Goal: Communication & Community: Answer question/provide support

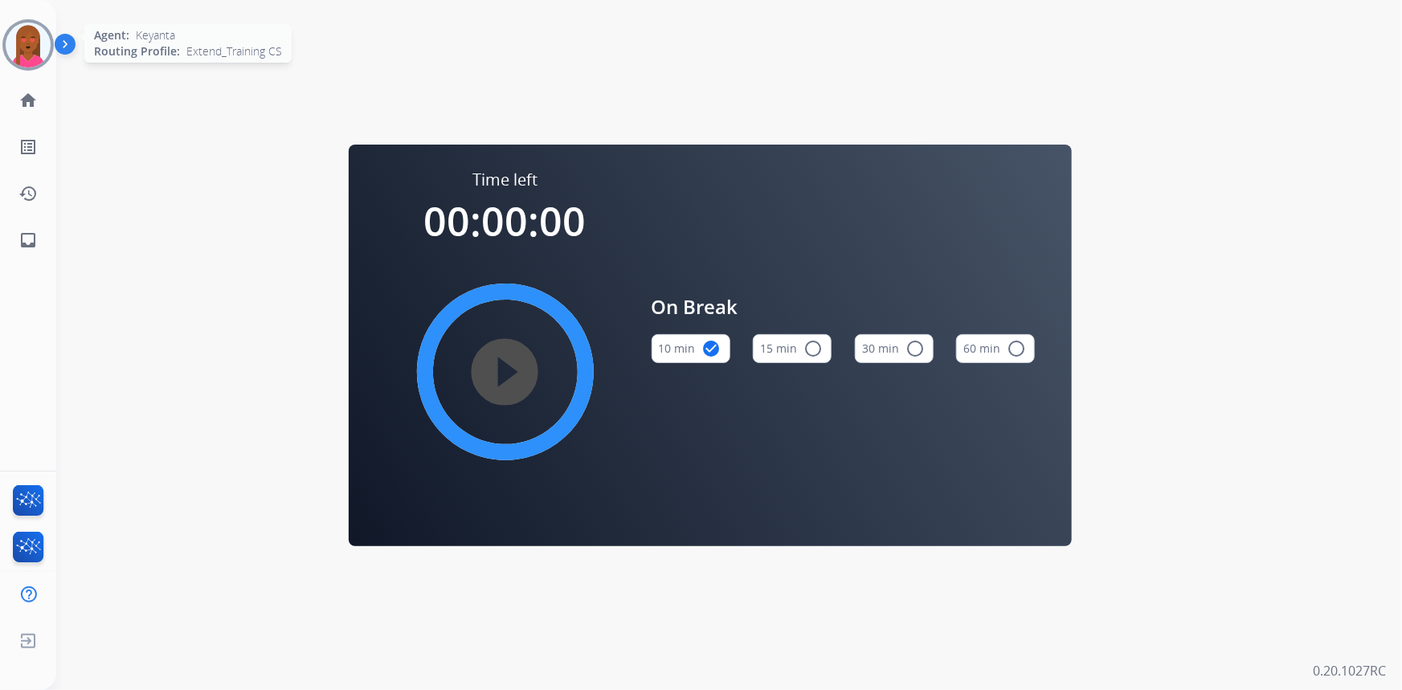
click at [5, 38] on div at bounding box center [27, 44] width 51 height 51
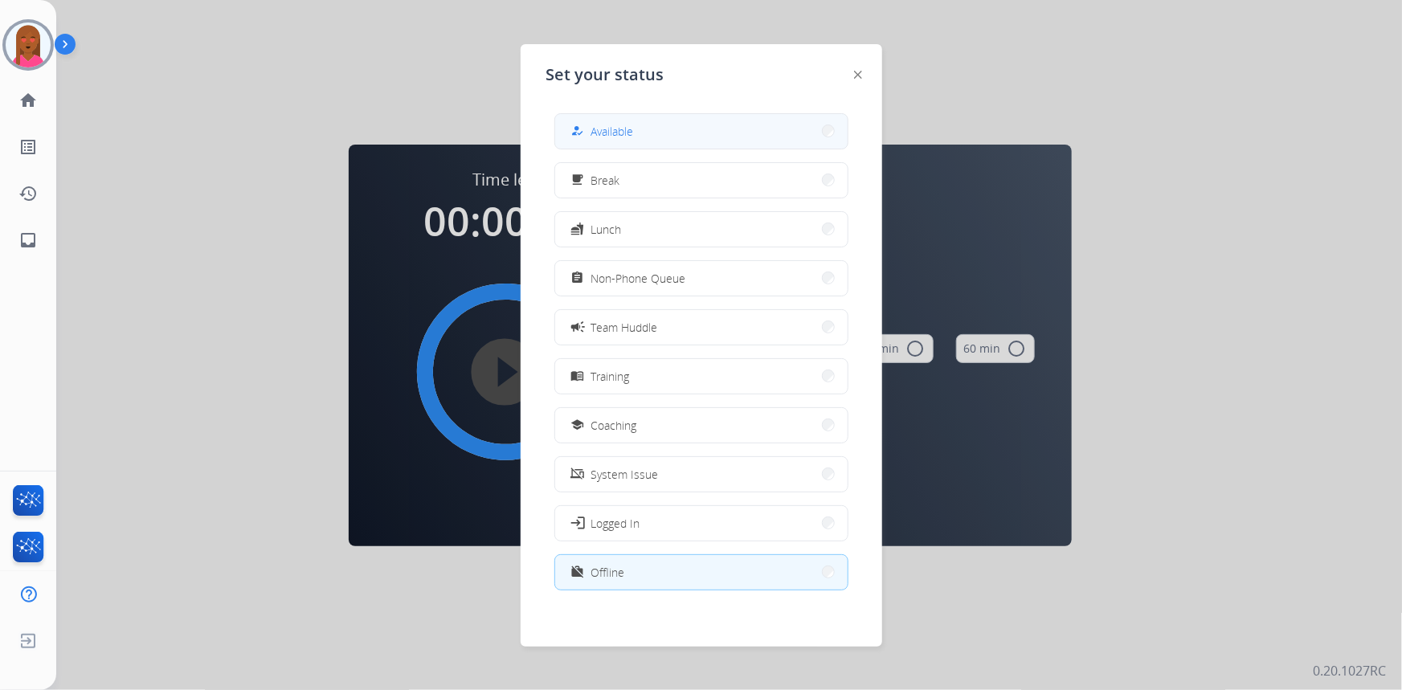
click at [681, 120] on button "how_to_reg Available" at bounding box center [701, 131] width 292 height 35
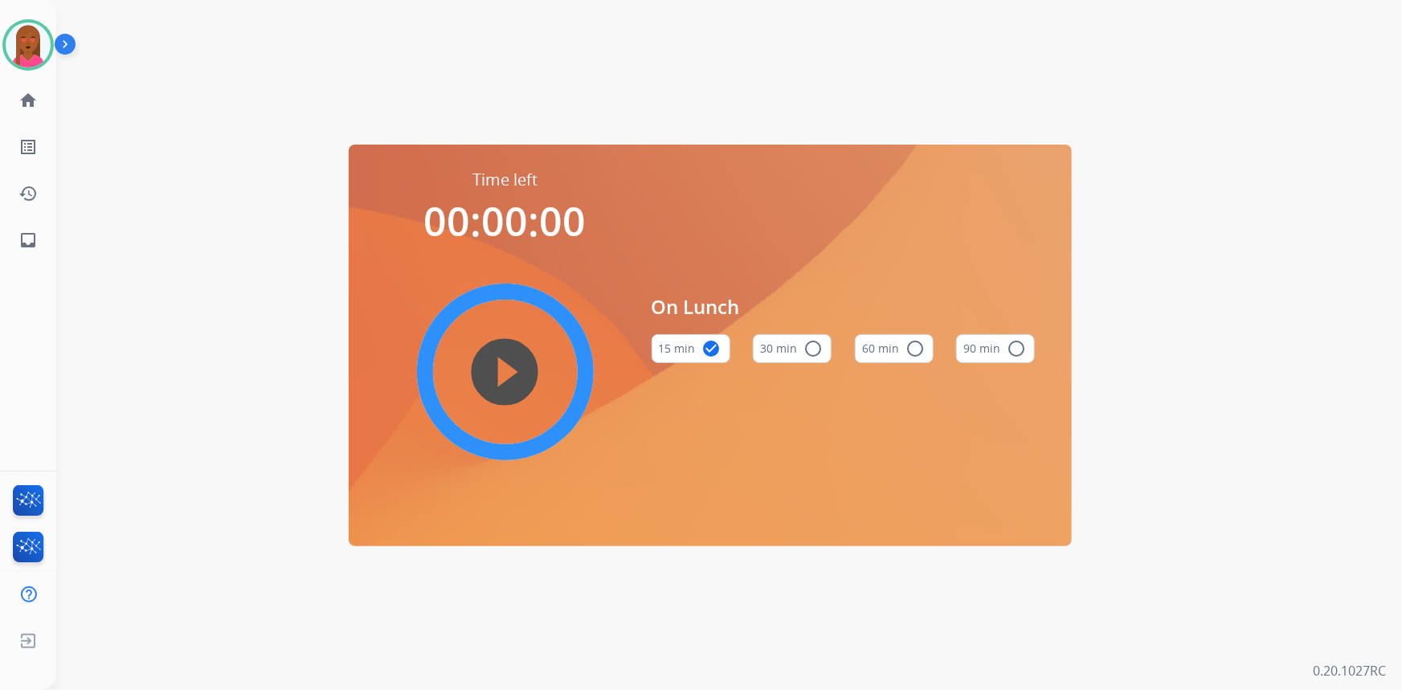
click at [145, 178] on div "Time left 00:00:00 play_circle_filled On Lunch 15 min check_circle 30 min radio…" at bounding box center [709, 345] width 1307 height 690
click at [212, 265] on div "Time left 00:00:00 play_circle_filled On Lunch 15 min check_circle 30 min radio…" at bounding box center [709, 345] width 1307 height 690
click at [27, 241] on mat-icon "inbox" at bounding box center [27, 240] width 19 height 19
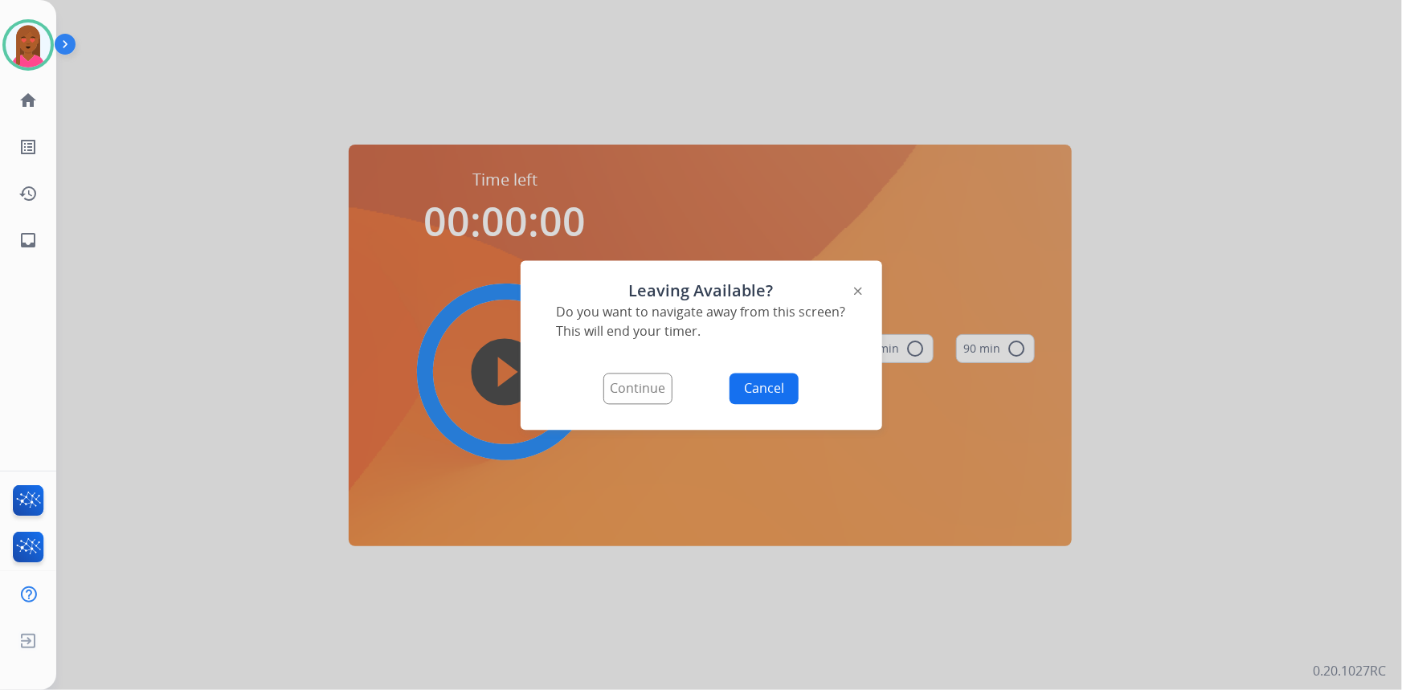
click at [626, 400] on button "Continue" at bounding box center [637, 388] width 69 height 31
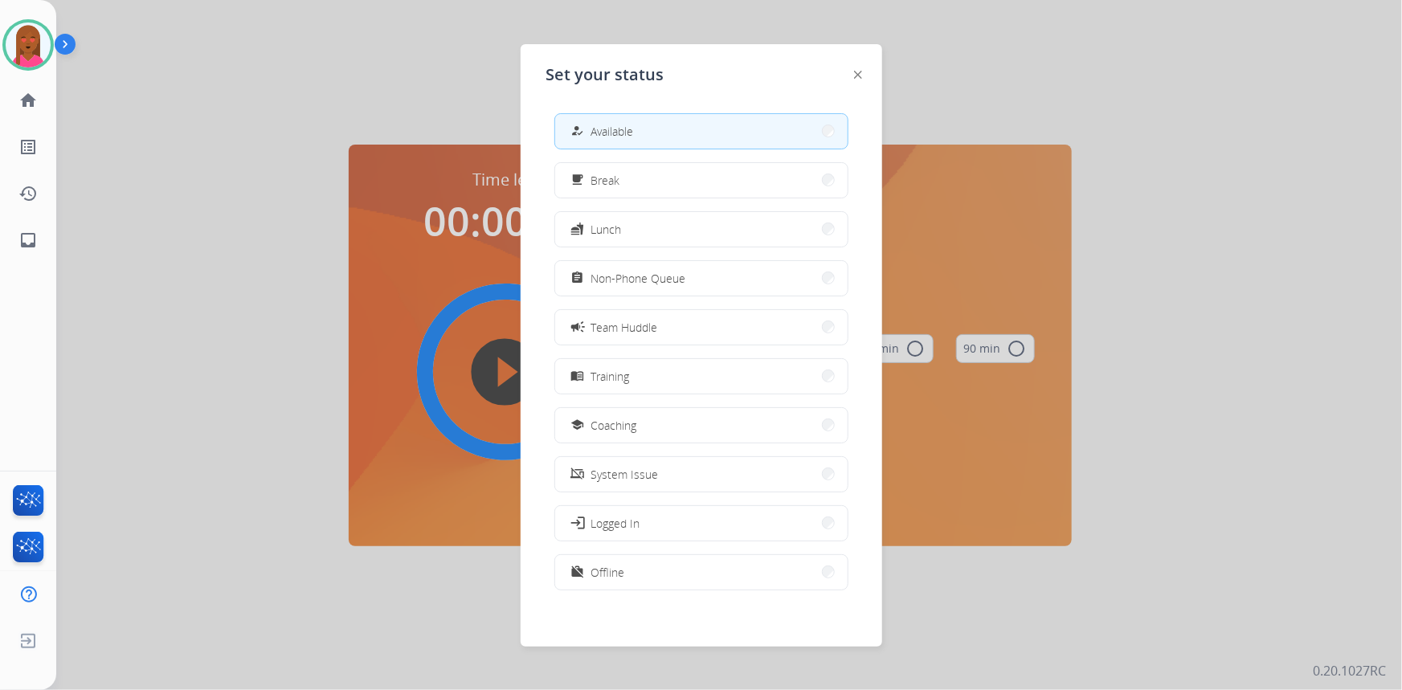
click at [273, 194] on div at bounding box center [701, 345] width 1402 height 690
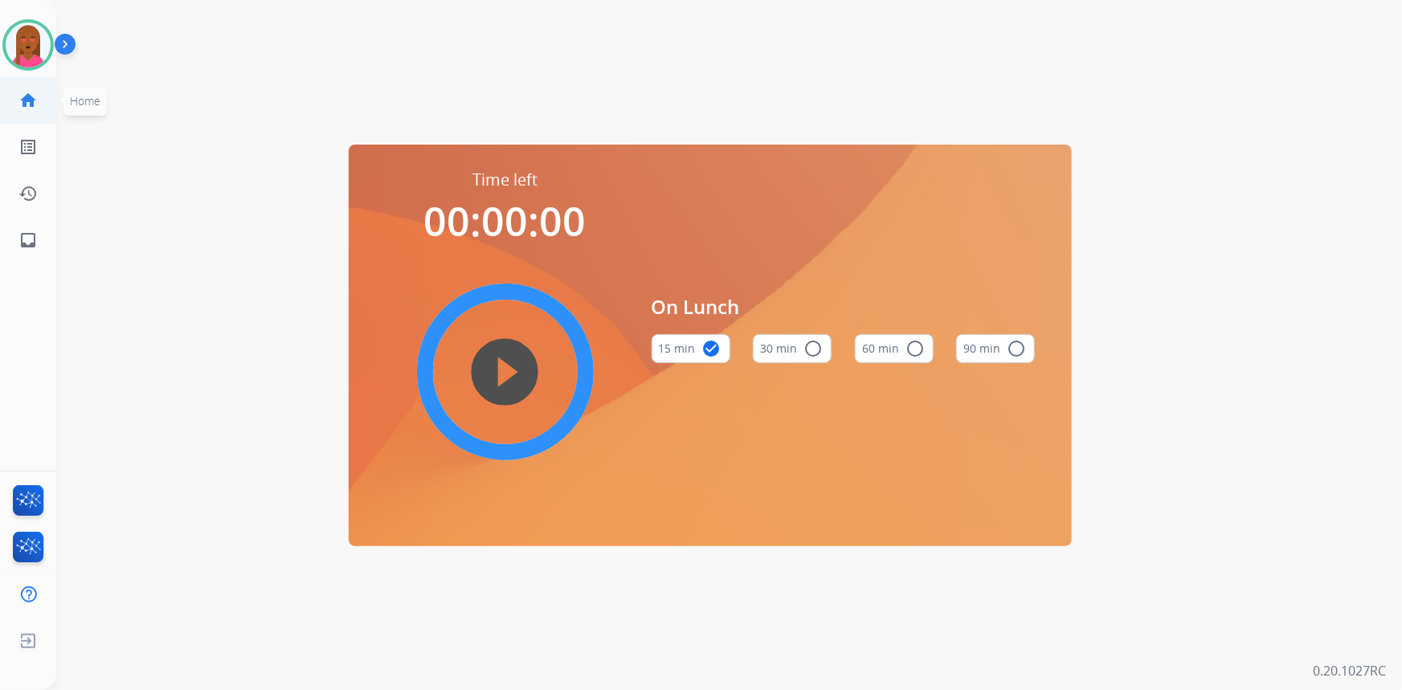
click at [39, 102] on link "home Home" at bounding box center [28, 100] width 45 height 45
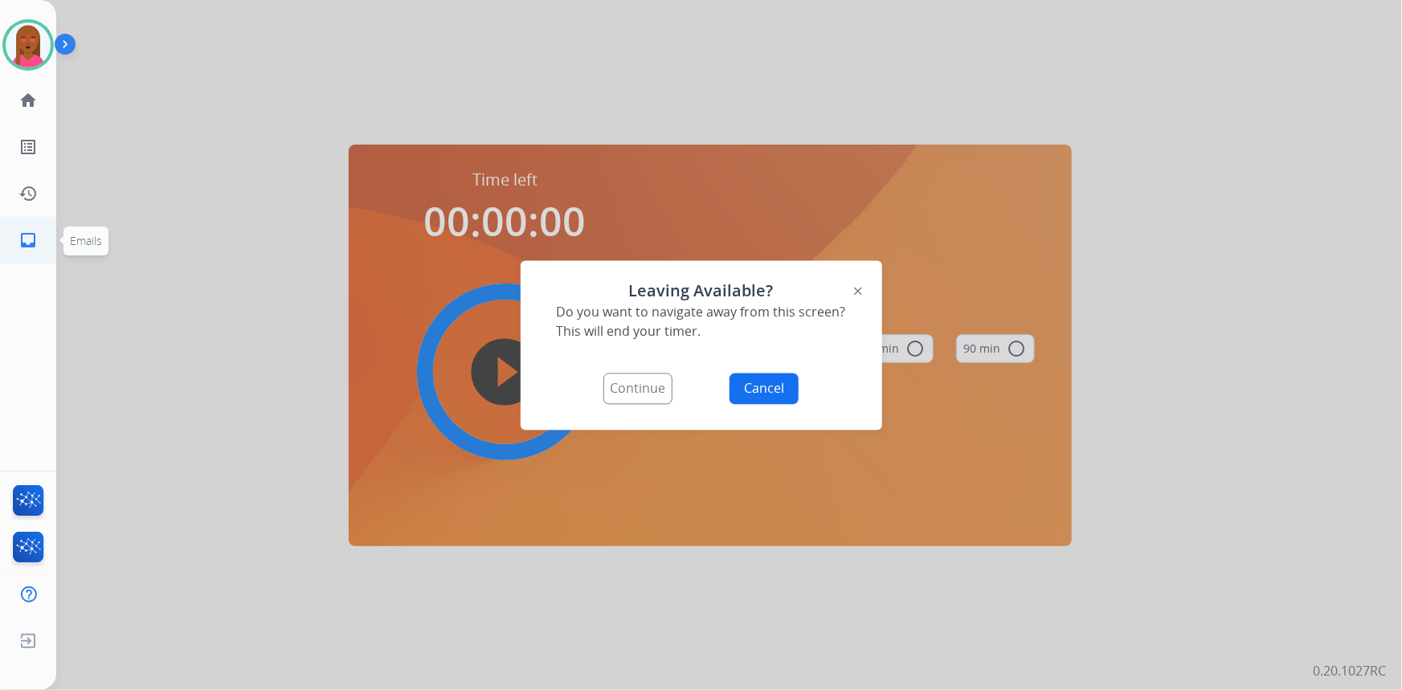
click at [23, 233] on mat-icon "inbox" at bounding box center [27, 240] width 19 height 19
click at [657, 391] on button "Continue" at bounding box center [637, 388] width 69 height 31
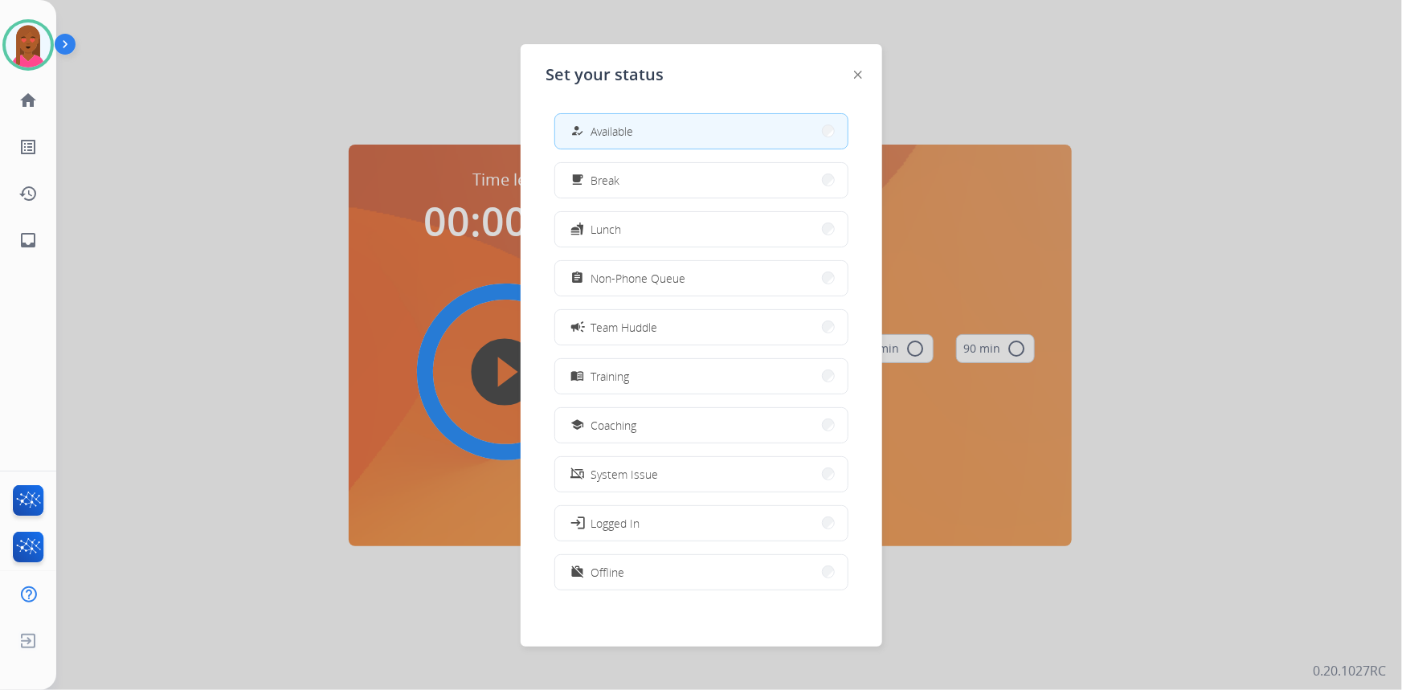
click at [638, 132] on button "how_to_reg Available" at bounding box center [701, 131] width 292 height 35
select select "**********"
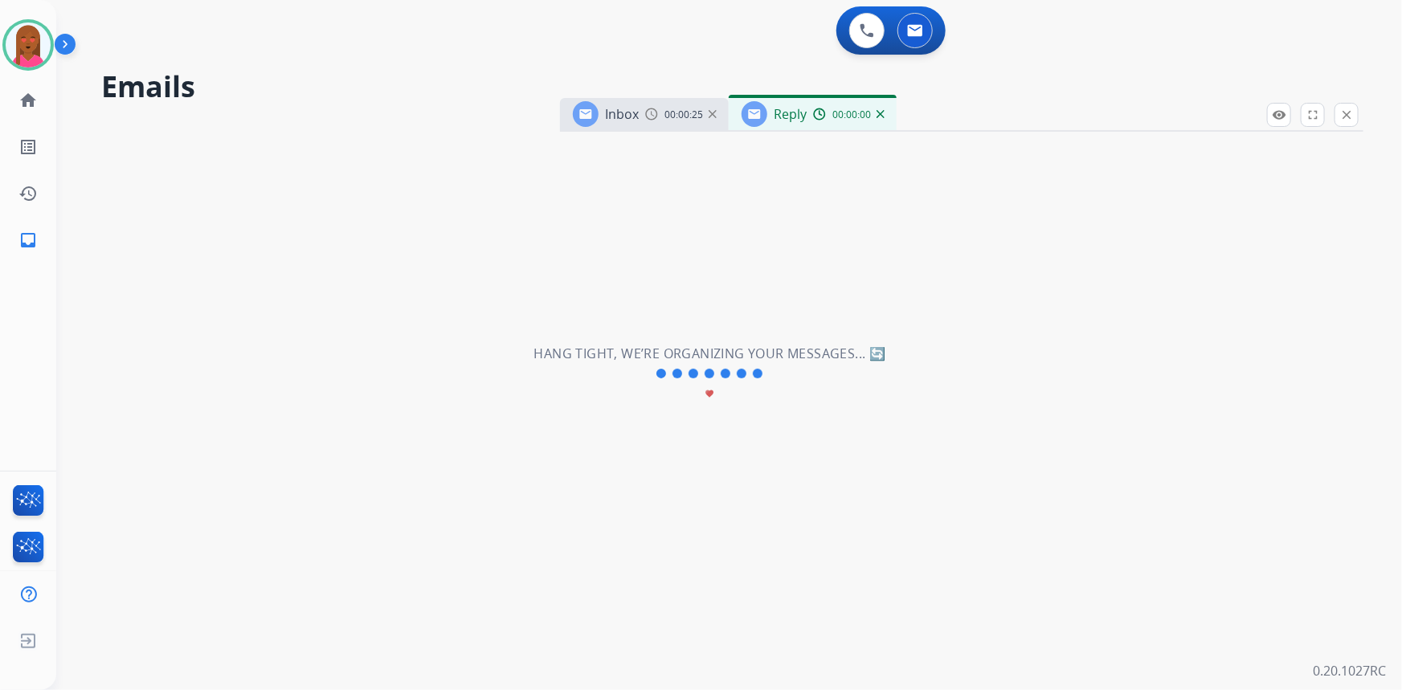
select select "**********"
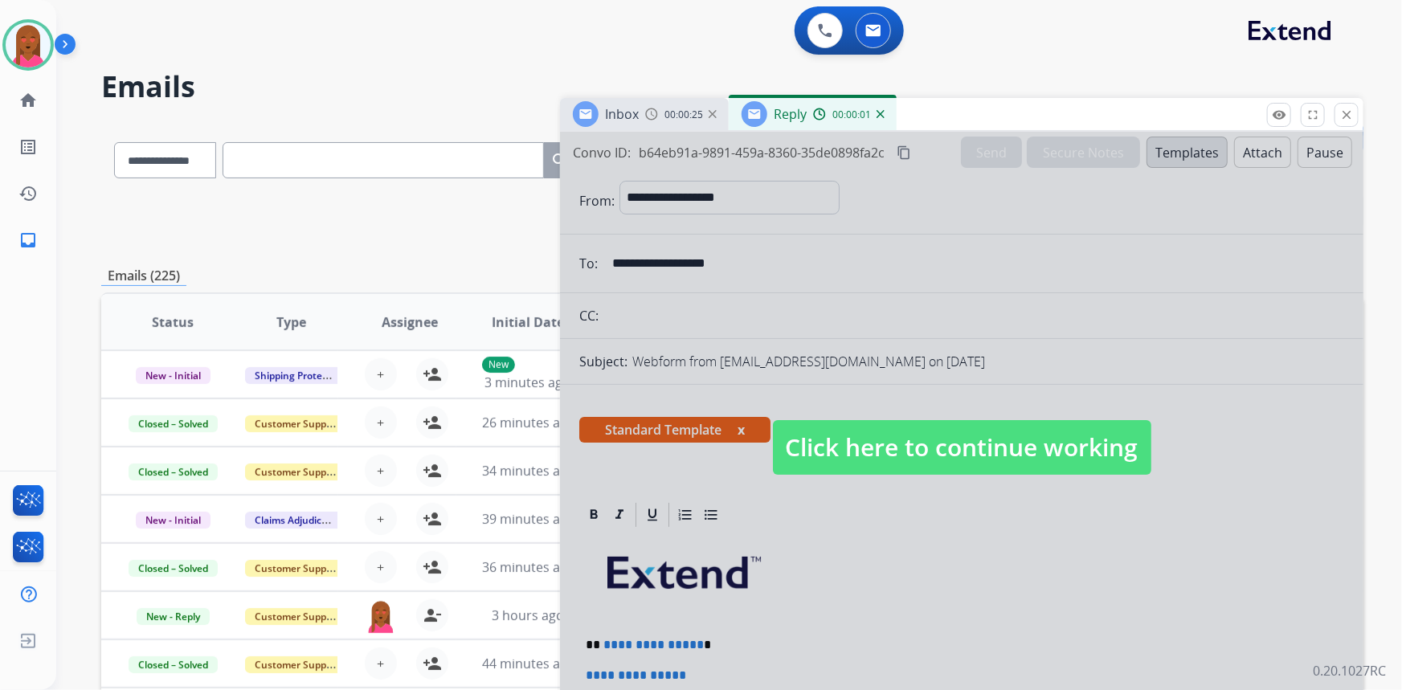
click at [1005, 467] on span "Click here to continue working" at bounding box center [962, 447] width 378 height 55
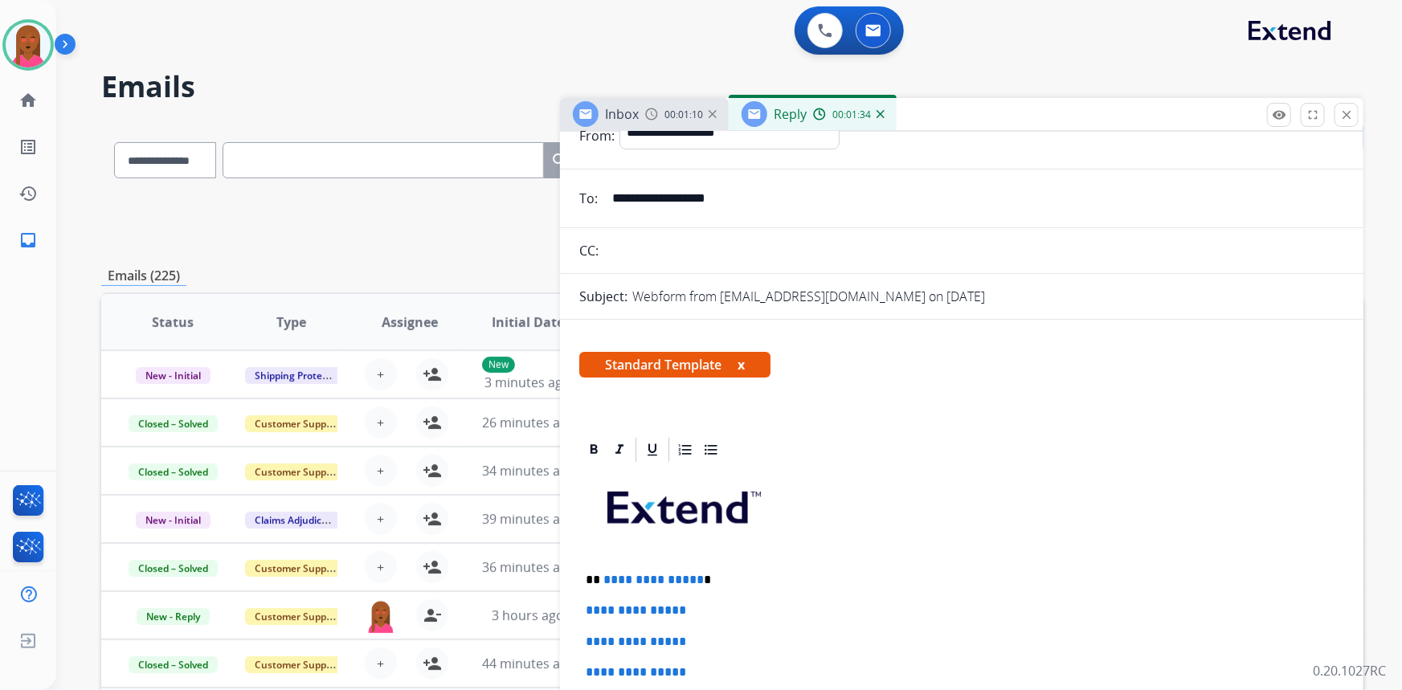
scroll to position [145, 0]
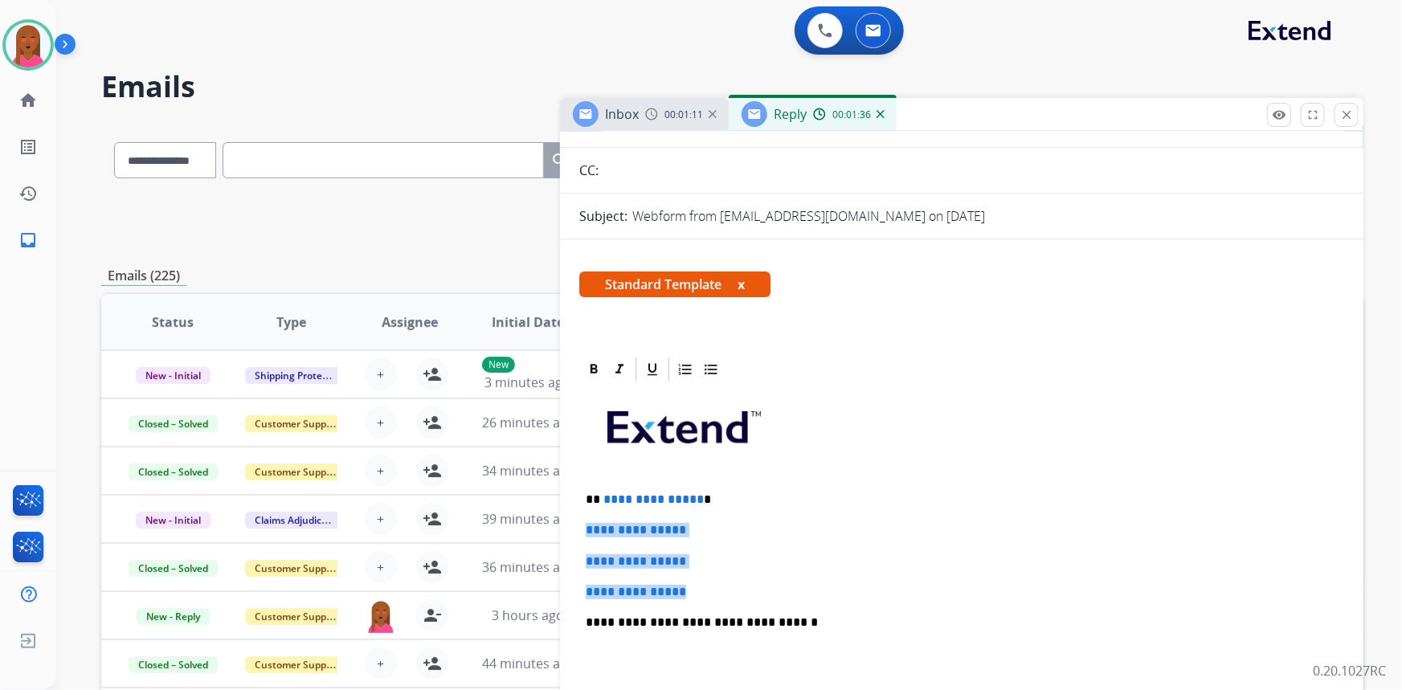
drag, startPoint x: 714, startPoint y: 594, endPoint x: 587, endPoint y: 528, distance: 143.4
click at [587, 528] on div "**********" at bounding box center [961, 660] width 765 height 553
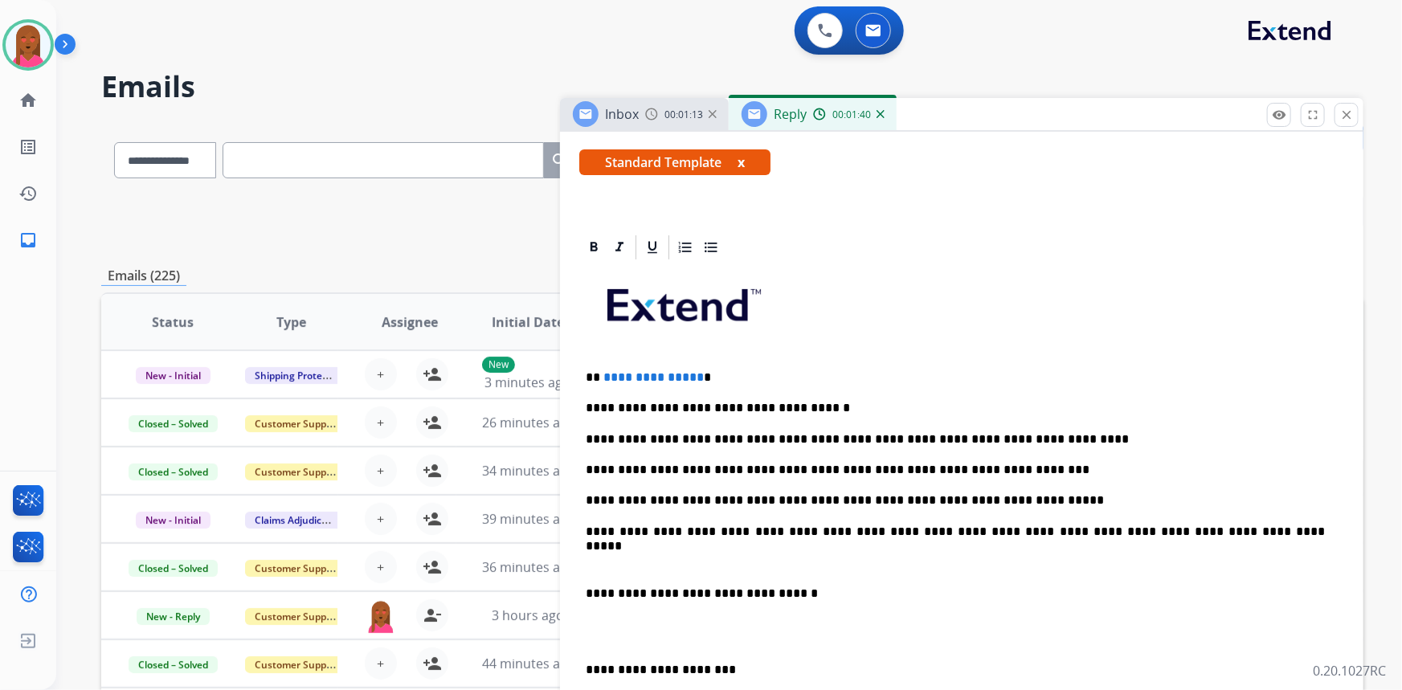
scroll to position [511, 0]
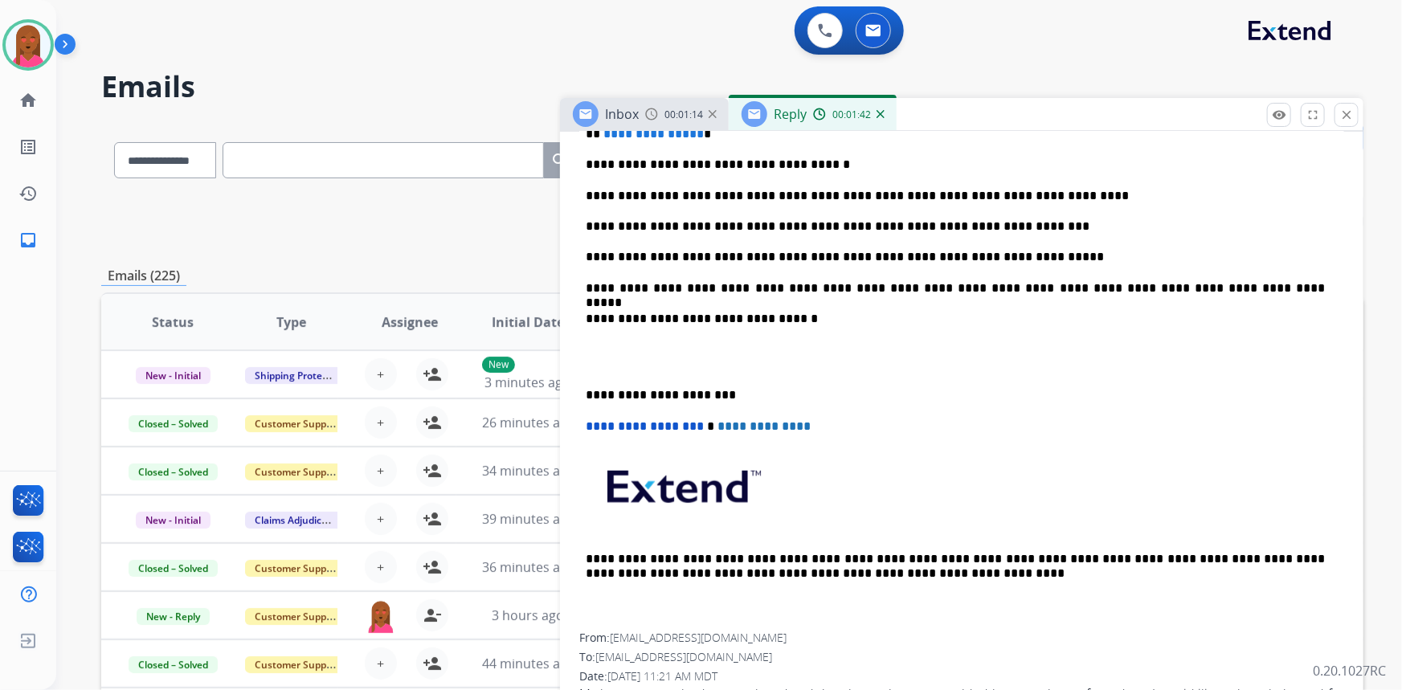
click at [600, 372] on div "**********" at bounding box center [961, 325] width 765 height 615
click at [594, 358] on p at bounding box center [962, 358] width 752 height 30
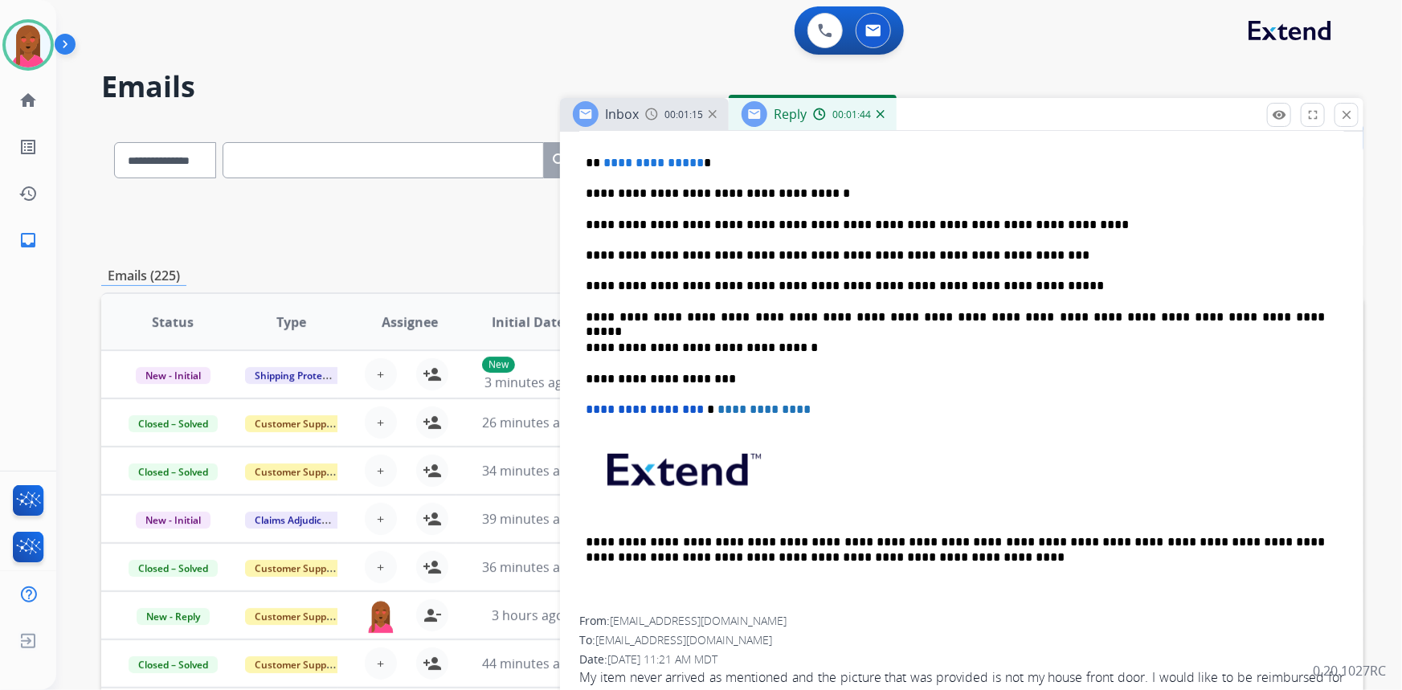
scroll to position [478, 0]
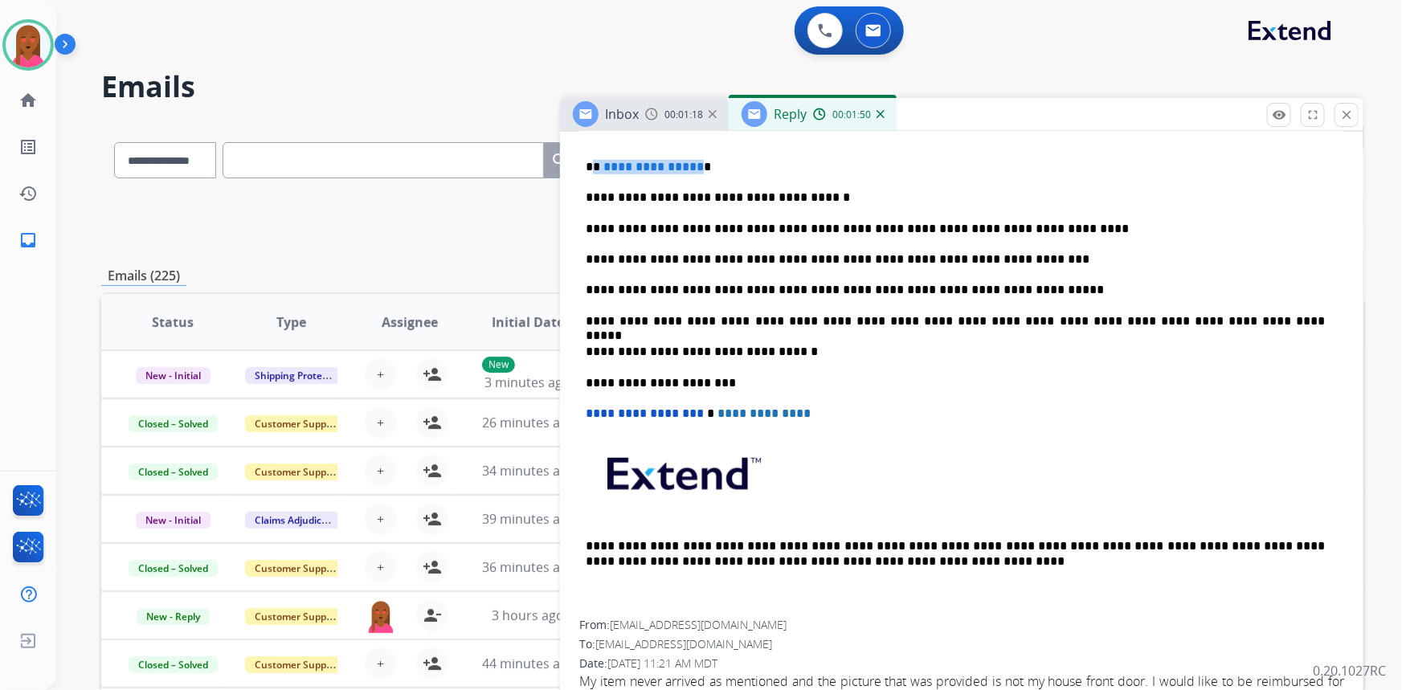
drag, startPoint x: 693, startPoint y: 161, endPoint x: 594, endPoint y: 161, distance: 99.6
click at [594, 161] on p "**********" at bounding box center [956, 167] width 740 height 14
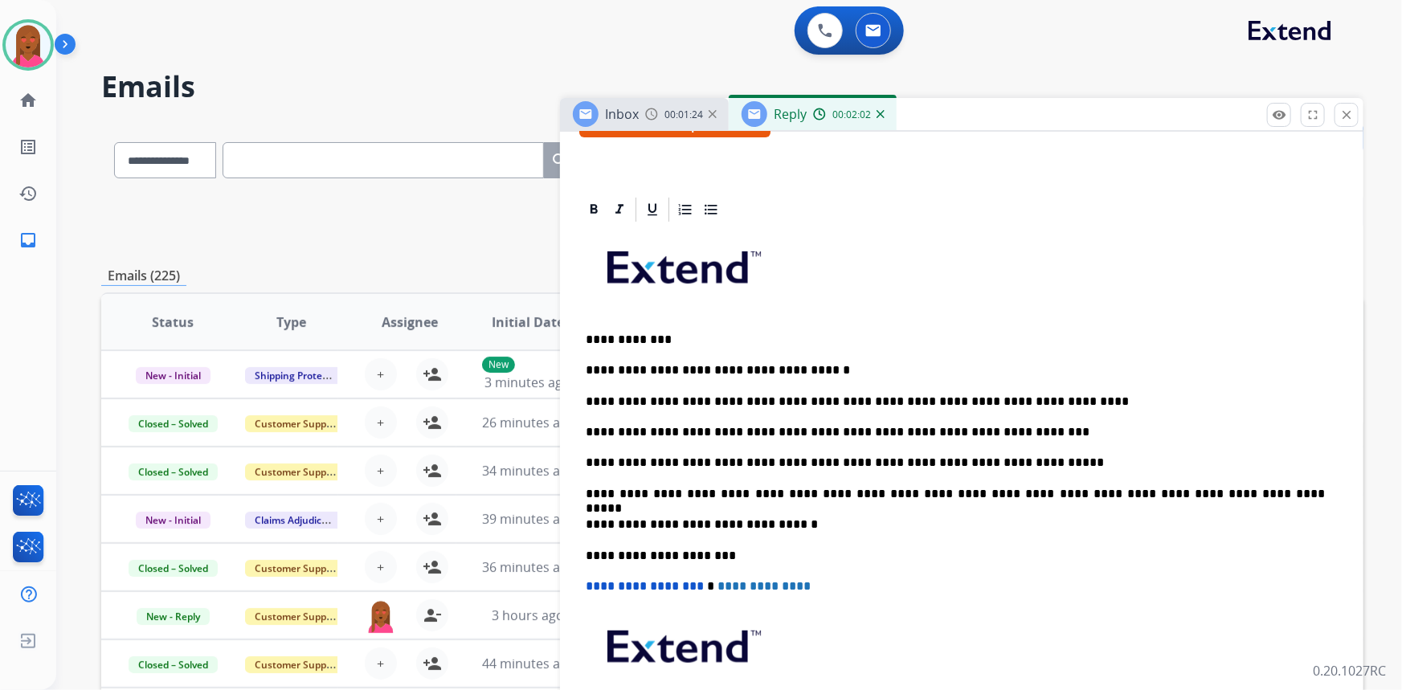
scroll to position [40, 0]
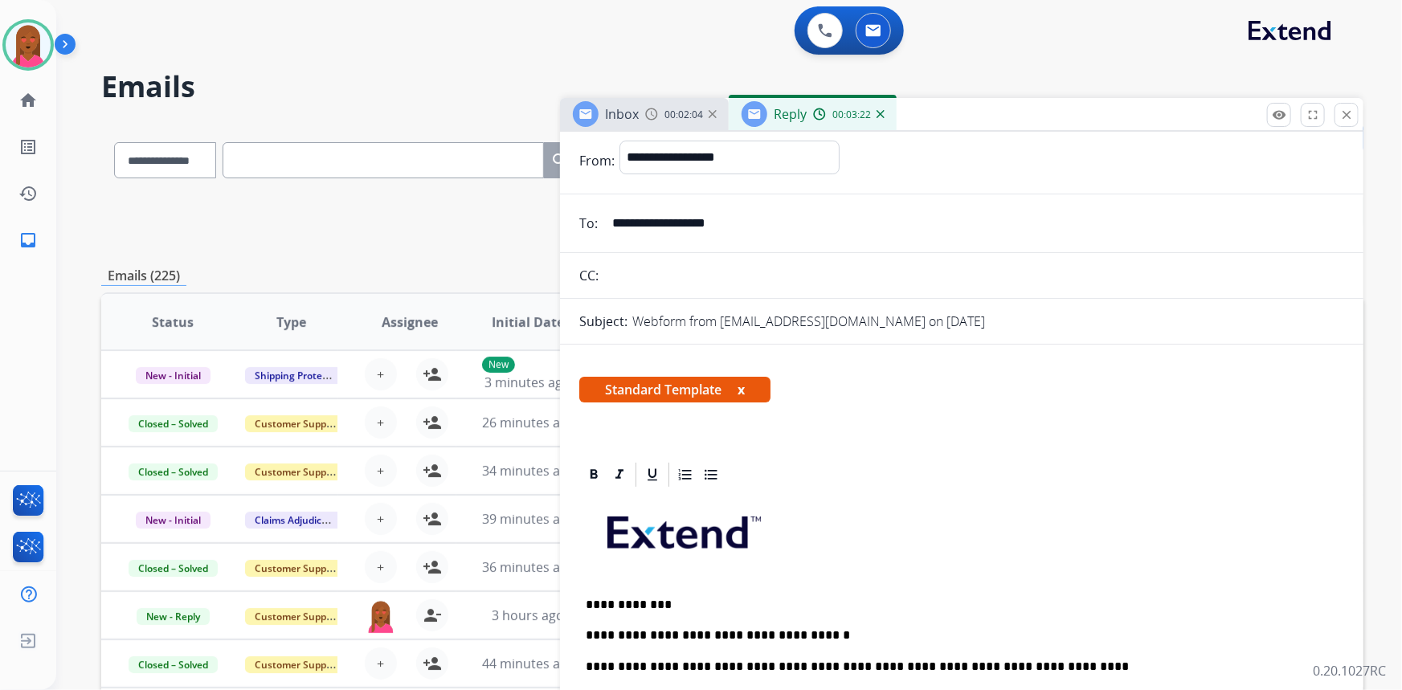
click at [1232, 569] on p at bounding box center [962, 539] width 752 height 86
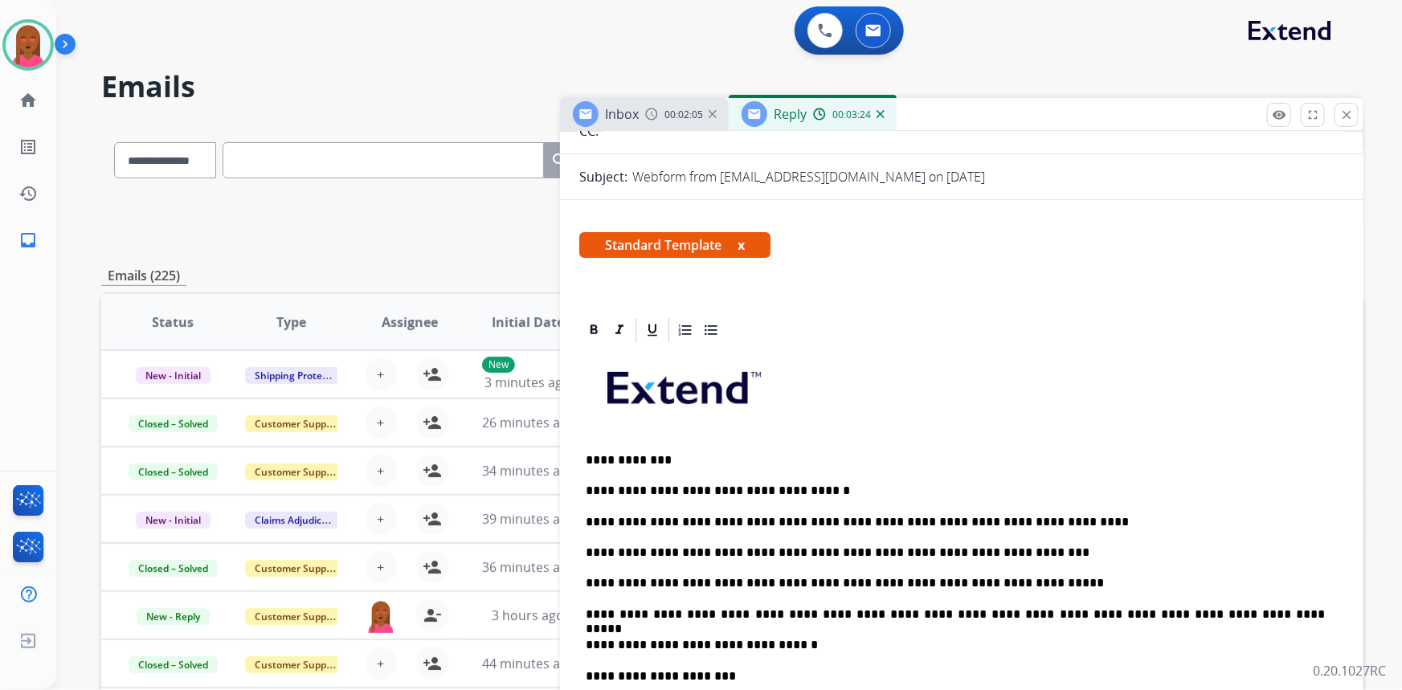
scroll to position [186, 0]
click at [1195, 394] on p at bounding box center [962, 393] width 752 height 86
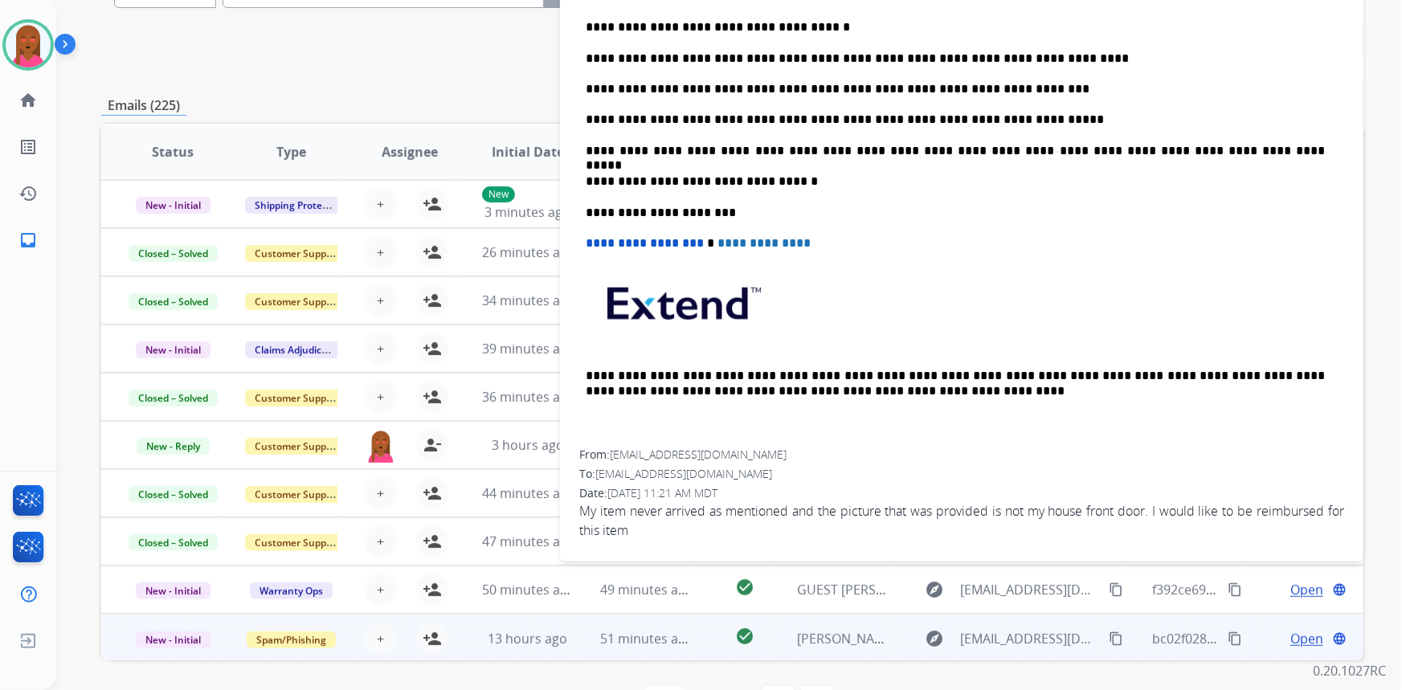
scroll to position [224, 0]
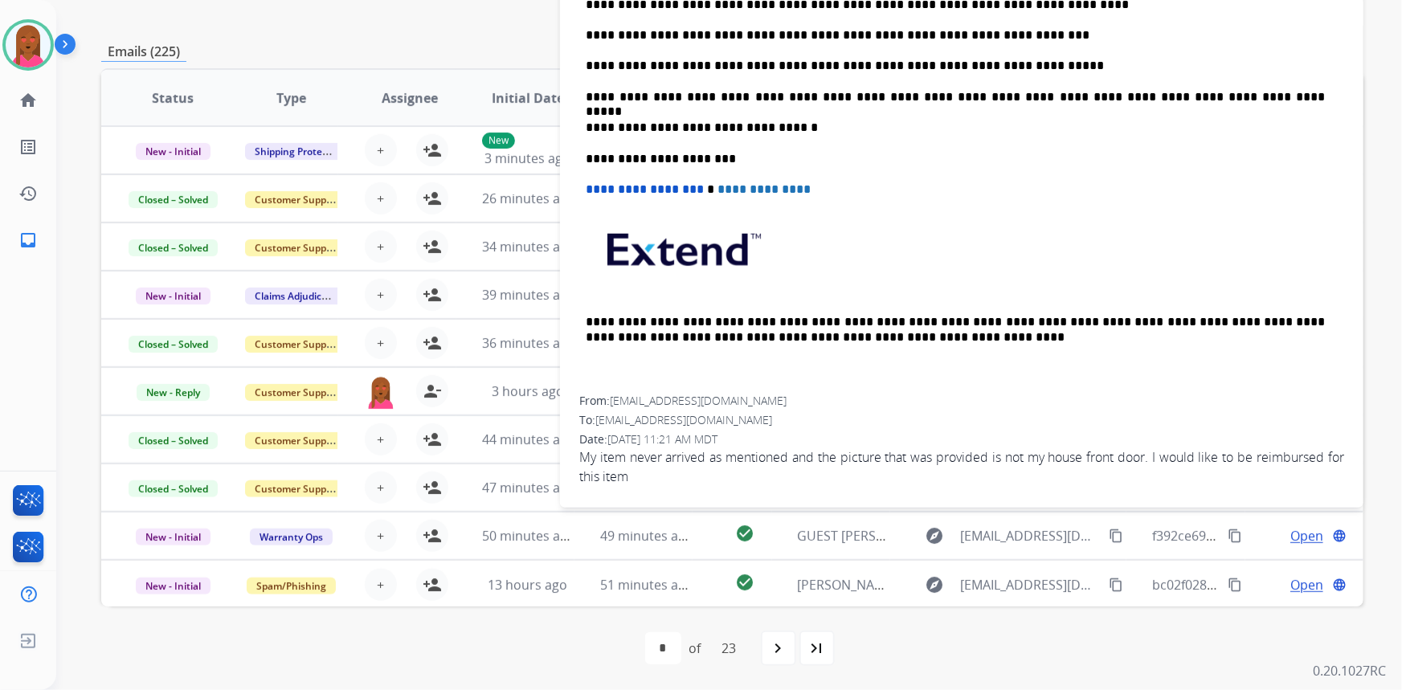
click at [712, 434] on span "08/27/2025 - 11:21 AM MDT" at bounding box center [662, 438] width 110 height 15
click at [711, 447] on span "My item never arrived as mentioned and the picture that was provided is not my …" at bounding box center [961, 466] width 765 height 39
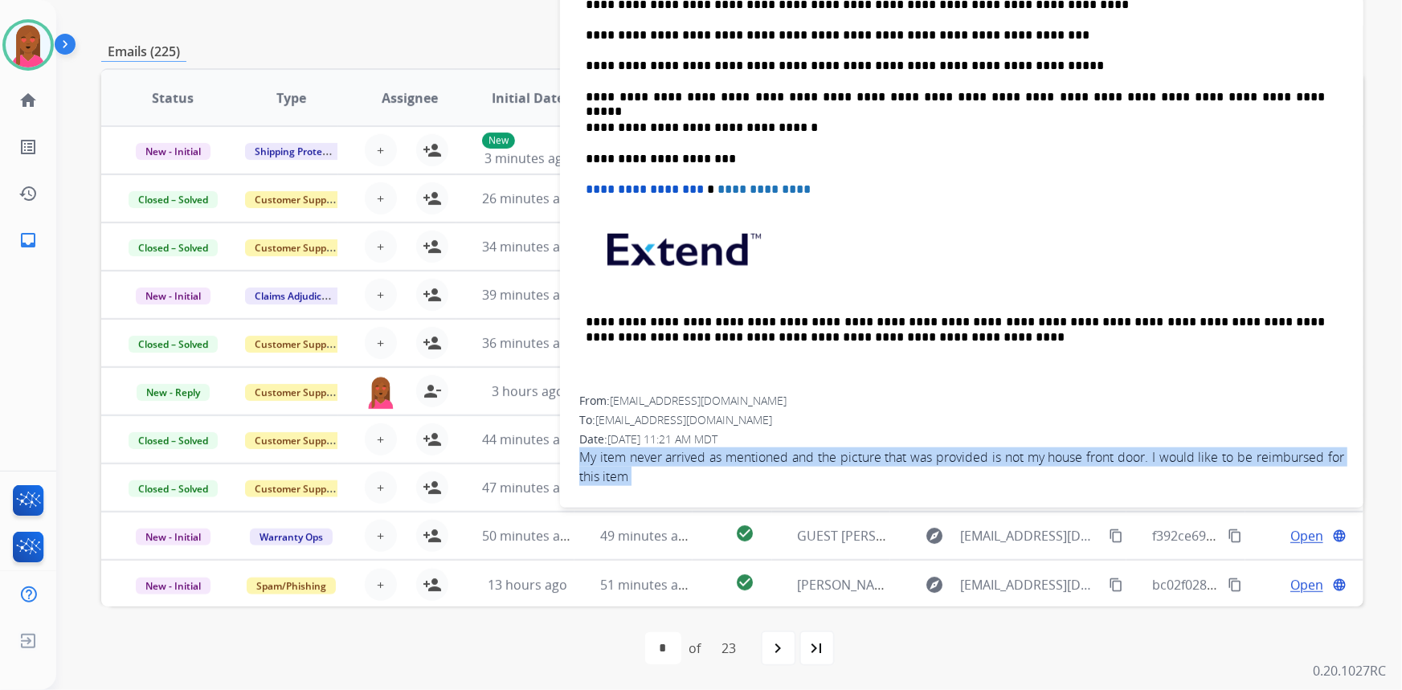
click at [711, 447] on span "My item never arrived as mentioned and the picture that was provided is not my …" at bounding box center [961, 466] width 765 height 39
copy app-emails-table "My item never arrived as mentioned and the picture that was provided is not my …"
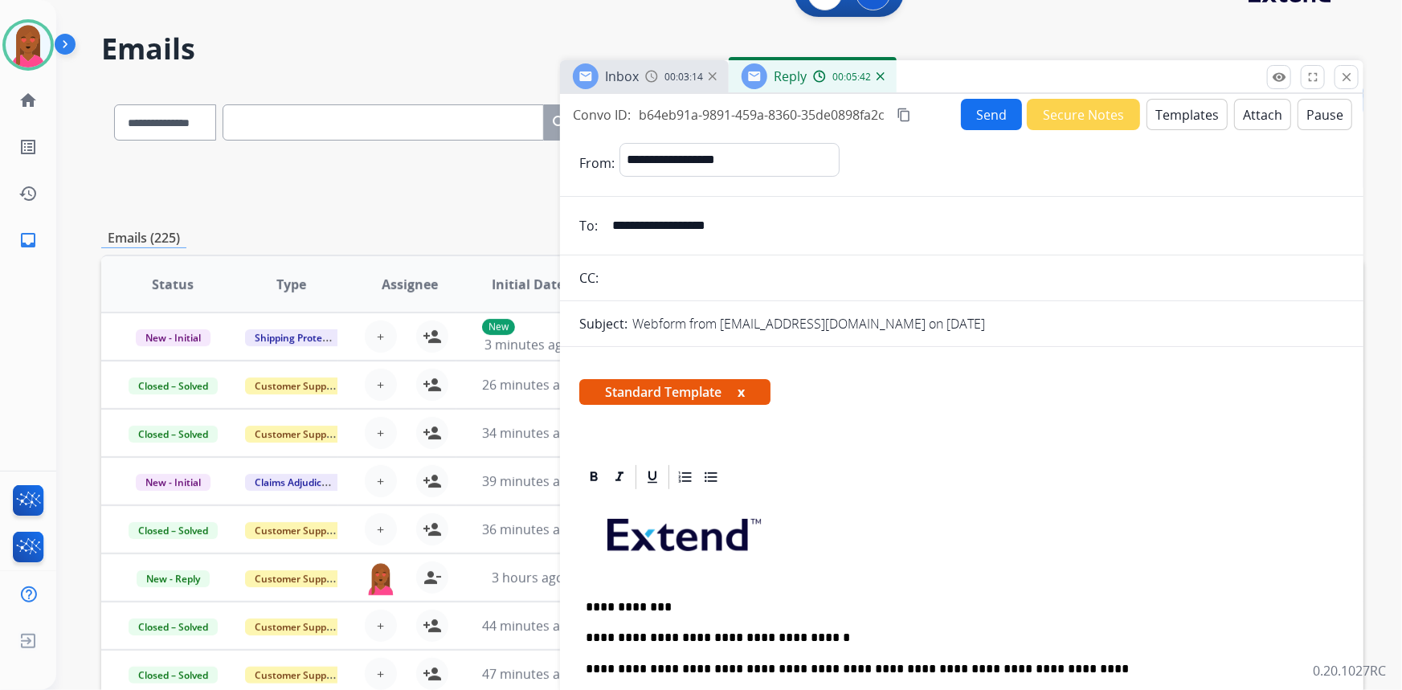
scroll to position [0, 0]
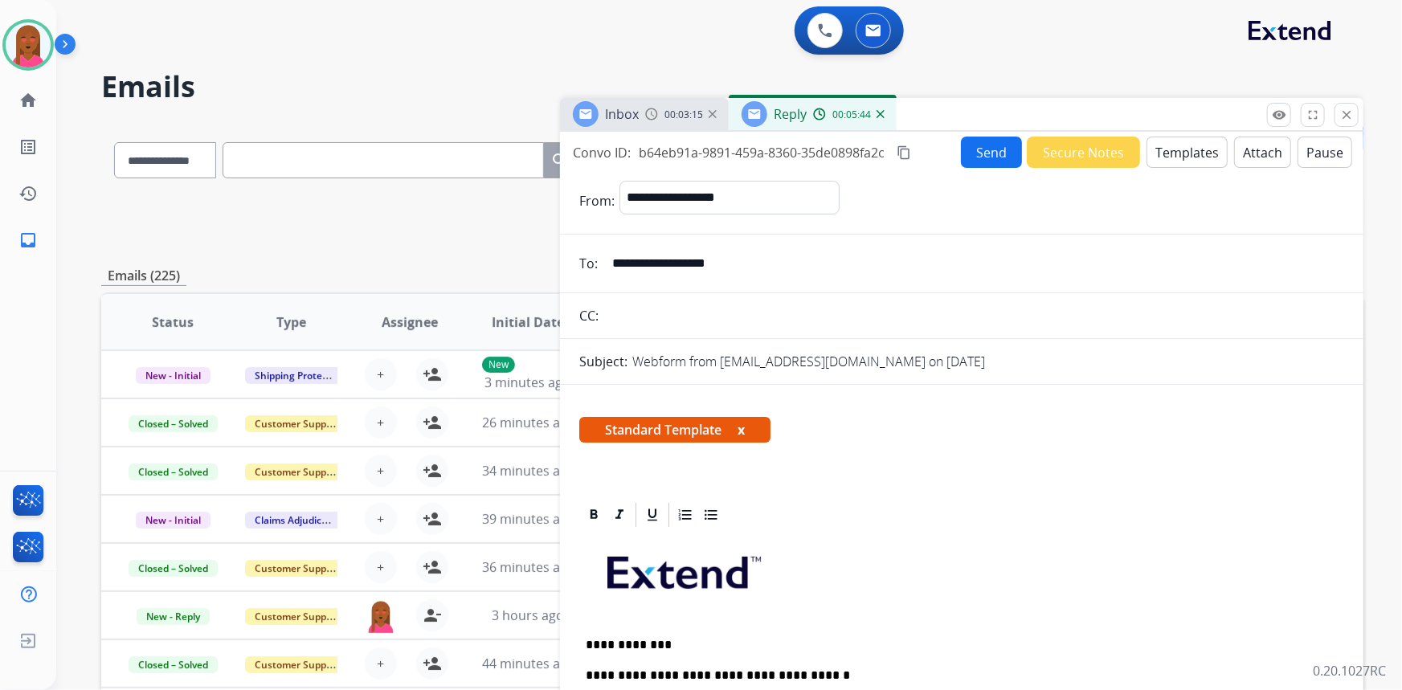
click at [905, 155] on mat-icon "content_copy" at bounding box center [904, 152] width 14 height 14
click at [1284, 507] on div at bounding box center [961, 514] width 765 height 29
click at [999, 154] on button "Send" at bounding box center [991, 152] width 61 height 31
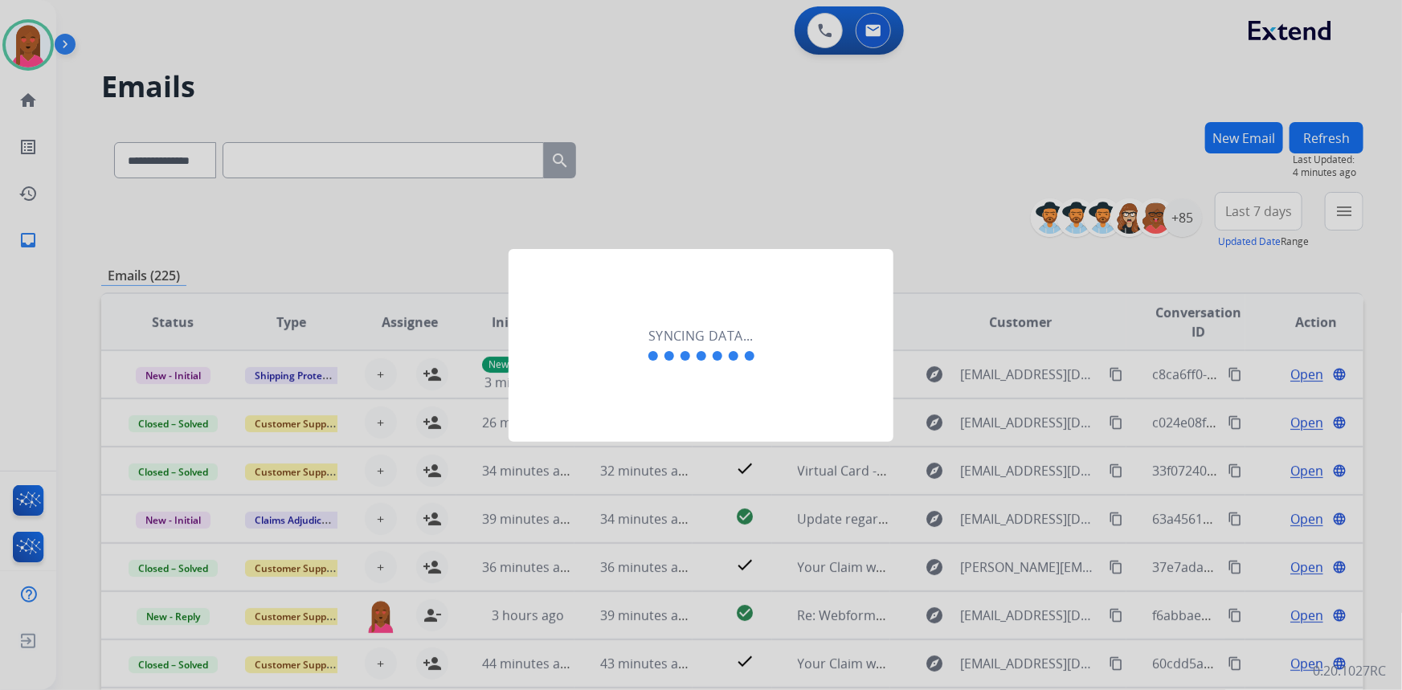
click at [774, 400] on div "Syncing data..." at bounding box center [701, 345] width 385 height 193
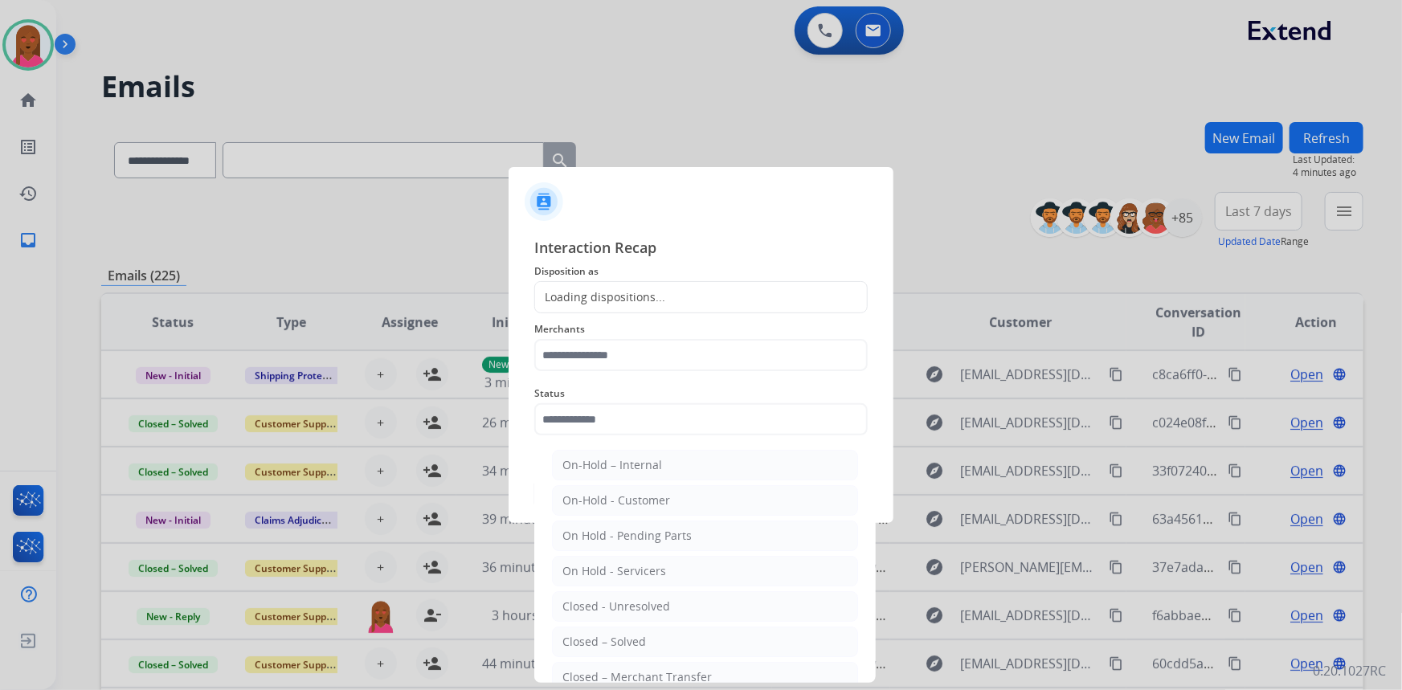
click at [688, 404] on input "text" at bounding box center [700, 419] width 333 height 32
drag, startPoint x: 623, startPoint y: 639, endPoint x: 629, endPoint y: 398, distance: 241.1
click at [625, 634] on div "Closed – Solved" at bounding box center [604, 642] width 84 height 16
type input "**********"
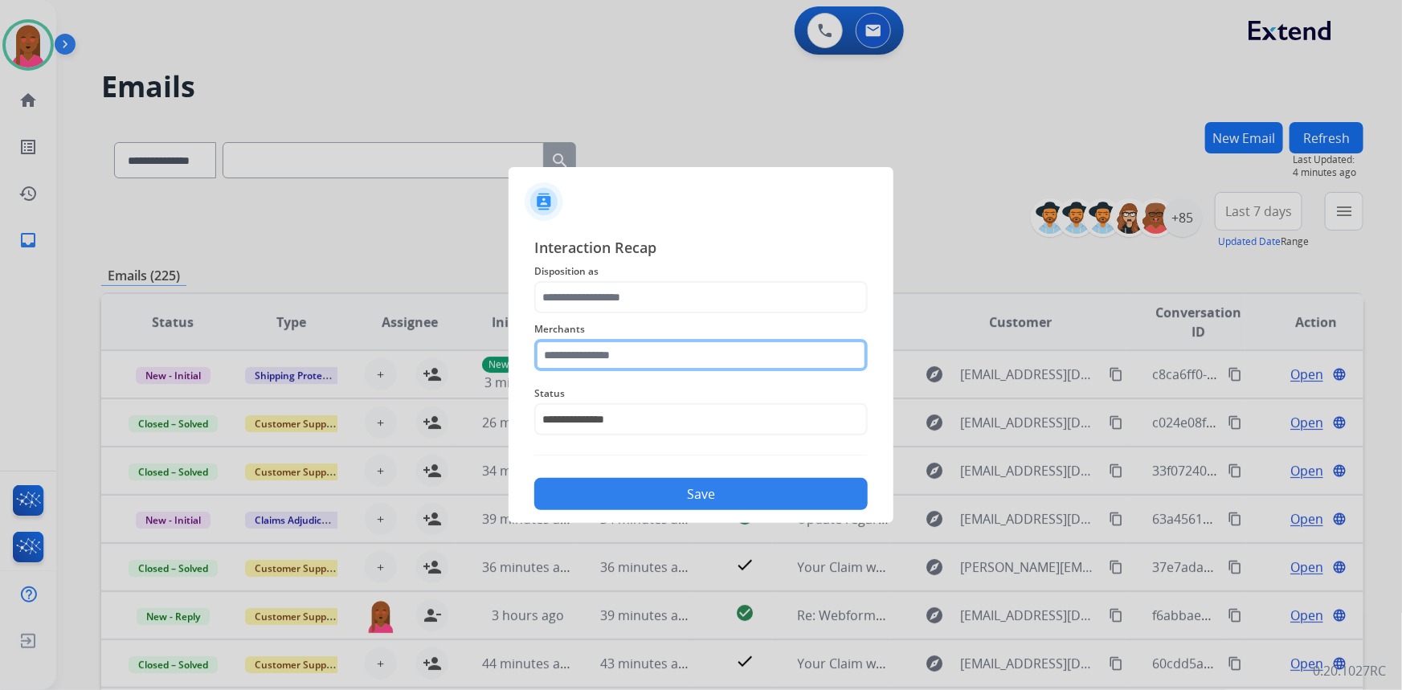
click at [656, 357] on input "text" at bounding box center [700, 355] width 333 height 32
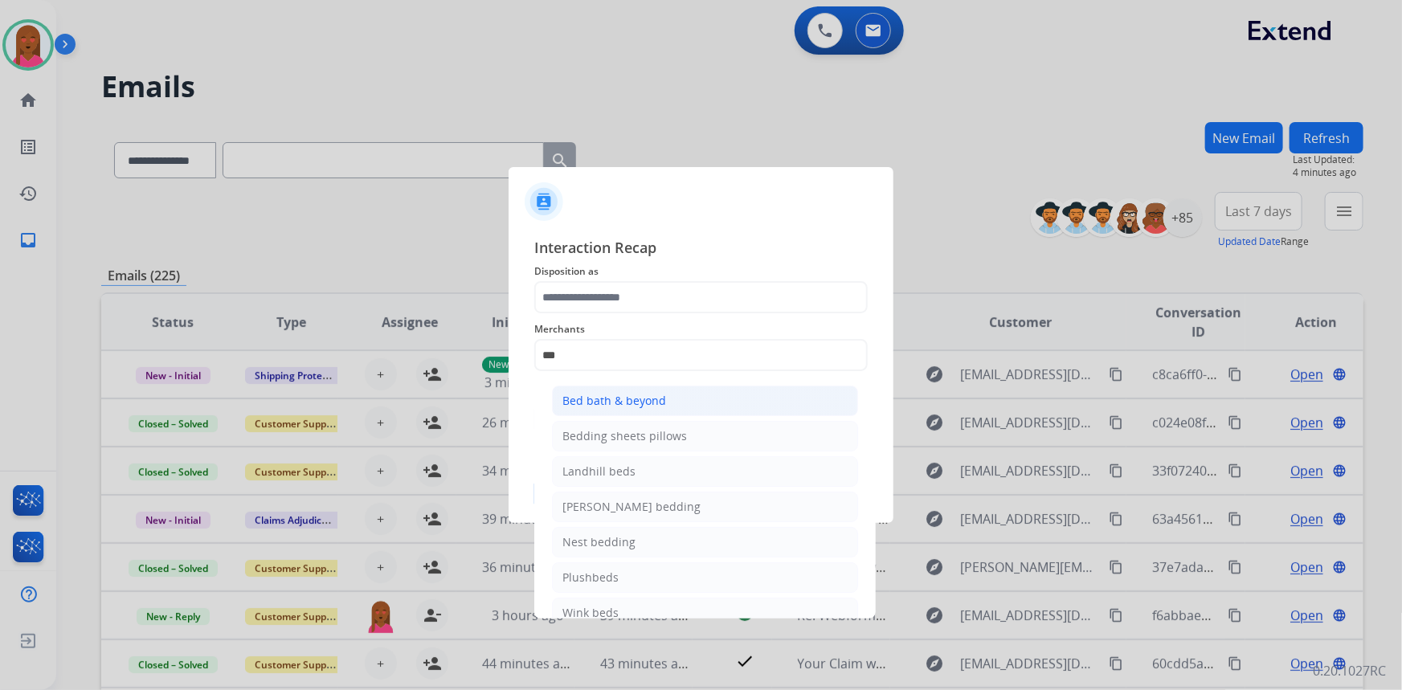
click at [631, 401] on div "Bed bath & beyond" at bounding box center [614, 401] width 104 height 16
type input "**********"
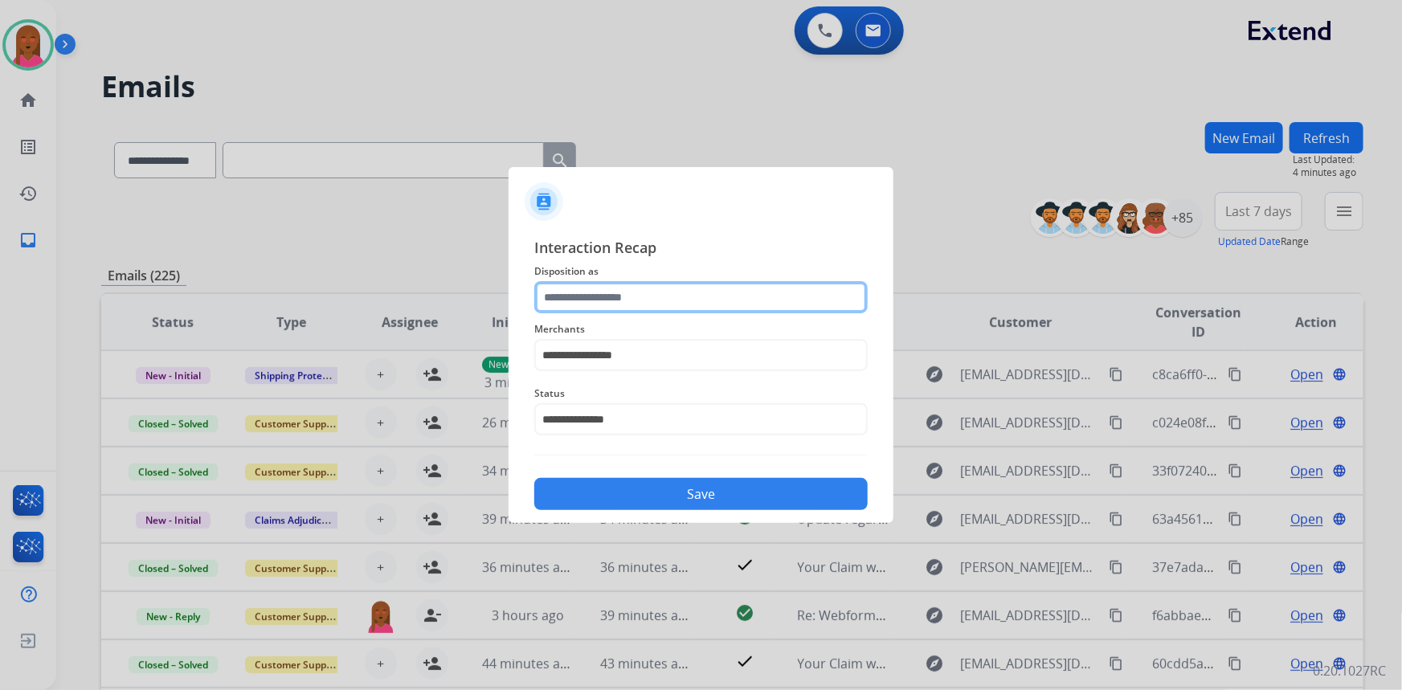
click at [645, 297] on input "text" at bounding box center [700, 297] width 333 height 32
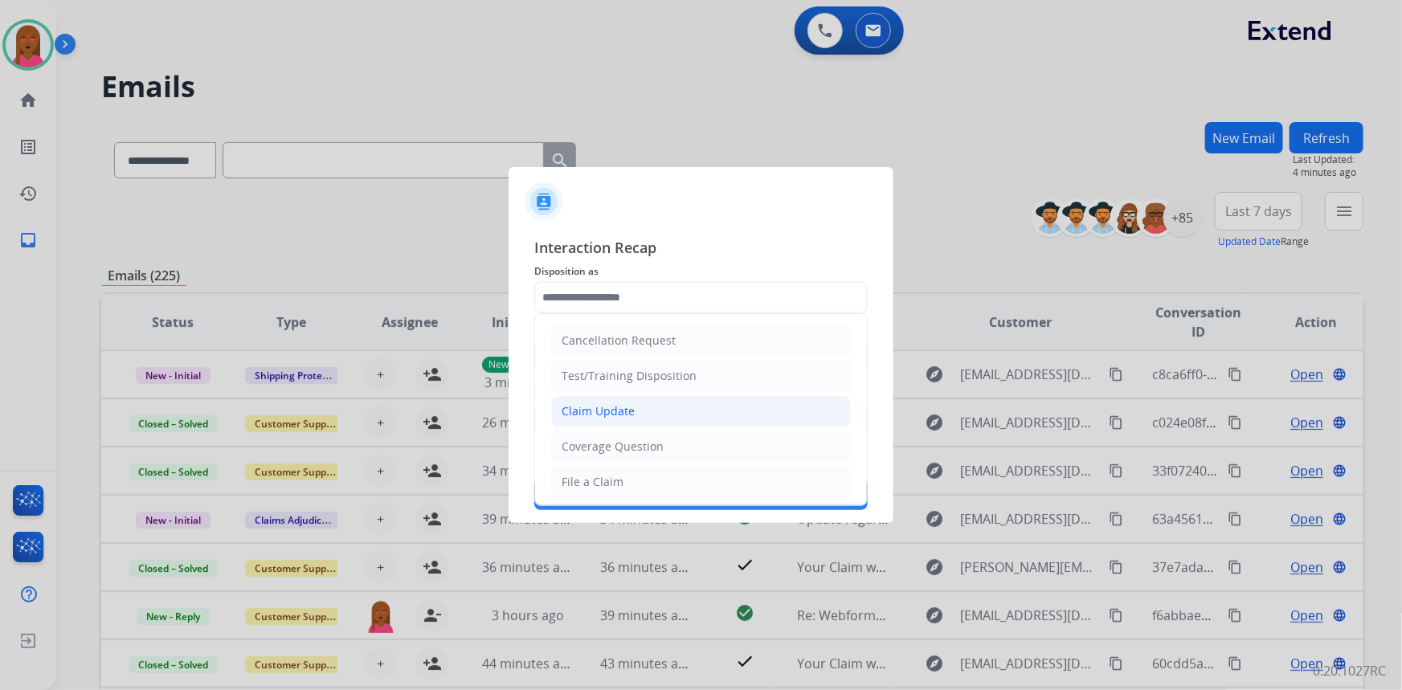
click at [639, 403] on li "Claim Update" at bounding box center [701, 411] width 300 height 31
type input "**********"
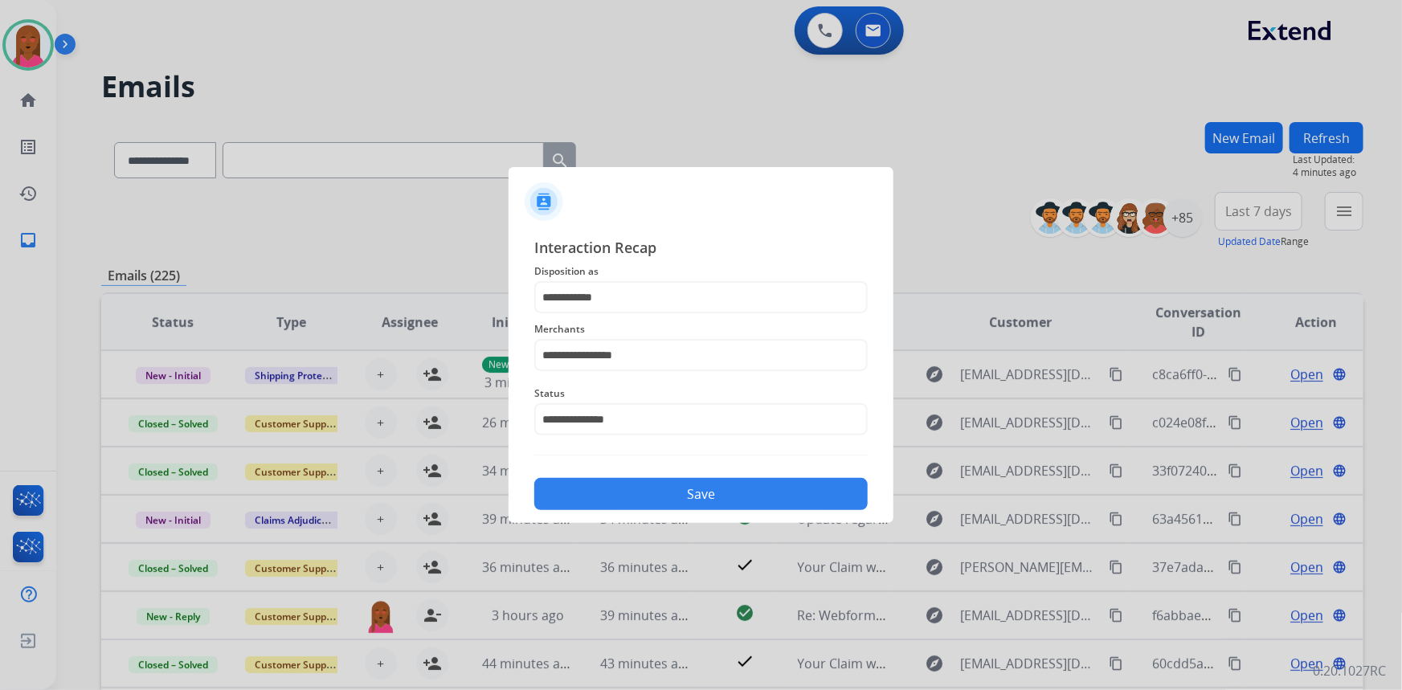
click at [648, 490] on button "Save" at bounding box center [700, 494] width 333 height 32
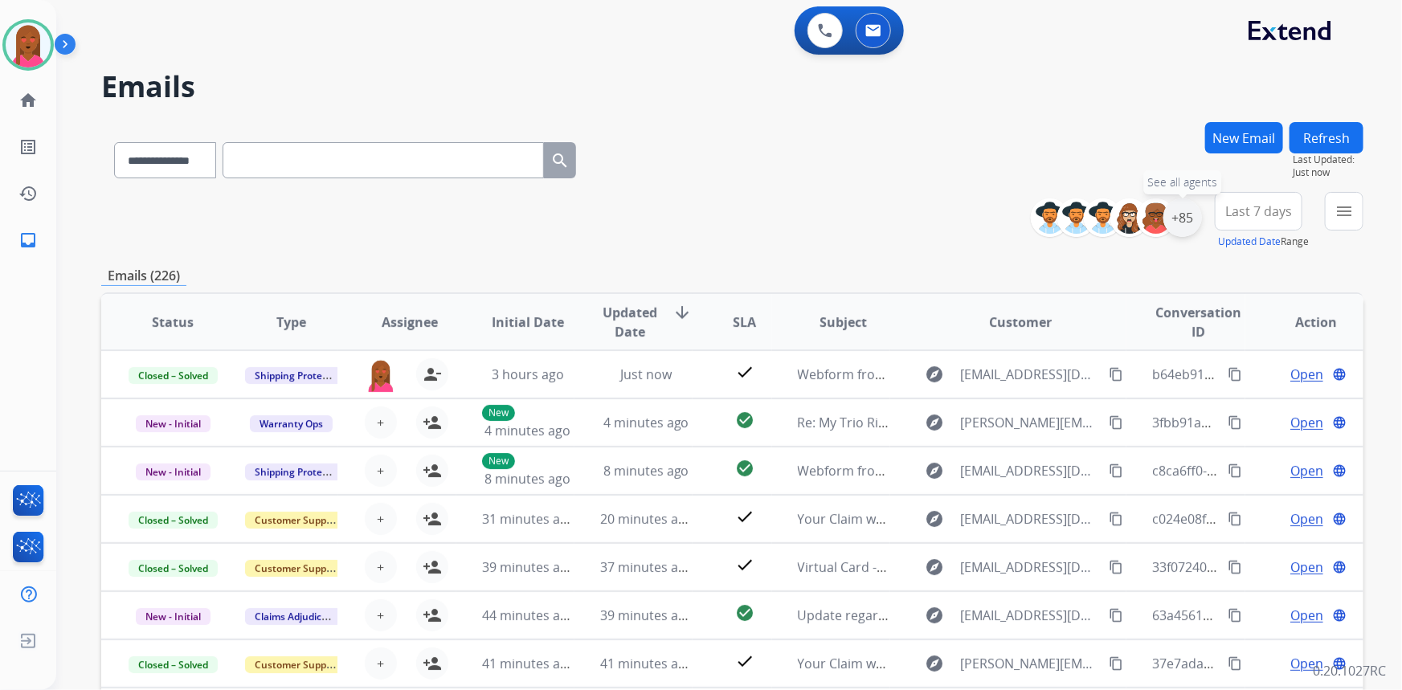
click at [1183, 222] on div "+85" at bounding box center [1182, 217] width 39 height 39
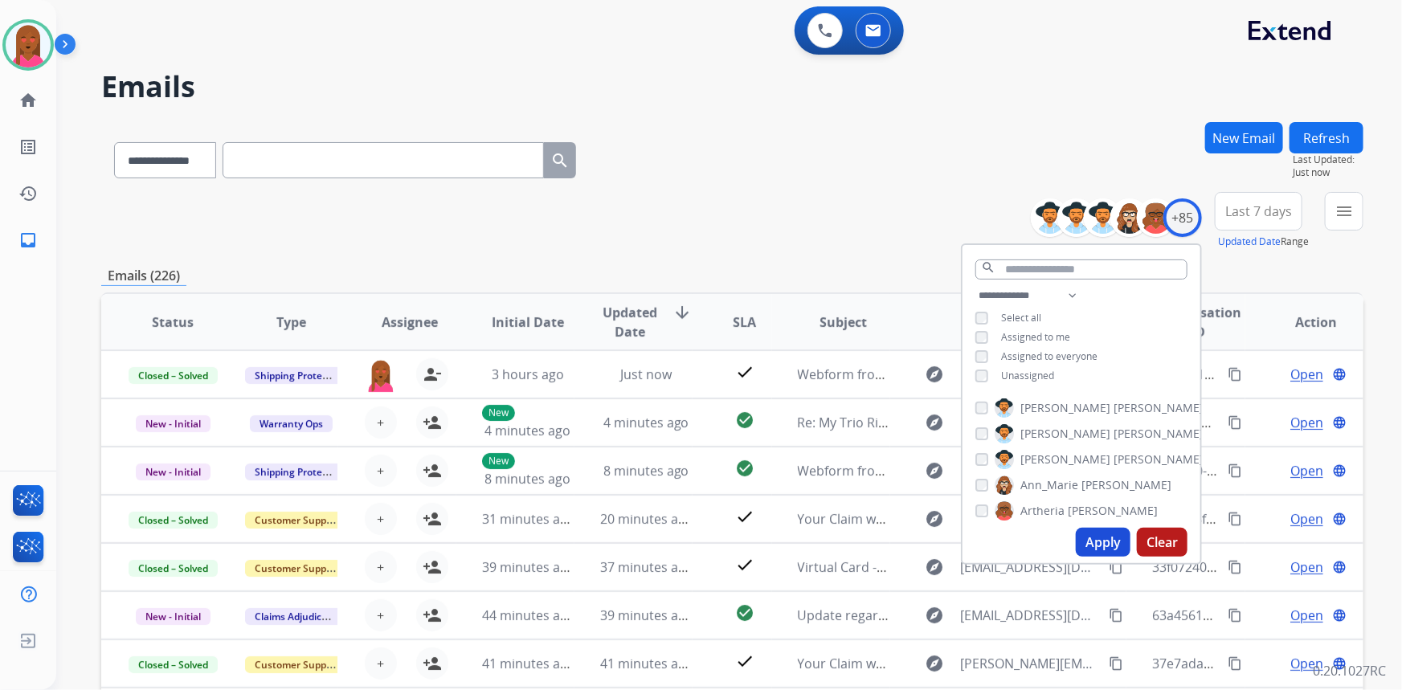
click at [1003, 372] on span "Unassigned" at bounding box center [1027, 376] width 53 height 14
click at [1094, 538] on button "Apply" at bounding box center [1103, 542] width 55 height 29
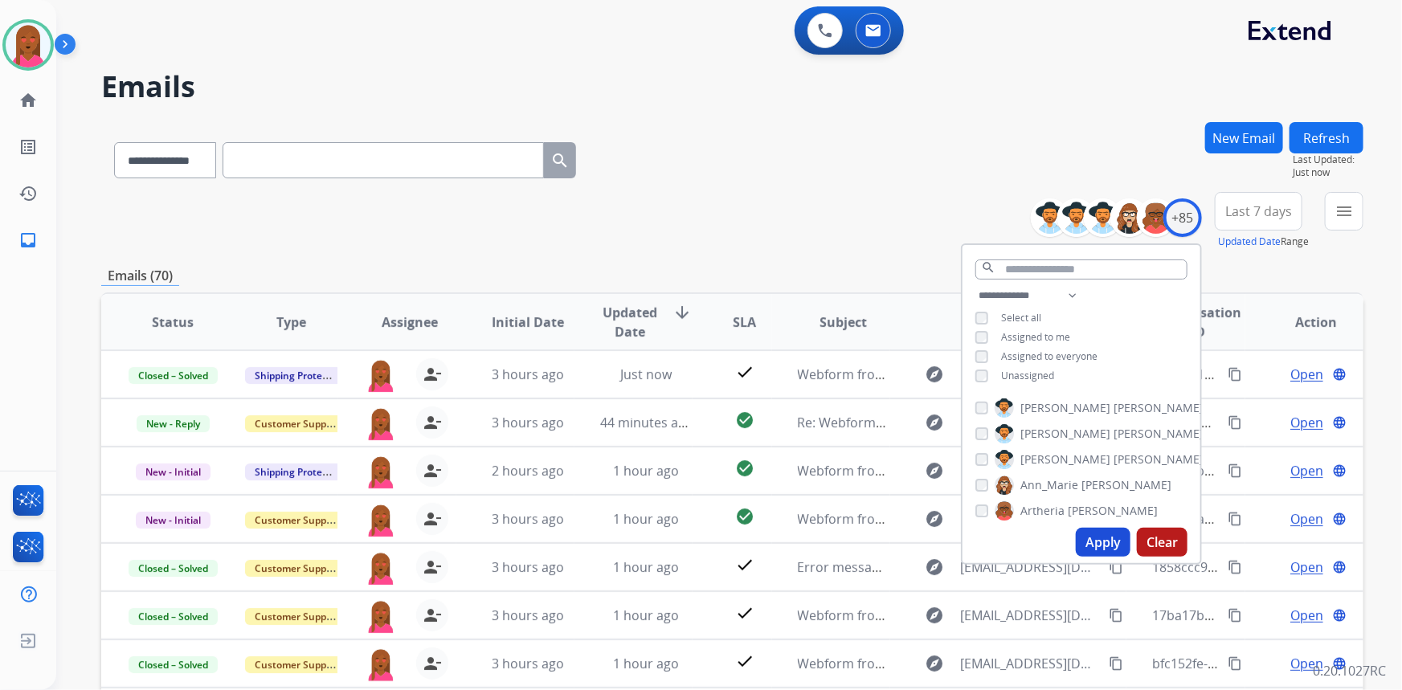
click at [1245, 214] on span "Last 7 days" at bounding box center [1258, 211] width 67 height 6
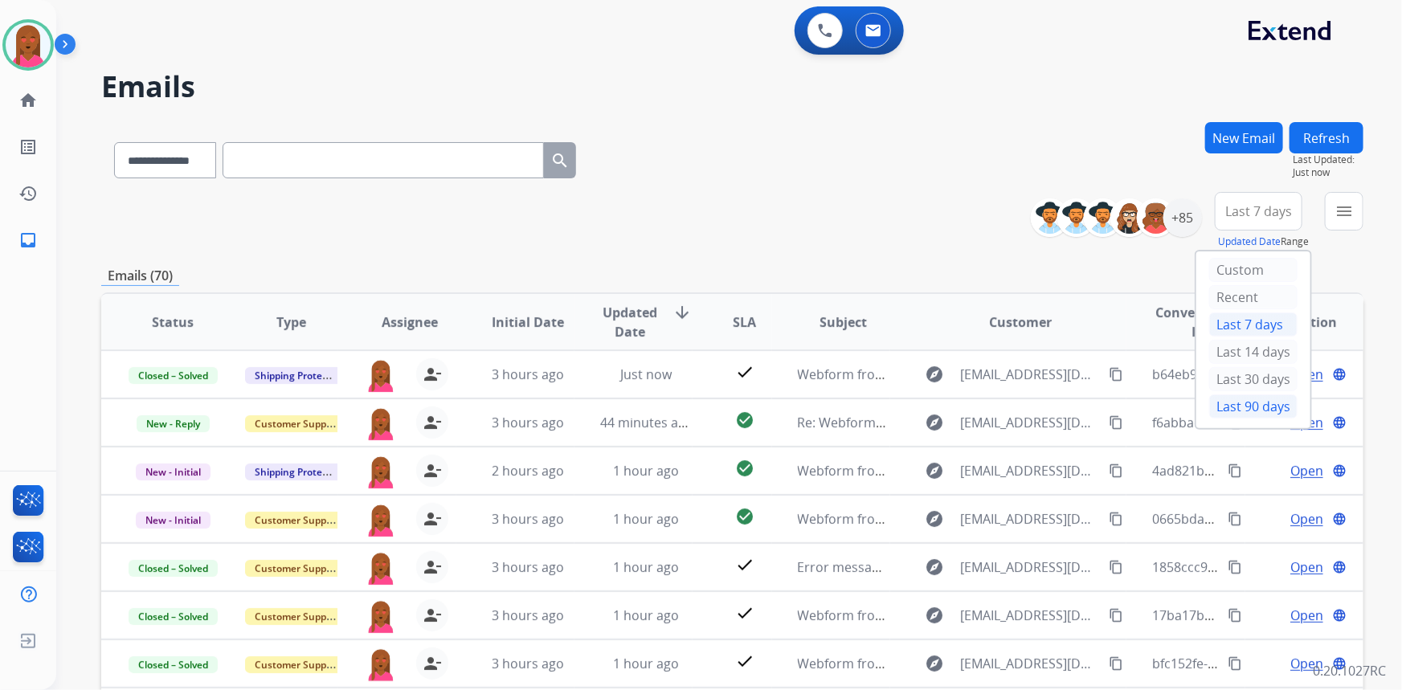
click at [1233, 398] on div "Last 90 days" at bounding box center [1253, 406] width 88 height 24
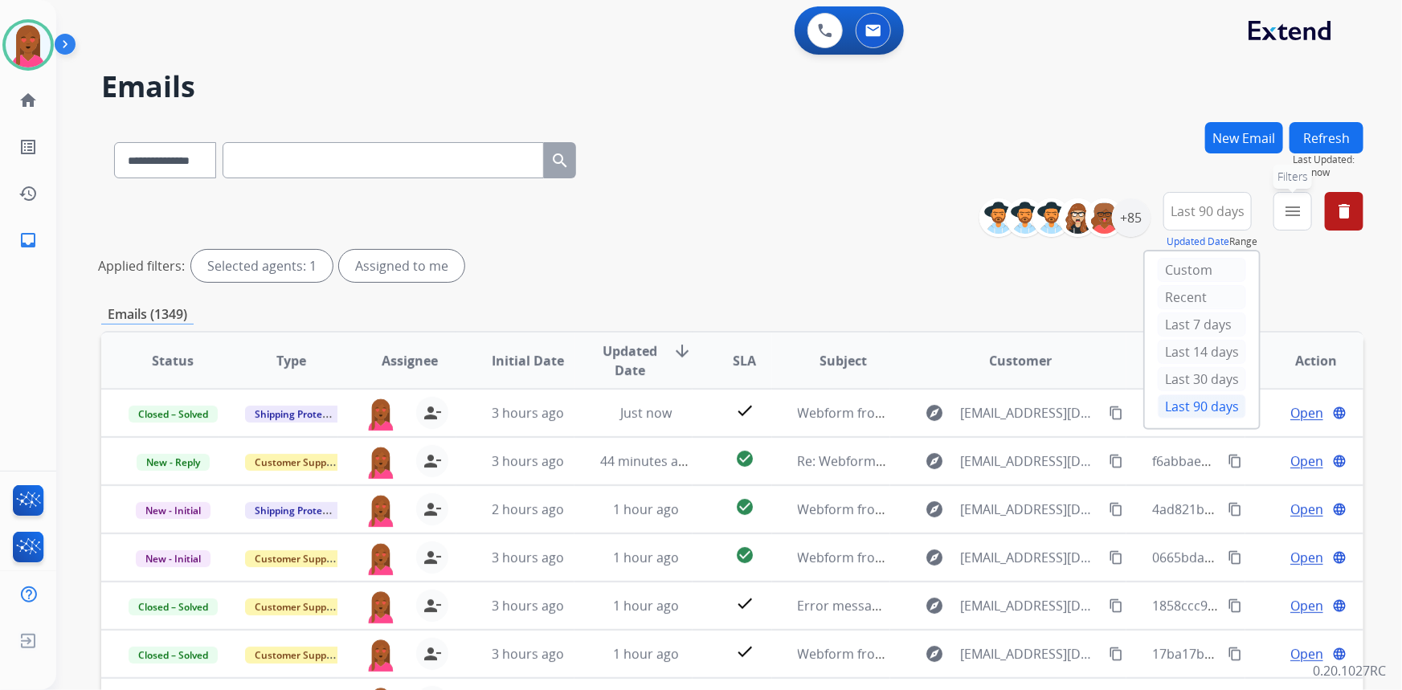
click at [1285, 211] on mat-icon "menu" at bounding box center [1292, 211] width 19 height 19
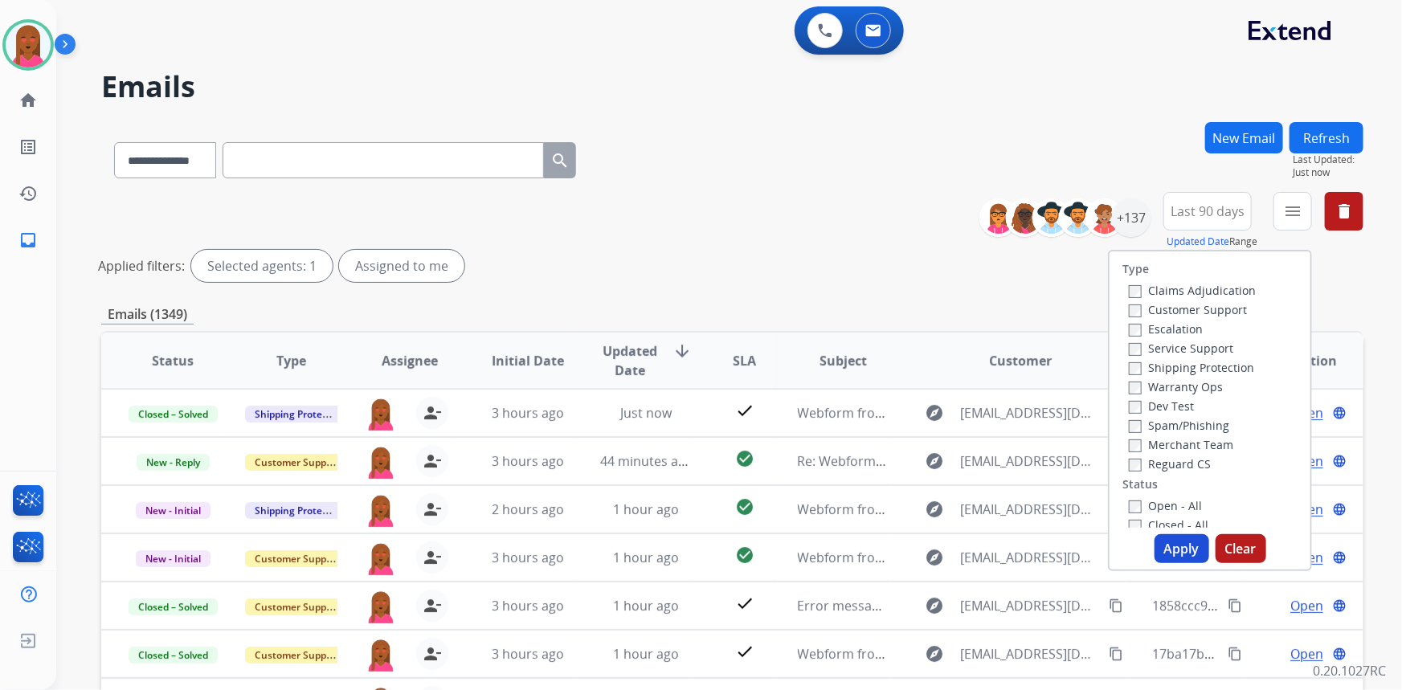
click at [1211, 308] on label "Customer Support" at bounding box center [1188, 309] width 118 height 15
click at [1223, 367] on label "Shipping Protection" at bounding box center [1191, 367] width 125 height 15
click at [1182, 464] on label "Reguard CS" at bounding box center [1170, 463] width 82 height 15
click at [1165, 509] on label "Open - All" at bounding box center [1165, 505] width 73 height 15
click at [1188, 548] on button "Apply" at bounding box center [1181, 548] width 55 height 29
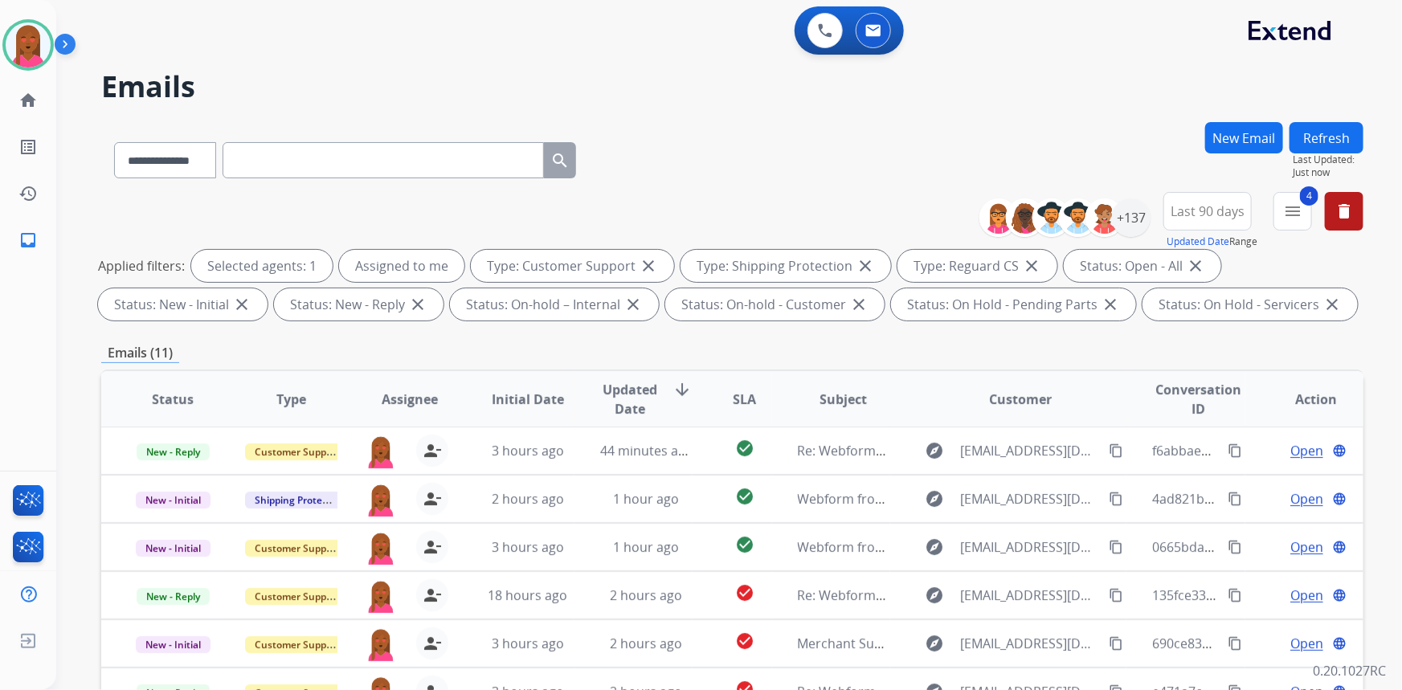
scroll to position [300, 0]
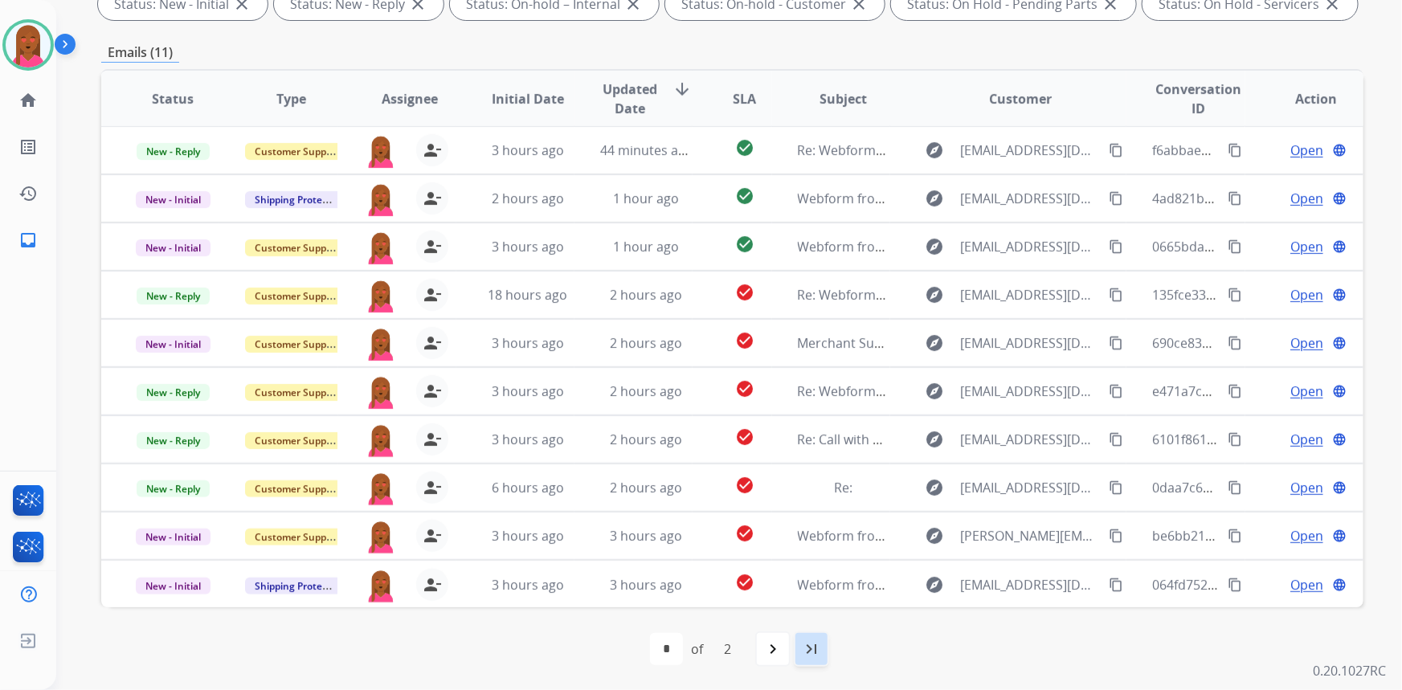
click at [808, 656] on mat-icon "last_page" at bounding box center [811, 648] width 19 height 19
select select "*"
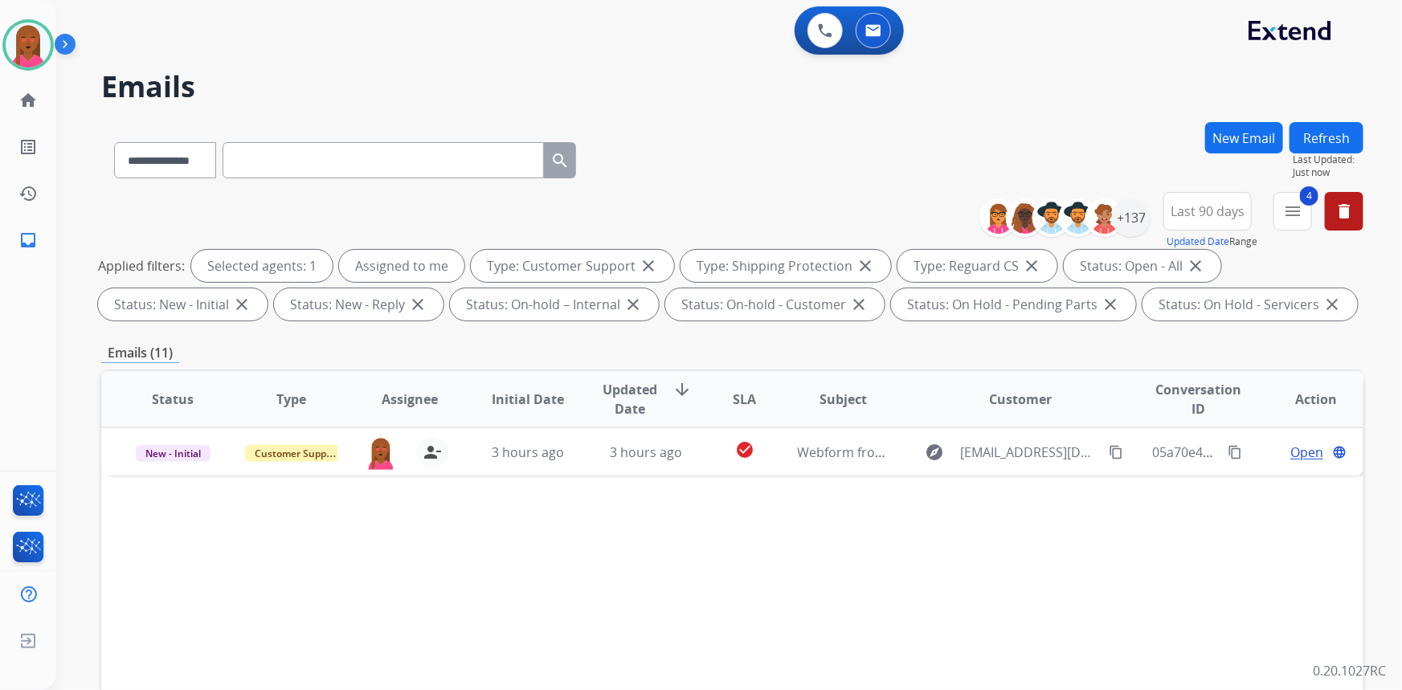
scroll to position [0, 0]
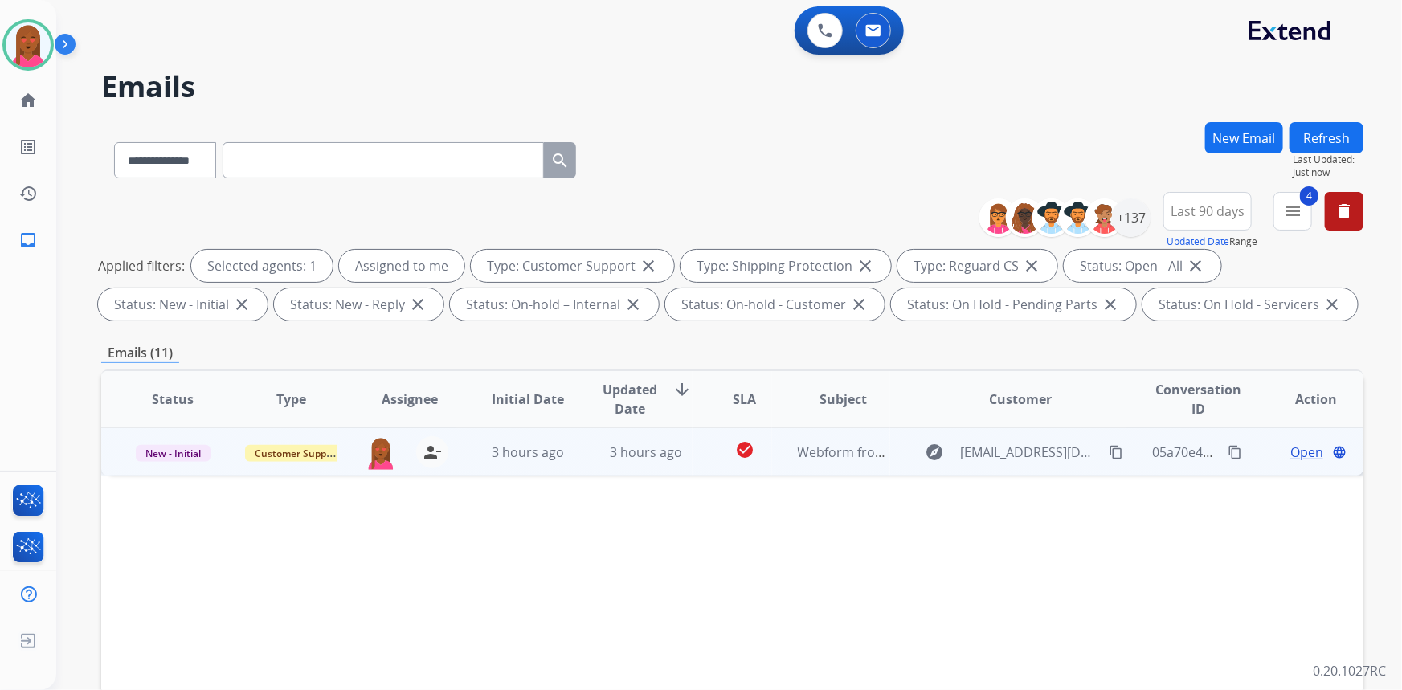
click at [1296, 453] on span "Open" at bounding box center [1306, 452] width 33 height 19
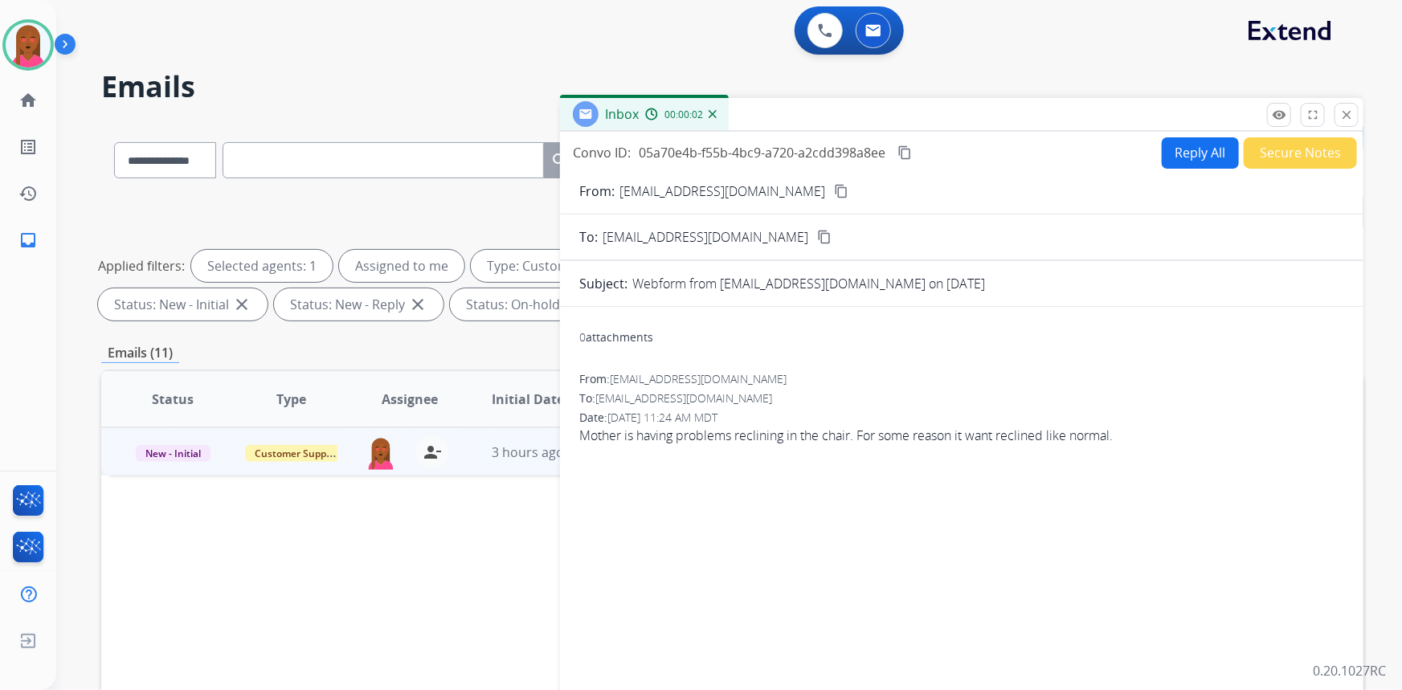
click at [835, 192] on mat-icon "content_copy" at bounding box center [841, 191] width 14 height 14
click at [1281, 161] on button "Secure Notes" at bounding box center [1300, 152] width 113 height 31
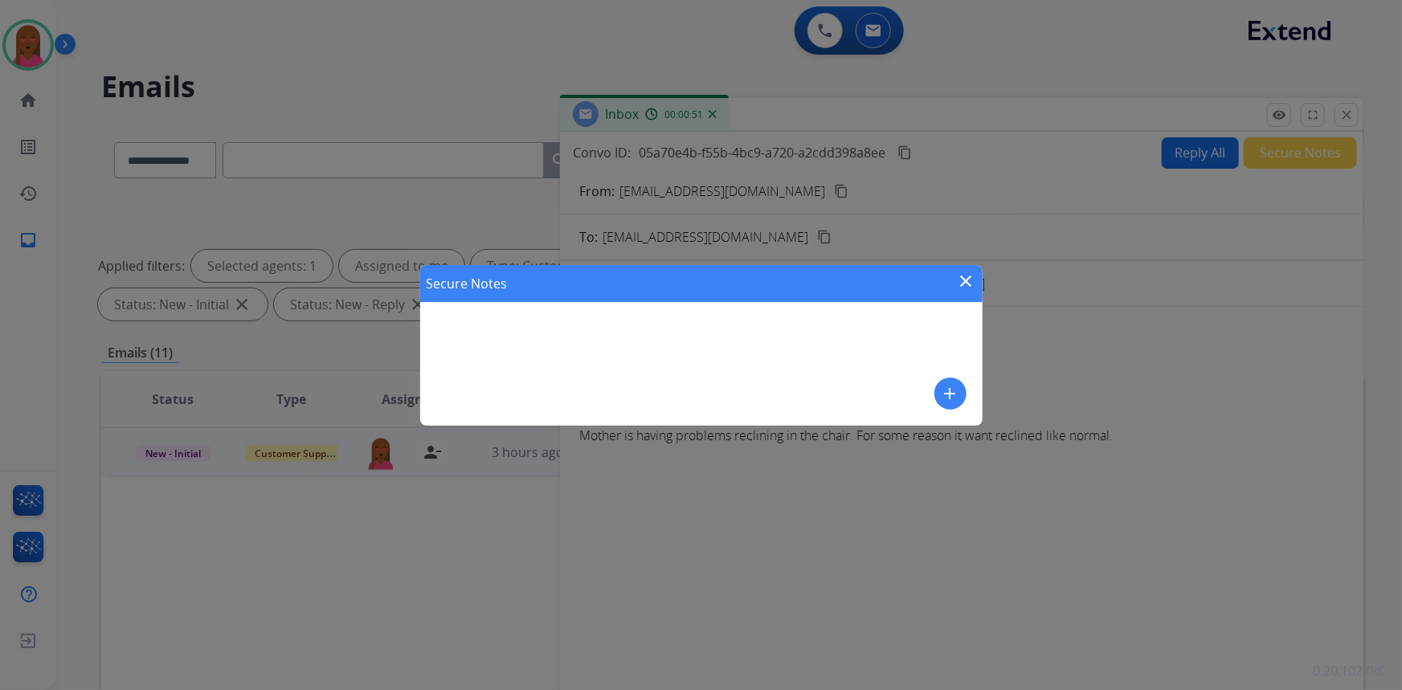
click at [947, 393] on mat-icon "add" at bounding box center [950, 393] width 19 height 19
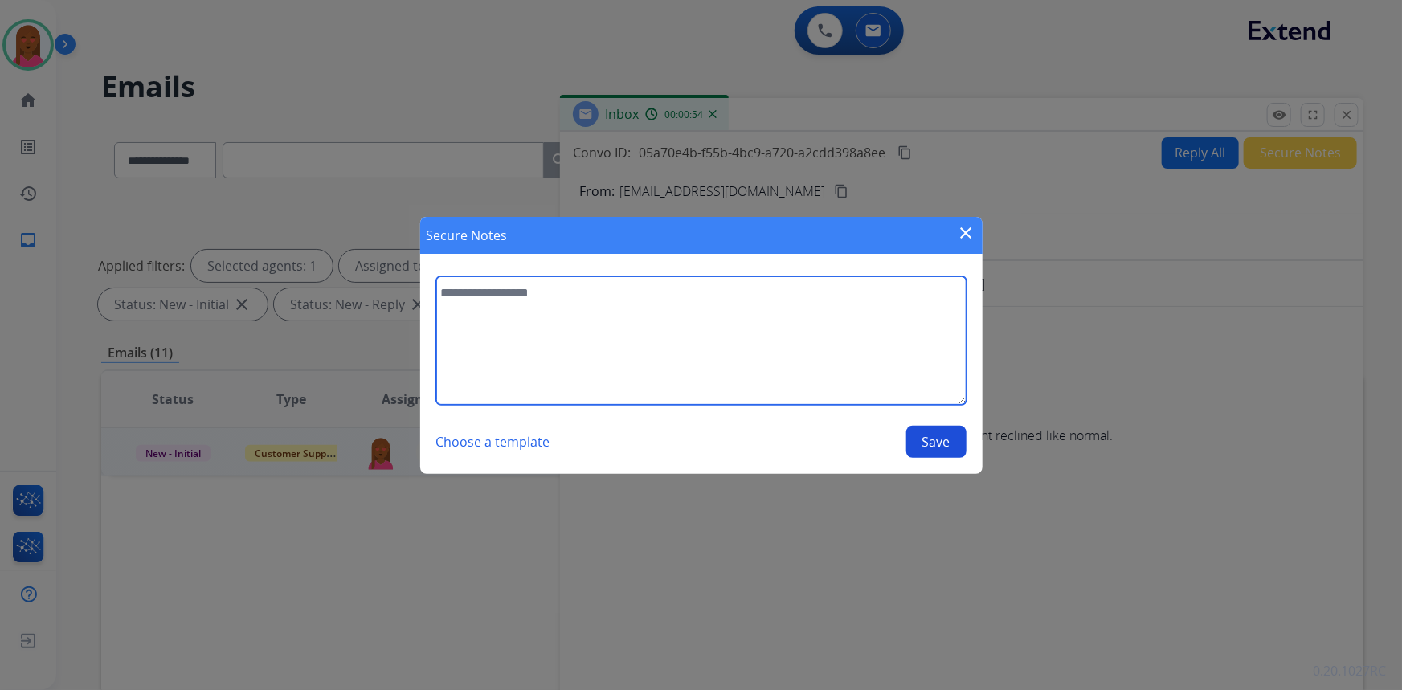
click at [673, 397] on textarea at bounding box center [701, 340] width 530 height 129
type textarea "**********"
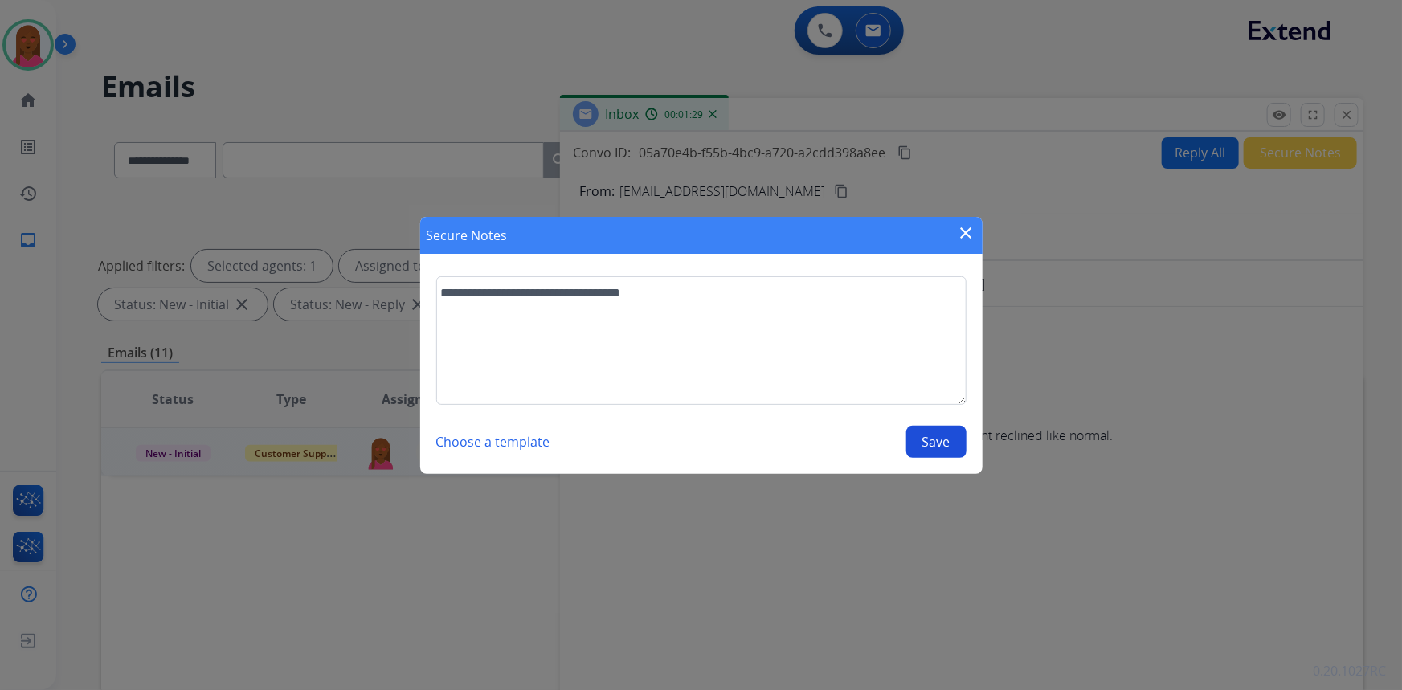
click at [968, 231] on mat-icon "close" at bounding box center [966, 232] width 19 height 19
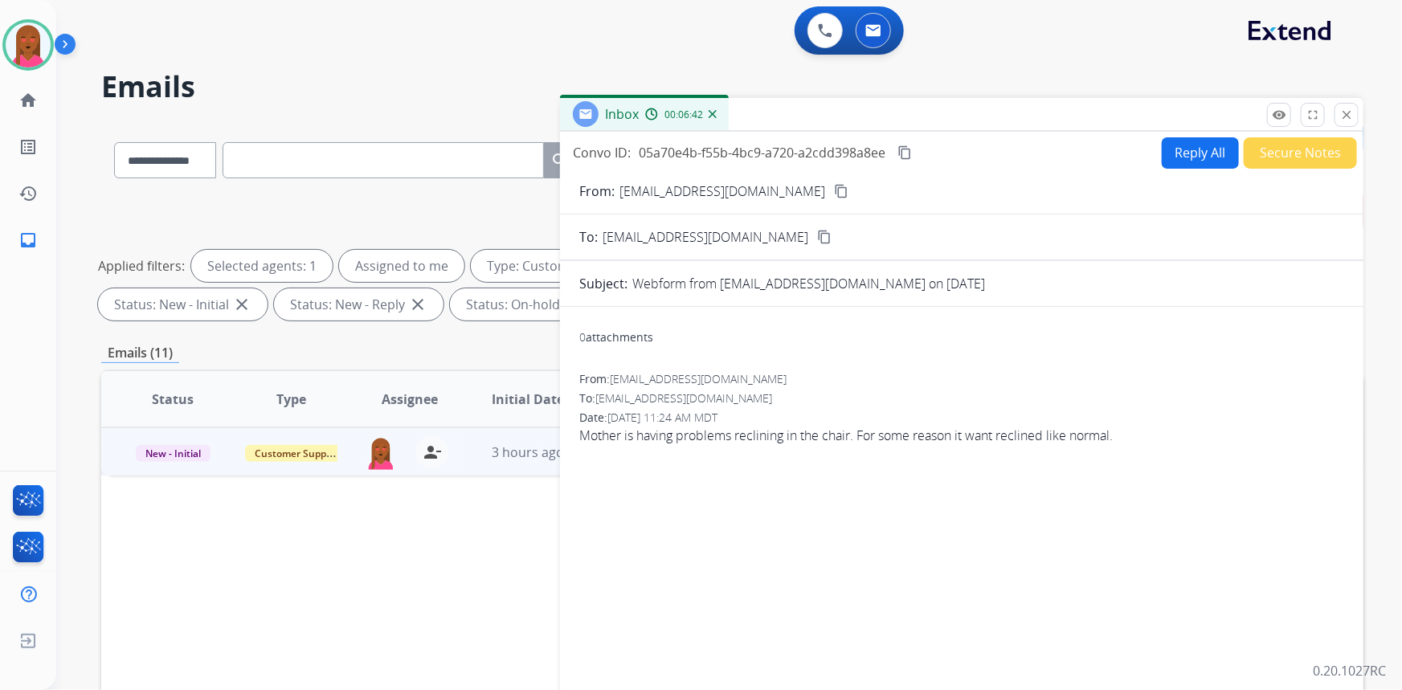
drag, startPoint x: 1252, startPoint y: 345, endPoint x: 1227, endPoint y: 346, distance: 24.2
click at [1250, 346] on div "0 attachments" at bounding box center [961, 339] width 765 height 39
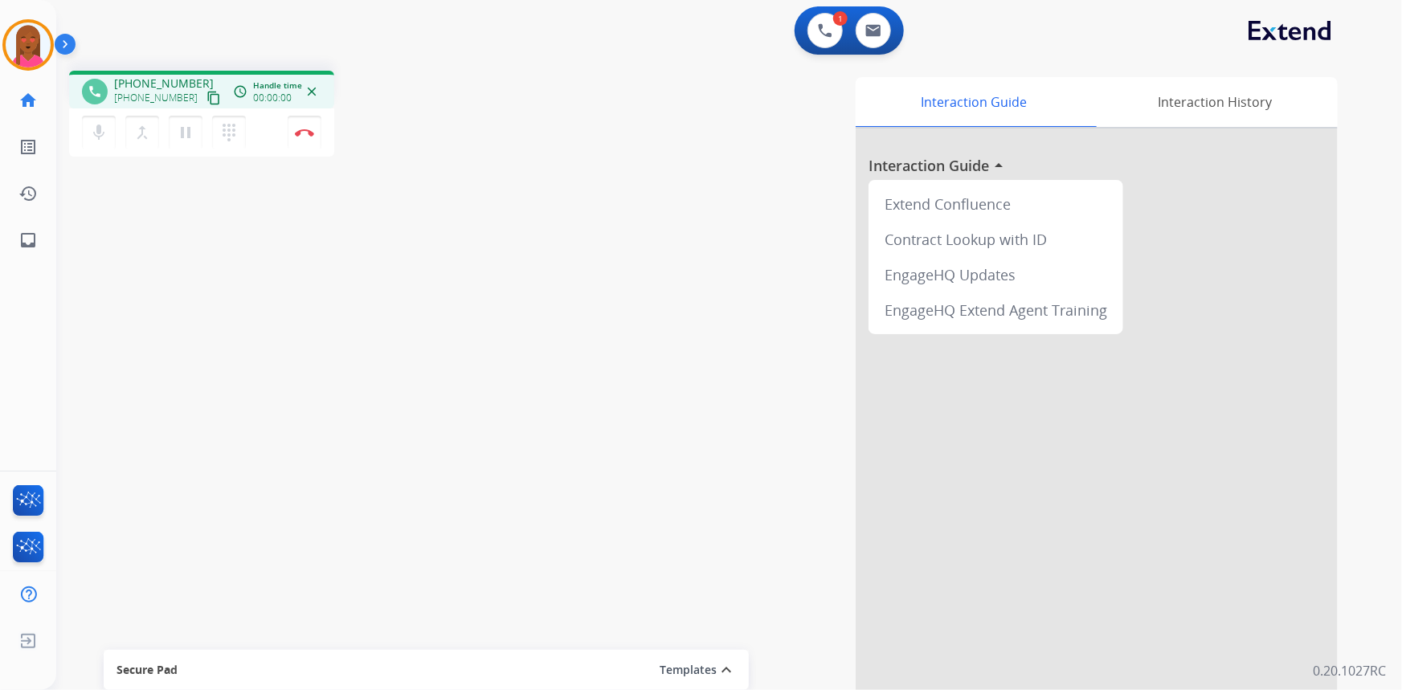
click at [206, 93] on mat-icon "content_copy" at bounding box center [213, 98] width 14 height 14
click at [95, 137] on mat-icon "mic" at bounding box center [98, 132] width 19 height 19
click at [112, 129] on button "mic_off Mute" at bounding box center [99, 133] width 34 height 34
drag, startPoint x: 820, startPoint y: 476, endPoint x: 774, endPoint y: 461, distance: 48.8
click at [820, 476] on div "Interaction Guide Interaction History Interaction Guide arrow_drop_up Extend Co…" at bounding box center [927, 402] width 822 height 651
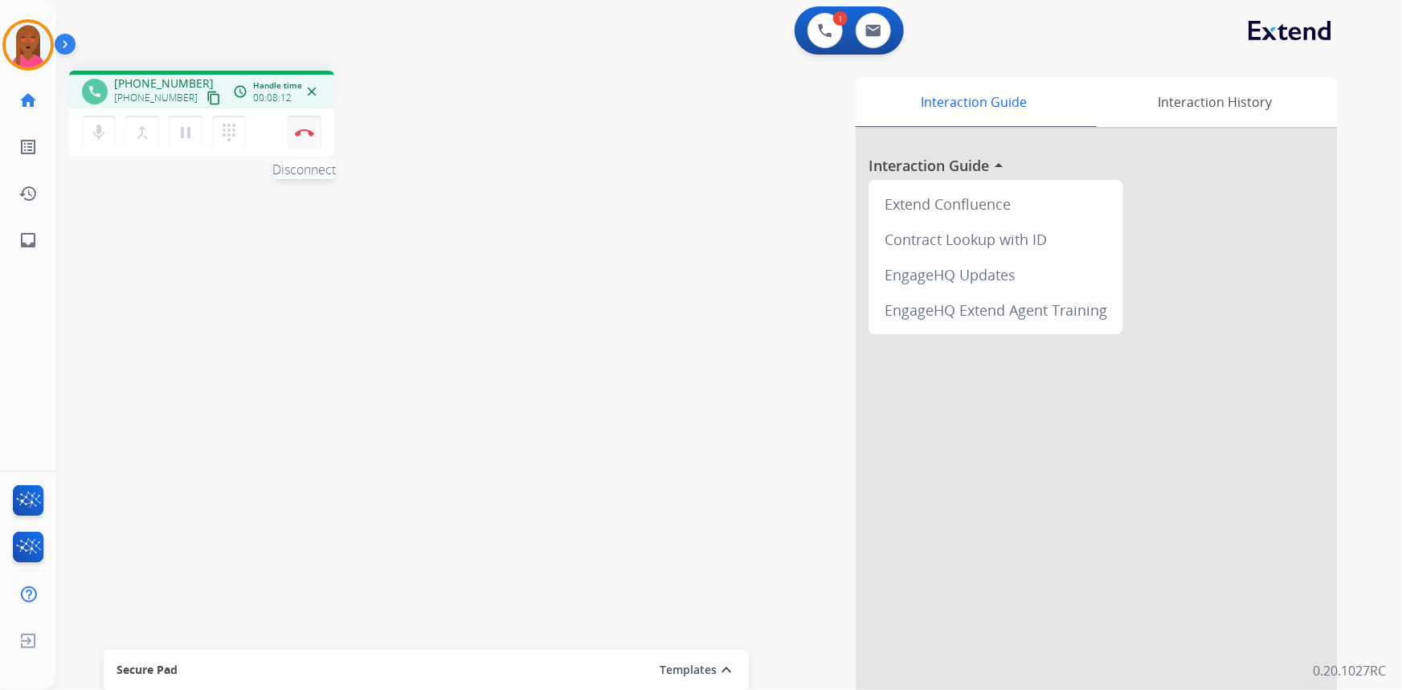
click at [308, 124] on button "Disconnect" at bounding box center [305, 133] width 34 height 34
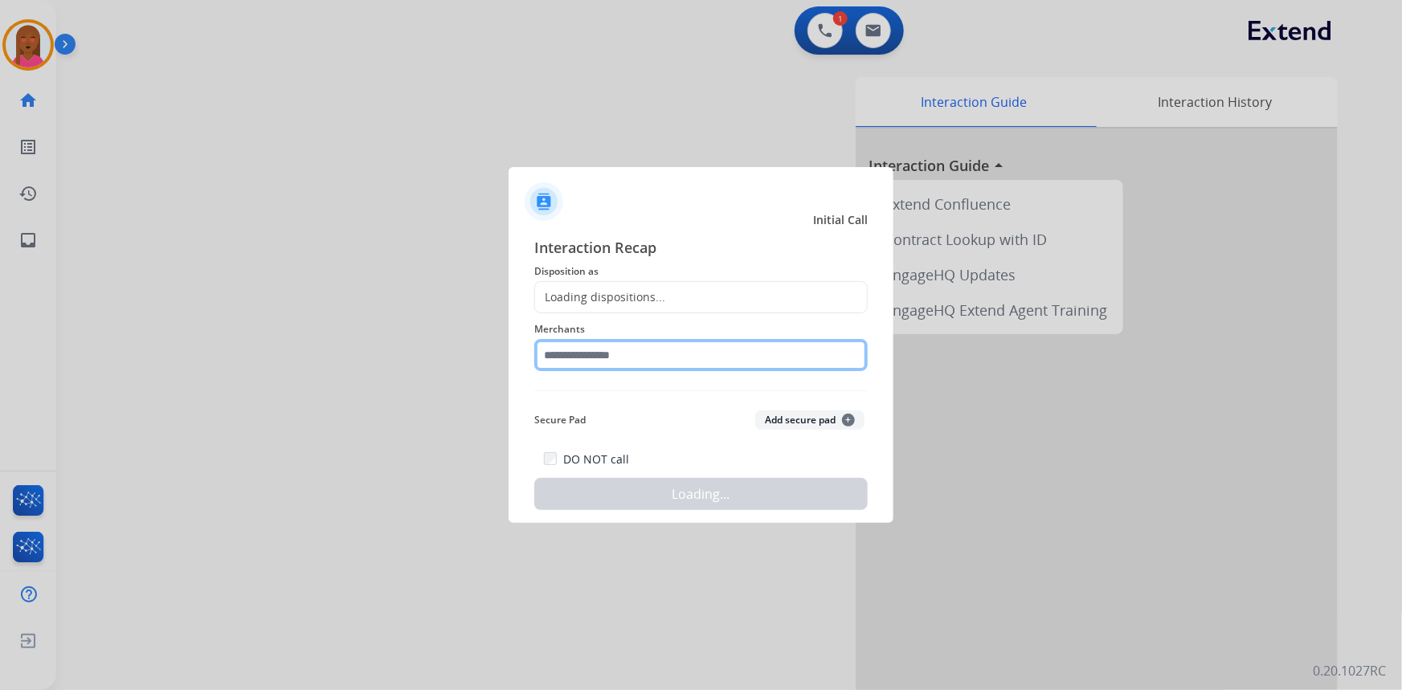
click at [660, 363] on input "text" at bounding box center [700, 355] width 333 height 32
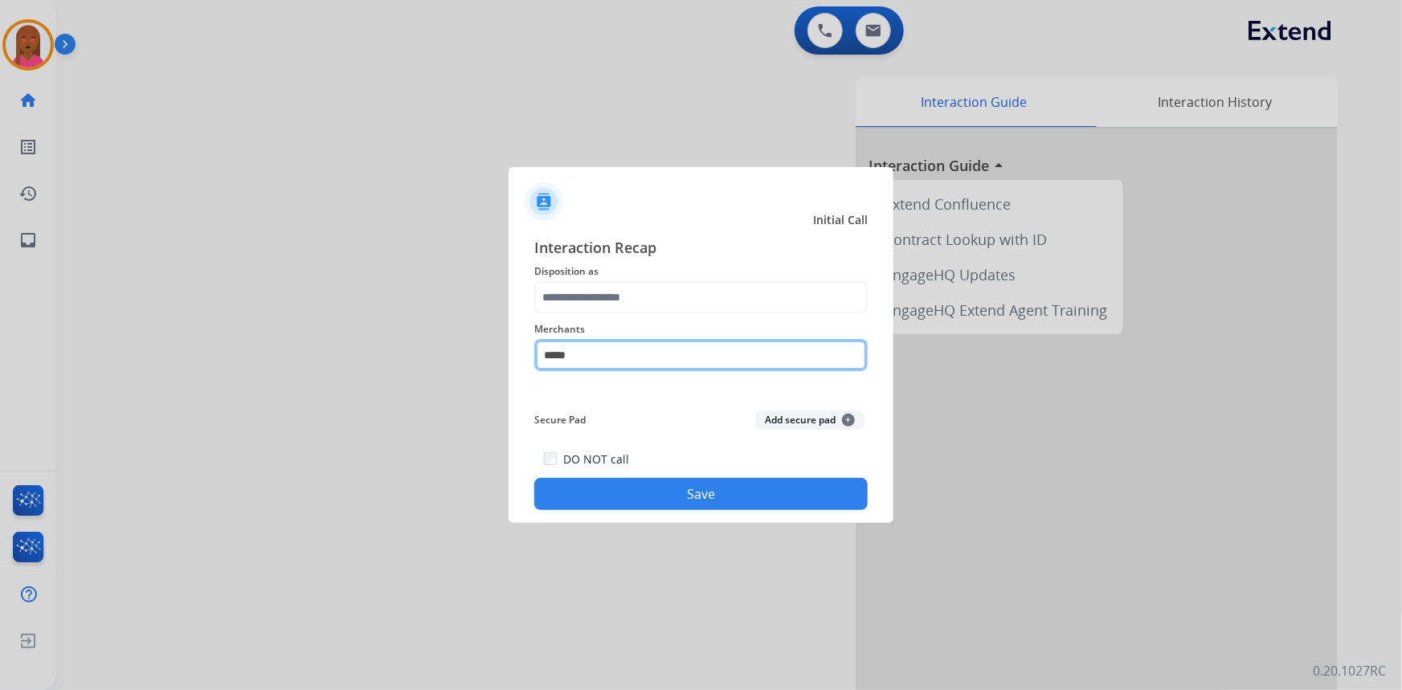
drag, startPoint x: 630, startPoint y: 360, endPoint x: 484, endPoint y: 353, distance: 145.5
click at [0, 353] on app-contact-recap-modal "Initial Call Interaction Recap Disposition as Merchants ***** Secure Pad Add se…" at bounding box center [0, 345] width 0 height 690
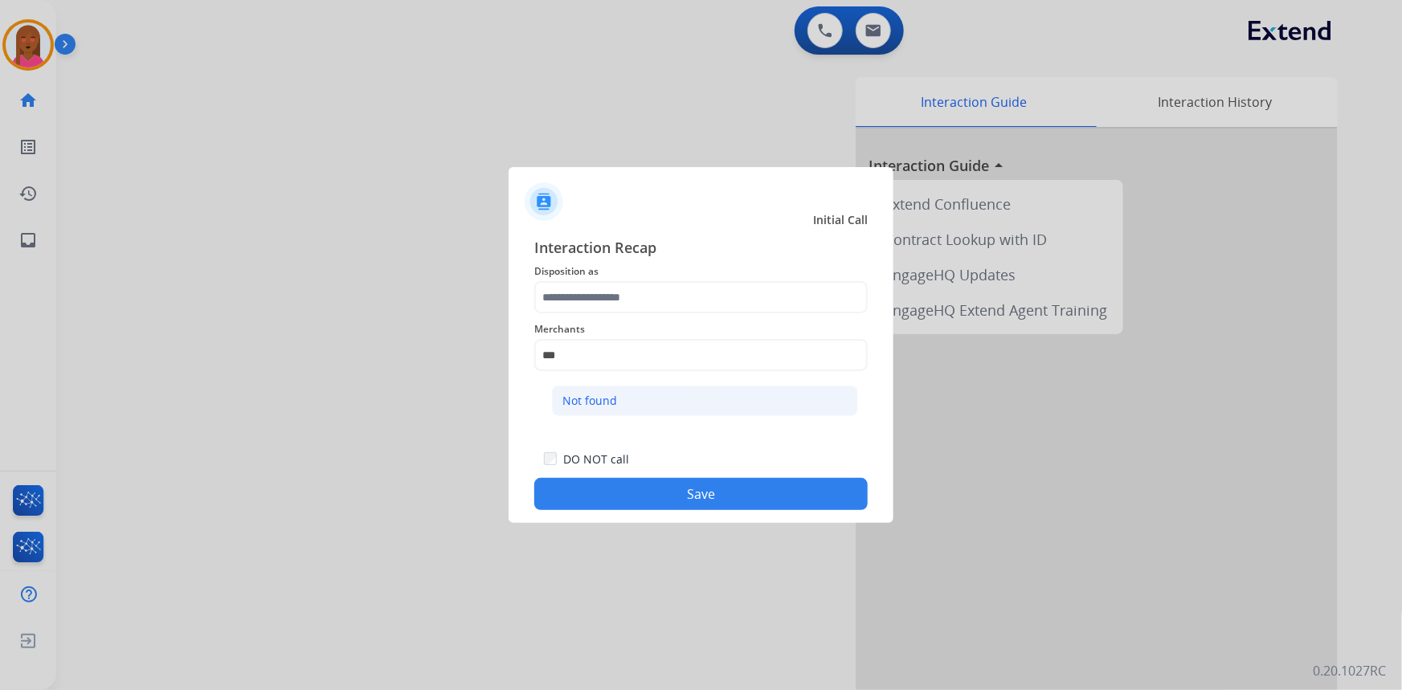
click at [649, 408] on li "Not found" at bounding box center [705, 401] width 306 height 31
type input "*********"
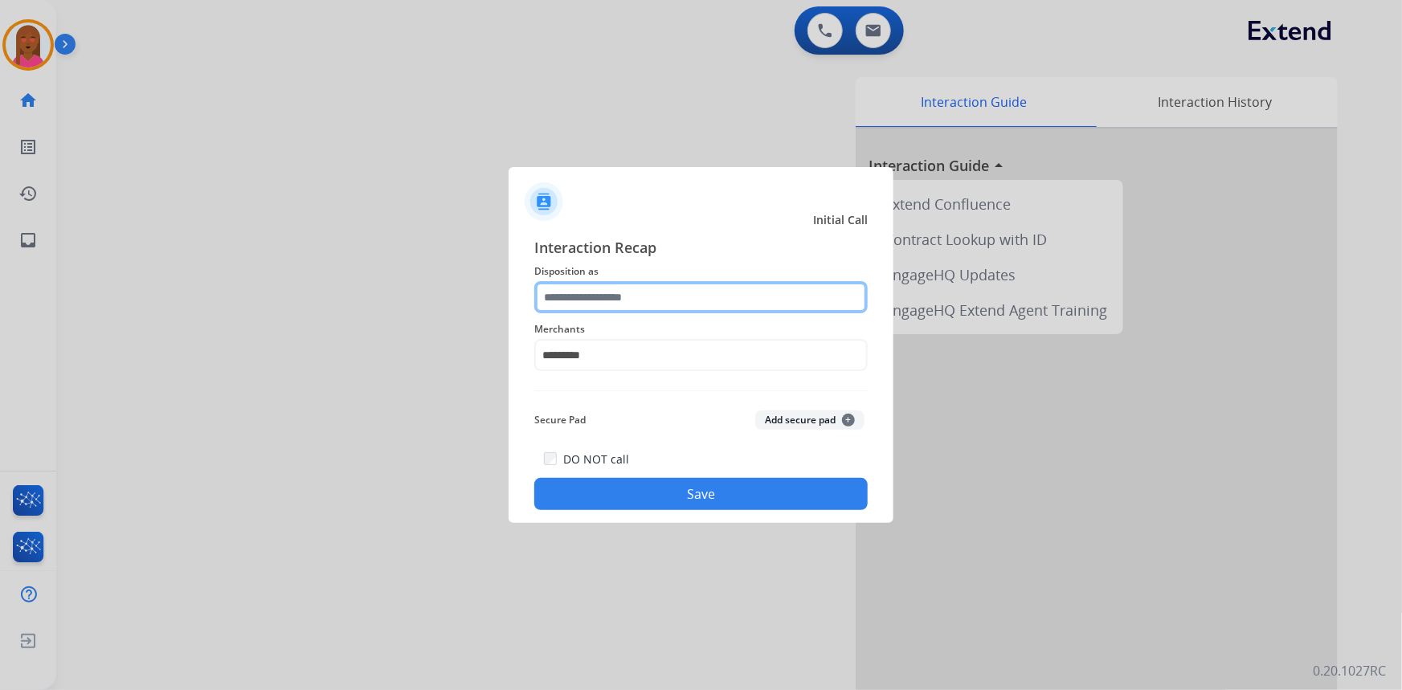
click at [678, 295] on input "text" at bounding box center [700, 297] width 333 height 32
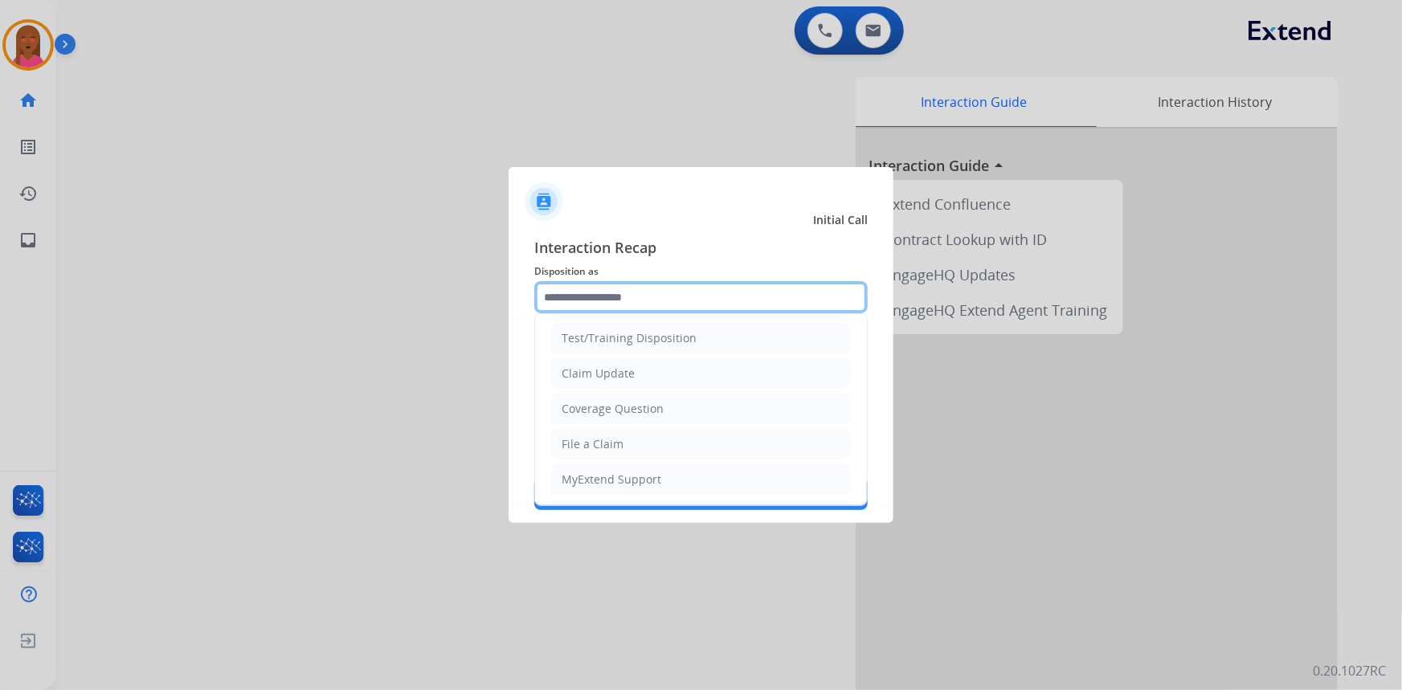
scroll to position [219, 0]
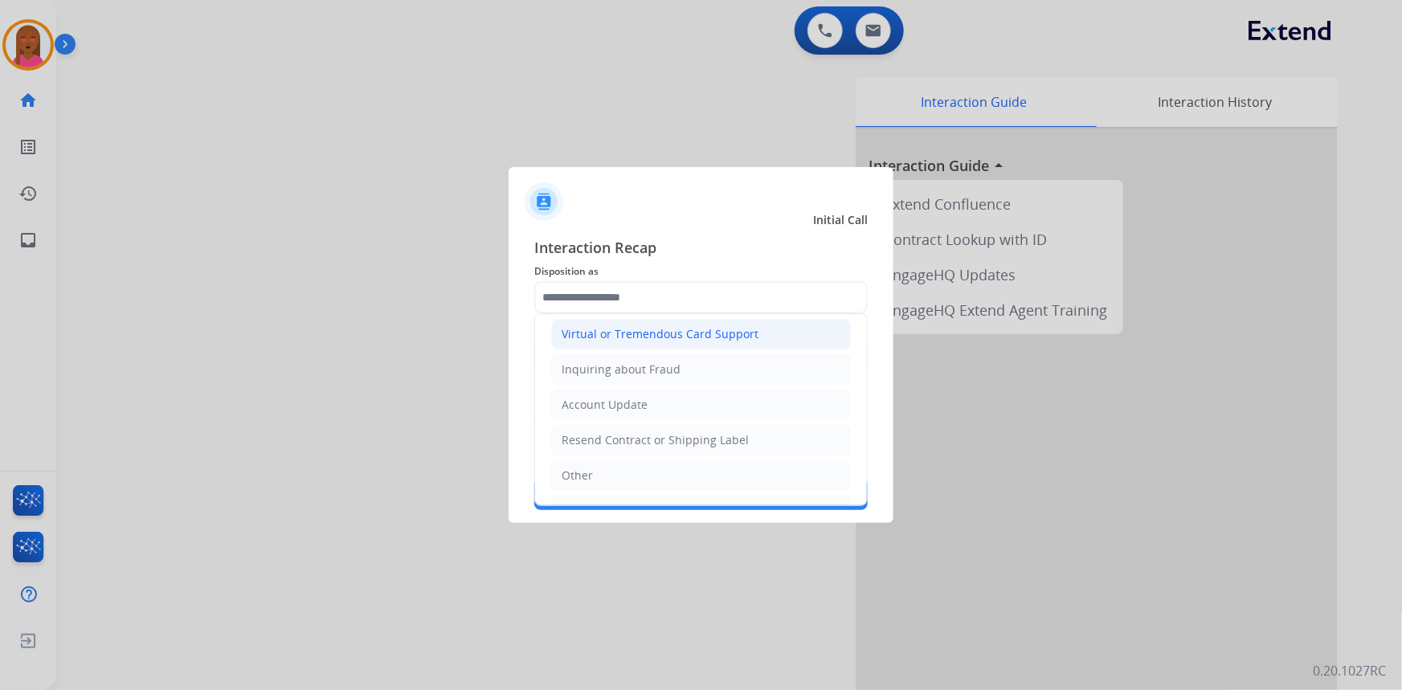
click at [702, 329] on div "Virtual or Tremendous Card Support" at bounding box center [660, 334] width 197 height 16
type input "**********"
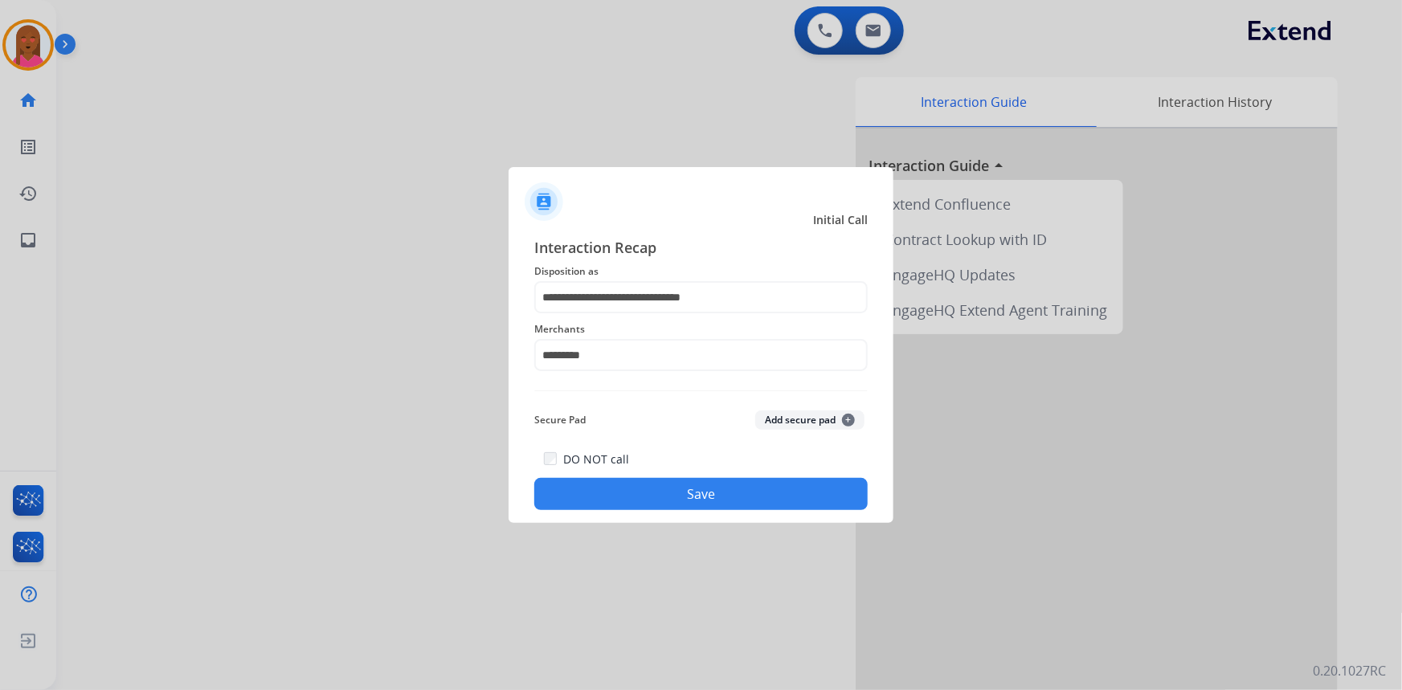
click at [660, 492] on button "Save" at bounding box center [700, 494] width 333 height 32
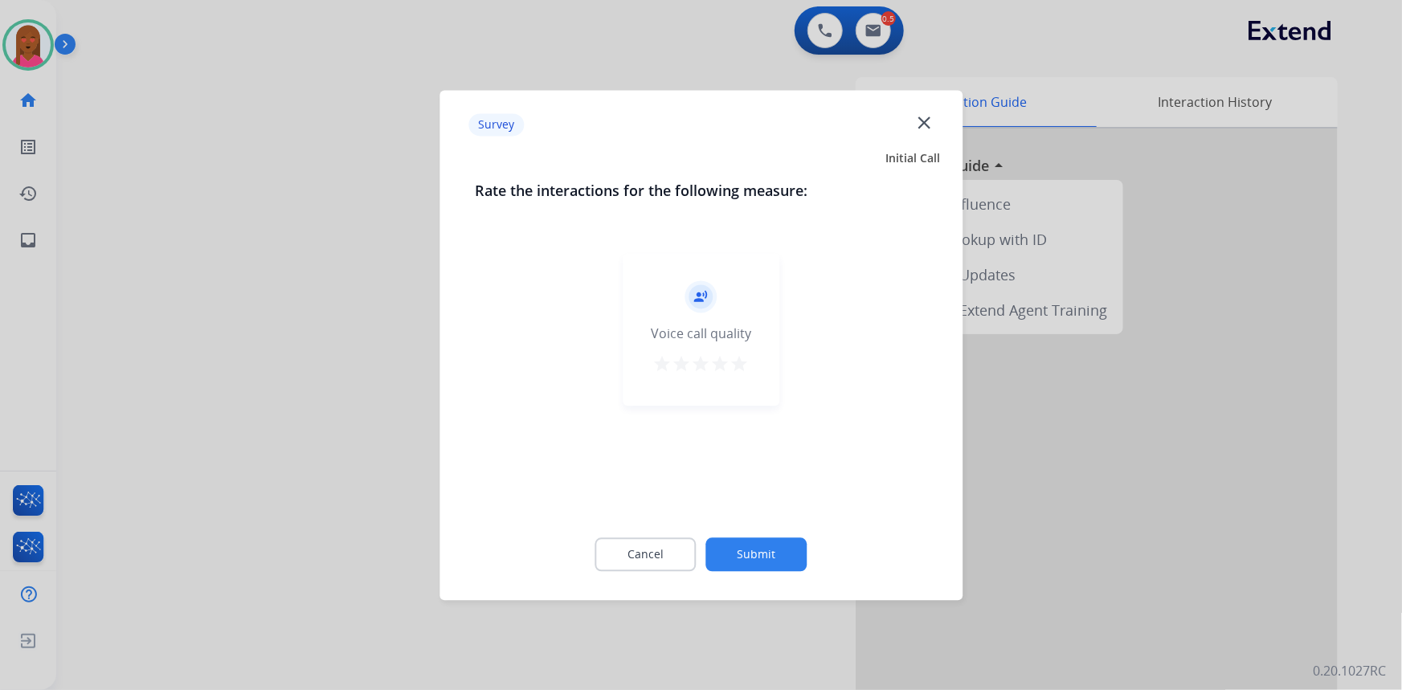
click at [921, 120] on mat-icon "close" at bounding box center [923, 122] width 21 height 21
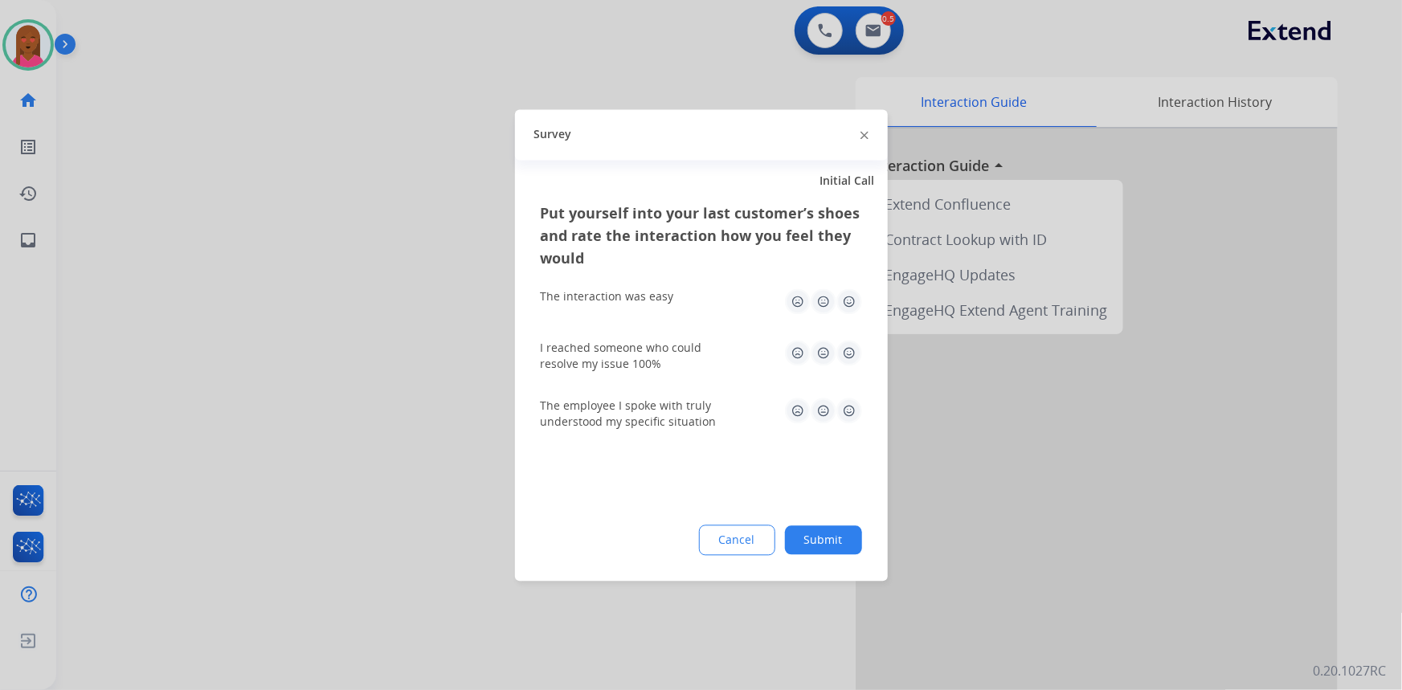
click at [876, 41] on div at bounding box center [701, 345] width 1402 height 690
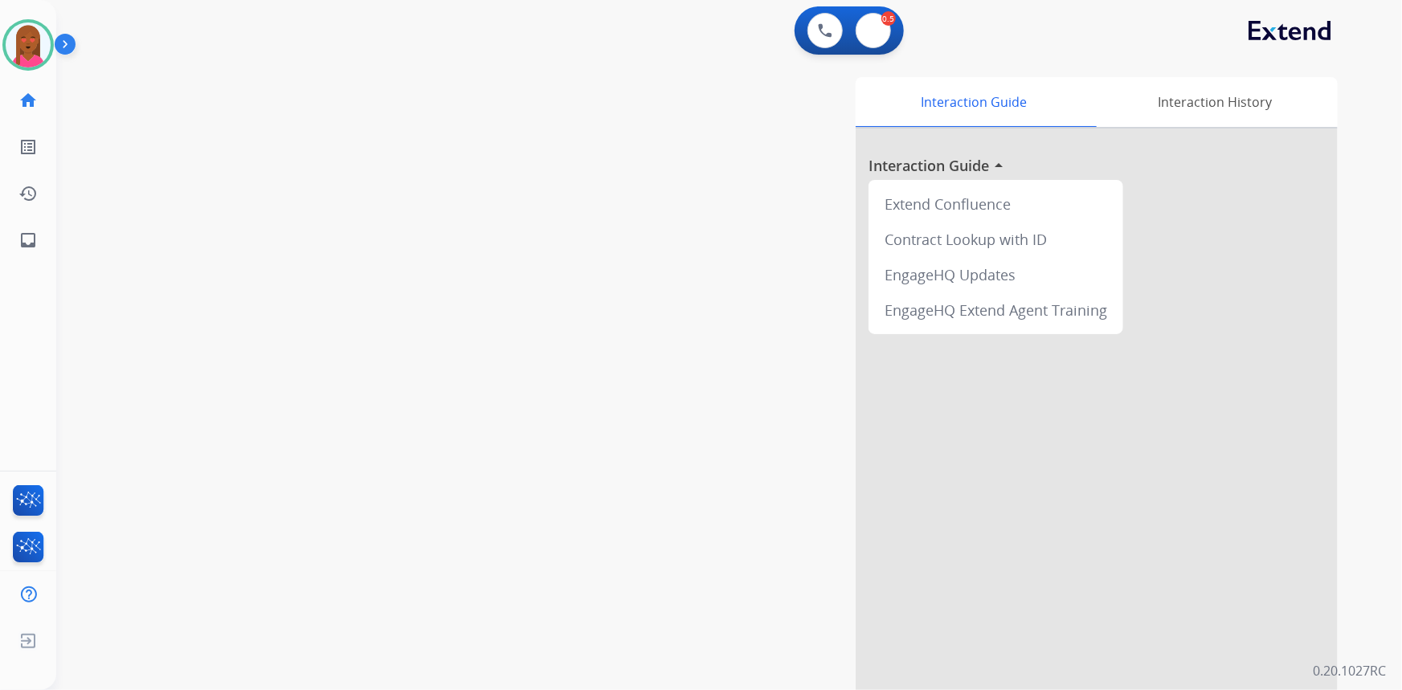
click at [876, 41] on button at bounding box center [873, 30] width 35 height 35
select select "**********"
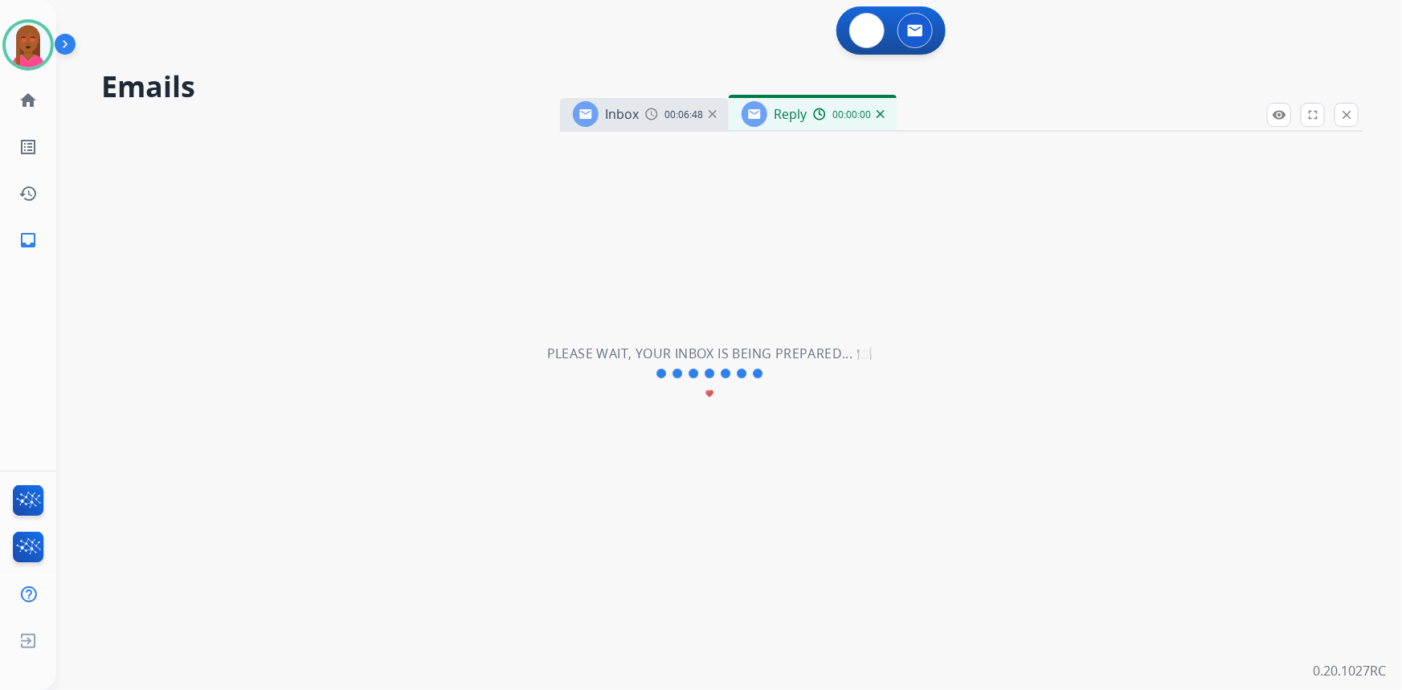
select select "**********"
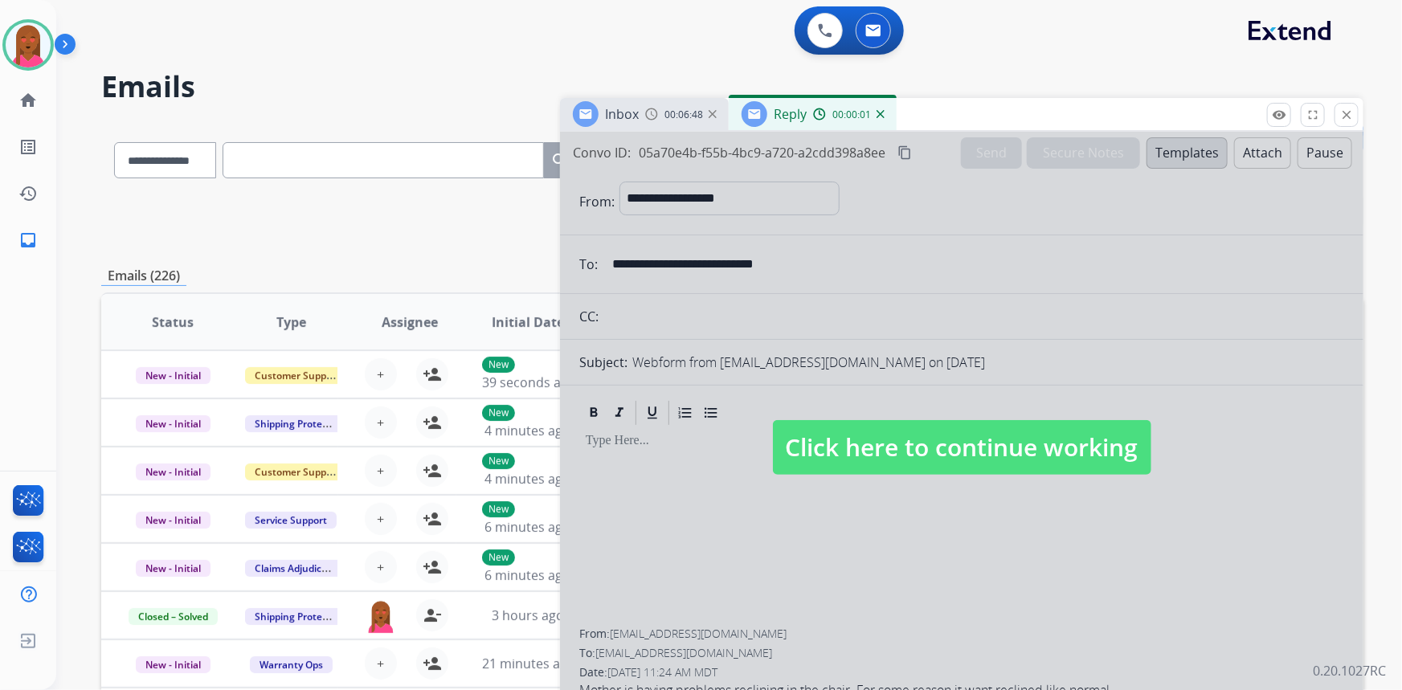
click at [922, 443] on span "Click here to continue working" at bounding box center [962, 447] width 378 height 55
select select
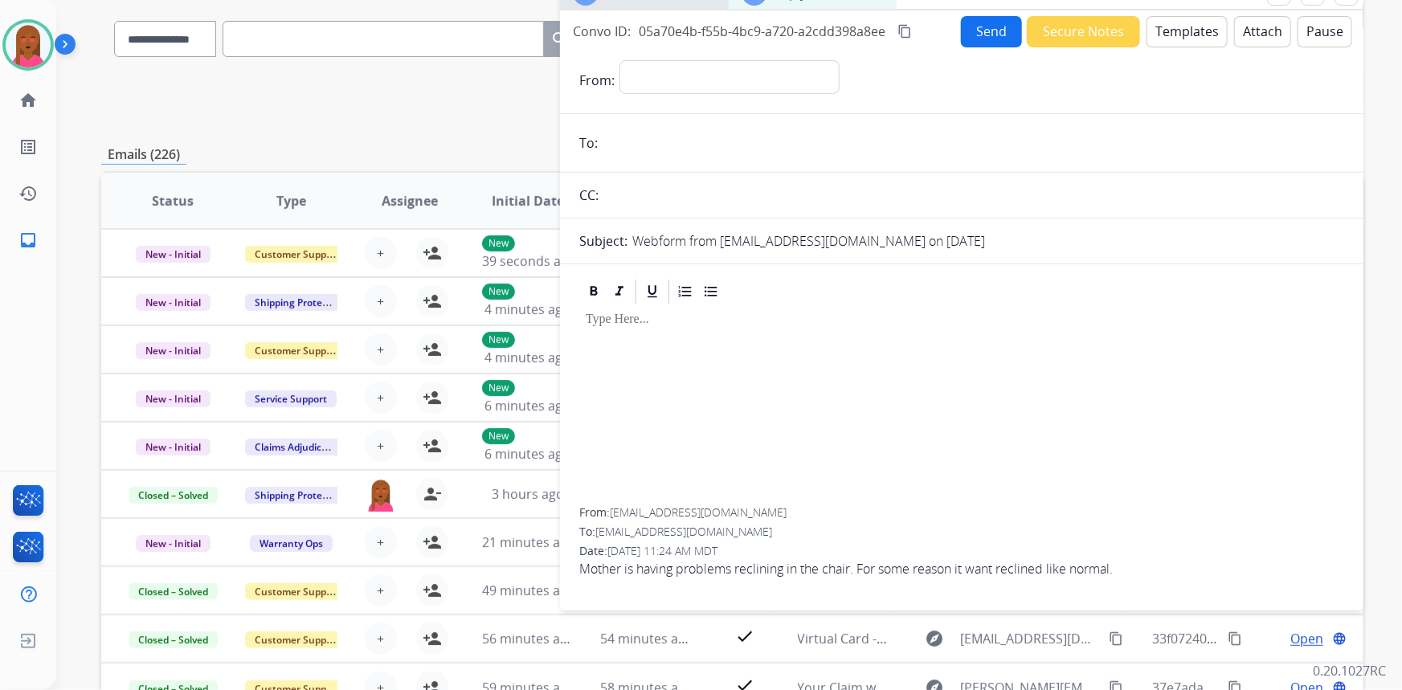
scroll to position [72, 0]
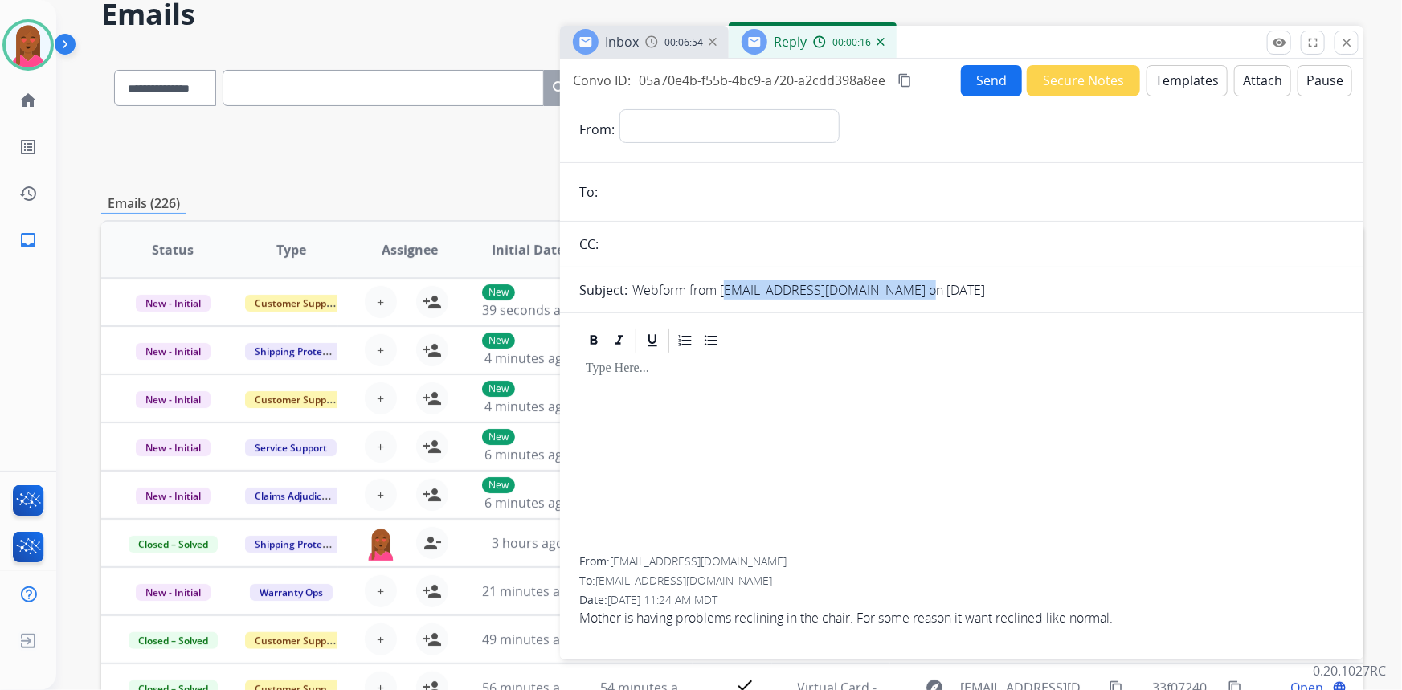
drag, startPoint x: 920, startPoint y: 291, endPoint x: 722, endPoint y: 293, distance: 197.6
click at [722, 293] on p "Webform from [EMAIL_ADDRESS][DOMAIN_NAME] on [DATE]" at bounding box center [808, 289] width 353 height 19
copy p "[EMAIL_ADDRESS][DOMAIN_NAME]"
click at [1176, 66] on button "Templates" at bounding box center [1186, 80] width 81 height 31
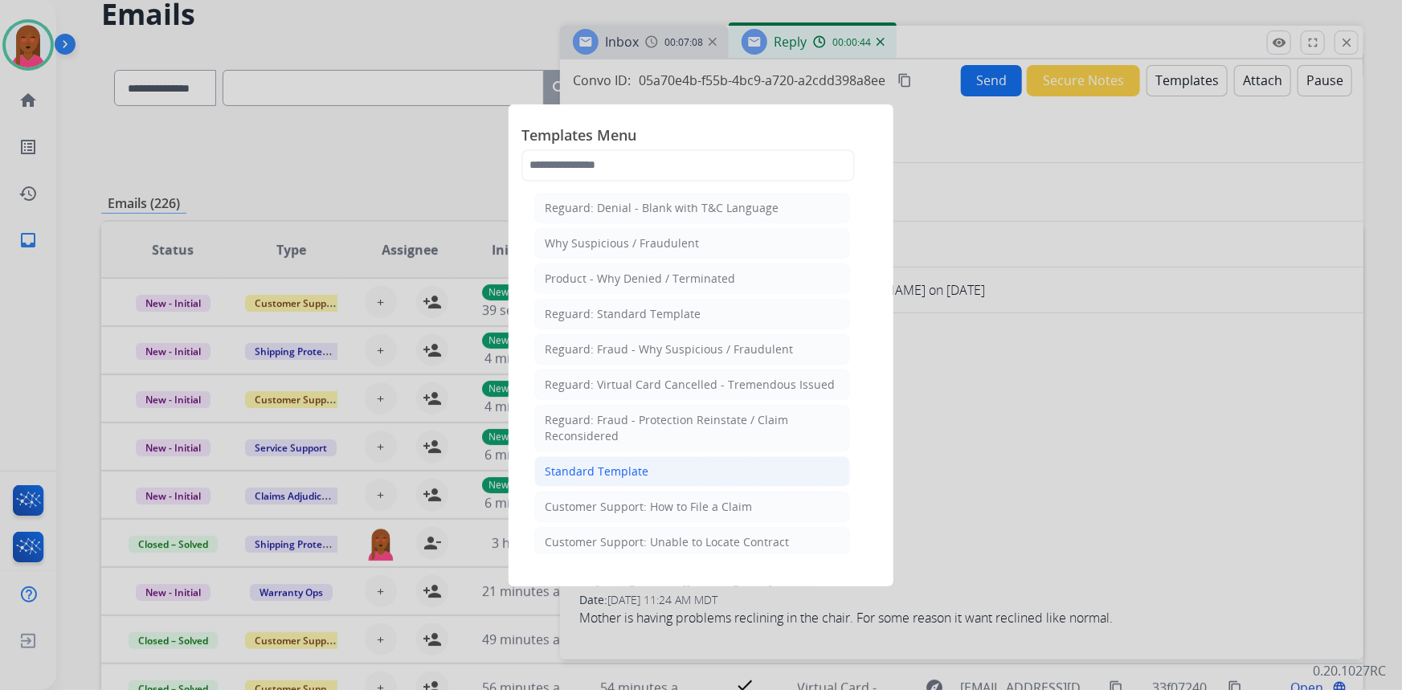
click at [626, 464] on div "Standard Template" at bounding box center [597, 472] width 104 height 16
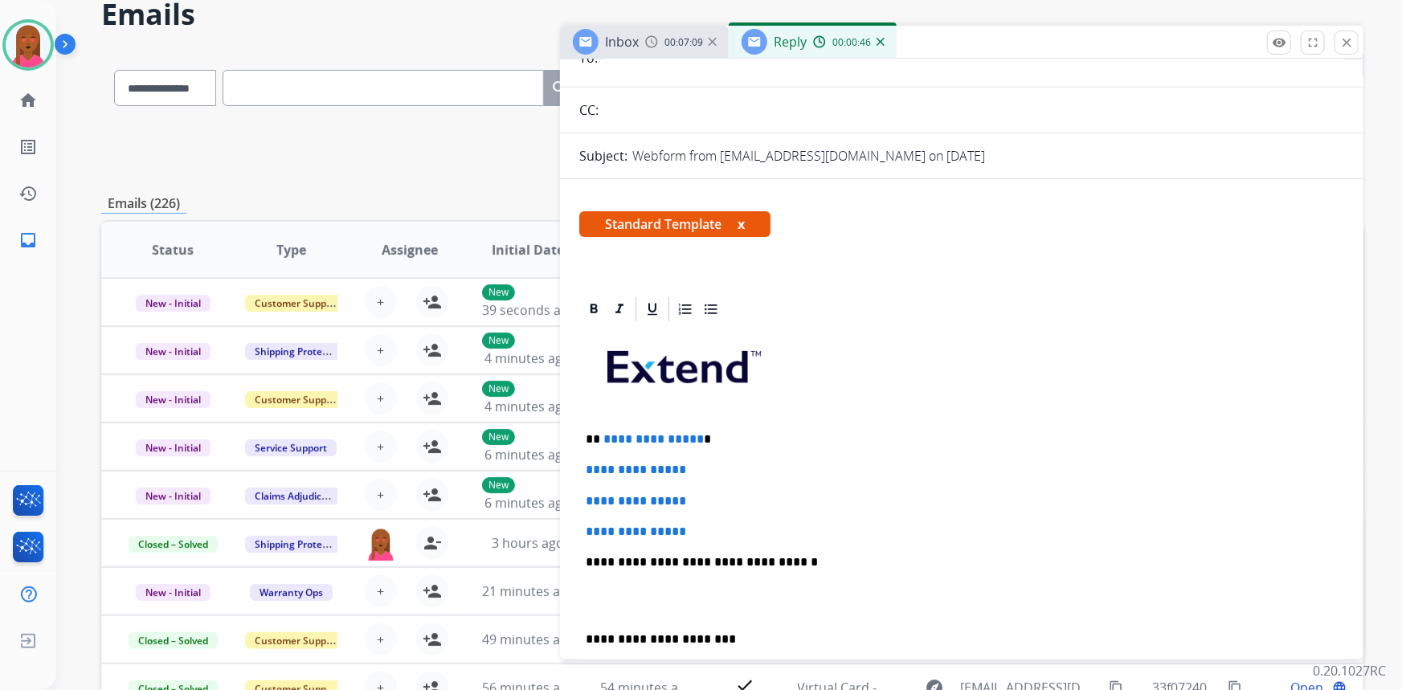
scroll to position [145, 0]
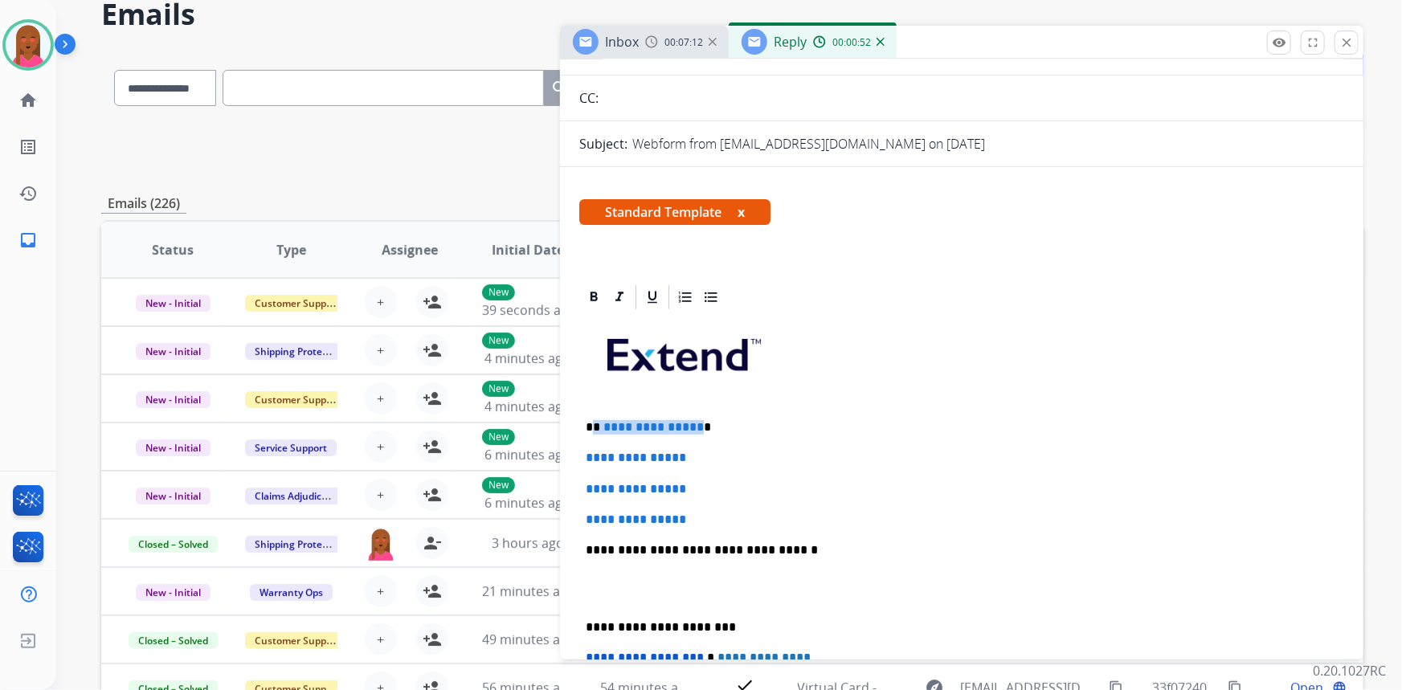
drag, startPoint x: 693, startPoint y: 419, endPoint x: 594, endPoint y: 409, distance: 99.4
click at [594, 409] on div "**********" at bounding box center [961, 588] width 765 height 553
click at [611, 598] on p at bounding box center [962, 589] width 752 height 30
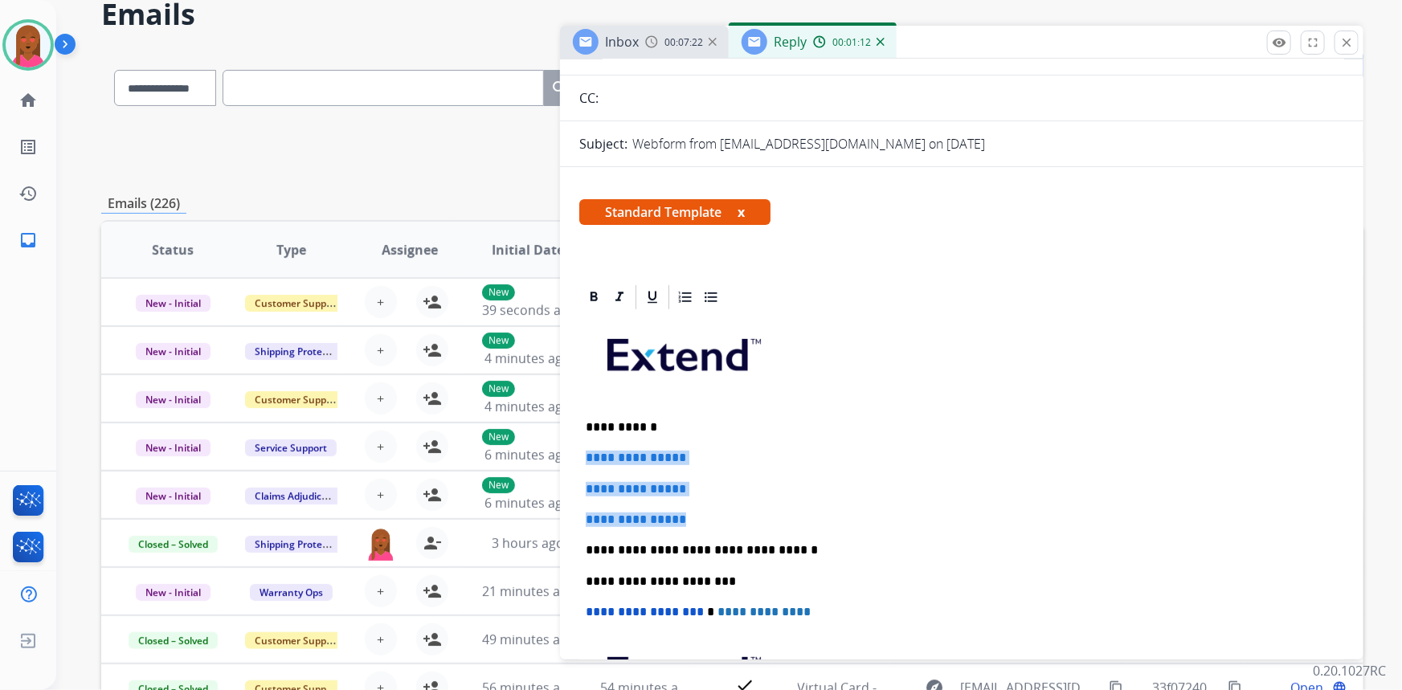
drag, startPoint x: 690, startPoint y: 513, endPoint x: 581, endPoint y: 458, distance: 122.1
click at [581, 458] on div "**********" at bounding box center [961, 565] width 765 height 507
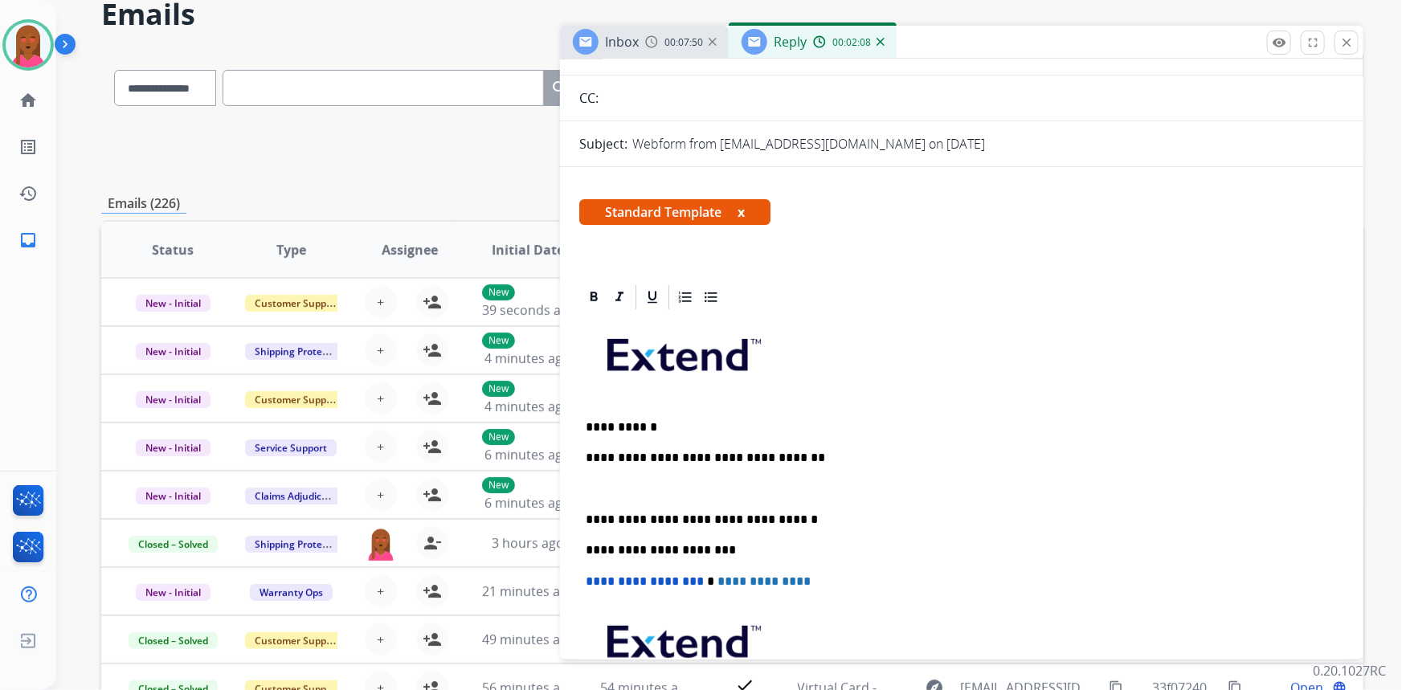
click at [1241, 435] on div "**********" at bounding box center [961, 550] width 765 height 476
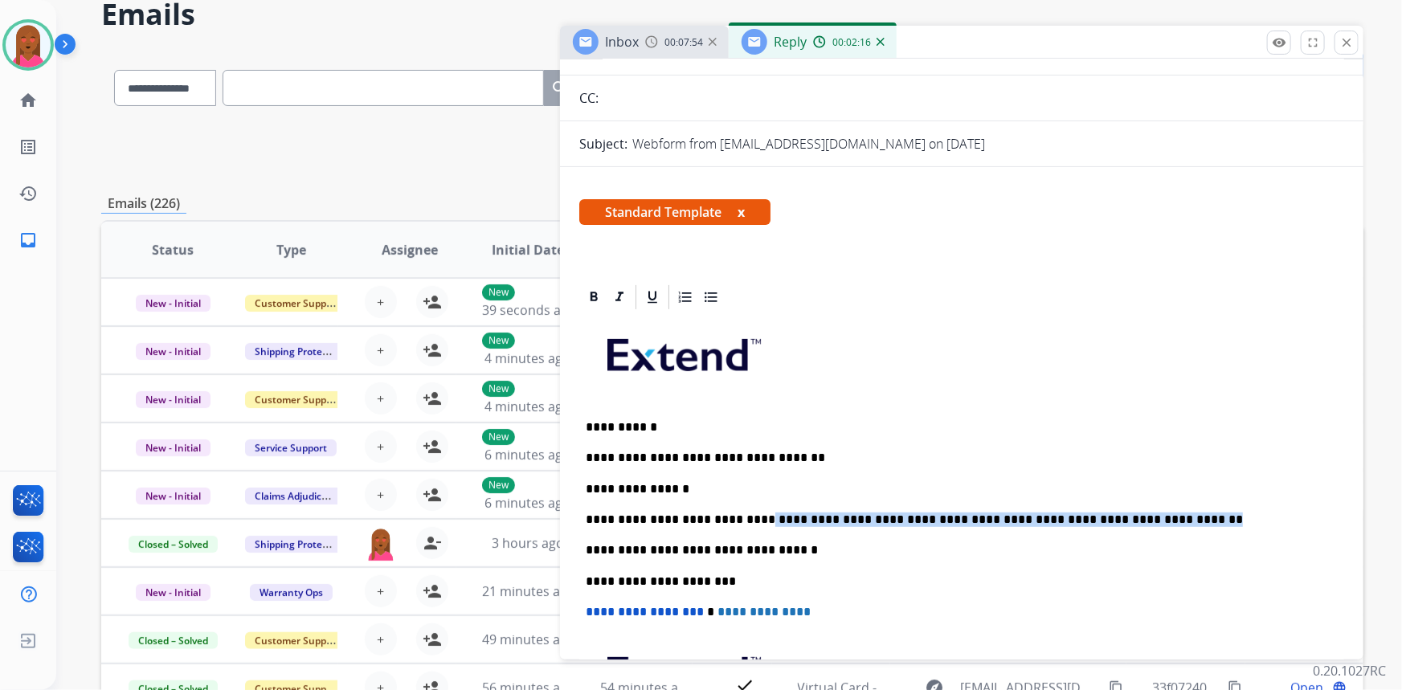
drag, startPoint x: 1138, startPoint y: 515, endPoint x: 746, endPoint y: 514, distance: 391.2
click at [746, 514] on p "**********" at bounding box center [956, 520] width 740 height 14
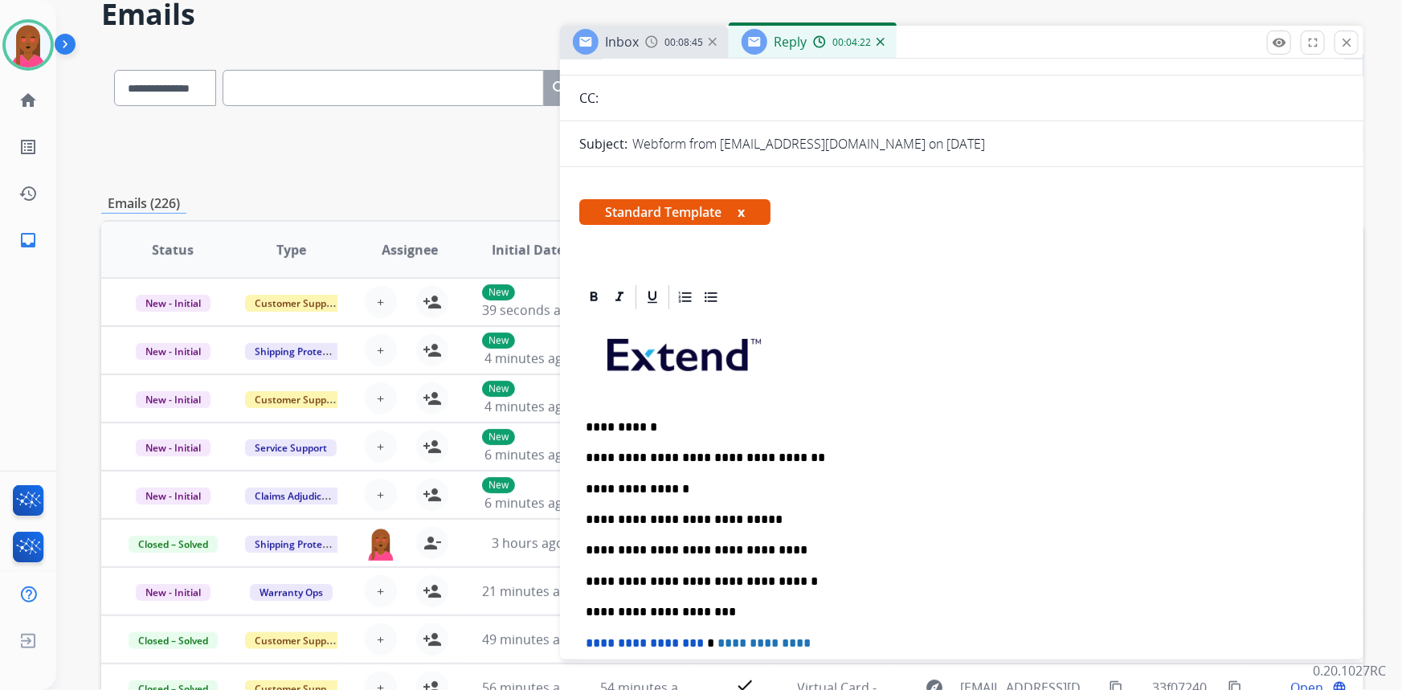
click at [787, 552] on p "**********" at bounding box center [956, 550] width 740 height 14
drag, startPoint x: 860, startPoint y: 546, endPoint x: 770, endPoint y: 542, distance: 90.1
click at [770, 543] on p "**********" at bounding box center [956, 550] width 740 height 14
click at [596, 300] on icon at bounding box center [594, 297] width 16 height 16
click at [769, 543] on p "**********" at bounding box center [956, 550] width 740 height 14
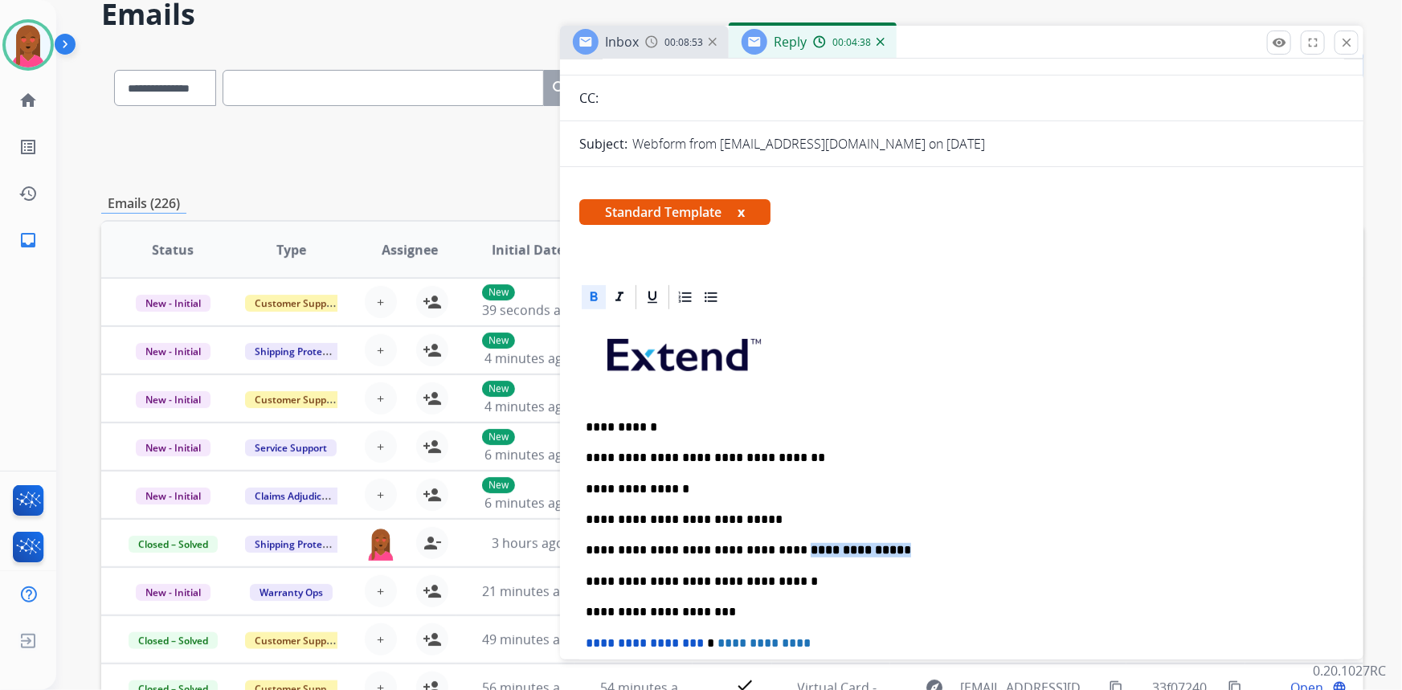
drag, startPoint x: 856, startPoint y: 545, endPoint x: 773, endPoint y: 538, distance: 83.1
click at [773, 538] on div "**********" at bounding box center [961, 581] width 765 height 538
click at [591, 298] on icon at bounding box center [593, 297] width 7 height 10
click at [1023, 472] on div "**********" at bounding box center [961, 581] width 765 height 538
click at [745, 506] on div "**********" at bounding box center [961, 581] width 765 height 538
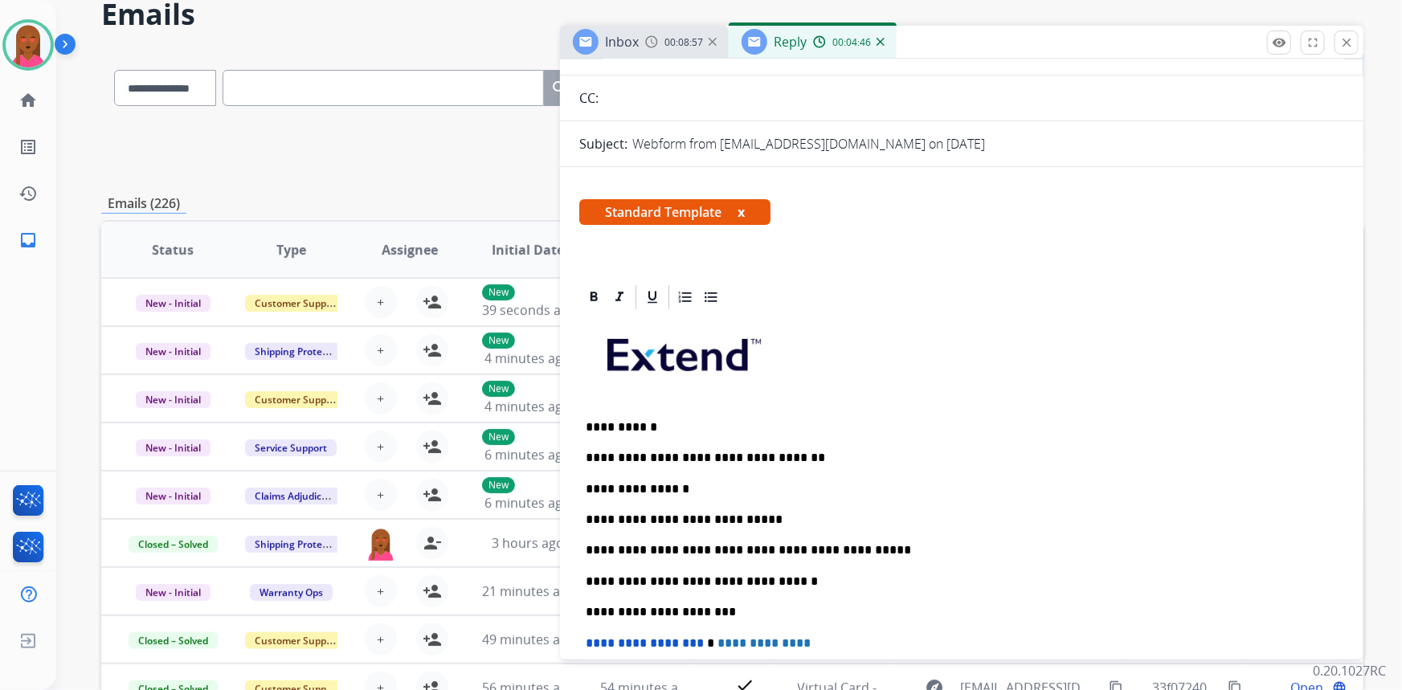
click at [752, 513] on p "**********" at bounding box center [956, 520] width 740 height 14
drag, startPoint x: 1227, startPoint y: 401, endPoint x: 1182, endPoint y: 391, distance: 46.8
click at [1227, 401] on div "**********" at bounding box center [961, 581] width 765 height 538
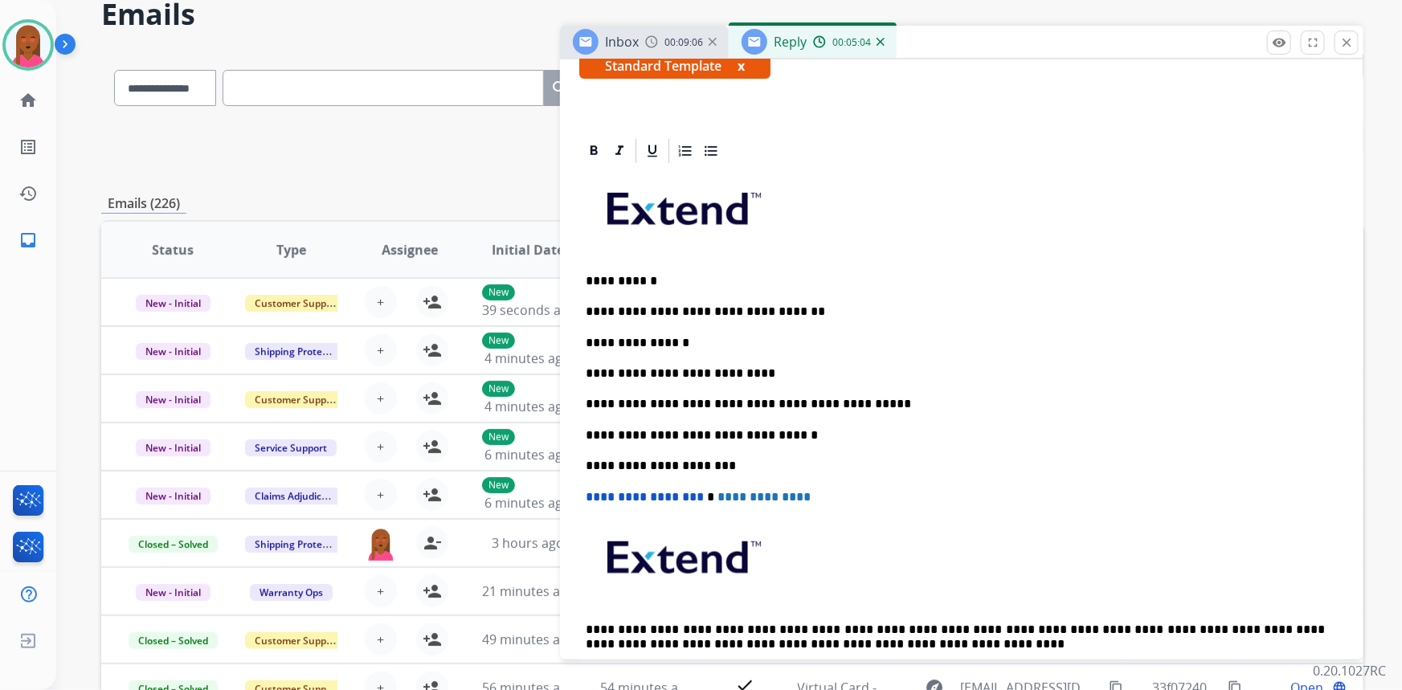
scroll to position [428, 0]
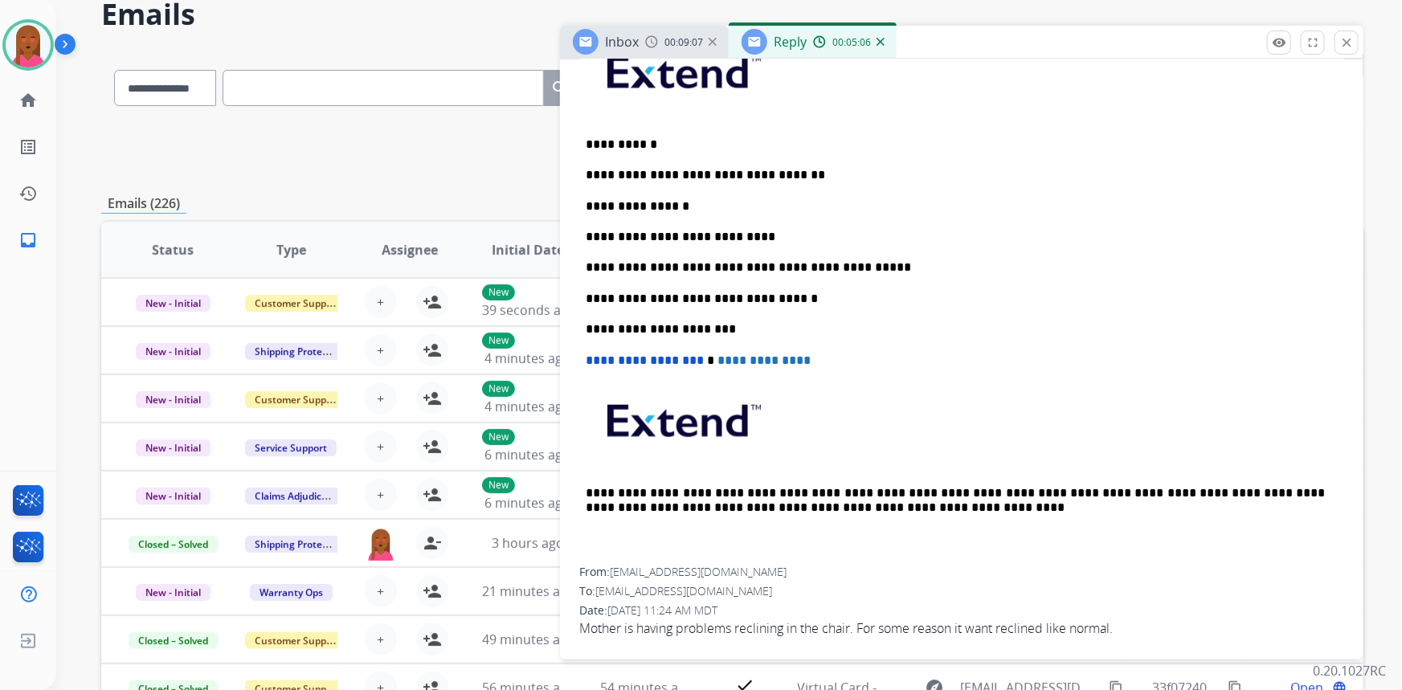
click at [721, 627] on span "Mother is having problems reclining in the chair. For some reason it want recli…" at bounding box center [961, 628] width 765 height 19
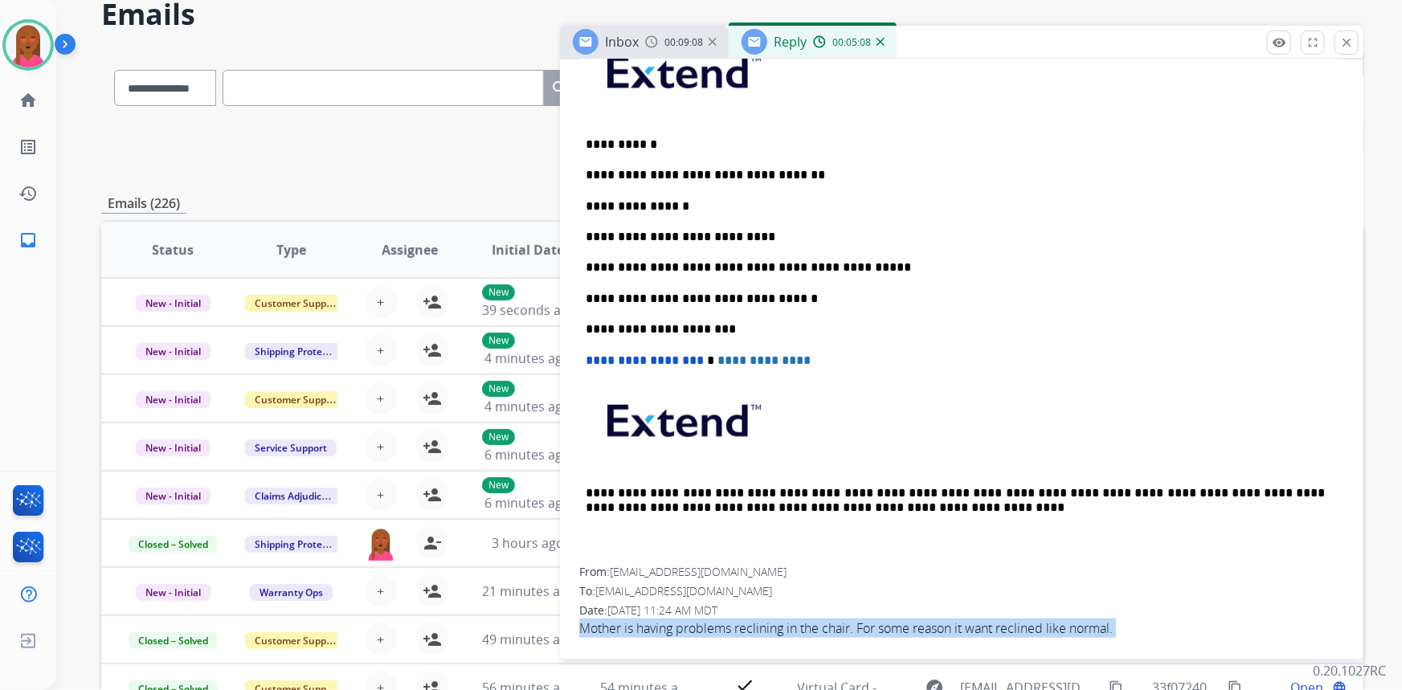
click at [721, 627] on span "Mother is having problems reclining in the chair. For some reason it want recli…" at bounding box center [961, 628] width 765 height 19
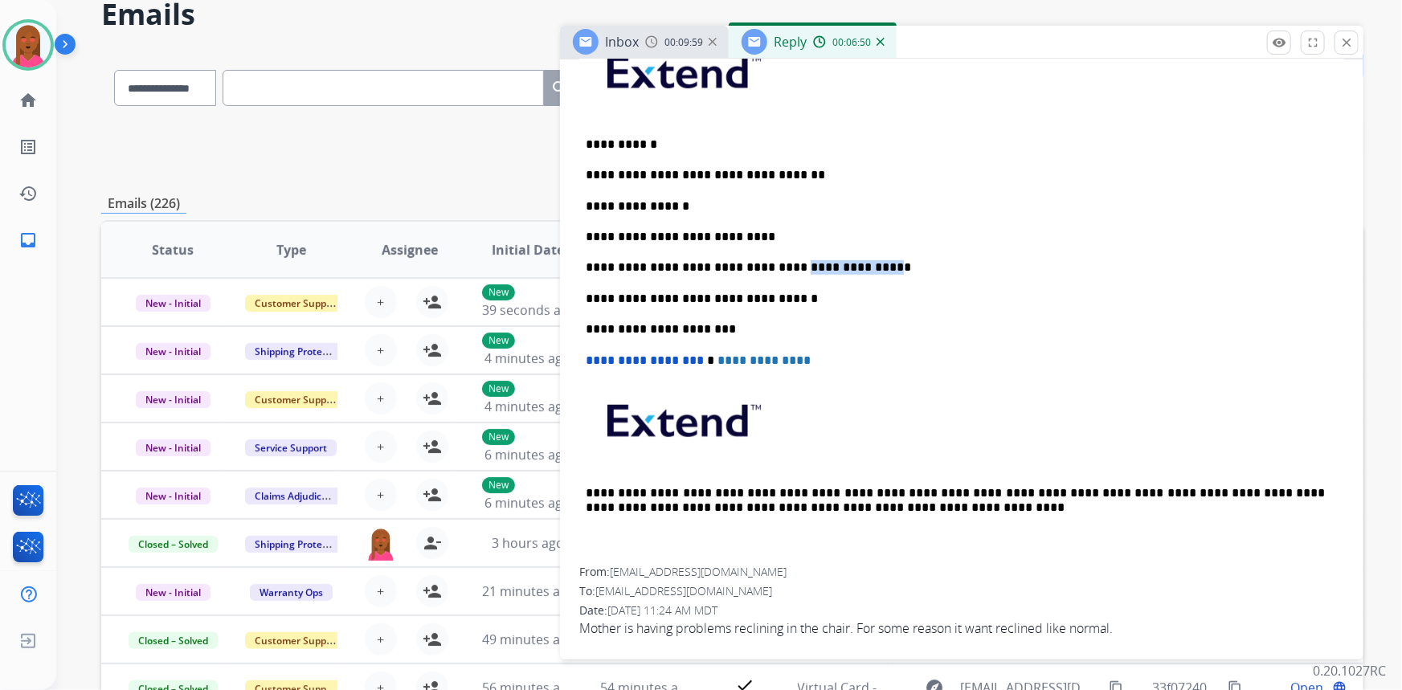
drag, startPoint x: 826, startPoint y: 263, endPoint x: 770, endPoint y: 266, distance: 55.5
click at [770, 266] on p "**********" at bounding box center [956, 267] width 740 height 14
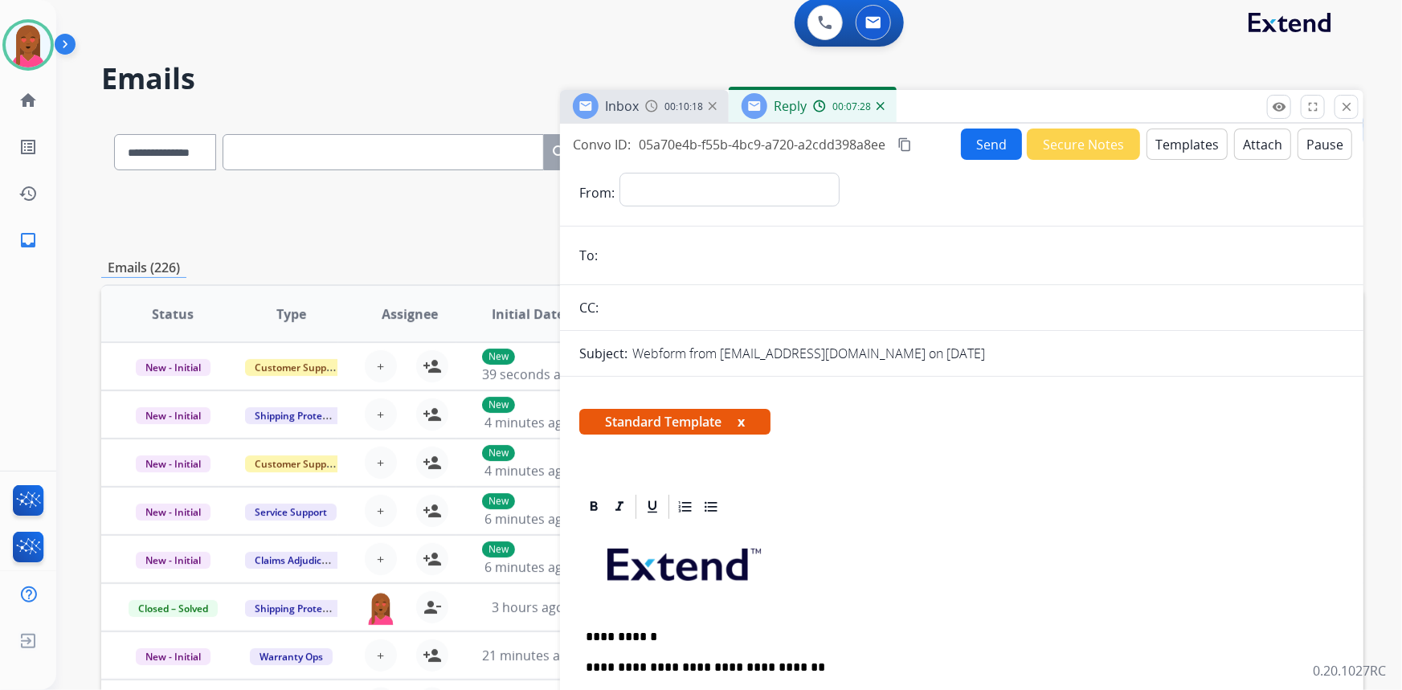
scroll to position [0, 0]
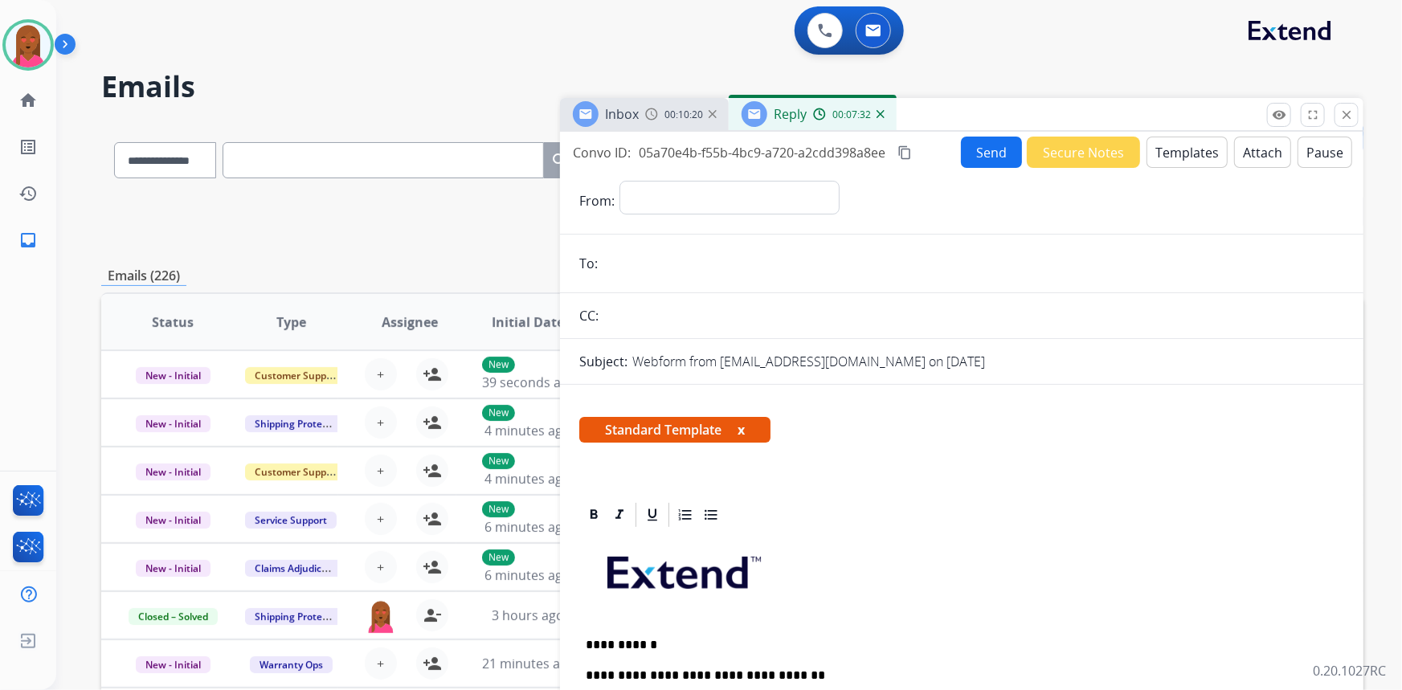
click at [901, 153] on mat-icon "content_copy" at bounding box center [904, 152] width 14 height 14
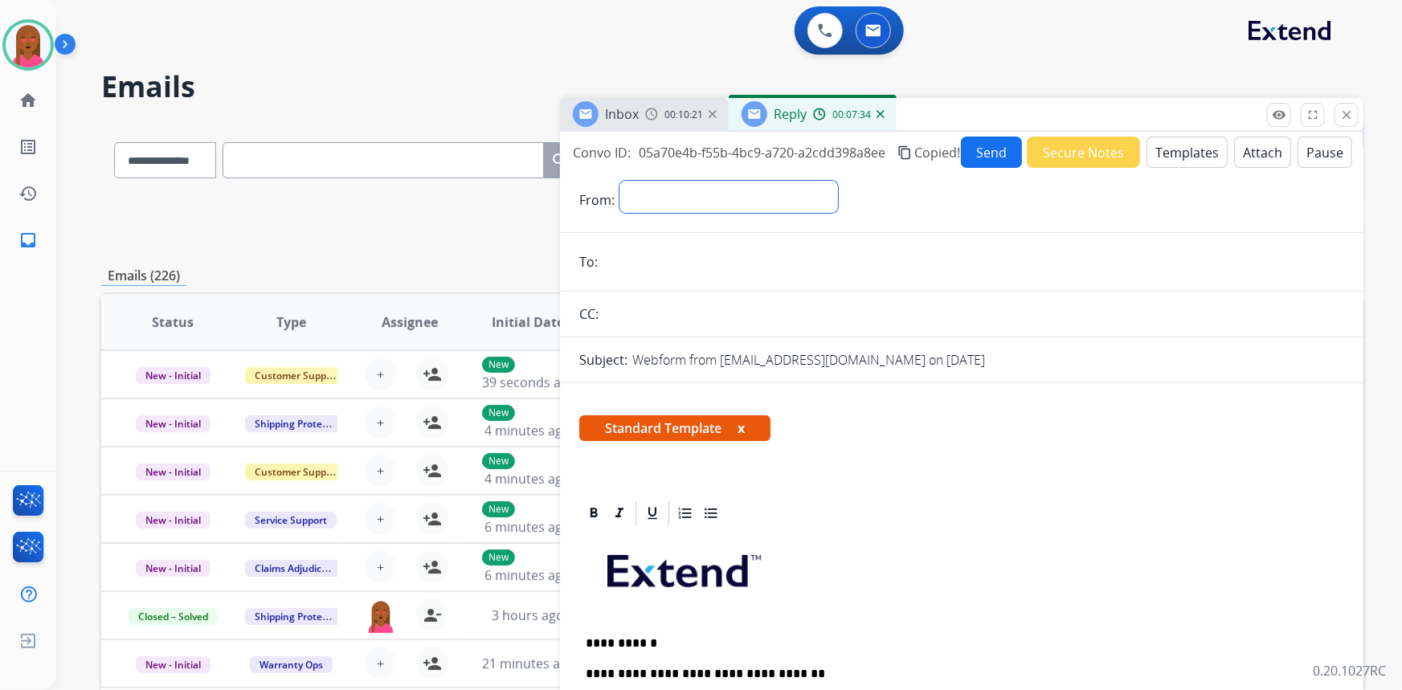
drag, startPoint x: 722, startPoint y: 203, endPoint x: 711, endPoint y: 209, distance: 12.6
click at [722, 203] on select "**********" at bounding box center [728, 197] width 219 height 32
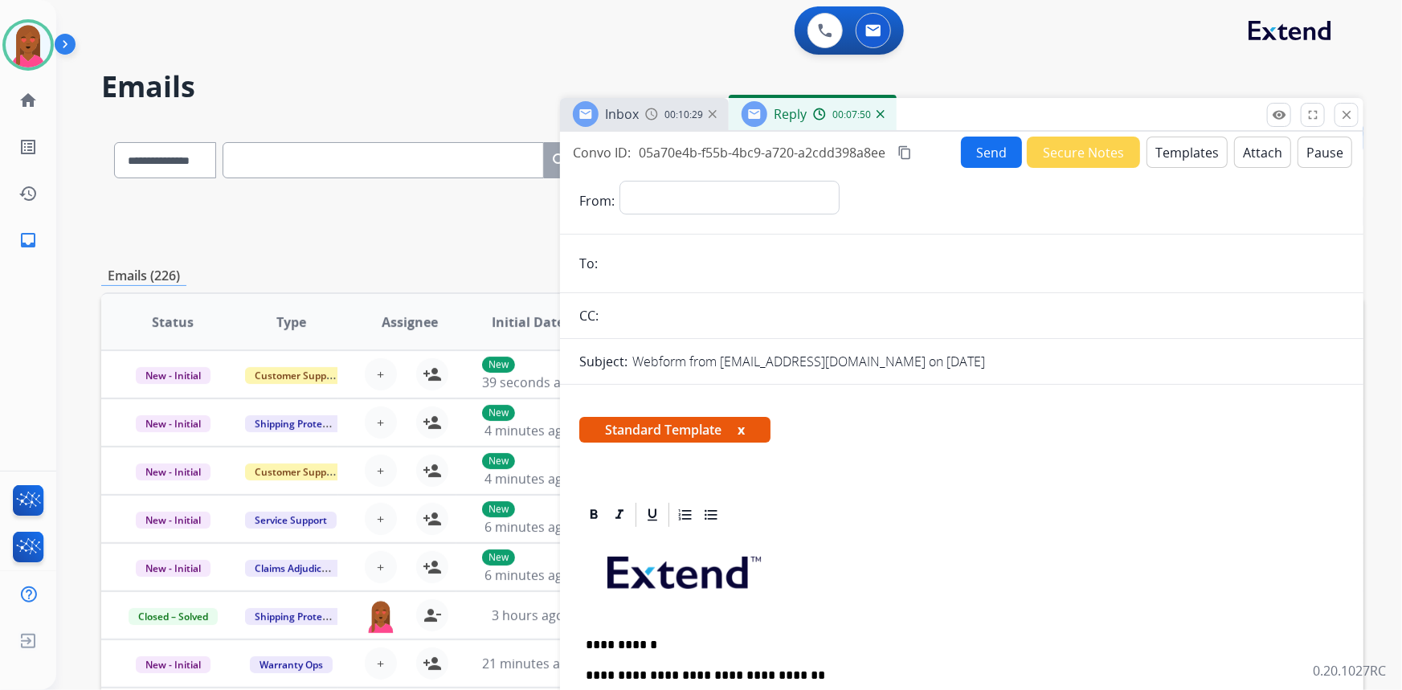
click at [759, 213] on div "**********" at bounding box center [729, 201] width 220 height 40
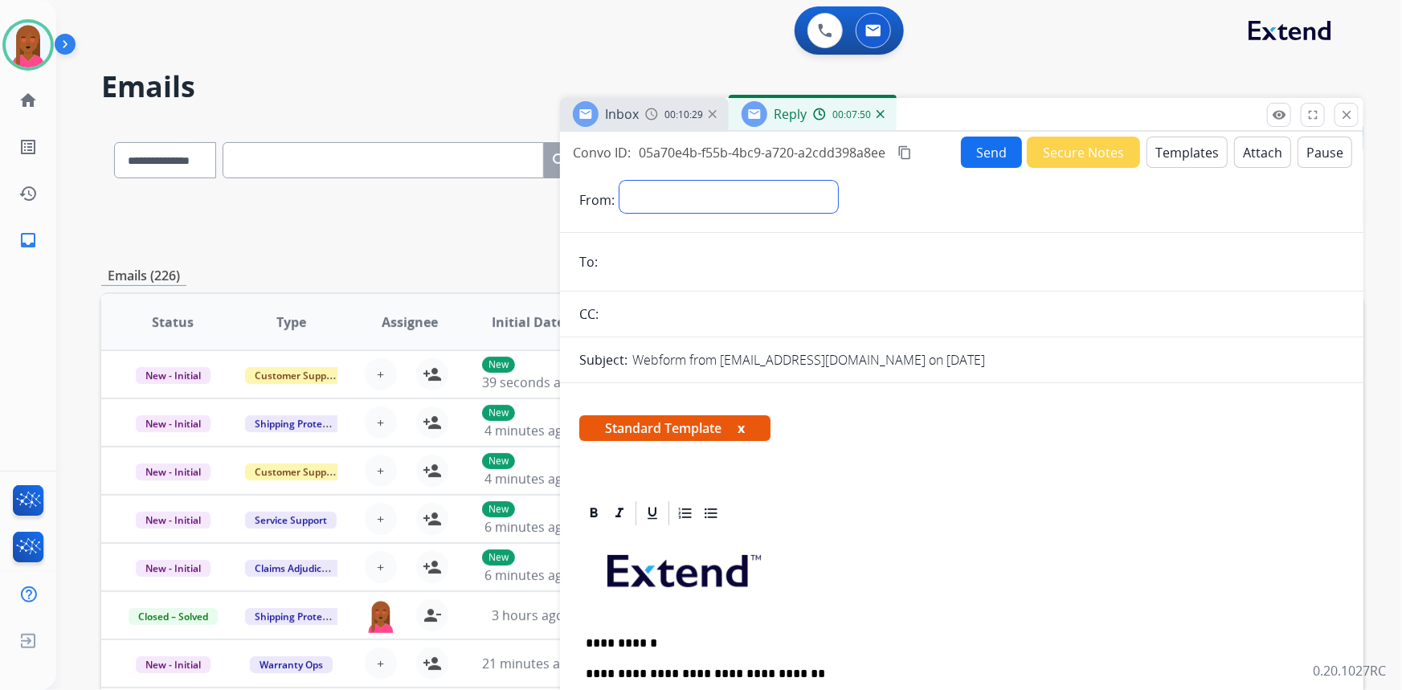
click at [734, 210] on select "**********" at bounding box center [728, 197] width 219 height 32
select select "**********"
click at [619, 181] on select "**********" at bounding box center [728, 197] width 219 height 32
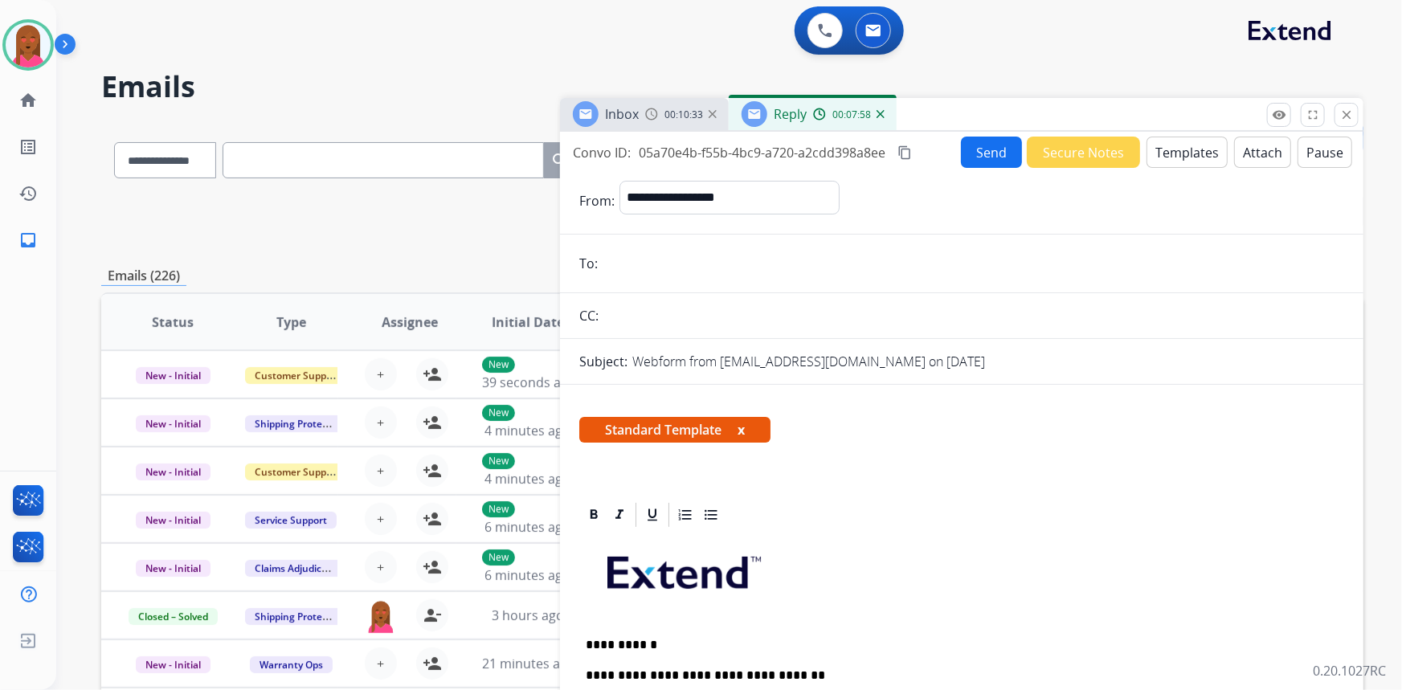
click at [725, 247] on input "email" at bounding box center [972, 263] width 741 height 32
paste input "**********"
type input "**********"
click at [995, 158] on button "Send" at bounding box center [991, 152] width 61 height 31
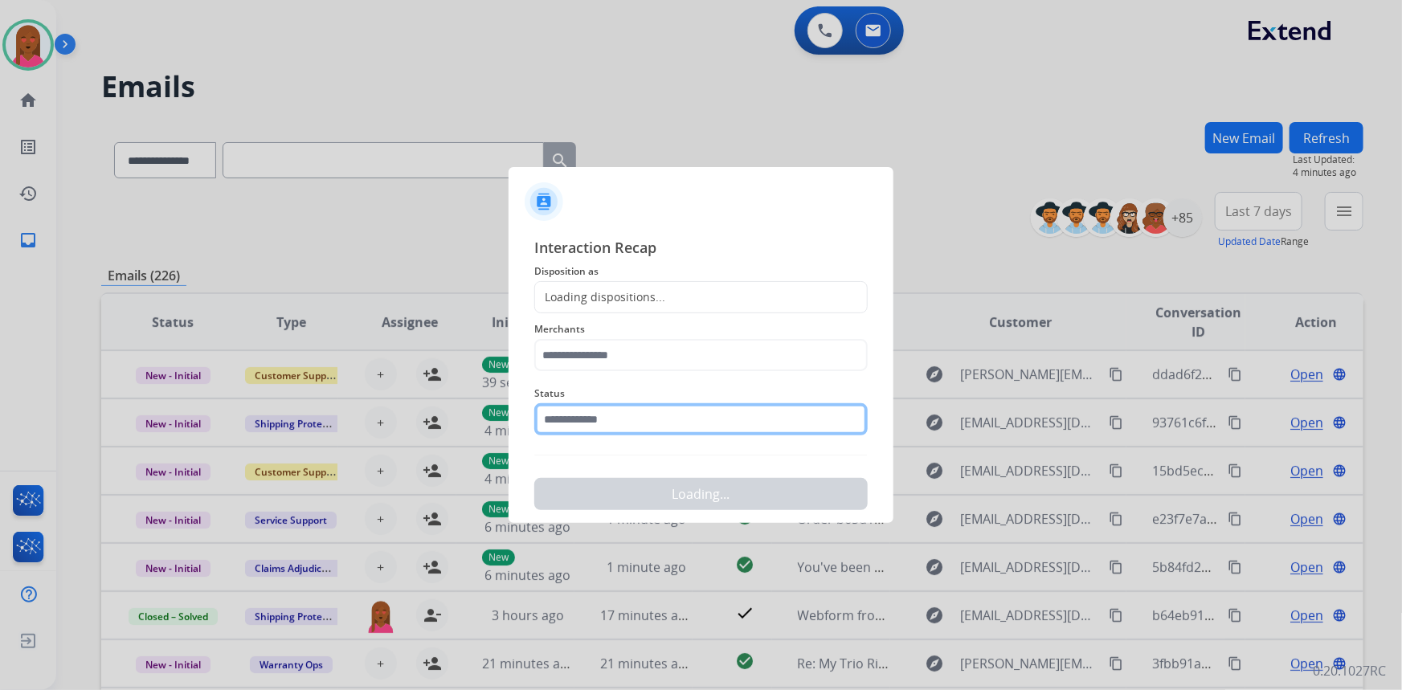
click at [644, 424] on input "text" at bounding box center [700, 419] width 333 height 32
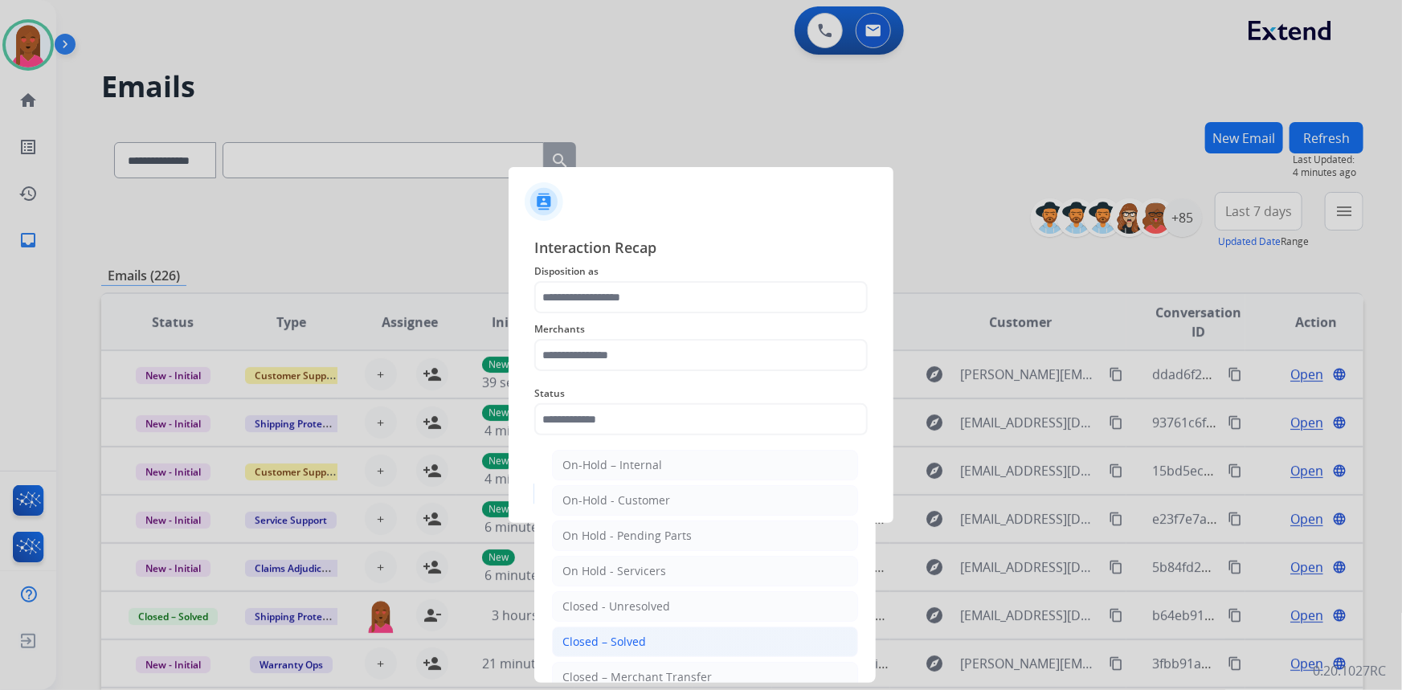
click at [631, 637] on div "Closed – Solved" at bounding box center [604, 642] width 84 height 16
type input "**********"
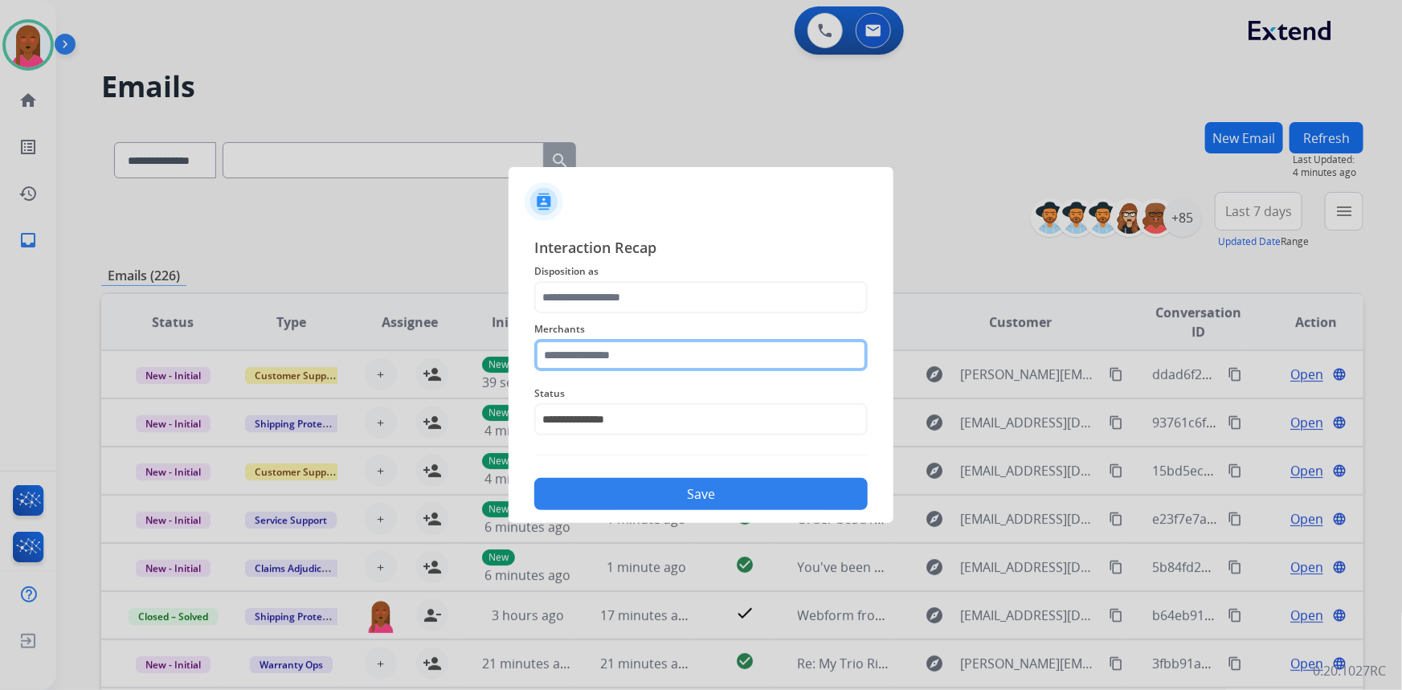
click at [649, 353] on input "text" at bounding box center [700, 355] width 333 height 32
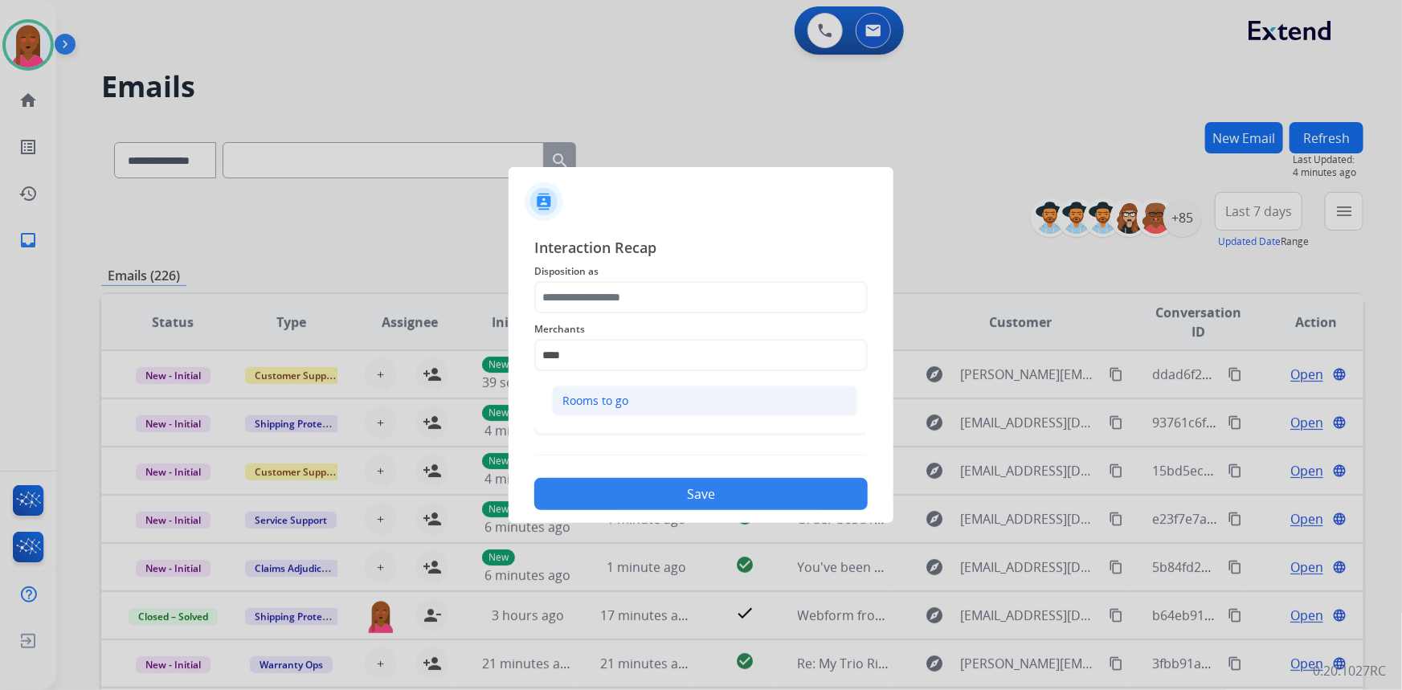
click at [627, 406] on div "Rooms to go" at bounding box center [595, 401] width 66 height 16
type input "**********"
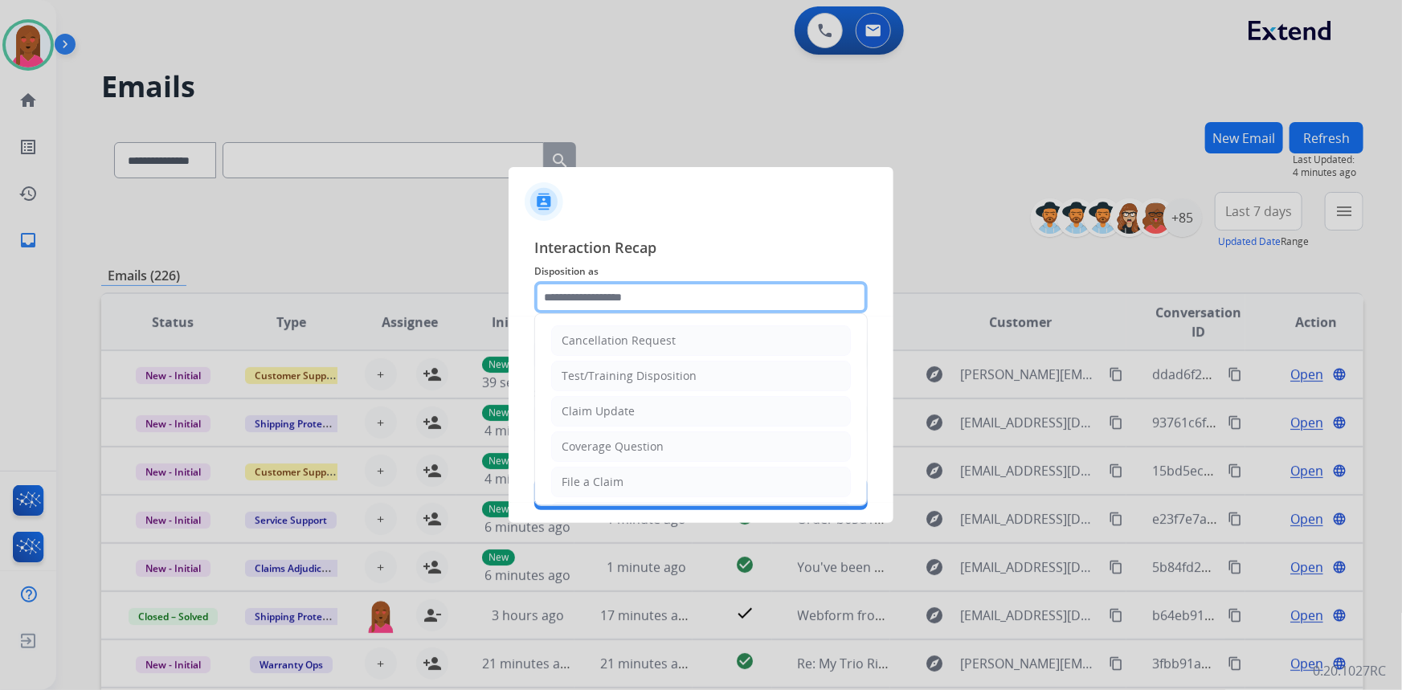
click at [644, 289] on input "text" at bounding box center [700, 297] width 333 height 32
click at [629, 401] on li "Claim Update" at bounding box center [701, 411] width 300 height 31
type input "**********"
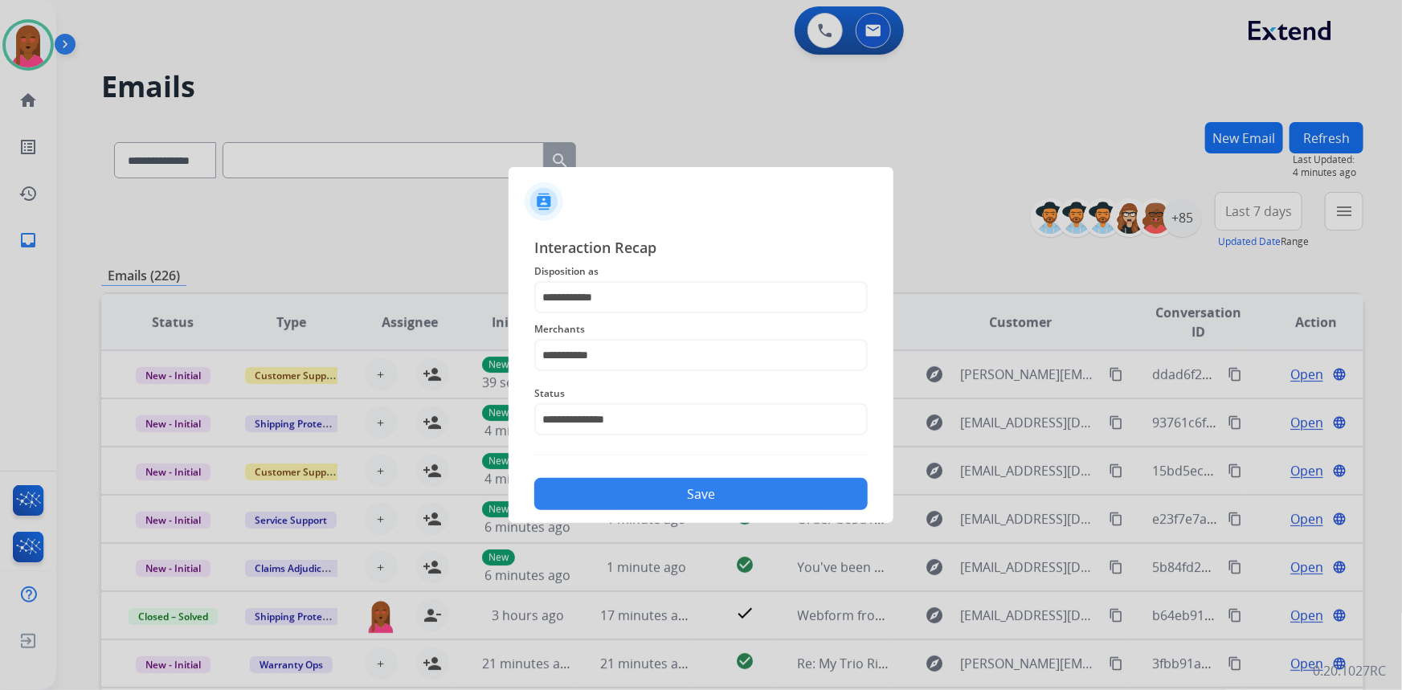
click at [622, 484] on button "Save" at bounding box center [700, 494] width 333 height 32
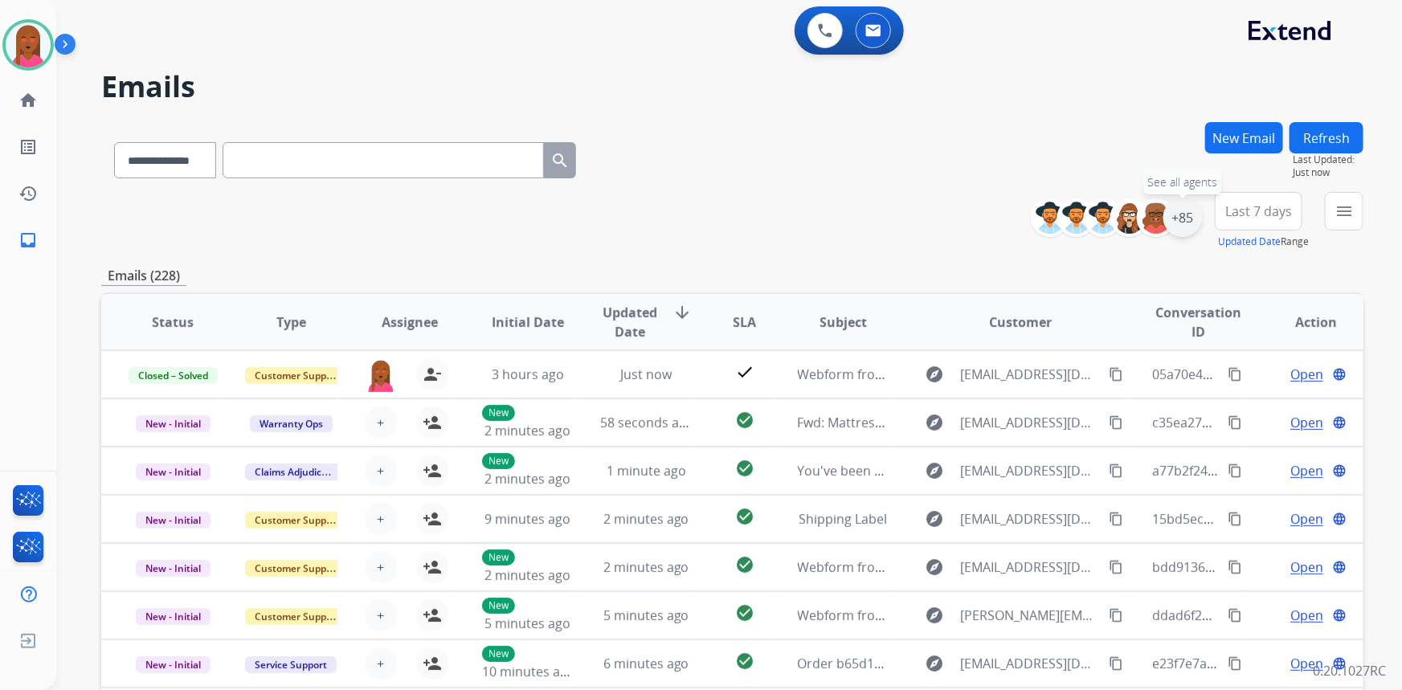
click at [1173, 231] on div "+85" at bounding box center [1182, 217] width 39 height 39
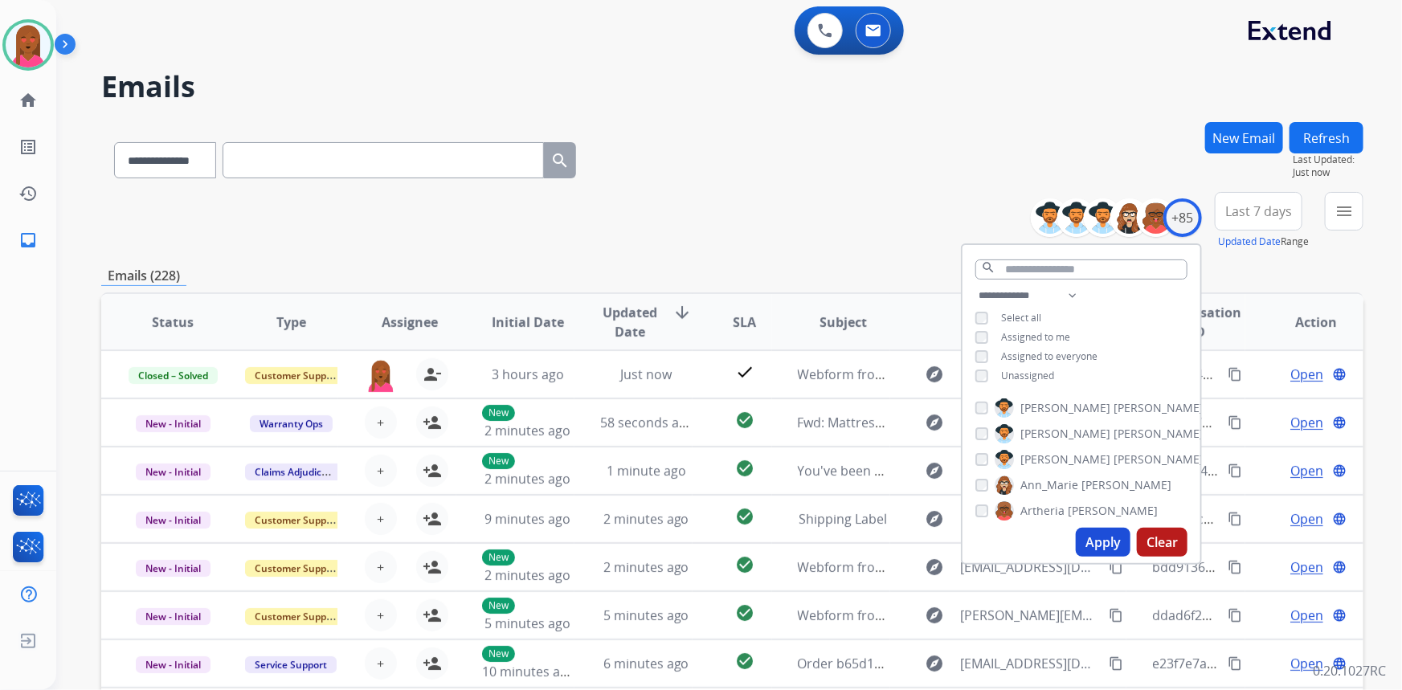
click at [1105, 546] on button "Apply" at bounding box center [1103, 542] width 55 height 29
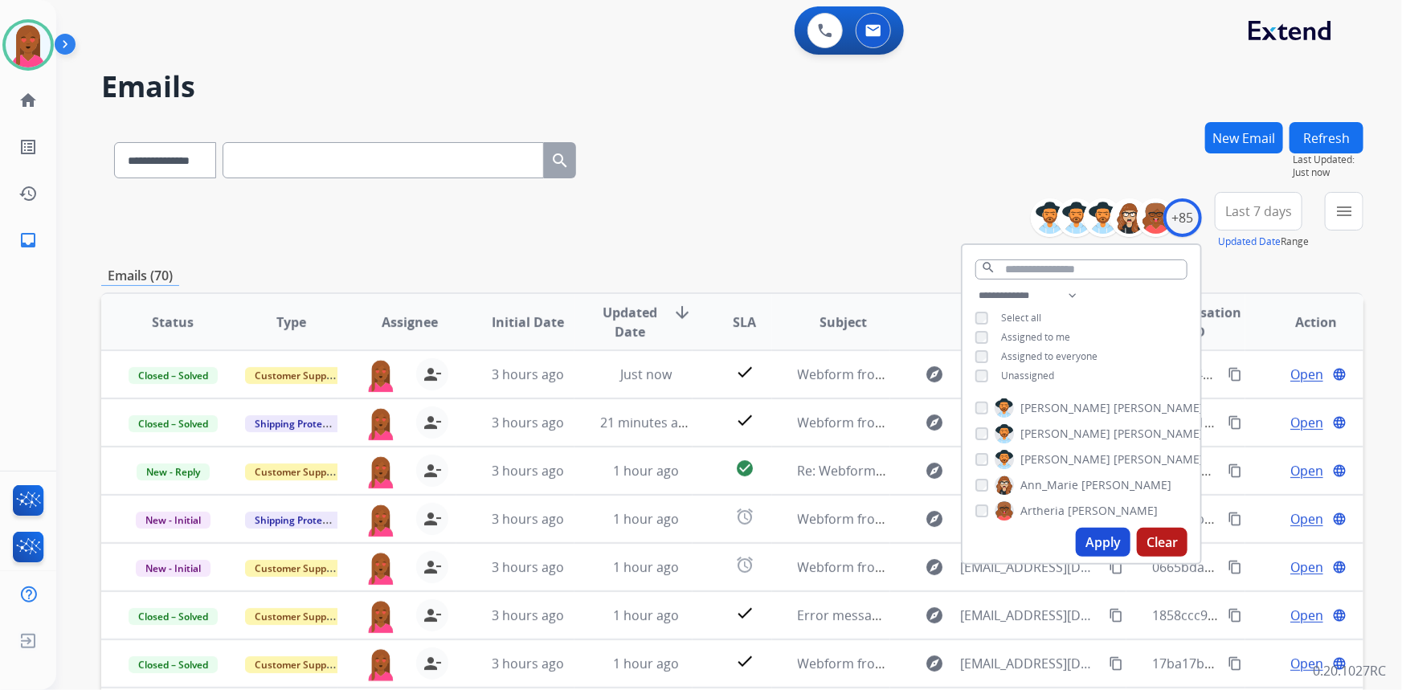
drag, startPoint x: 1250, startPoint y: 198, endPoint x: 1229, endPoint y: 240, distance: 46.7
click at [1251, 198] on button "Last 7 days" at bounding box center [1259, 211] width 88 height 39
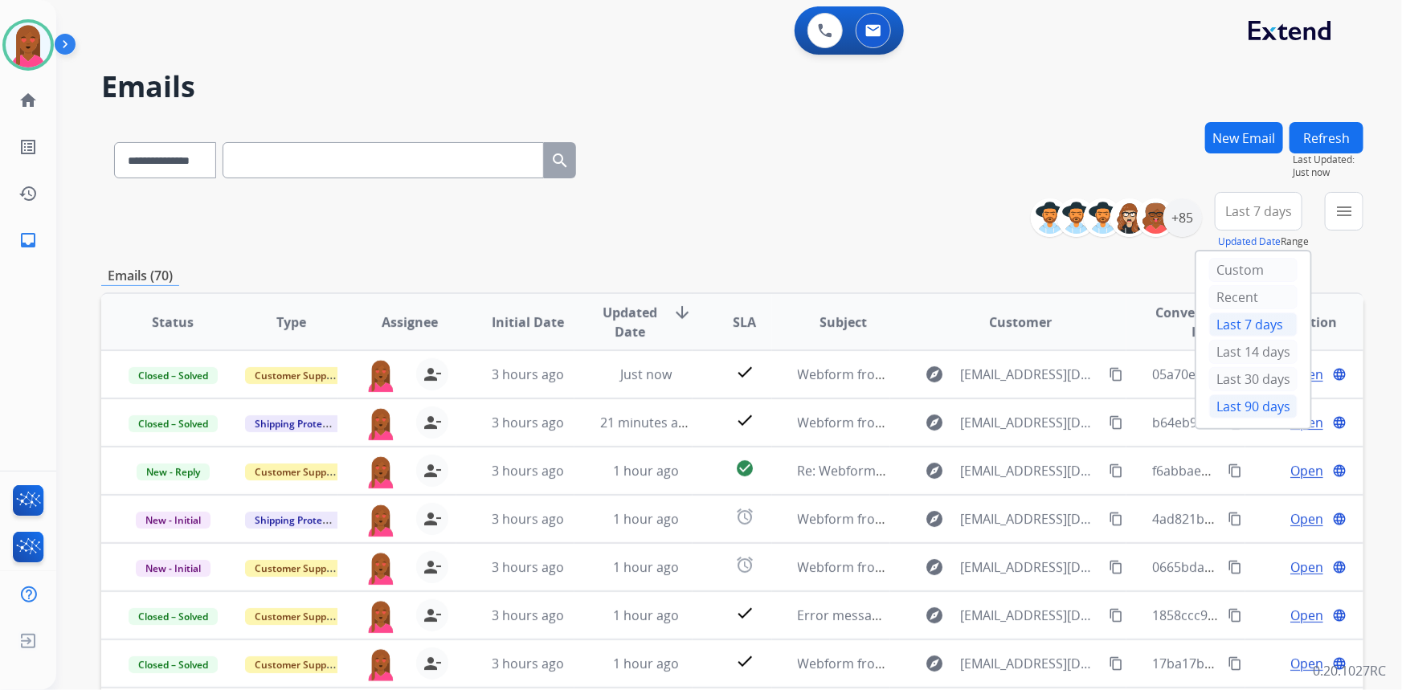
click at [1233, 396] on div "Last 90 days" at bounding box center [1253, 406] width 88 height 24
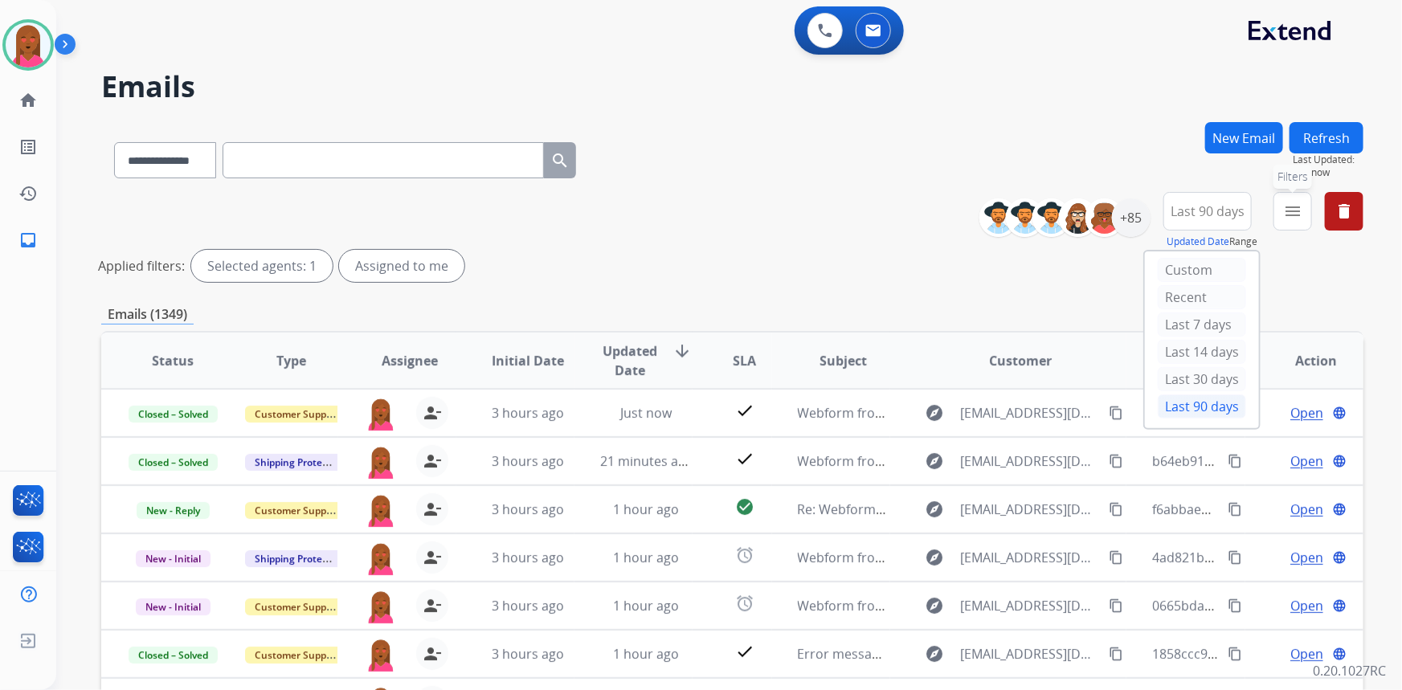
click at [1288, 213] on mat-icon "menu" at bounding box center [1292, 211] width 19 height 19
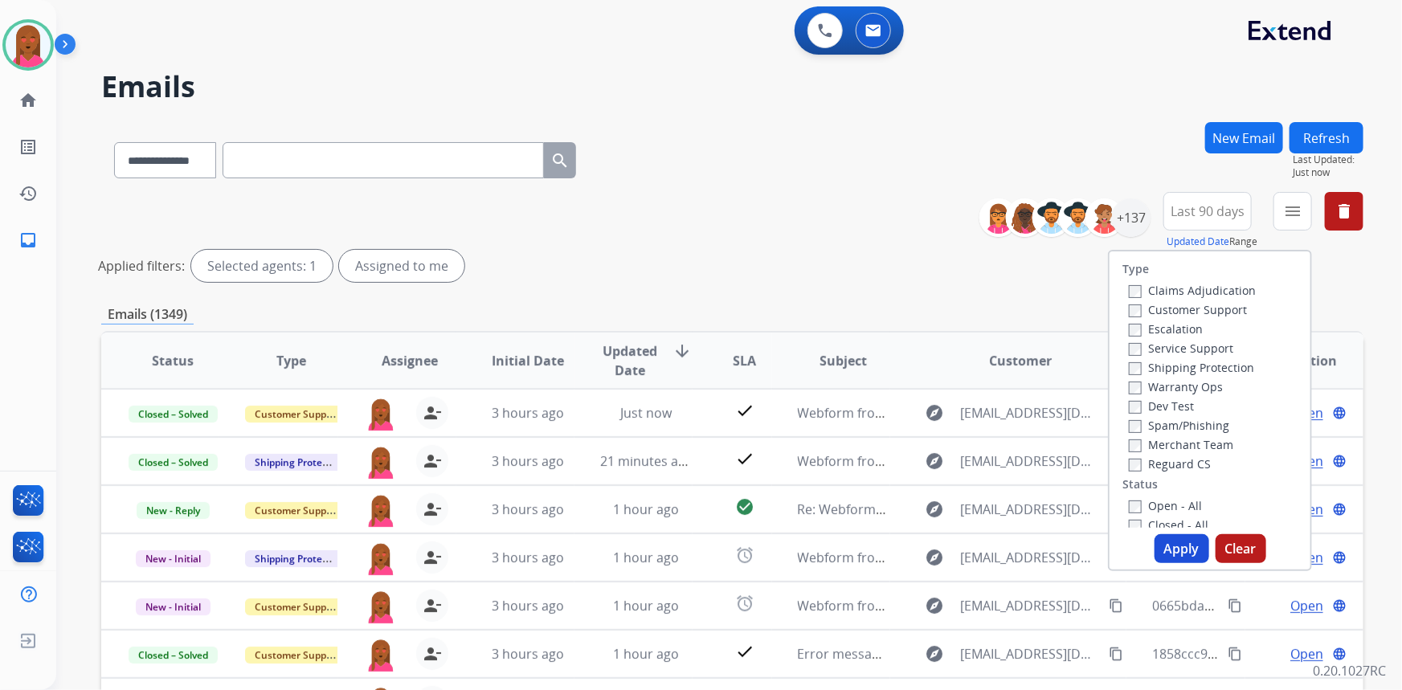
click at [1199, 310] on label "Customer Support" at bounding box center [1188, 309] width 118 height 15
click at [1216, 364] on label "Shipping Protection" at bounding box center [1191, 367] width 125 height 15
click at [1183, 463] on label "Reguard CS" at bounding box center [1170, 463] width 82 height 15
click at [1167, 509] on label "Open - All" at bounding box center [1165, 505] width 73 height 15
click at [1171, 558] on button "Apply" at bounding box center [1181, 548] width 55 height 29
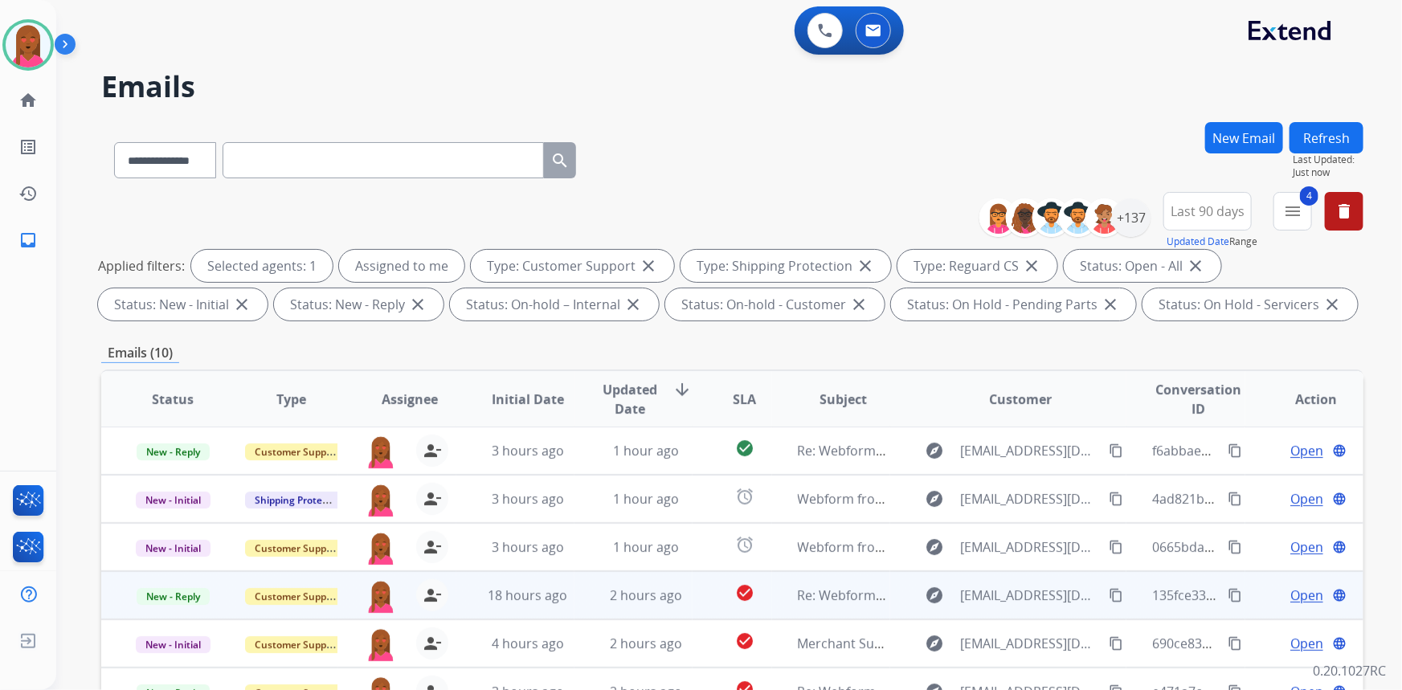
scroll to position [300, 0]
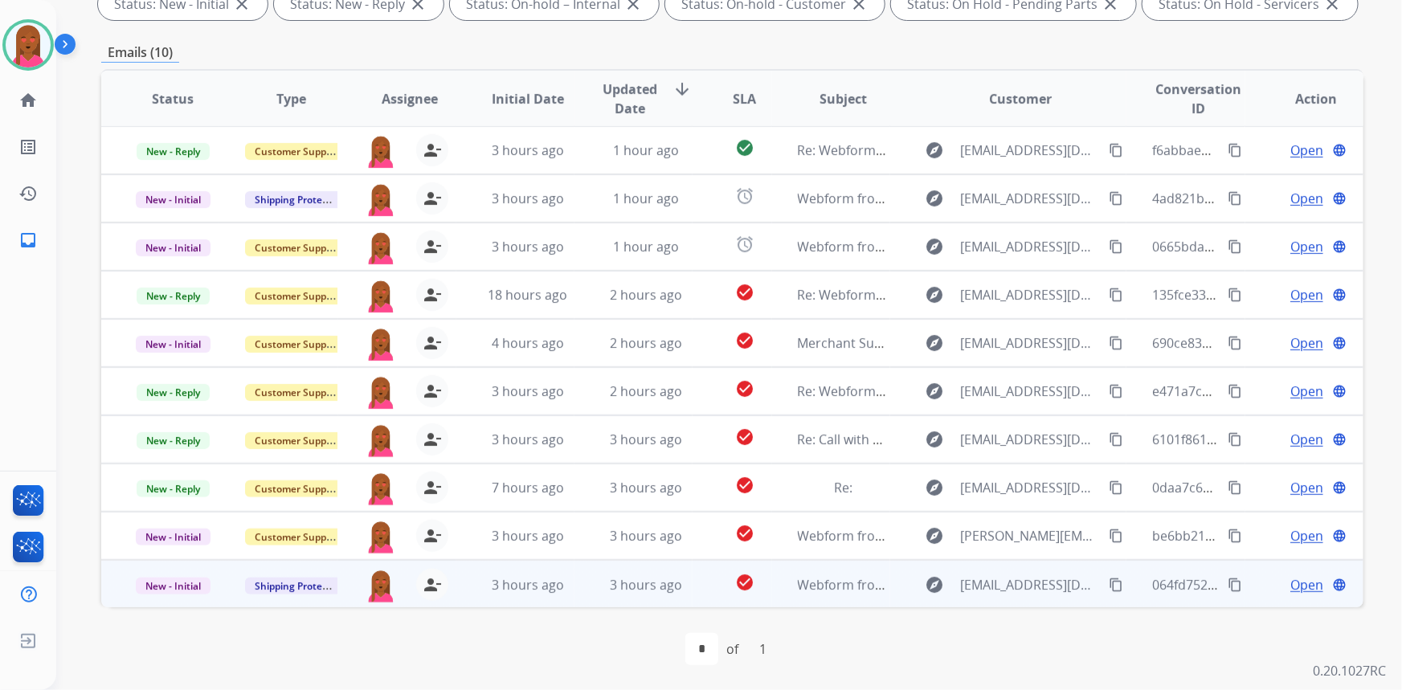
click at [1307, 578] on span "Open" at bounding box center [1306, 584] width 33 height 19
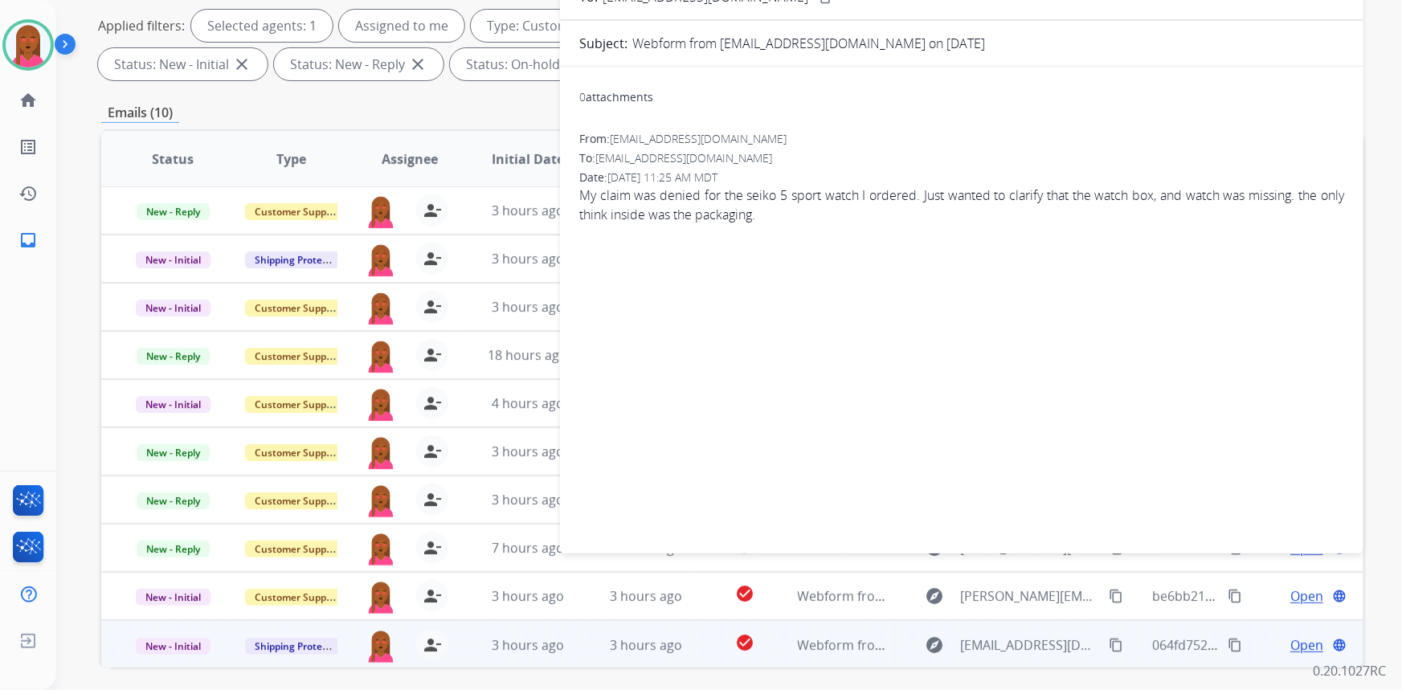
scroll to position [81, 0]
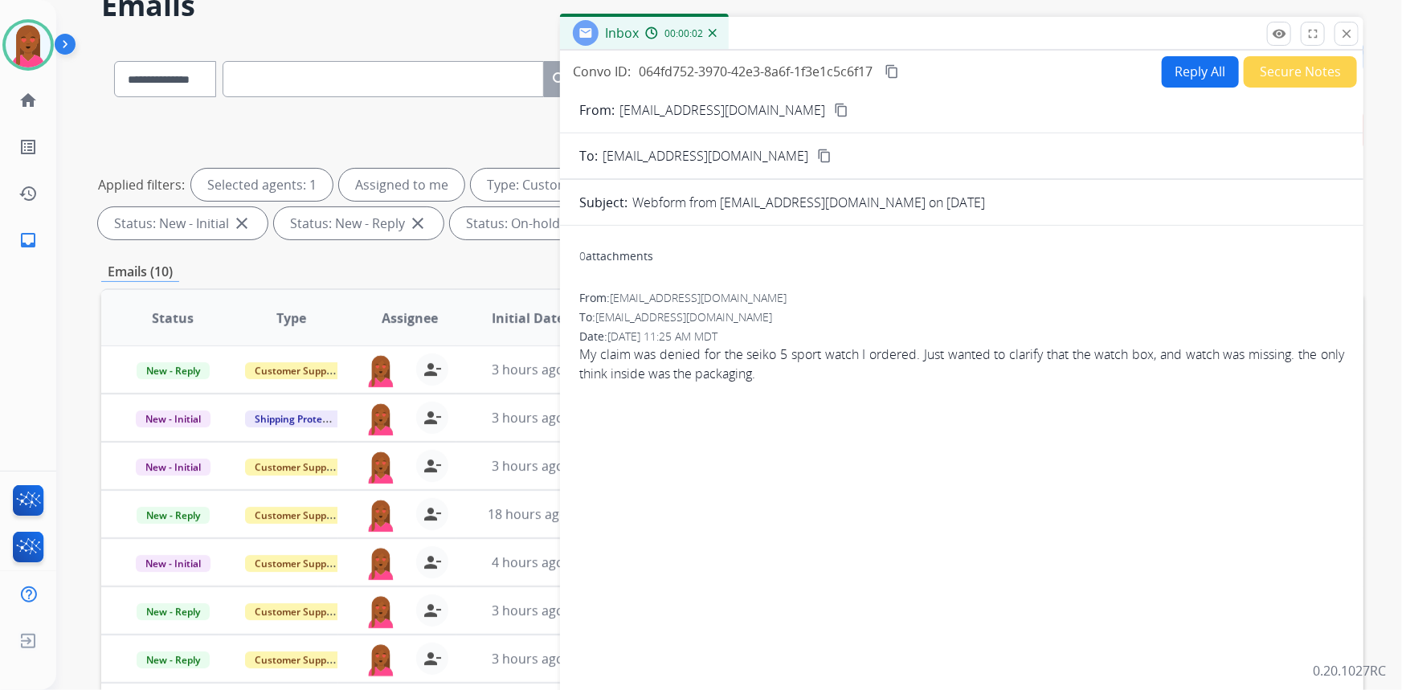
click at [834, 112] on mat-icon "content_copy" at bounding box center [841, 110] width 14 height 14
drag, startPoint x: 889, startPoint y: 382, endPoint x: 873, endPoint y: 347, distance: 38.8
click at [889, 377] on div "From: Saucedor74u@gmail.com To: support@extend.com Date: 08/27/2025 - 11:25 AM …" at bounding box center [961, 343] width 765 height 106
click at [867, 337] on div "Date: 08/27/2025 - 11:25 AM MDT" at bounding box center [961, 337] width 765 height 16
click at [786, 353] on span "My claim was denied for the seiko 5 sport watch I ordered. Just wanted to clari…" at bounding box center [961, 364] width 765 height 39
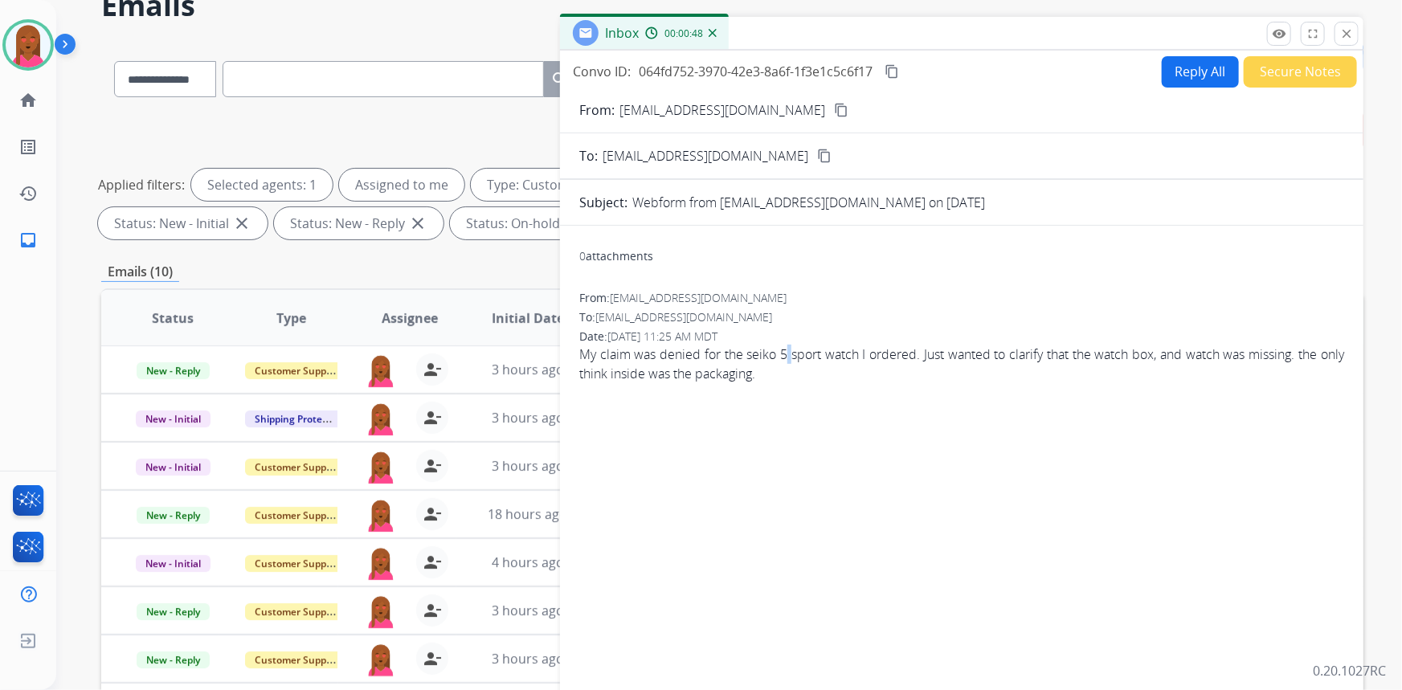
click at [786, 353] on span "My claim was denied for the seiko 5 sport watch I ordered. Just wanted to clari…" at bounding box center [961, 364] width 765 height 39
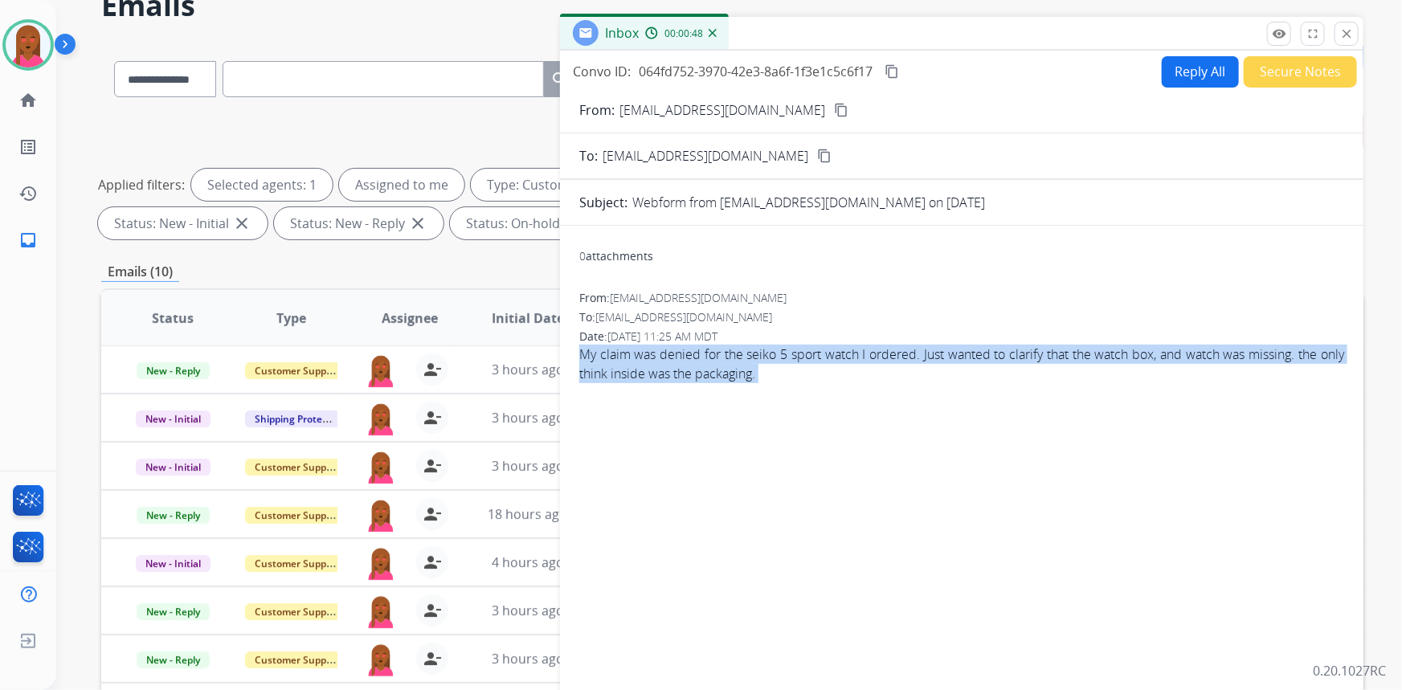
click at [786, 353] on span "My claim was denied for the seiko 5 sport watch I ordered. Just wanted to clari…" at bounding box center [961, 364] width 765 height 39
copy app-emails-table "My claim was denied for the seiko 5 sport watch I ordered. Just wanted to clari…"
click at [899, 72] on mat-icon "content_copy" at bounding box center [891, 71] width 14 height 14
click at [1168, 62] on button "Reply All" at bounding box center [1200, 71] width 77 height 31
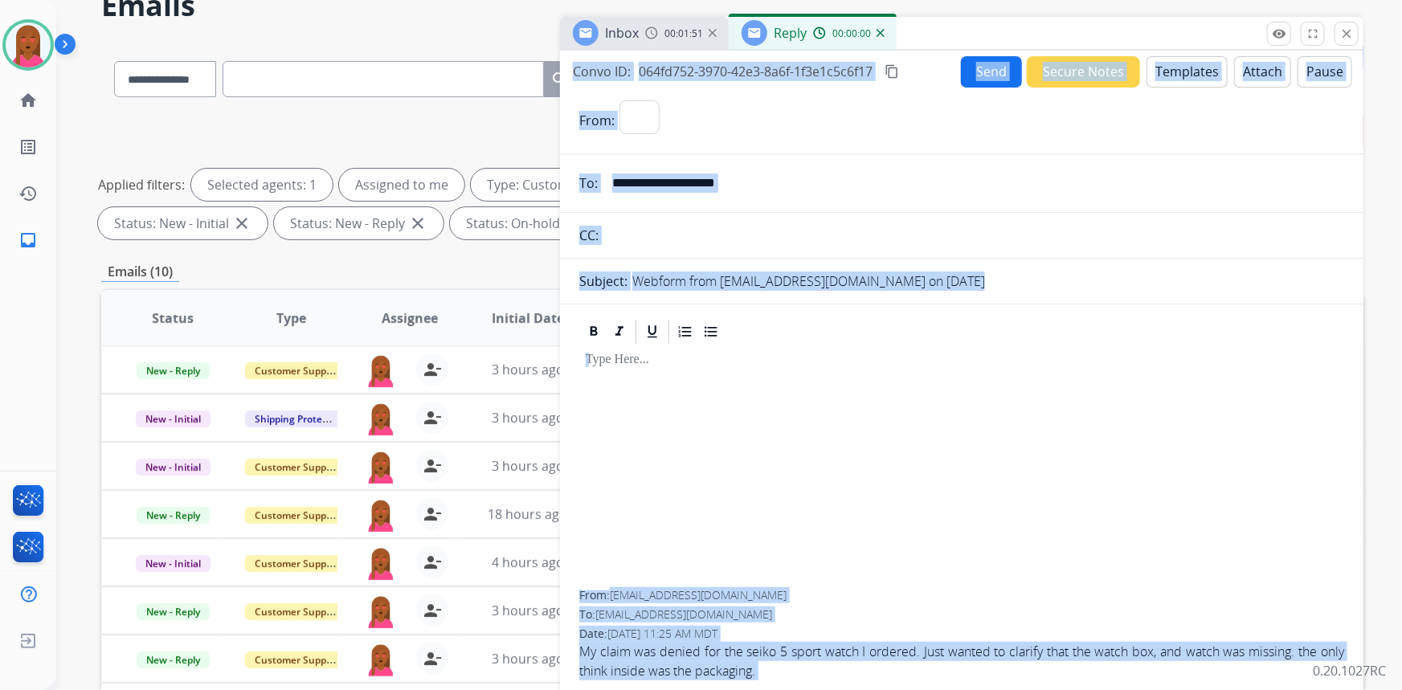
select select "**********"
click at [1174, 72] on button "Templates" at bounding box center [1186, 71] width 81 height 31
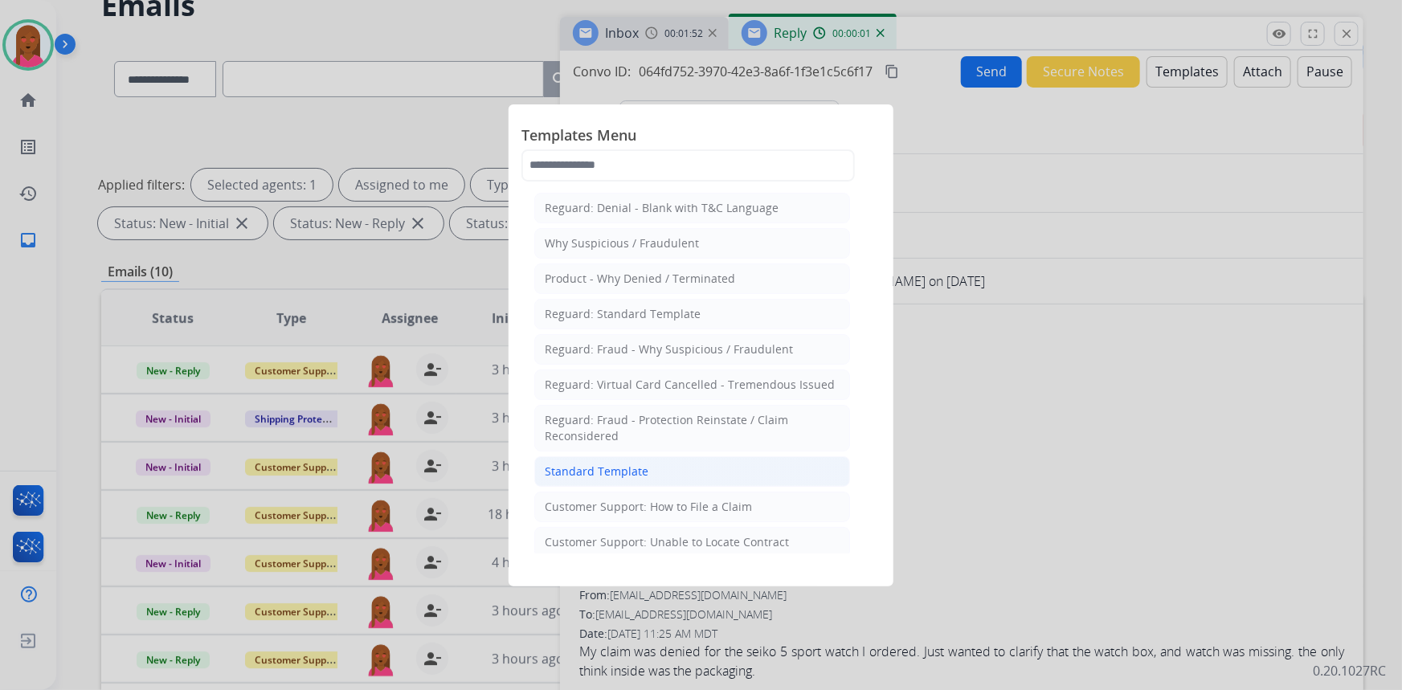
click at [643, 478] on li "Standard Template" at bounding box center [692, 471] width 316 height 31
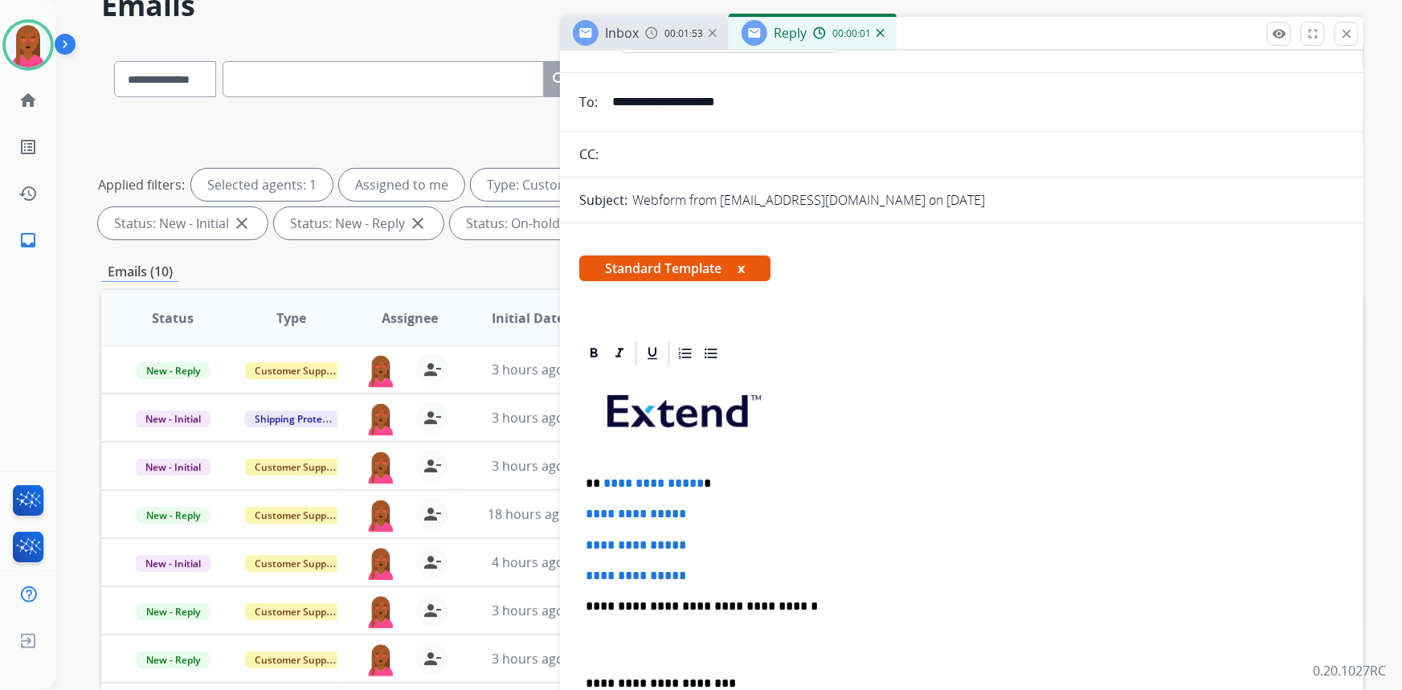
scroll to position [219, 0]
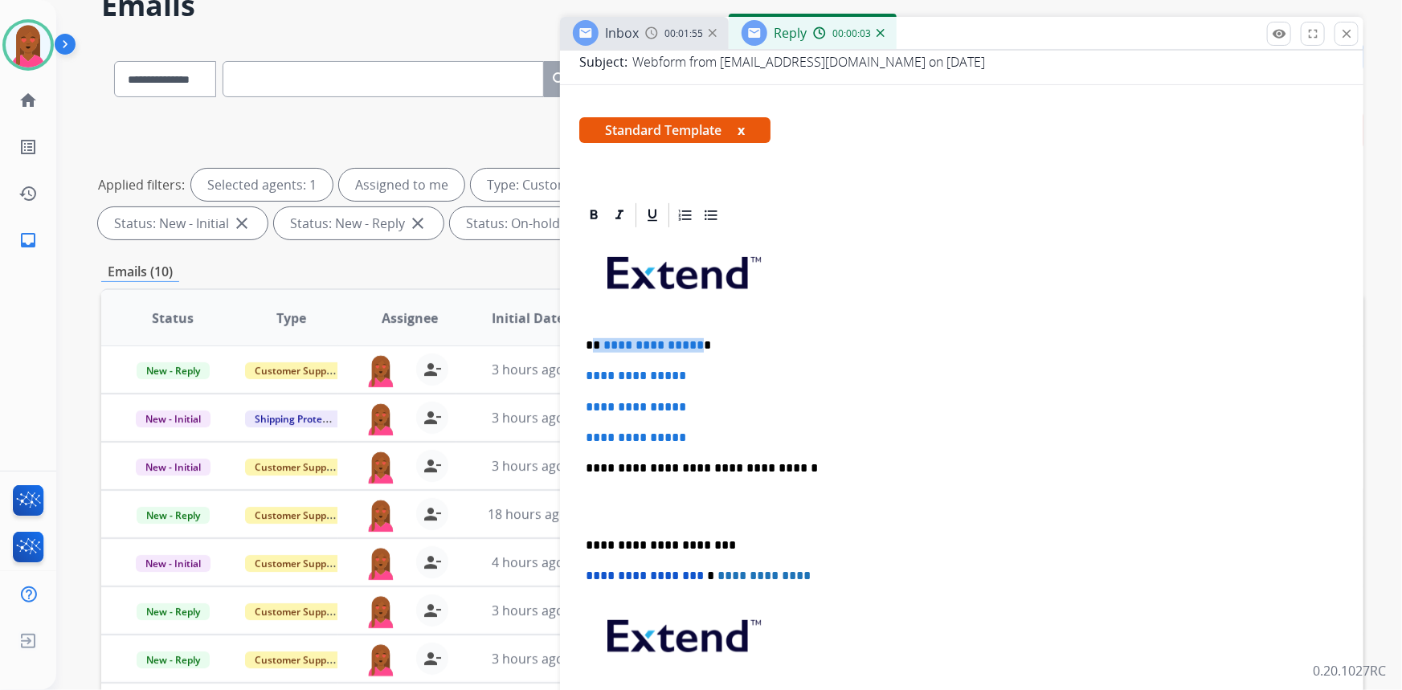
drag, startPoint x: 695, startPoint y: 344, endPoint x: 596, endPoint y: 339, distance: 98.9
click at [596, 339] on p "**********" at bounding box center [956, 345] width 740 height 14
click at [614, 514] on p at bounding box center [962, 507] width 752 height 30
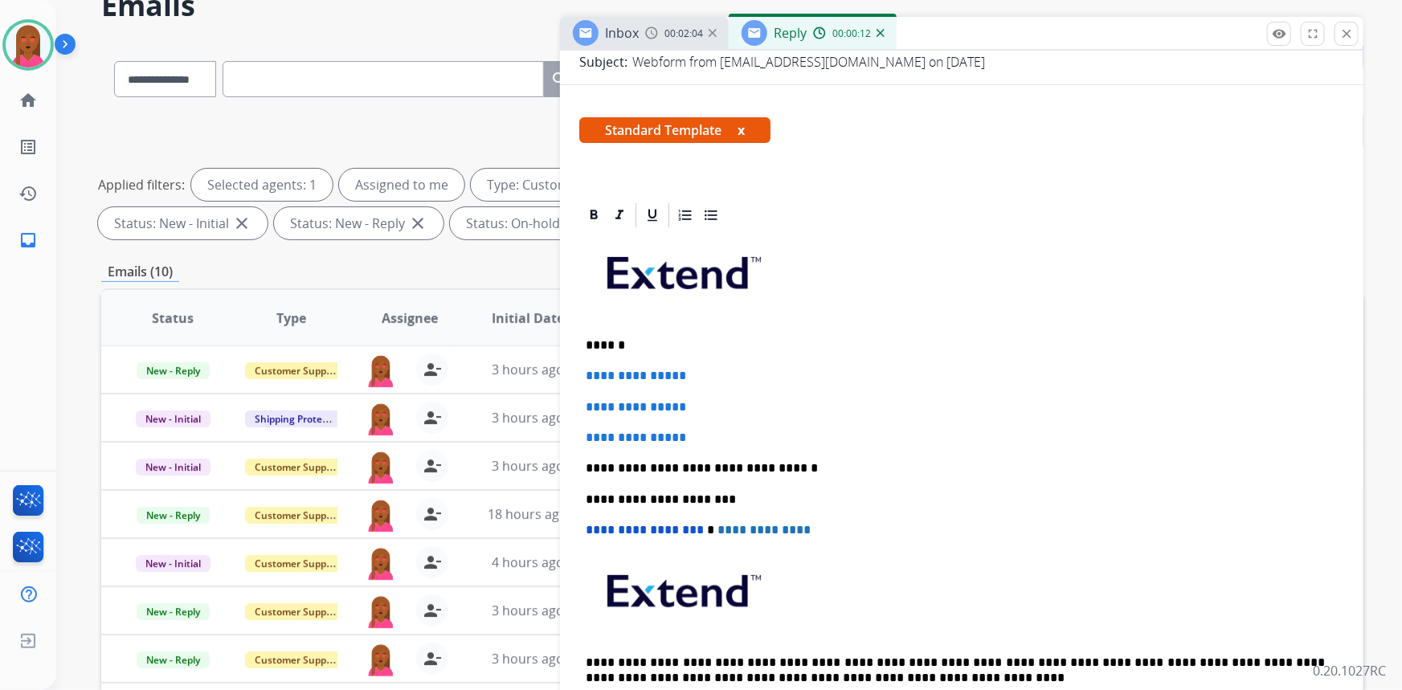
drag, startPoint x: 1350, startPoint y: 513, endPoint x: 1126, endPoint y: 461, distance: 230.0
click at [1350, 509] on div "**********" at bounding box center [961, 520] width 803 height 639
drag, startPoint x: 729, startPoint y: 431, endPoint x: 582, endPoint y: 372, distance: 159.3
click at [582, 372] on div "**********" at bounding box center [961, 483] width 765 height 507
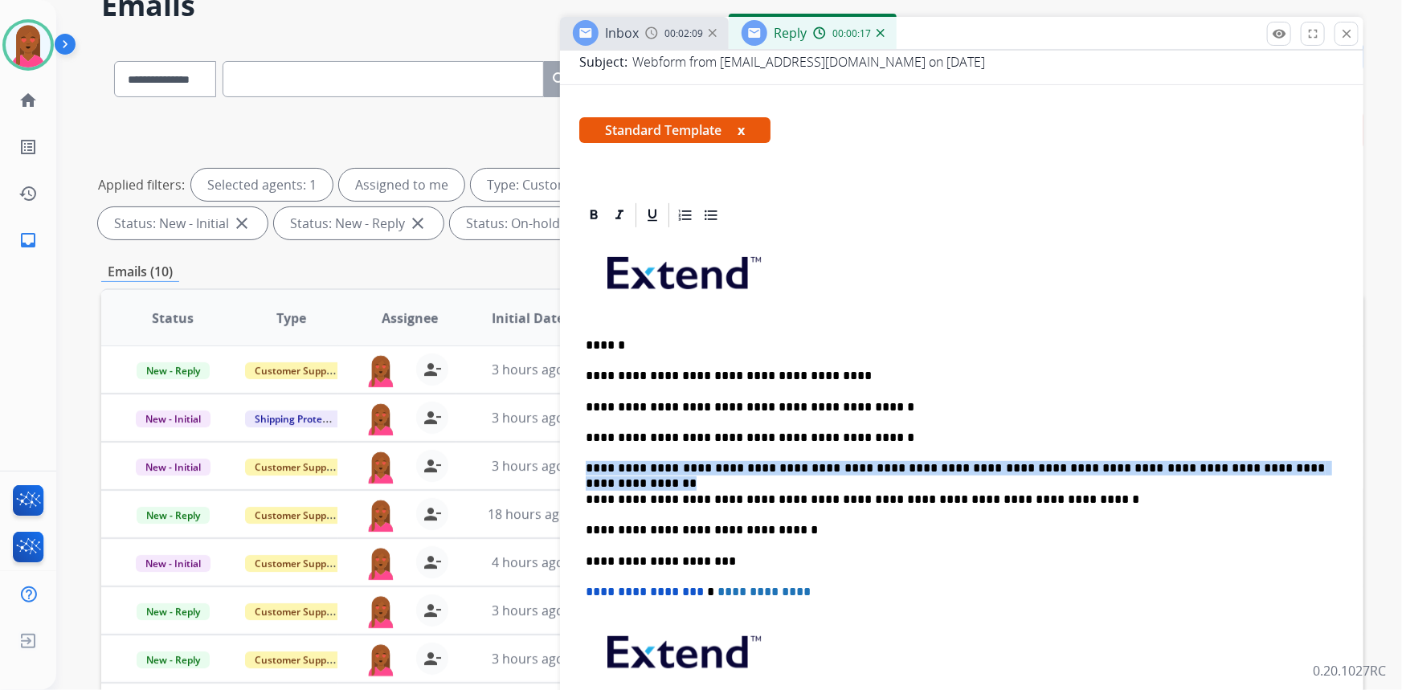
drag, startPoint x: 1248, startPoint y: 464, endPoint x: 568, endPoint y: 468, distance: 680.4
click at [568, 468] on div "**********" at bounding box center [961, 551] width 803 height 701
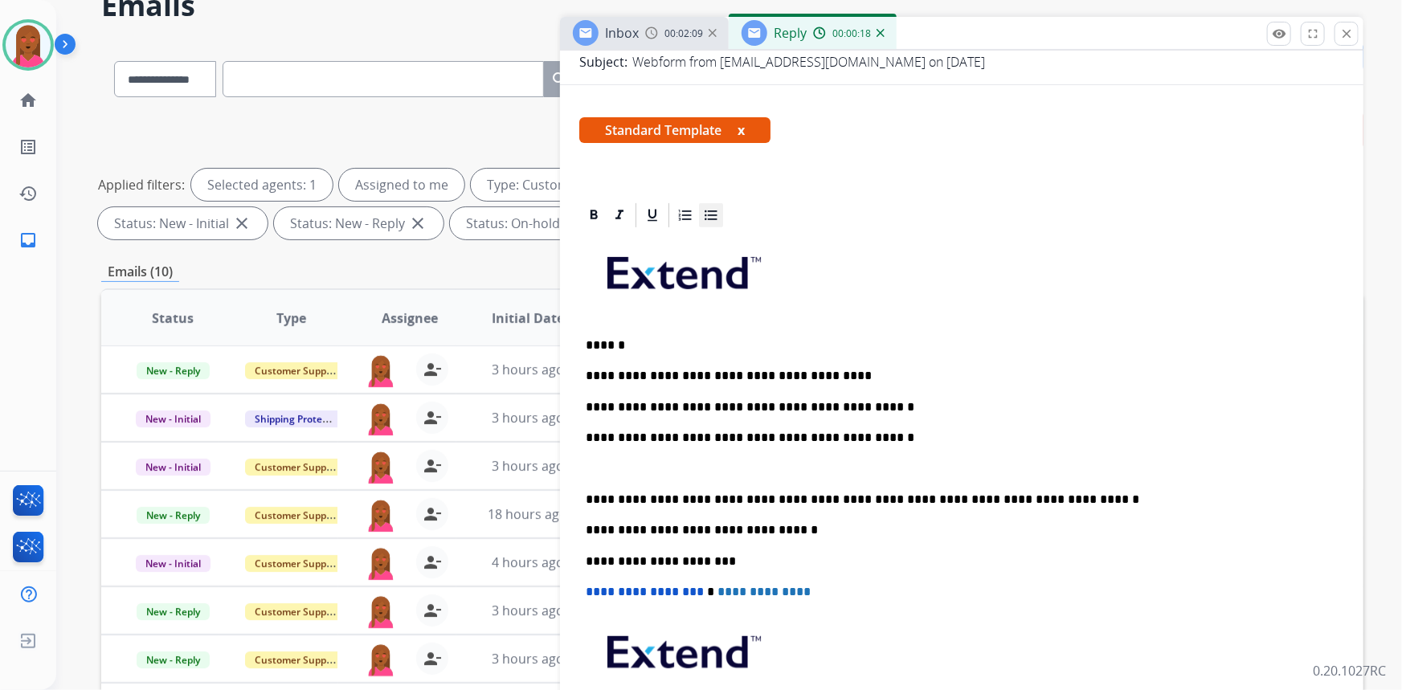
click at [704, 223] on div at bounding box center [711, 215] width 24 height 24
click at [761, 464] on p "**********" at bounding box center [972, 468] width 708 height 14
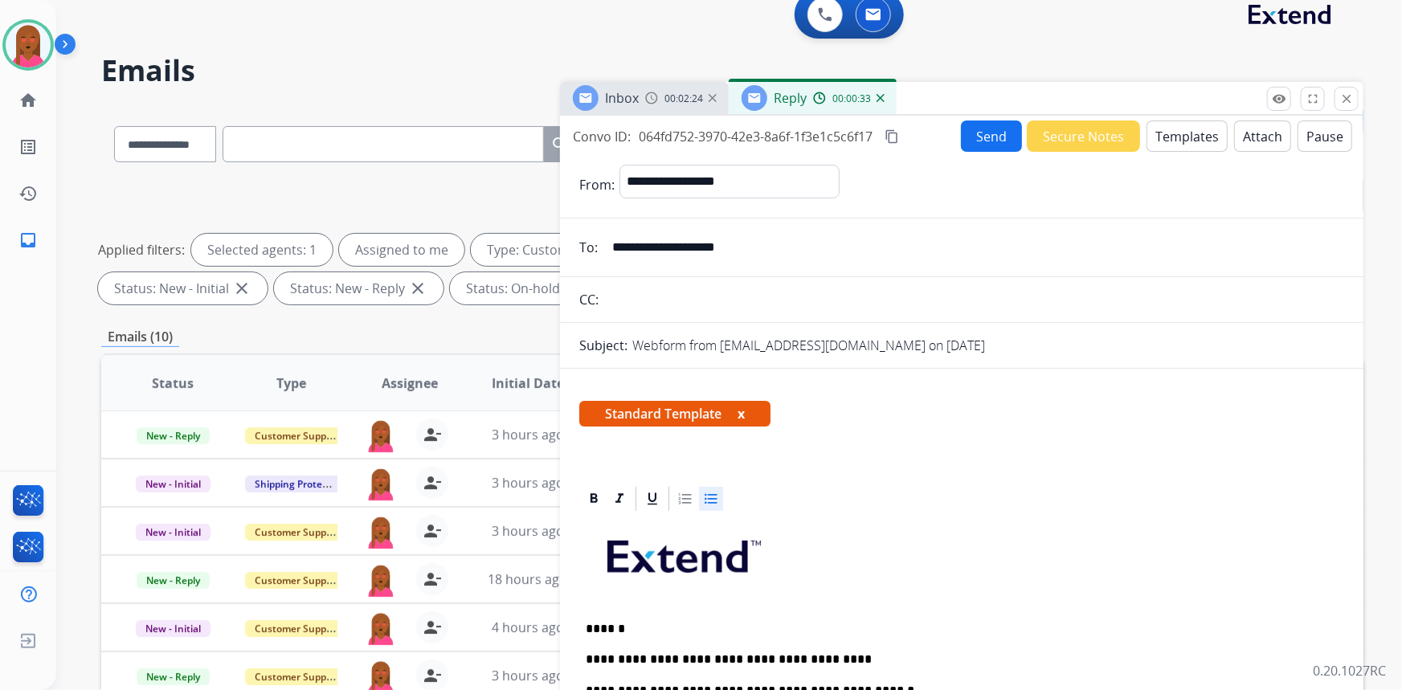
scroll to position [0, 0]
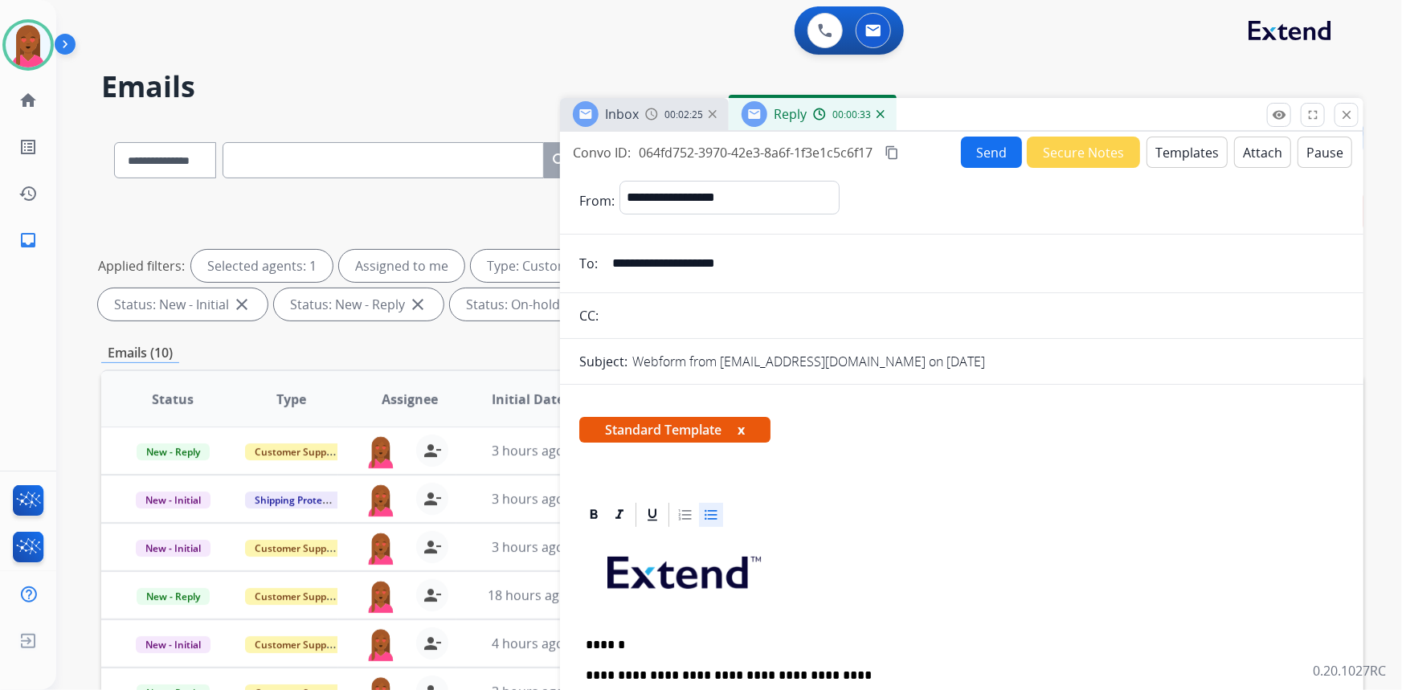
click at [999, 143] on button "Send" at bounding box center [991, 152] width 61 height 31
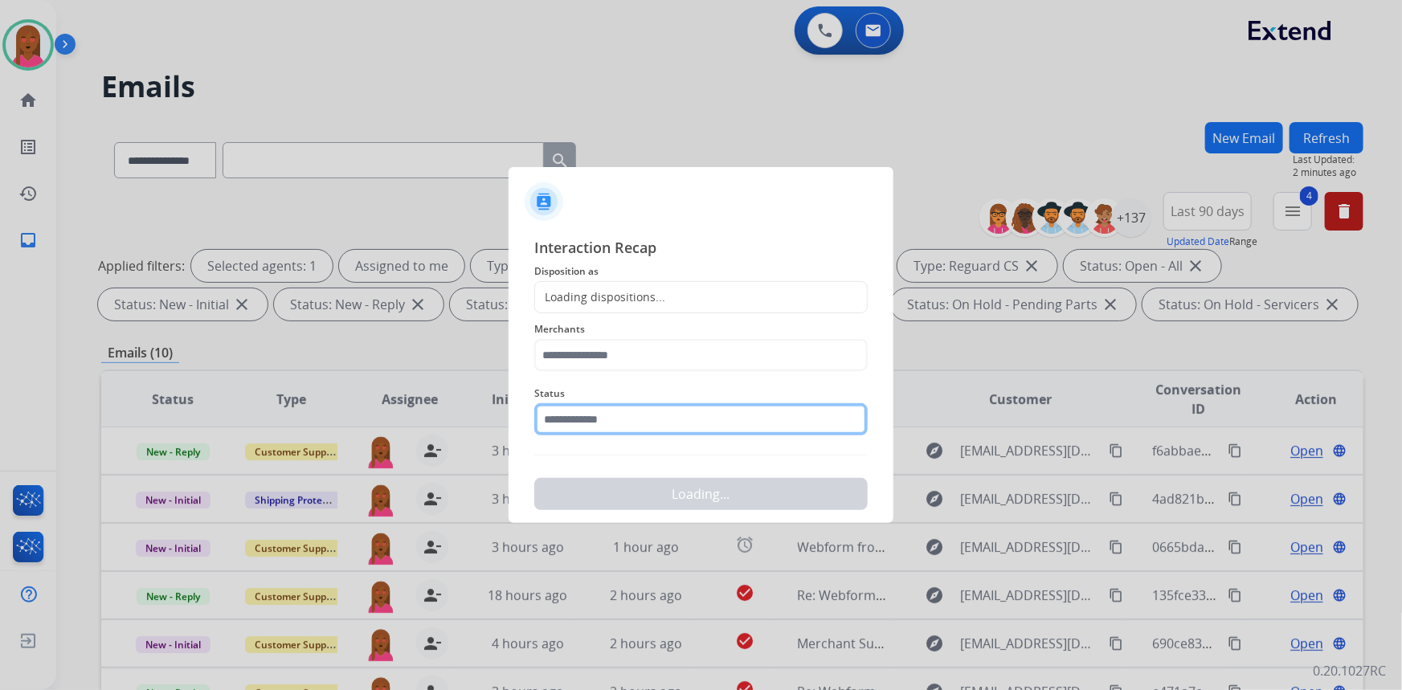
click at [671, 411] on input "text" at bounding box center [700, 419] width 333 height 32
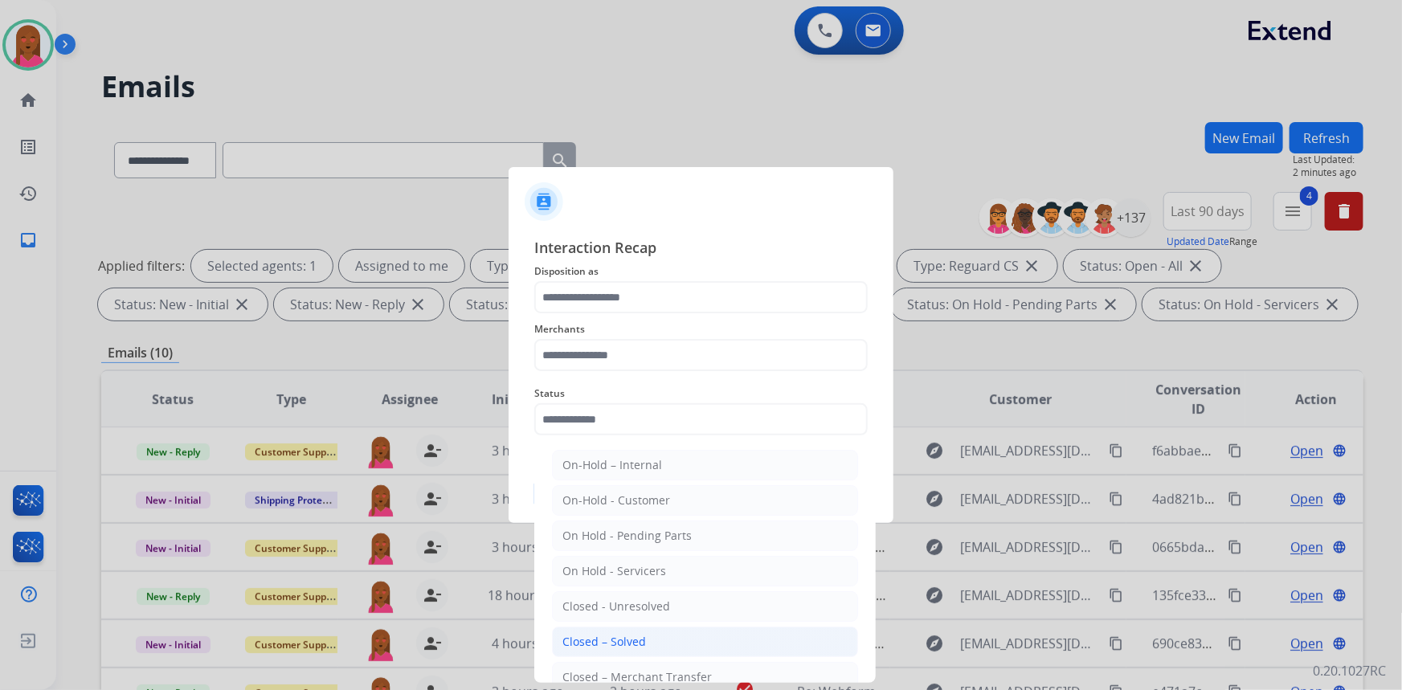
click at [664, 638] on li "Closed – Solved" at bounding box center [705, 642] width 306 height 31
type input "**********"
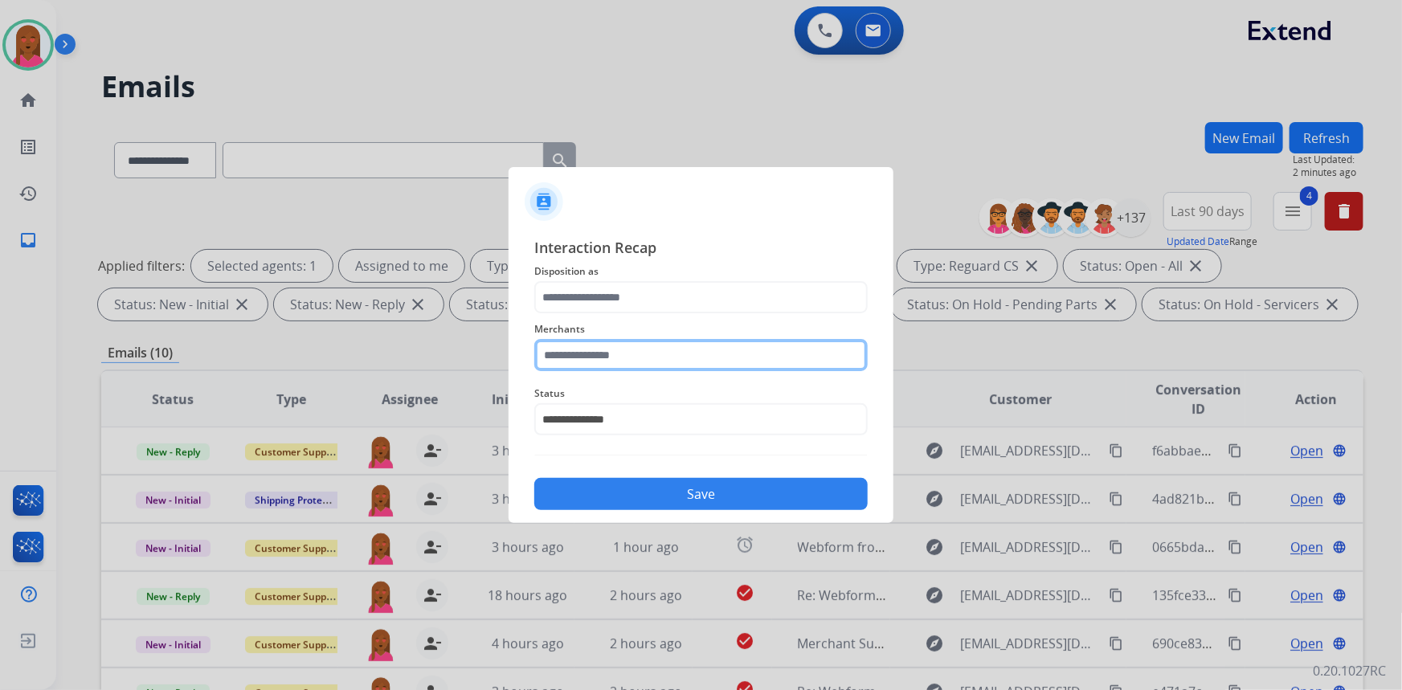
click at [678, 353] on input "text" at bounding box center [700, 355] width 333 height 32
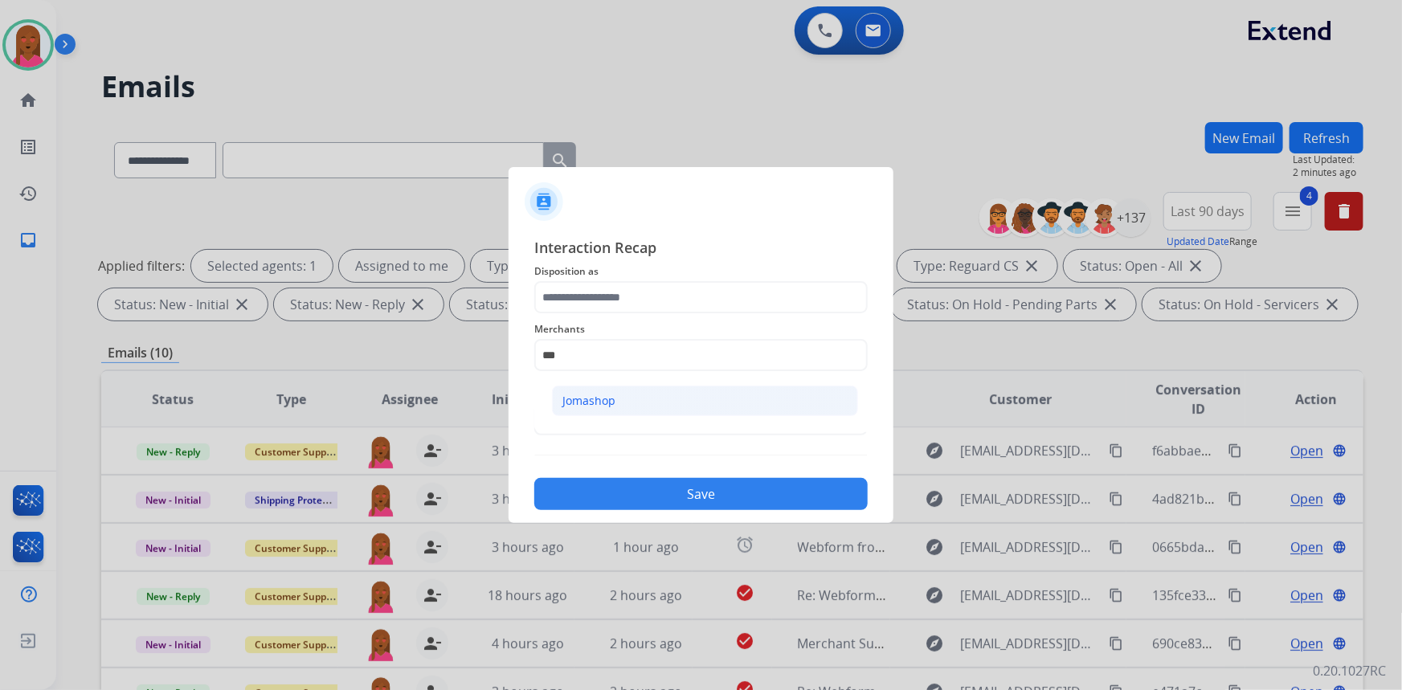
click at [623, 399] on li "Jomashop" at bounding box center [705, 401] width 306 height 31
type input "********"
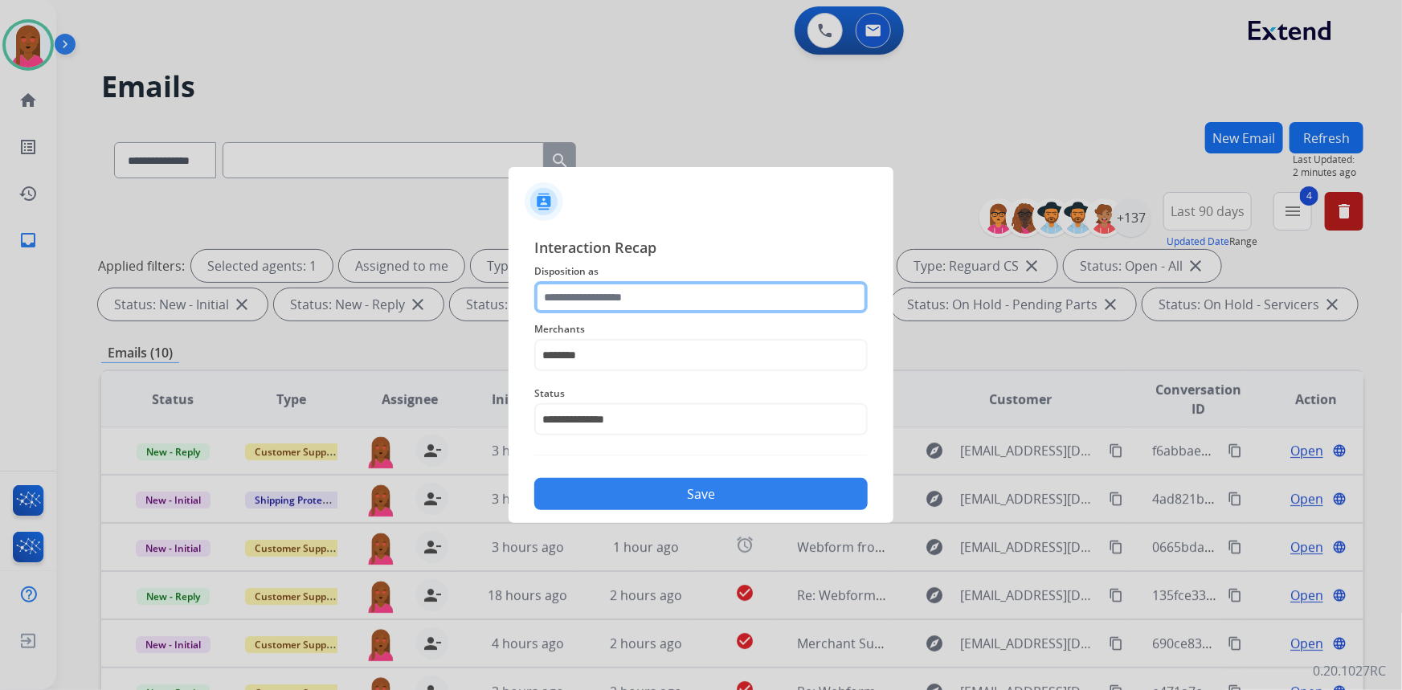
click at [637, 297] on input "text" at bounding box center [700, 297] width 333 height 32
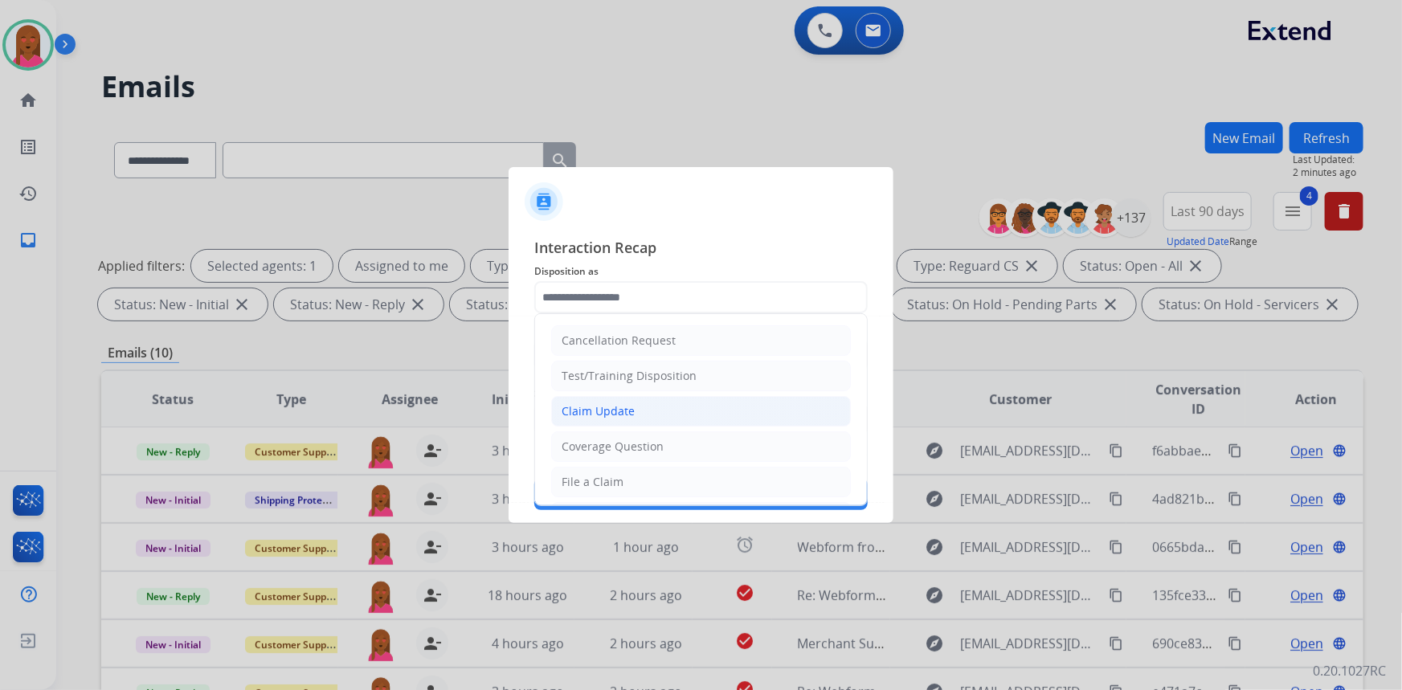
click at [623, 407] on div "Claim Update" at bounding box center [598, 411] width 73 height 16
type input "**********"
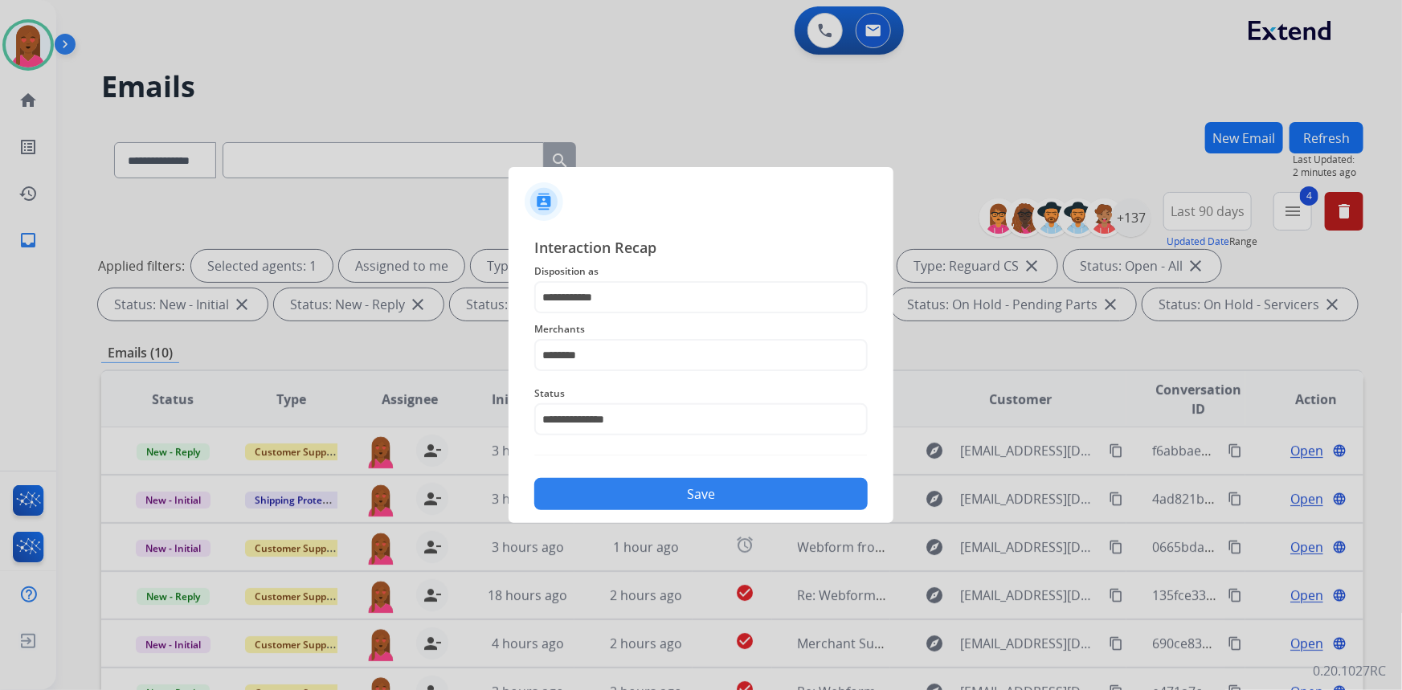
click at [657, 495] on button "Save" at bounding box center [700, 494] width 333 height 32
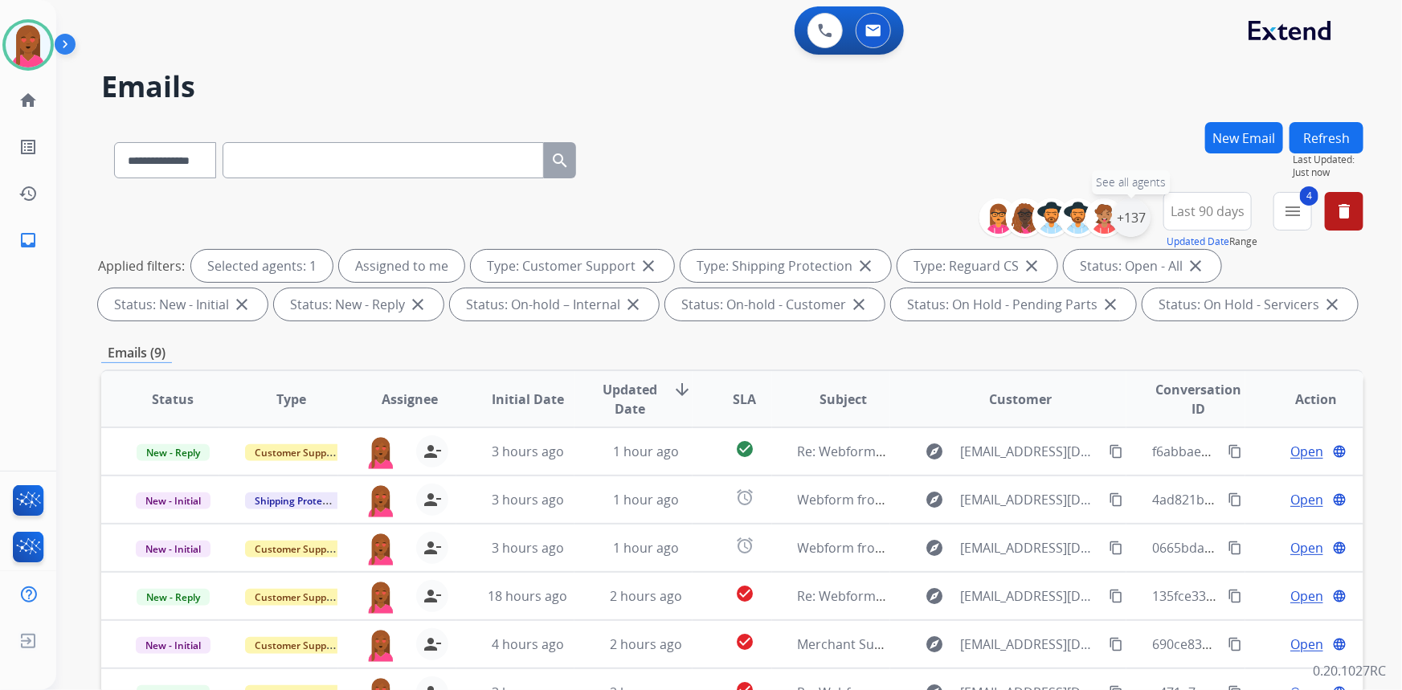
click at [1138, 219] on div "+137" at bounding box center [1131, 217] width 39 height 39
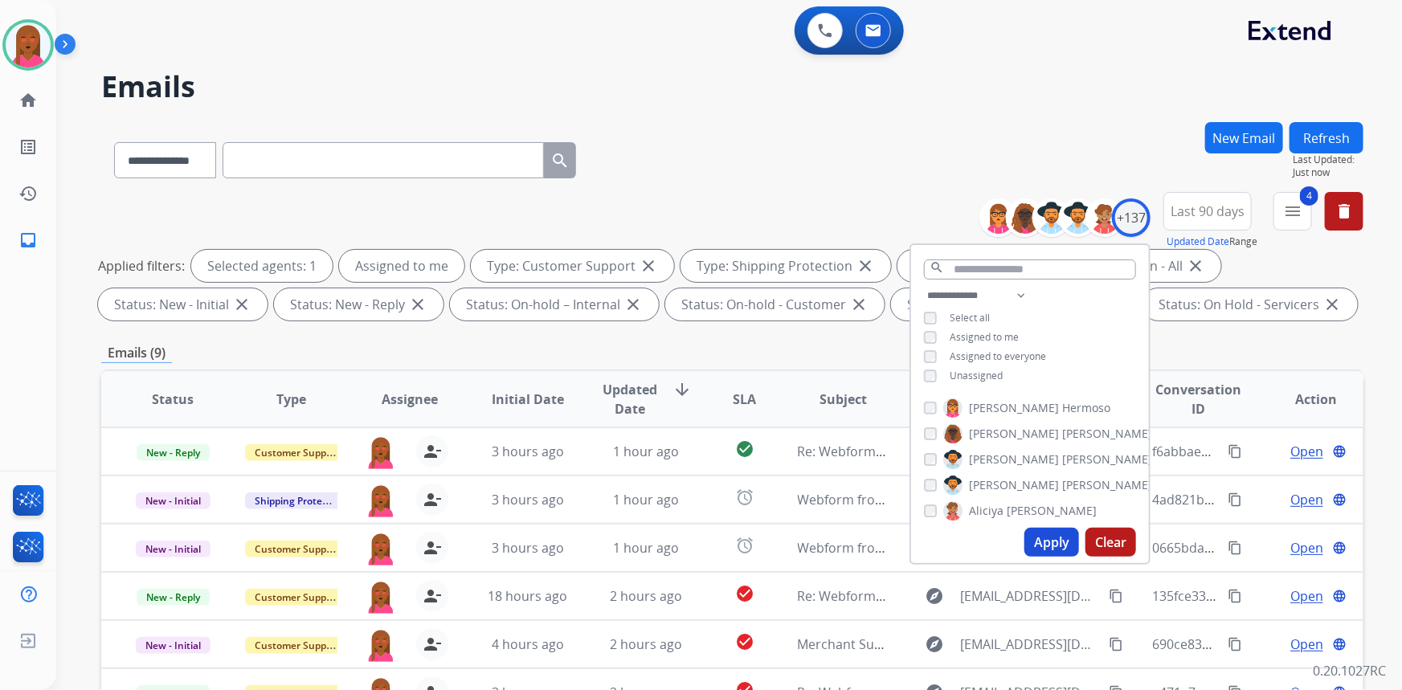
click at [876, 56] on div "0 Voice Interactions 0 Email Interactions" at bounding box center [720, 31] width 1288 height 51
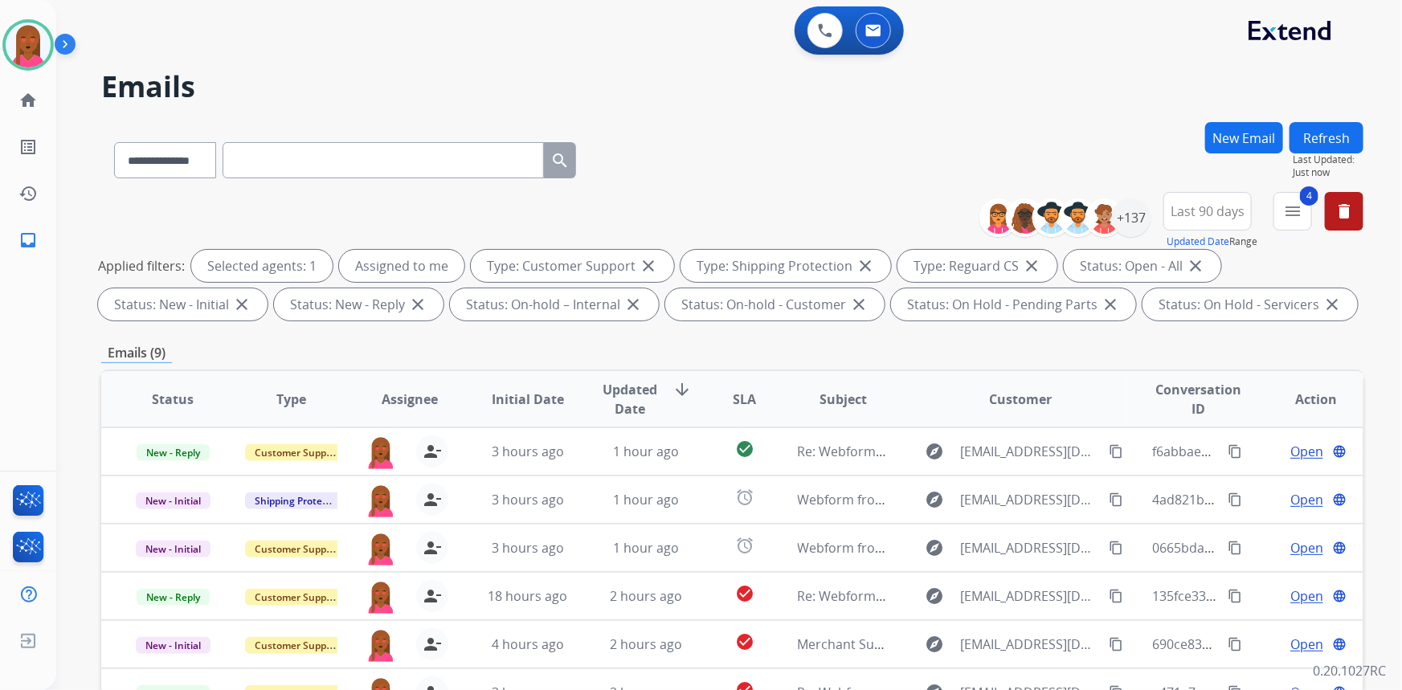
scroll to position [300, 0]
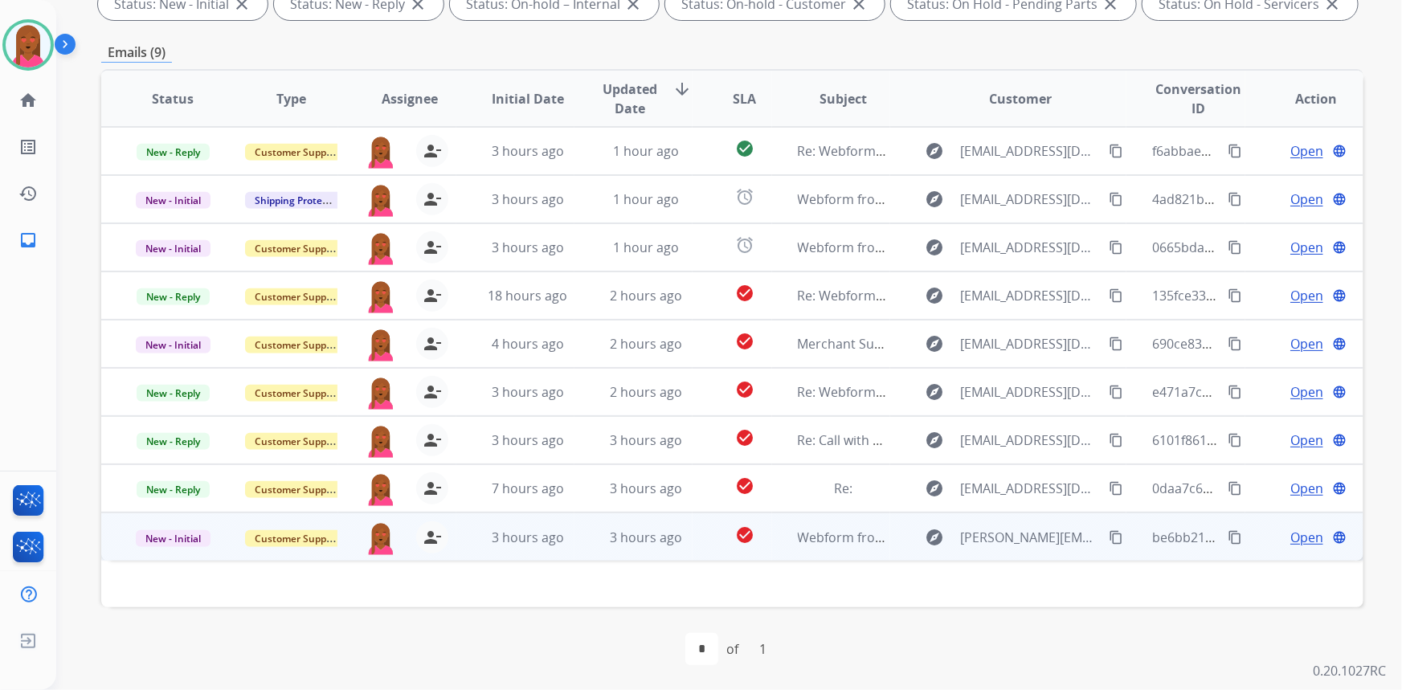
click at [1290, 534] on span "Open" at bounding box center [1306, 537] width 33 height 19
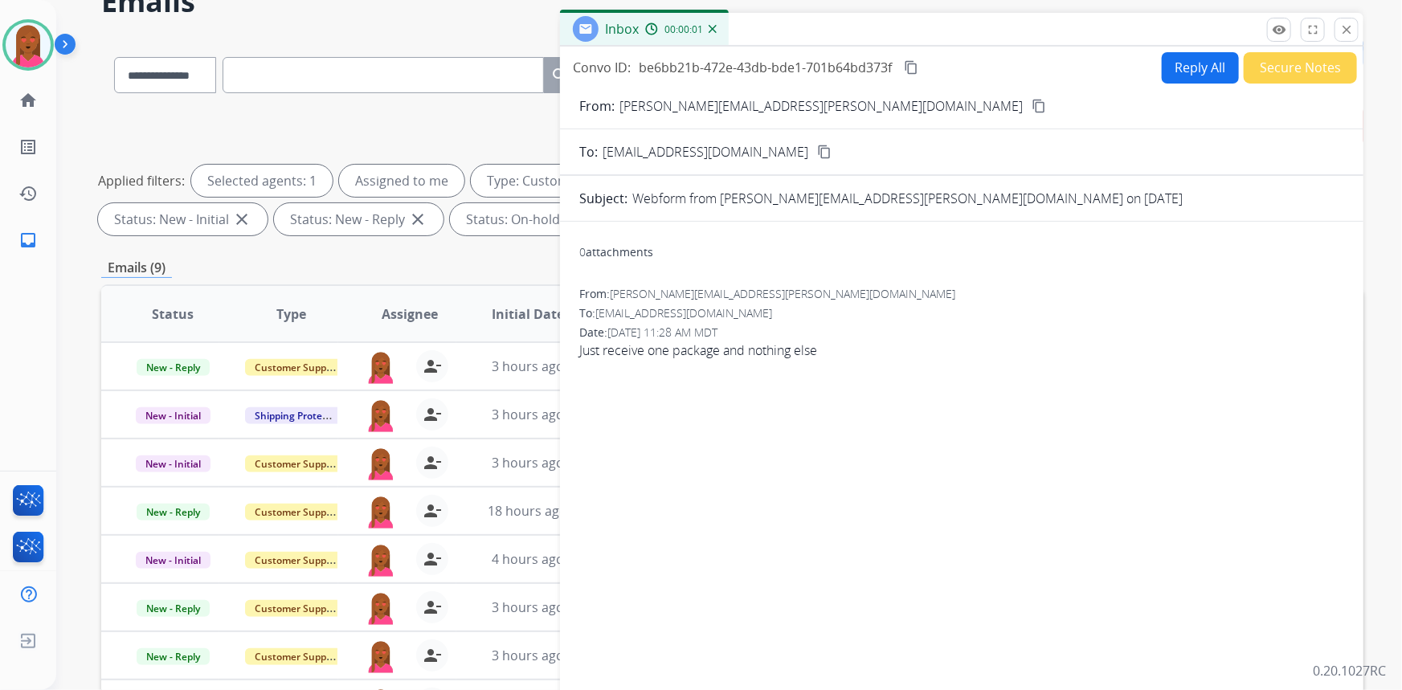
scroll to position [81, 0]
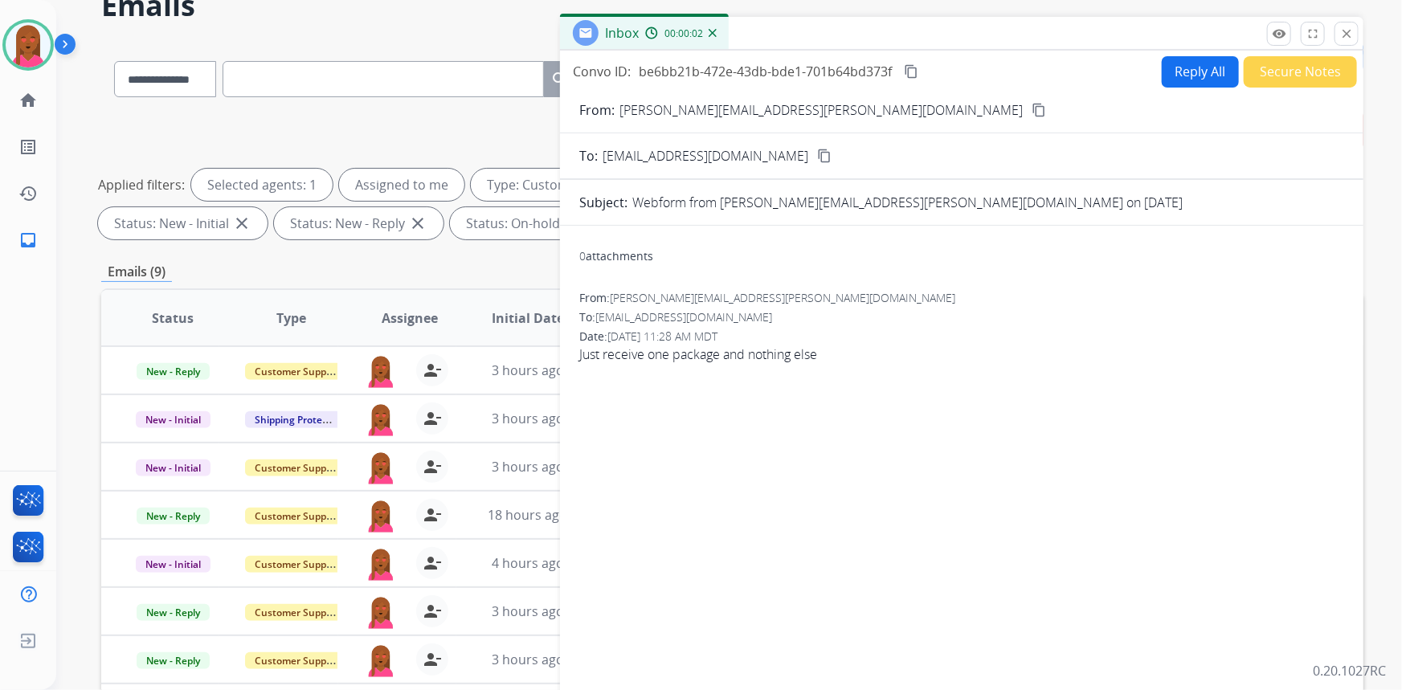
click at [1031, 104] on mat-icon "content_copy" at bounding box center [1038, 110] width 14 height 14
drag, startPoint x: 835, startPoint y: 345, endPoint x: 784, endPoint y: 353, distance: 51.1
click at [830, 360] on span "Just receive one package and nothing else" at bounding box center [961, 354] width 765 height 19
click at [784, 353] on span "Just receive one package and nothing else" at bounding box center [961, 354] width 765 height 19
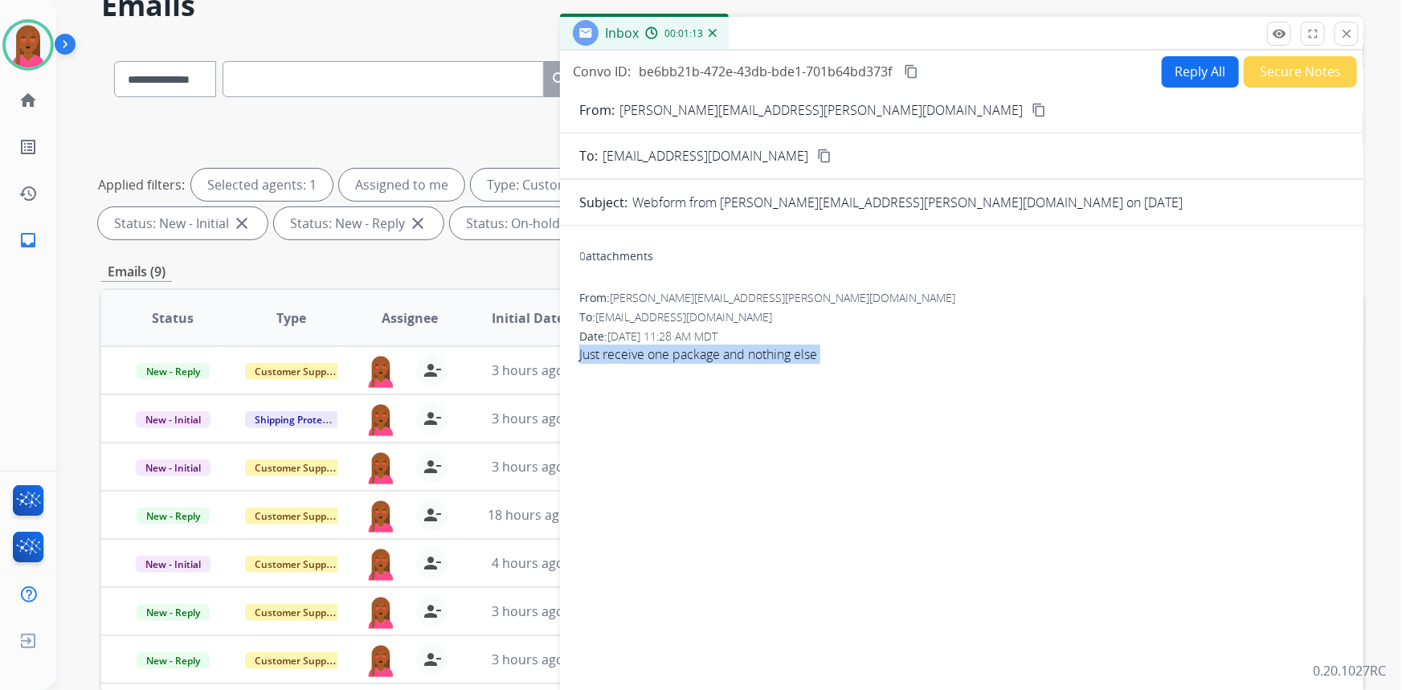
click at [784, 353] on span "Just receive one package and nothing else" at bounding box center [961, 354] width 765 height 19
copy app-emails-table "Just receive one package and nothing else remove_red_eye Logs fullscreen Expand…"
click at [903, 67] on div "Convo ID: be6bb21b-472e-43db-bde1-701b64bd373f content_copy" at bounding box center [747, 71] width 348 height 19
click at [908, 67] on mat-icon "content_copy" at bounding box center [911, 71] width 14 height 14
click at [1184, 64] on button "Reply All" at bounding box center [1200, 71] width 77 height 31
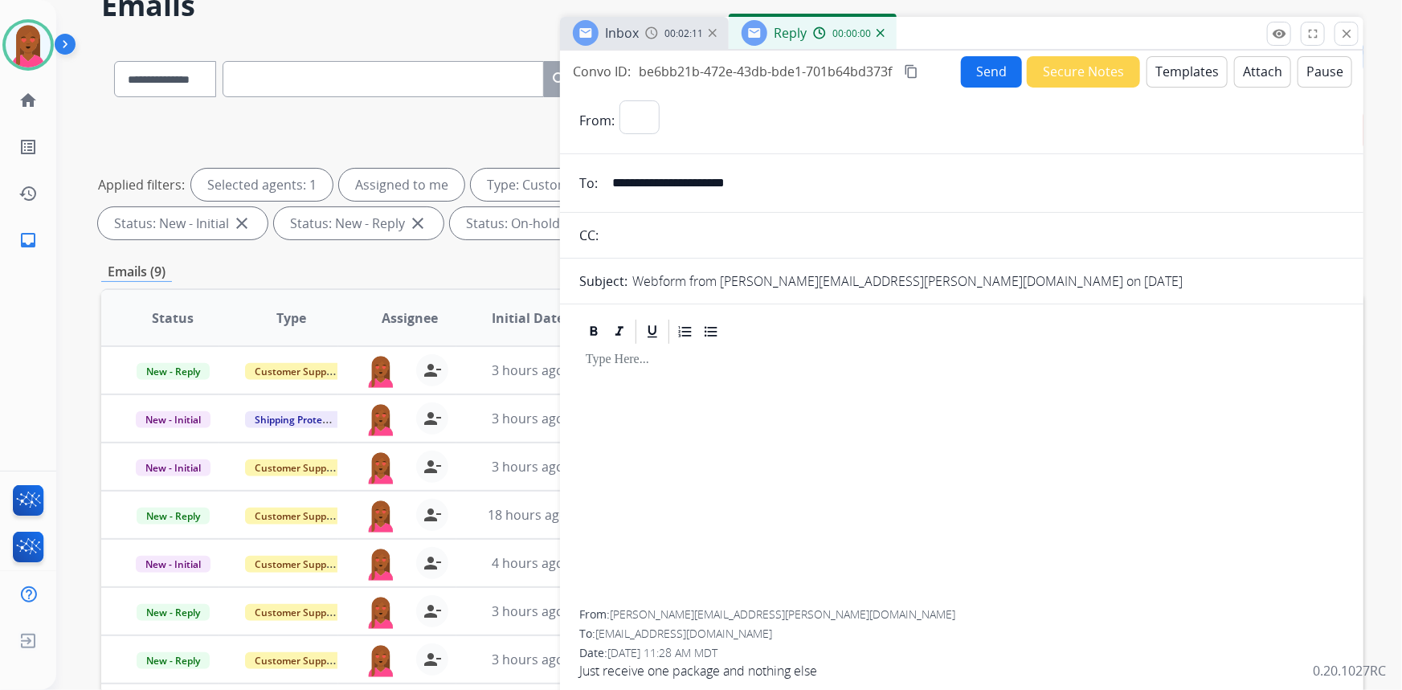
select select "**********"
click at [1199, 65] on button "Templates" at bounding box center [1186, 71] width 81 height 31
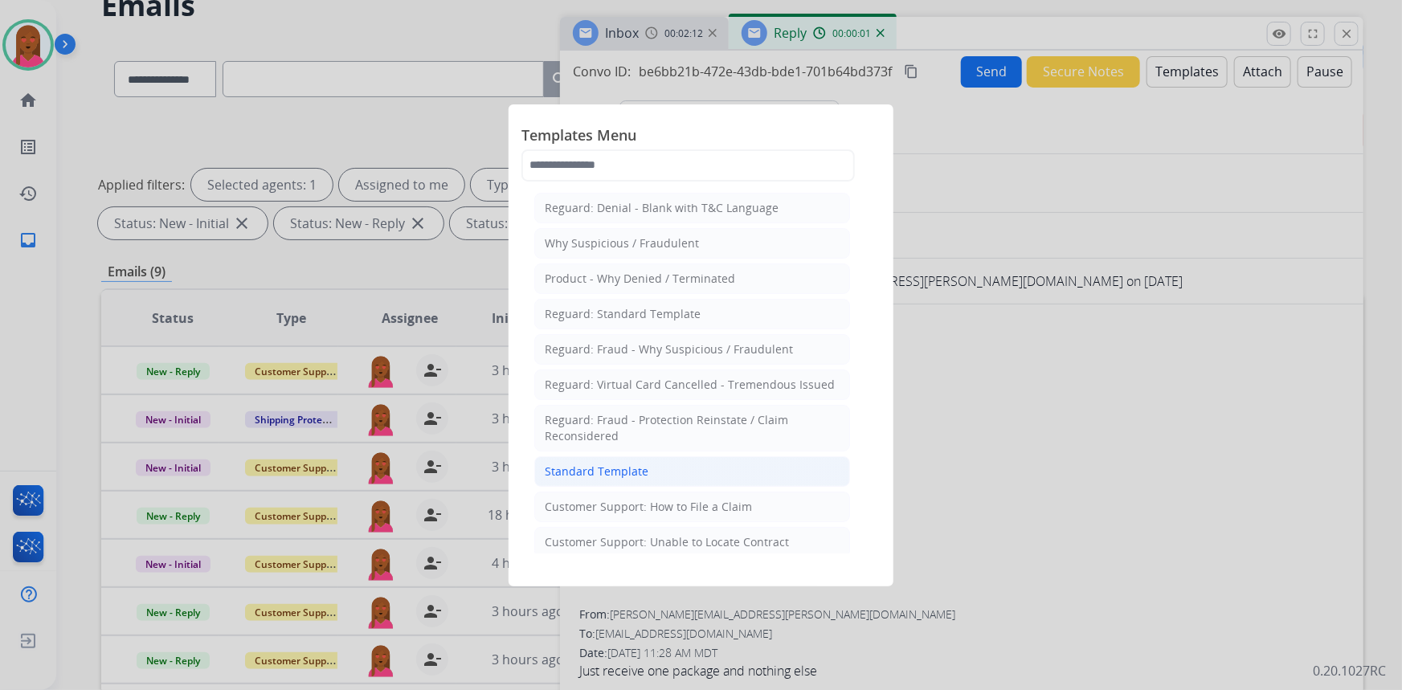
click at [632, 468] on div "Standard Template" at bounding box center [597, 472] width 104 height 16
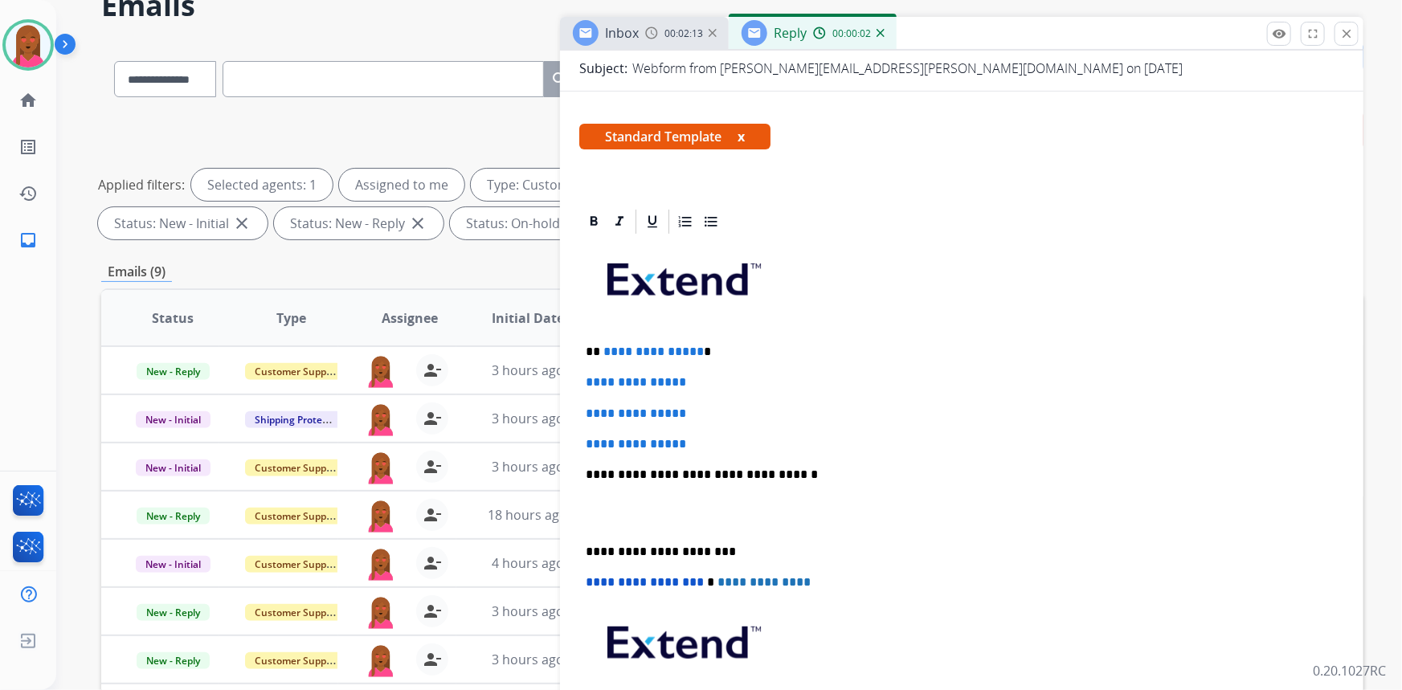
scroll to position [219, 0]
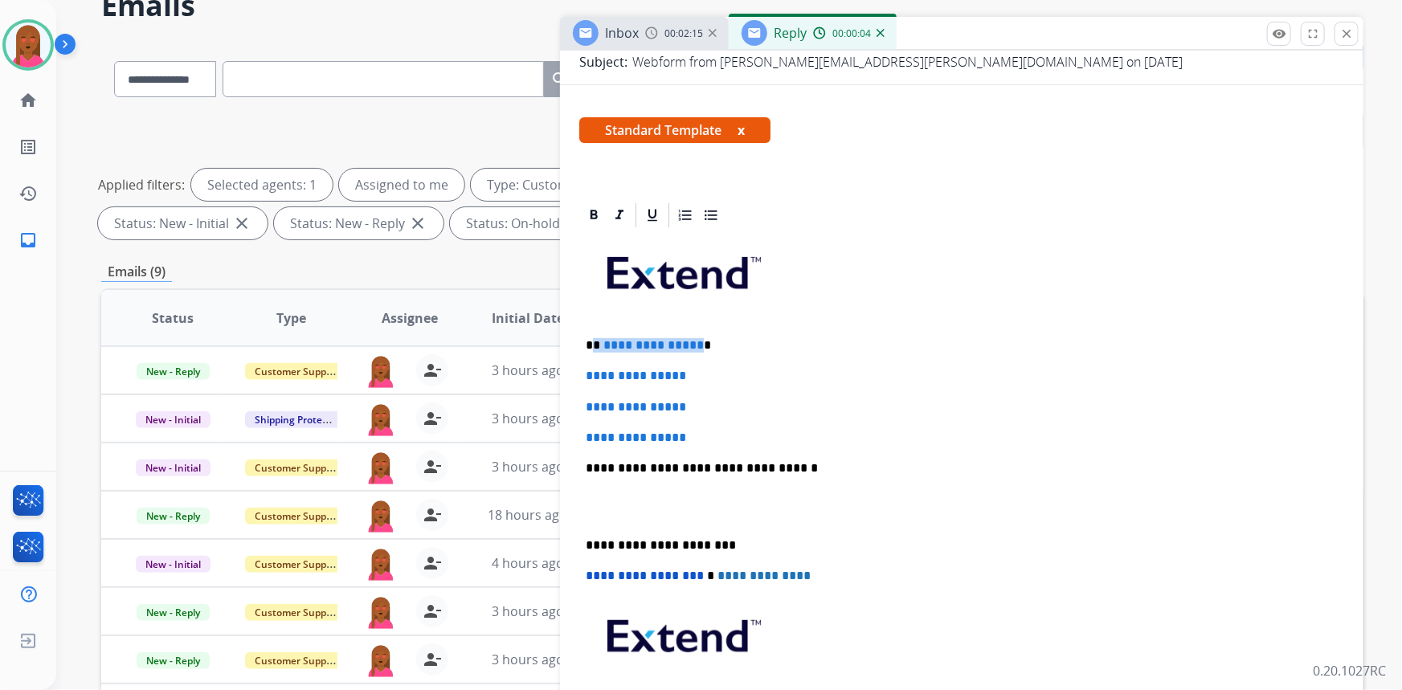
drag, startPoint x: 695, startPoint y: 337, endPoint x: 594, endPoint y: 336, distance: 101.2
click at [594, 338] on p "**********" at bounding box center [956, 345] width 740 height 14
click at [638, 517] on p at bounding box center [962, 507] width 752 height 30
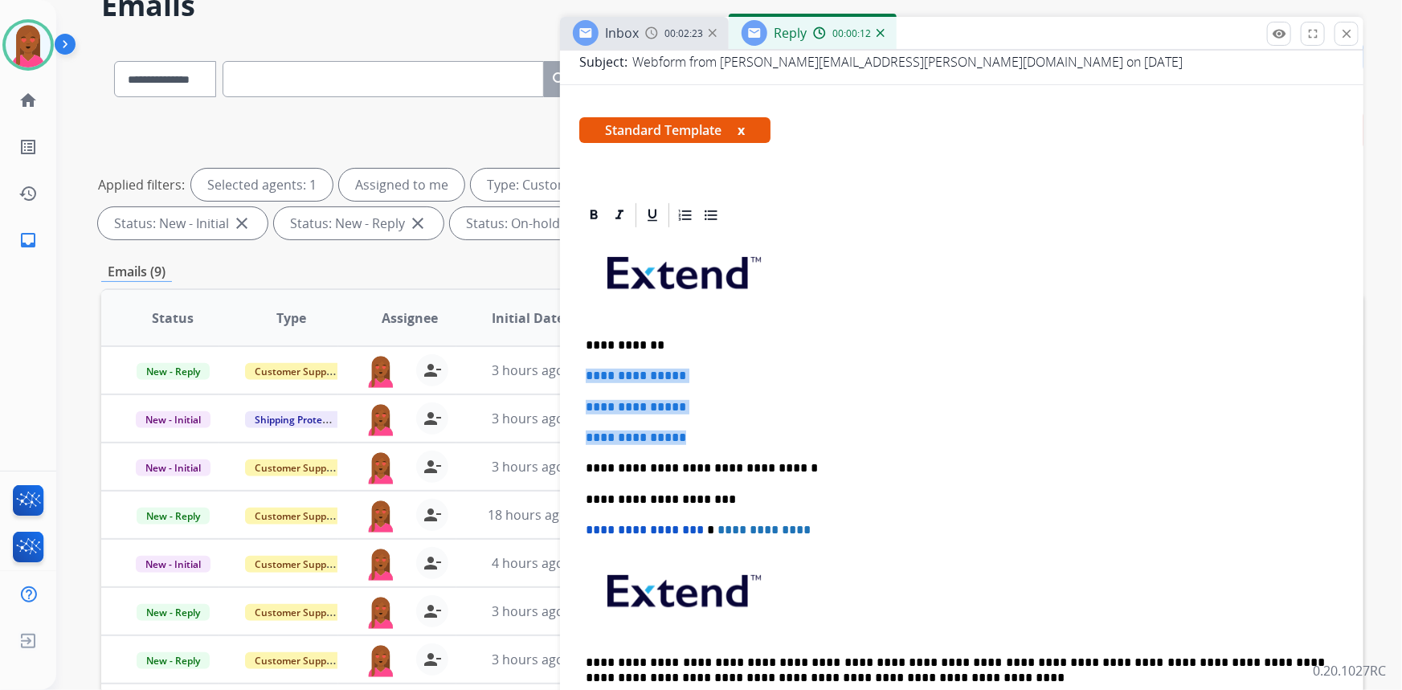
drag, startPoint x: 624, startPoint y: 406, endPoint x: 576, endPoint y: 371, distance: 59.8
click at [576, 371] on div "**********" at bounding box center [961, 510] width 803 height 619
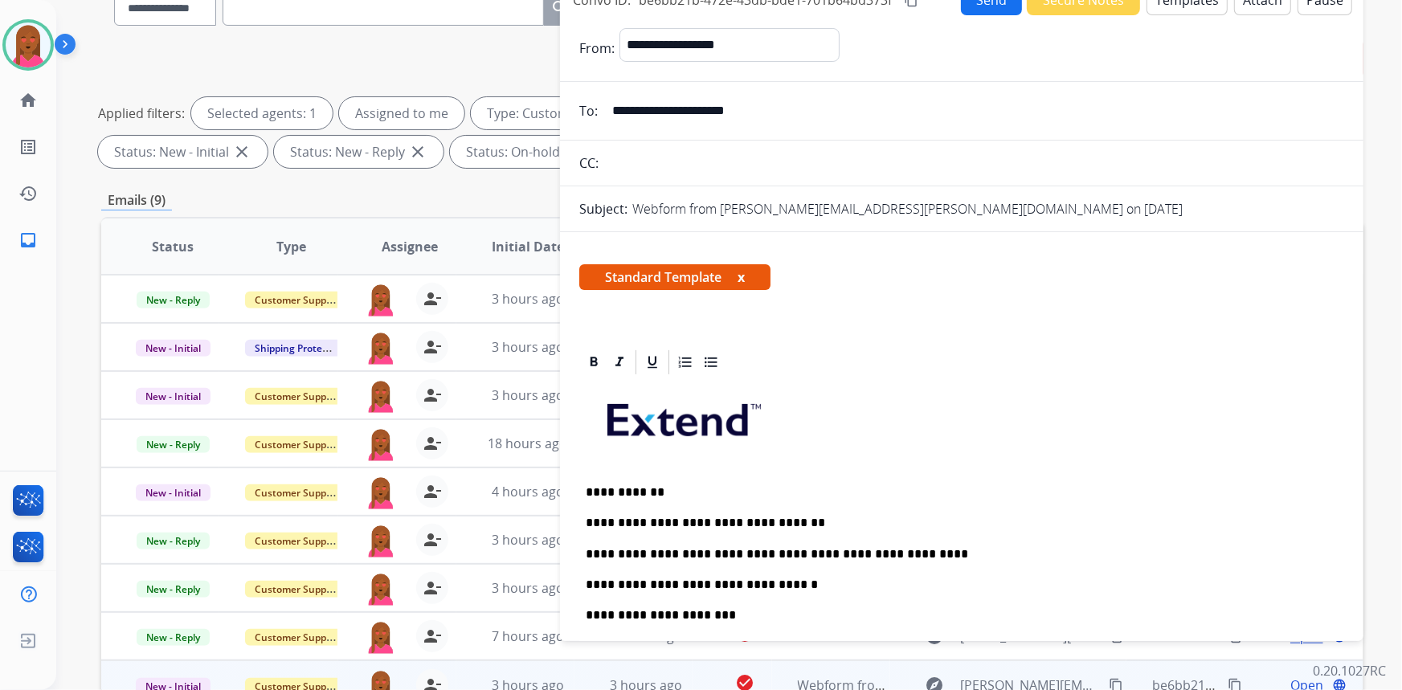
scroll to position [0, 0]
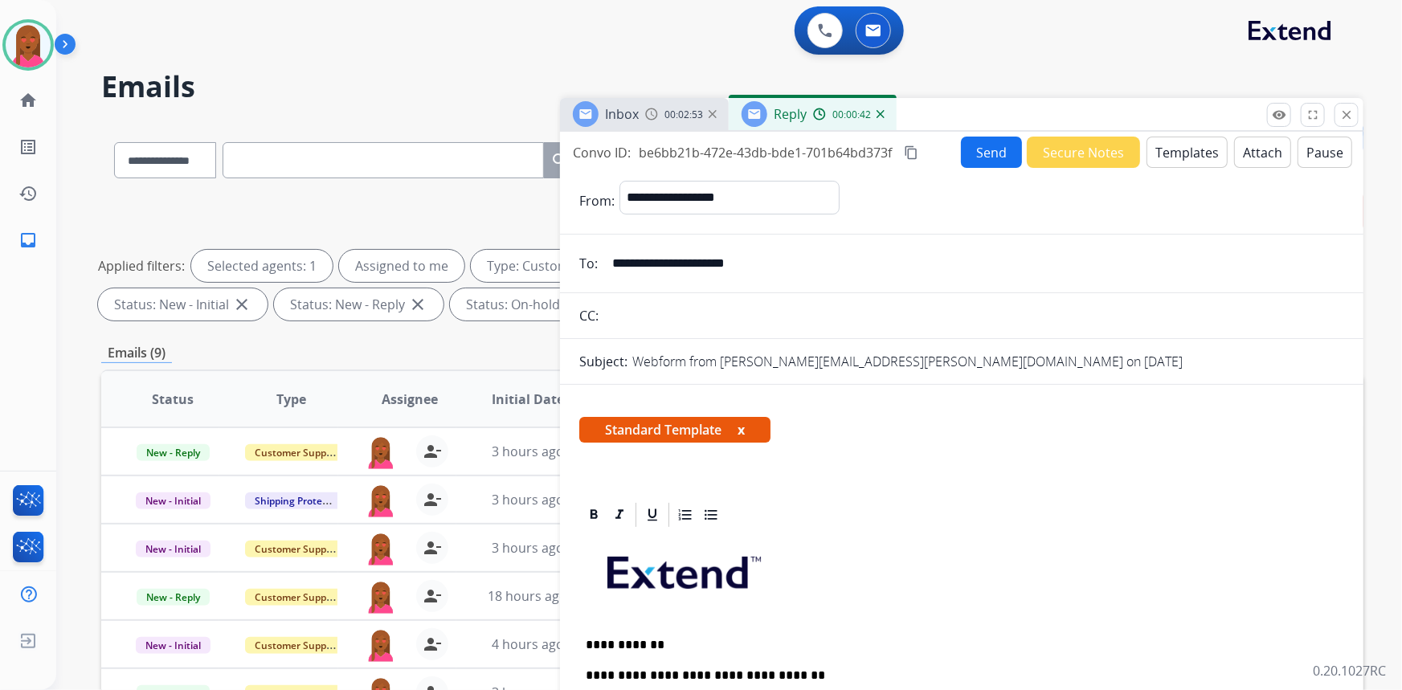
click at [980, 141] on button "Send" at bounding box center [991, 152] width 61 height 31
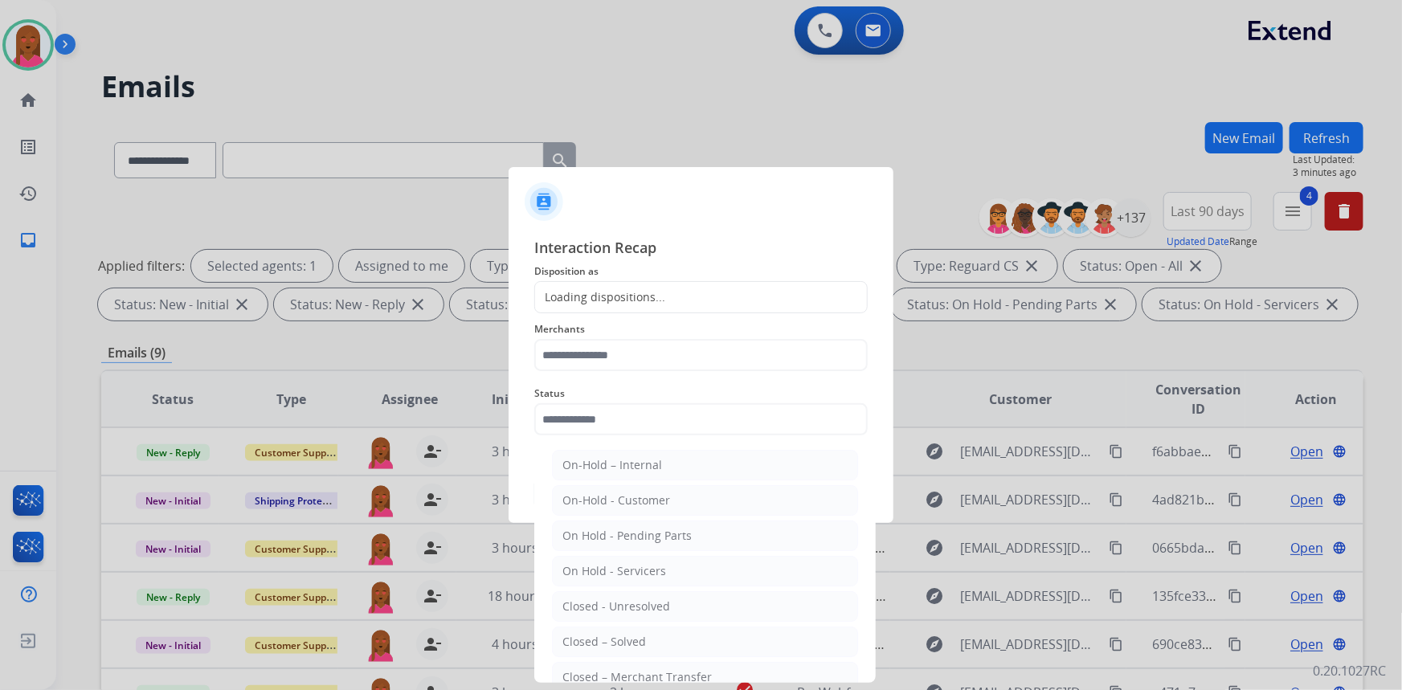
click at [619, 418] on input "text" at bounding box center [700, 419] width 333 height 32
click at [664, 636] on li "Closed – Solved" at bounding box center [705, 642] width 306 height 31
type input "**********"
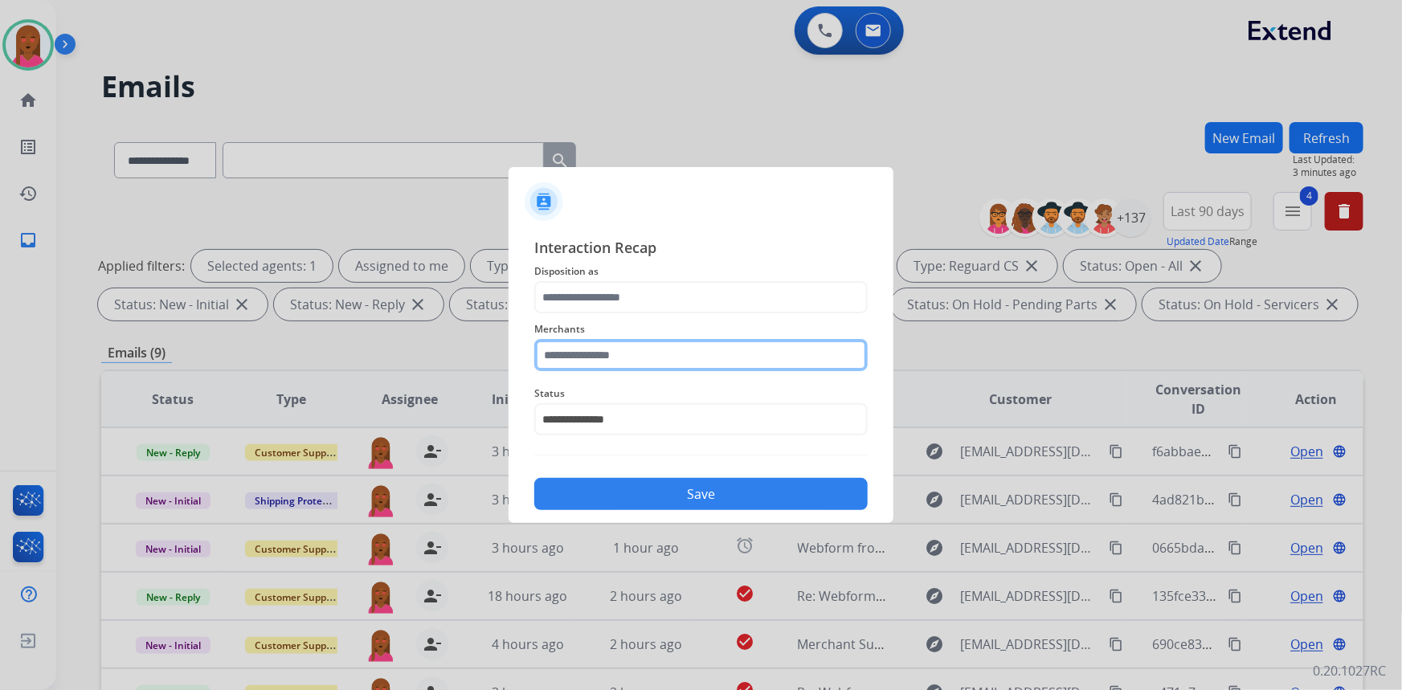
click at [597, 358] on input "text" at bounding box center [700, 355] width 333 height 32
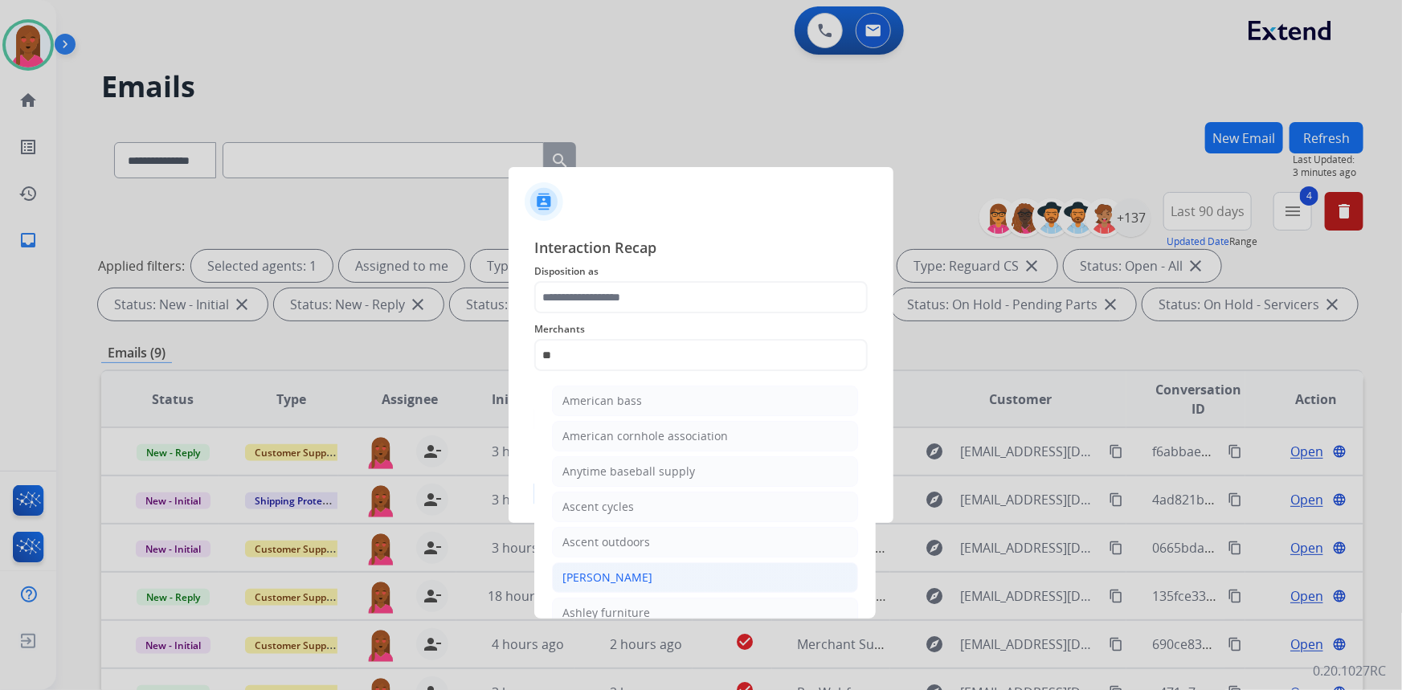
click at [672, 582] on li "[PERSON_NAME]" at bounding box center [705, 577] width 306 height 31
type input "**********"
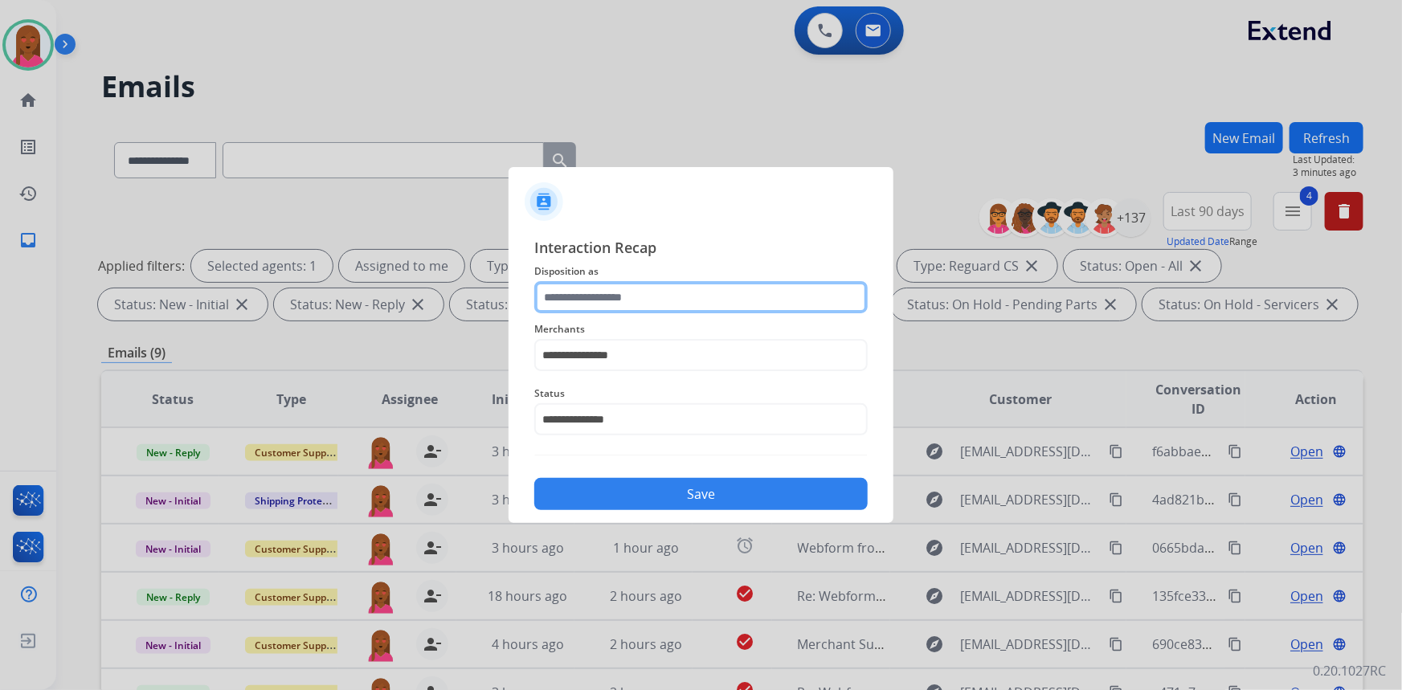
click at [660, 288] on input "text" at bounding box center [700, 297] width 333 height 32
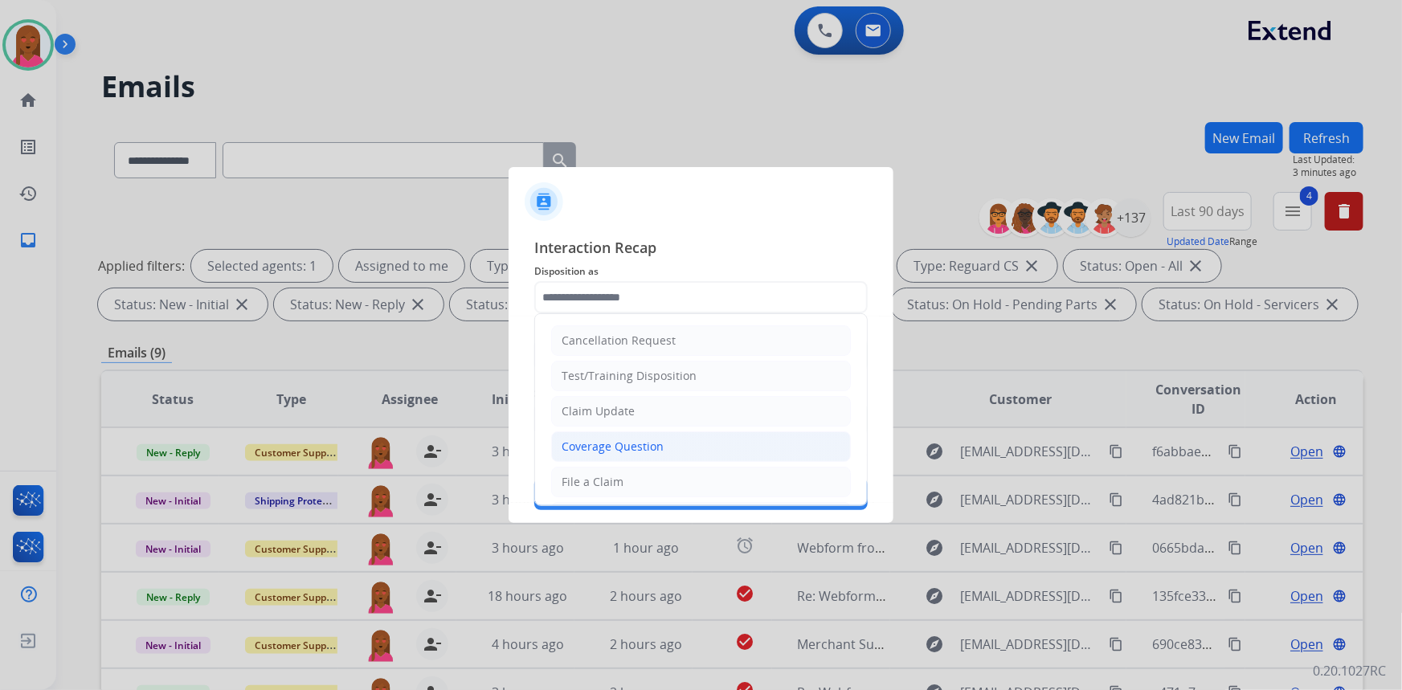
click at [623, 449] on div "Coverage Question" at bounding box center [613, 447] width 102 height 16
type input "**********"
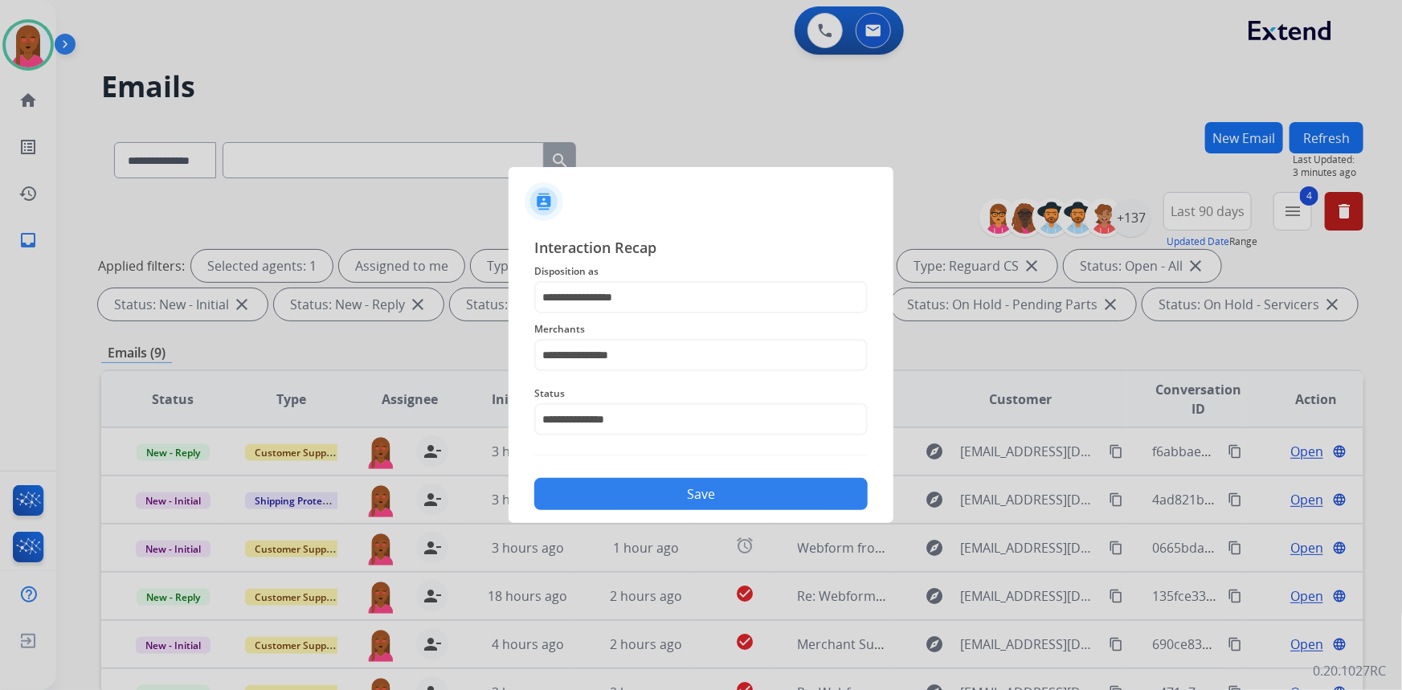
click at [668, 504] on button "Save" at bounding box center [700, 494] width 333 height 32
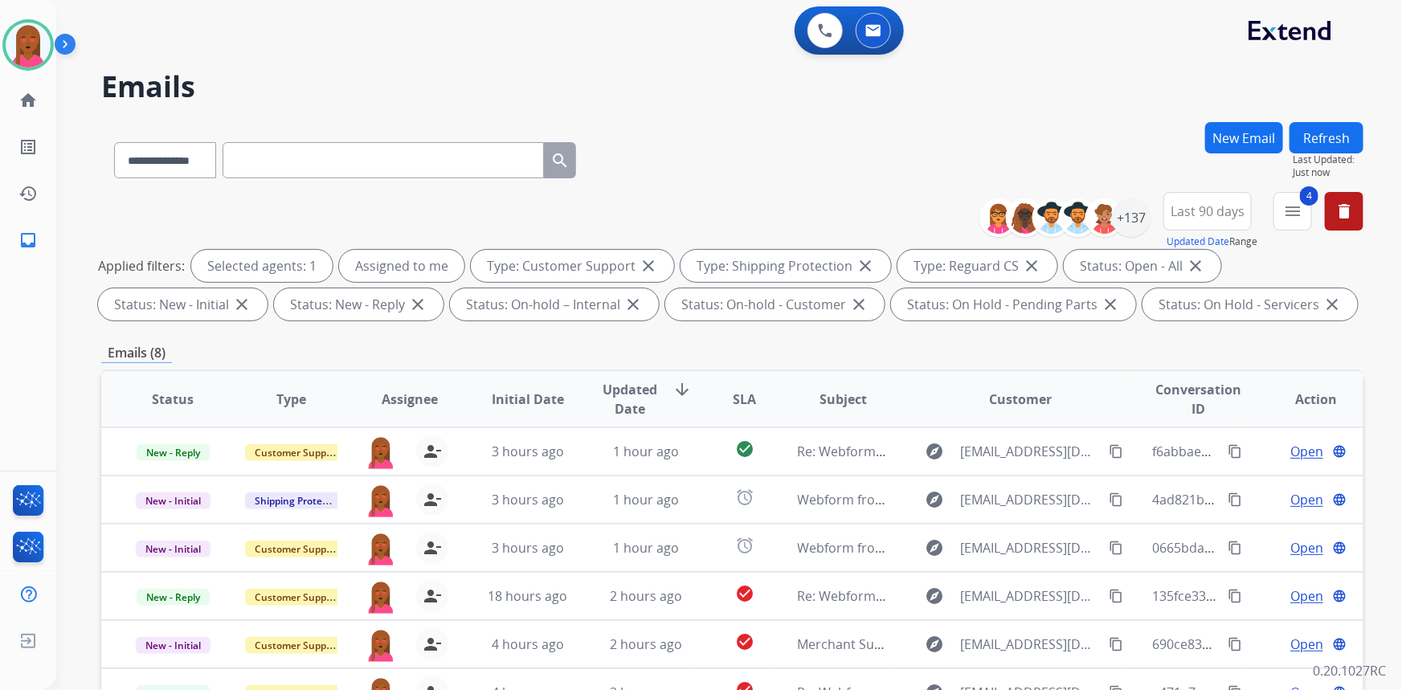
scroll to position [219, 0]
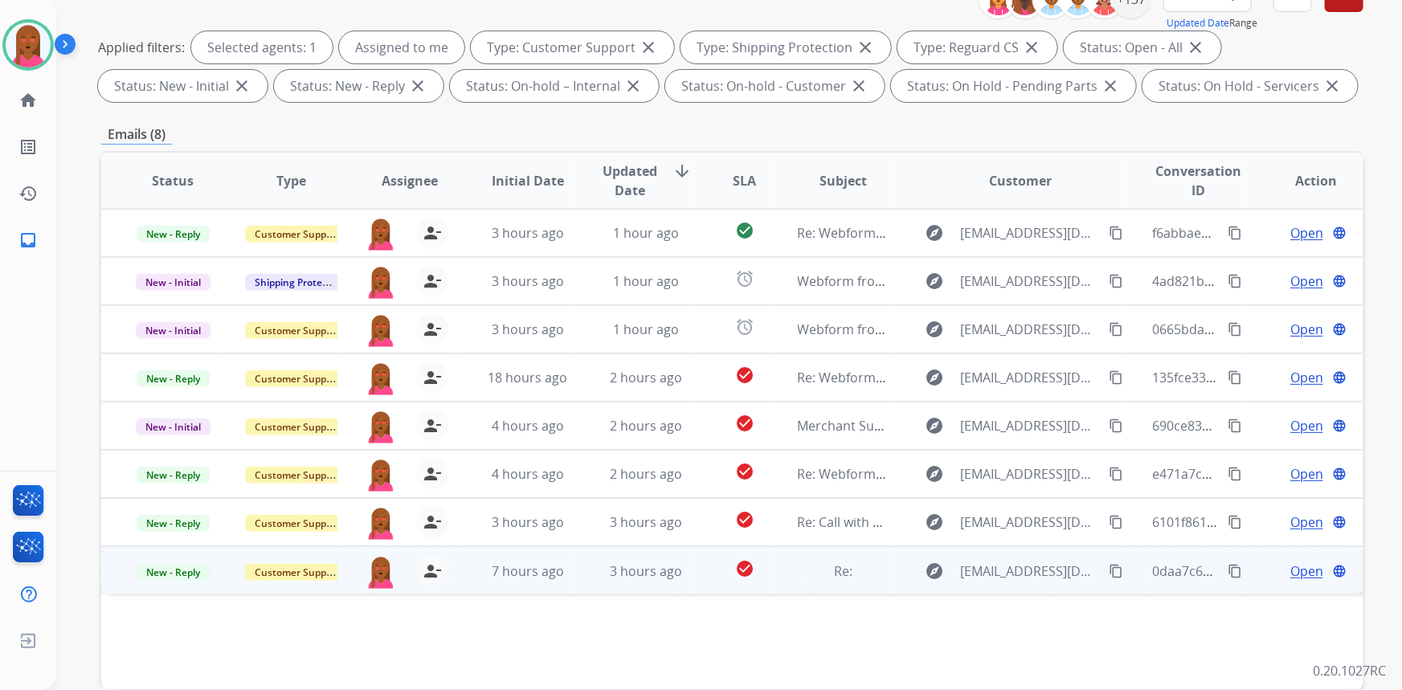
click at [1274, 573] on div "Open language" at bounding box center [1317, 571] width 92 height 19
click at [1290, 570] on span "Open" at bounding box center [1306, 570] width 33 height 19
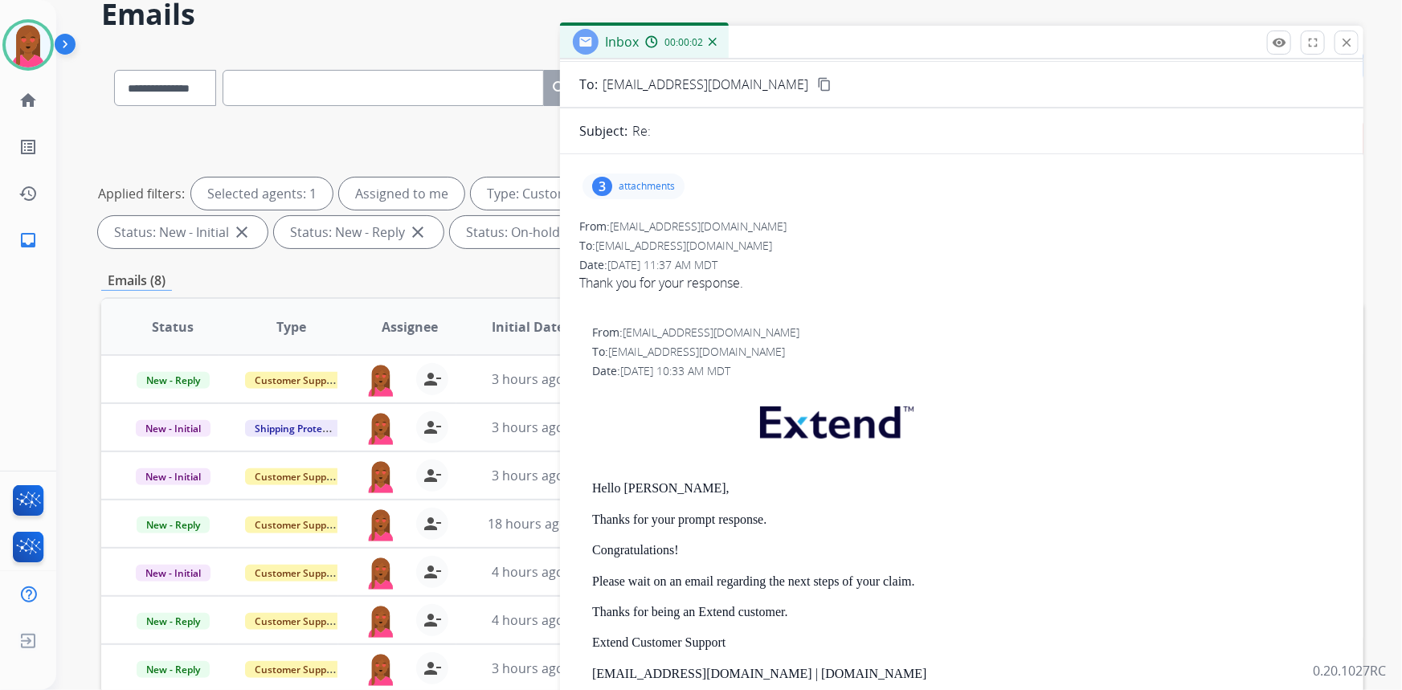
scroll to position [0, 0]
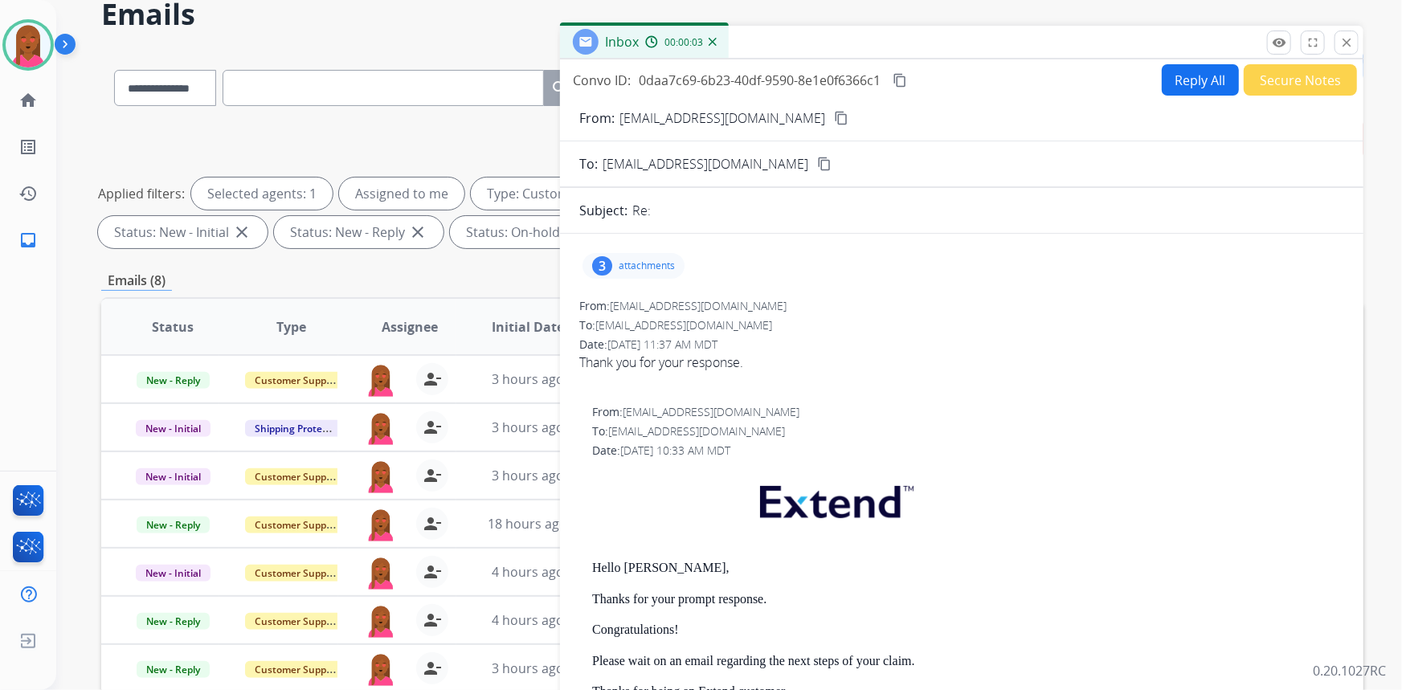
click at [1271, 78] on button "Secure Notes" at bounding box center [1300, 79] width 113 height 31
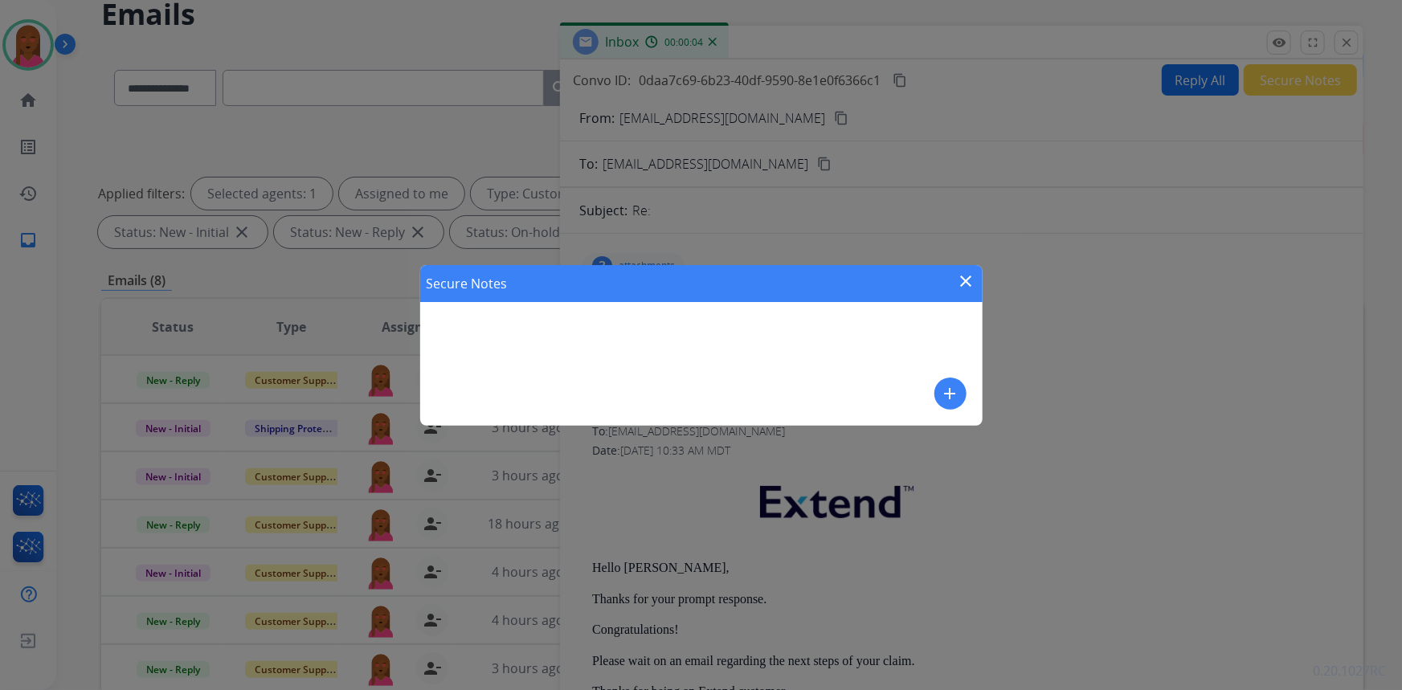
click at [958, 398] on mat-icon "add" at bounding box center [950, 393] width 19 height 19
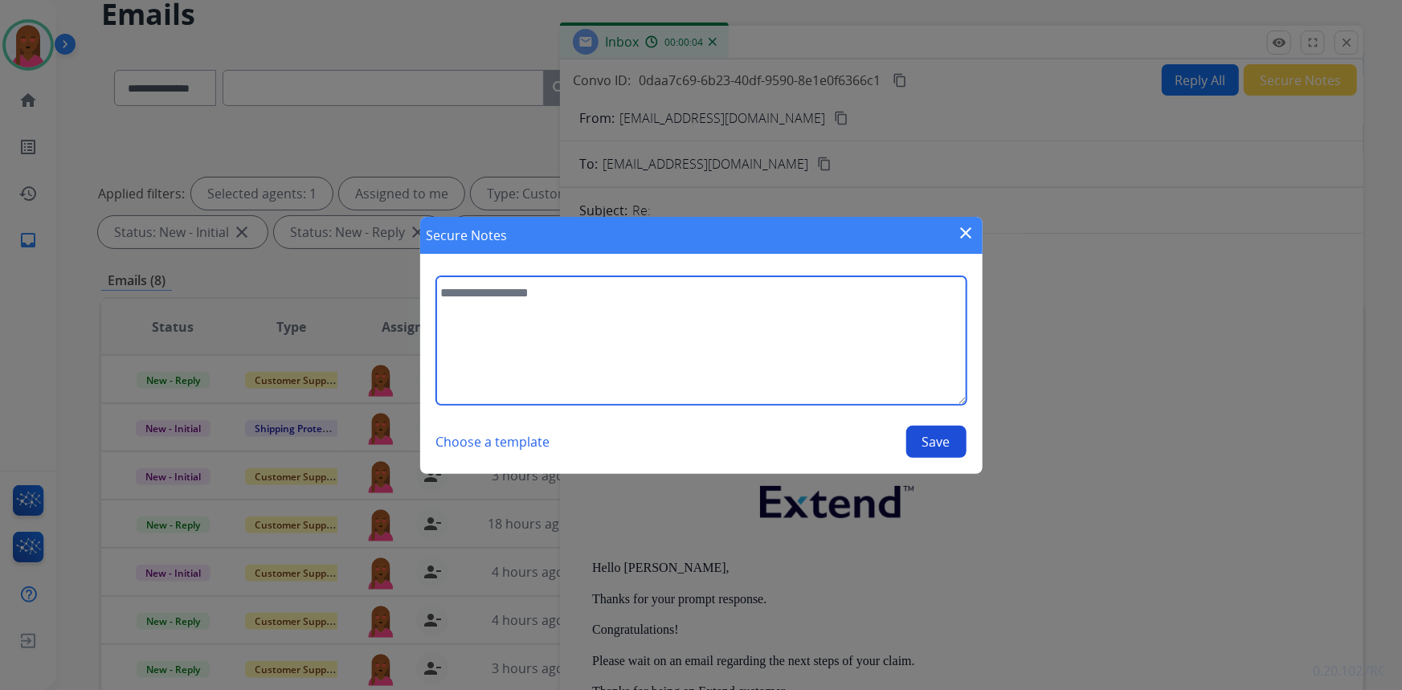
click at [783, 353] on textarea at bounding box center [701, 340] width 530 height 129
type textarea "**********"
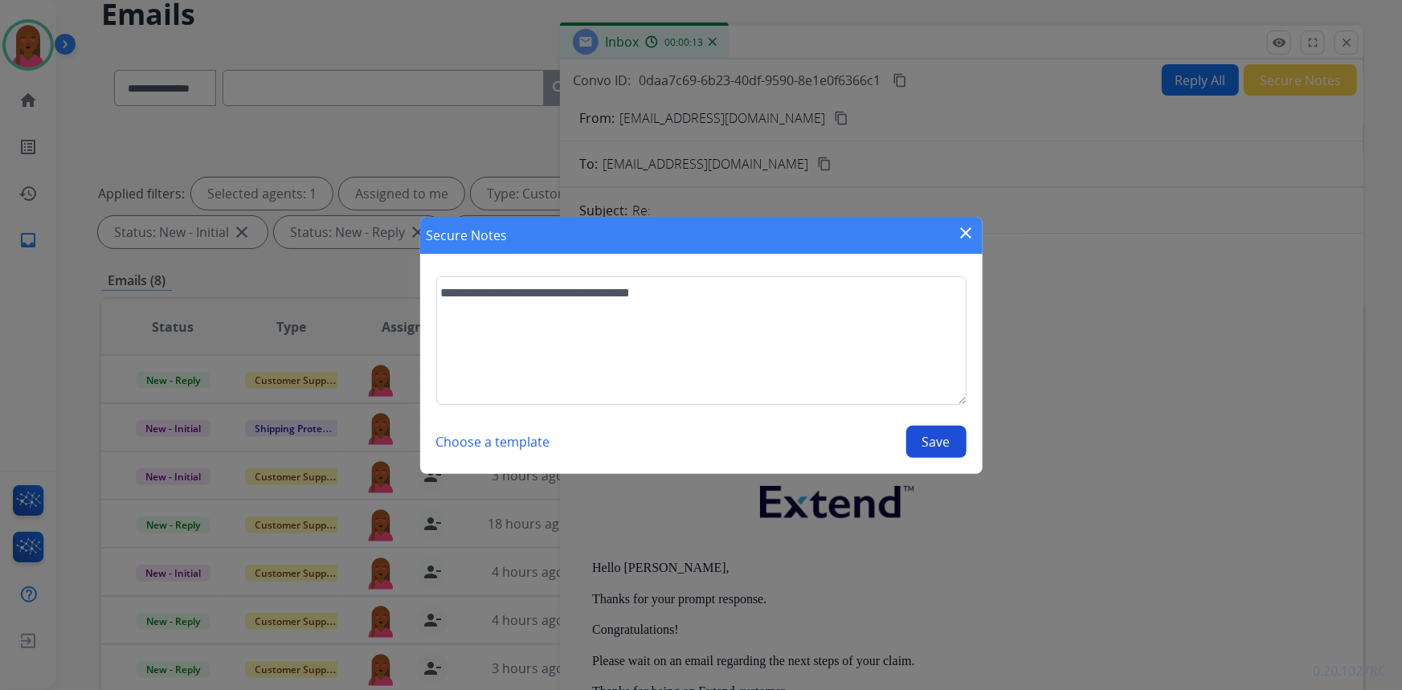
drag, startPoint x: 925, startPoint y: 439, endPoint x: 927, endPoint y: 430, distance: 9.9
click at [927, 439] on button "Save" at bounding box center [936, 442] width 60 height 32
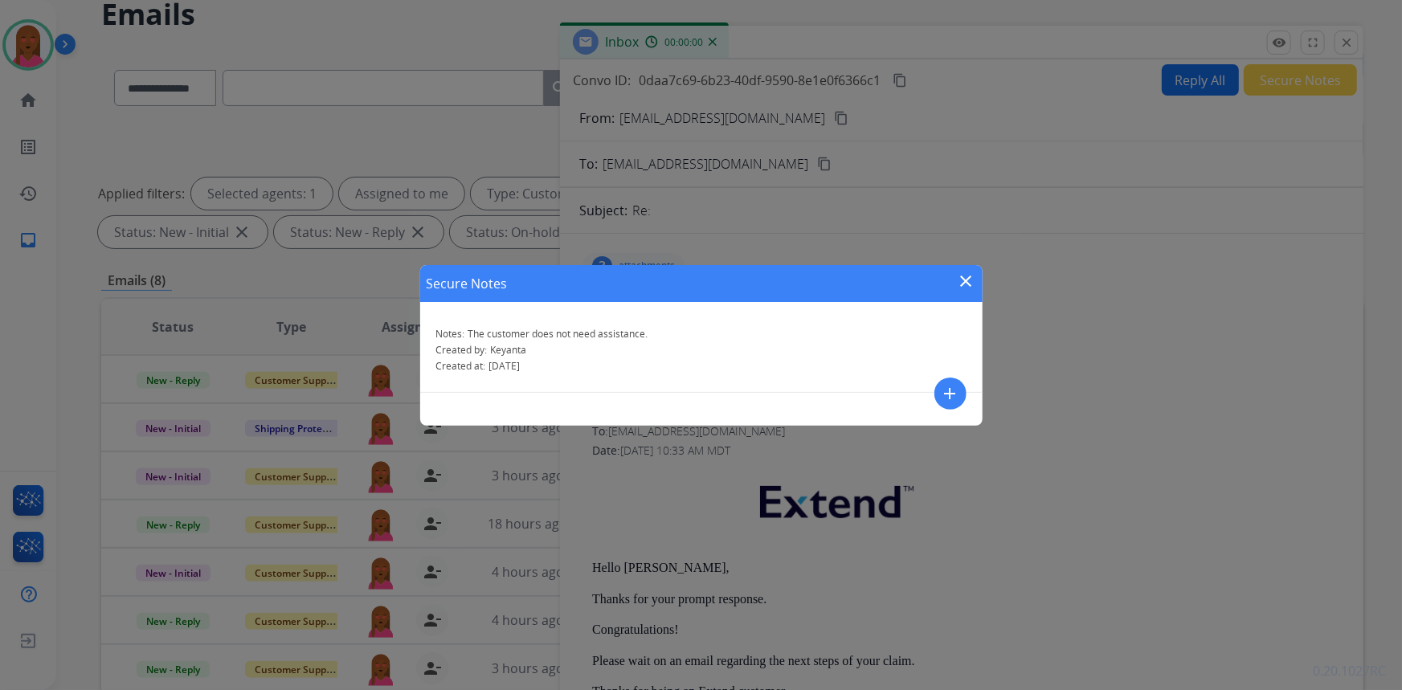
click at [970, 284] on mat-icon "close" at bounding box center [966, 281] width 19 height 19
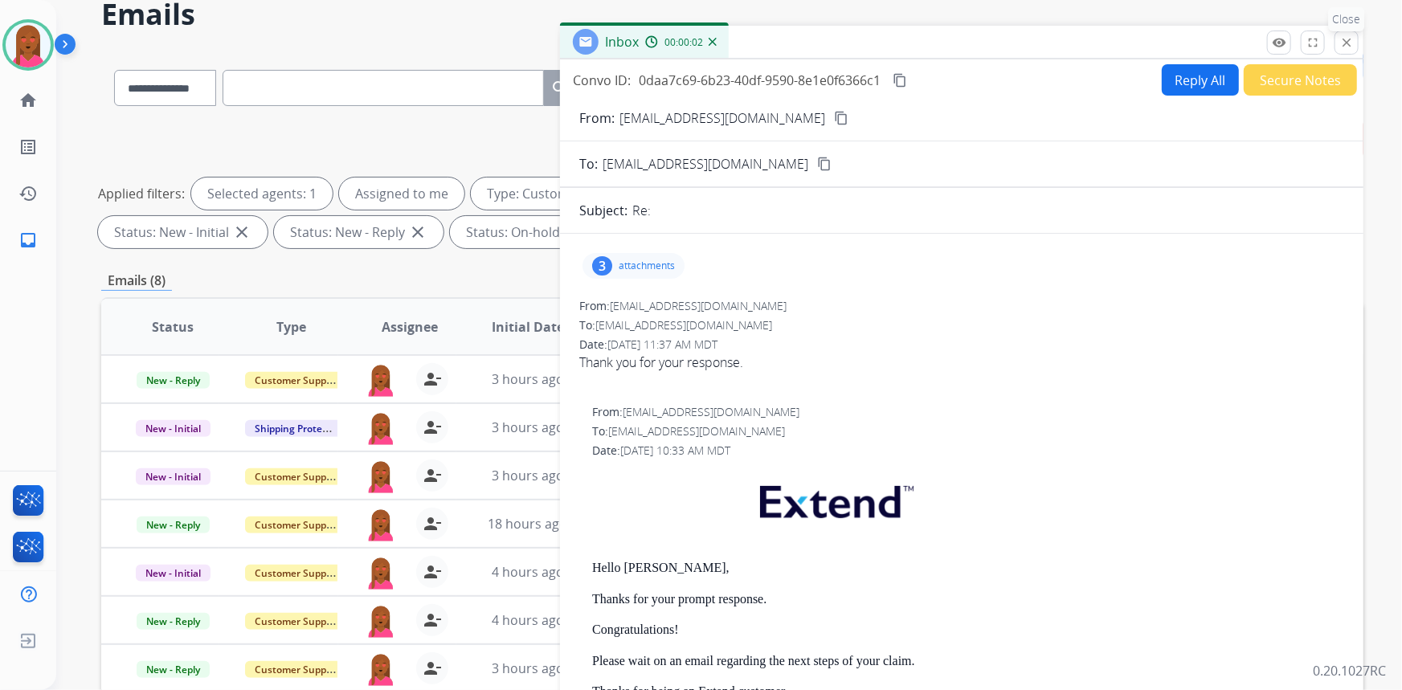
click at [1350, 37] on mat-icon "close" at bounding box center [1346, 42] width 14 height 14
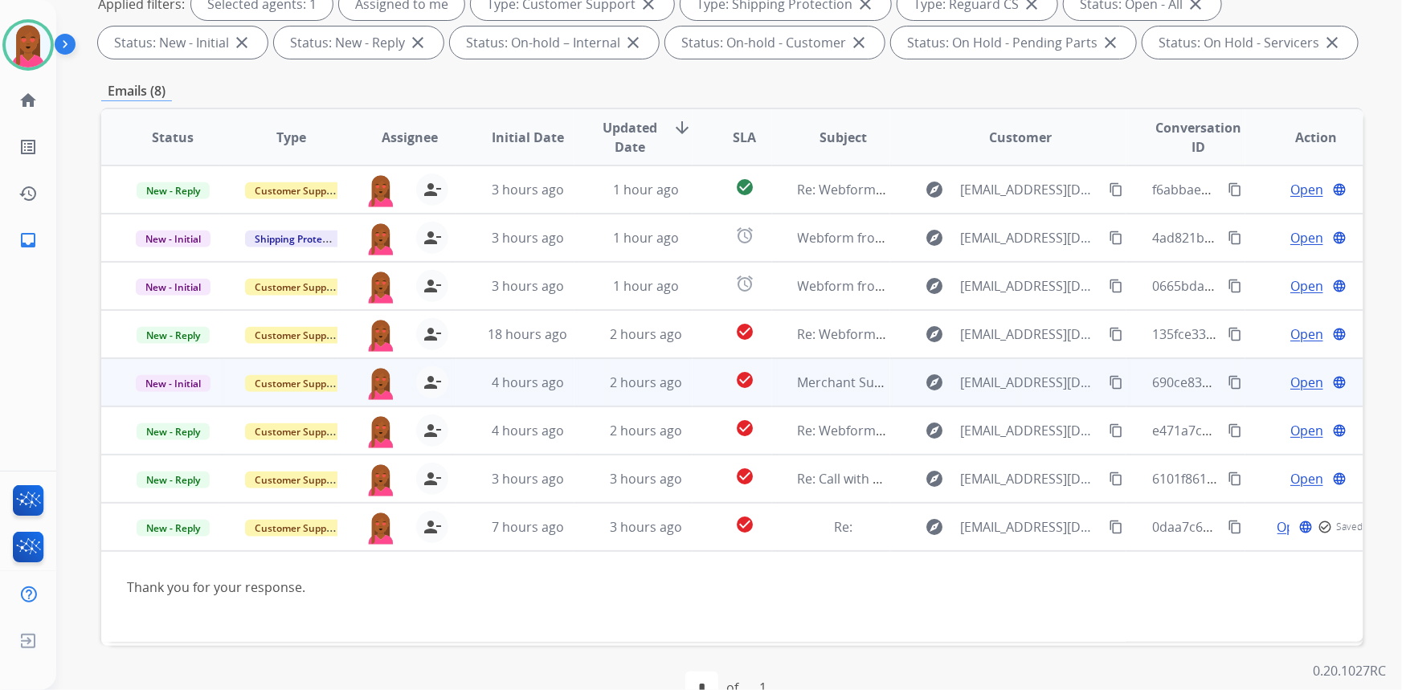
scroll to position [300, 0]
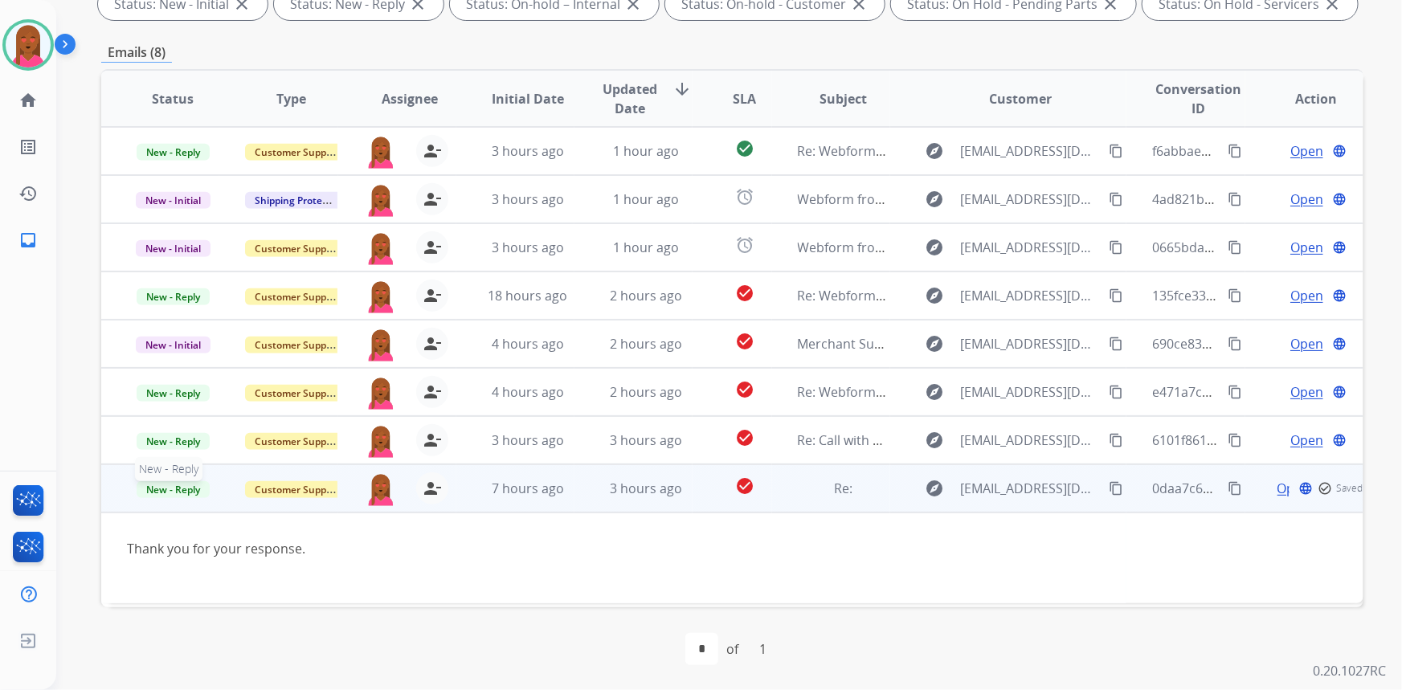
click at [190, 488] on span "New - Reply" at bounding box center [173, 489] width 73 height 17
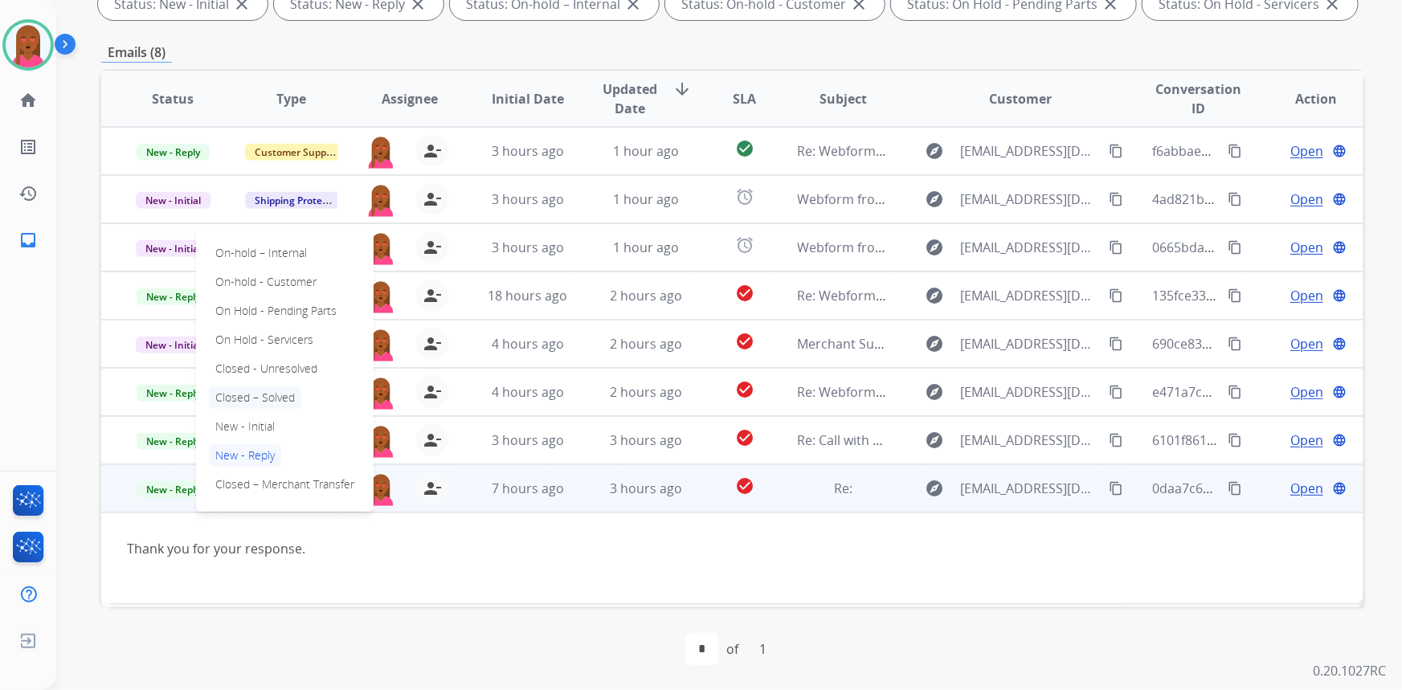
click at [287, 397] on p "Closed – Solved" at bounding box center [255, 397] width 92 height 22
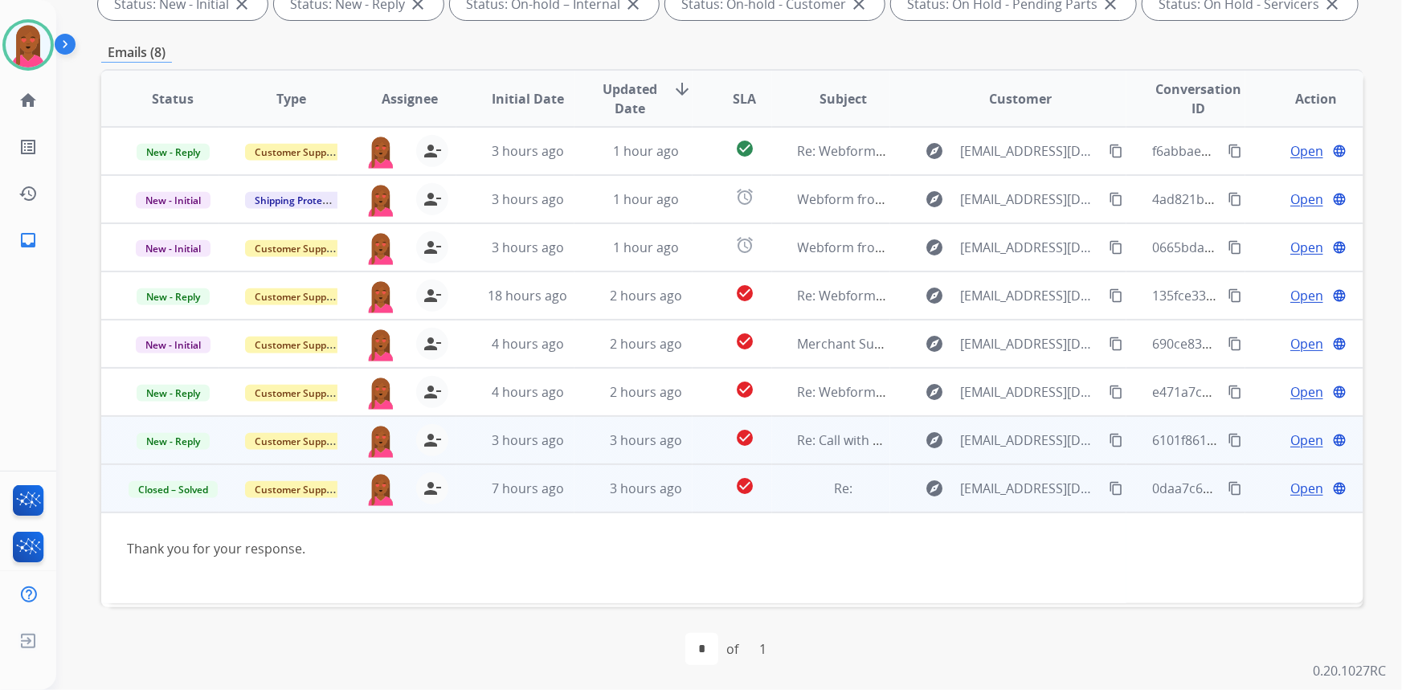
click at [1298, 441] on span "Open" at bounding box center [1306, 440] width 33 height 19
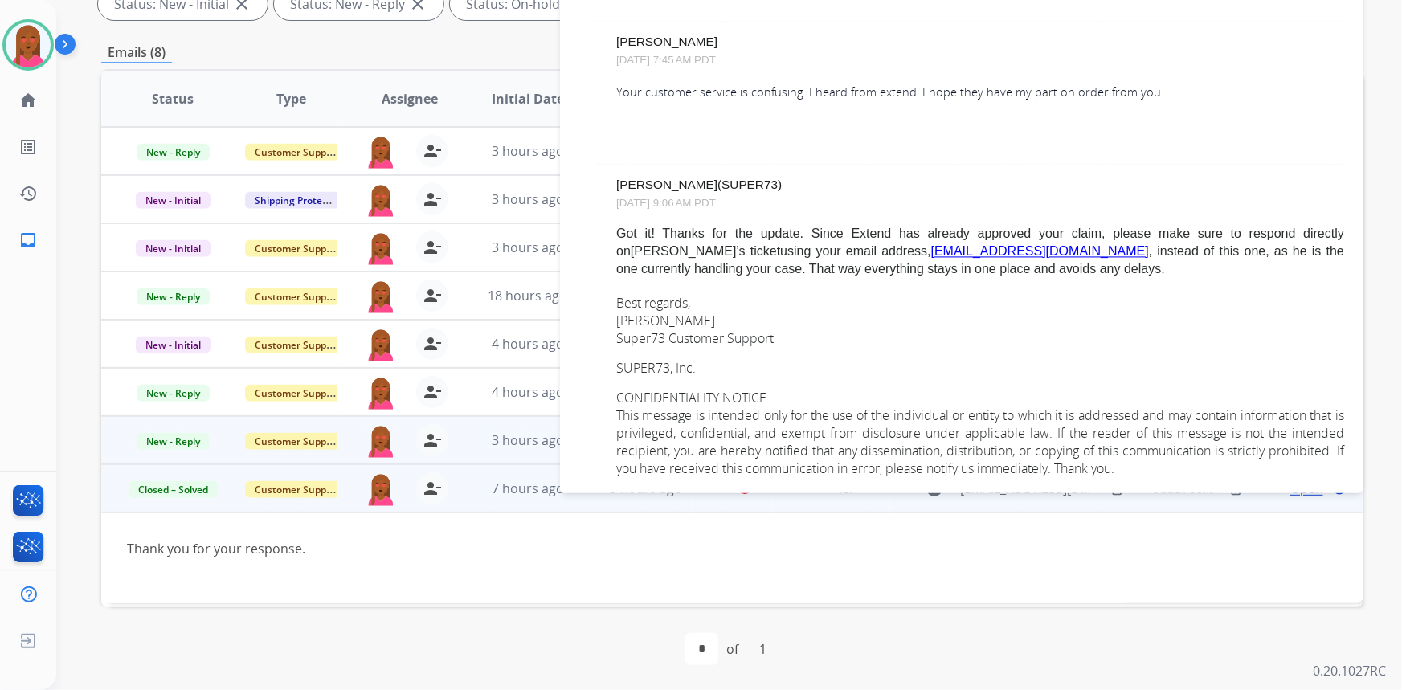
scroll to position [4446, 0]
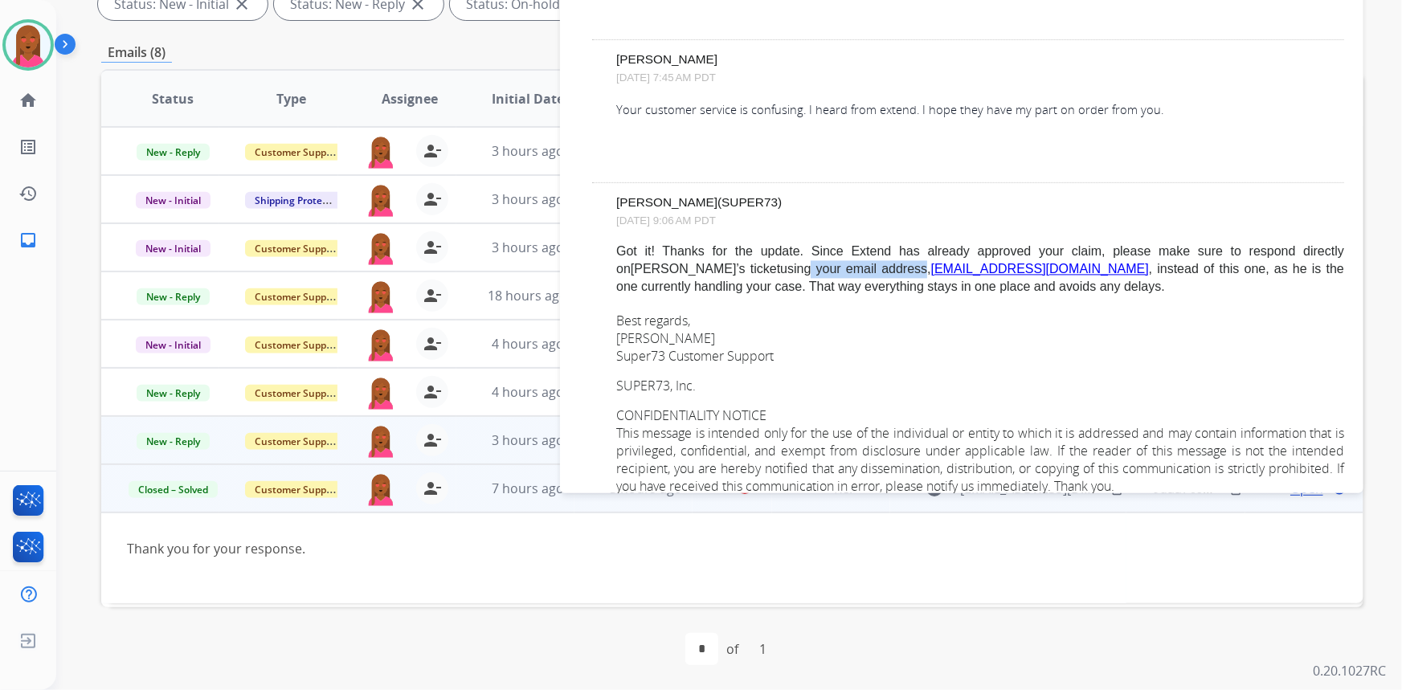
drag, startPoint x: 725, startPoint y: 270, endPoint x: 846, endPoint y: 268, distance: 120.5
click at [846, 268] on span "Got it! Thanks for the update. Since Extend has already approved your claim, pl…" at bounding box center [980, 269] width 728 height 49
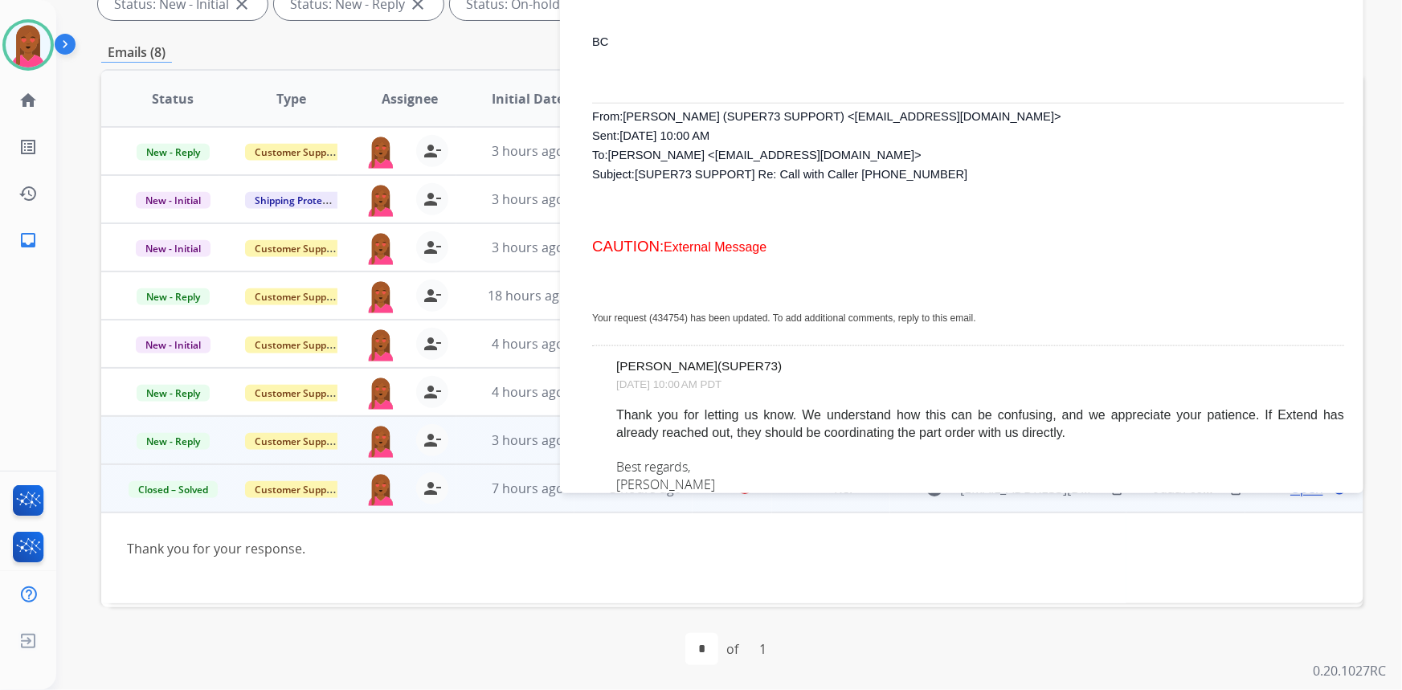
scroll to position [3716, 0]
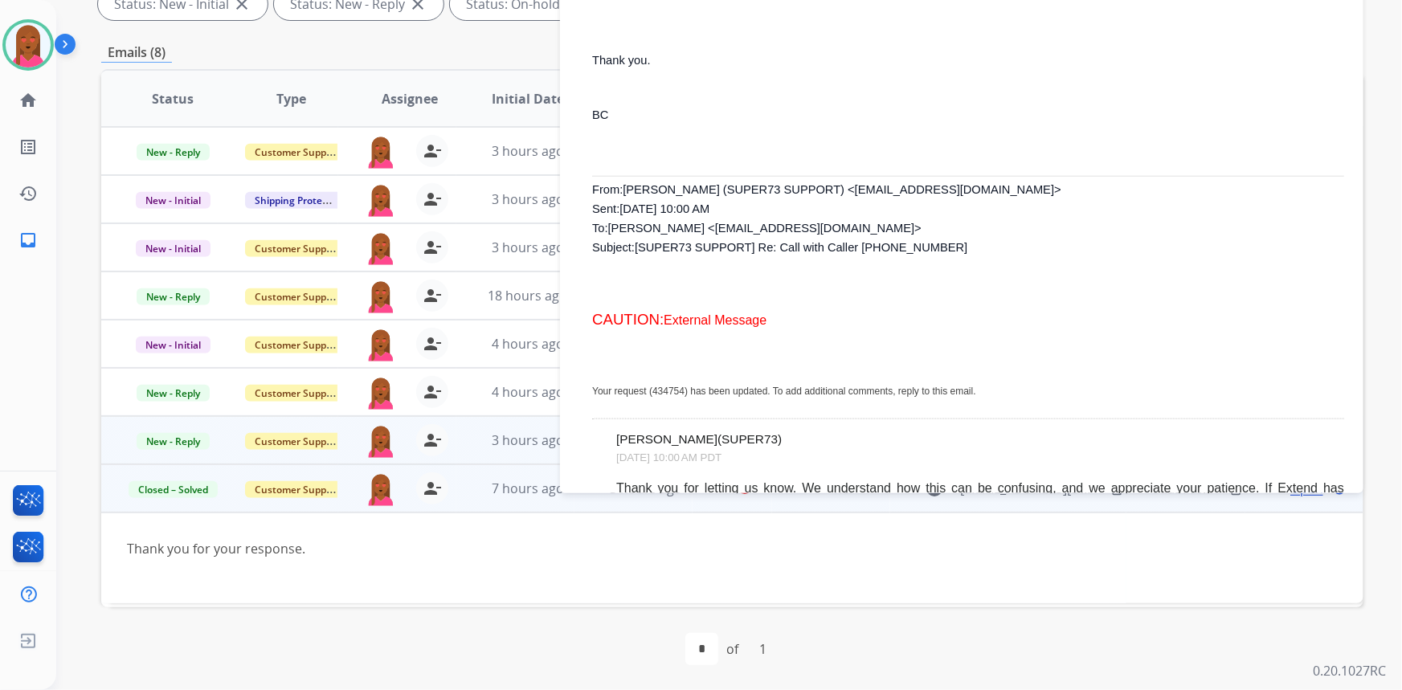
drag, startPoint x: 915, startPoint y: 245, endPoint x: 839, endPoint y: 249, distance: 76.4
click at [839, 249] on p "From: Ricky (SUPER73 SUPPORT) <customercare@super73.com> Sent: Tuesday, August …" at bounding box center [968, 218] width 752 height 77
copy span "(805) 682-9358"
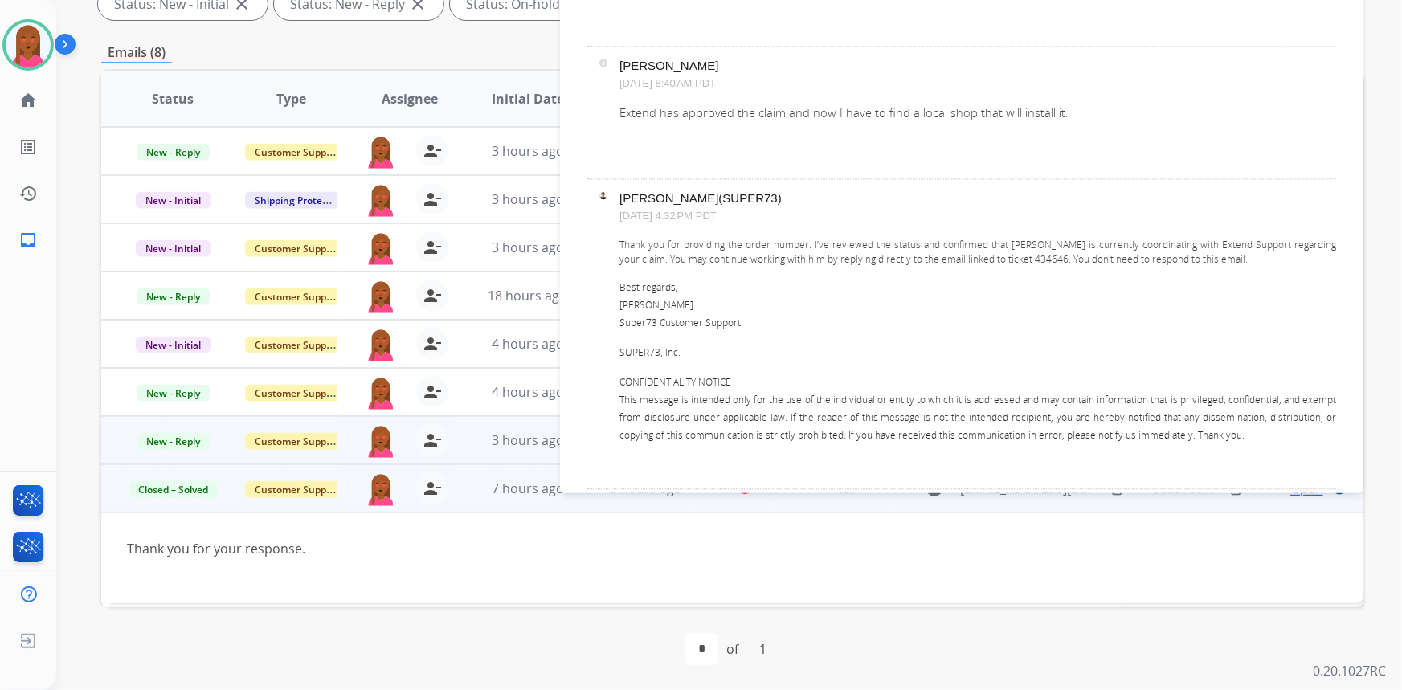
scroll to position [1526, 0]
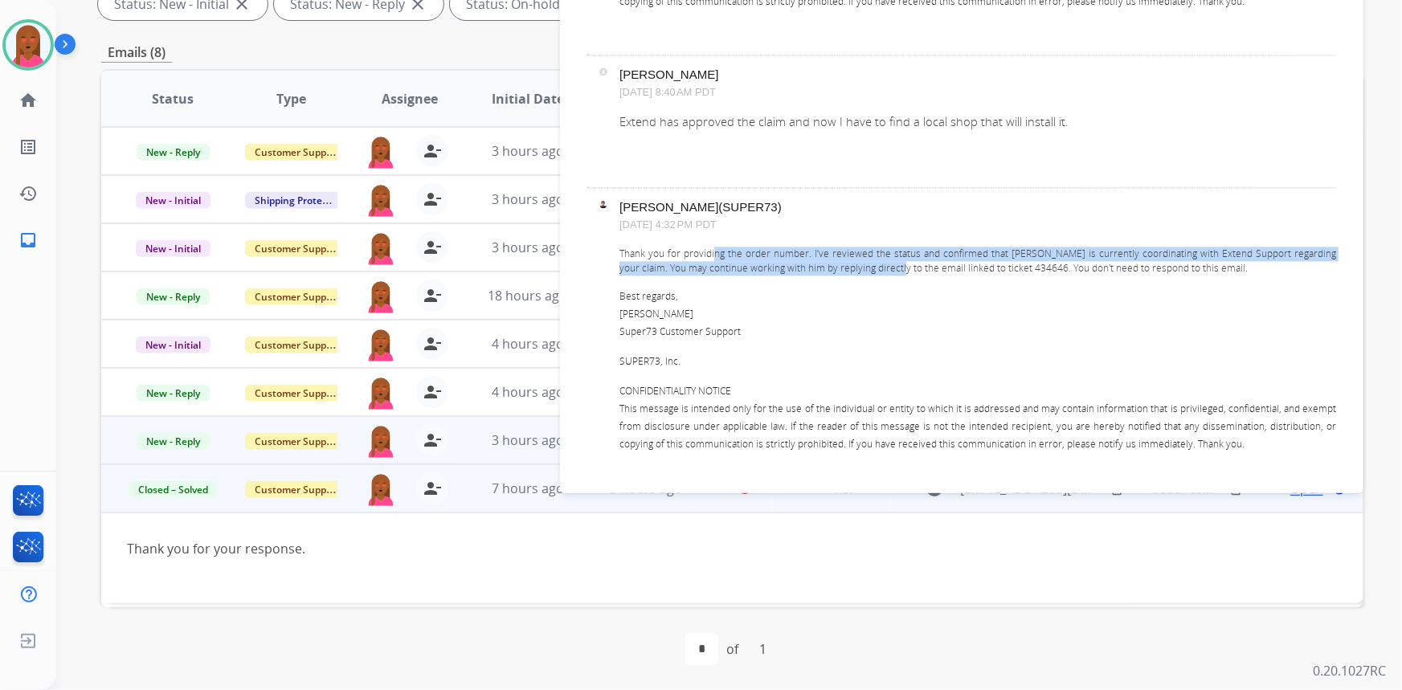
drag, startPoint x: 739, startPoint y: 247, endPoint x: 852, endPoint y: 274, distance: 115.5
click at [867, 272] on div "Thank you for providing the order number. I’ve reviewed the status and confirme…" at bounding box center [977, 350] width 717 height 206
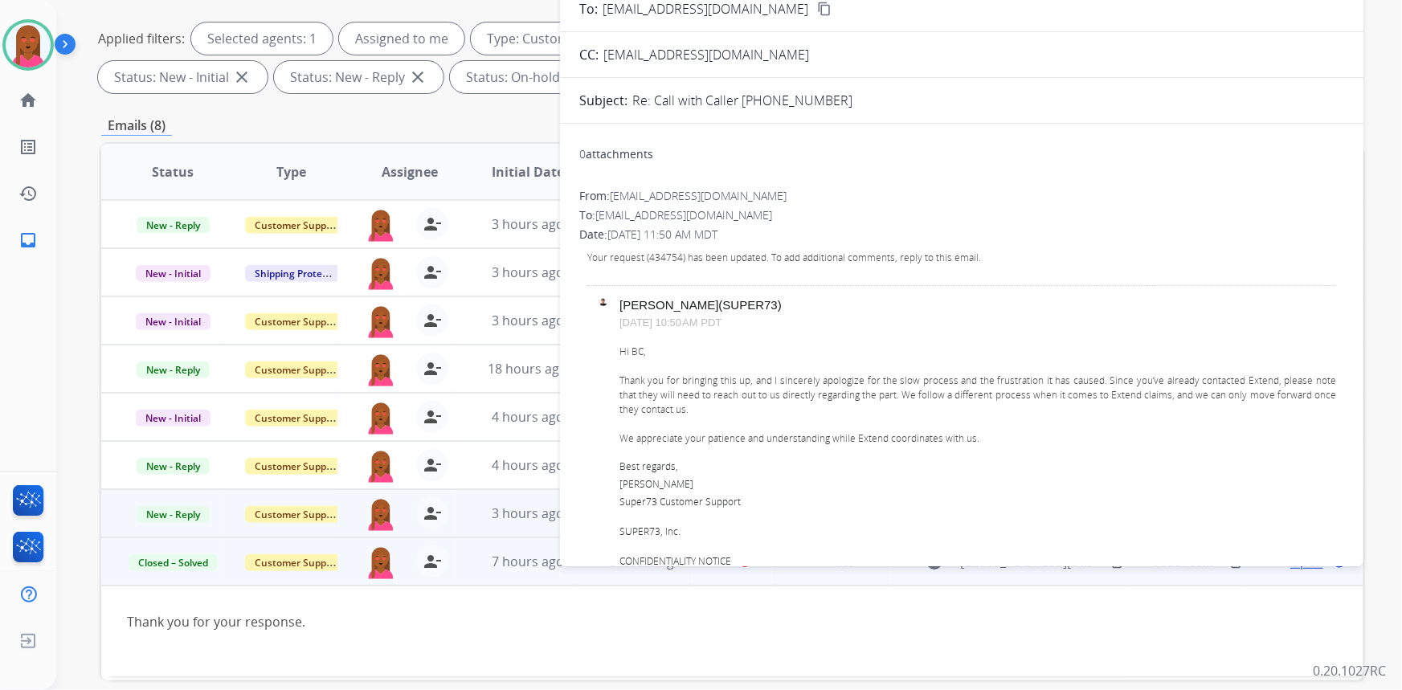
scroll to position [154, 0]
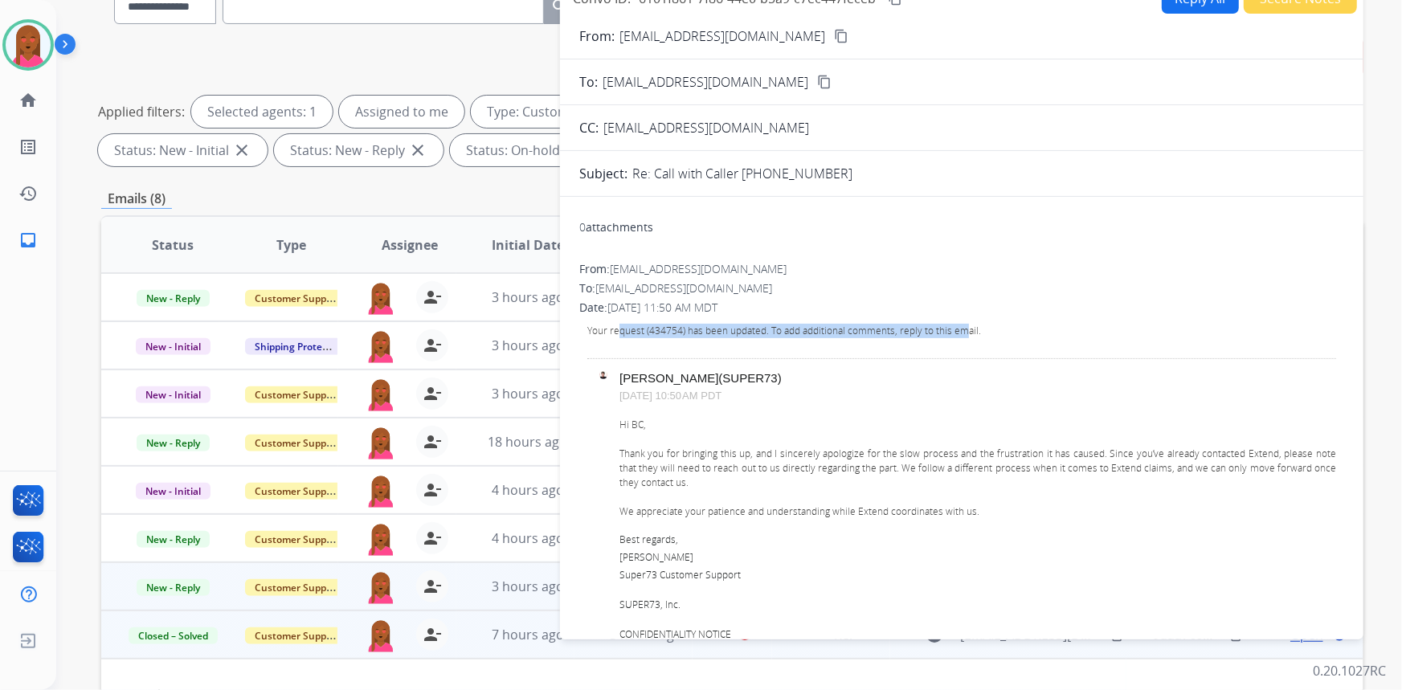
drag, startPoint x: 620, startPoint y: 326, endPoint x: 962, endPoint y: 335, distance: 342.3
click at [962, 335] on p "Your request (434754) has been updated. To add additional comments, reply to th…" at bounding box center [961, 331] width 749 height 14
click at [617, 330] on p "Your request (434754) has been updated. To add additional comments, reply to th…" at bounding box center [961, 331] width 749 height 14
drag, startPoint x: 684, startPoint y: 329, endPoint x: 855, endPoint y: 331, distance: 170.3
click at [855, 331] on p "Your request (434754) has been updated. To add additional comments, reply to th…" at bounding box center [961, 331] width 749 height 14
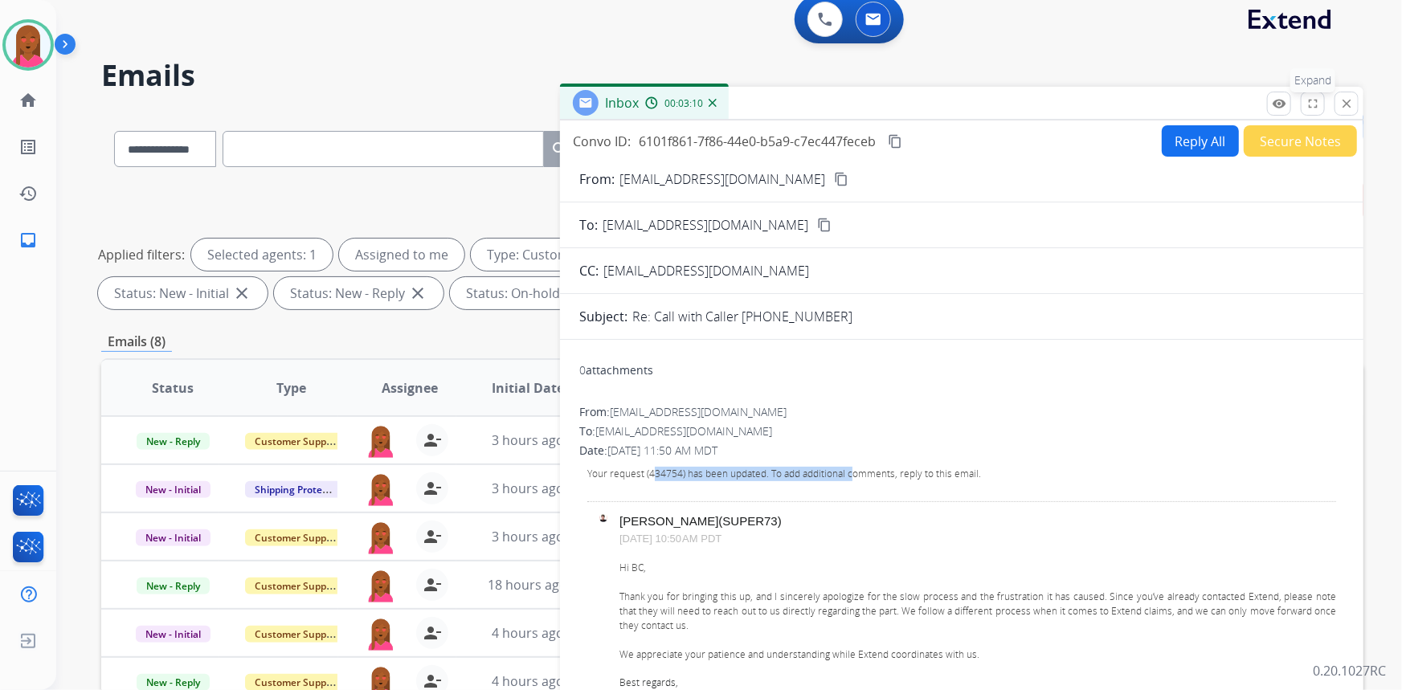
scroll to position [8, 0]
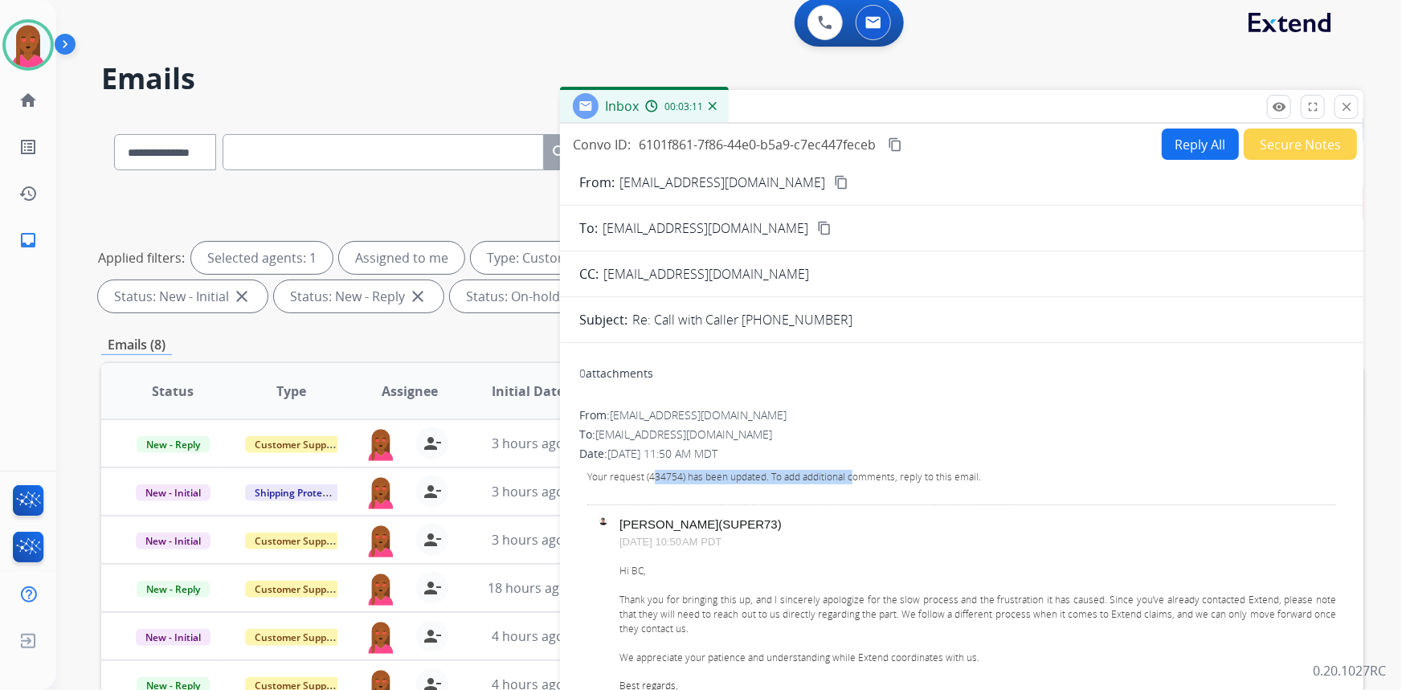
click at [1318, 146] on button "Secure Notes" at bounding box center [1300, 144] width 113 height 31
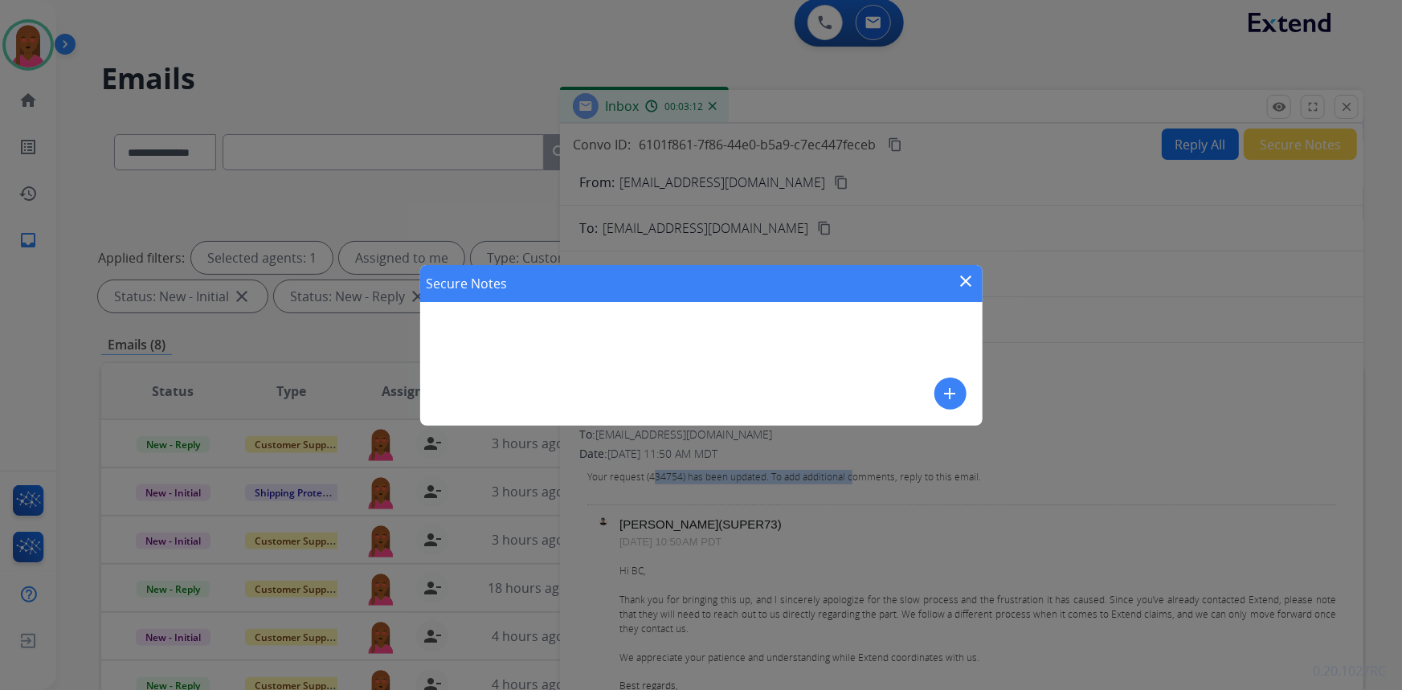
click at [947, 396] on mat-icon "add" at bounding box center [950, 393] width 19 height 19
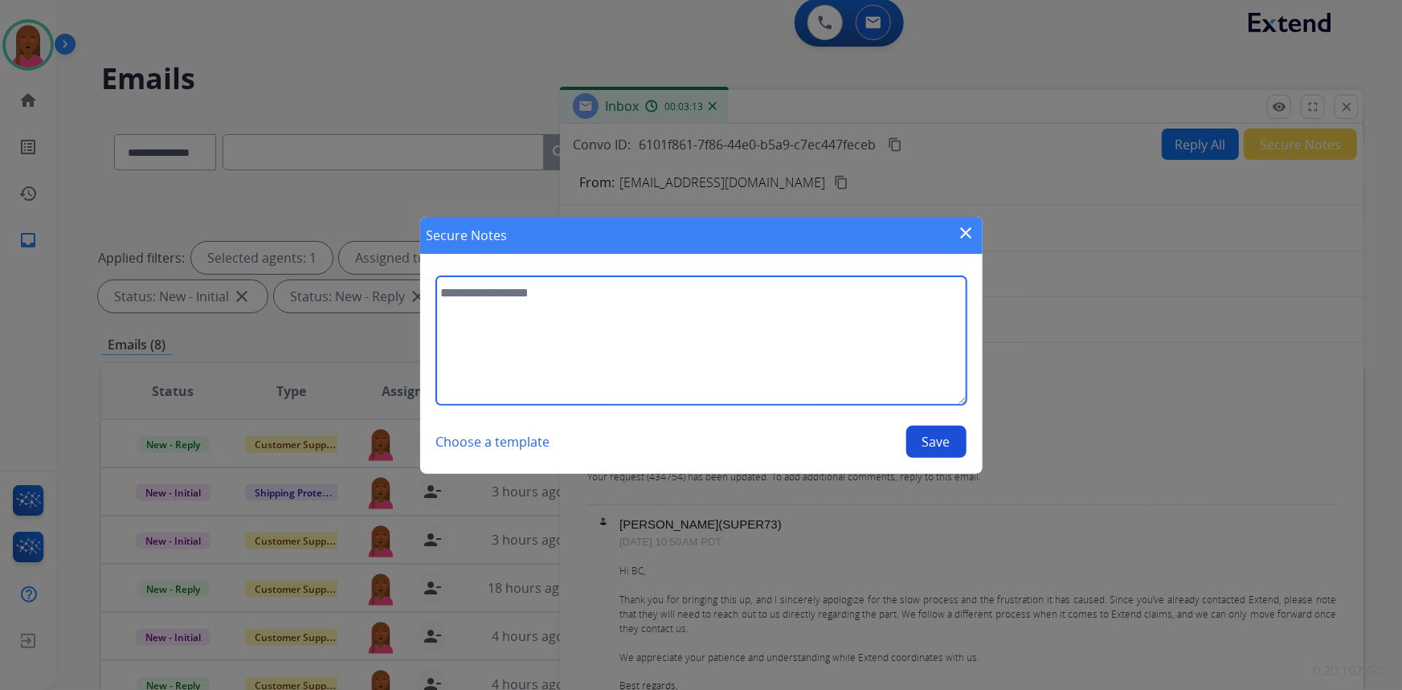
click at [819, 348] on textarea at bounding box center [701, 340] width 530 height 129
click at [827, 358] on textarea at bounding box center [701, 340] width 530 height 129
type textarea "**********"
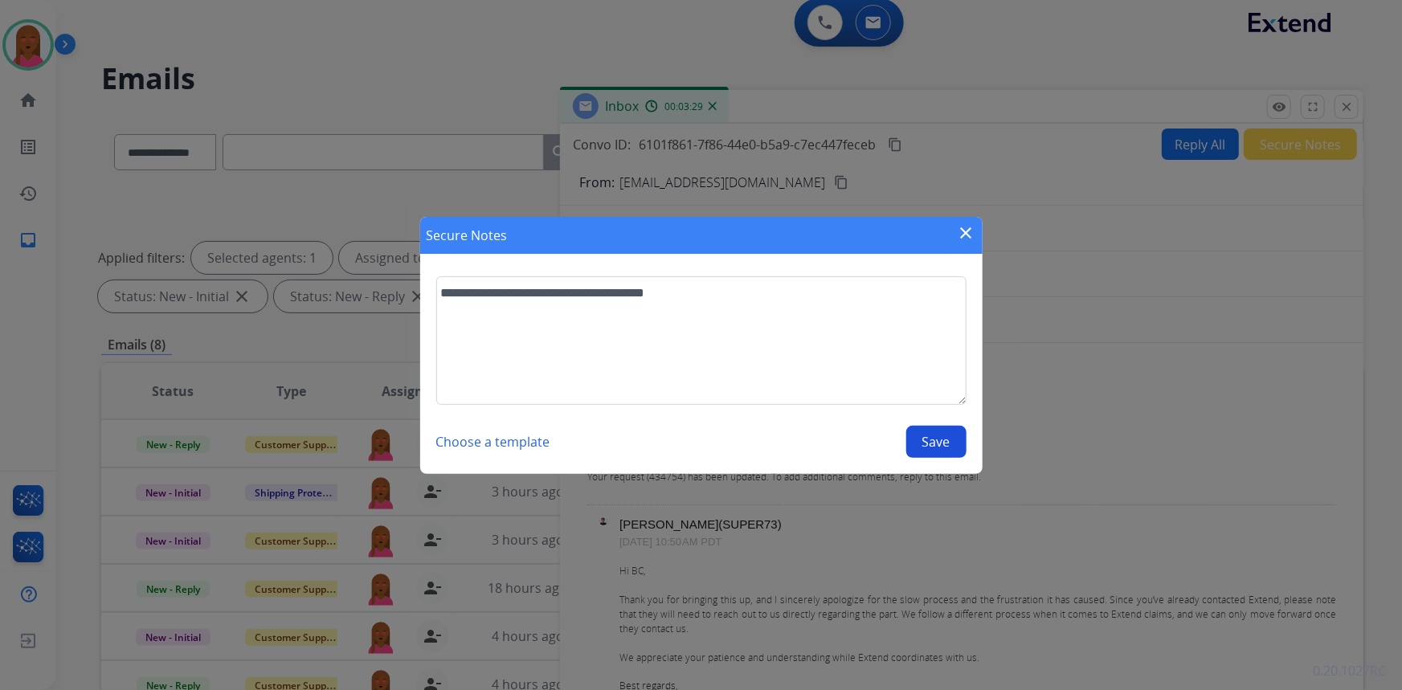
click at [950, 446] on button "Save" at bounding box center [936, 442] width 60 height 32
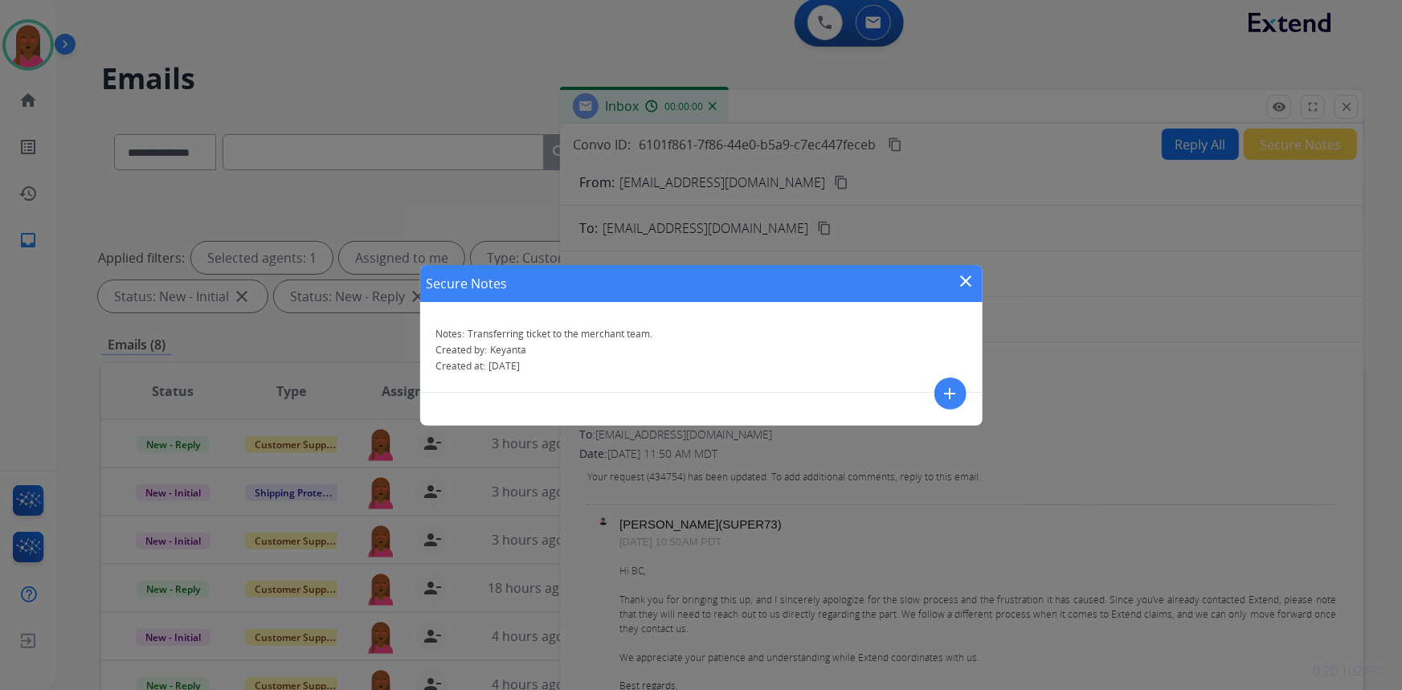
click at [958, 272] on mat-icon "close" at bounding box center [966, 281] width 19 height 19
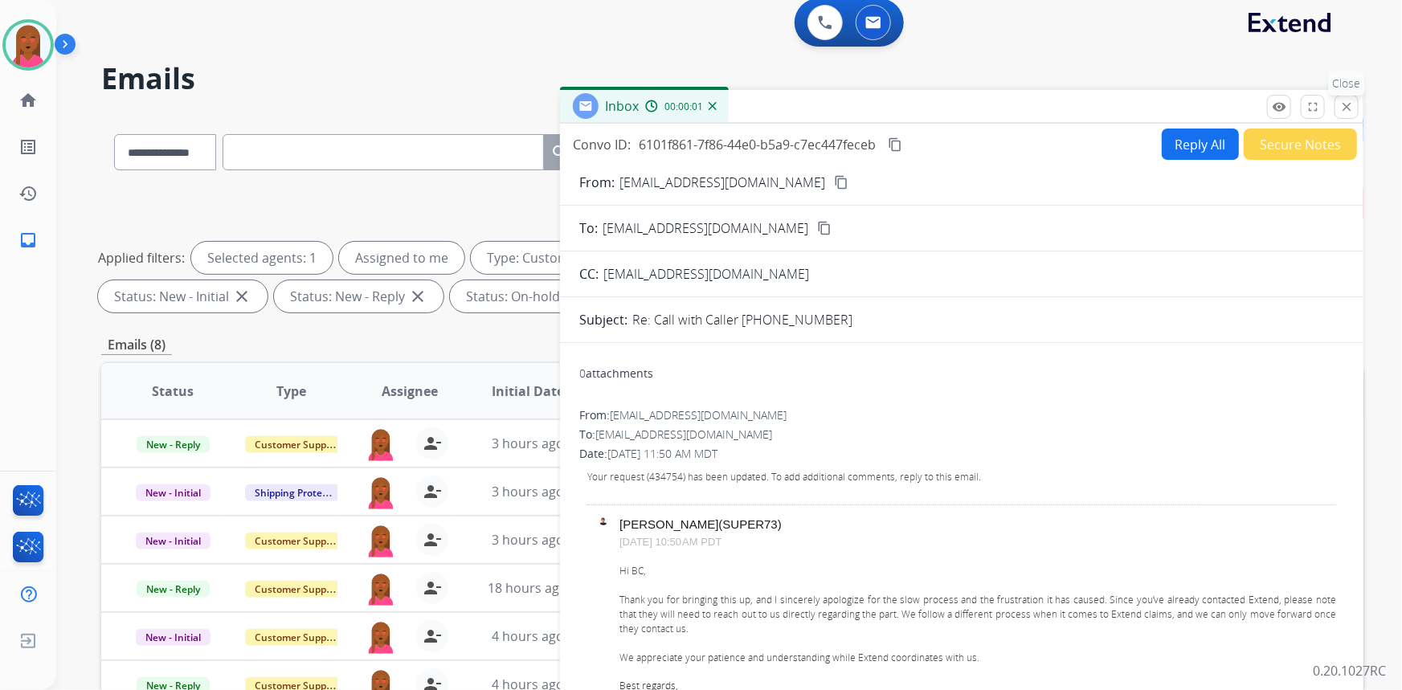
click at [1342, 96] on button "close Close" at bounding box center [1346, 107] width 24 height 24
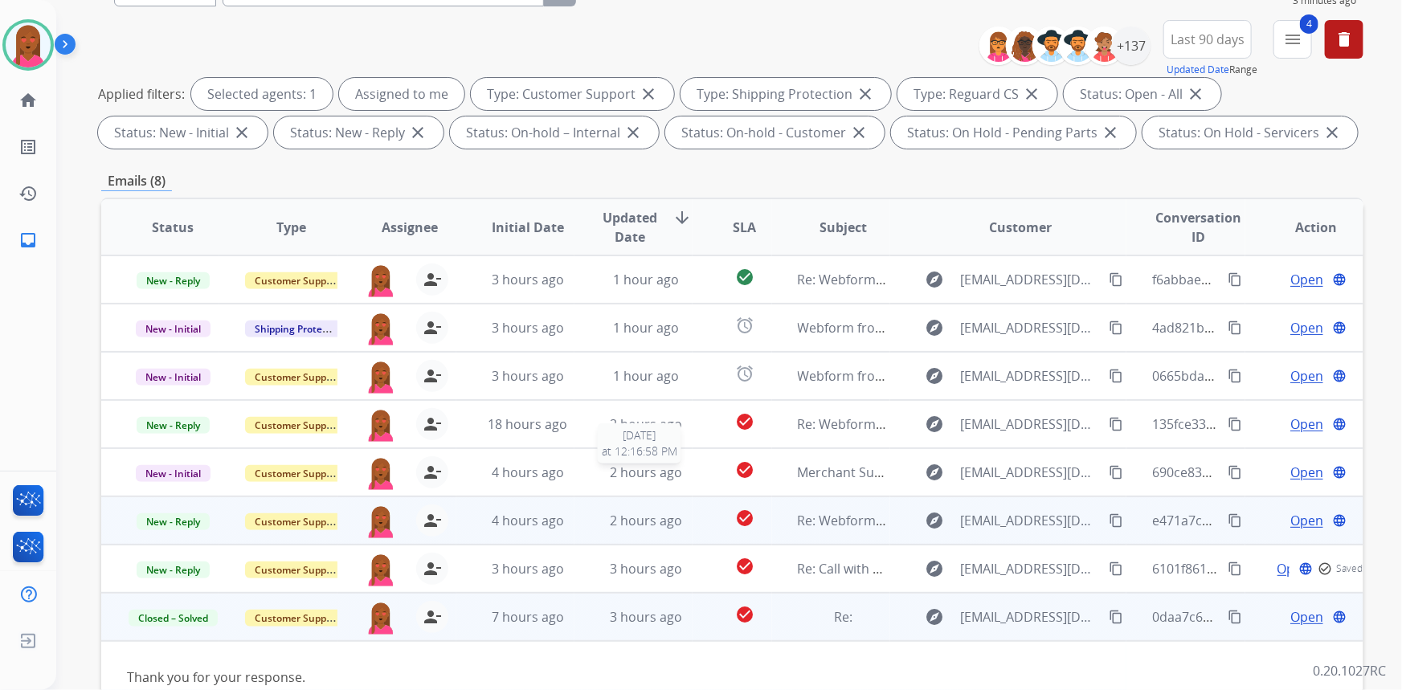
scroll to position [227, 0]
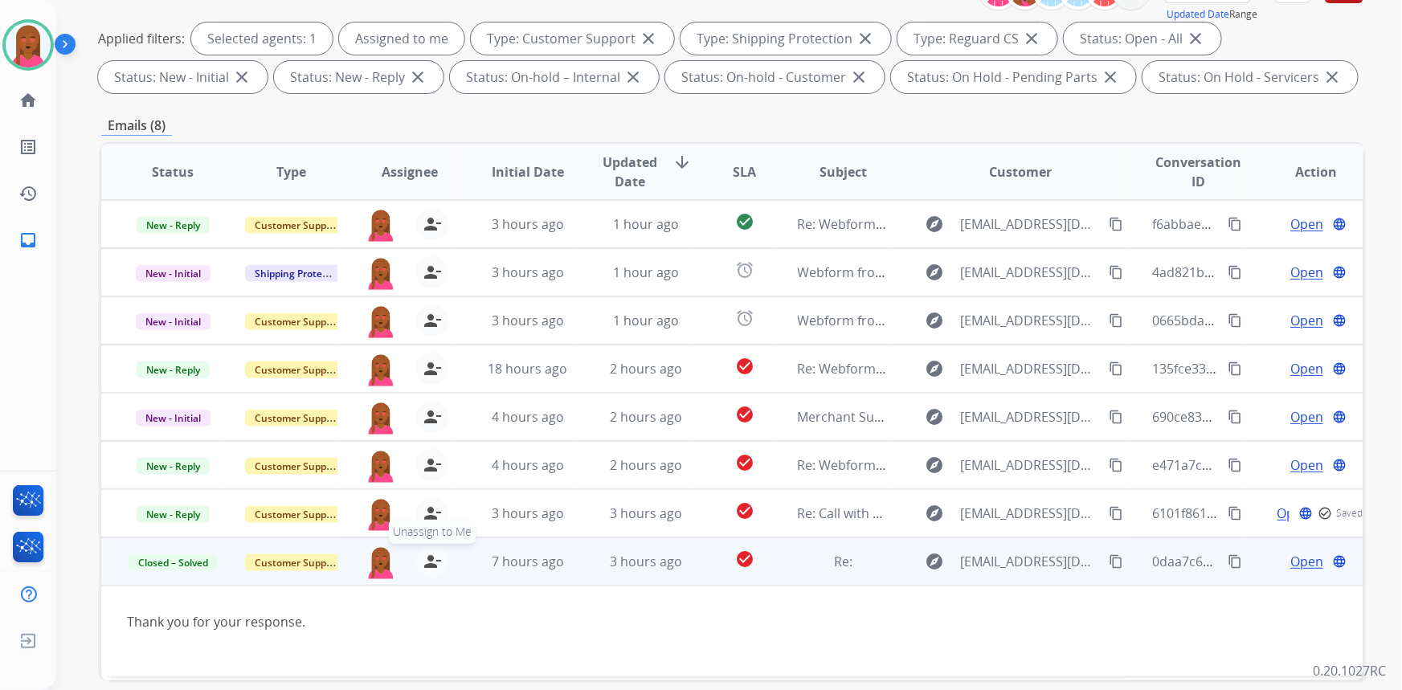
click at [429, 556] on mat-icon "person_remove" at bounding box center [432, 561] width 19 height 19
click at [437, 566] on mat-icon "person_add" at bounding box center [432, 561] width 19 height 19
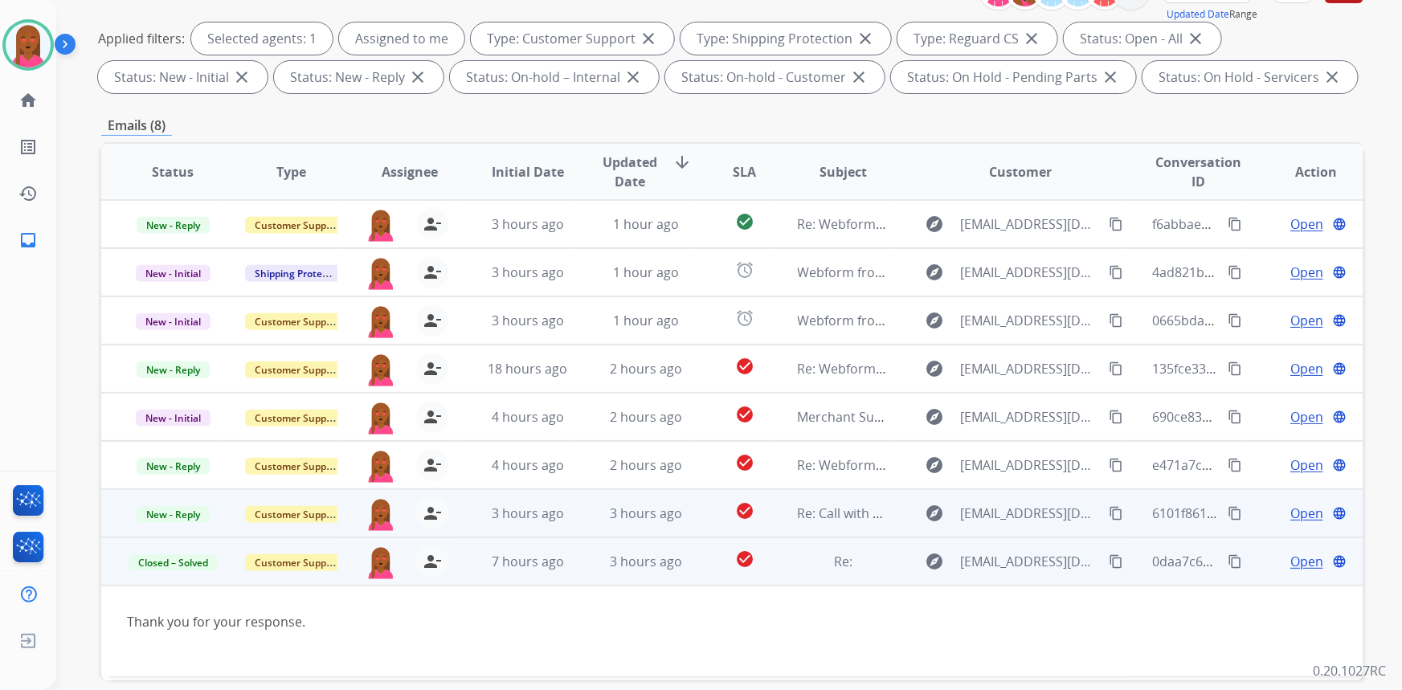
click at [1301, 514] on span "Open" at bounding box center [1306, 513] width 33 height 19
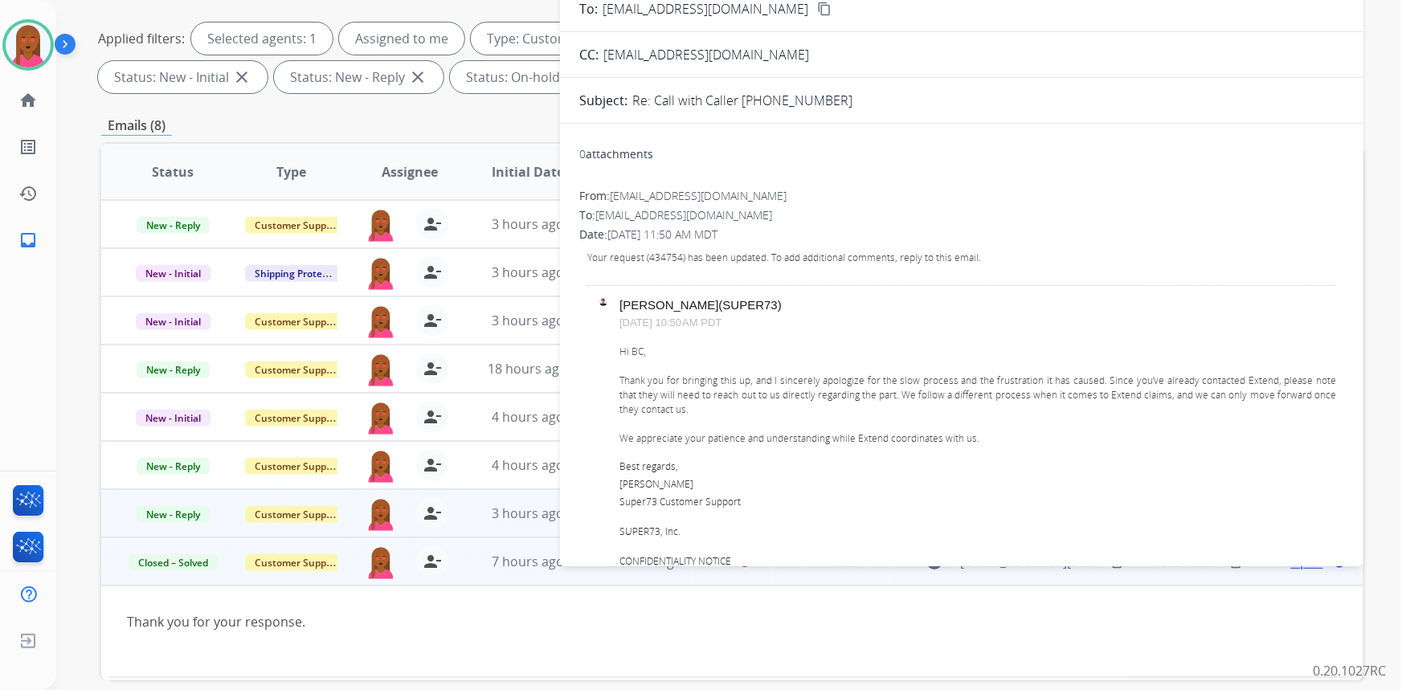
click at [402, 517] on div "person_remove [PERSON_NAME] to Me" at bounding box center [422, 513] width 51 height 32
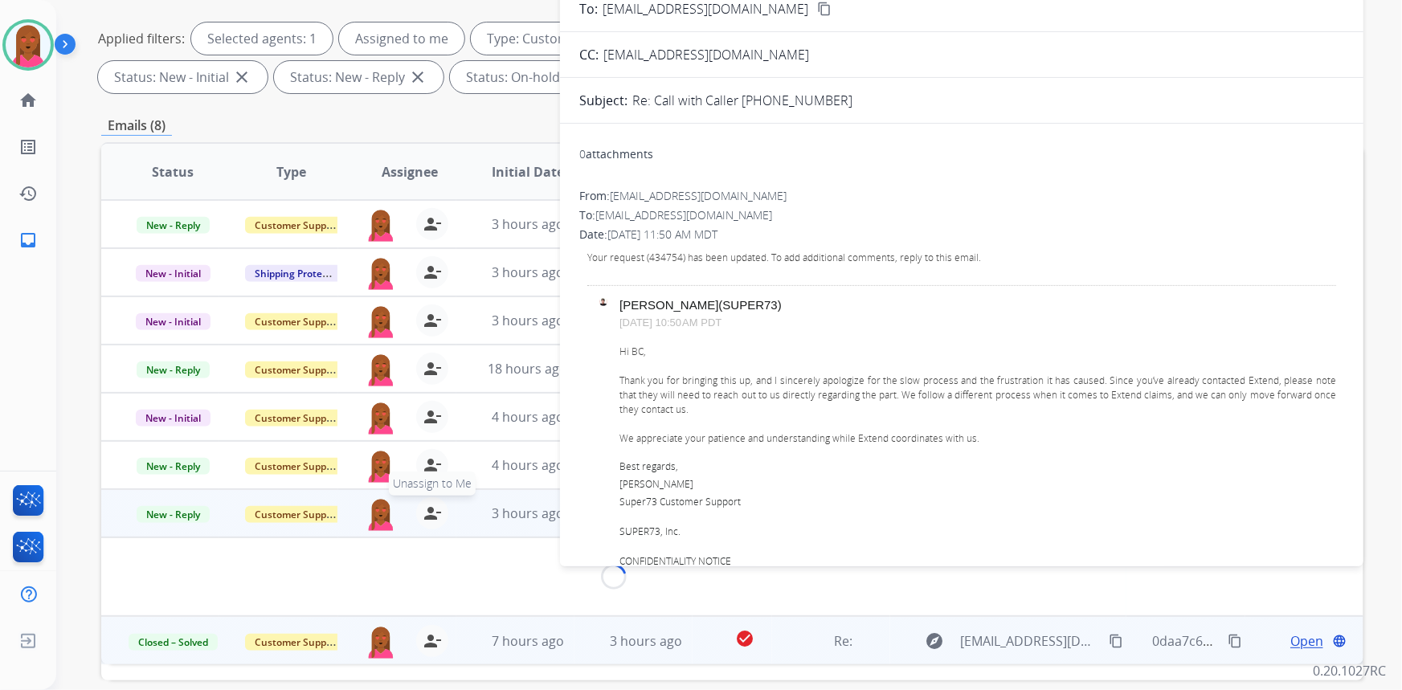
click at [416, 514] on button "person_remove [PERSON_NAME] to Me" at bounding box center [432, 513] width 32 height 32
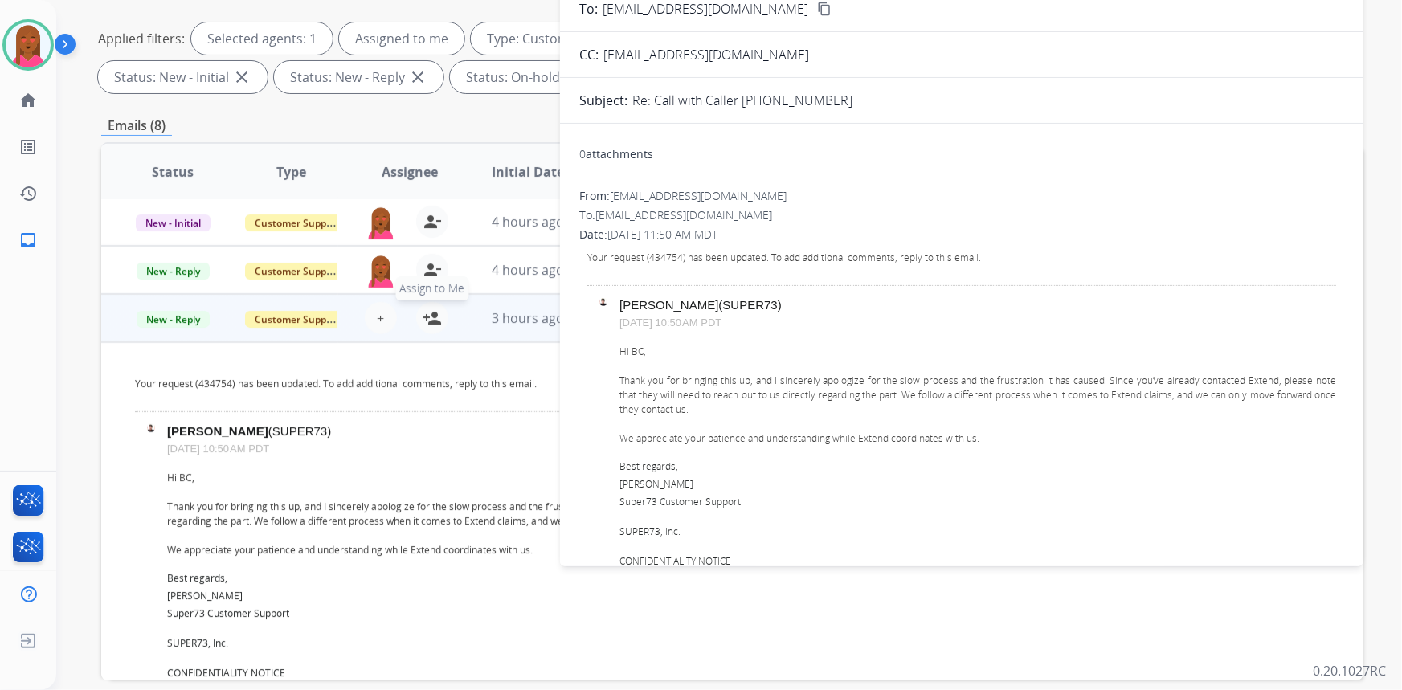
scroll to position [143, 0]
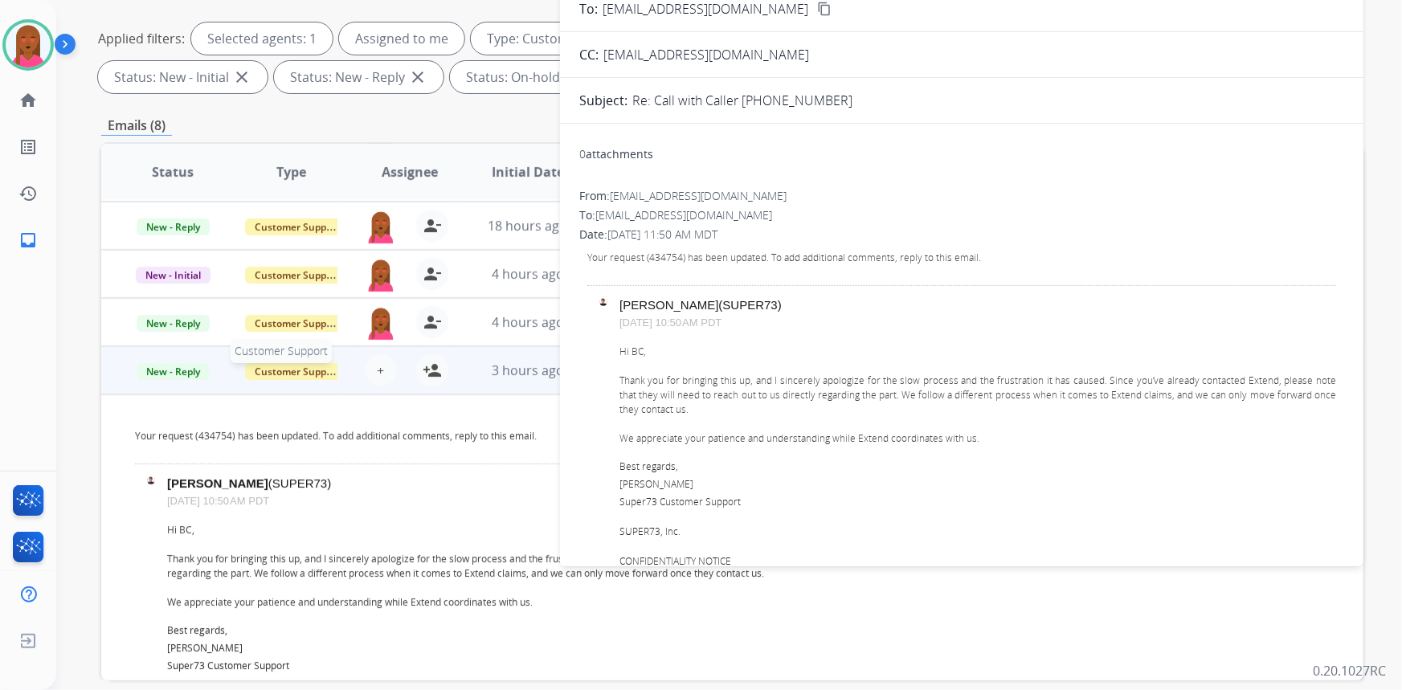
click at [291, 370] on span "Customer Support" at bounding box center [297, 371] width 104 height 17
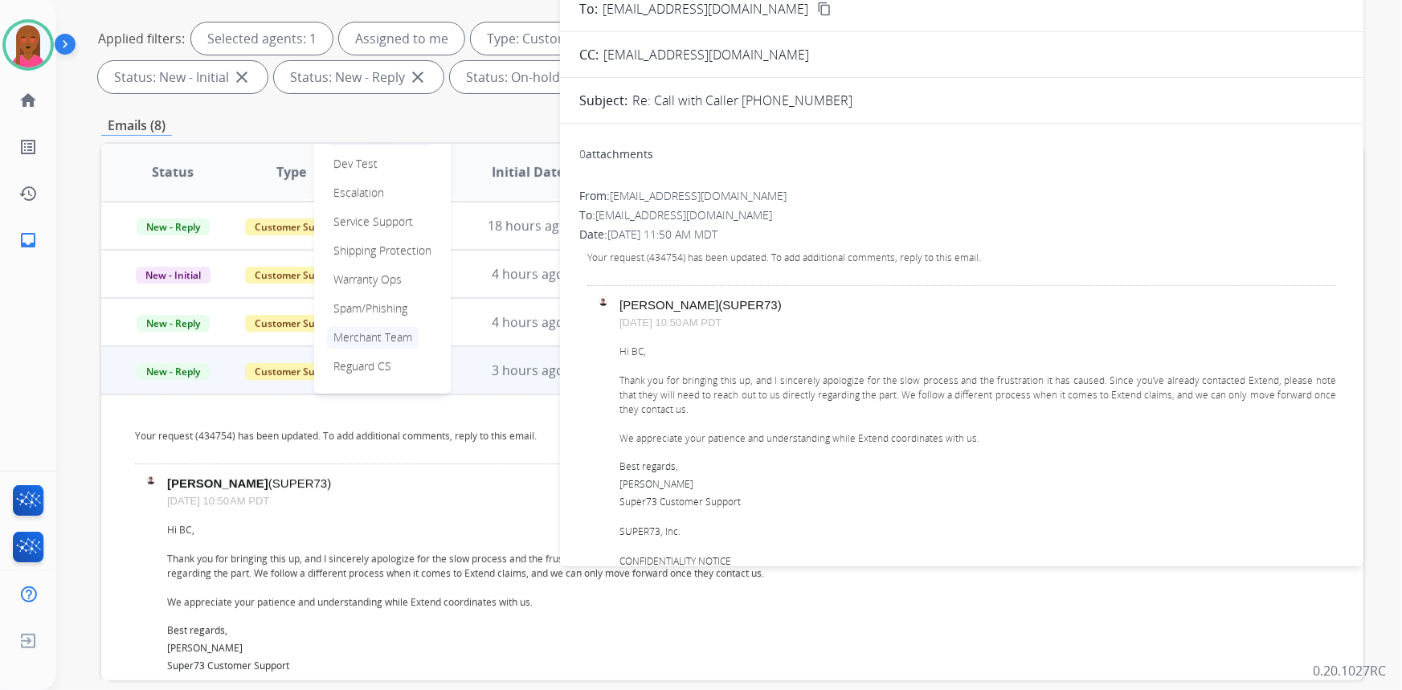
click at [394, 333] on p "Merchant Team" at bounding box center [373, 337] width 92 height 22
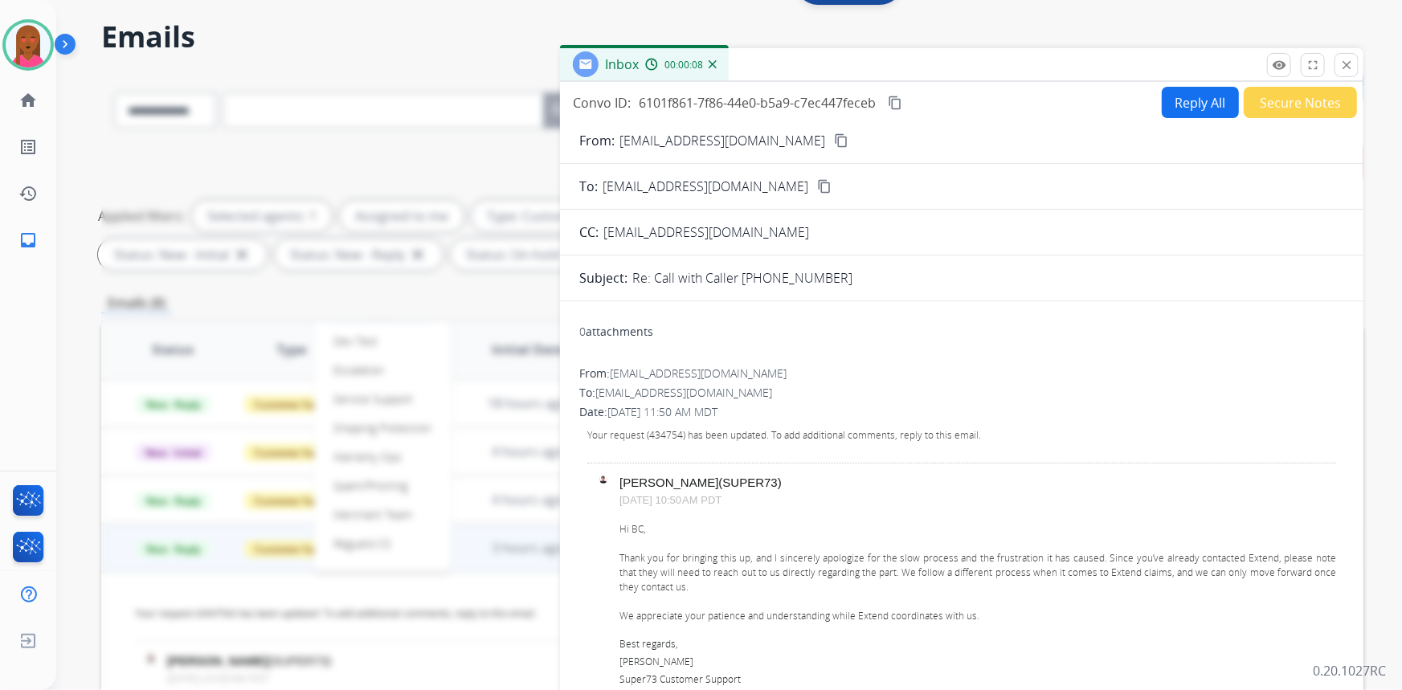
scroll to position [0, 0]
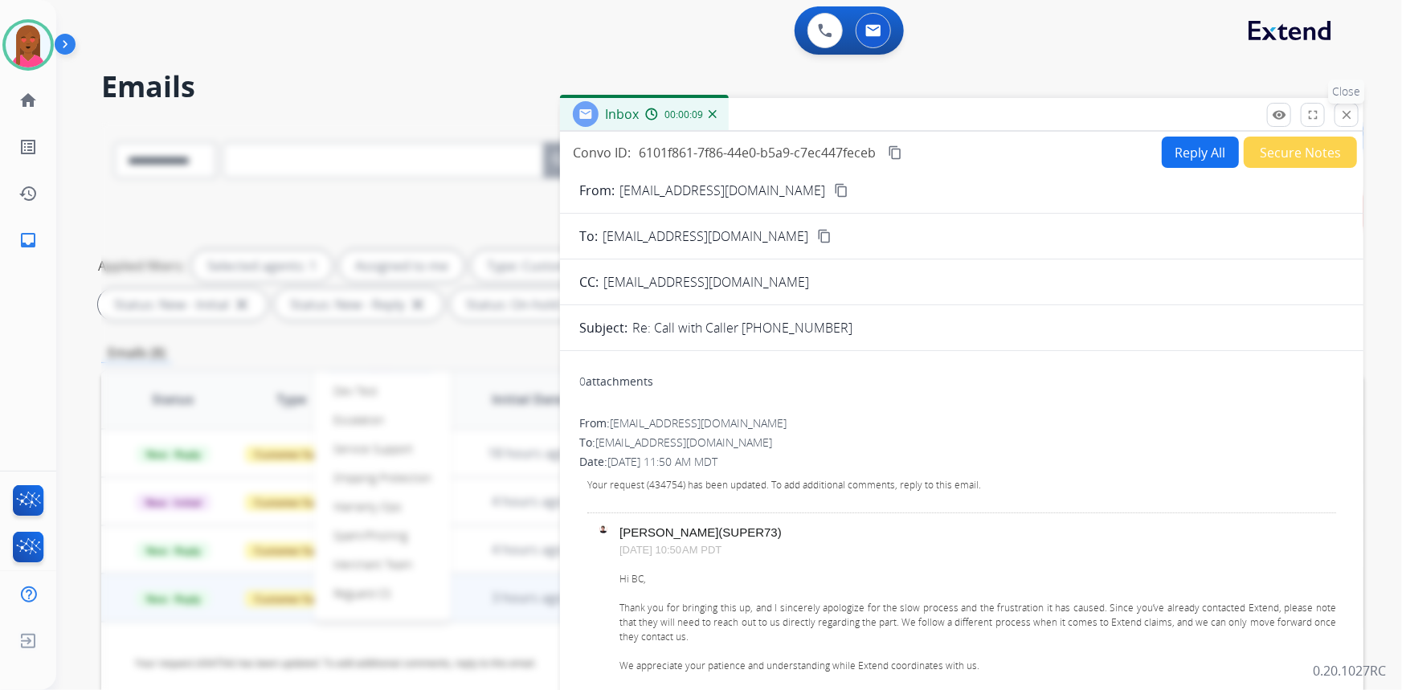
click at [1346, 112] on mat-icon "close" at bounding box center [1346, 115] width 14 height 14
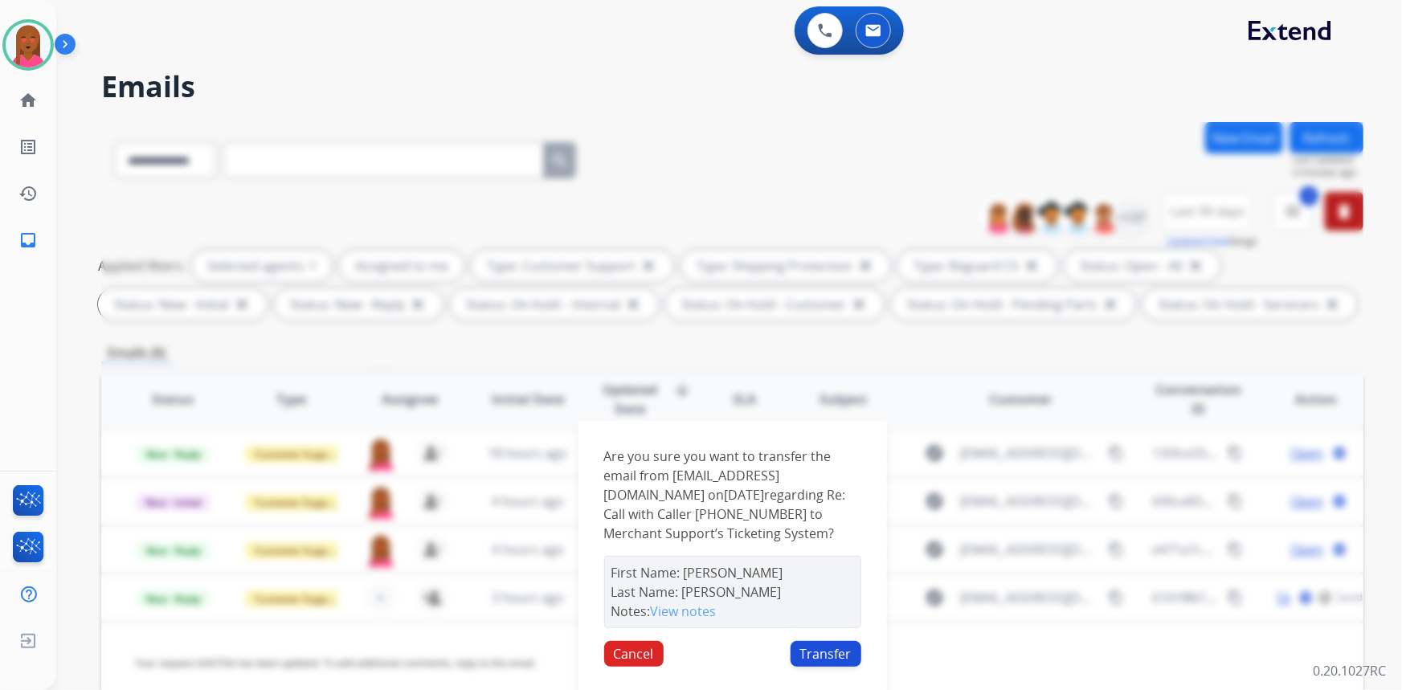
click at [824, 663] on button "Transfer" at bounding box center [825, 654] width 71 height 26
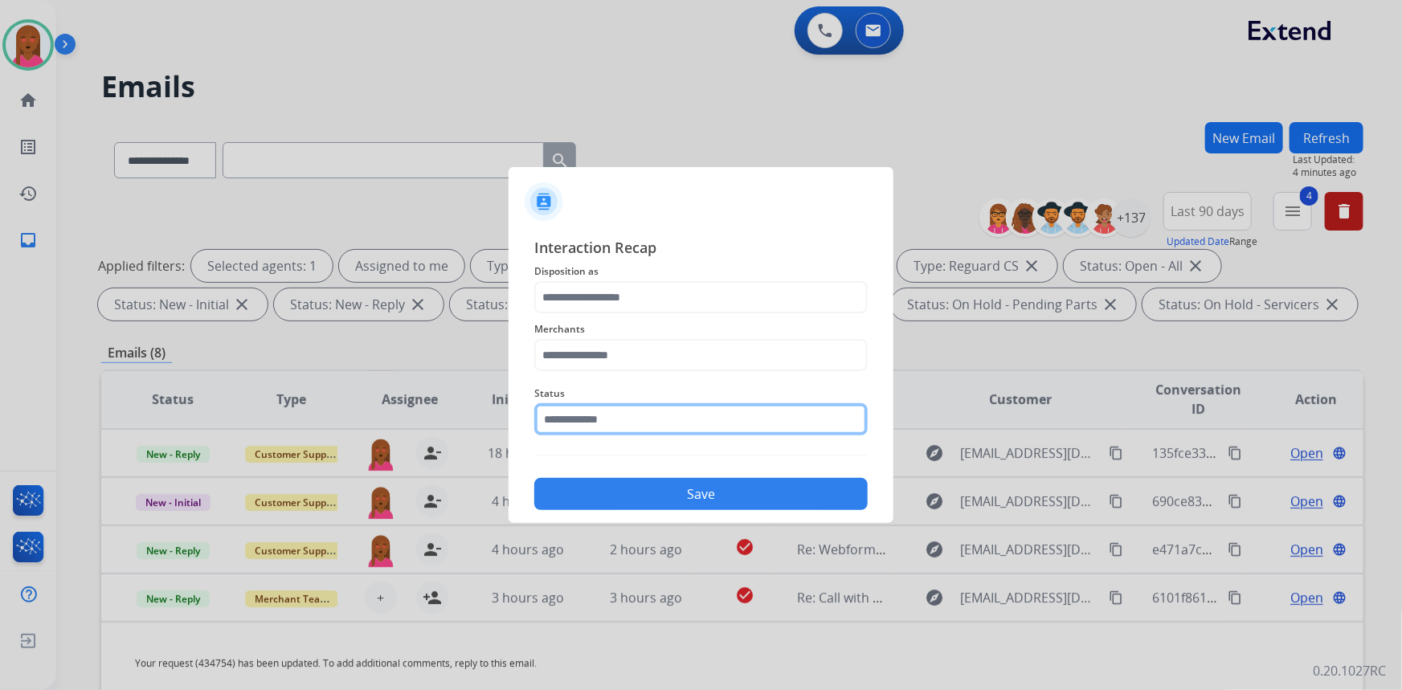
click at [754, 433] on input "text" at bounding box center [700, 419] width 333 height 32
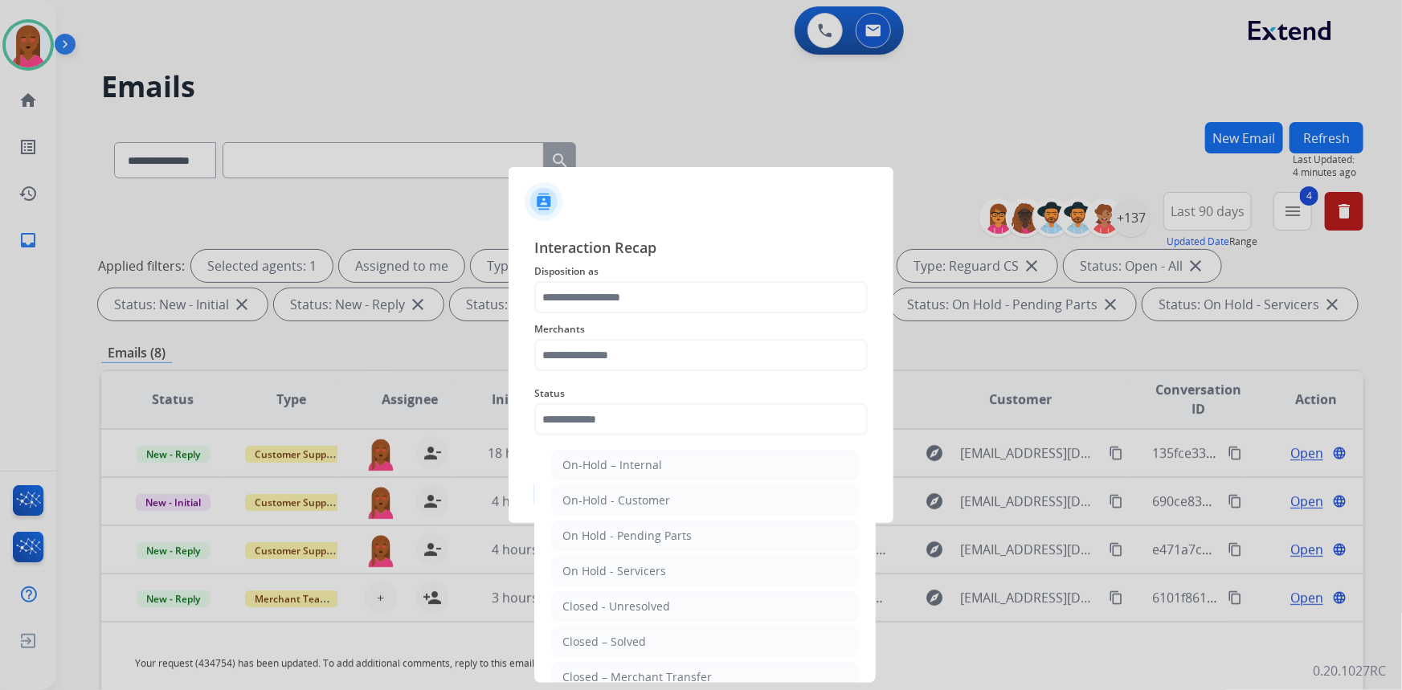
click at [713, 672] on li "Closed – Merchant Transfer" at bounding box center [705, 677] width 306 height 31
type input "**********"
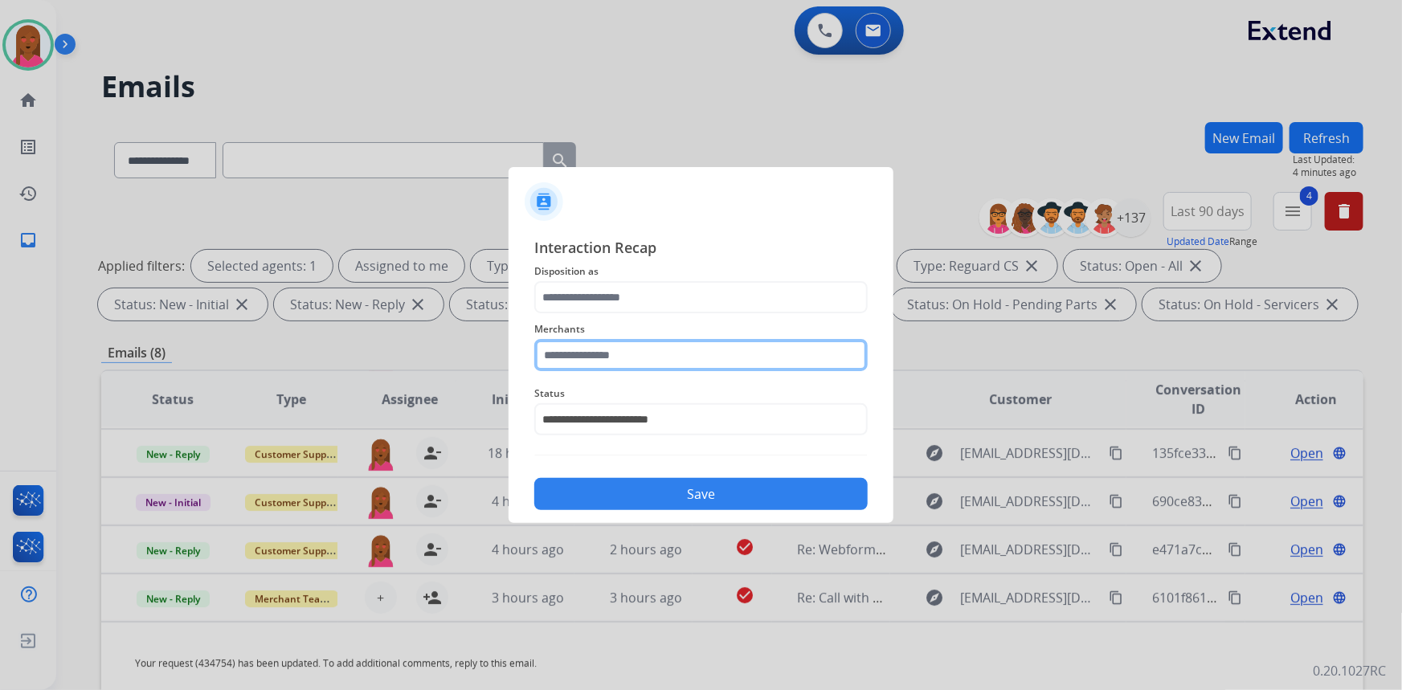
click at [692, 366] on input "text" at bounding box center [700, 355] width 333 height 32
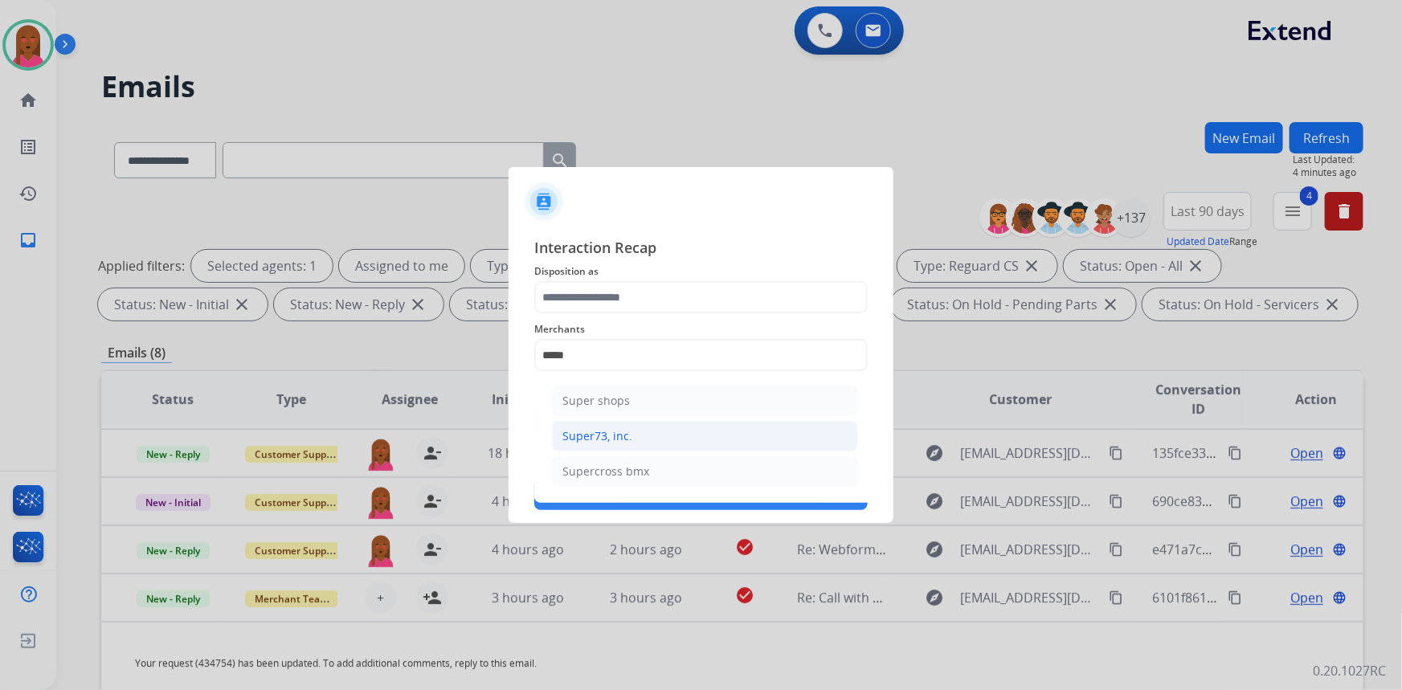
click at [686, 431] on li "Super73, inc." at bounding box center [705, 436] width 306 height 31
type input "**********"
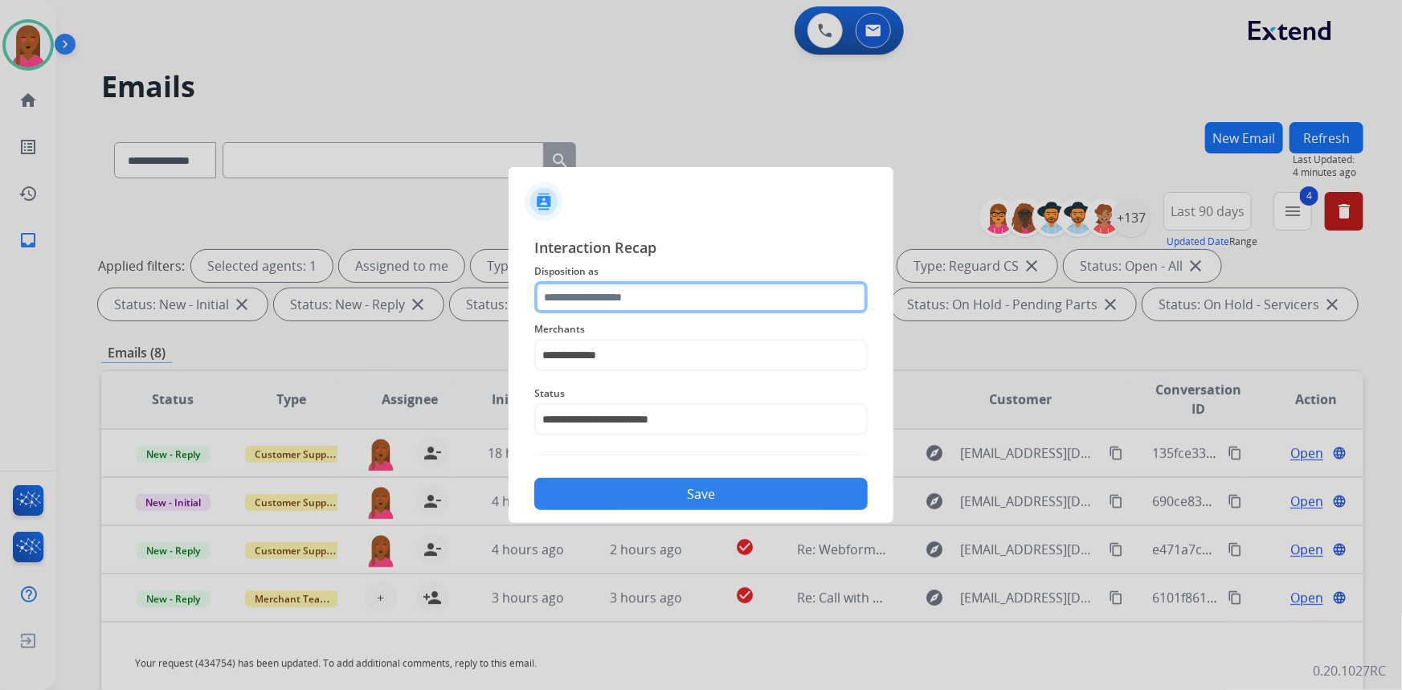
click at [698, 302] on input "text" at bounding box center [700, 297] width 333 height 32
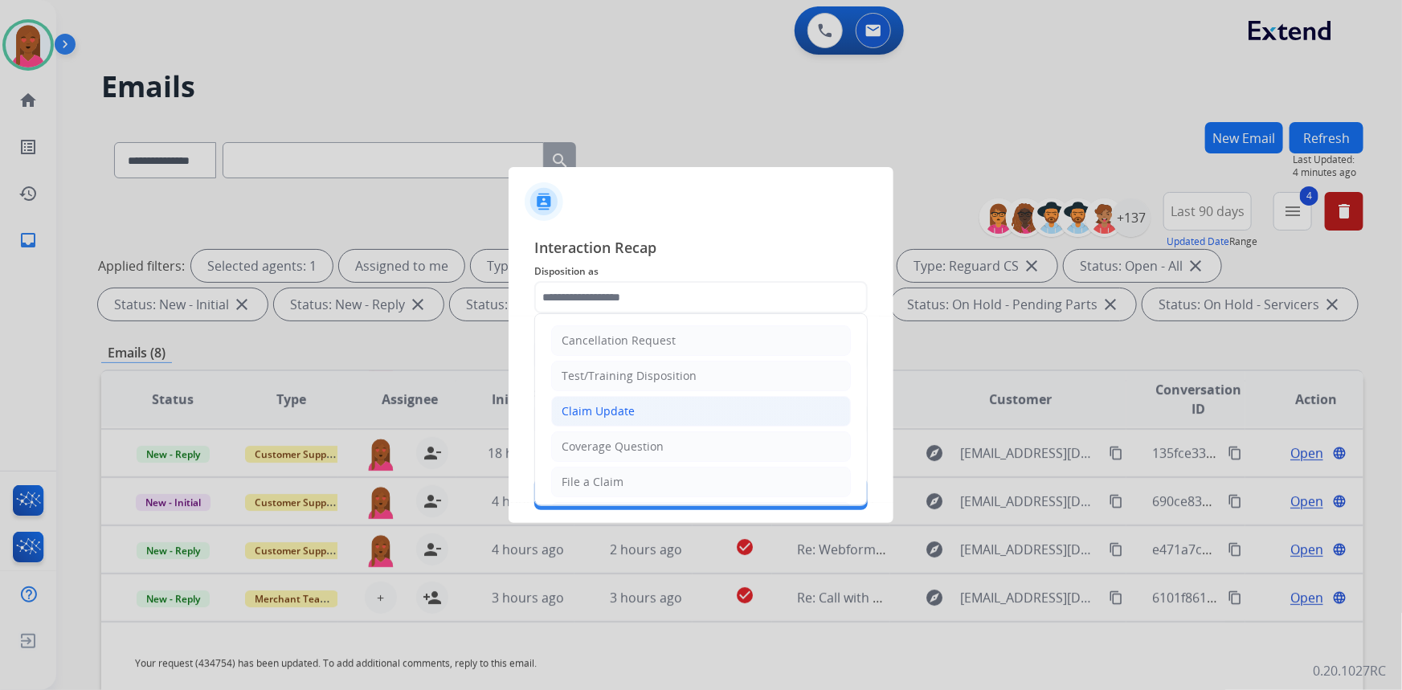
click at [698, 406] on li "Claim Update" at bounding box center [701, 411] width 300 height 31
type input "**********"
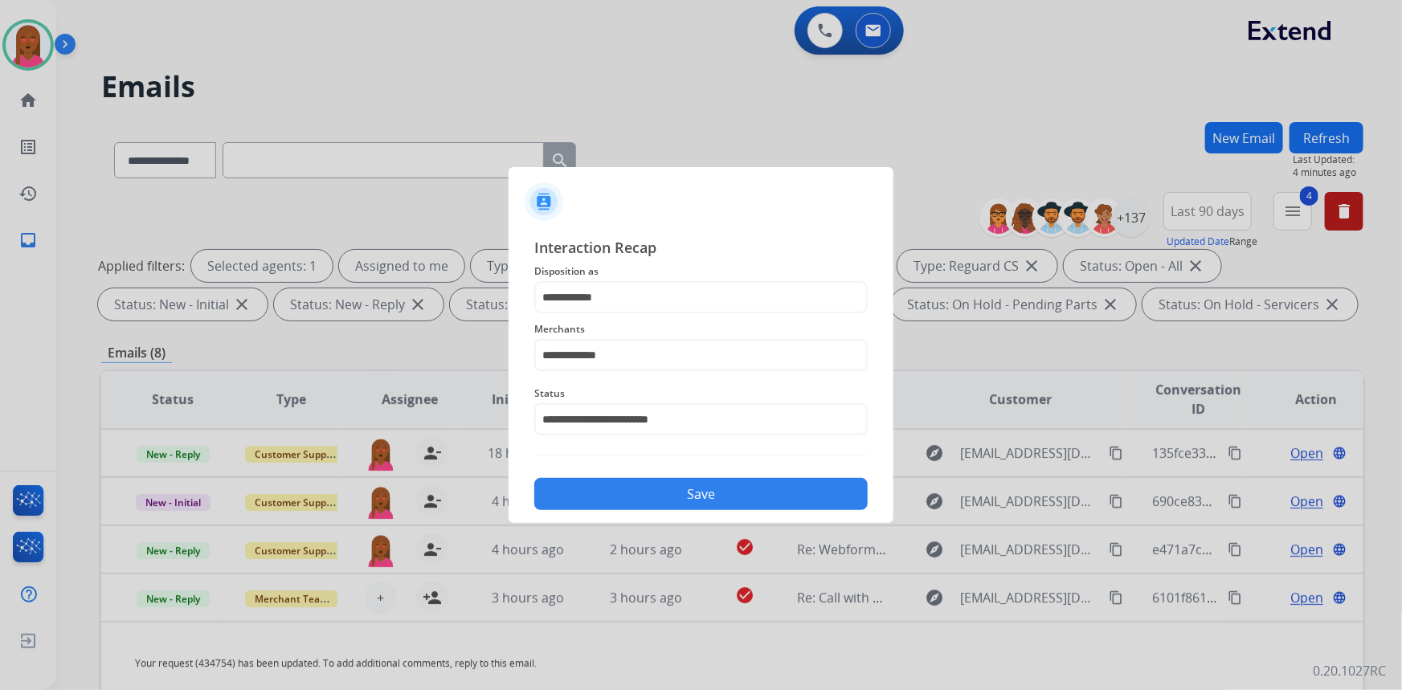
click at [729, 488] on div "Save" at bounding box center [700, 489] width 333 height 42
click at [594, 500] on button "Save" at bounding box center [700, 494] width 333 height 32
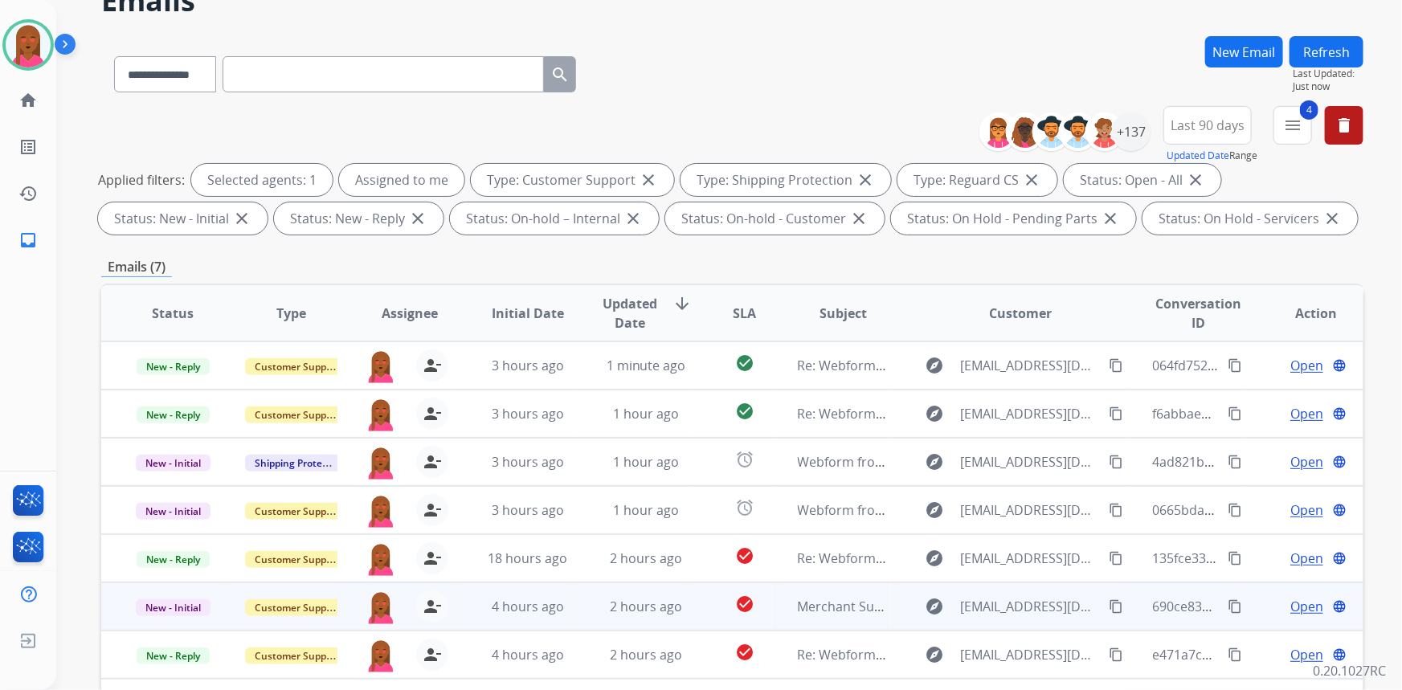
scroll to position [145, 0]
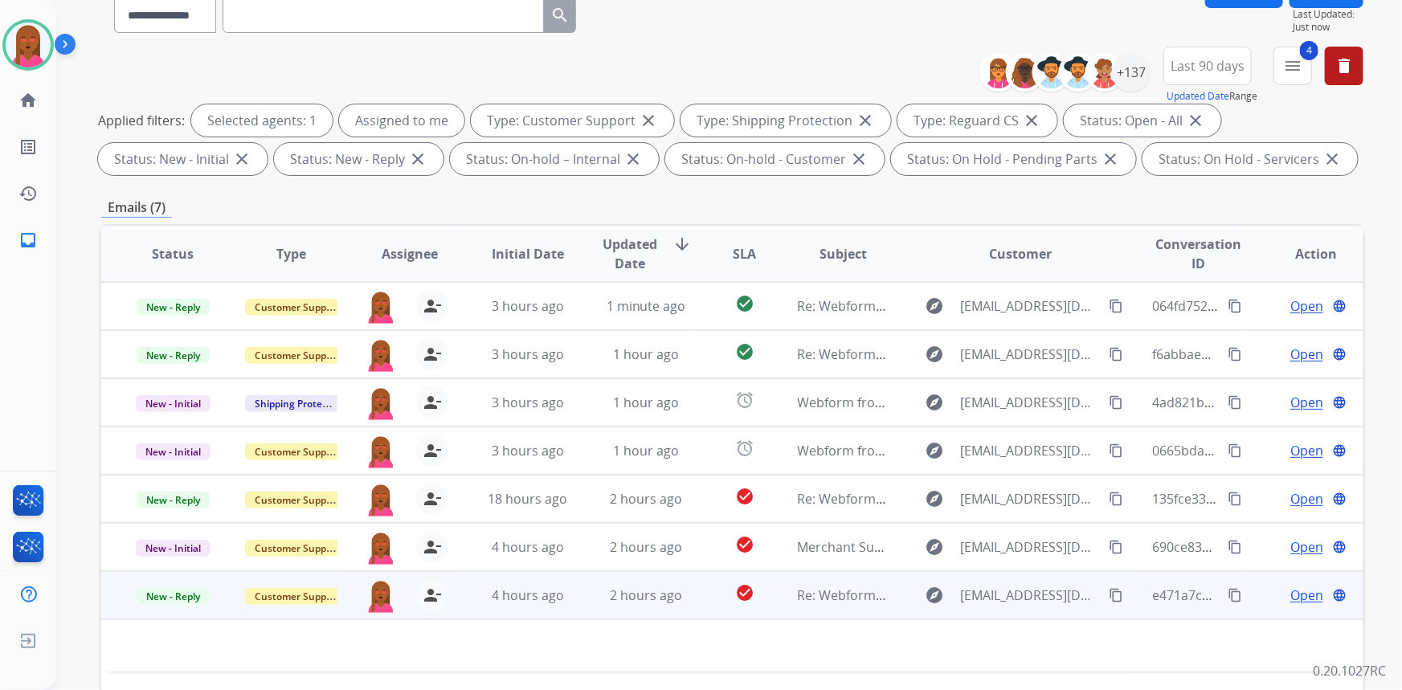
click at [1297, 590] on span "Open" at bounding box center [1306, 595] width 33 height 19
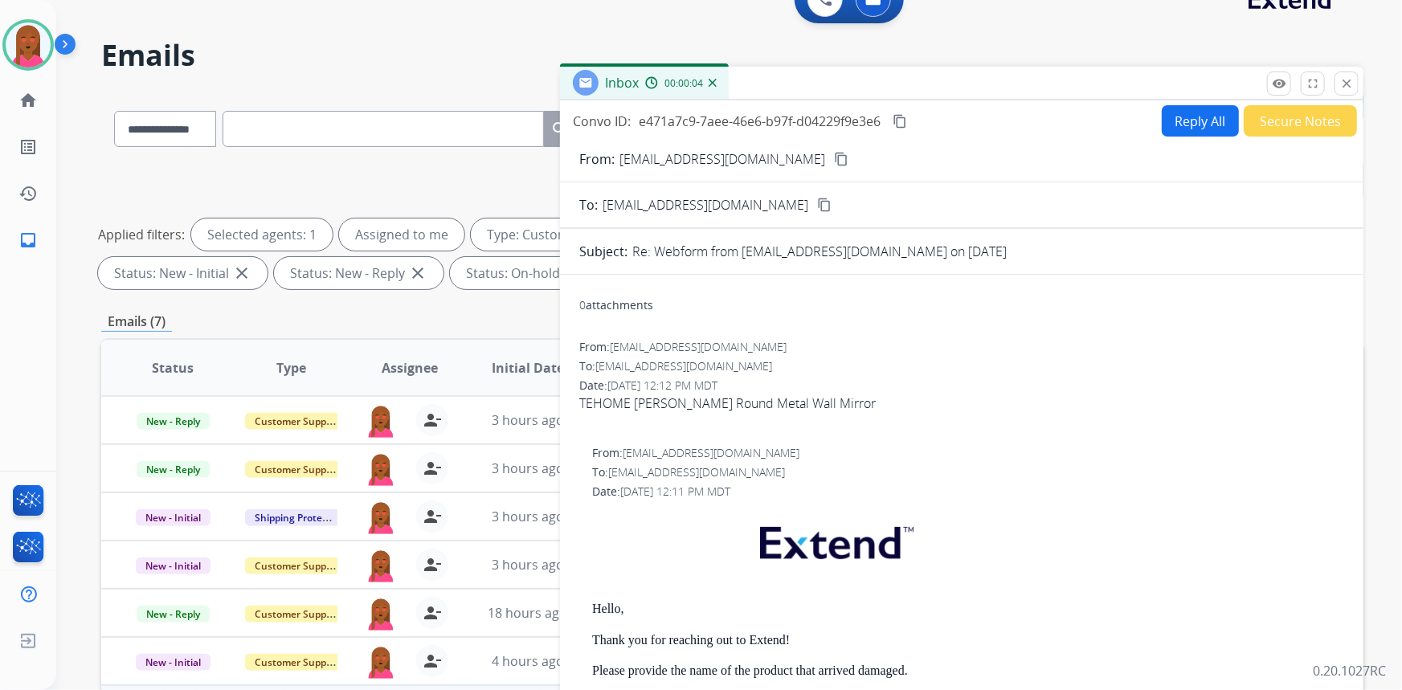
scroll to position [0, 0]
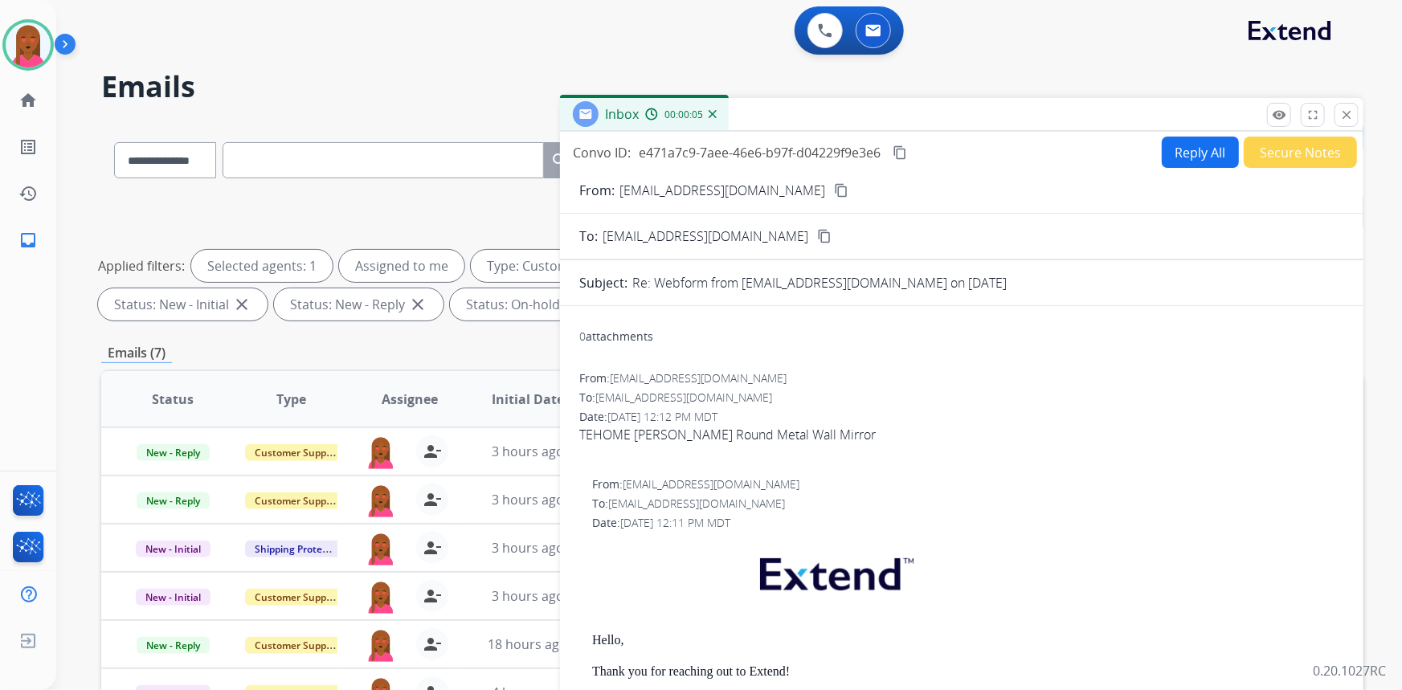
click at [834, 188] on mat-icon "content_copy" at bounding box center [841, 190] width 14 height 14
click at [1358, 119] on button "close Close" at bounding box center [1346, 115] width 24 height 24
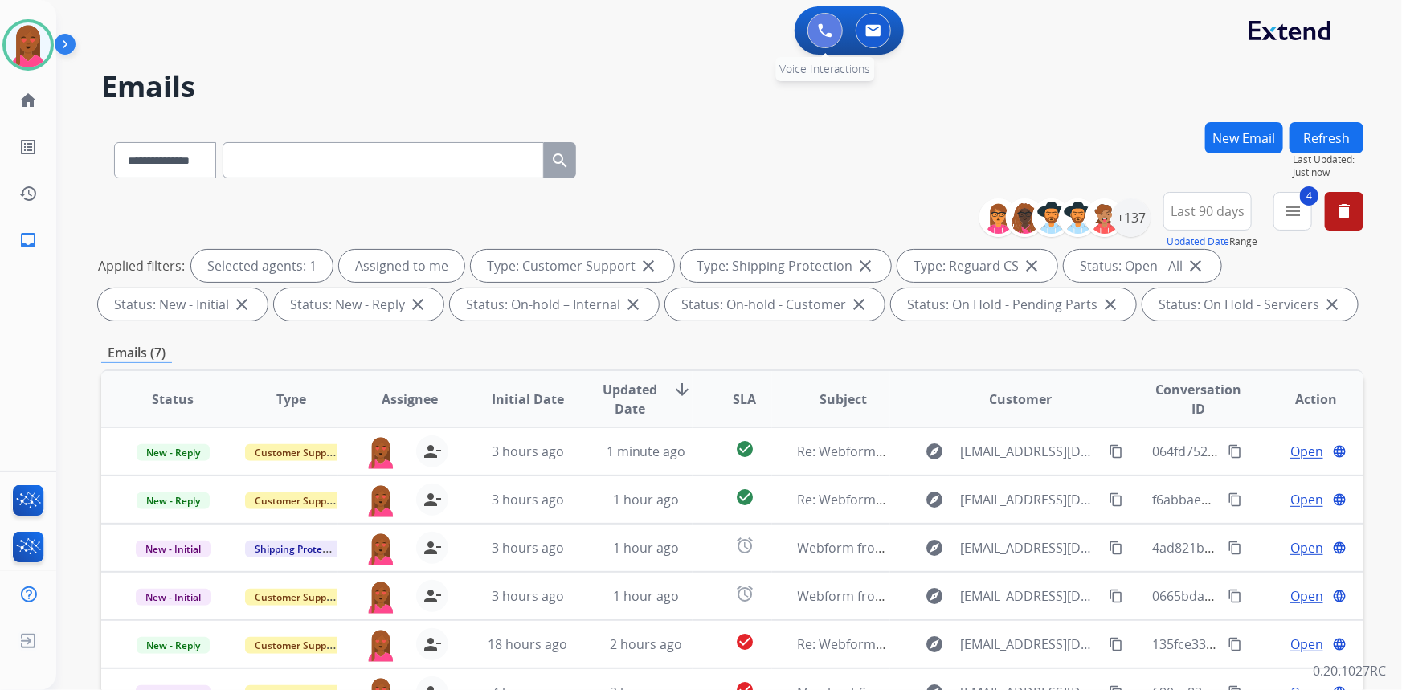
click at [823, 24] on img at bounding box center [825, 30] width 14 height 14
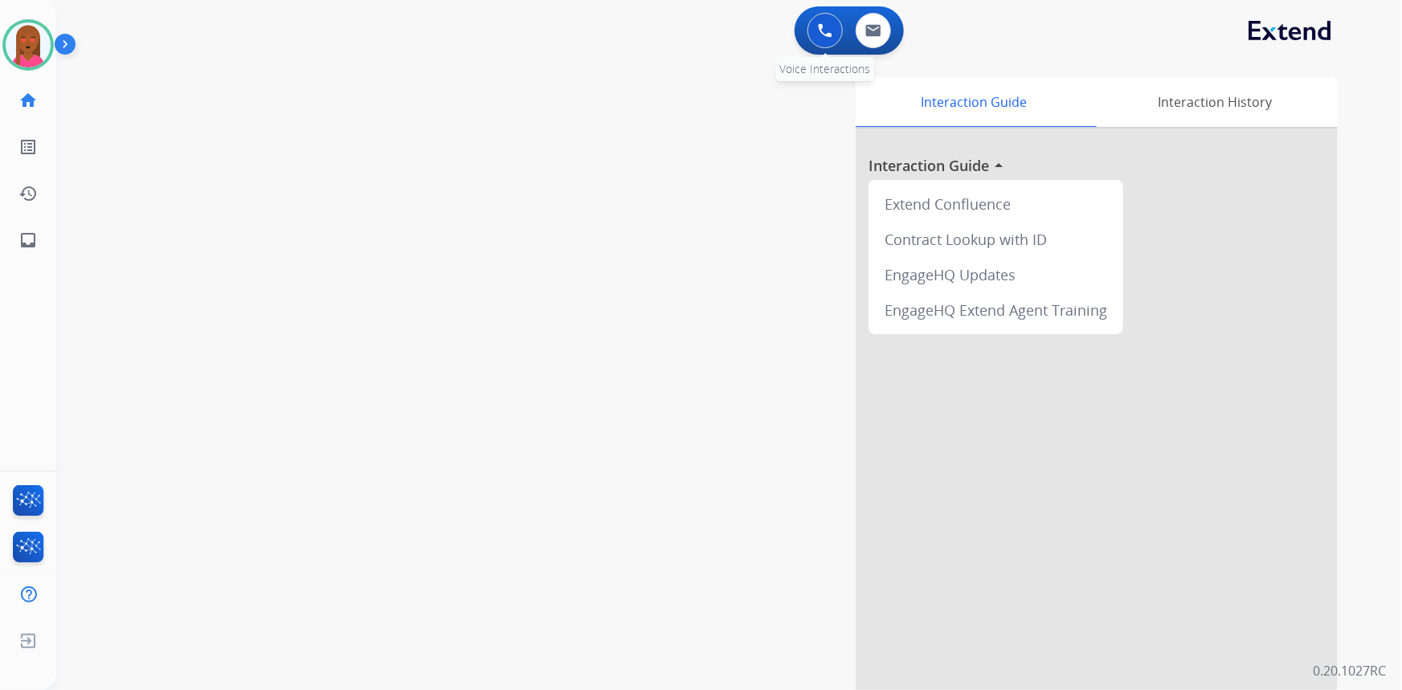
click at [824, 35] on img at bounding box center [825, 30] width 14 height 14
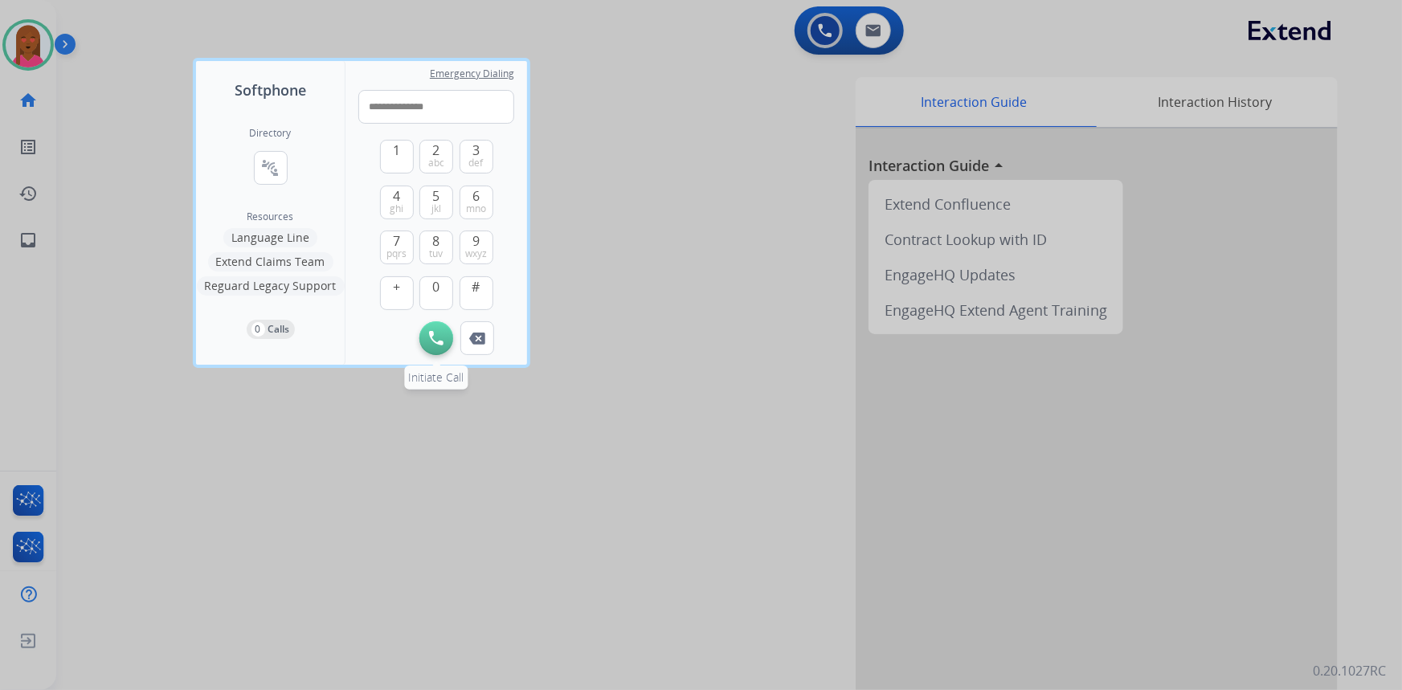
type input "**********"
click at [429, 332] on button "Initiate Call" at bounding box center [436, 338] width 34 height 34
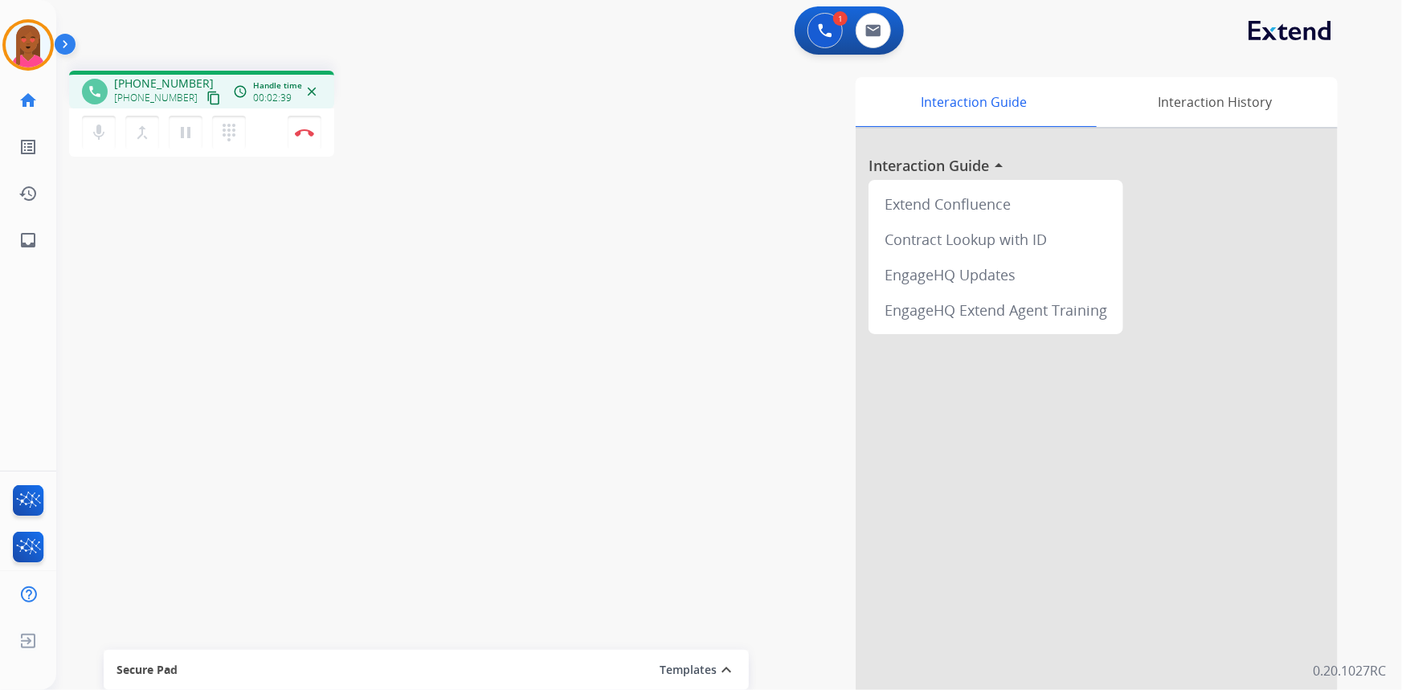
click at [305, 575] on div "phone +15718950023 +15718950023 content_copy access_time Call metrics Queue 00:…" at bounding box center [709, 393] width 1307 height 670
click at [312, 138] on button "Disconnect" at bounding box center [305, 133] width 34 height 34
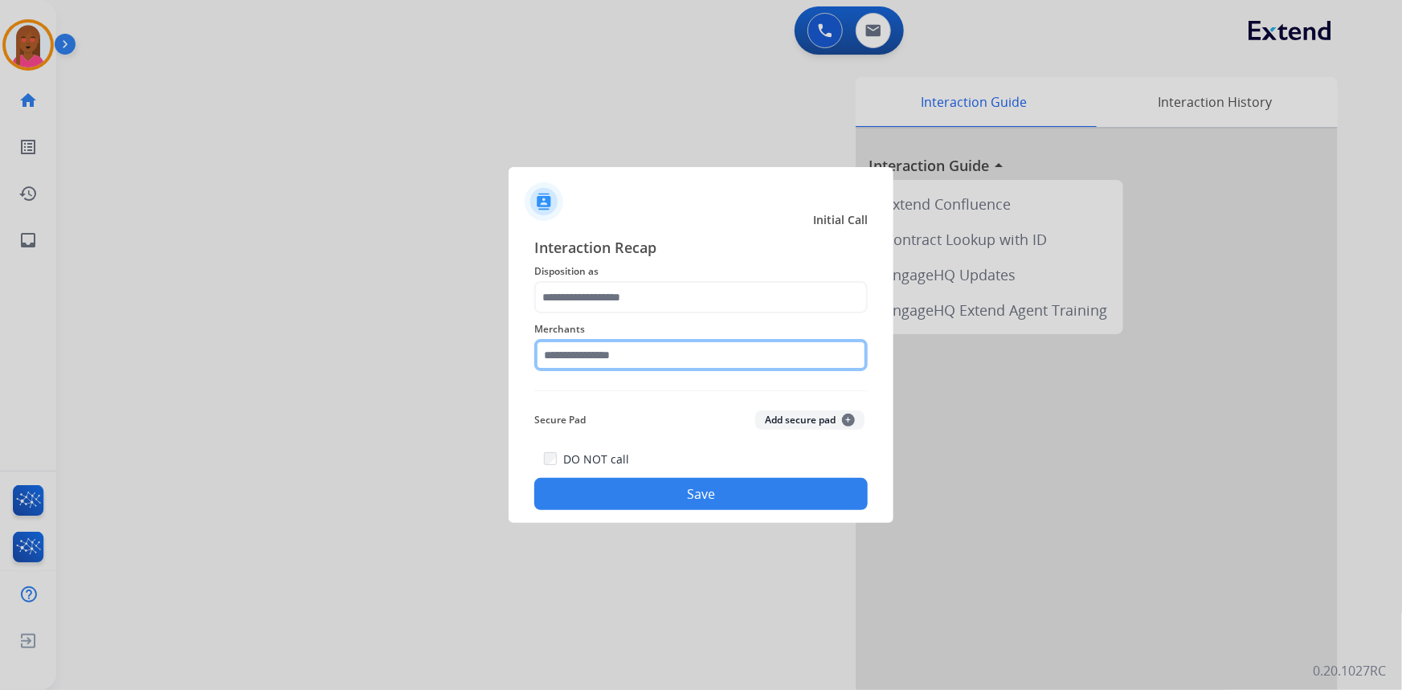
click at [628, 351] on input "text" at bounding box center [700, 355] width 333 height 32
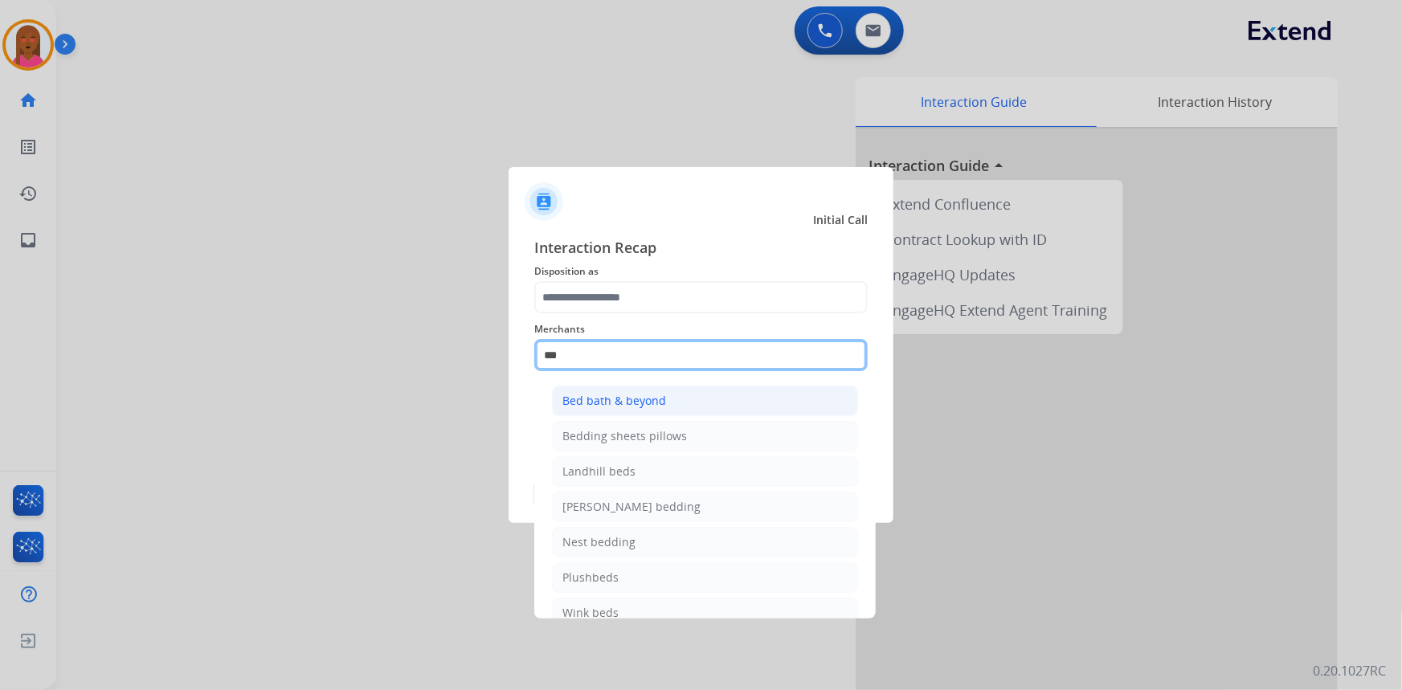
type input "***"
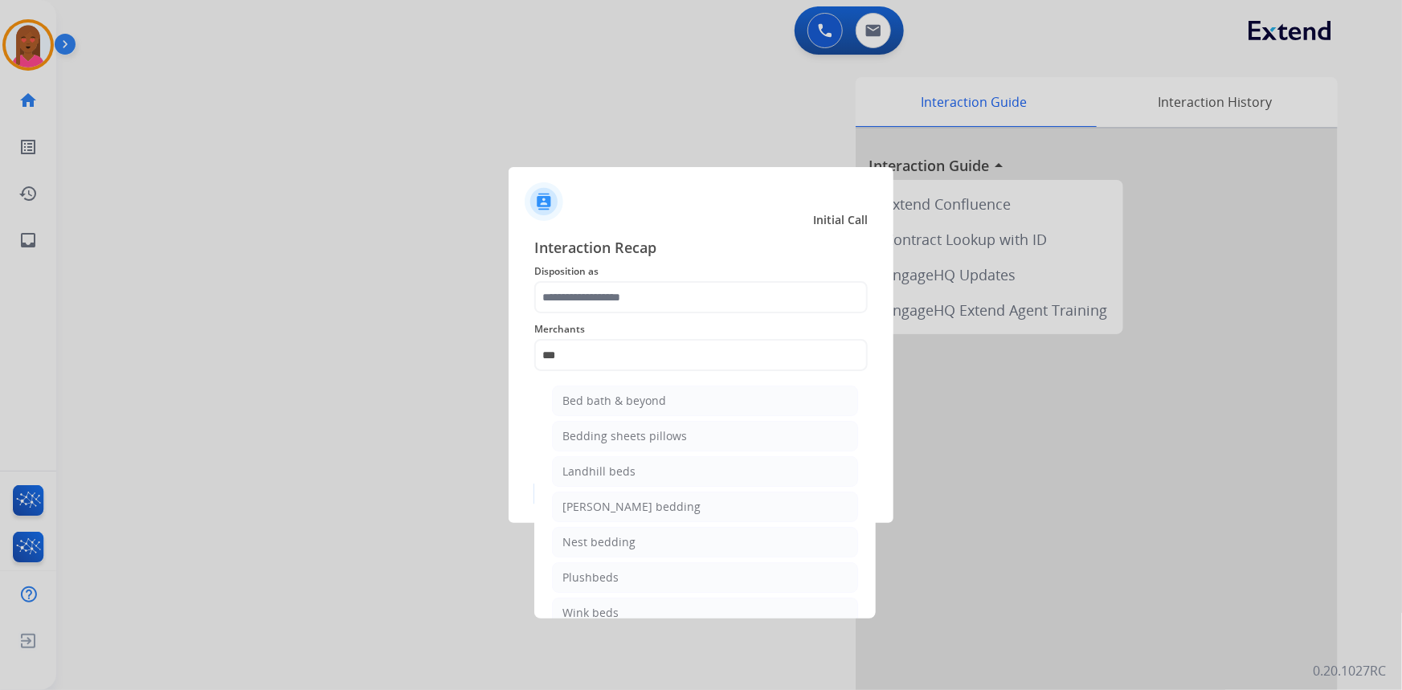
drag, startPoint x: 620, startPoint y: 399, endPoint x: 611, endPoint y: 303, distance: 96.9
click at [617, 378] on ul "Bed bath & beyond Bedding sheets pillows Landhill beds Milliard bedding Nest be…" at bounding box center [705, 511] width 316 height 267
click at [611, 302] on input "text" at bounding box center [700, 297] width 333 height 32
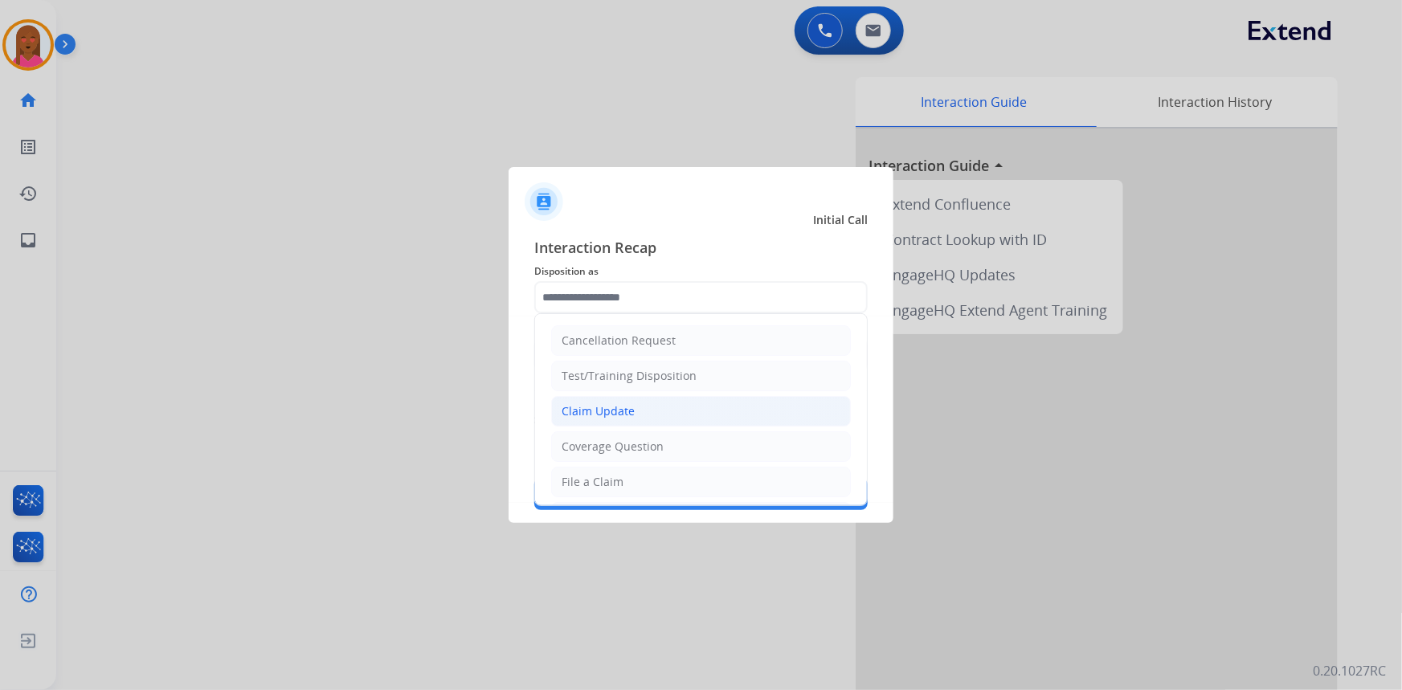
click at [639, 415] on li "Claim Update" at bounding box center [701, 411] width 300 height 31
type input "**********"
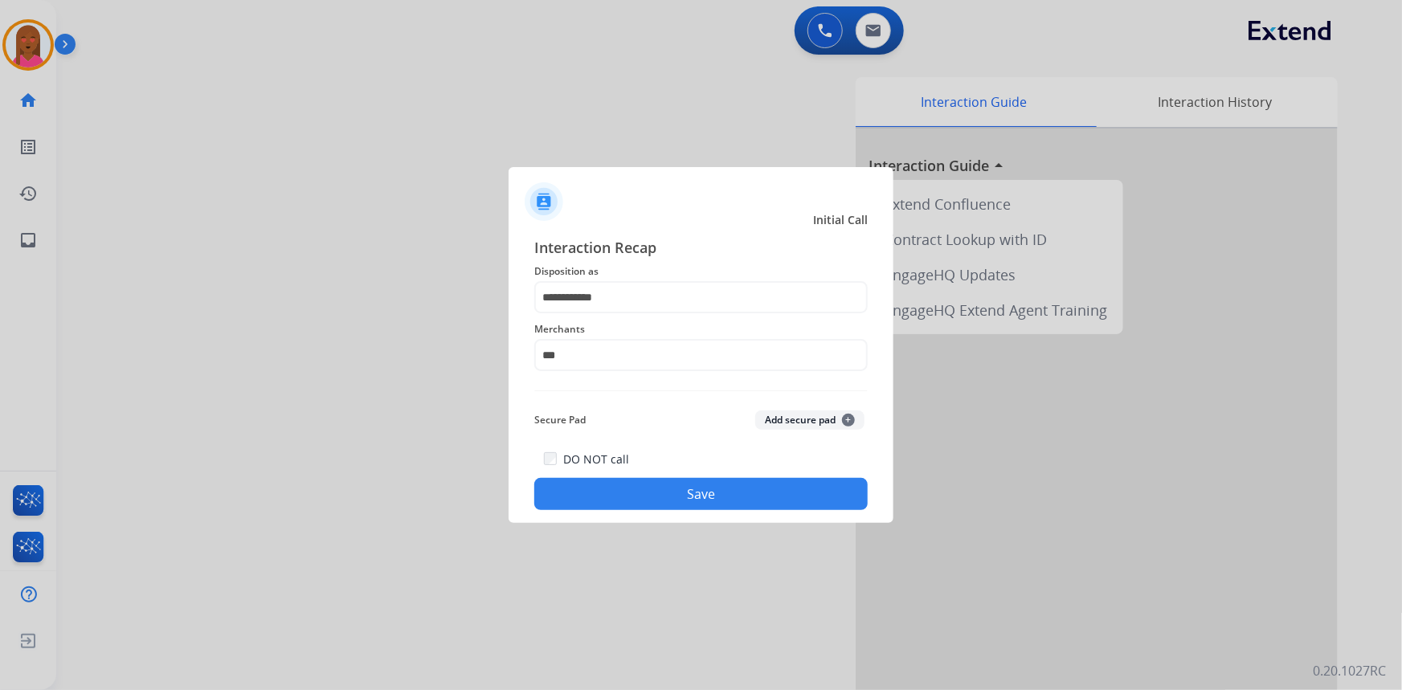
click at [627, 495] on button "Save" at bounding box center [700, 494] width 333 height 32
click at [574, 357] on input "***" at bounding box center [700, 355] width 333 height 32
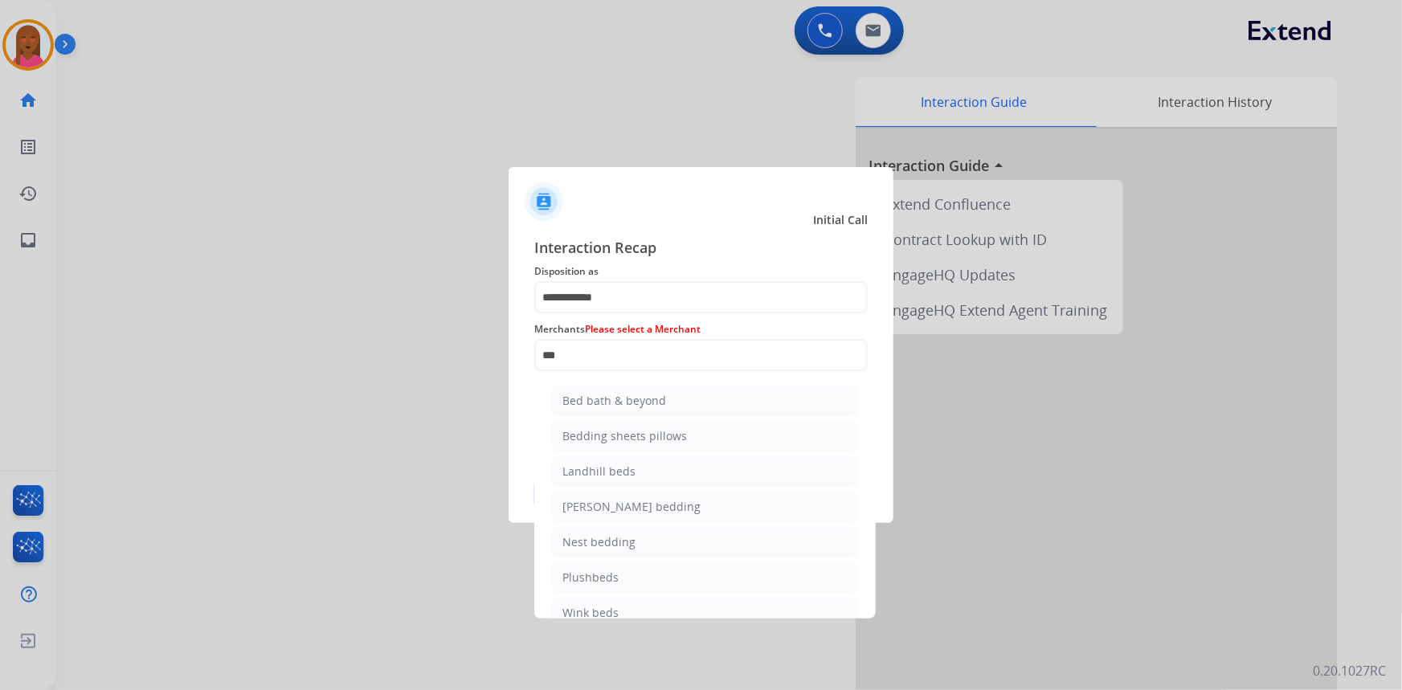
drag, startPoint x: 630, startPoint y: 400, endPoint x: 659, endPoint y: 490, distance: 94.5
click at [631, 400] on div "Bed bath & beyond" at bounding box center [614, 401] width 104 height 16
type input "**********"
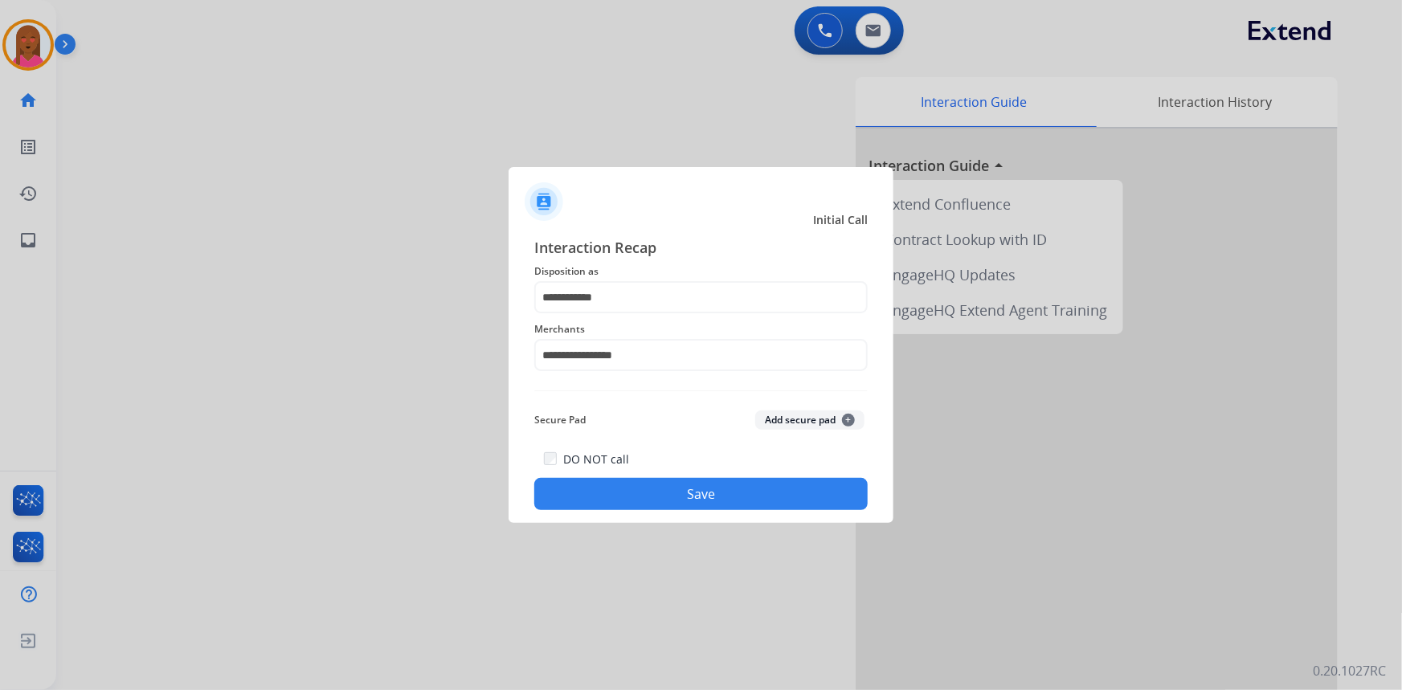
click at [674, 492] on button "Save" at bounding box center [700, 494] width 333 height 32
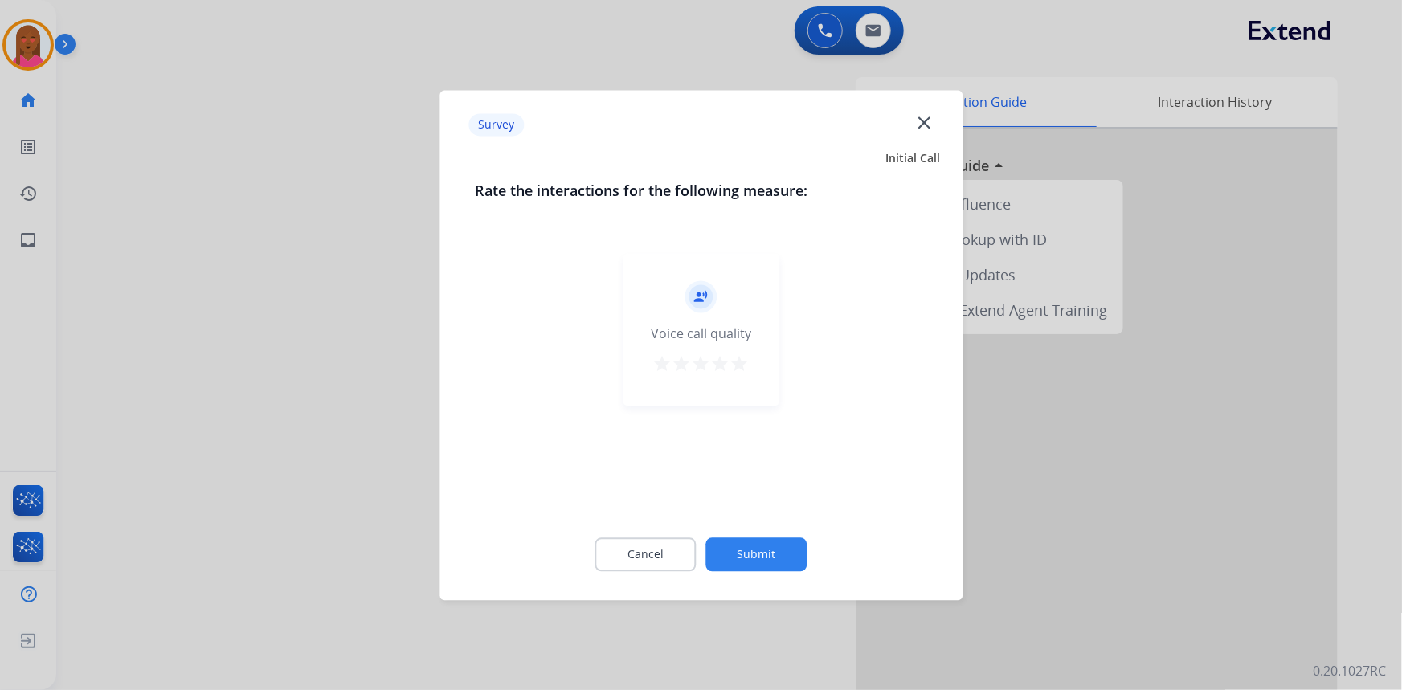
click at [929, 120] on mat-icon "close" at bounding box center [923, 122] width 21 height 21
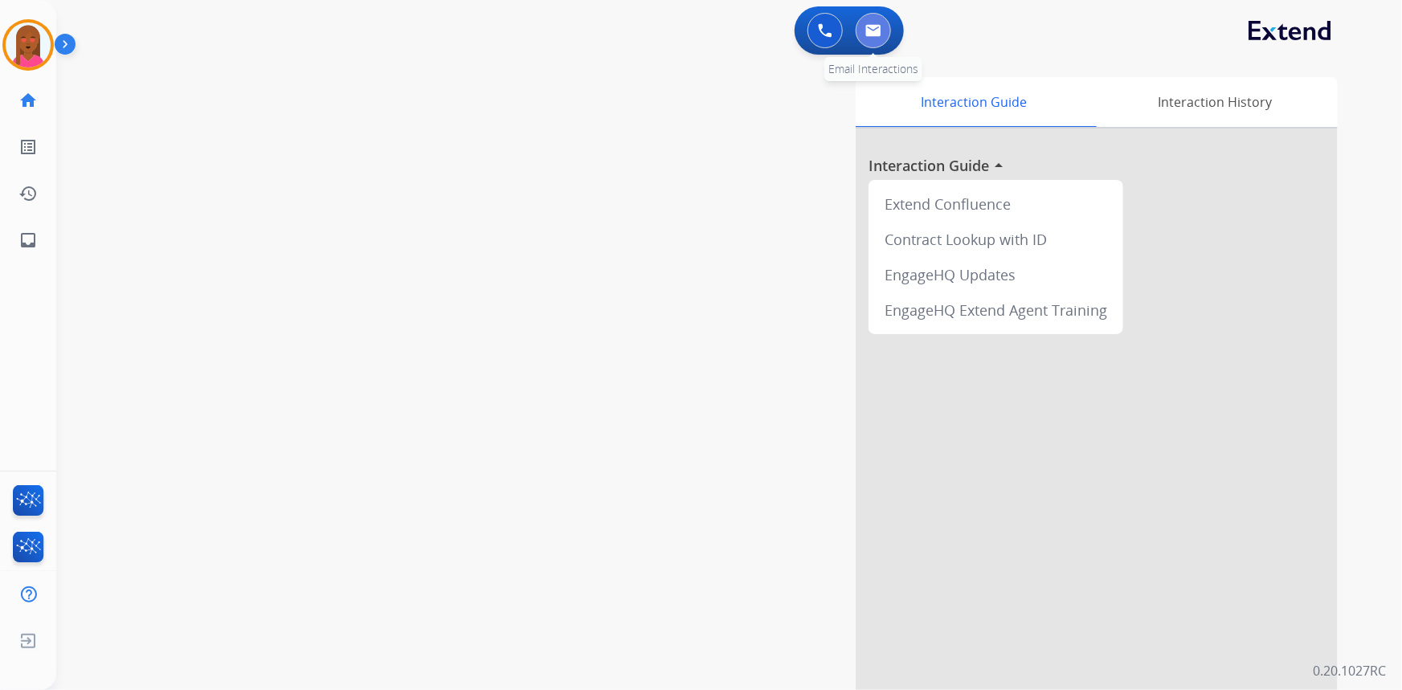
click at [876, 25] on img at bounding box center [873, 30] width 16 height 13
select select "**********"
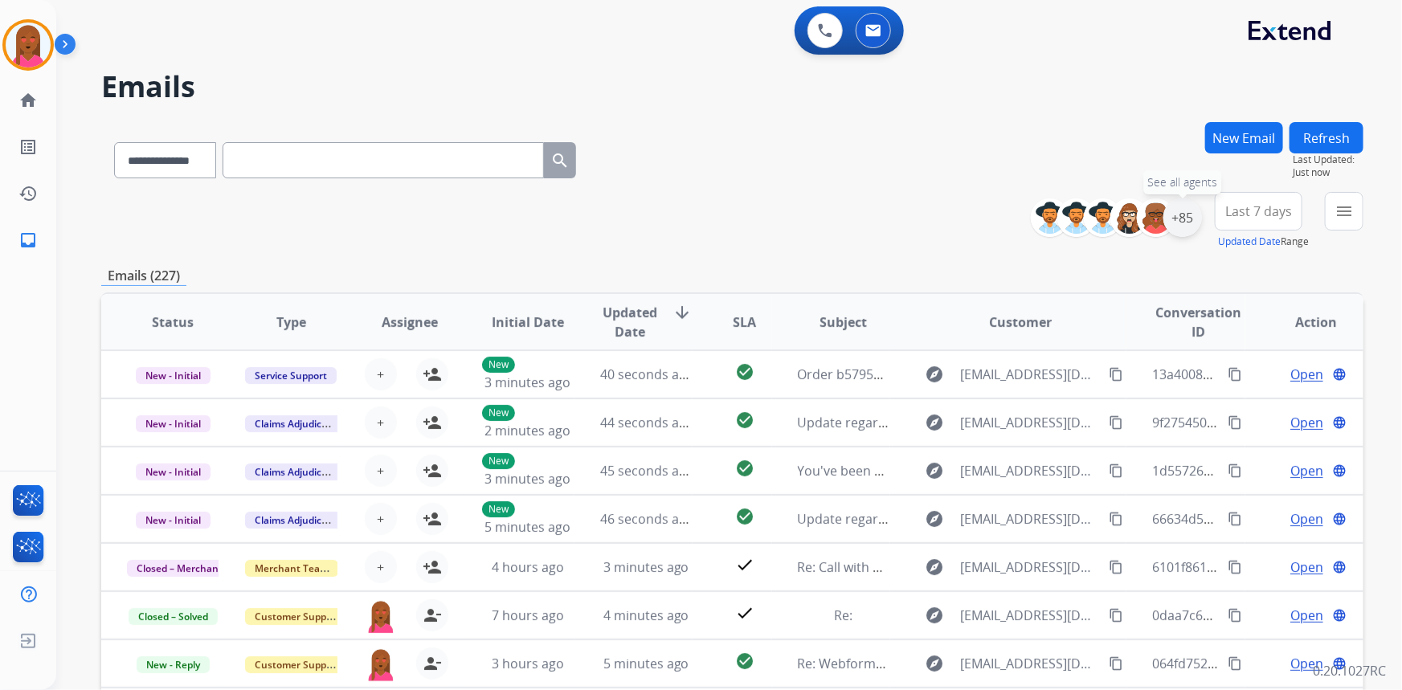
click at [1191, 216] on div "+85" at bounding box center [1182, 217] width 39 height 39
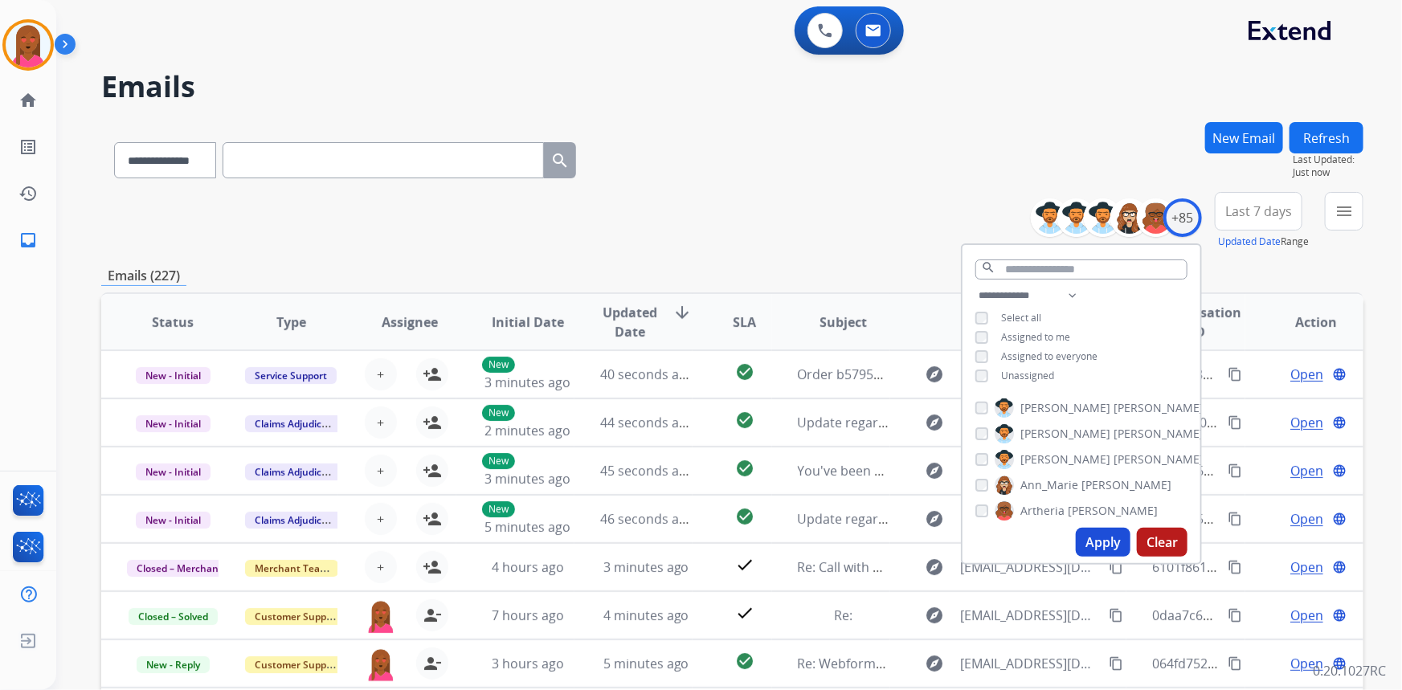
click at [1097, 538] on button "Apply" at bounding box center [1103, 542] width 55 height 29
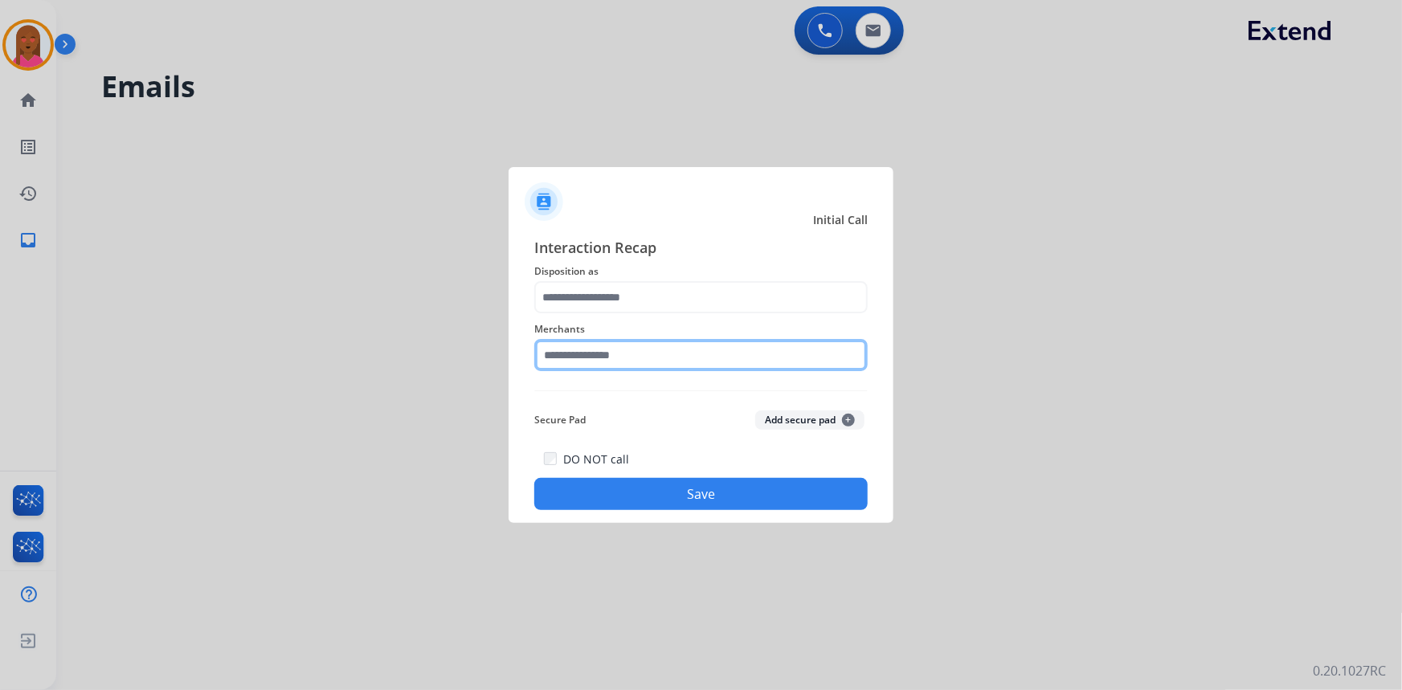
click at [636, 355] on input "text" at bounding box center [700, 355] width 333 height 32
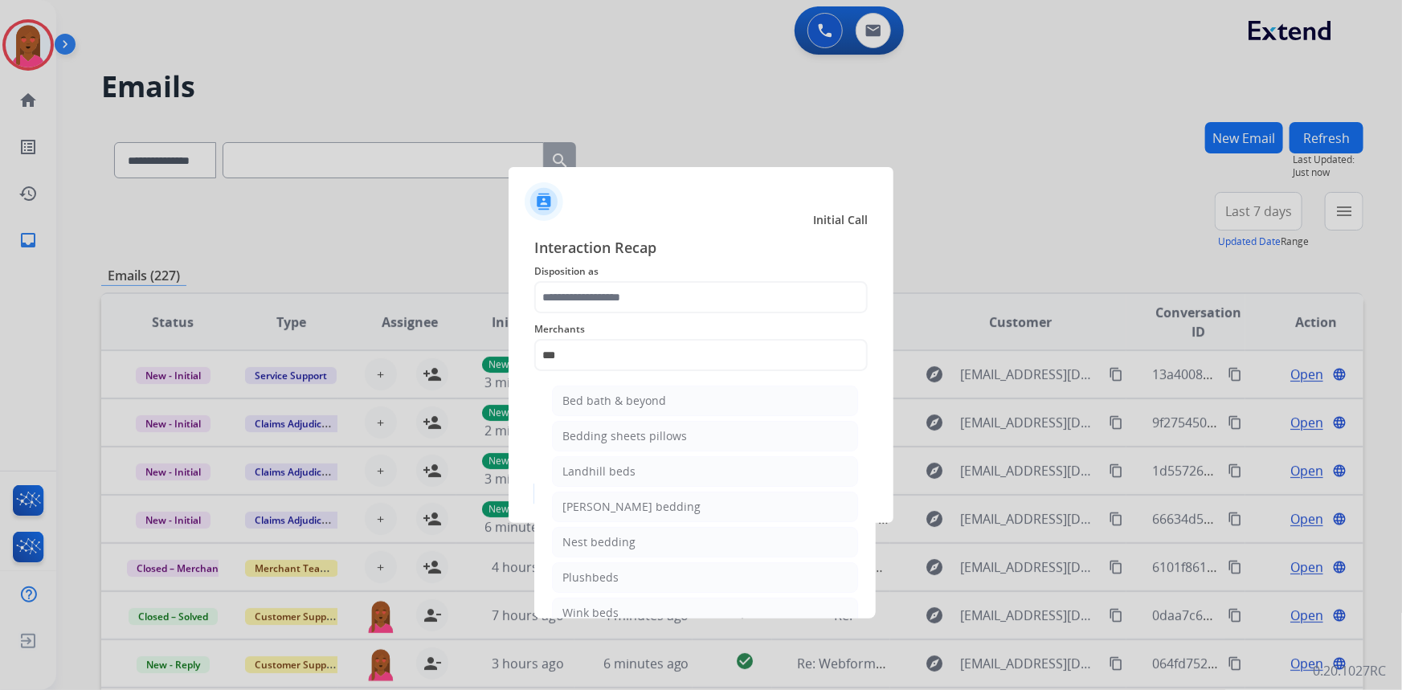
drag, startPoint x: 619, startPoint y: 403, endPoint x: 594, endPoint y: 360, distance: 49.6
click at [615, 398] on div "Bed bath & beyond" at bounding box center [614, 401] width 104 height 16
type input "**********"
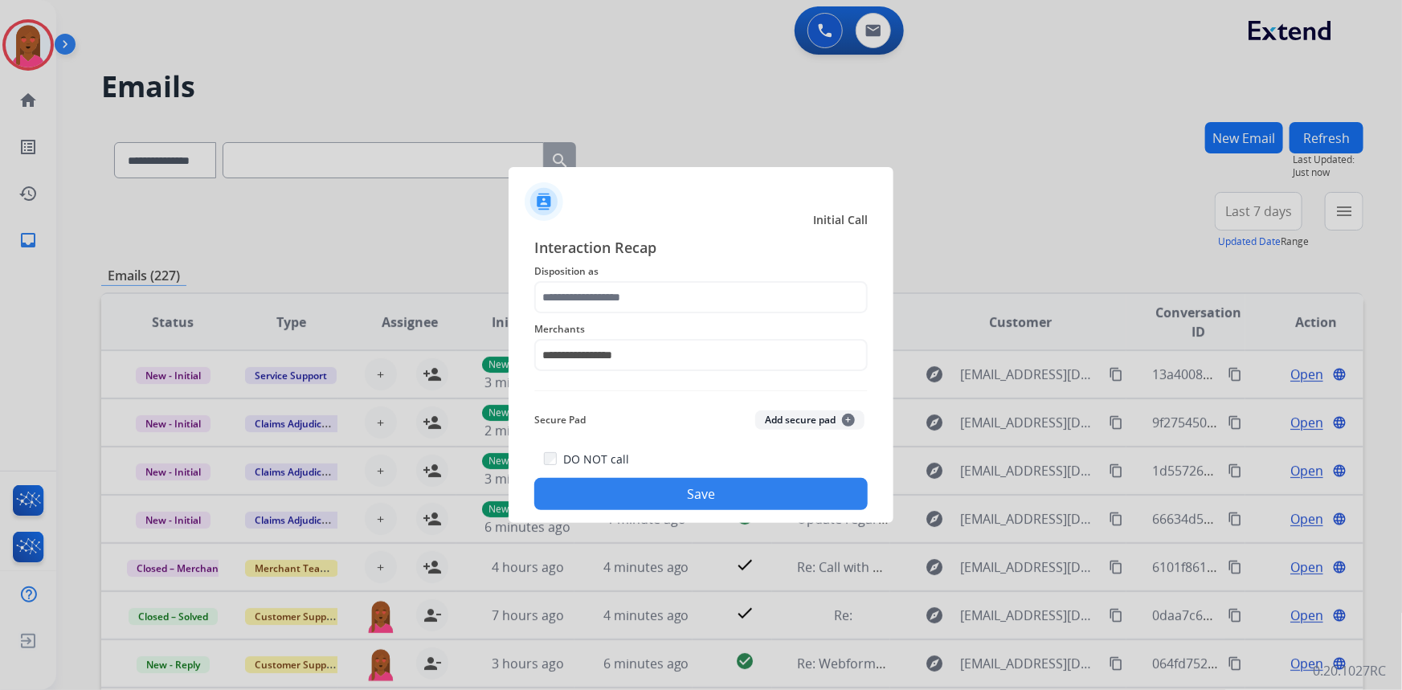
click at [600, 314] on div "**********" at bounding box center [700, 345] width 333 height 64
click at [601, 304] on input "text" at bounding box center [700, 297] width 333 height 32
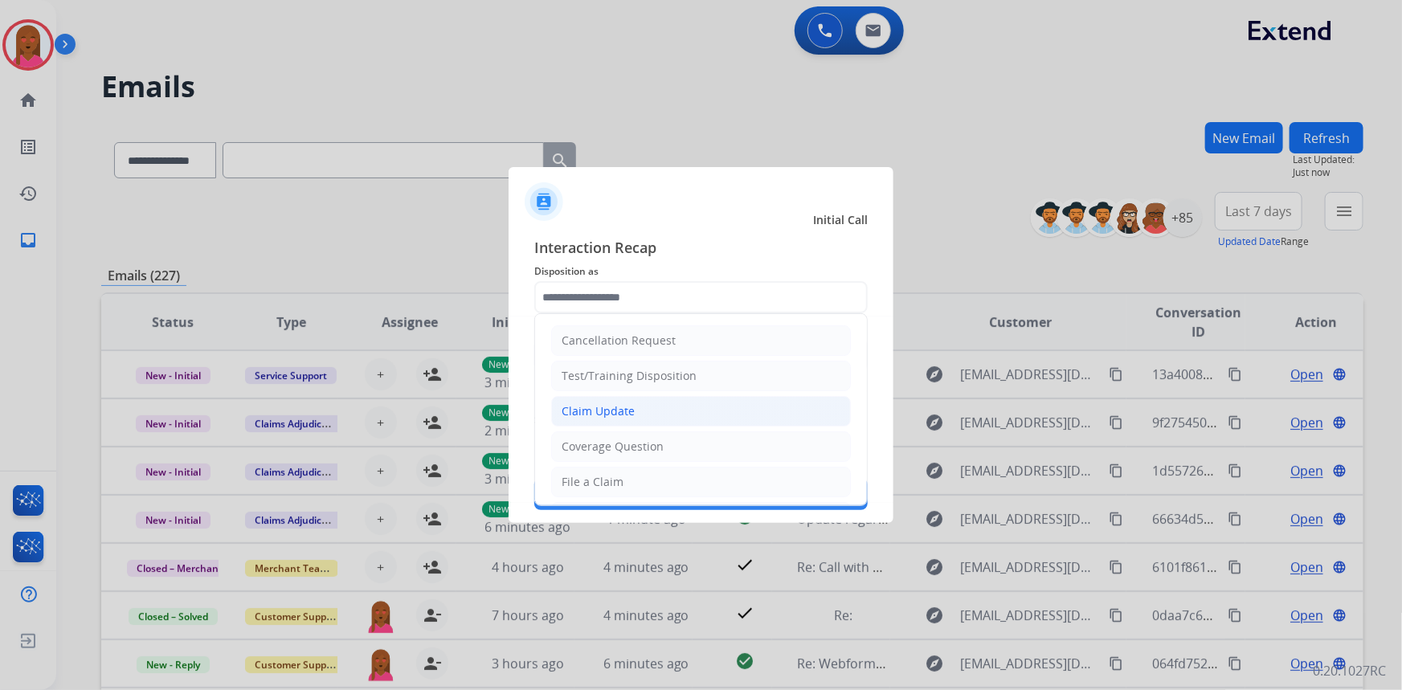
click at [668, 410] on li "Claim Update" at bounding box center [701, 411] width 300 height 31
type input "**********"
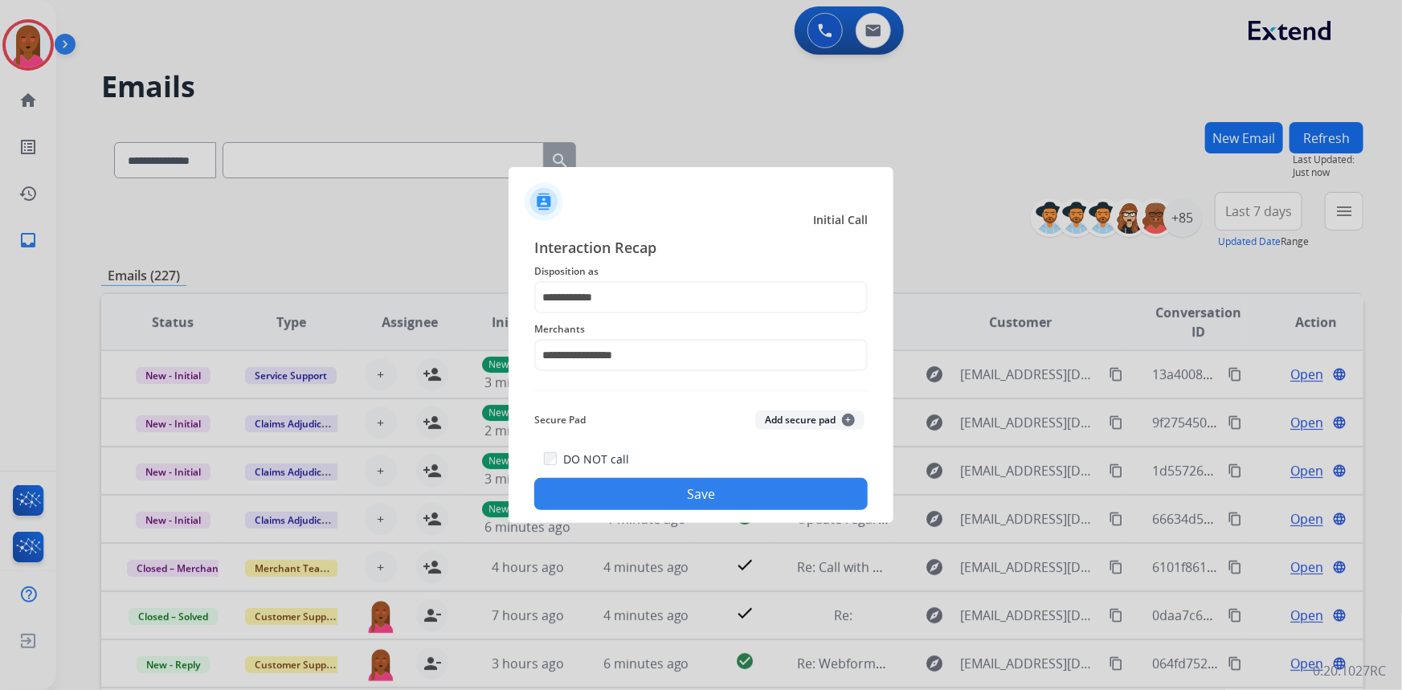
click at [703, 505] on button "Save" at bounding box center [700, 494] width 333 height 32
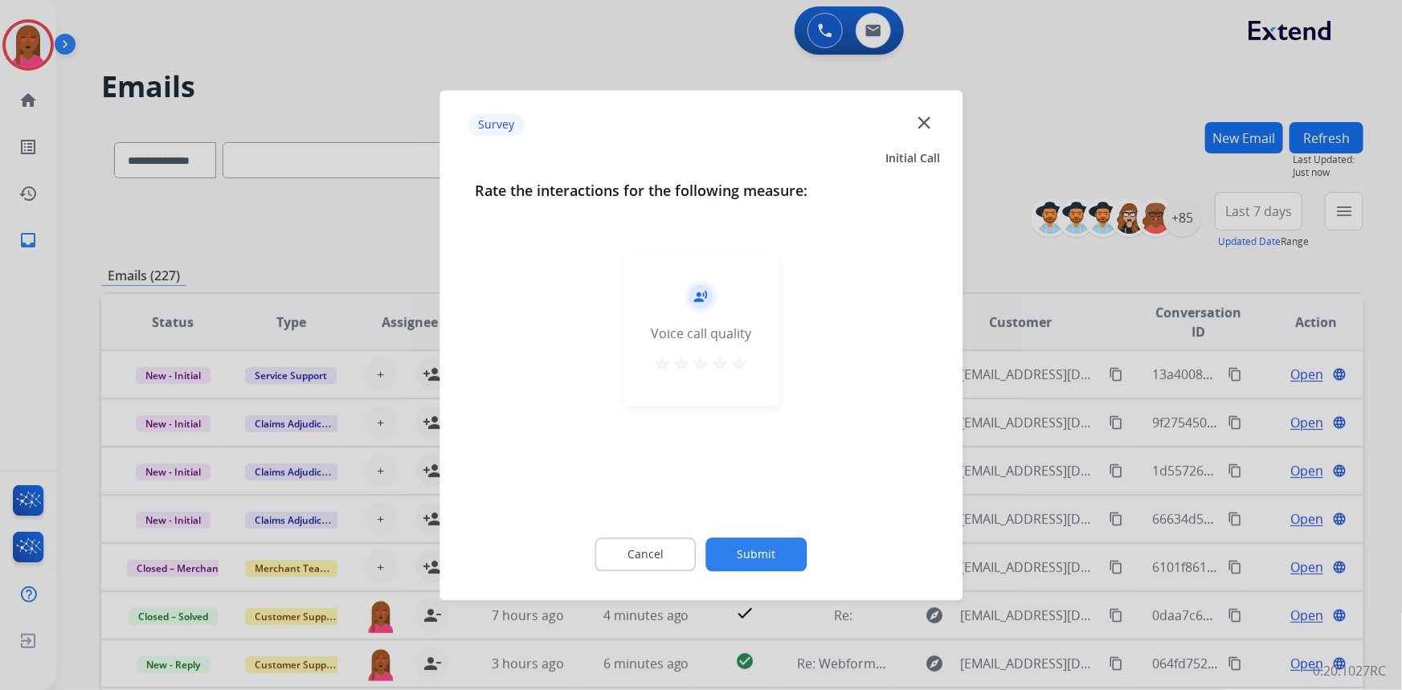
click at [929, 121] on mat-icon "close" at bounding box center [923, 122] width 21 height 21
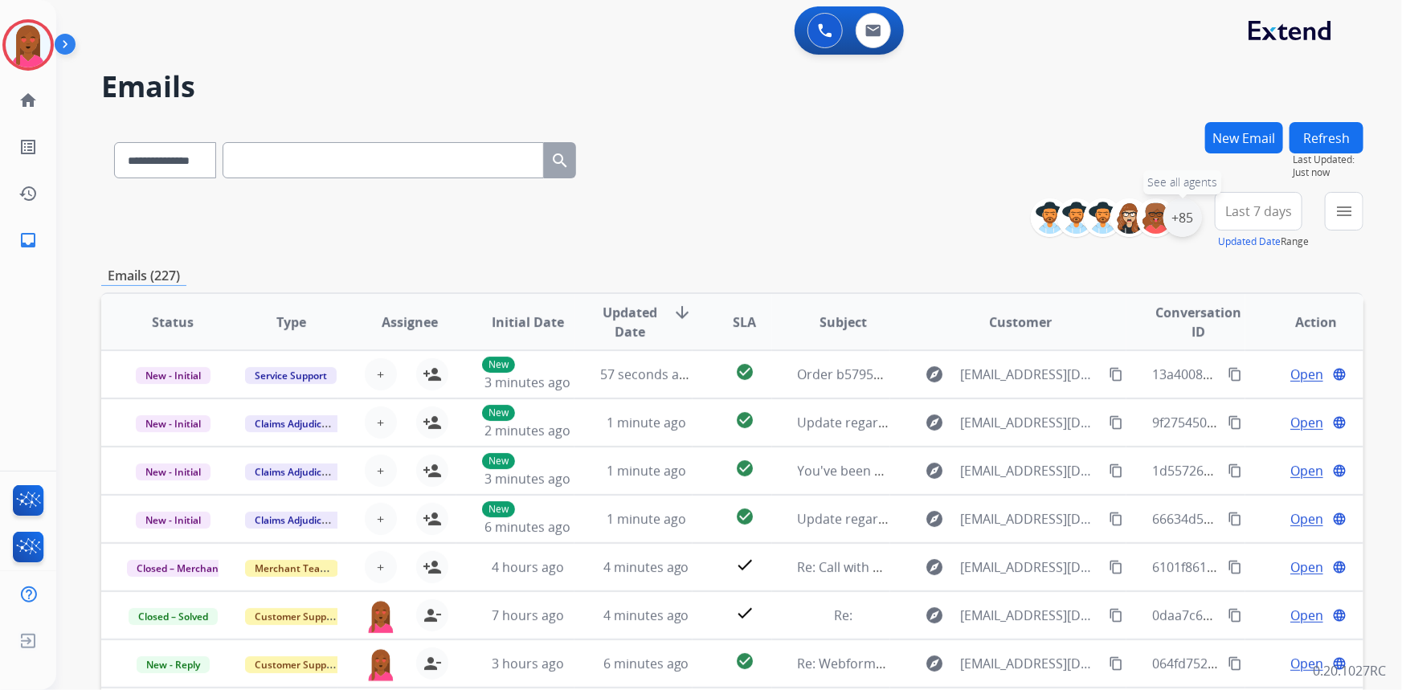
click at [1181, 212] on div "+85" at bounding box center [1182, 217] width 39 height 39
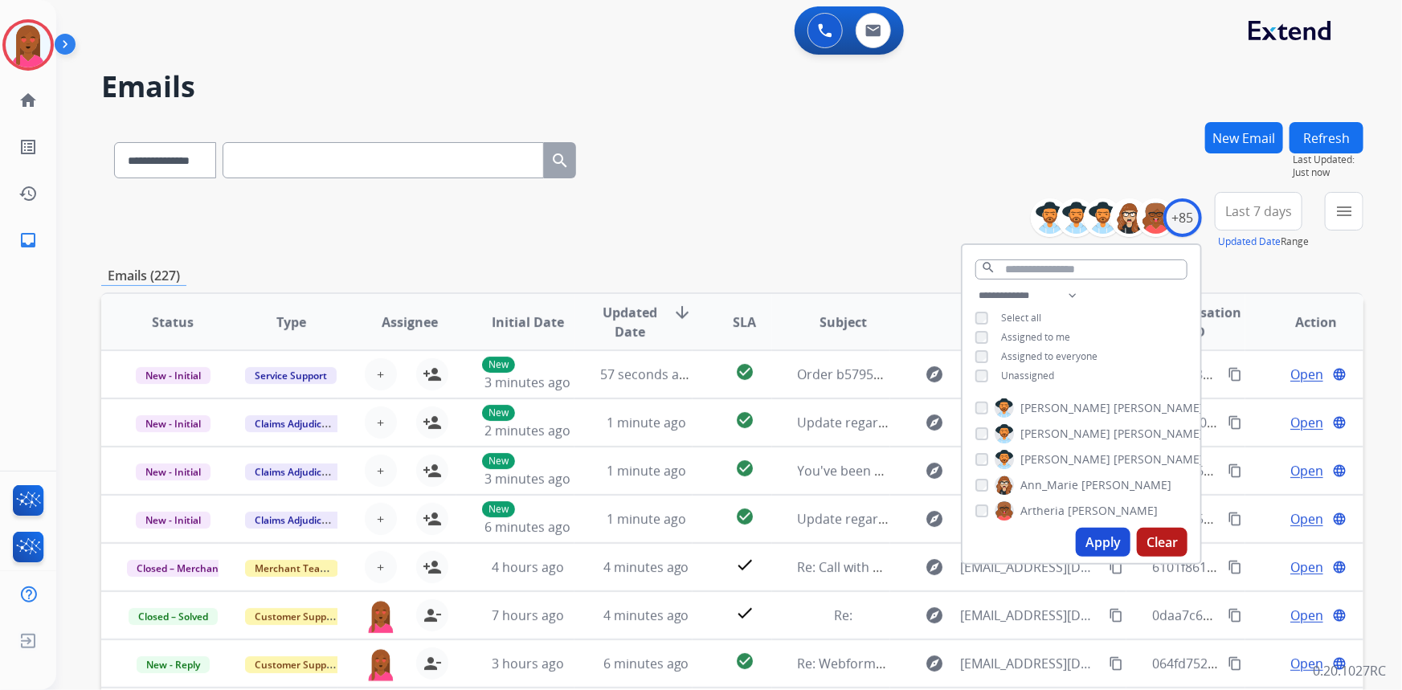
click at [1083, 533] on button "Apply" at bounding box center [1103, 542] width 55 height 29
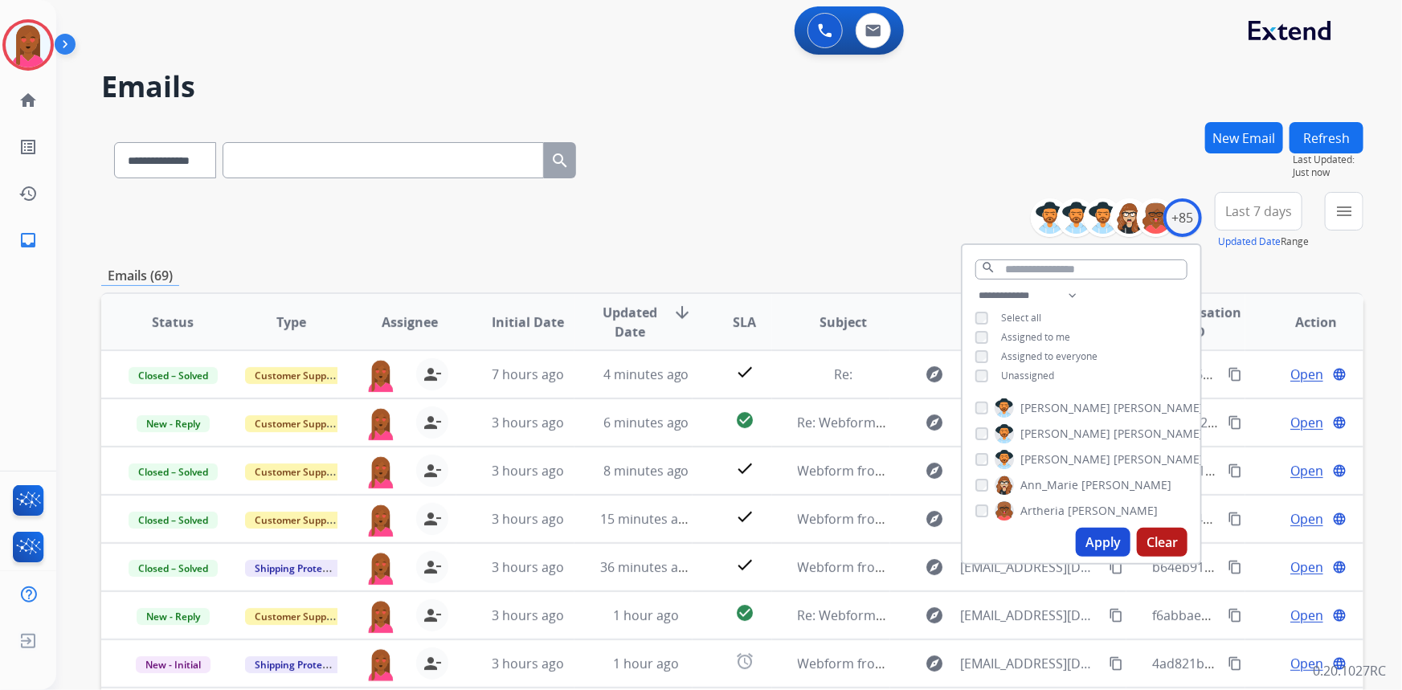
click at [1237, 214] on span "Last 7 days" at bounding box center [1258, 211] width 67 height 6
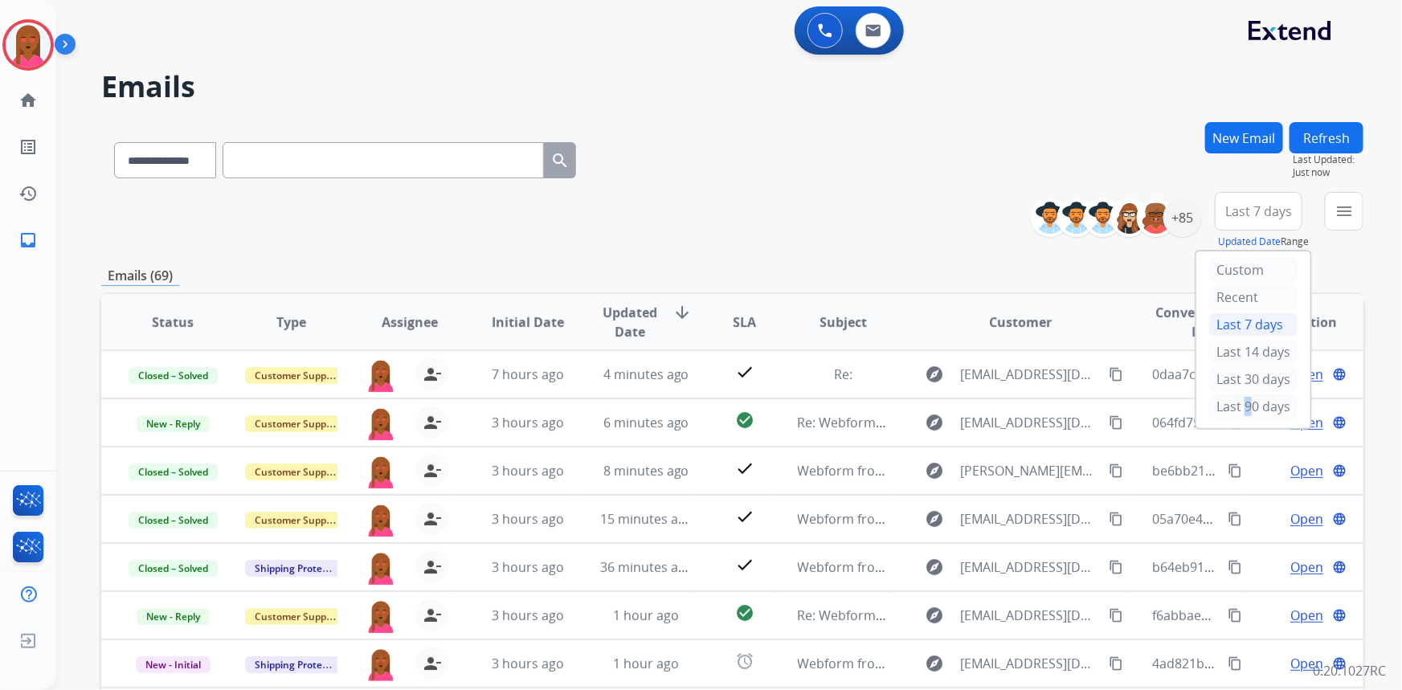
click at [1237, 401] on div "Last 90 days" at bounding box center [1253, 406] width 88 height 24
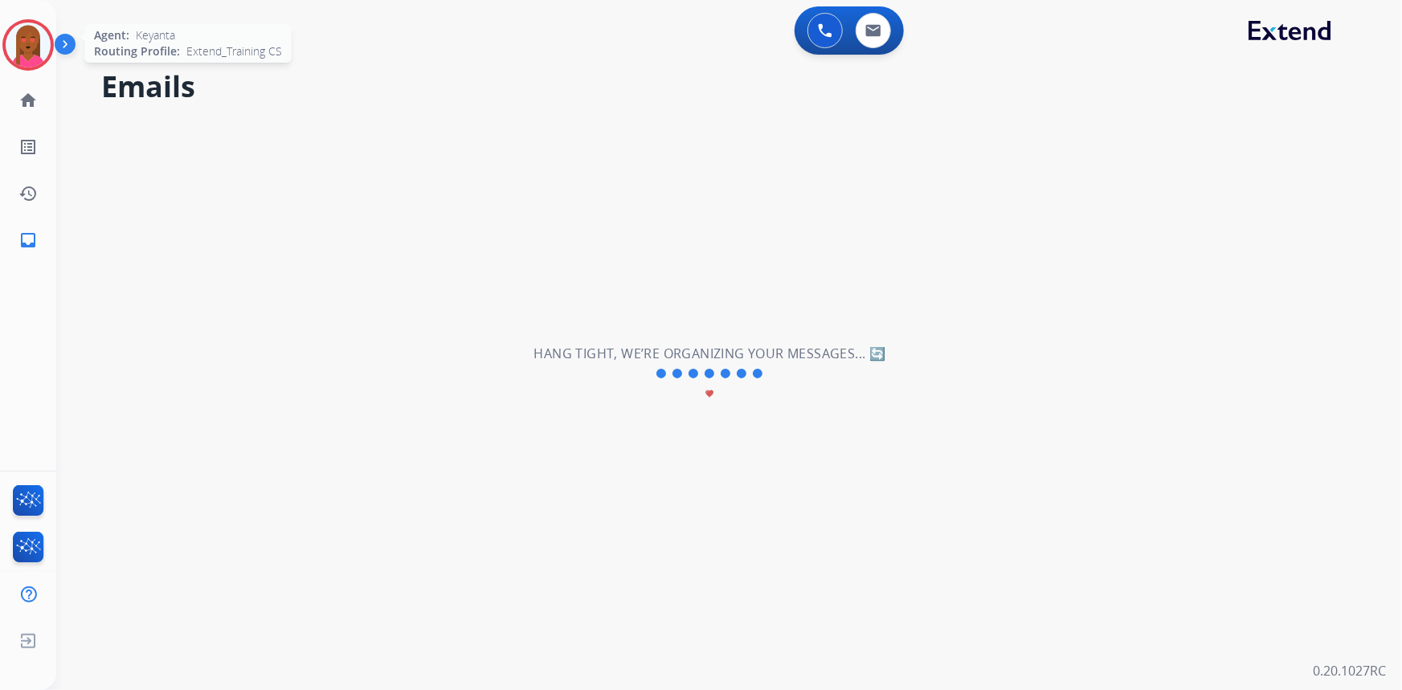
click at [30, 50] on img at bounding box center [28, 44] width 45 height 45
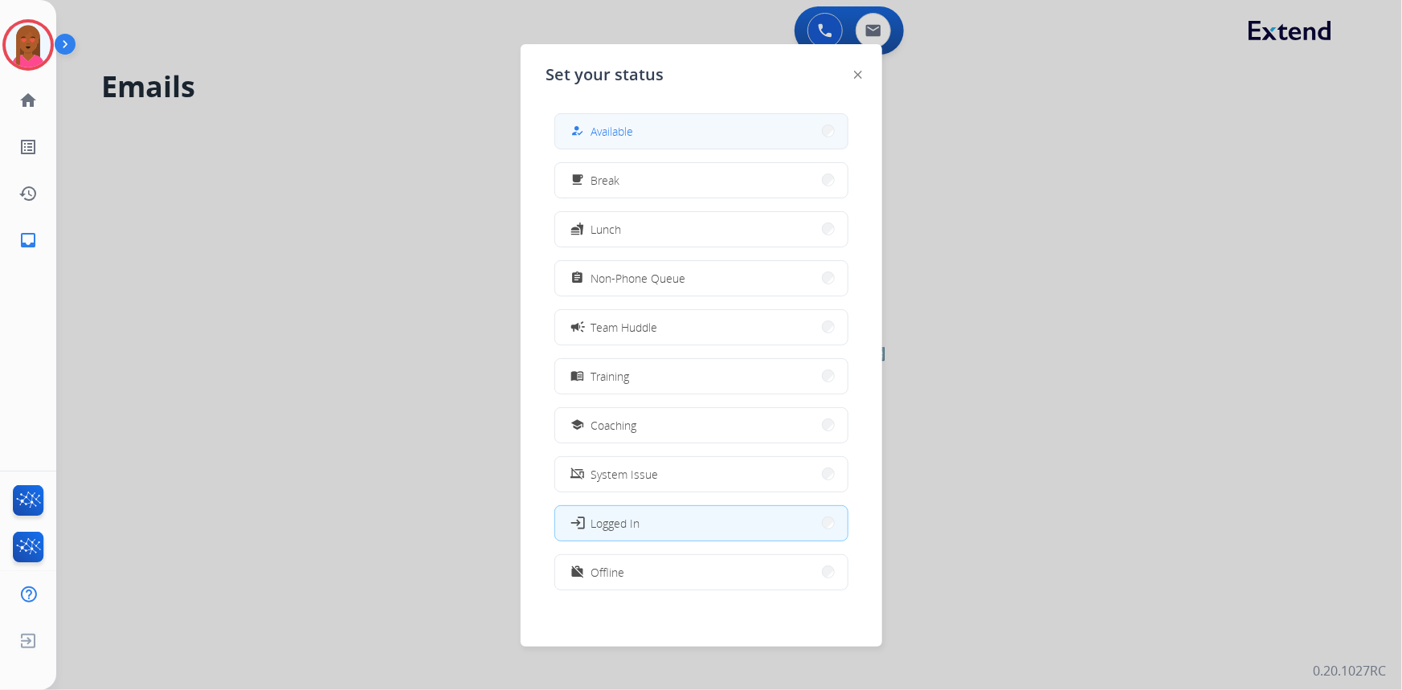
click at [718, 152] on div "how_to_reg Available free_breakfast Break fastfood Lunch assignment Non-Phone Q…" at bounding box center [701, 353] width 310 height 506
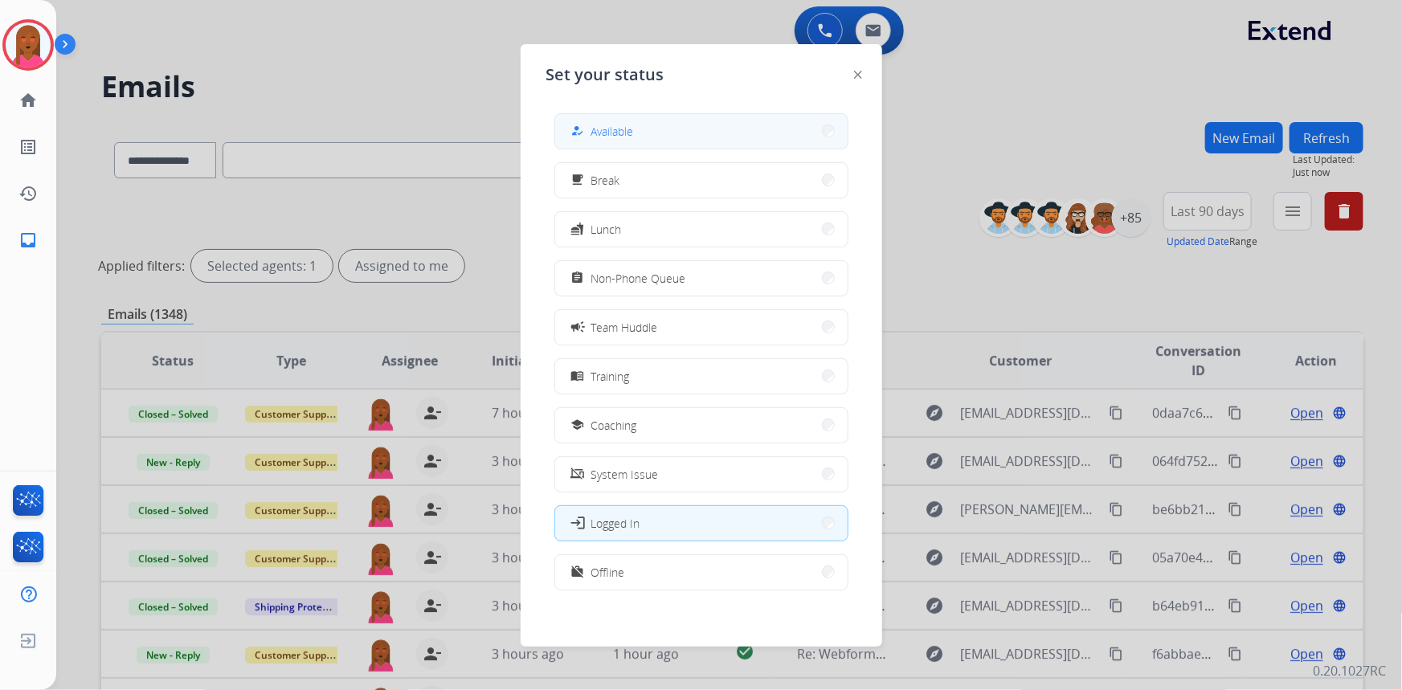
click at [714, 136] on button "how_to_reg Available" at bounding box center [701, 131] width 292 height 35
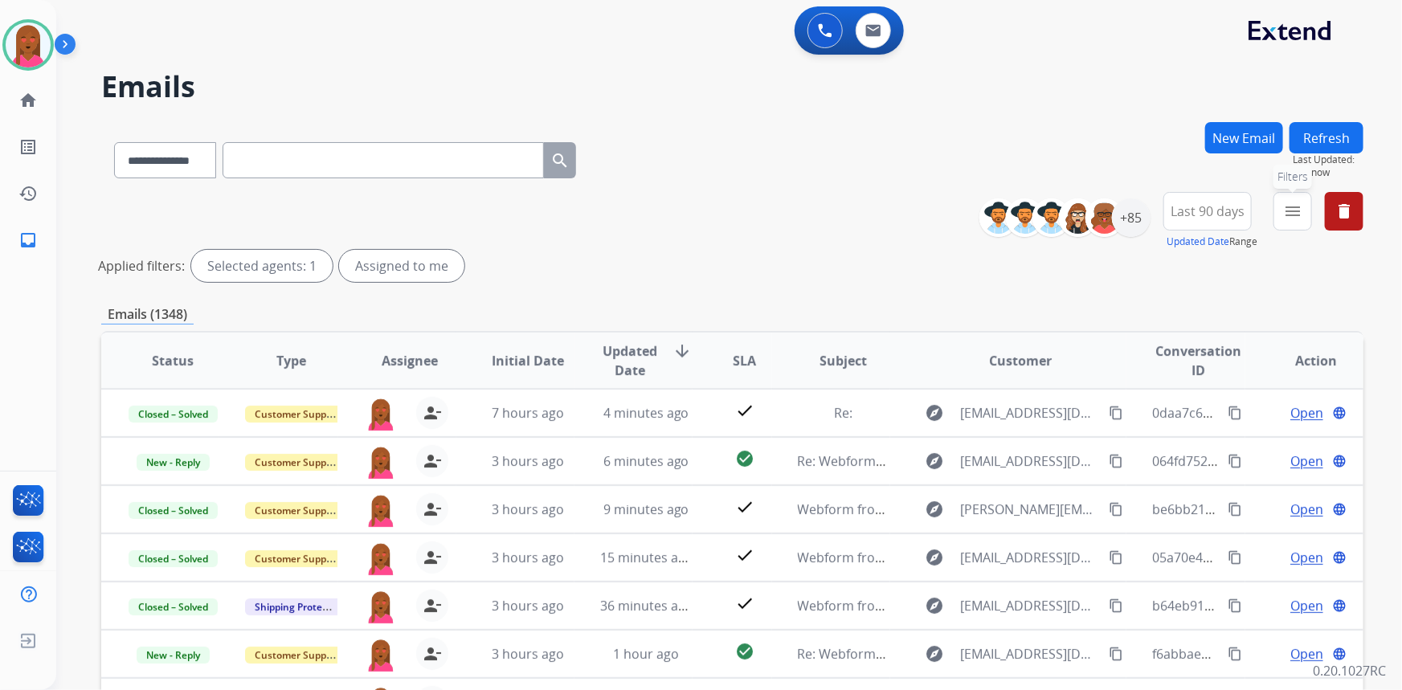
click at [1299, 216] on mat-icon "menu" at bounding box center [1292, 211] width 19 height 19
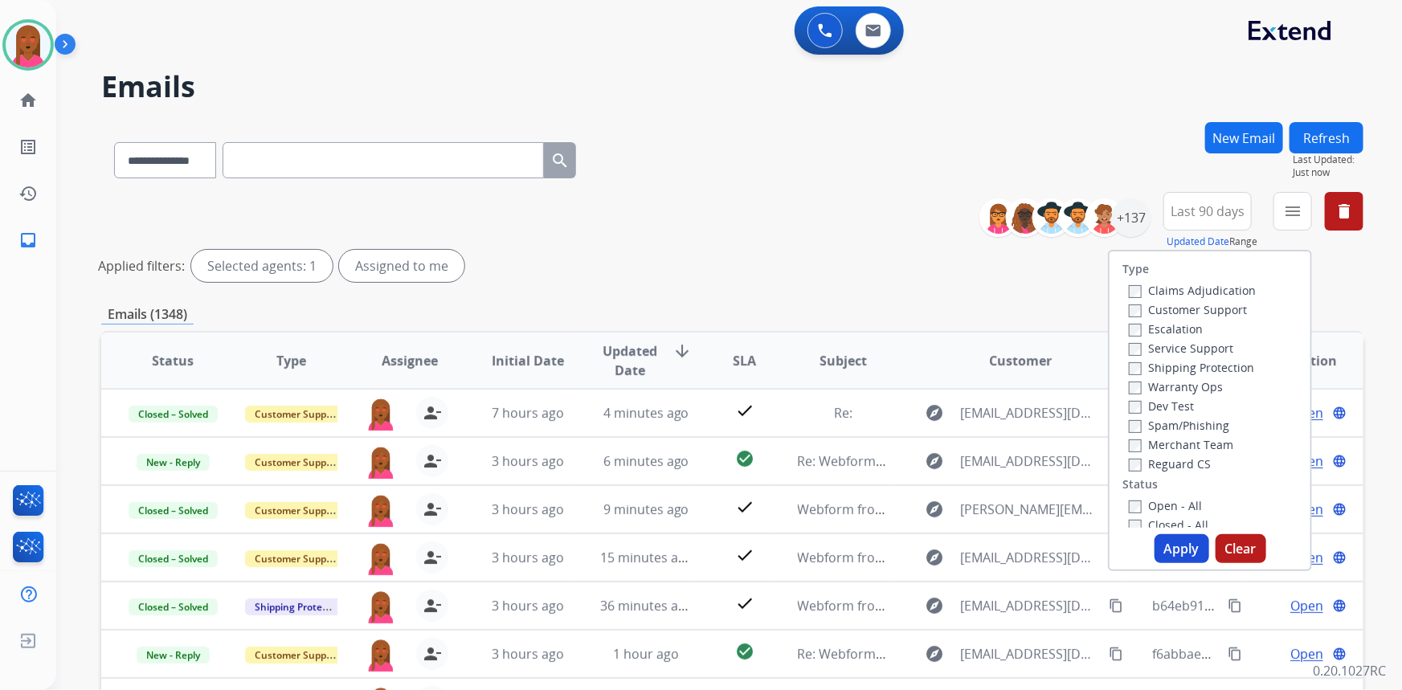
click at [1172, 304] on label "Customer Support" at bounding box center [1188, 309] width 118 height 15
click at [1186, 369] on label "Shipping Protection" at bounding box center [1191, 367] width 125 height 15
click at [1172, 464] on label "Reguard CS" at bounding box center [1170, 463] width 82 height 15
click at [1165, 511] on label "Open - All" at bounding box center [1165, 505] width 73 height 15
click at [1174, 546] on button "Apply" at bounding box center [1181, 548] width 55 height 29
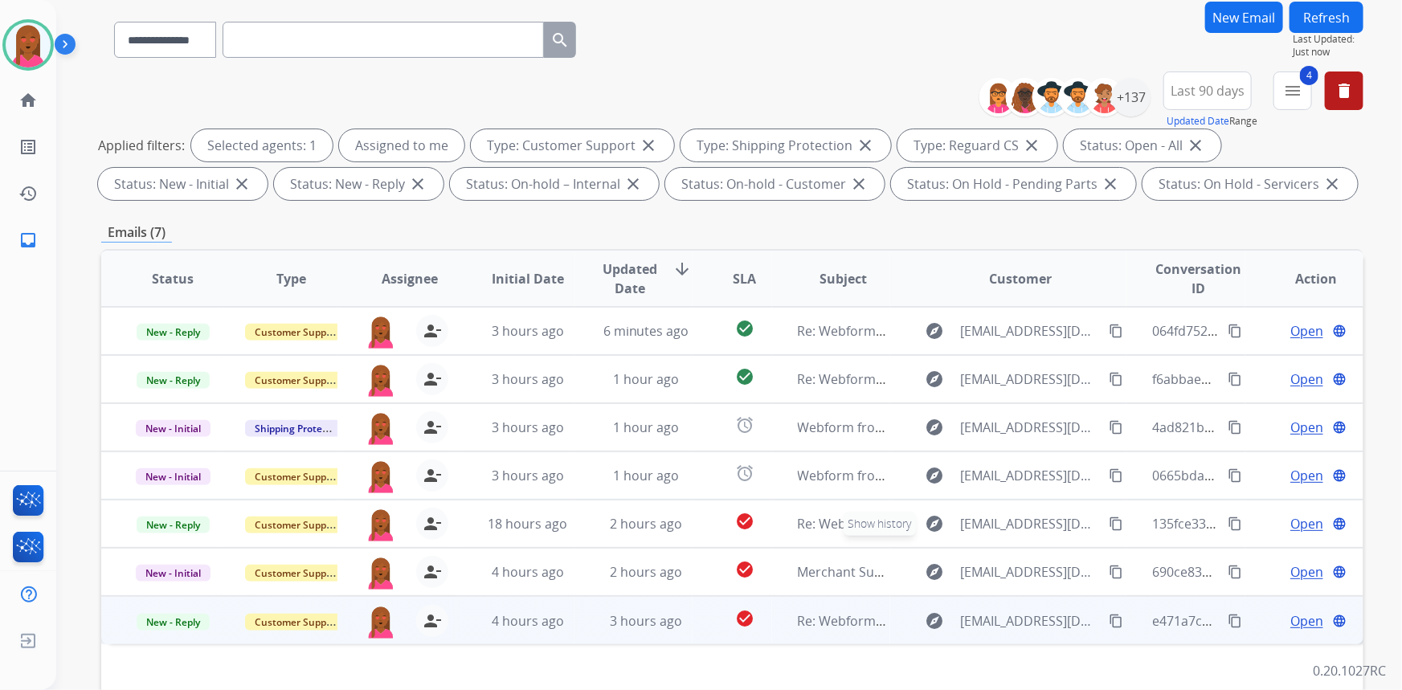
scroll to position [145, 0]
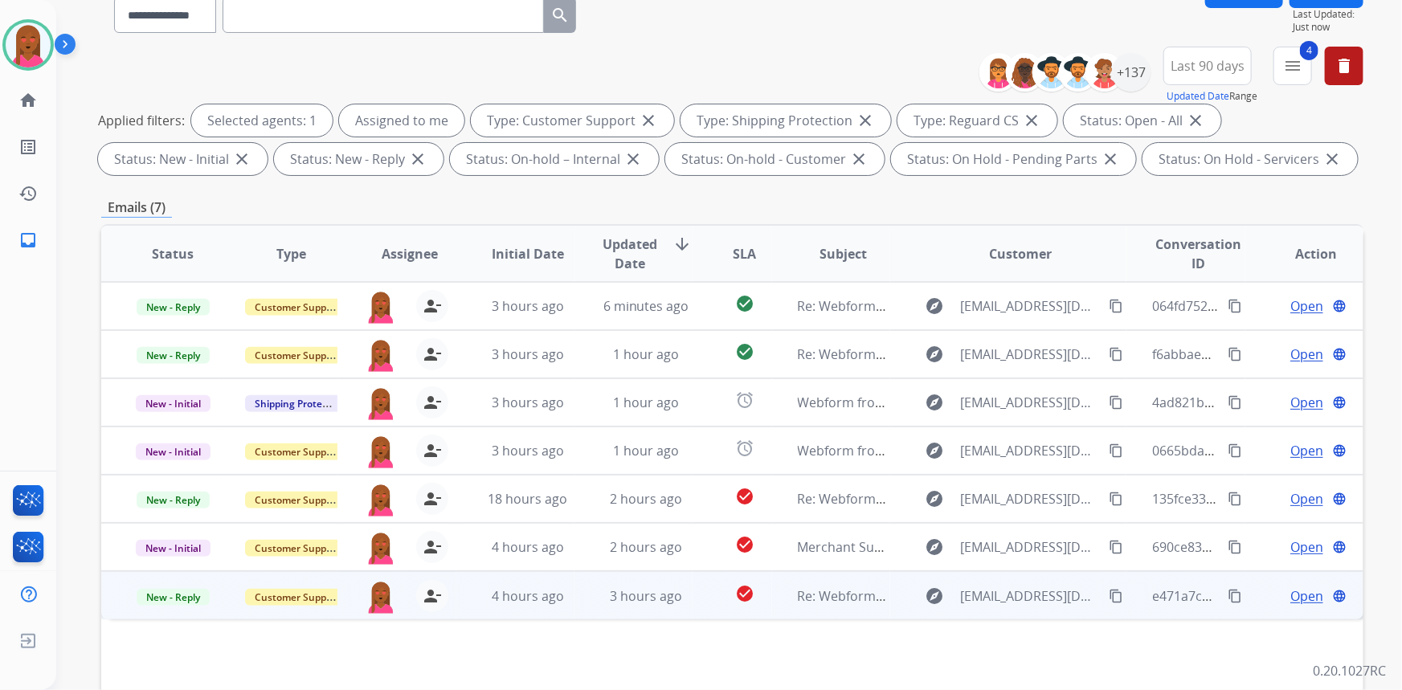
click at [1290, 594] on span "Open" at bounding box center [1306, 595] width 33 height 19
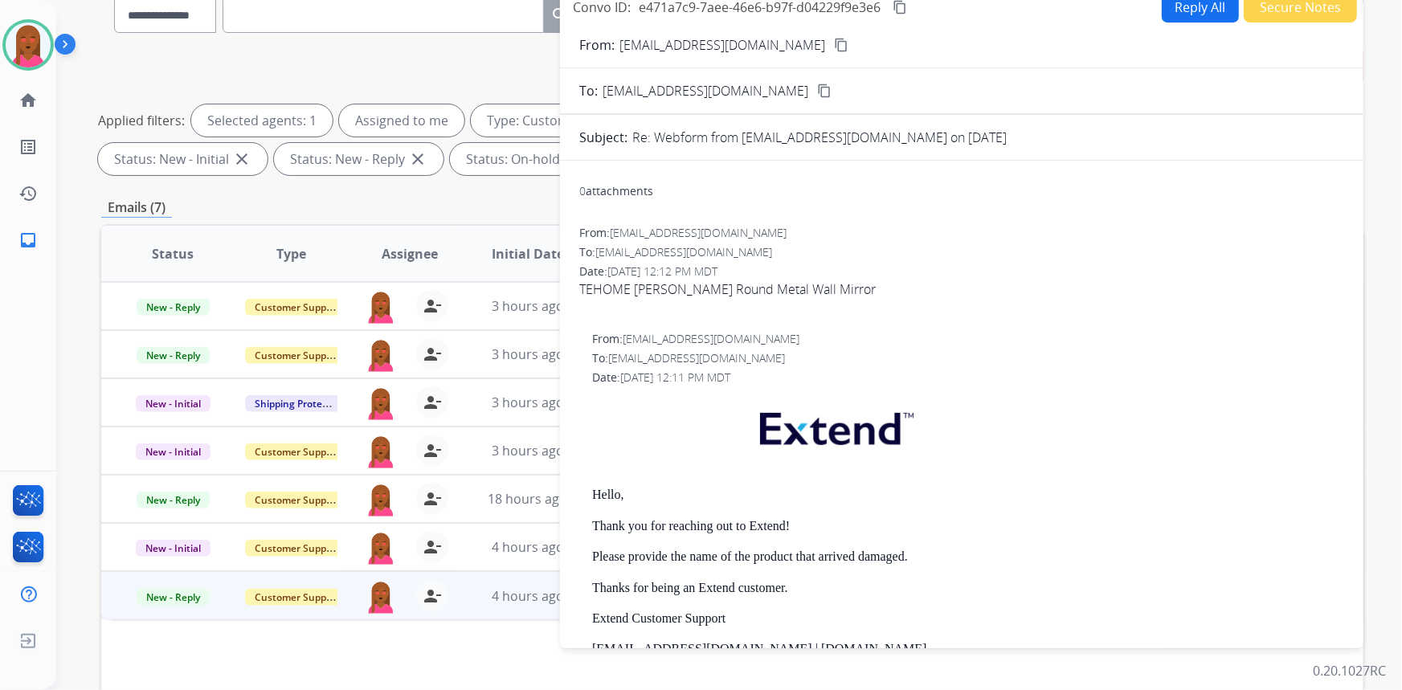
scroll to position [72, 0]
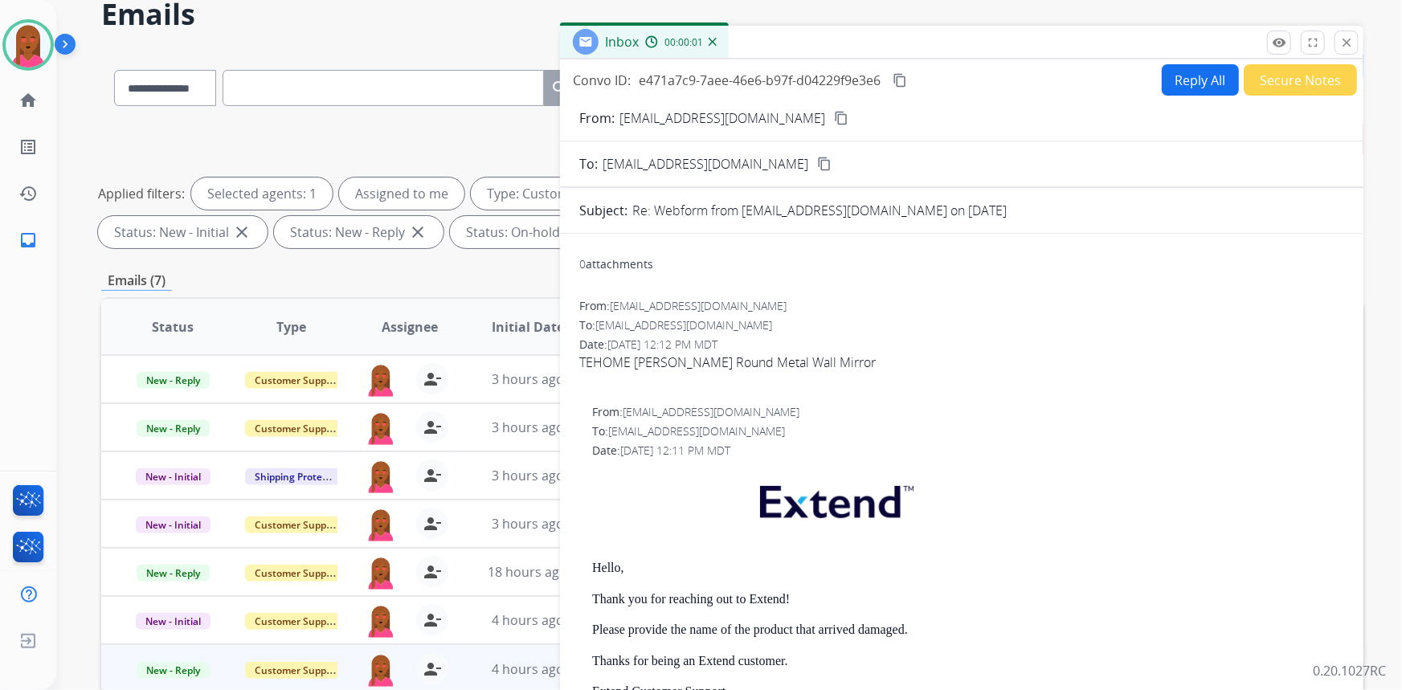
click at [708, 359] on div "TEHOME [PERSON_NAME] Round Metal Wall Mirror" at bounding box center [961, 362] width 765 height 19
copy div "TEHOME [PERSON_NAME] Round Metal Wall Mirror"
click at [907, 76] on mat-icon "content_copy" at bounding box center [900, 80] width 14 height 14
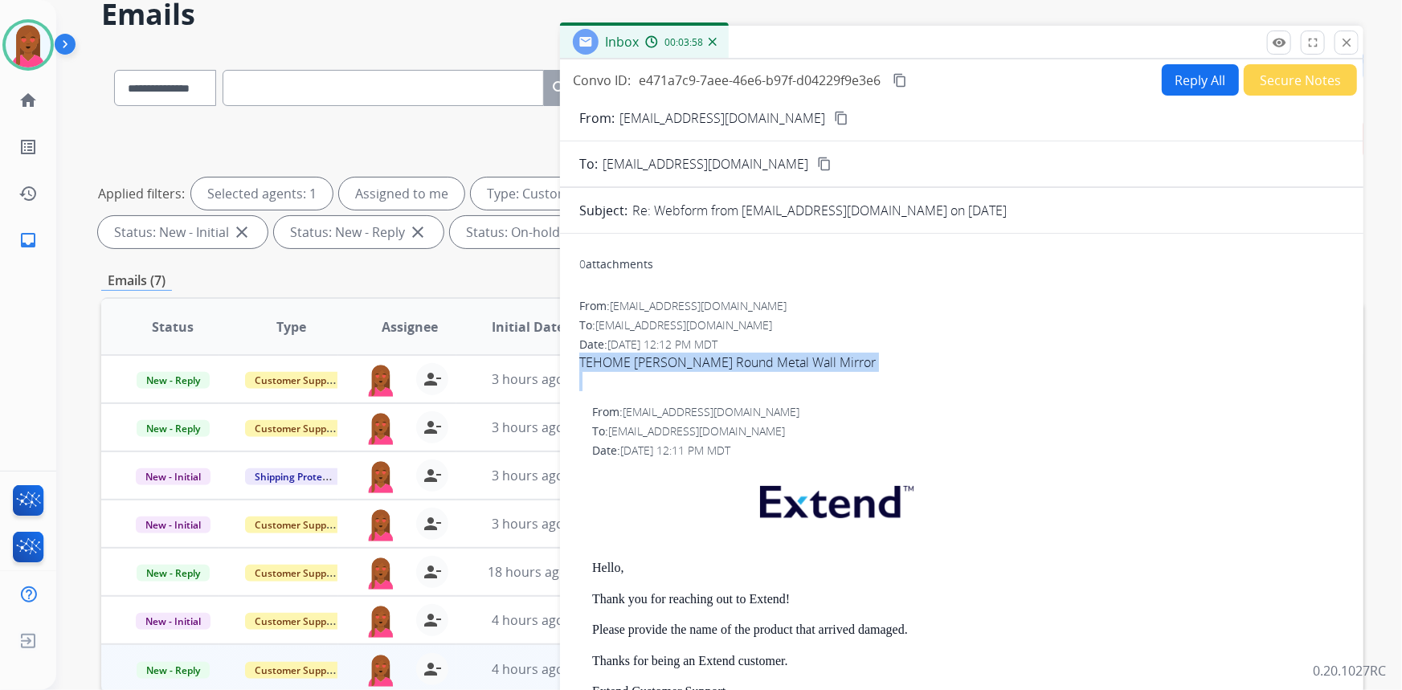
click at [1205, 80] on button "Reply All" at bounding box center [1200, 79] width 77 height 31
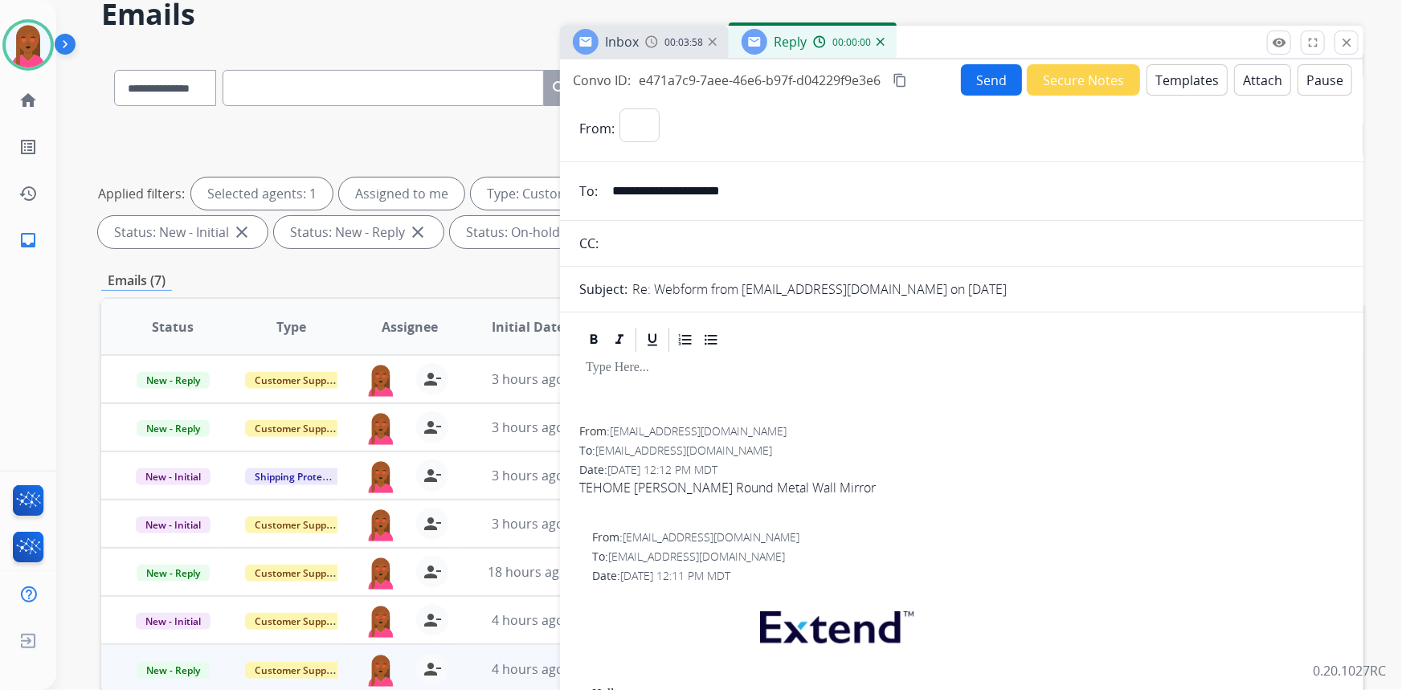
select select "**********"
click at [1205, 76] on button "Templates" at bounding box center [1186, 79] width 81 height 31
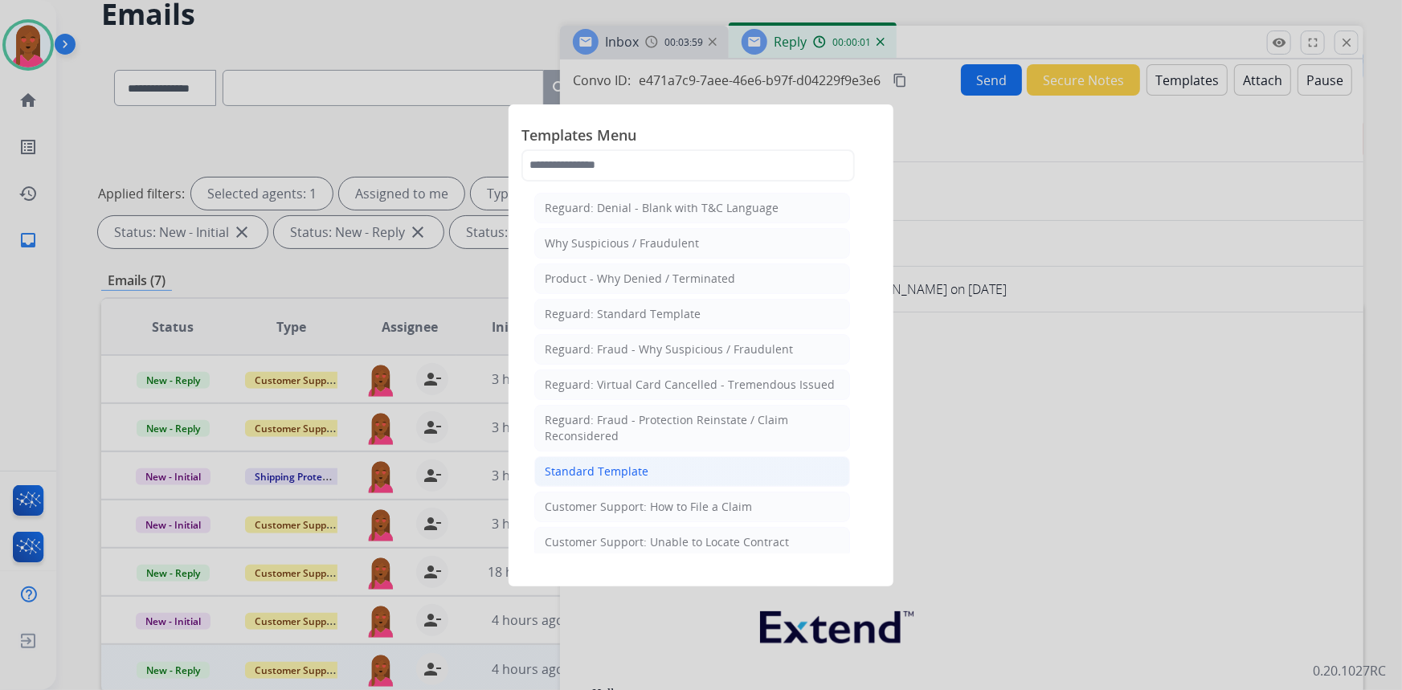
click at [659, 467] on li "Standard Template" at bounding box center [692, 471] width 316 height 31
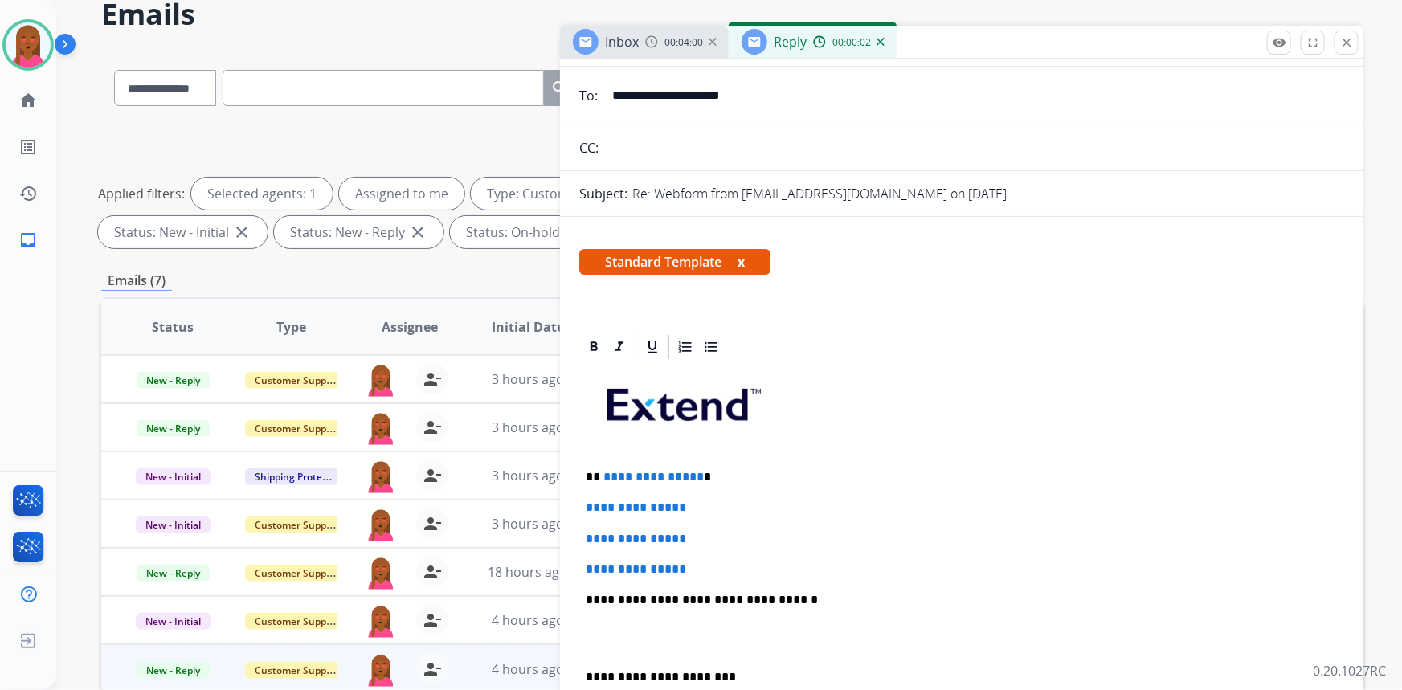
scroll to position [145, 0]
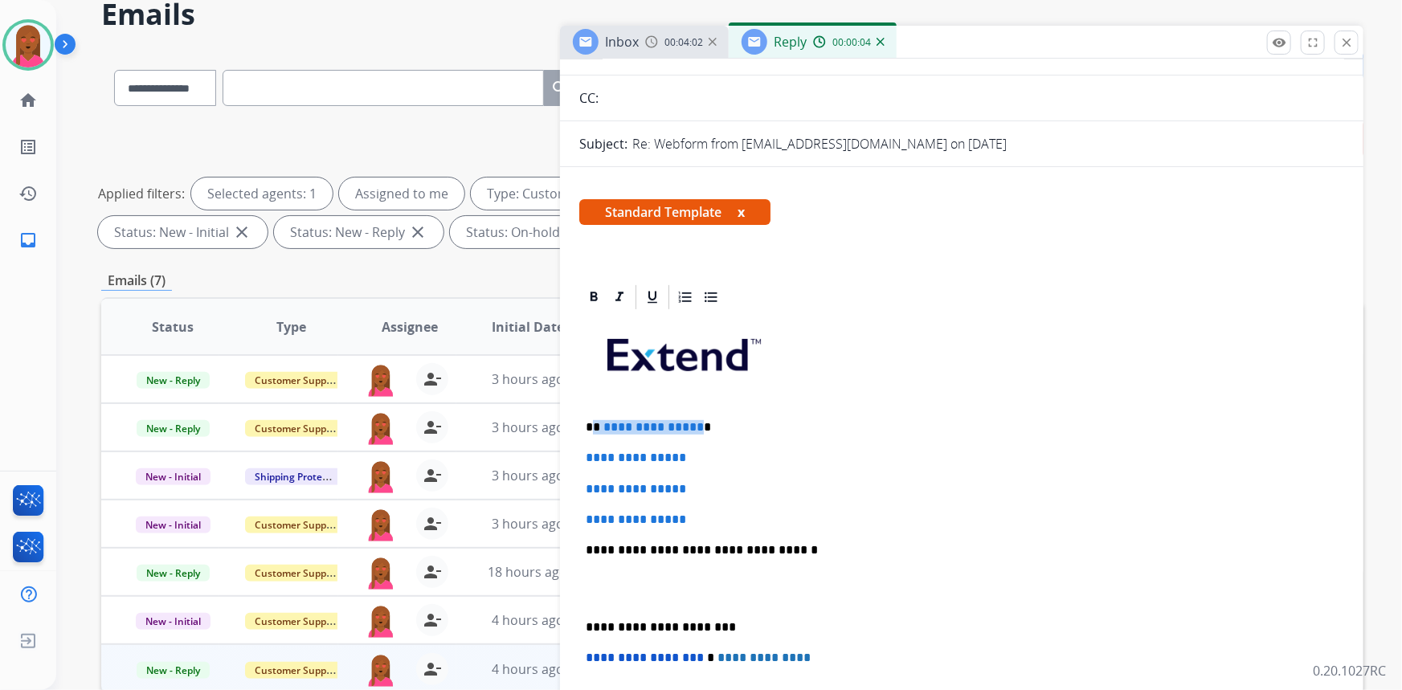
drag, startPoint x: 692, startPoint y: 422, endPoint x: 594, endPoint y: 419, distance: 98.9
click at [594, 420] on p "**********" at bounding box center [956, 427] width 740 height 14
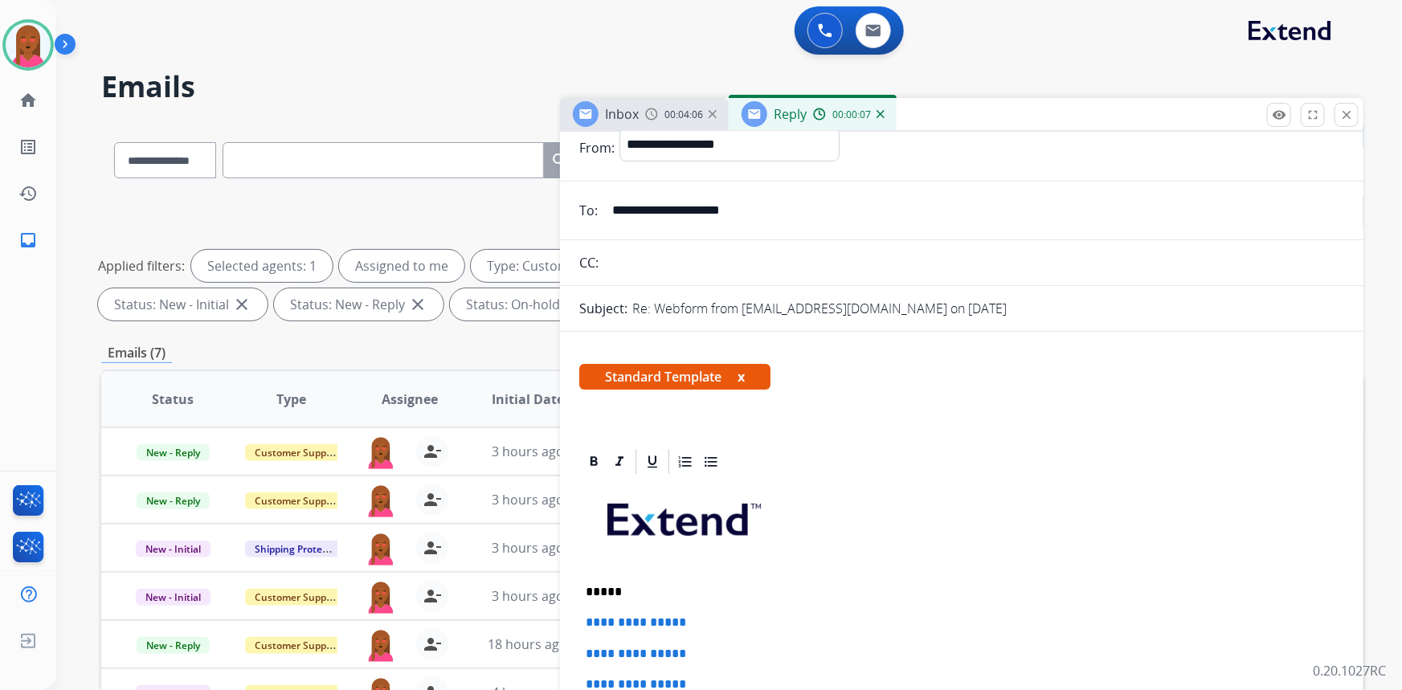
scroll to position [0, 0]
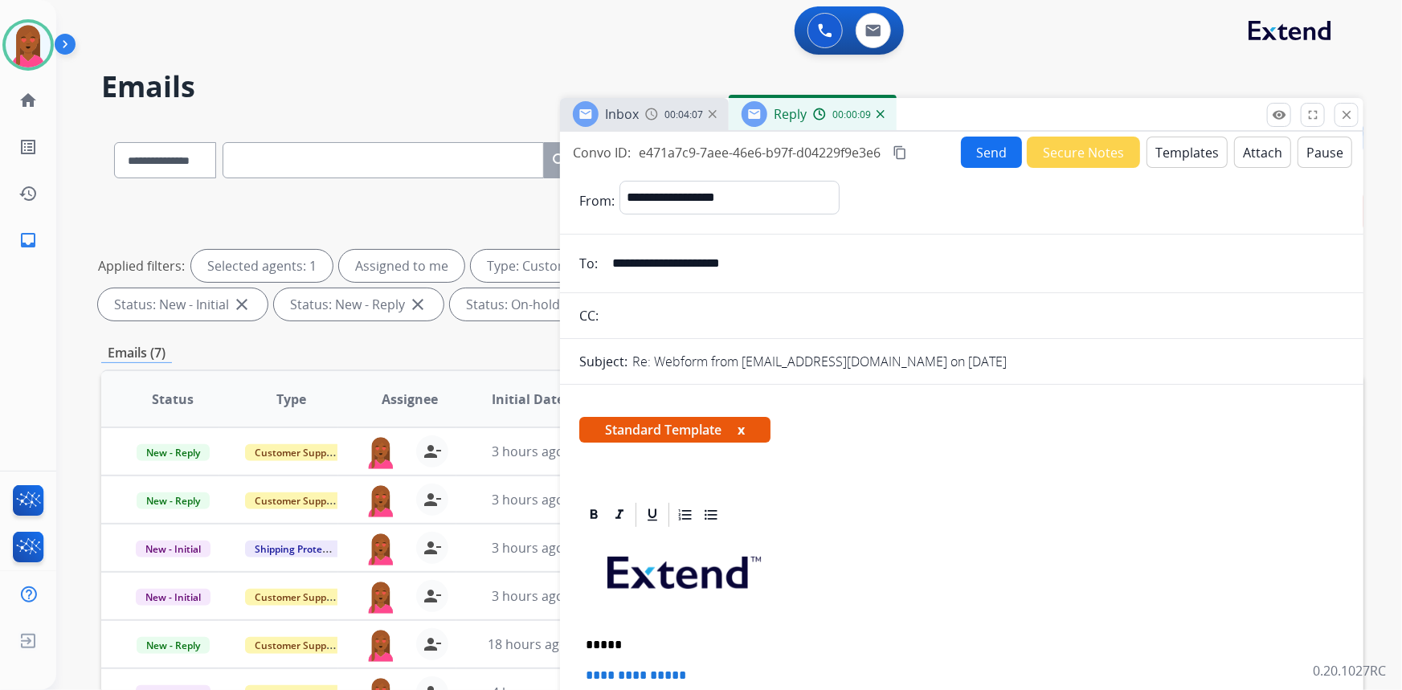
click at [1085, 149] on button "Secure Notes" at bounding box center [1083, 152] width 113 height 31
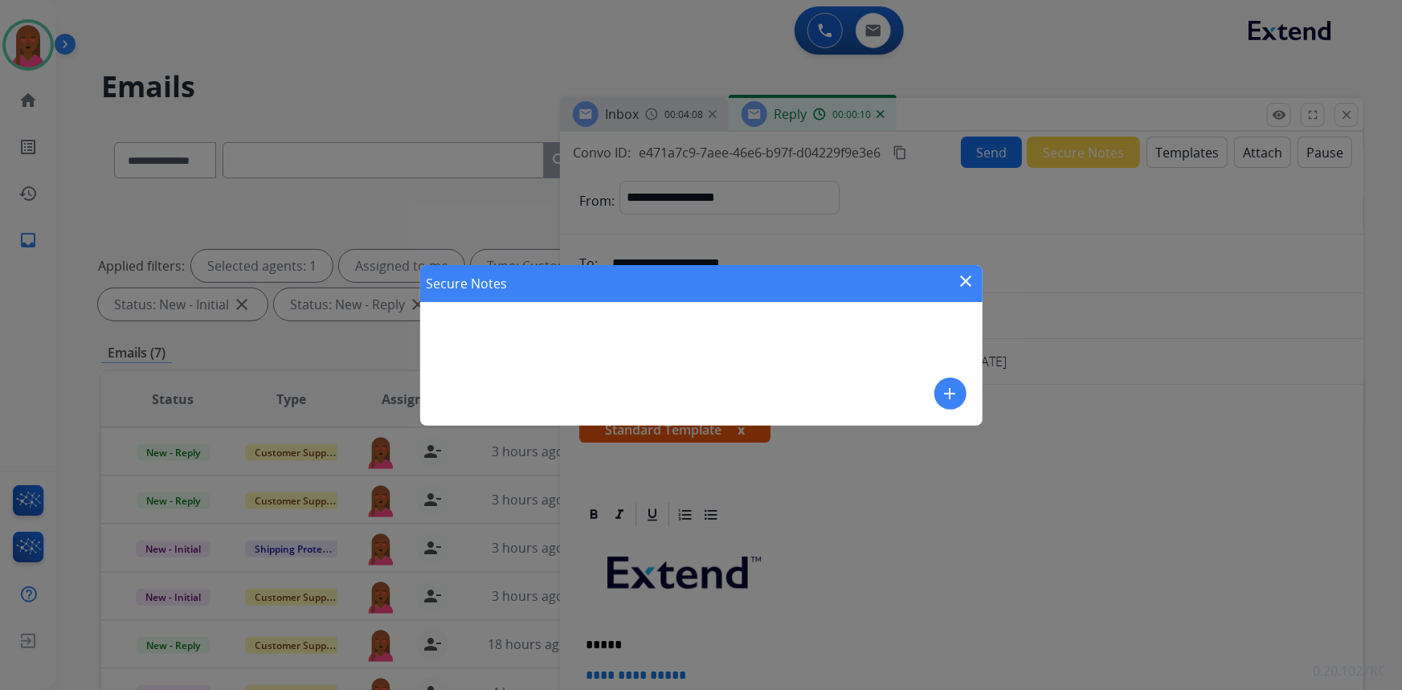
click at [946, 386] on mat-icon "add" at bounding box center [950, 393] width 19 height 19
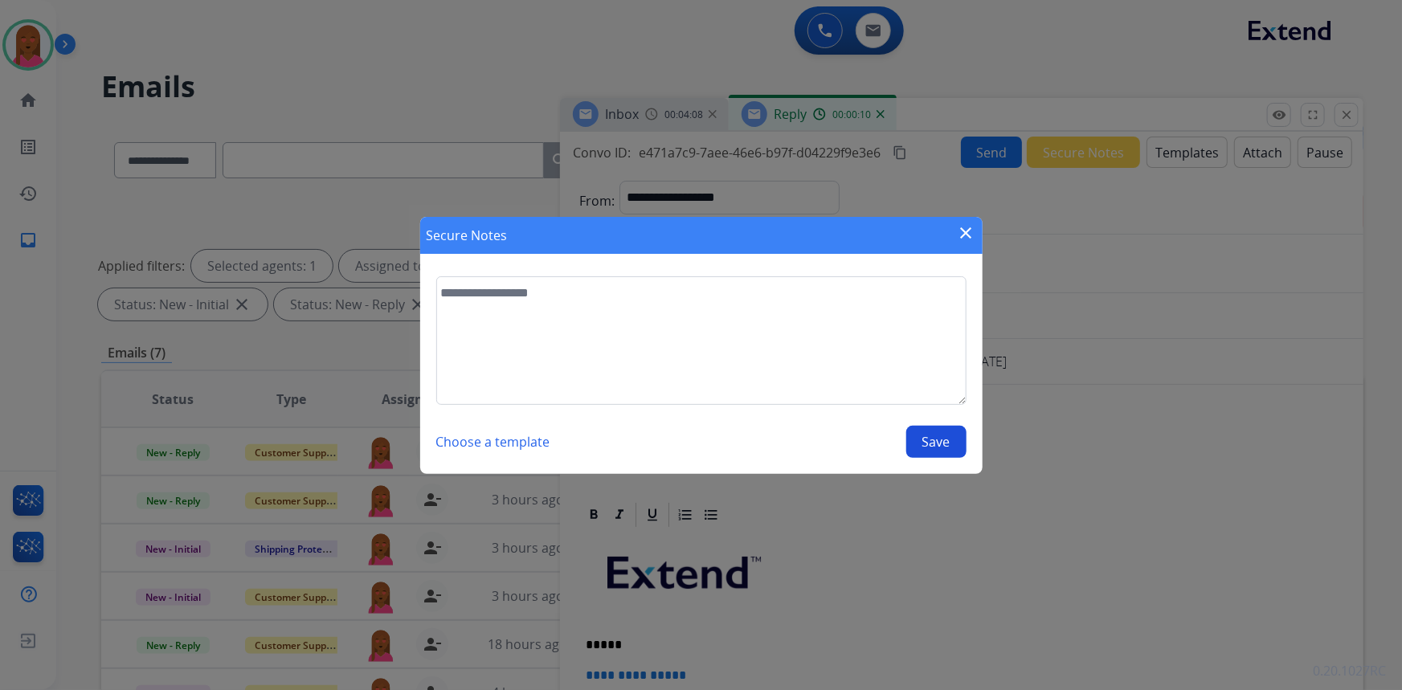
click at [651, 411] on div "Choose a template Save" at bounding box center [701, 367] width 530 height 182
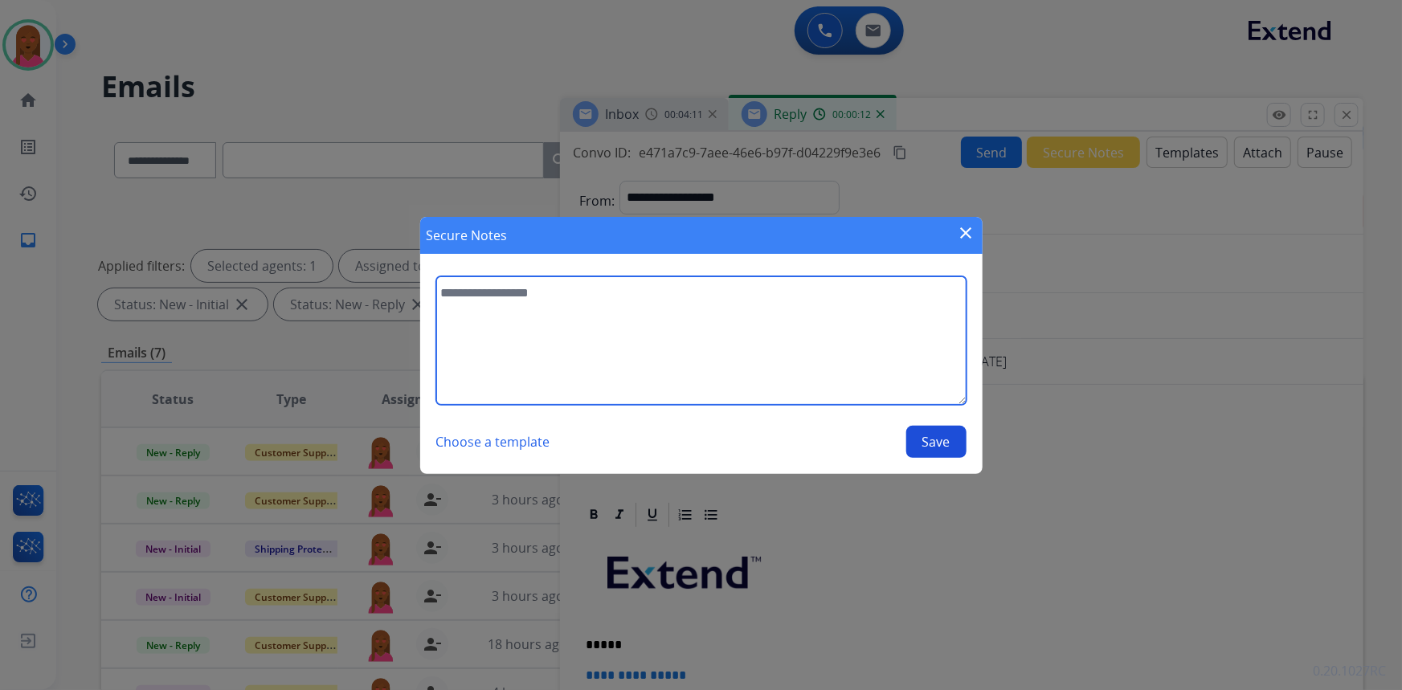
click at [771, 329] on textarea at bounding box center [701, 340] width 530 height 129
type textarea "**********"
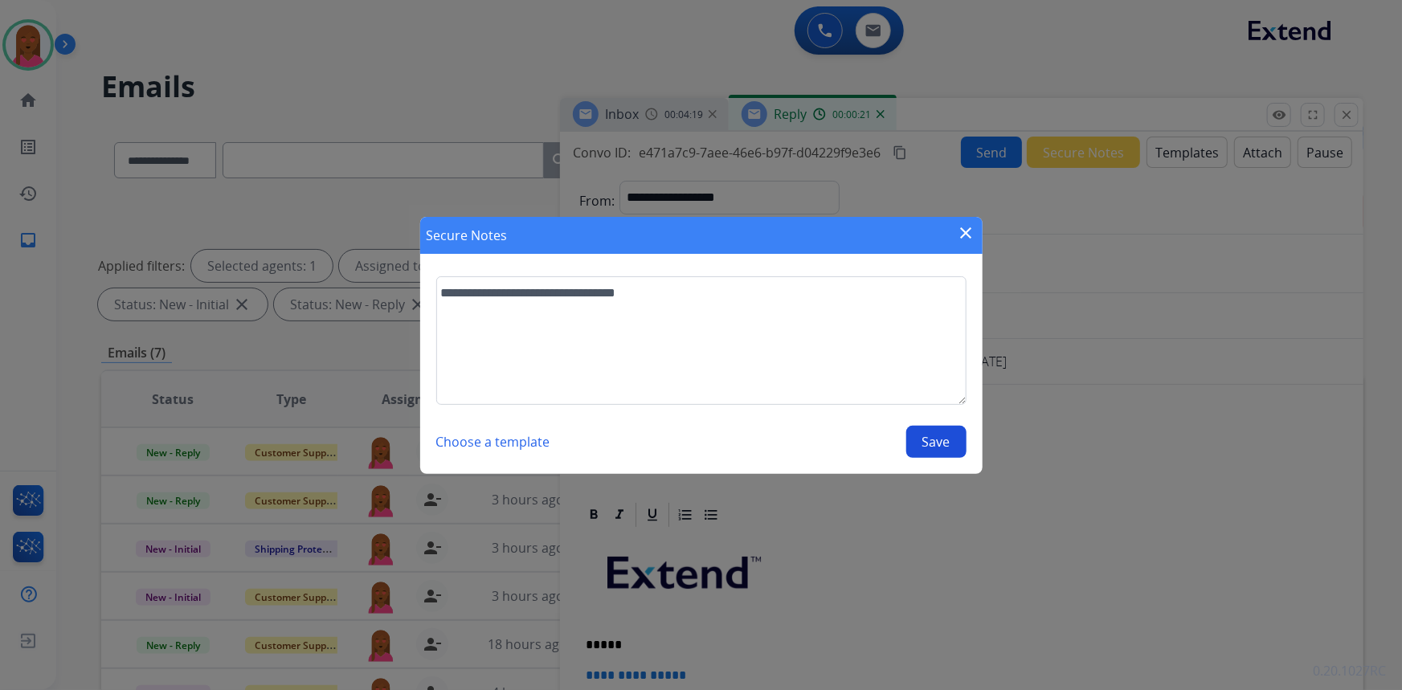
click at [951, 447] on button "Save" at bounding box center [936, 442] width 60 height 32
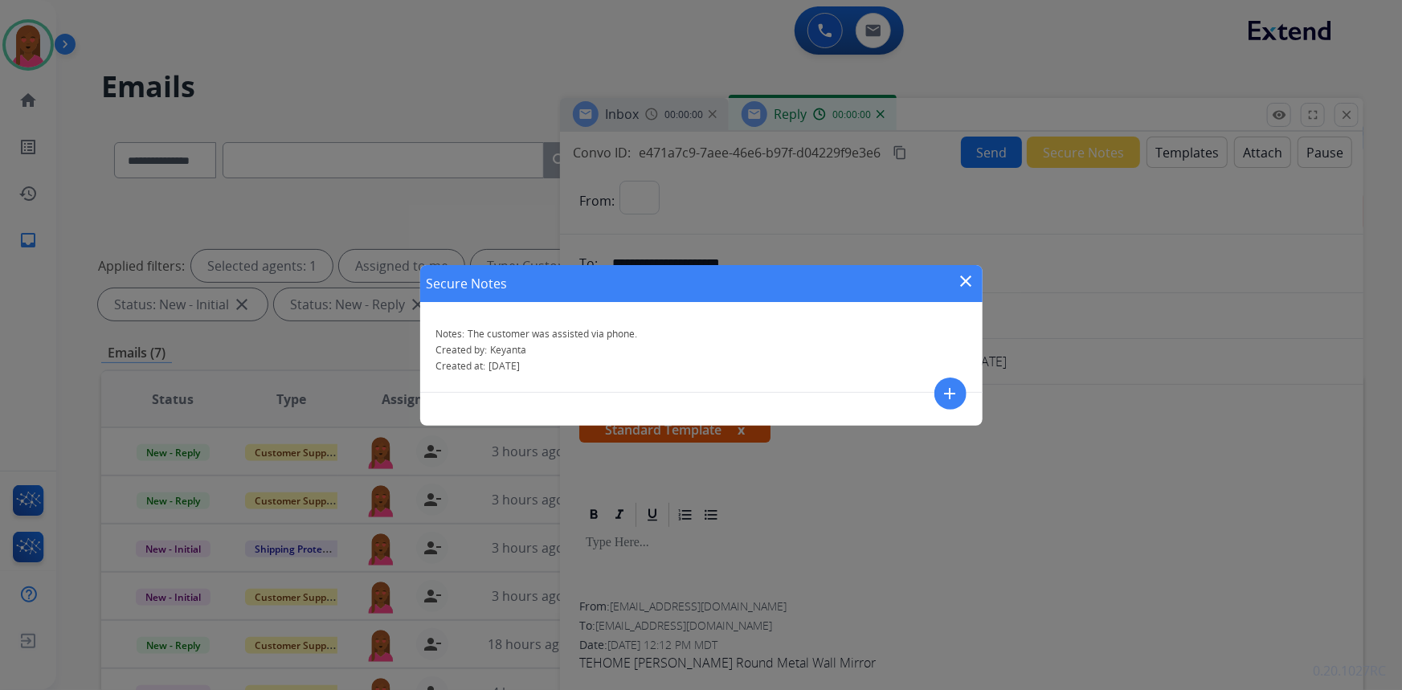
select select "**********"
click at [967, 280] on mat-icon "close" at bounding box center [966, 281] width 19 height 19
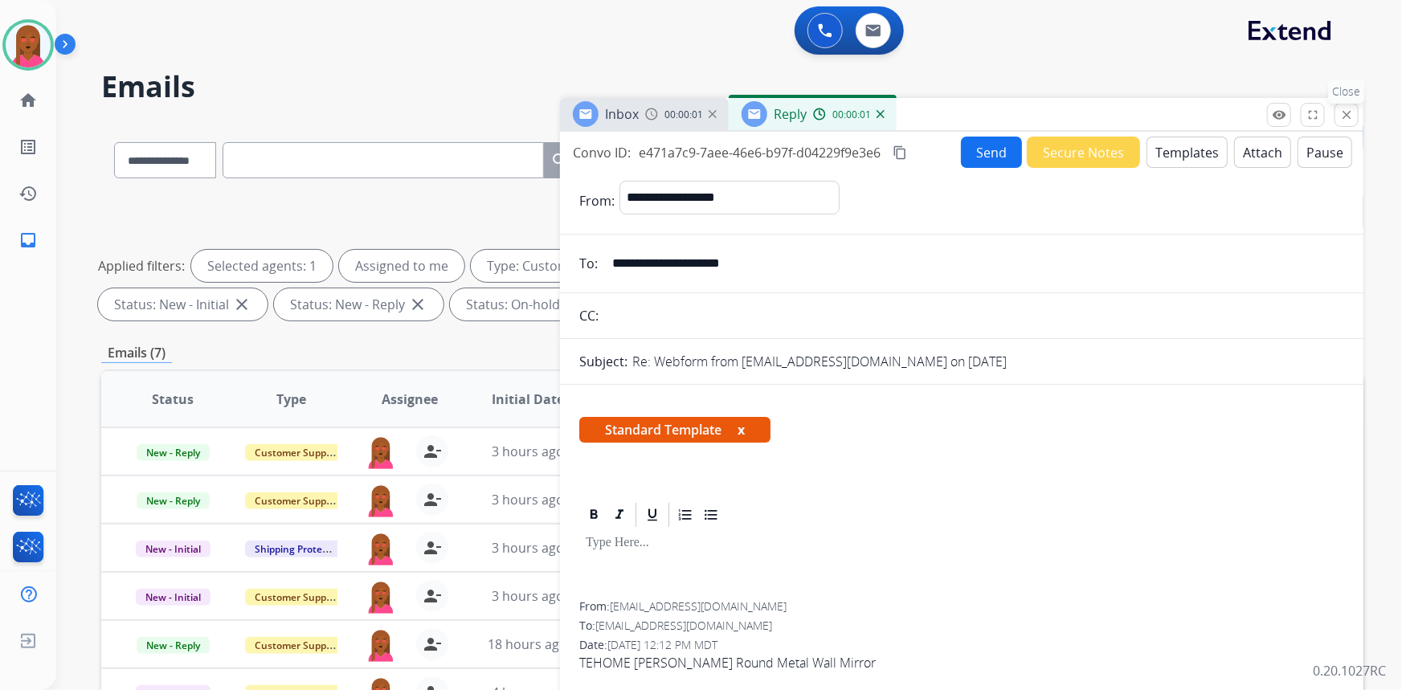
click at [1348, 123] on button "close Close" at bounding box center [1346, 115] width 24 height 24
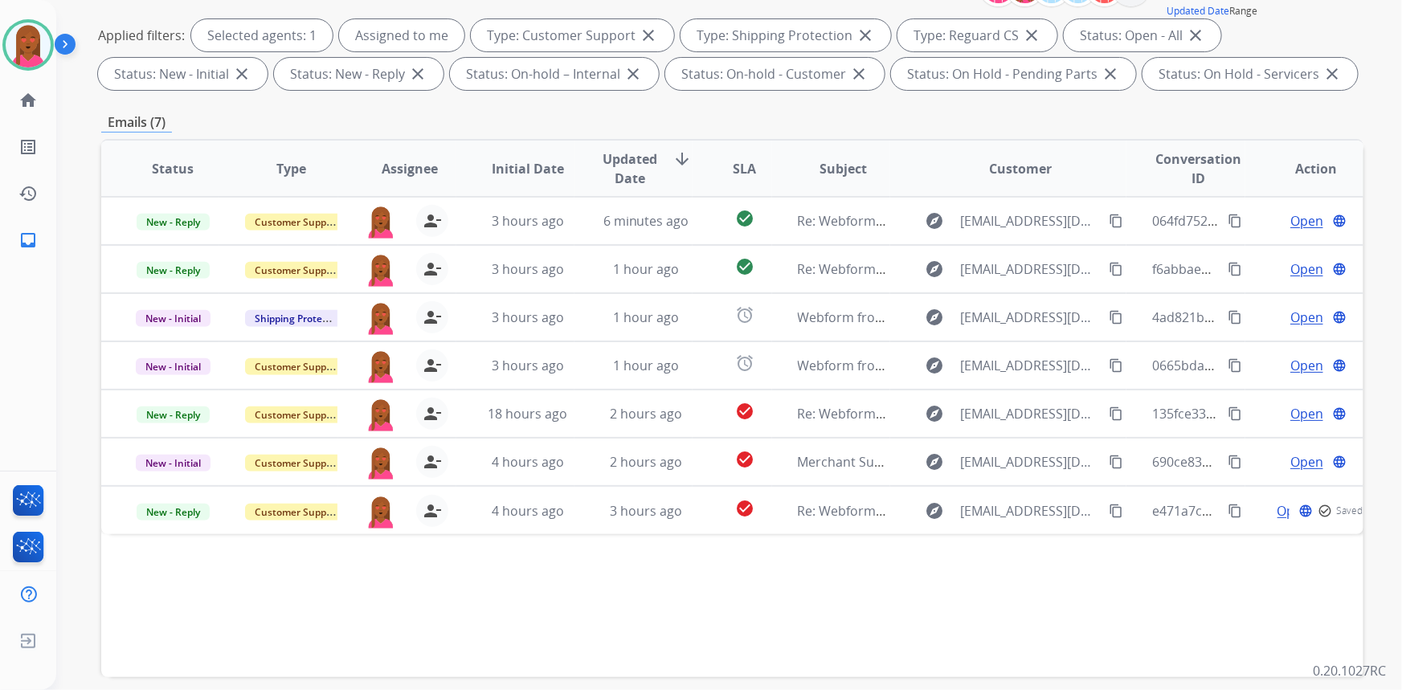
scroll to position [292, 0]
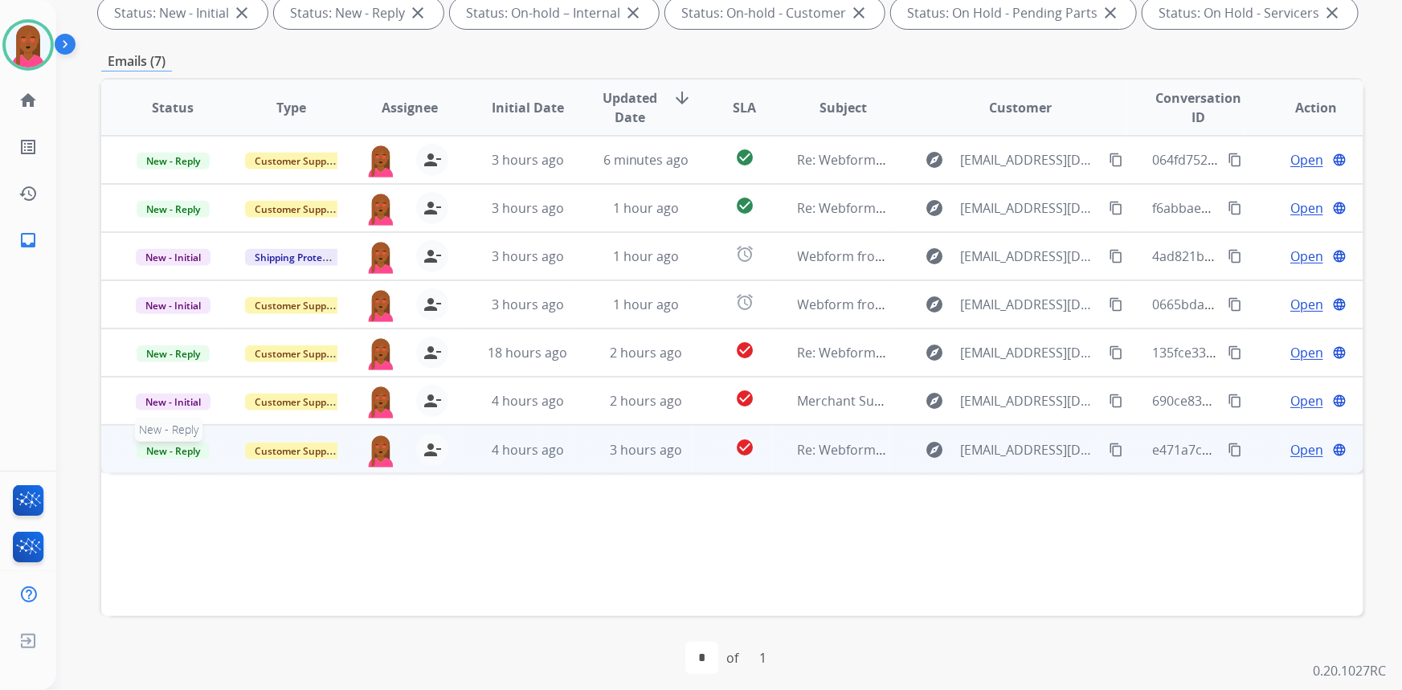
click at [190, 446] on span "New - Reply" at bounding box center [173, 451] width 73 height 17
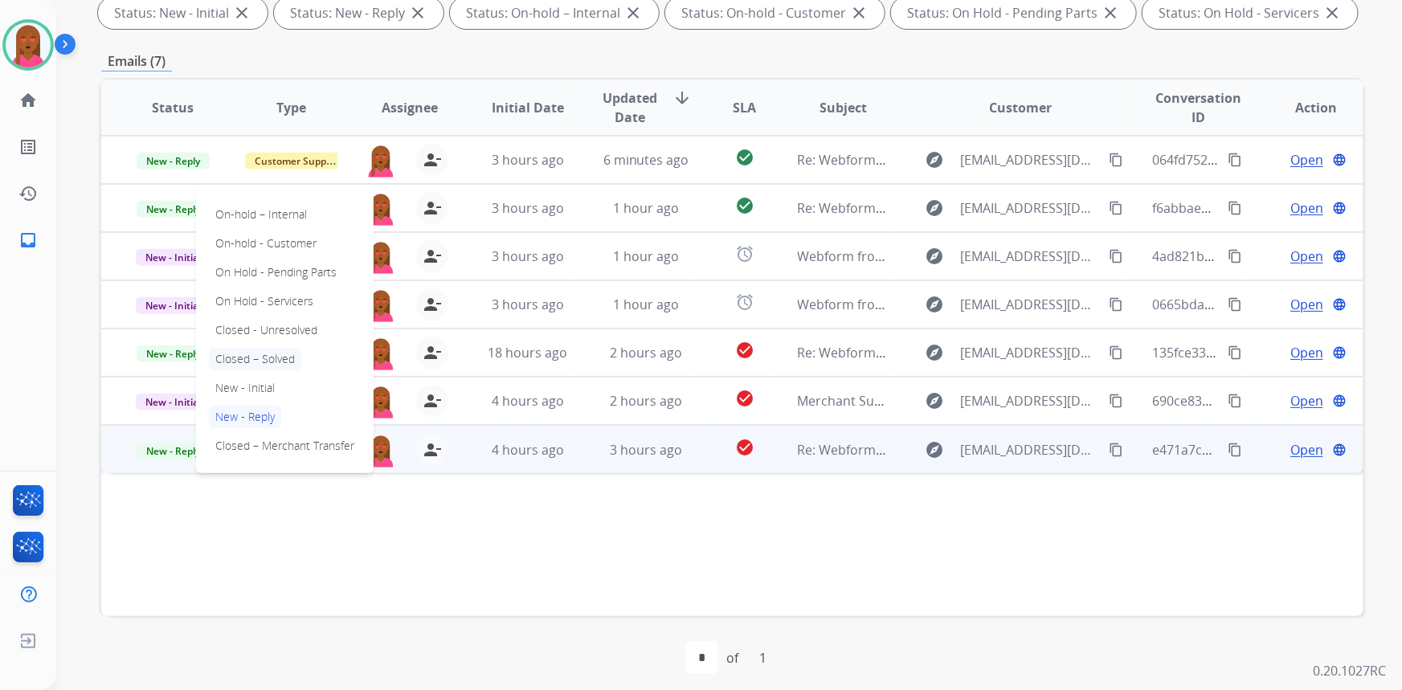
click at [292, 354] on p "Closed – Solved" at bounding box center [255, 359] width 92 height 22
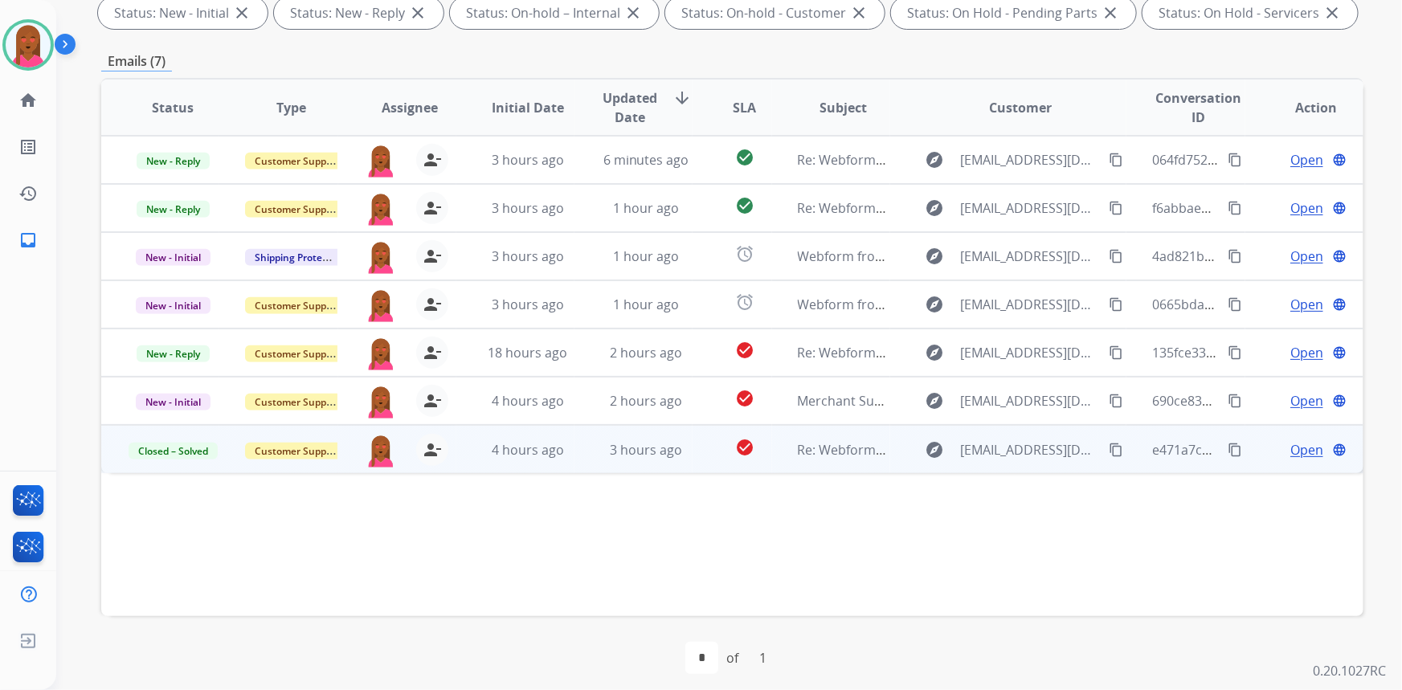
click at [1296, 447] on span "Open" at bounding box center [1306, 449] width 33 height 19
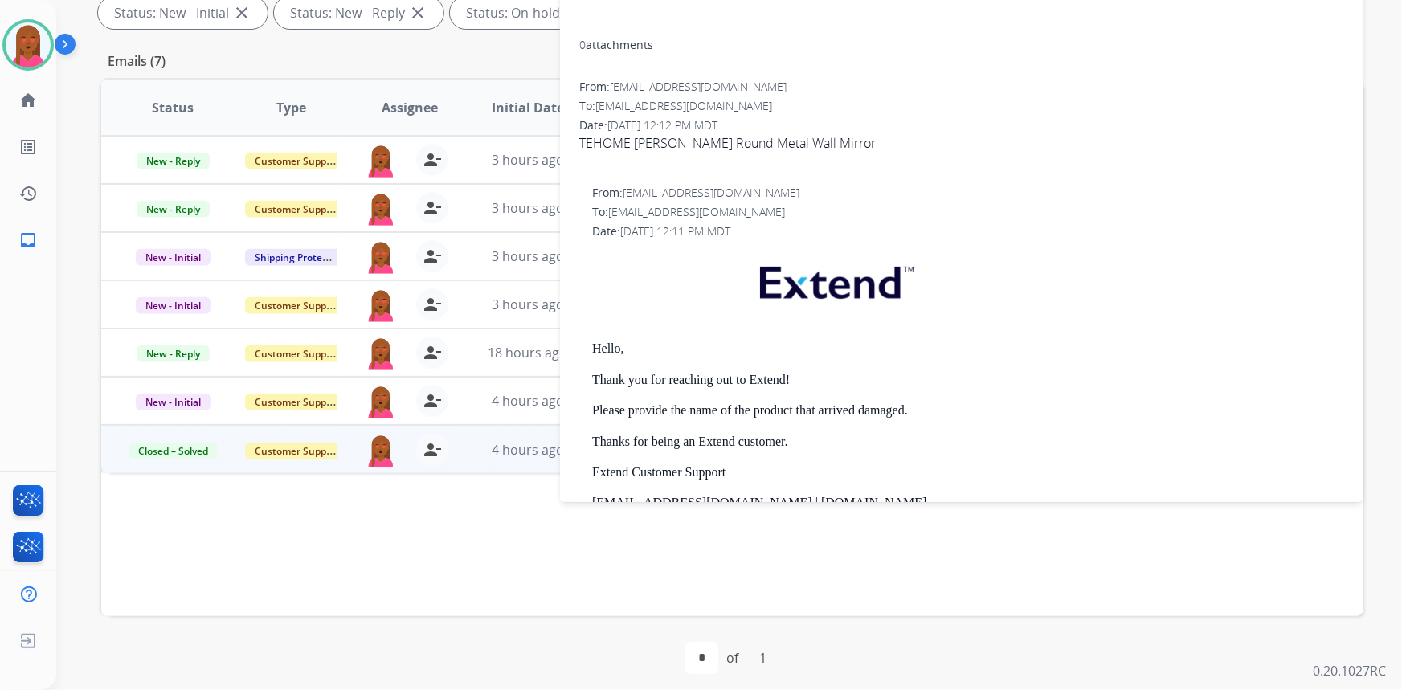
click at [778, 601] on div "Status Type Assignee Initial Date Updated Date arrow_downward SLA Subject Custo…" at bounding box center [732, 347] width 1262 height 538
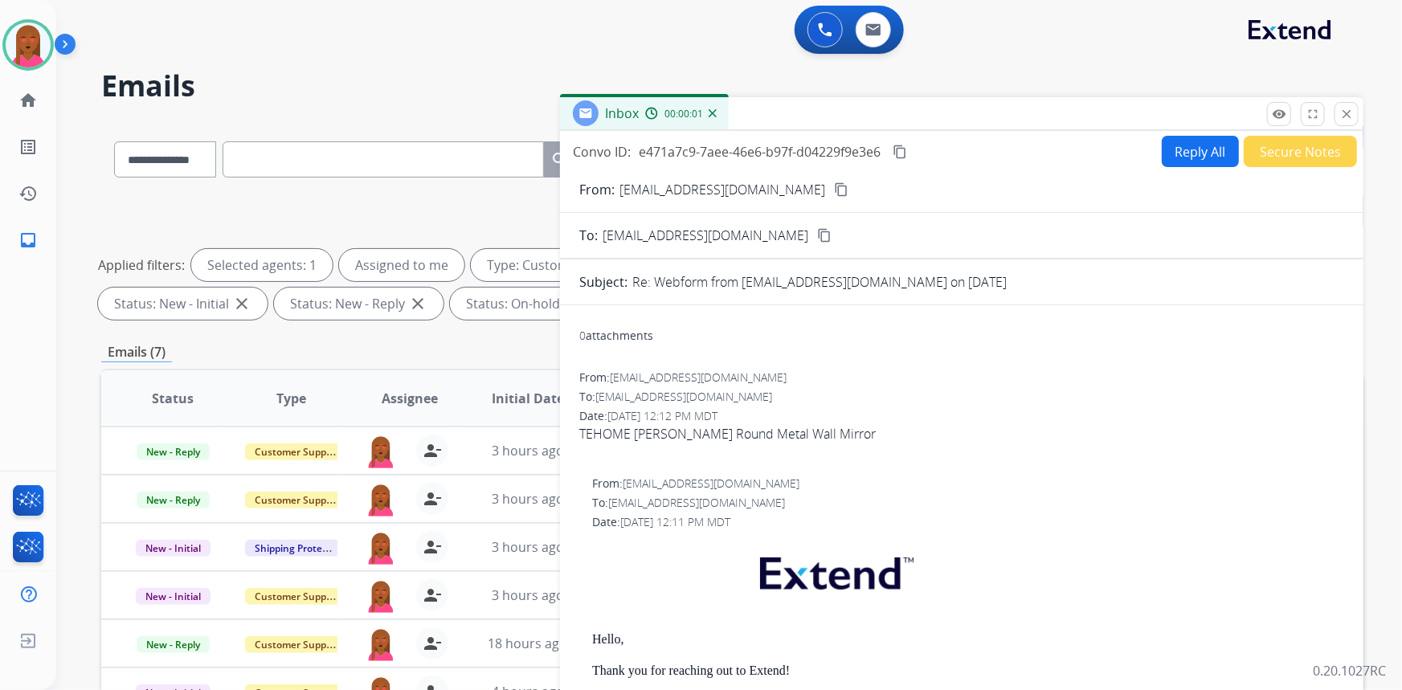
scroll to position [0, 0]
click at [1349, 118] on mat-icon "close" at bounding box center [1346, 115] width 14 height 14
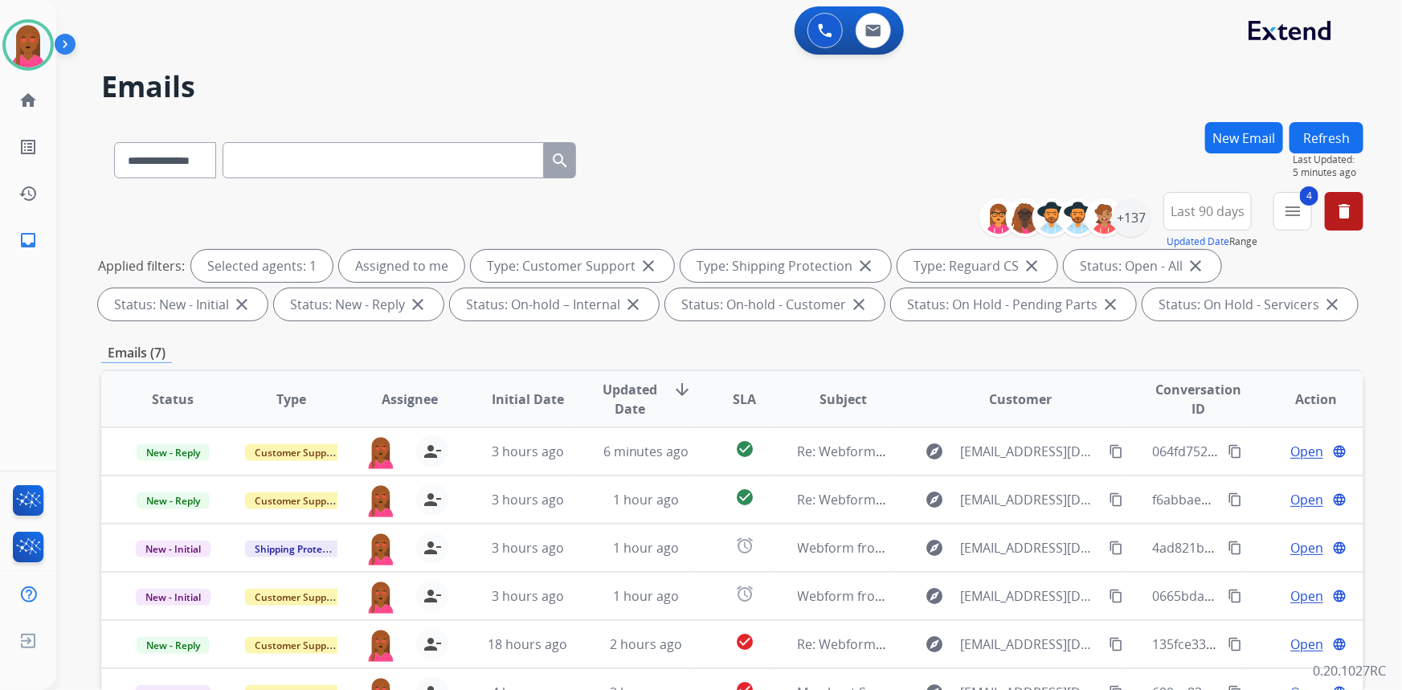
click at [1334, 142] on button "Refresh" at bounding box center [1326, 137] width 74 height 31
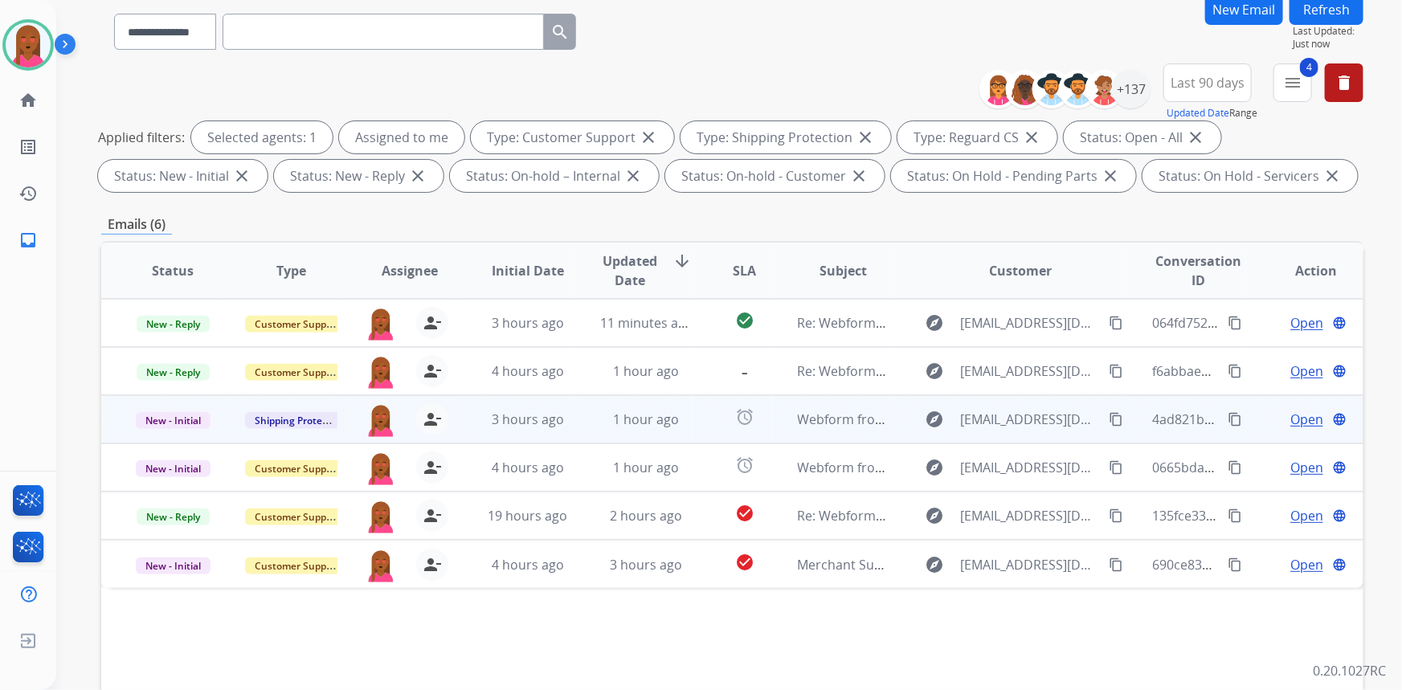
scroll to position [145, 0]
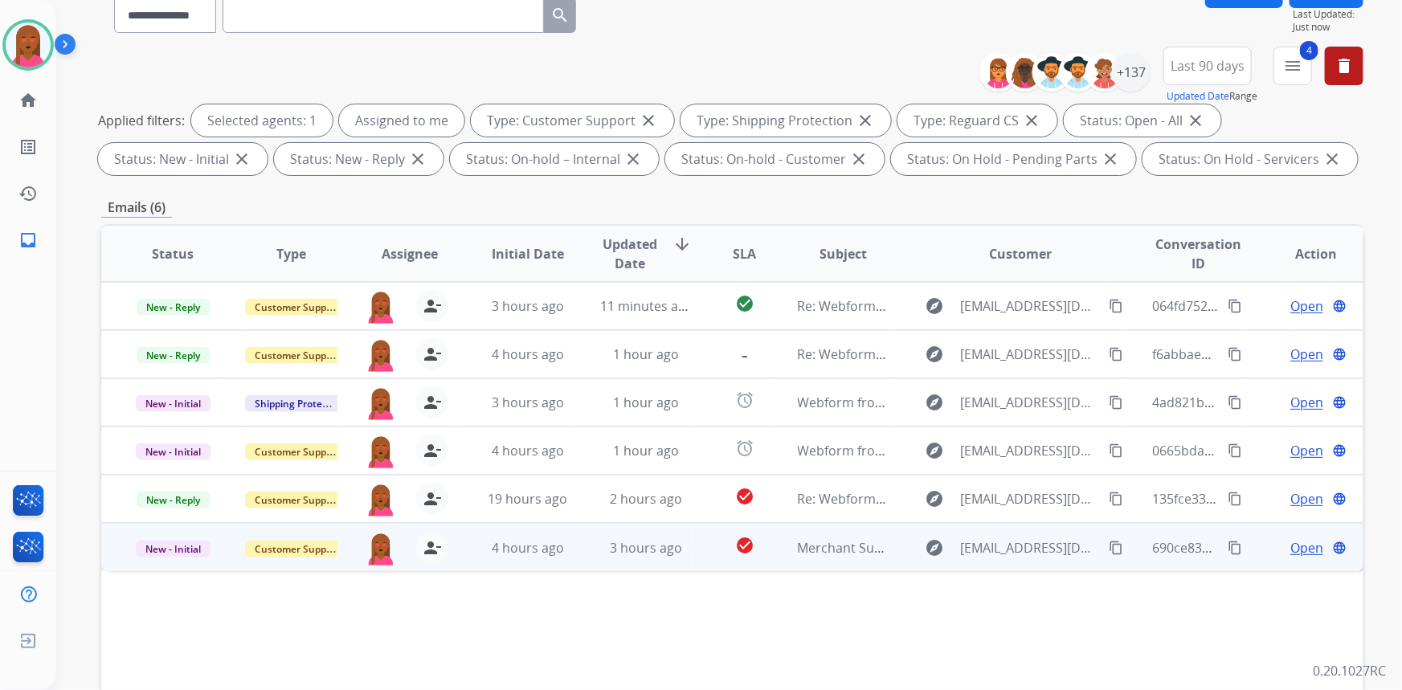
click at [1290, 543] on span "Open" at bounding box center [1306, 547] width 33 height 19
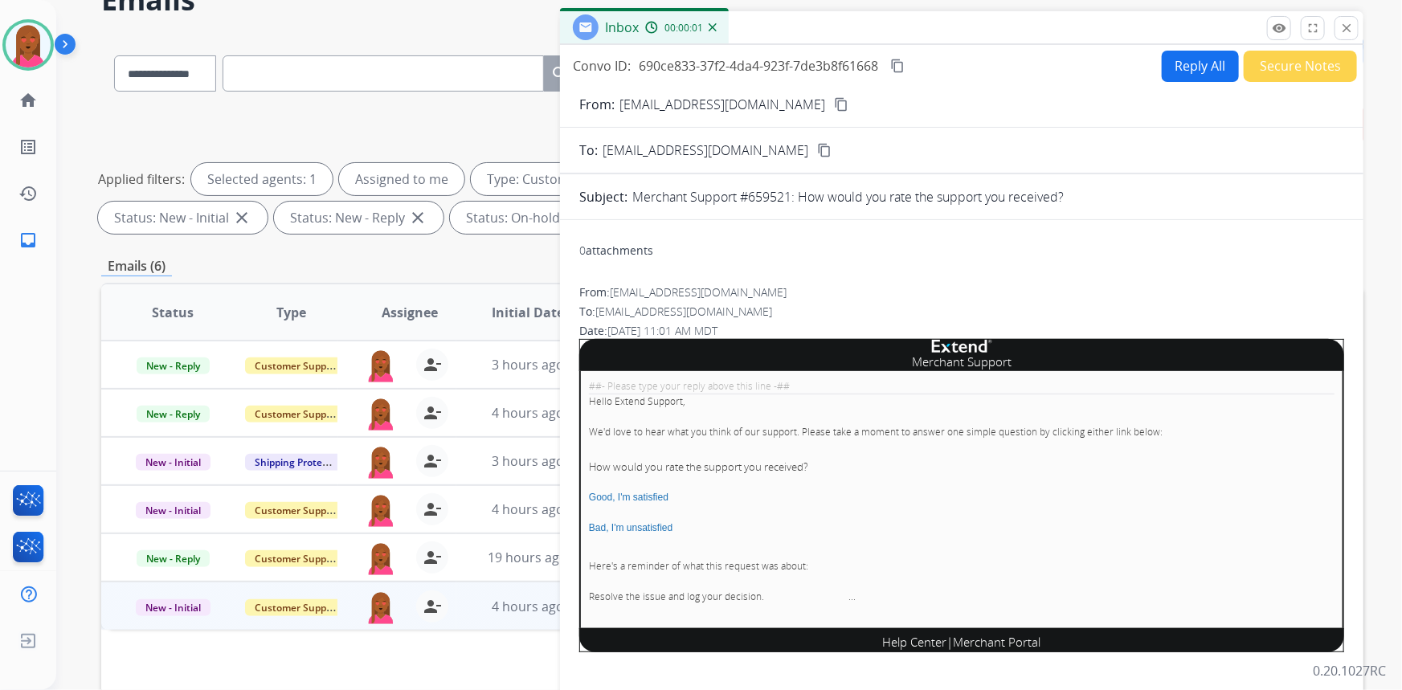
scroll to position [0, 0]
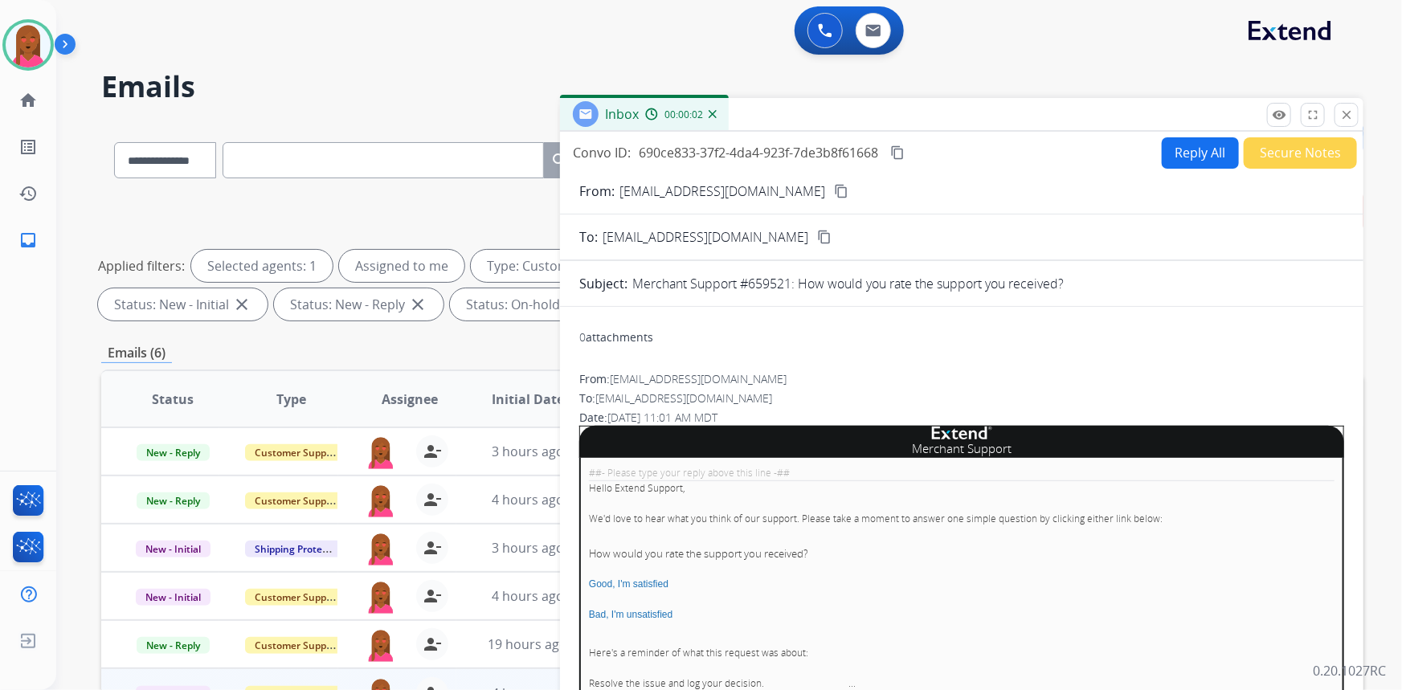
click at [1293, 154] on button "Secure Notes" at bounding box center [1300, 152] width 113 height 31
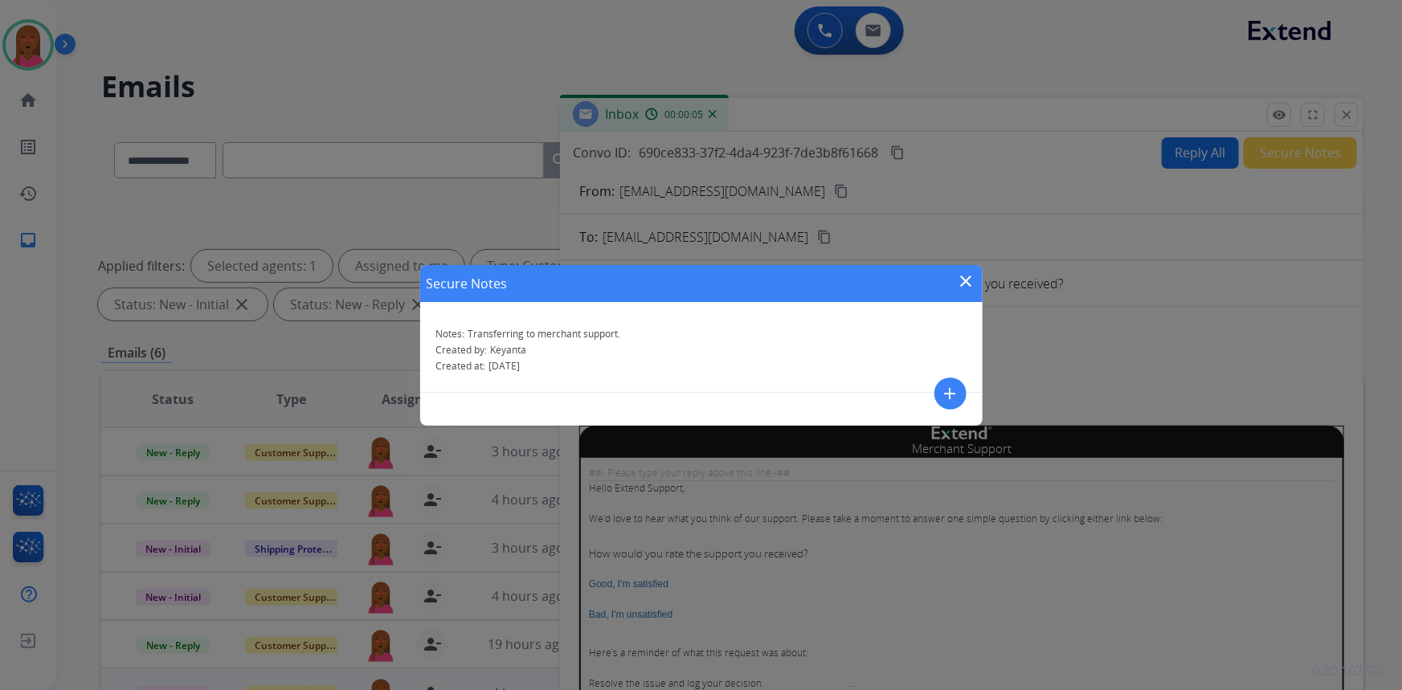
click at [960, 281] on mat-icon "close" at bounding box center [966, 281] width 19 height 19
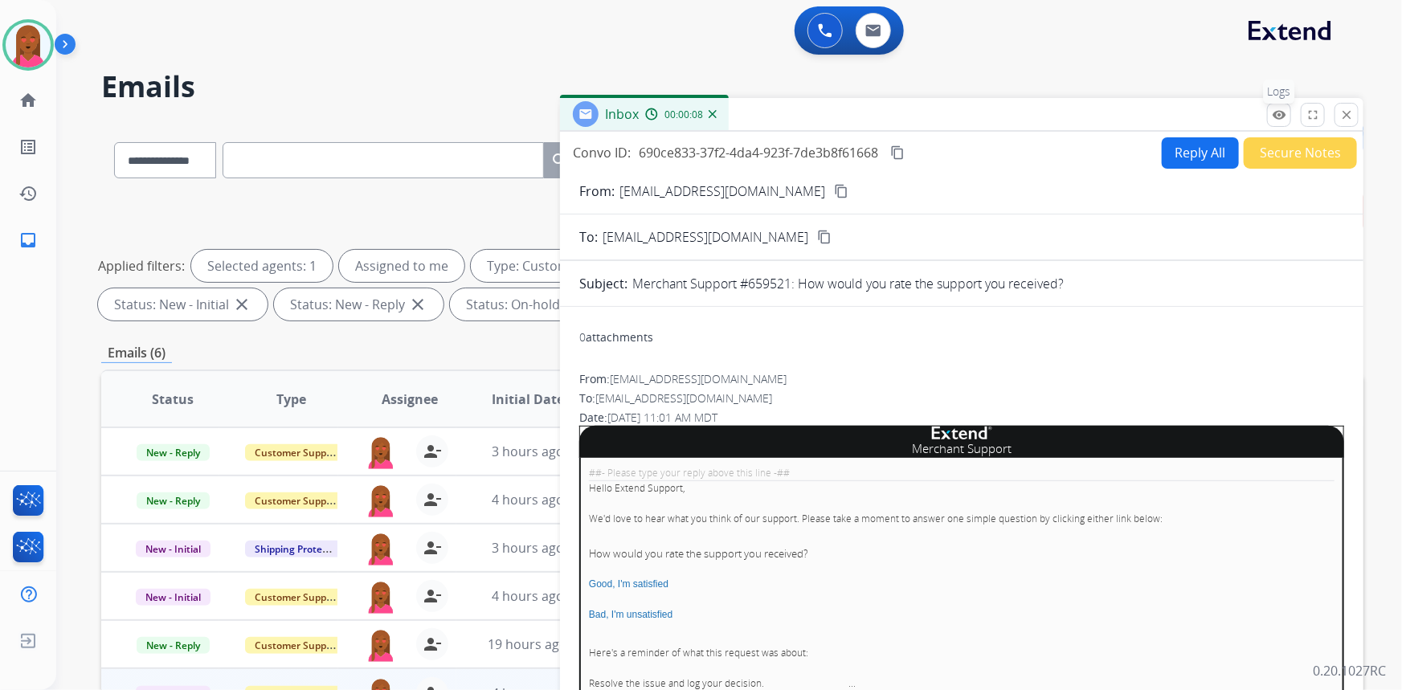
click at [1285, 112] on mat-icon "remove_red_eye" at bounding box center [1279, 115] width 14 height 14
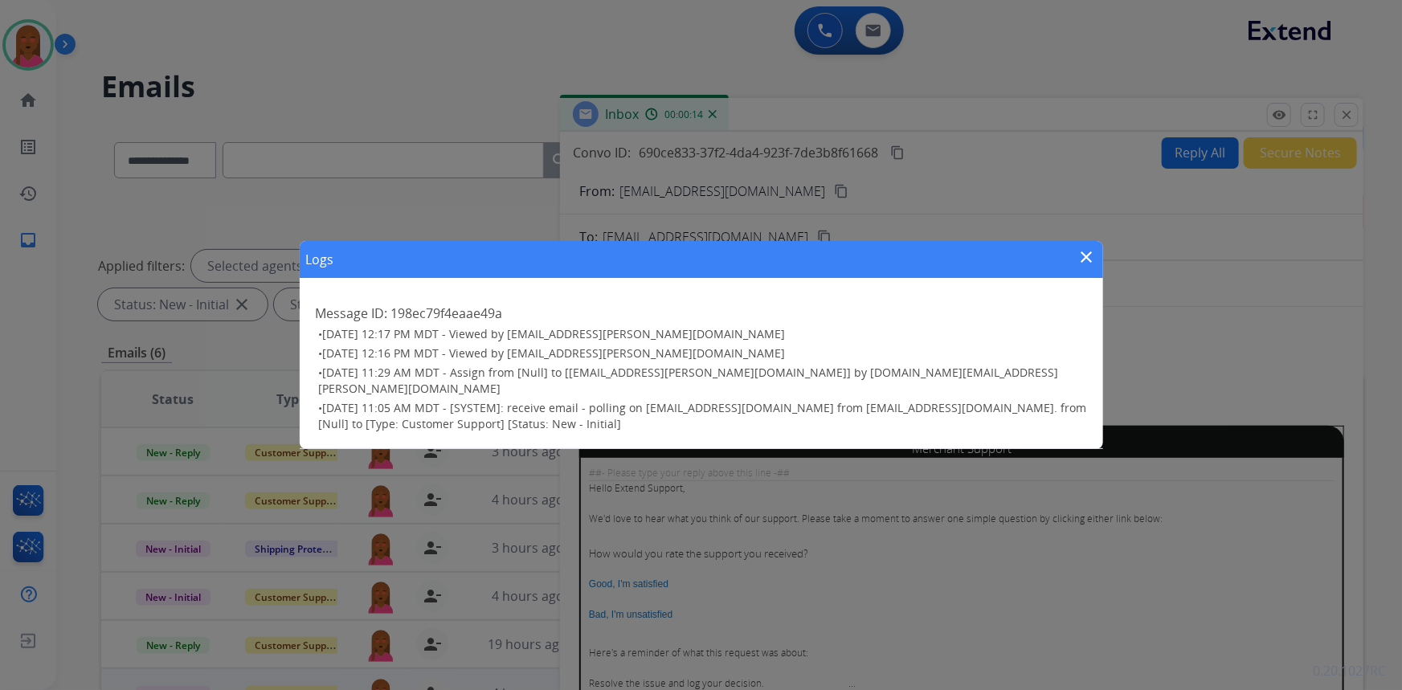
click at [1084, 259] on mat-icon "close" at bounding box center [1086, 256] width 19 height 19
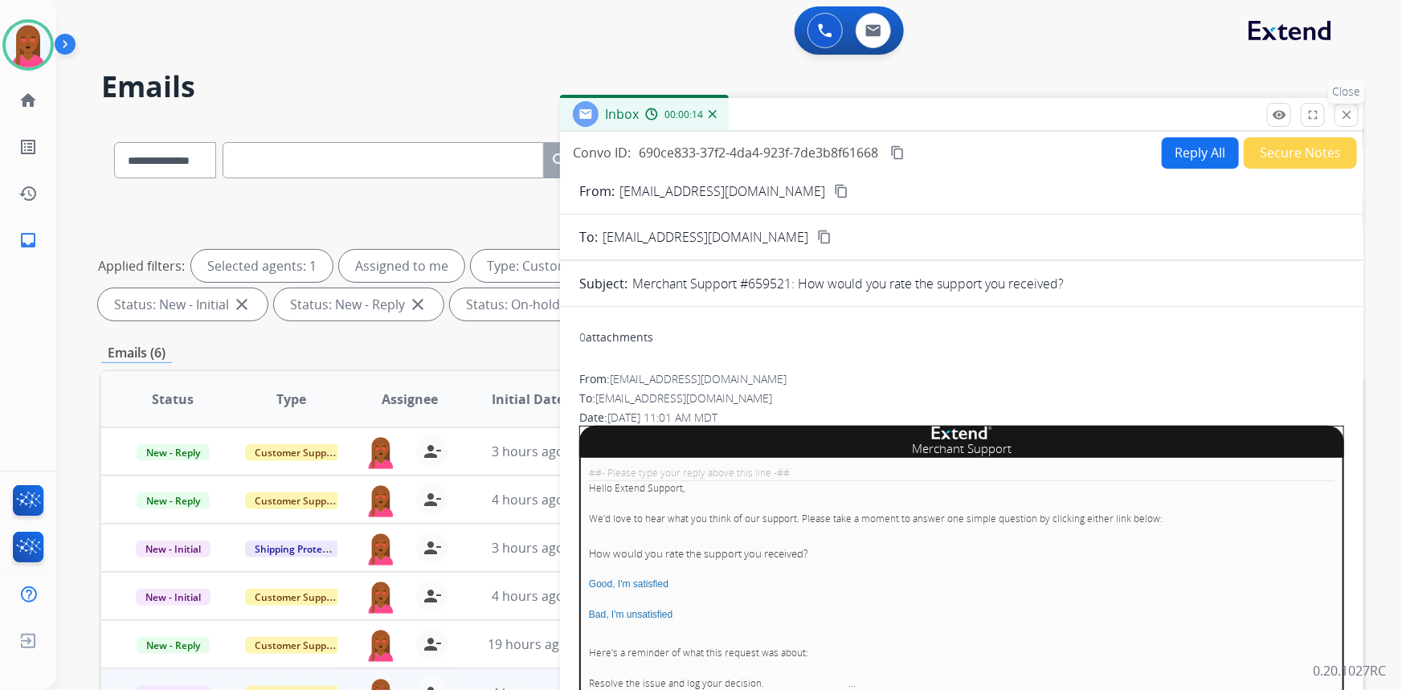
click at [1344, 120] on mat-icon "close" at bounding box center [1346, 115] width 14 height 14
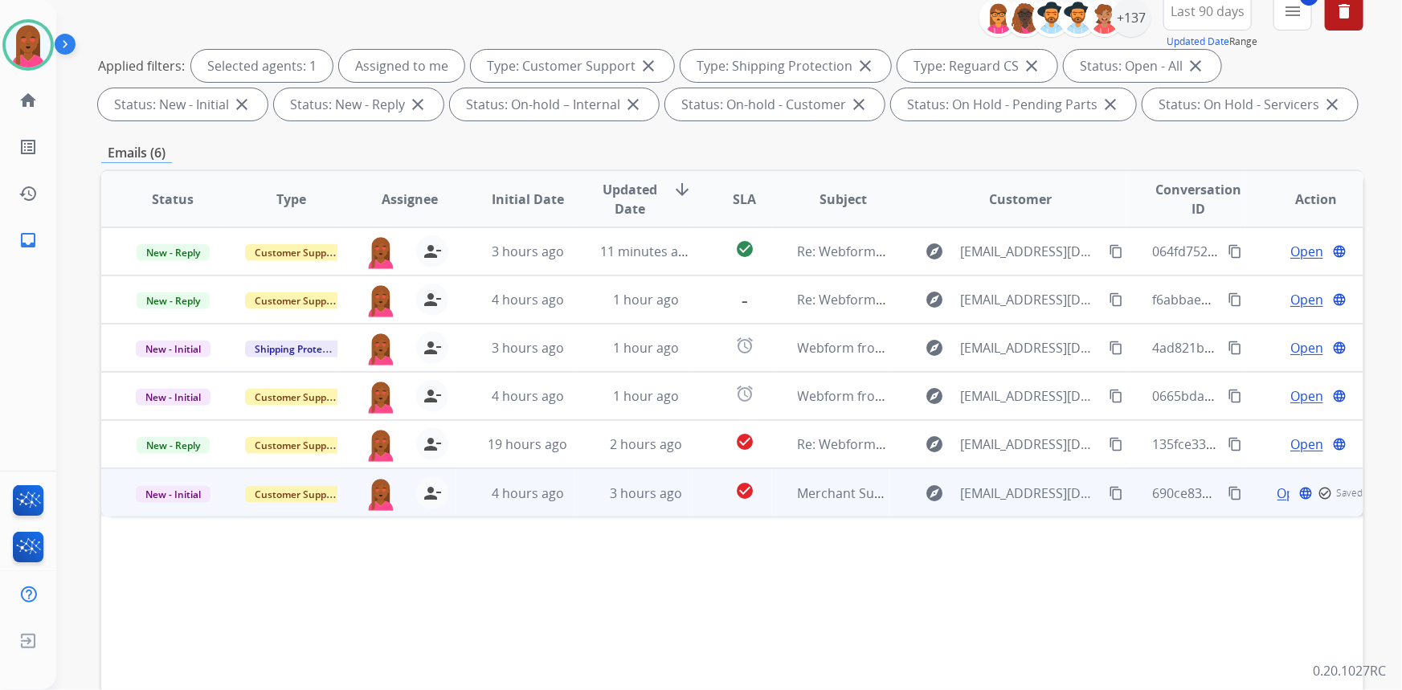
scroll to position [292, 0]
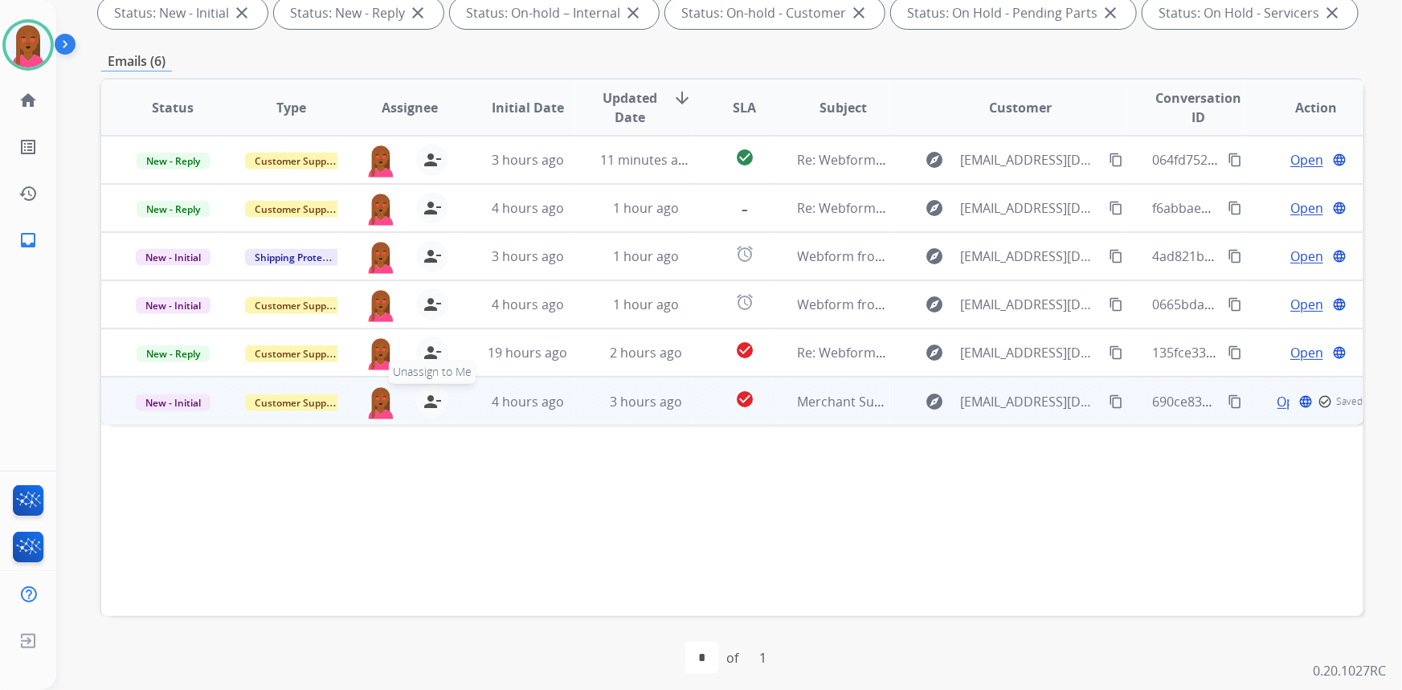
click at [431, 401] on mat-icon "person_remove" at bounding box center [432, 401] width 19 height 19
click at [340, 395] on div "+ Select agent person_add Assign to Me" at bounding box center [396, 401] width 117 height 46
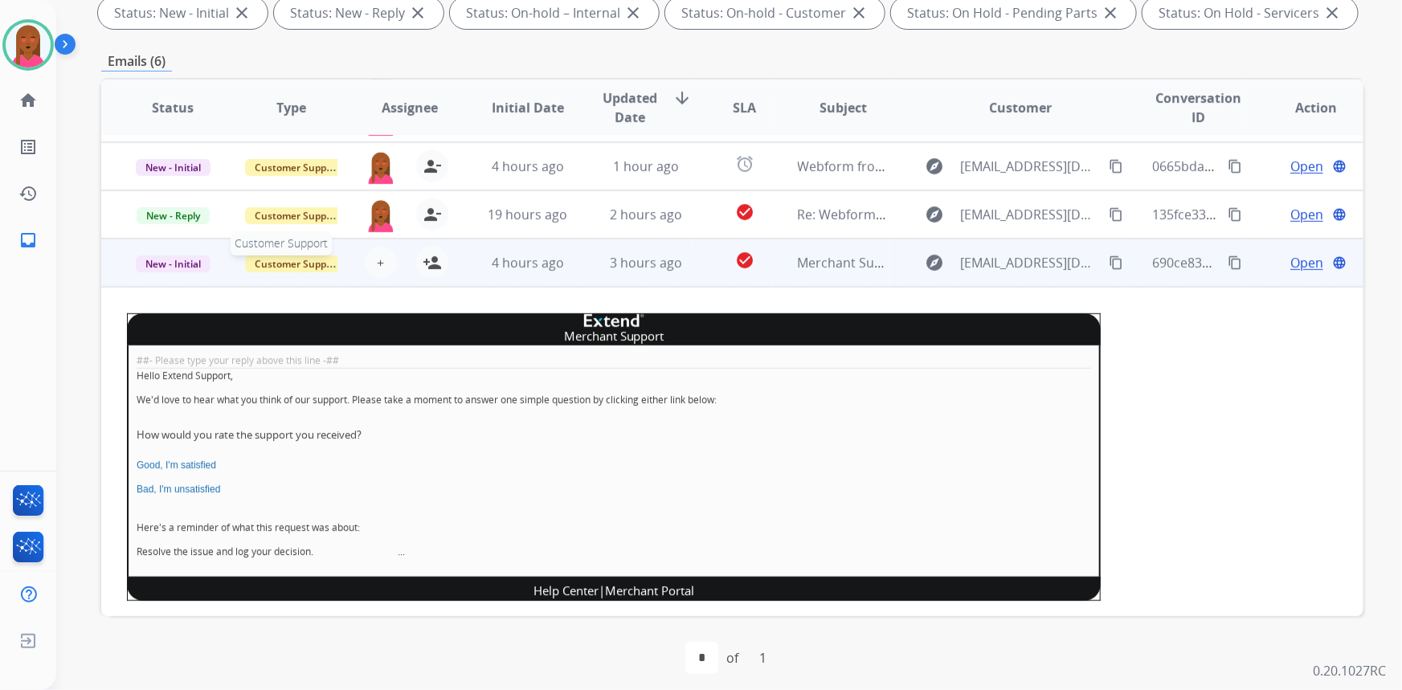
scroll to position [166, 0]
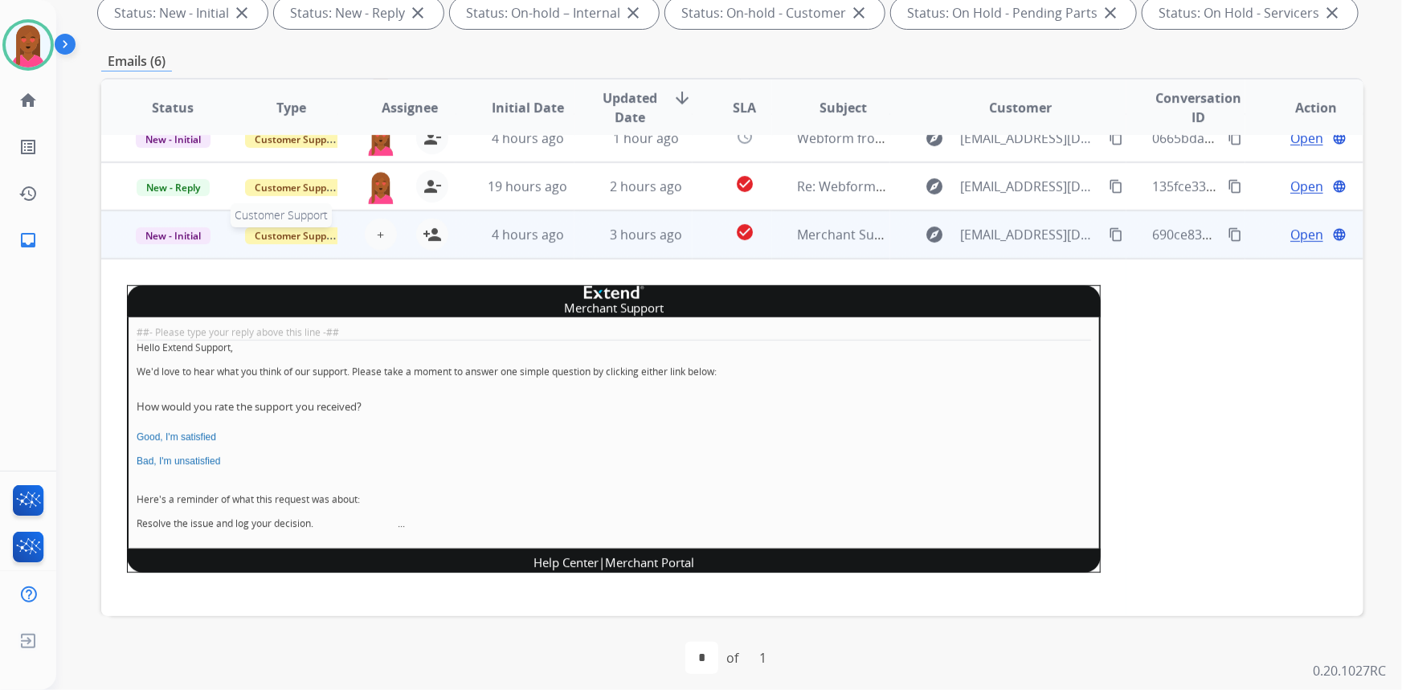
click at [301, 235] on span "Customer Support" at bounding box center [297, 235] width 104 height 17
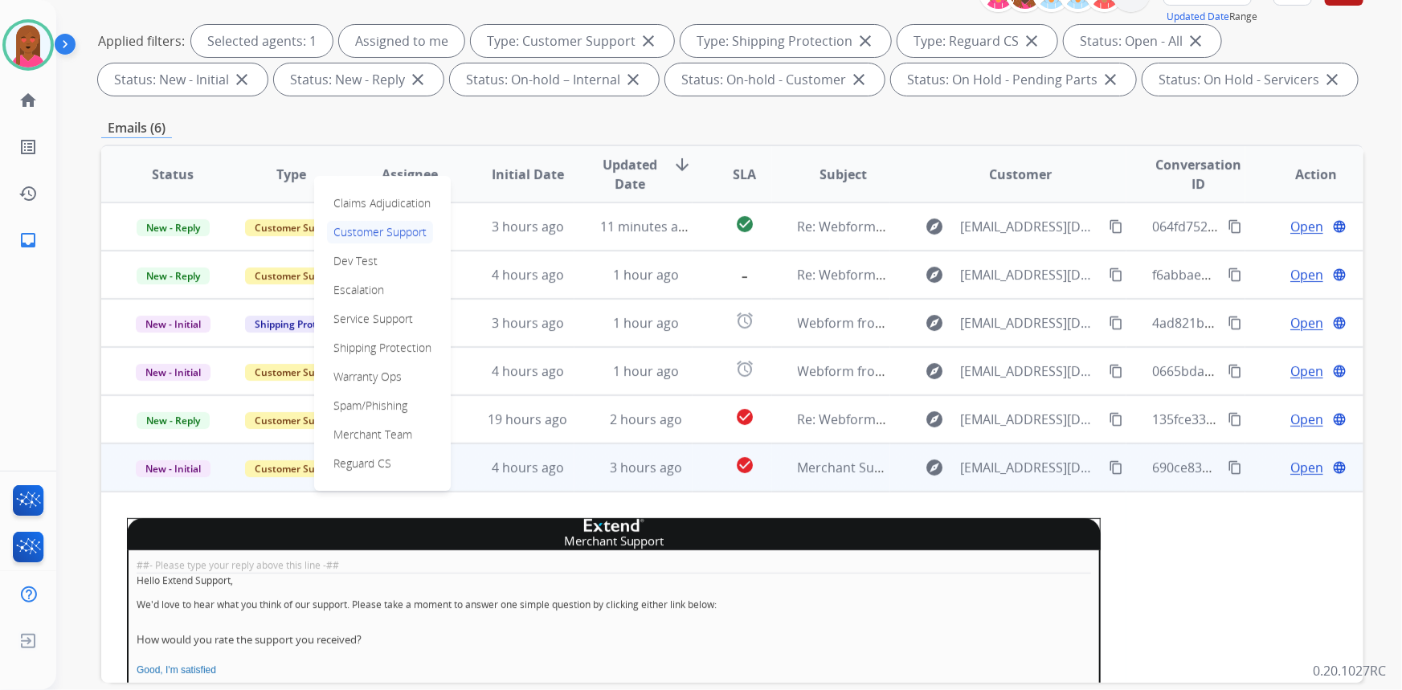
scroll to position [145, 0]
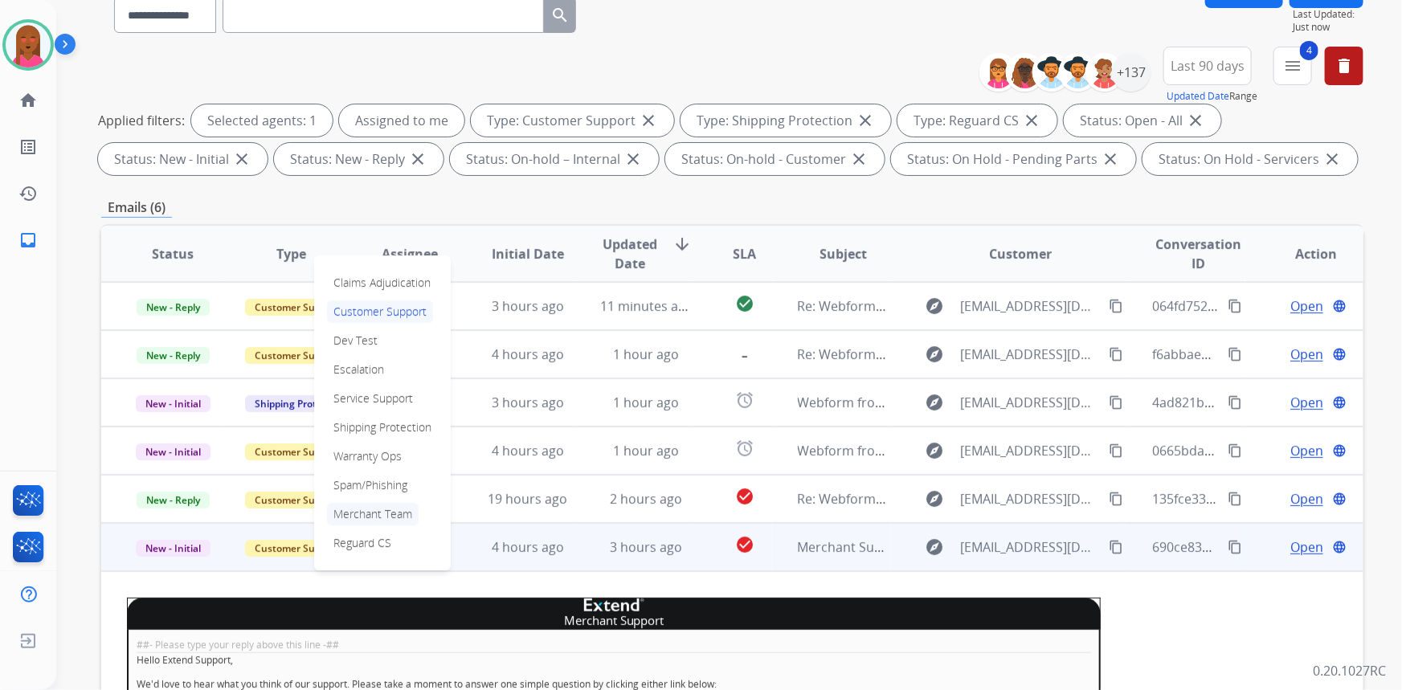
click at [382, 513] on p "Merchant Team" at bounding box center [373, 514] width 92 height 22
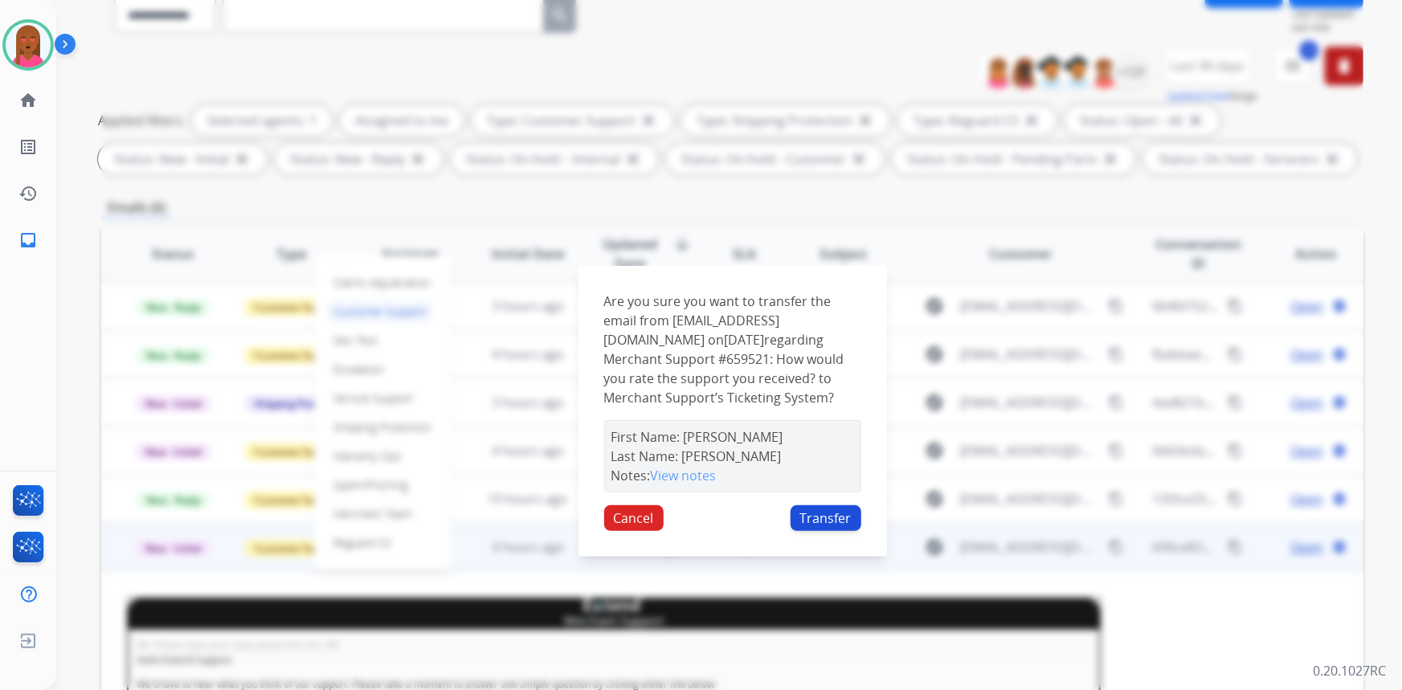
click at [827, 522] on button "Transfer" at bounding box center [825, 518] width 71 height 26
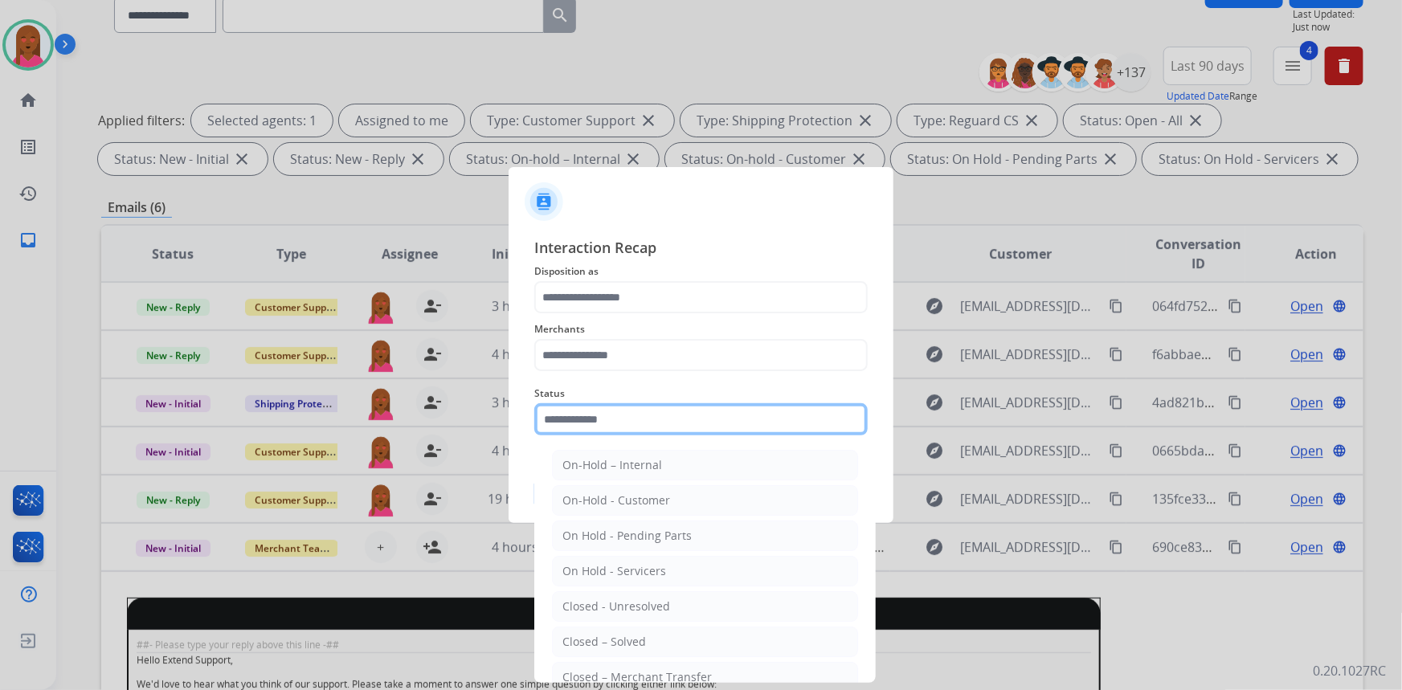
click at [671, 427] on input "text" at bounding box center [700, 419] width 333 height 32
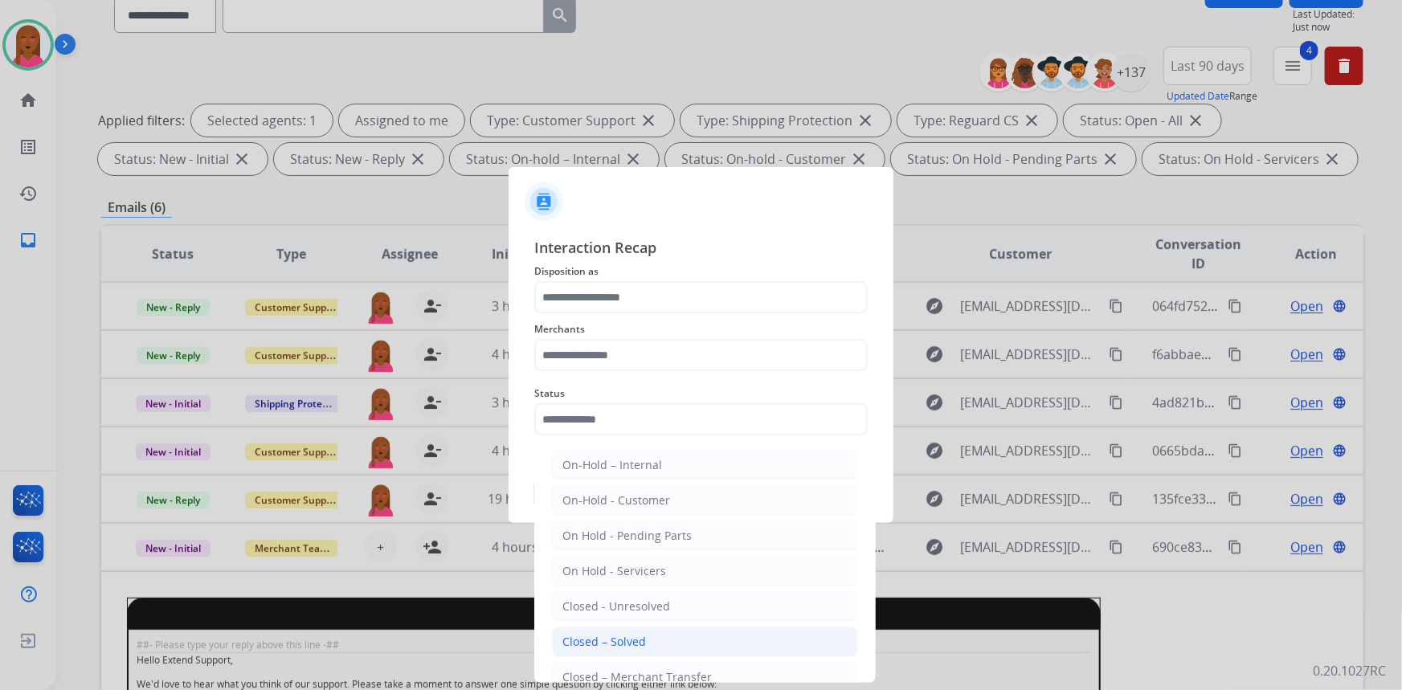
click at [649, 634] on li "Closed – Solved" at bounding box center [705, 642] width 306 height 31
type input "**********"
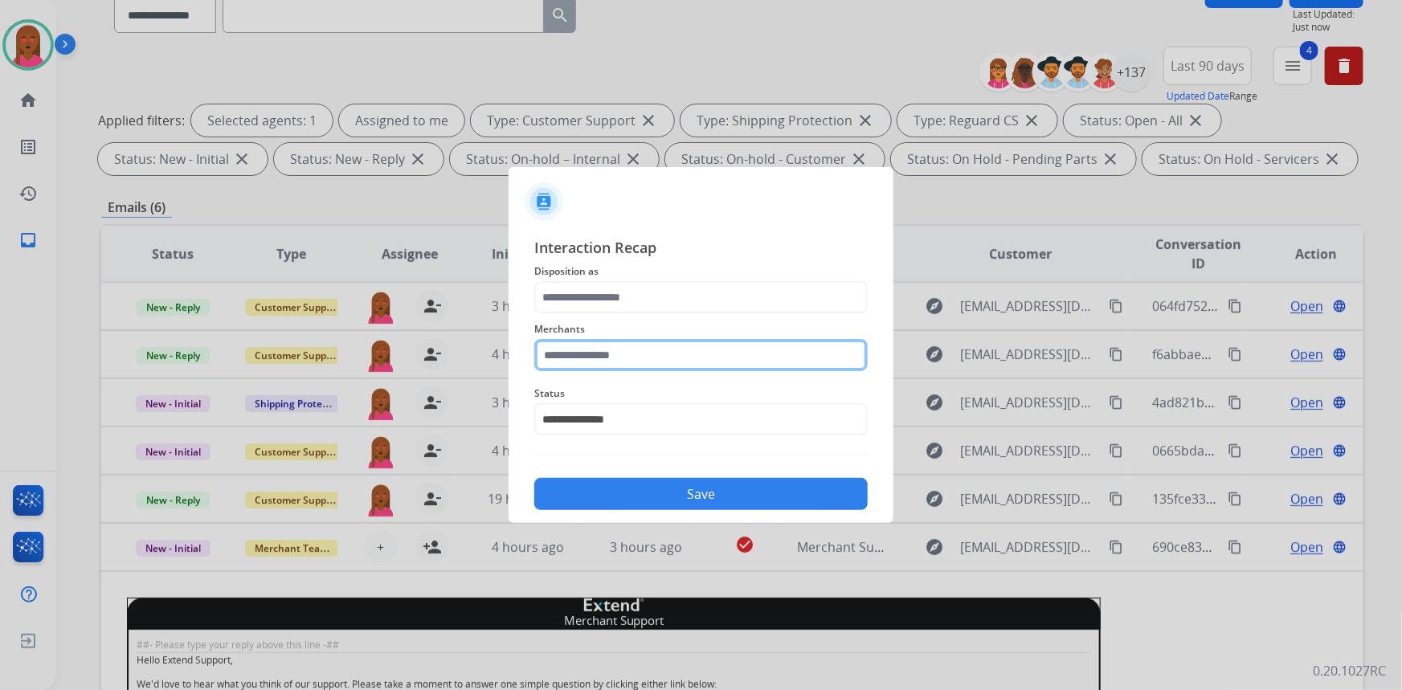
click at [635, 353] on input "text" at bounding box center [700, 355] width 333 height 32
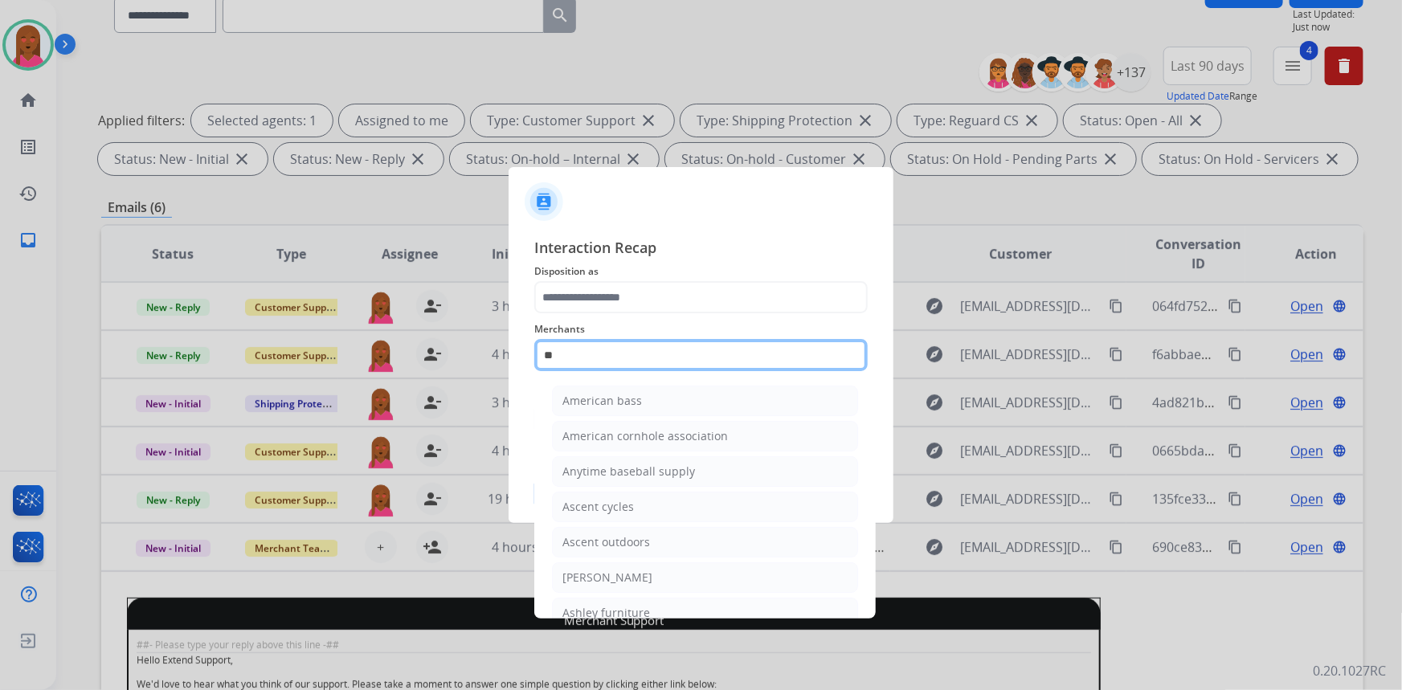
drag, startPoint x: 598, startPoint y: 357, endPoint x: 497, endPoint y: 329, distance: 104.8
click at [0, 329] on app-contact-recap-modal "**********" at bounding box center [0, 345] width 0 height 690
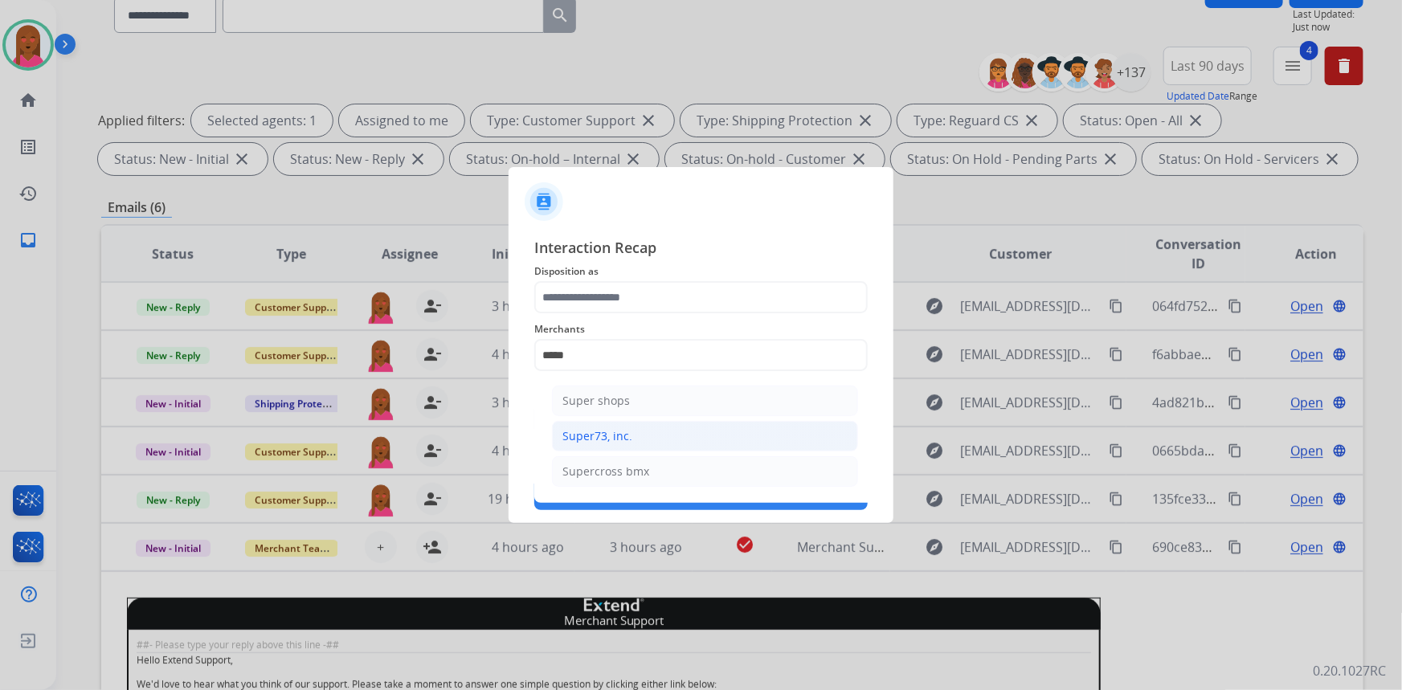
click at [639, 433] on li "Super73, inc." at bounding box center [705, 436] width 306 height 31
type input "**********"
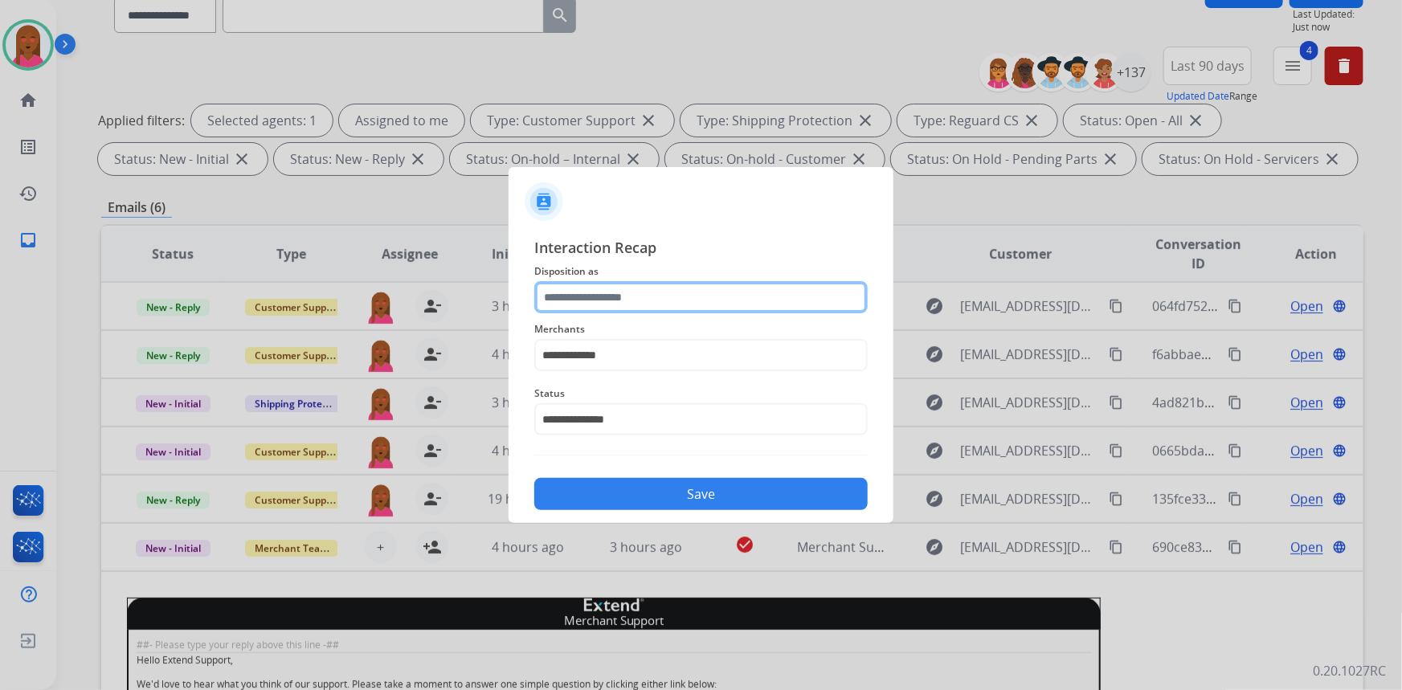
click at [630, 293] on input "text" at bounding box center [700, 297] width 333 height 32
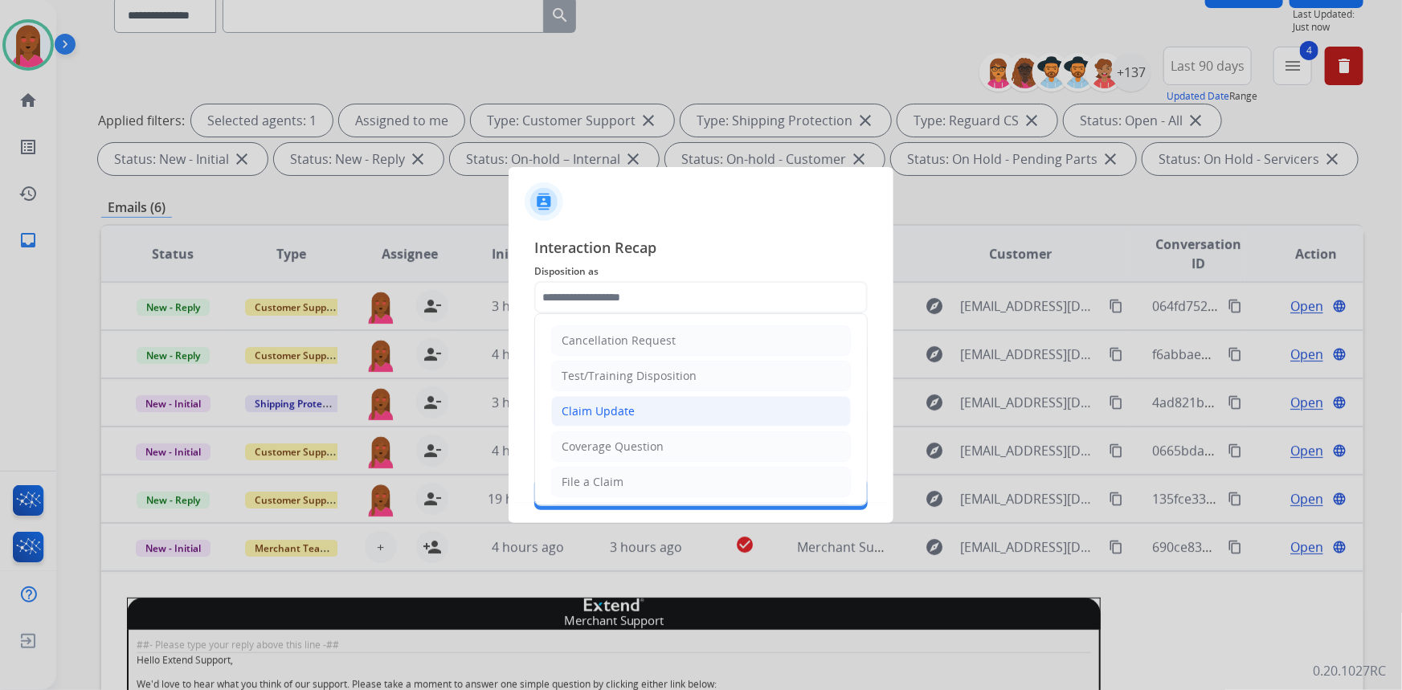
click at [631, 419] on li "Claim Update" at bounding box center [701, 411] width 300 height 31
type input "**********"
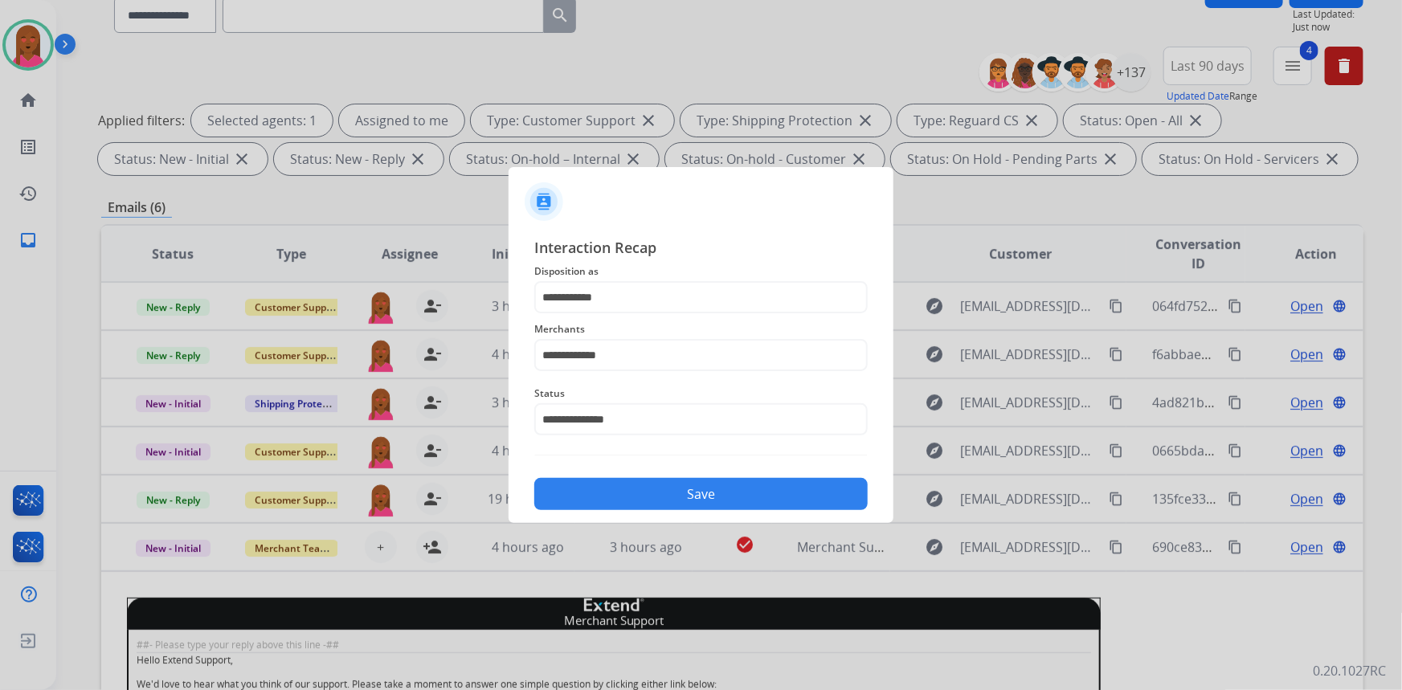
click at [651, 491] on button "Save" at bounding box center [700, 494] width 333 height 32
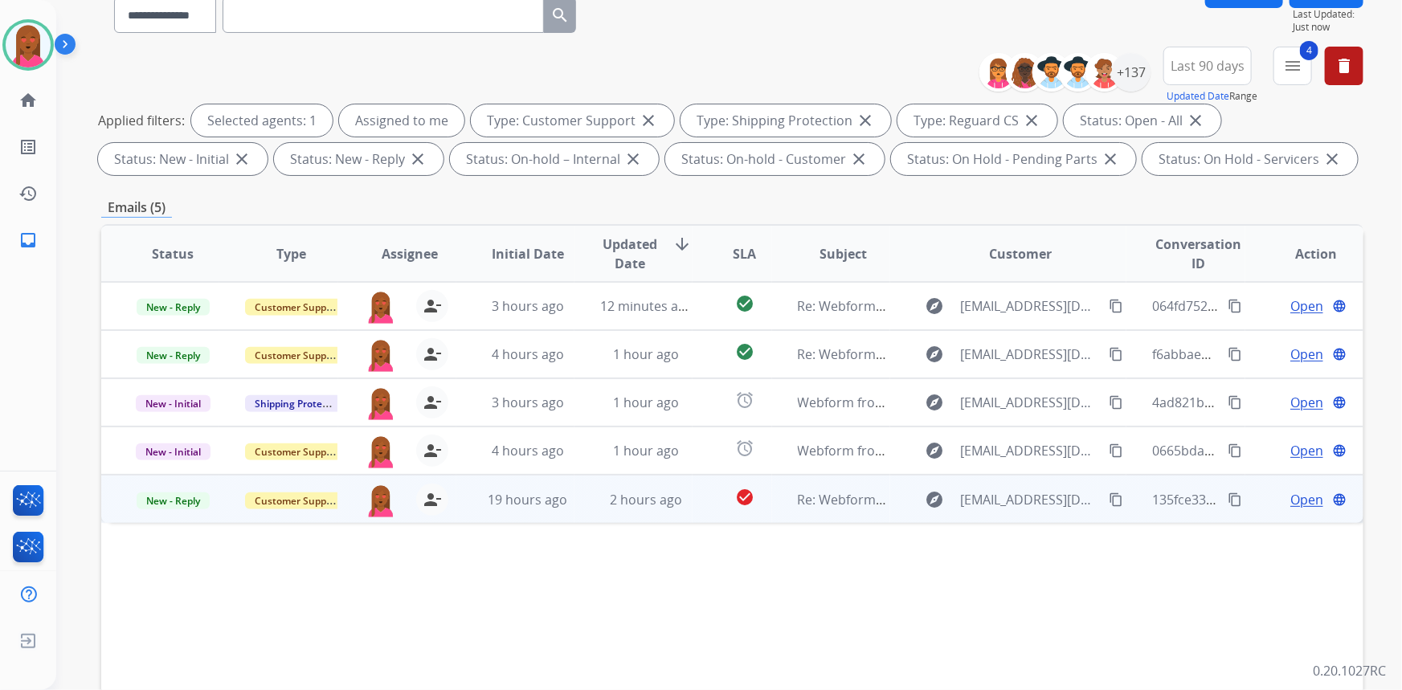
click at [1295, 498] on span "Open" at bounding box center [1306, 499] width 33 height 19
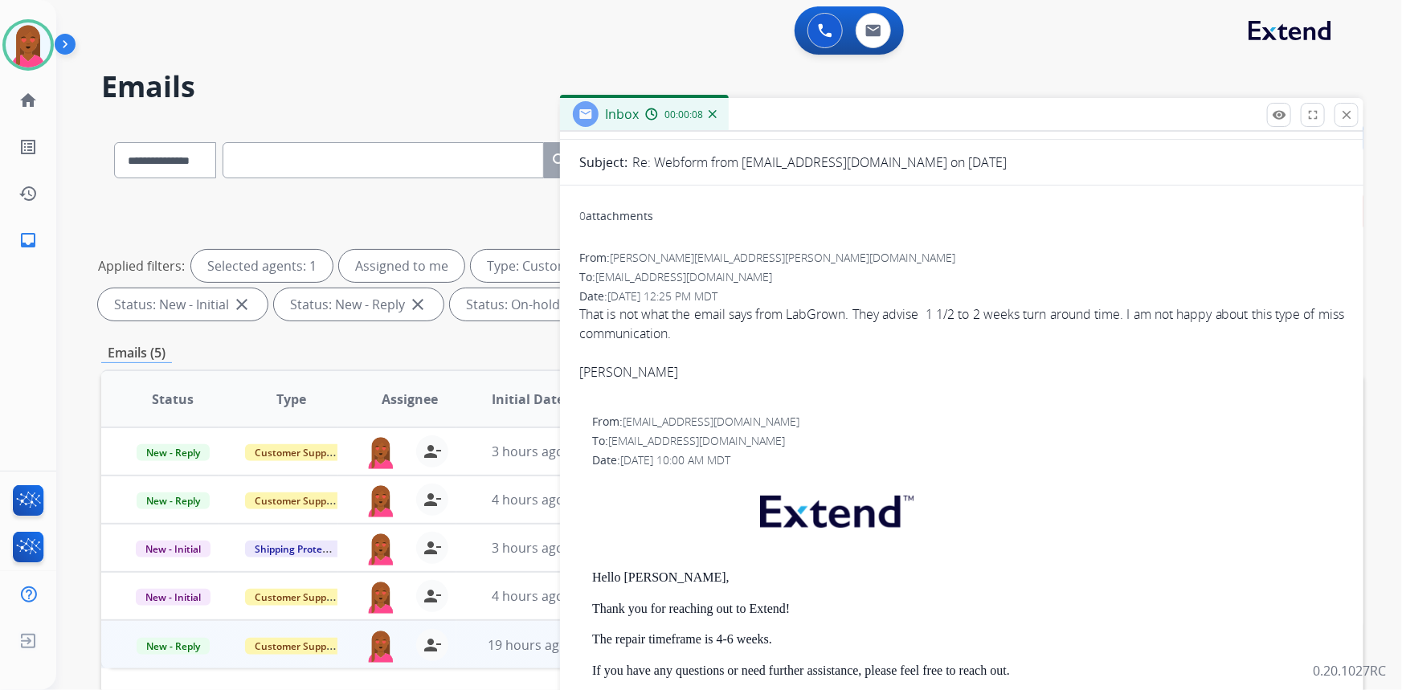
scroll to position [0, 0]
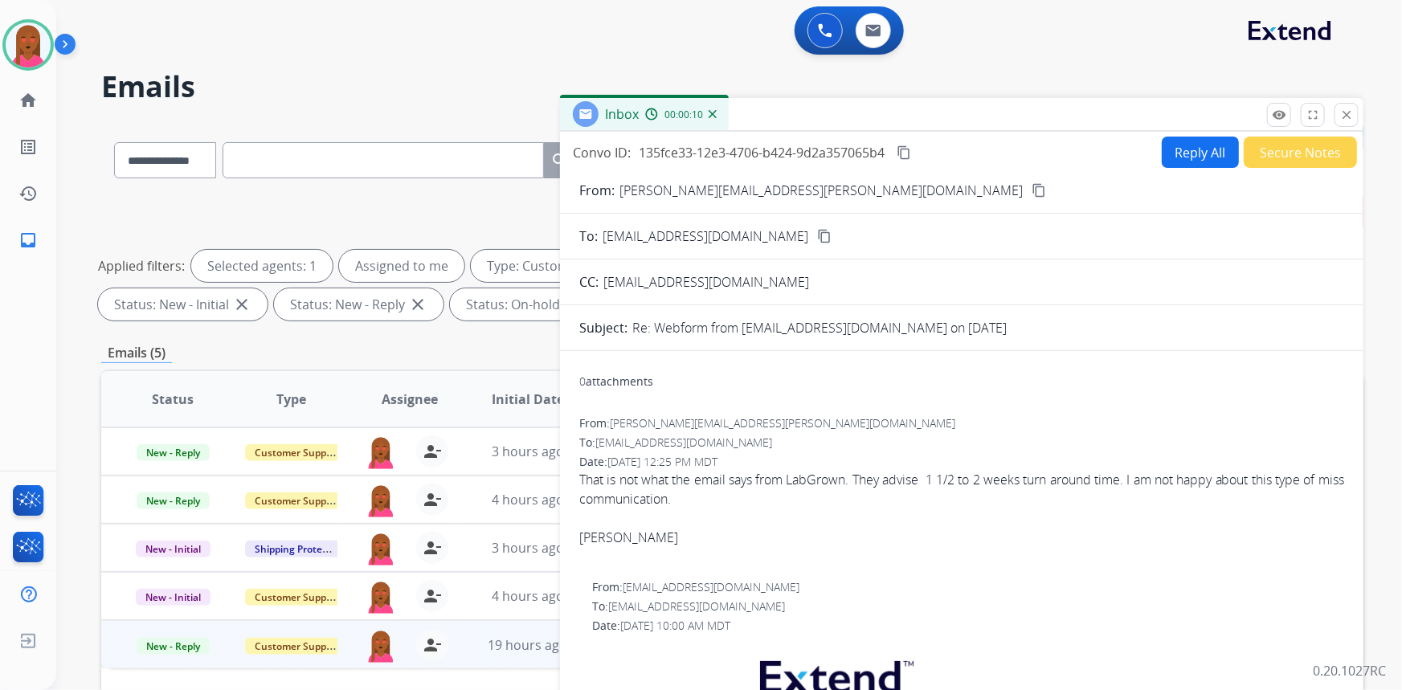
drag, startPoint x: 789, startPoint y: 190, endPoint x: 774, endPoint y: 191, distance: 14.5
click at [1029, 190] on button "content_copy" at bounding box center [1038, 190] width 19 height 19
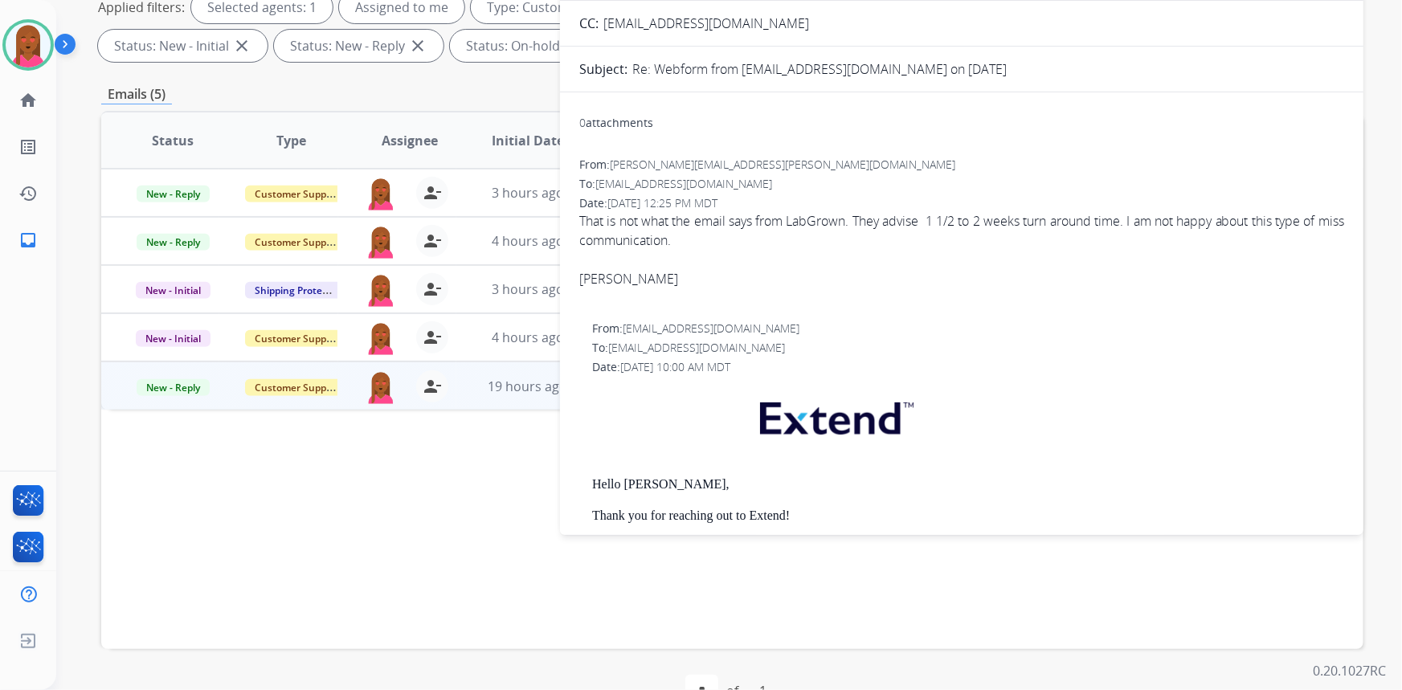
scroll to position [81, 0]
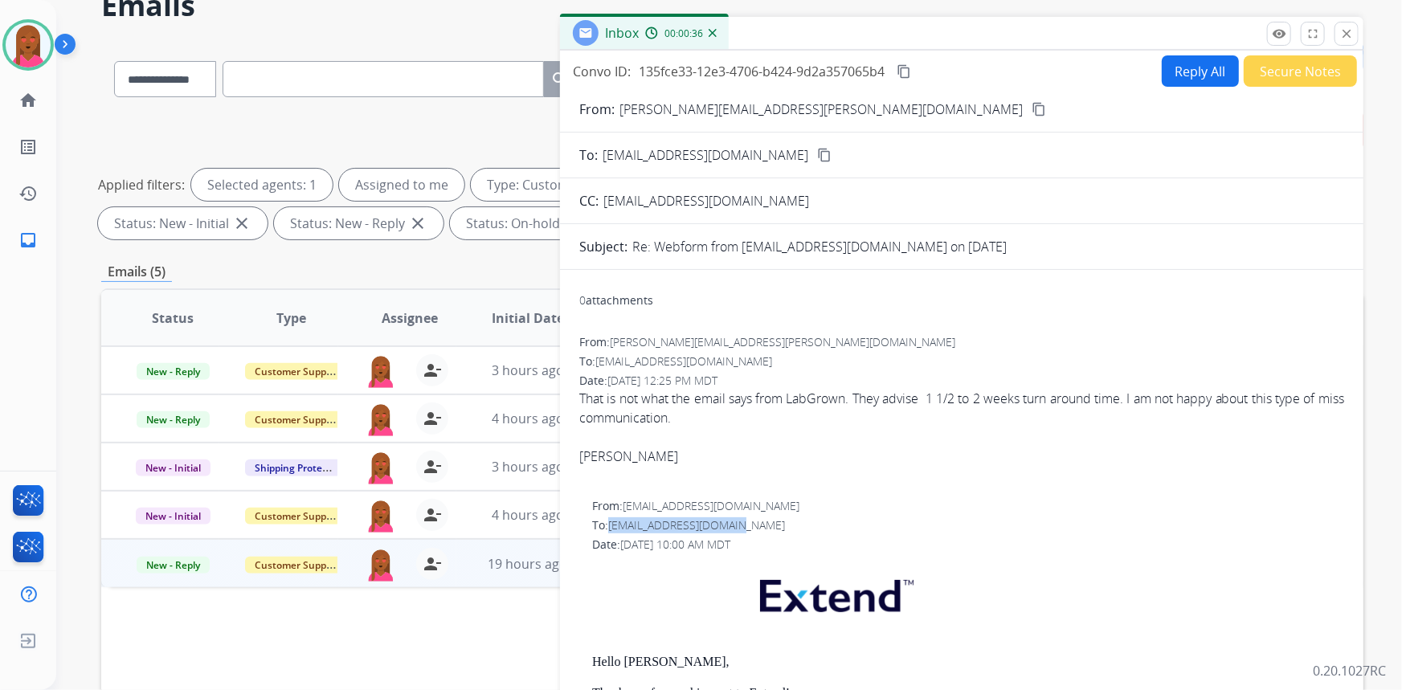
drag, startPoint x: 744, startPoint y: 525, endPoint x: 611, endPoint y: 524, distance: 132.6
click at [611, 524] on div "To: [EMAIL_ADDRESS][DOMAIN_NAME]" at bounding box center [968, 525] width 752 height 16
copy span "[EMAIL_ADDRESS][DOMAIN_NAME]"
click at [995, 401] on span "That is not what the email says from LabGrown. They advise 1 1/2 to 2 weeks tur…" at bounding box center [961, 437] width 765 height 96
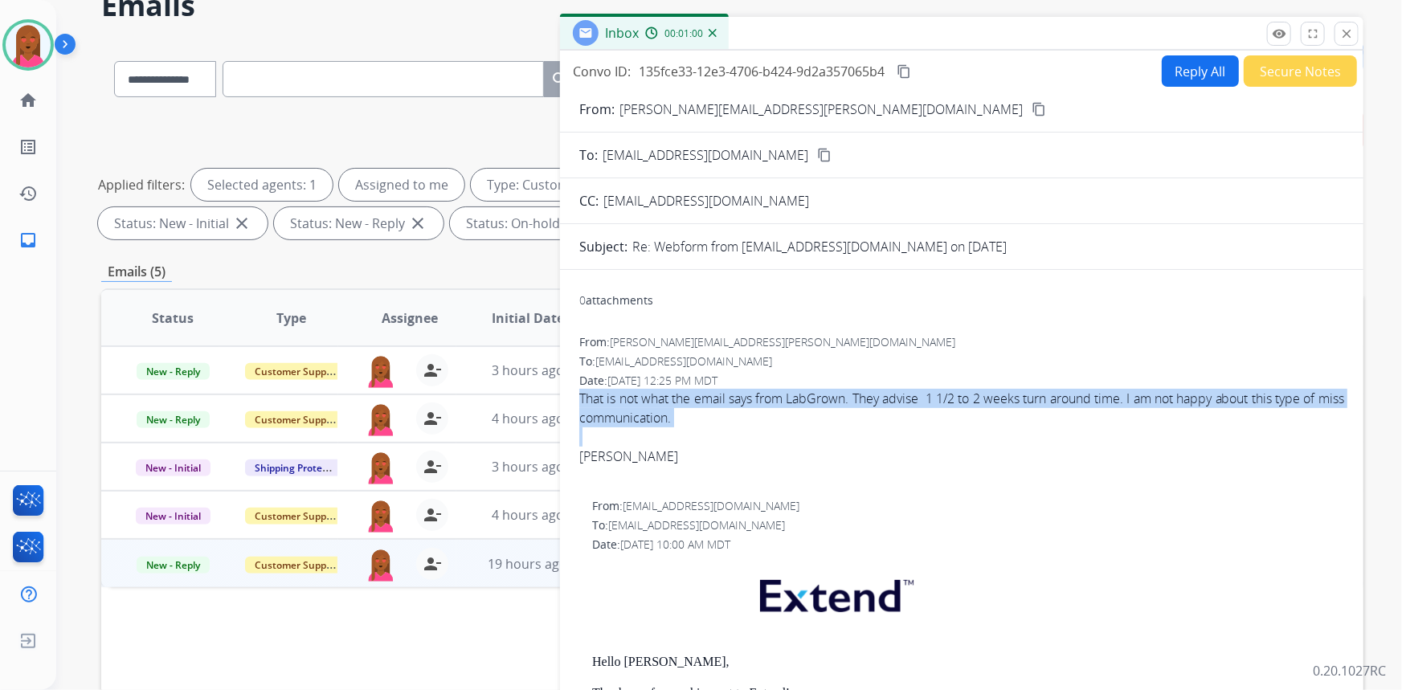
click at [995, 401] on span "That is not what the email says from LabGrown. They advise 1 1/2 to 2 weeks tur…" at bounding box center [961, 437] width 765 height 96
copy span "That is not what the email says from LabGrown. They advise 1 1/2 to 2 weeks tur…"
click at [1337, 35] on button "close Close" at bounding box center [1346, 34] width 24 height 24
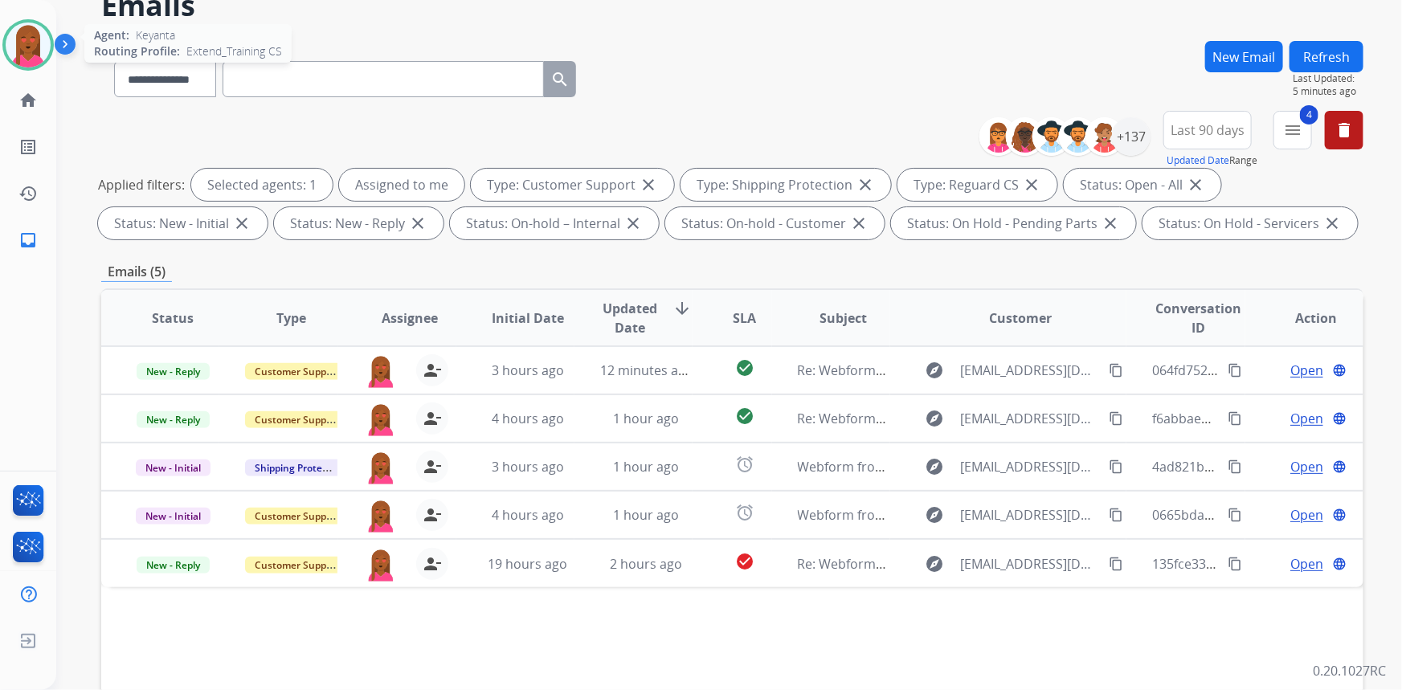
click at [41, 35] on img at bounding box center [28, 44] width 45 height 45
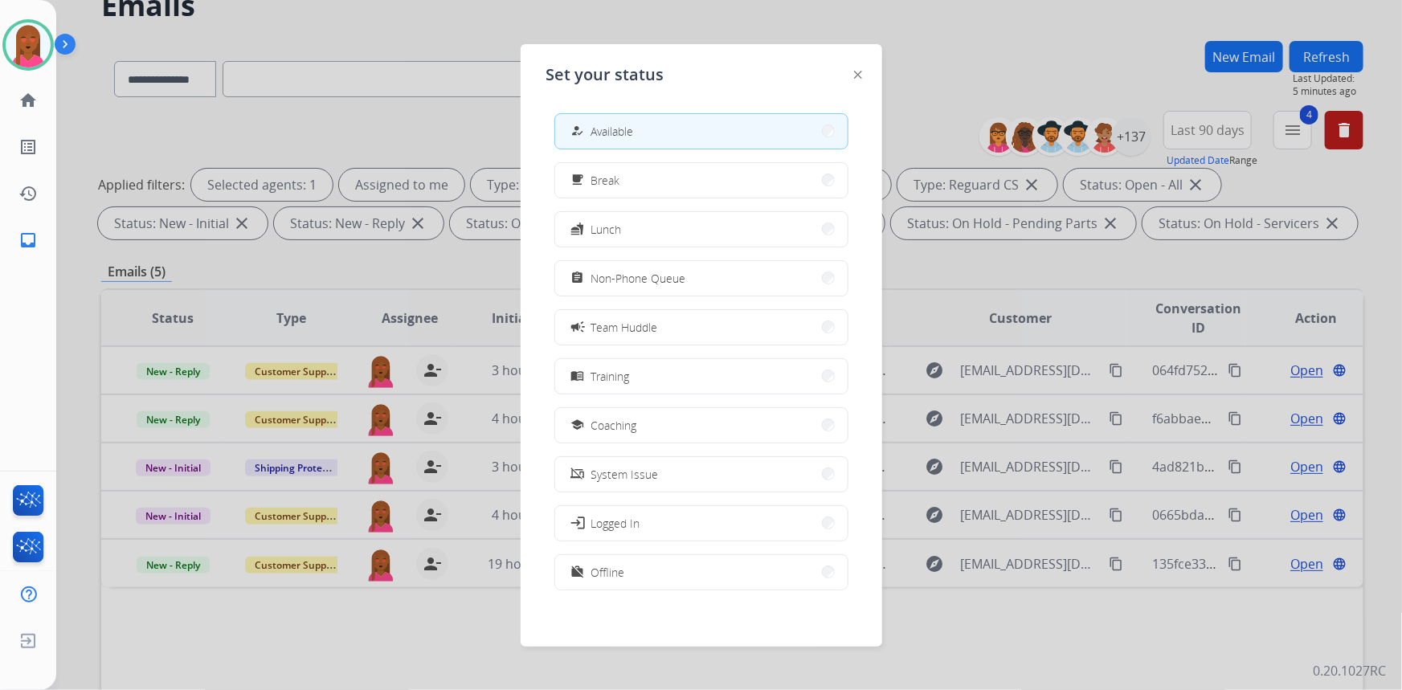
click at [737, 141] on button "how_to_reg Available" at bounding box center [701, 131] width 292 height 35
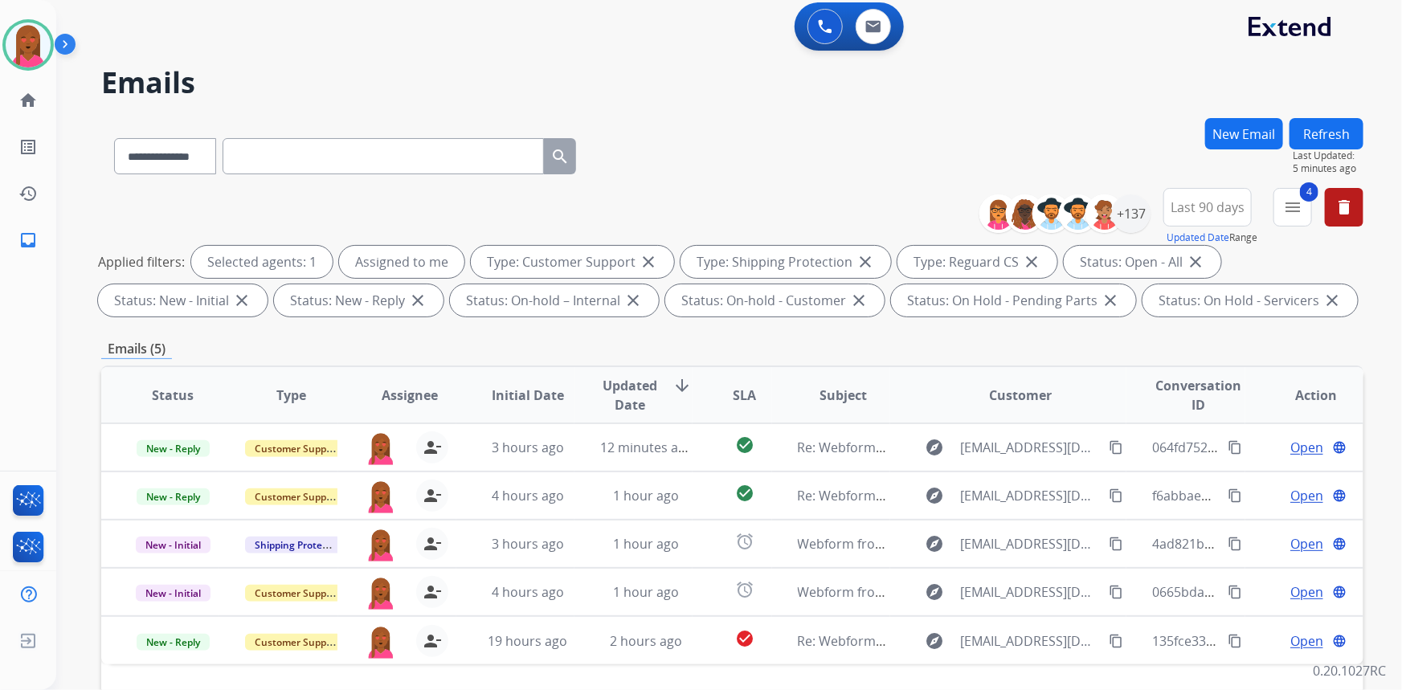
scroll to position [0, 0]
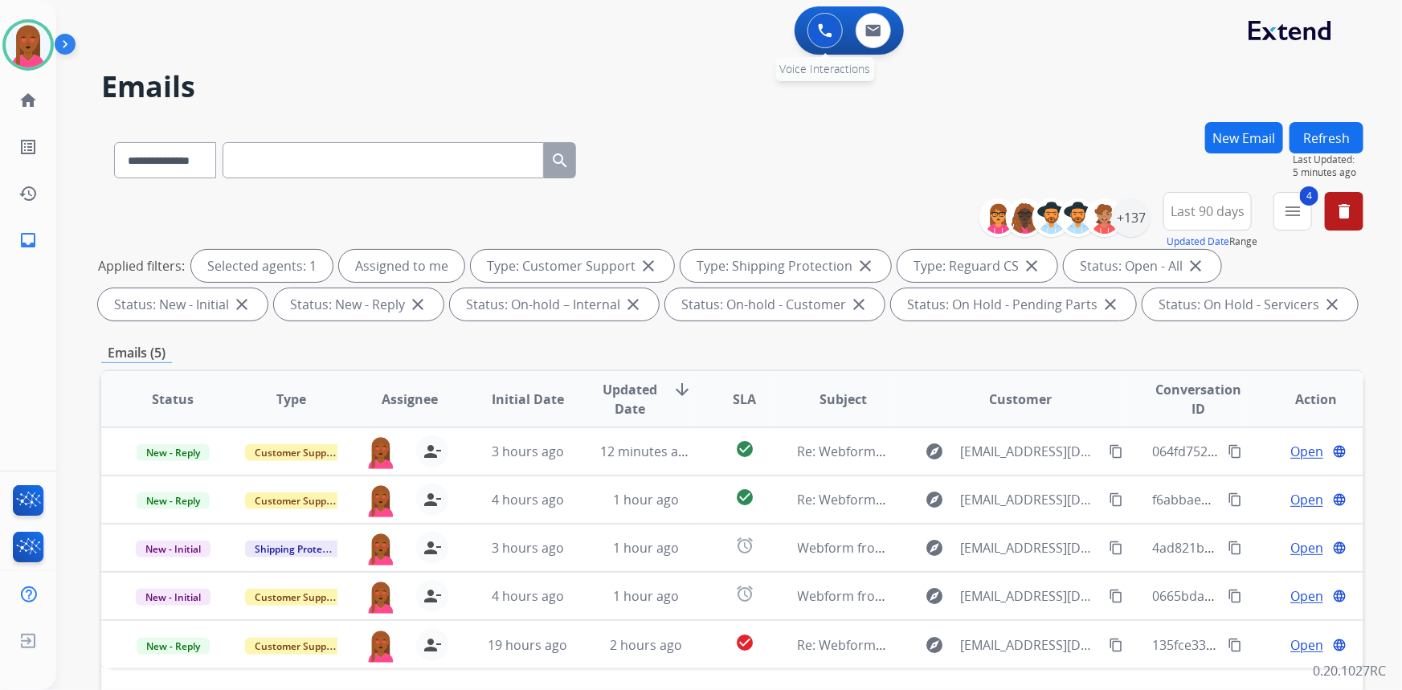
click at [820, 39] on button at bounding box center [824, 30] width 35 height 35
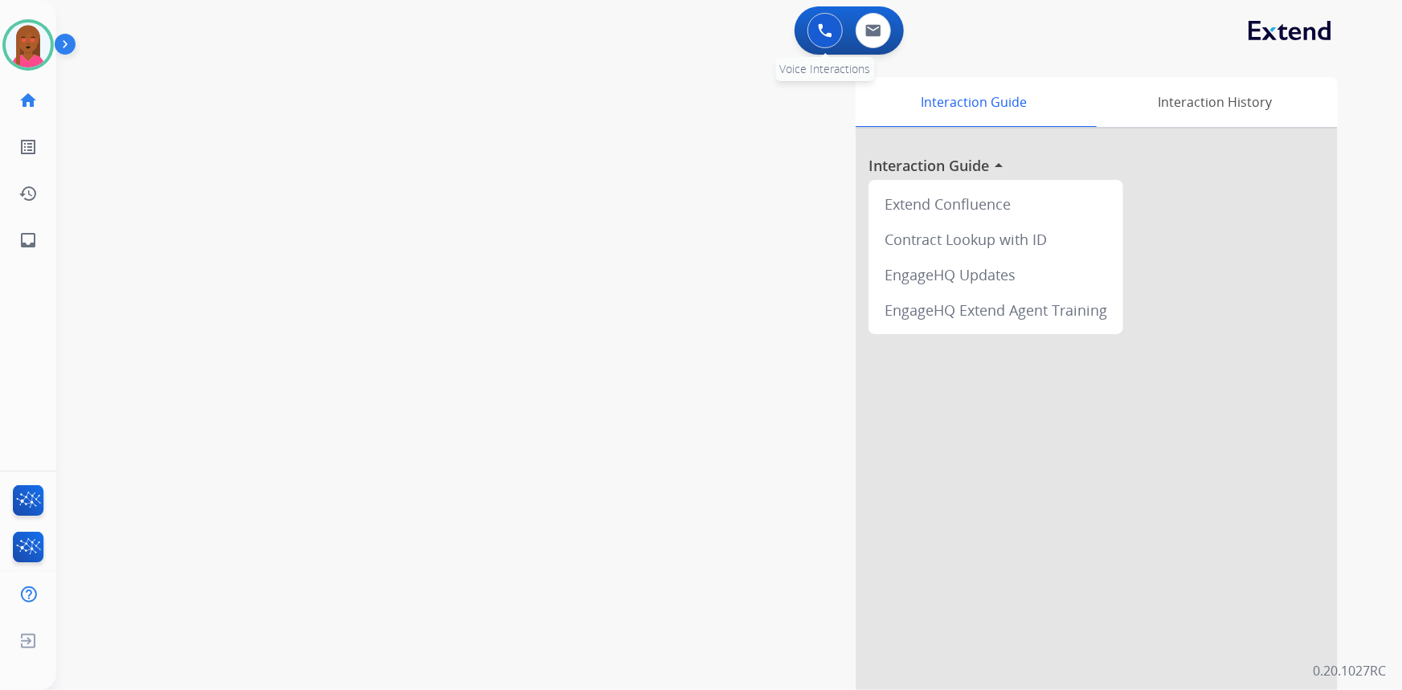
click at [832, 29] on button at bounding box center [824, 30] width 35 height 35
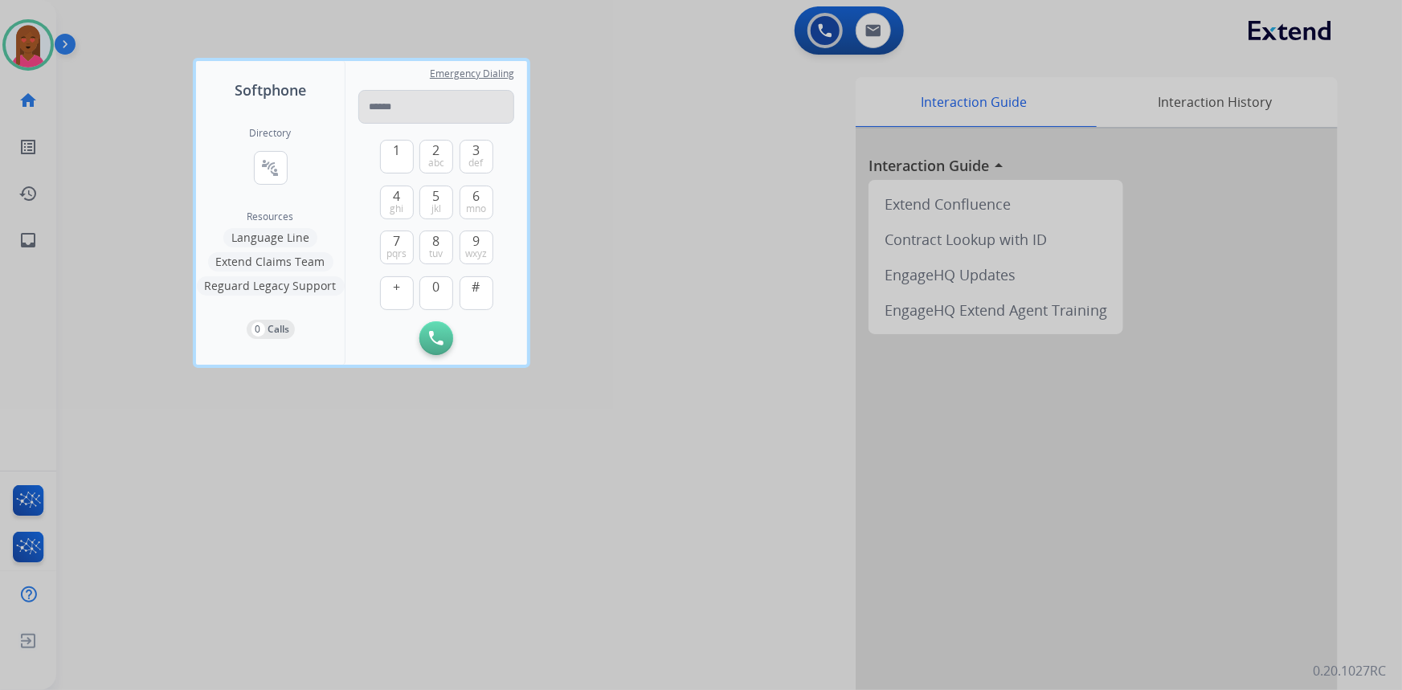
click at [427, 93] on input "tel" at bounding box center [436, 107] width 156 height 34
type input "**********"
click at [437, 344] on img at bounding box center [436, 338] width 14 height 14
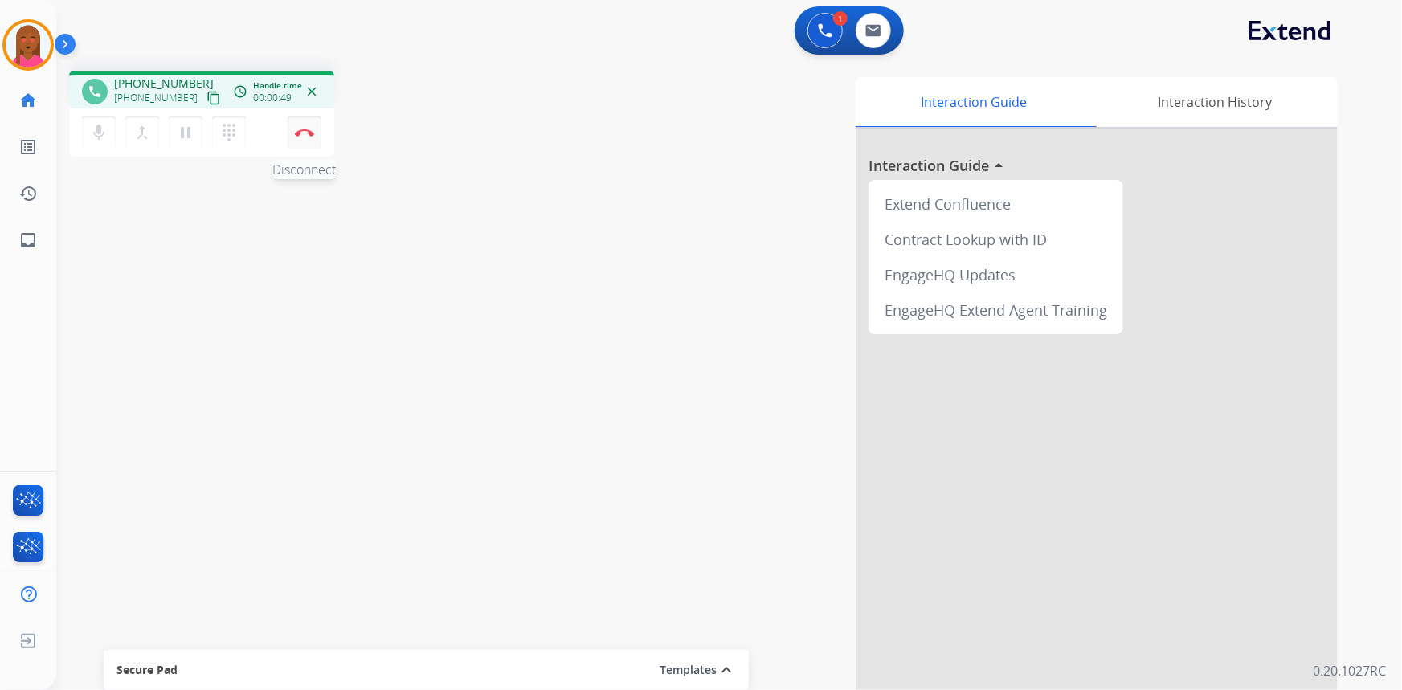
click at [306, 124] on button "Disconnect" at bounding box center [305, 133] width 34 height 34
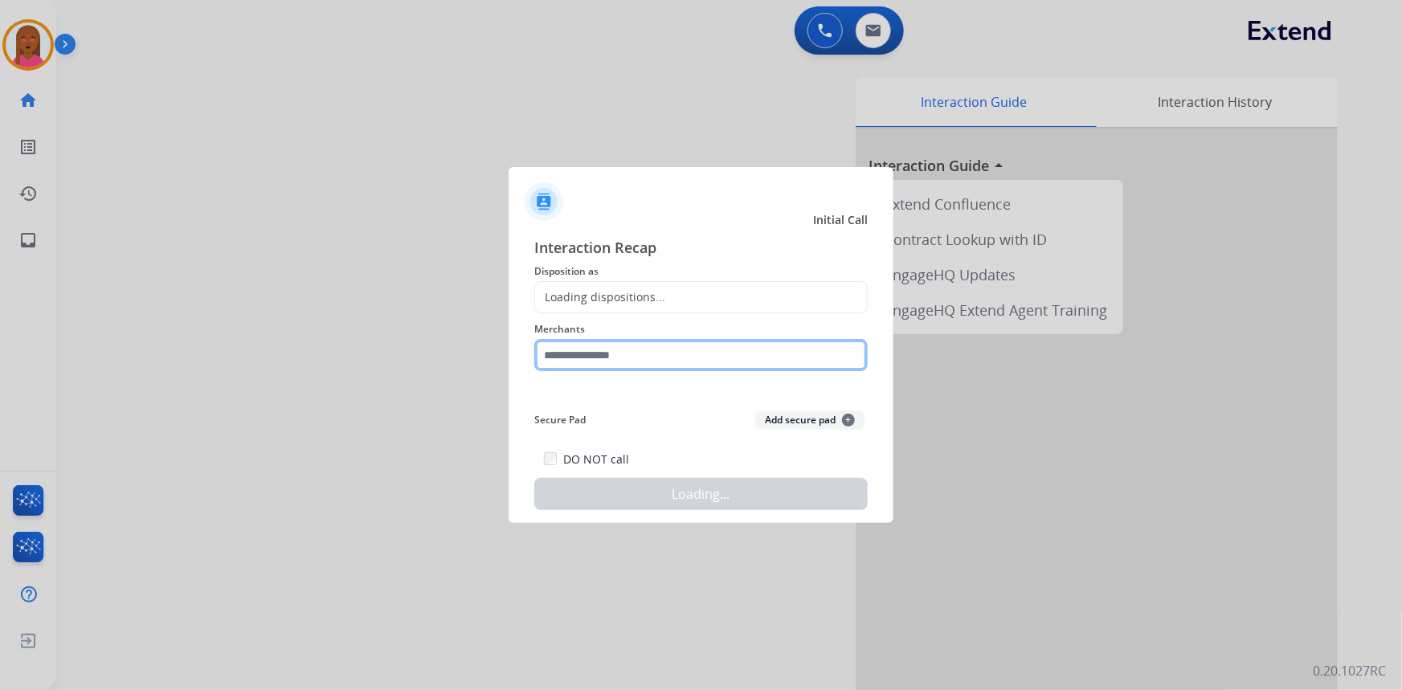
click at [728, 361] on input "text" at bounding box center [700, 355] width 333 height 32
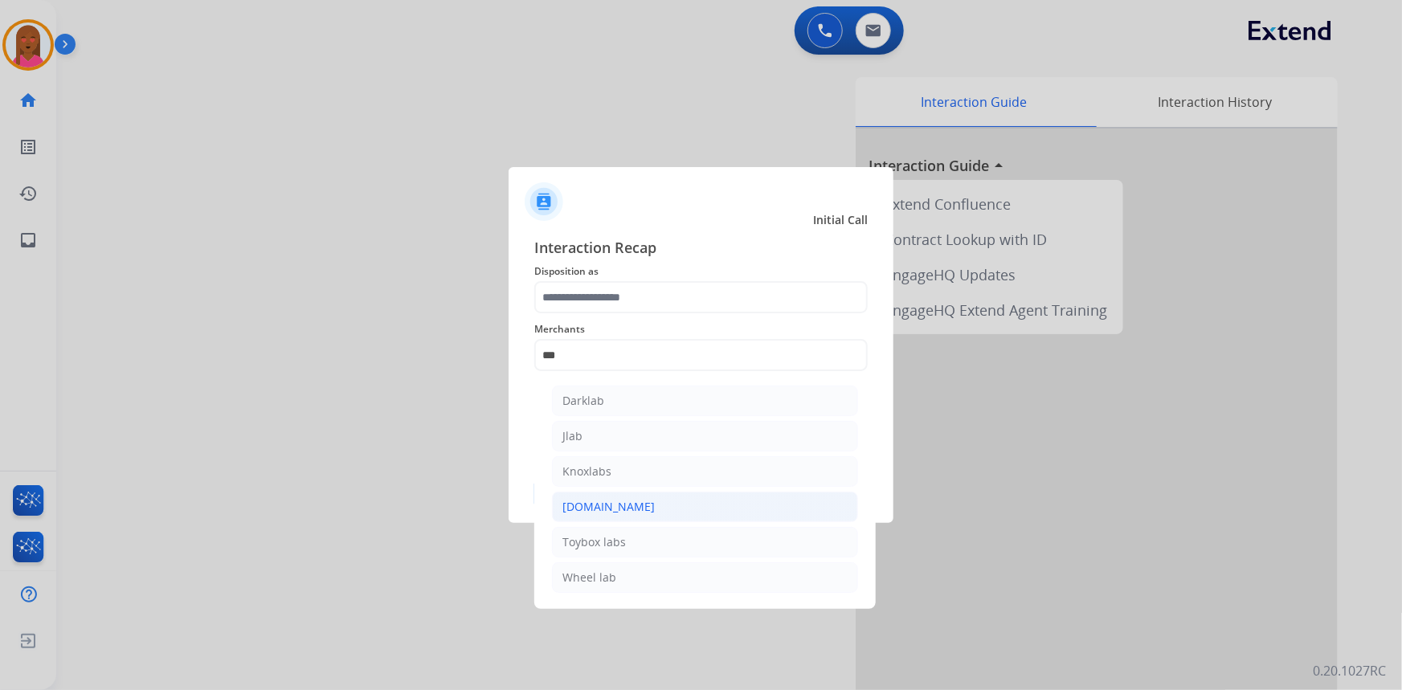
click at [643, 508] on li "[DOMAIN_NAME]" at bounding box center [705, 507] width 306 height 31
type input "**********"
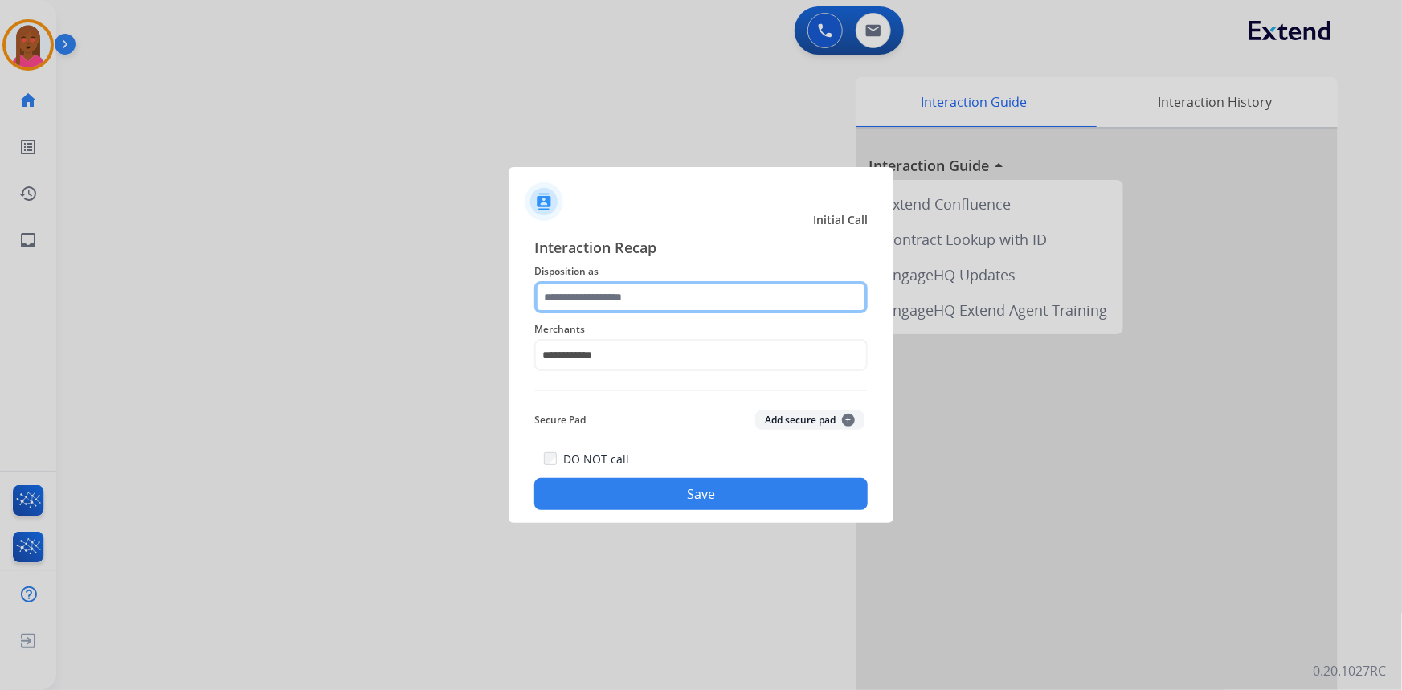
click at [667, 289] on input "text" at bounding box center [700, 297] width 333 height 32
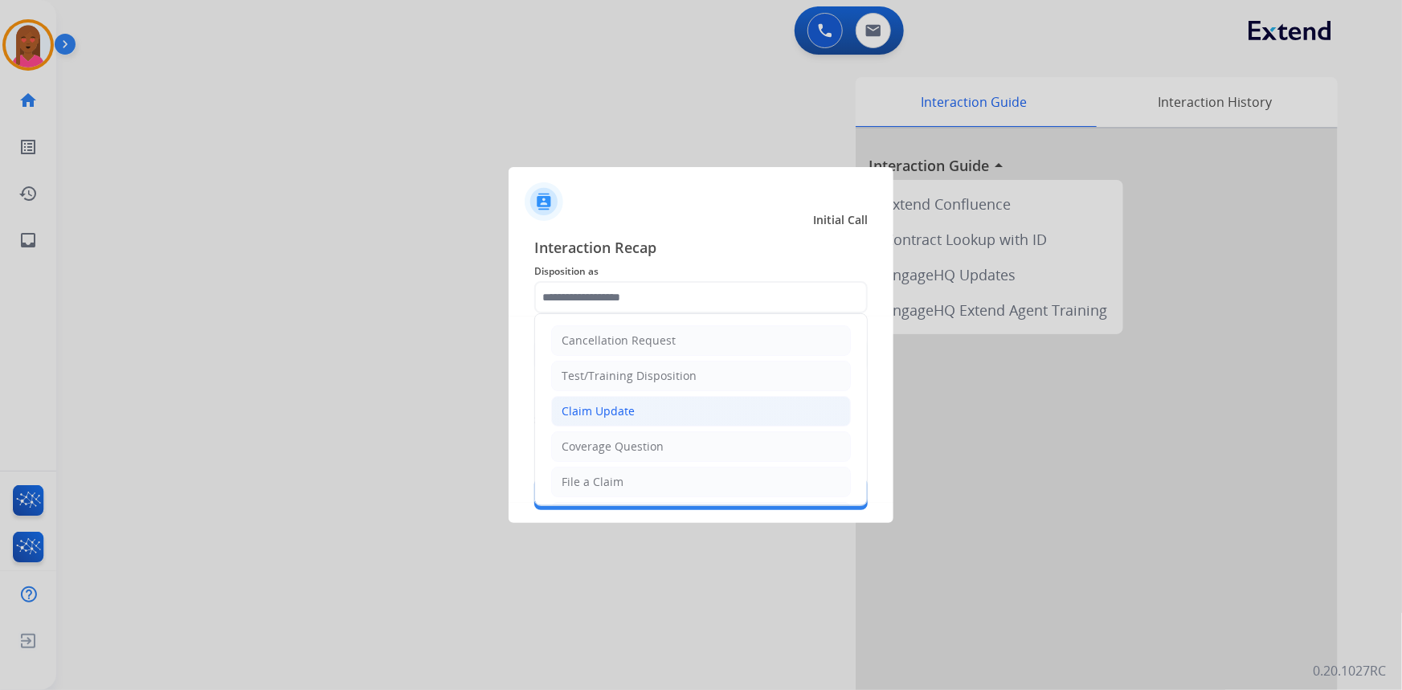
click at [626, 409] on div "Claim Update" at bounding box center [598, 411] width 73 height 16
type input "**********"
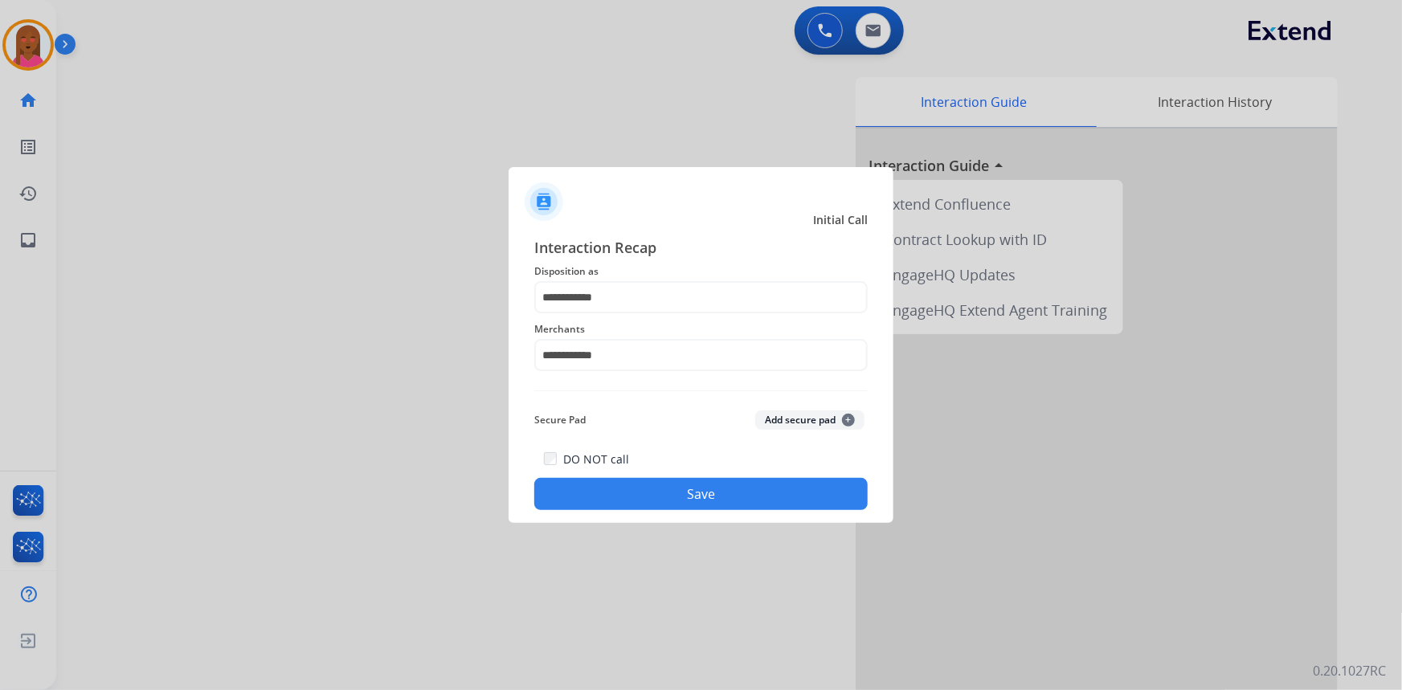
click at [647, 492] on button "Save" at bounding box center [700, 494] width 333 height 32
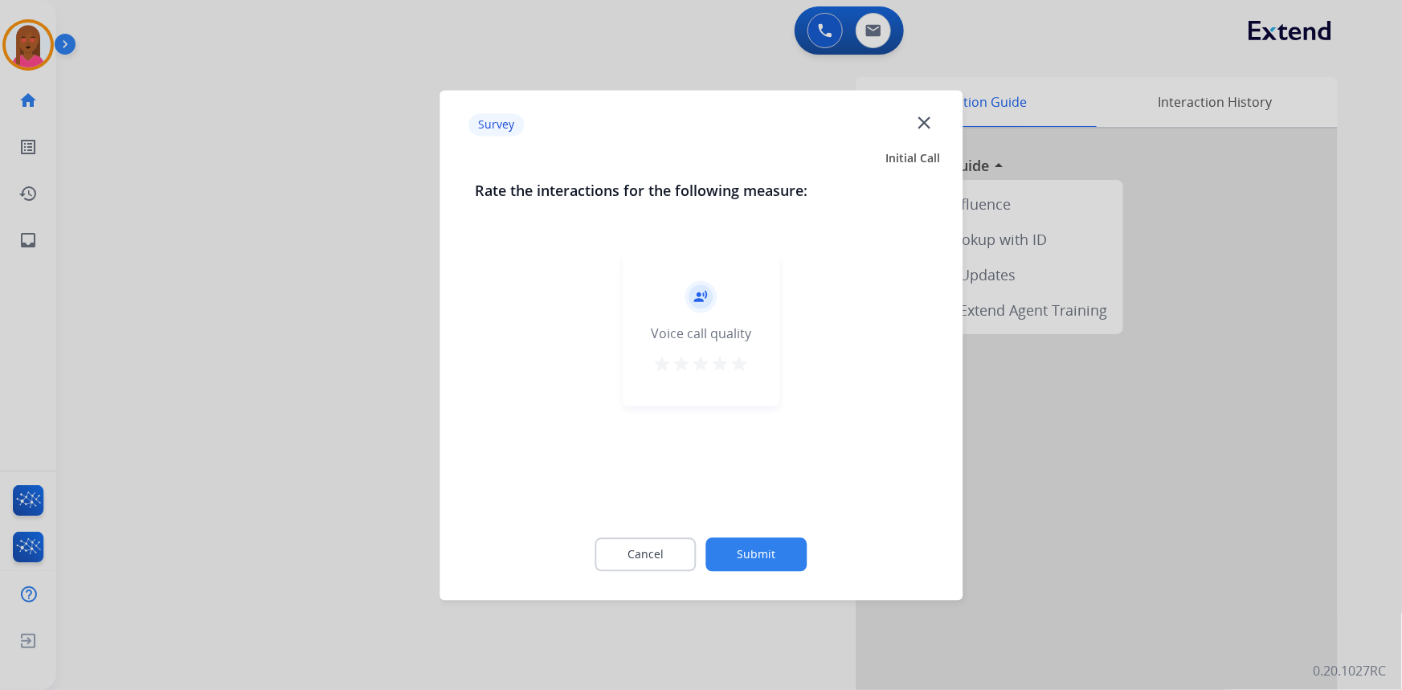
drag, startPoint x: 921, startPoint y: 125, endPoint x: 889, endPoint y: 129, distance: 32.4
click at [922, 125] on mat-icon "close" at bounding box center [923, 122] width 21 height 21
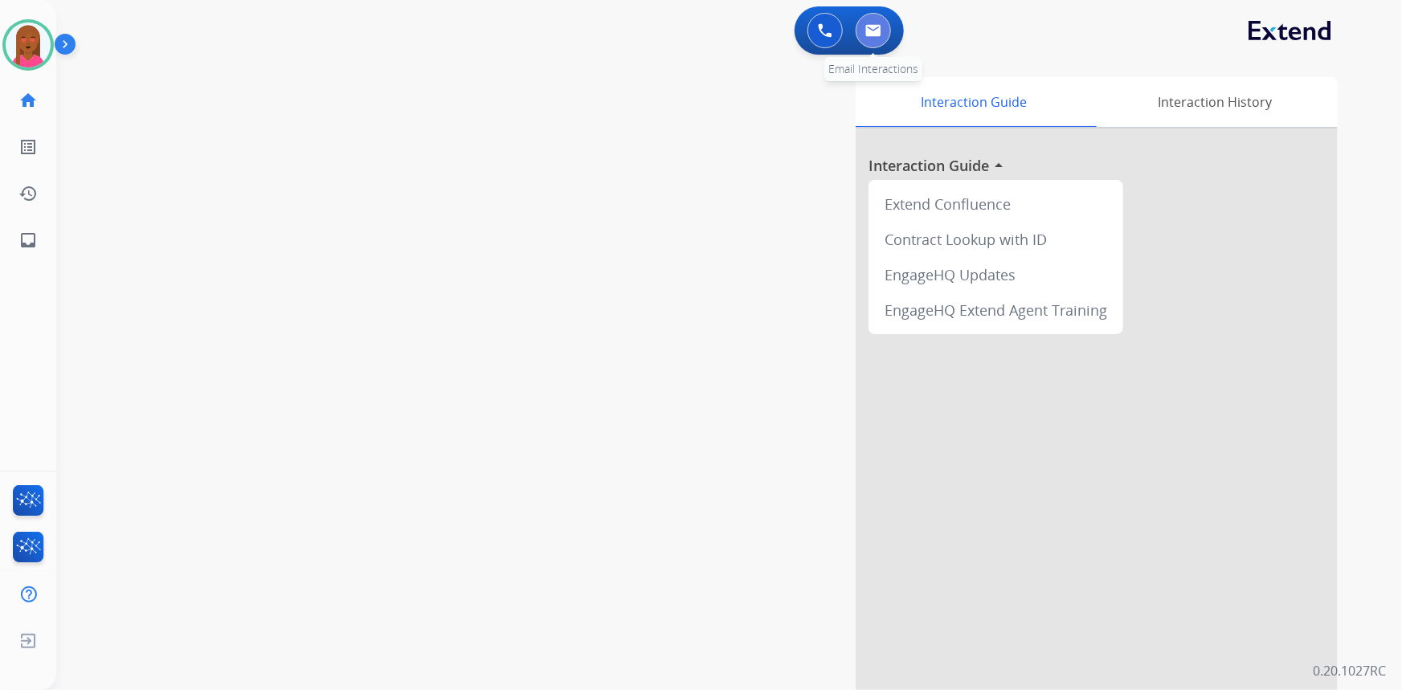
click at [871, 13] on button at bounding box center [873, 30] width 35 height 35
select select "**********"
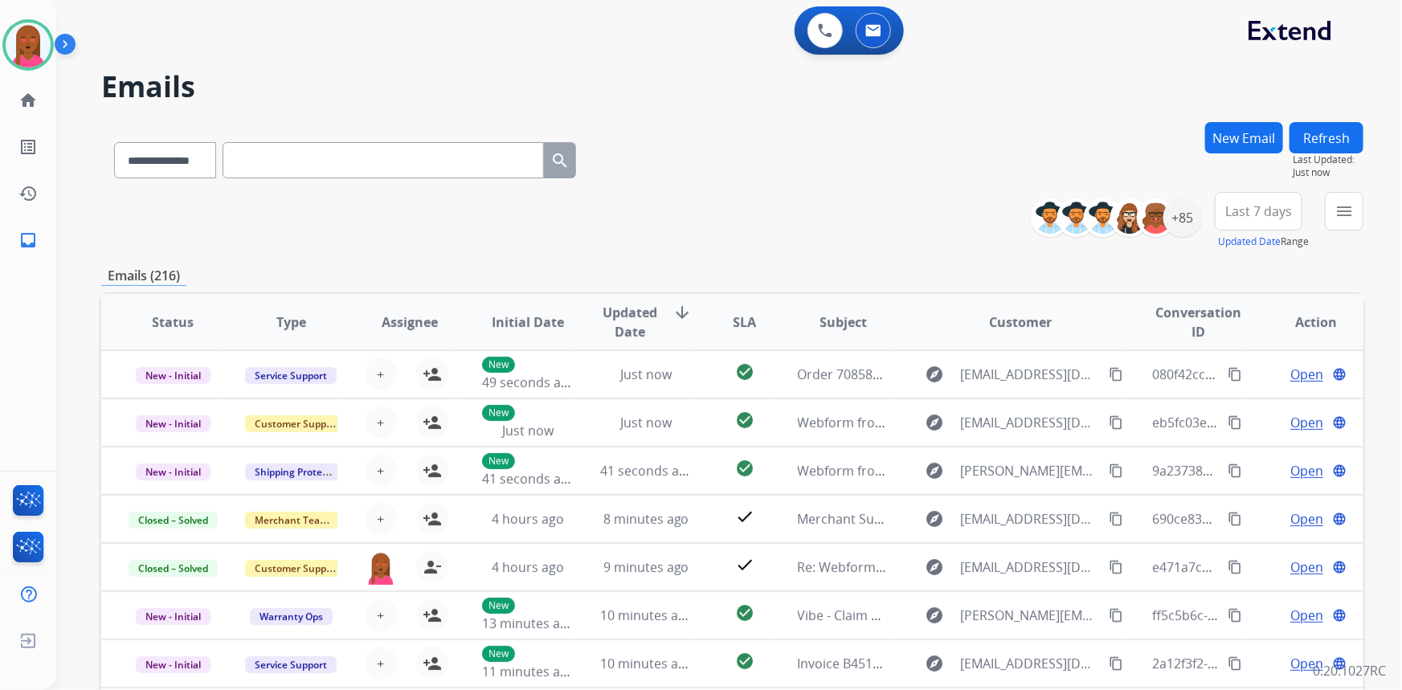
click at [1203, 214] on div "**********" at bounding box center [1203, 221] width 321 height 58
click at [1179, 227] on div "+85" at bounding box center [1182, 217] width 39 height 39
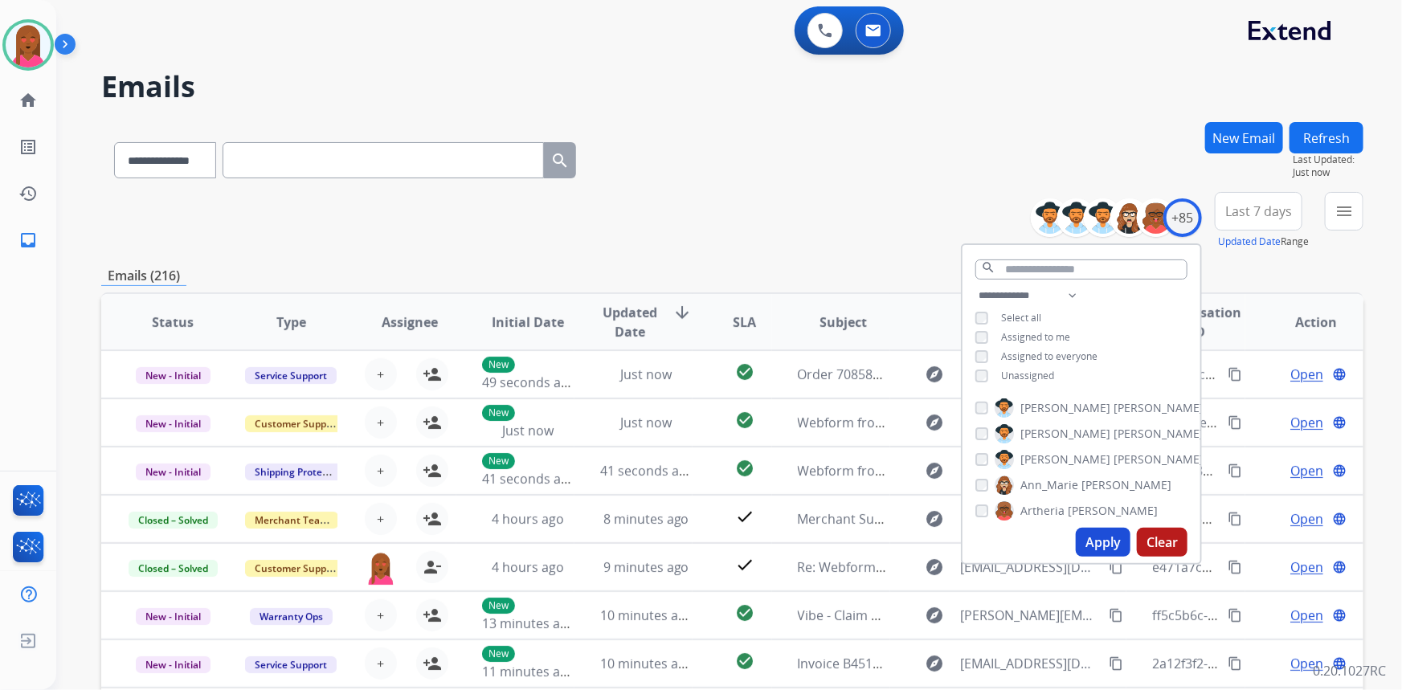
click at [1107, 542] on button "Apply" at bounding box center [1103, 542] width 55 height 29
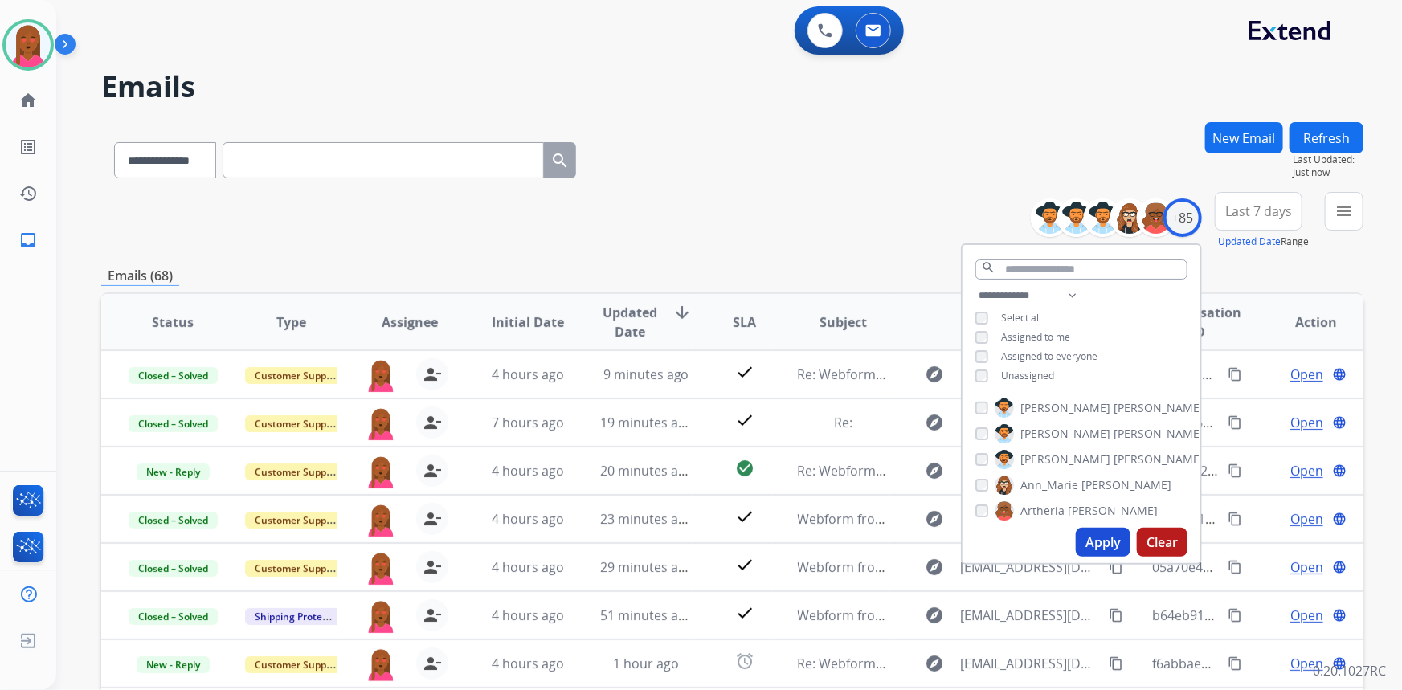
click at [1274, 214] on span "Last 7 days" at bounding box center [1258, 211] width 67 height 6
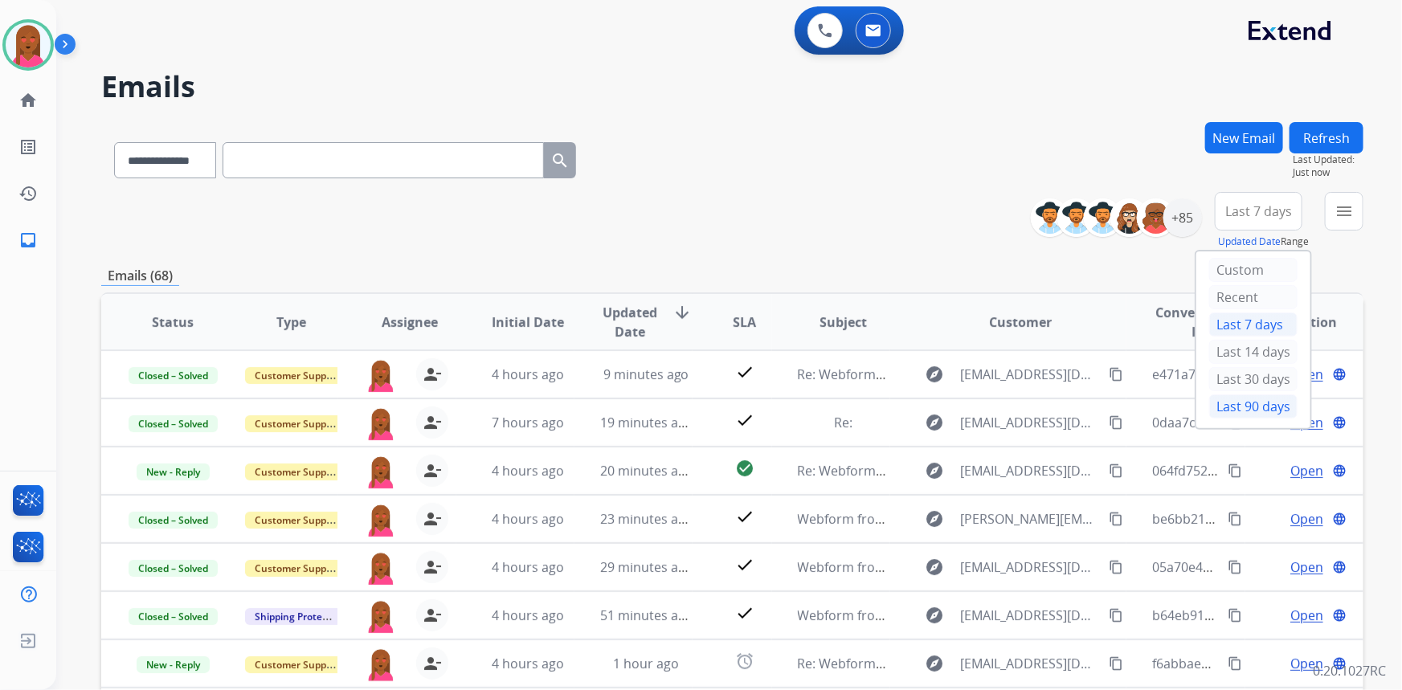
click at [1231, 394] on div "Last 90 days" at bounding box center [1253, 406] width 88 height 24
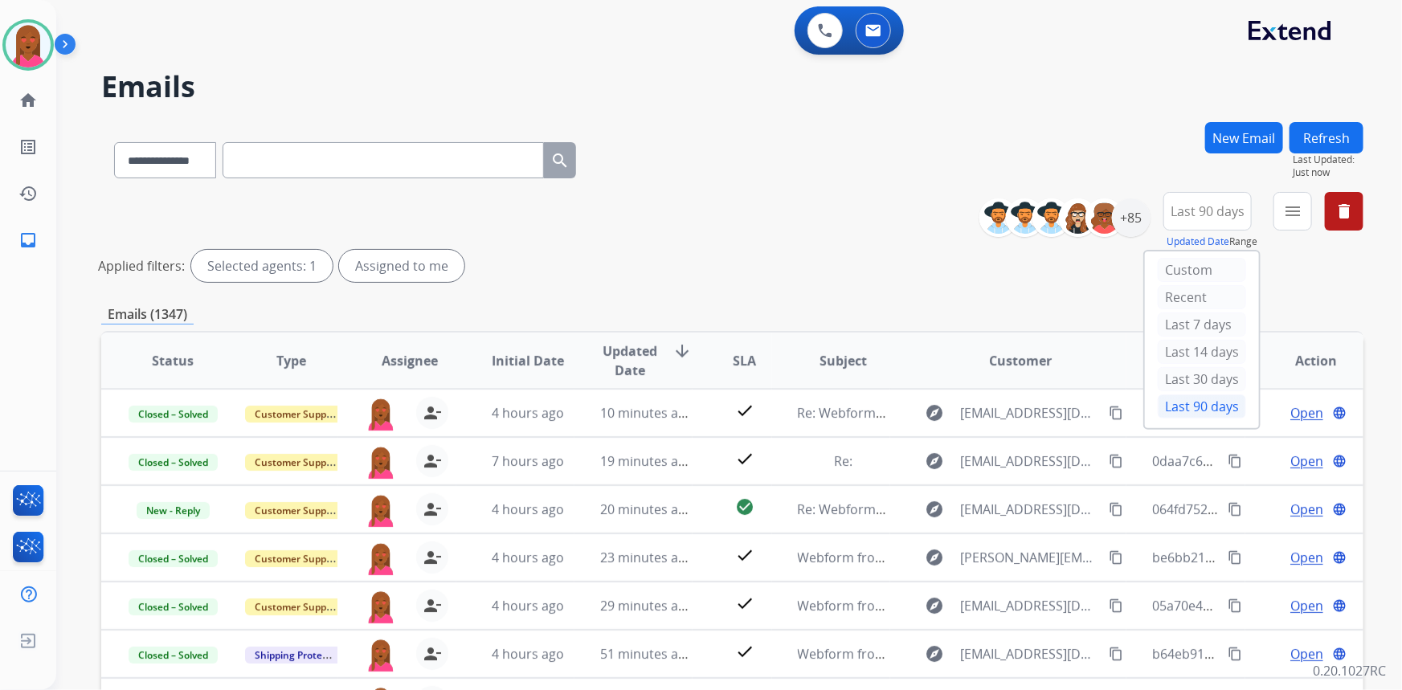
click at [1304, 219] on button "menu" at bounding box center [1292, 211] width 39 height 39
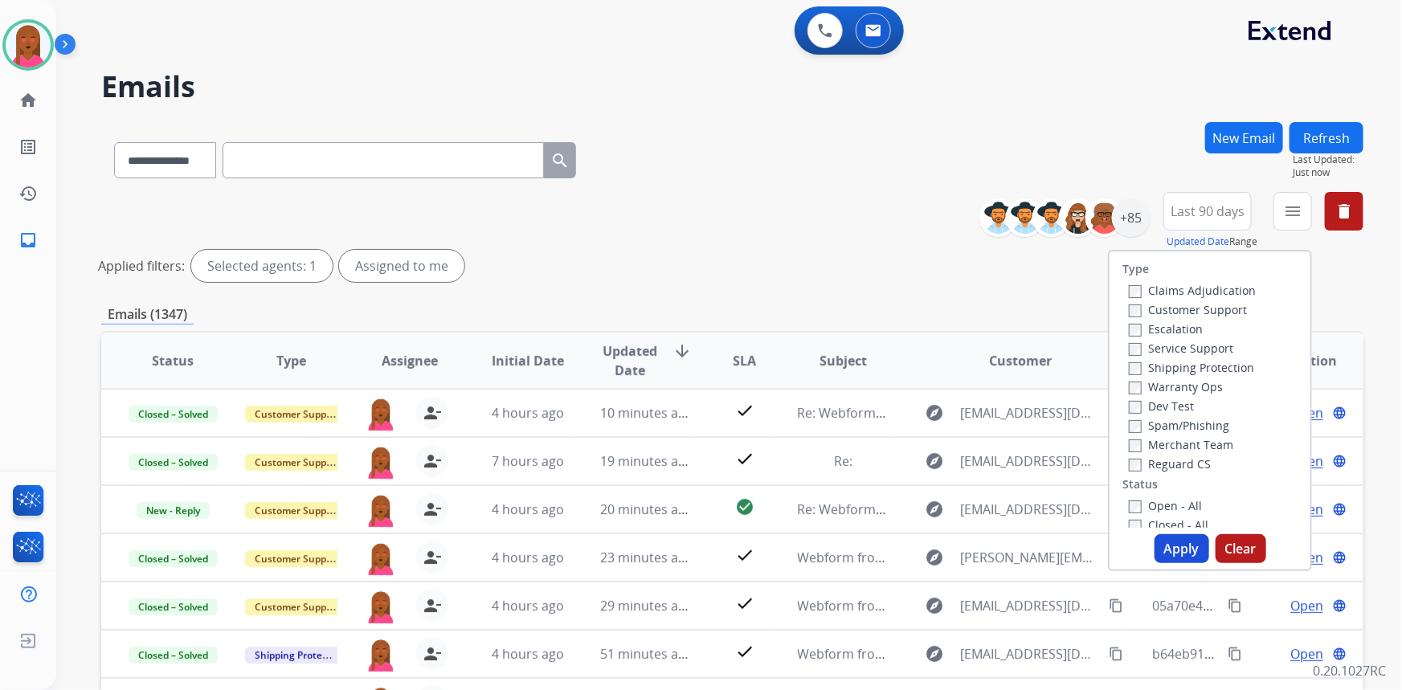
click at [1222, 312] on label "Customer Support" at bounding box center [1188, 309] width 118 height 15
click at [1222, 372] on label "Shipping Protection" at bounding box center [1191, 367] width 125 height 15
click at [1181, 468] on label "Reguard CS" at bounding box center [1170, 463] width 82 height 15
click at [1173, 510] on label "Open - All" at bounding box center [1165, 505] width 73 height 15
drag, startPoint x: 1174, startPoint y: 553, endPoint x: 1105, endPoint y: 649, distance: 118.1
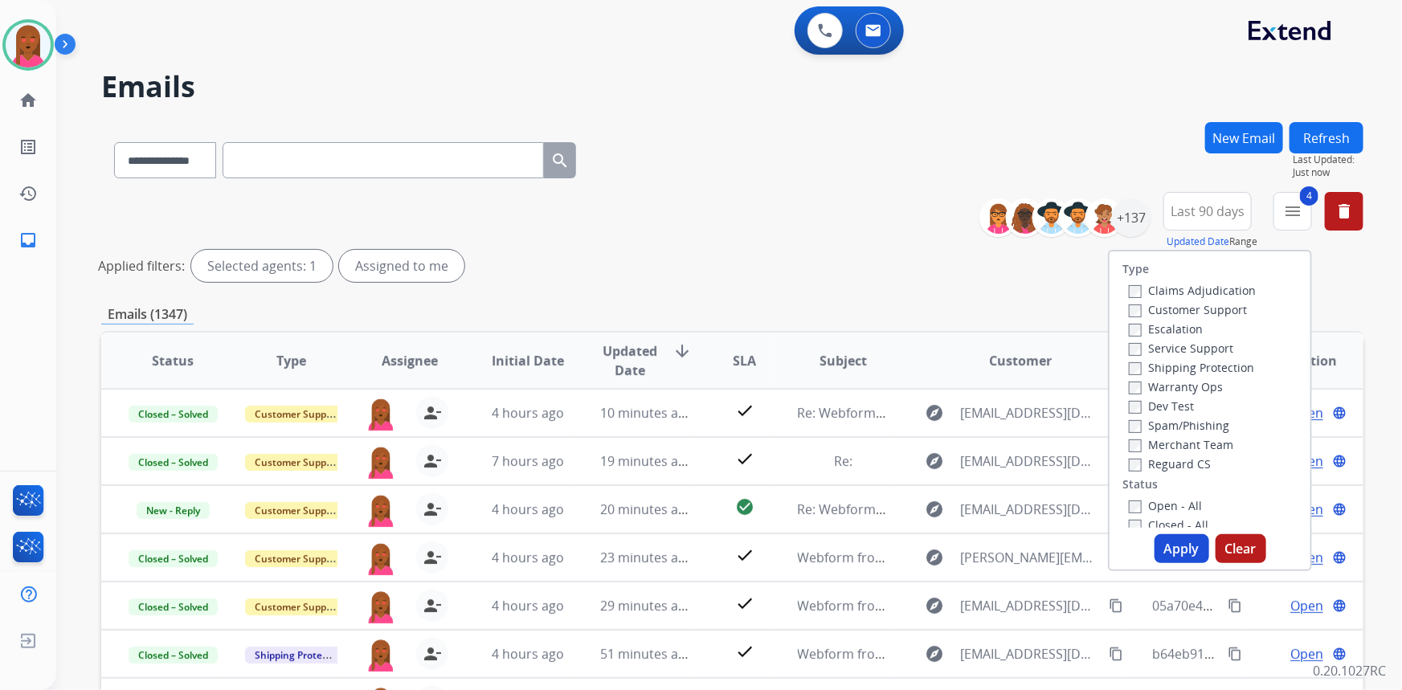
click at [1174, 552] on button "Apply" at bounding box center [1181, 548] width 55 height 29
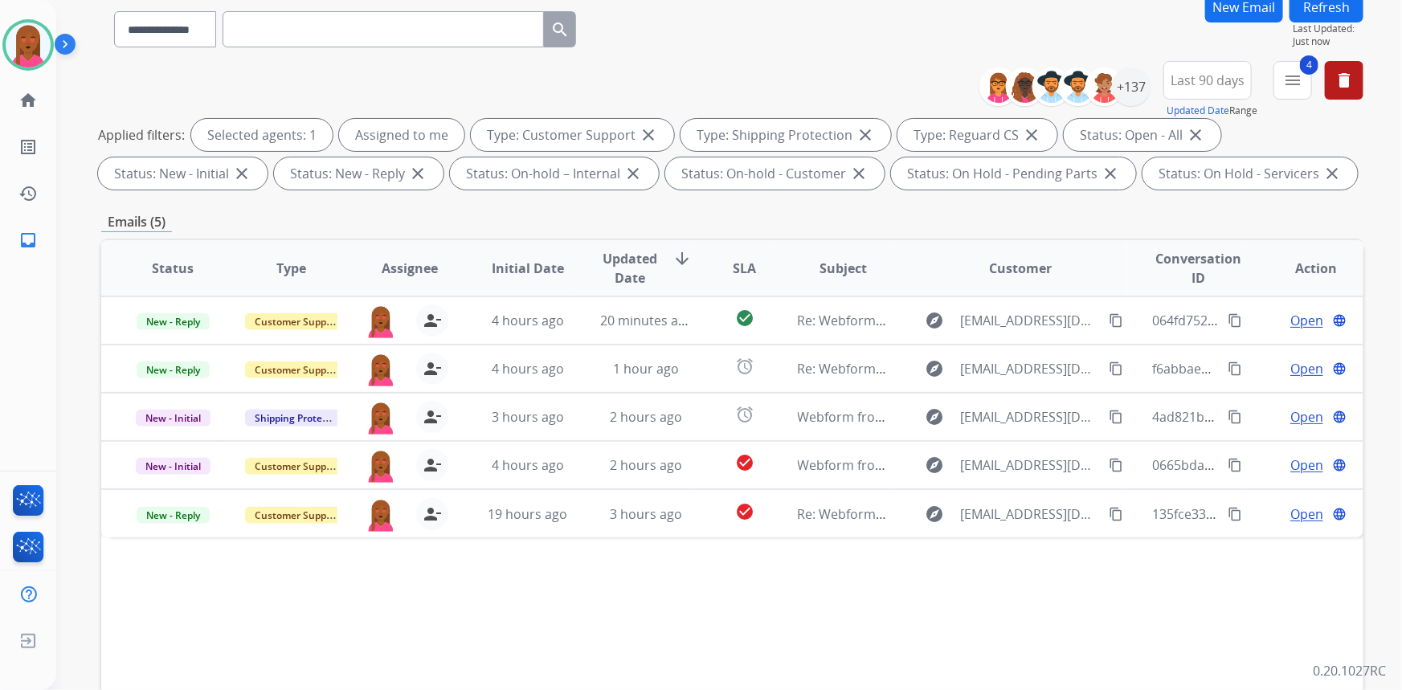
scroll to position [145, 0]
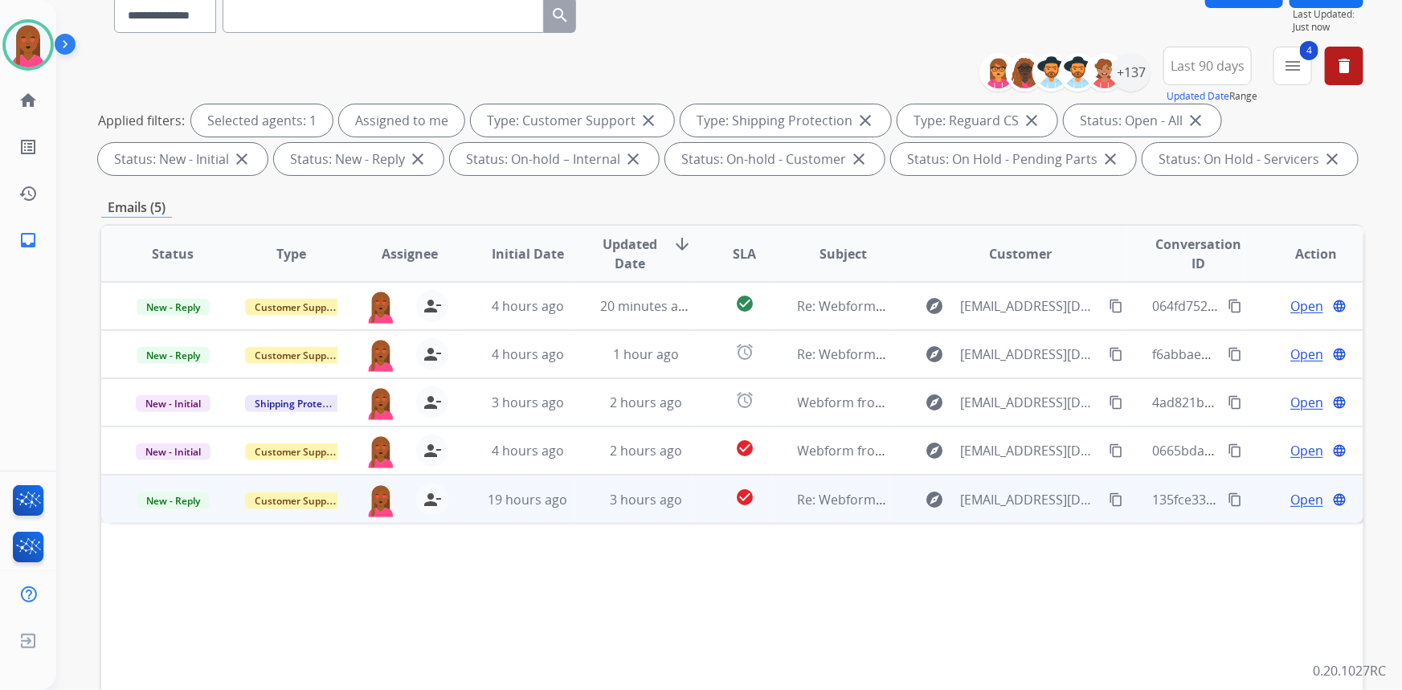
click at [1299, 500] on span "Open" at bounding box center [1306, 499] width 33 height 19
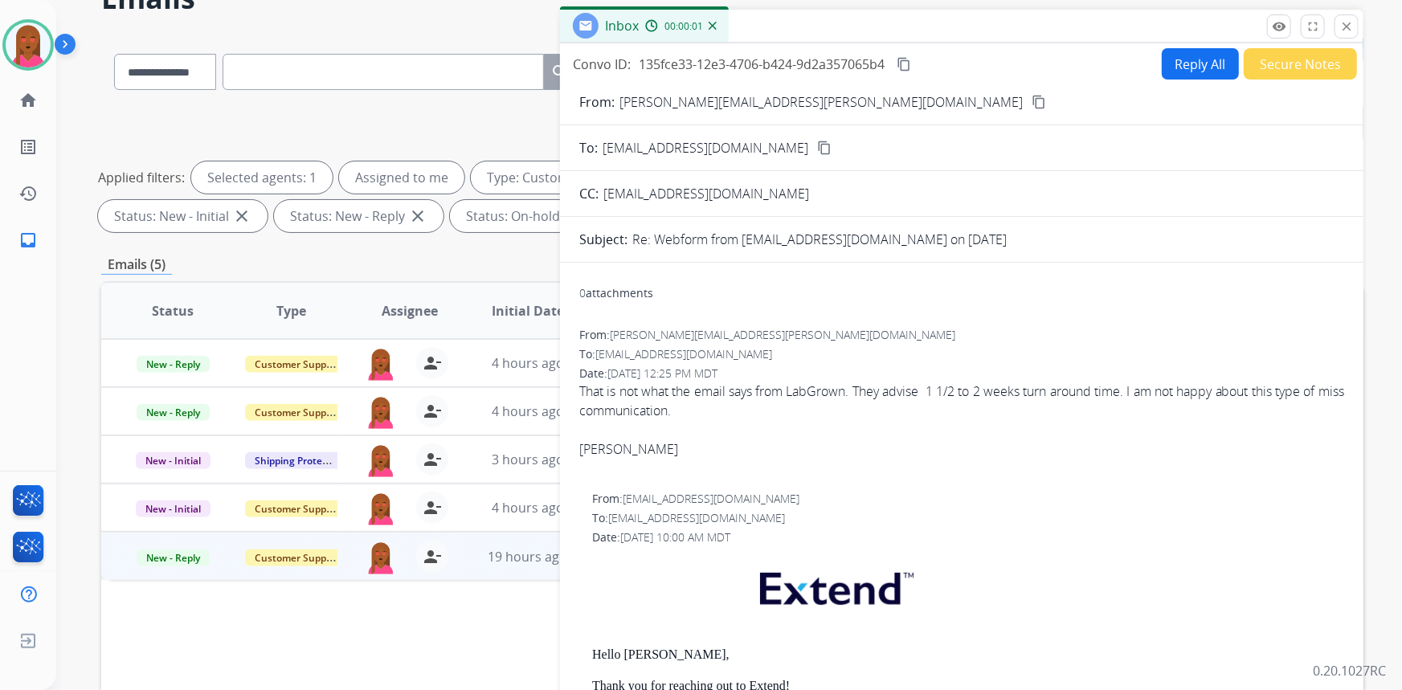
scroll to position [72, 0]
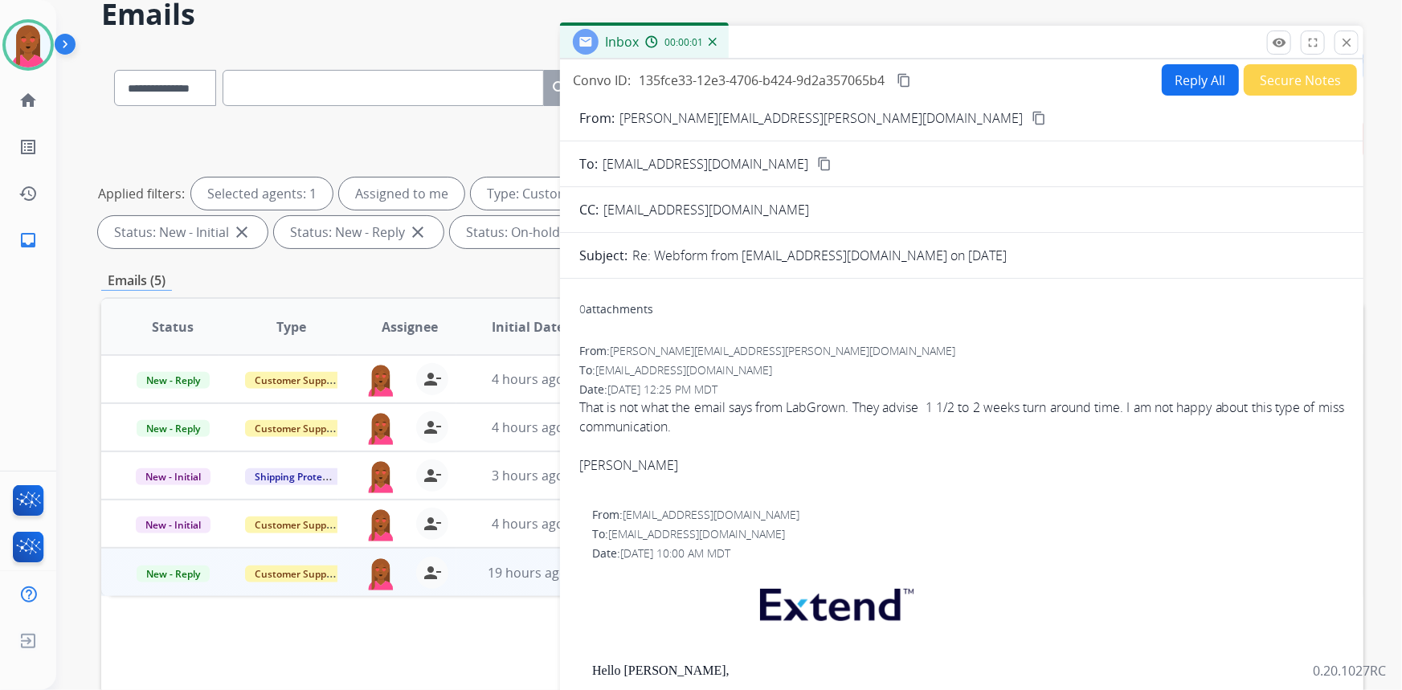
click at [1190, 80] on button "Reply All" at bounding box center [1200, 79] width 77 height 31
select select "**********"
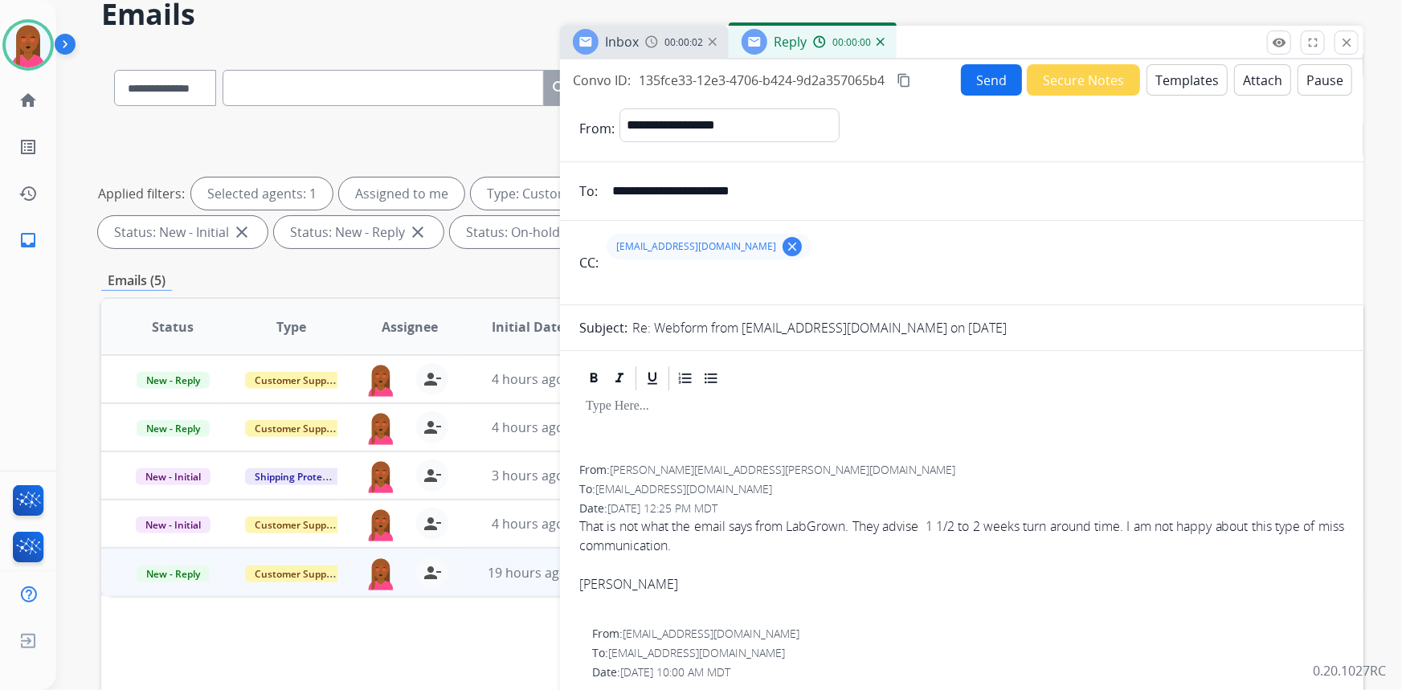
click at [1191, 76] on button "Templates" at bounding box center [1186, 79] width 81 height 31
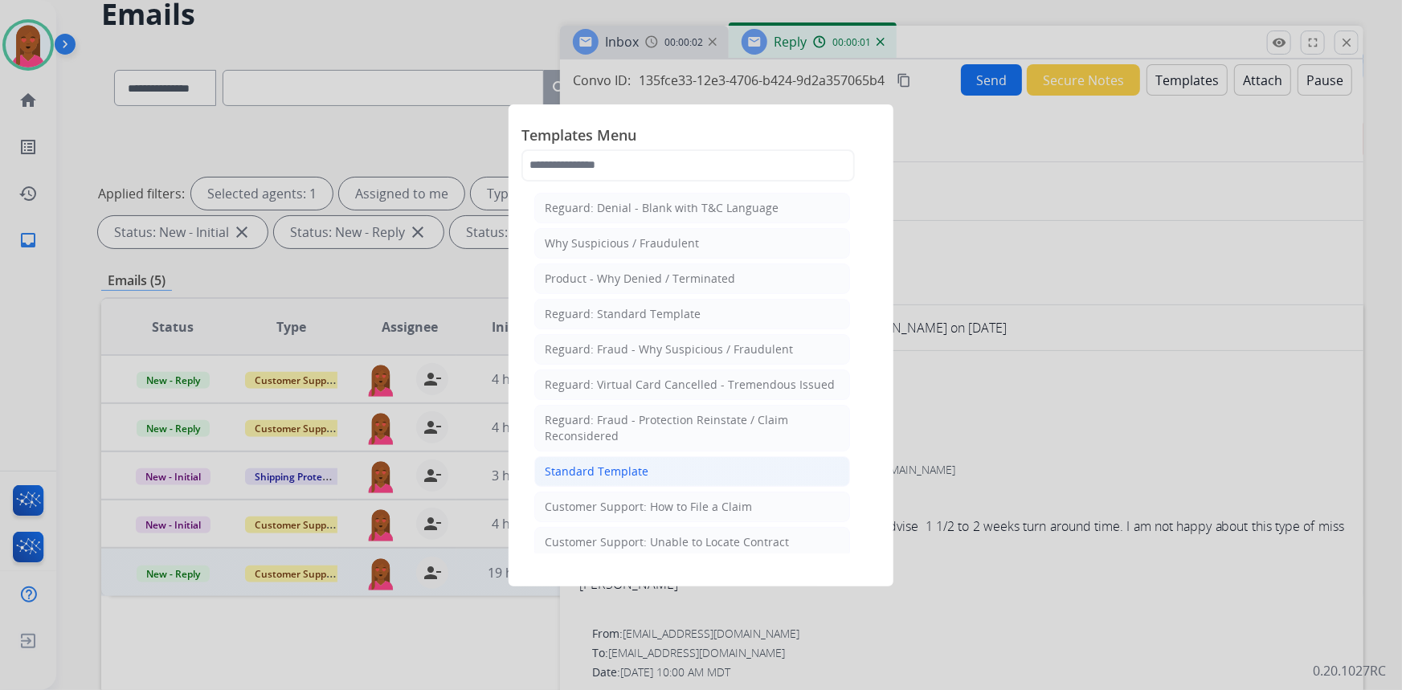
click at [619, 468] on div "Standard Template" at bounding box center [597, 472] width 104 height 16
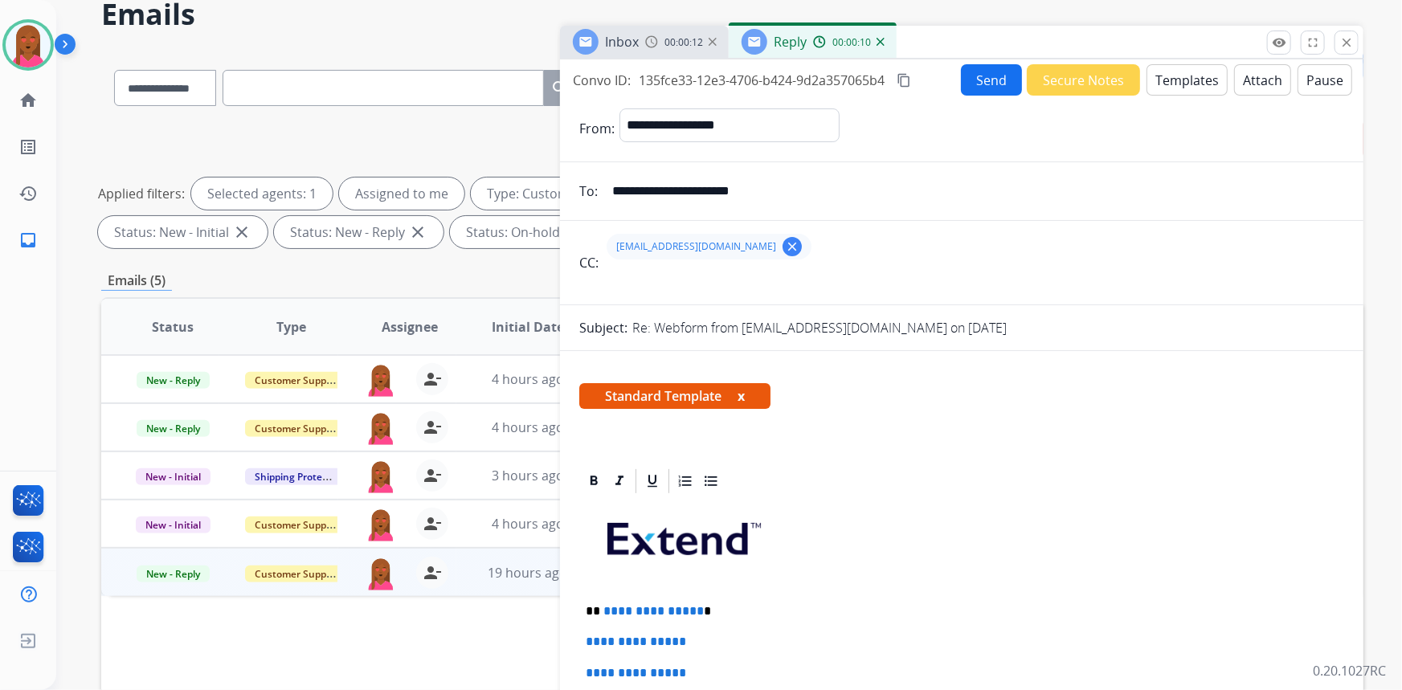
click at [1401, 462] on div "**********" at bounding box center [729, 345] width 1346 height 690
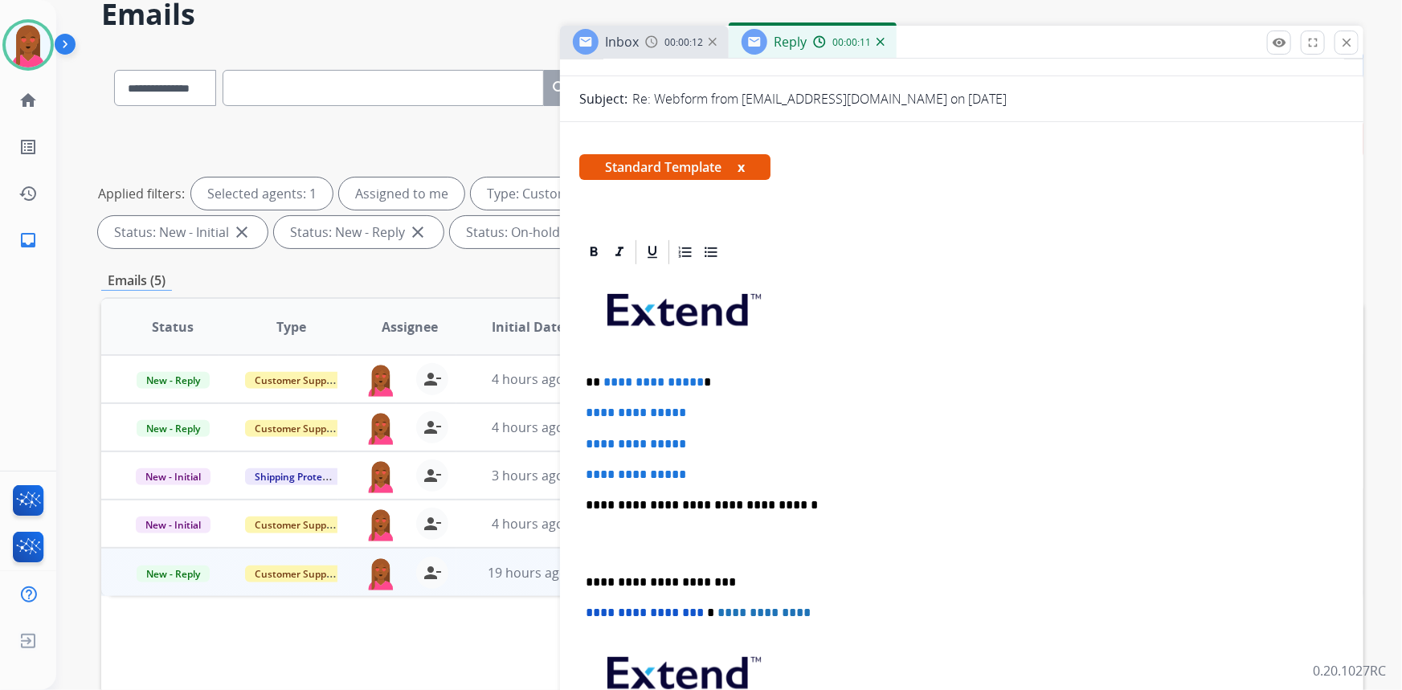
scroll to position [365, 0]
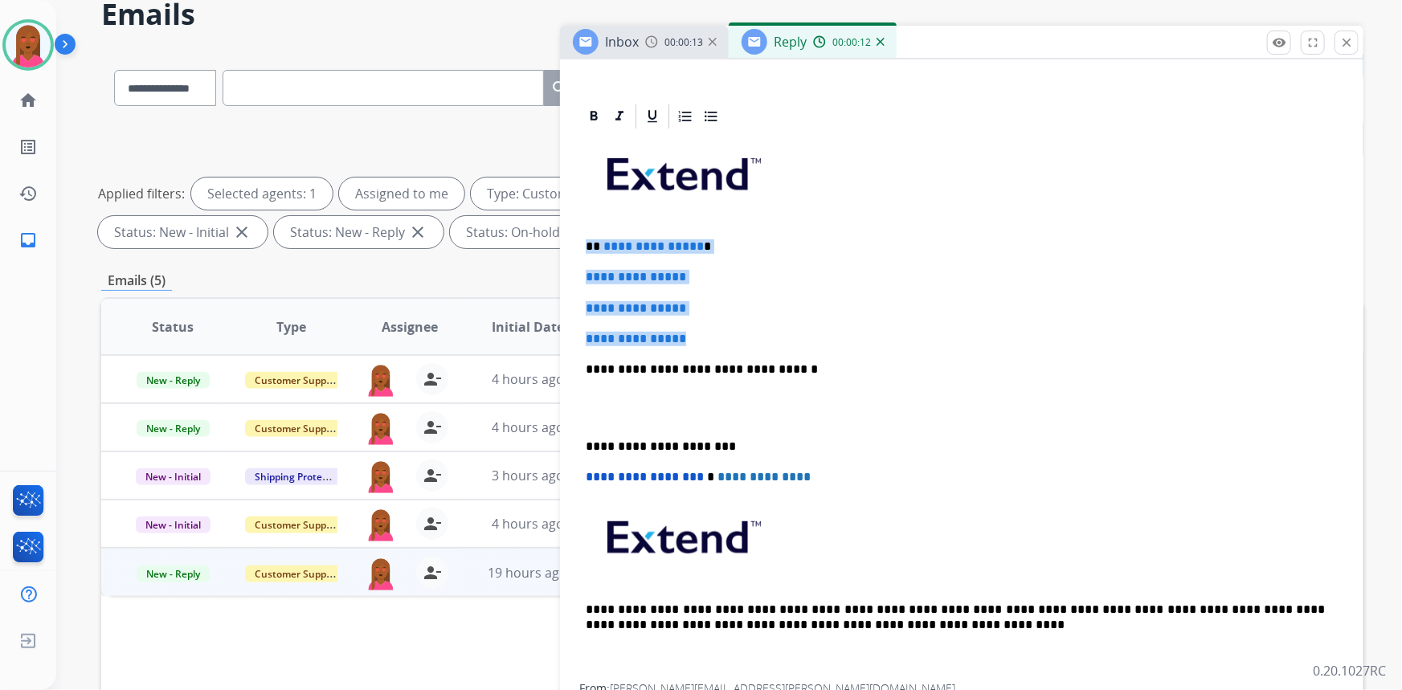
drag, startPoint x: 701, startPoint y: 333, endPoint x: 542, endPoint y: 235, distance: 186.8
click at [542, 235] on div "**********" at bounding box center [732, 484] width 1262 height 869
paste div
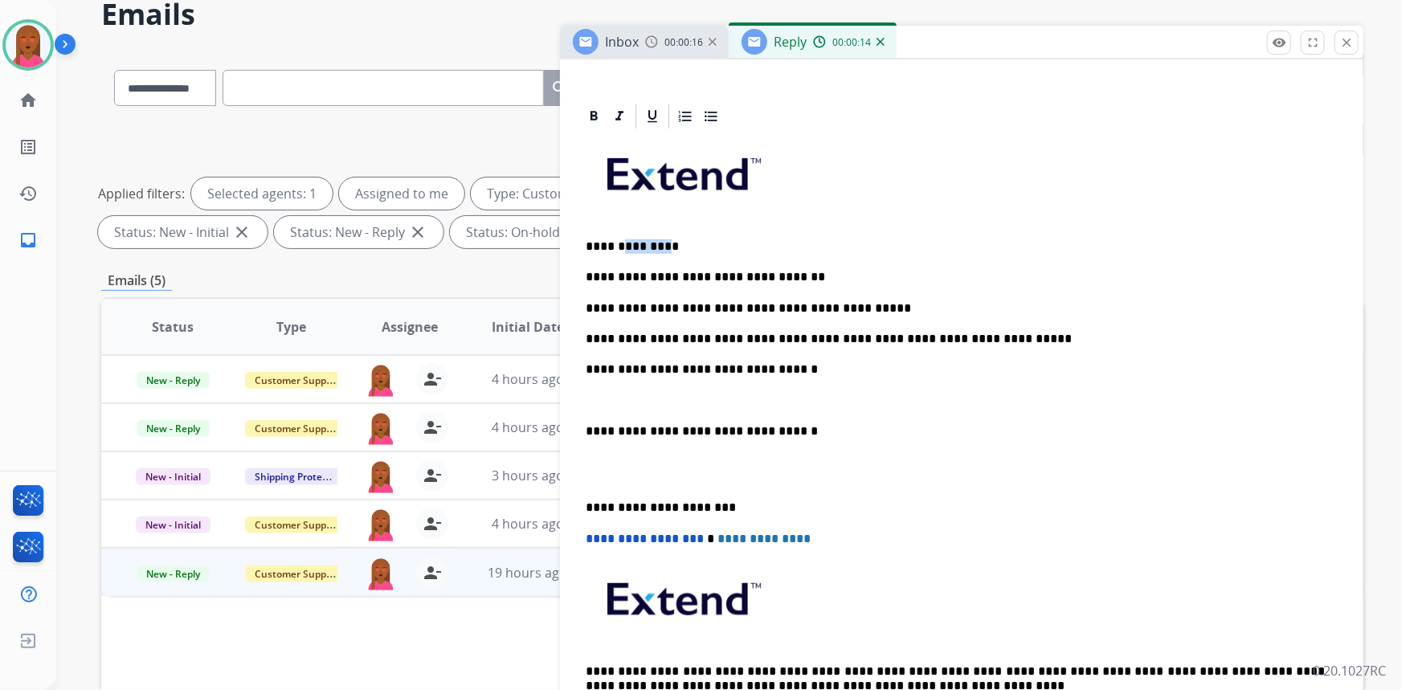
drag, startPoint x: 659, startPoint y: 243, endPoint x: 618, endPoint y: 243, distance: 41.0
click at [618, 243] on p "**********" at bounding box center [956, 246] width 740 height 14
drag, startPoint x: 598, startPoint y: 403, endPoint x: 586, endPoint y: 370, distance: 35.8
click at [586, 370] on div "**********" at bounding box center [961, 438] width 765 height 615
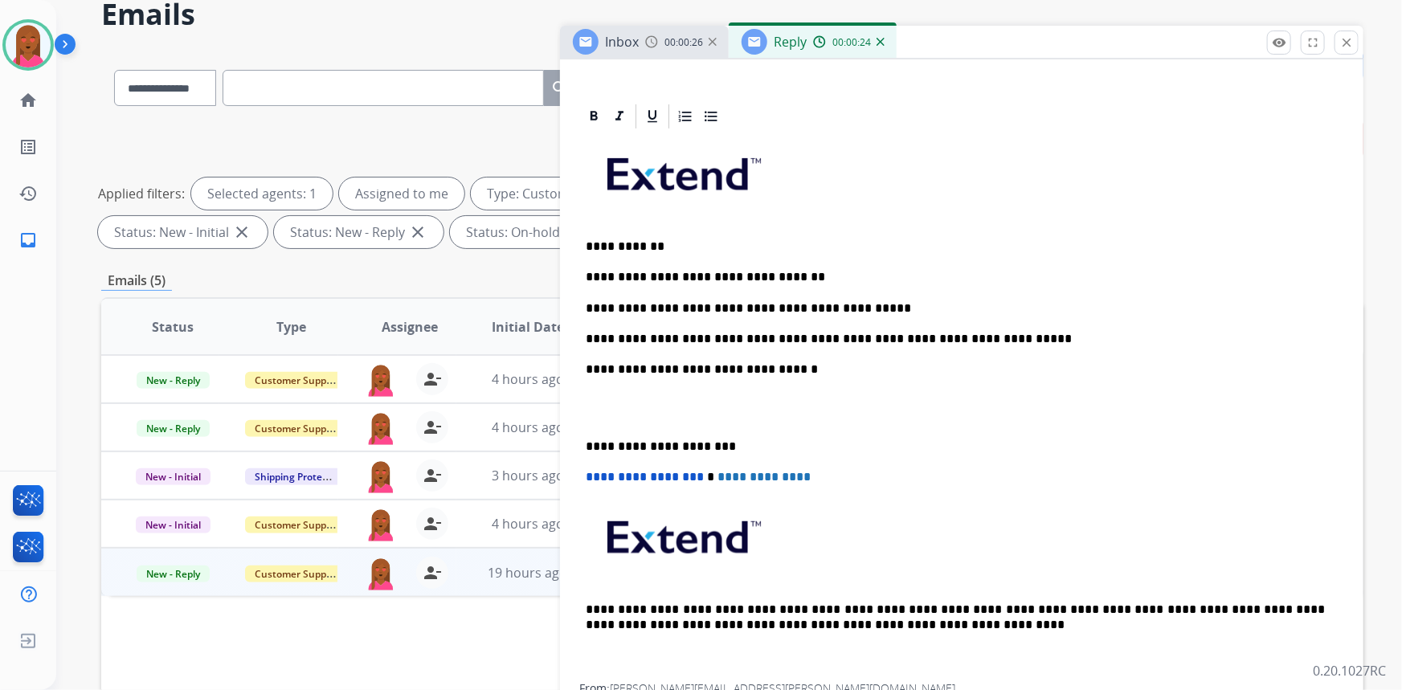
click at [601, 409] on p at bounding box center [962, 409] width 752 height 30
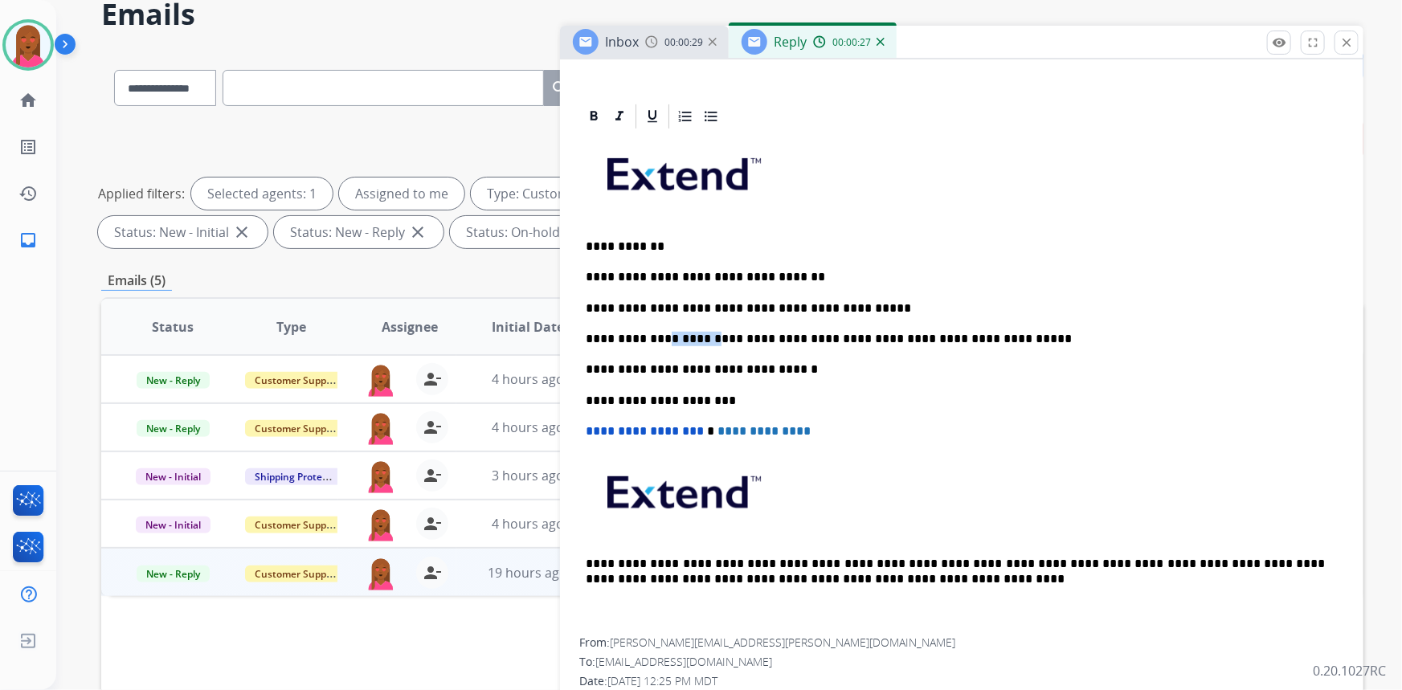
drag, startPoint x: 694, startPoint y: 337, endPoint x: 656, endPoint y: 338, distance: 37.8
click at [656, 338] on p "**********" at bounding box center [956, 339] width 740 height 14
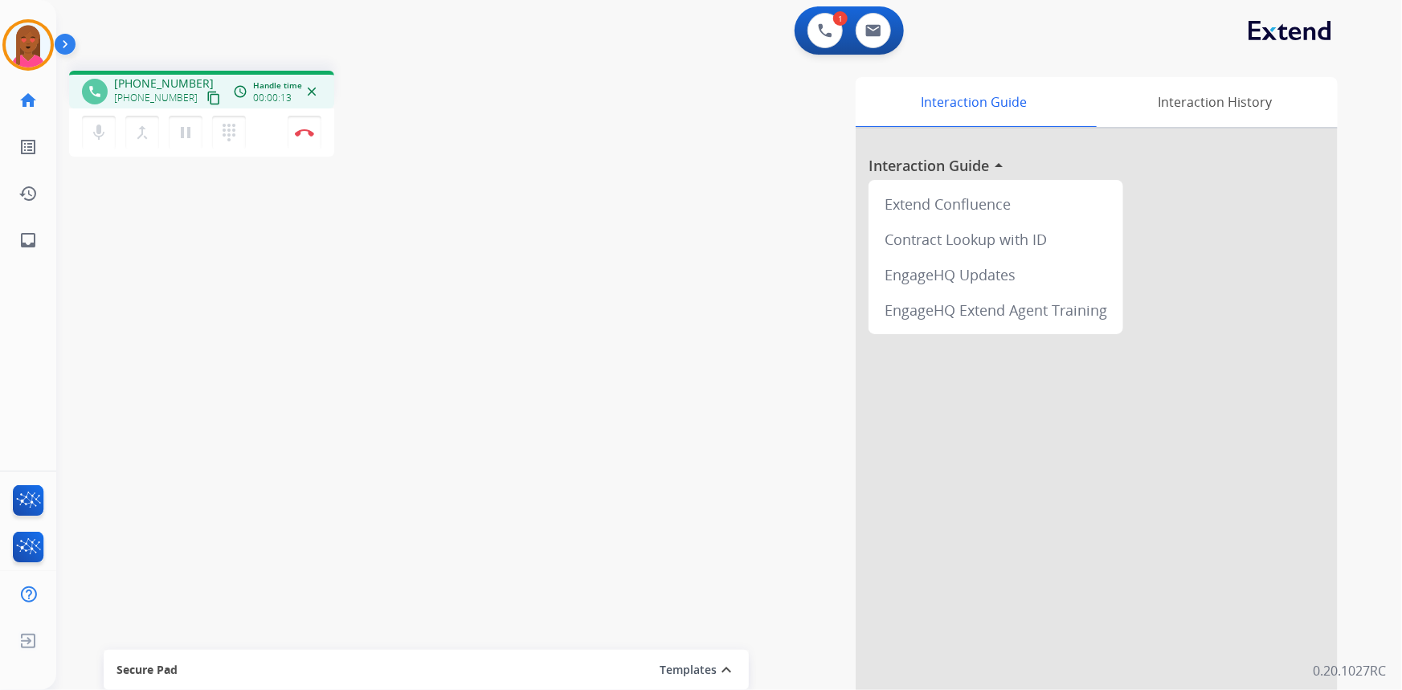
click at [206, 96] on mat-icon "content_copy" at bounding box center [213, 98] width 14 height 14
click at [411, 587] on div "phone [PHONE_NUMBER] [PHONE_NUMBER] content_copy access_time Call metrics Queue…" at bounding box center [709, 393] width 1307 height 670
click at [311, 137] on button "Disconnect" at bounding box center [305, 133] width 34 height 34
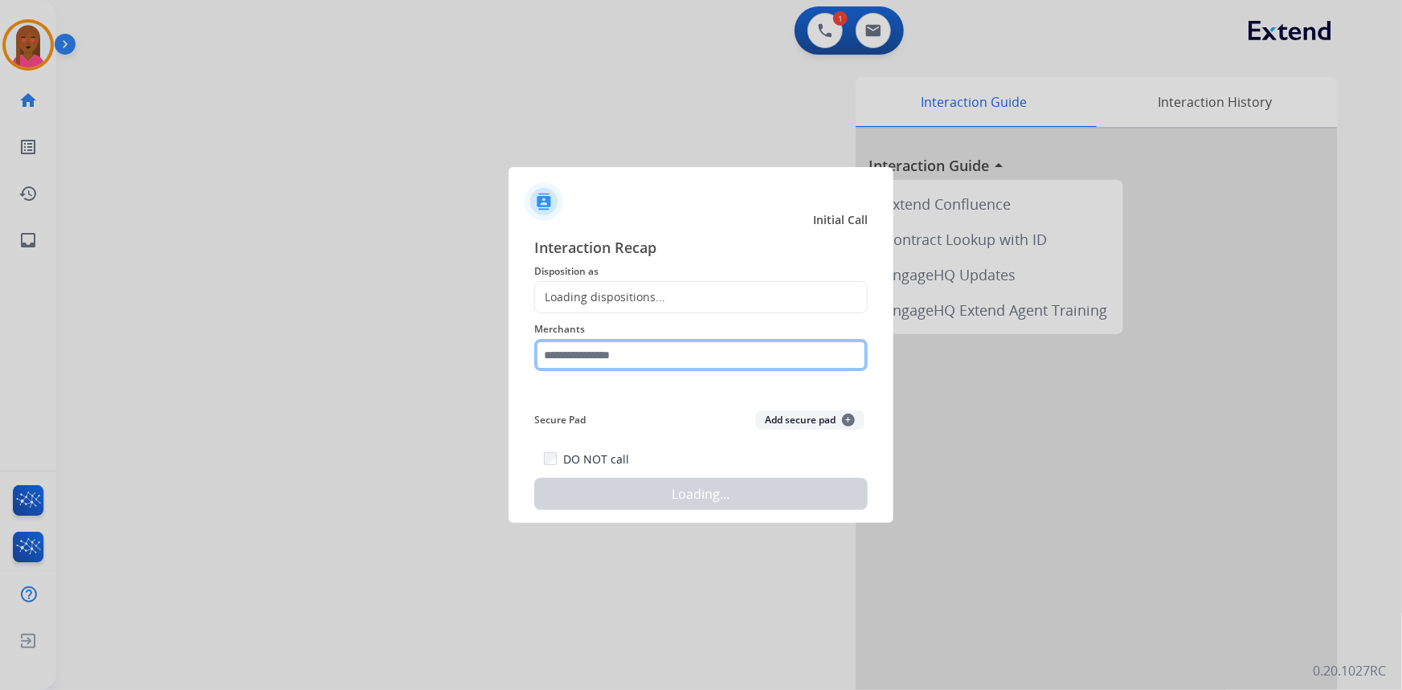
click at [741, 364] on input "text" at bounding box center [700, 355] width 333 height 32
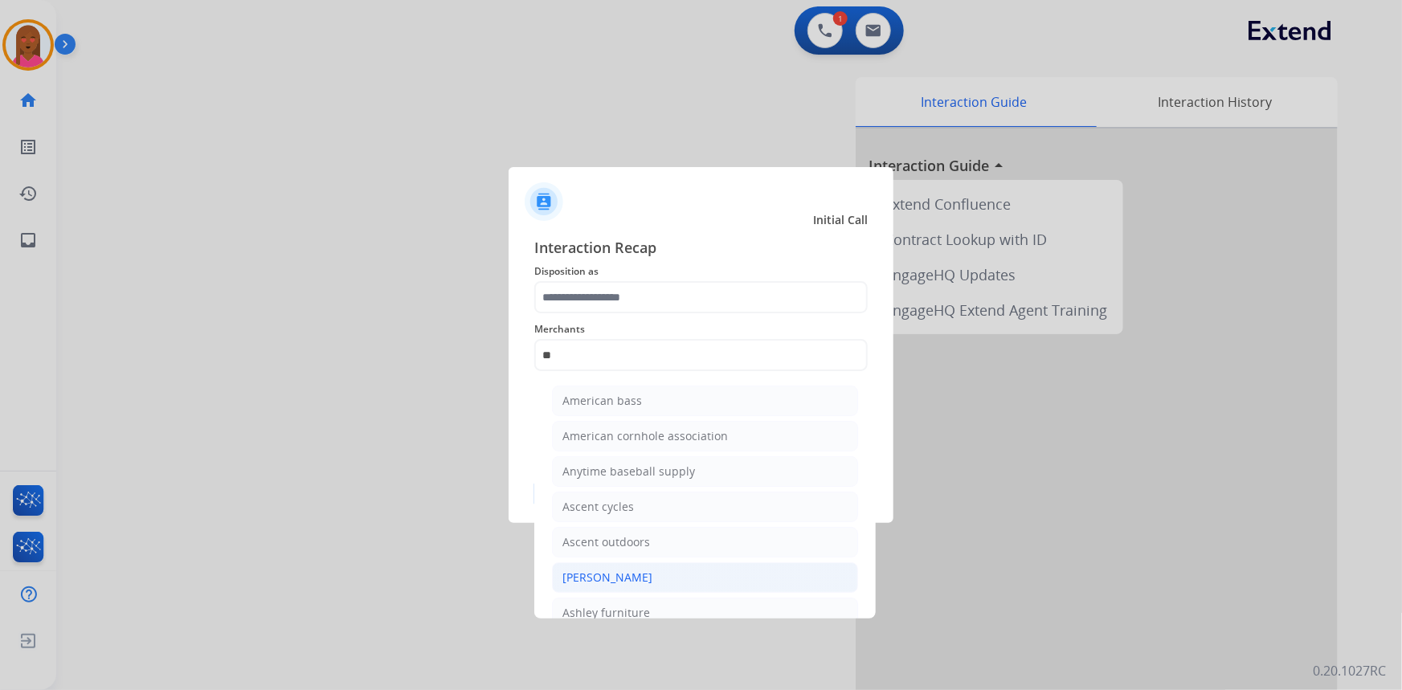
click at [651, 570] on li "[PERSON_NAME]" at bounding box center [705, 577] width 306 height 31
type input "**********"
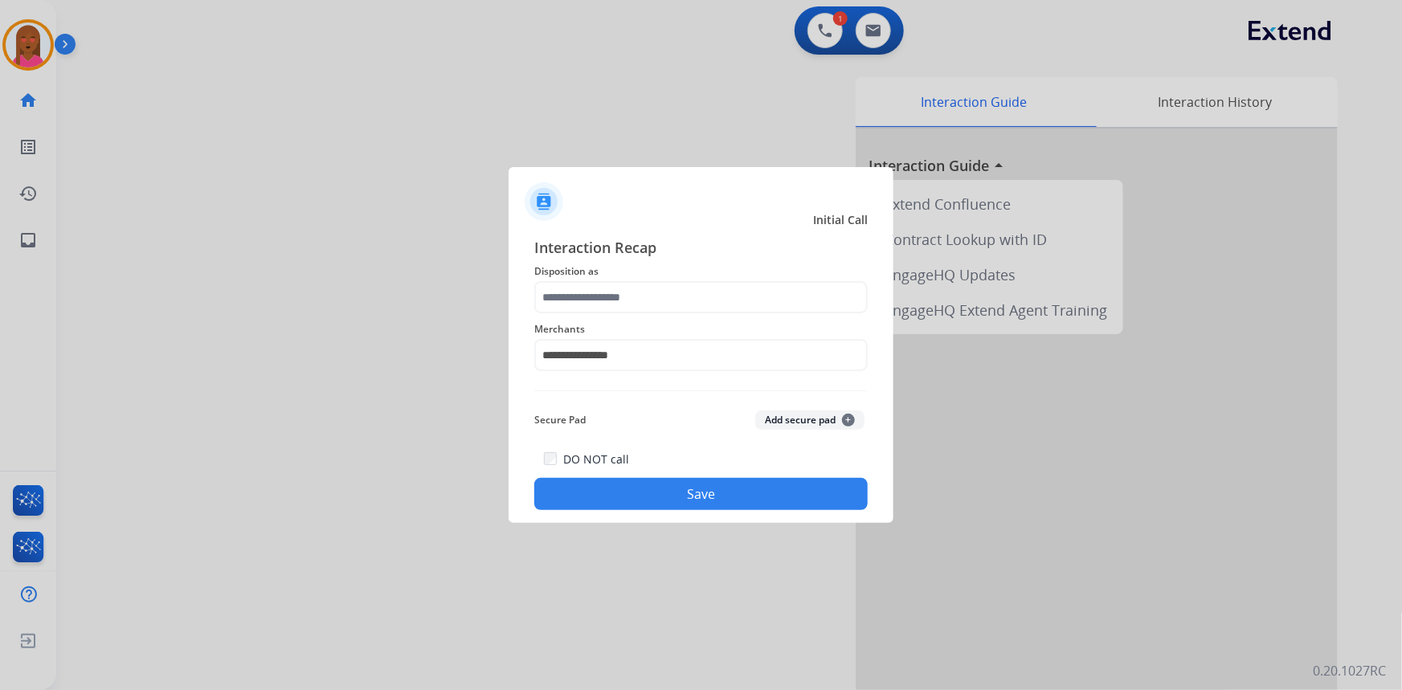
drag, startPoint x: 668, startPoint y: 272, endPoint x: 668, endPoint y: 305, distance: 33.7
click at [669, 278] on span "Disposition as" at bounding box center [700, 271] width 333 height 19
click at [668, 305] on input "text" at bounding box center [700, 297] width 333 height 32
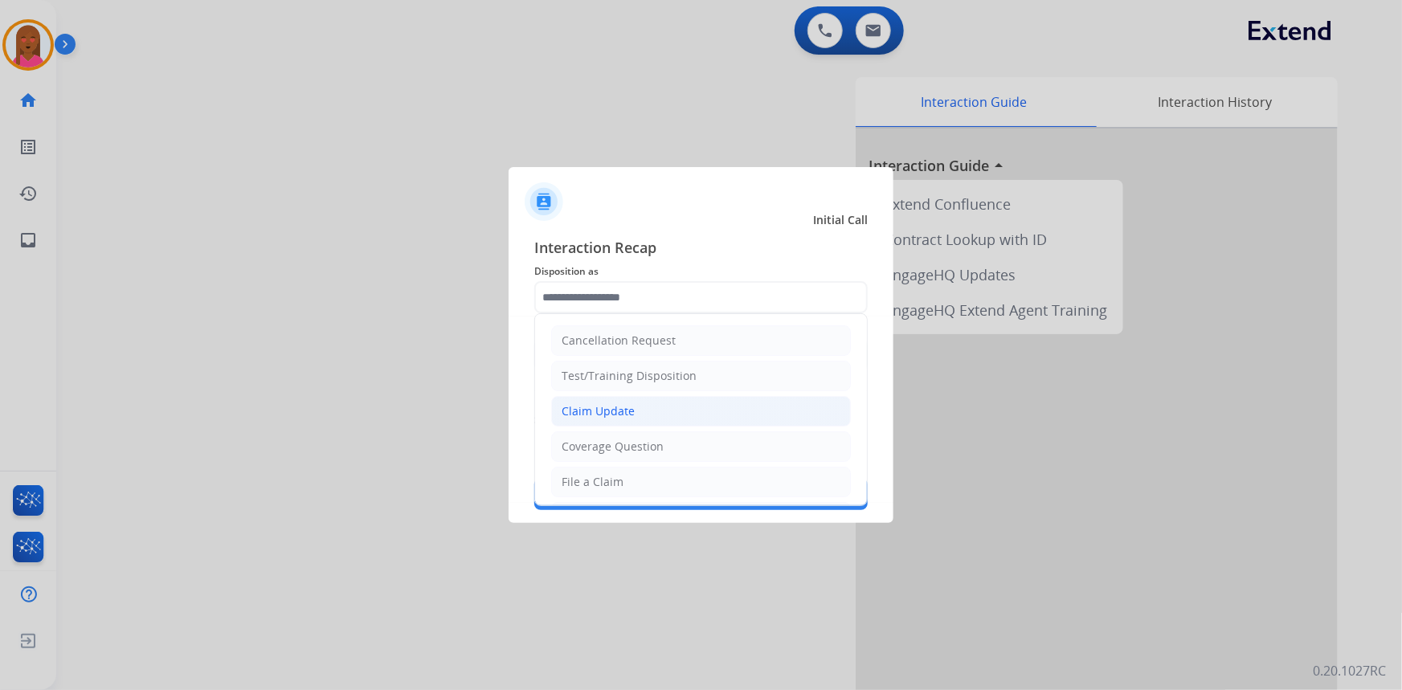
click at [651, 403] on li "Claim Update" at bounding box center [701, 411] width 300 height 31
type input "**********"
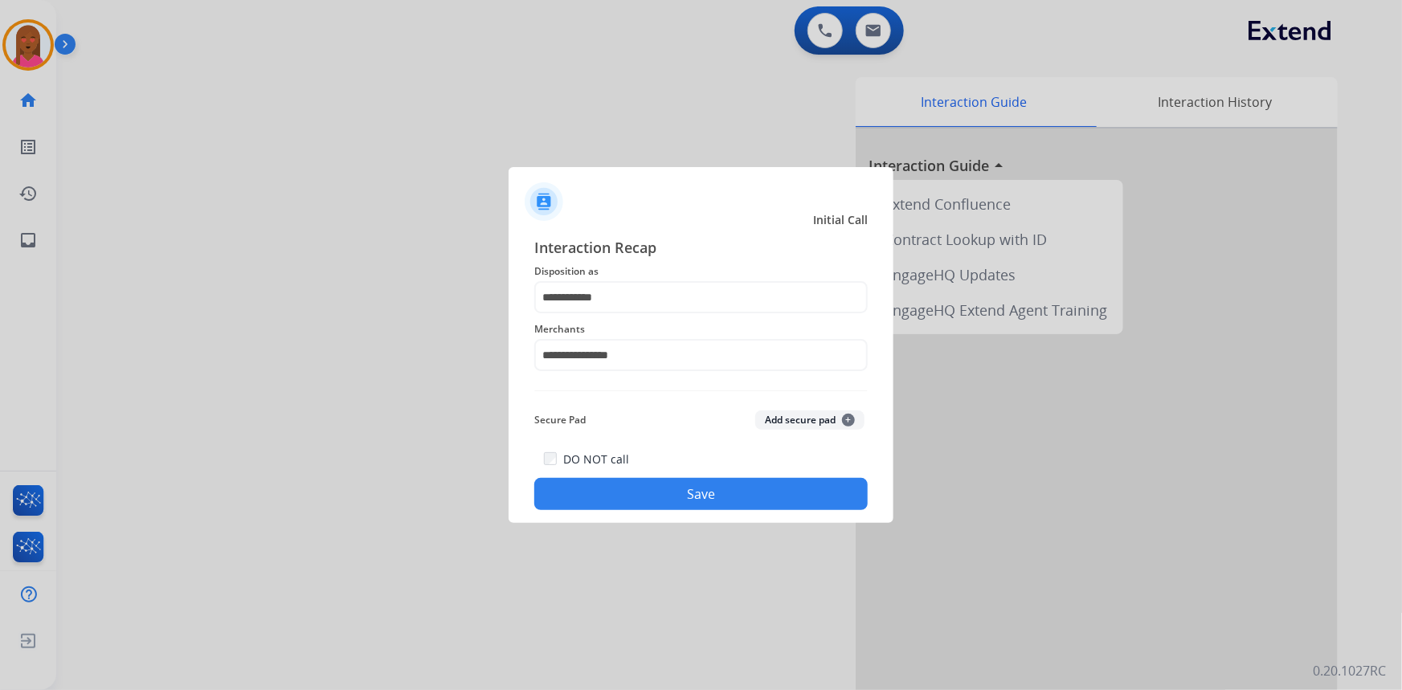
click at [671, 493] on button "Save" at bounding box center [700, 494] width 333 height 32
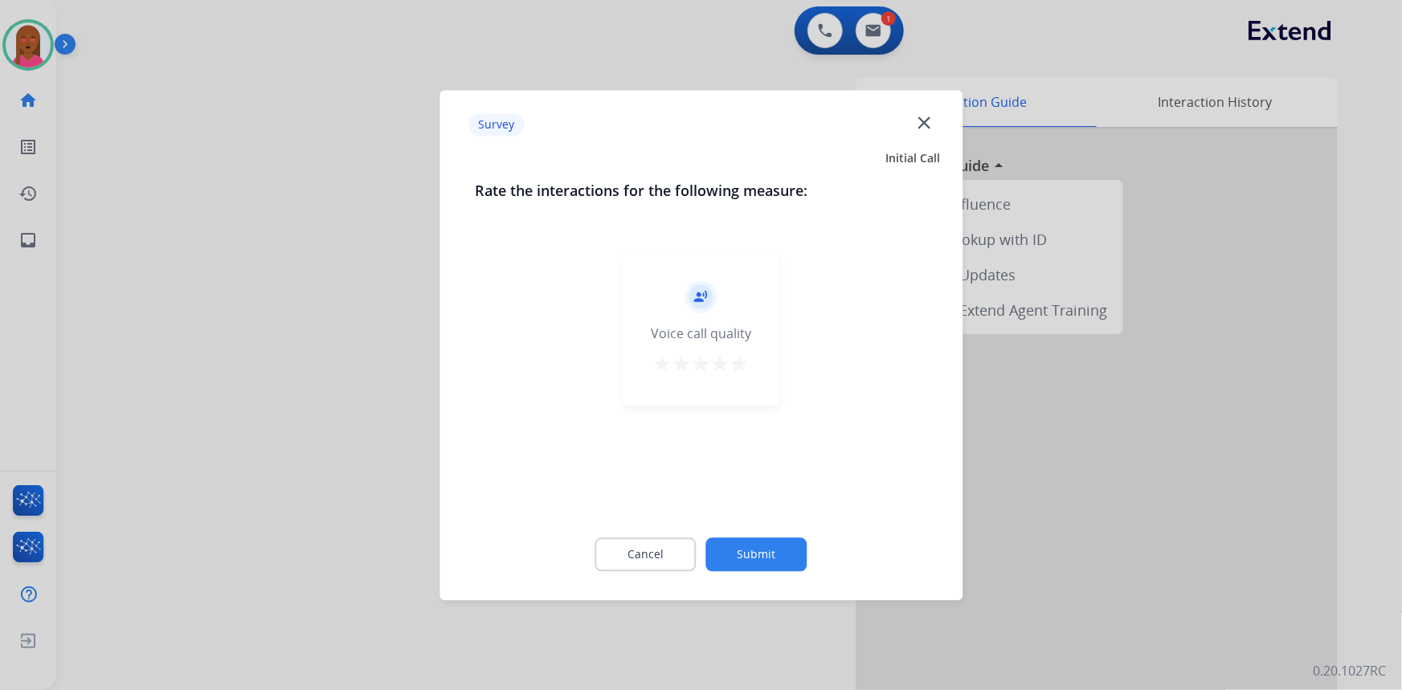
click at [925, 122] on mat-icon "close" at bounding box center [923, 122] width 21 height 21
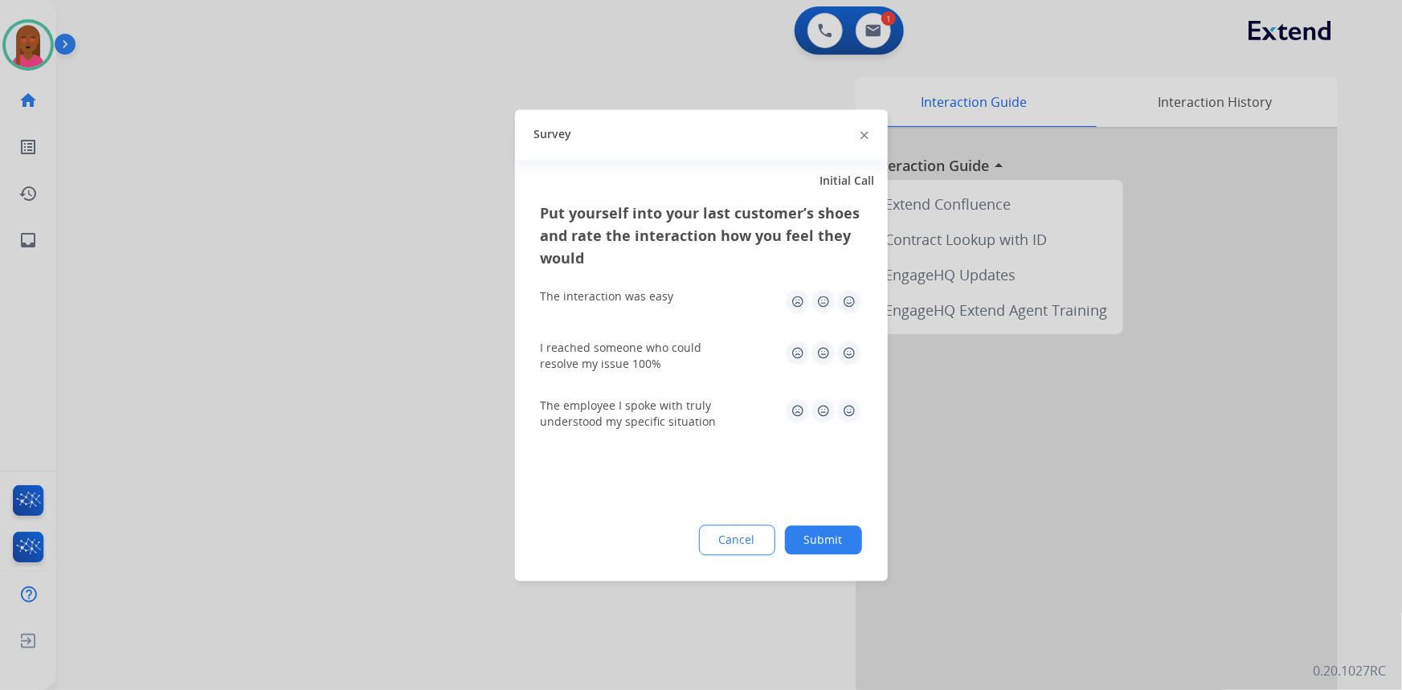
click at [872, 49] on div at bounding box center [701, 345] width 1402 height 690
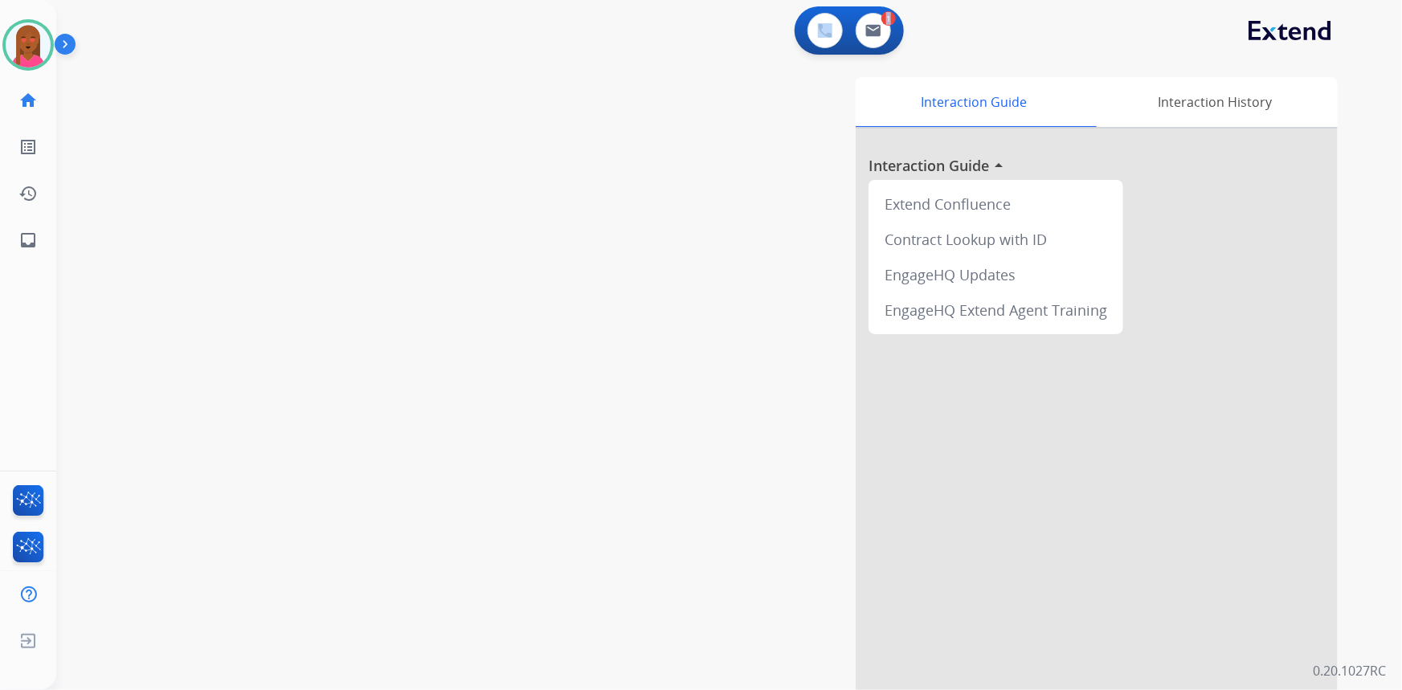
click at [872, 49] on div "0 Voice Interactions 1 Email Interactions" at bounding box center [848, 30] width 109 height 48
click at [870, 43] on button at bounding box center [873, 30] width 35 height 35
select select "**********"
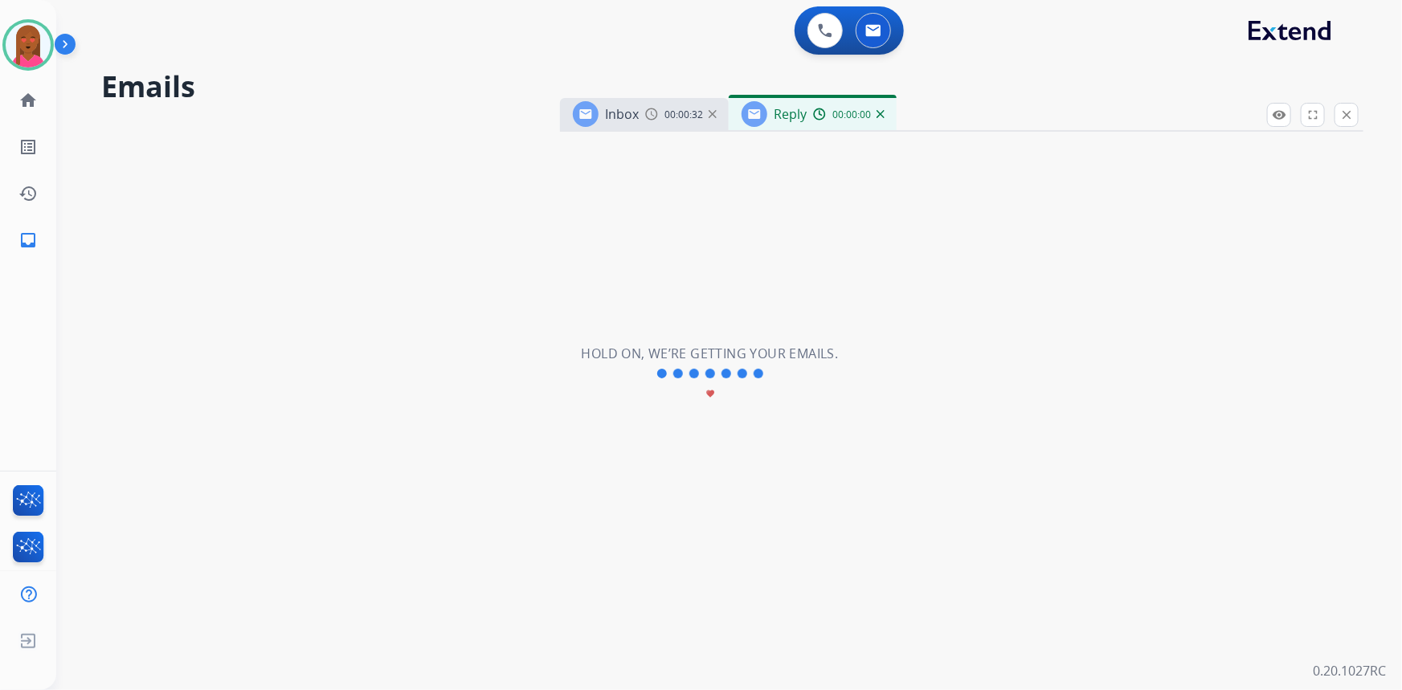
select select "**********"
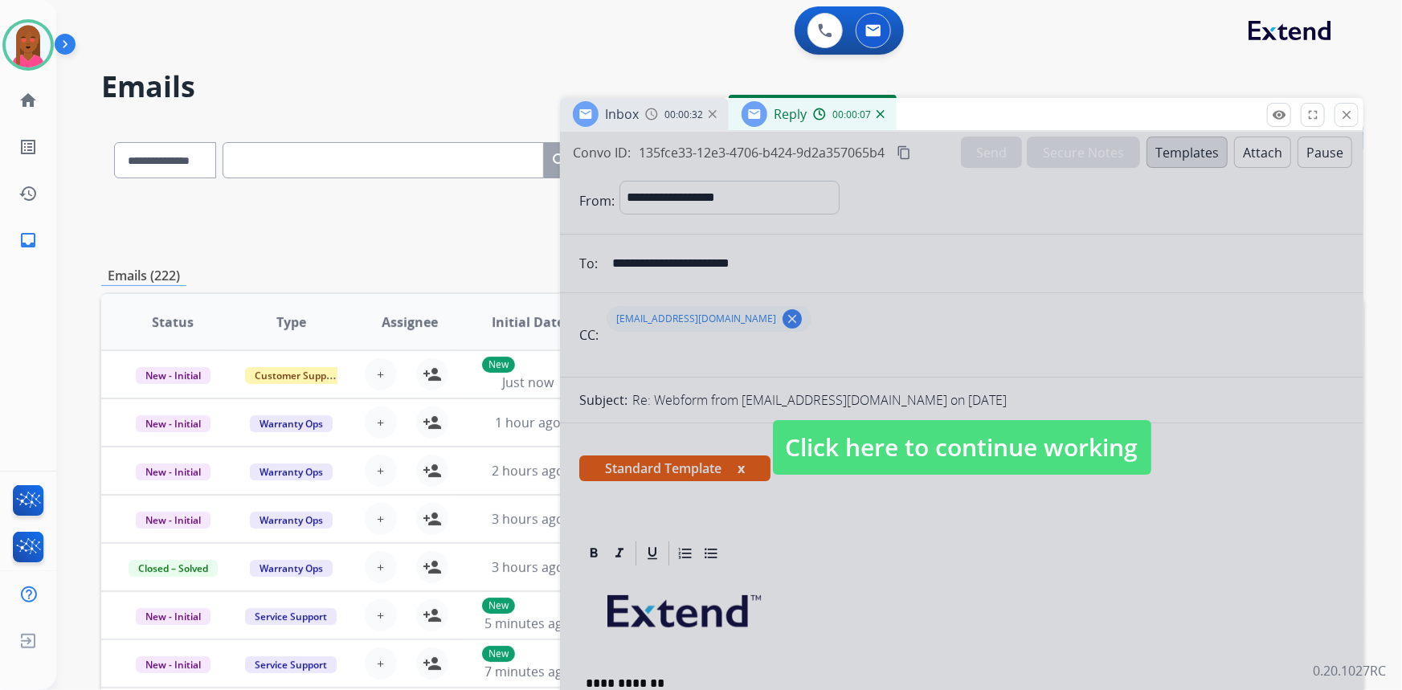
click at [831, 476] on div at bounding box center [961, 432] width 803 height 600
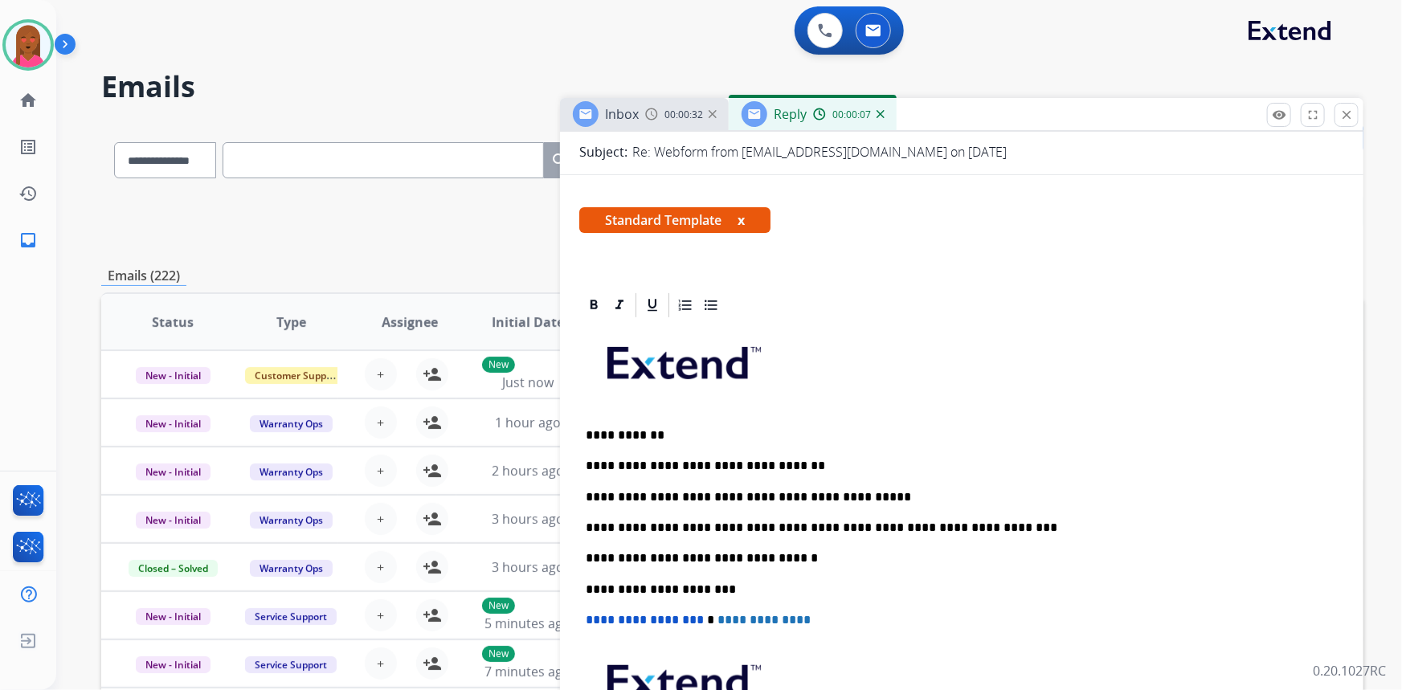
scroll to position [292, 0]
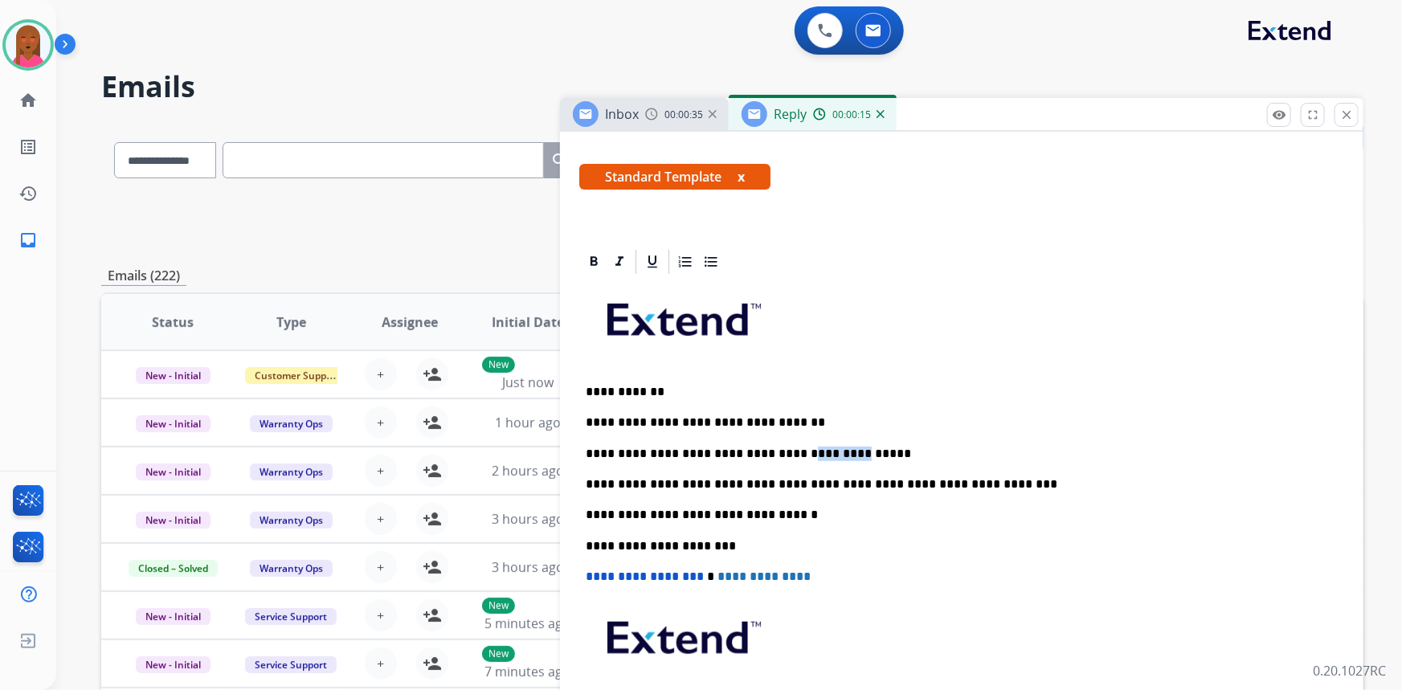
drag, startPoint x: 808, startPoint y: 450, endPoint x: 767, endPoint y: 451, distance: 41.0
click at [767, 451] on p "**********" at bounding box center [956, 454] width 740 height 14
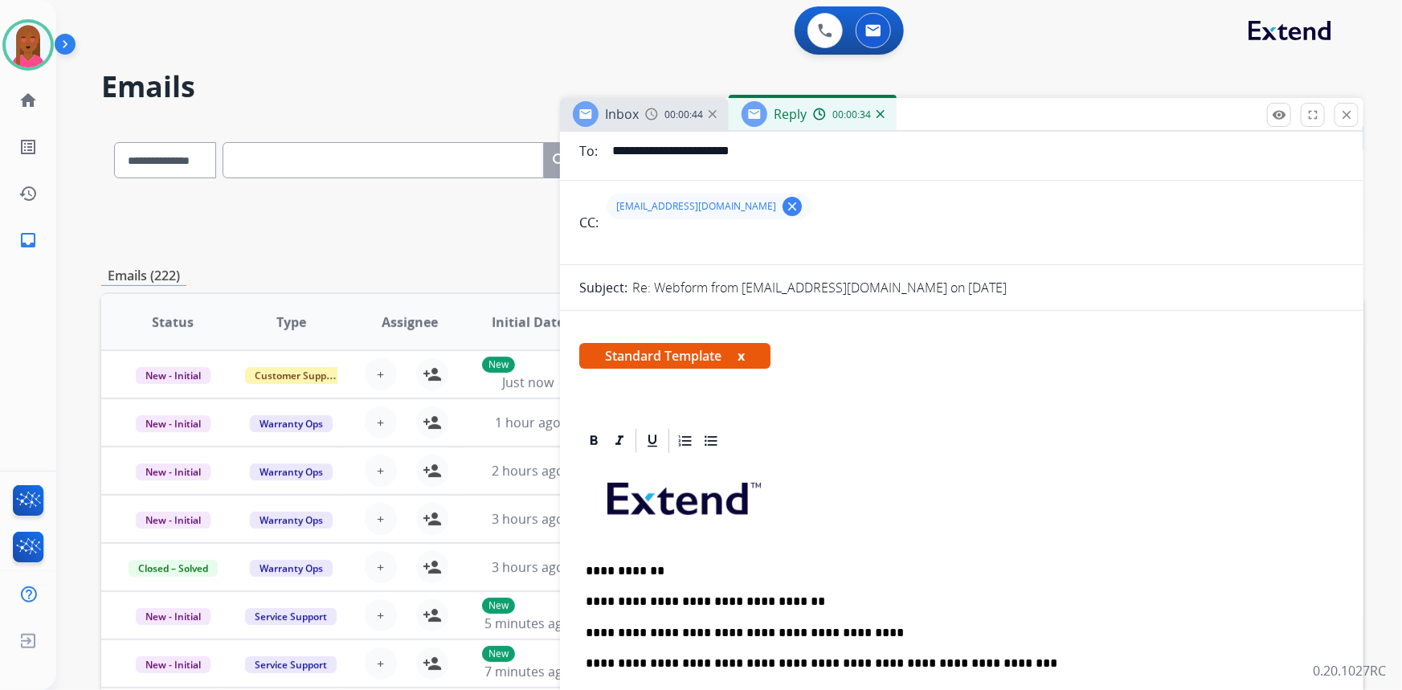
scroll to position [0, 0]
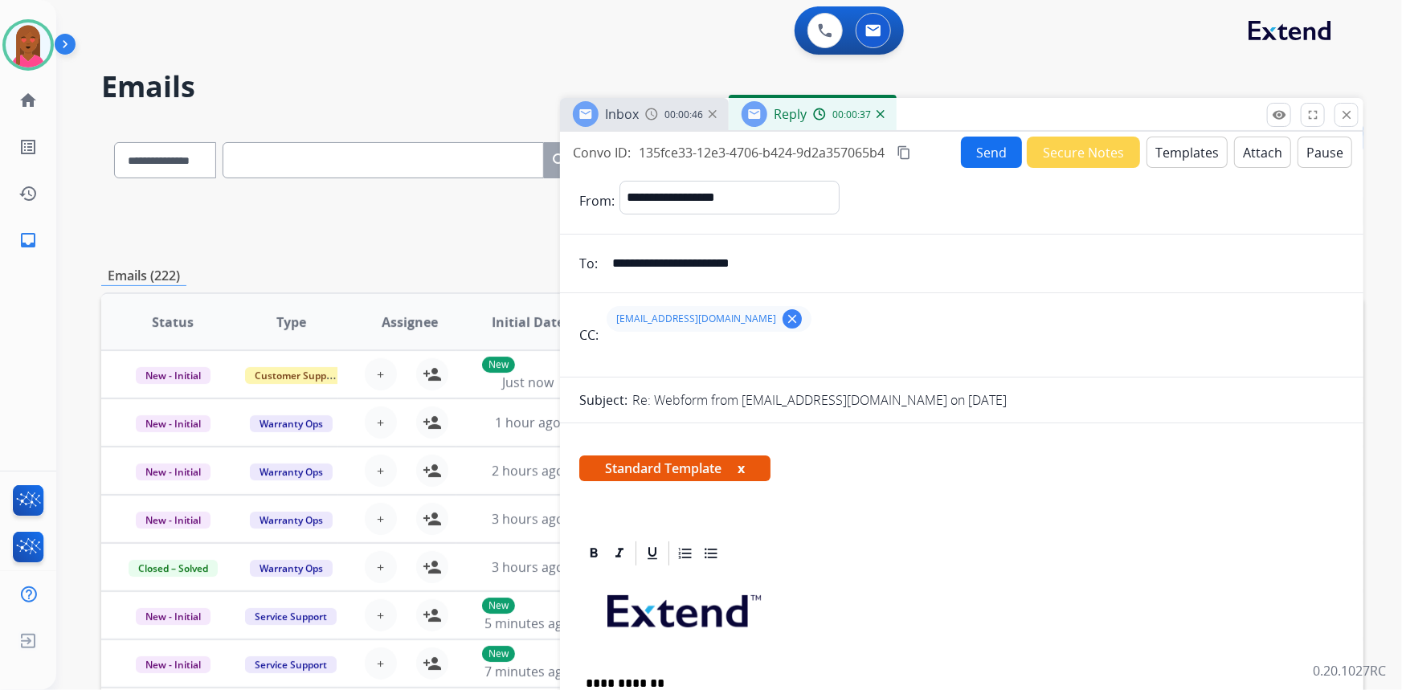
click at [913, 149] on button "content_copy" at bounding box center [903, 152] width 19 height 19
click at [965, 150] on button "Send" at bounding box center [991, 152] width 61 height 31
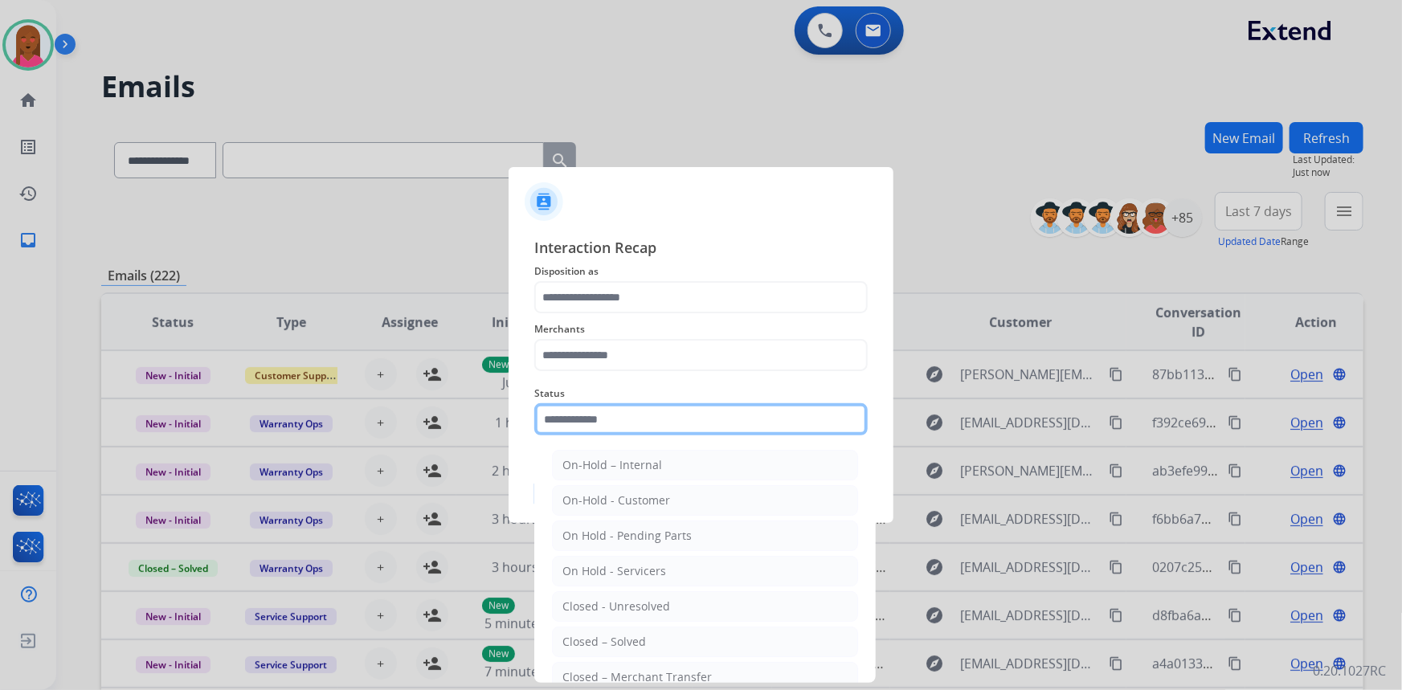
drag, startPoint x: 591, startPoint y: 409, endPoint x: 596, endPoint y: 481, distance: 72.5
click at [591, 410] on input "text" at bounding box center [700, 419] width 333 height 32
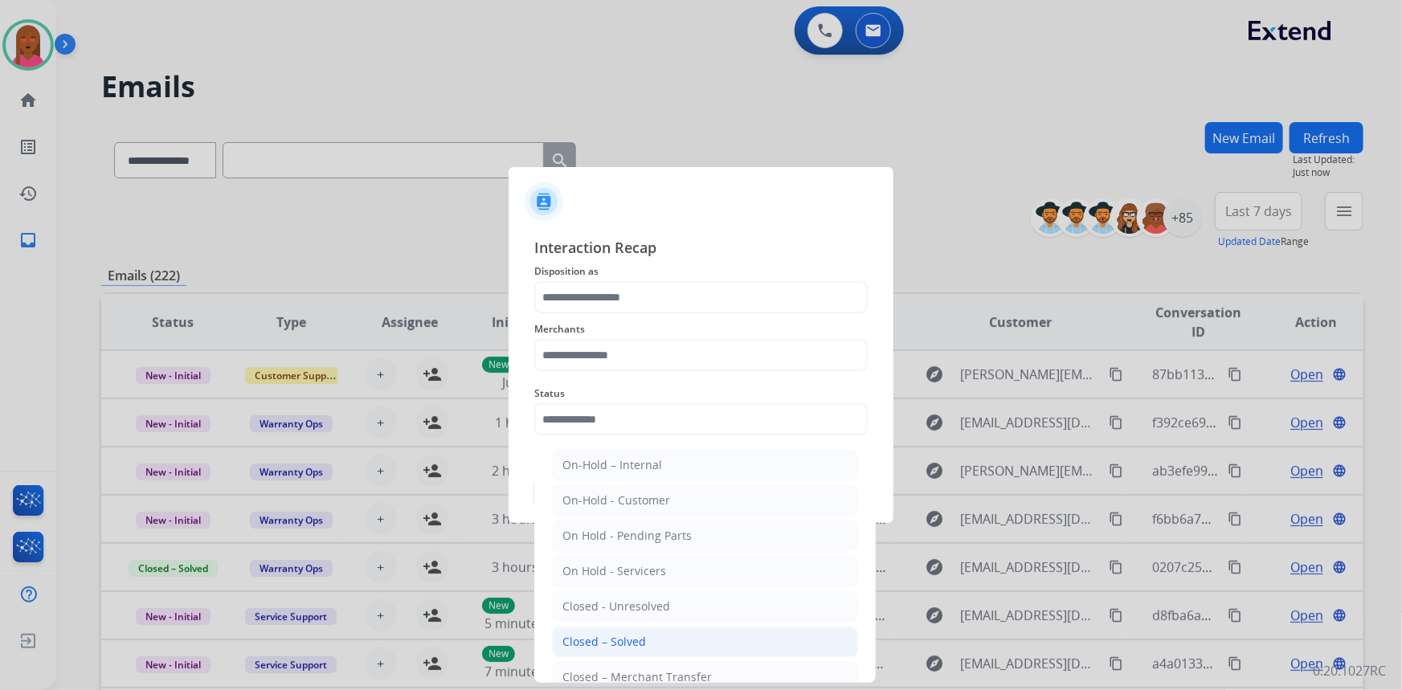
click at [659, 641] on li "Closed – Solved" at bounding box center [705, 642] width 306 height 31
type input "**********"
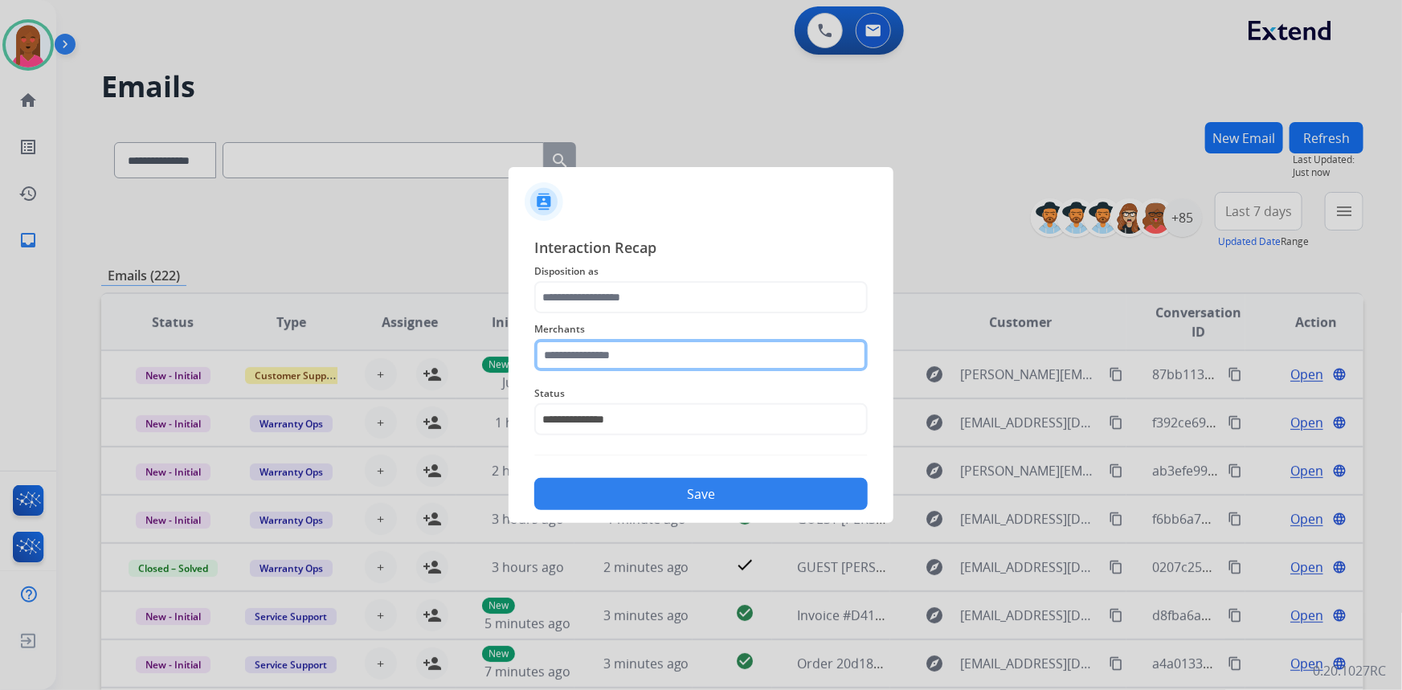
click at [677, 351] on input "text" at bounding box center [700, 355] width 333 height 32
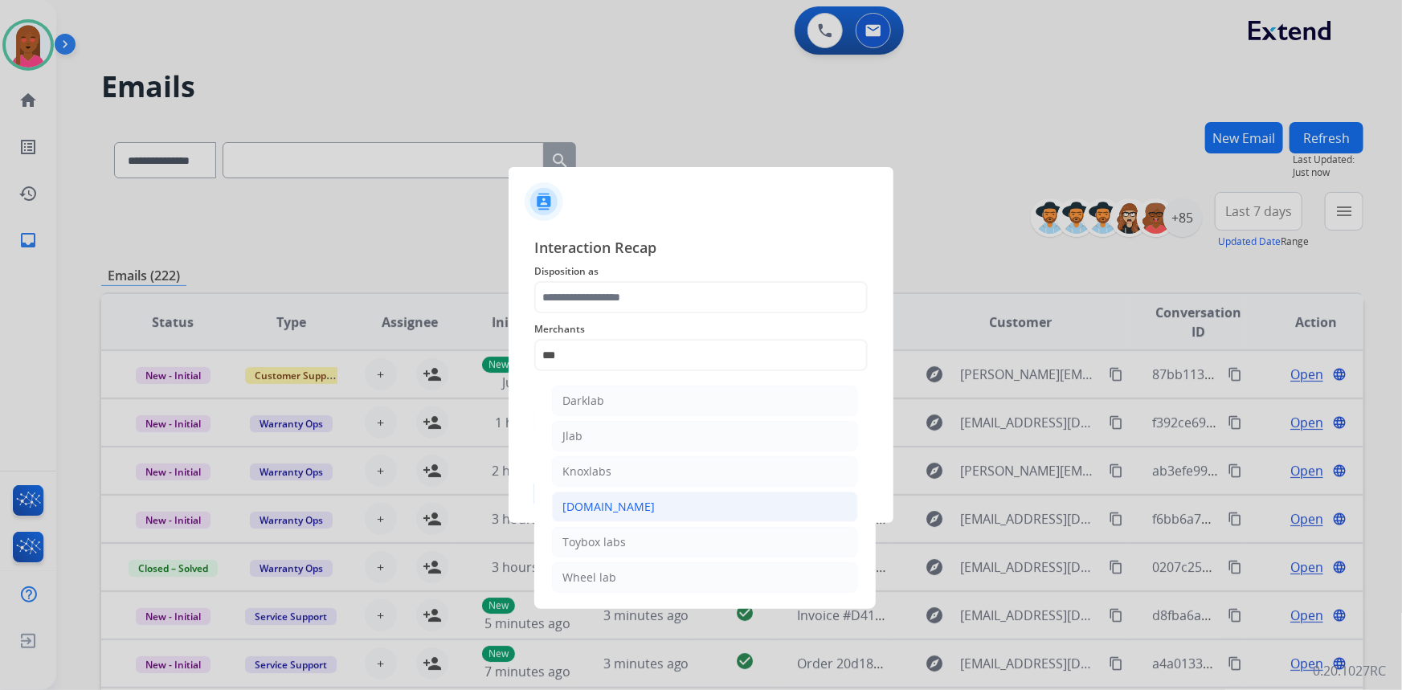
click at [602, 511] on div "[DOMAIN_NAME]" at bounding box center [608, 507] width 92 height 16
type input "**********"
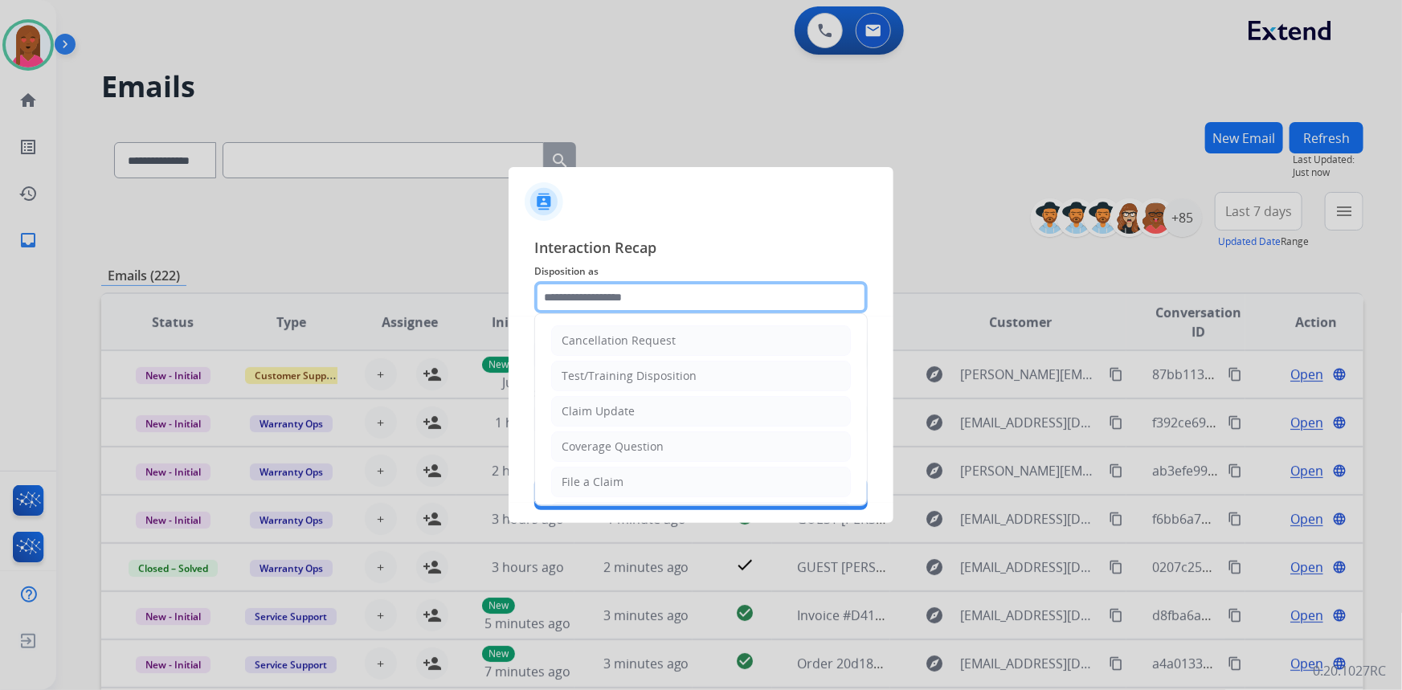
drag, startPoint x: 615, startPoint y: 281, endPoint x: 622, endPoint y: 305, distance: 25.2
click at [615, 282] on input "text" at bounding box center [700, 297] width 333 height 32
click at [627, 405] on div "Claim Update" at bounding box center [598, 411] width 73 height 16
type input "**********"
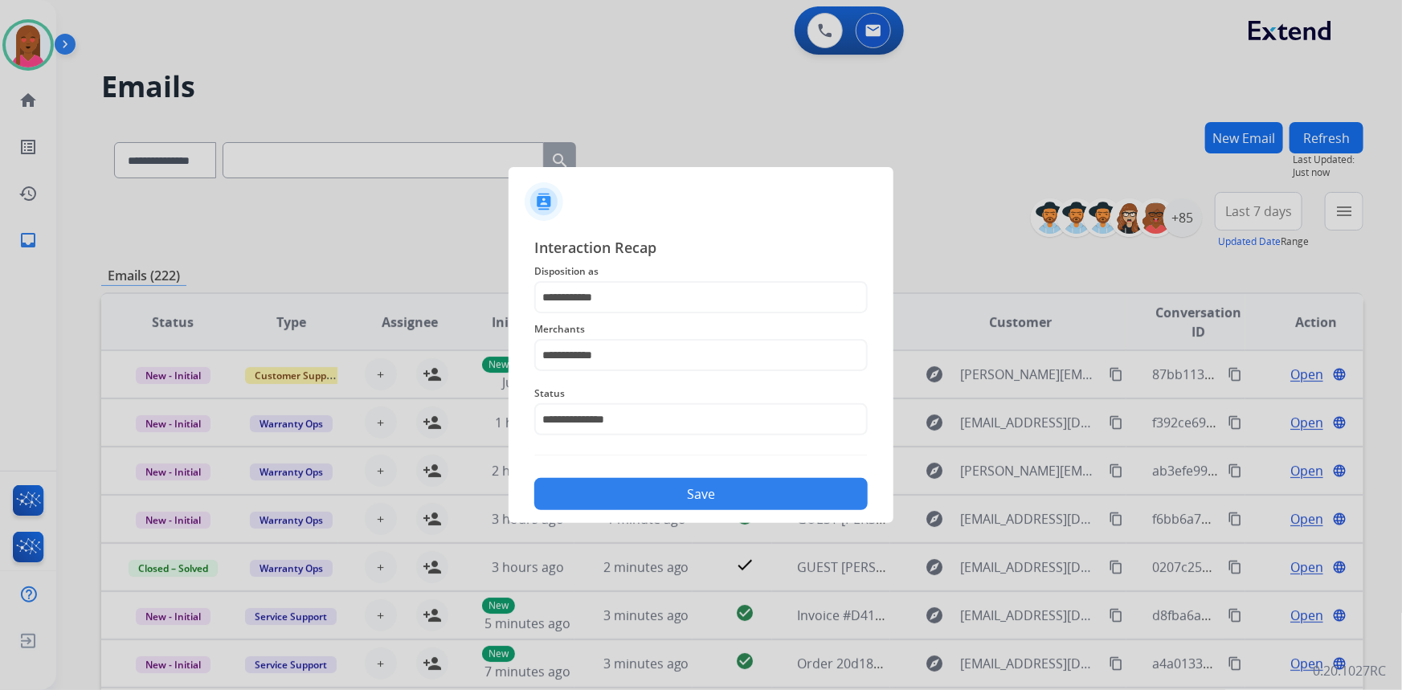
click at [655, 493] on button "Save" at bounding box center [700, 494] width 333 height 32
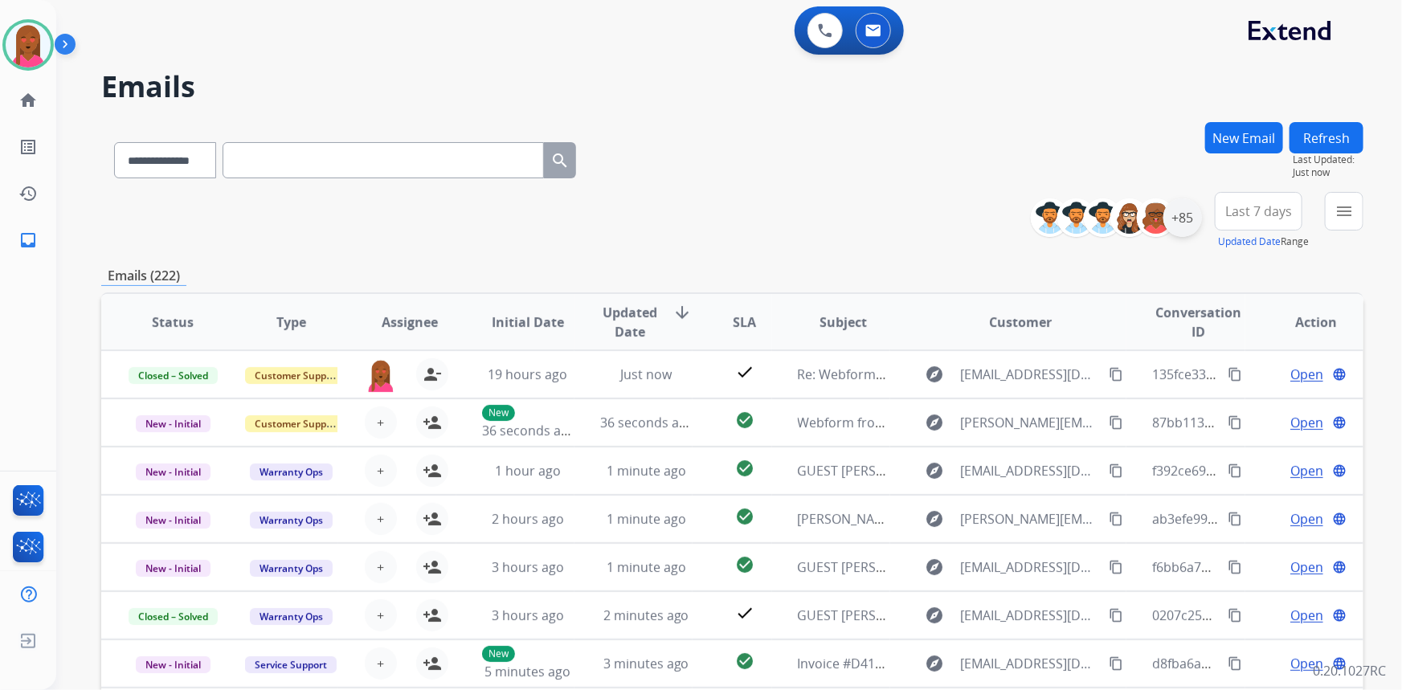
click at [1180, 218] on div "+85" at bounding box center [1182, 217] width 39 height 39
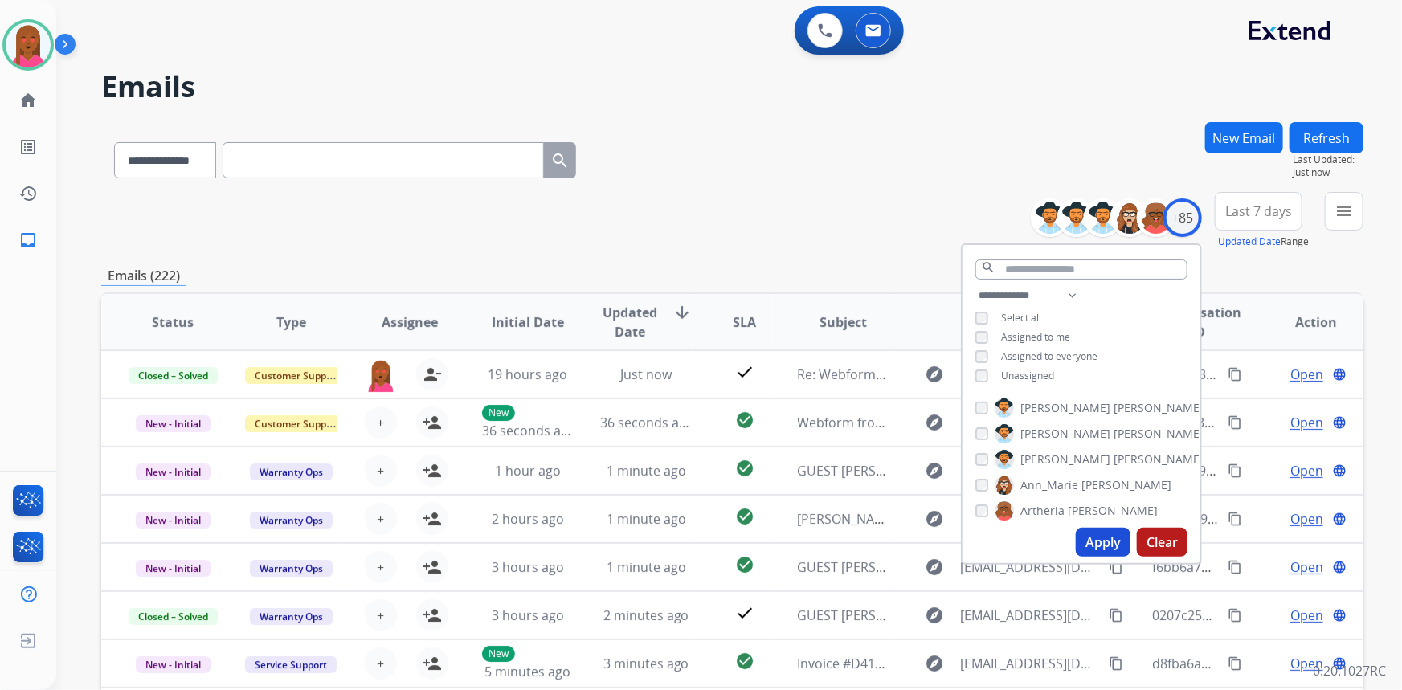
click at [981, 367] on div "**********" at bounding box center [1081, 337] width 238 height 103
click at [1101, 540] on button "Apply" at bounding box center [1103, 542] width 55 height 29
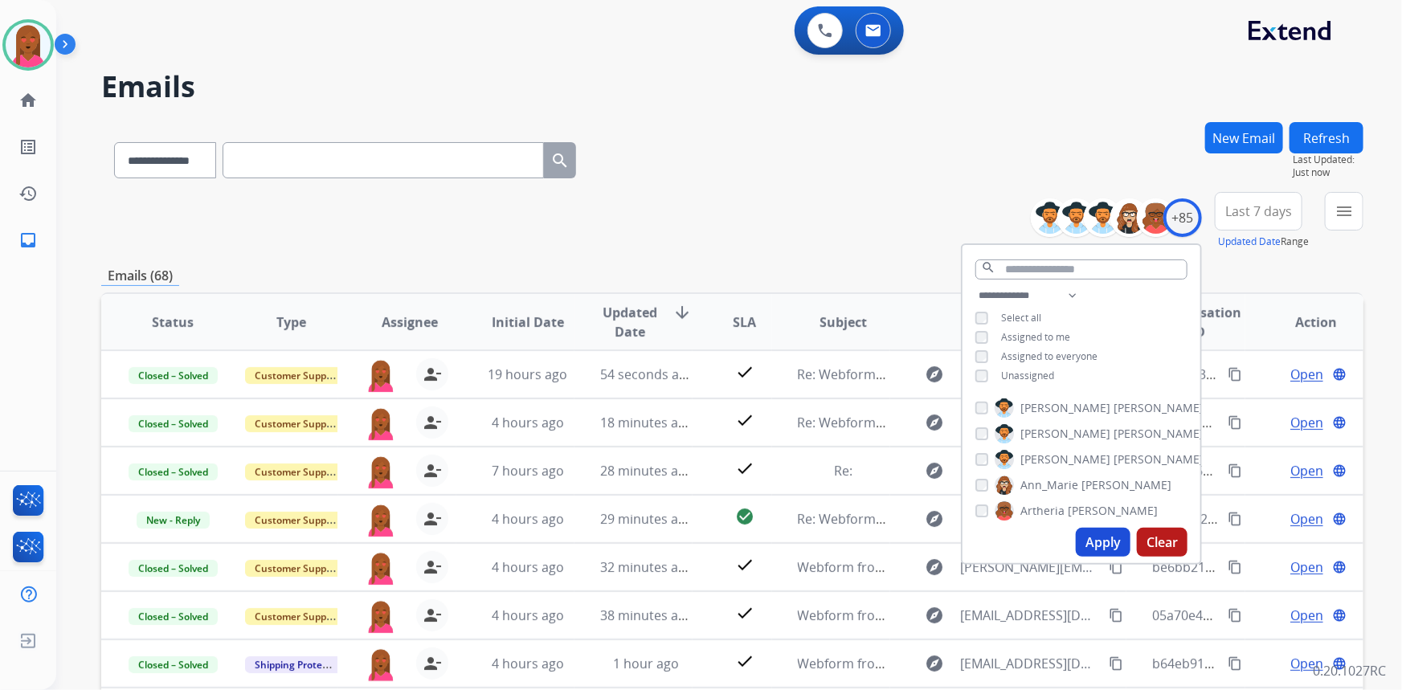
click at [1278, 209] on span "Last 7 days" at bounding box center [1258, 211] width 67 height 6
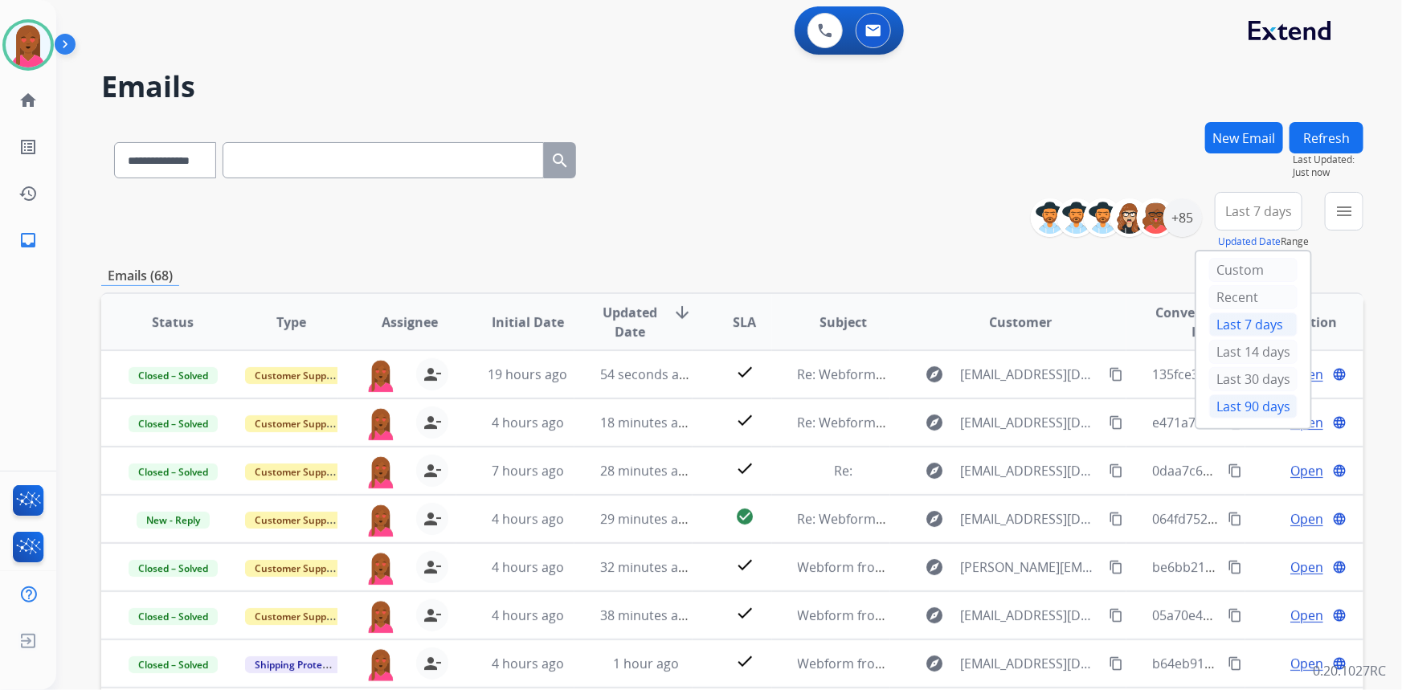
click at [1239, 402] on div "Last 90 days" at bounding box center [1253, 406] width 88 height 24
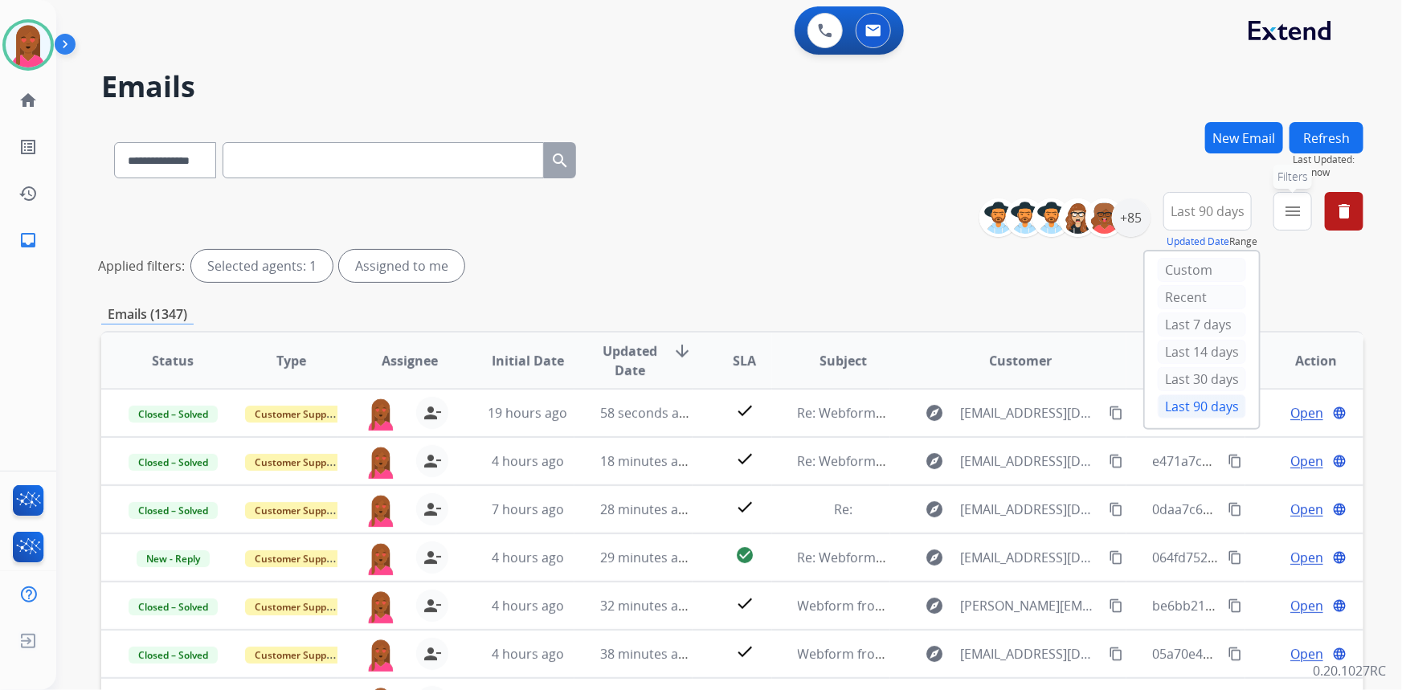
click at [1293, 207] on mat-icon "menu" at bounding box center [1292, 211] width 19 height 19
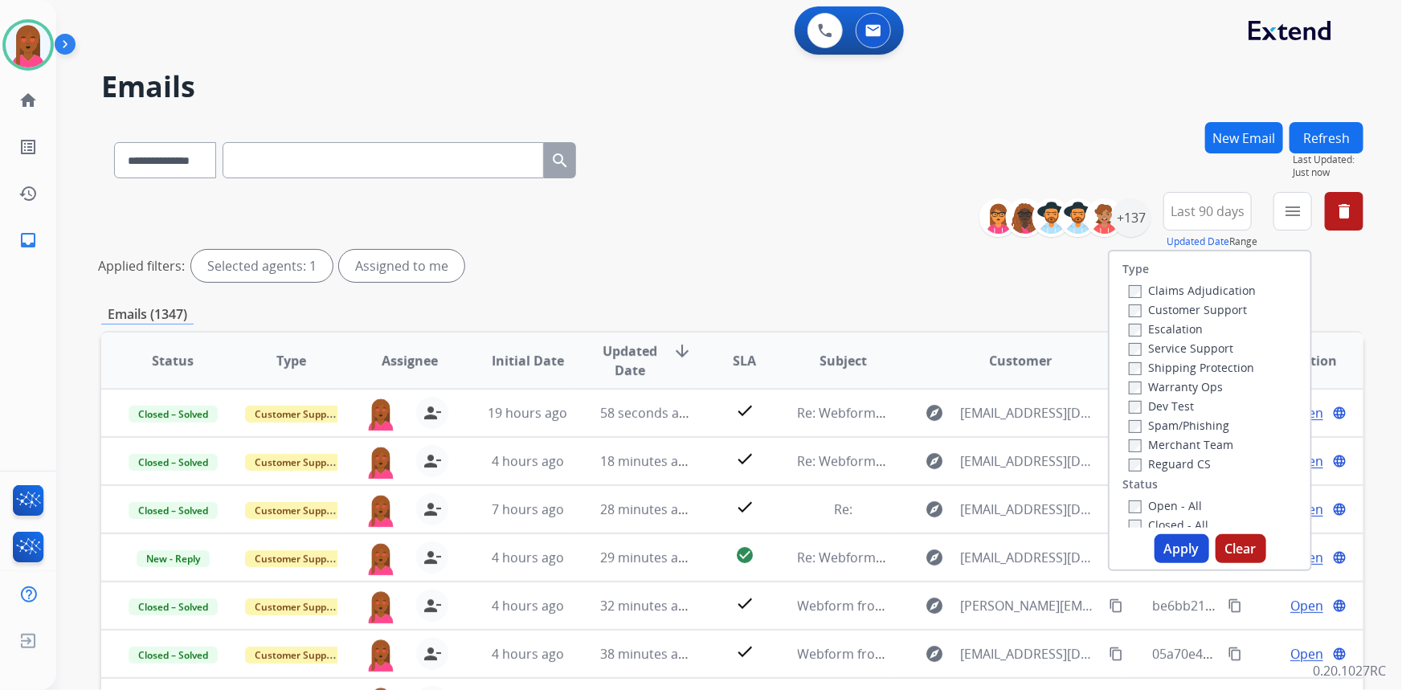
click at [1217, 311] on label "Customer Support" at bounding box center [1188, 309] width 118 height 15
click at [1221, 350] on label "Service Support" at bounding box center [1181, 348] width 104 height 15
click at [1220, 348] on label "Service Support" at bounding box center [1181, 348] width 104 height 15
click at [1216, 364] on label "Shipping Protection" at bounding box center [1191, 367] width 125 height 15
click at [1174, 462] on label "Reguard CS" at bounding box center [1170, 463] width 82 height 15
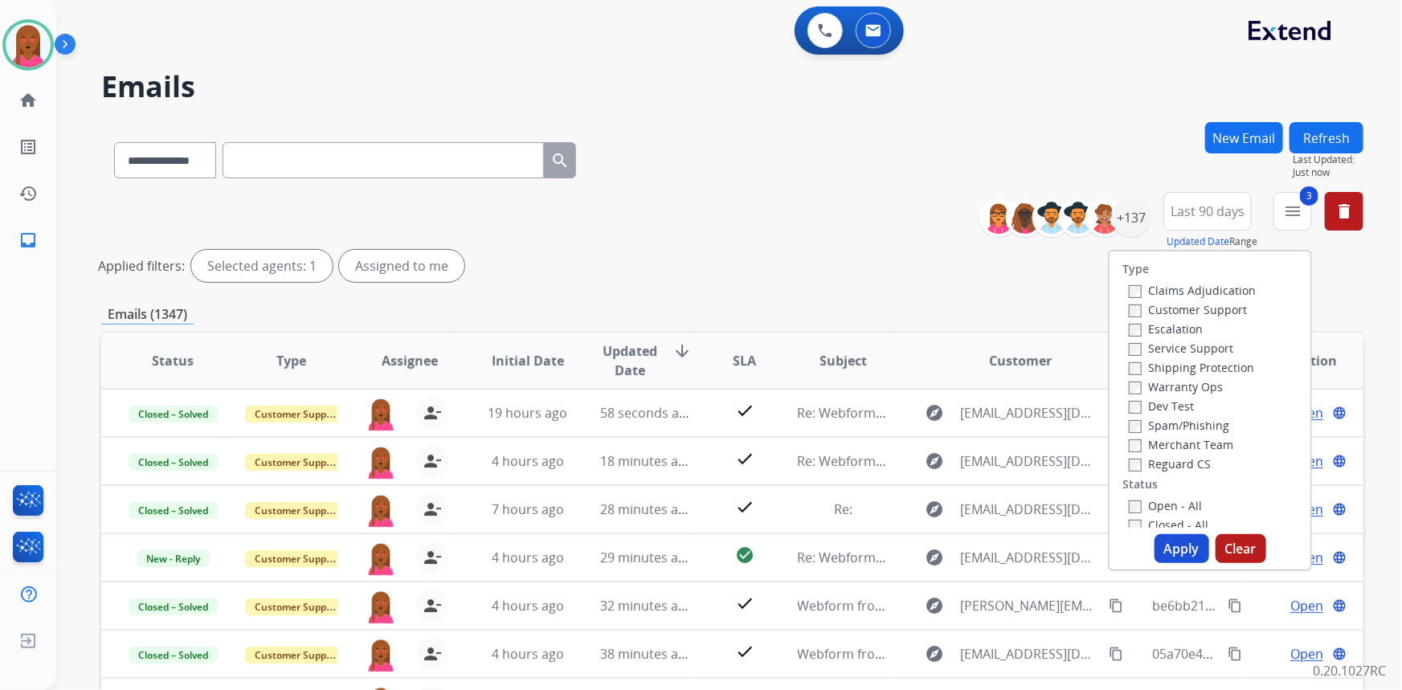
click at [1170, 502] on label "Open - All" at bounding box center [1165, 505] width 73 height 15
click at [1167, 541] on button "Apply" at bounding box center [1181, 548] width 55 height 29
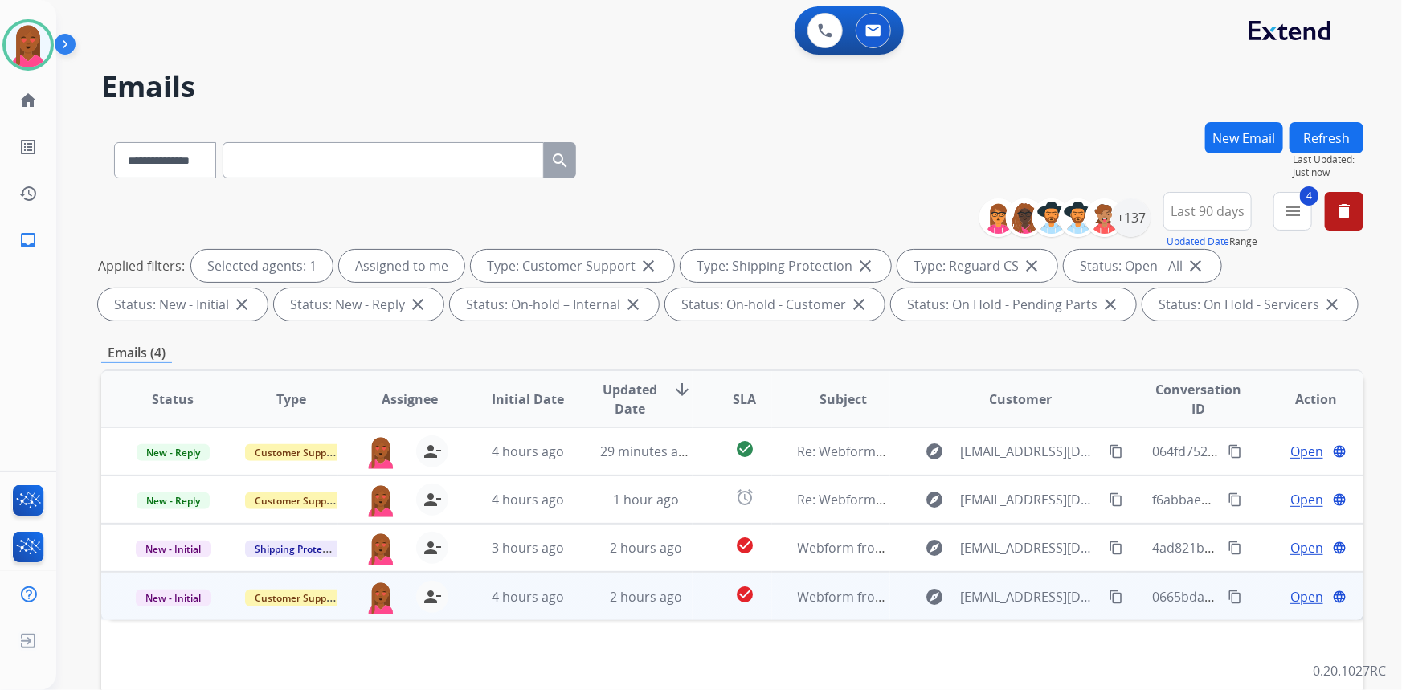
click at [1297, 596] on span "Open" at bounding box center [1306, 596] width 33 height 19
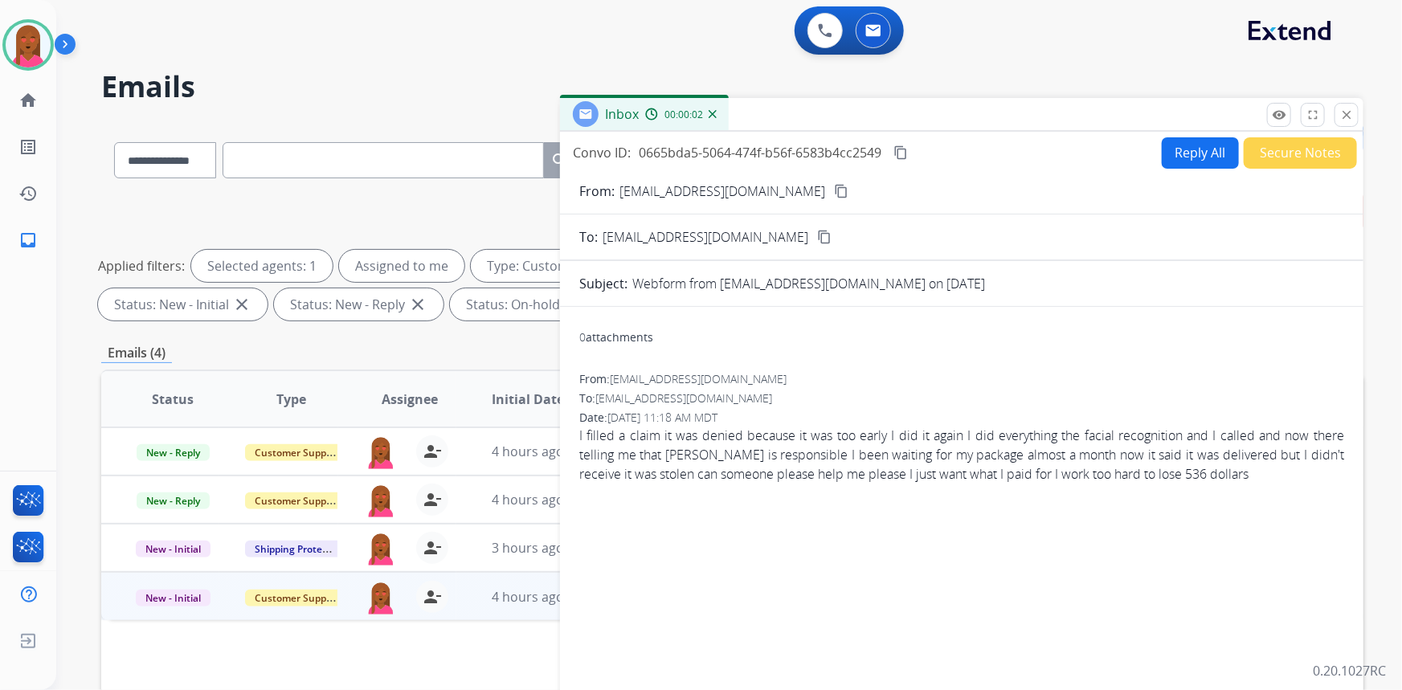
drag, startPoint x: 766, startPoint y: 185, endPoint x: 611, endPoint y: 169, distance: 155.9
click at [834, 186] on mat-icon "content_copy" at bounding box center [841, 191] width 14 height 14
click at [1283, 150] on button "Secure Notes" at bounding box center [1300, 152] width 113 height 31
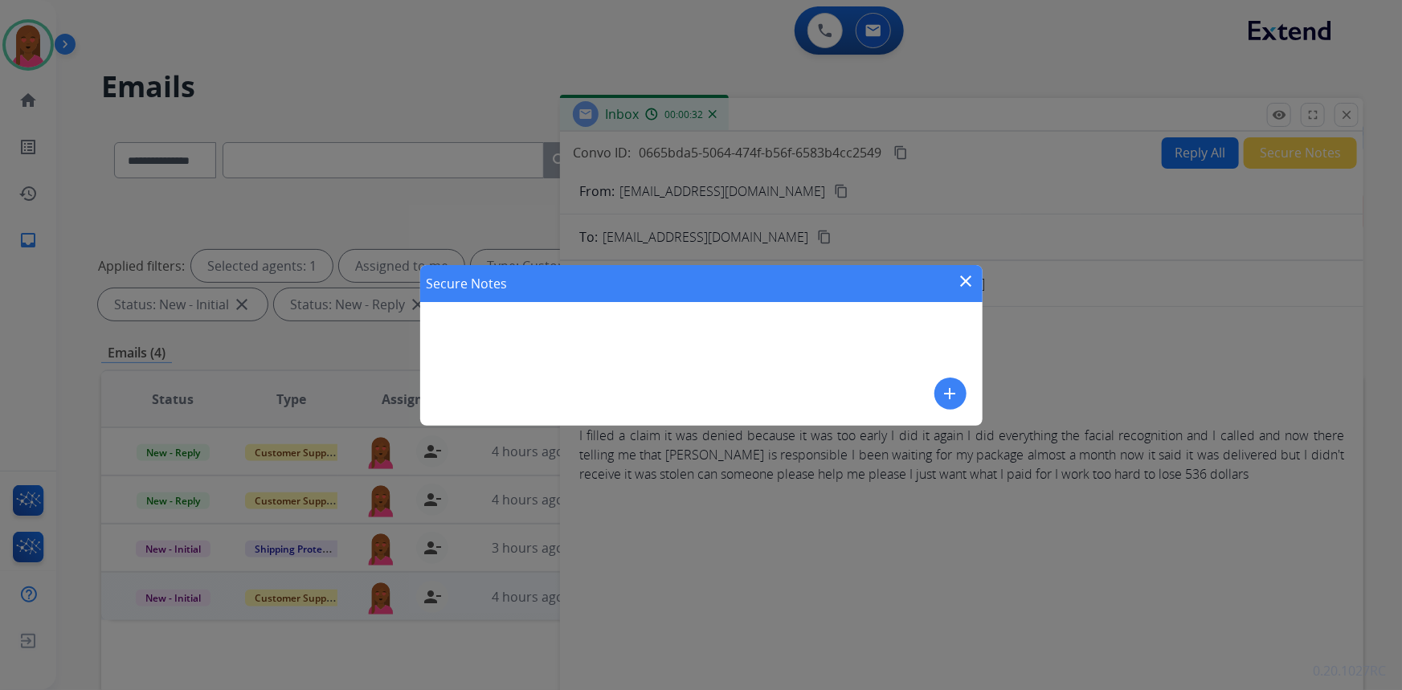
click at [954, 388] on mat-icon "add" at bounding box center [950, 393] width 19 height 19
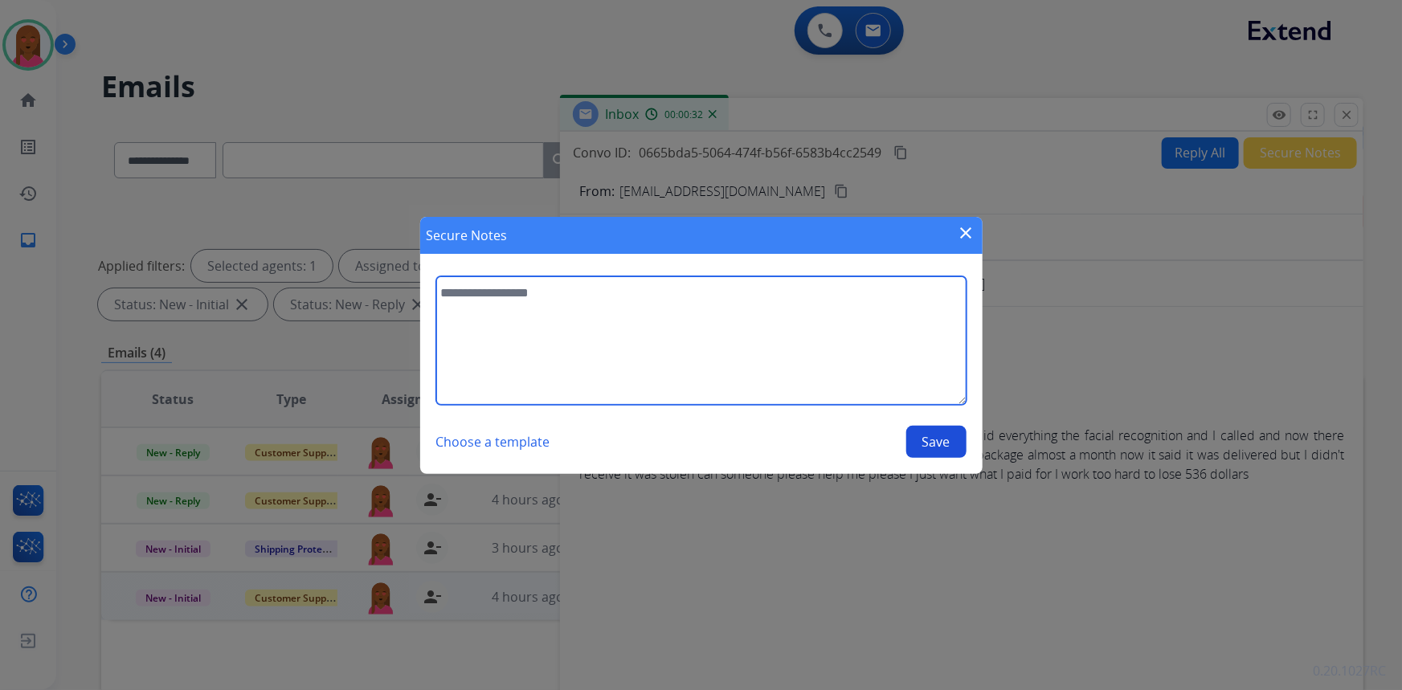
click at [647, 375] on textarea at bounding box center [701, 340] width 530 height 129
type textarea "**********"
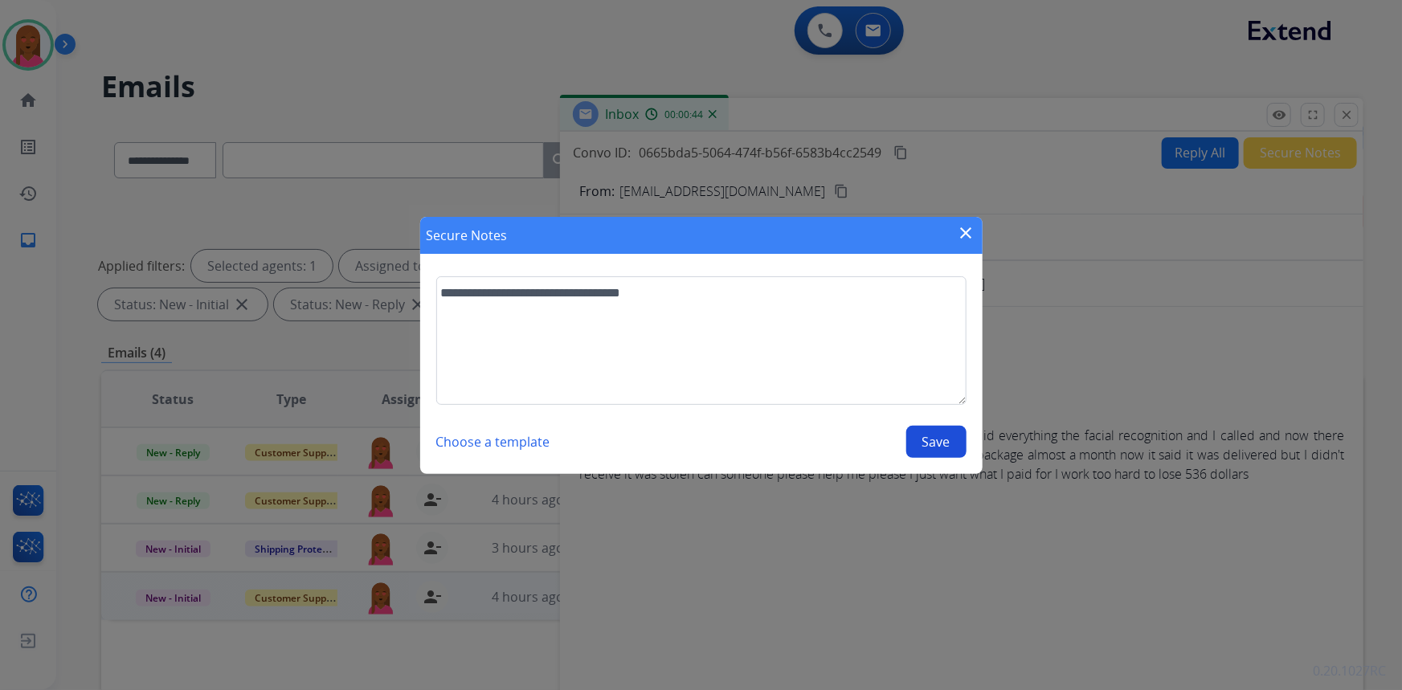
click at [950, 434] on button "Save" at bounding box center [936, 442] width 60 height 32
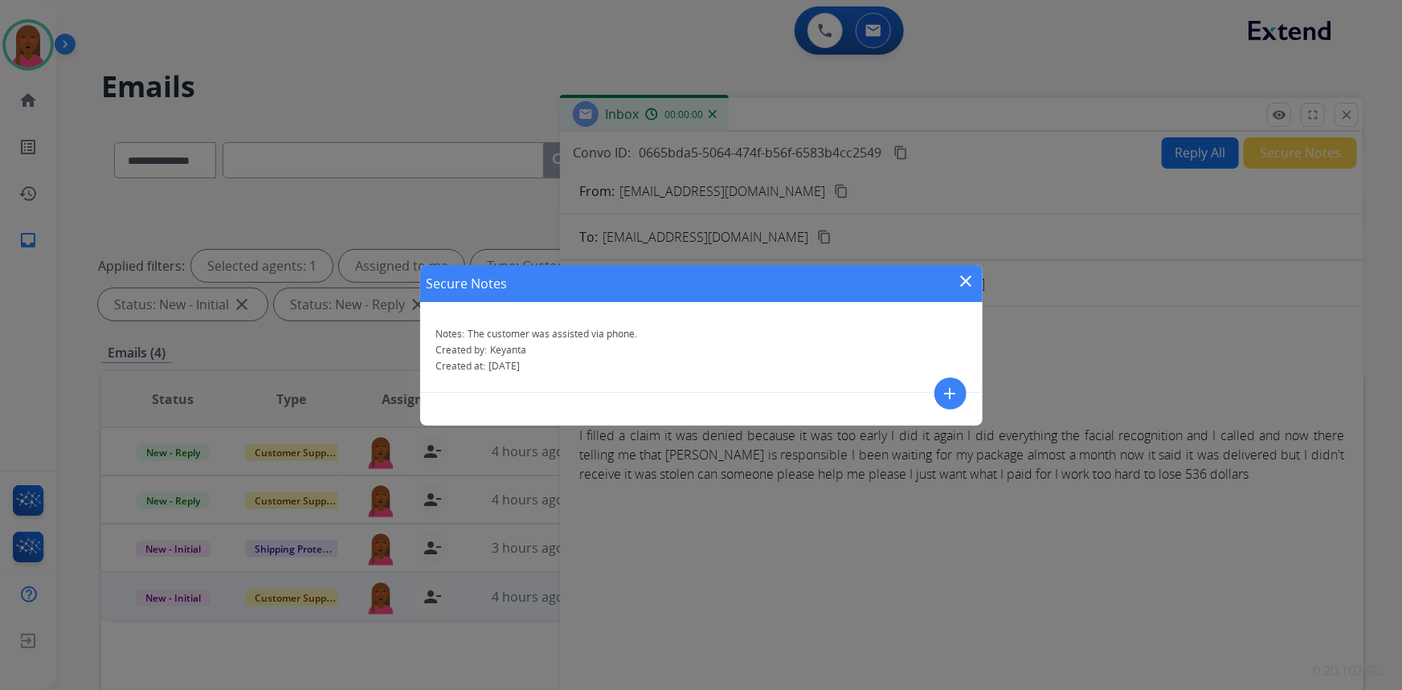
click at [966, 292] on button "close" at bounding box center [966, 284] width 19 height 24
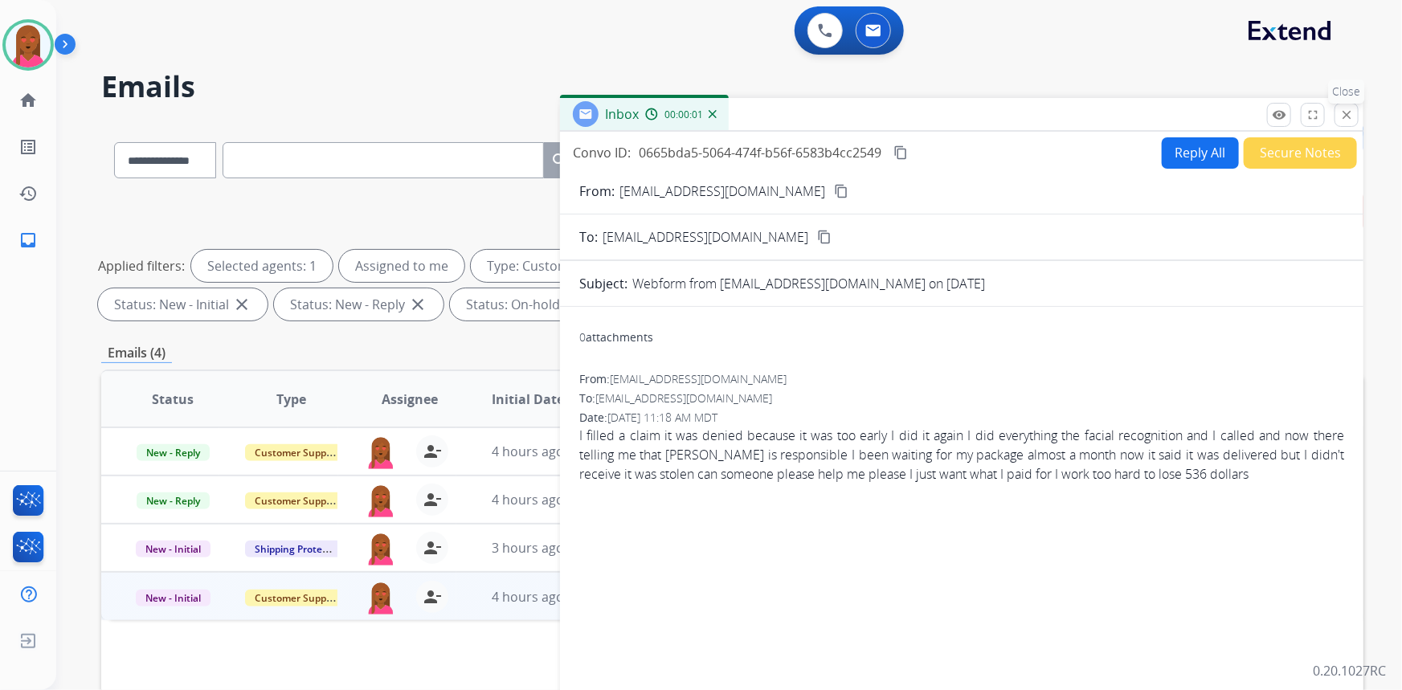
click at [1350, 121] on button "close Close" at bounding box center [1346, 115] width 24 height 24
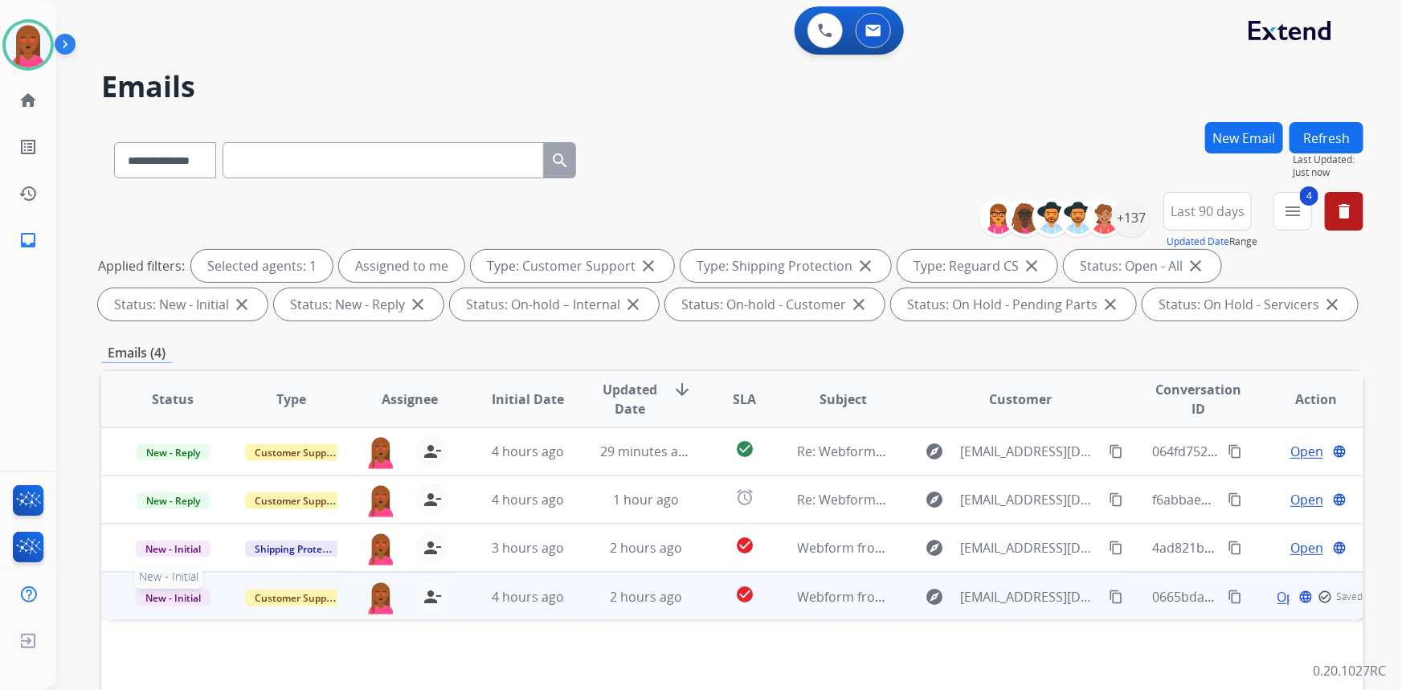
click at [174, 590] on span "New - Initial" at bounding box center [173, 598] width 75 height 17
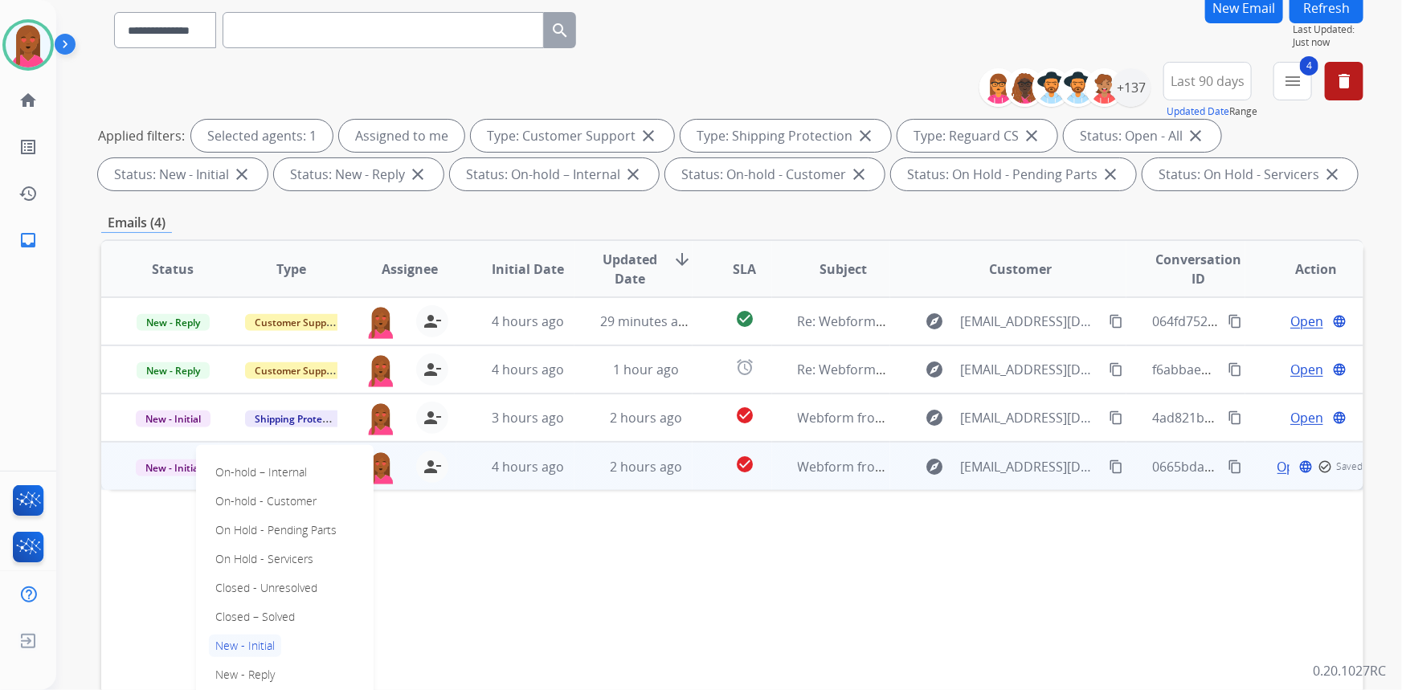
scroll to position [145, 0]
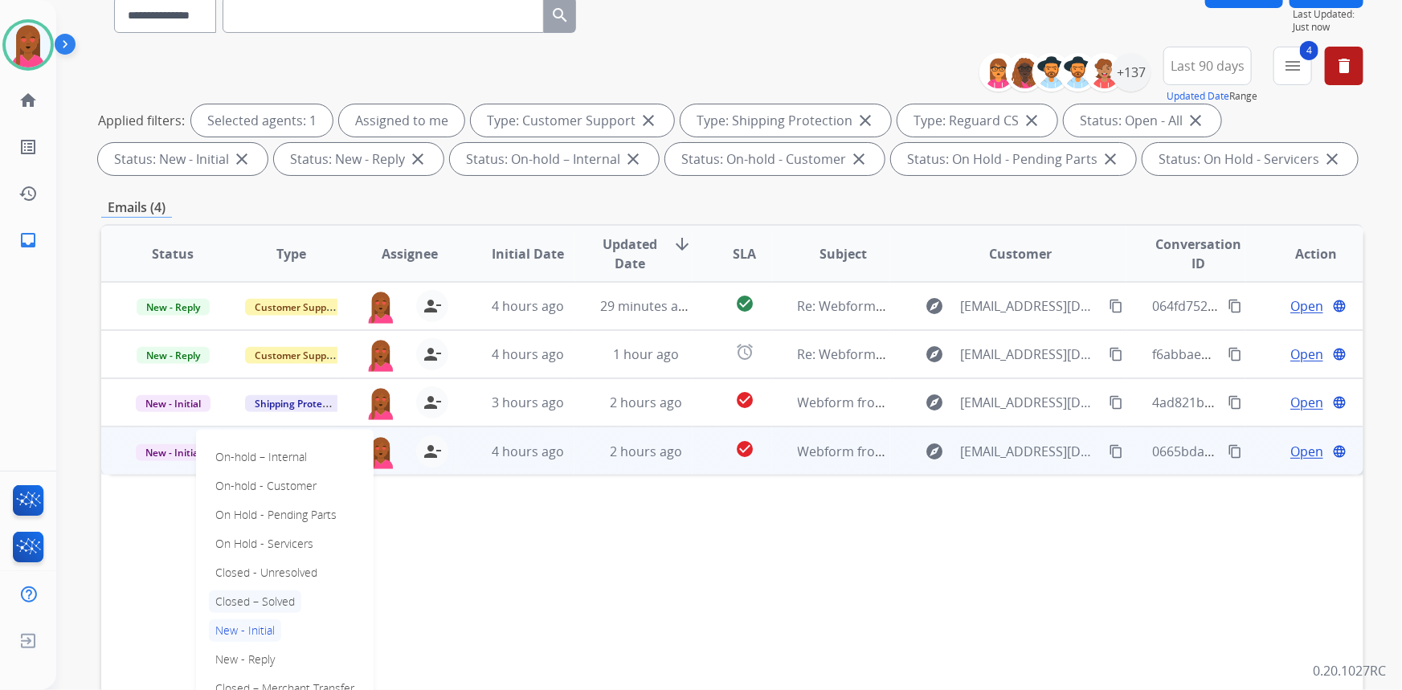
click at [292, 595] on p "Closed – Solved" at bounding box center [255, 601] width 92 height 22
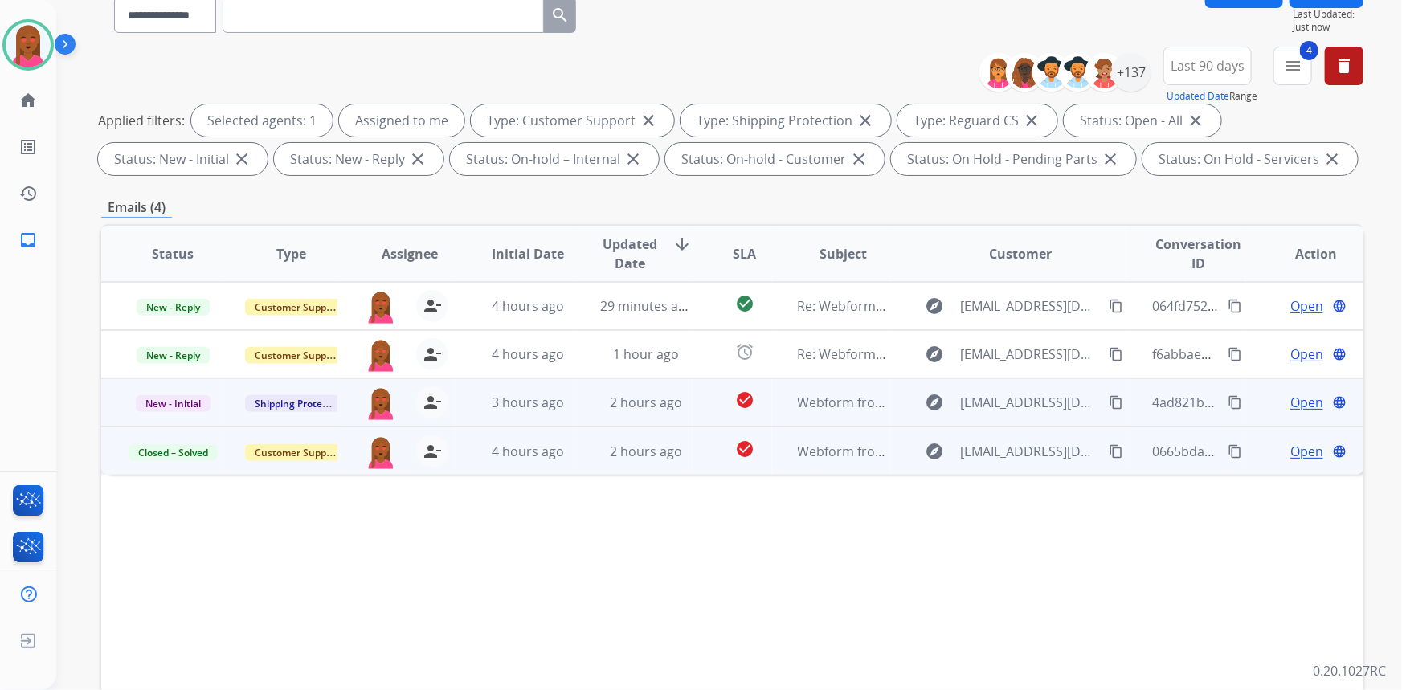
click at [1290, 399] on span "Open" at bounding box center [1306, 402] width 33 height 19
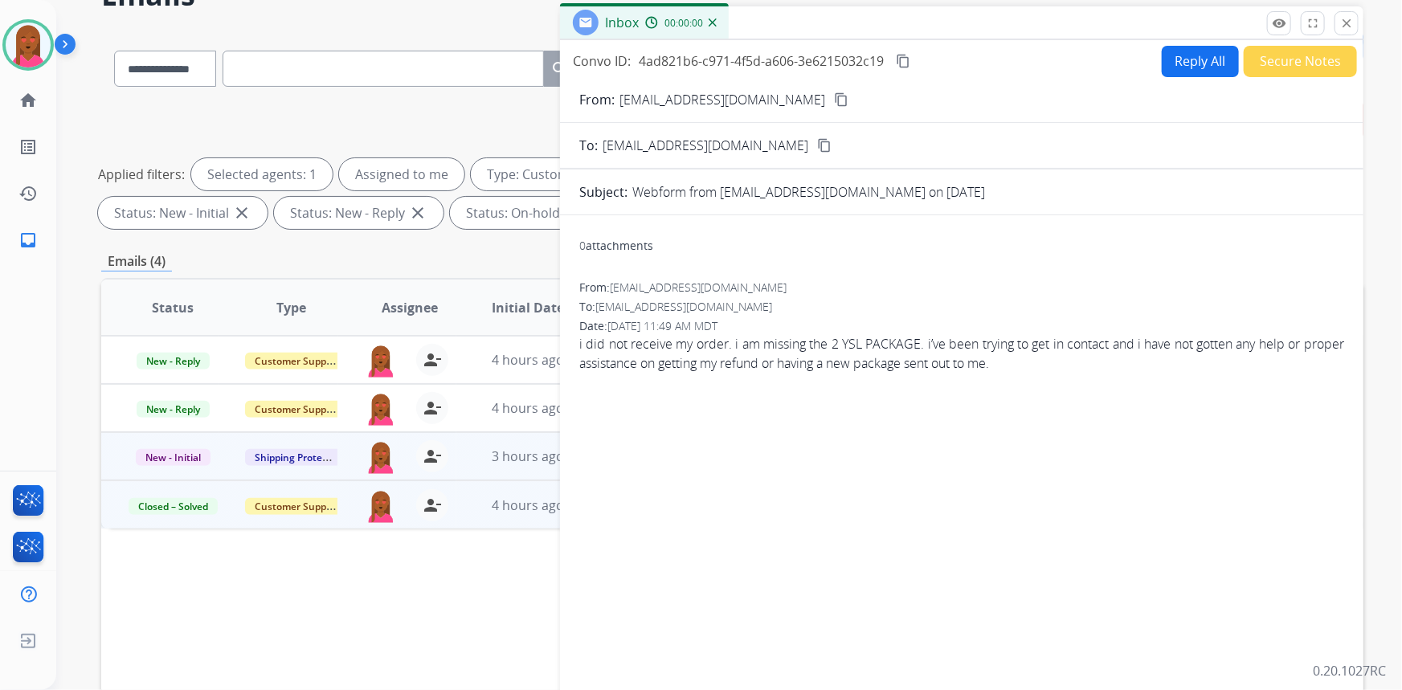
scroll to position [0, 0]
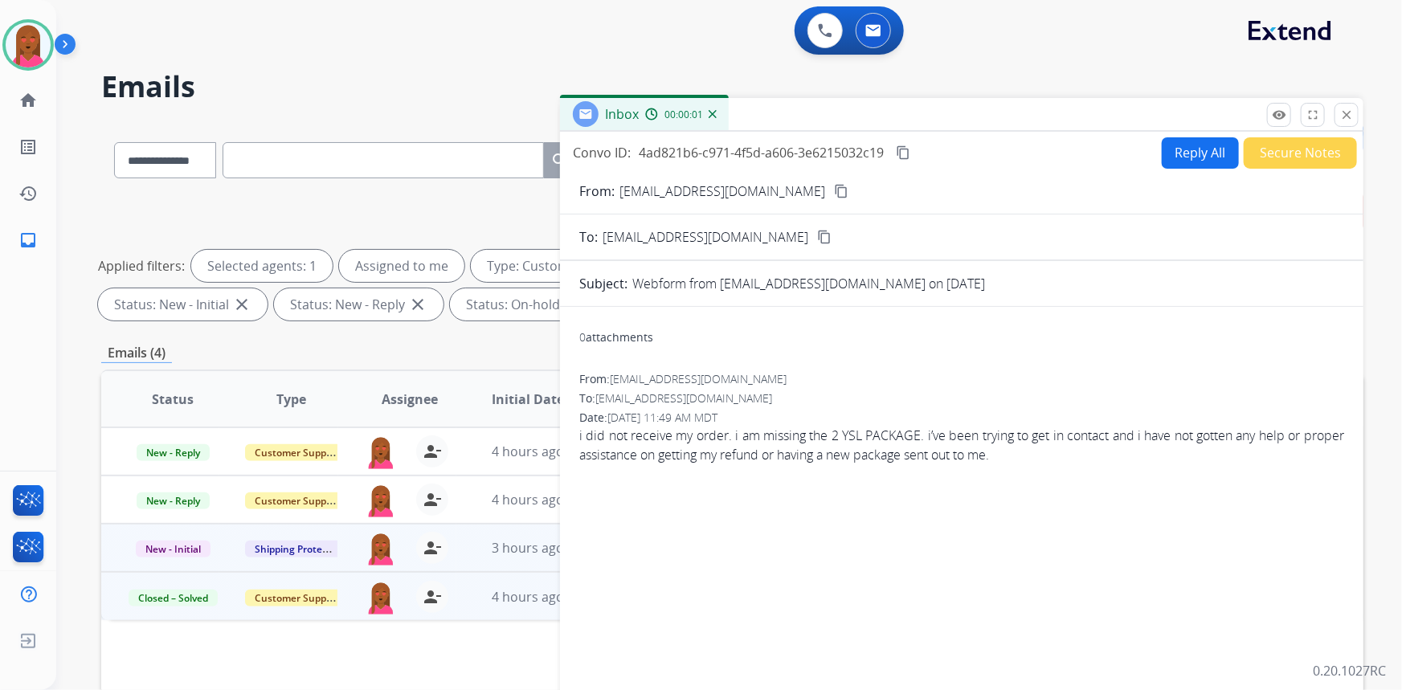
click at [834, 189] on mat-icon "content_copy" at bounding box center [841, 191] width 14 height 14
click at [1309, 157] on button "Secure Notes" at bounding box center [1300, 152] width 113 height 31
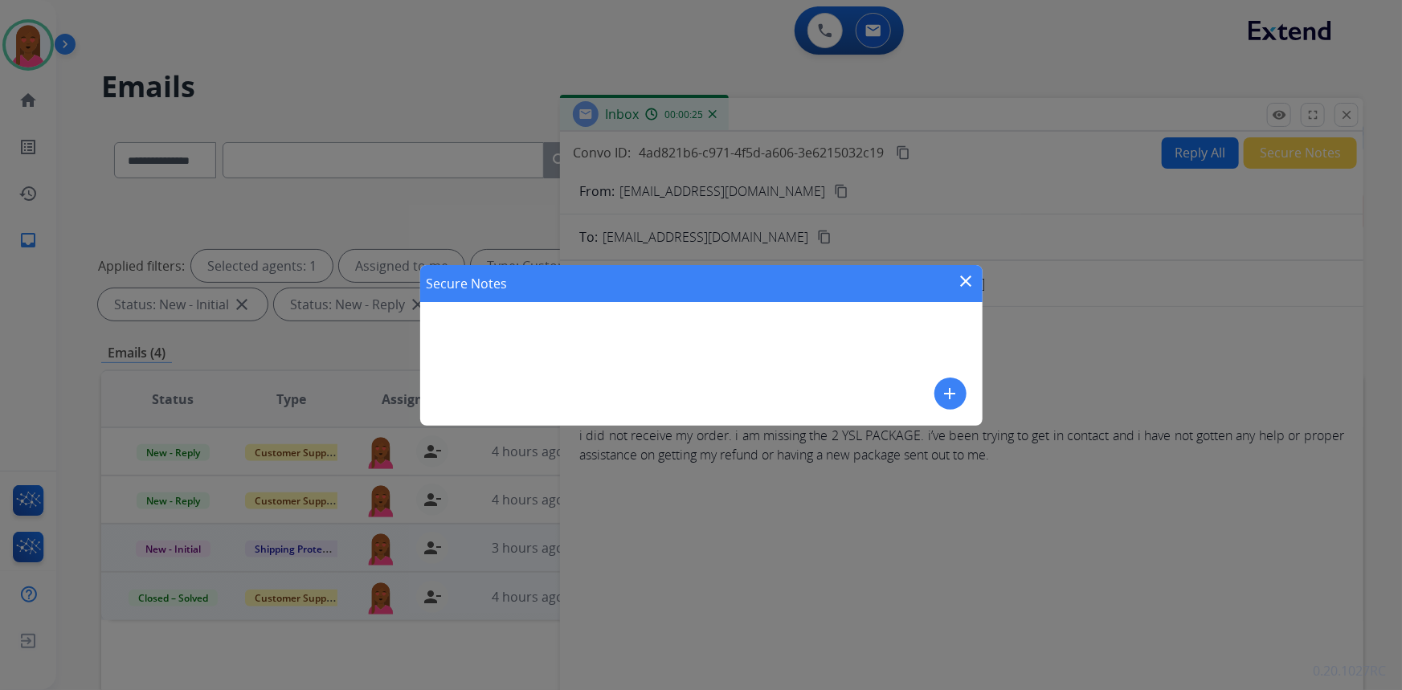
click at [950, 396] on mat-icon "add" at bounding box center [950, 393] width 19 height 19
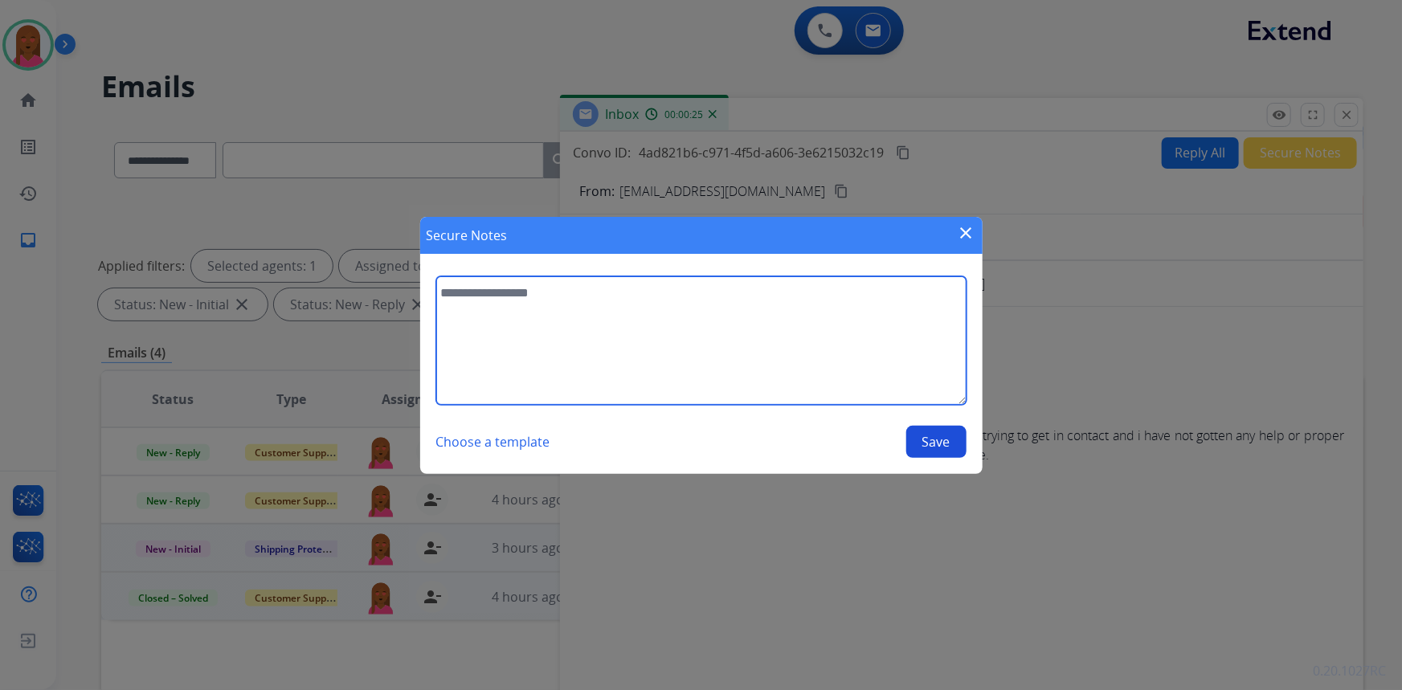
click at [730, 371] on textarea at bounding box center [701, 340] width 530 height 129
type textarea "**********"
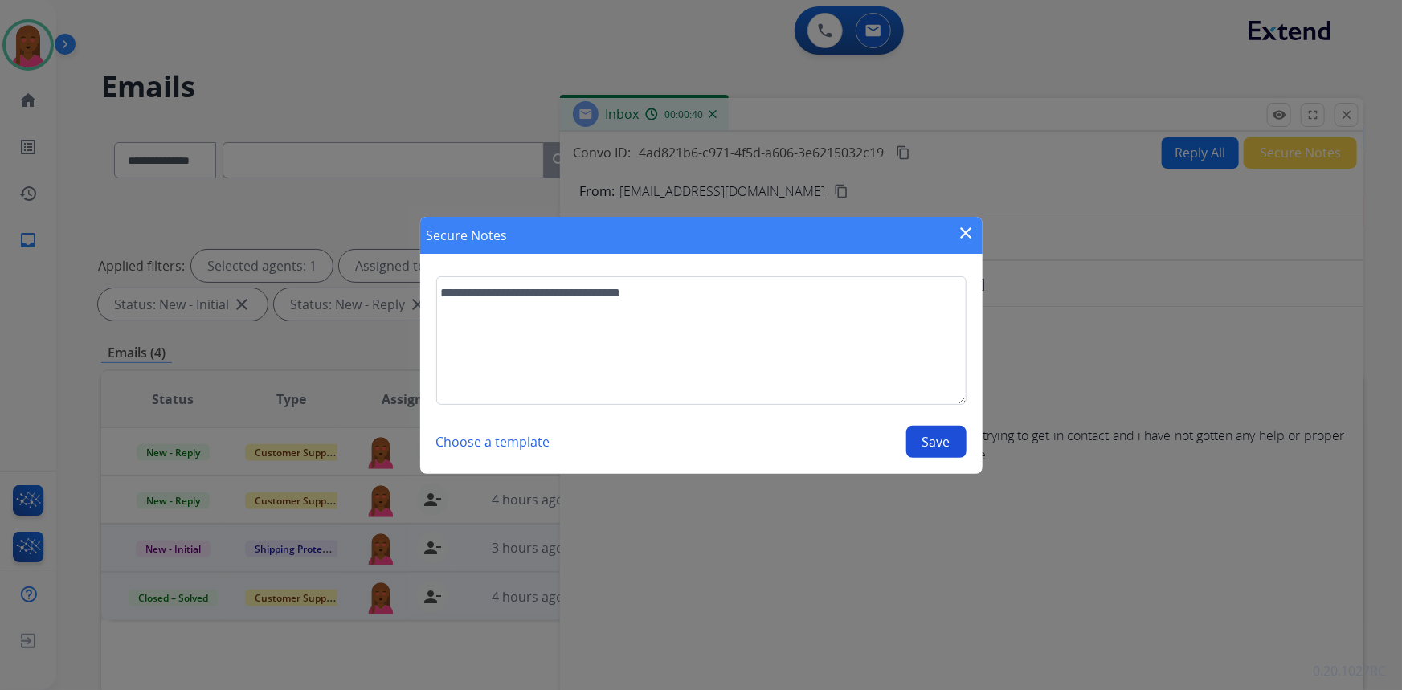
click at [950, 450] on button "Save" at bounding box center [936, 442] width 60 height 32
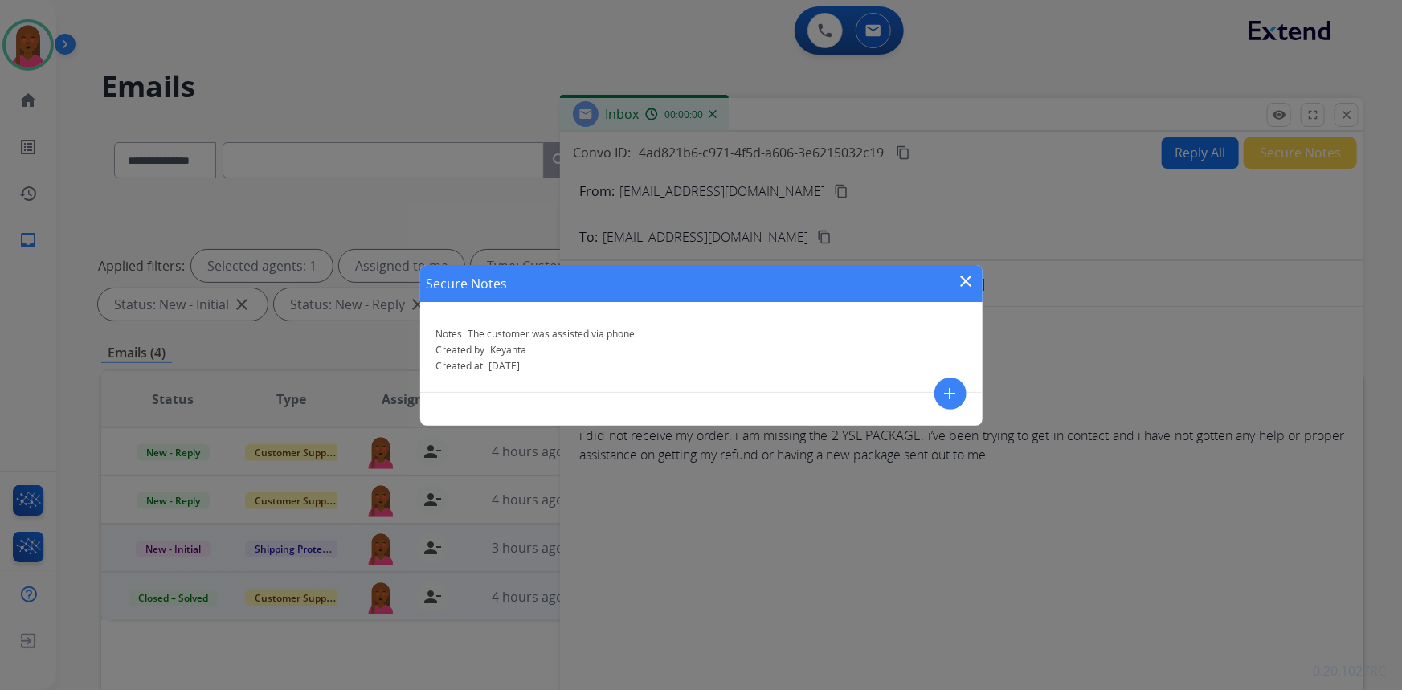
click at [956, 287] on div "Secure Notes close" at bounding box center [701, 283] width 562 height 37
click at [969, 285] on mat-icon "close" at bounding box center [966, 281] width 19 height 19
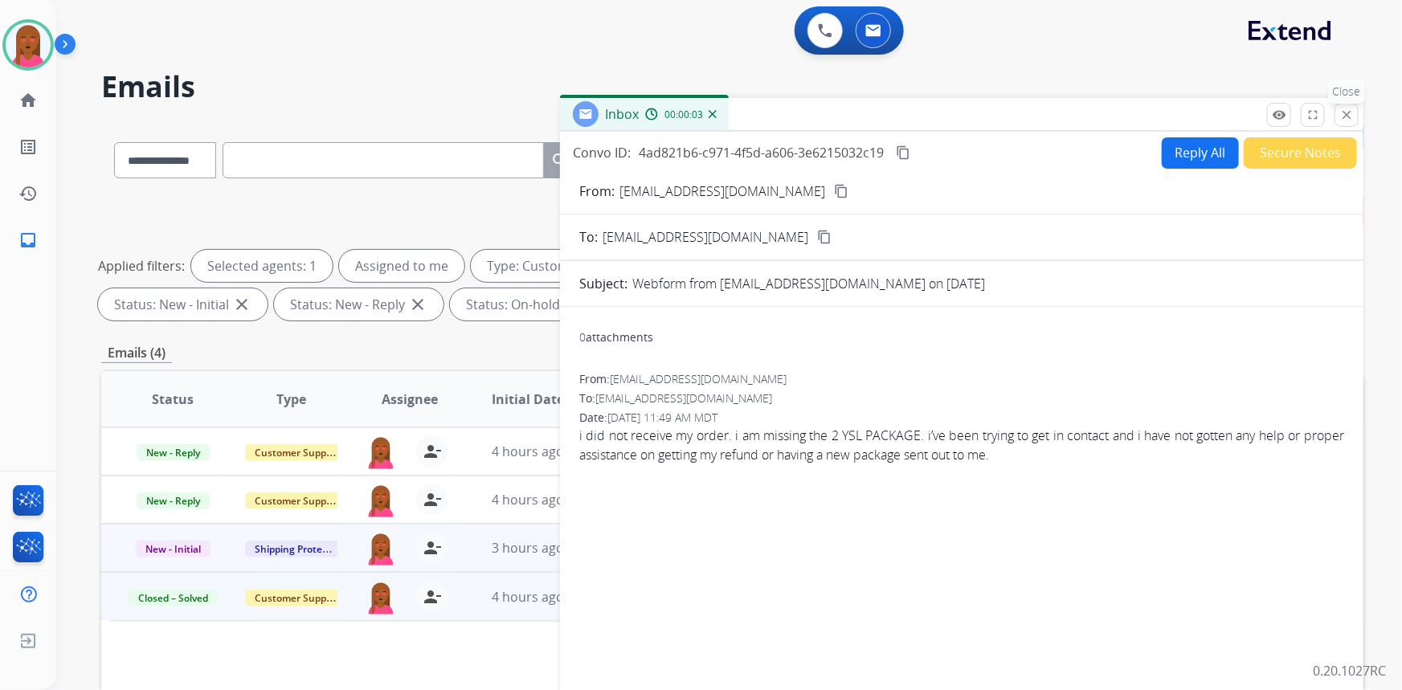
click at [1342, 110] on mat-icon "close" at bounding box center [1346, 115] width 14 height 14
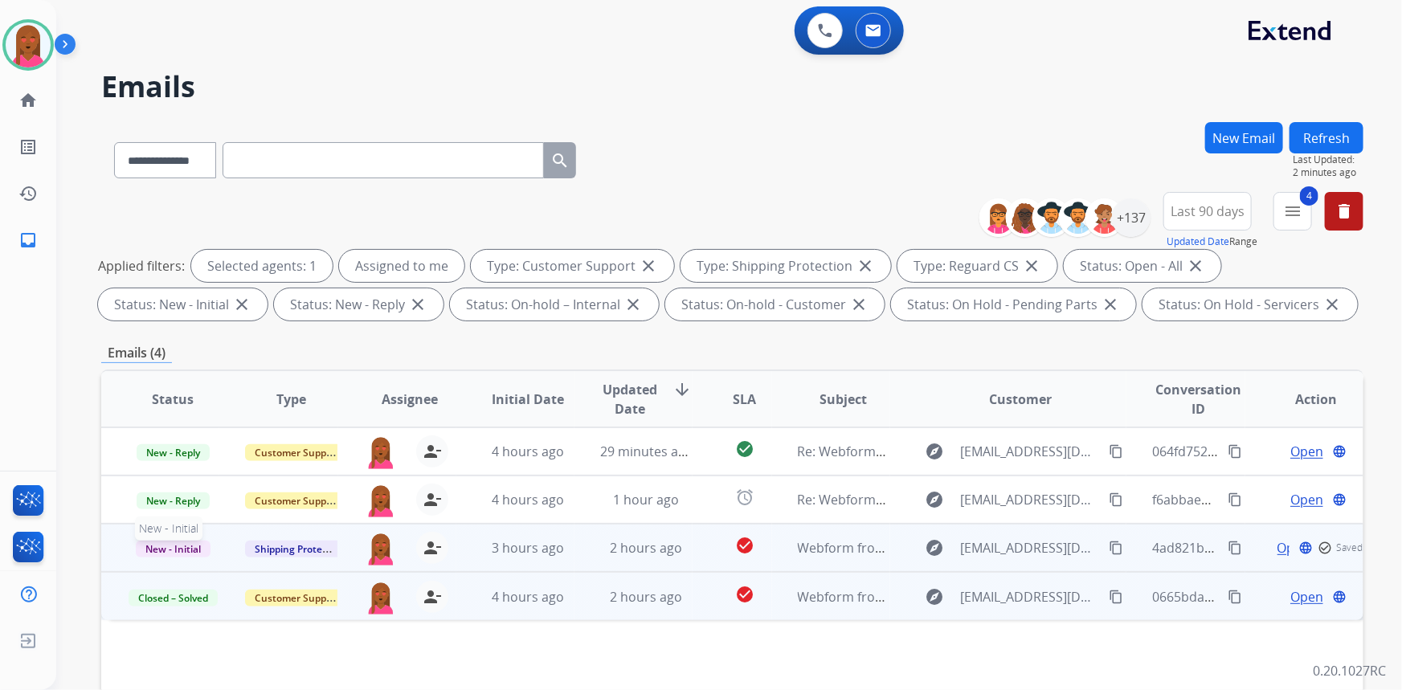
click at [184, 541] on span "New - Initial" at bounding box center [173, 549] width 75 height 17
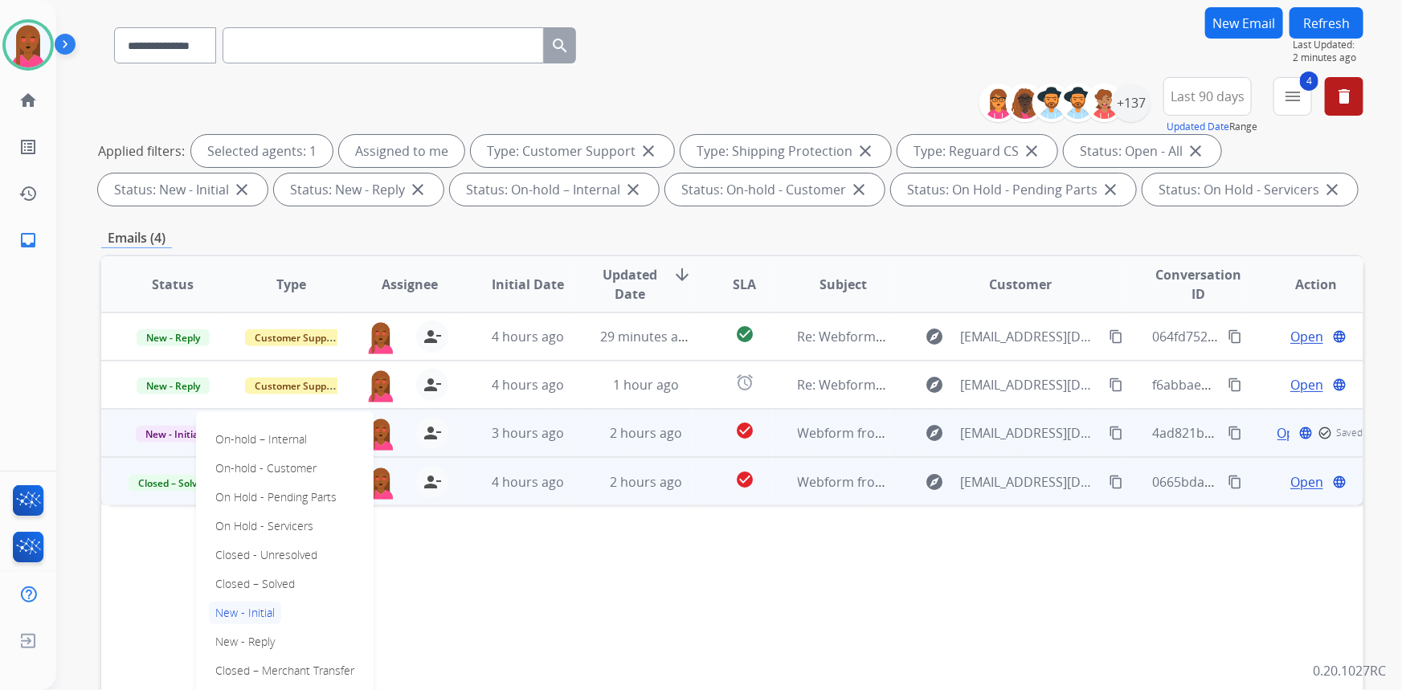
scroll to position [145, 0]
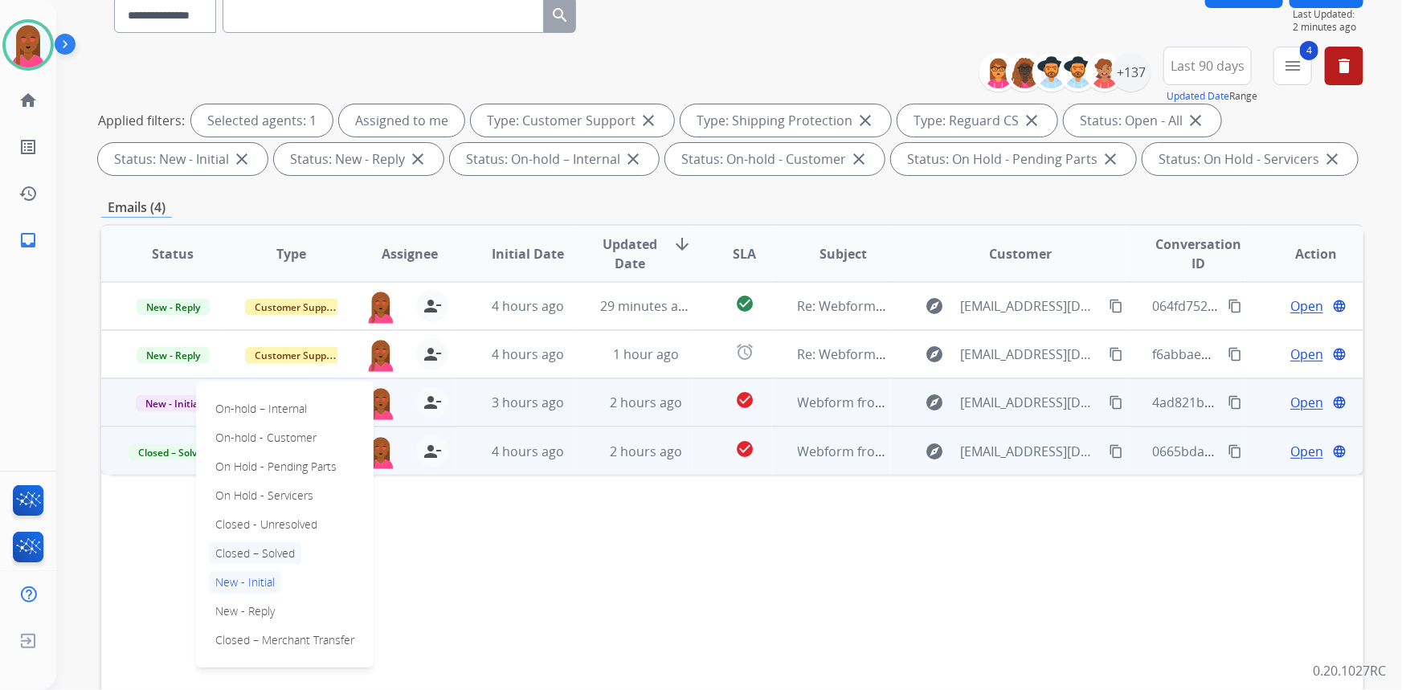
click at [281, 552] on p "Closed – Solved" at bounding box center [255, 553] width 92 height 22
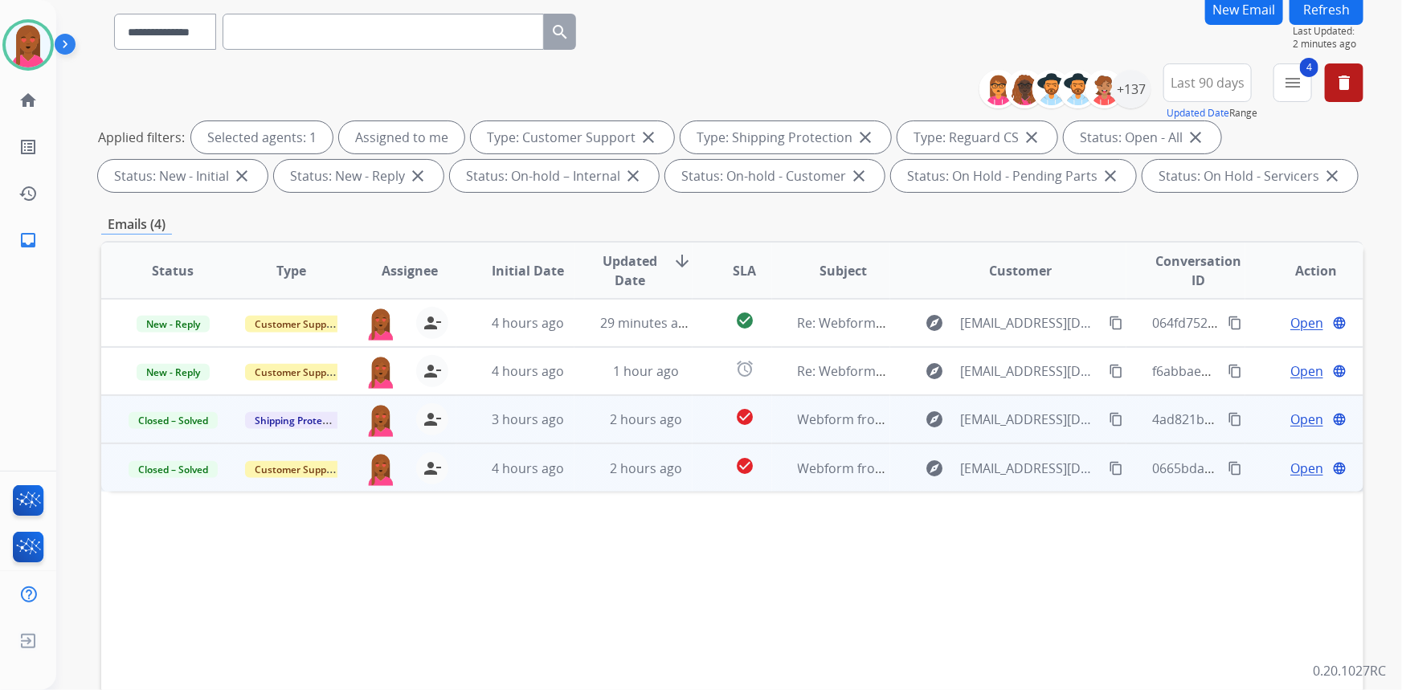
scroll to position [0, 0]
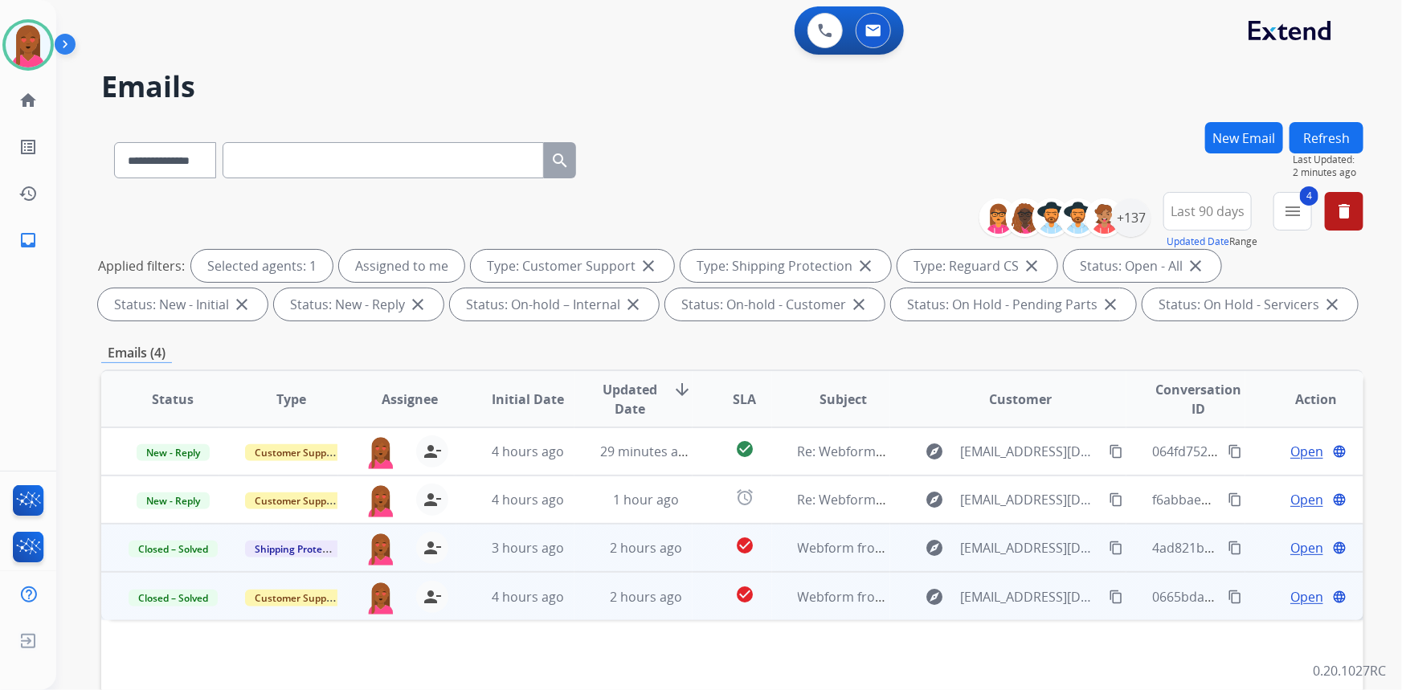
click at [1345, 132] on button "Refresh" at bounding box center [1326, 137] width 74 height 31
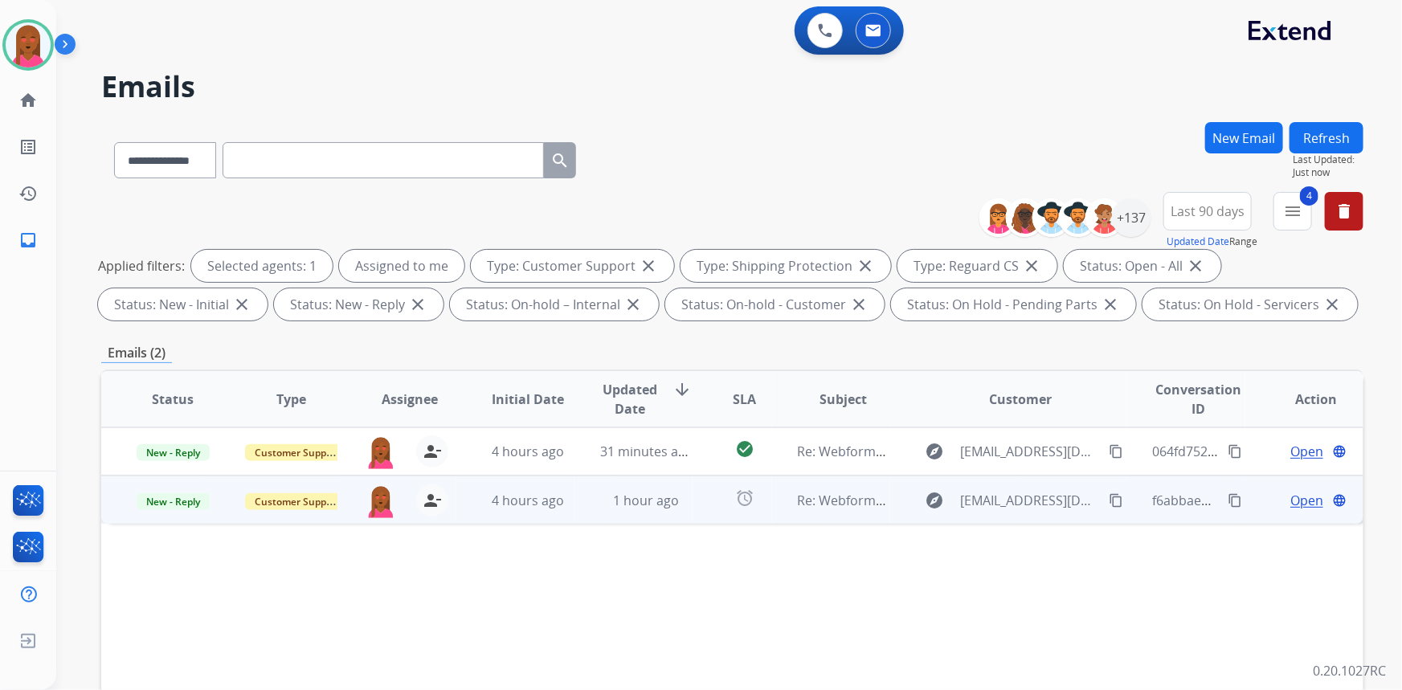
click at [1294, 501] on span "Open" at bounding box center [1306, 500] width 33 height 19
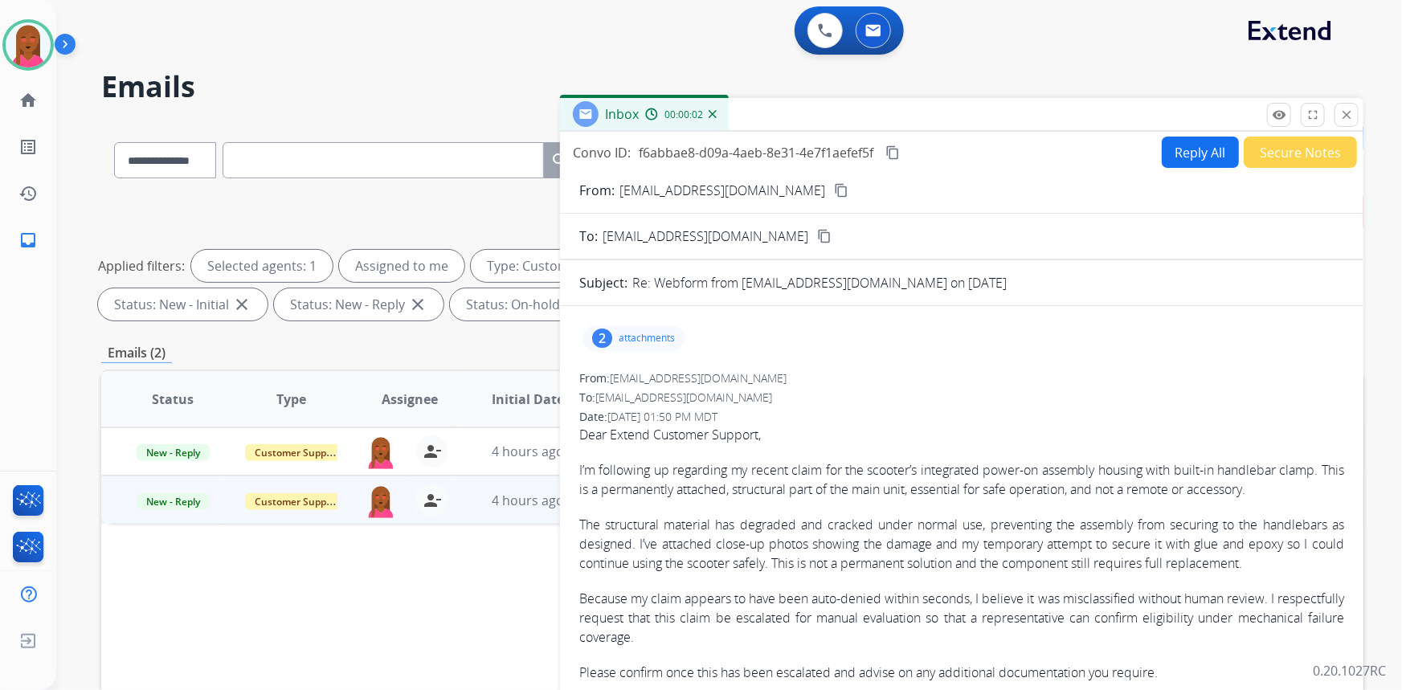
click at [834, 189] on mat-icon "content_copy" at bounding box center [841, 190] width 14 height 14
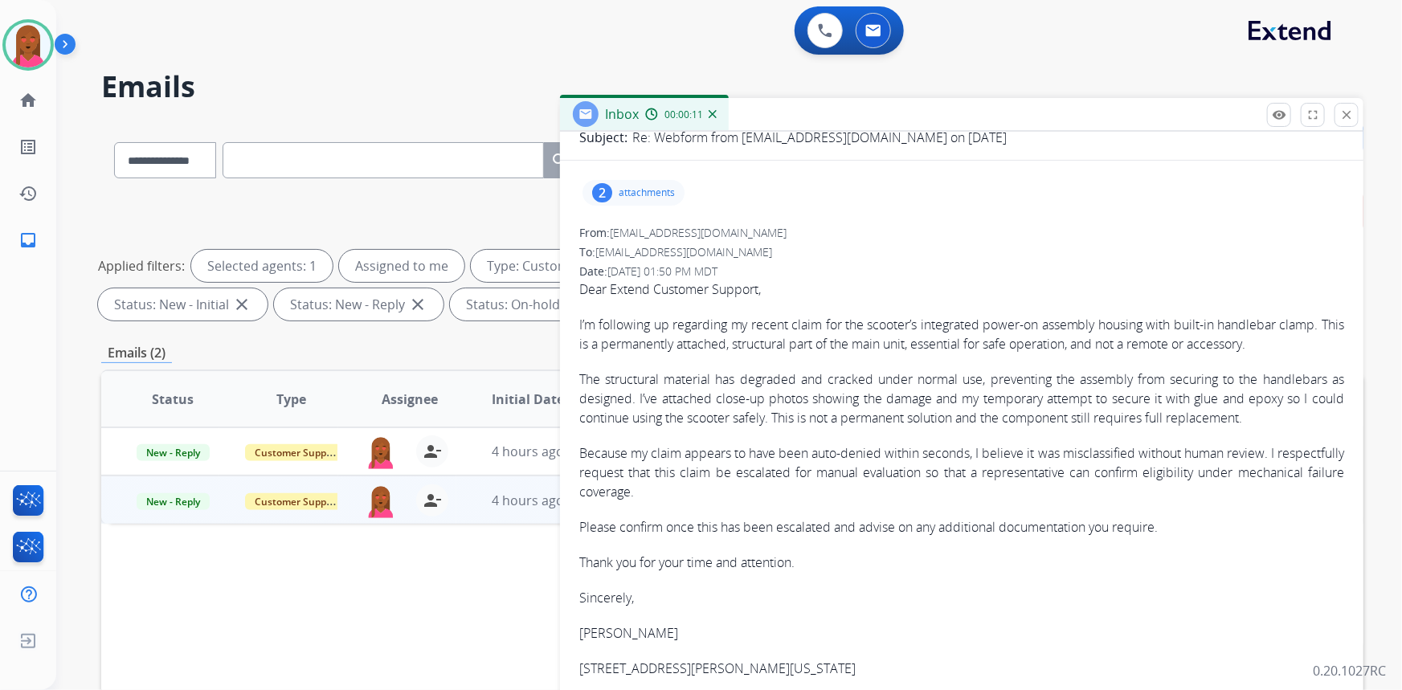
scroll to position [72, 0]
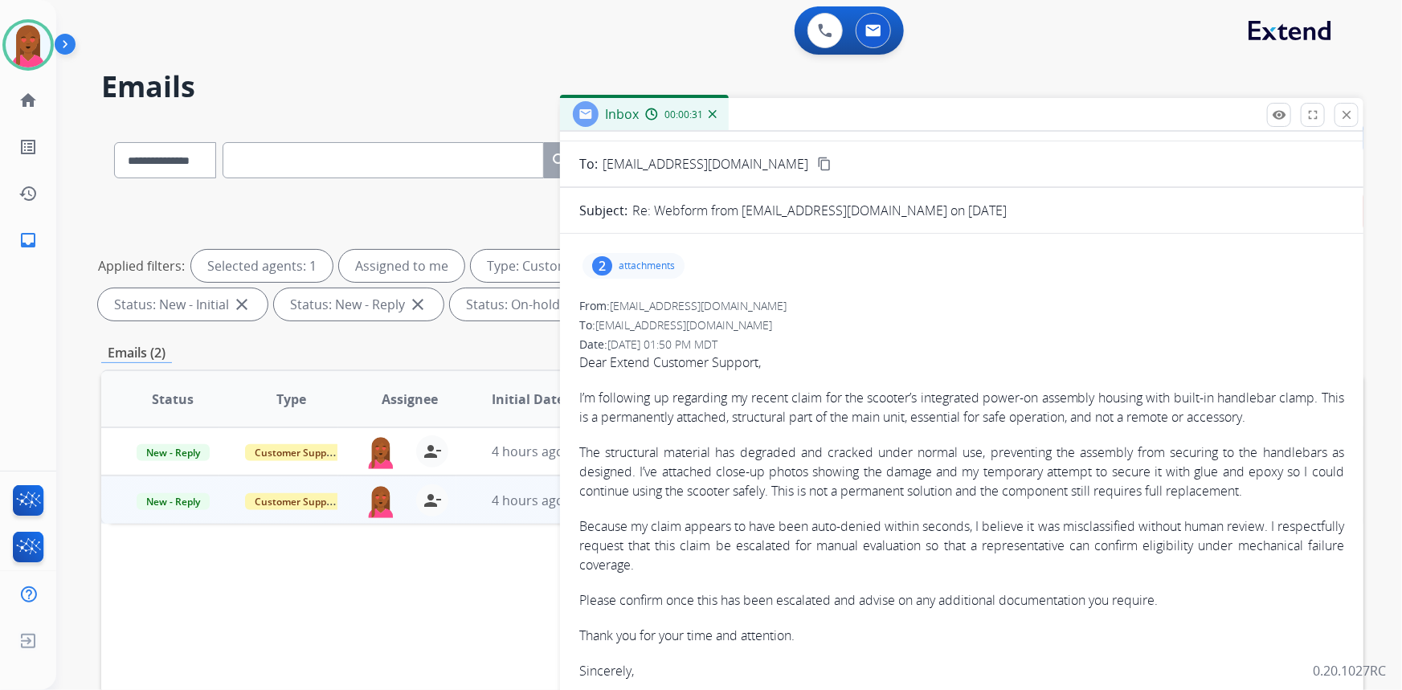
click at [643, 264] on p "attachments" at bounding box center [647, 265] width 56 height 13
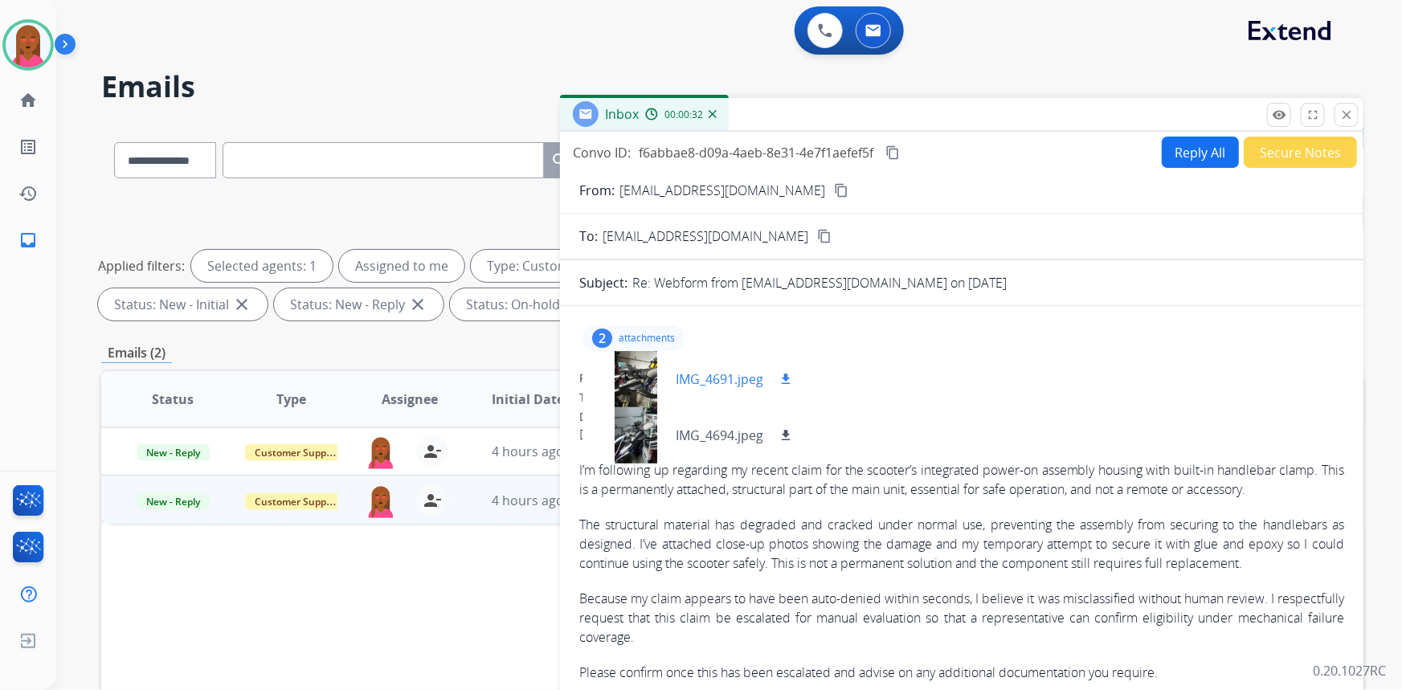
click at [638, 369] on div at bounding box center [635, 379] width 80 height 56
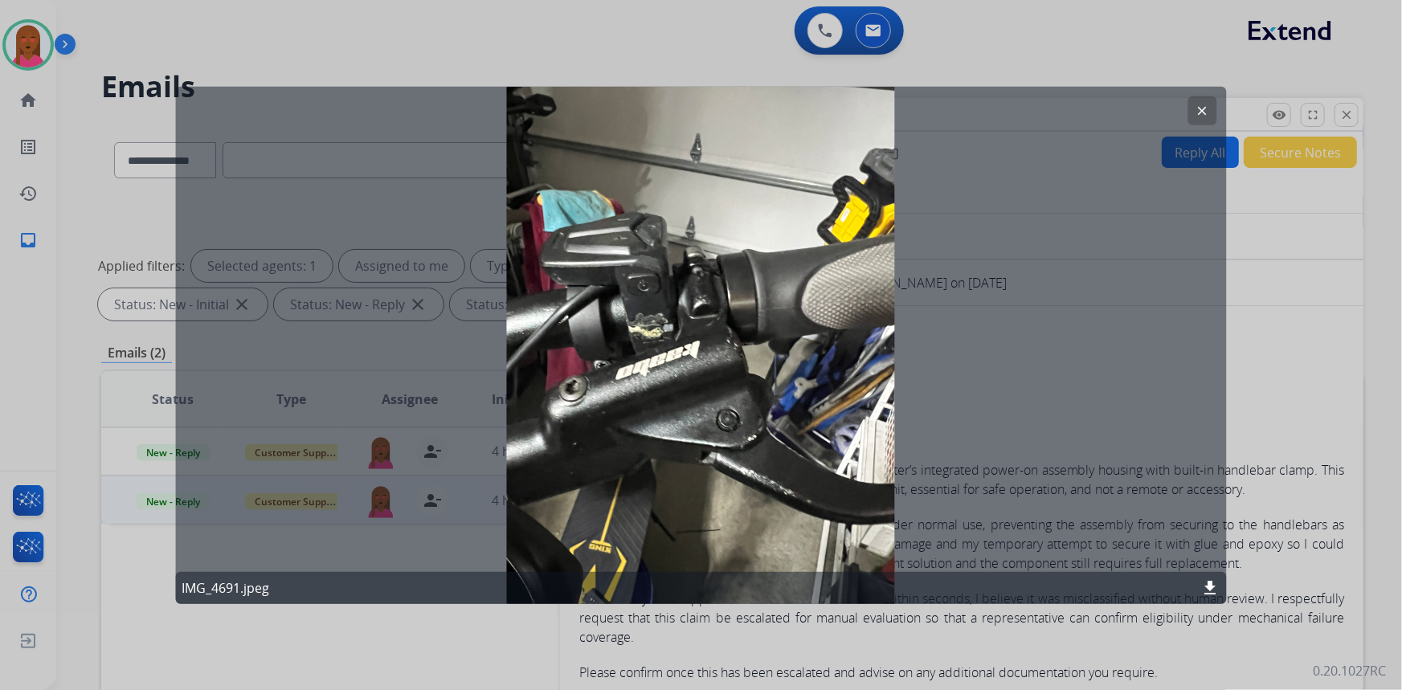
click at [1199, 109] on mat-icon "clear" at bounding box center [1202, 110] width 14 height 14
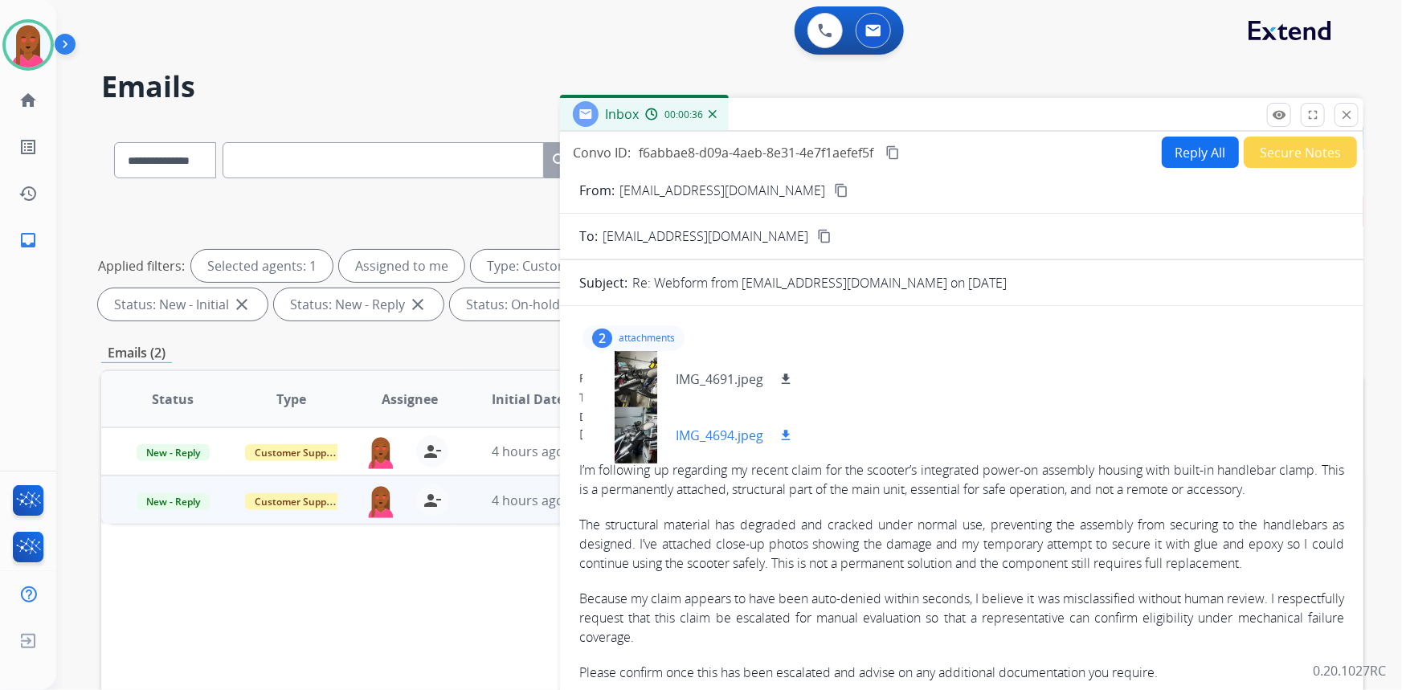
click at [631, 429] on div at bounding box center [635, 435] width 80 height 56
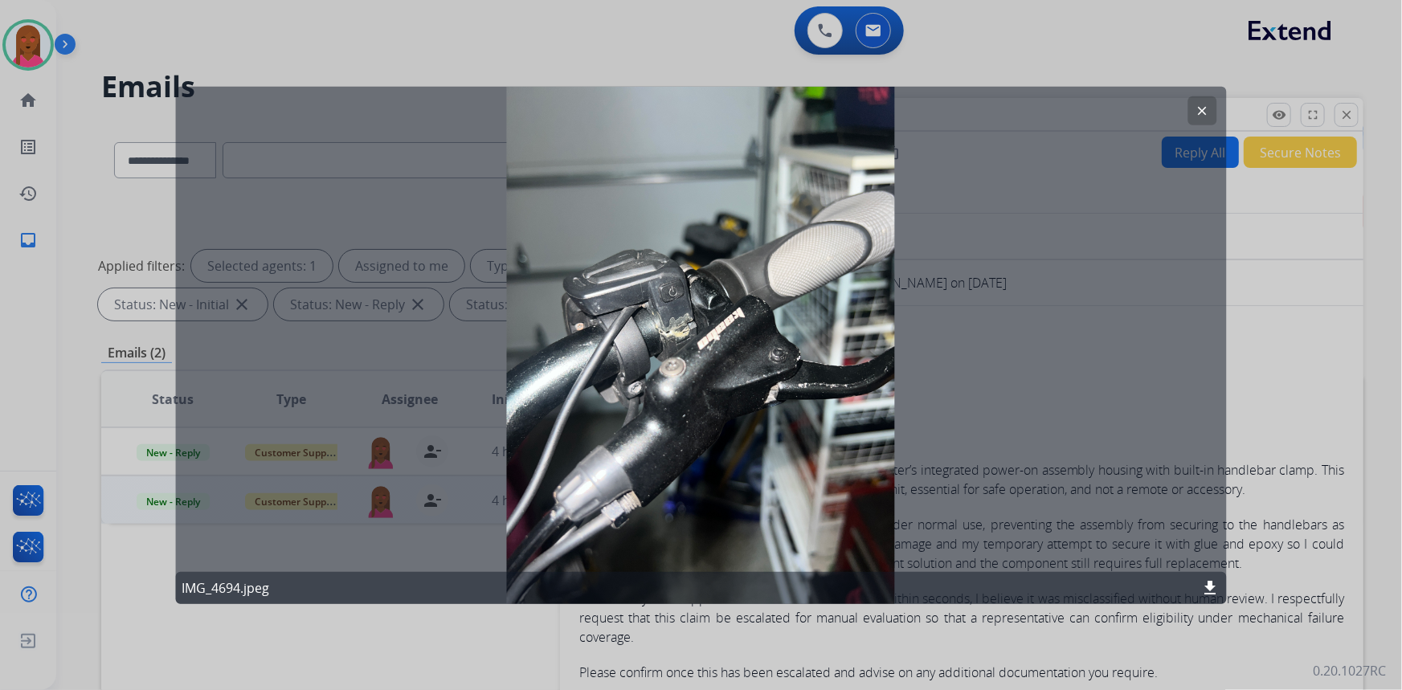
click at [1209, 106] on mat-icon "clear" at bounding box center [1202, 110] width 14 height 14
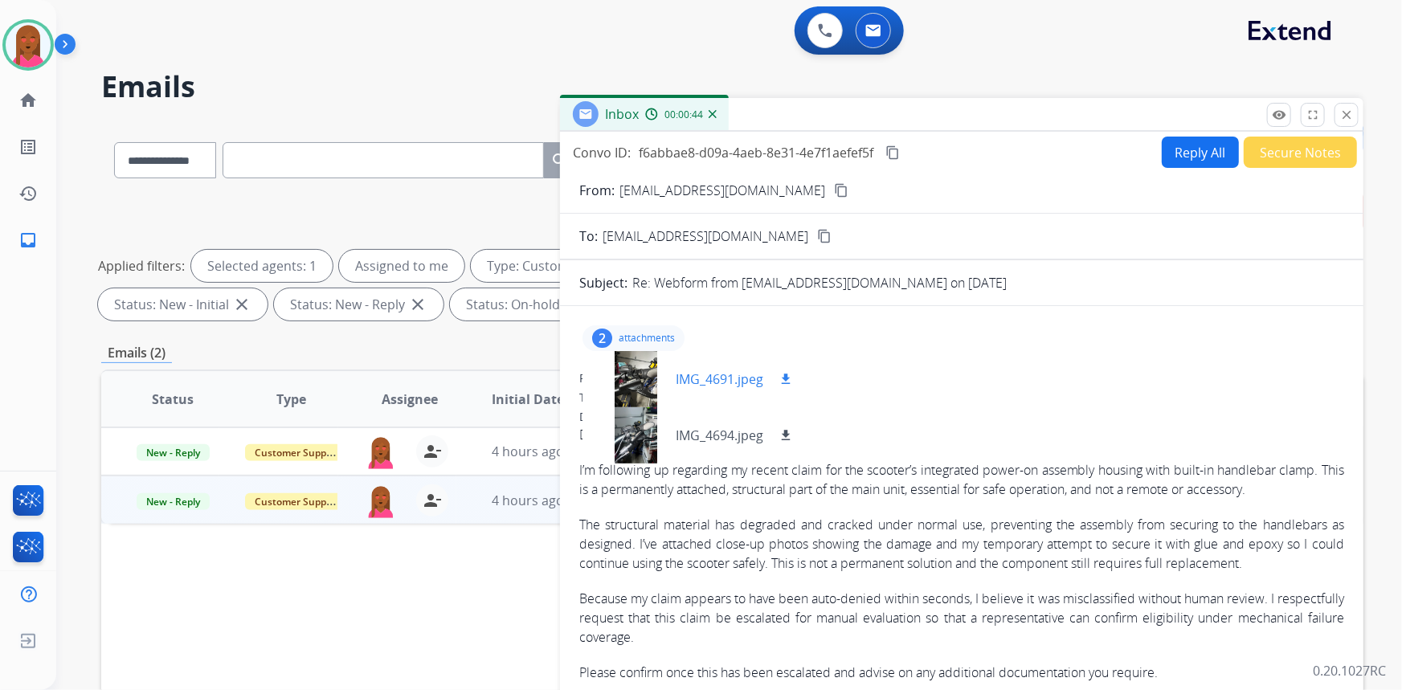
click at [639, 369] on div at bounding box center [635, 379] width 80 height 56
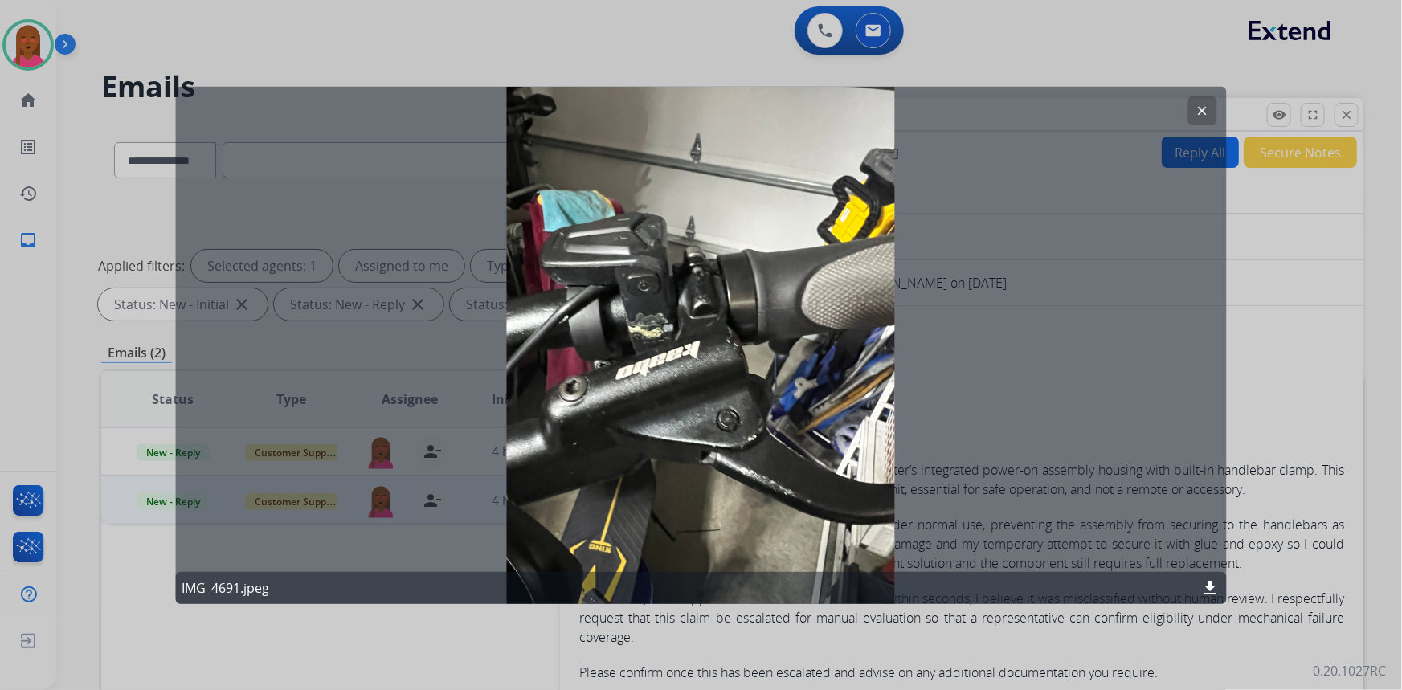
click at [1197, 104] on mat-icon "clear" at bounding box center [1202, 110] width 14 height 14
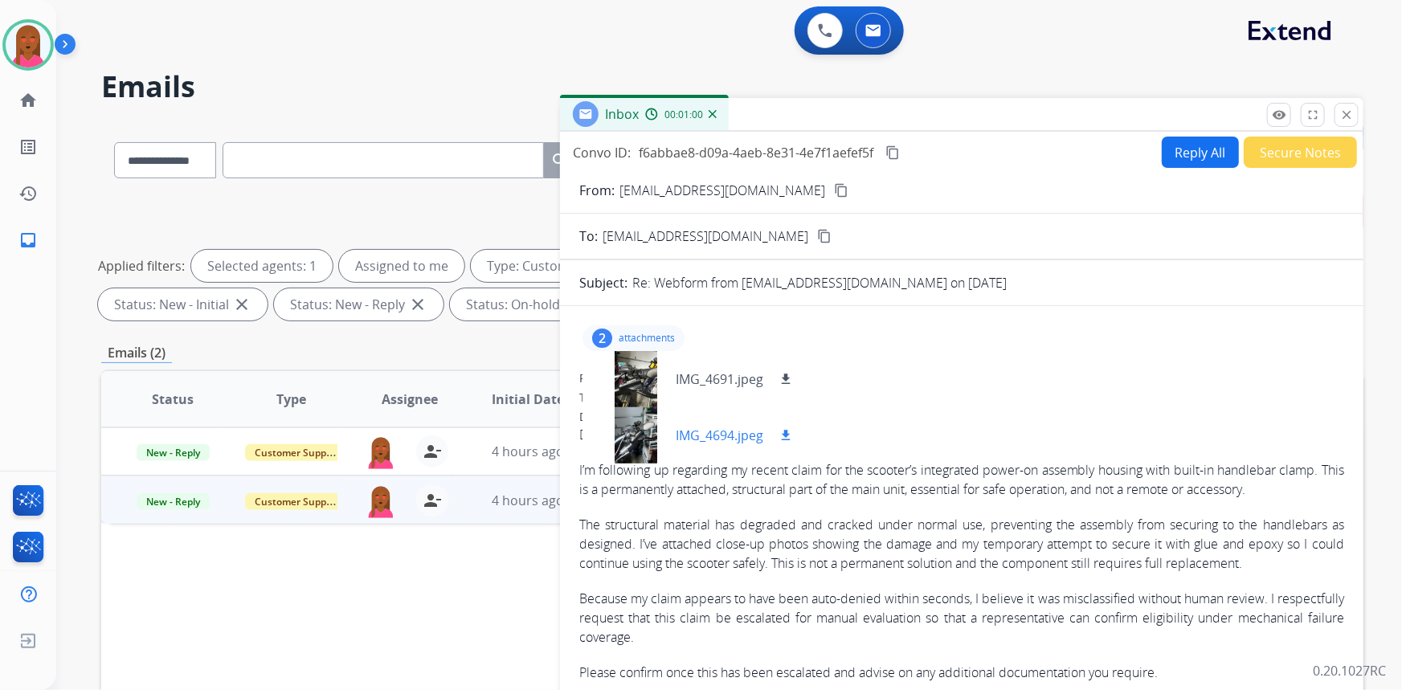
click at [638, 423] on div at bounding box center [635, 435] width 80 height 56
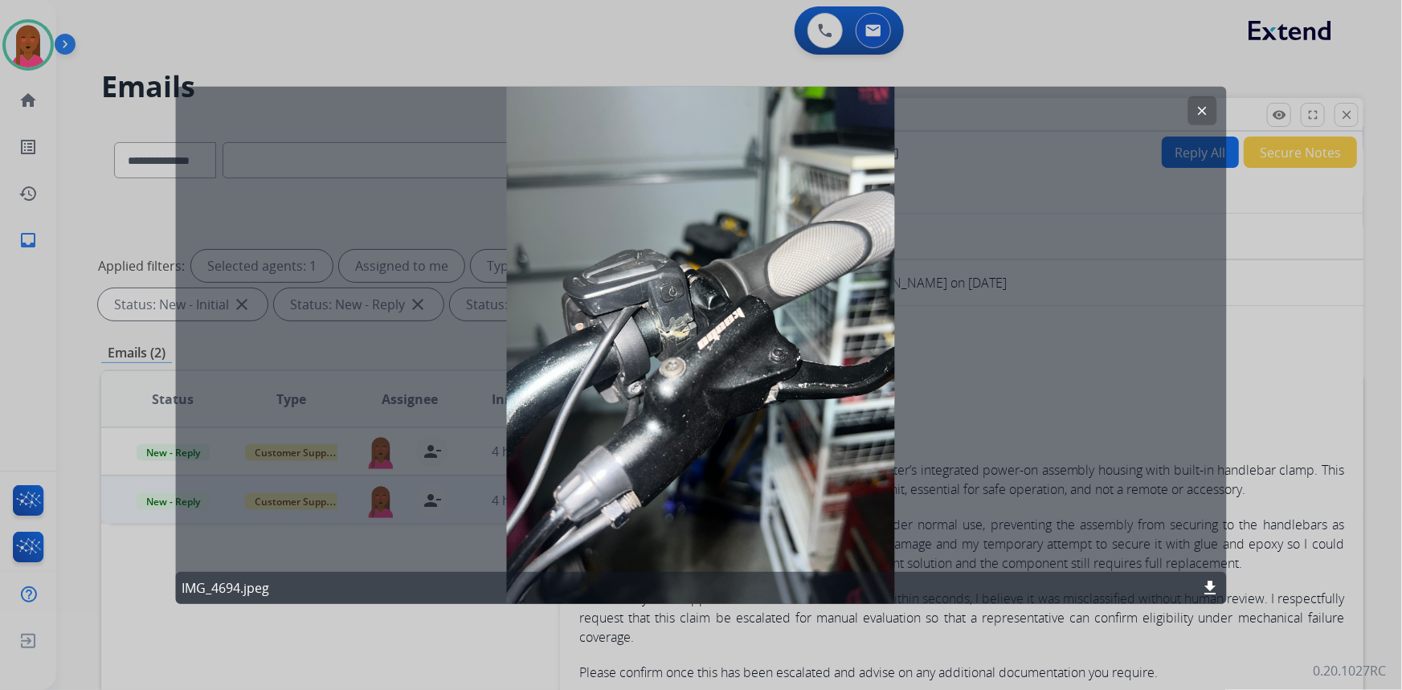
click at [1207, 108] on mat-icon "clear" at bounding box center [1202, 110] width 14 height 14
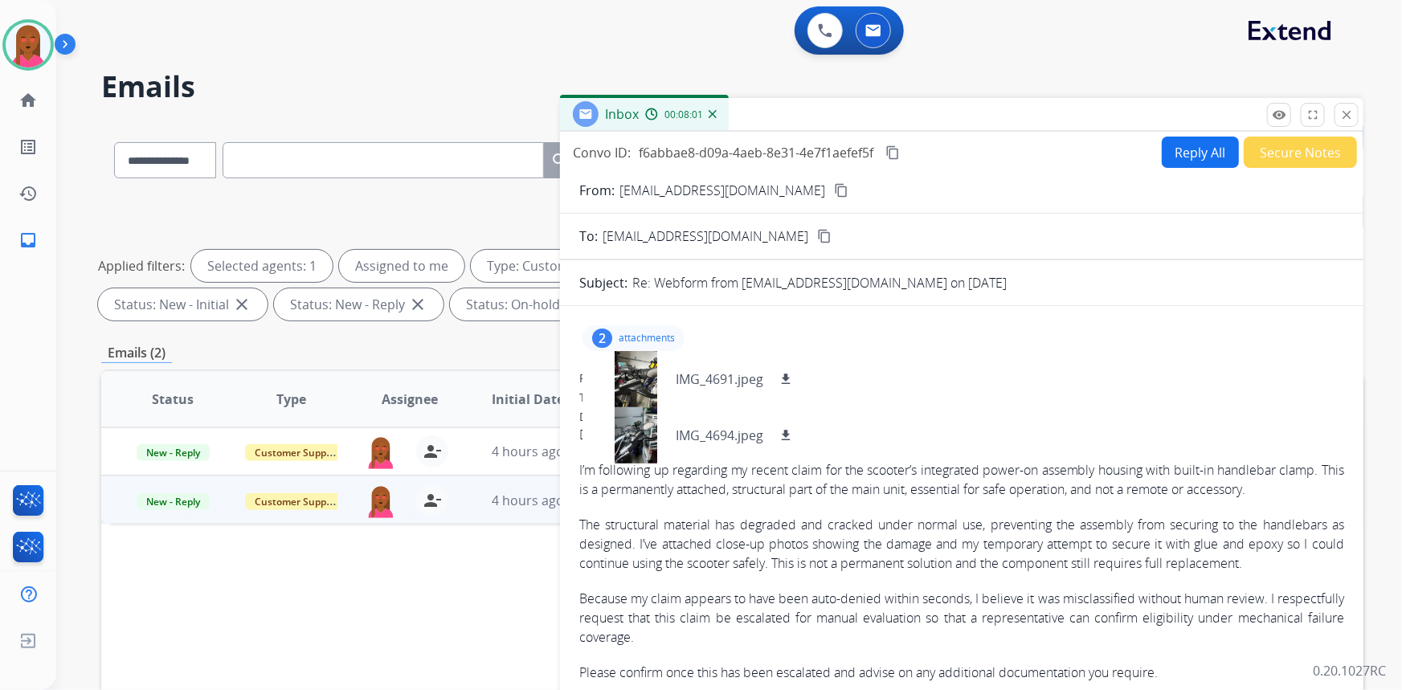
click at [615, 329] on div "2 attachments IMG_4691.jpeg download IMG_4694.jpeg download" at bounding box center [633, 338] width 102 height 26
click at [1201, 155] on button "Reply All" at bounding box center [1200, 152] width 77 height 31
select select "**********"
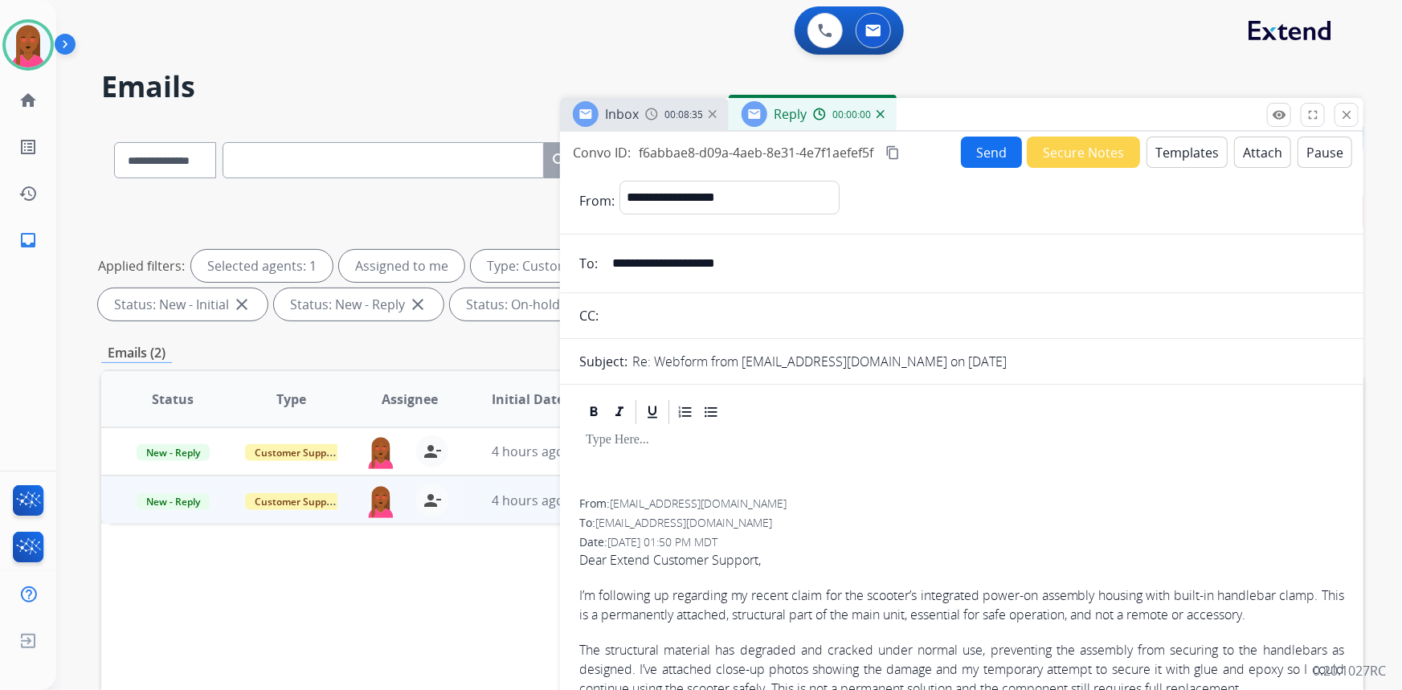
click at [1198, 152] on button "Templates" at bounding box center [1186, 152] width 81 height 31
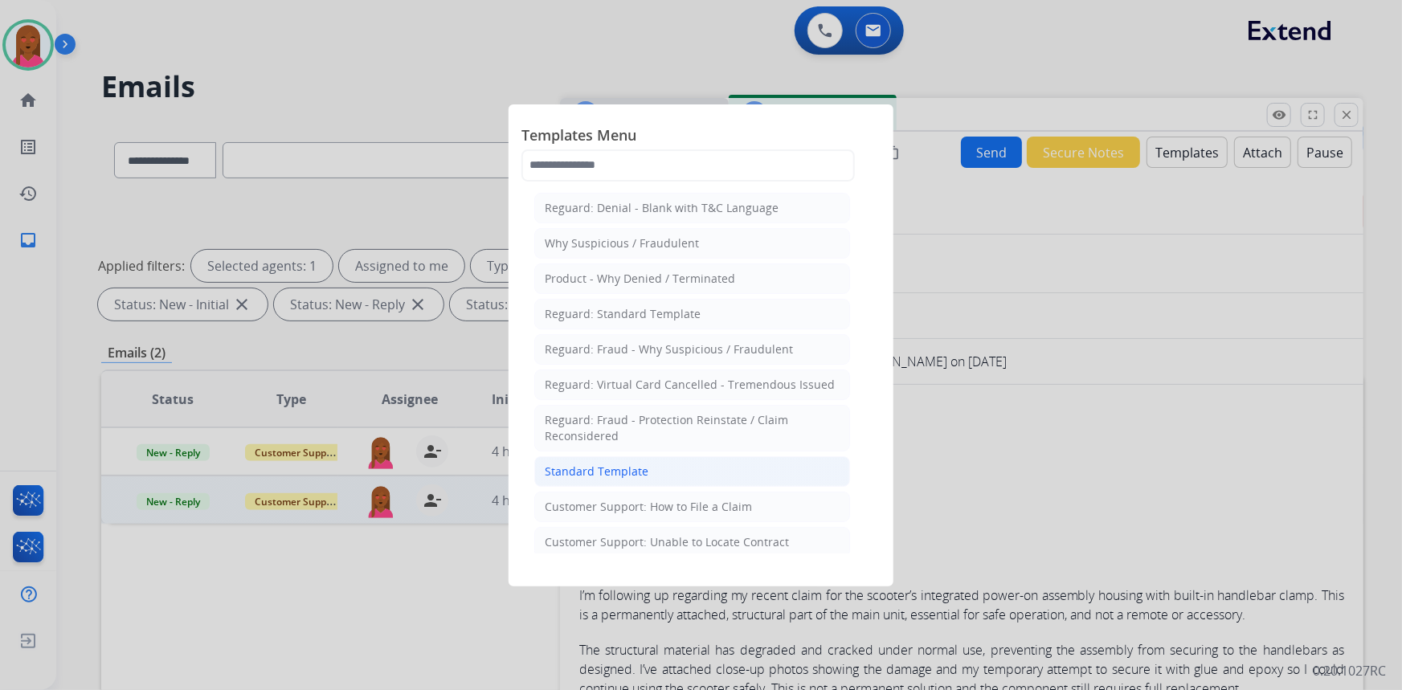
click at [684, 474] on li "Standard Template" at bounding box center [692, 471] width 316 height 31
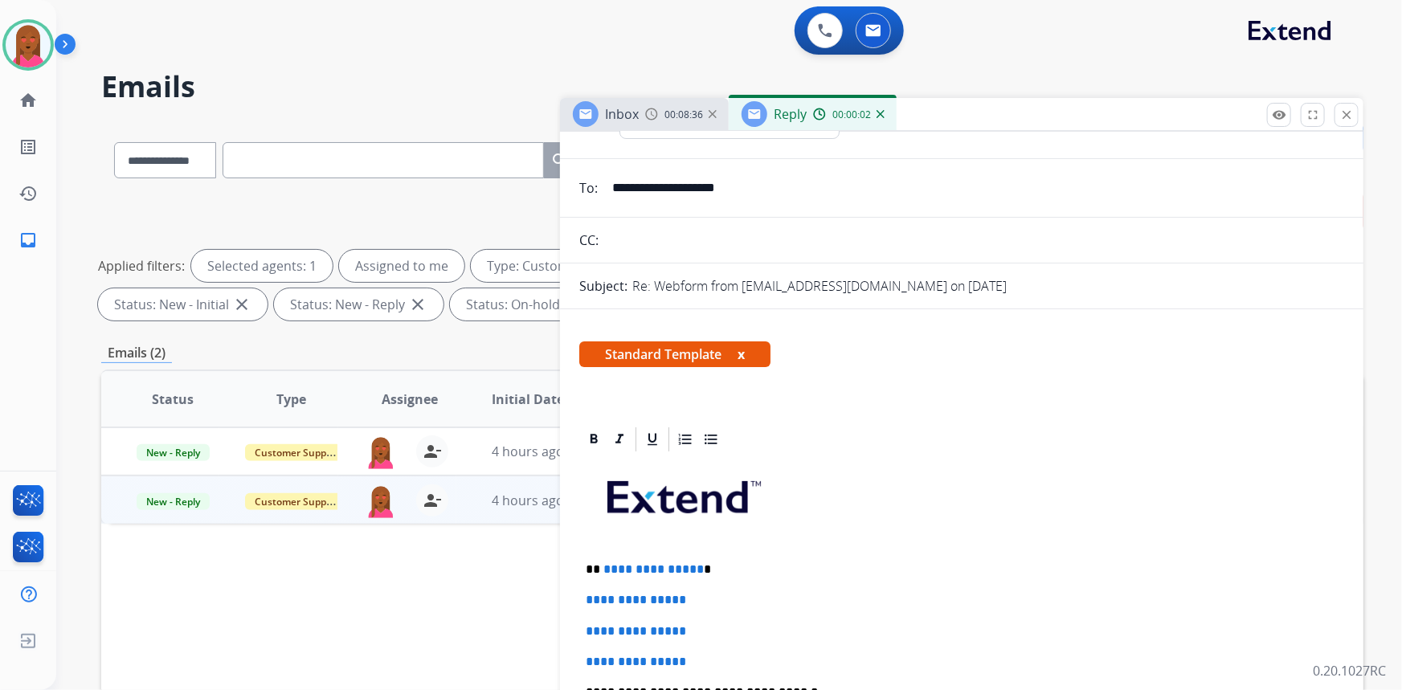
scroll to position [72, 0]
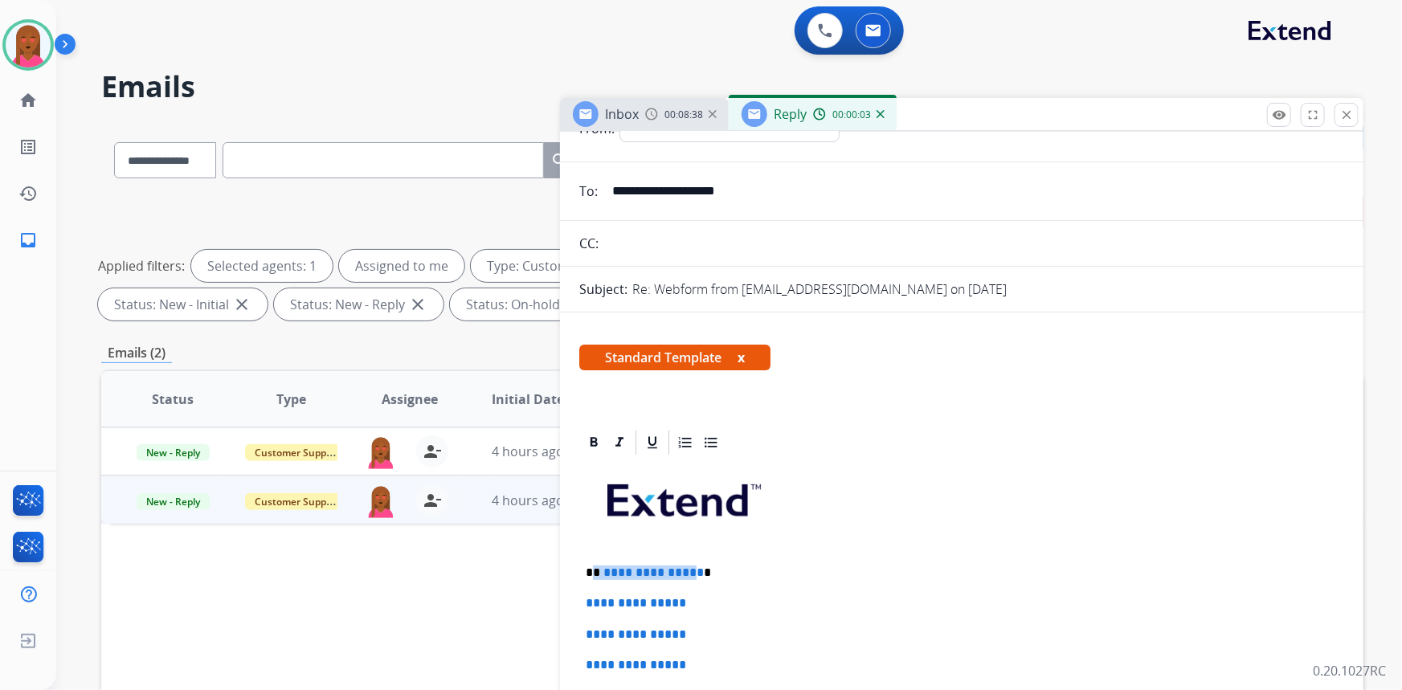
drag, startPoint x: 692, startPoint y: 569, endPoint x: 590, endPoint y: 574, distance: 101.3
click at [590, 574] on p "**********" at bounding box center [956, 573] width 740 height 14
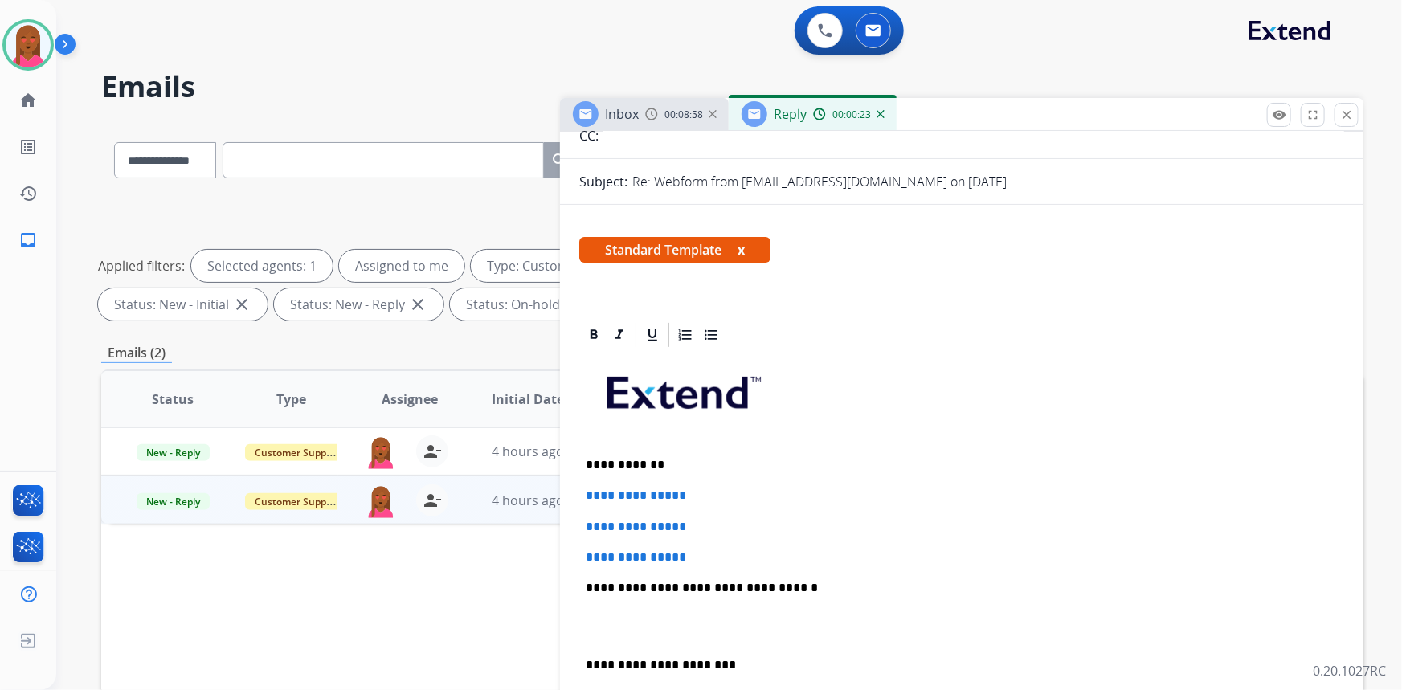
scroll to position [219, 0]
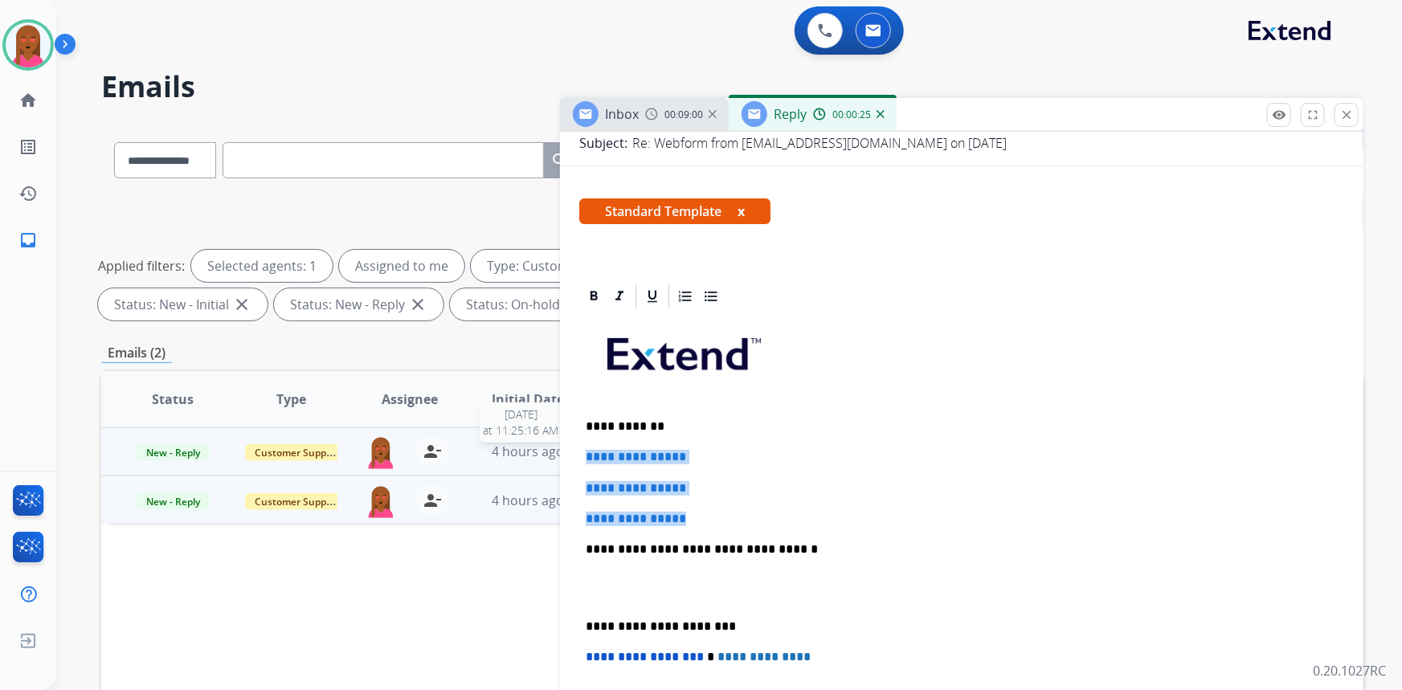
drag, startPoint x: 706, startPoint y: 517, endPoint x: 556, endPoint y: 456, distance: 161.9
click at [556, 456] on div "**********" at bounding box center [732, 556] width 1262 height 869
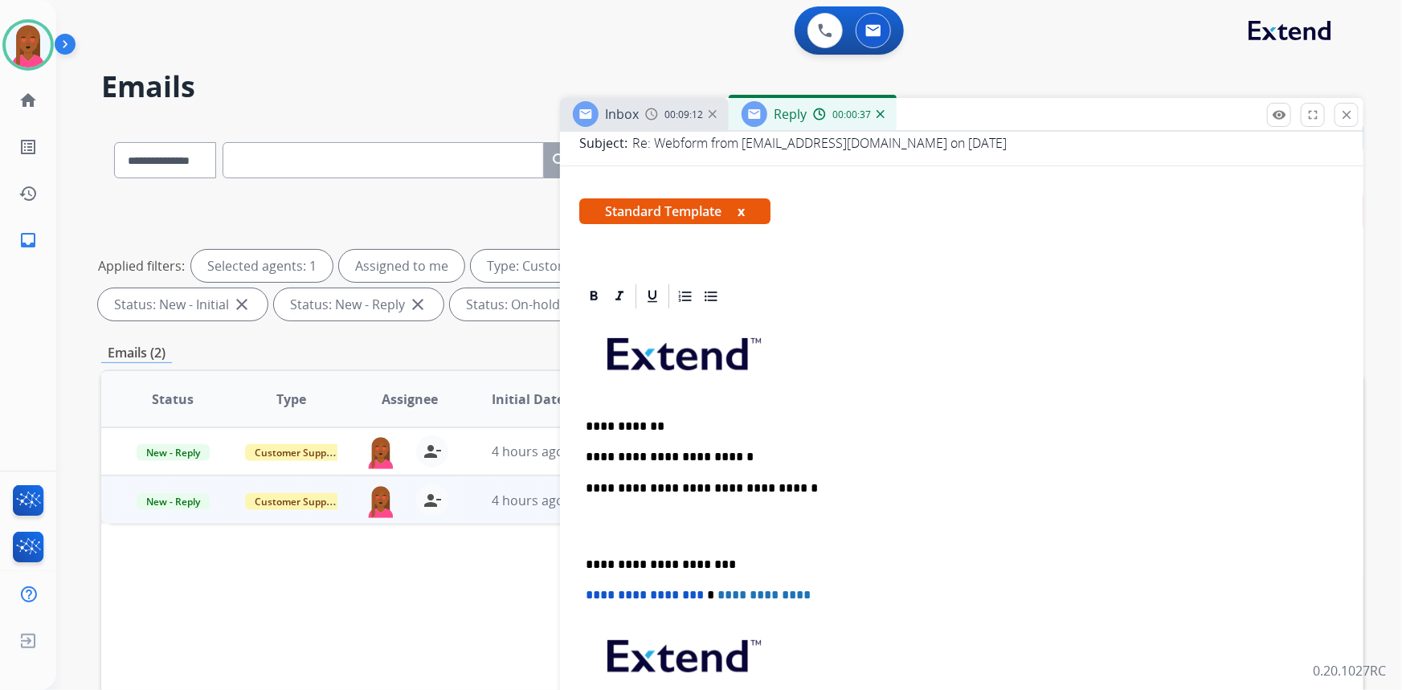
click at [1194, 426] on p "**********" at bounding box center [956, 426] width 740 height 14
drag, startPoint x: 713, startPoint y: 521, endPoint x: 583, endPoint y: 456, distance: 145.5
click at [583, 456] on div "**********" at bounding box center [961, 556] width 765 height 491
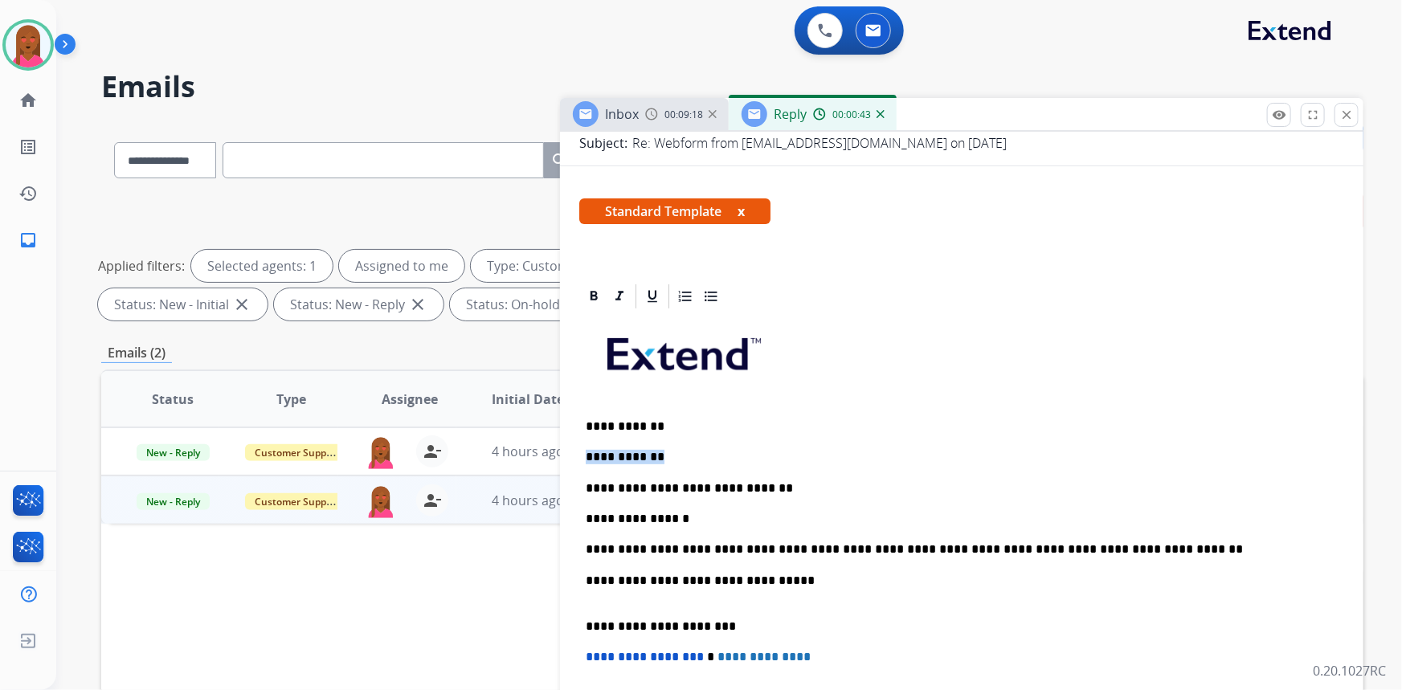
drag, startPoint x: 690, startPoint y: 456, endPoint x: 586, endPoint y: 446, distance: 104.2
click at [586, 446] on div "**********" at bounding box center [961, 587] width 765 height 553
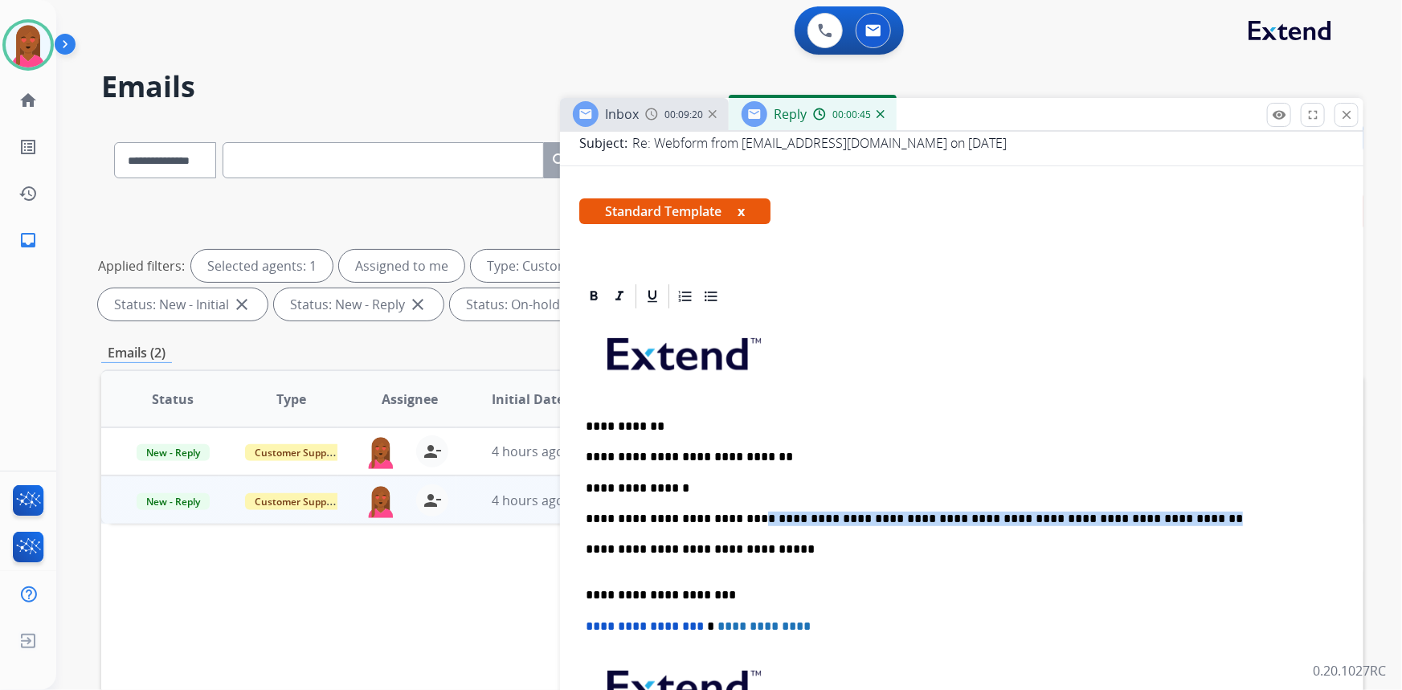
drag, startPoint x: 1143, startPoint y: 517, endPoint x: 741, endPoint y: 508, distance: 401.8
click at [741, 508] on div "**********" at bounding box center [961, 572] width 765 height 522
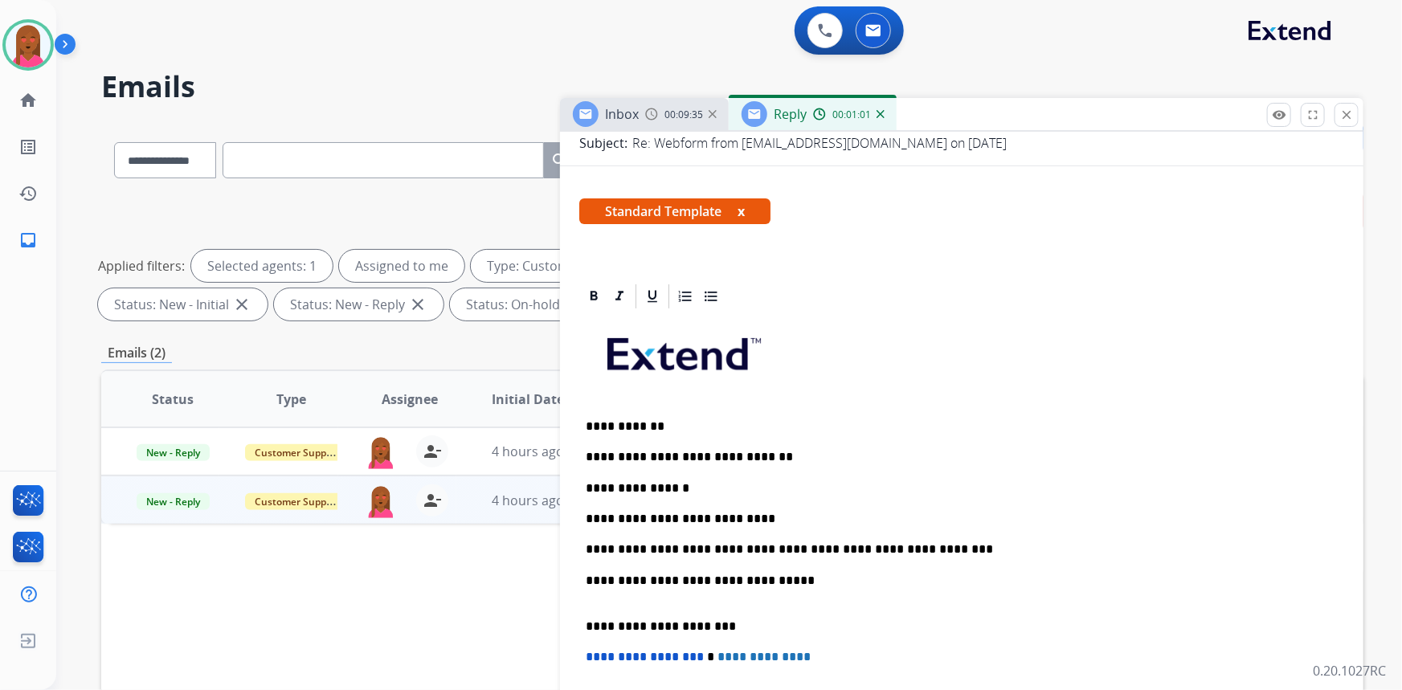
click at [611, 602] on div "**********" at bounding box center [961, 587] width 765 height 553
click at [603, 599] on p "**********" at bounding box center [956, 589] width 740 height 30
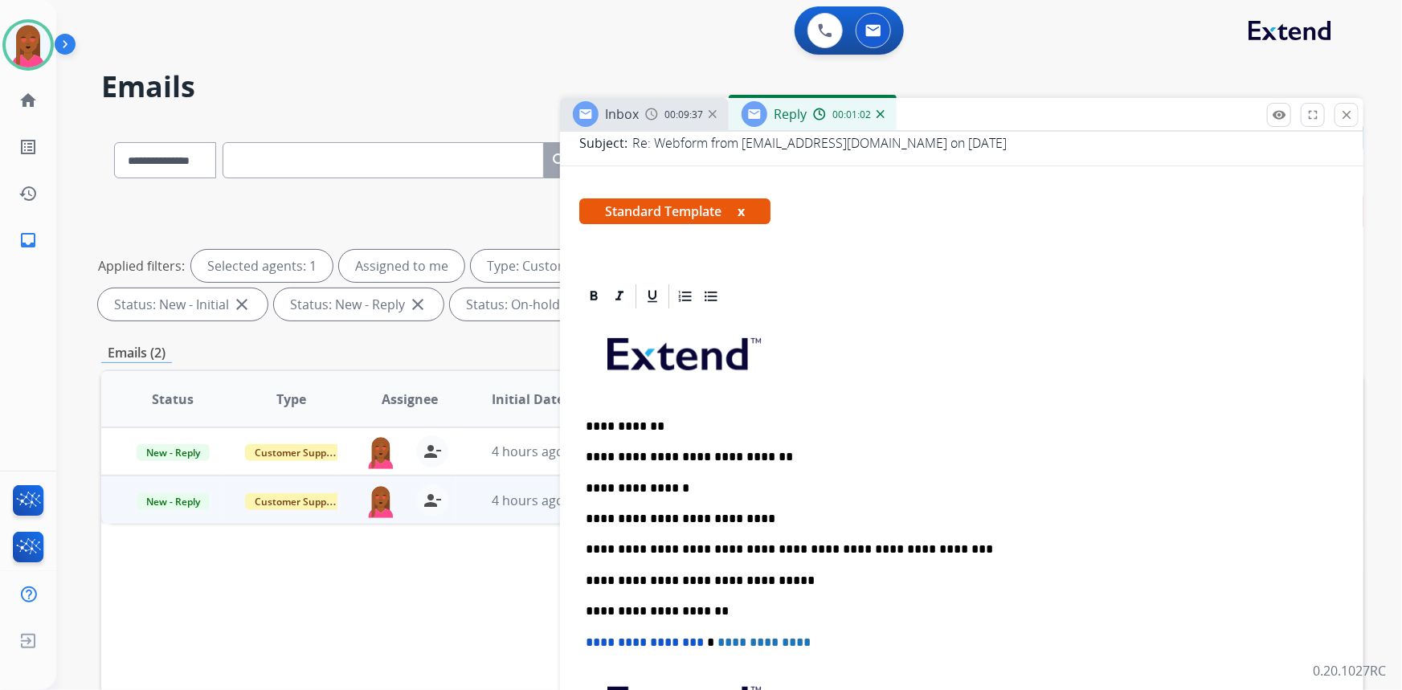
click at [604, 610] on p "**********" at bounding box center [956, 611] width 740 height 14
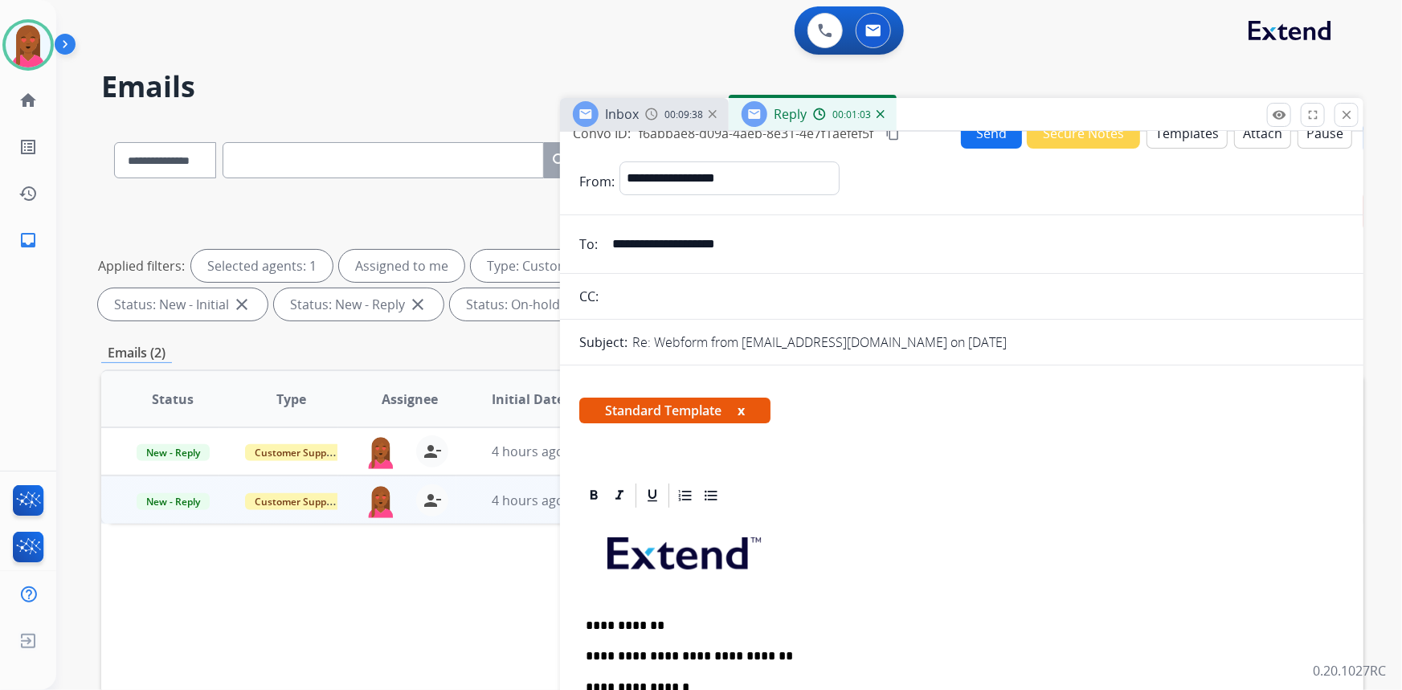
scroll to position [0, 0]
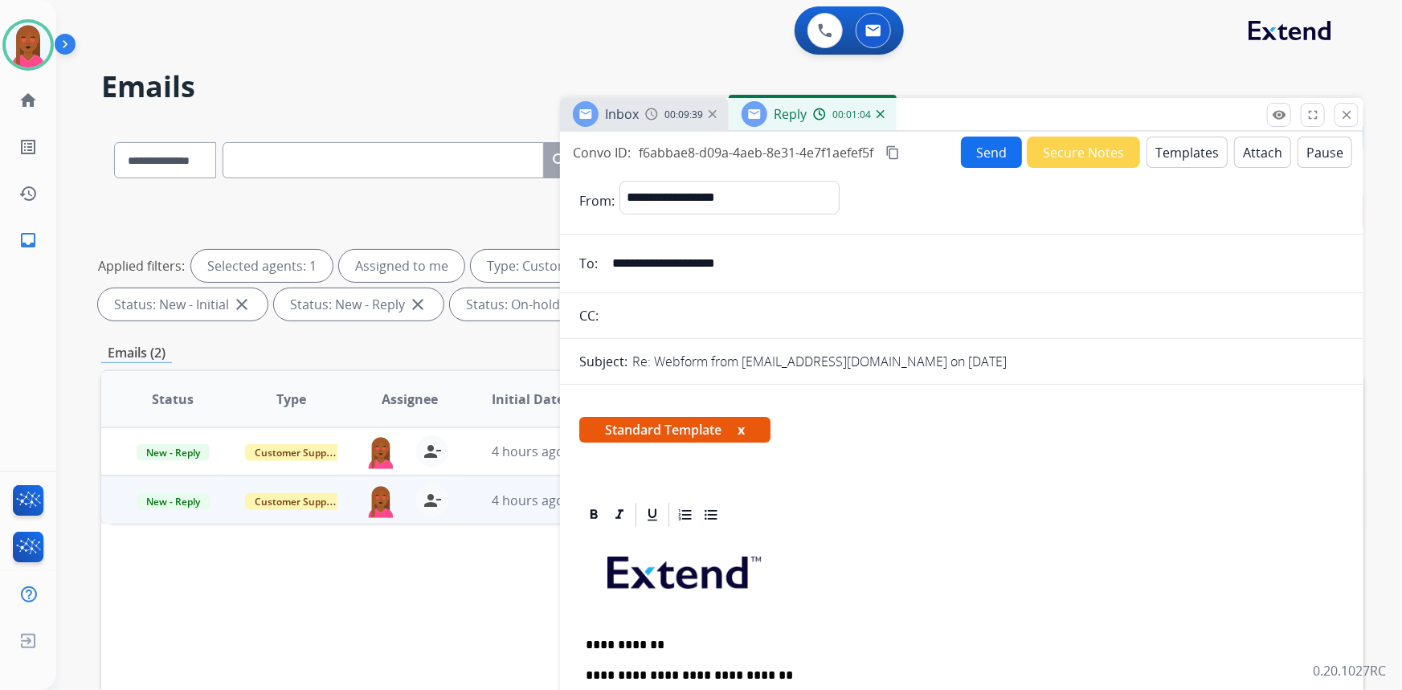
click at [983, 155] on button "Send" at bounding box center [991, 152] width 61 height 31
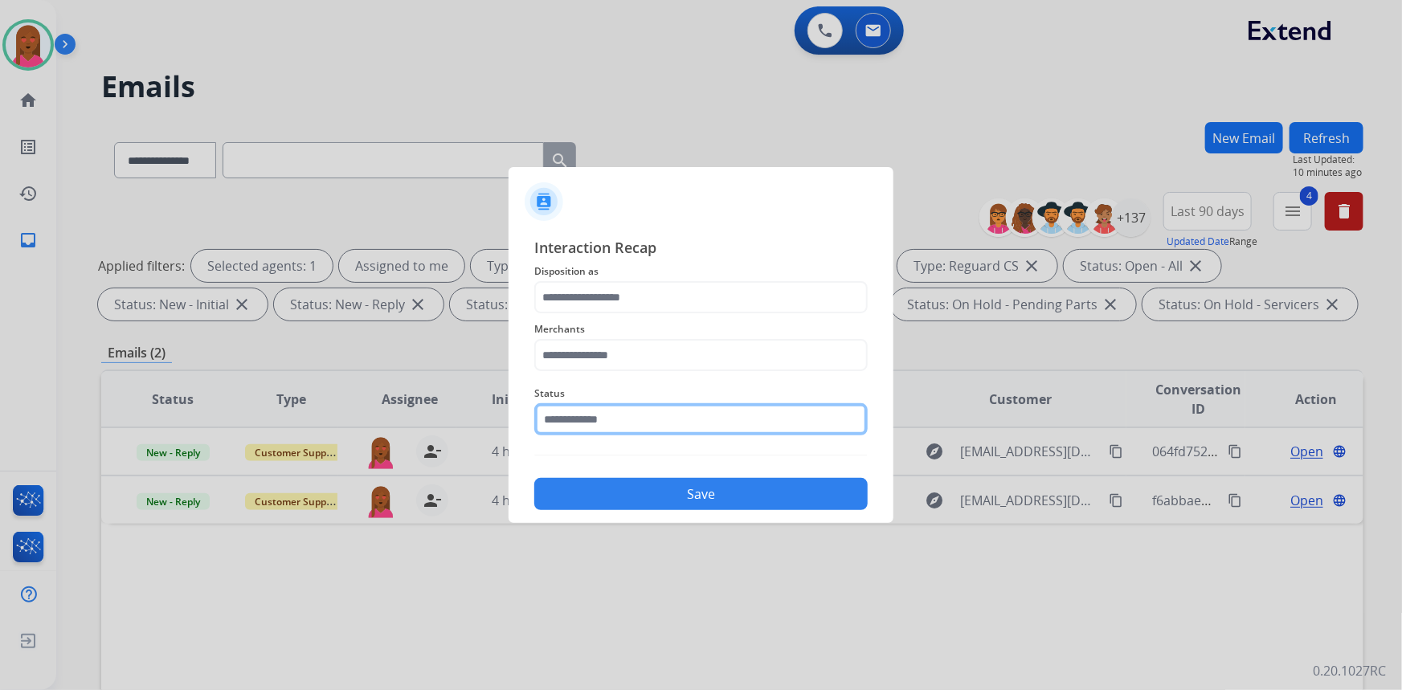
click at [643, 419] on input "text" at bounding box center [700, 419] width 333 height 32
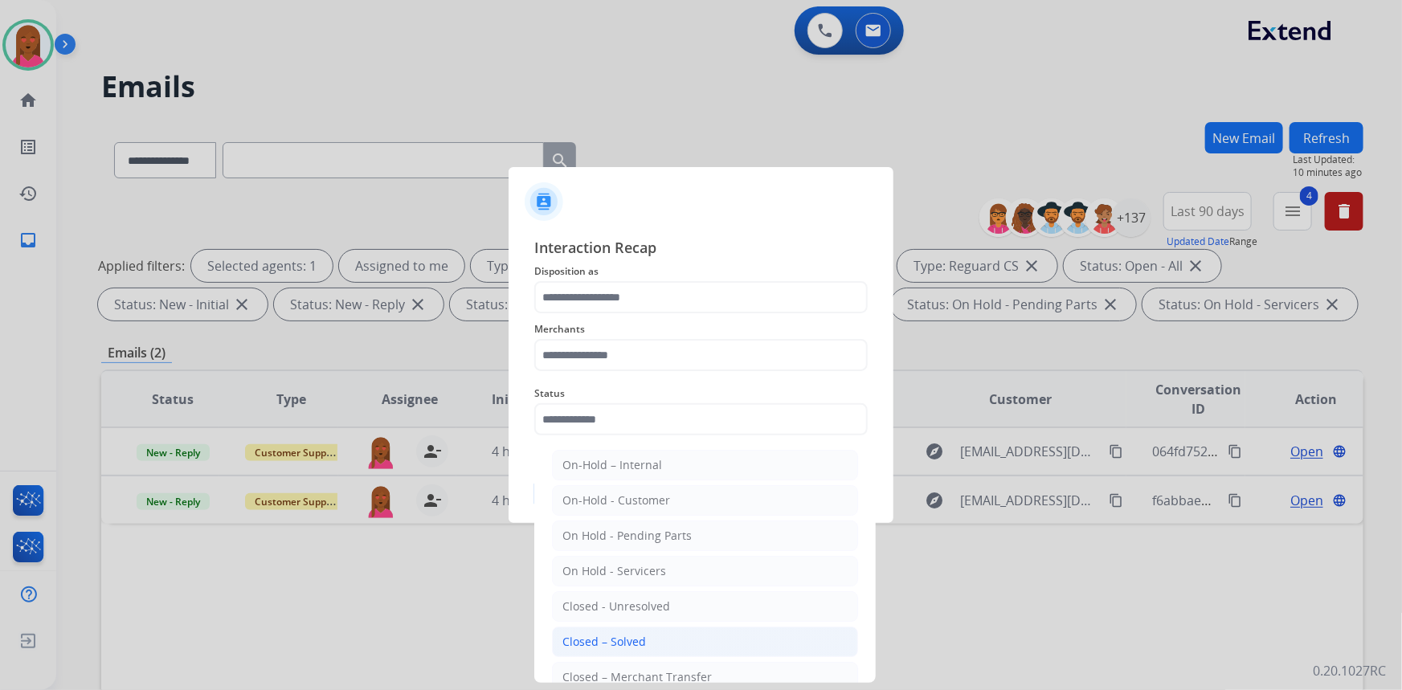
click at [615, 635] on div "Closed – Solved" at bounding box center [604, 642] width 84 height 16
type input "**********"
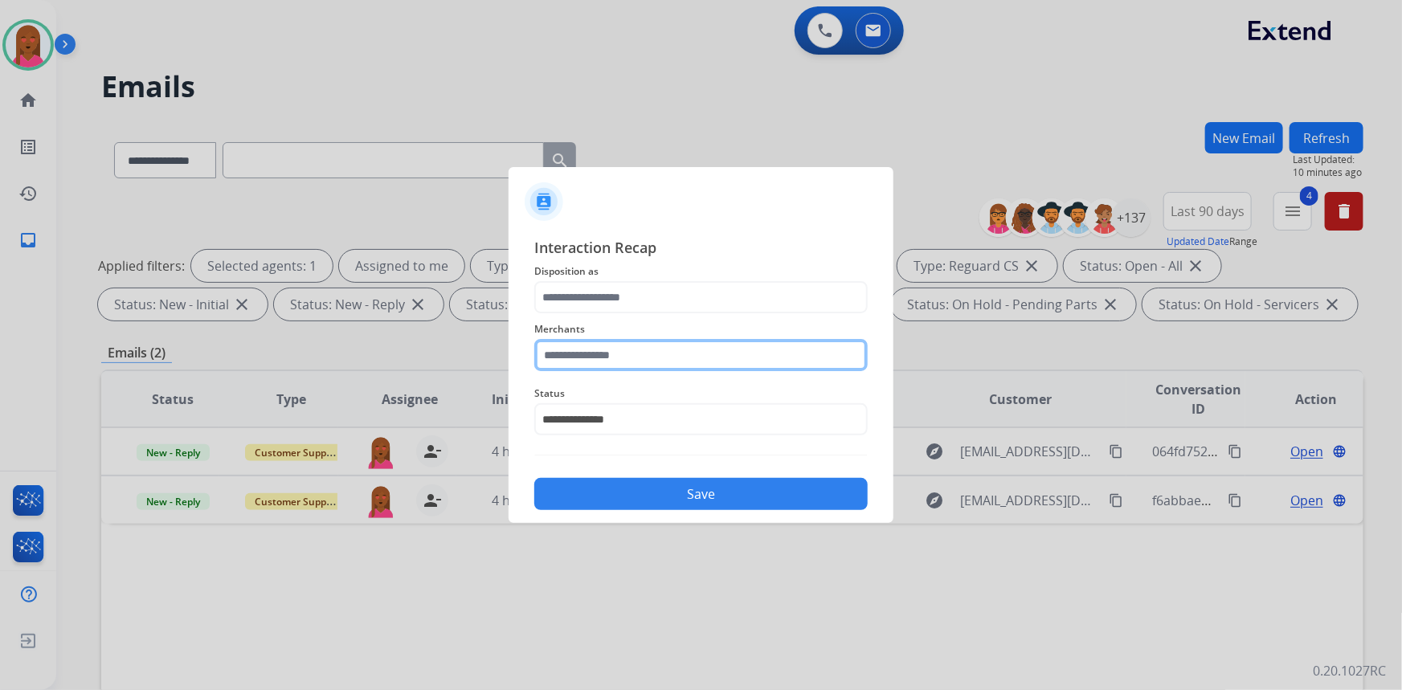
click at [622, 357] on input "text" at bounding box center [700, 355] width 333 height 32
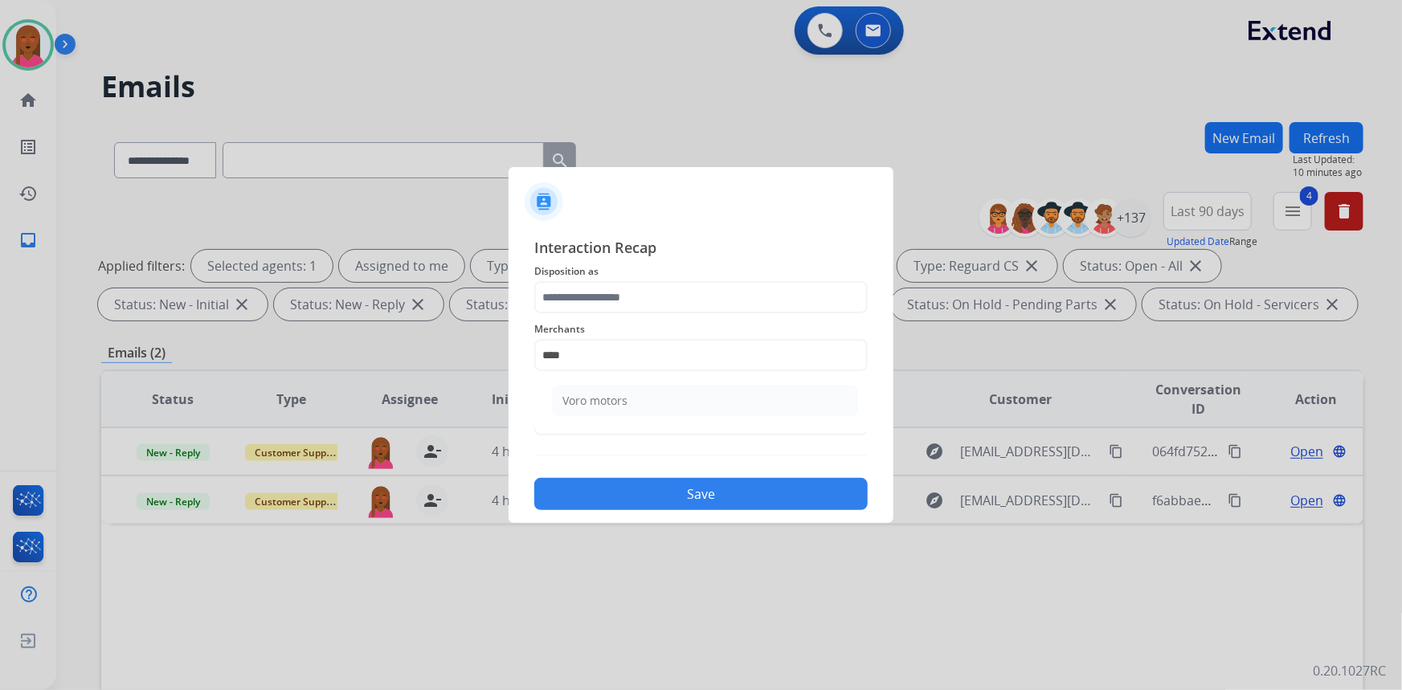
drag, startPoint x: 629, startPoint y: 398, endPoint x: 624, endPoint y: 353, distance: 45.2
click at [629, 399] on li "Voro motors" at bounding box center [705, 401] width 306 height 31
type input "**********"
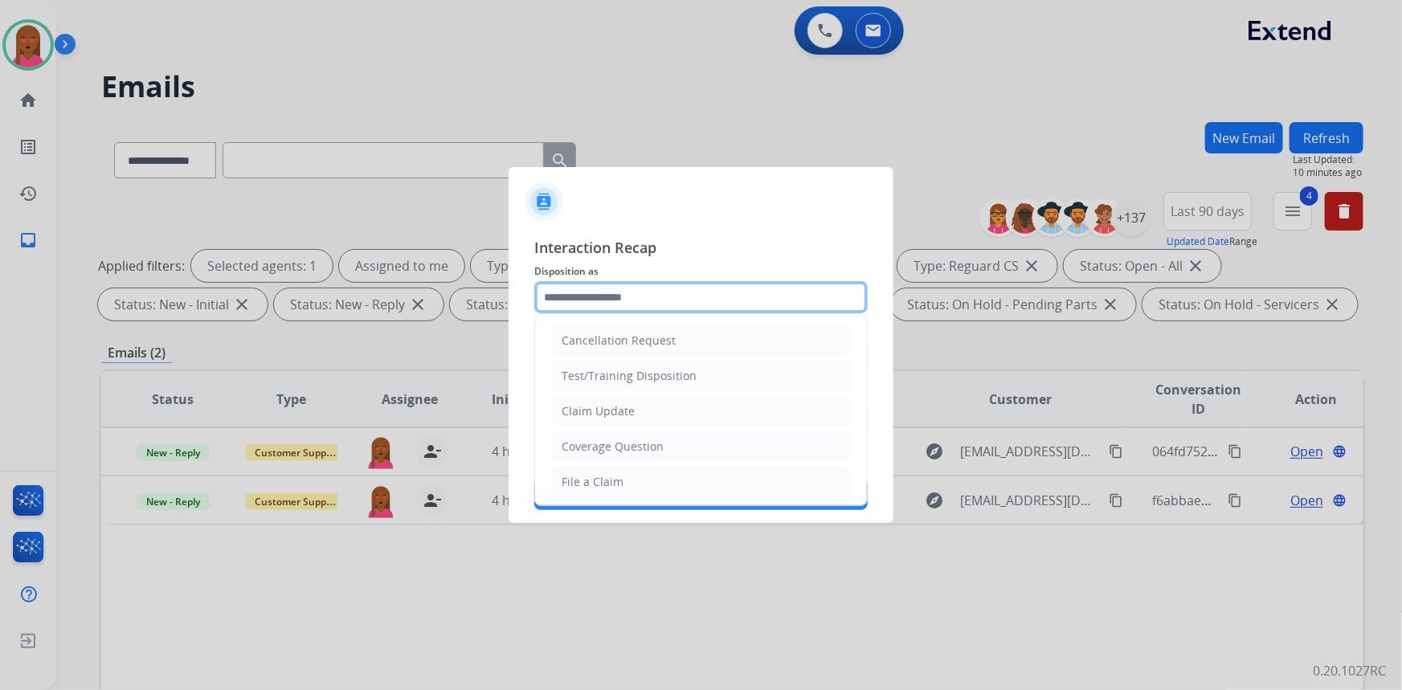
click at [643, 304] on input "text" at bounding box center [700, 297] width 333 height 32
click at [633, 411] on li "Claim Update" at bounding box center [701, 411] width 300 height 31
type input "**********"
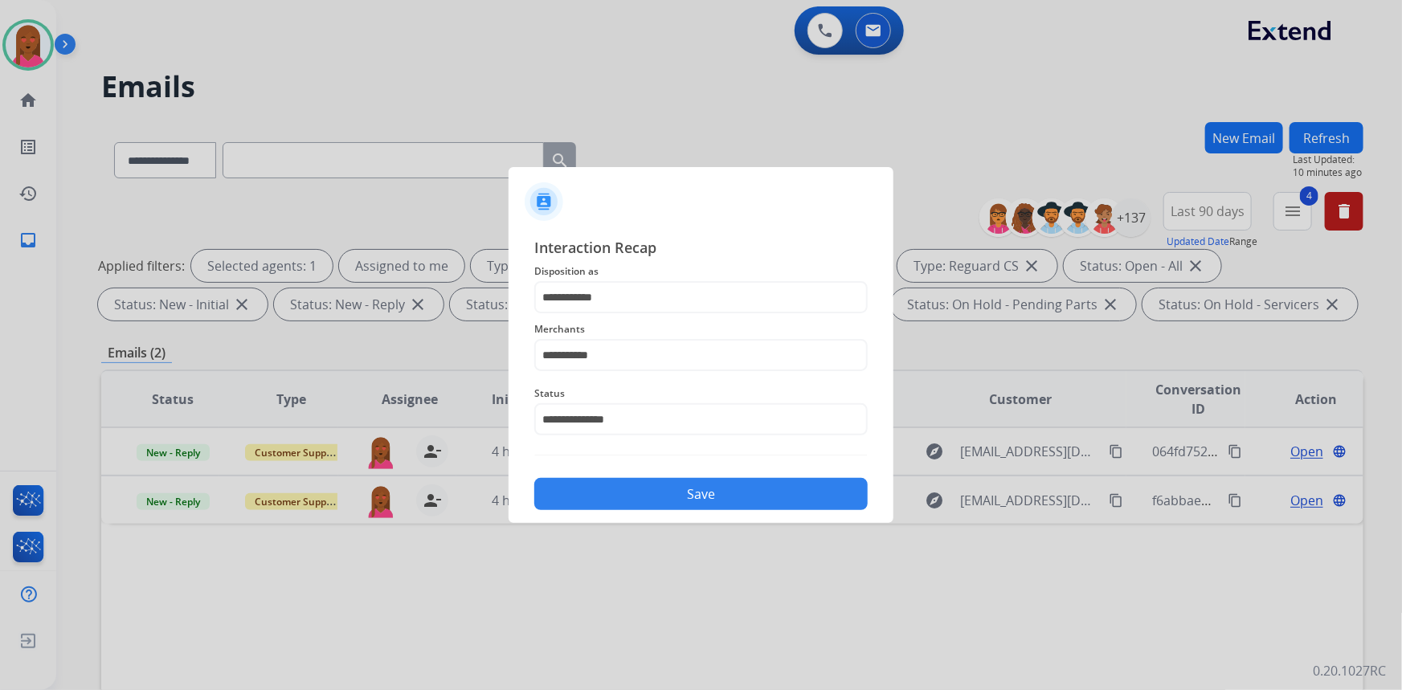
click at [668, 496] on button "Save" at bounding box center [700, 494] width 333 height 32
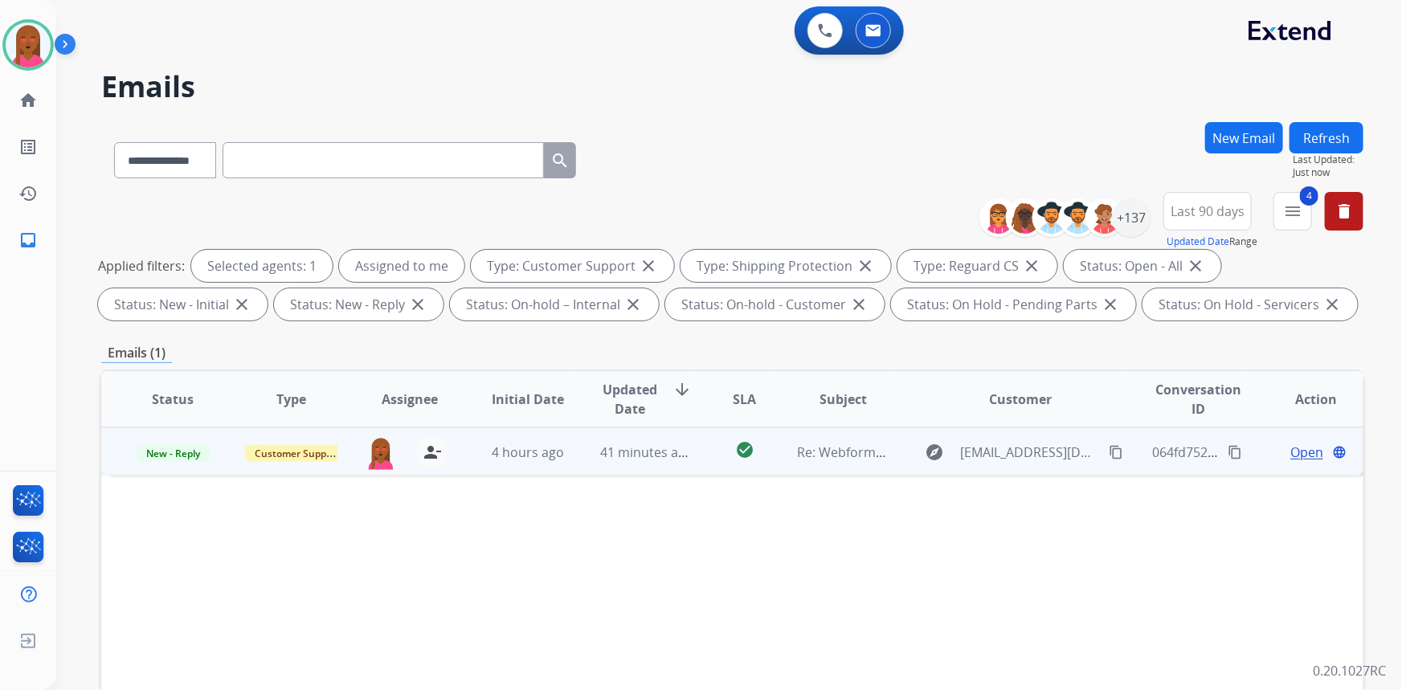
click at [1300, 451] on span "Open" at bounding box center [1306, 452] width 33 height 19
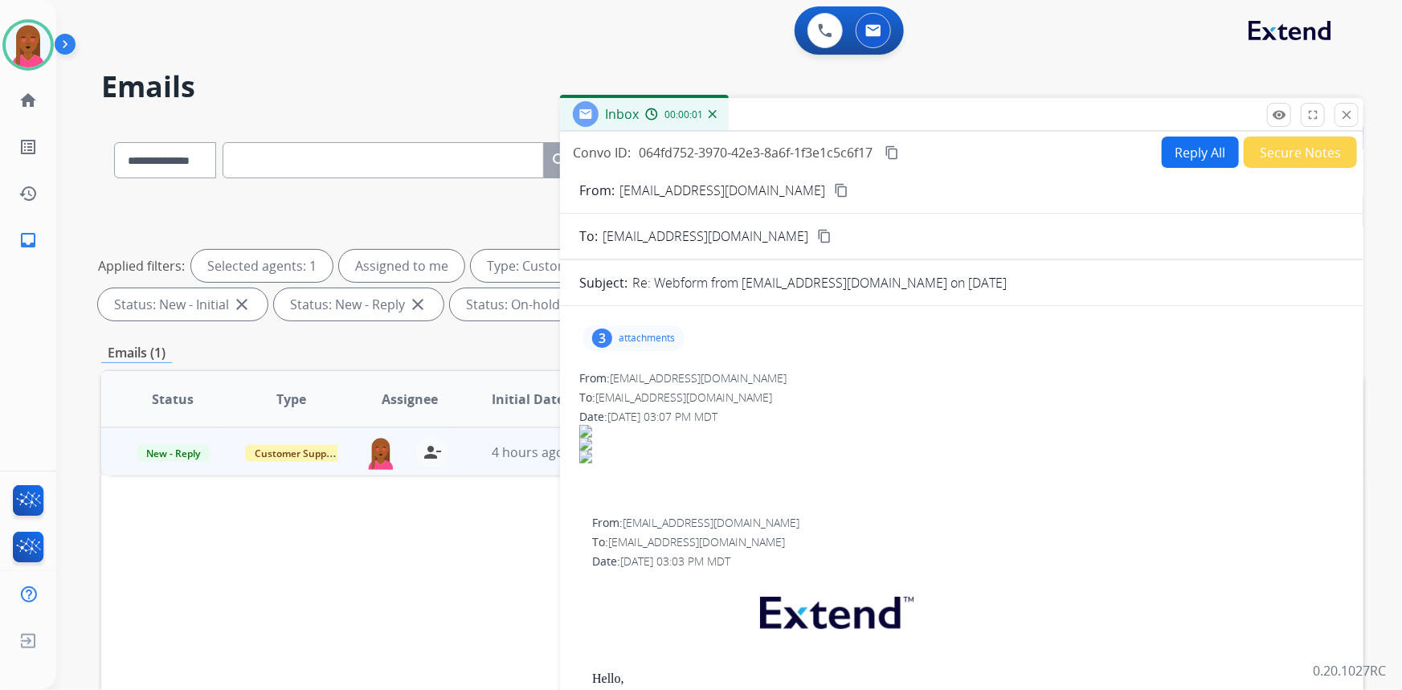
click at [834, 190] on mat-icon "content_copy" at bounding box center [841, 190] width 14 height 14
drag, startPoint x: 579, startPoint y: 321, endPoint x: 587, endPoint y: 333, distance: 14.5
click at [583, 324] on div "3 attachments" at bounding box center [961, 338] width 765 height 39
click at [592, 333] on div "3 attachments" at bounding box center [633, 338] width 102 height 26
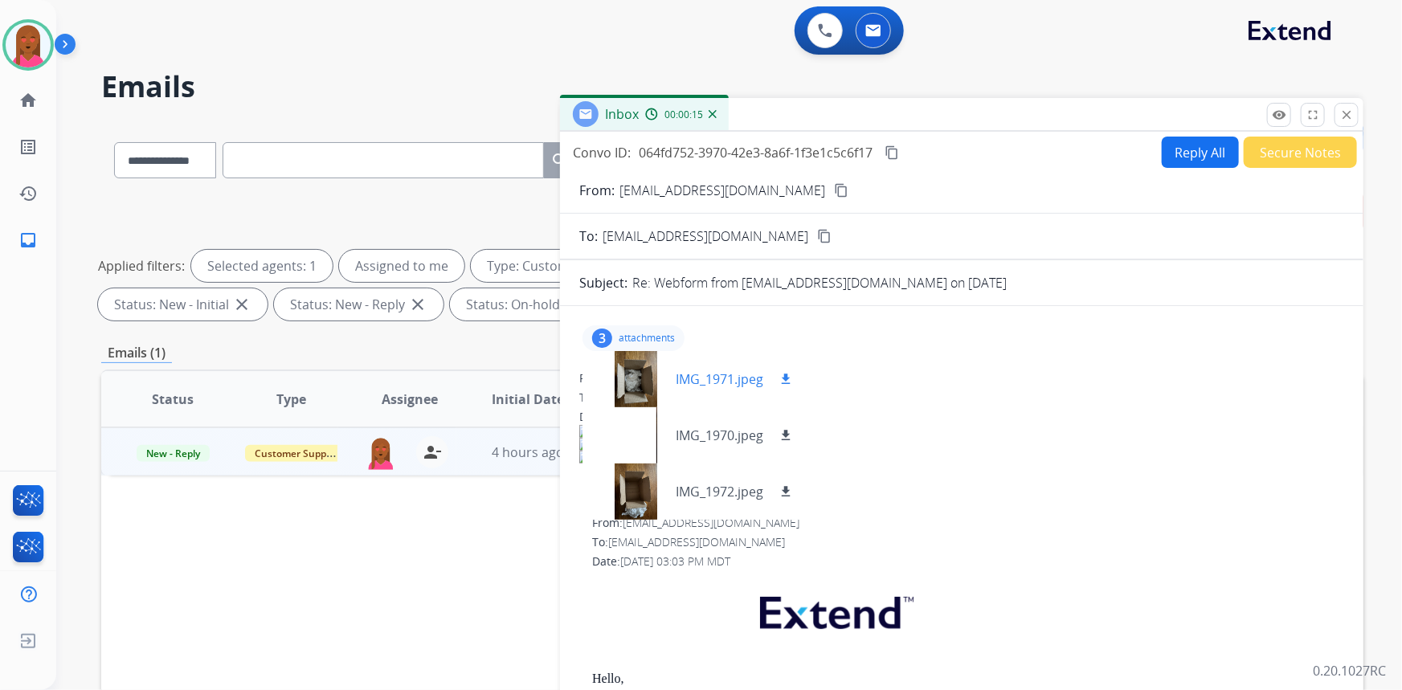
click at [623, 380] on div at bounding box center [635, 379] width 80 height 56
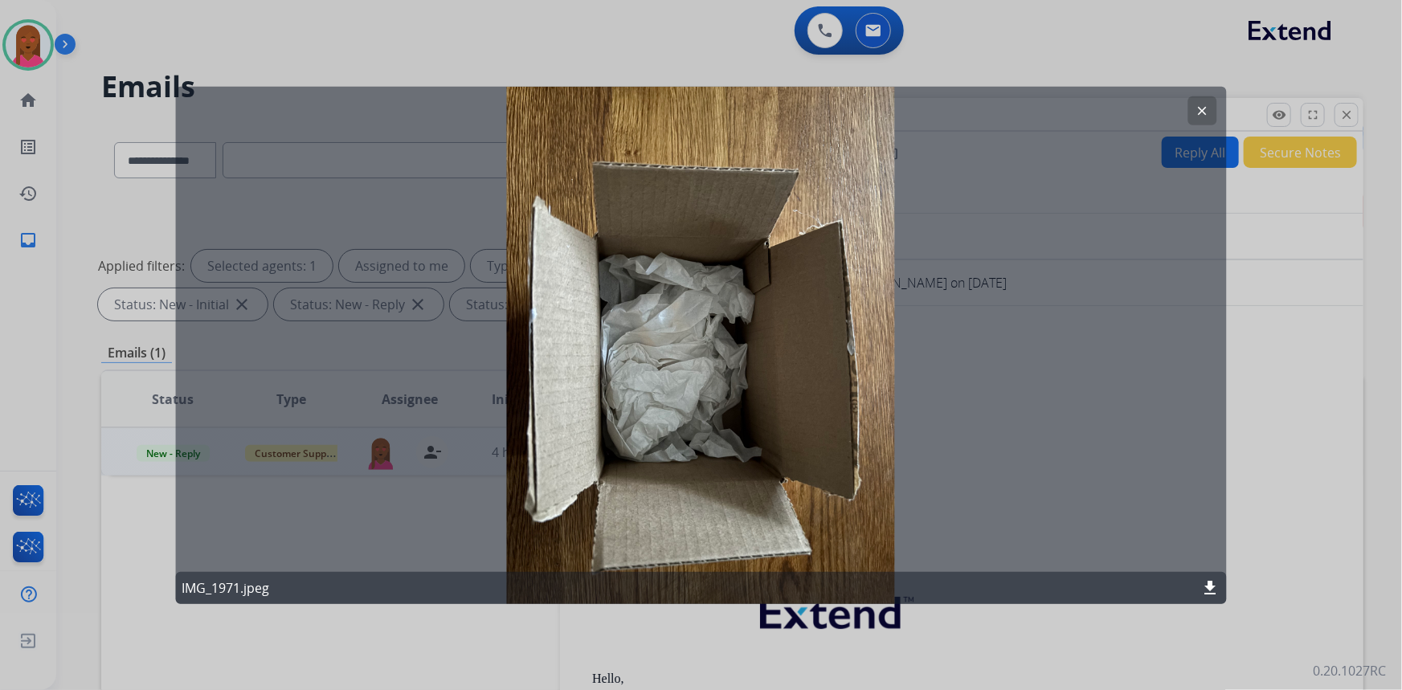
drag, startPoint x: 1198, startPoint y: 112, endPoint x: 1113, endPoint y: 112, distance: 85.2
click at [1198, 112] on mat-icon "clear" at bounding box center [1202, 110] width 14 height 14
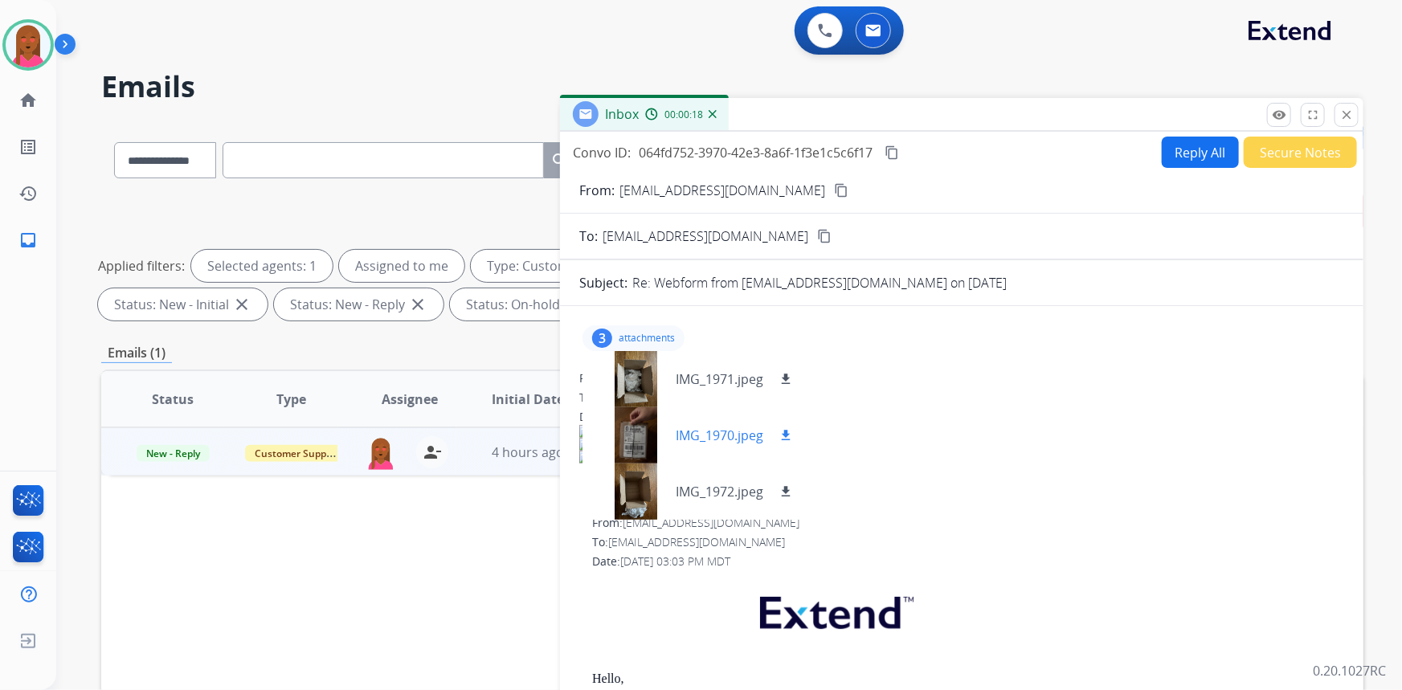
click at [624, 440] on div at bounding box center [635, 435] width 80 height 56
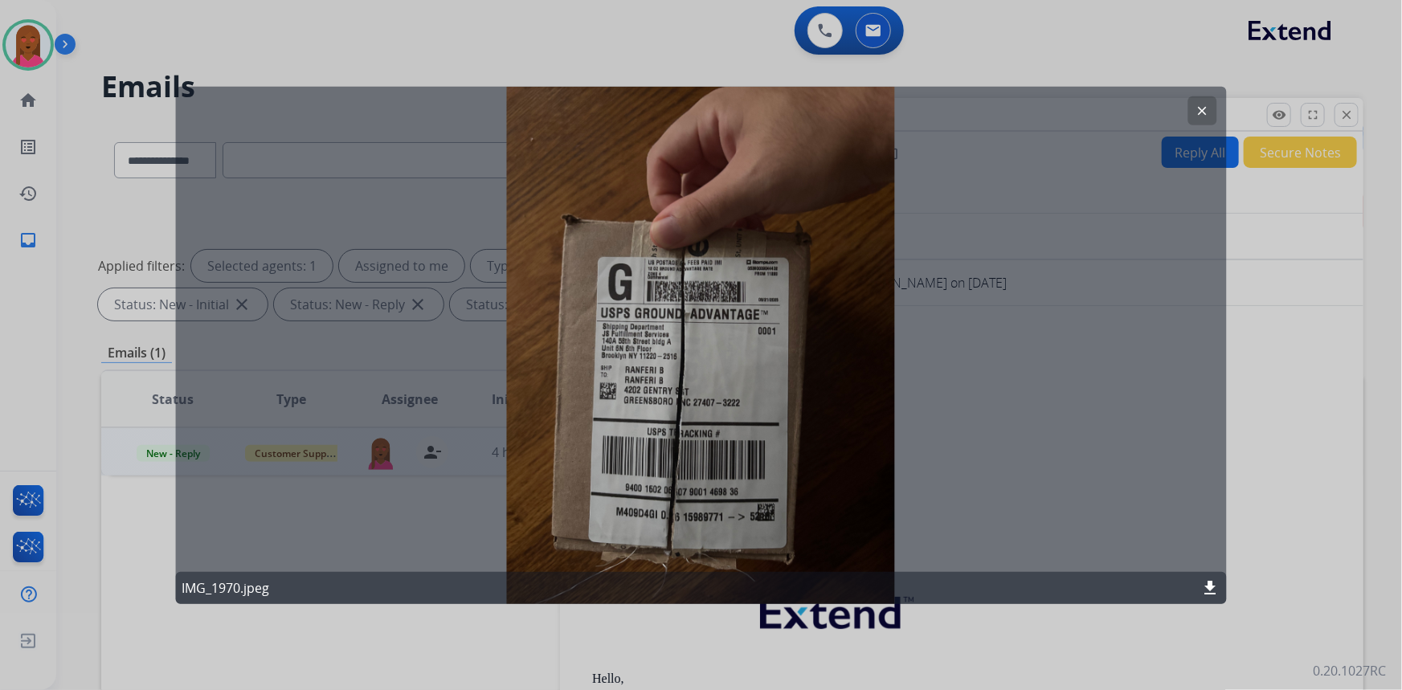
click at [1197, 103] on button "clear" at bounding box center [1202, 110] width 29 height 29
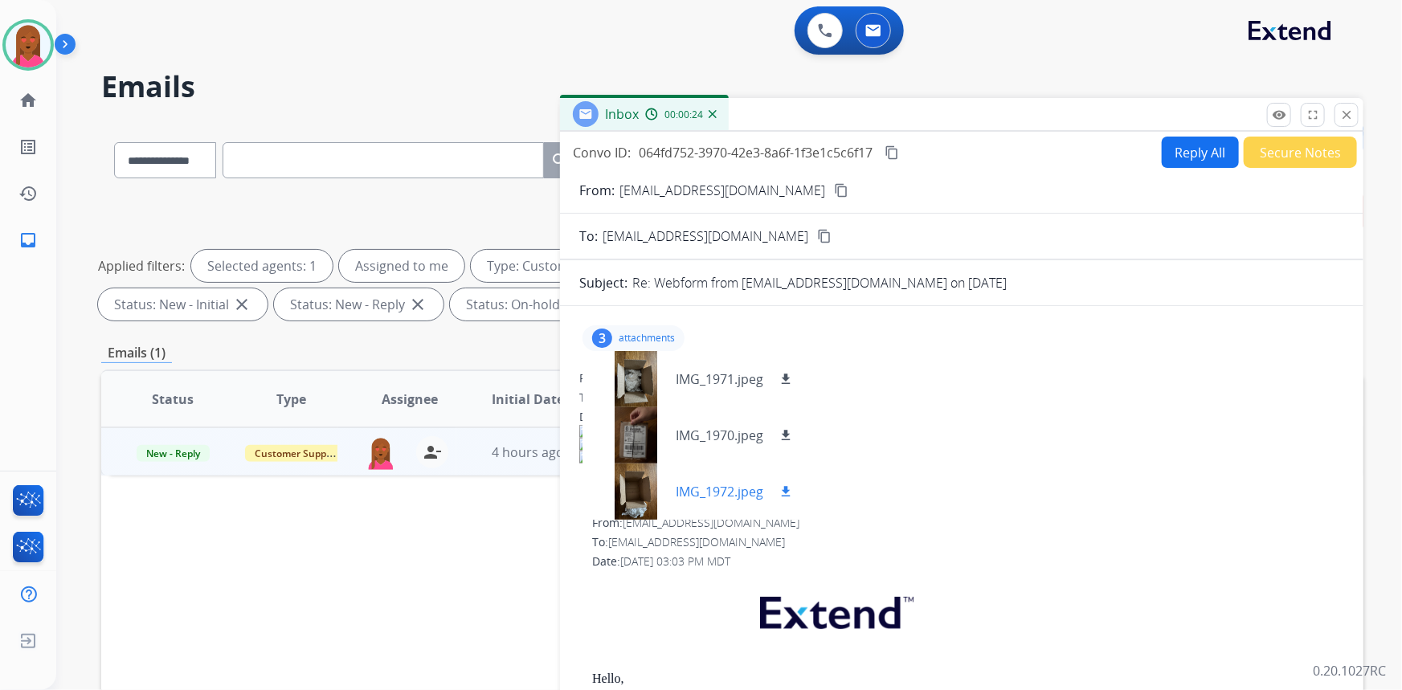
click at [628, 506] on div at bounding box center [635, 492] width 80 height 56
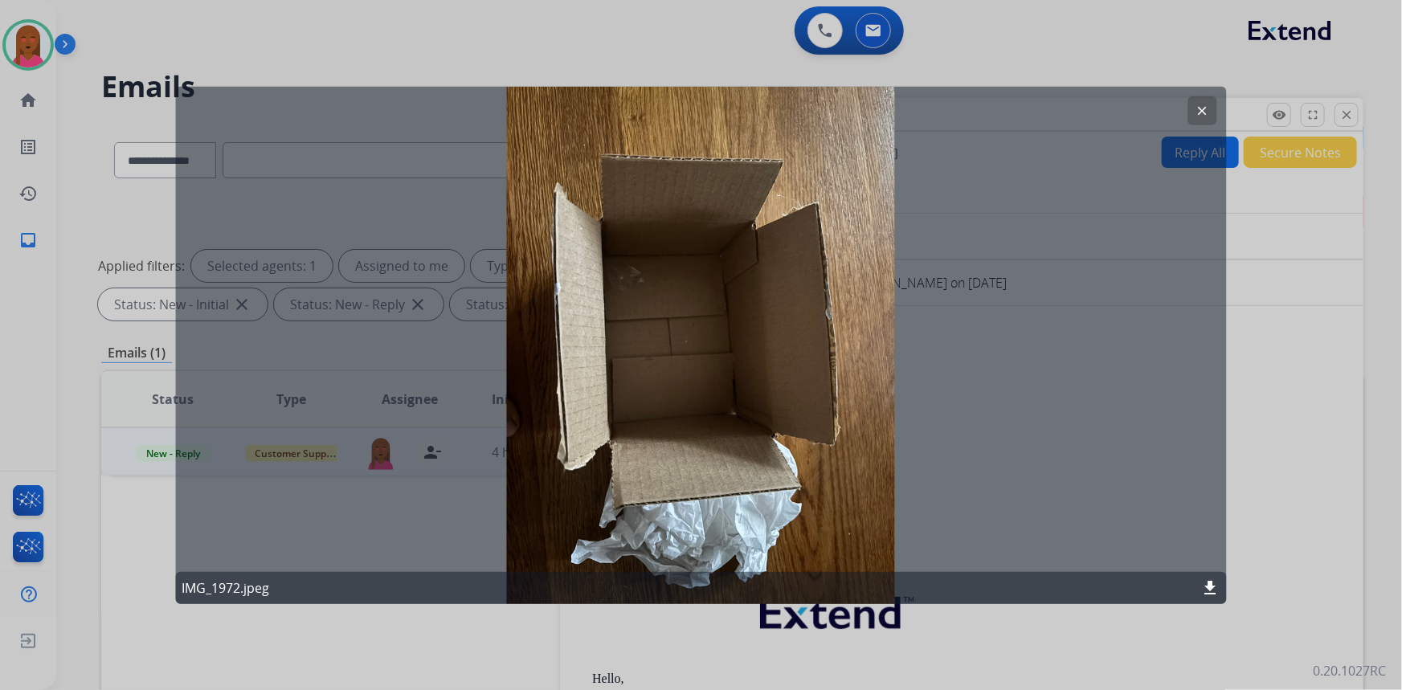
click at [1207, 106] on mat-icon "clear" at bounding box center [1202, 110] width 14 height 14
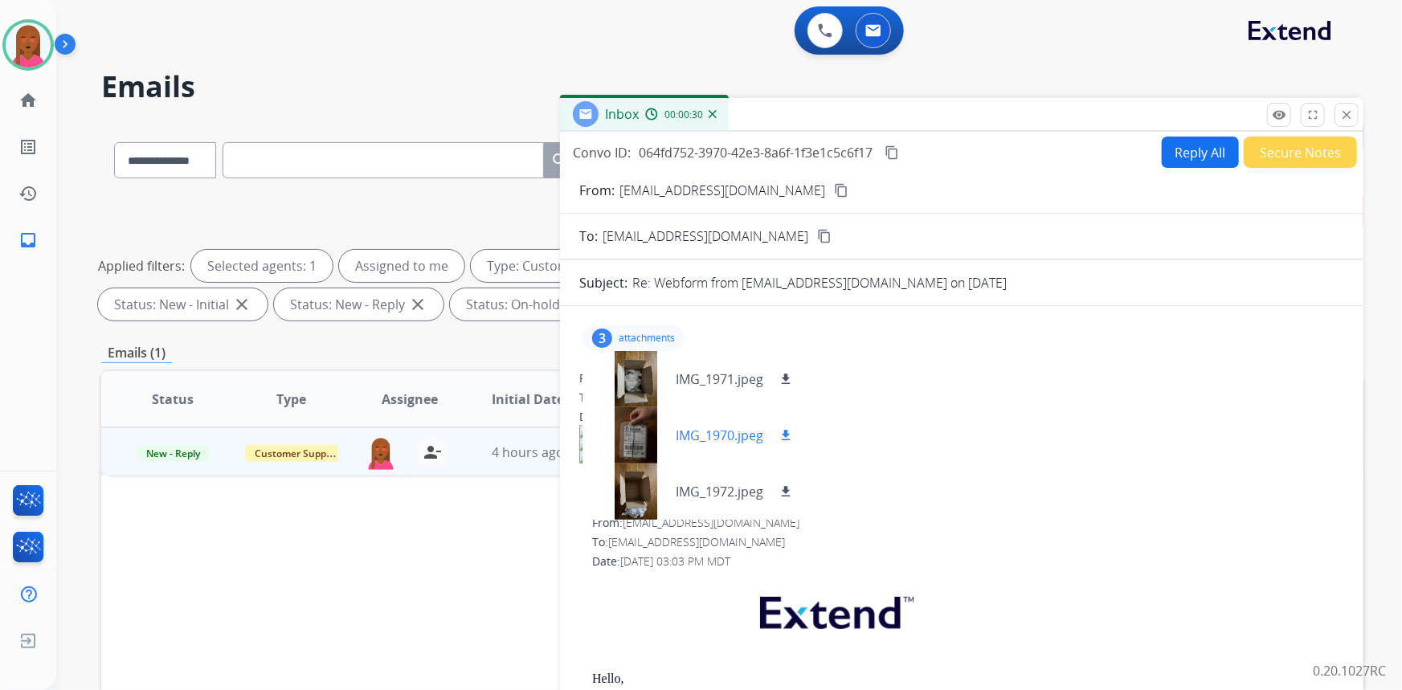
click at [656, 439] on div at bounding box center [635, 435] width 80 height 56
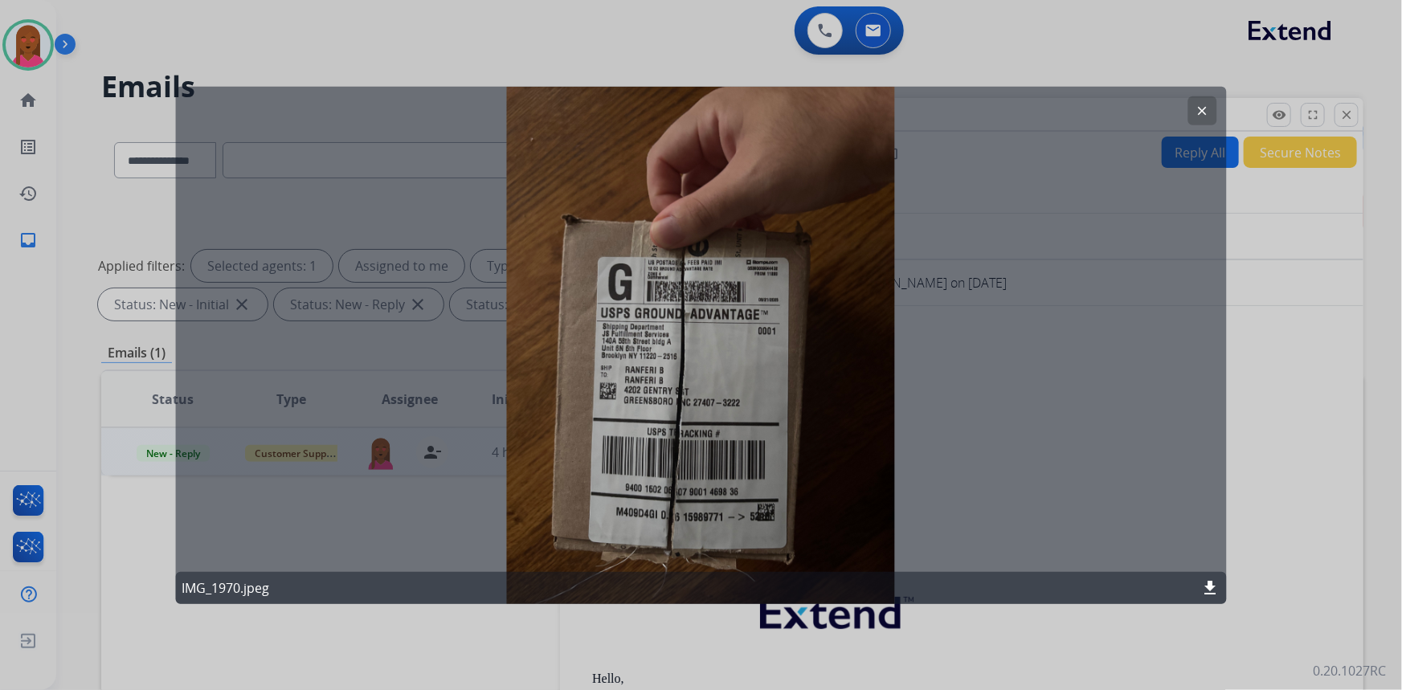
click at [1208, 111] on mat-icon "clear" at bounding box center [1202, 110] width 14 height 14
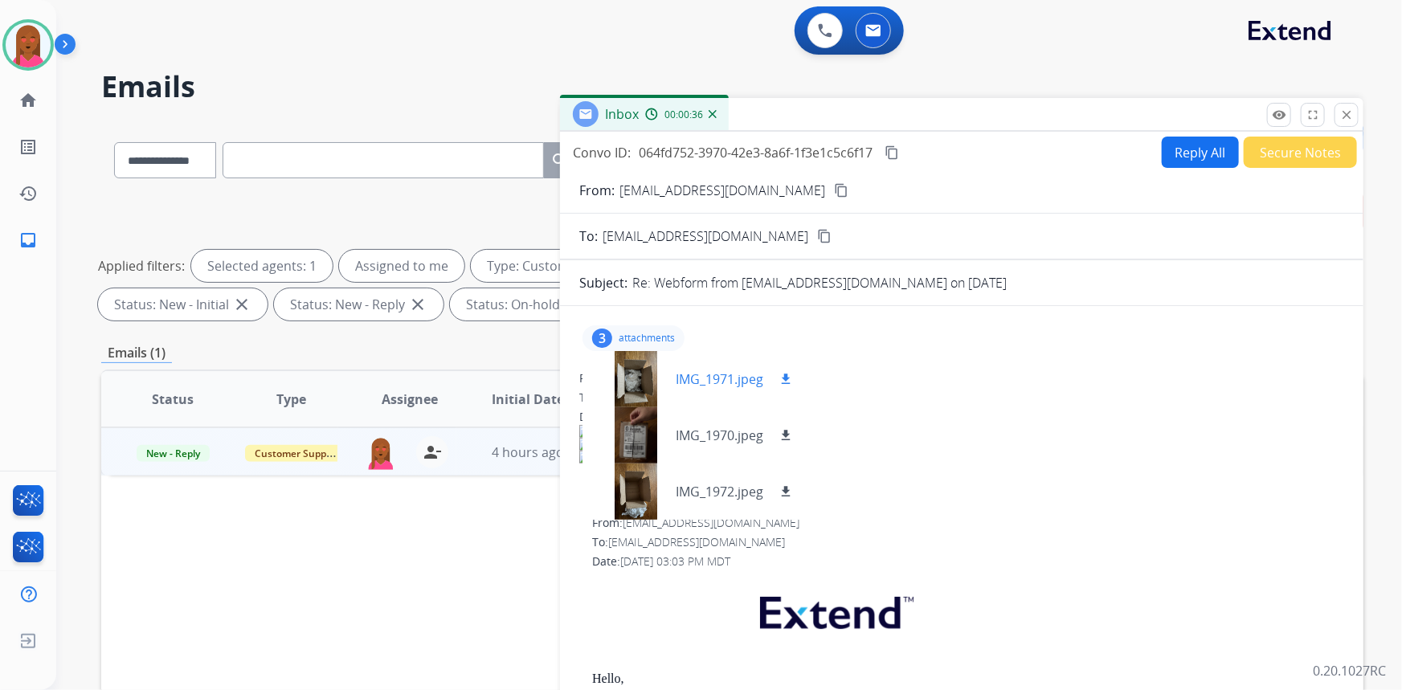
click at [646, 377] on div at bounding box center [635, 379] width 80 height 56
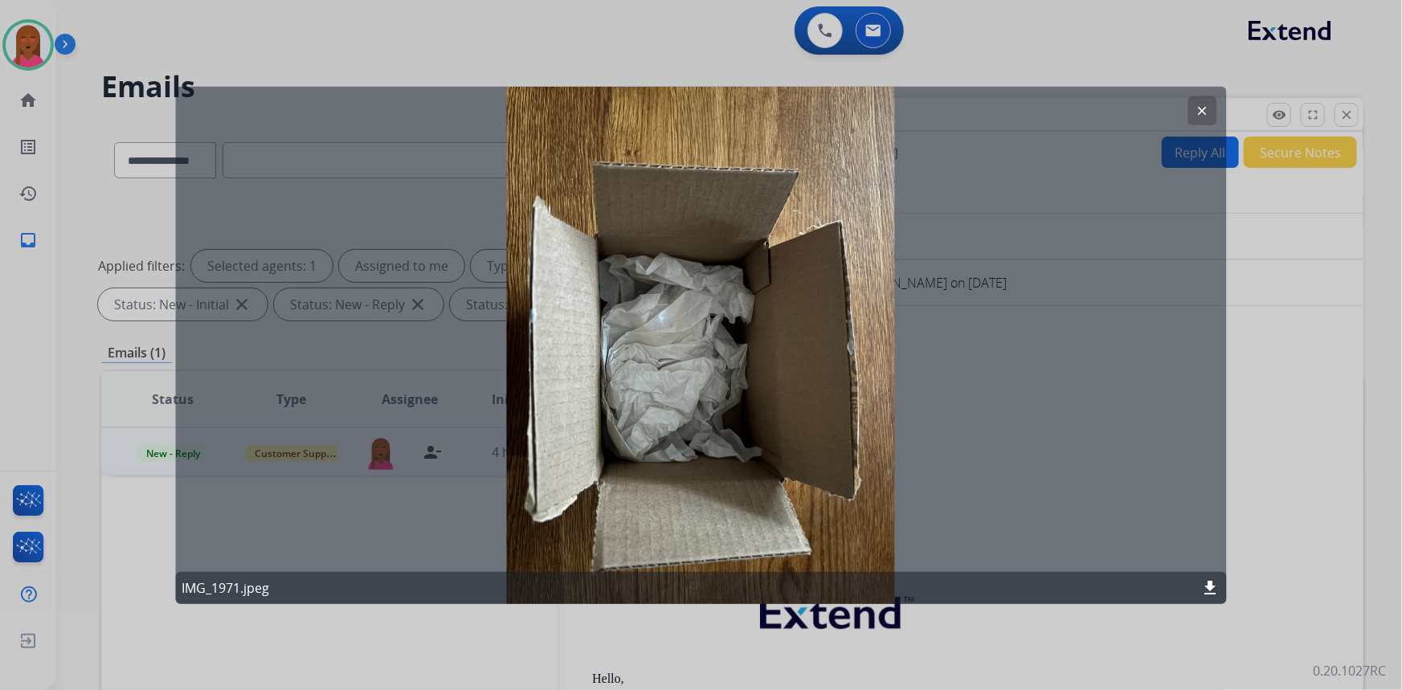
click at [1201, 110] on mat-icon "clear" at bounding box center [1202, 110] width 14 height 14
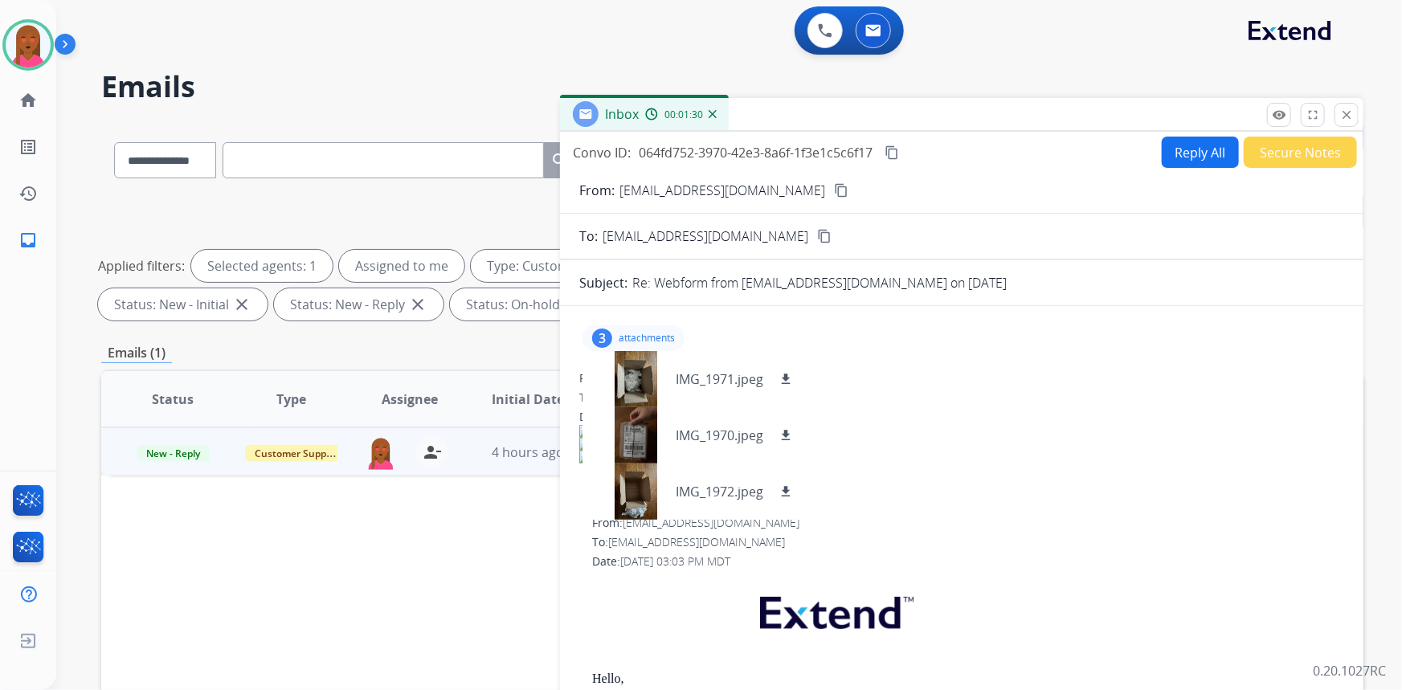
click at [614, 334] on div "3 attachments IMG_1971.jpeg download IMG_1970.jpeg download IMG_1972.jpeg downl…" at bounding box center [633, 338] width 102 height 26
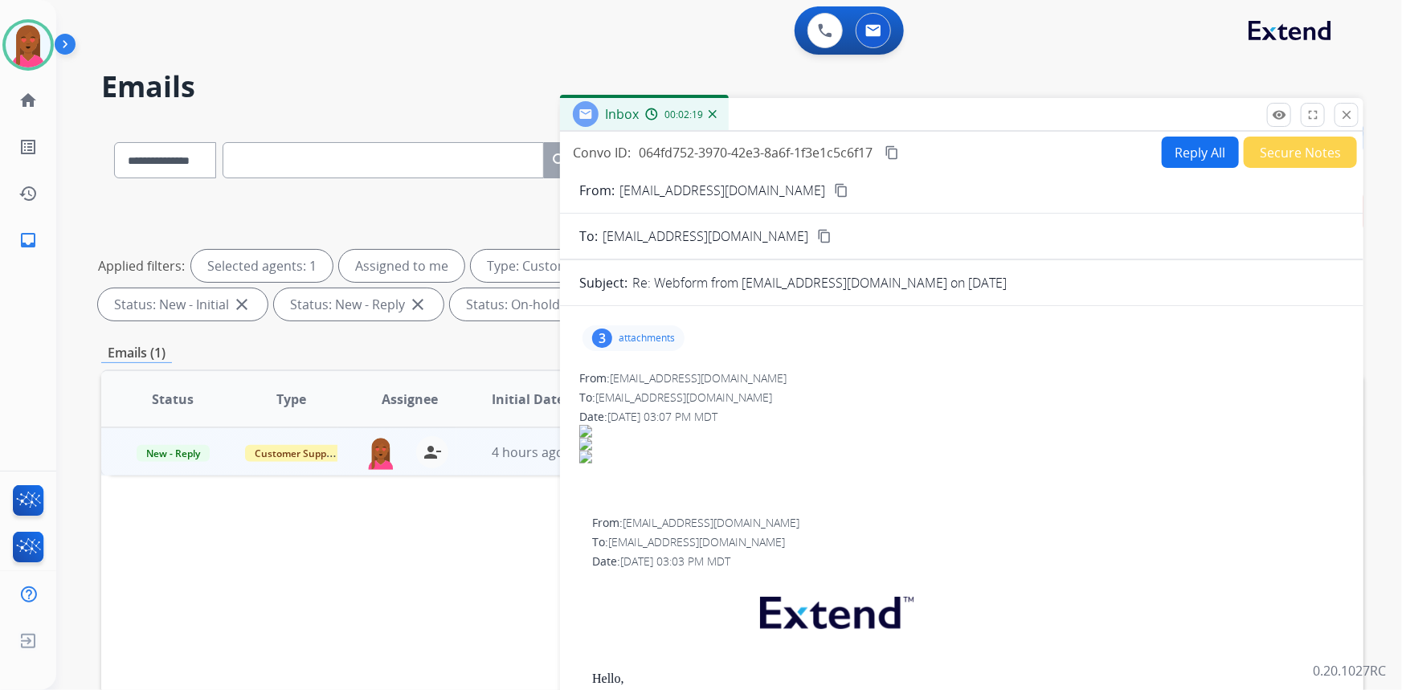
click at [1162, 153] on button "Reply All" at bounding box center [1200, 152] width 77 height 31
select select "**********"
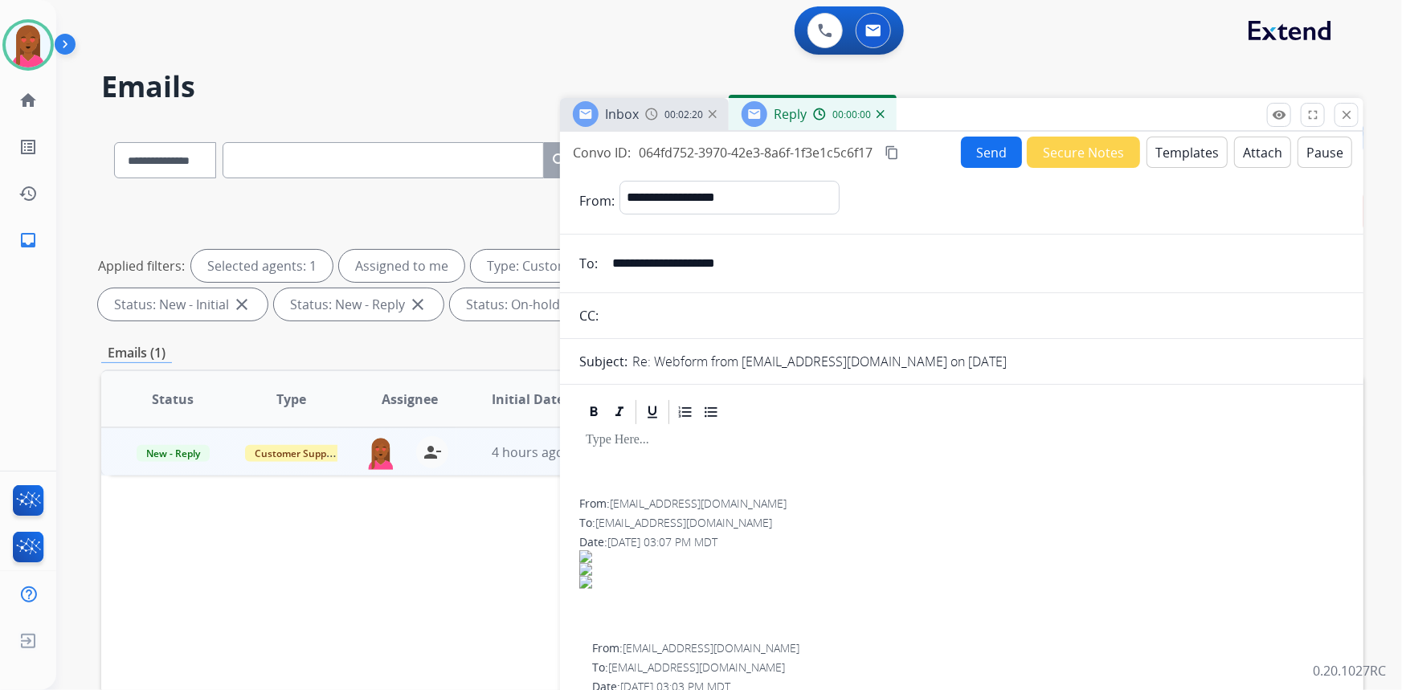
click at [1194, 152] on button "Templates" at bounding box center [1186, 152] width 81 height 31
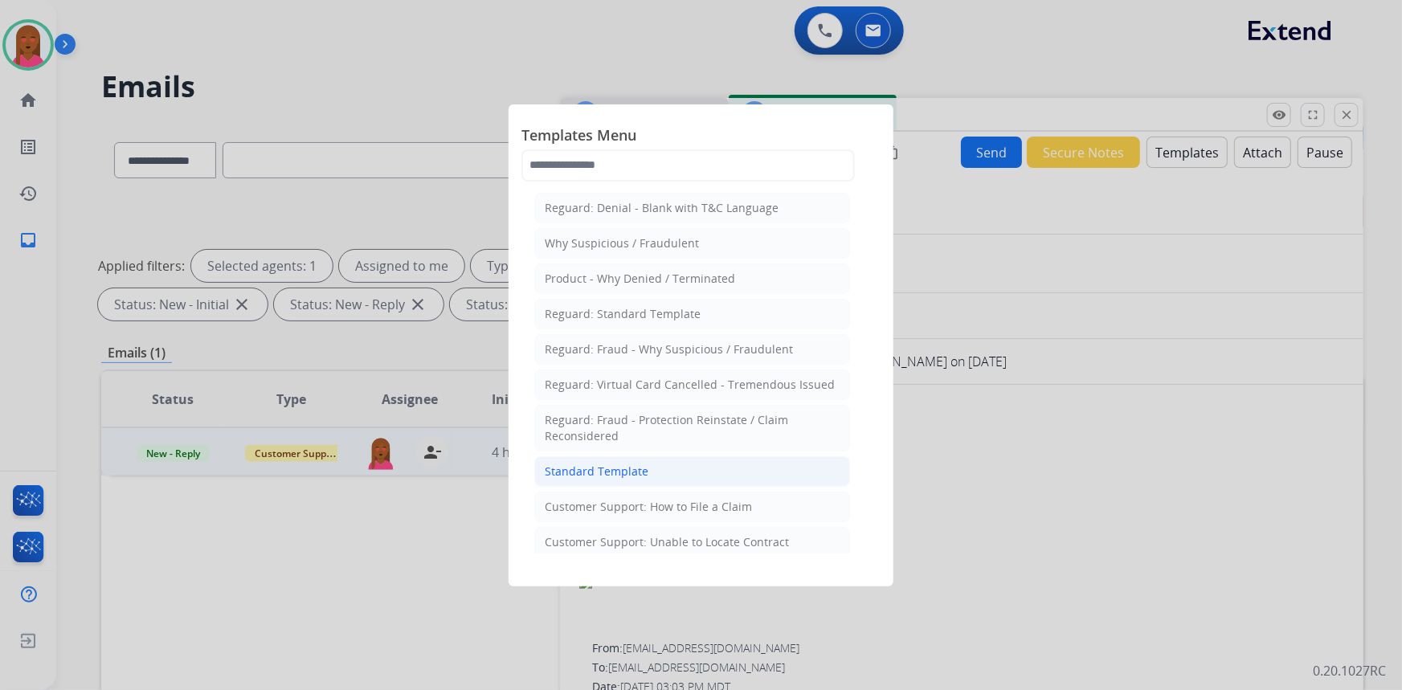
click at [602, 474] on div "Standard Template" at bounding box center [597, 472] width 104 height 16
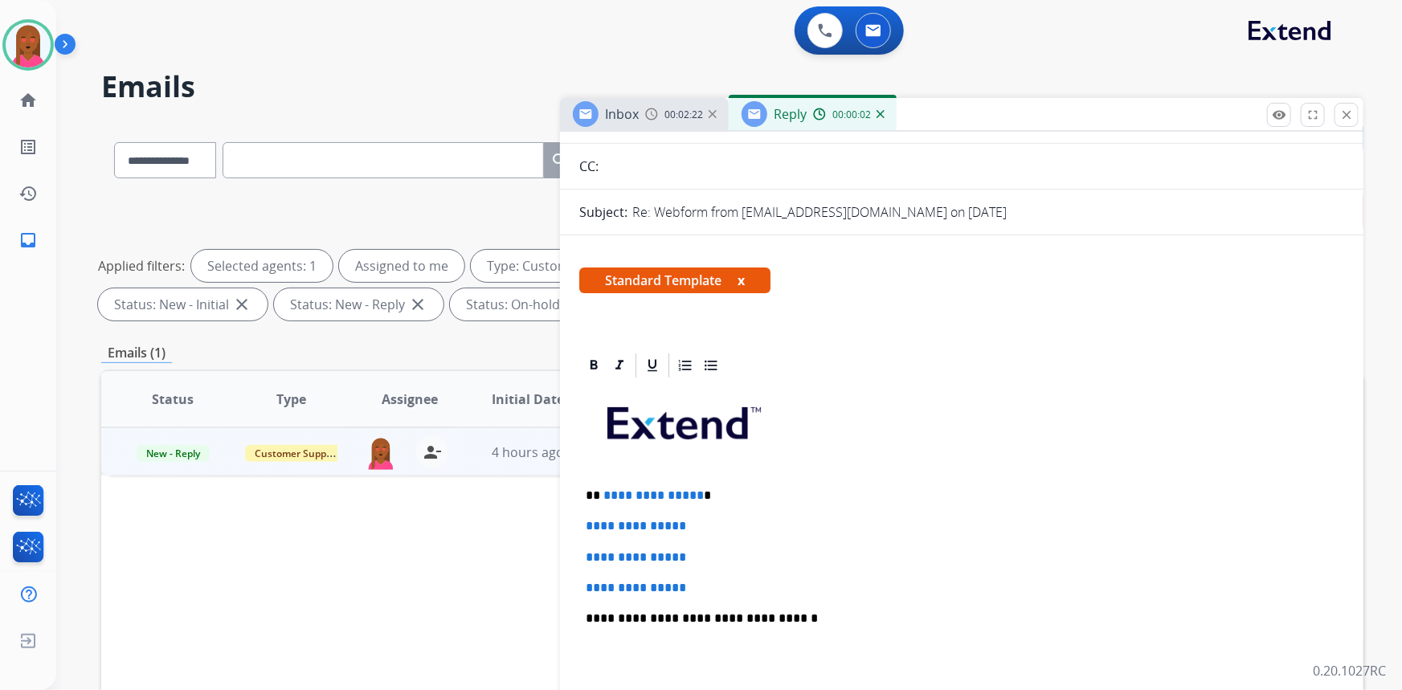
scroll to position [219, 0]
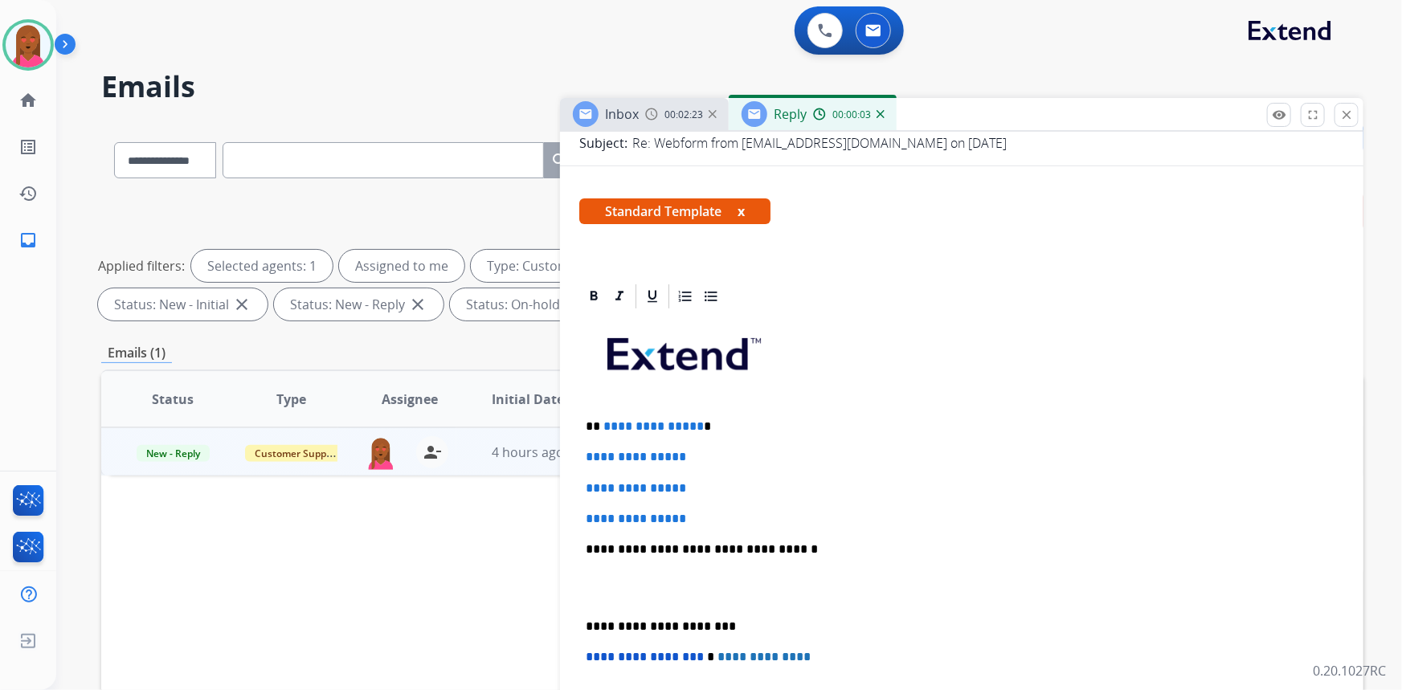
click at [693, 420] on span "**********" at bounding box center [653, 426] width 100 height 12
click at [695, 419] on p "**********" at bounding box center [956, 426] width 740 height 14
drag, startPoint x: 694, startPoint y: 419, endPoint x: 593, endPoint y: 413, distance: 101.4
click at [593, 413] on div "**********" at bounding box center [961, 587] width 765 height 553
drag, startPoint x: 714, startPoint y: 518, endPoint x: 576, endPoint y: 447, distance: 155.2
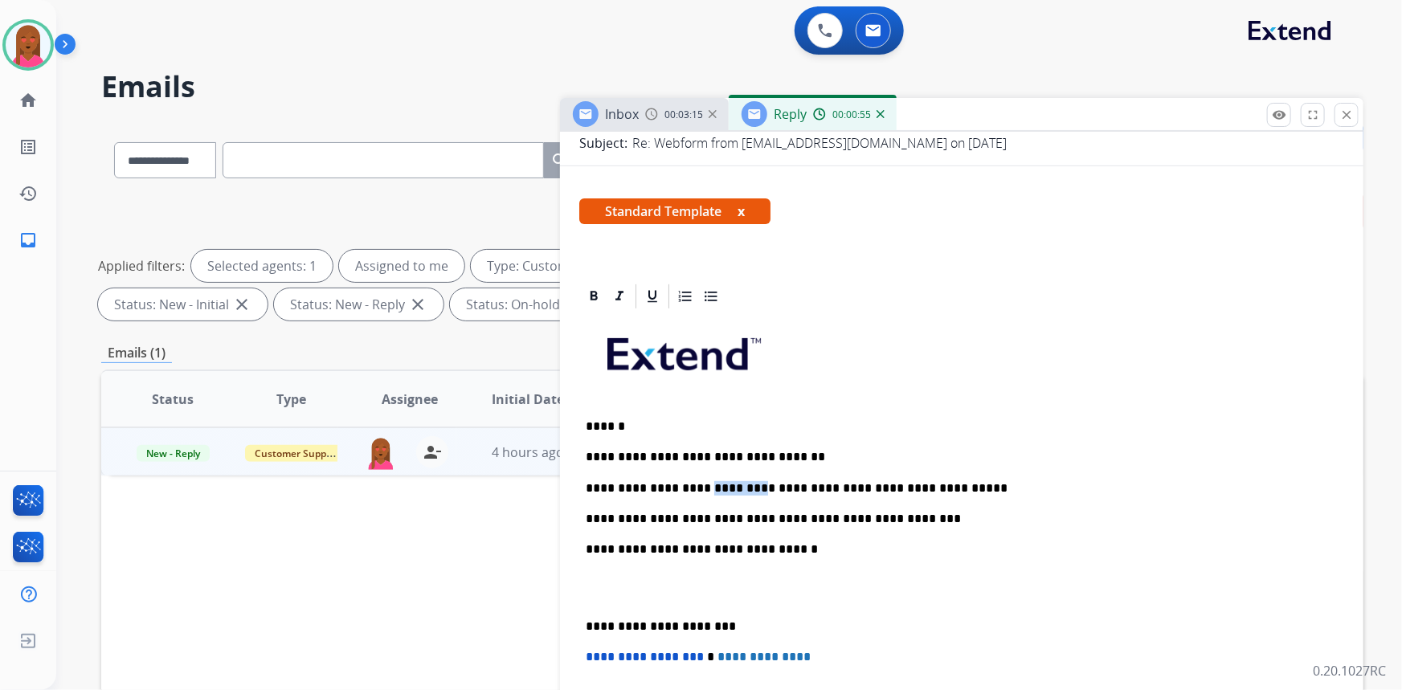
click at [712, 491] on p "**********" at bounding box center [956, 488] width 740 height 14
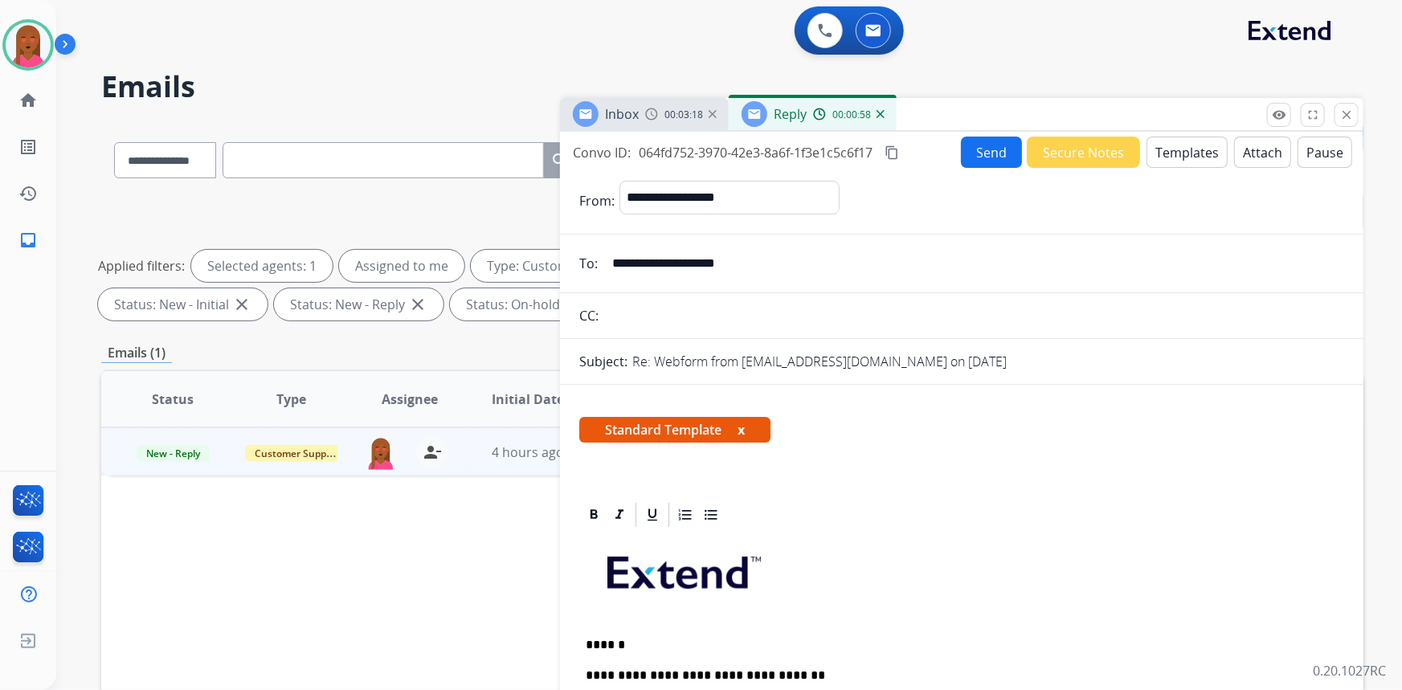
scroll to position [0, 0]
click at [972, 145] on button "Send" at bounding box center [991, 152] width 61 height 31
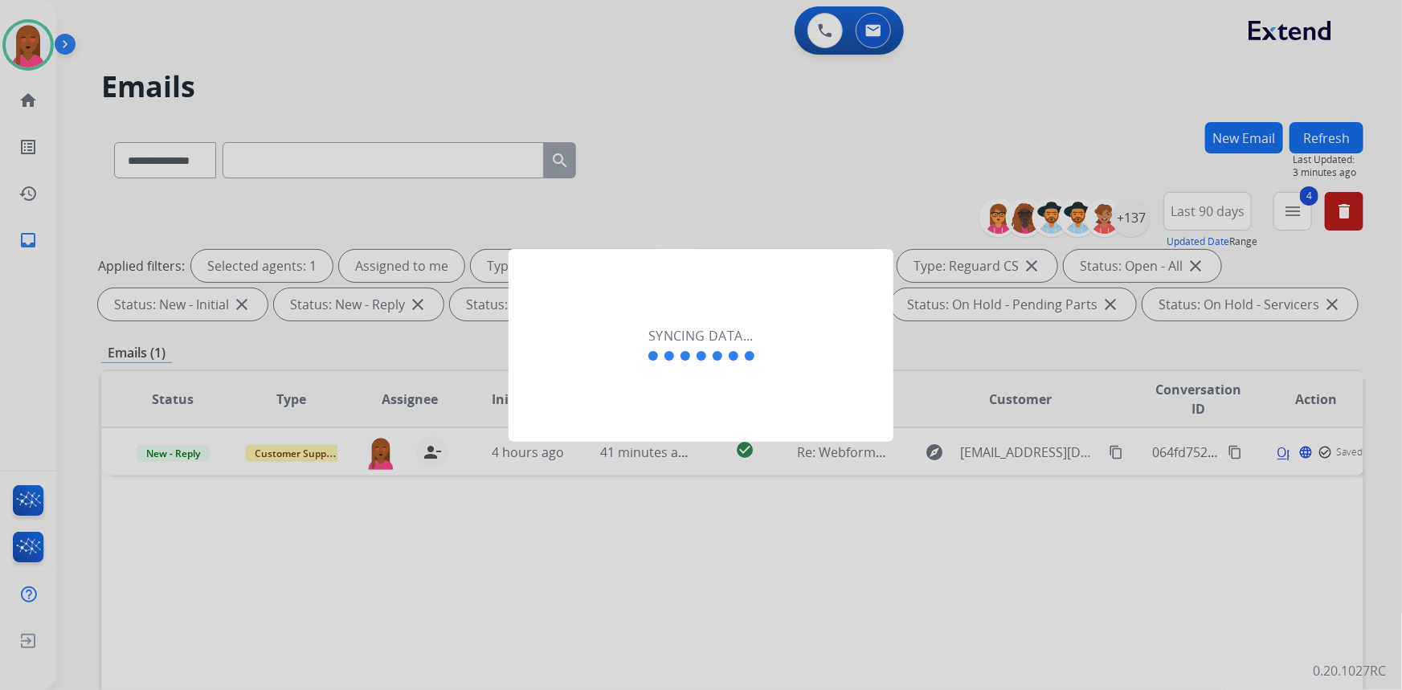
click at [677, 408] on div "Syncing data..." at bounding box center [701, 345] width 385 height 193
click at [639, 404] on div "Syncing data..." at bounding box center [701, 345] width 385 height 193
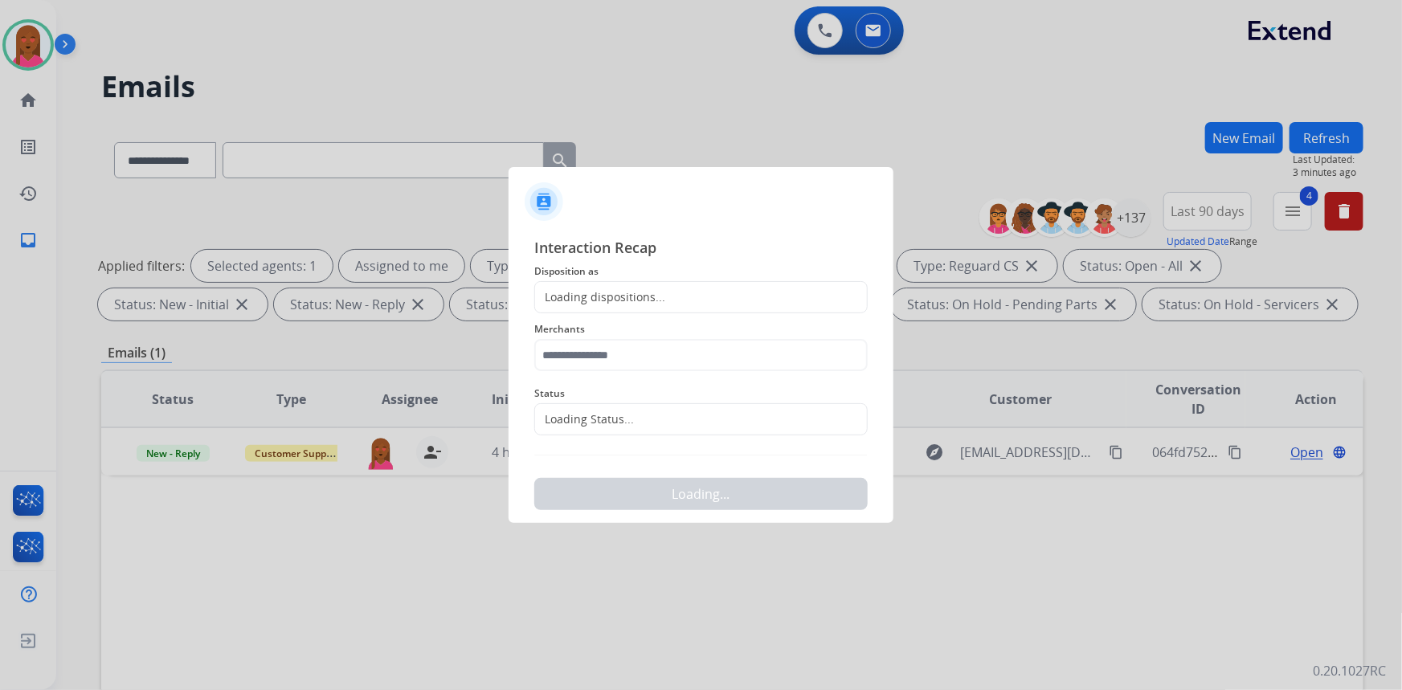
click at [635, 410] on div "Loading Status..." at bounding box center [700, 419] width 333 height 32
click at [619, 420] on input "text" at bounding box center [700, 419] width 333 height 32
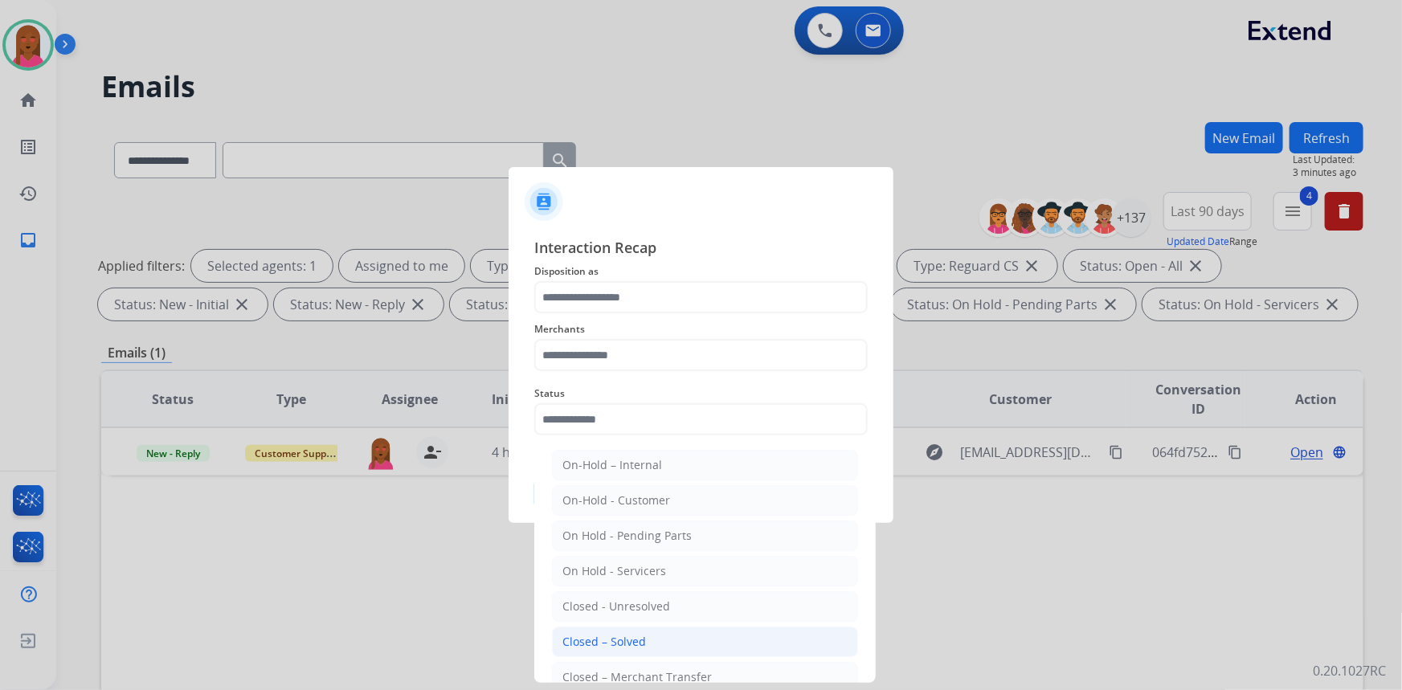
drag, startPoint x: 643, startPoint y: 638, endPoint x: 629, endPoint y: 405, distance: 233.4
click at [643, 634] on div "Closed – Solved" at bounding box center [604, 642] width 84 height 16
type input "**********"
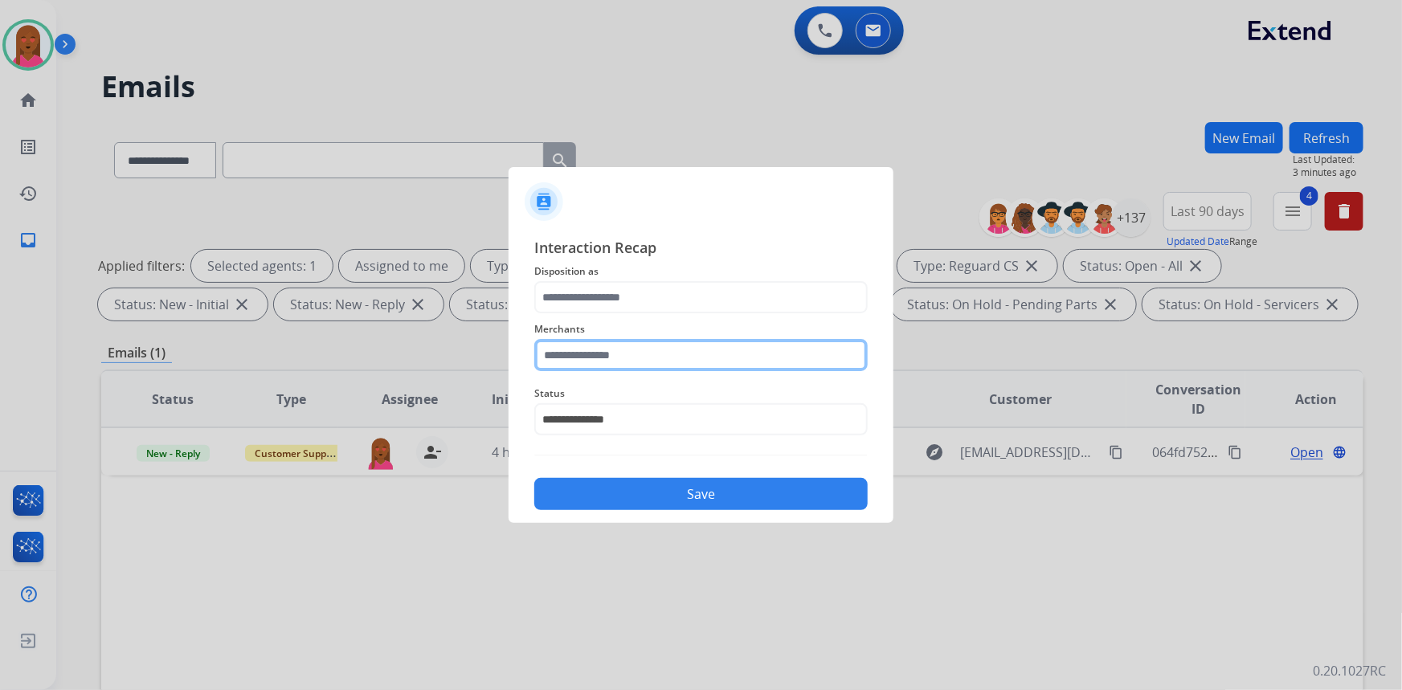
click at [669, 355] on input "text" at bounding box center [700, 355] width 333 height 32
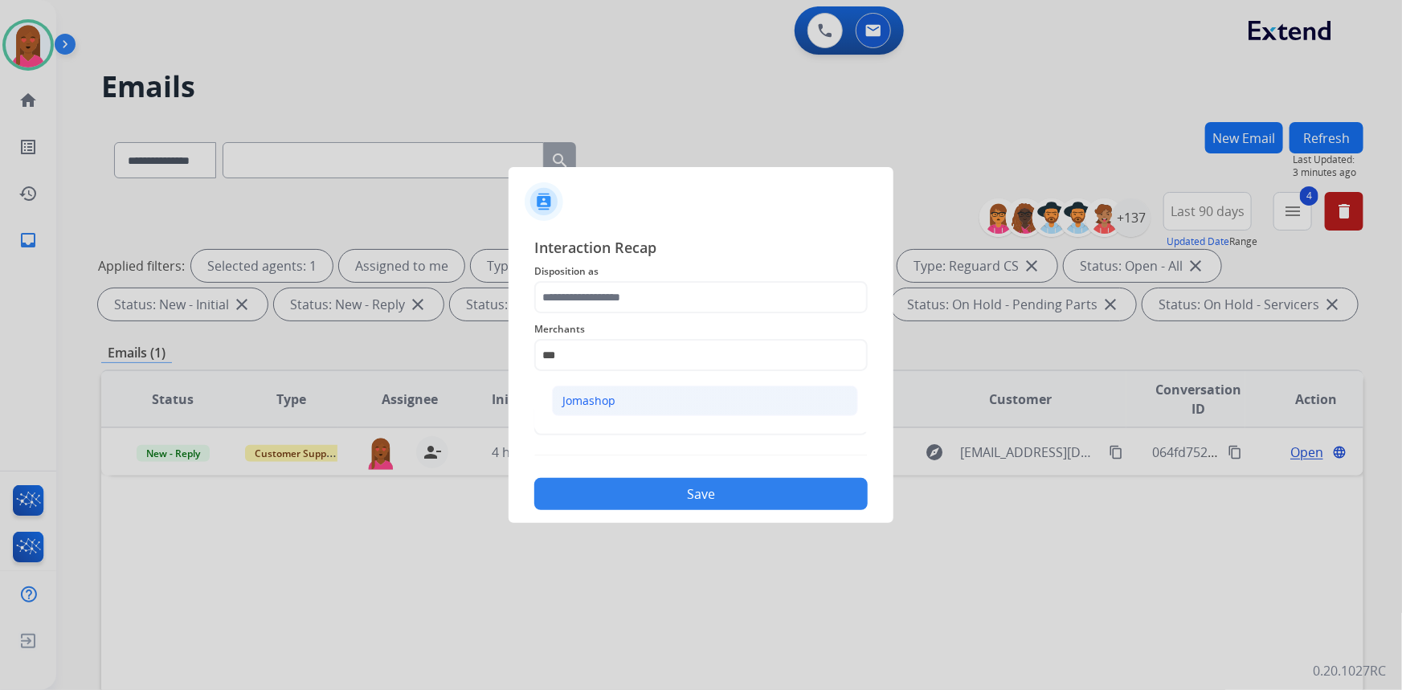
click at [647, 402] on li "Jomashop" at bounding box center [705, 401] width 306 height 31
type input "********"
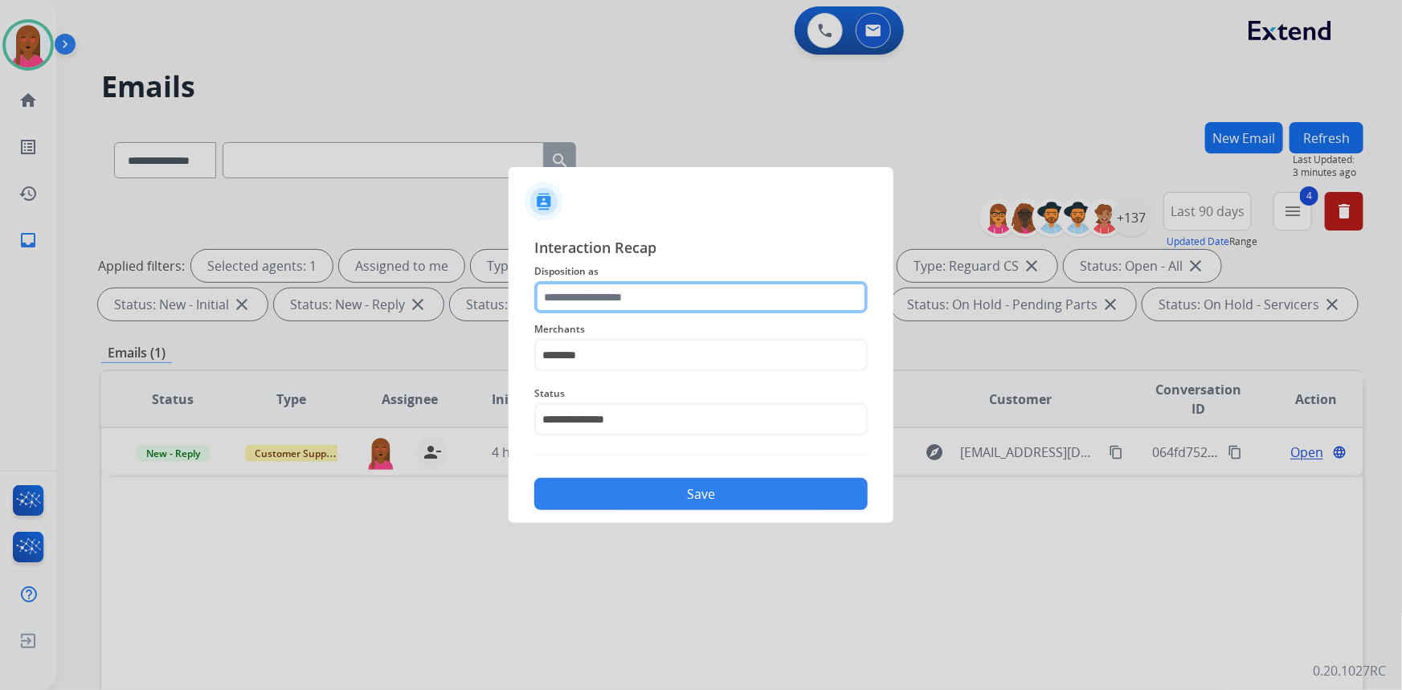
click at [675, 300] on input "text" at bounding box center [700, 297] width 333 height 32
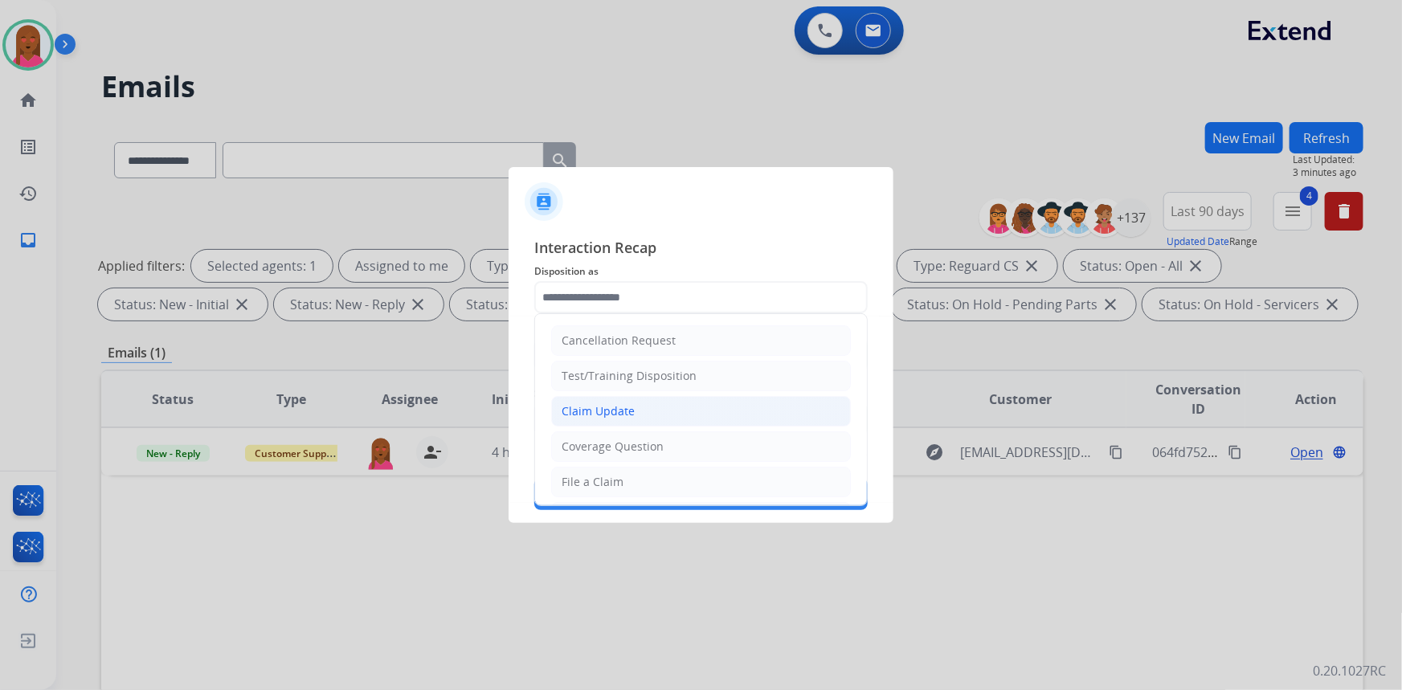
click at [659, 408] on li "Claim Update" at bounding box center [701, 411] width 300 height 31
type input "**********"
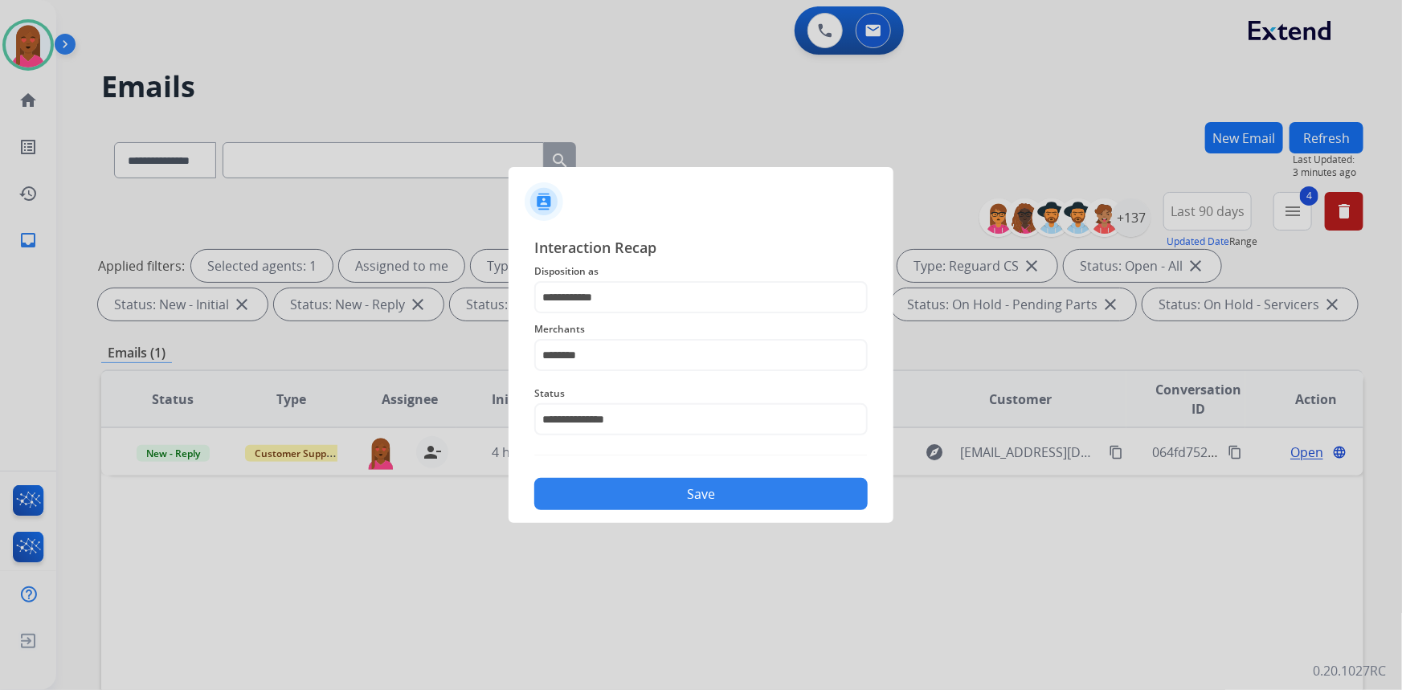
click at [677, 497] on button "Save" at bounding box center [700, 494] width 333 height 32
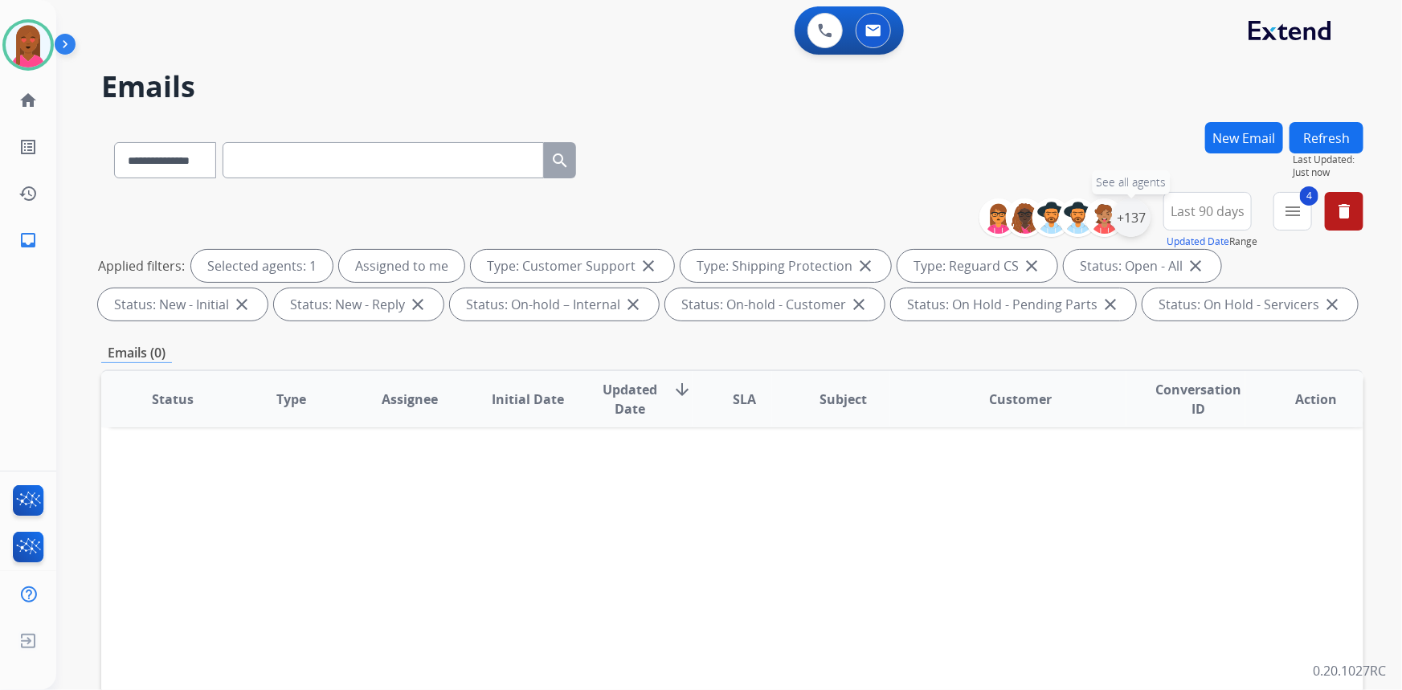
click at [1125, 224] on div "+137" at bounding box center [1131, 217] width 39 height 39
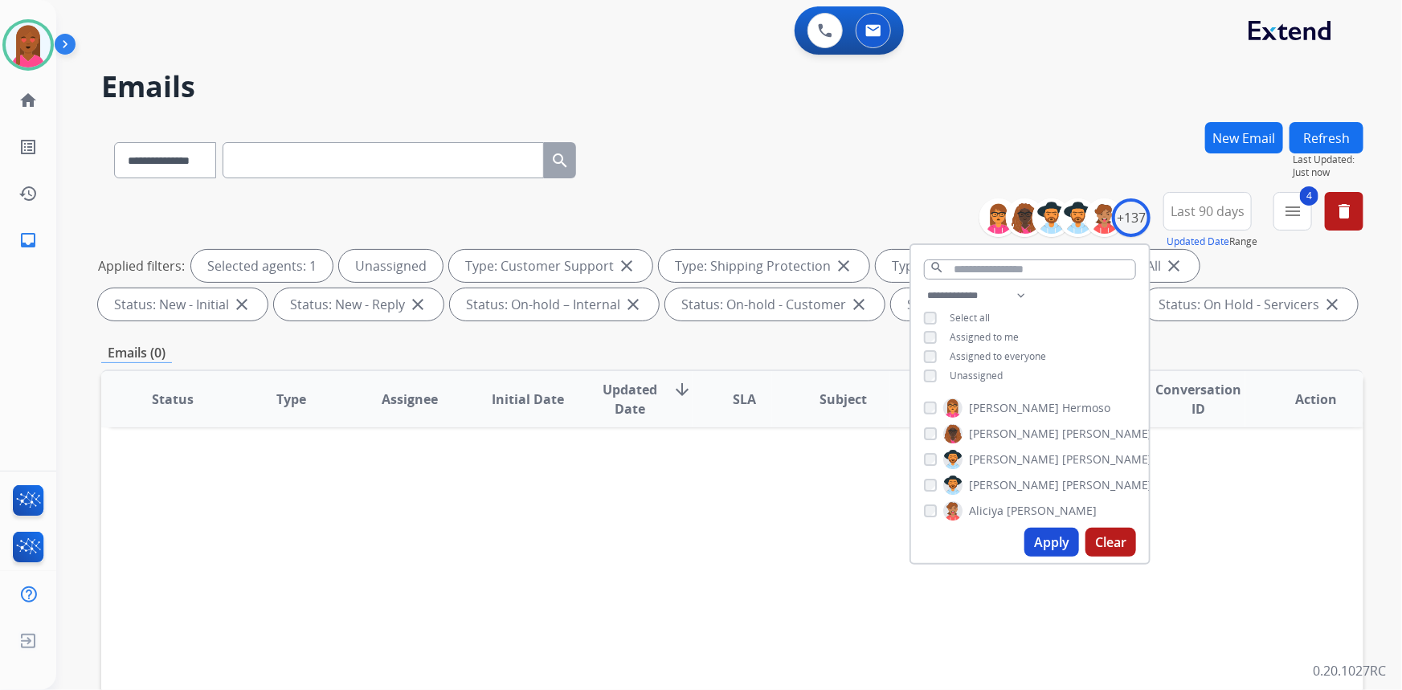
click at [1060, 544] on button "Apply" at bounding box center [1051, 542] width 55 height 29
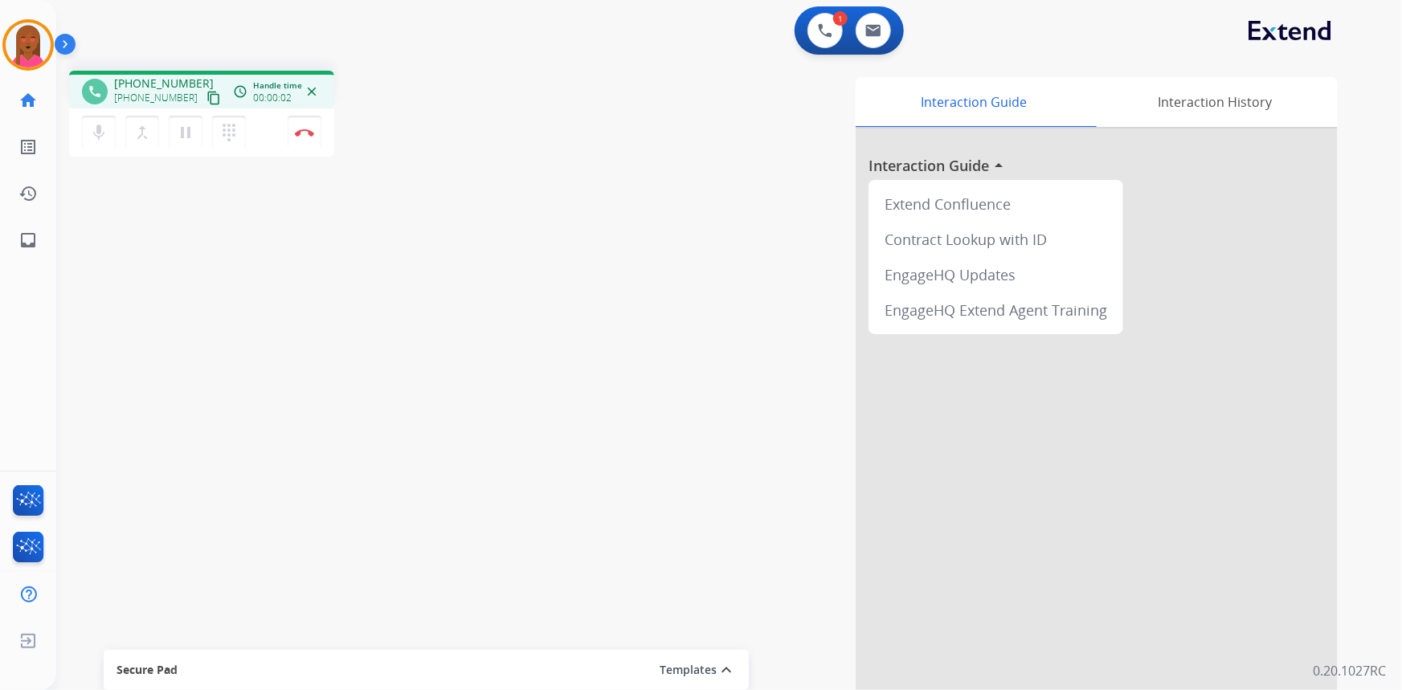
click at [206, 96] on mat-icon "content_copy" at bounding box center [213, 98] width 14 height 14
drag, startPoint x: 832, startPoint y: 386, endPoint x: 829, endPoint y: 375, distance: 11.7
click at [832, 385] on div "Interaction Guide Interaction History Interaction Guide arrow_drop_up Extend Co…" at bounding box center [927, 402] width 822 height 651
click at [312, 131] on img at bounding box center [304, 133] width 19 height 8
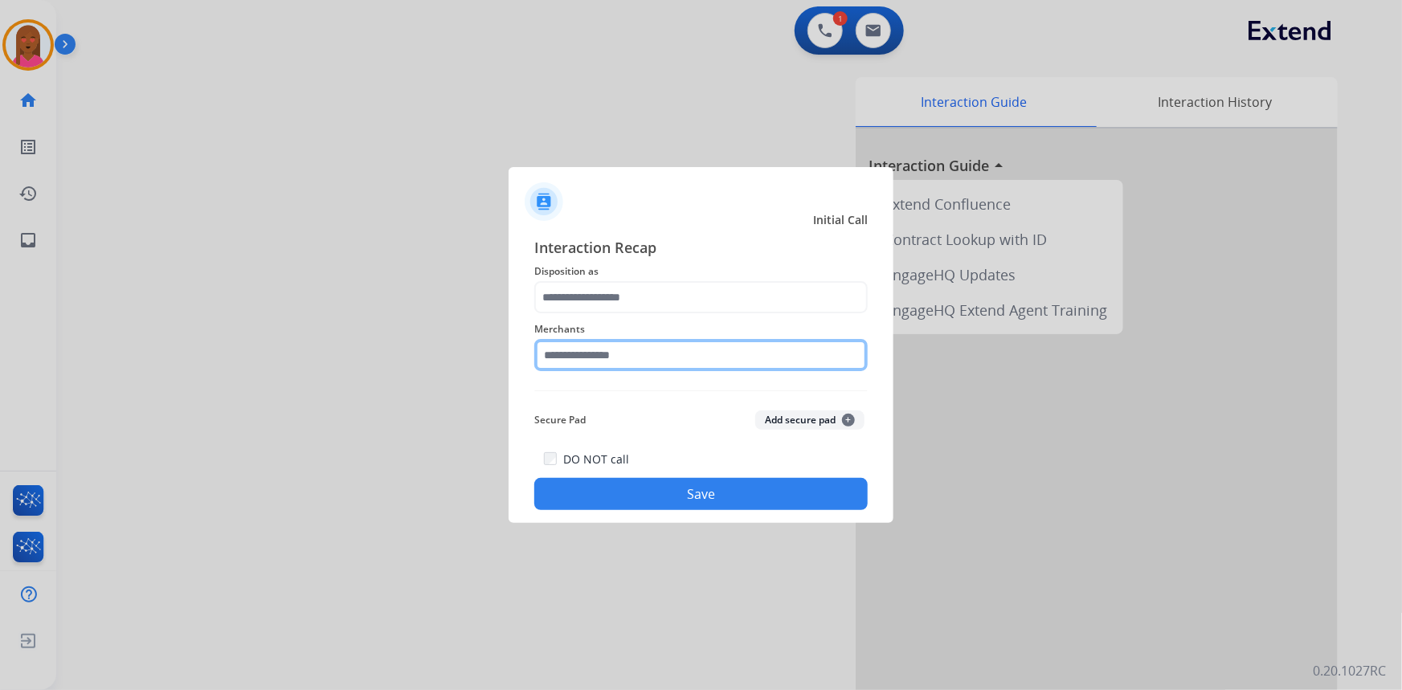
click at [657, 354] on input "text" at bounding box center [700, 355] width 333 height 32
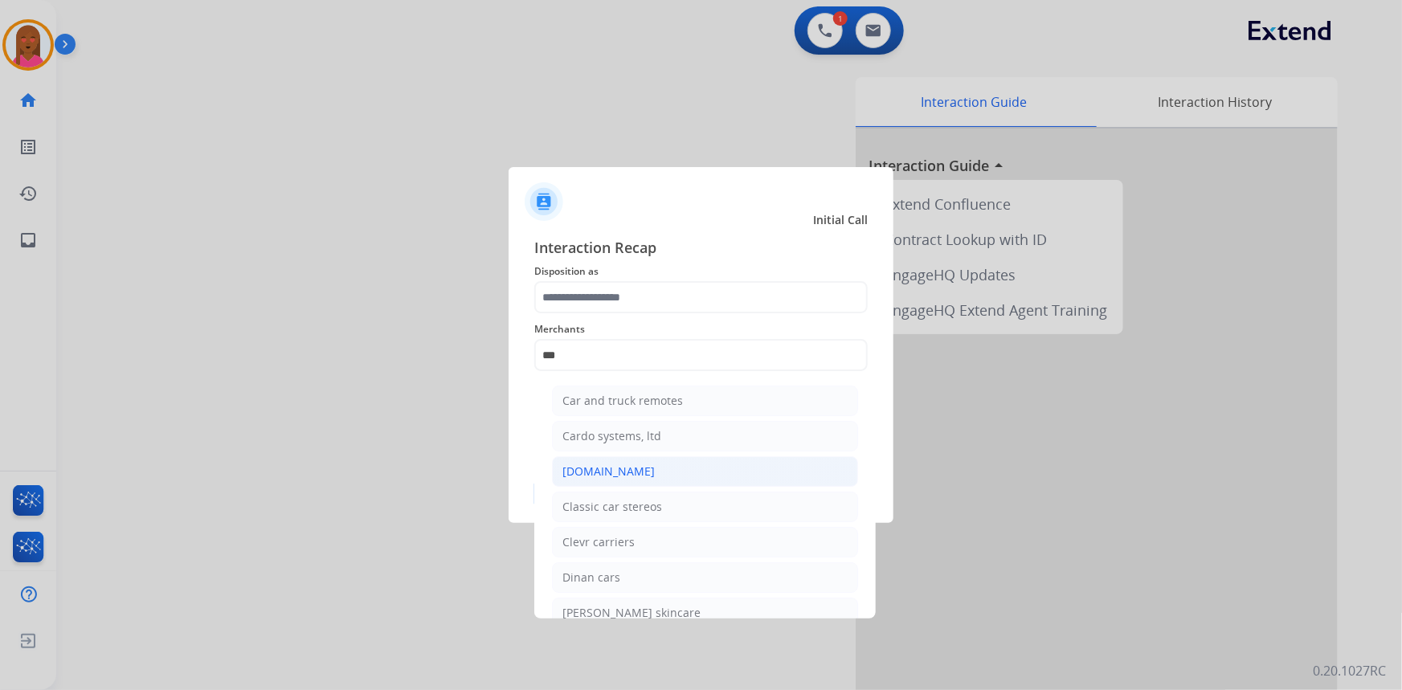
click at [632, 474] on div "[DOMAIN_NAME]" at bounding box center [608, 472] width 92 height 16
type input "**********"
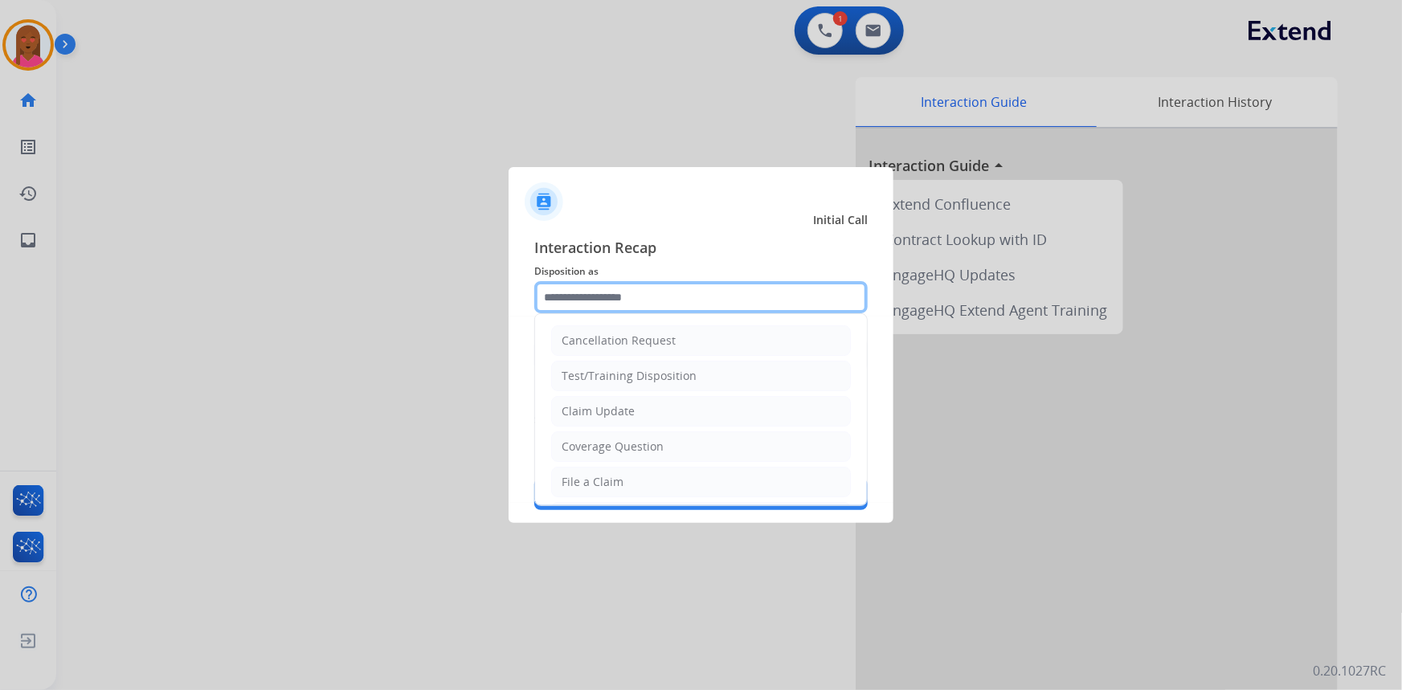
click at [646, 297] on input "text" at bounding box center [700, 297] width 333 height 32
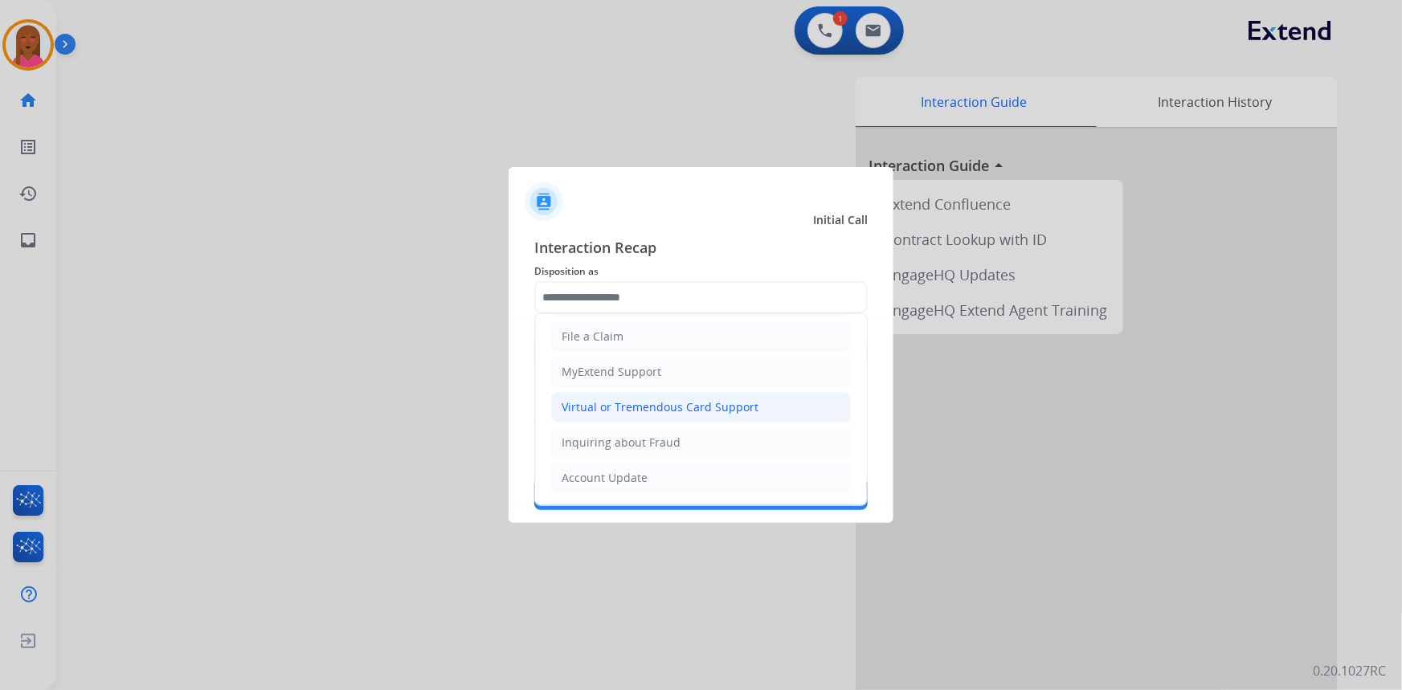
click at [670, 399] on div "Virtual or Tremendous Card Support" at bounding box center [660, 407] width 197 height 16
type input "**********"
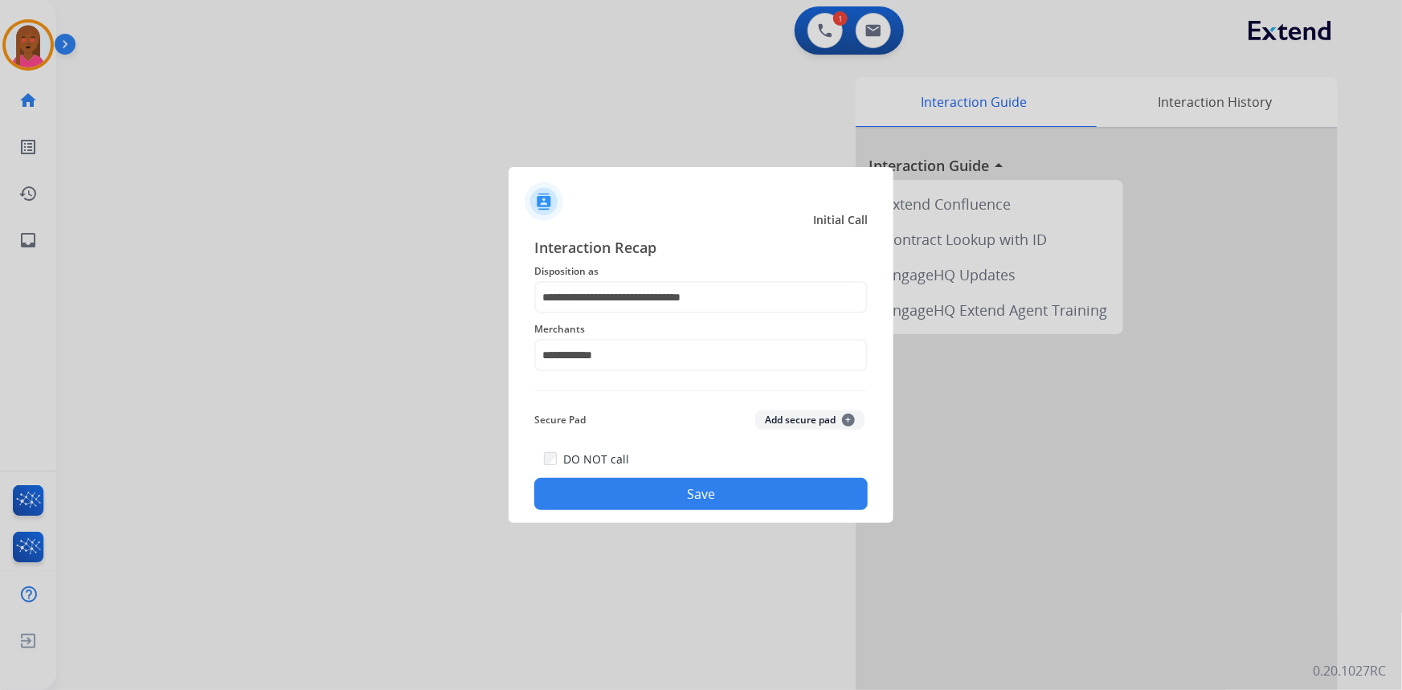
click at [635, 492] on button "Save" at bounding box center [700, 494] width 333 height 32
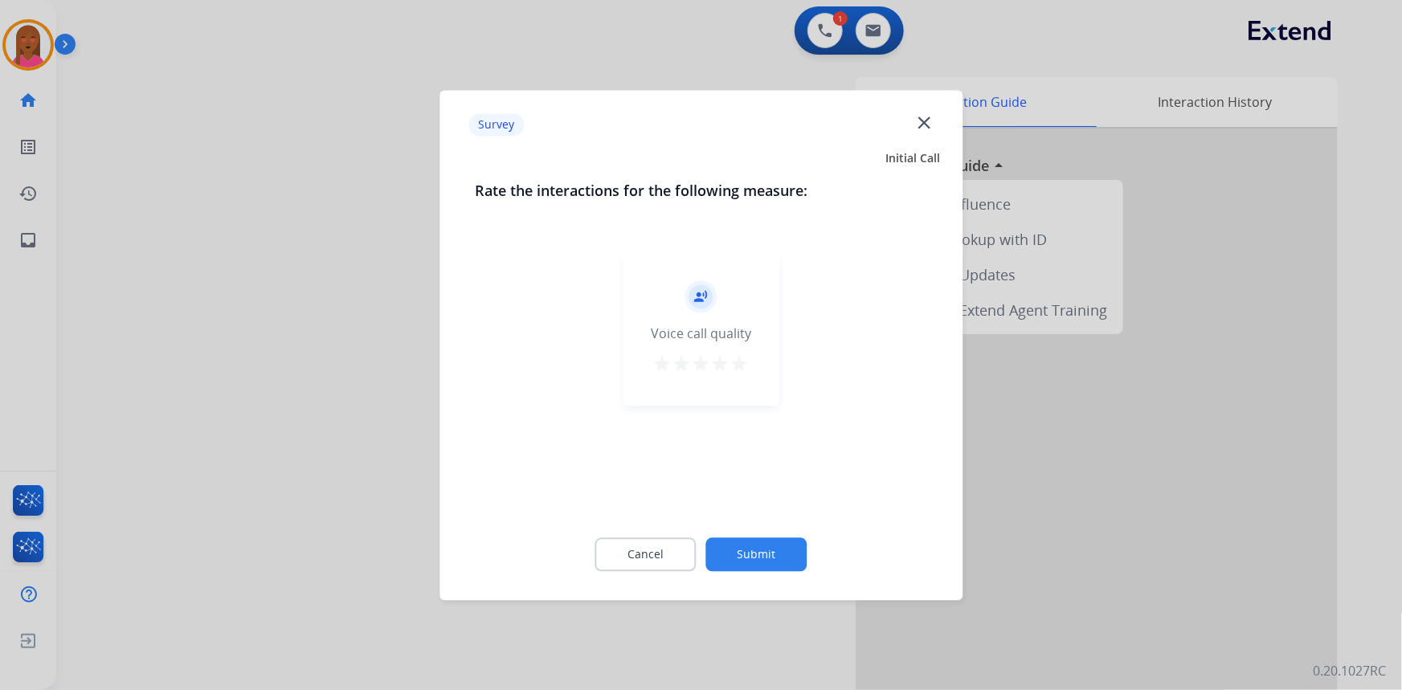
click at [921, 120] on mat-icon "close" at bounding box center [923, 122] width 21 height 21
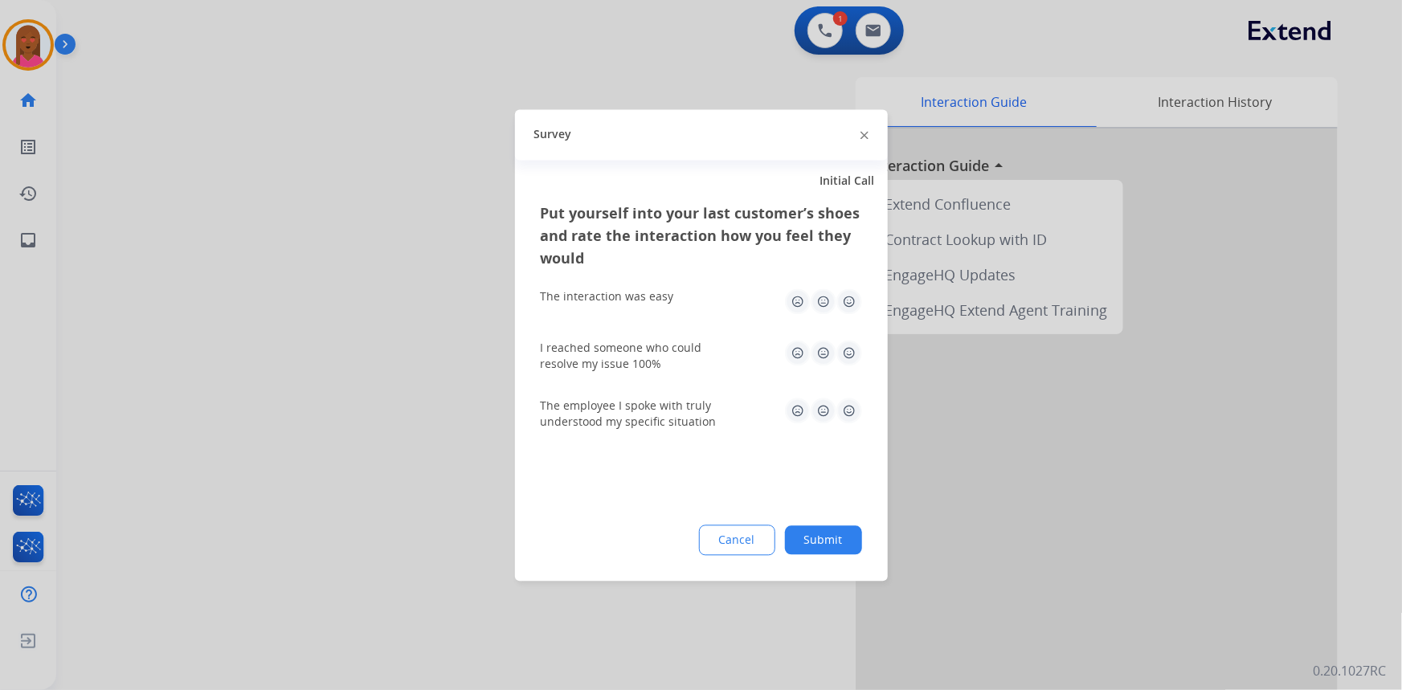
click at [861, 137] on img at bounding box center [864, 136] width 8 height 8
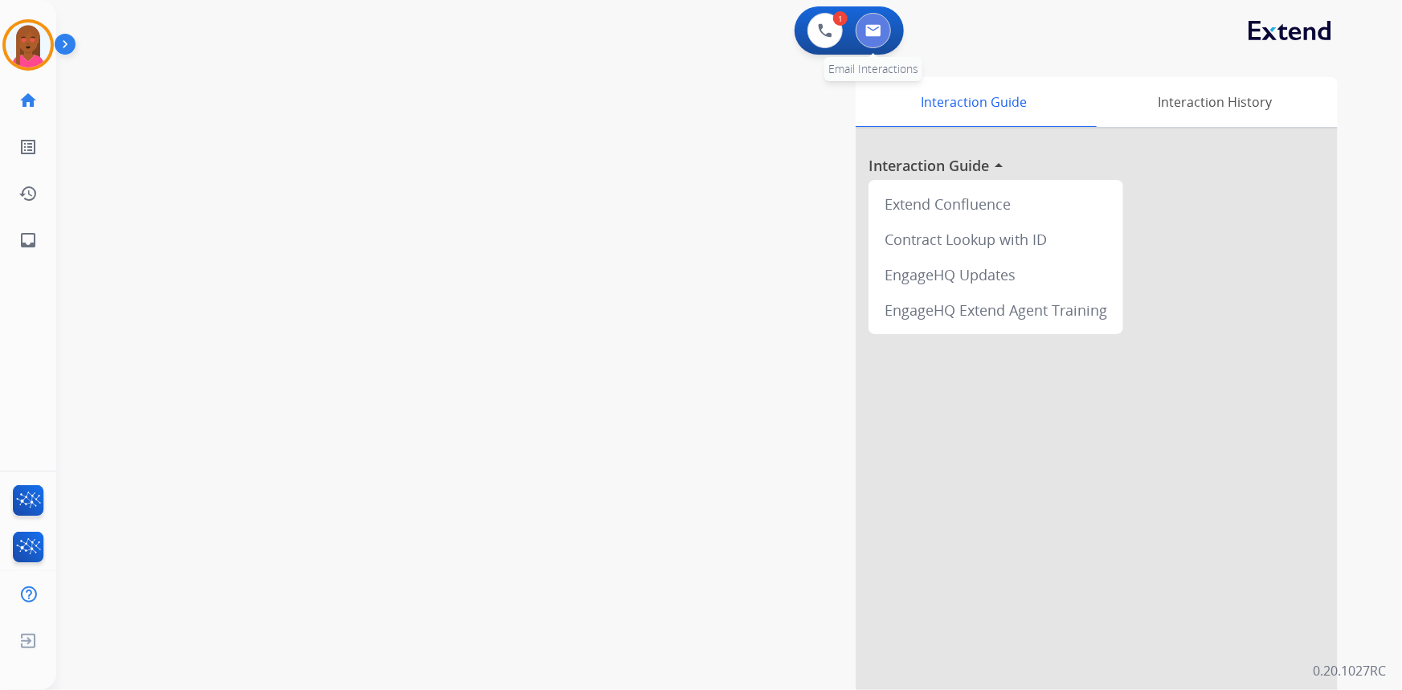
click at [870, 33] on img at bounding box center [873, 30] width 16 height 13
select select "**********"
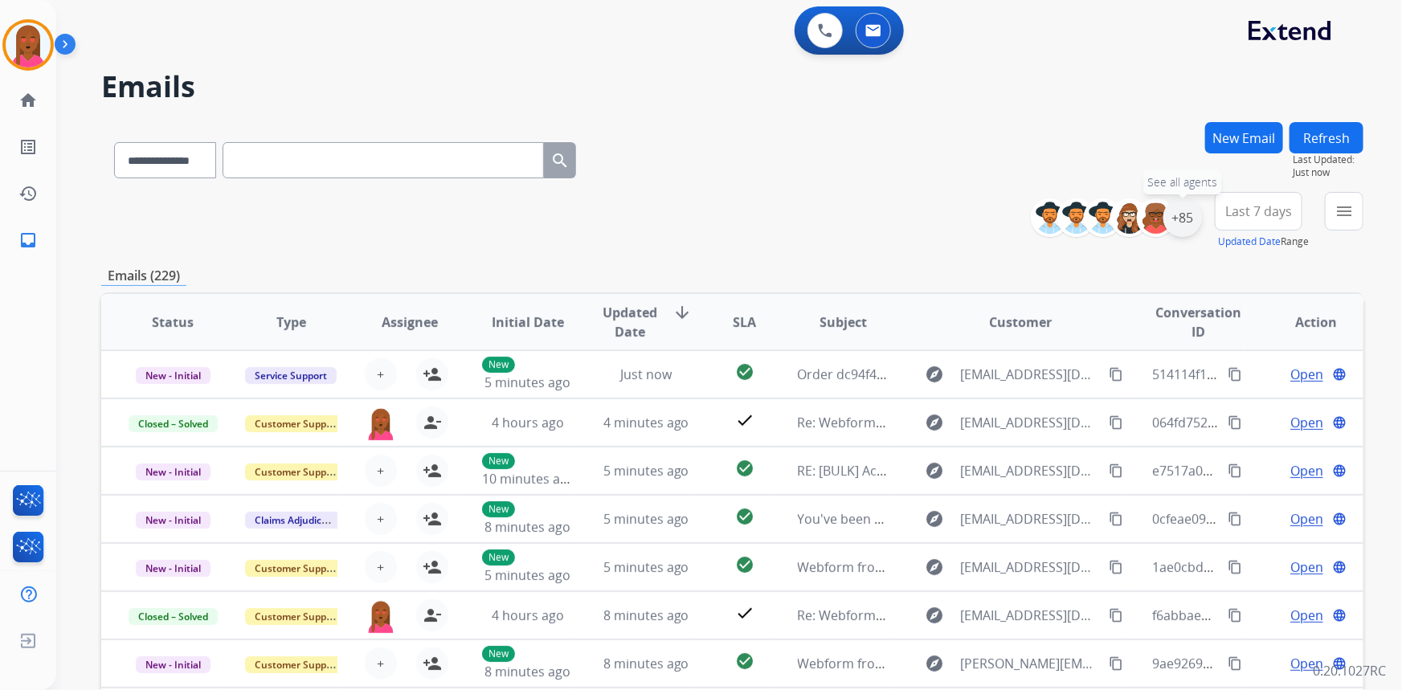
click at [1185, 216] on div "+85" at bounding box center [1182, 217] width 39 height 39
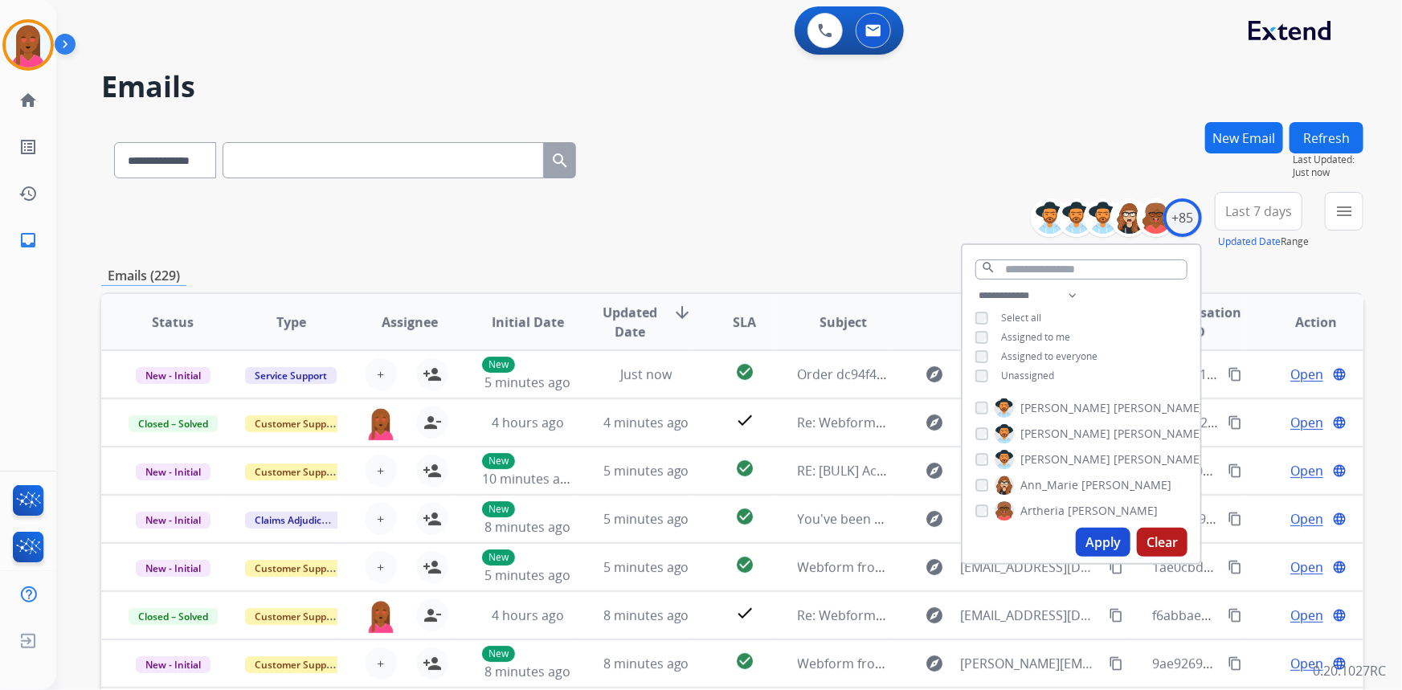
click at [1107, 531] on button "Apply" at bounding box center [1103, 542] width 55 height 29
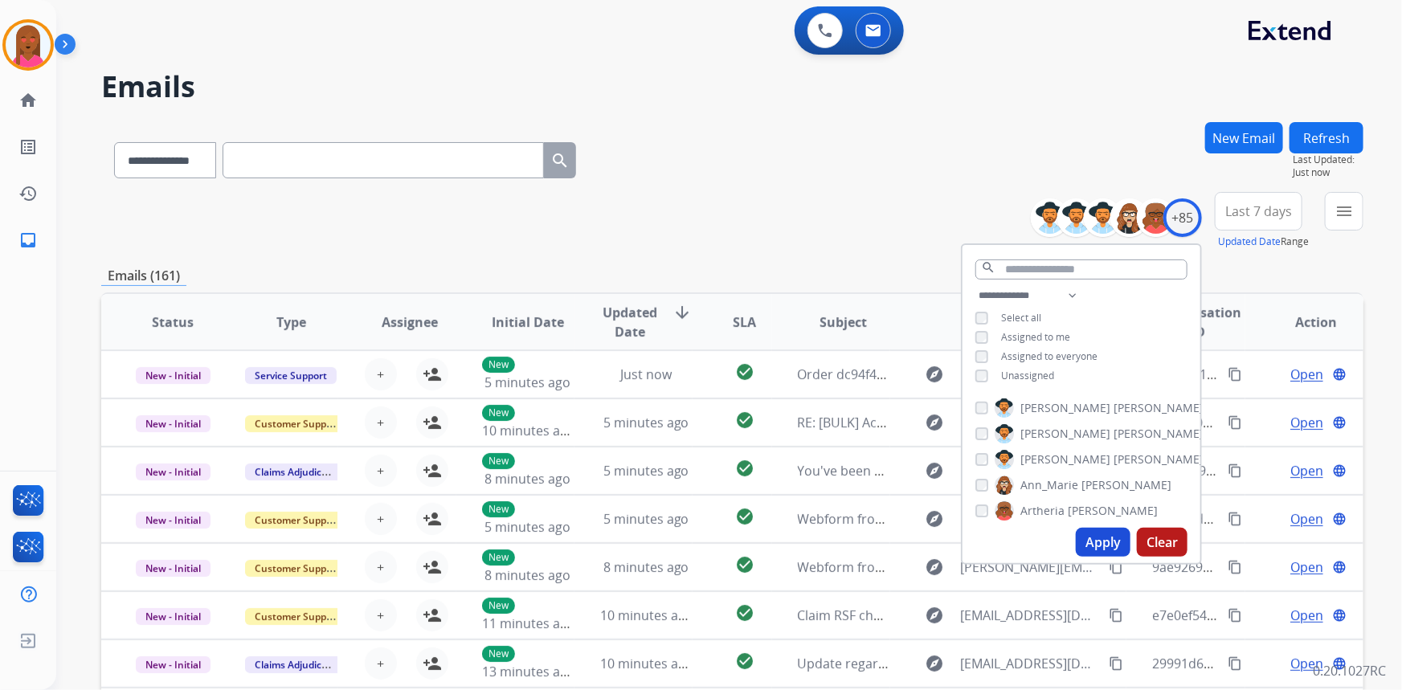
click at [1253, 208] on span "Last 7 days" at bounding box center [1258, 211] width 67 height 6
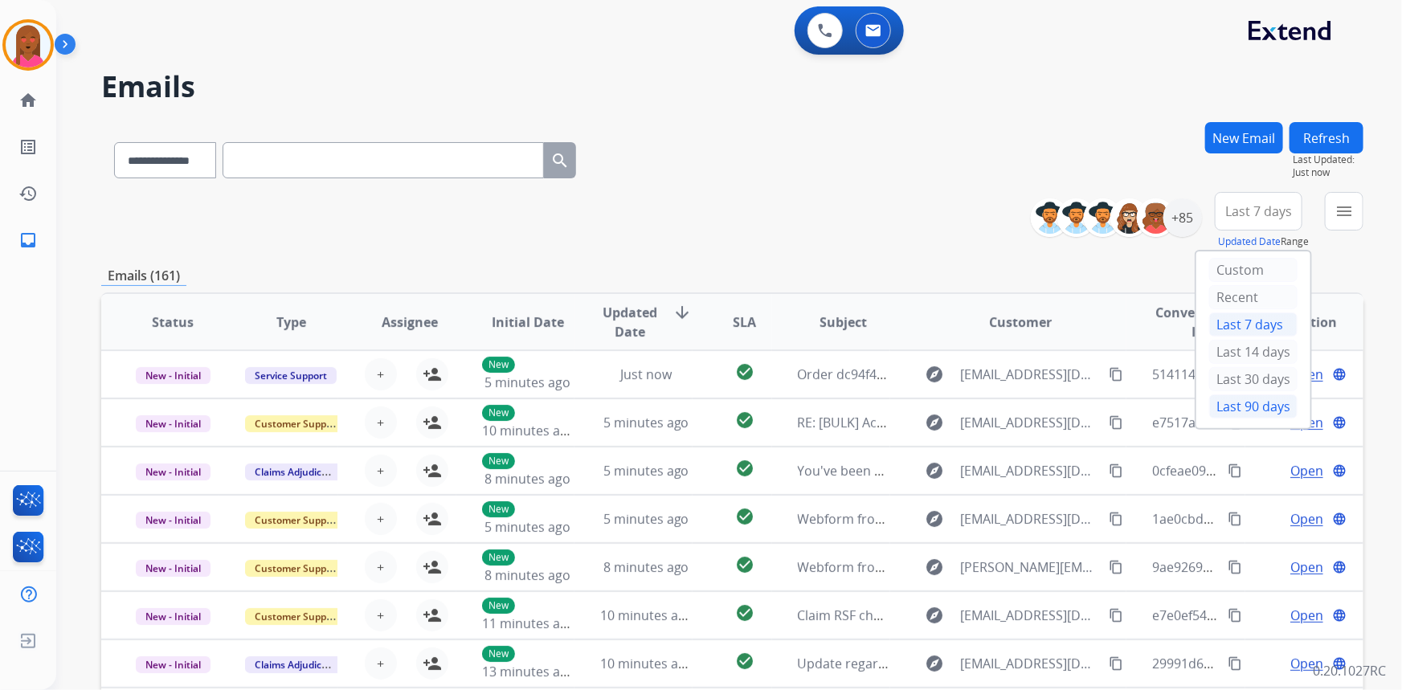
click at [1235, 409] on div "Last 90 days" at bounding box center [1253, 406] width 88 height 24
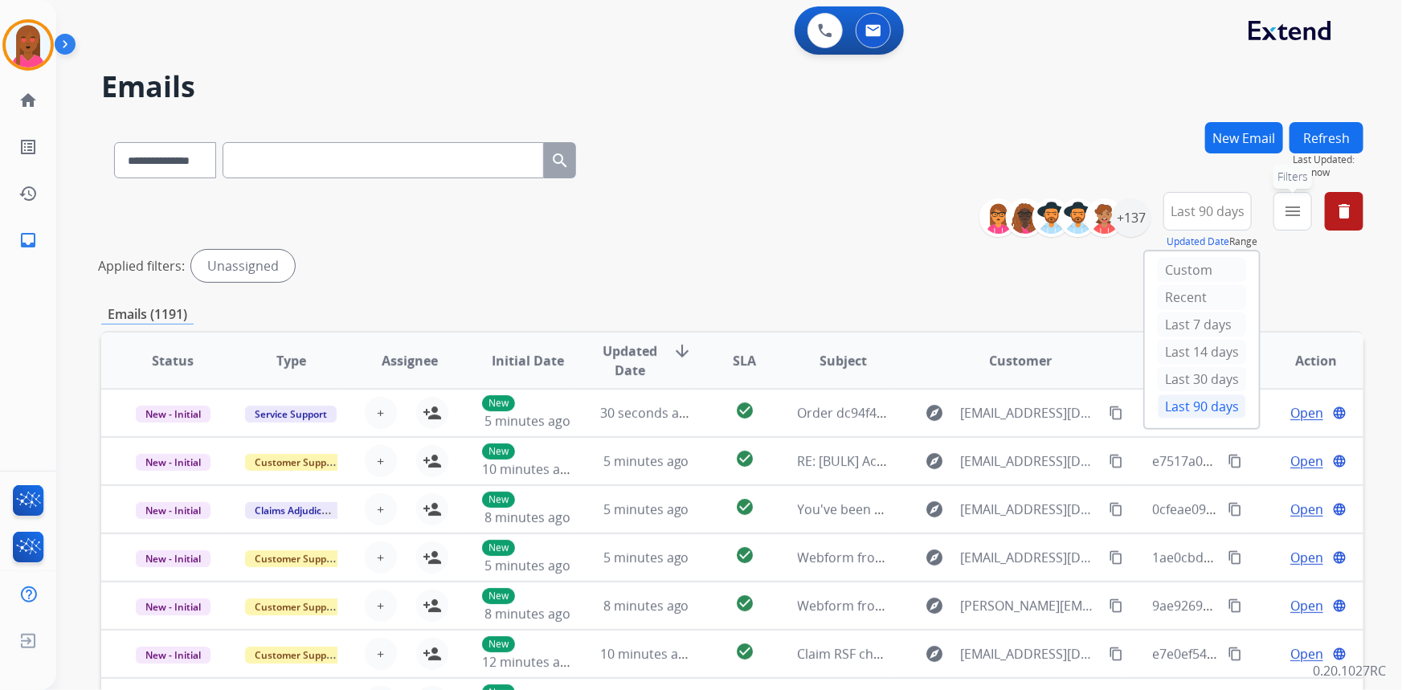
click at [1296, 214] on mat-icon "menu" at bounding box center [1292, 211] width 19 height 19
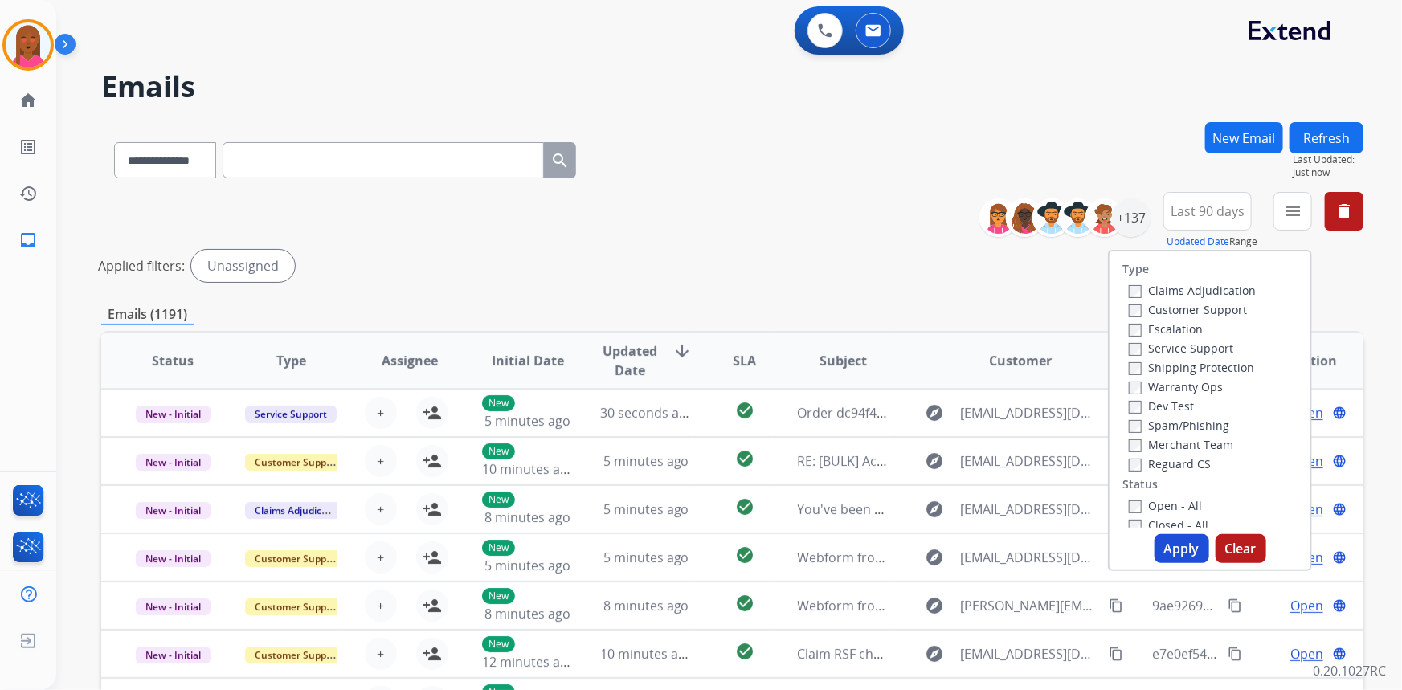
click at [1218, 305] on label "Customer Support" at bounding box center [1188, 309] width 118 height 15
click at [1225, 366] on label "Shipping Protection" at bounding box center [1191, 367] width 125 height 15
click at [1176, 462] on label "Reguard CS" at bounding box center [1170, 463] width 82 height 15
click at [1180, 513] on label "Open - All" at bounding box center [1165, 505] width 73 height 15
click at [1161, 557] on button "Apply" at bounding box center [1181, 548] width 55 height 29
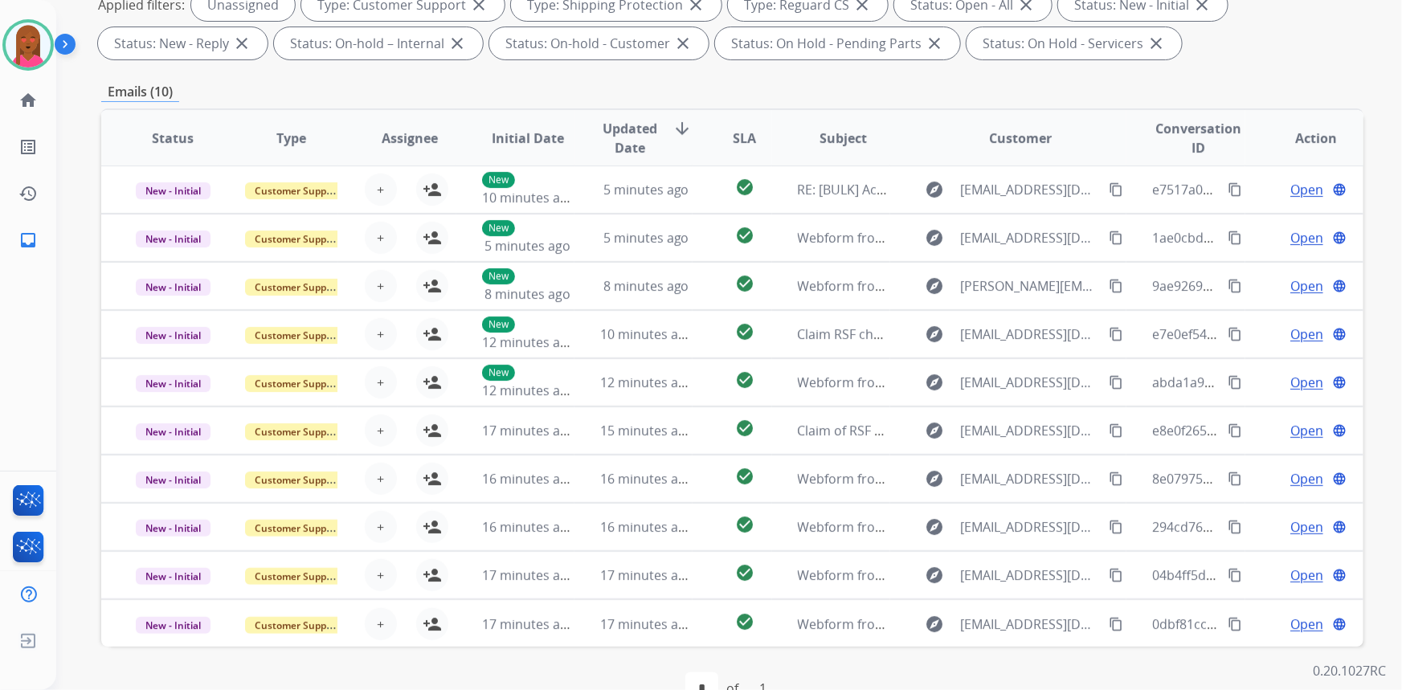
scroll to position [300, 0]
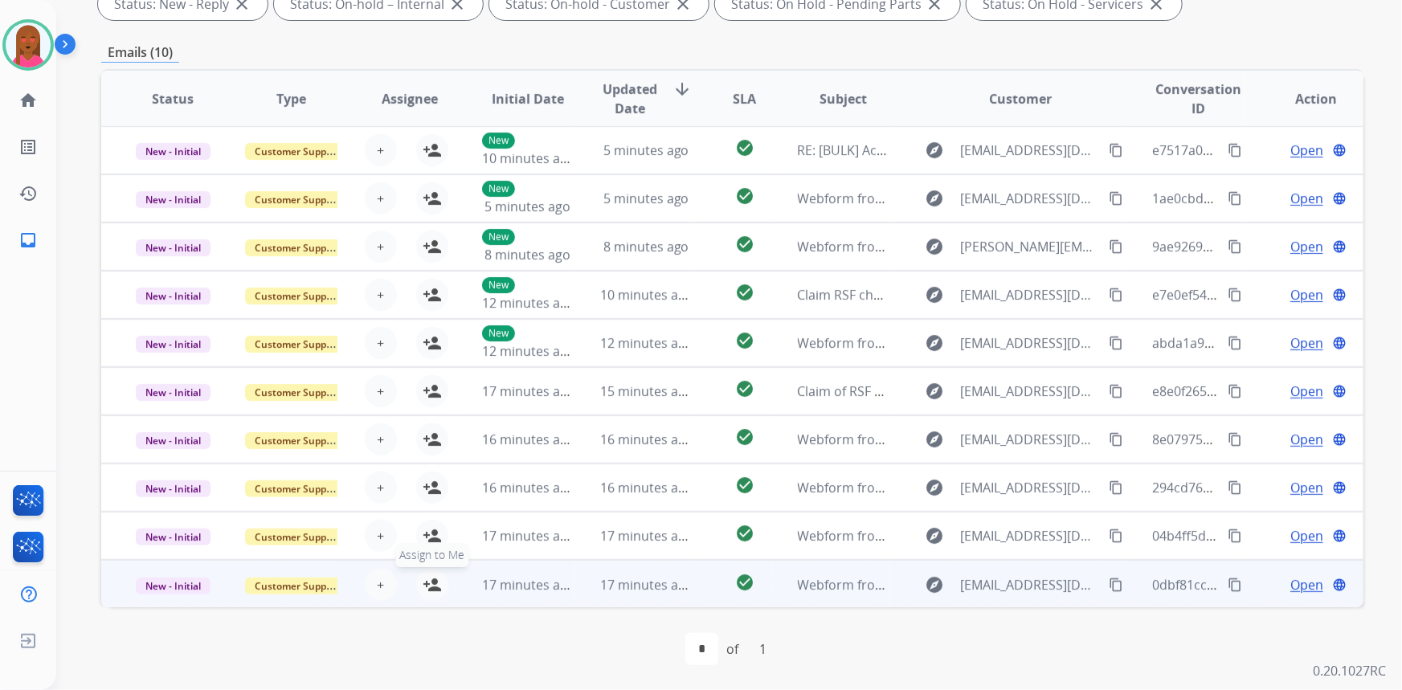
click at [429, 582] on mat-icon "person_add" at bounding box center [432, 584] width 19 height 19
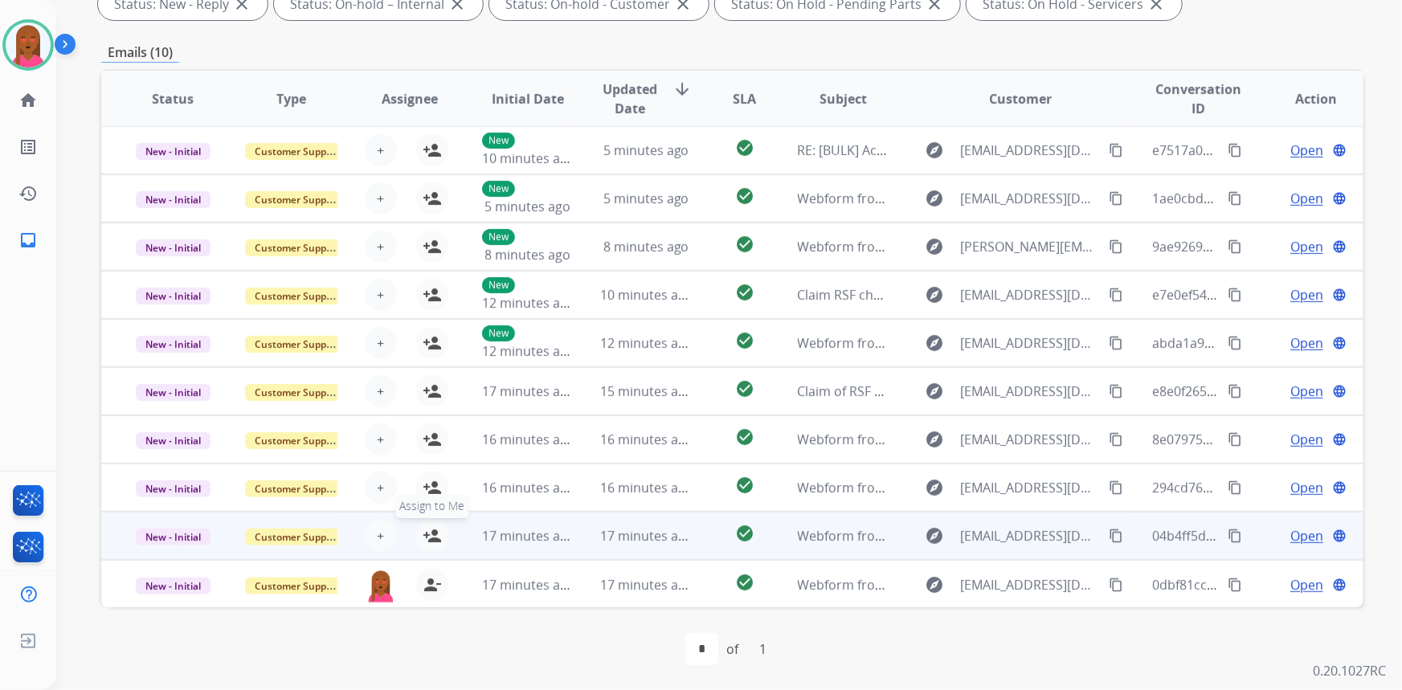
click at [427, 530] on mat-icon "person_add" at bounding box center [432, 535] width 19 height 19
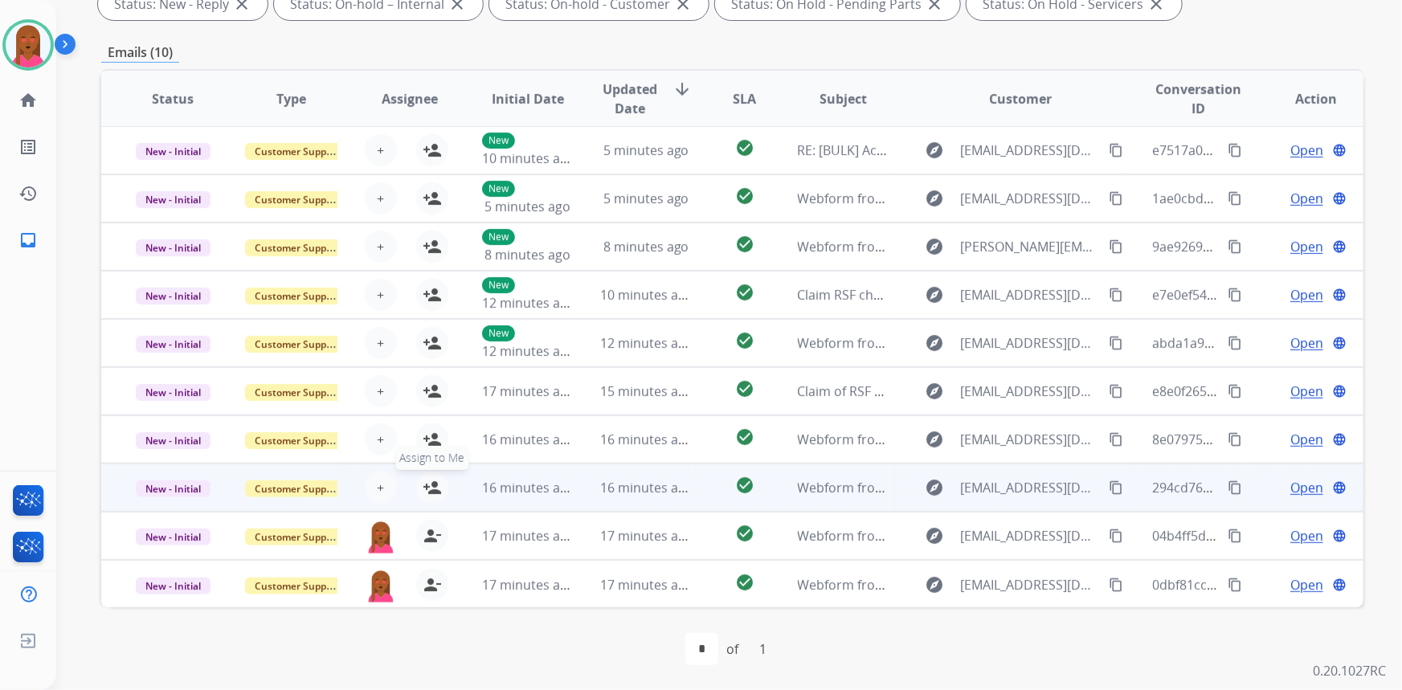
click at [434, 482] on mat-icon "person_add" at bounding box center [432, 487] width 19 height 19
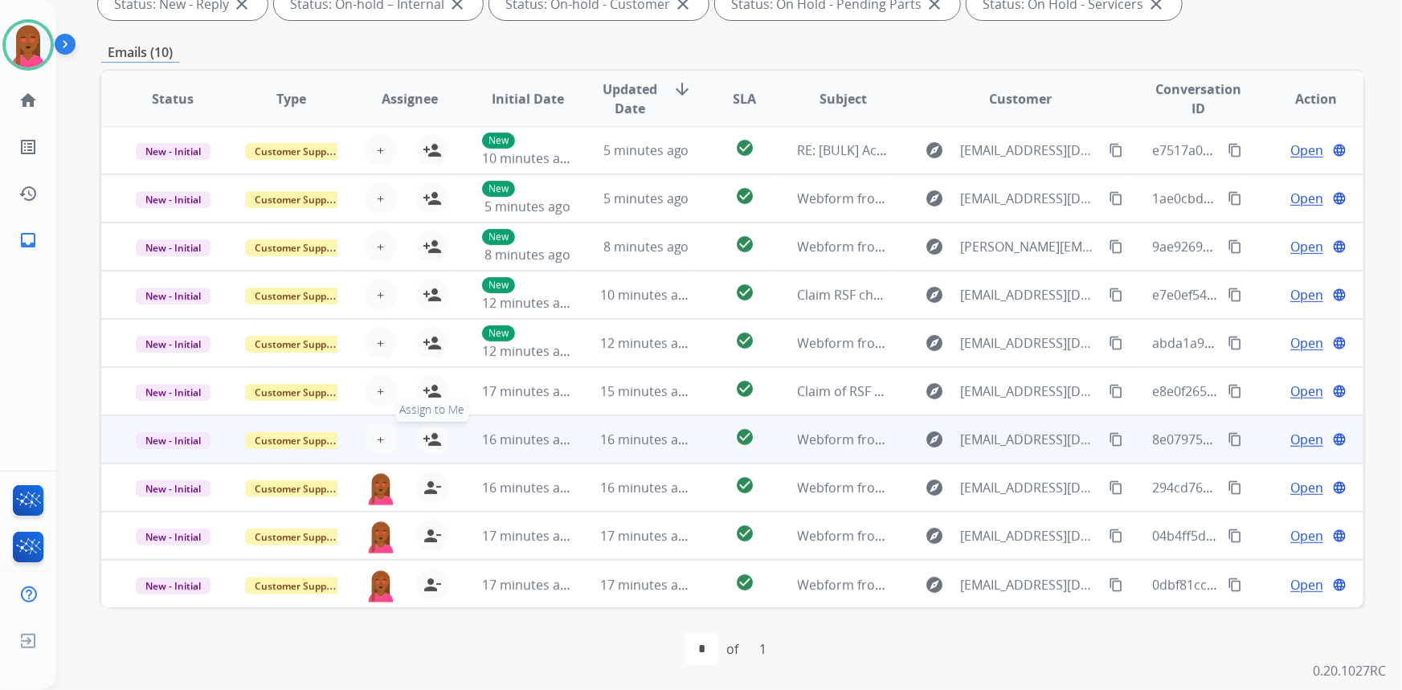
click at [433, 431] on mat-icon "person_add" at bounding box center [432, 439] width 19 height 19
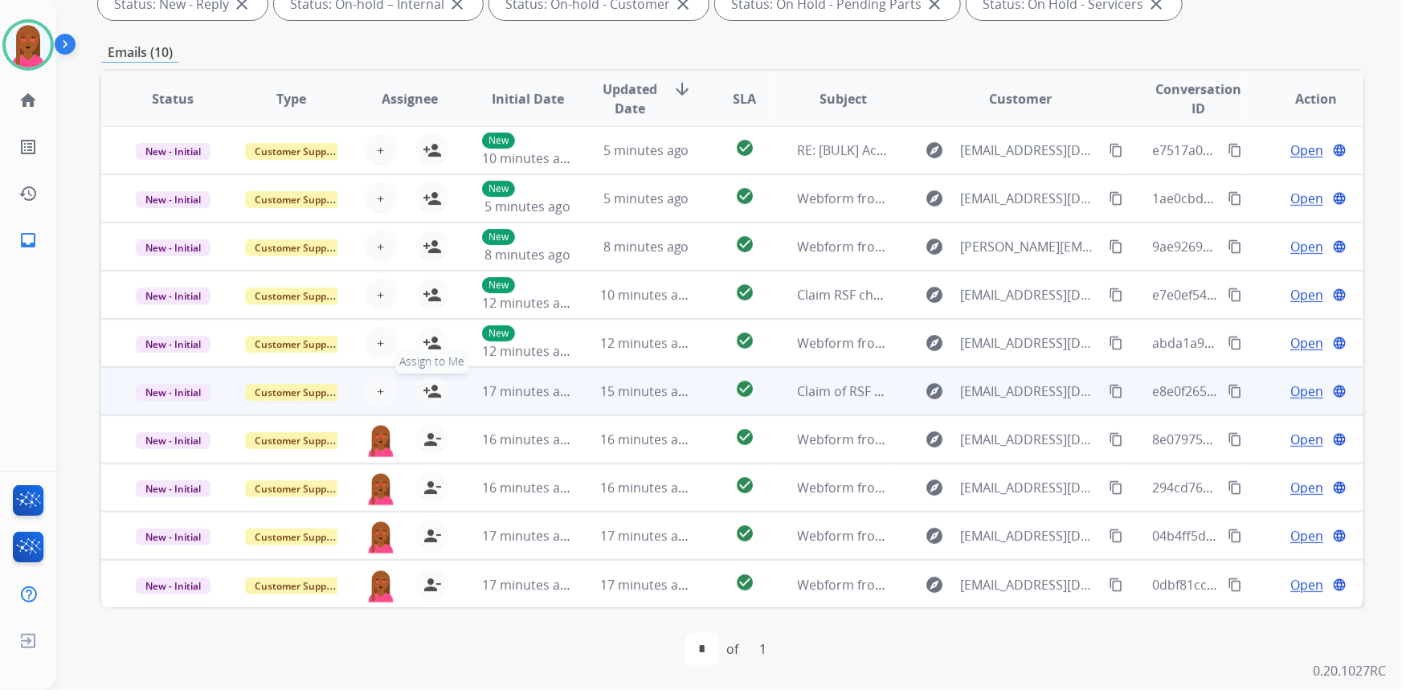
click at [430, 389] on mat-icon "person_add" at bounding box center [432, 391] width 19 height 19
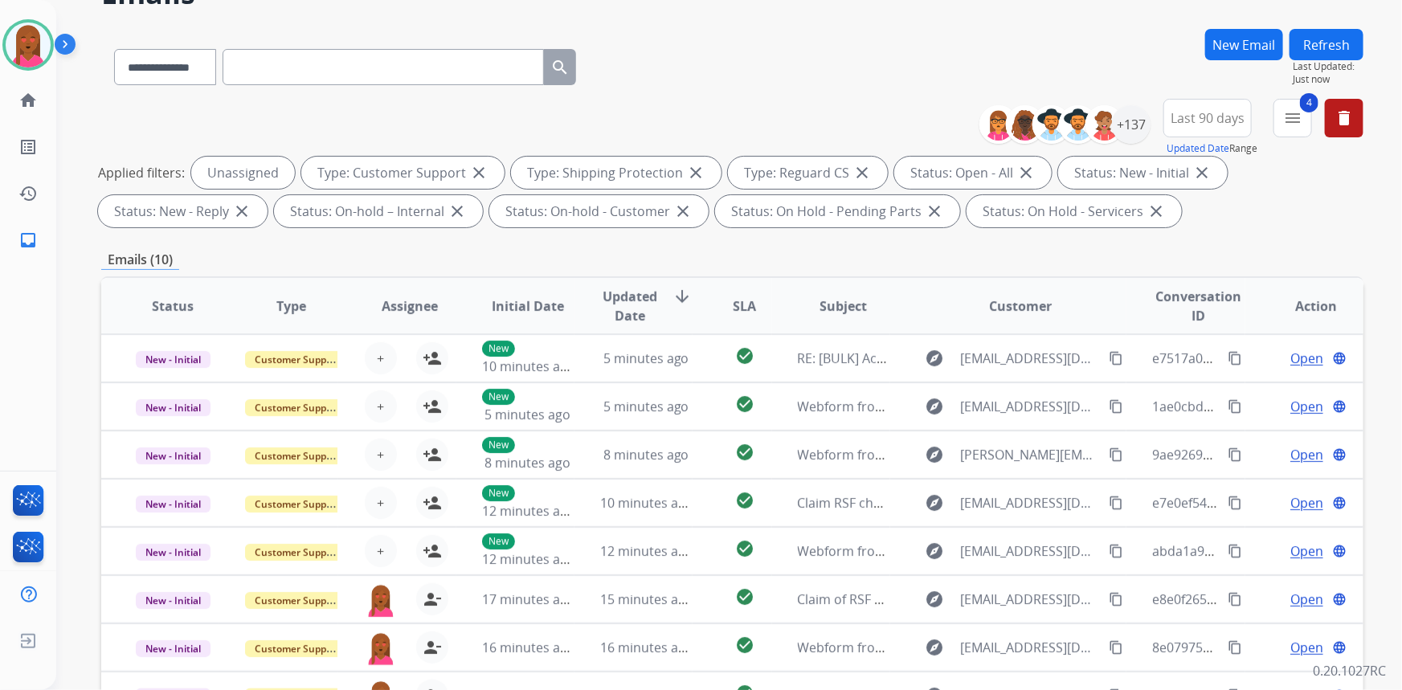
scroll to position [0, 0]
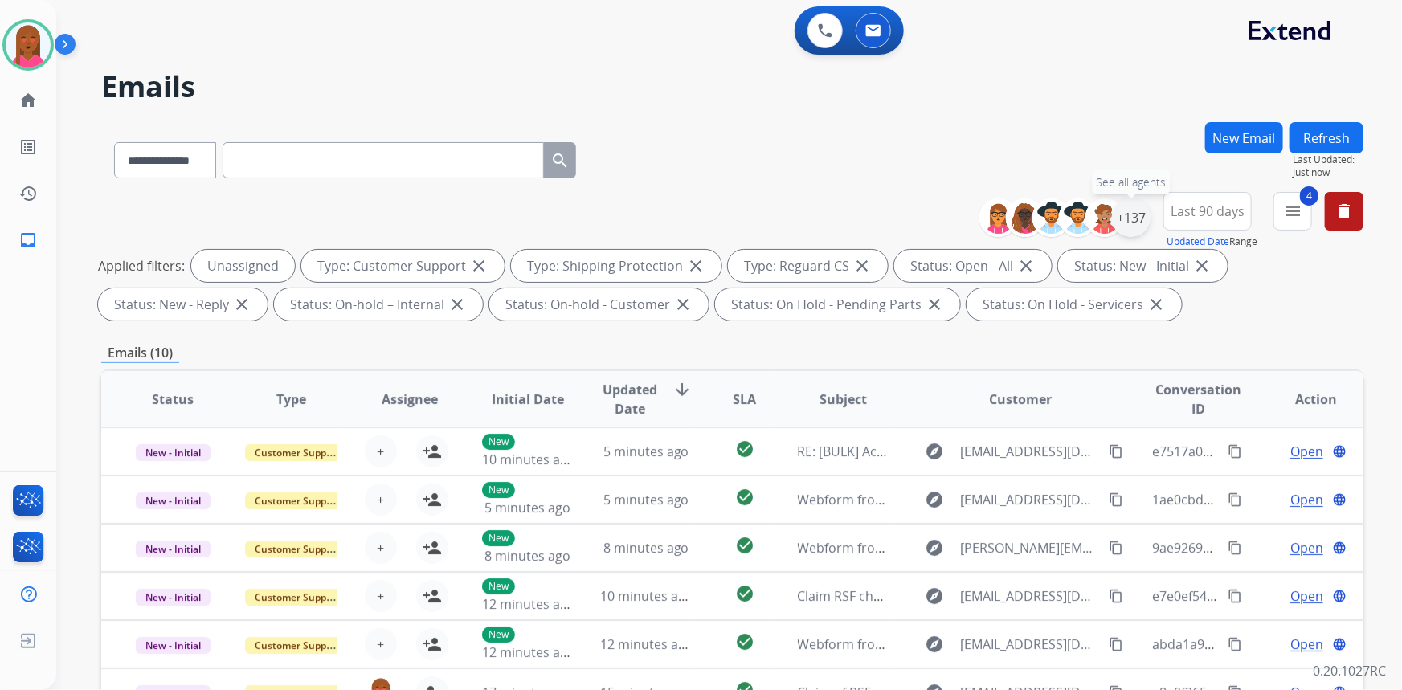
click at [1130, 214] on div "+137" at bounding box center [1131, 217] width 39 height 39
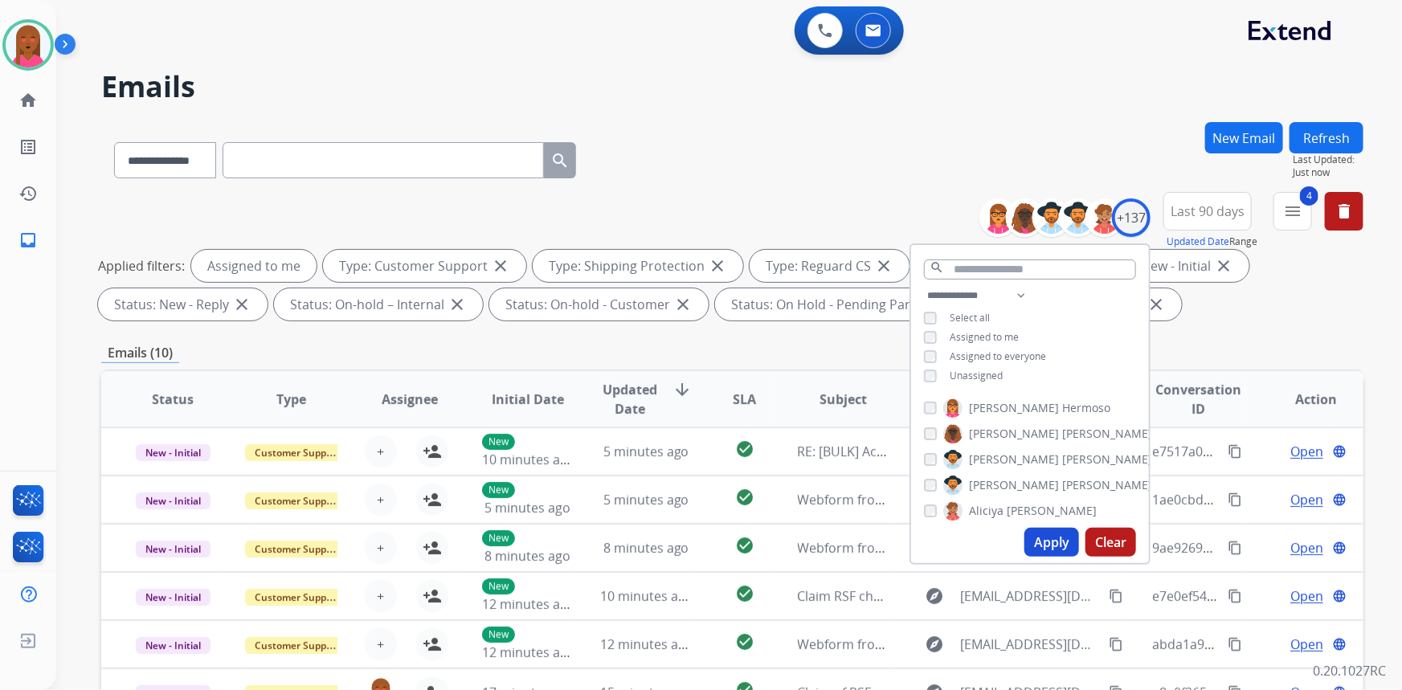
click at [1044, 543] on button "Apply" at bounding box center [1051, 542] width 55 height 29
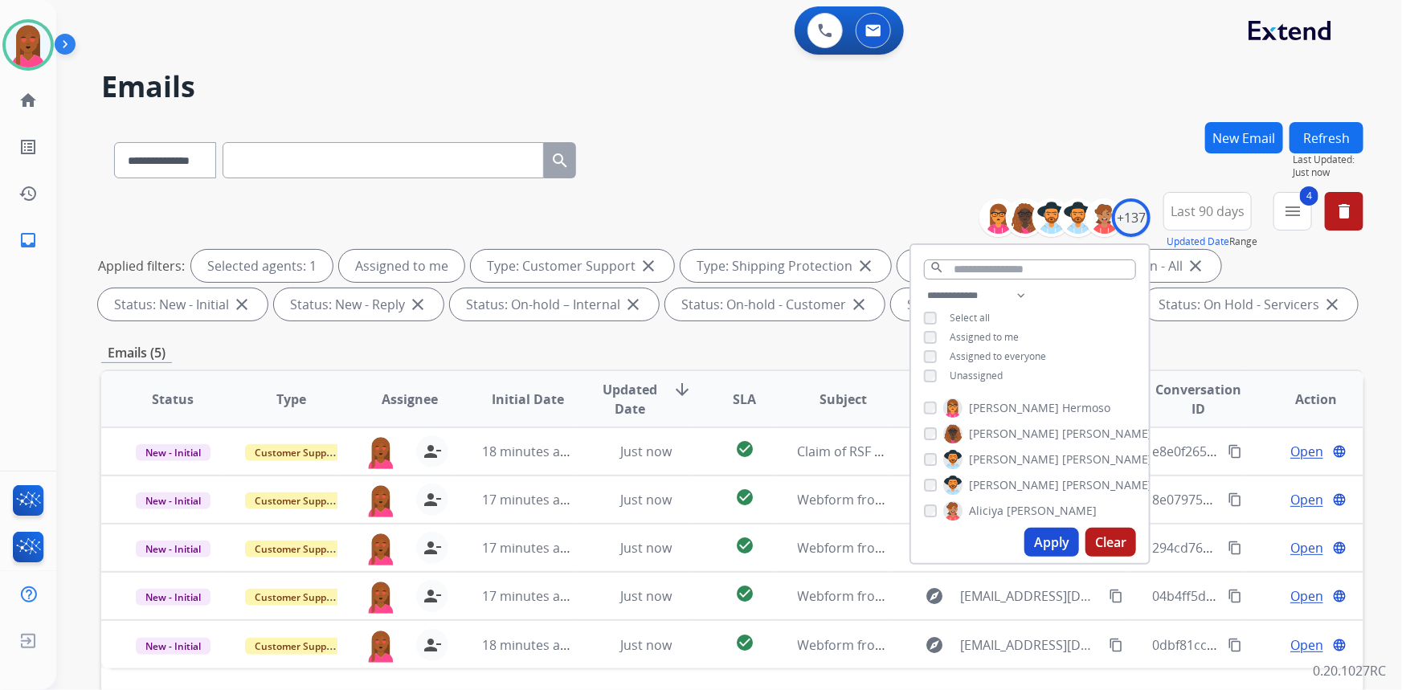
click at [698, 167] on div "**********" at bounding box center [732, 157] width 1262 height 70
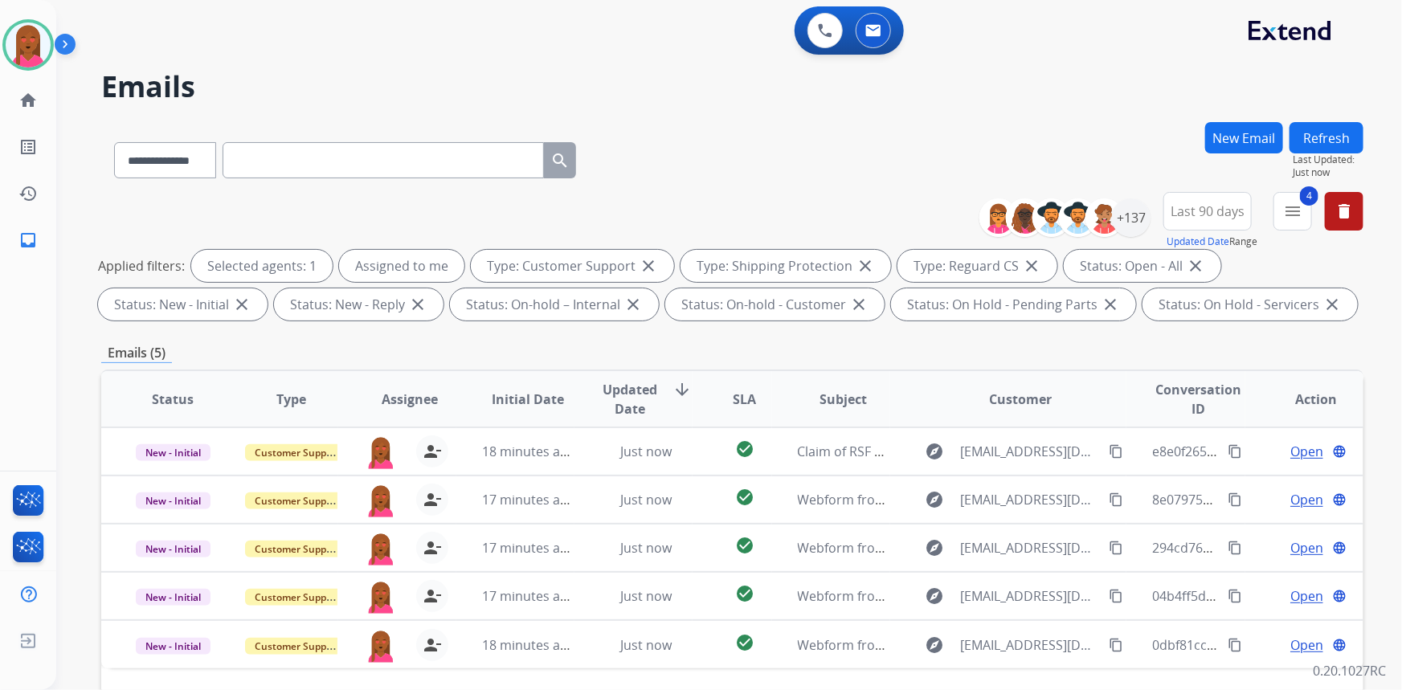
scroll to position [292, 0]
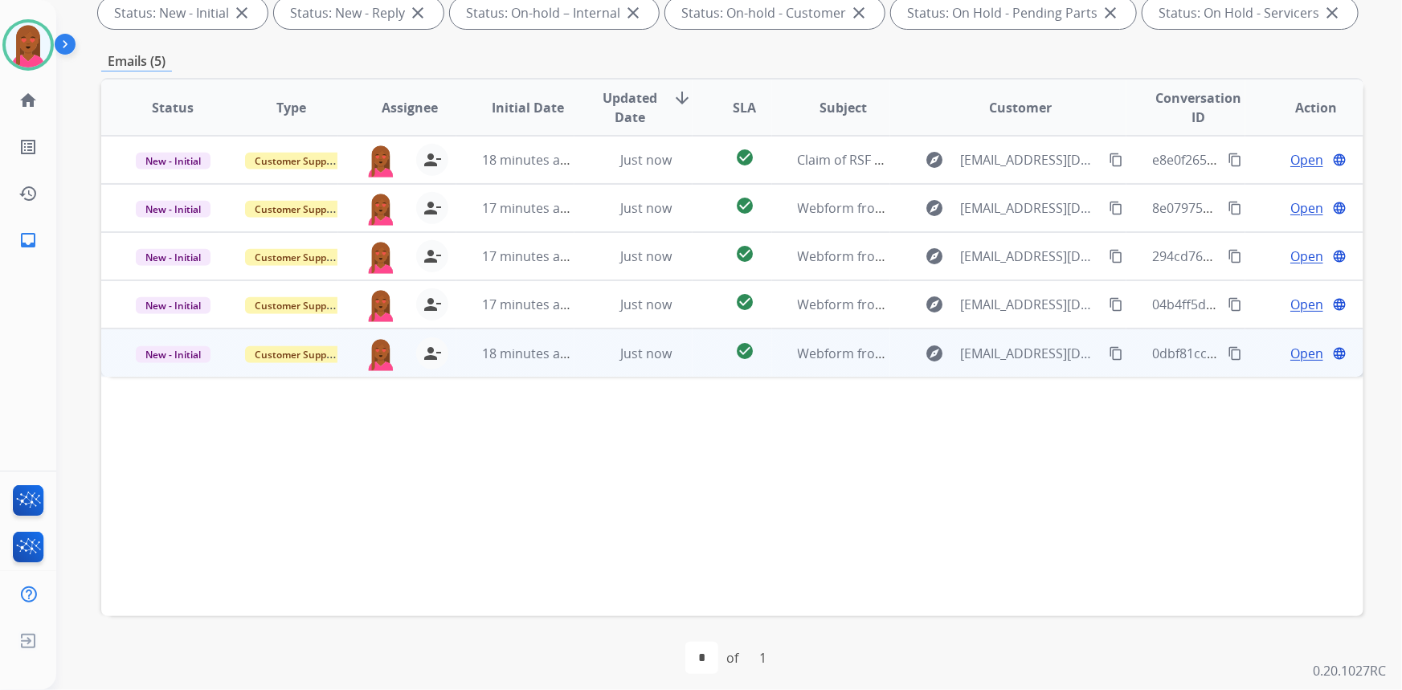
click at [1308, 359] on span "Open" at bounding box center [1306, 353] width 33 height 19
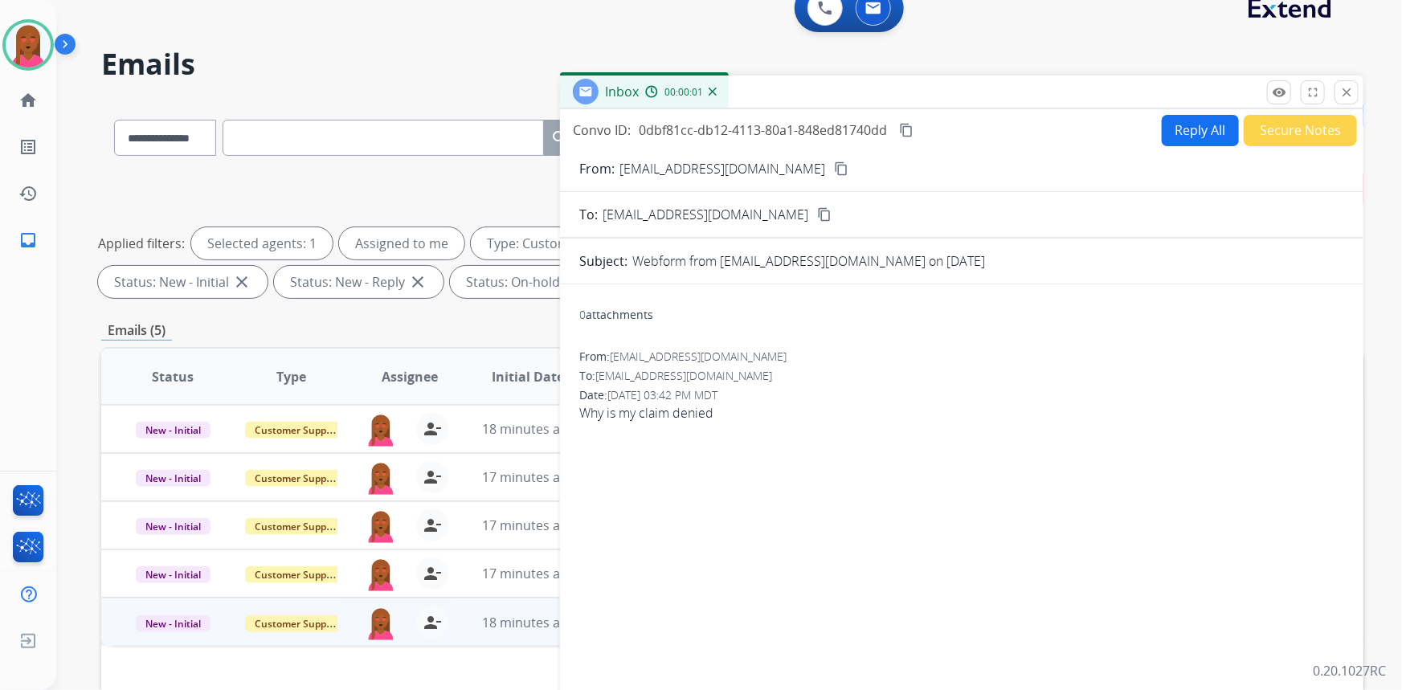
scroll to position [0, 0]
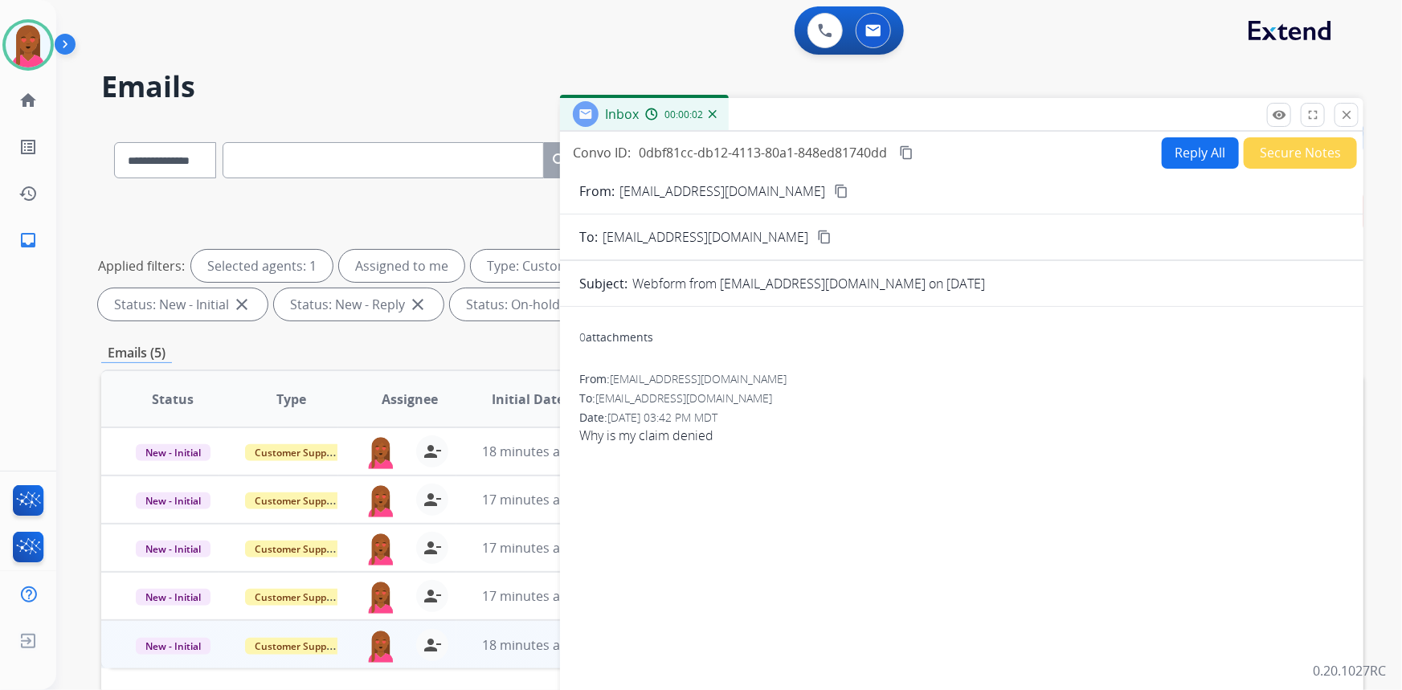
click at [762, 182] on p "[EMAIL_ADDRESS][DOMAIN_NAME]" at bounding box center [722, 191] width 206 height 19
click at [774, 185] on div "From: [EMAIL_ADDRESS][DOMAIN_NAME] content_copy" at bounding box center [961, 191] width 803 height 19
click at [834, 194] on mat-icon "content_copy" at bounding box center [841, 191] width 14 height 14
click at [1205, 151] on button "Reply All" at bounding box center [1200, 152] width 77 height 31
select select "**********"
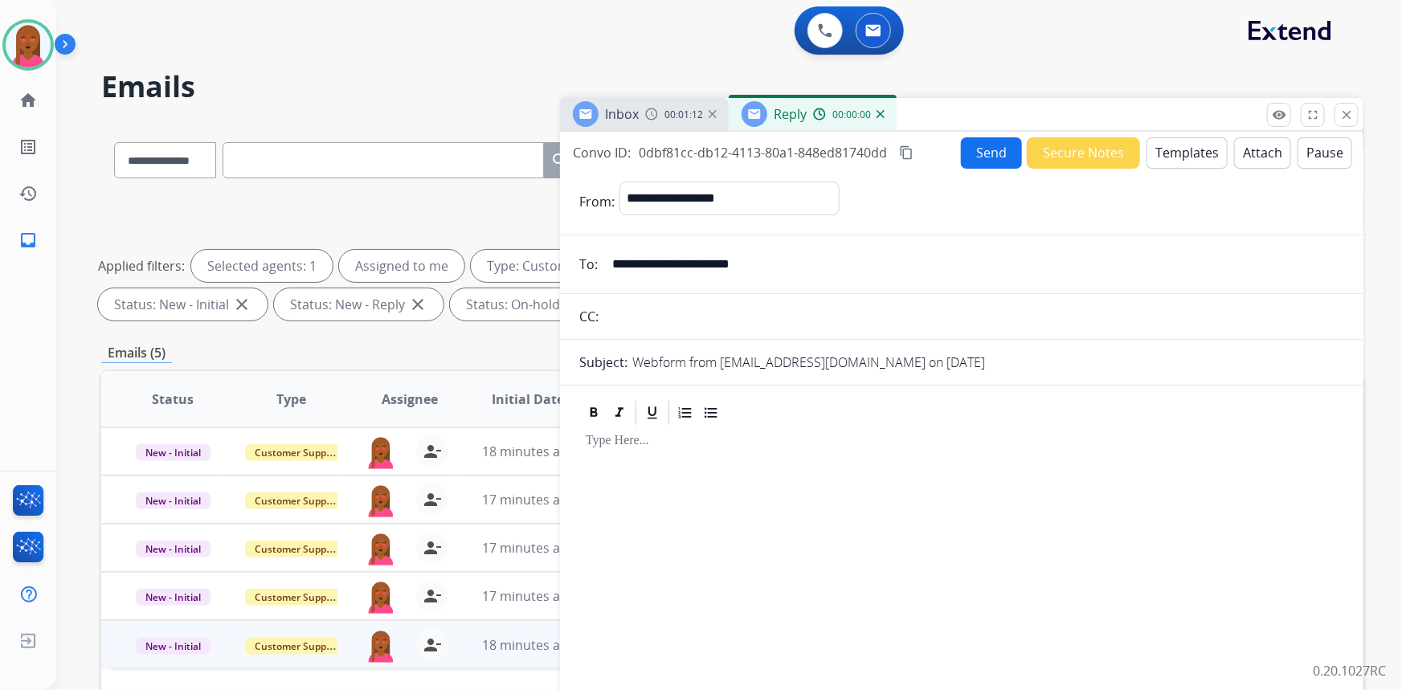
click at [1202, 145] on button "Templates" at bounding box center [1186, 152] width 81 height 31
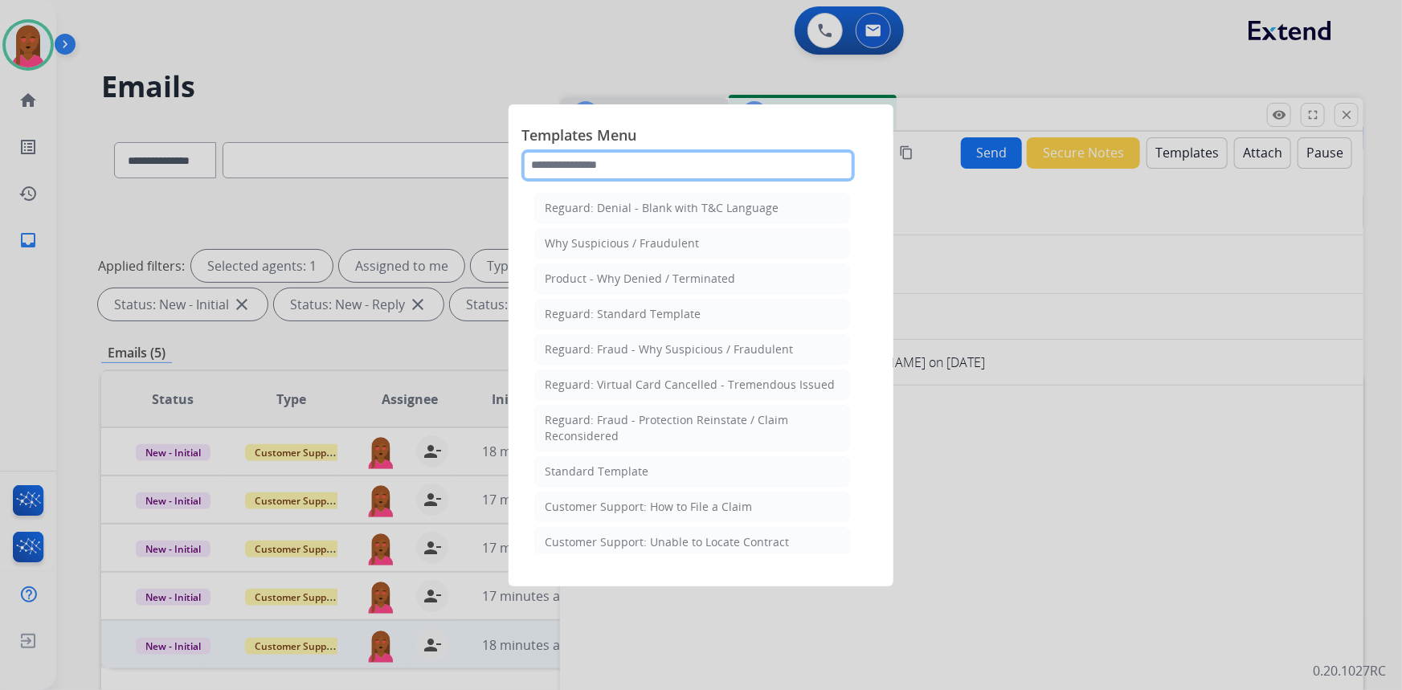
click at [643, 167] on input "text" at bounding box center [687, 165] width 333 height 32
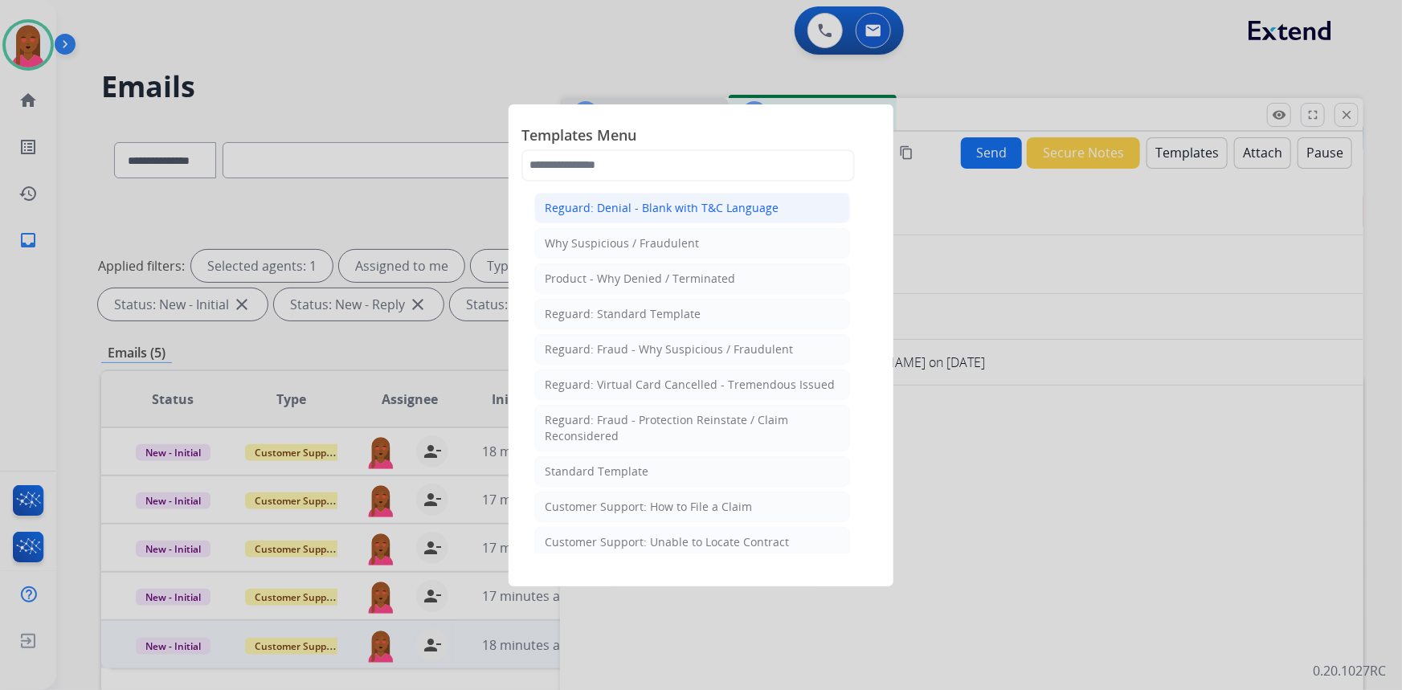
click at [709, 202] on div "Reguard: Denial - Blank with T&C Language" at bounding box center [662, 208] width 234 height 16
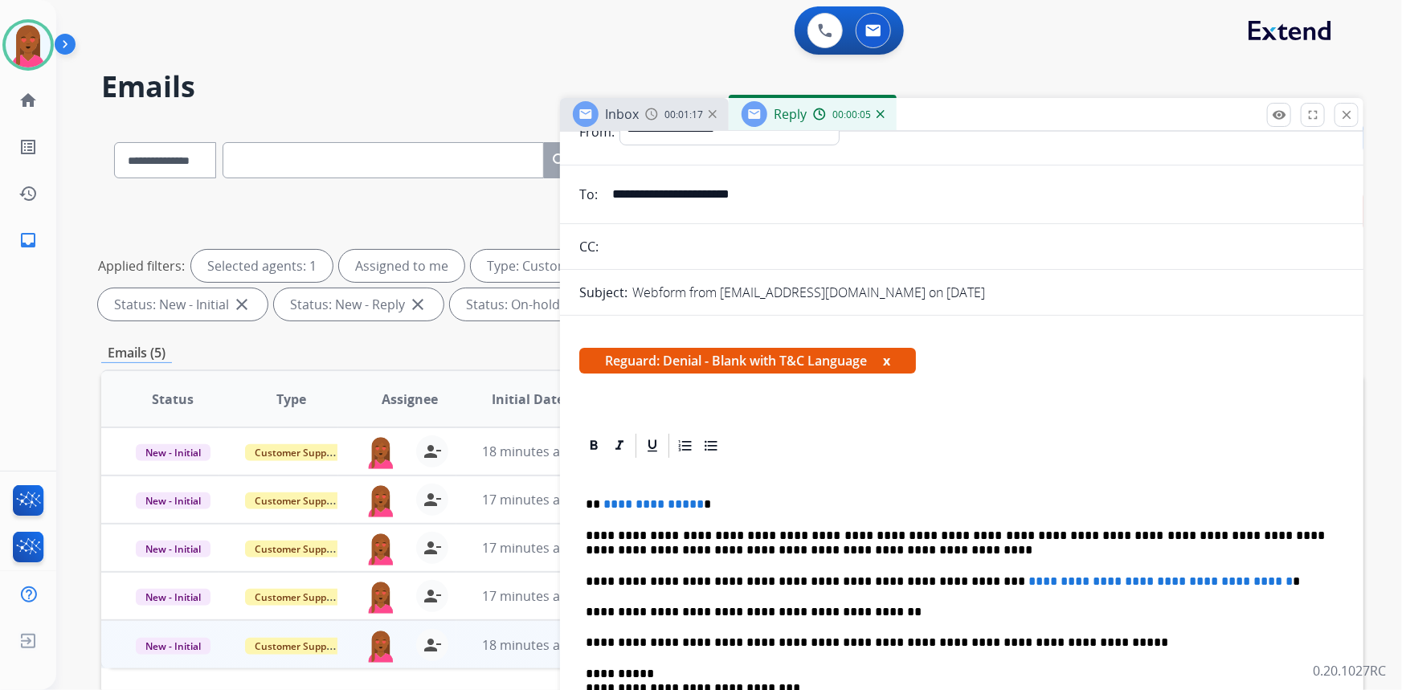
scroll to position [145, 0]
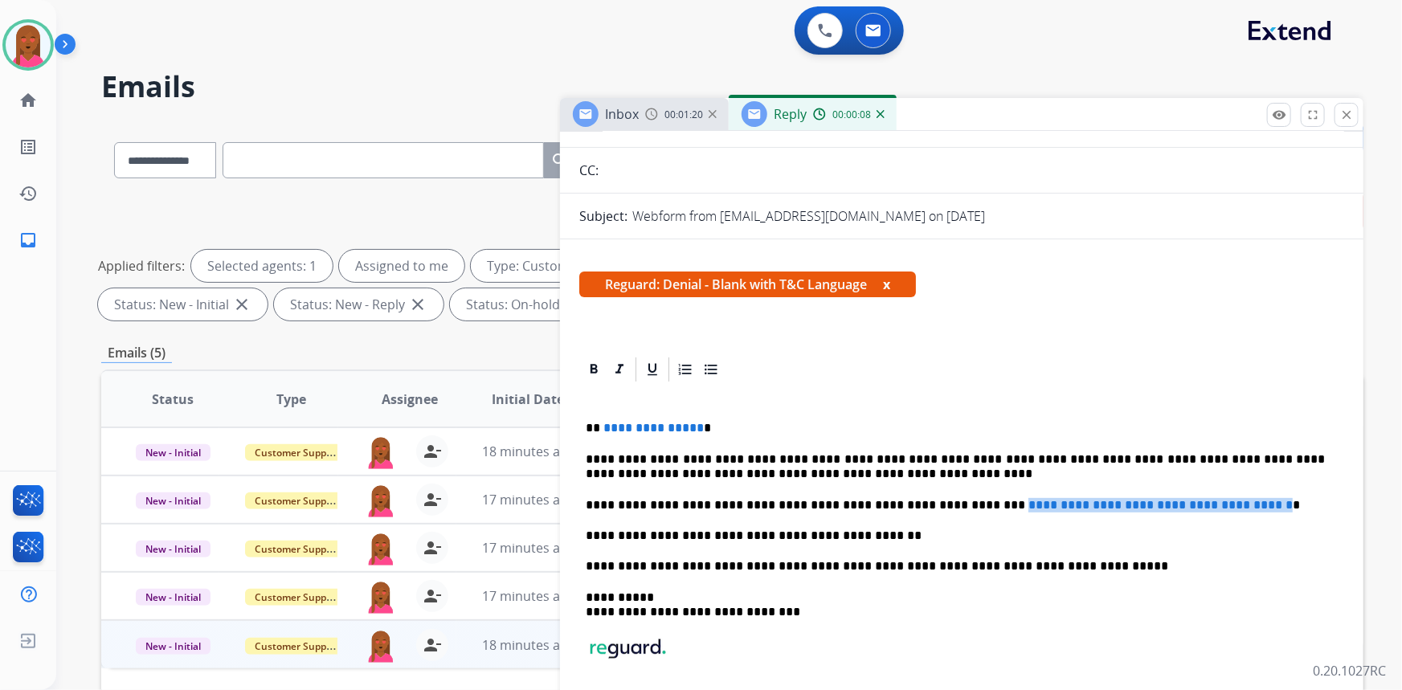
drag, startPoint x: 1253, startPoint y: 494, endPoint x: 939, endPoint y: 491, distance: 314.1
click at [939, 491] on div "**********" at bounding box center [961, 581] width 765 height 394
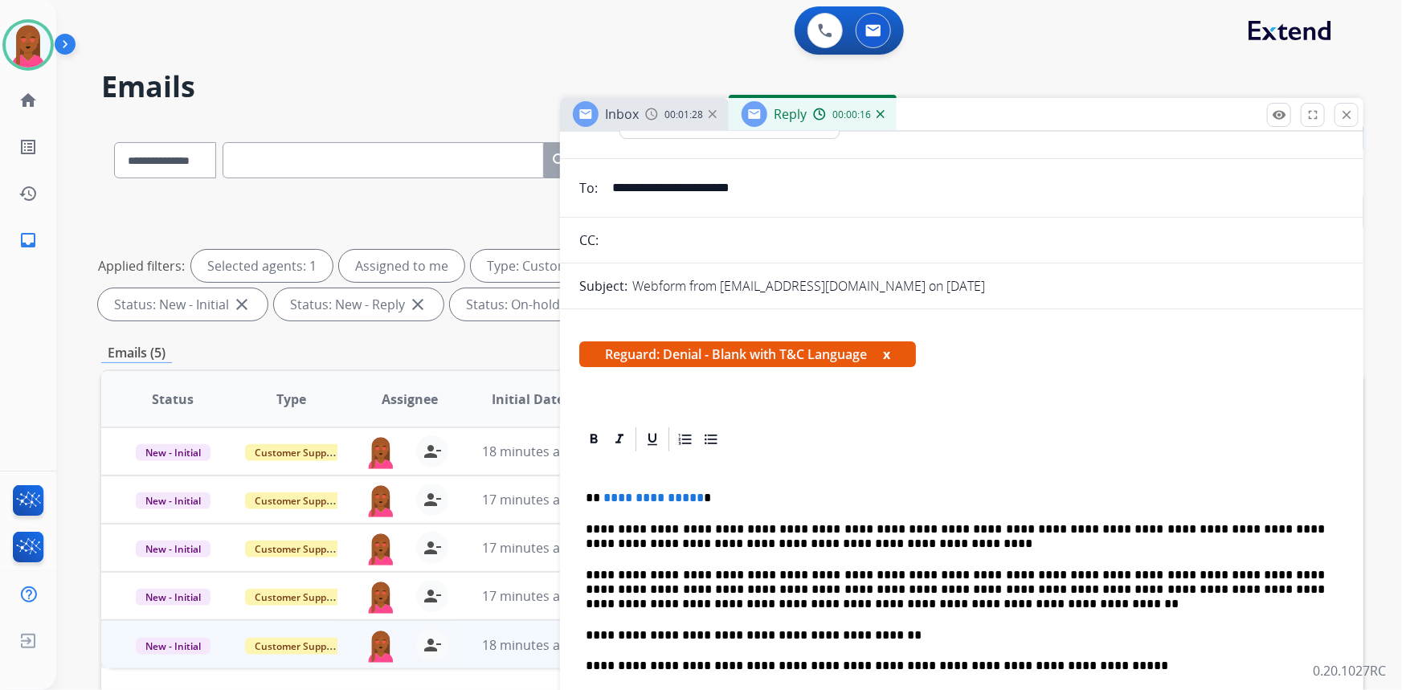
scroll to position [0, 0]
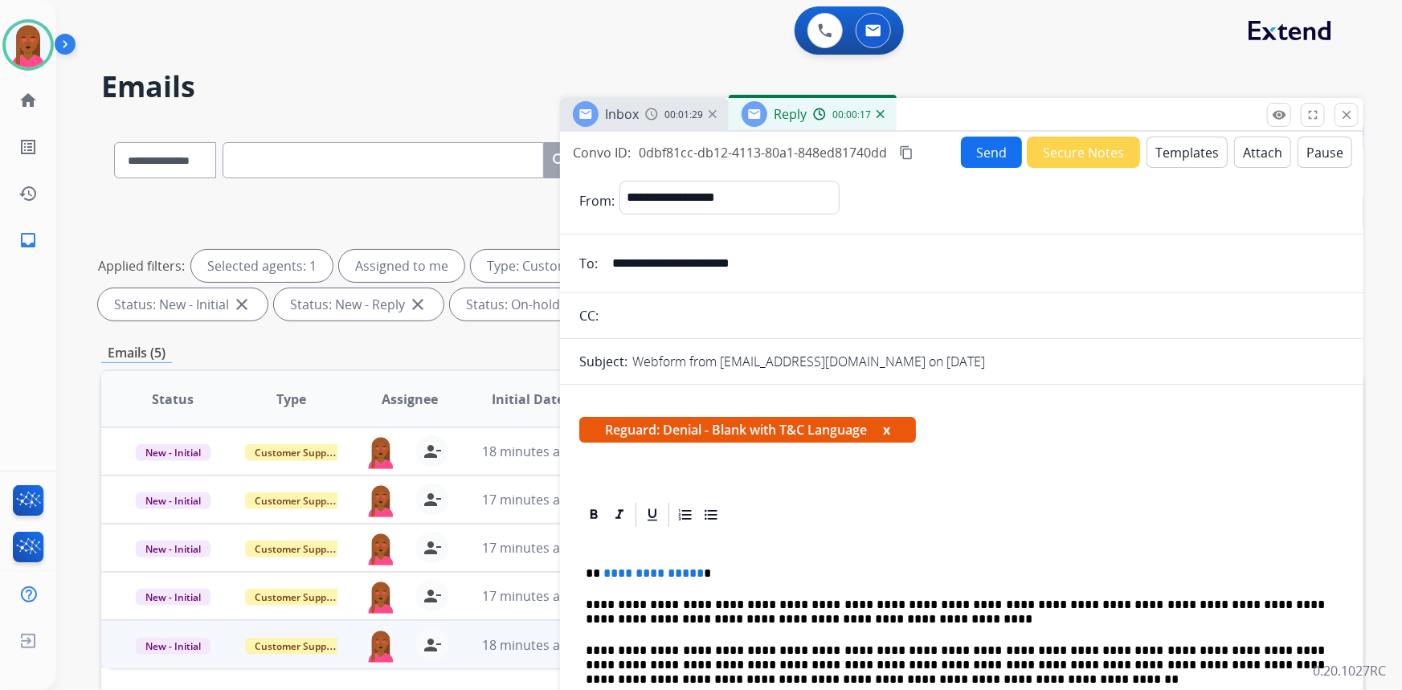
click at [1267, 148] on button "Attach" at bounding box center [1262, 152] width 57 height 31
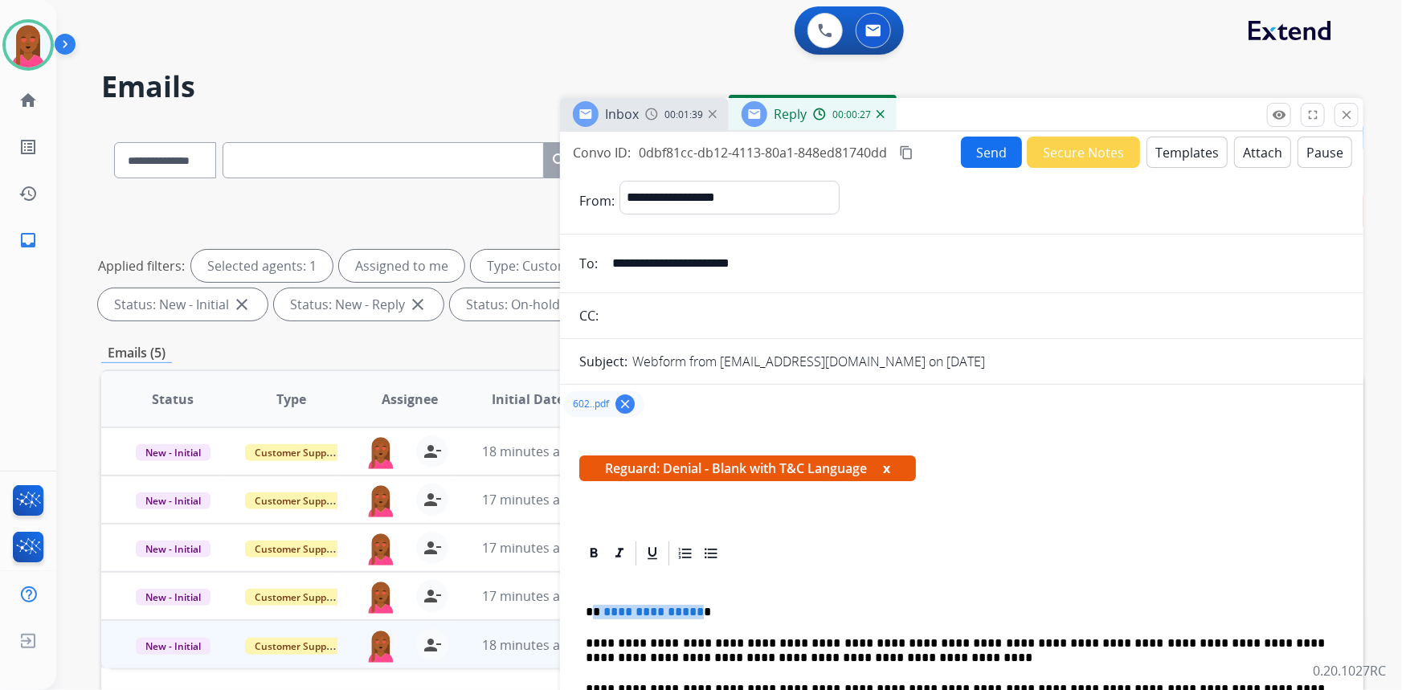
drag, startPoint x: 672, startPoint y: 609, endPoint x: 594, endPoint y: 602, distance: 78.2
drag, startPoint x: 911, startPoint y: 157, endPoint x: 881, endPoint y: 151, distance: 30.4
click at [911, 157] on mat-icon "content_copy" at bounding box center [906, 152] width 14 height 14
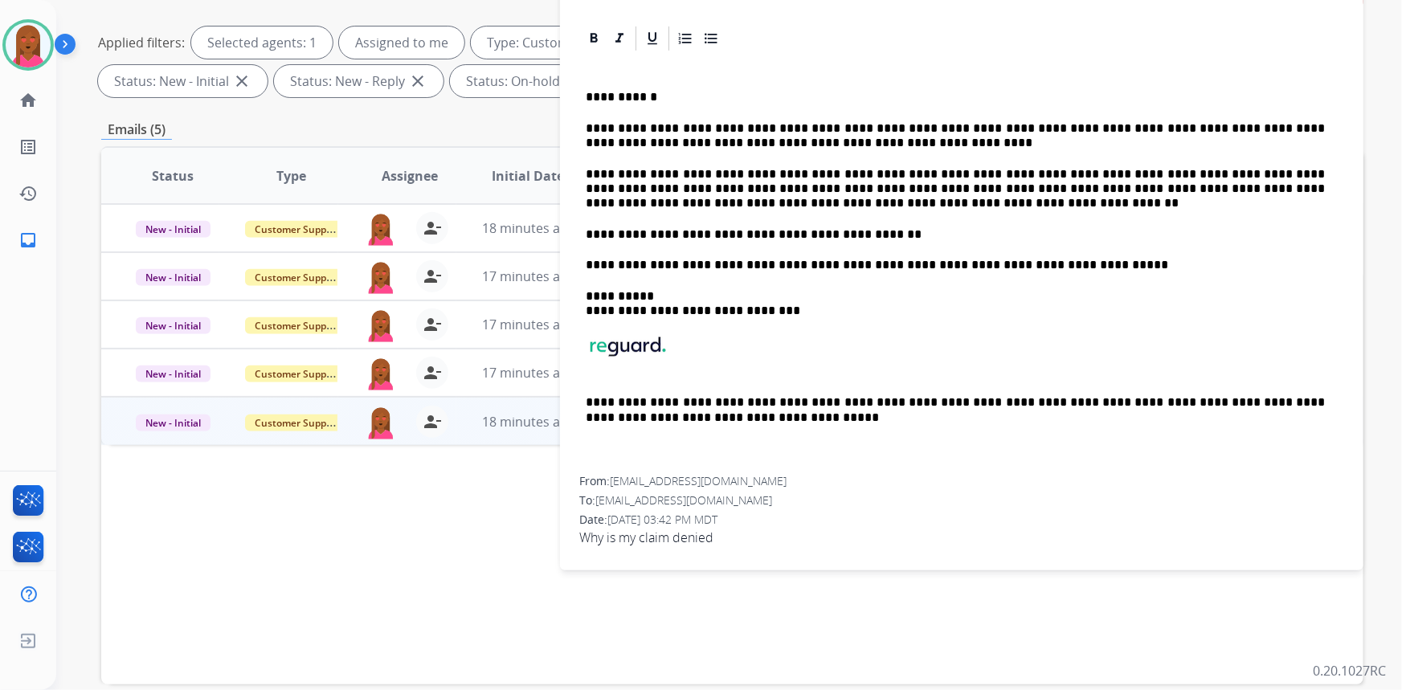
scroll to position [300, 0]
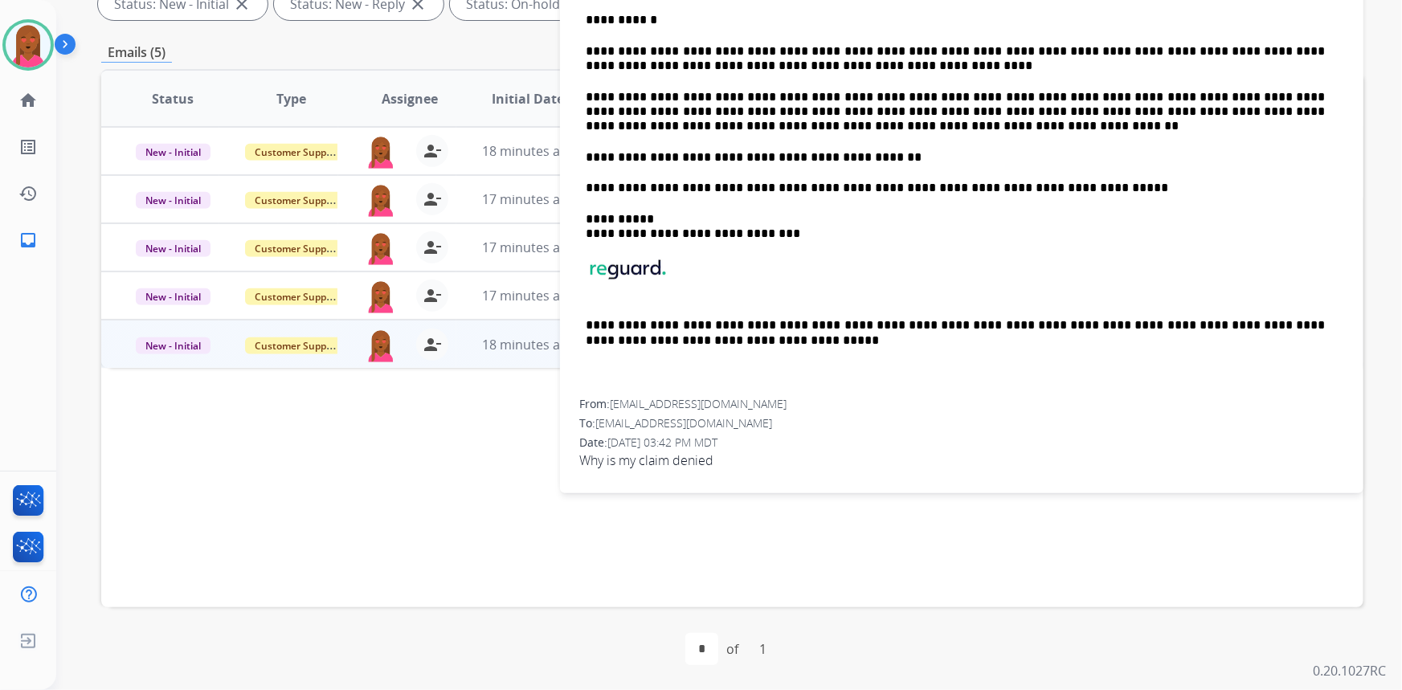
click at [652, 445] on span "[DATE] 03:42 PM MDT" at bounding box center [662, 442] width 110 height 15
click at [654, 452] on span "Why is my claim denied" at bounding box center [961, 460] width 765 height 19
copy app-emails-table "Why is my claim denied remove_[MEDICAL_DATA] Logs fullscreen Expand close Close…"
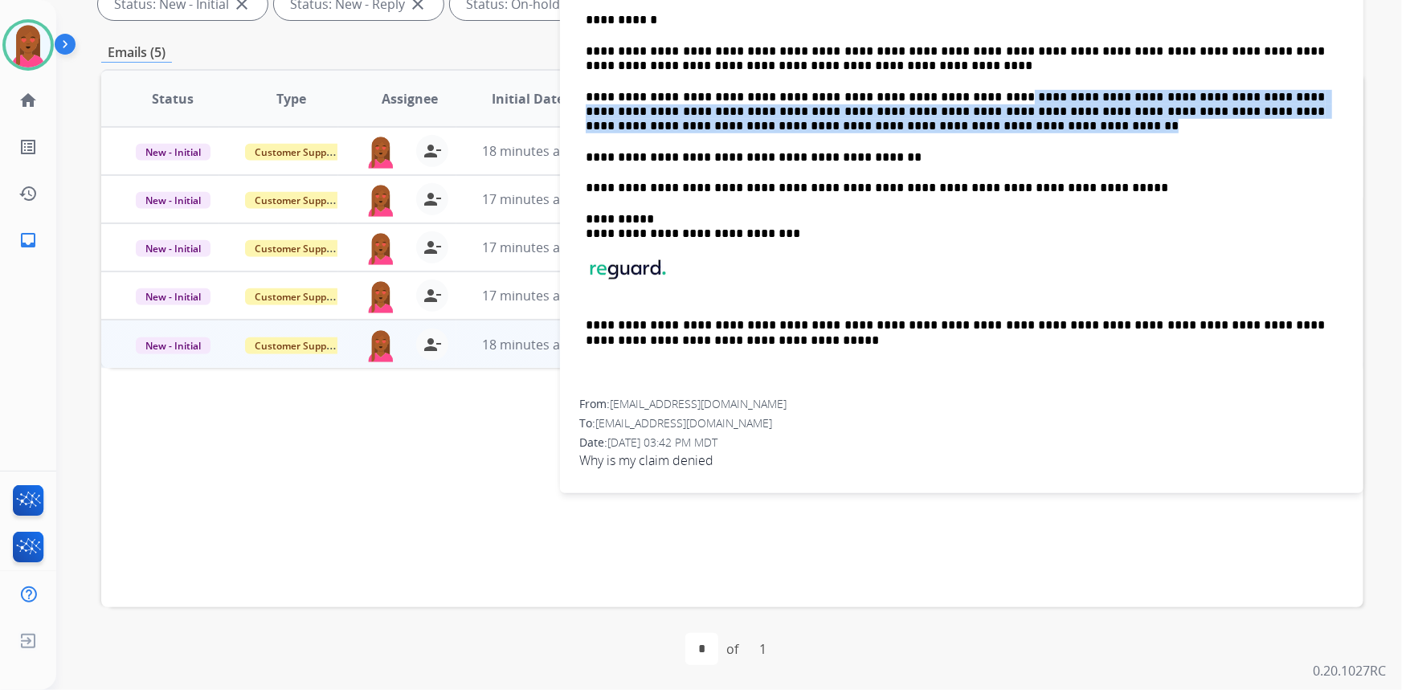
drag, startPoint x: 946, startPoint y: 92, endPoint x: 879, endPoint y: 132, distance: 77.4
click at [864, 129] on div "**********" at bounding box center [961, 187] width 765 height 423
copy p "**********"
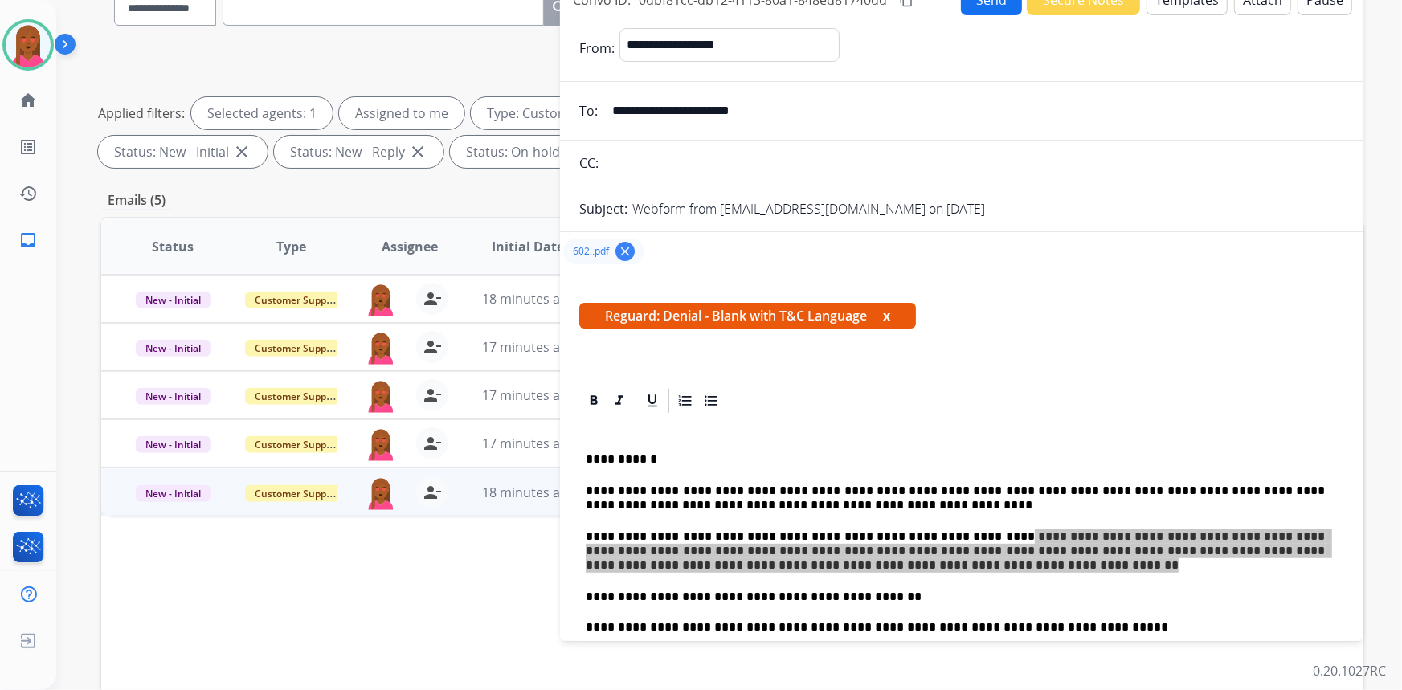
scroll to position [0, 0]
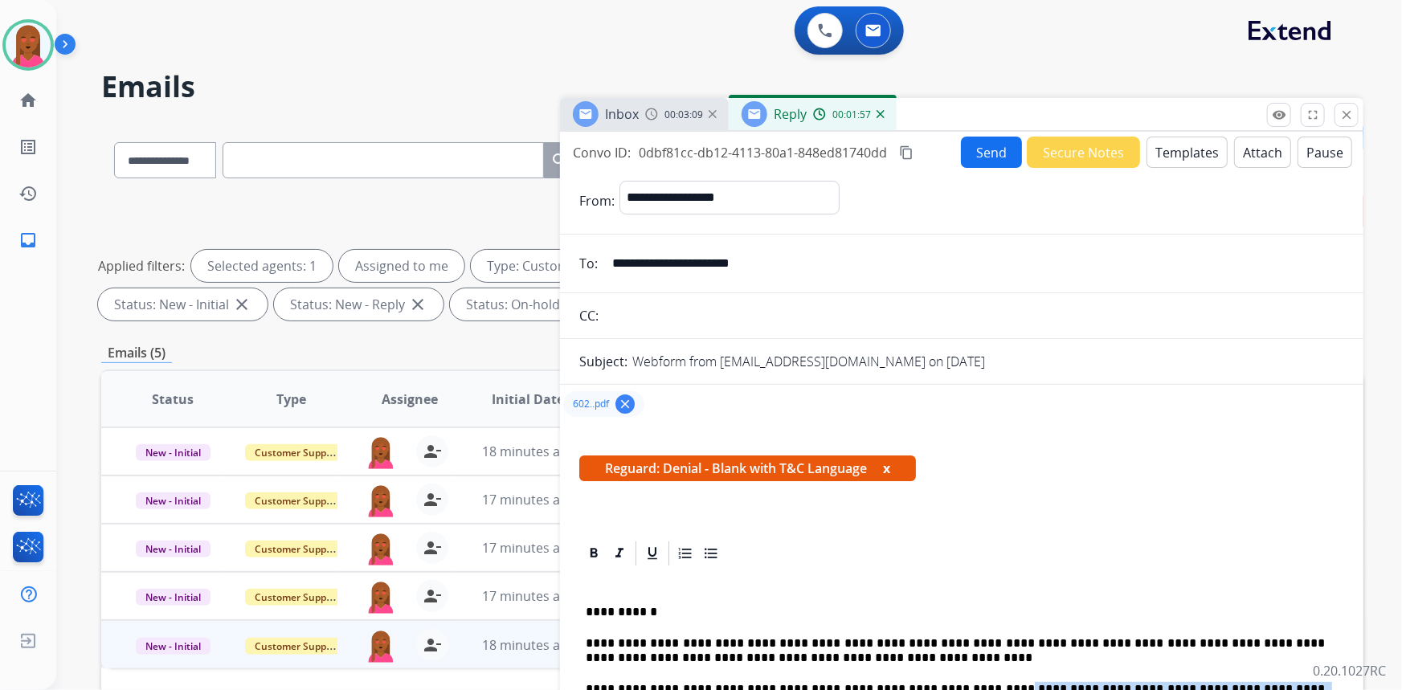
click at [961, 157] on button "Send" at bounding box center [991, 152] width 61 height 31
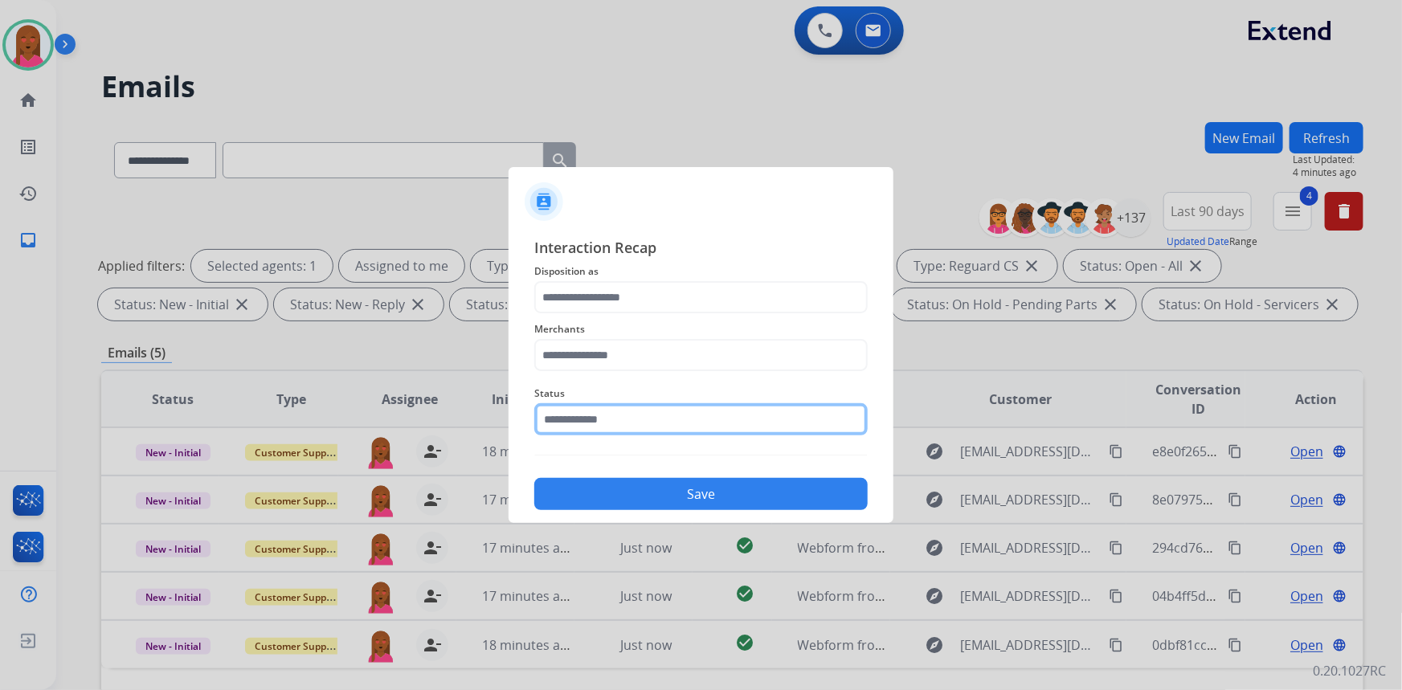
click at [681, 411] on input "text" at bounding box center [700, 419] width 333 height 32
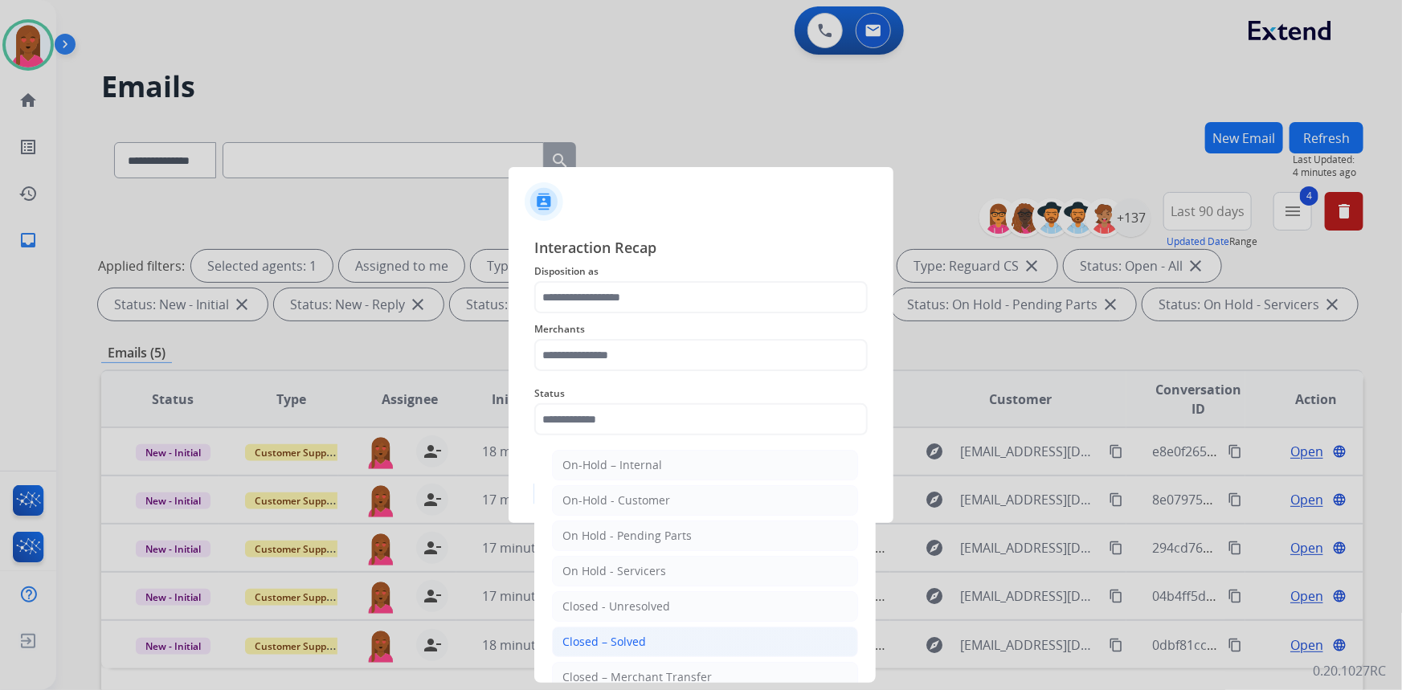
click at [619, 637] on div "Closed – Solved" at bounding box center [604, 642] width 84 height 16
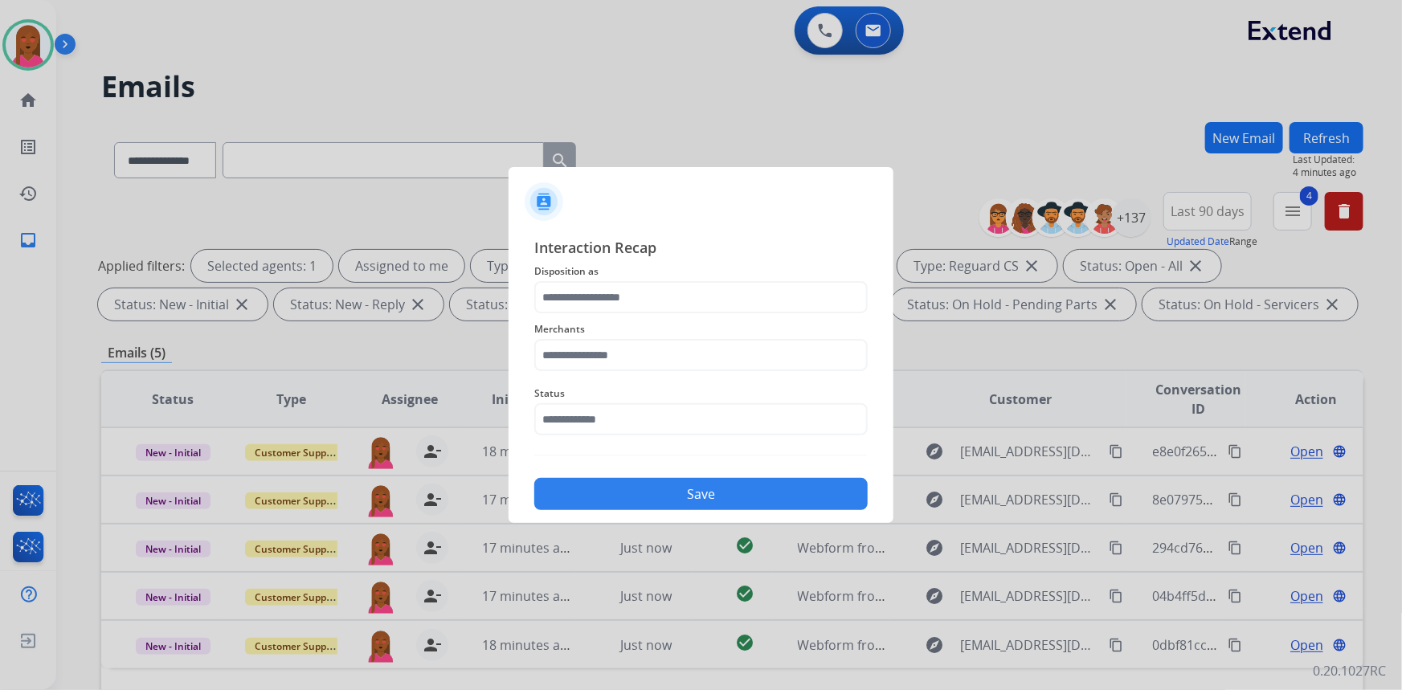
type input "**********"
click at [672, 356] on input "text" at bounding box center [700, 355] width 333 height 32
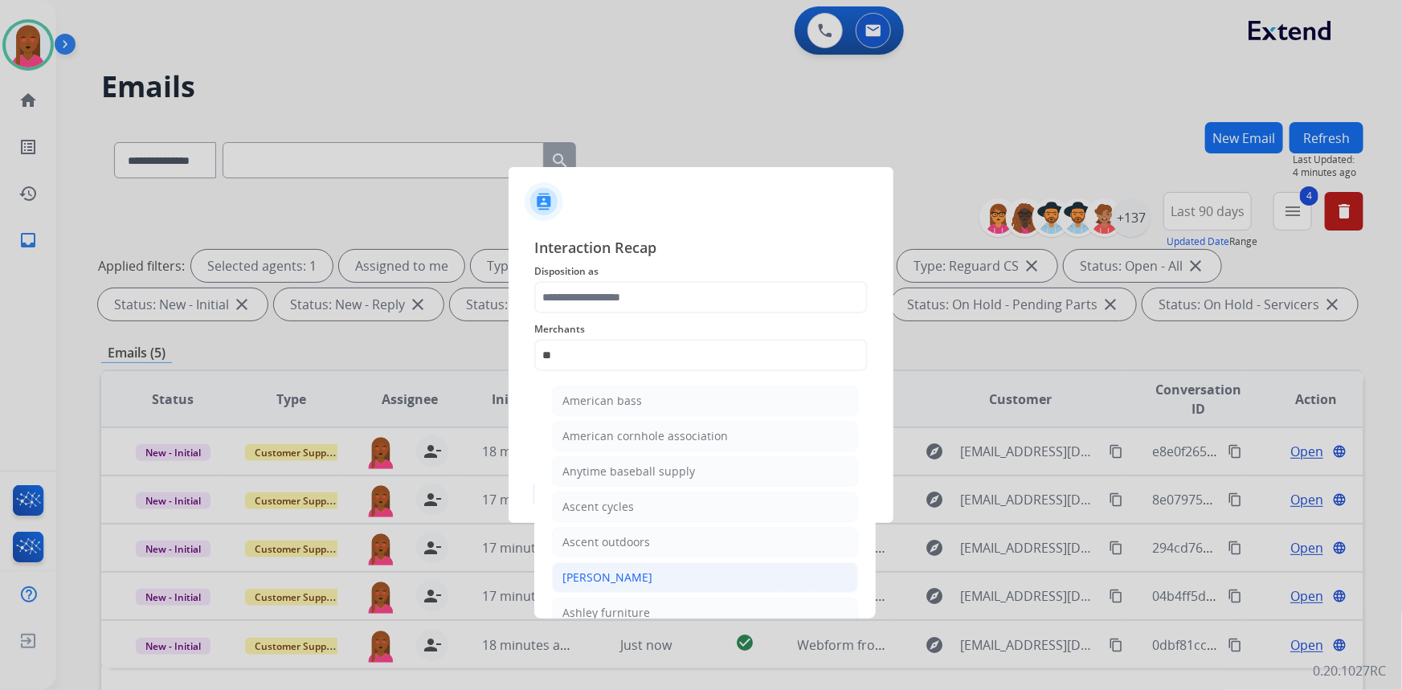
click at [665, 586] on li "[PERSON_NAME]" at bounding box center [705, 577] width 306 height 31
type input "**********"
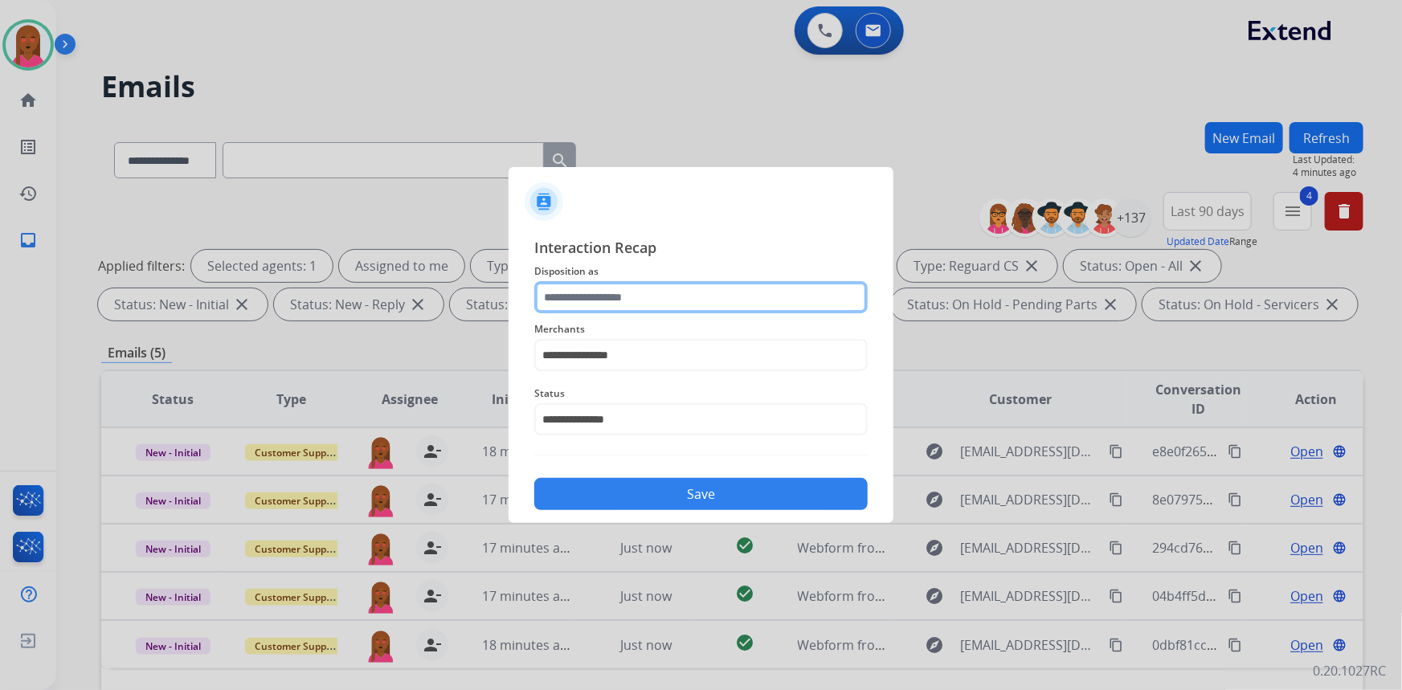
click at [690, 284] on input "text" at bounding box center [700, 297] width 333 height 32
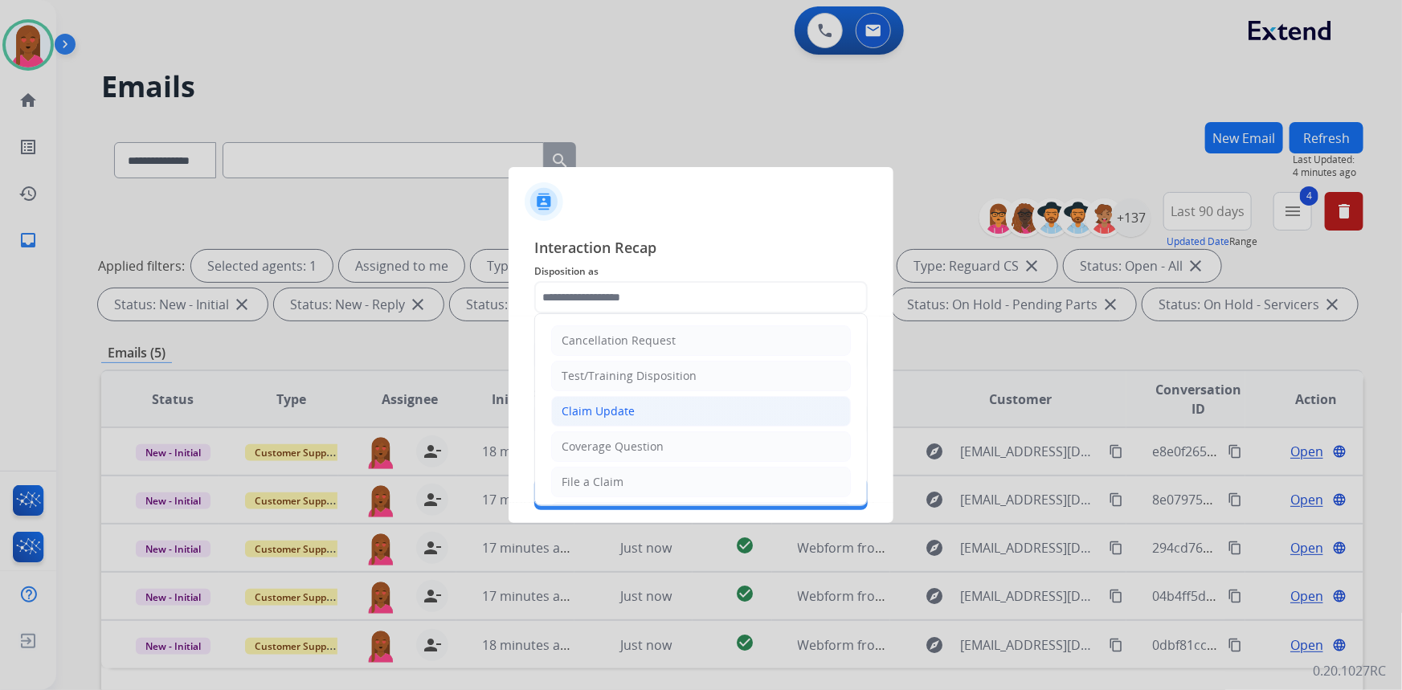
click at [651, 418] on li "Claim Update" at bounding box center [701, 411] width 300 height 31
type input "**********"
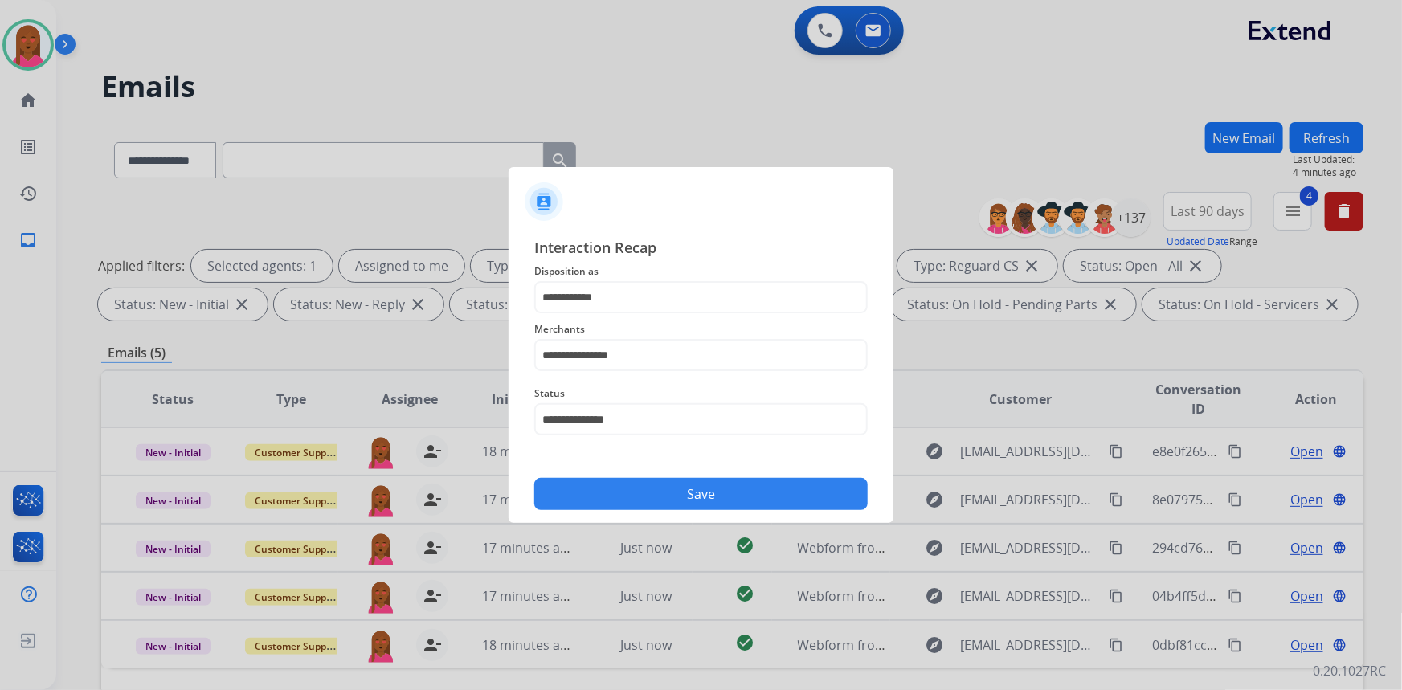
click at [647, 504] on button "Save" at bounding box center [700, 494] width 333 height 32
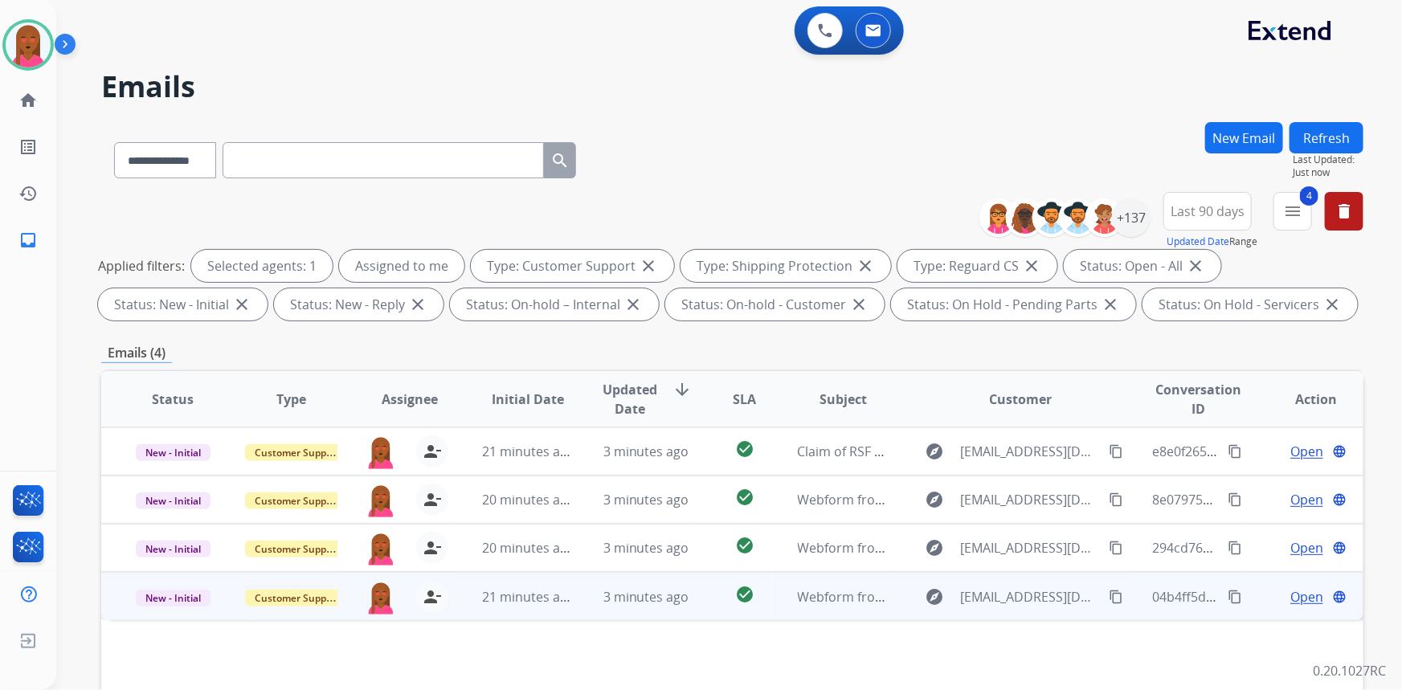
click at [1291, 594] on span "Open" at bounding box center [1306, 596] width 33 height 19
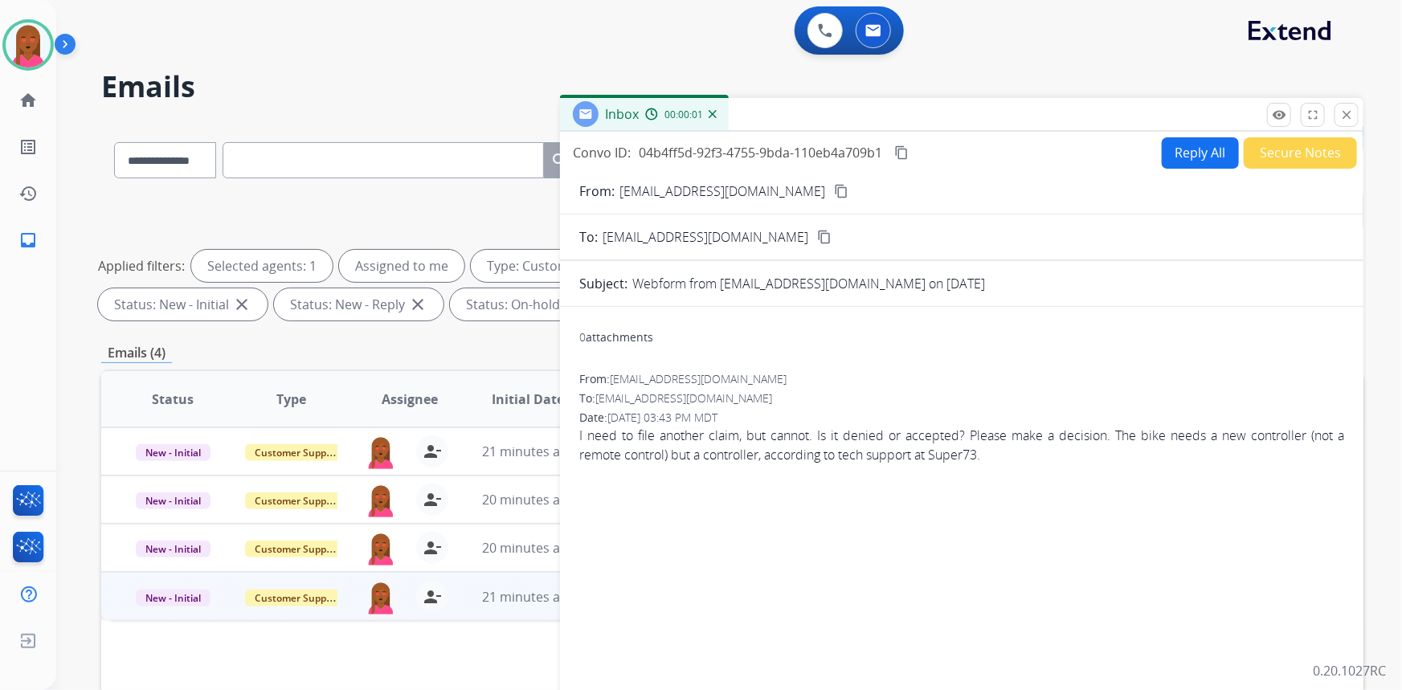
click at [834, 190] on mat-icon "content_copy" at bounding box center [841, 191] width 14 height 14
click at [876, 461] on span "I need to file another claim, but cannot. Is it denied or accepted? Please make…" at bounding box center [961, 445] width 765 height 39
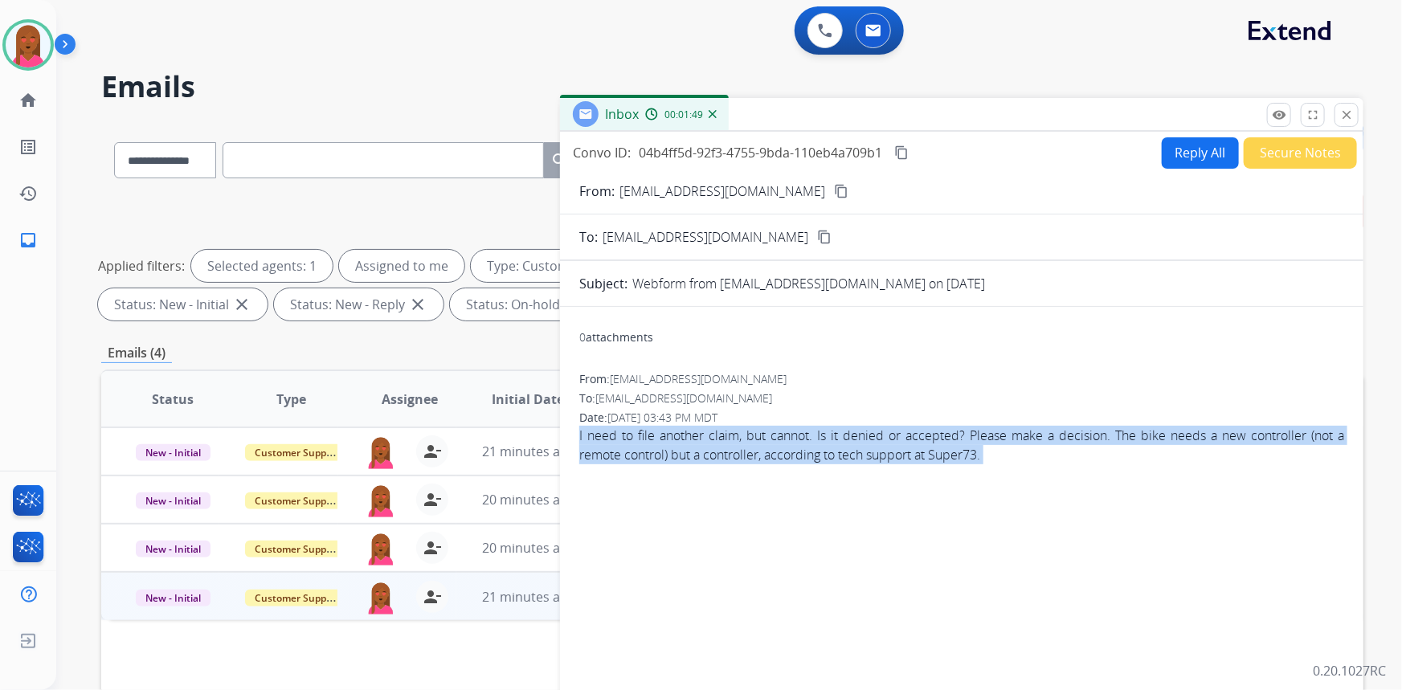
click at [876, 461] on span "I need to file another claim, but cannot. Is it denied or accepted? Please make…" at bounding box center [961, 445] width 765 height 39
copy app-emails-table "I need to file another claim, but cannot. Is it denied or accepted? Please make…"
click at [1196, 153] on button "Reply All" at bounding box center [1200, 152] width 77 height 31
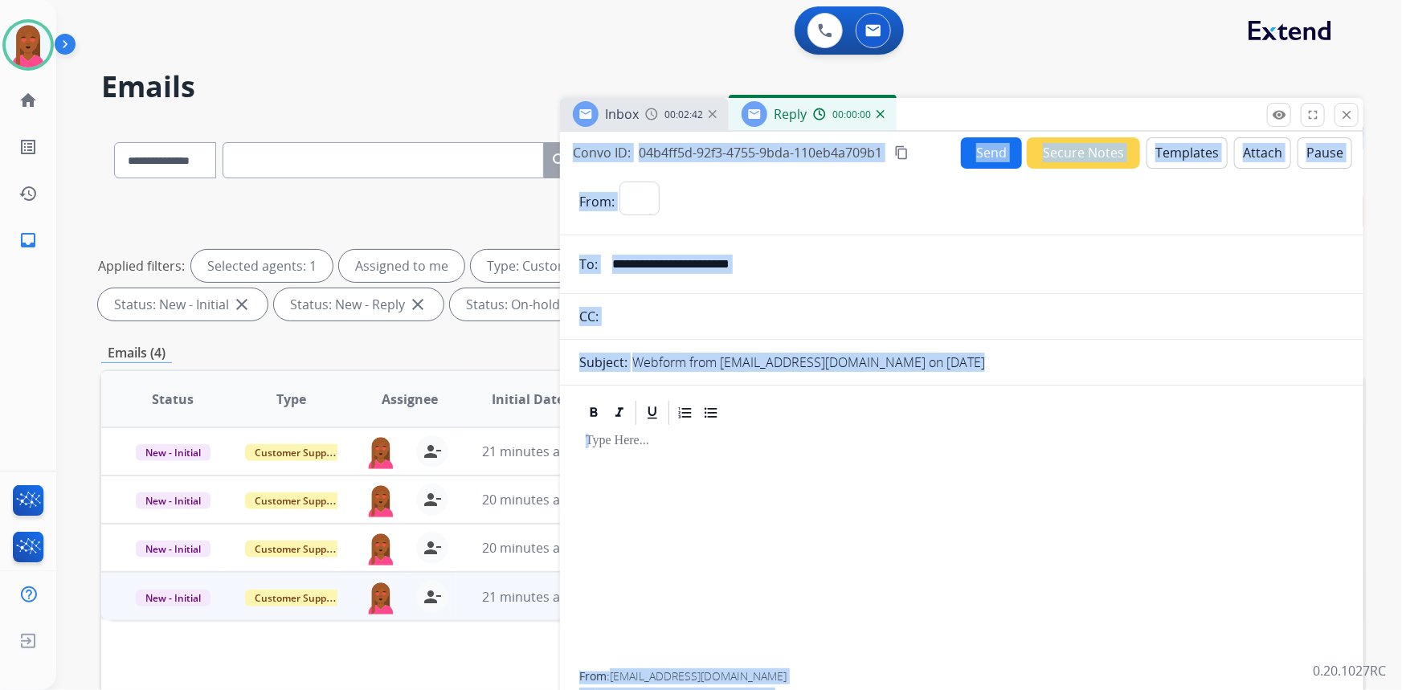
select select "**********"
click at [1162, 155] on button "Templates" at bounding box center [1186, 152] width 81 height 31
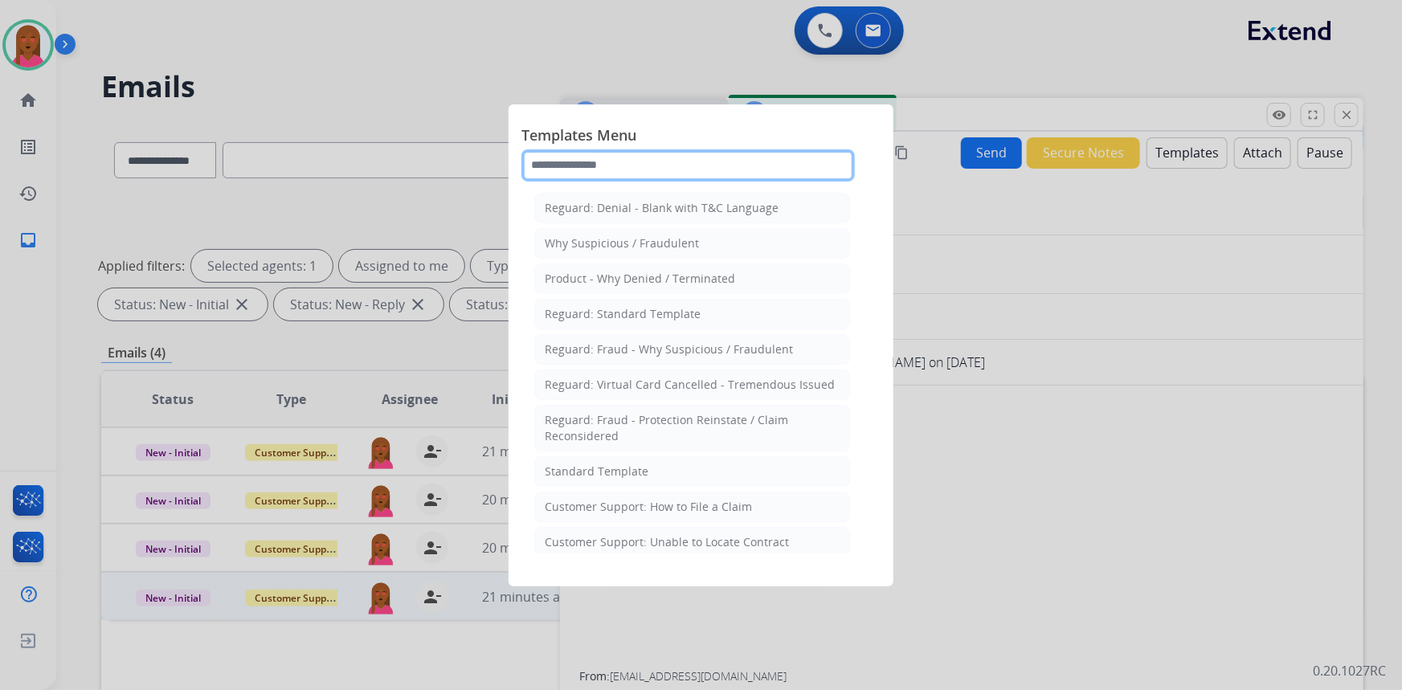
click at [689, 168] on input "text" at bounding box center [687, 165] width 333 height 32
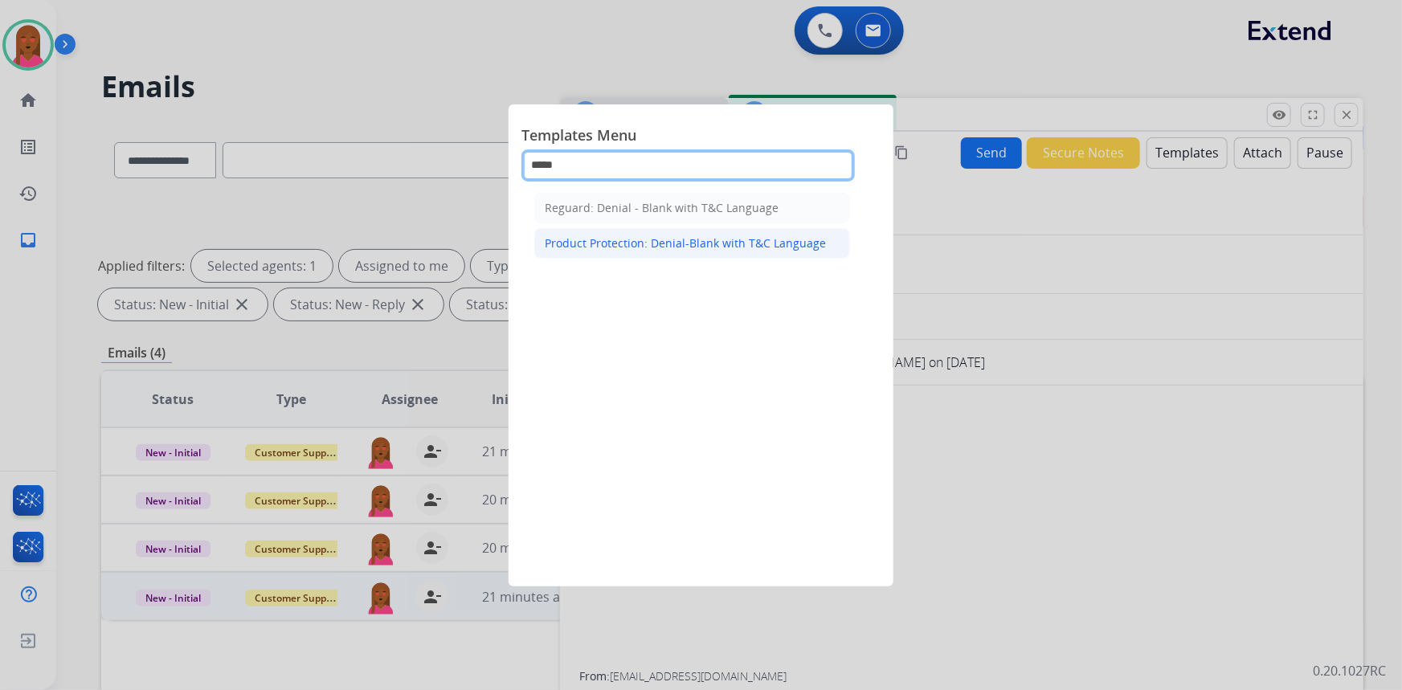
type input "*****"
click at [661, 242] on div "Product Protection: Denial-Blank with T&C Language" at bounding box center [685, 243] width 281 height 16
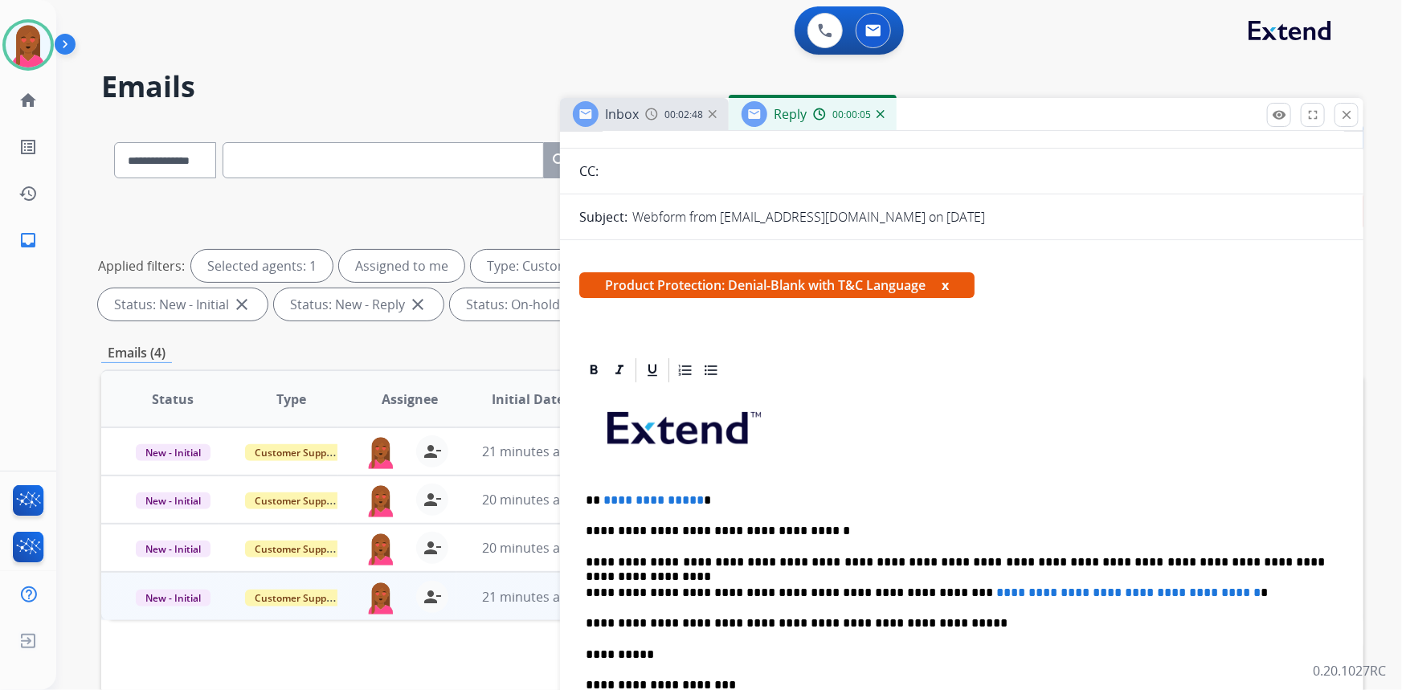
scroll to position [292, 0]
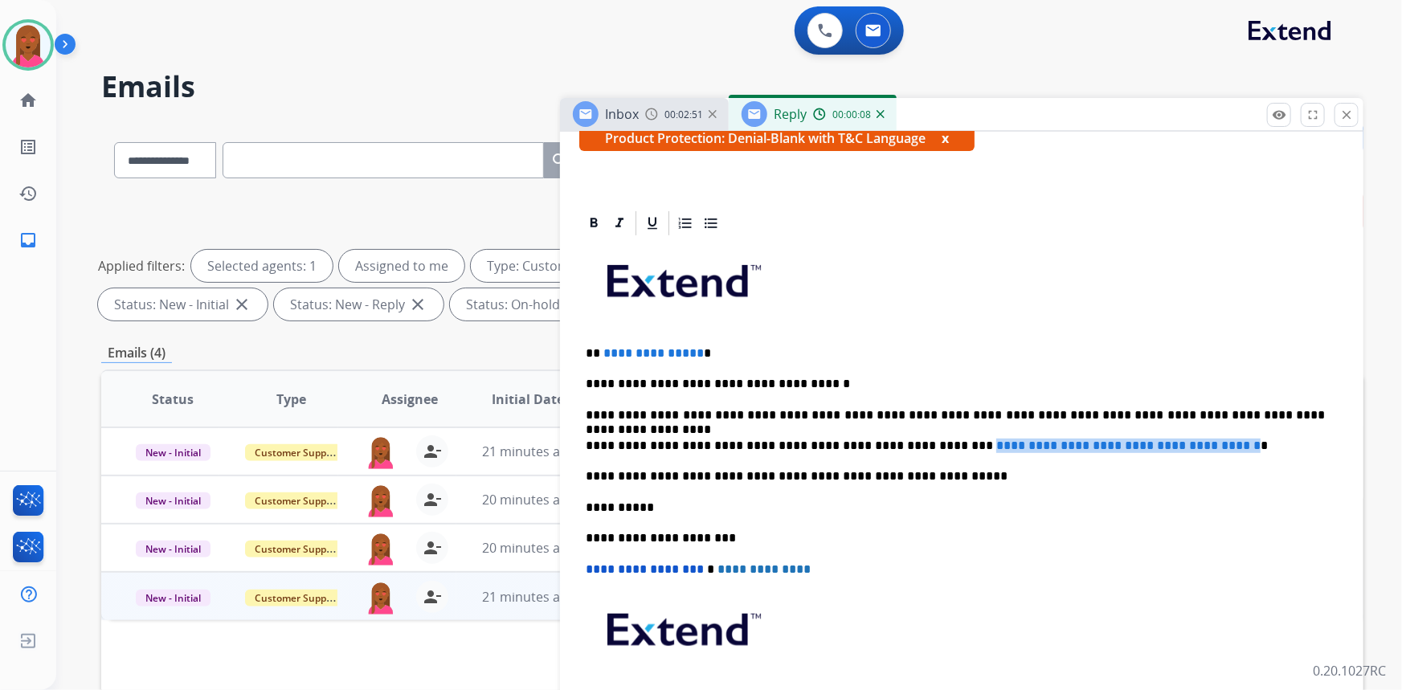
drag, startPoint x: 1229, startPoint y: 444, endPoint x: 916, endPoint y: 450, distance: 313.4
click at [996, 450] on span "**********" at bounding box center [1128, 445] width 264 height 12
paste div
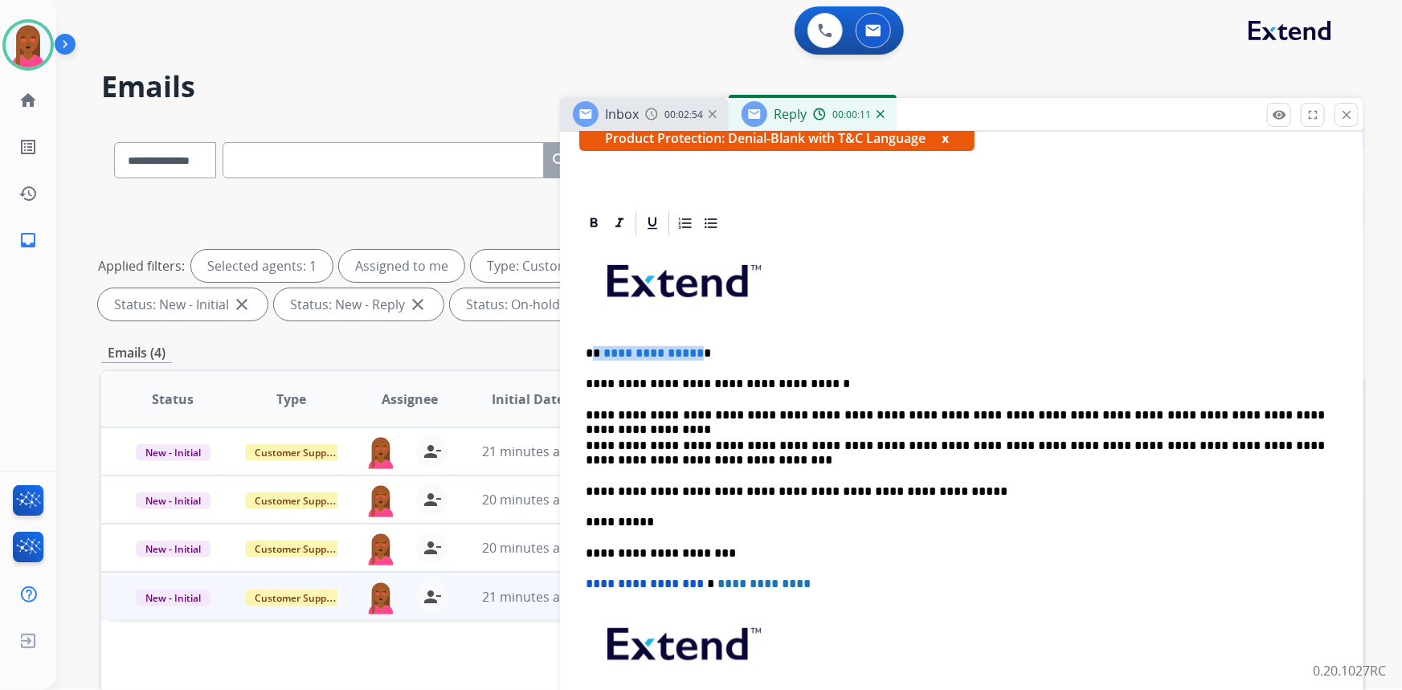
drag, startPoint x: 695, startPoint y: 346, endPoint x: 595, endPoint y: 347, distance: 99.6
click at [595, 347] on p "**********" at bounding box center [956, 353] width 740 height 14
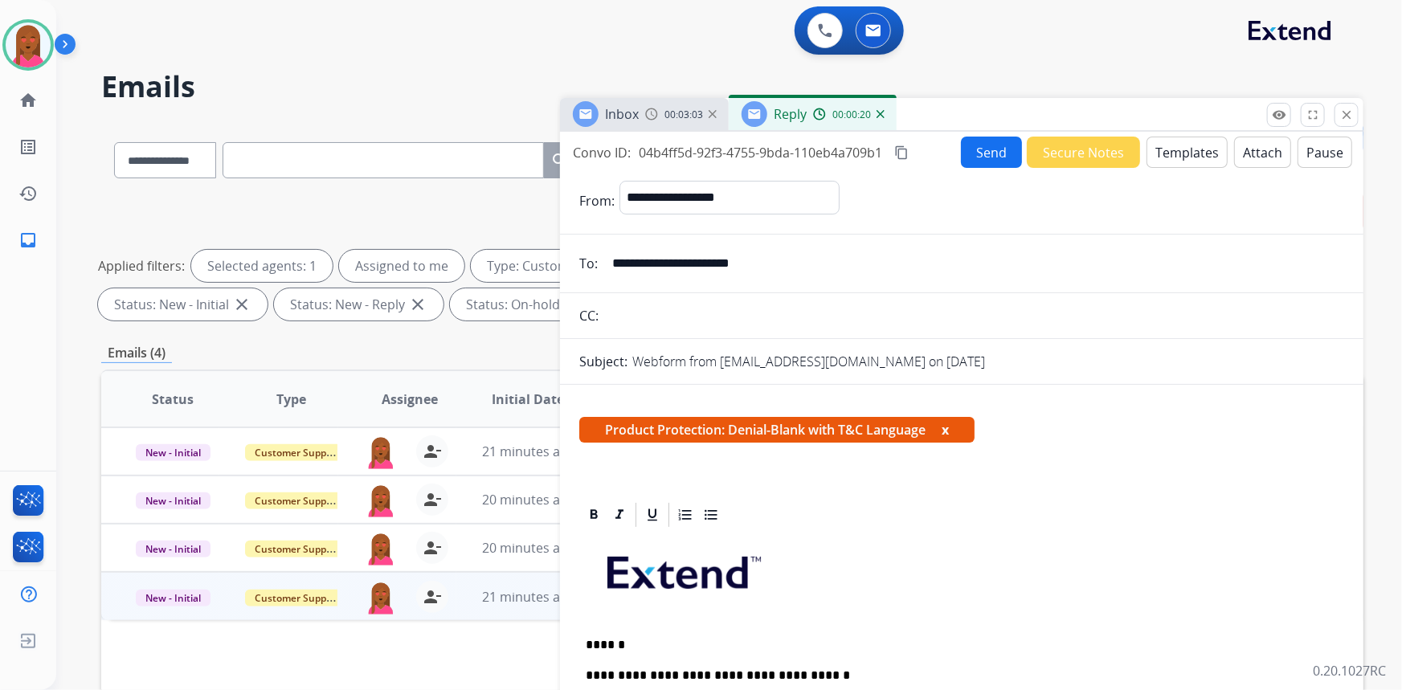
click at [1240, 151] on button "Attach" at bounding box center [1262, 152] width 57 height 31
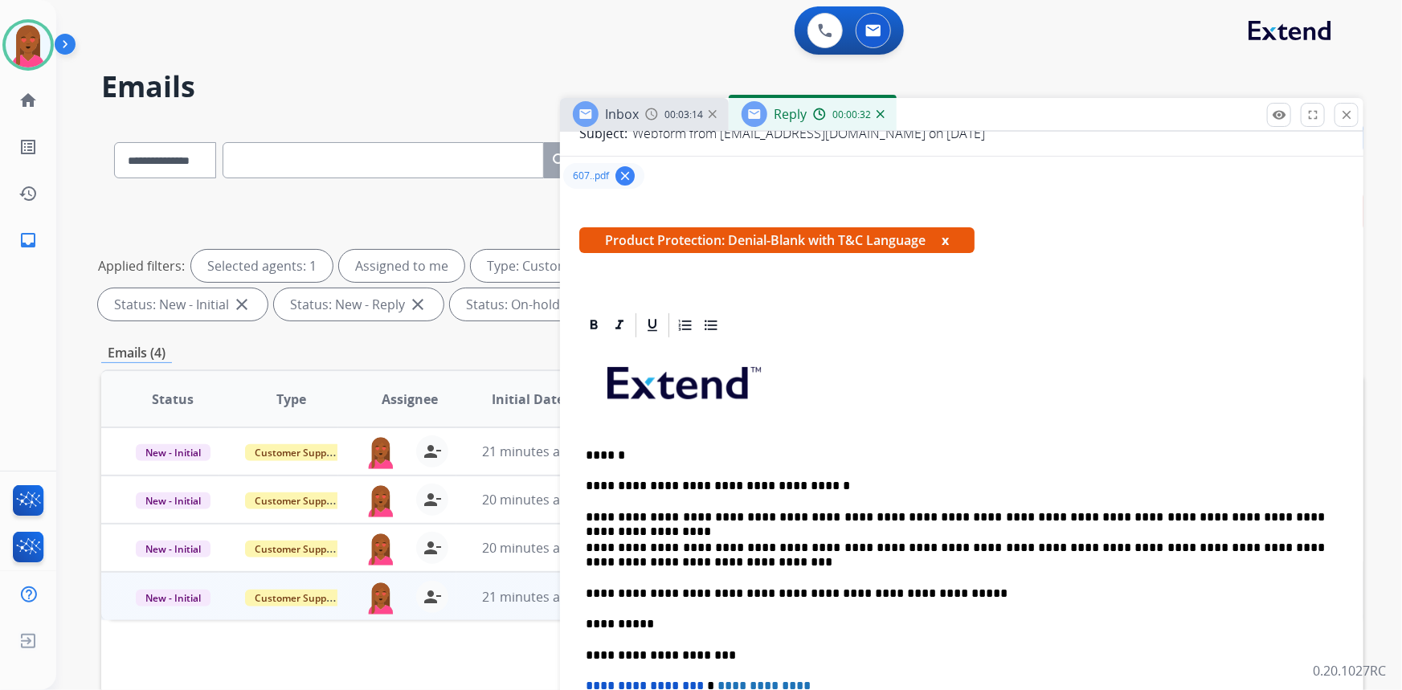
scroll to position [365, 0]
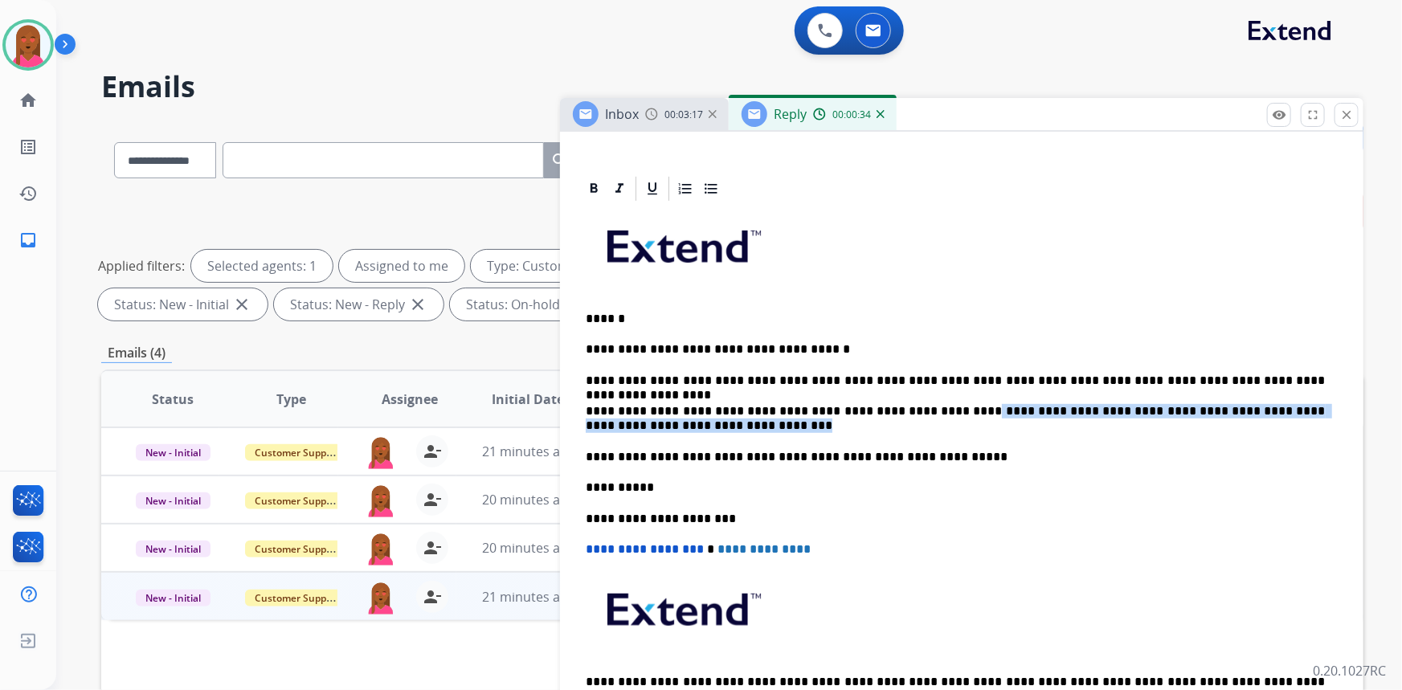
drag, startPoint x: 933, startPoint y: 411, endPoint x: 933, endPoint y: 419, distance: 8.1
click at [933, 419] on p "**********" at bounding box center [956, 419] width 740 height 30
copy p "**********"
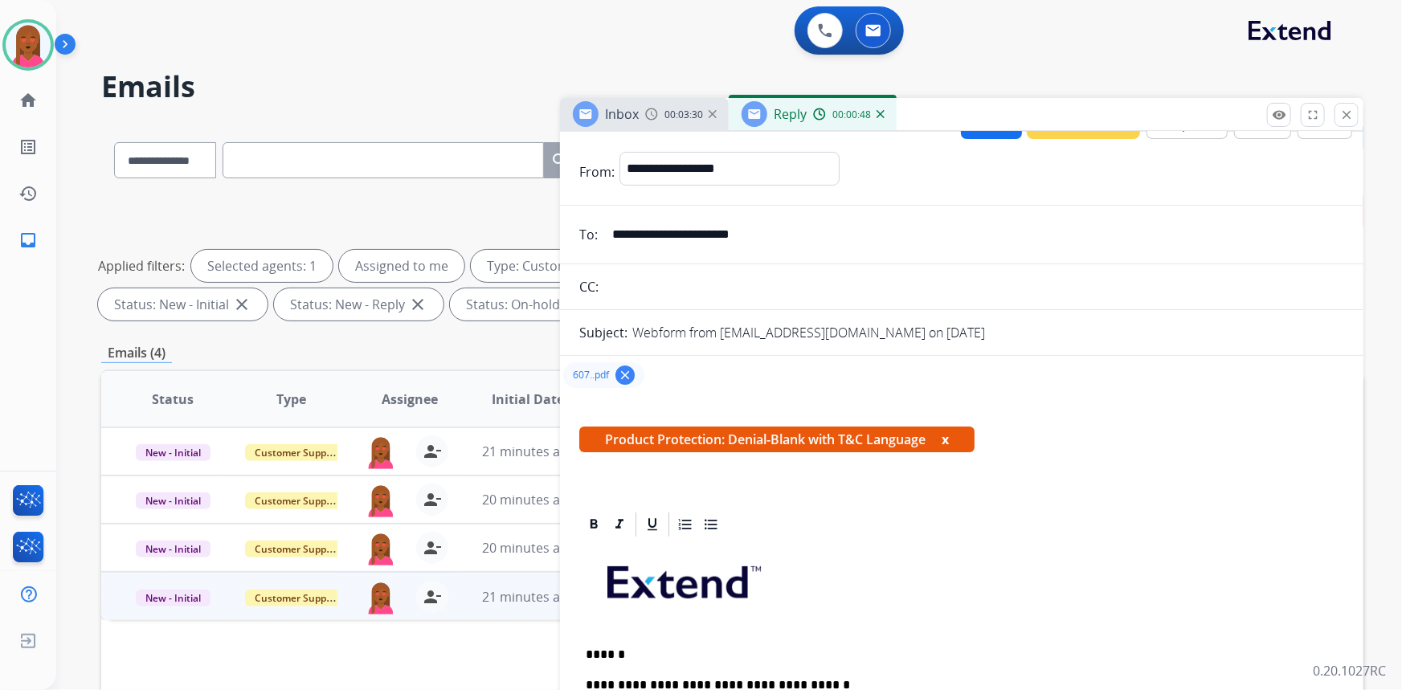
scroll to position [0, 0]
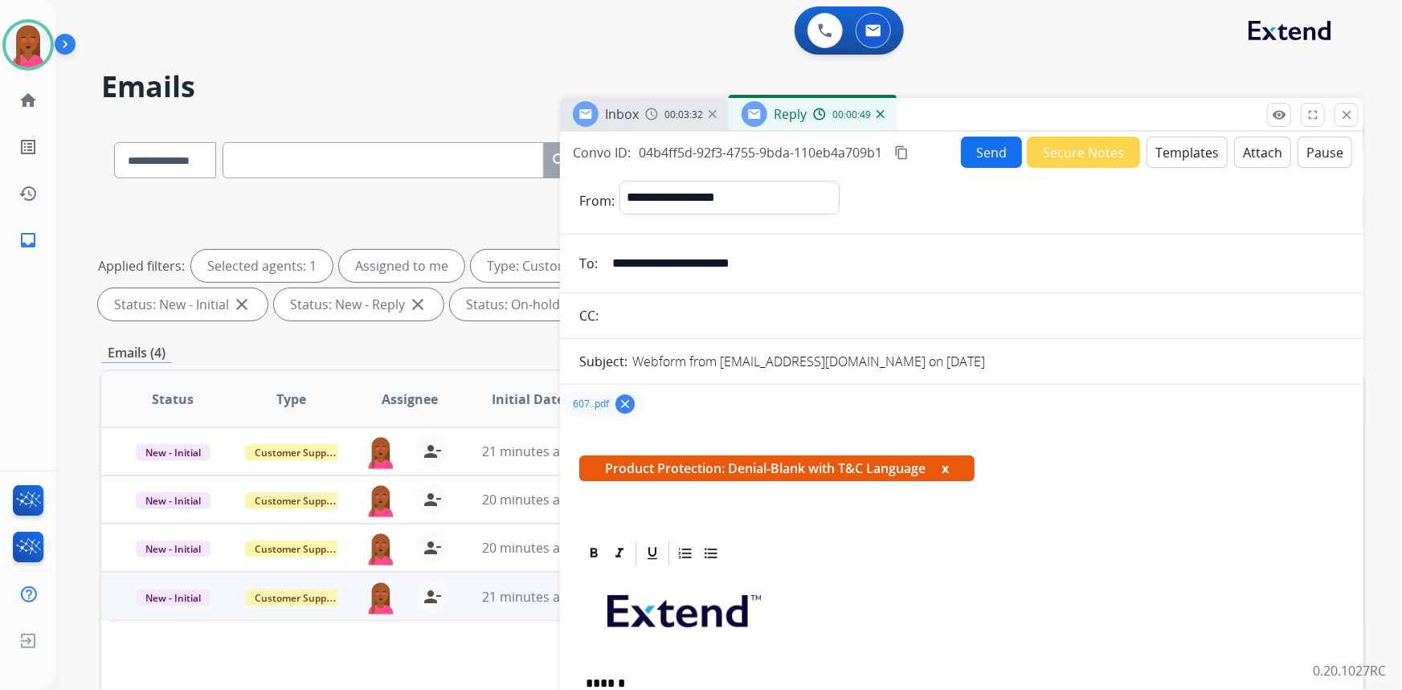
click at [995, 161] on button "Send" at bounding box center [991, 152] width 61 height 31
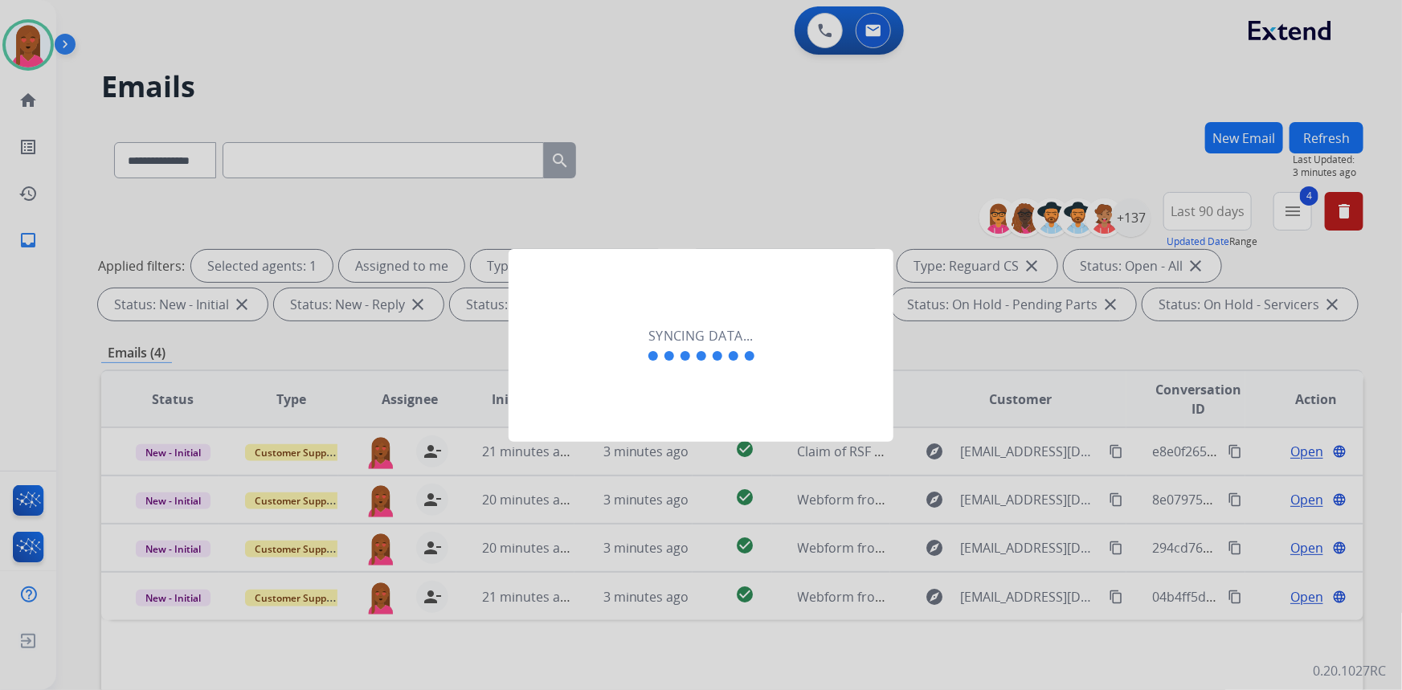
click at [639, 411] on div "Syncing data..." at bounding box center [701, 345] width 385 height 193
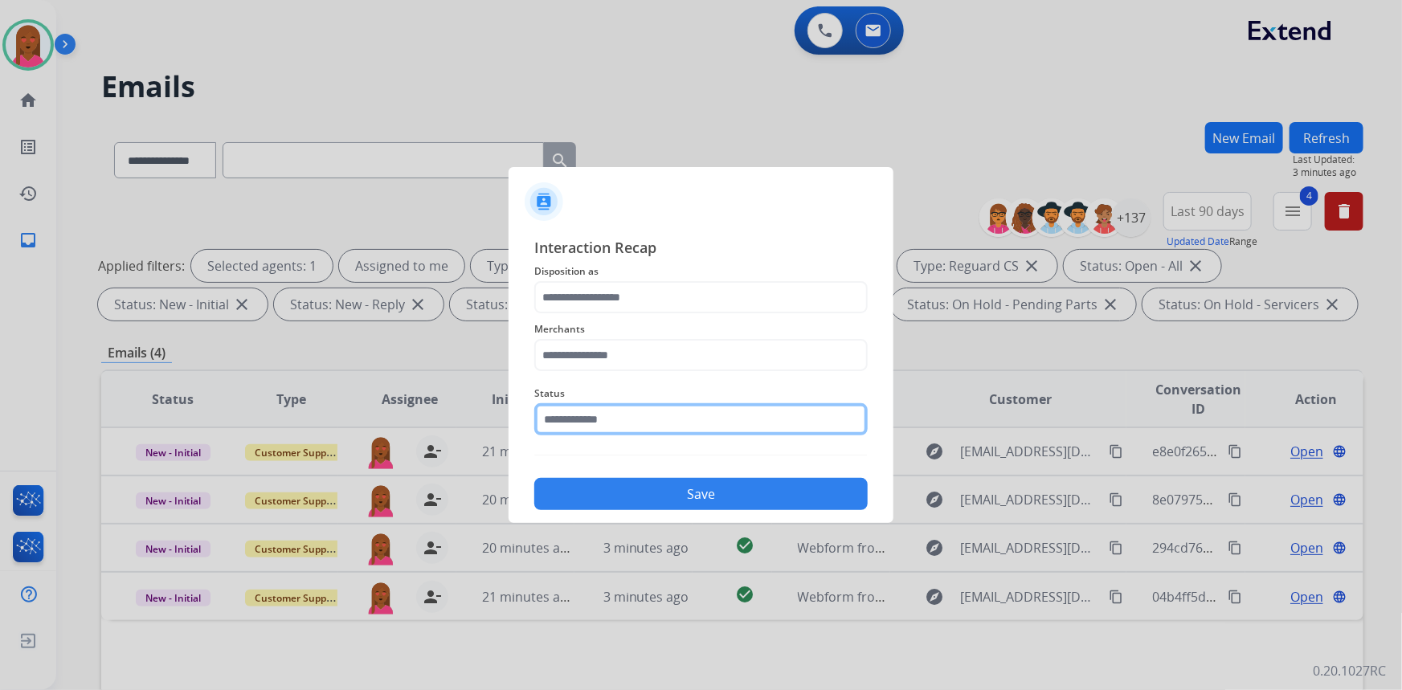
click at [573, 419] on input "text" at bounding box center [700, 419] width 333 height 32
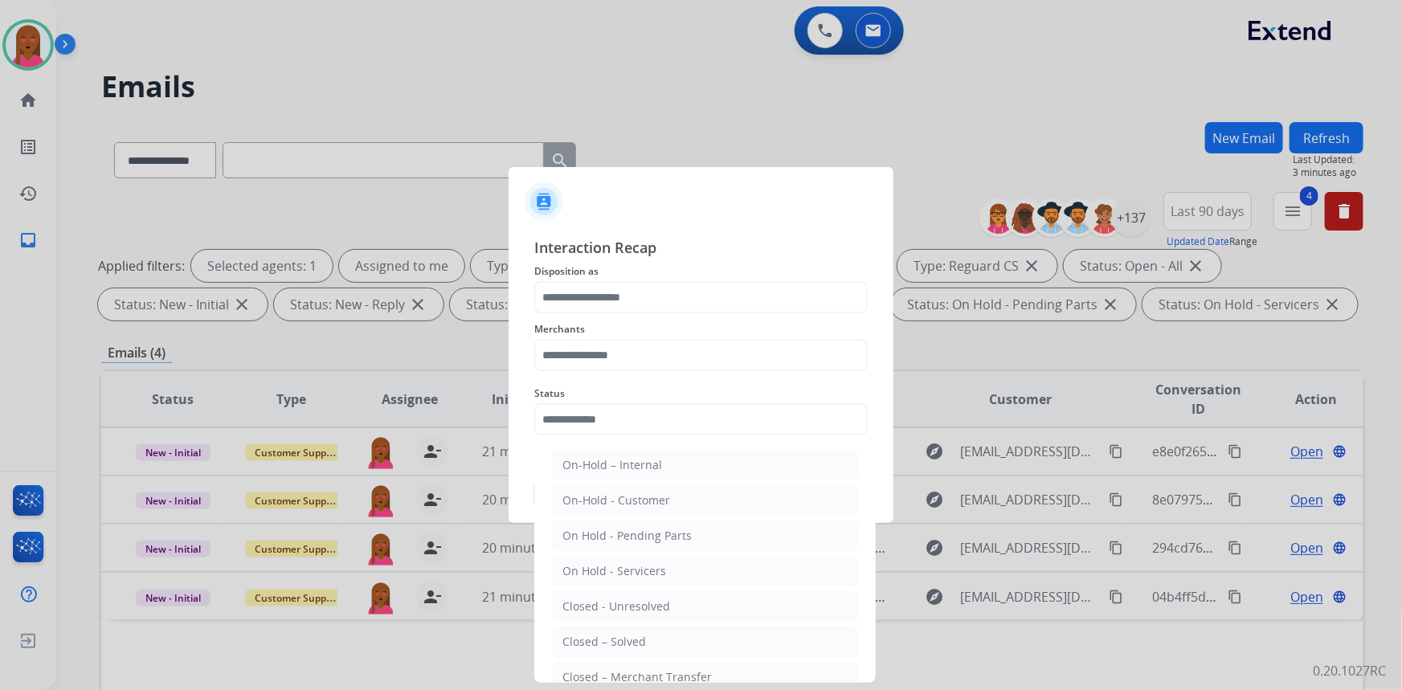
drag, startPoint x: 631, startPoint y: 633, endPoint x: 622, endPoint y: 582, distance: 51.5
click at [632, 634] on div "Closed – Solved" at bounding box center [604, 642] width 84 height 16
type input "**********"
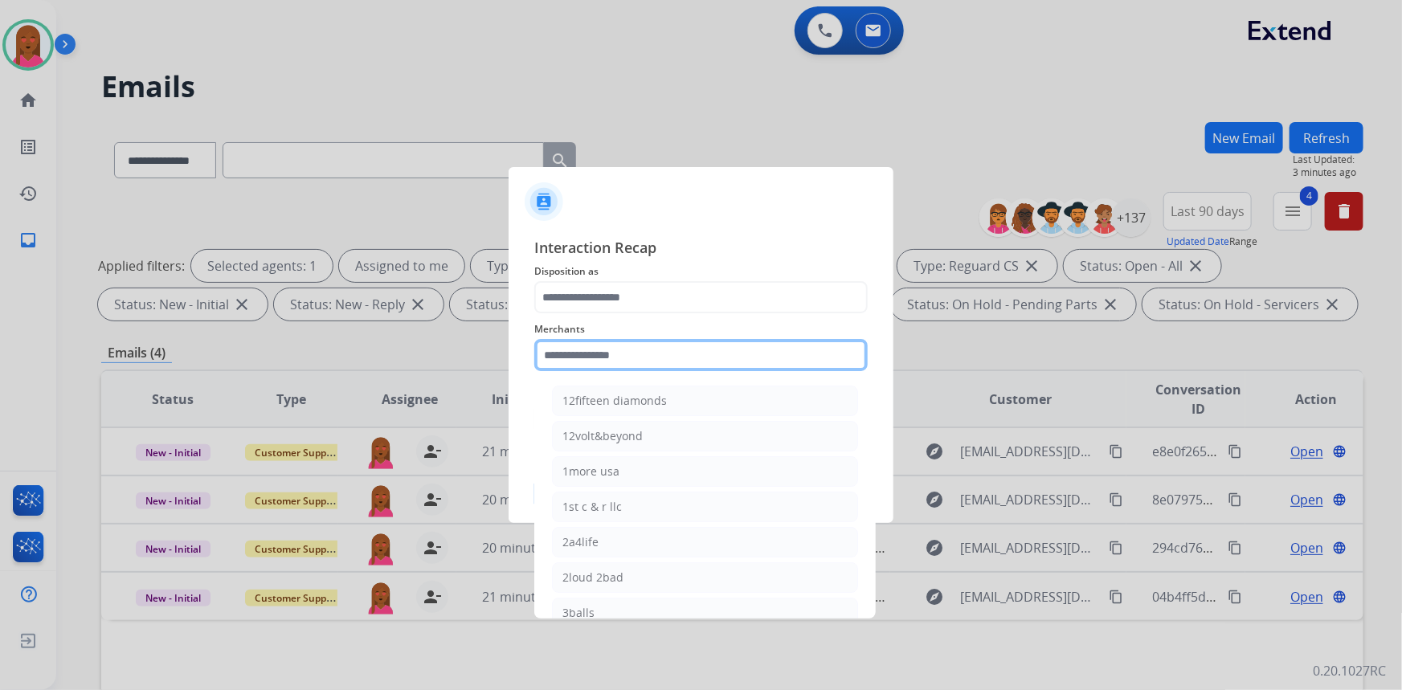
click at [624, 347] on input "text" at bounding box center [700, 355] width 333 height 32
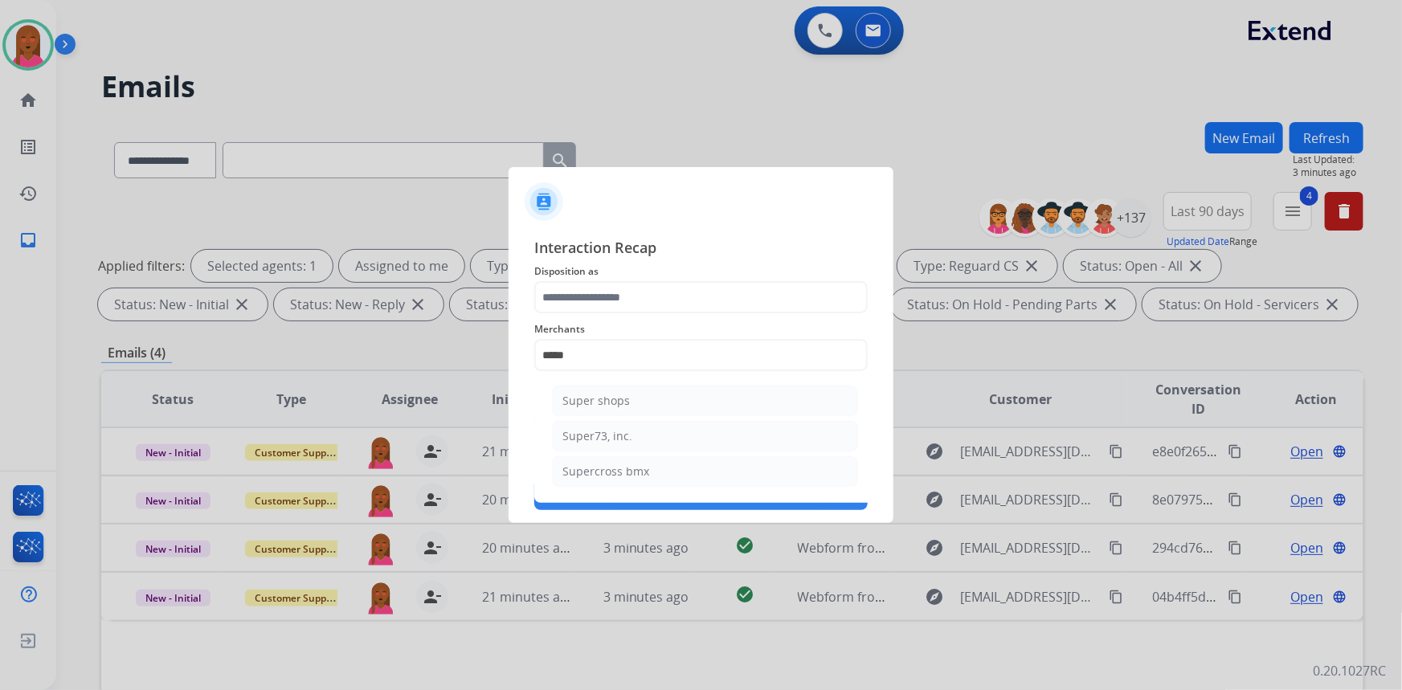
click at [630, 435] on li "Super73, inc." at bounding box center [705, 436] width 306 height 31
type input "**********"
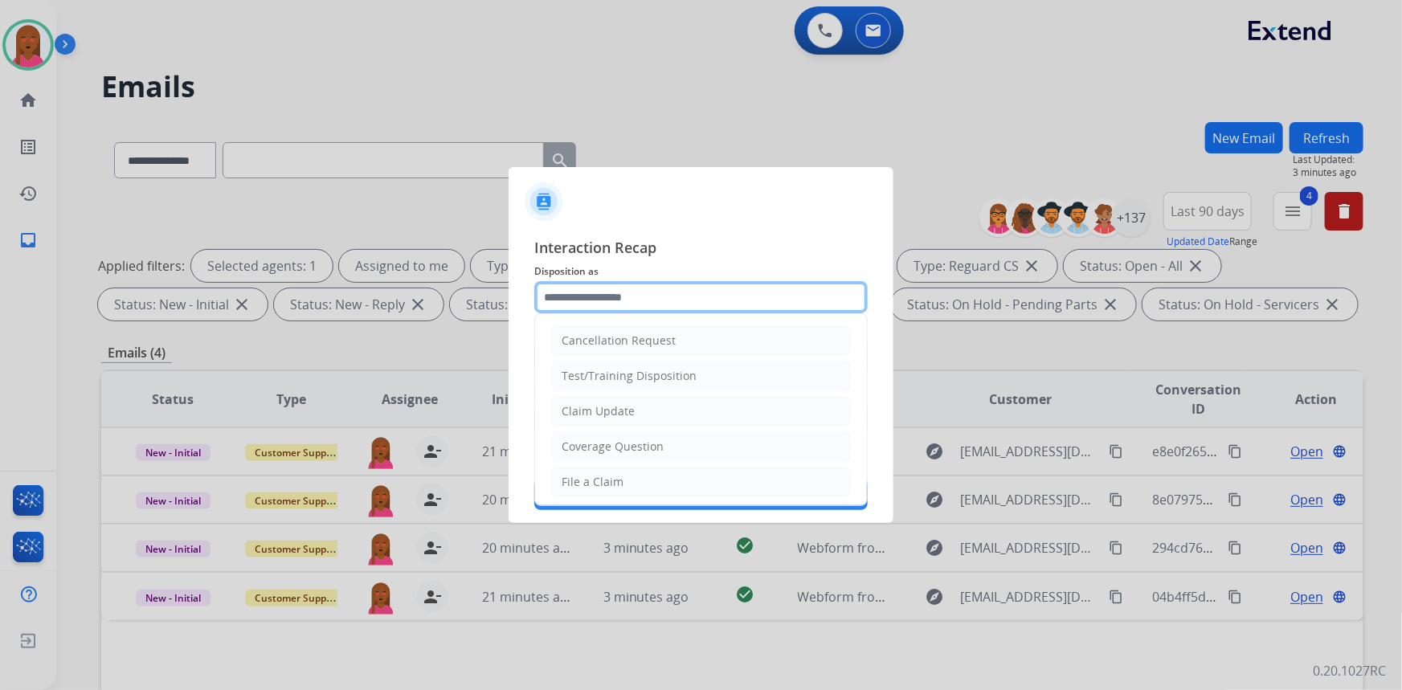
click at [639, 302] on input "text" at bounding box center [700, 297] width 333 height 32
click at [627, 403] on div "Claim Update" at bounding box center [598, 411] width 73 height 16
type input "**********"
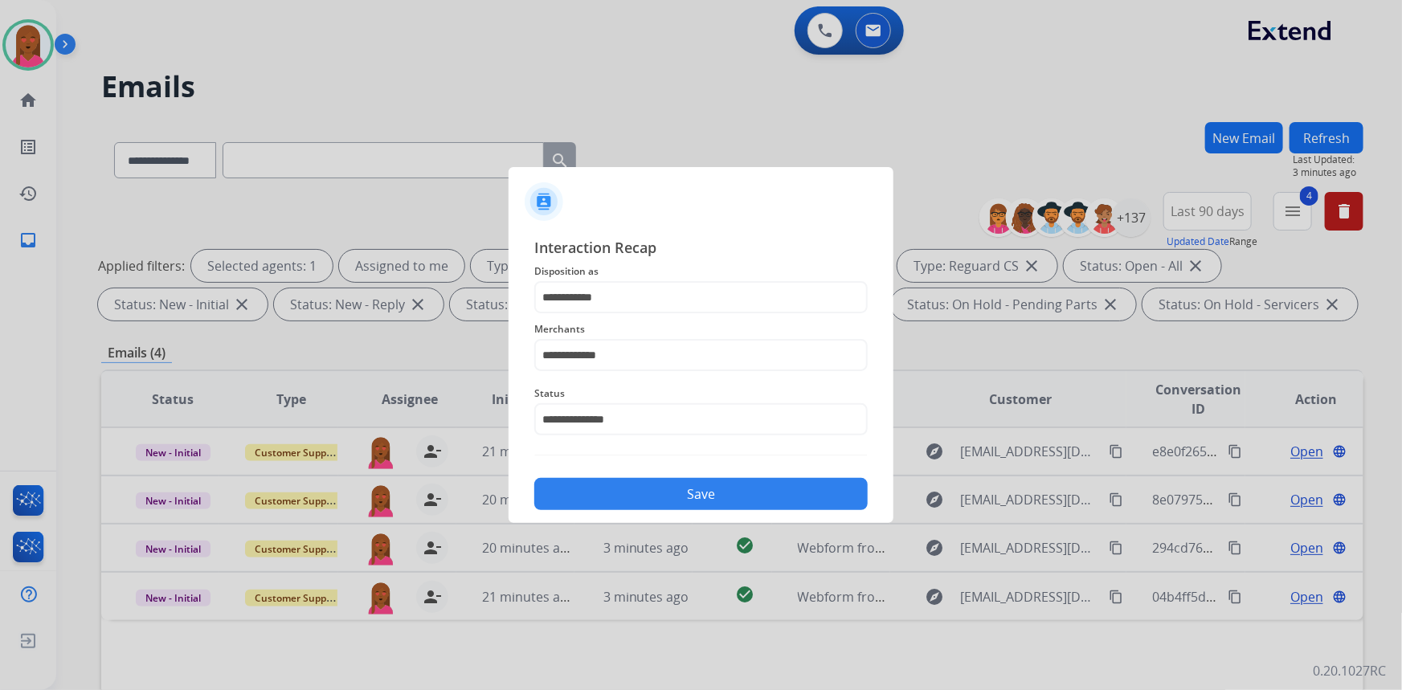
click at [639, 492] on button "Save" at bounding box center [700, 494] width 333 height 32
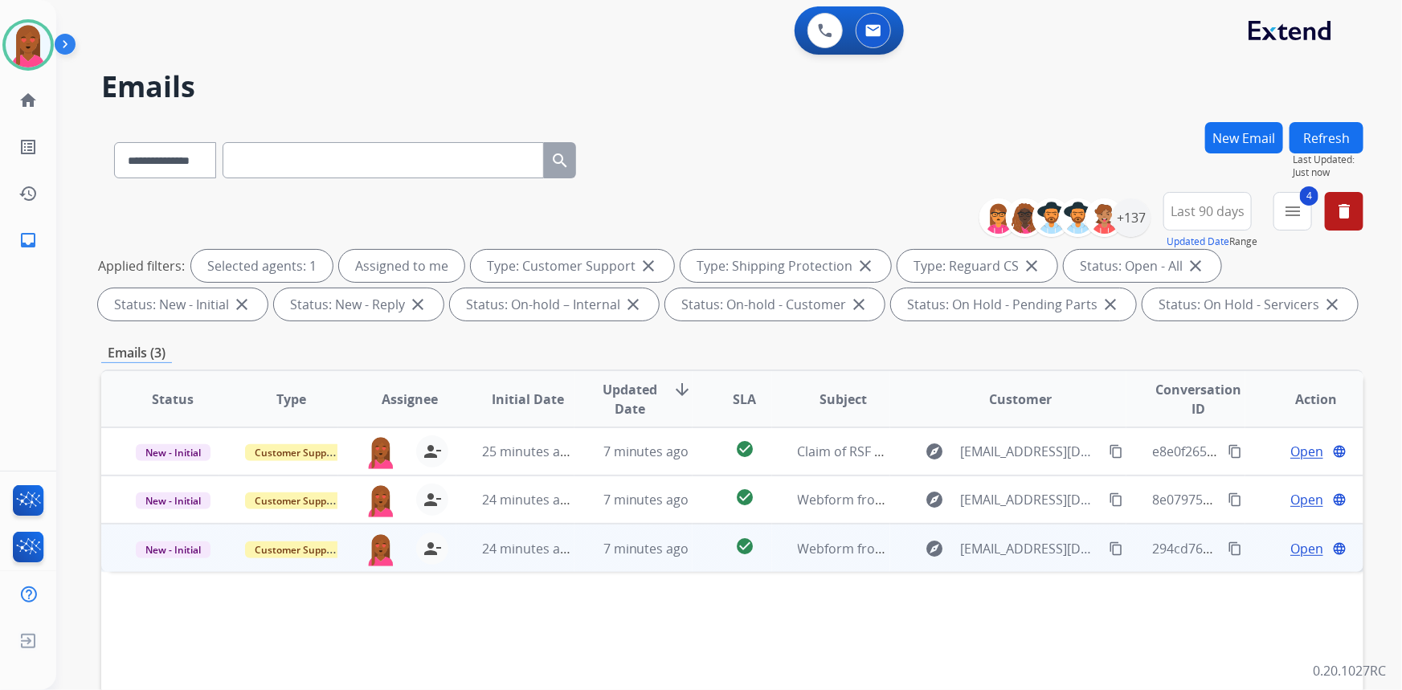
click at [1297, 546] on span "Open" at bounding box center [1306, 548] width 33 height 19
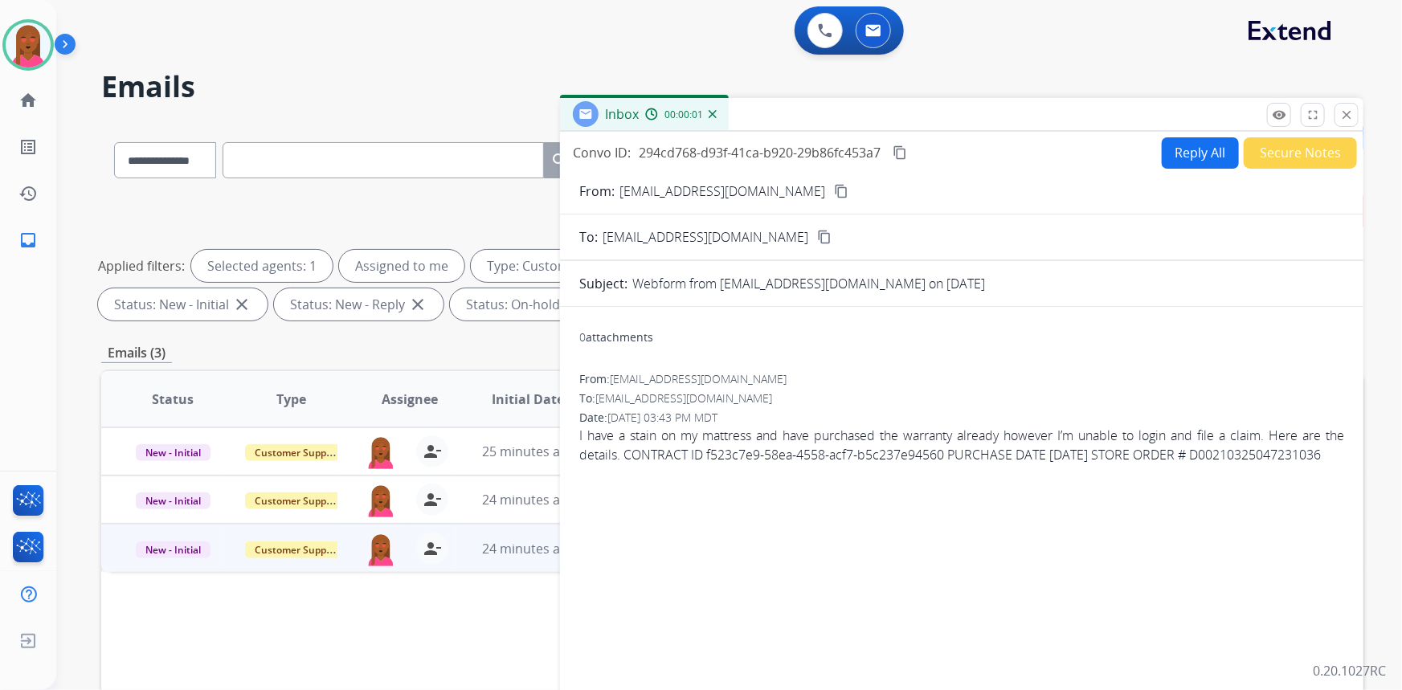
click at [834, 192] on mat-icon "content_copy" at bounding box center [841, 191] width 14 height 14
click at [952, 452] on span "I have a stain on my mattress and have purchased the warranty already however I…" at bounding box center [961, 445] width 765 height 39
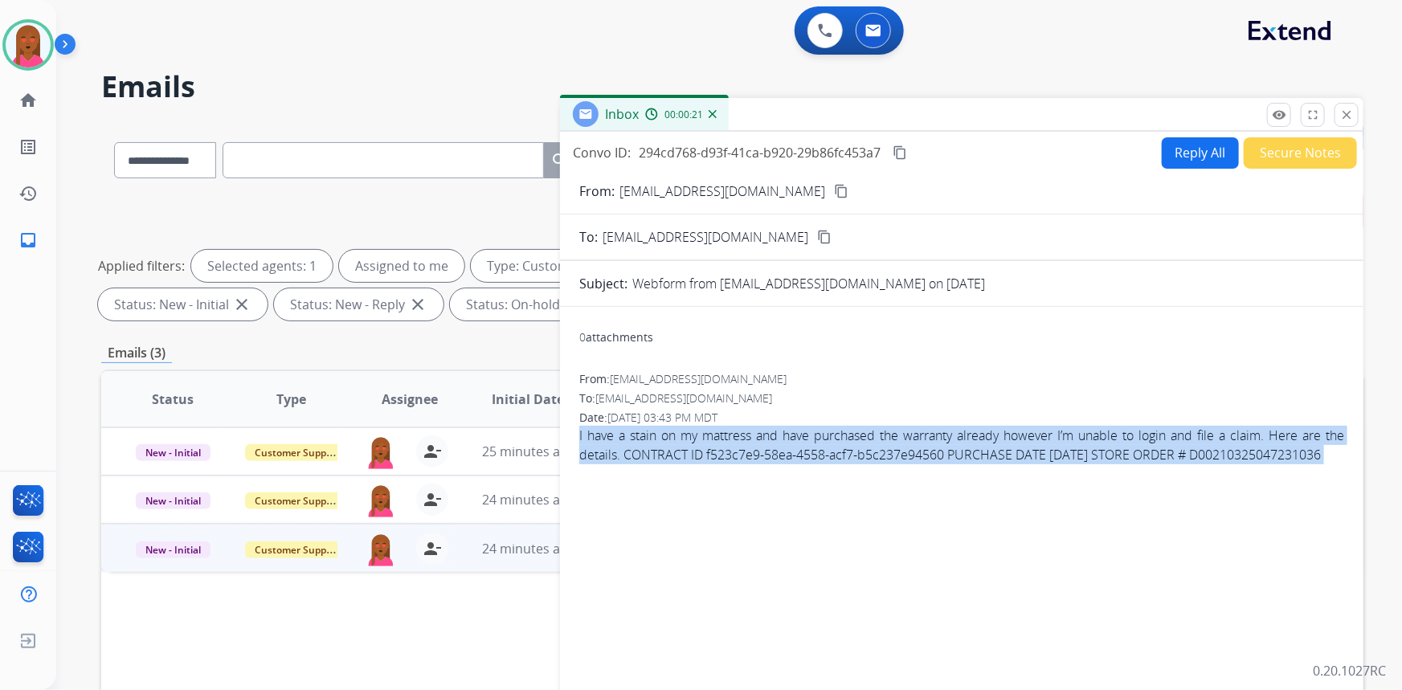
click at [952, 452] on span "I have a stain on my mattress and have purchased the warranty already however I…" at bounding box center [961, 445] width 765 height 39
copy app-emails-table "I have a stain on my mattress and have purchased the warranty already however I…"
click at [1166, 145] on button "Reply All" at bounding box center [1200, 152] width 77 height 31
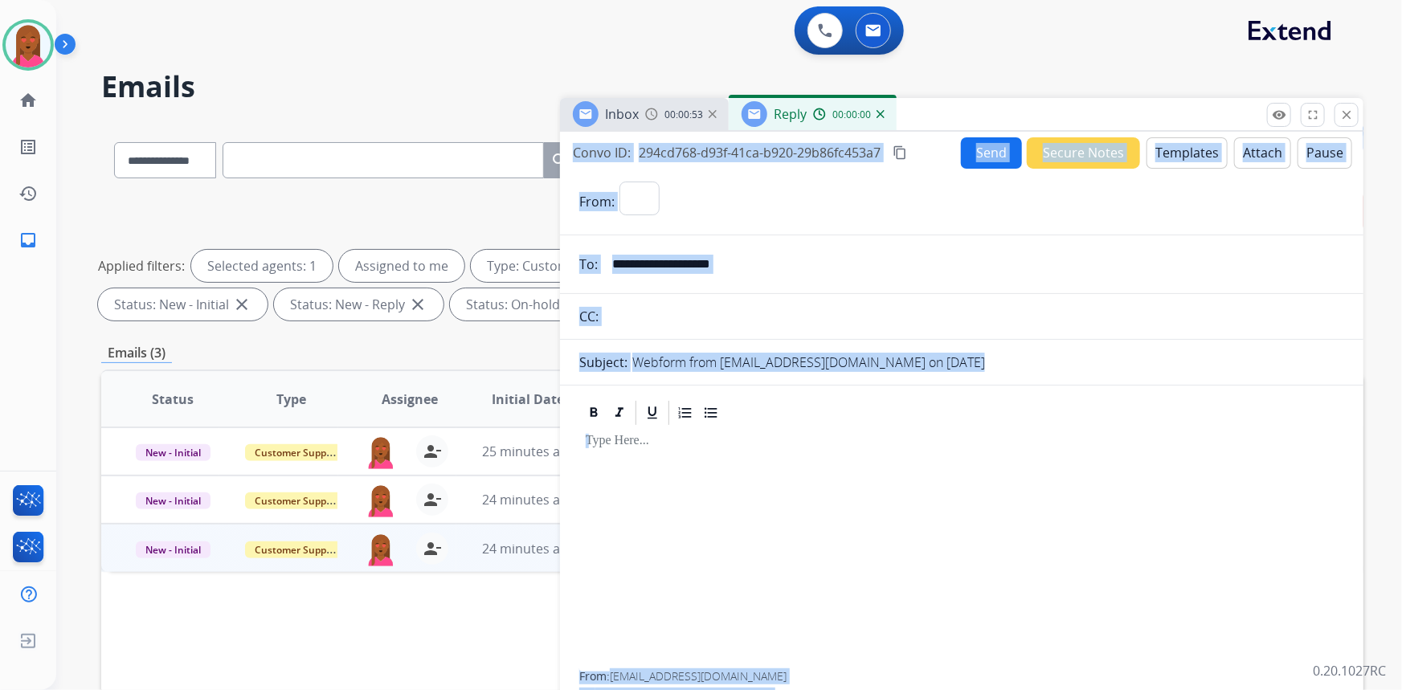
select select "**********"
click at [1187, 153] on button "Templates" at bounding box center [1186, 152] width 81 height 31
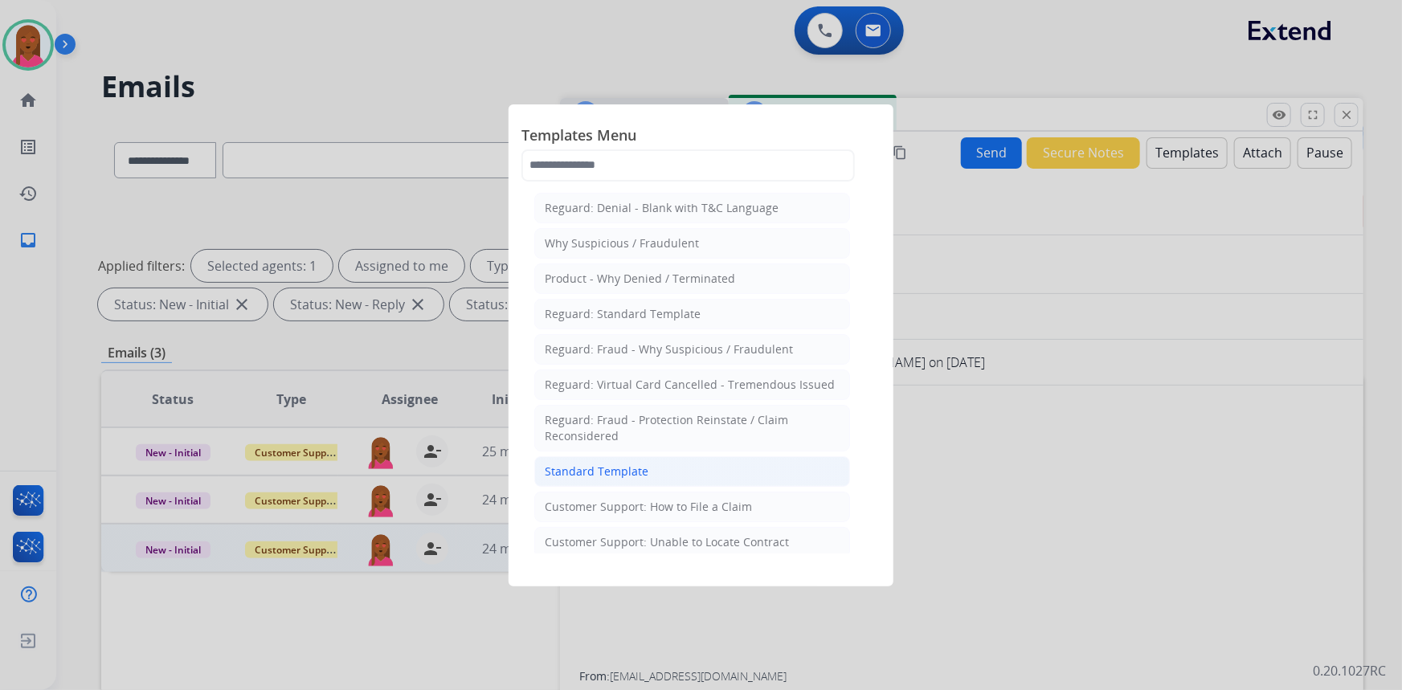
click at [717, 470] on li "Standard Template" at bounding box center [692, 471] width 316 height 31
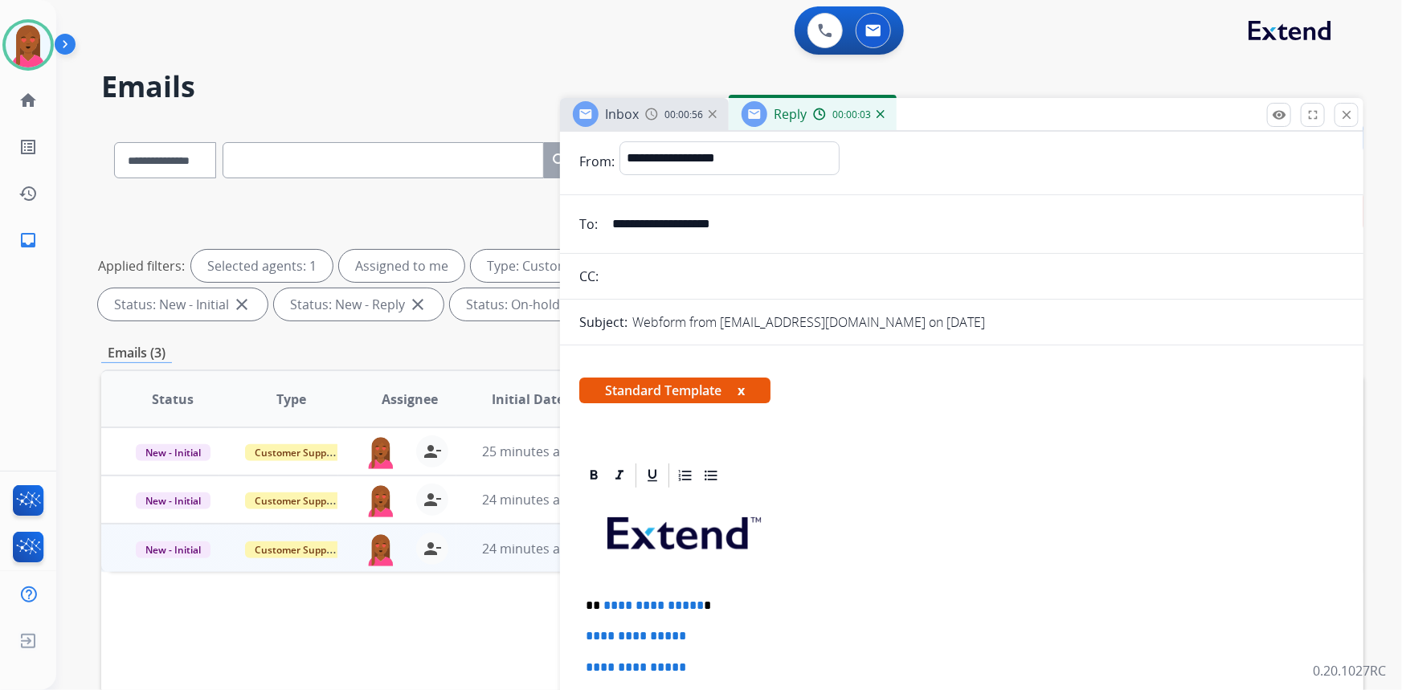
scroll to position [145, 0]
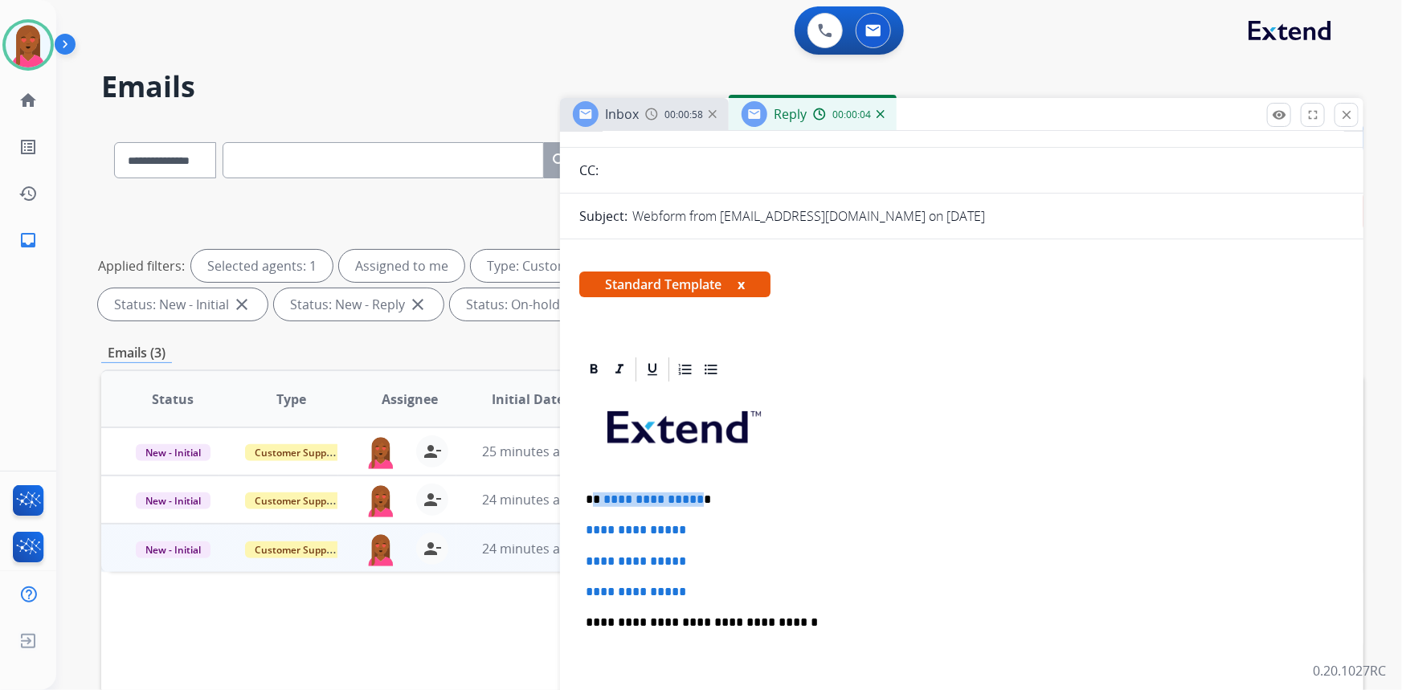
drag, startPoint x: 694, startPoint y: 493, endPoint x: 593, endPoint y: 493, distance: 101.2
click at [593, 493] on p "**********" at bounding box center [956, 499] width 740 height 14
drag, startPoint x: 693, startPoint y: 592, endPoint x: 582, endPoint y: 524, distance: 130.2
click at [582, 524] on div "**********" at bounding box center [961, 660] width 765 height 553
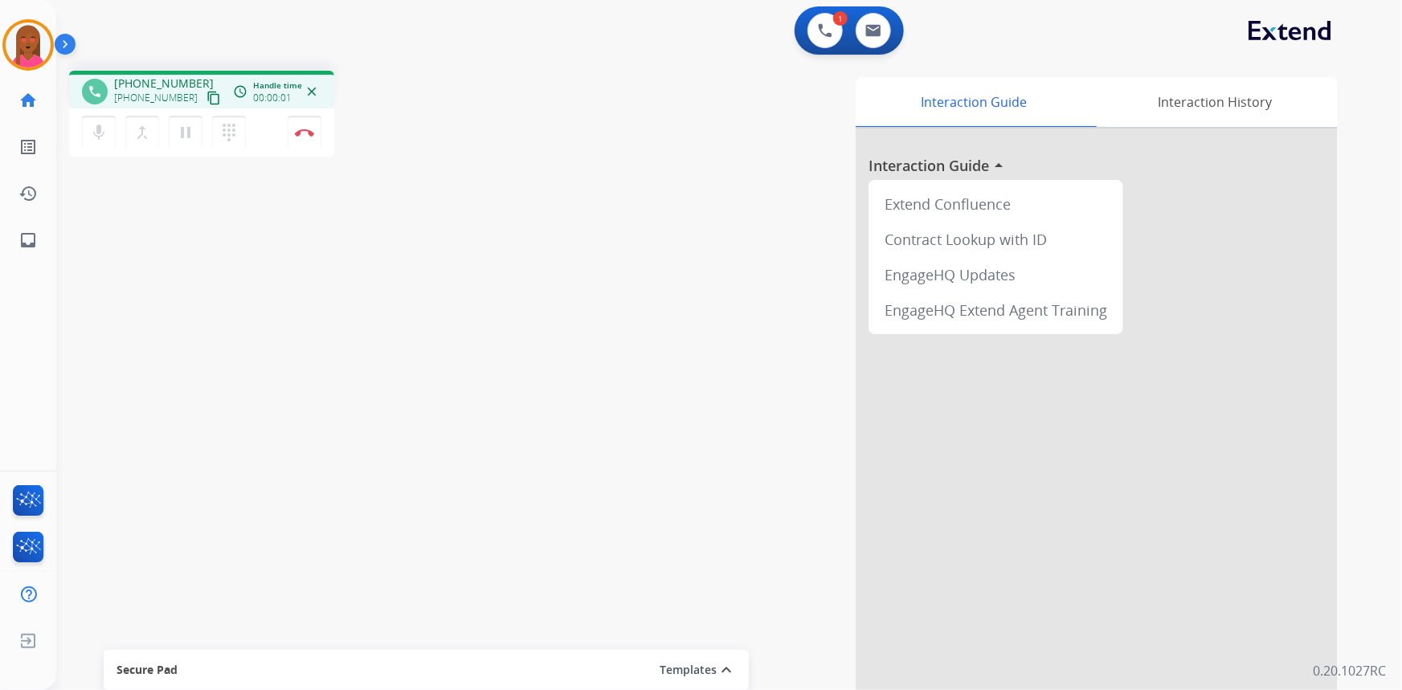
click at [206, 100] on mat-icon "content_copy" at bounding box center [213, 98] width 14 height 14
click at [729, 583] on div "Interaction Guide Interaction History Interaction Guide arrow_drop_up Extend Co…" at bounding box center [927, 402] width 822 height 651
click at [193, 127] on mat-icon "pause" at bounding box center [185, 132] width 19 height 19
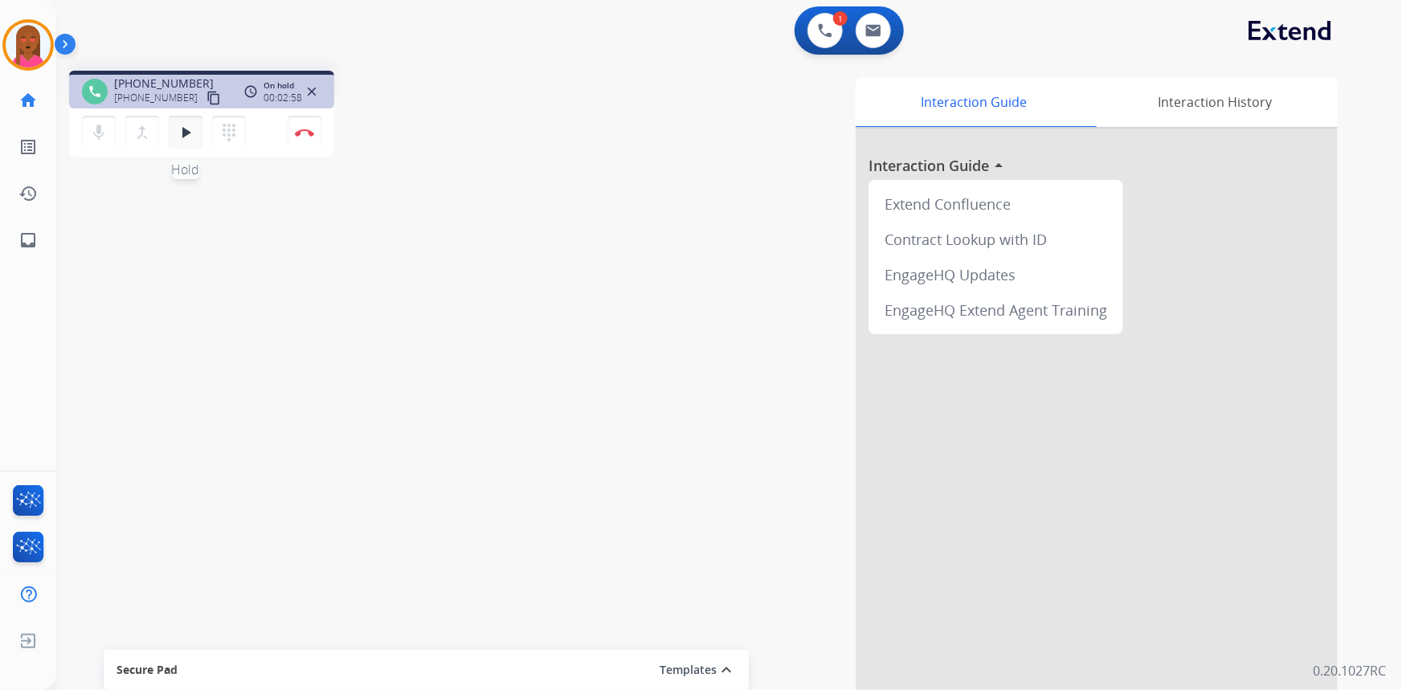
click at [184, 125] on mat-icon "play_arrow" at bounding box center [185, 132] width 19 height 19
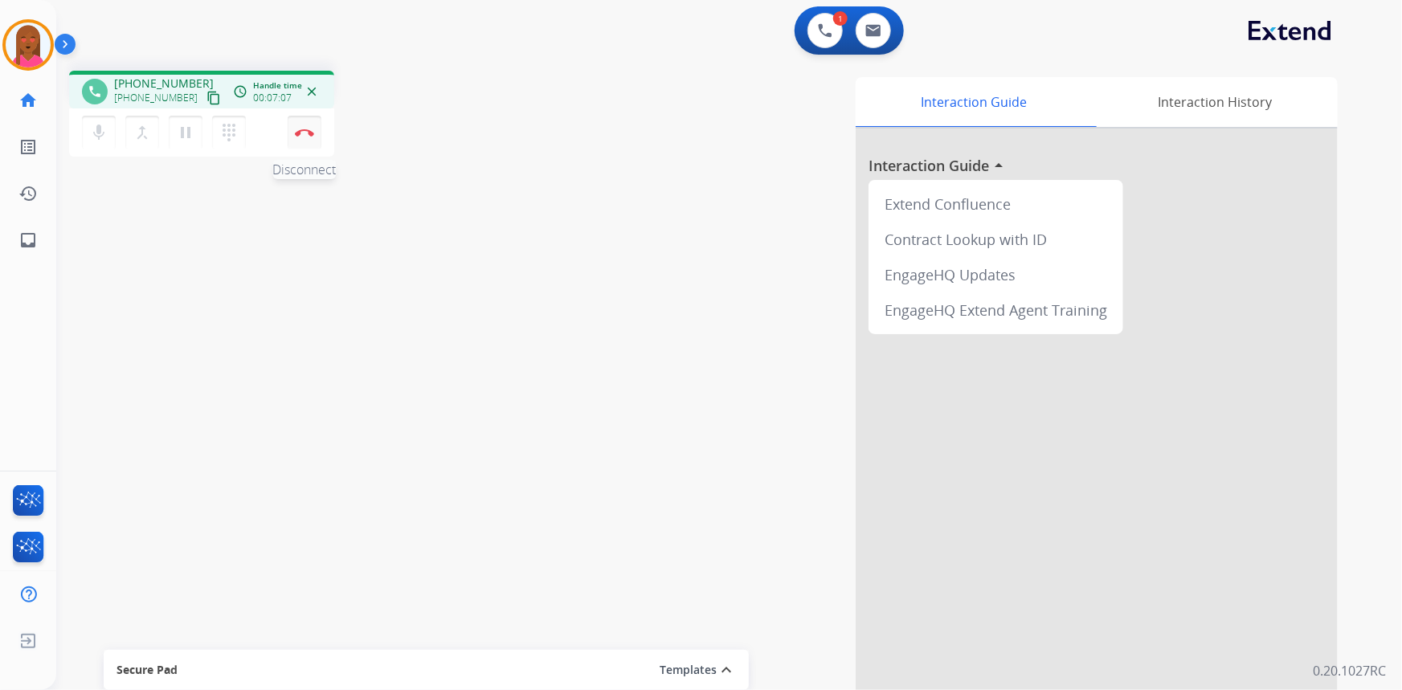
click at [308, 140] on button "Disconnect" at bounding box center [305, 133] width 34 height 34
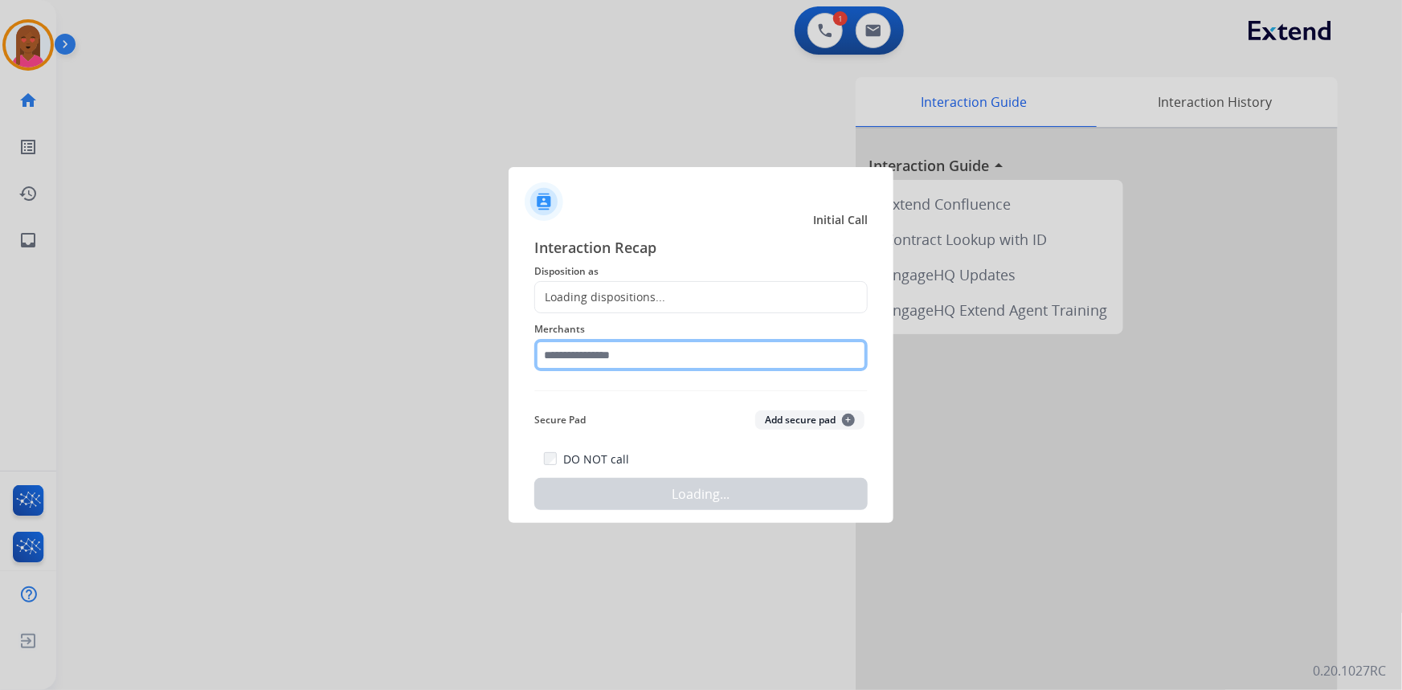
click at [607, 366] on input "text" at bounding box center [700, 355] width 333 height 32
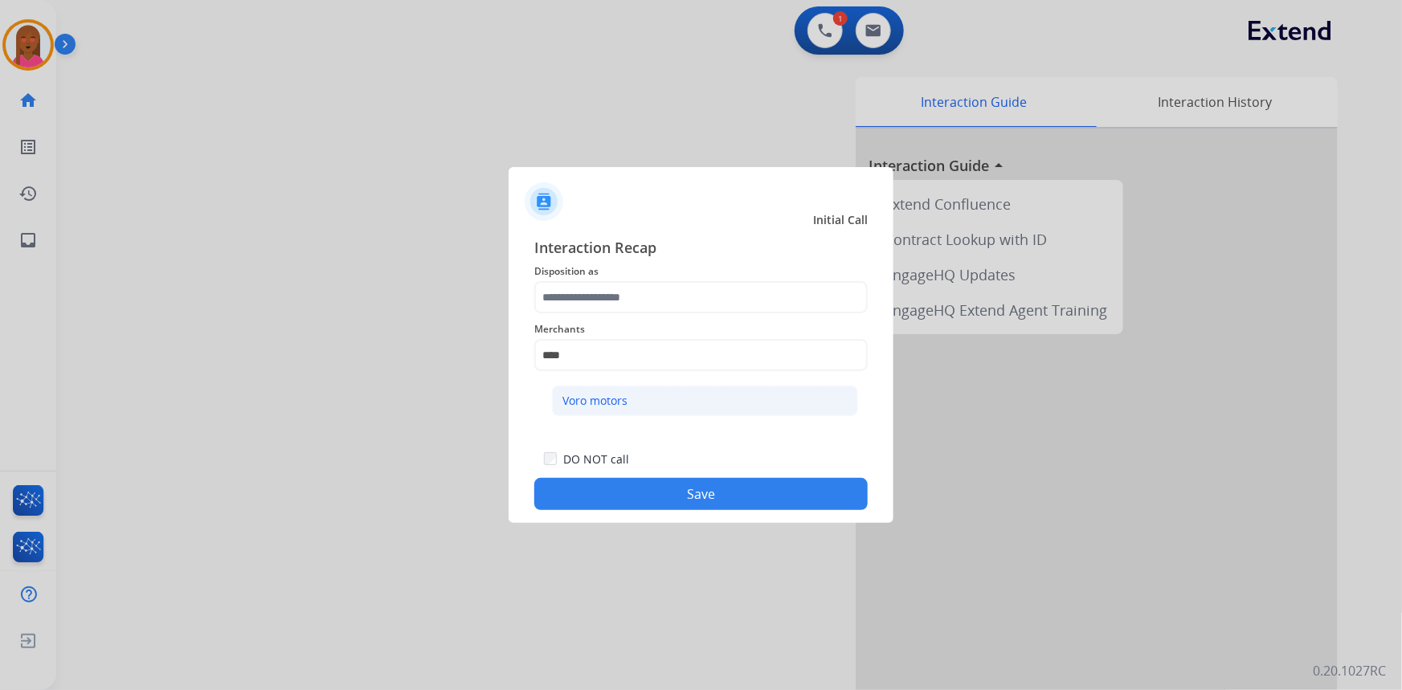
click at [624, 403] on div "Voro motors" at bounding box center [594, 401] width 65 height 16
type input "**********"
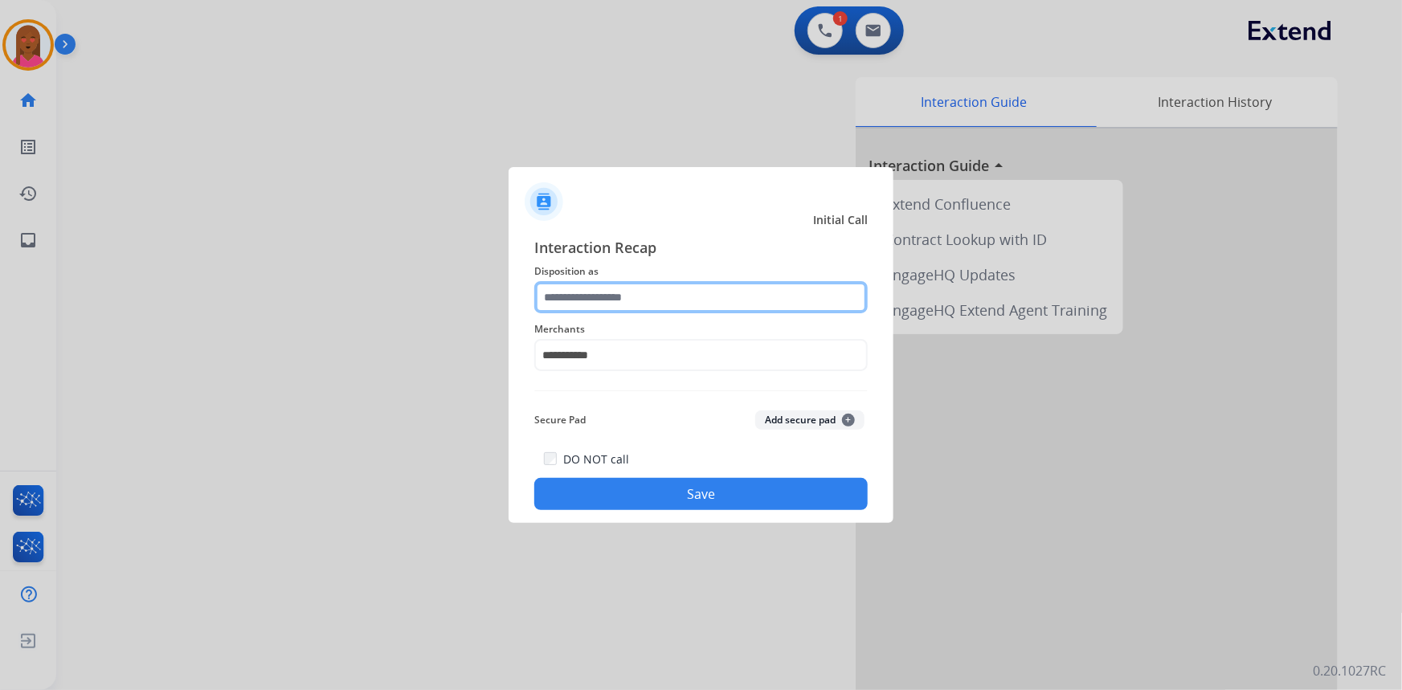
click at [638, 305] on input "text" at bounding box center [700, 297] width 333 height 32
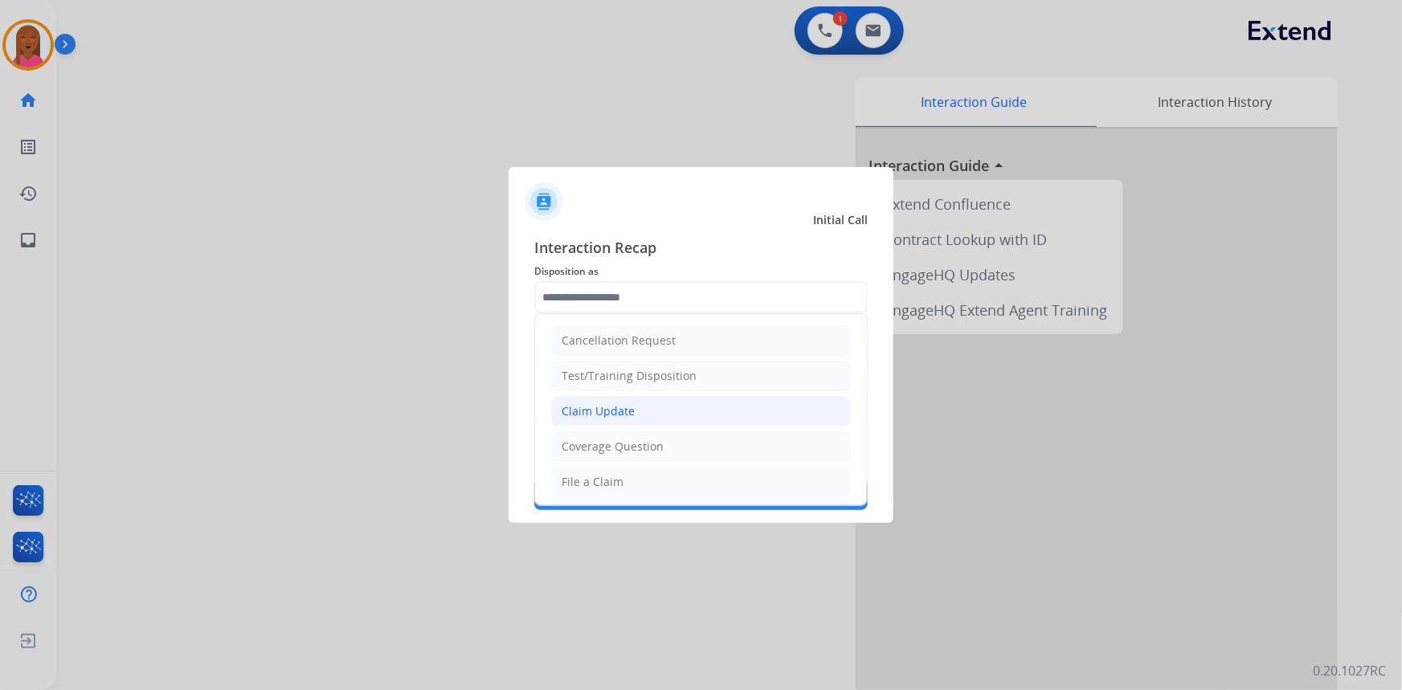
click at [615, 412] on div "Claim Update" at bounding box center [598, 411] width 73 height 16
type input "**********"
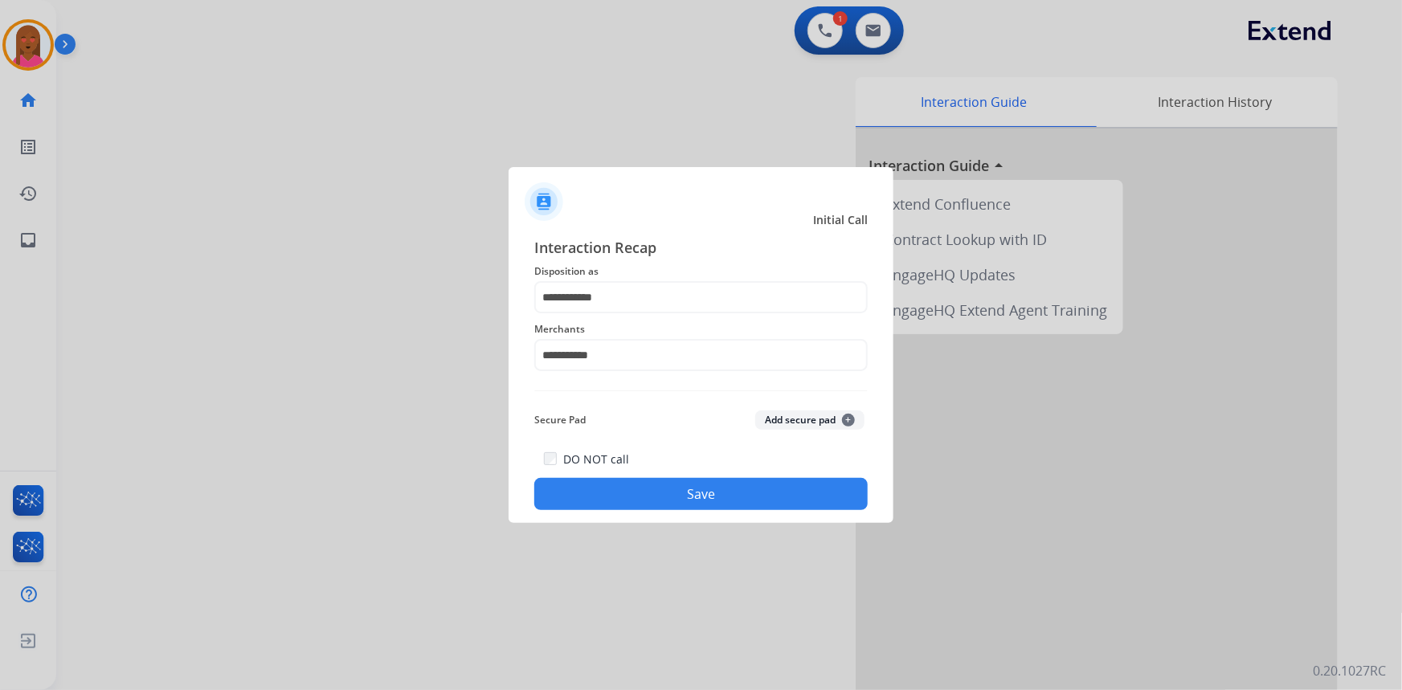
click at [631, 488] on button "Save" at bounding box center [700, 494] width 333 height 32
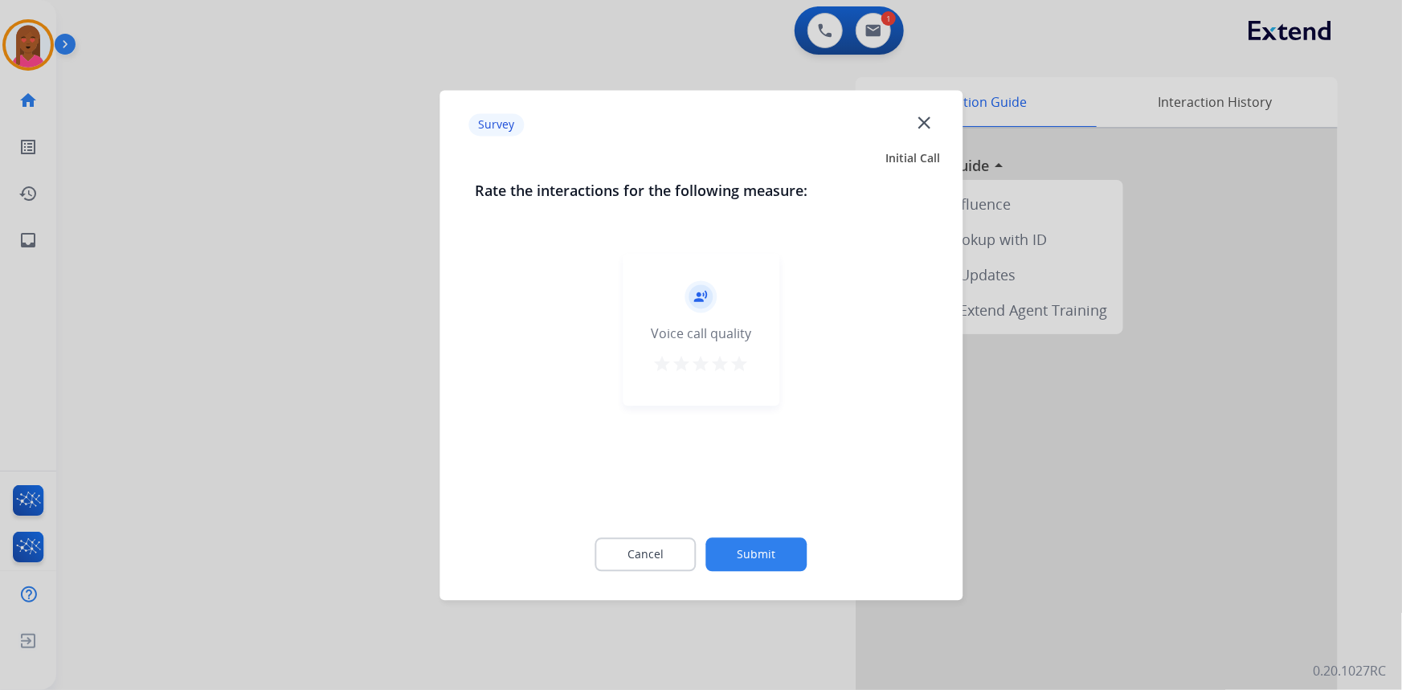
click at [929, 119] on mat-icon "close" at bounding box center [923, 122] width 21 height 21
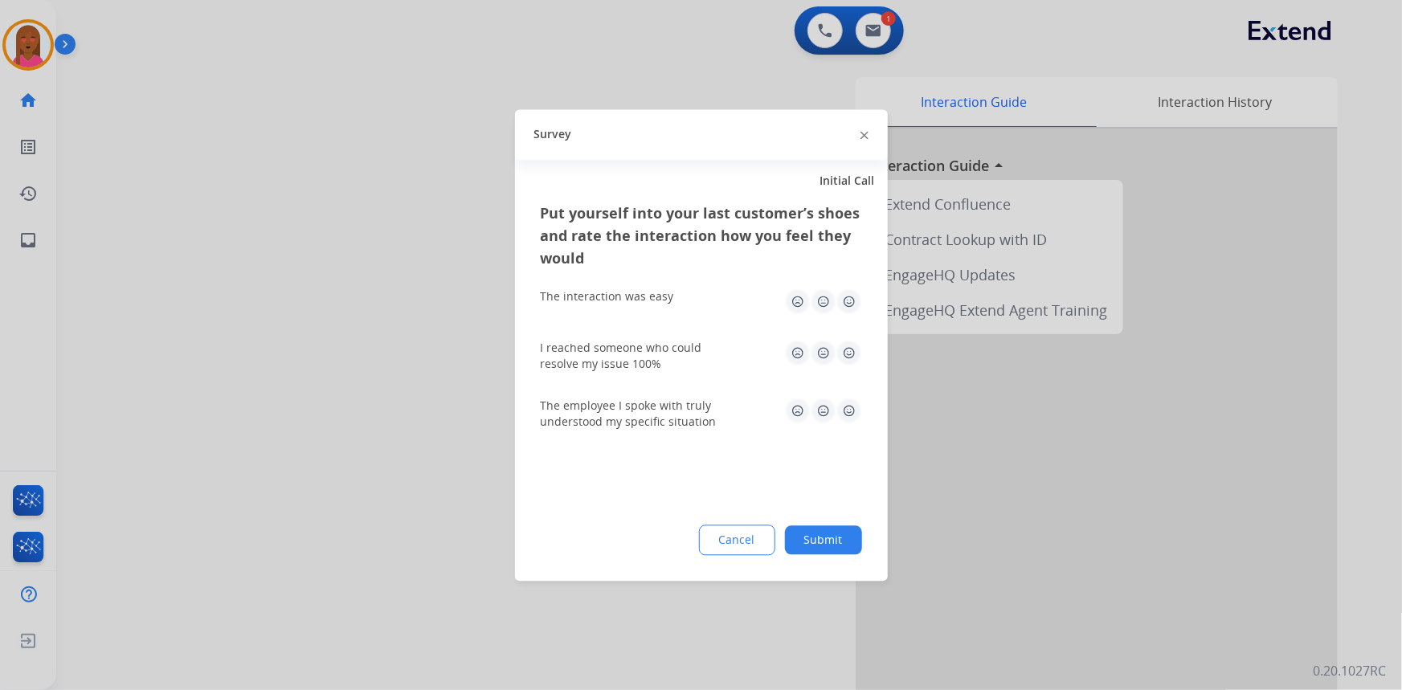
click at [860, 138] on div at bounding box center [864, 134] width 8 height 19
click at [861, 136] on img at bounding box center [864, 136] width 8 height 8
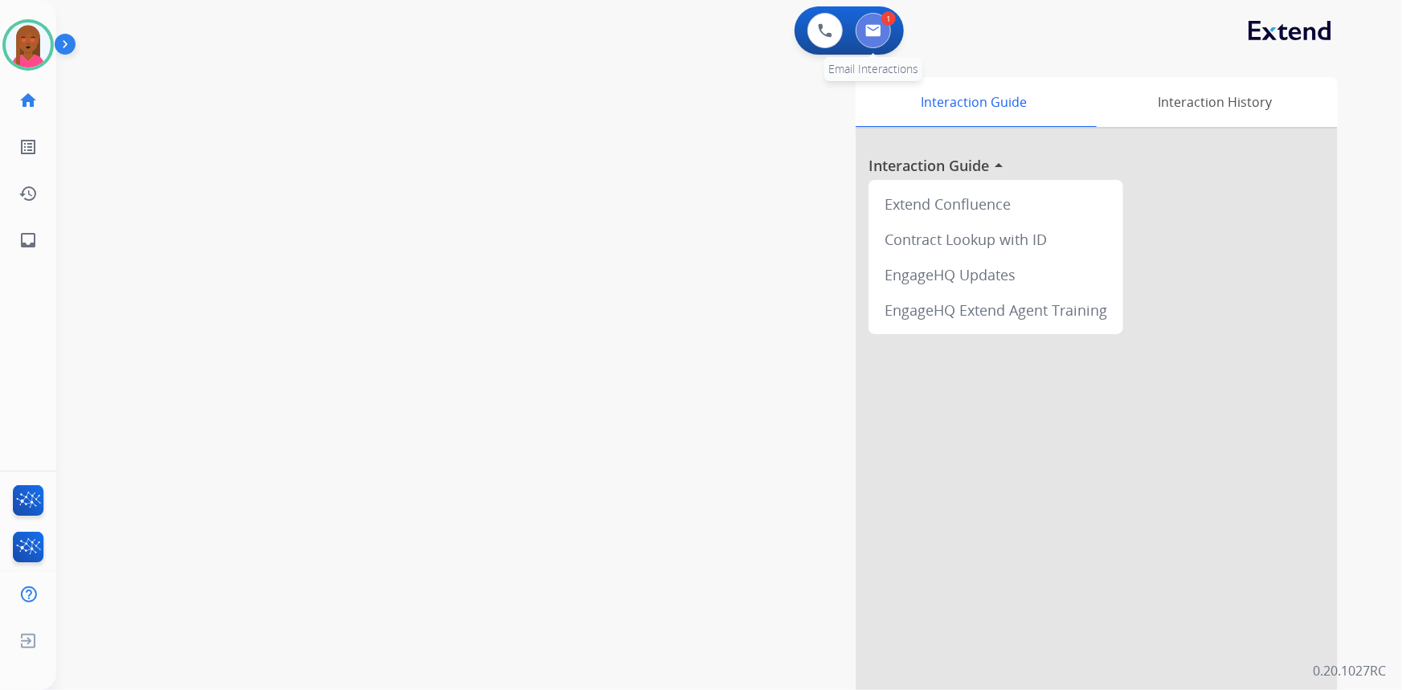
click at [861, 19] on button at bounding box center [873, 30] width 35 height 35
click at [873, 26] on img at bounding box center [873, 30] width 16 height 13
select select "**********"
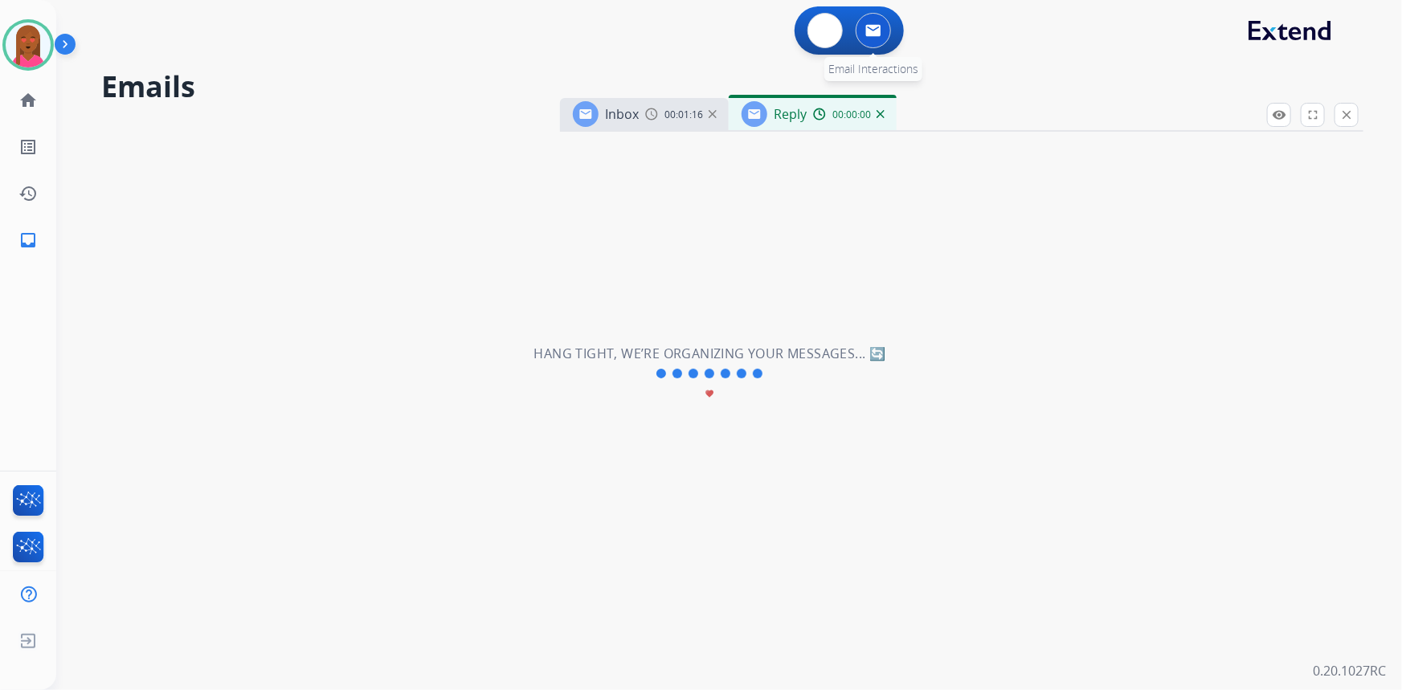
select select "**********"
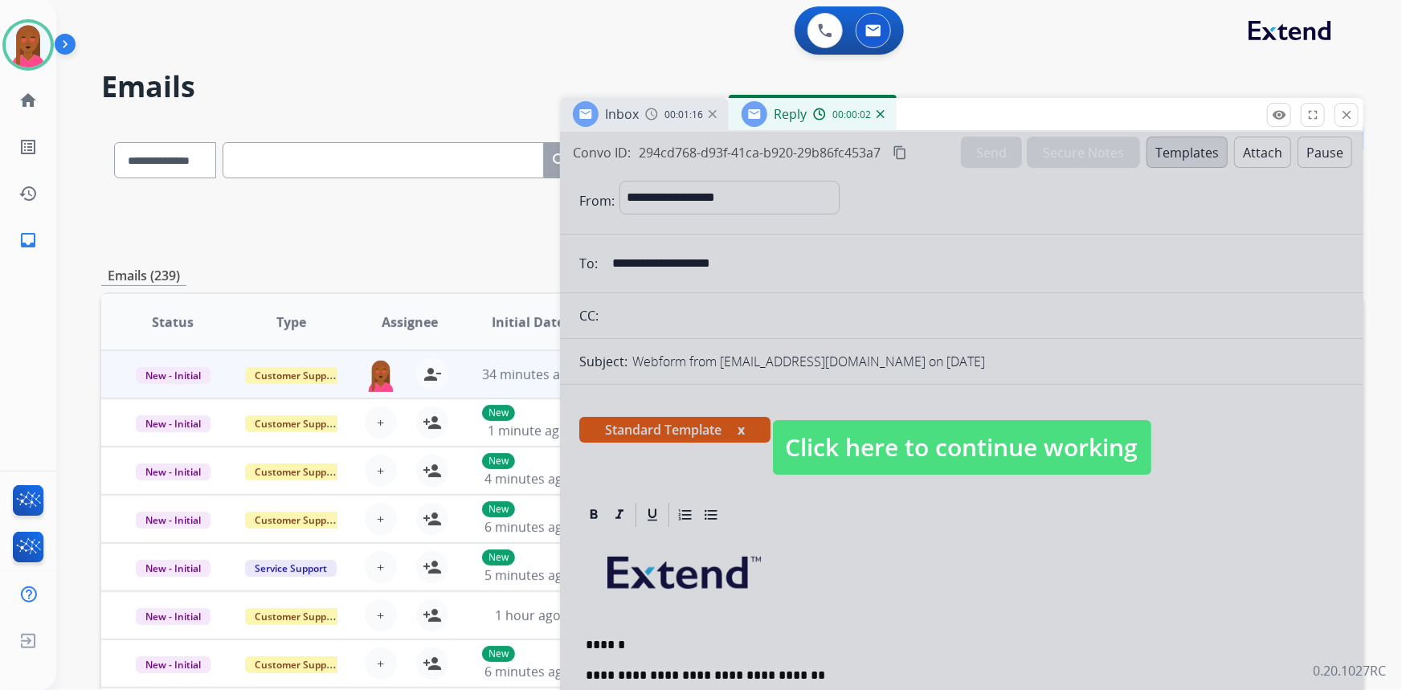
click at [906, 452] on span "Click here to continue working" at bounding box center [962, 447] width 378 height 55
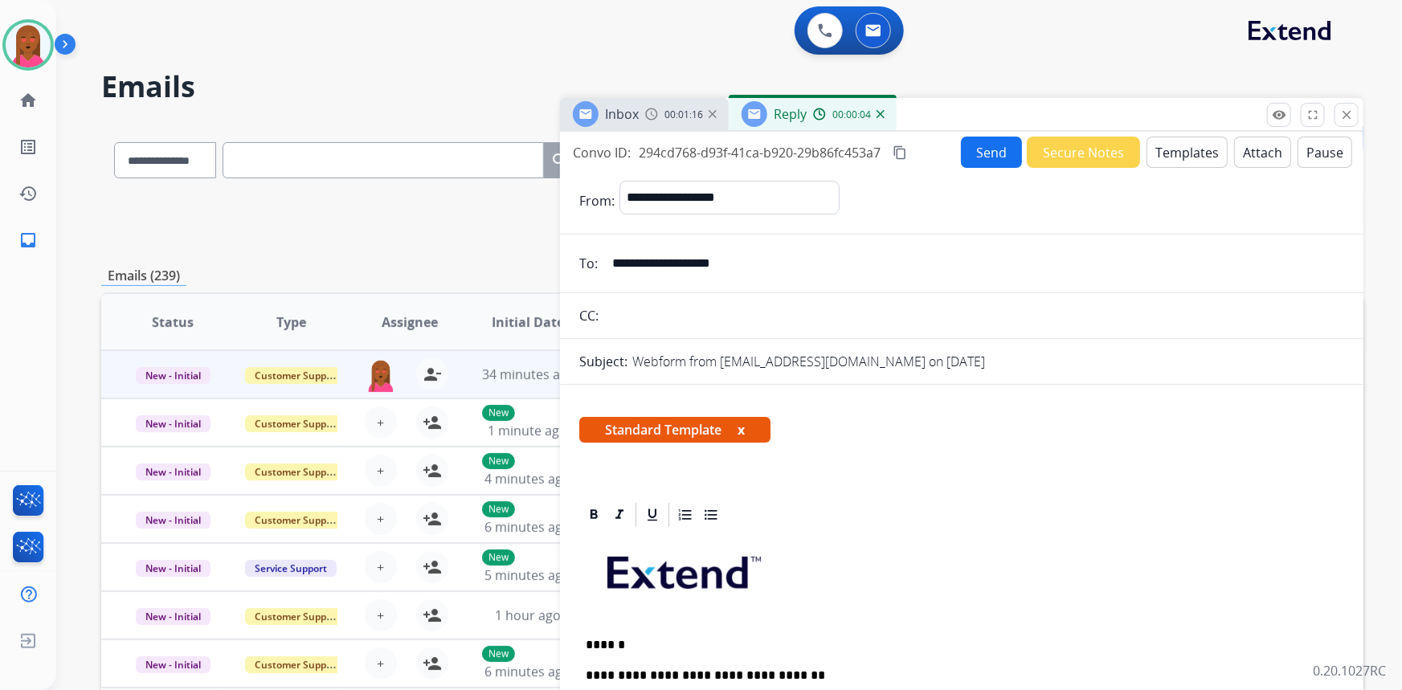
drag, startPoint x: 903, startPoint y: 145, endPoint x: 883, endPoint y: 145, distance: 20.1
click at [902, 145] on mat-icon "content_copy" at bounding box center [900, 152] width 14 height 14
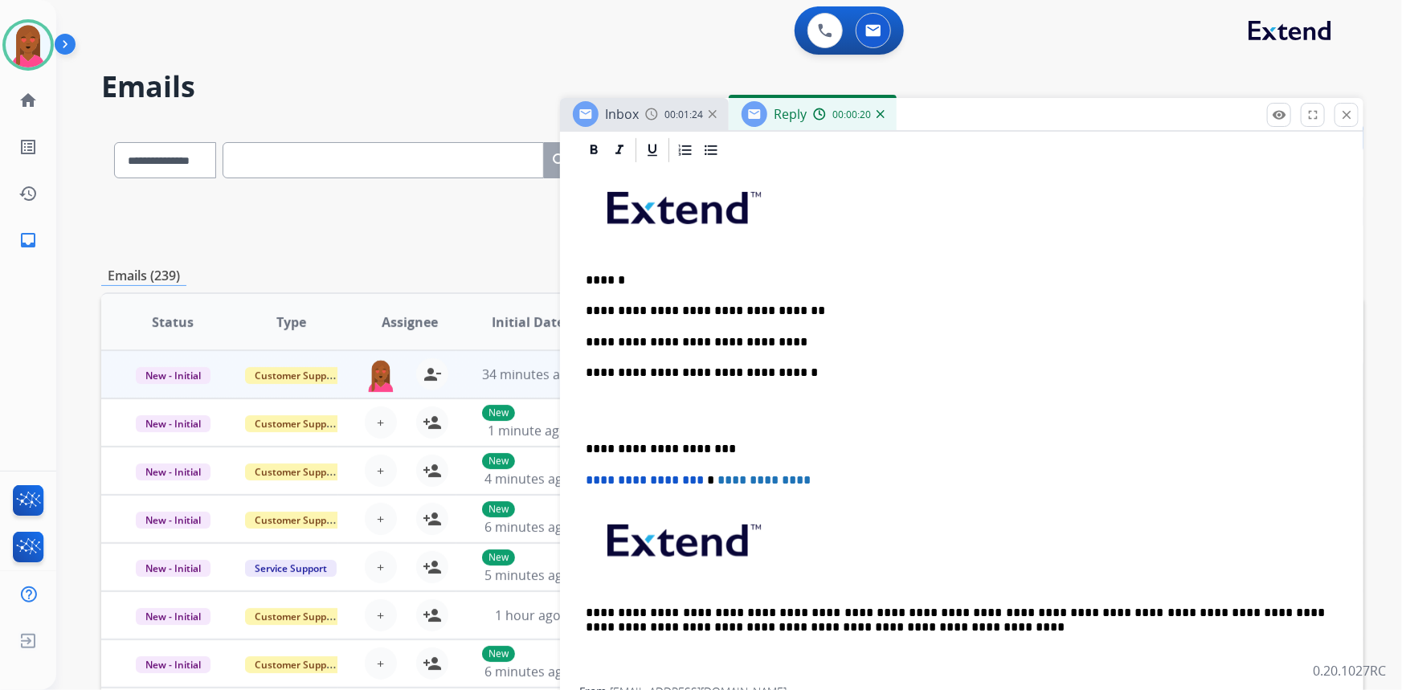
click at [785, 337] on p "**********" at bounding box center [956, 342] width 740 height 14
click at [646, 420] on p at bounding box center [962, 411] width 752 height 30
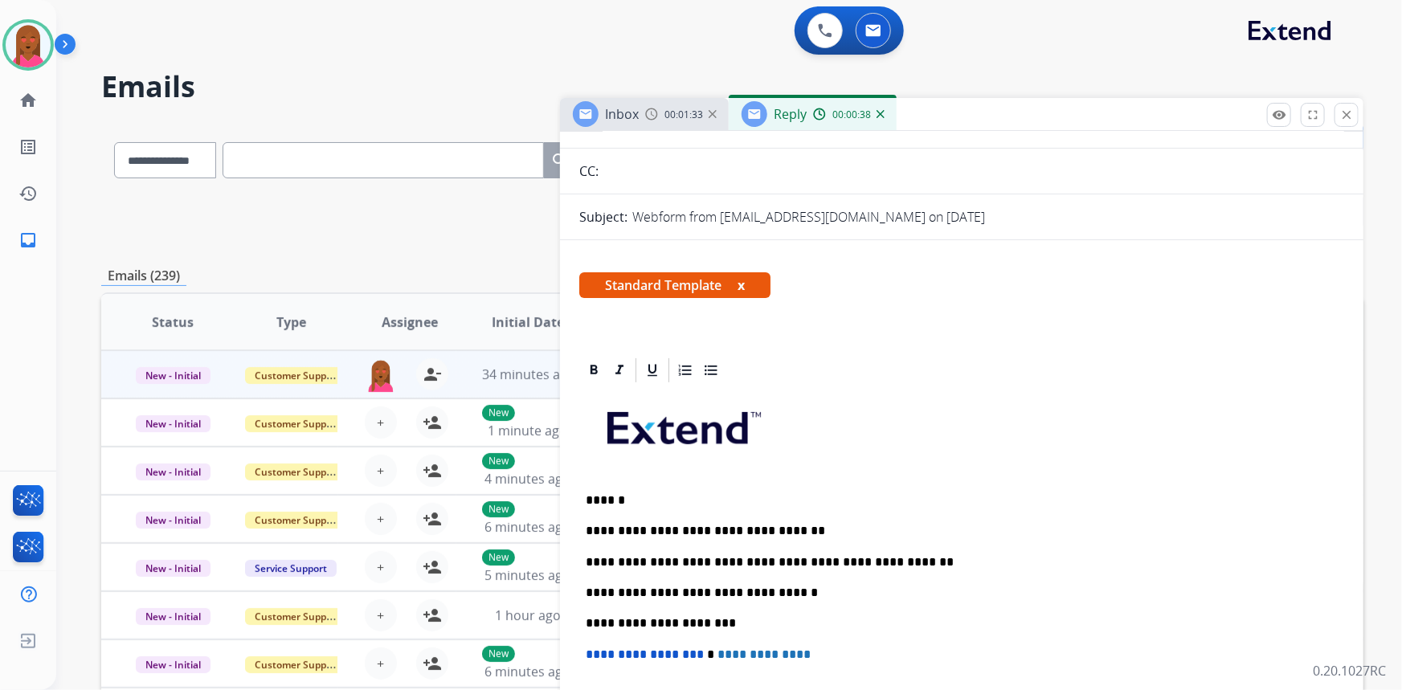
scroll to position [0, 0]
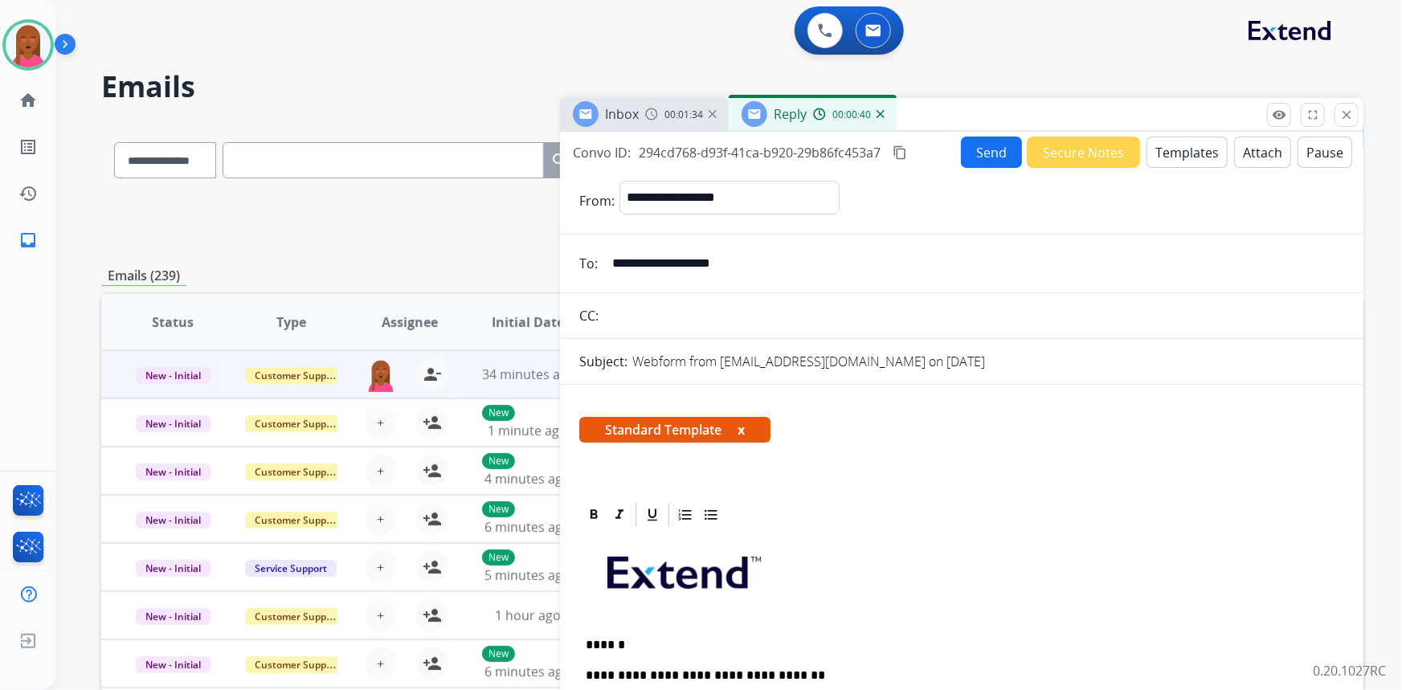
click at [977, 155] on button "Send" at bounding box center [991, 152] width 61 height 31
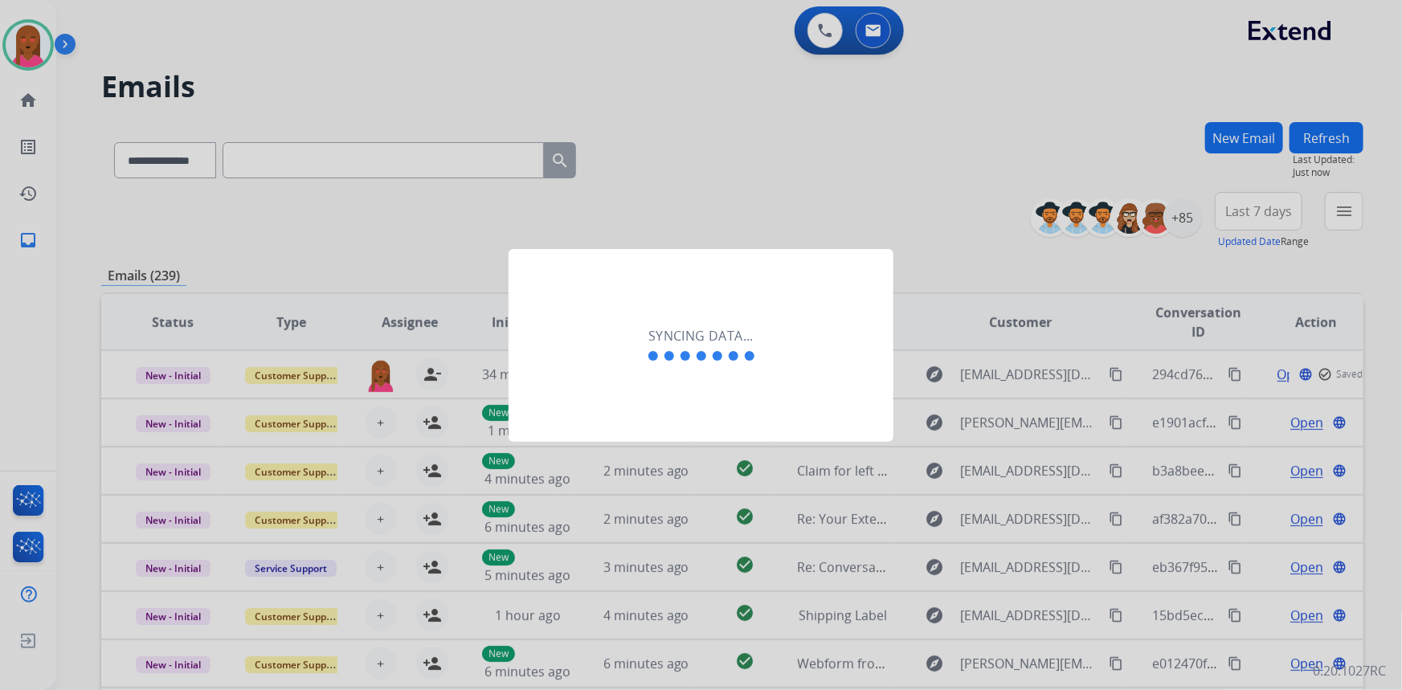
click at [701, 406] on div "Syncing data..." at bounding box center [701, 345] width 385 height 193
click at [650, 434] on div "Syncing data..." at bounding box center [701, 345] width 385 height 193
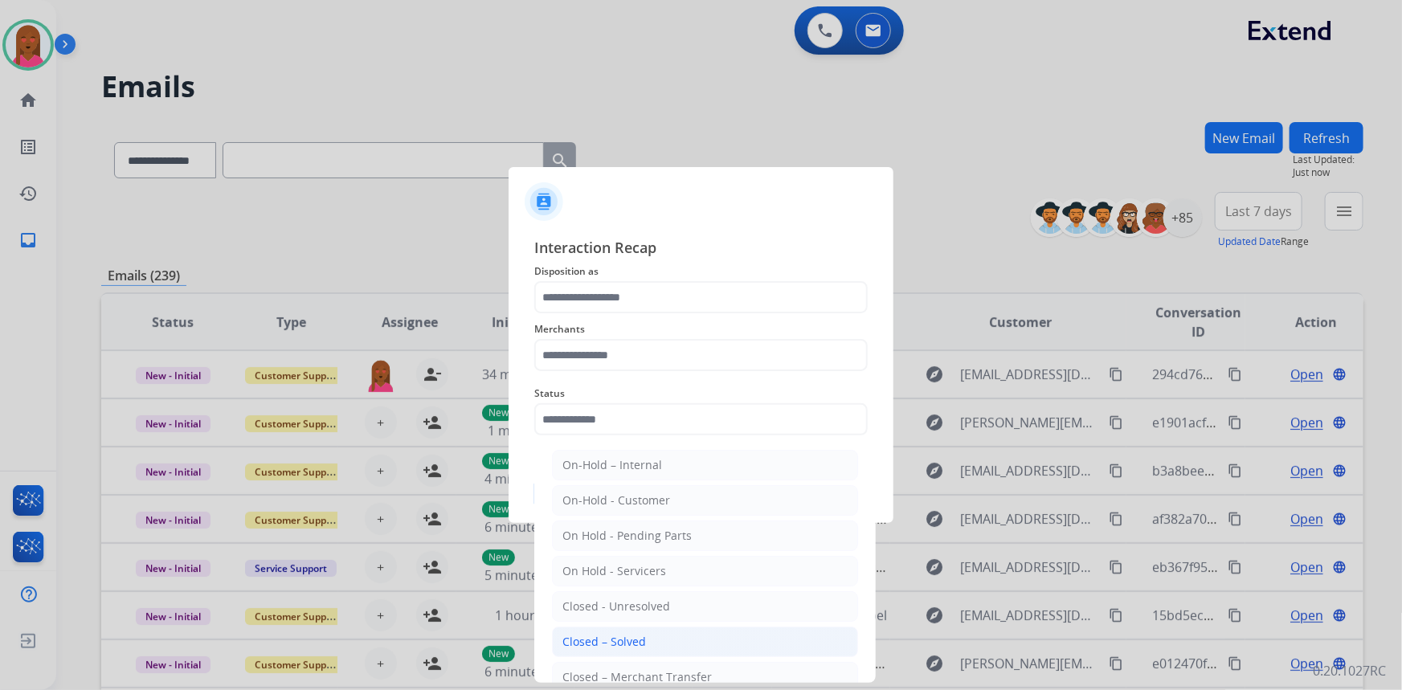
click at [605, 632] on li "Closed – Solved" at bounding box center [705, 642] width 306 height 31
type input "**********"
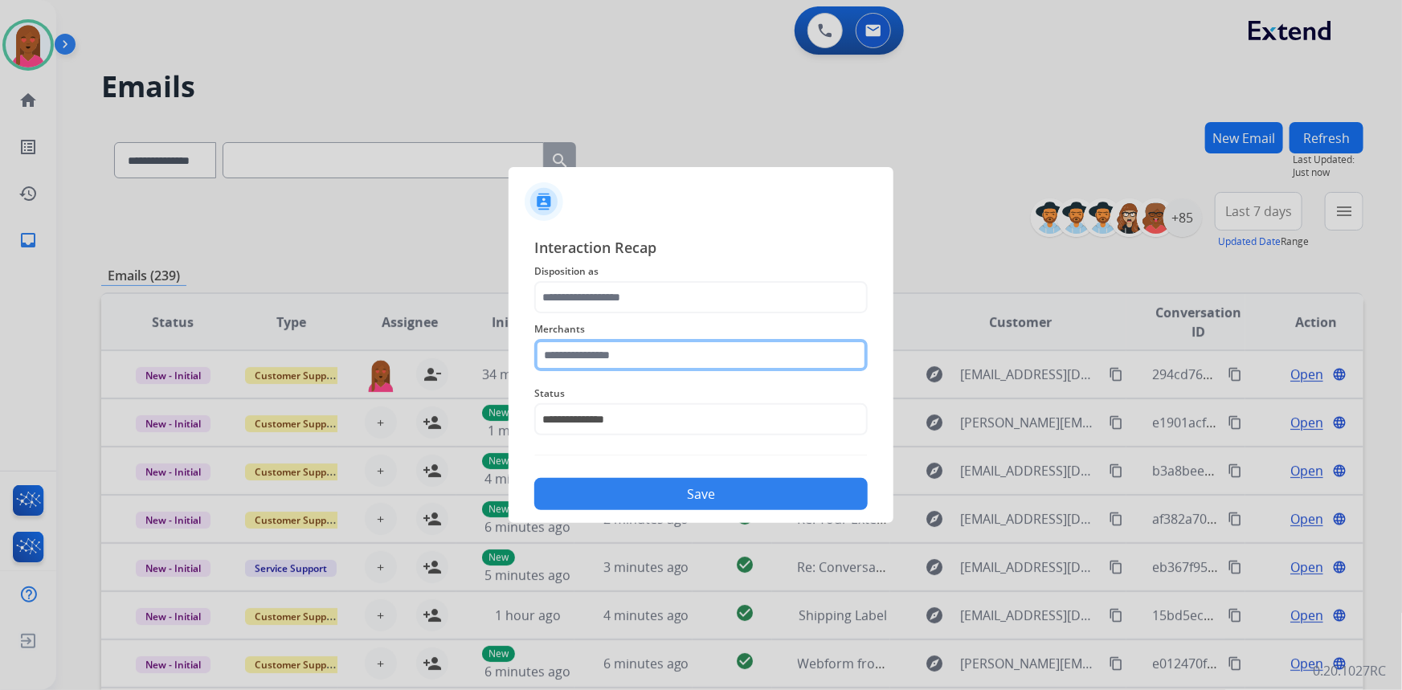
click at [642, 350] on input "text" at bounding box center [700, 355] width 333 height 32
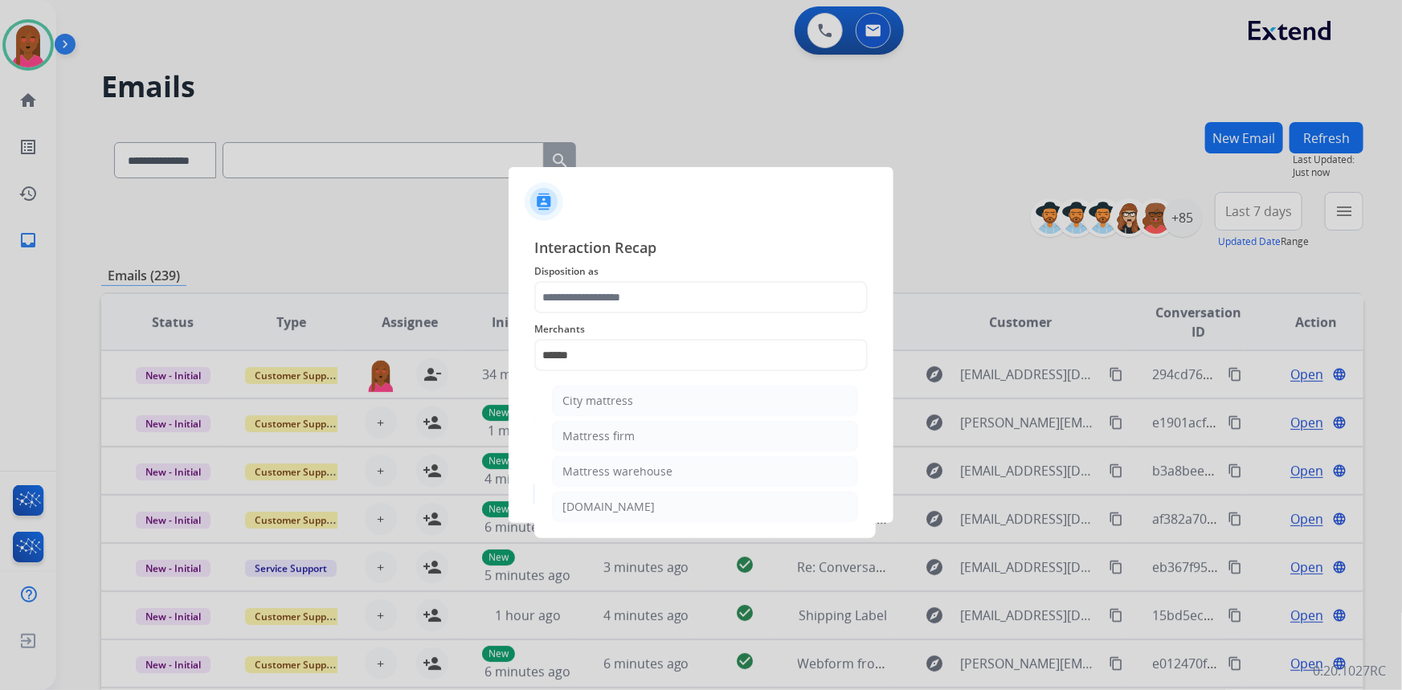
click at [603, 440] on div "Mattress firm" at bounding box center [598, 436] width 72 height 16
type input "**********"
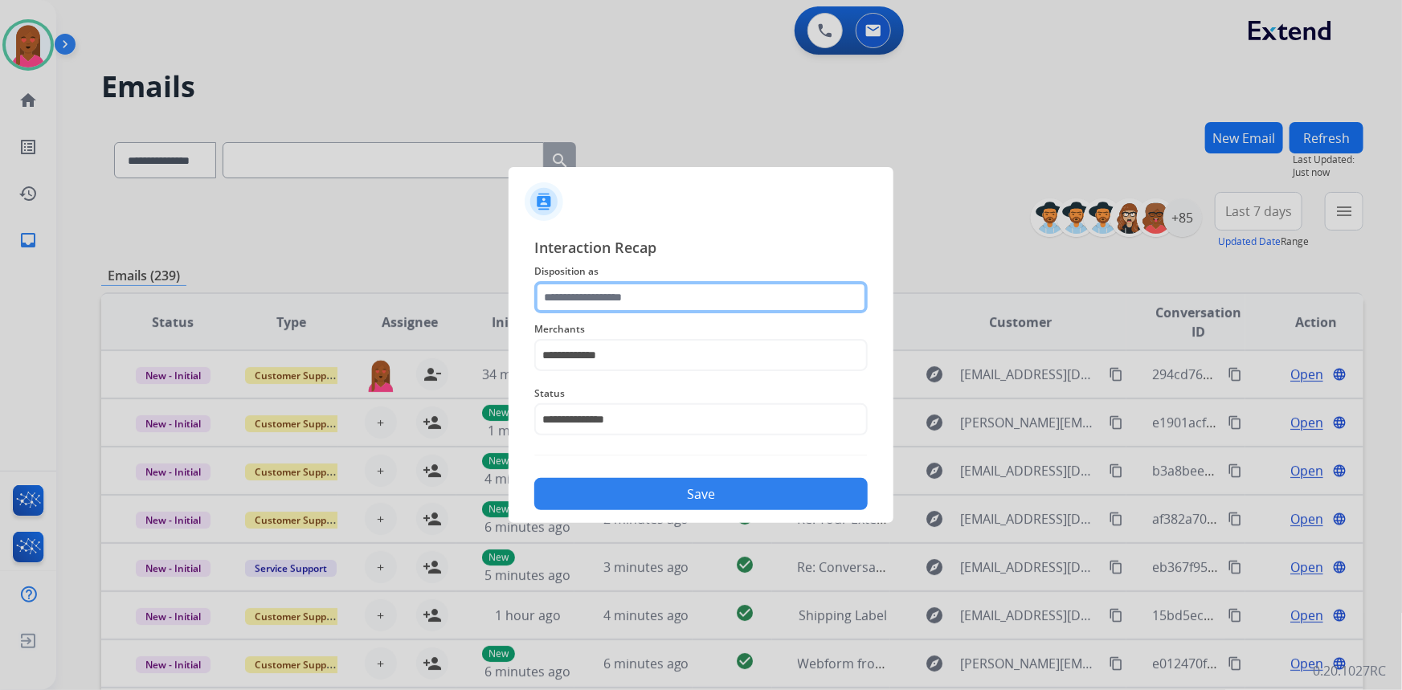
click at [606, 300] on input "text" at bounding box center [700, 297] width 333 height 32
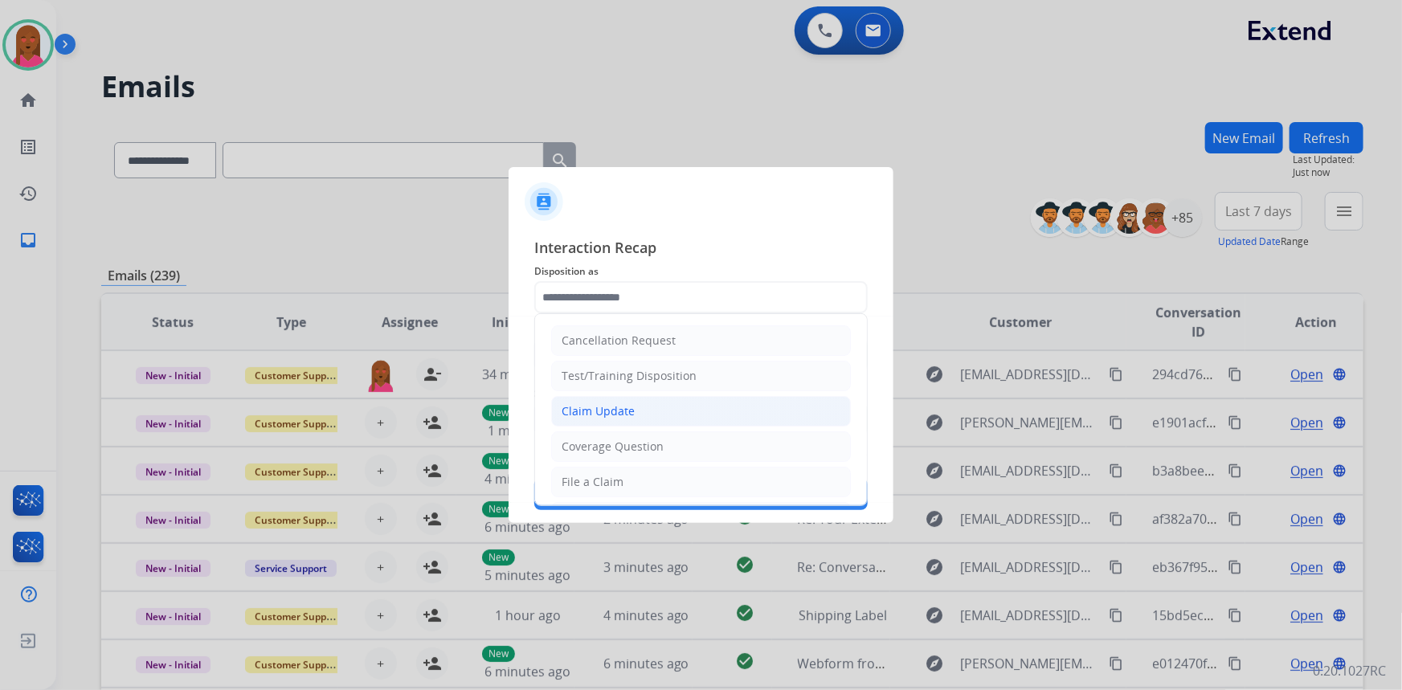
click at [605, 419] on li "Claim Update" at bounding box center [701, 411] width 300 height 31
type input "**********"
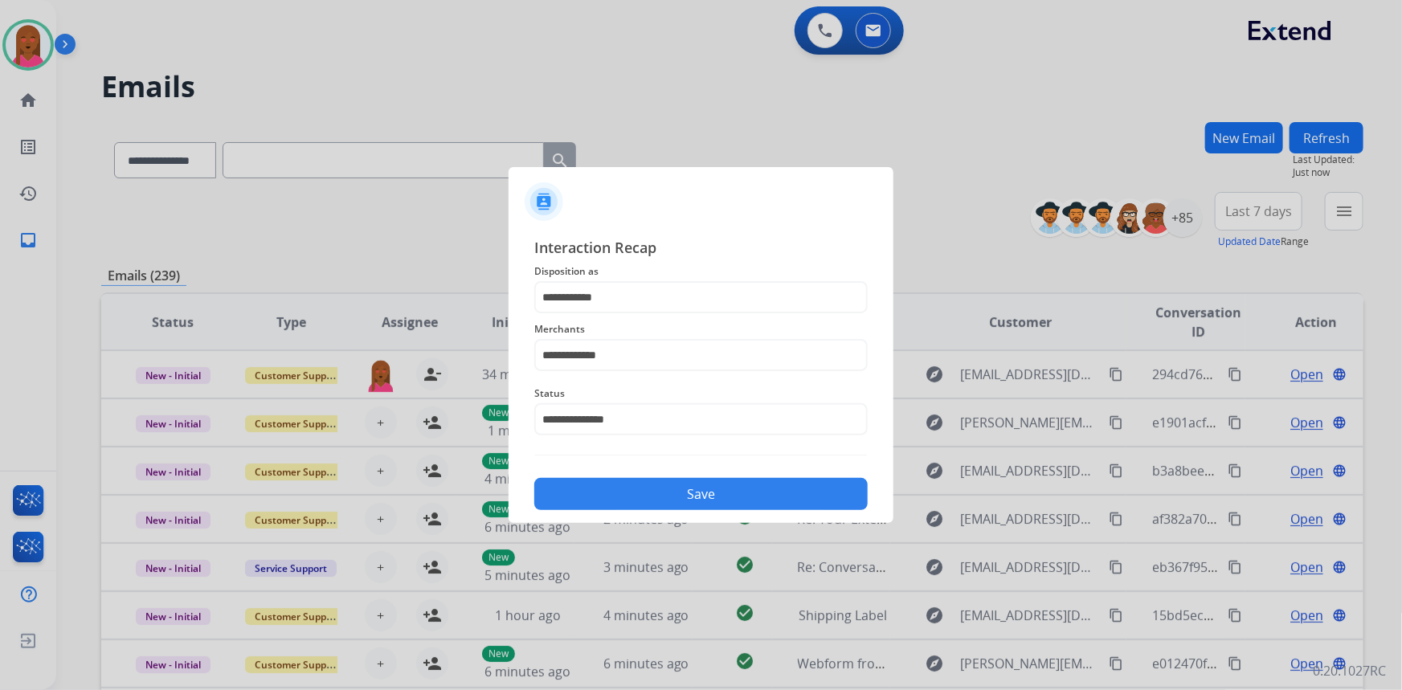
click at [615, 488] on button "Save" at bounding box center [700, 494] width 333 height 32
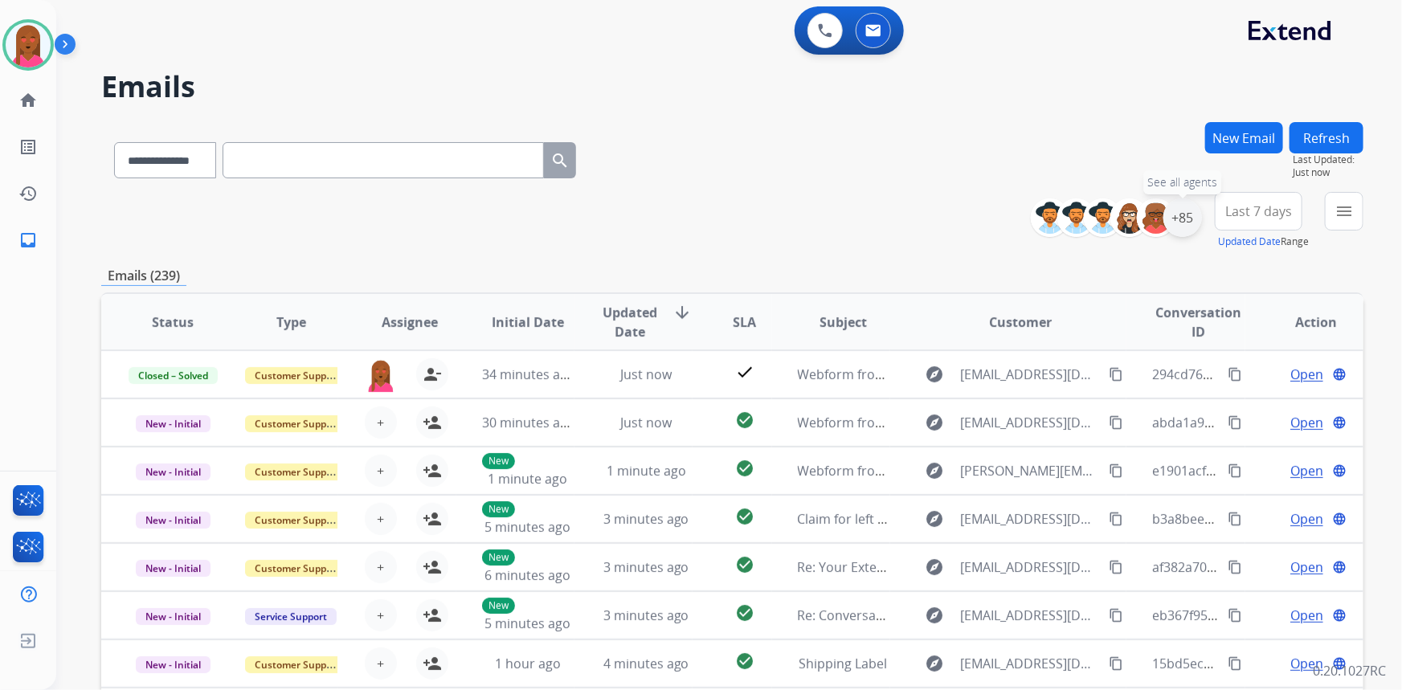
click at [1189, 226] on div "+85" at bounding box center [1182, 217] width 39 height 39
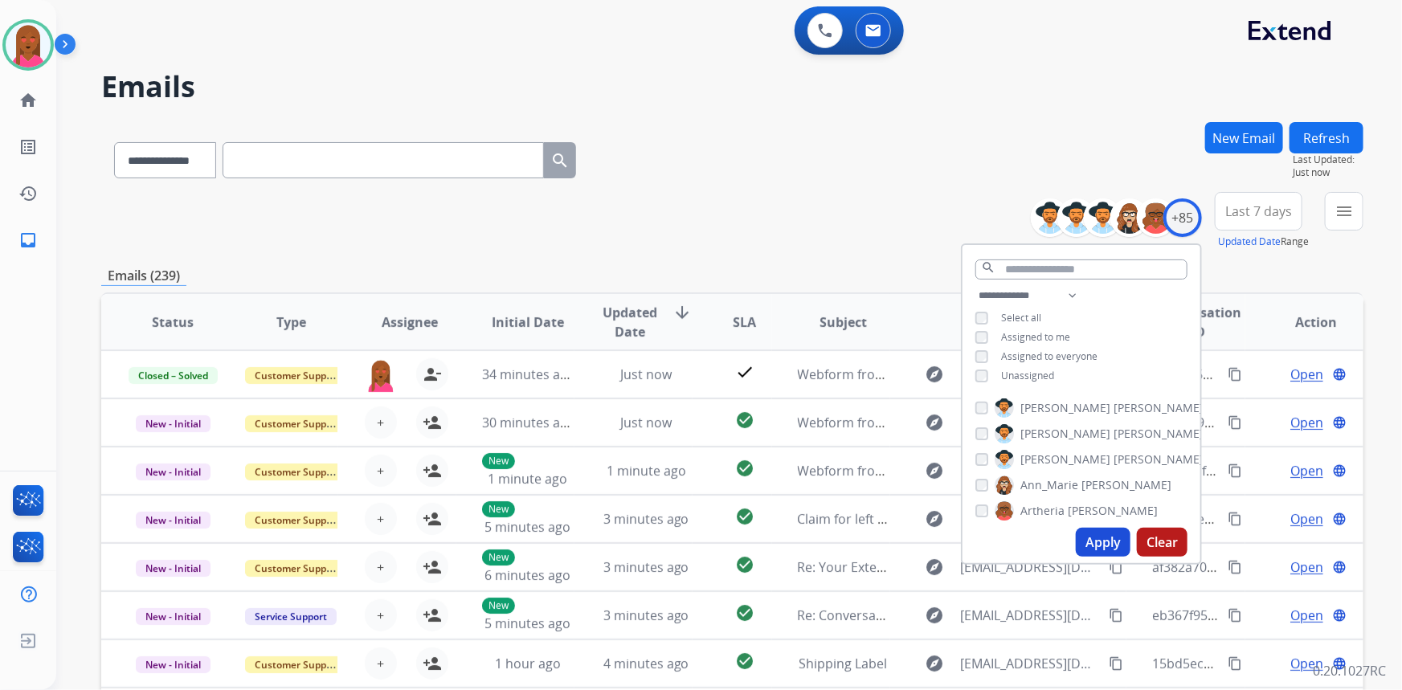
click at [1003, 380] on span "Unassigned" at bounding box center [1027, 376] width 53 height 14
click at [1093, 542] on button "Apply" at bounding box center [1103, 542] width 55 height 29
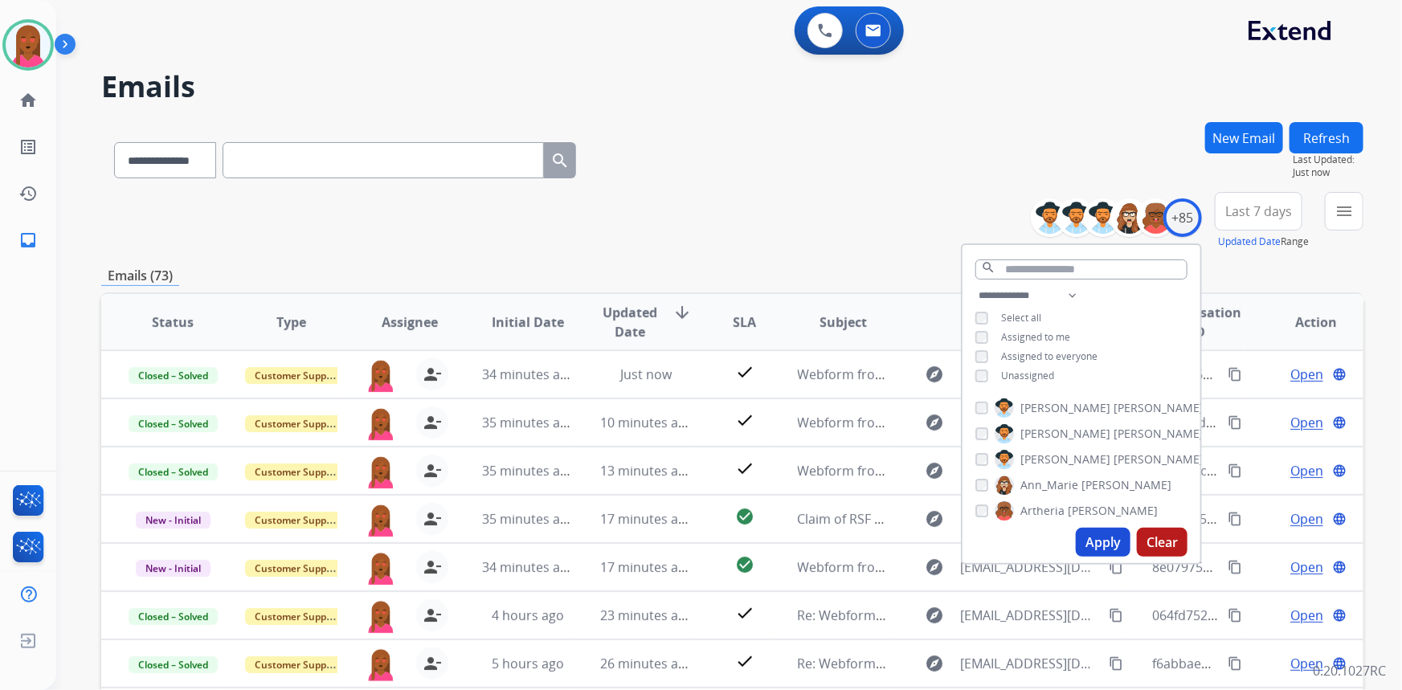
click at [1232, 200] on button "Last 7 days" at bounding box center [1259, 211] width 88 height 39
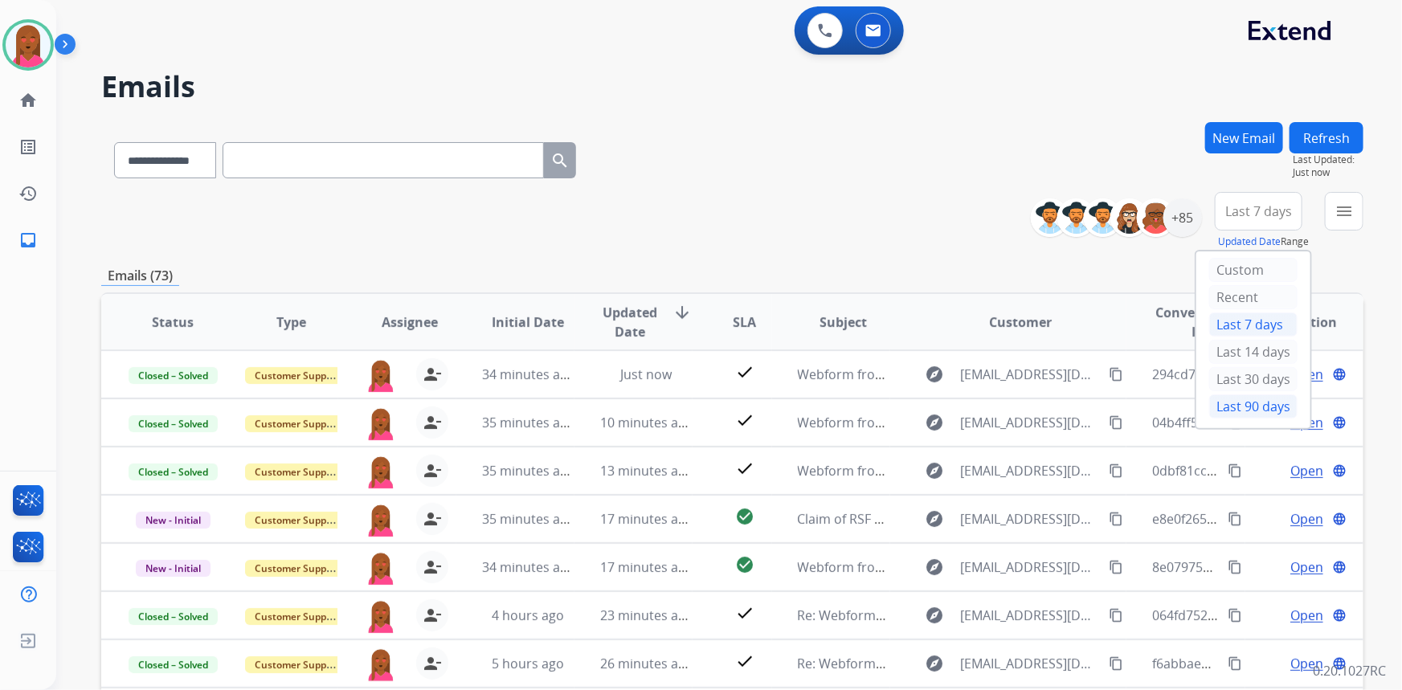
click at [1255, 410] on div "Last 90 days" at bounding box center [1253, 406] width 88 height 24
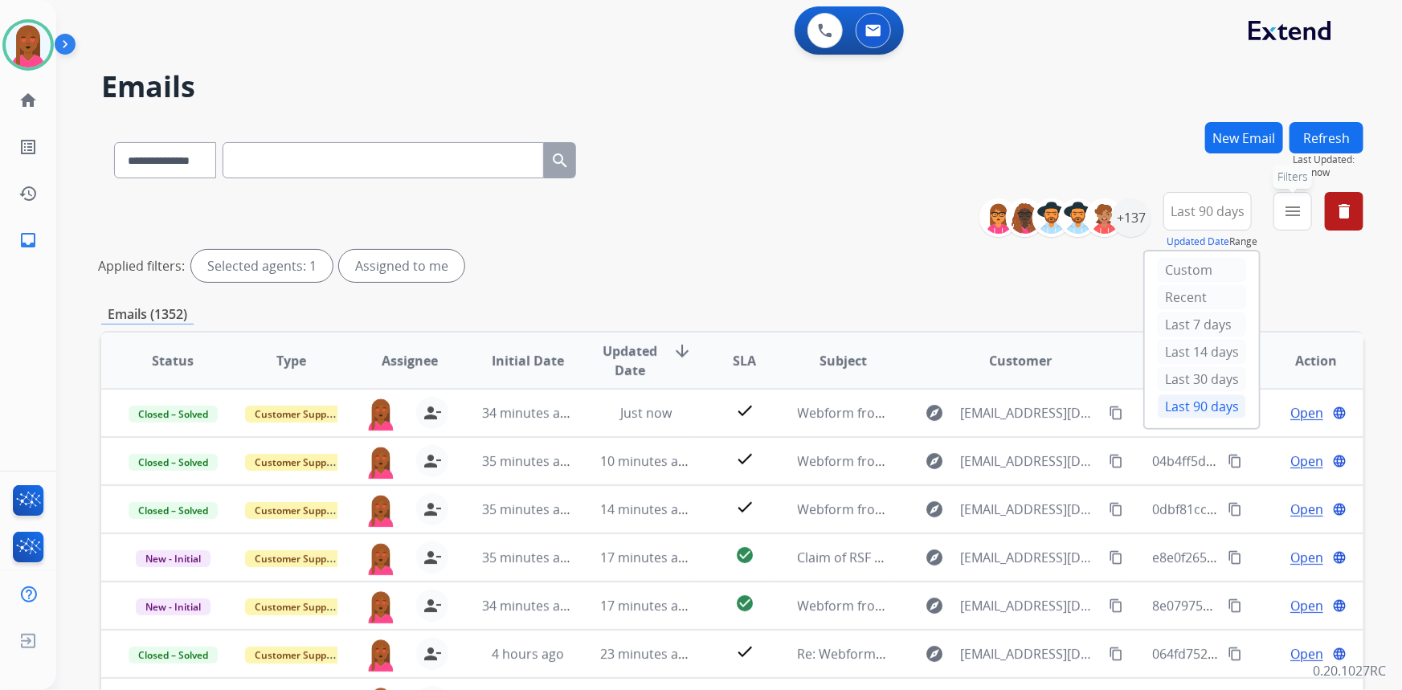
click at [1281, 210] on button "menu Filters" at bounding box center [1292, 211] width 39 height 39
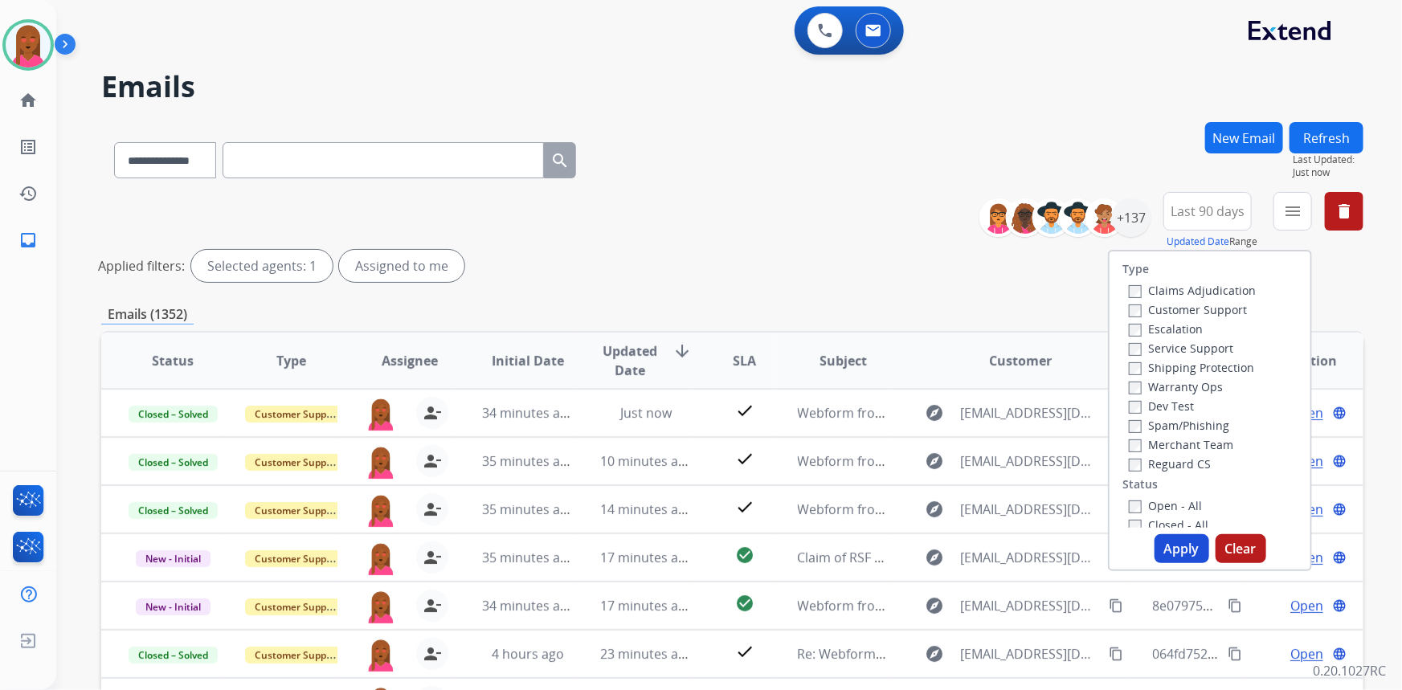
click at [1167, 312] on label "Customer Support" at bounding box center [1188, 309] width 118 height 15
click at [1161, 374] on label "Shipping Protection" at bounding box center [1191, 367] width 125 height 15
click at [1172, 460] on label "Reguard CS" at bounding box center [1170, 463] width 82 height 15
click at [1166, 509] on label "Open - All" at bounding box center [1165, 505] width 73 height 15
click at [1159, 550] on button "Apply" at bounding box center [1181, 548] width 55 height 29
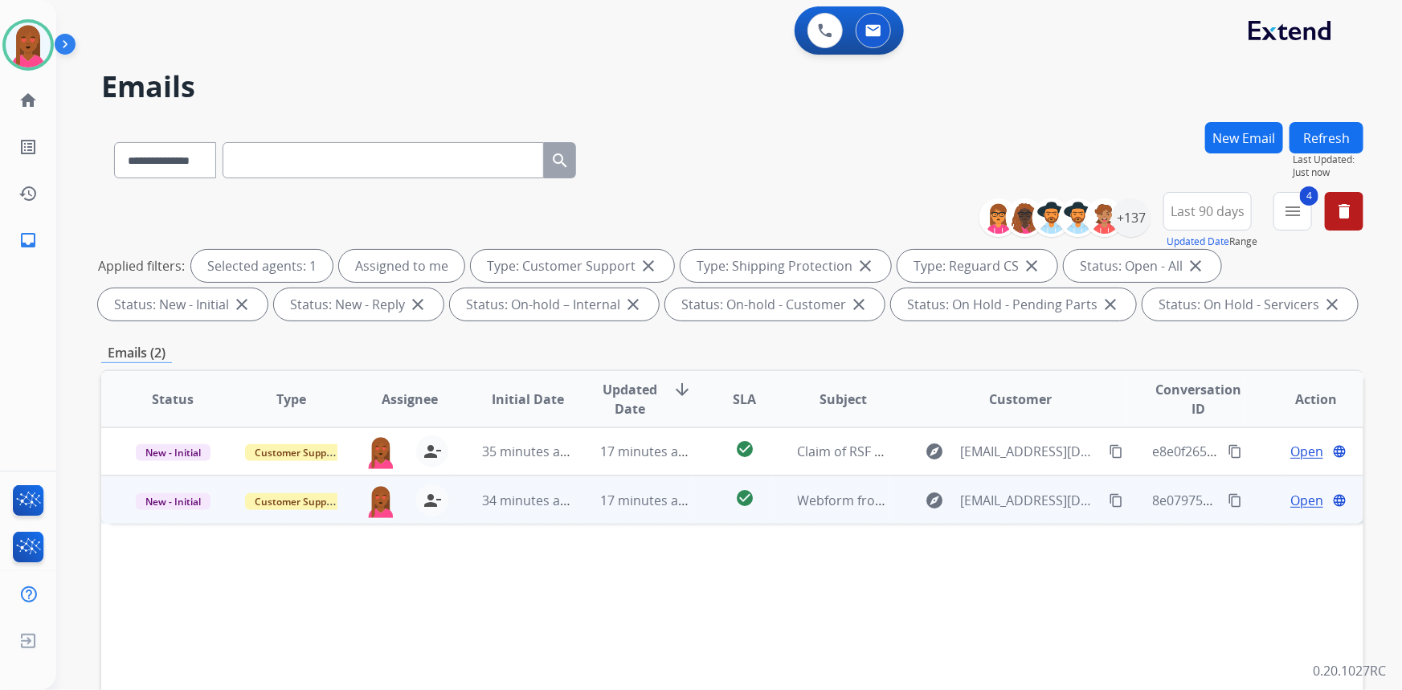
click at [1297, 505] on span "Open" at bounding box center [1306, 500] width 33 height 19
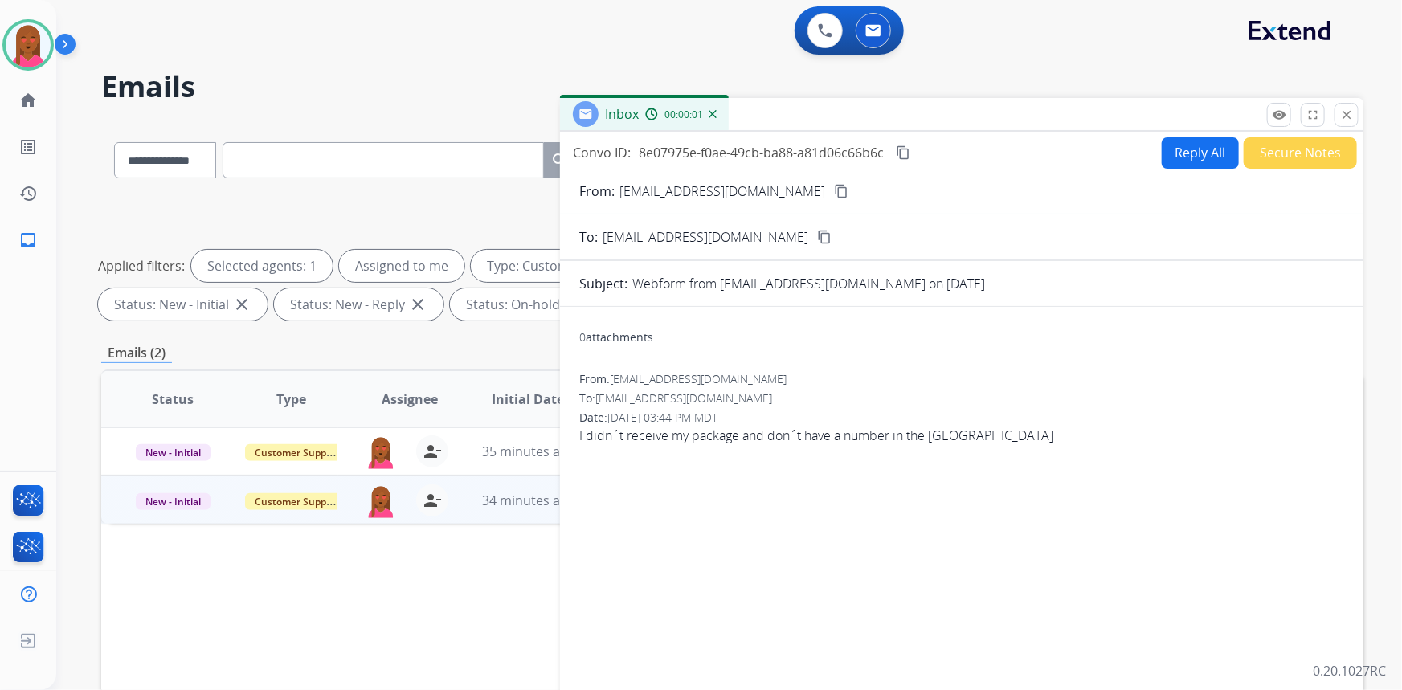
click at [834, 191] on mat-icon "content_copy" at bounding box center [841, 191] width 14 height 14
click at [1269, 159] on button "Secure Notes" at bounding box center [1300, 152] width 113 height 31
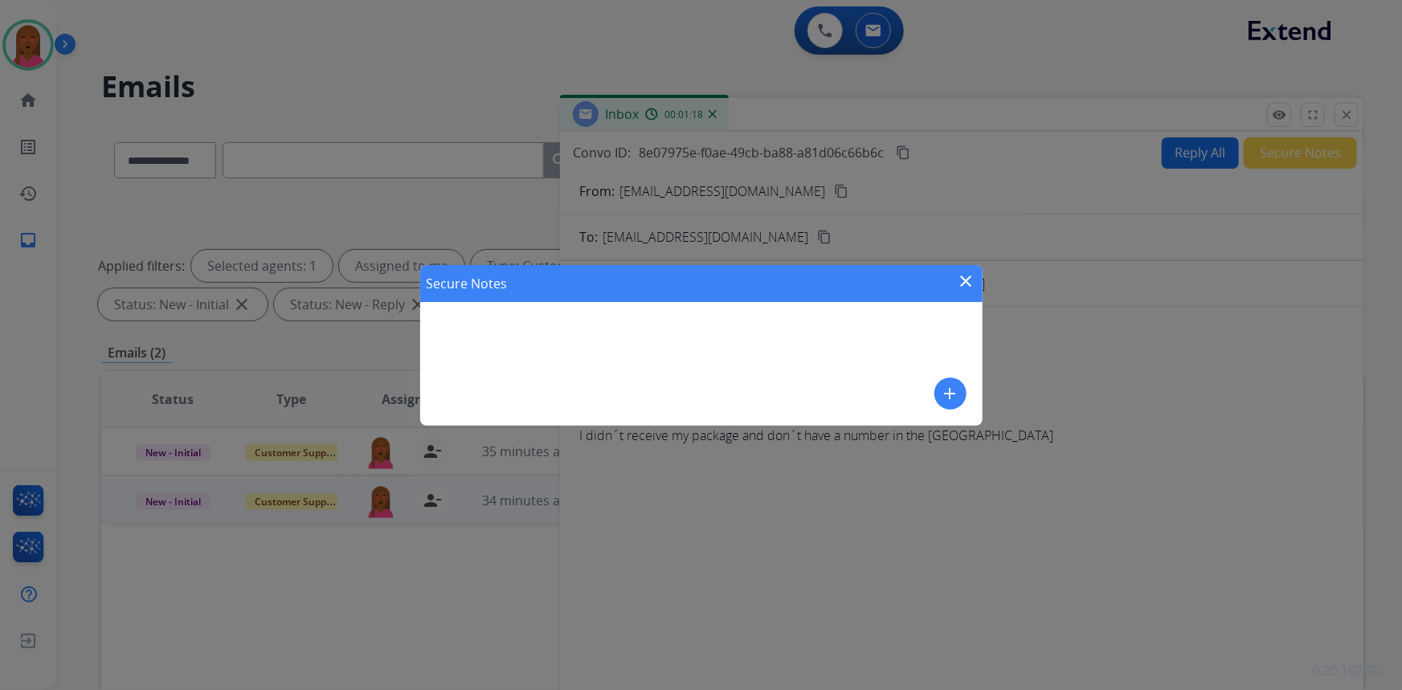
click at [947, 390] on mat-icon "add" at bounding box center [950, 393] width 19 height 19
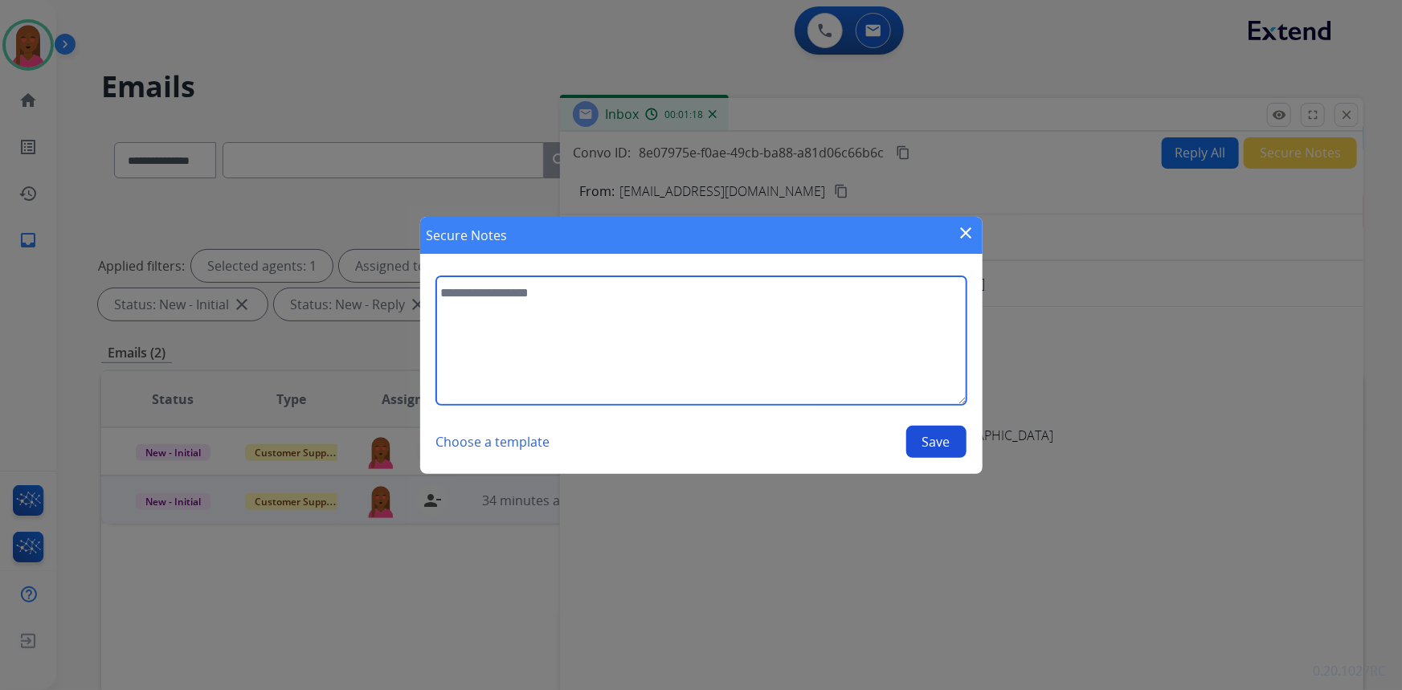
click at [667, 315] on textarea at bounding box center [701, 340] width 530 height 129
type textarea "**********"
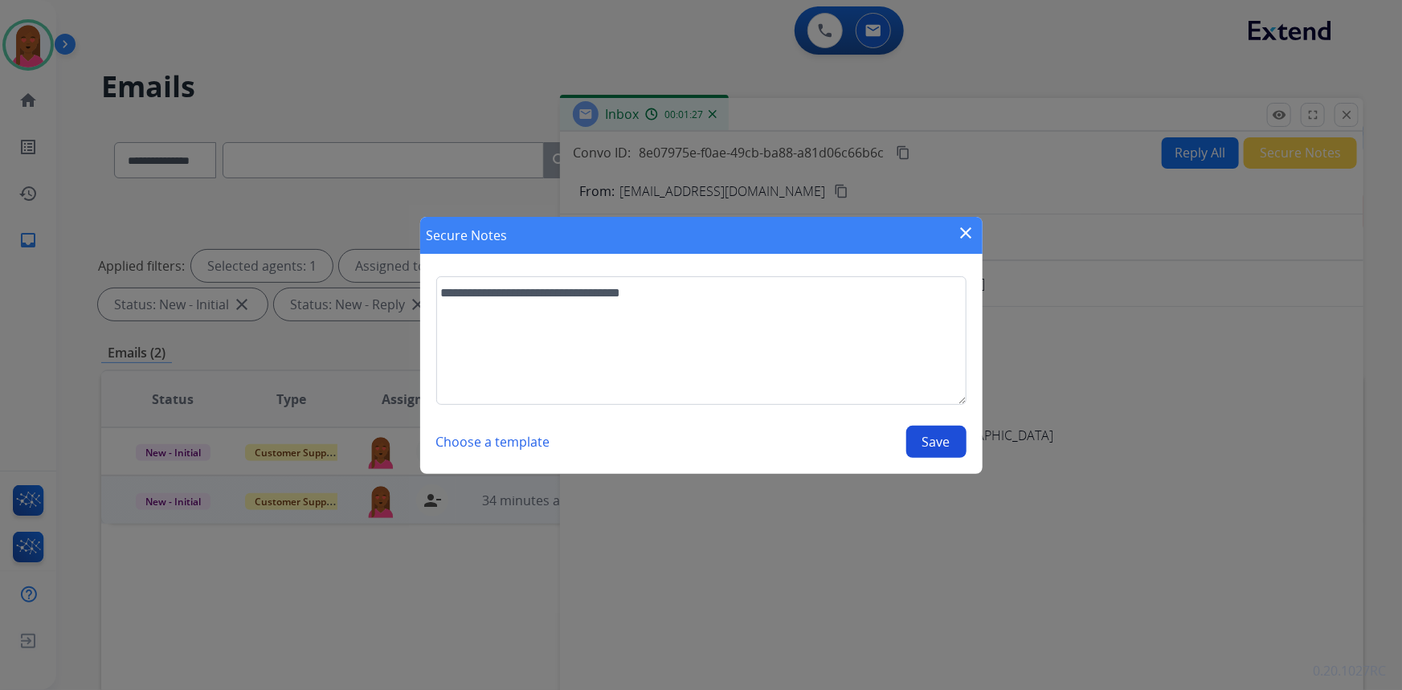
click at [940, 443] on button "Save" at bounding box center [936, 442] width 60 height 32
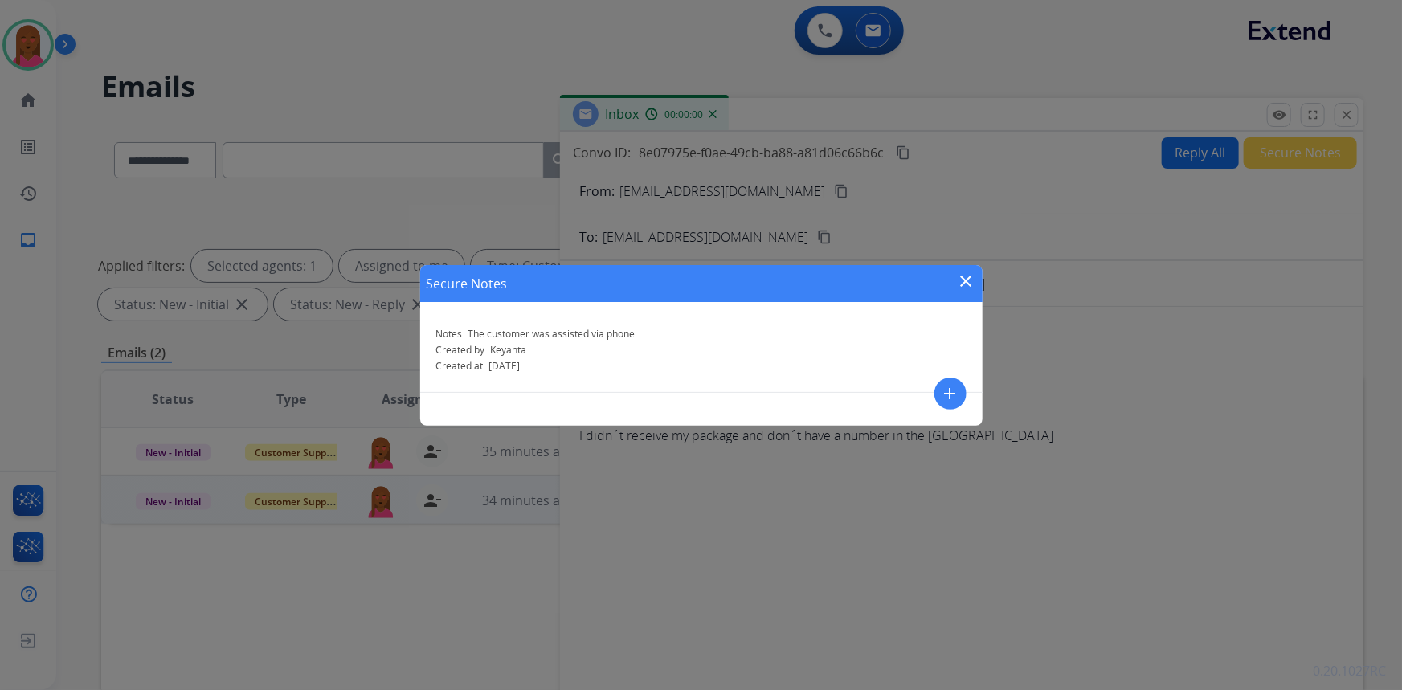
click at [969, 274] on mat-icon "close" at bounding box center [966, 281] width 19 height 19
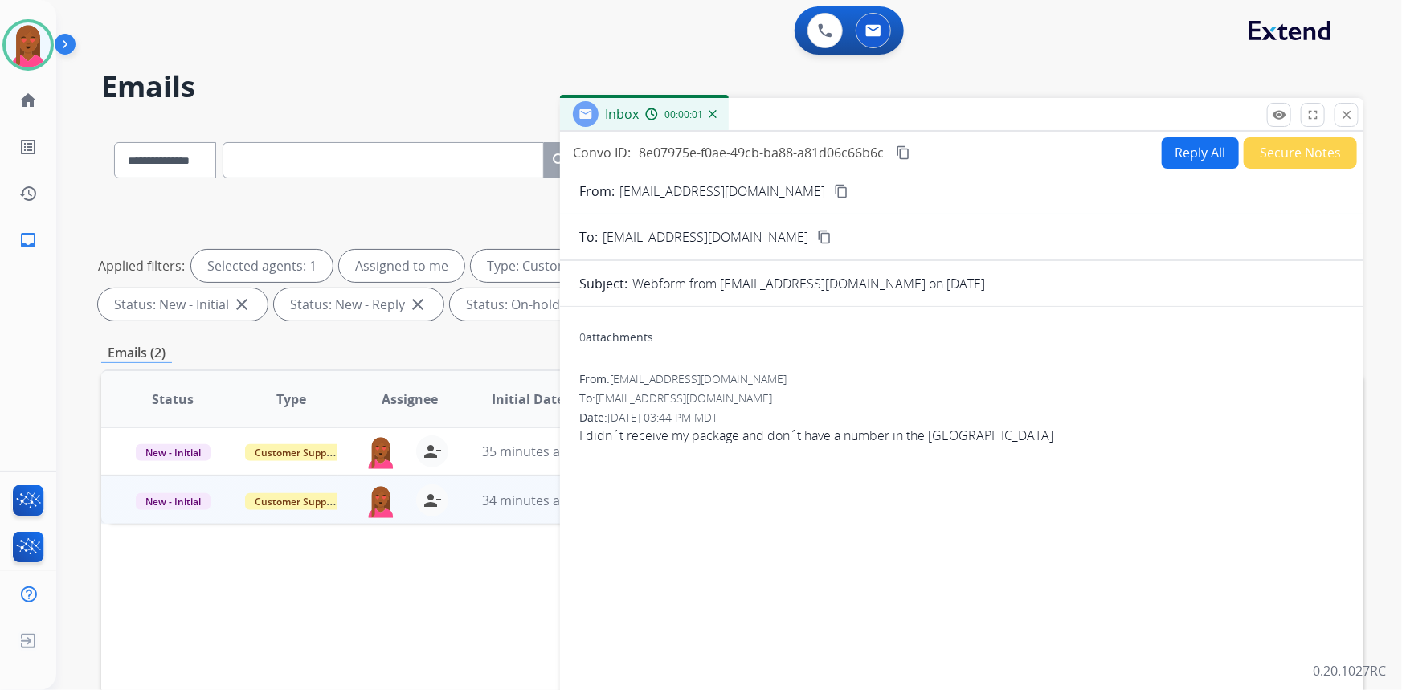
click at [1325, 113] on div "remove_red_eye Logs fullscreen Expand close Close" at bounding box center [1313, 115] width 92 height 24
click at [1342, 112] on mat-icon "close" at bounding box center [1346, 115] width 14 height 14
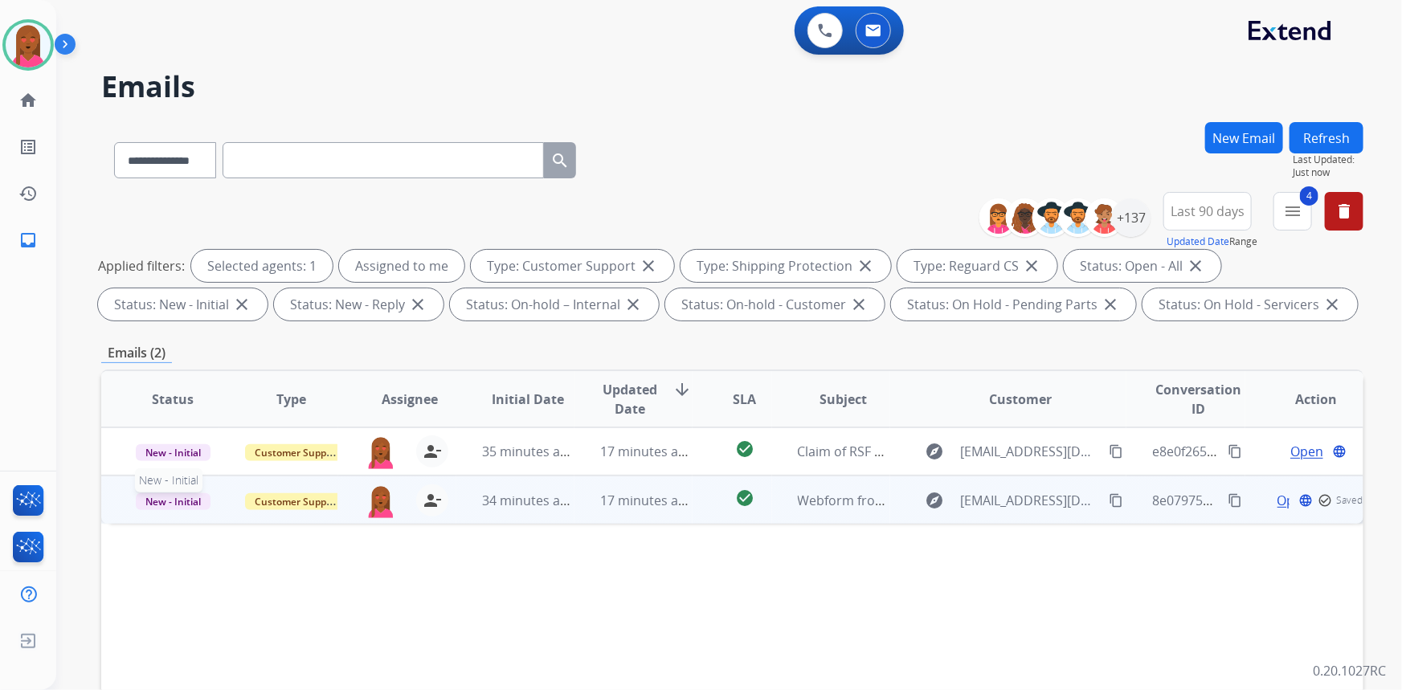
click at [184, 502] on span "New - Initial" at bounding box center [173, 501] width 75 height 17
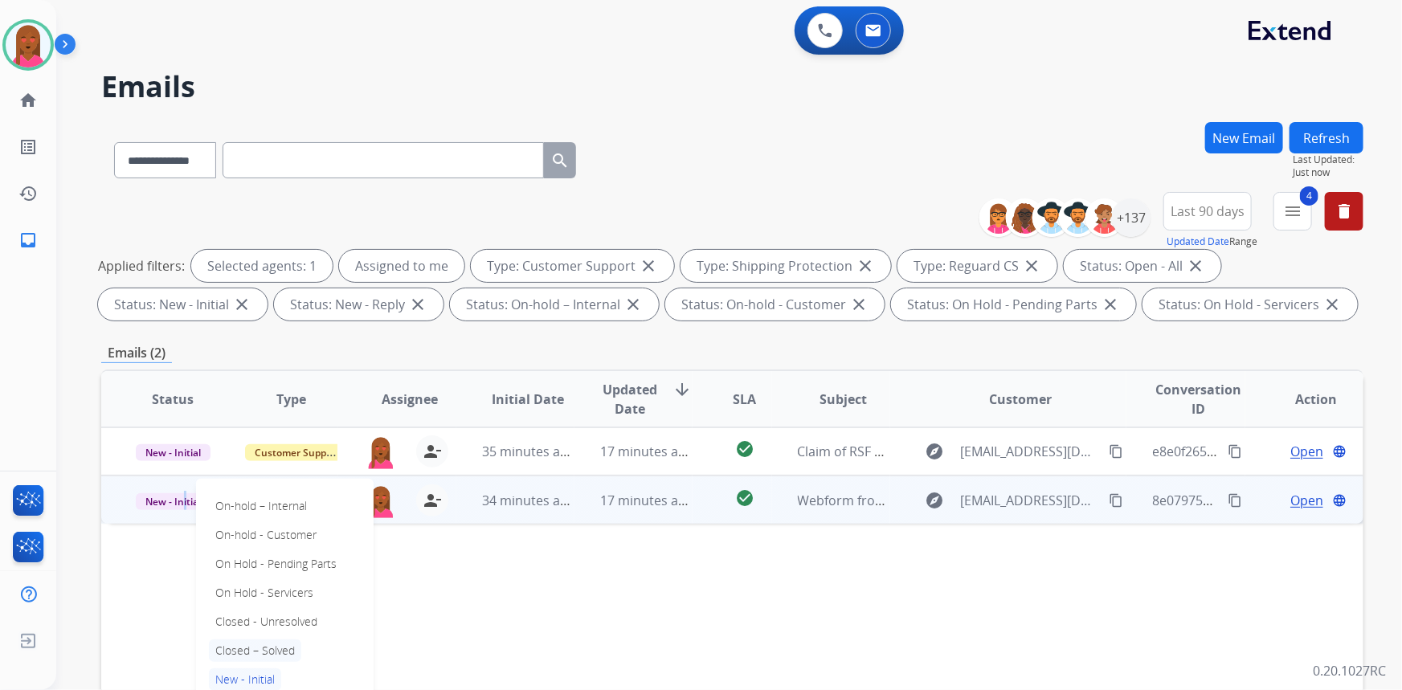
click at [276, 649] on p "Closed – Solved" at bounding box center [255, 650] width 92 height 22
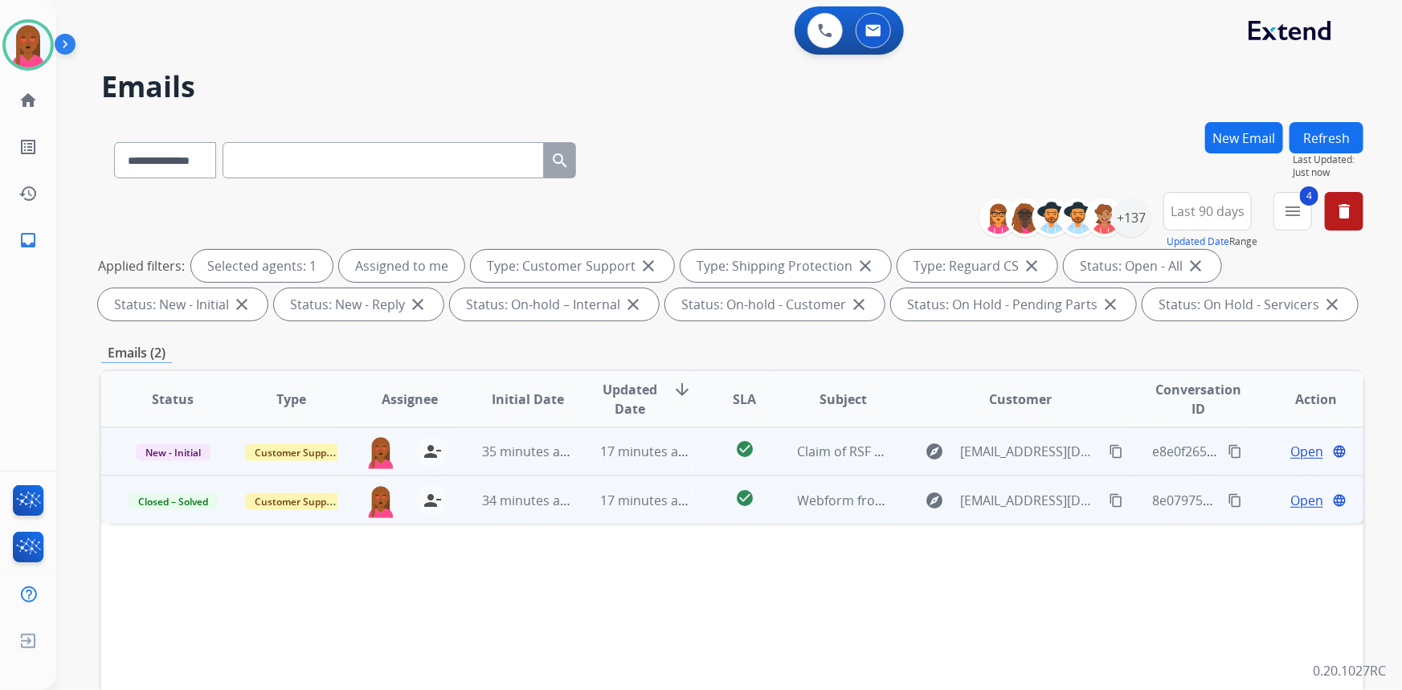
click at [1293, 456] on span "Open" at bounding box center [1306, 451] width 33 height 19
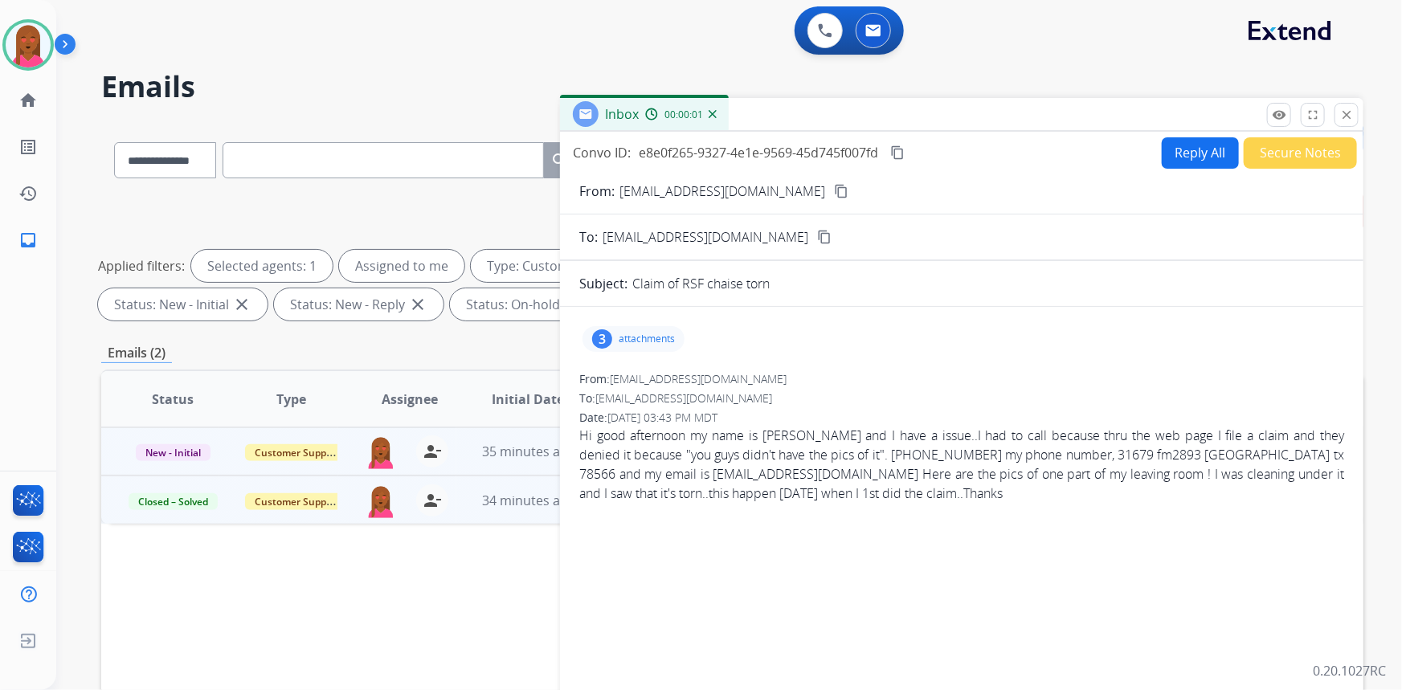
click at [834, 190] on mat-icon "content_copy" at bounding box center [841, 191] width 14 height 14
drag, startPoint x: 657, startPoint y: 355, endPoint x: 652, endPoint y: 349, distance: 8.5
click at [657, 355] on div "3 attachments" at bounding box center [961, 339] width 765 height 39
click at [645, 340] on p "attachments" at bounding box center [647, 339] width 56 height 13
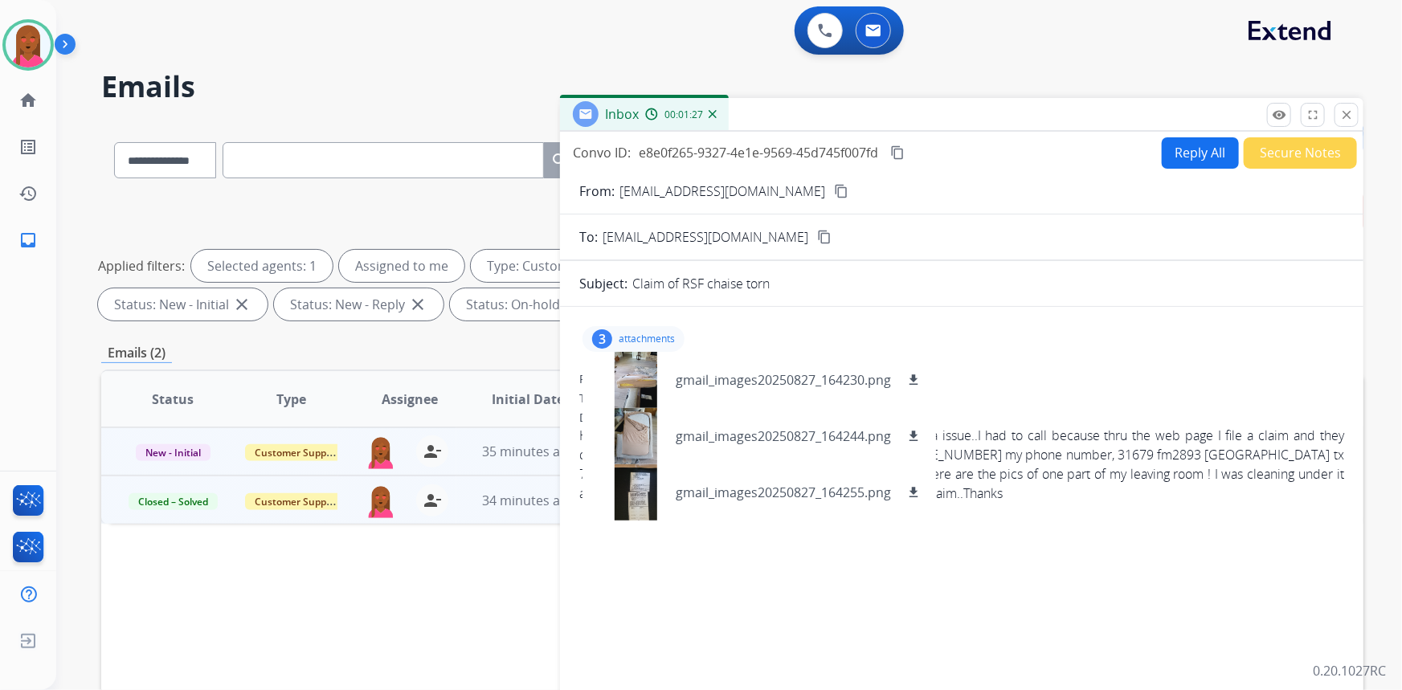
click at [1166, 482] on div "Hi good afternoon my name is [PERSON_NAME] and I have a issue..I had to call be…" at bounding box center [961, 464] width 765 height 77
click at [662, 340] on p "attachments" at bounding box center [647, 339] width 56 height 13
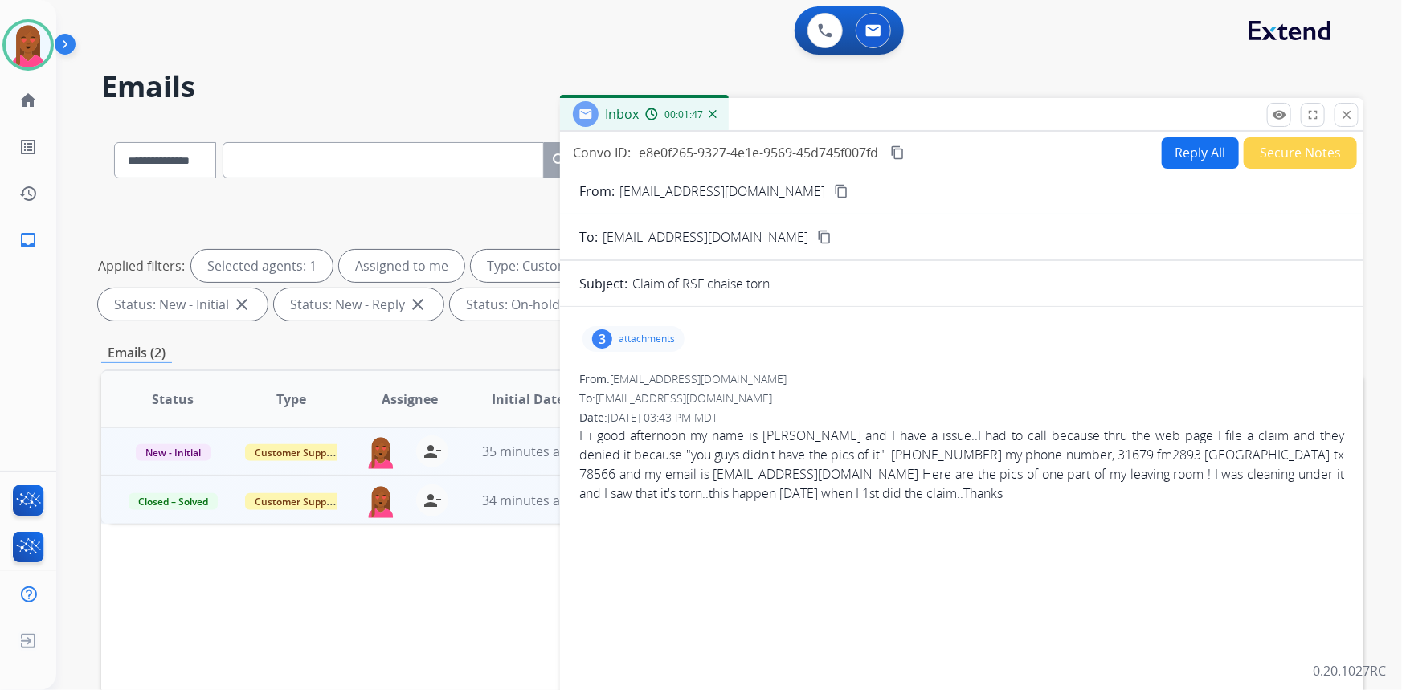
click at [907, 153] on button "content_copy" at bounding box center [897, 152] width 19 height 19
click at [1196, 145] on button "Reply All" at bounding box center [1200, 152] width 77 height 31
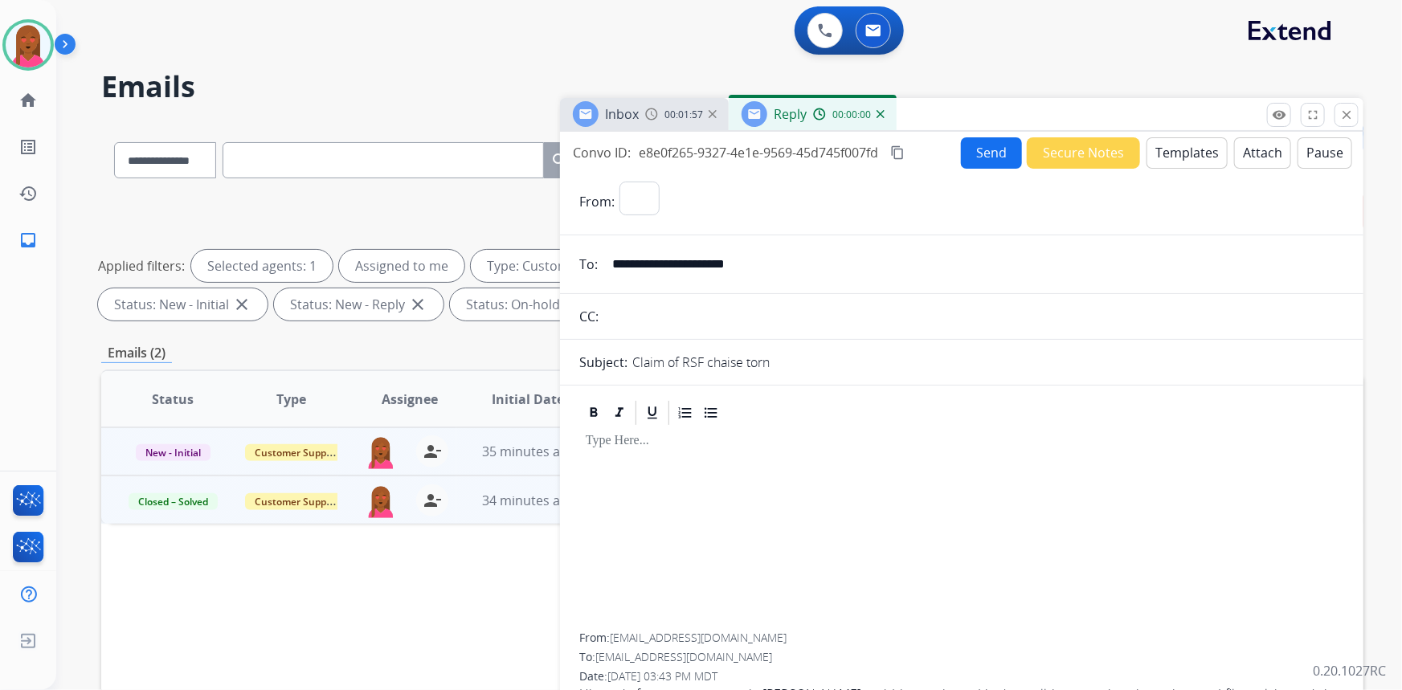
select select "**********"
click at [1204, 158] on button "Templates" at bounding box center [1186, 152] width 81 height 31
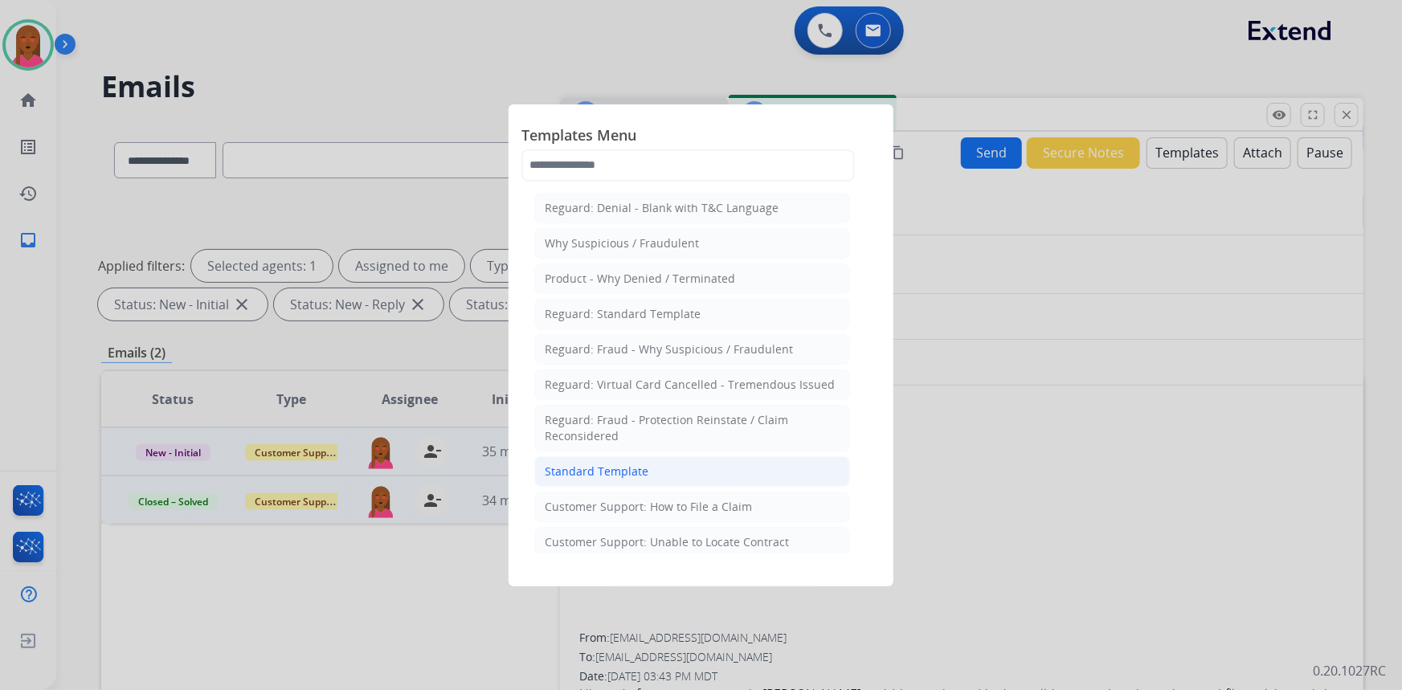
click at [666, 466] on li "Standard Template" at bounding box center [692, 471] width 316 height 31
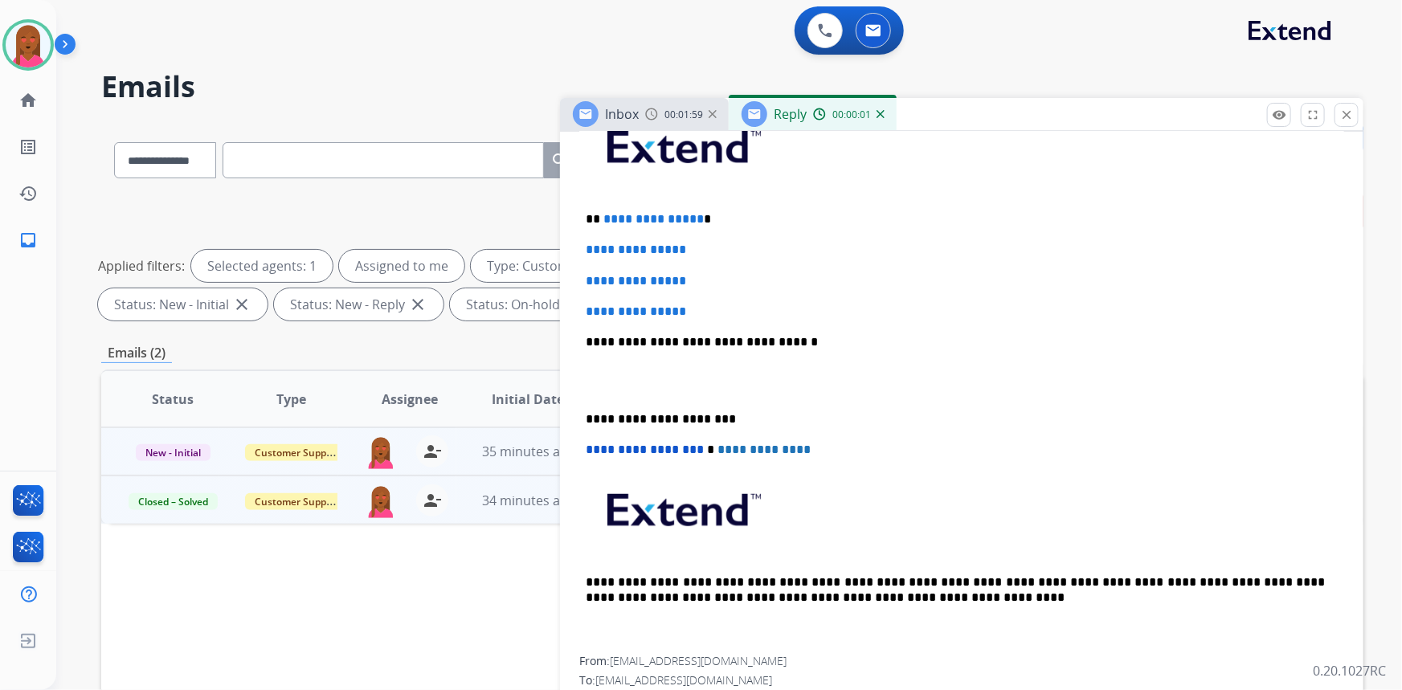
scroll to position [438, 0]
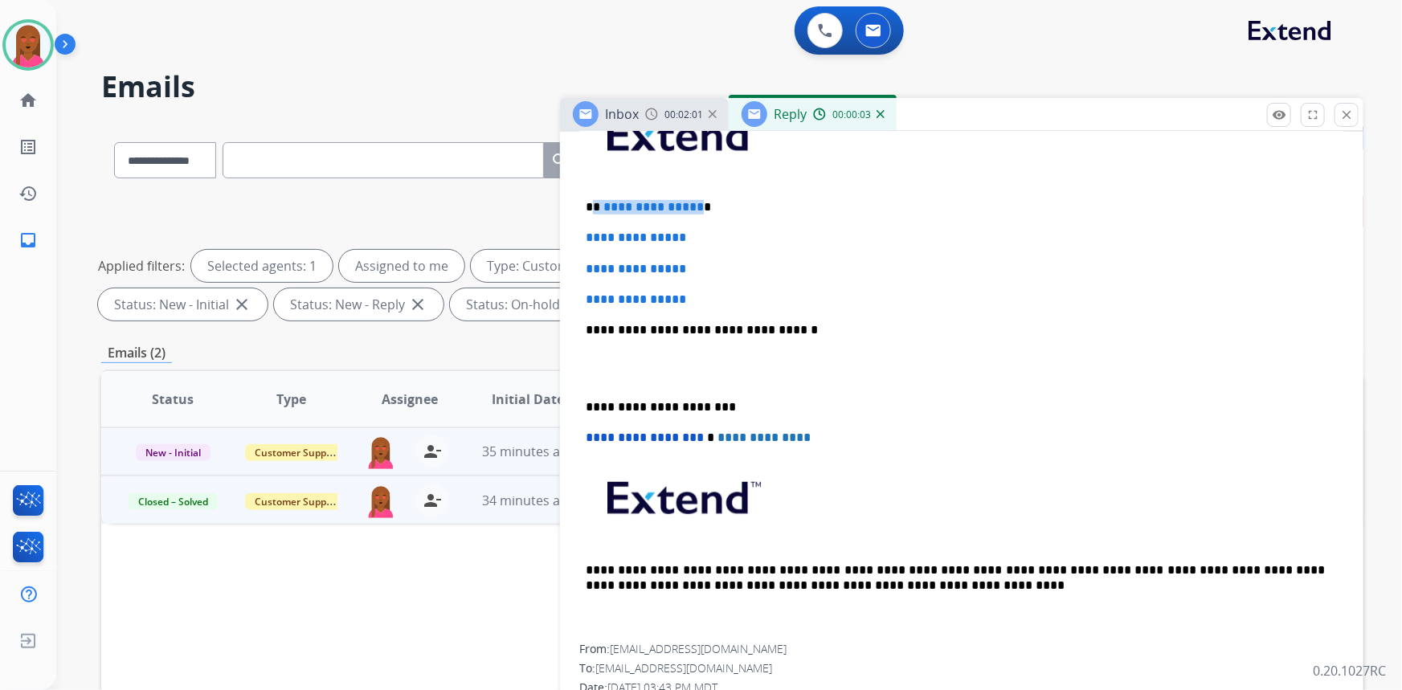
drag, startPoint x: 692, startPoint y: 207, endPoint x: 594, endPoint y: 199, distance: 98.3
click at [594, 200] on p "**********" at bounding box center [956, 207] width 740 height 14
drag, startPoint x: 700, startPoint y: 293, endPoint x: 547, endPoint y: 213, distance: 172.5
click at [547, 213] on div "**********" at bounding box center [732, 556] width 1262 height 869
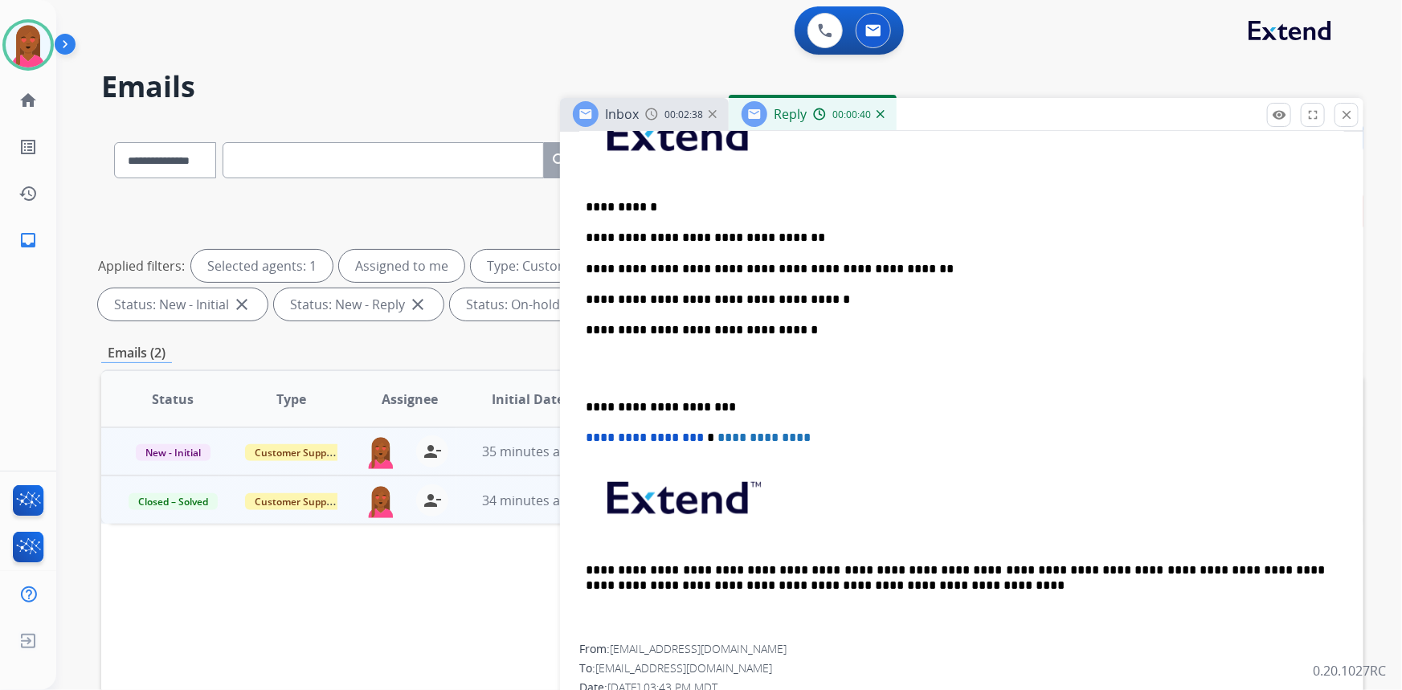
click at [640, 373] on p at bounding box center [962, 369] width 752 height 30
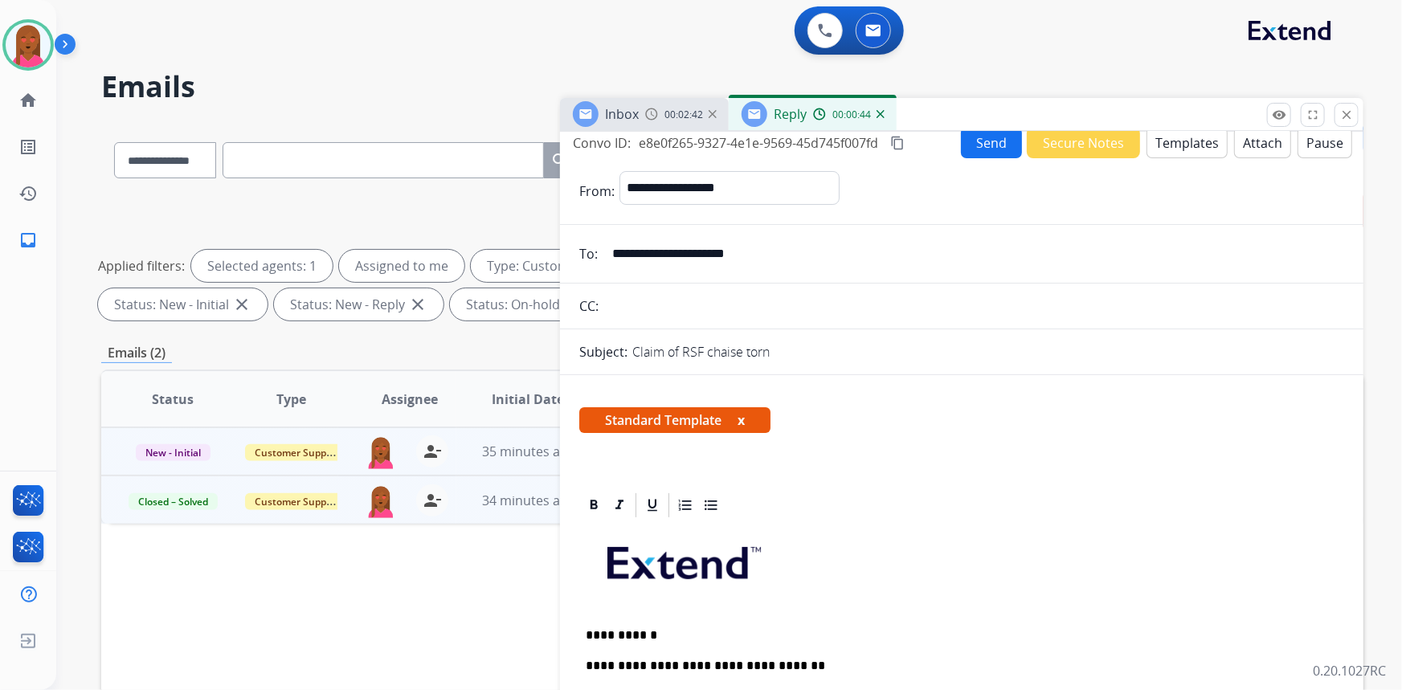
scroll to position [0, 0]
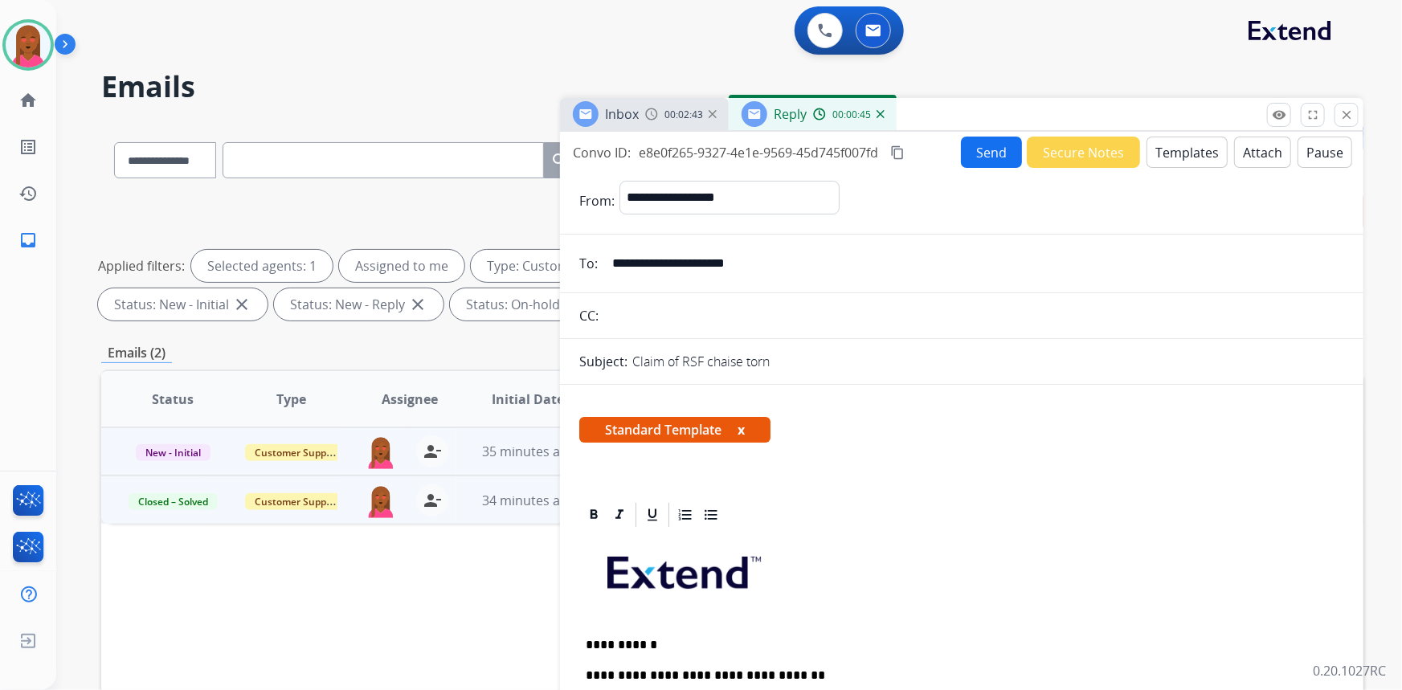
click at [983, 161] on button "Send" at bounding box center [991, 152] width 61 height 31
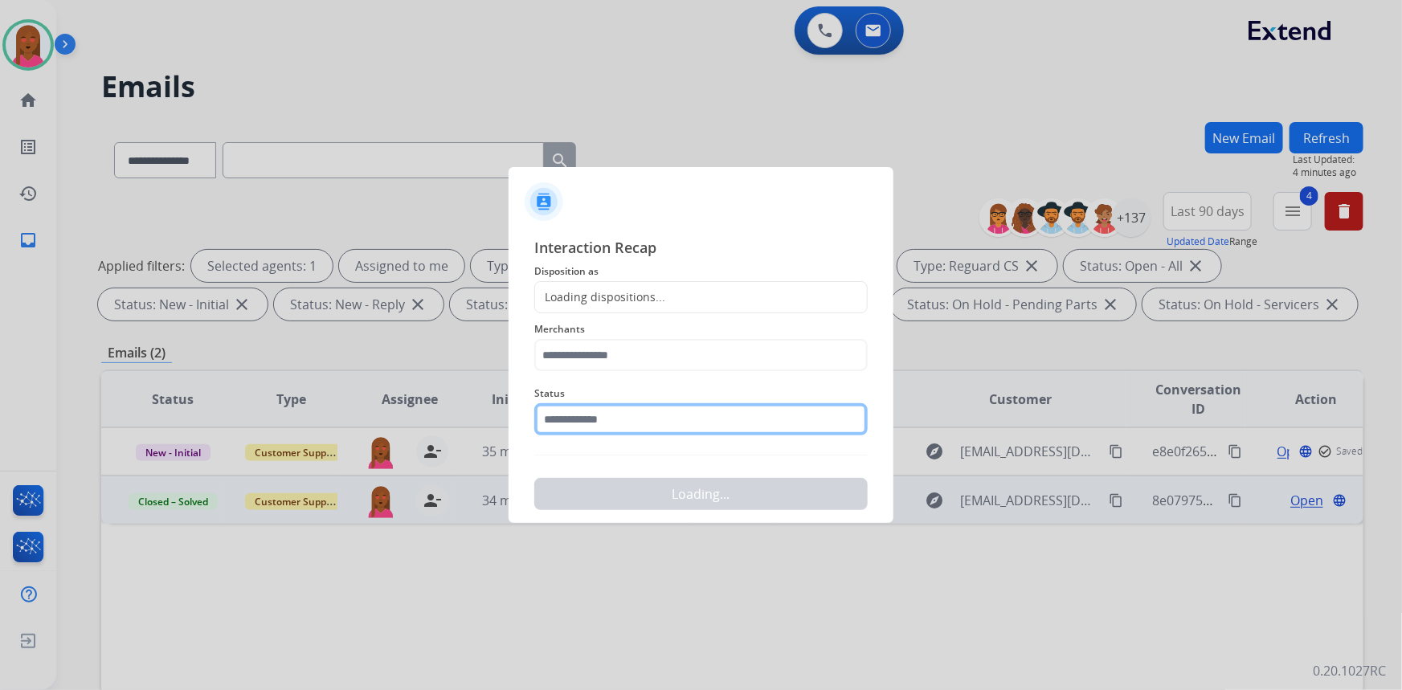
click at [607, 422] on input "text" at bounding box center [700, 419] width 333 height 32
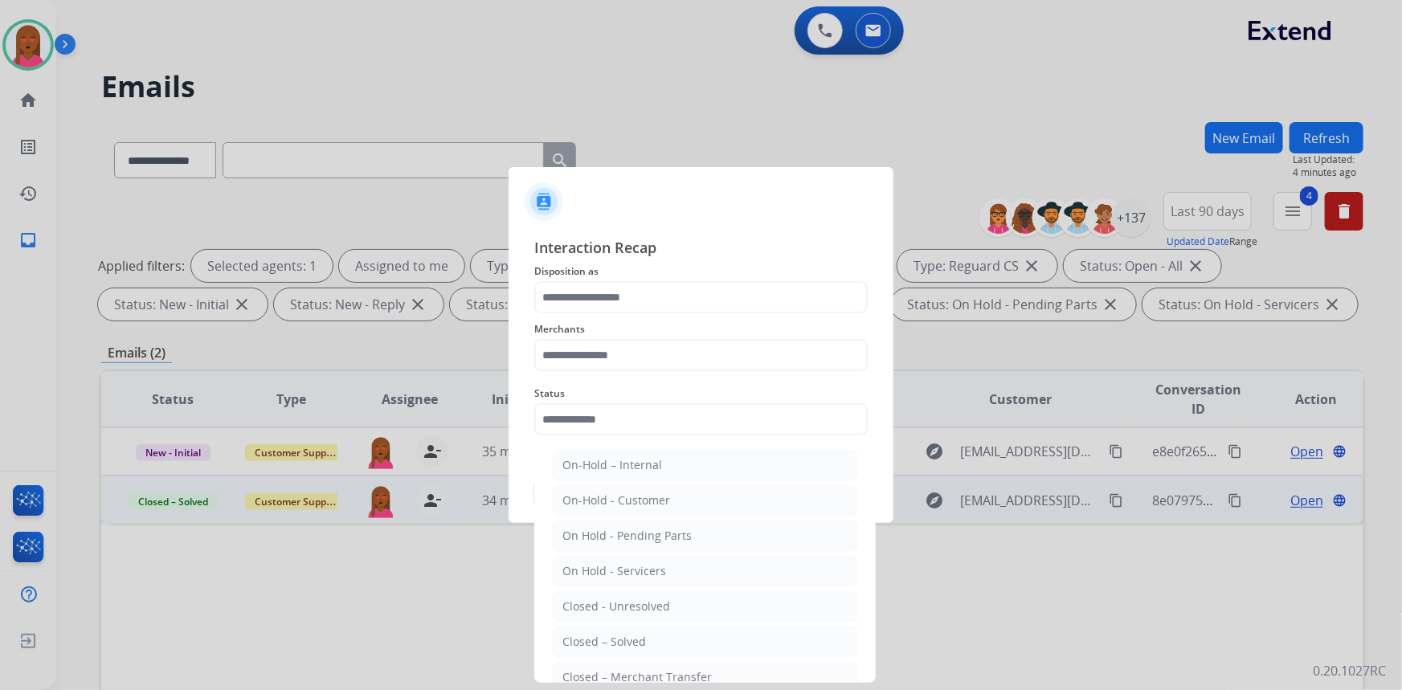
drag, startPoint x: 658, startPoint y: 635, endPoint x: 689, endPoint y: 406, distance: 231.1
click at [659, 632] on li "Closed – Solved" at bounding box center [705, 642] width 306 height 31
type input "**********"
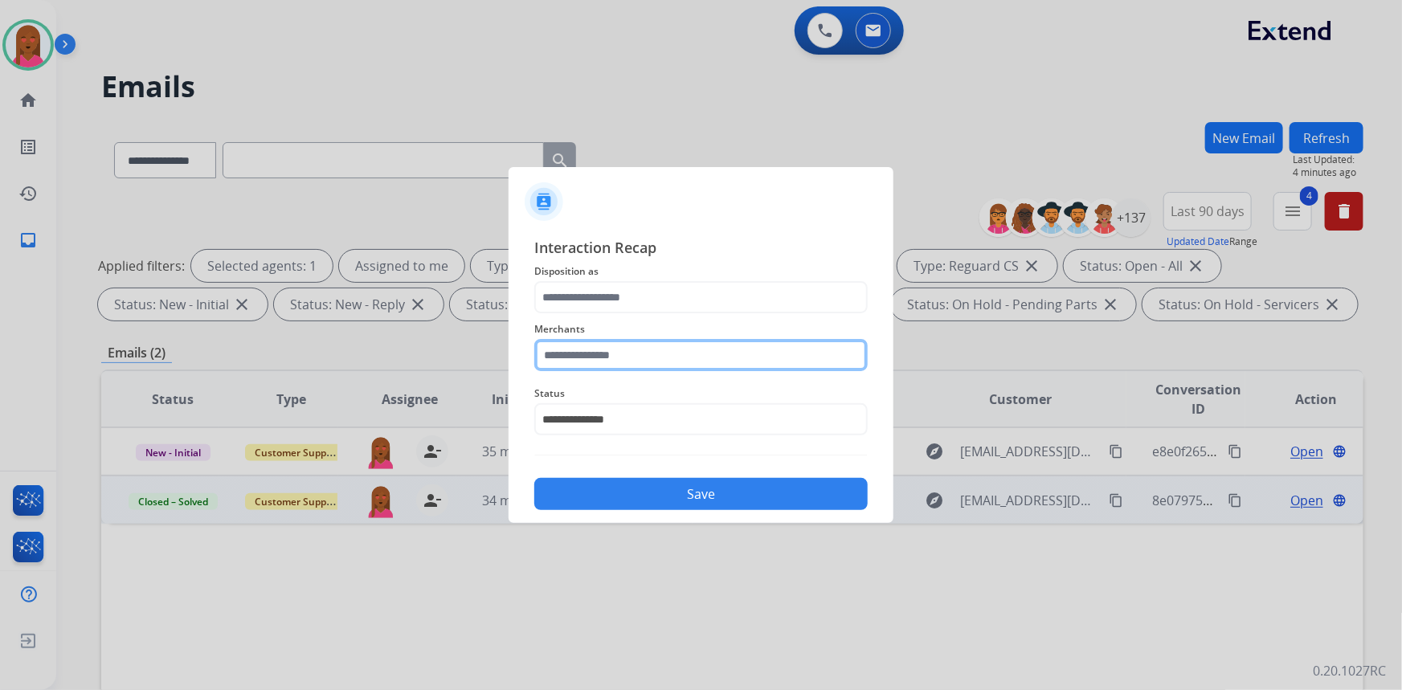
click at [707, 361] on input "text" at bounding box center [700, 355] width 333 height 32
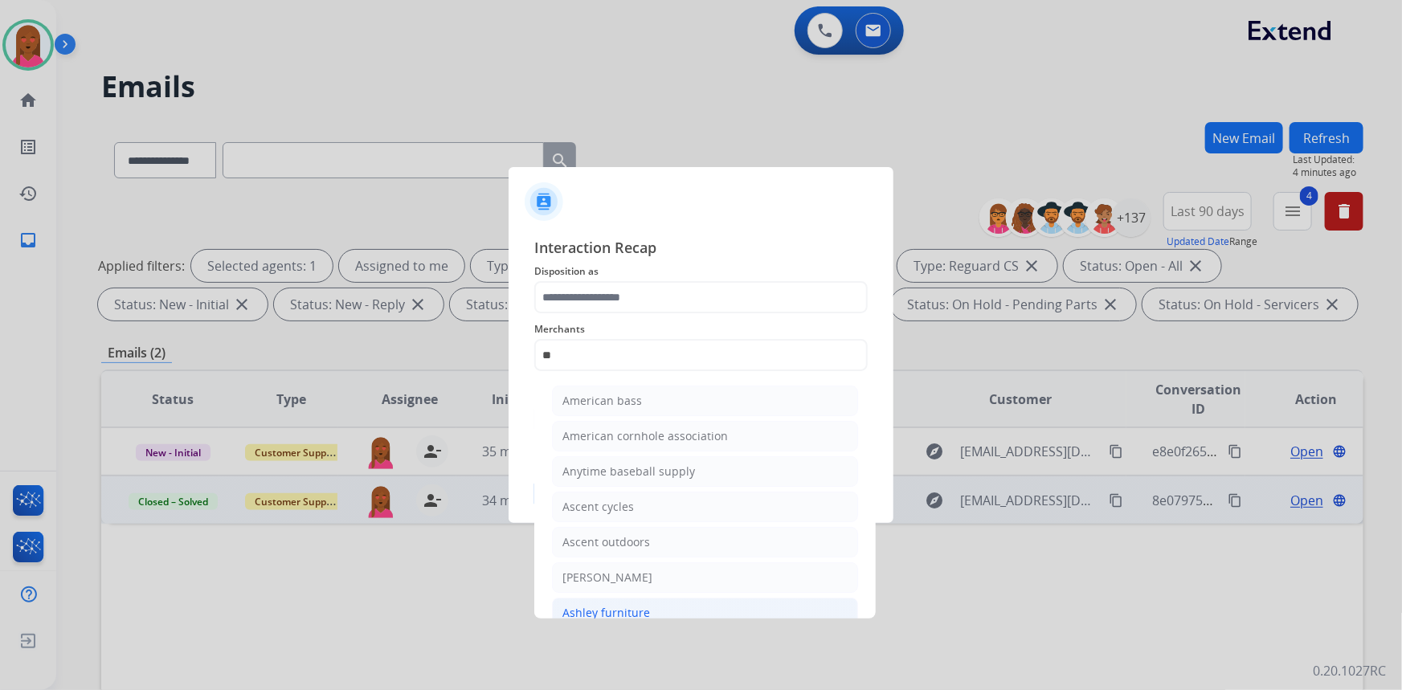
click at [668, 603] on li "Ashley furniture" at bounding box center [705, 613] width 306 height 31
type input "**********"
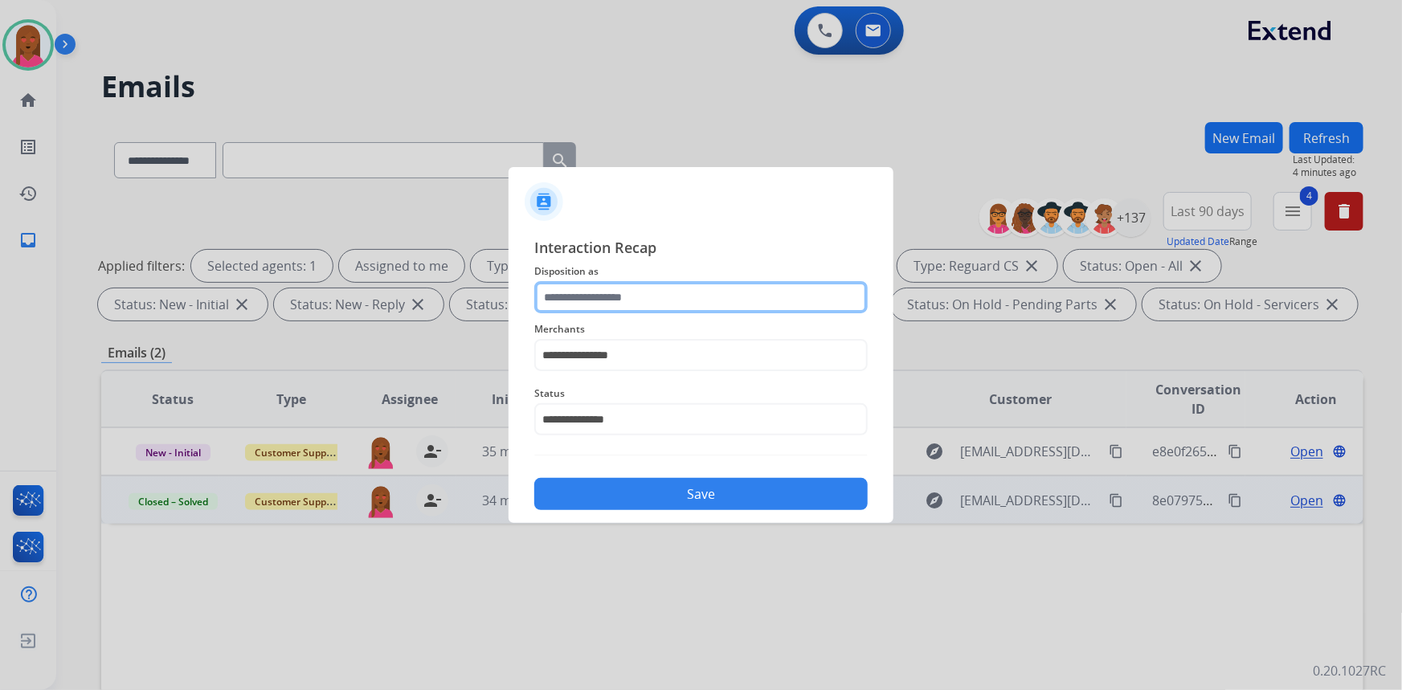
click at [701, 304] on input "text" at bounding box center [700, 297] width 333 height 32
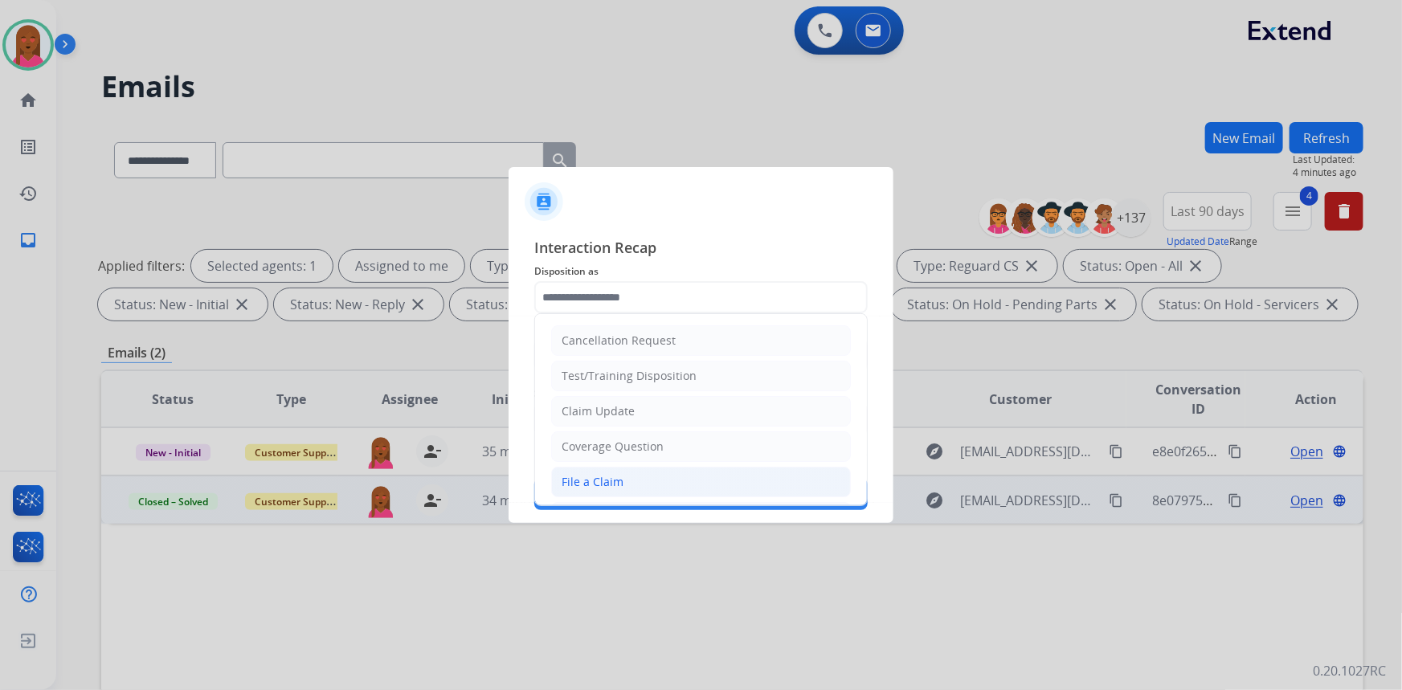
click at [680, 488] on li "File a Claim" at bounding box center [701, 482] width 300 height 31
type input "**********"
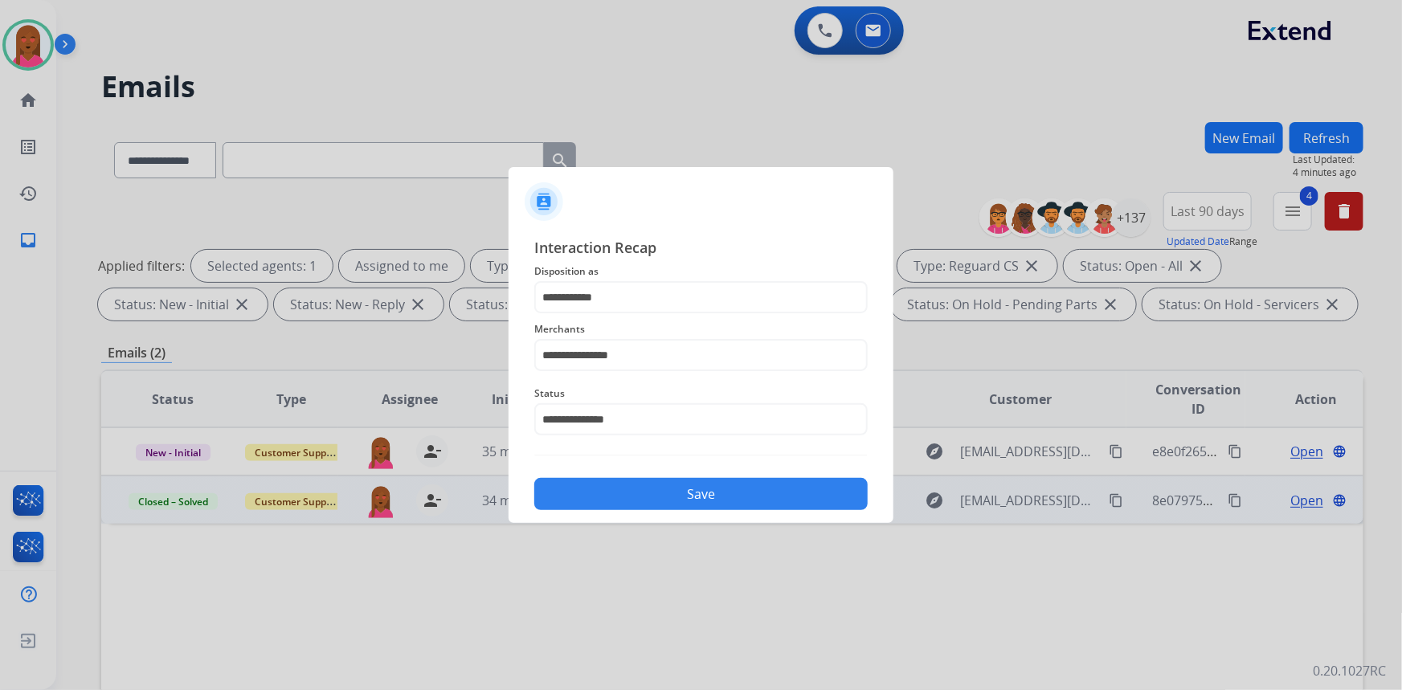
click at [683, 496] on button "Save" at bounding box center [700, 494] width 333 height 32
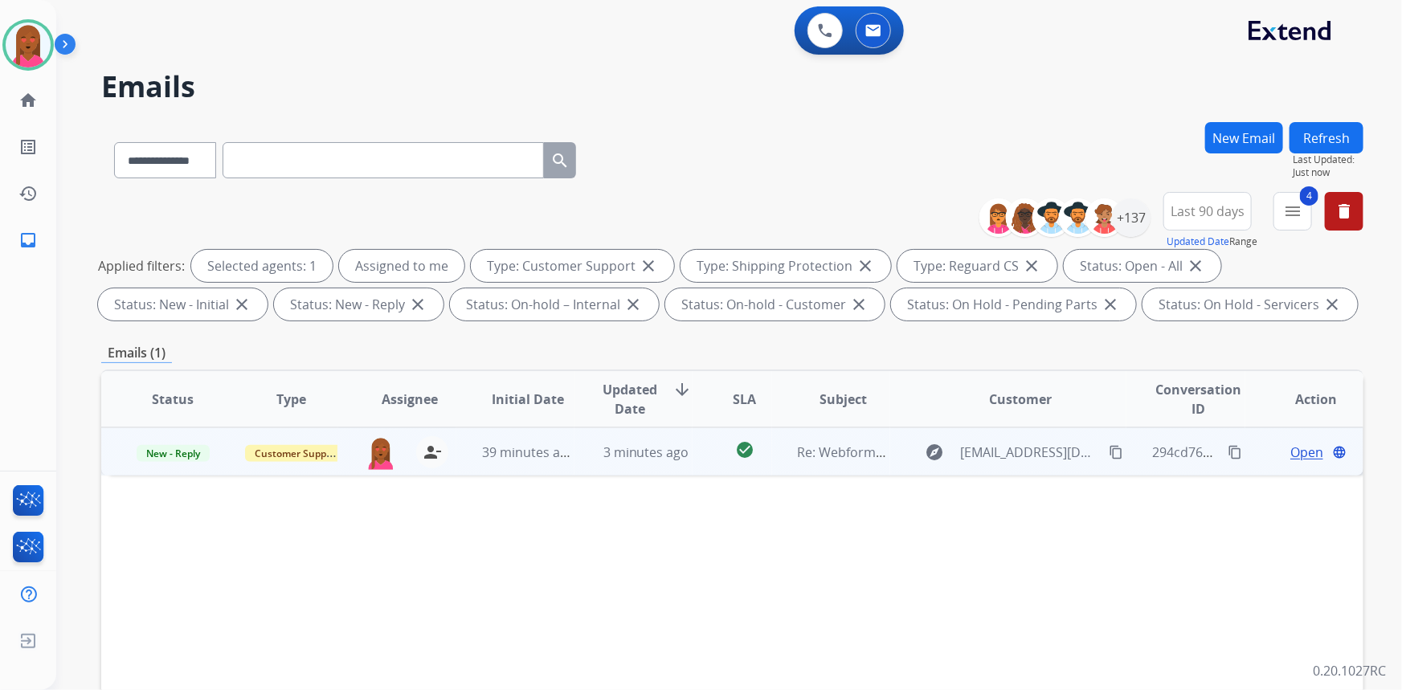
click at [1301, 450] on span "Open" at bounding box center [1306, 452] width 33 height 19
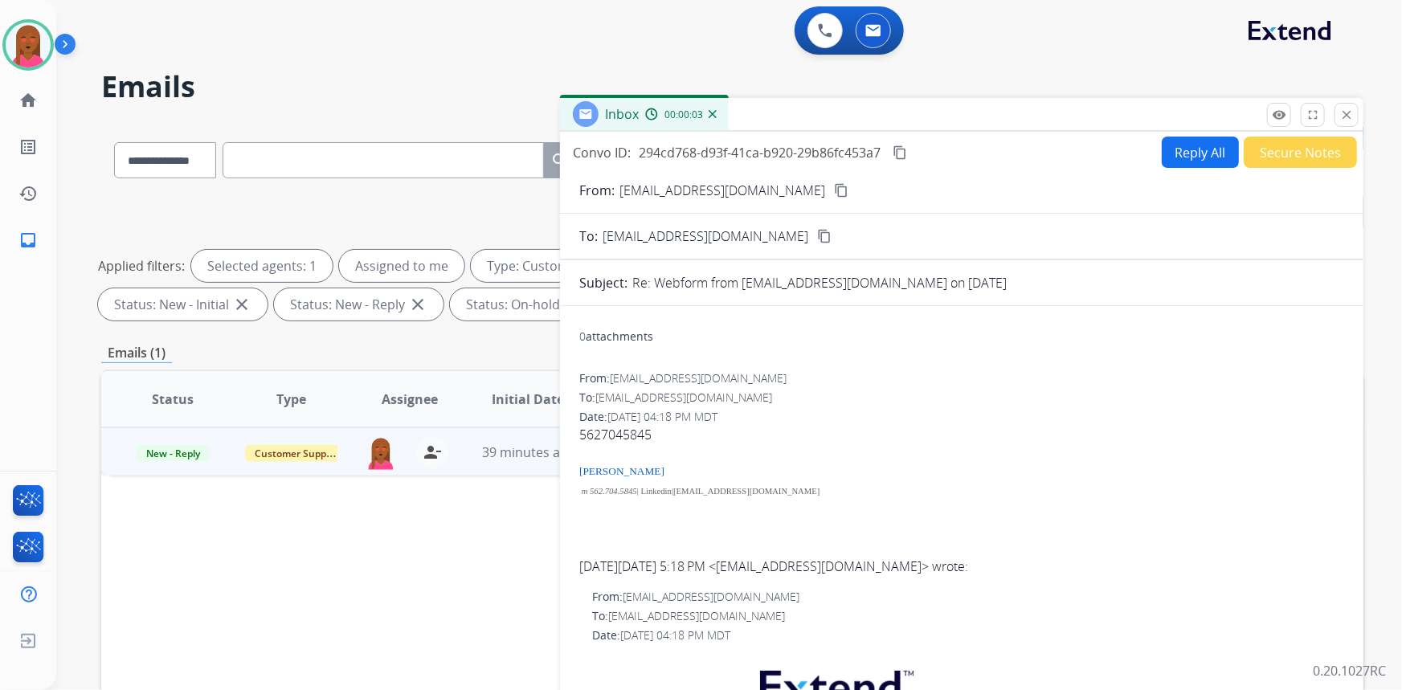
click at [834, 188] on mat-icon "content_copy" at bounding box center [841, 190] width 14 height 14
drag, startPoint x: 655, startPoint y: 433, endPoint x: 580, endPoint y: 434, distance: 74.7
click at [580, 434] on div "5627045845 [PERSON_NAME] m 562.704.5845 | Linkedin | [EMAIL_ADDRESS][DOMAIN_NAM…" at bounding box center [961, 471] width 765 height 93
copy div "5627045845"
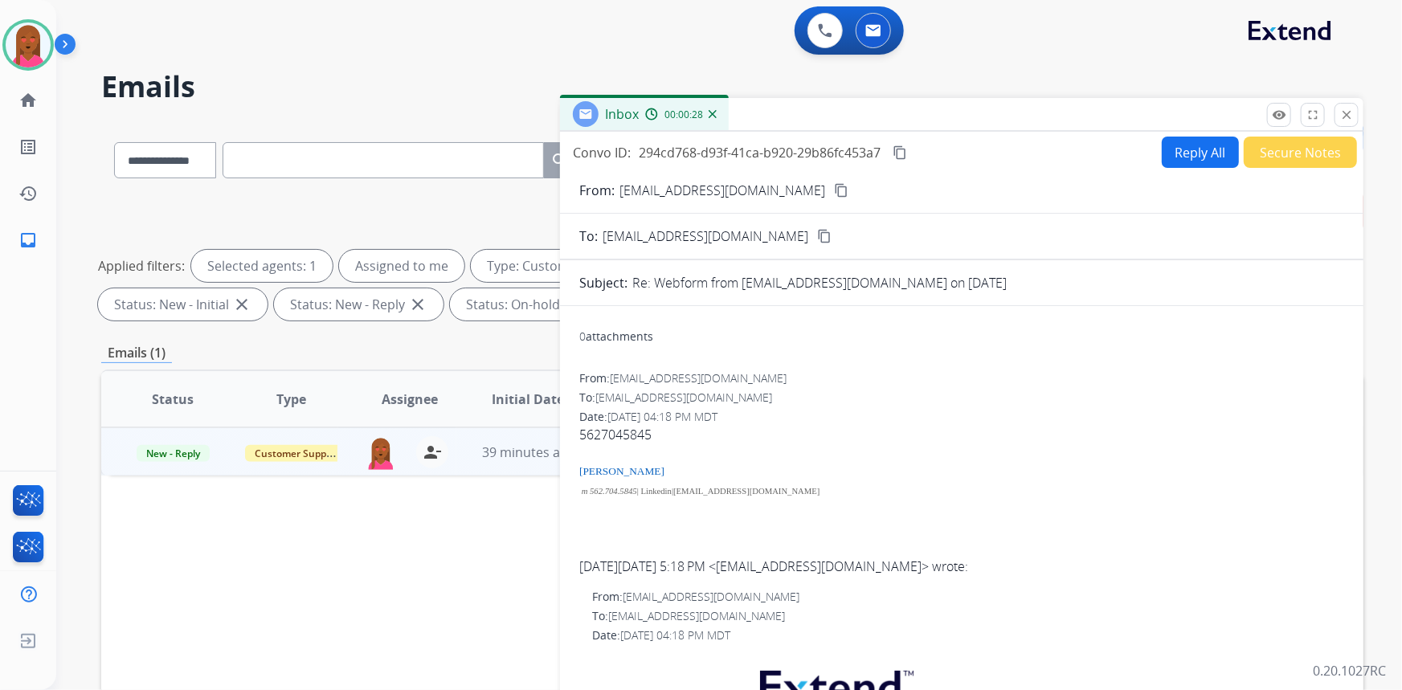
click at [1101, 454] on div "5627045845 [PERSON_NAME] m 562.704.5845 | Linkedin | [EMAIL_ADDRESS][DOMAIN_NAM…" at bounding box center [961, 471] width 765 height 93
click at [619, 426] on div "5627045845 [PERSON_NAME] m 562.704.5845 | Linkedin | [EMAIL_ADDRESS][DOMAIN_NAM…" at bounding box center [961, 471] width 765 height 93
click at [1195, 174] on form "From: [EMAIL_ADDRESS][DOMAIN_NAME] content_copy To: [EMAIL_ADDRESS][DOMAIN_NAME…" at bounding box center [961, 700] width 803 height 1064
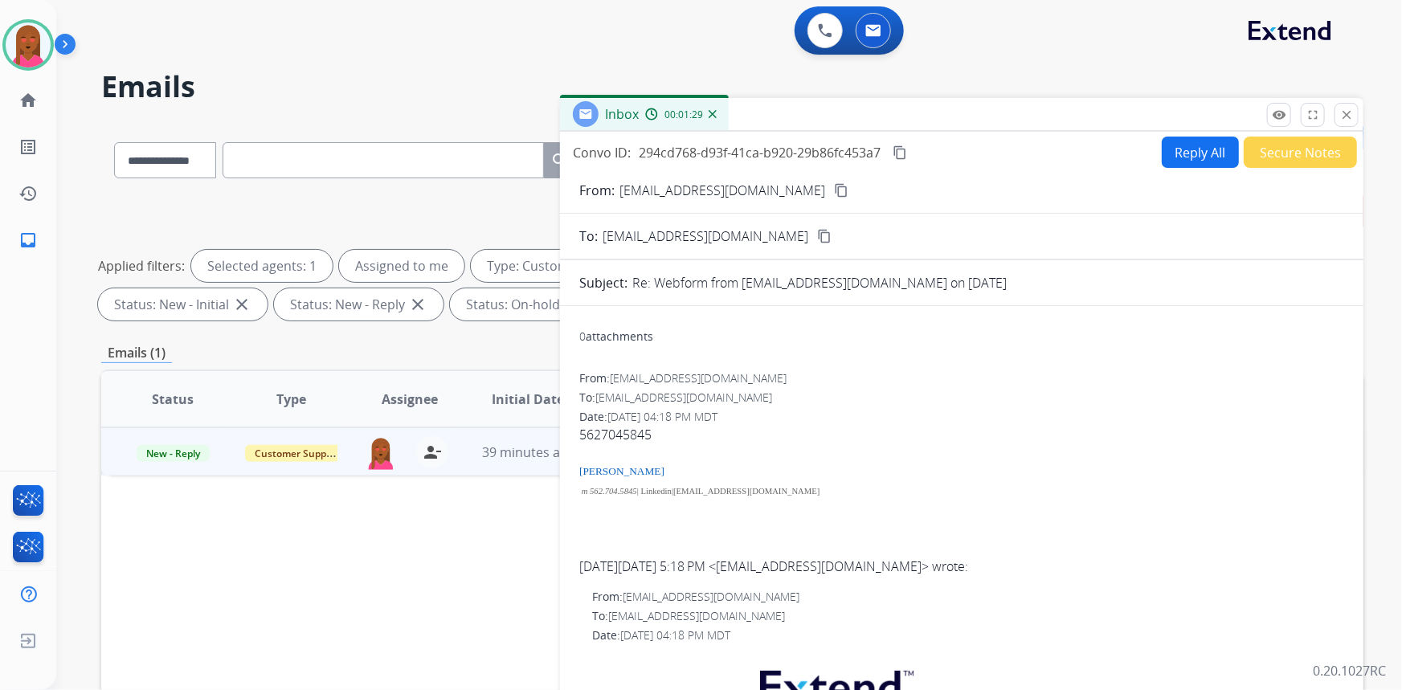
click at [1196, 153] on button "Reply All" at bounding box center [1200, 152] width 77 height 31
select select "**********"
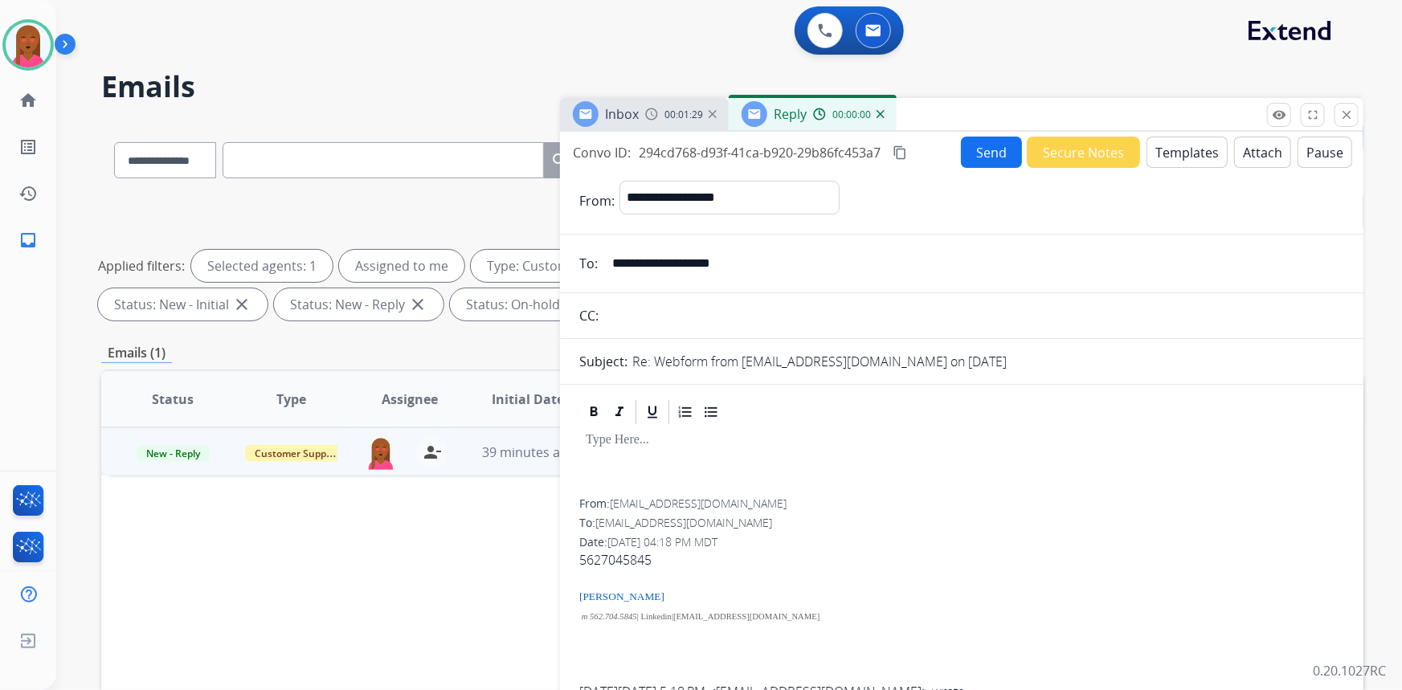
click at [1195, 159] on button "Templates" at bounding box center [1186, 152] width 81 height 31
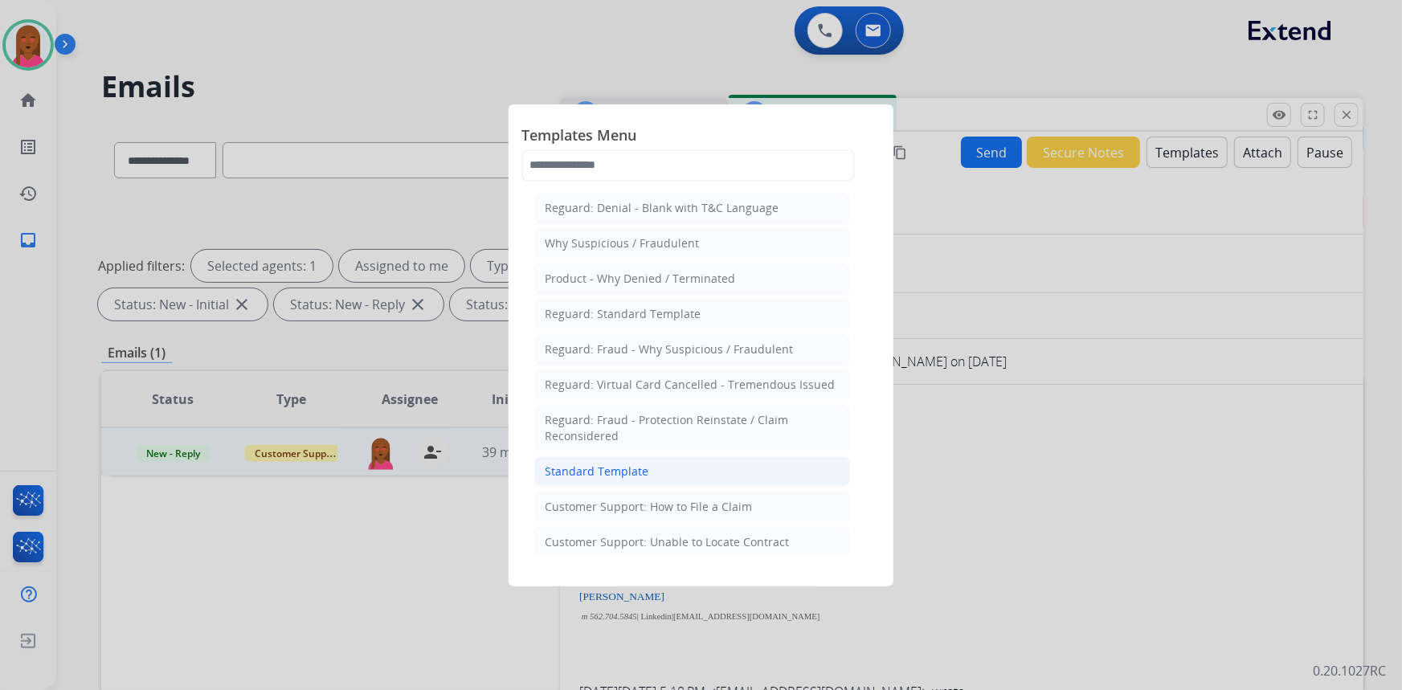
drag, startPoint x: 721, startPoint y: 475, endPoint x: 714, endPoint y: 486, distance: 13.4
click at [721, 477] on li "Standard Template" at bounding box center [692, 471] width 316 height 31
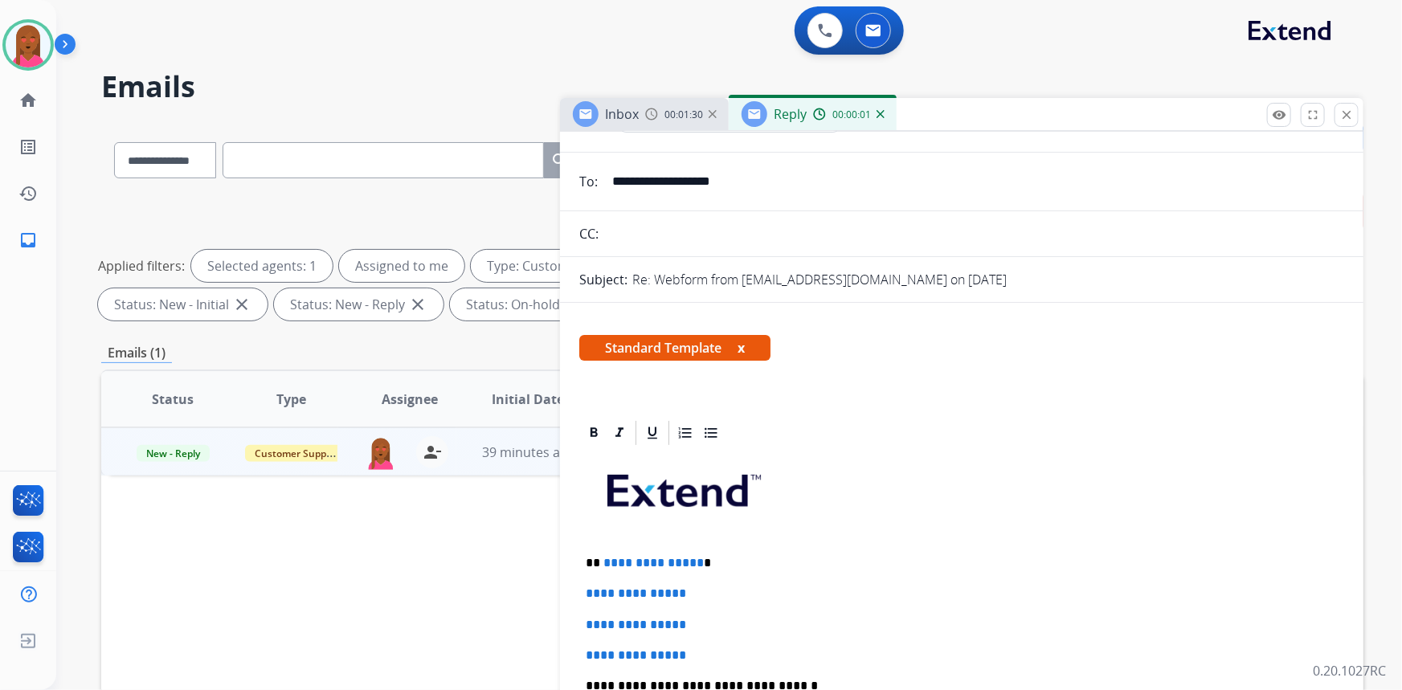
scroll to position [145, 0]
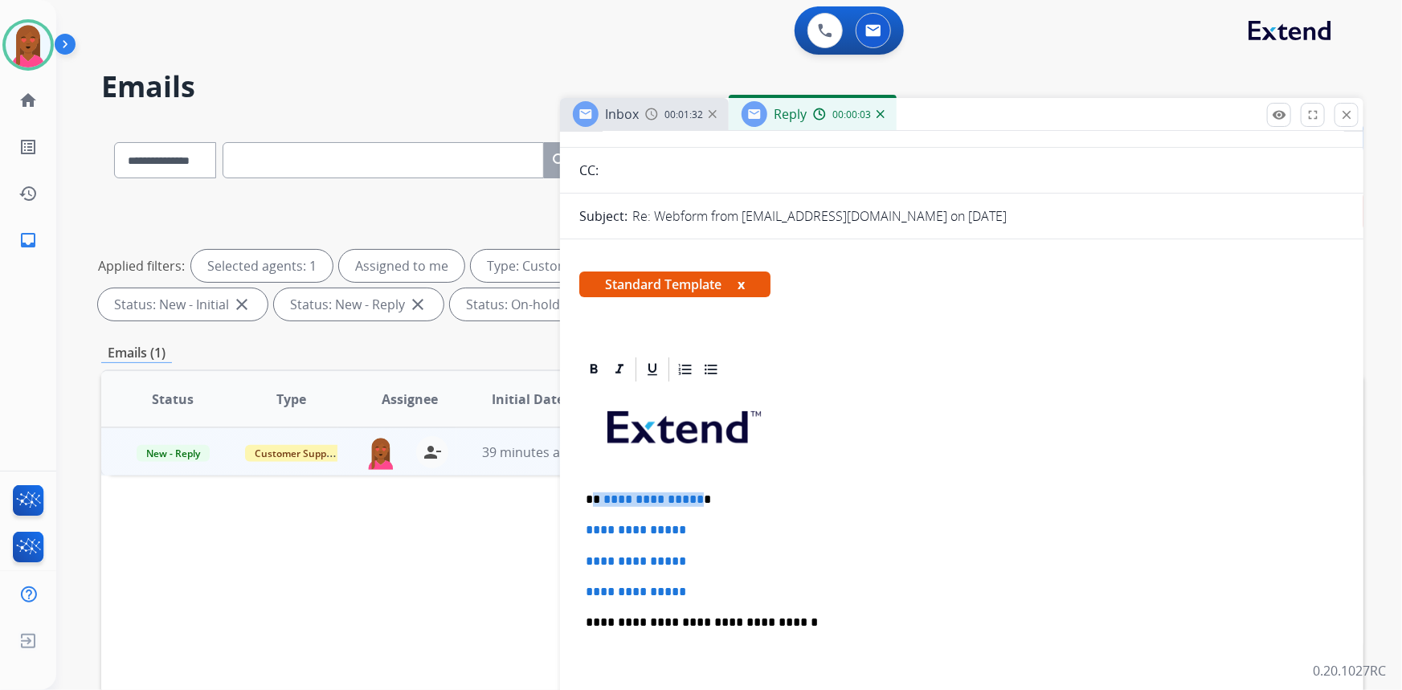
drag, startPoint x: 695, startPoint y: 493, endPoint x: 590, endPoint y: 496, distance: 104.5
click at [590, 496] on p "**********" at bounding box center [956, 499] width 740 height 14
drag, startPoint x: 709, startPoint y: 586, endPoint x: 582, endPoint y: 521, distance: 143.0
click at [582, 521] on div "**********" at bounding box center [961, 660] width 765 height 553
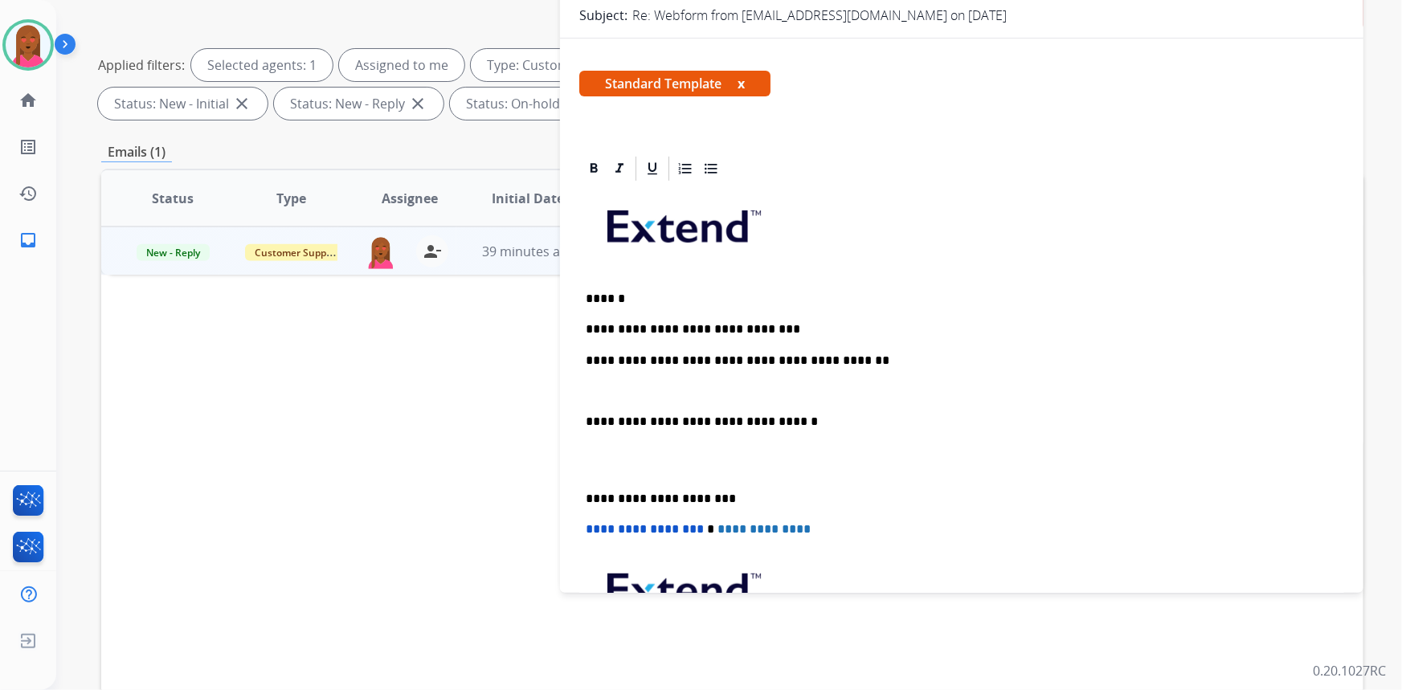
scroll to position [219, 0]
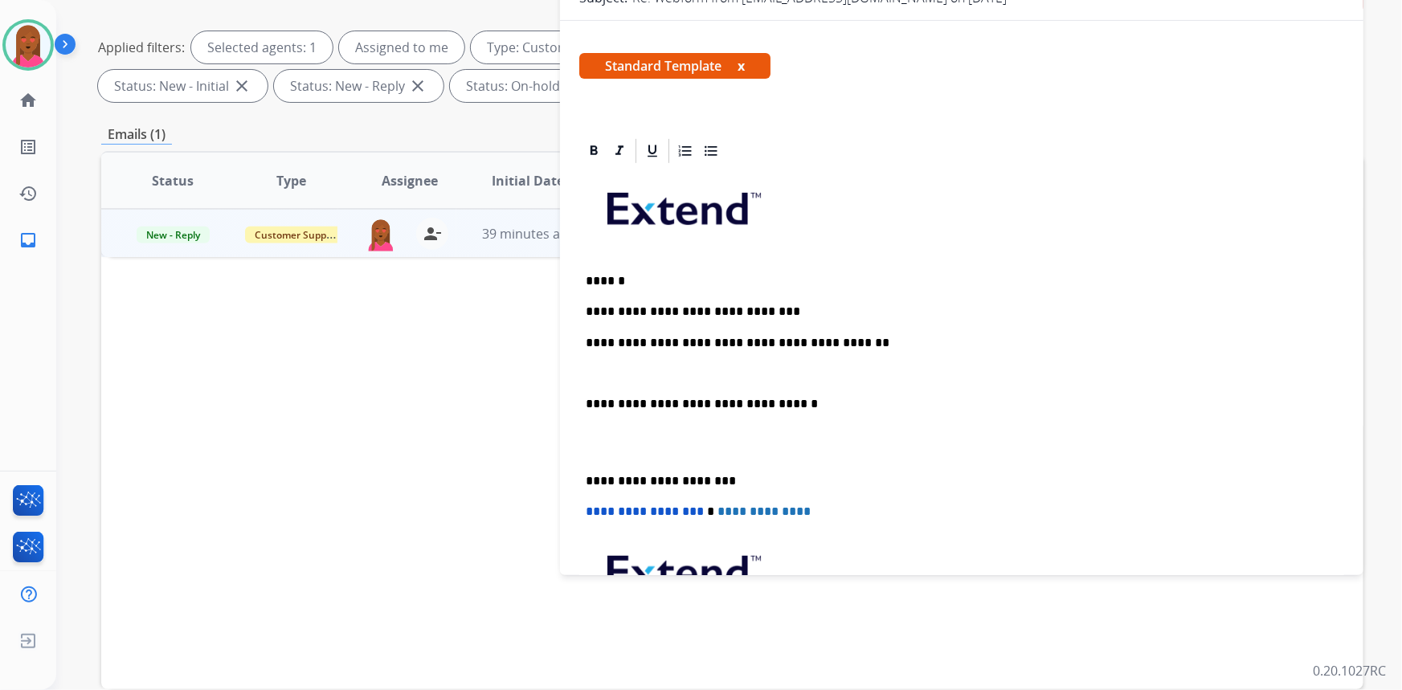
click at [619, 442] on p at bounding box center [962, 443] width 752 height 30
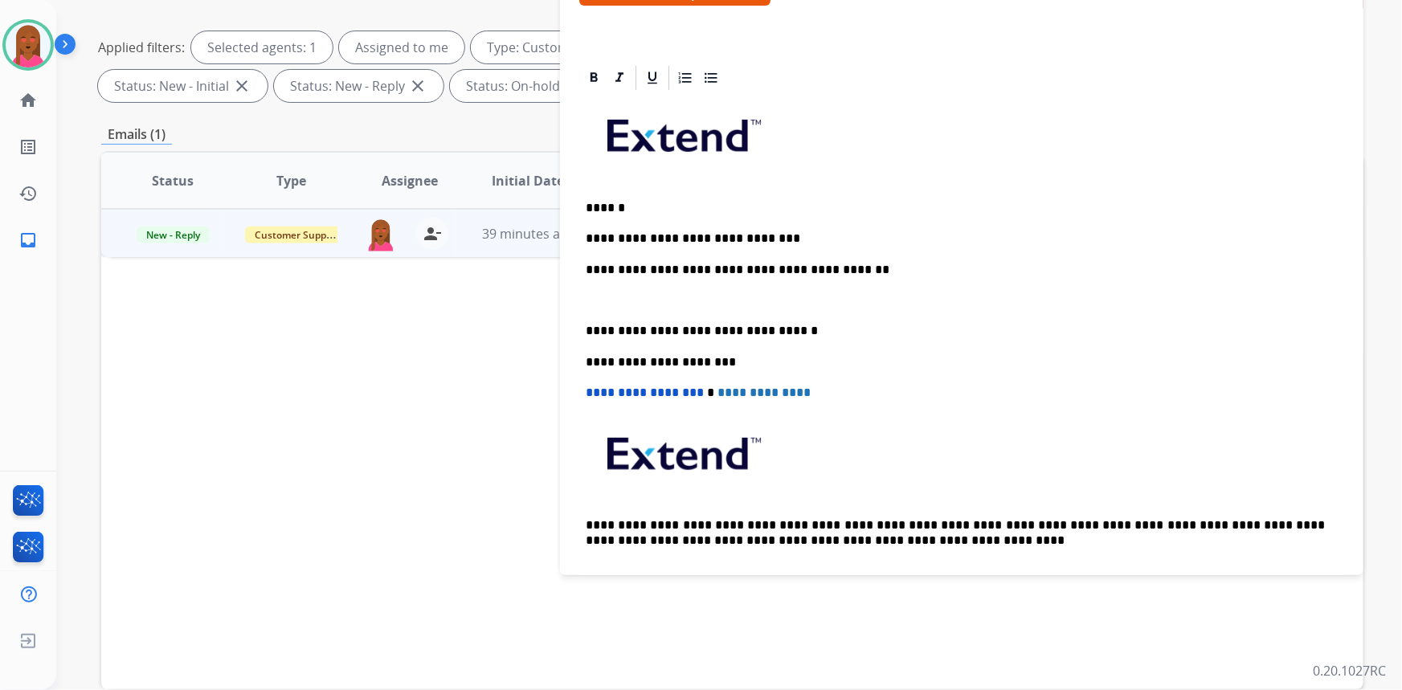
drag, startPoint x: 1401, startPoint y: 327, endPoint x: 1203, endPoint y: 281, distance: 203.6
click at [1401, 325] on div "**********" at bounding box center [729, 345] width 1346 height 690
click at [607, 298] on p at bounding box center [962, 300] width 752 height 14
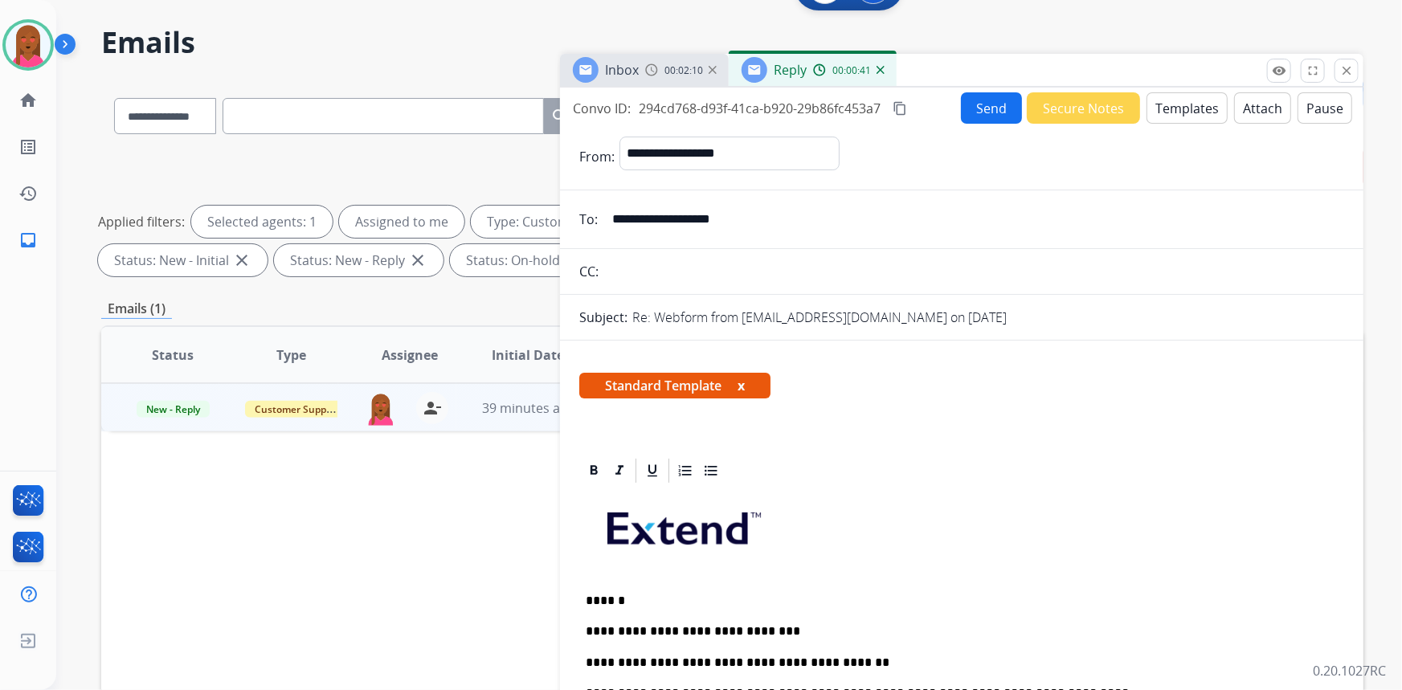
scroll to position [0, 0]
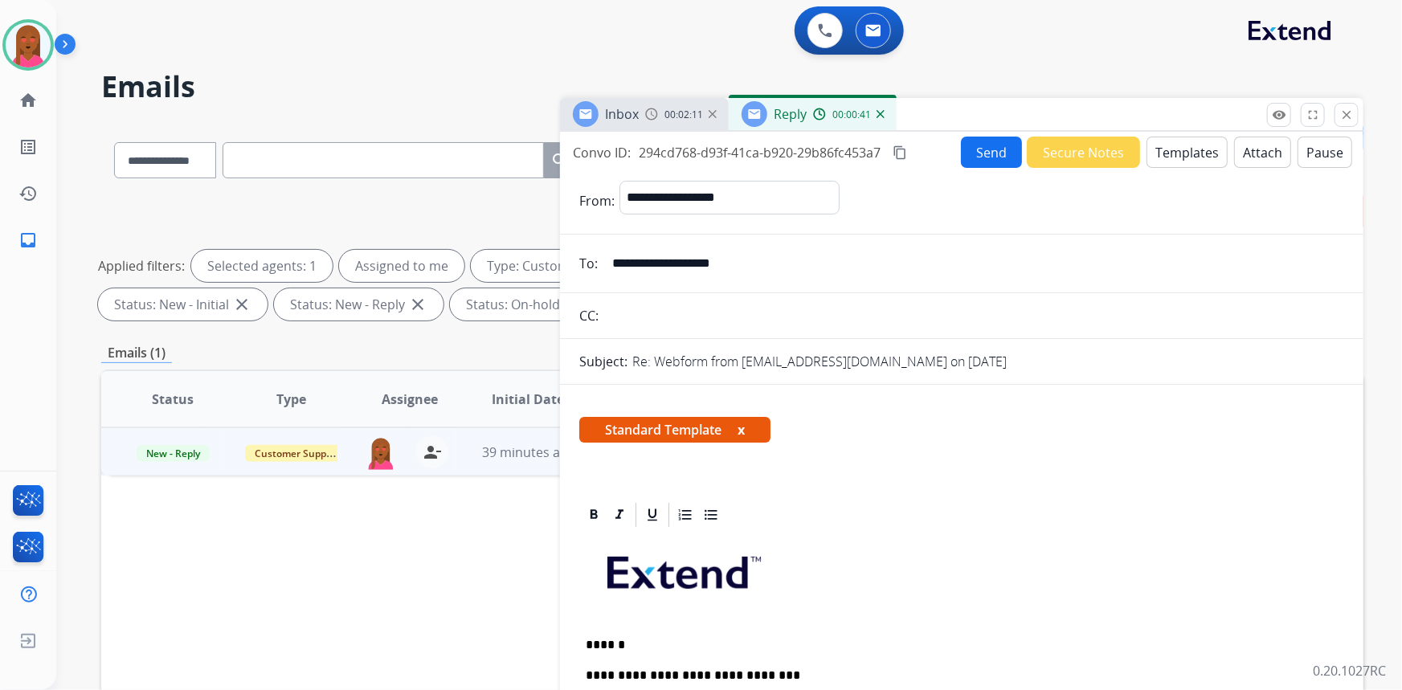
click at [974, 149] on button "Send" at bounding box center [991, 152] width 61 height 31
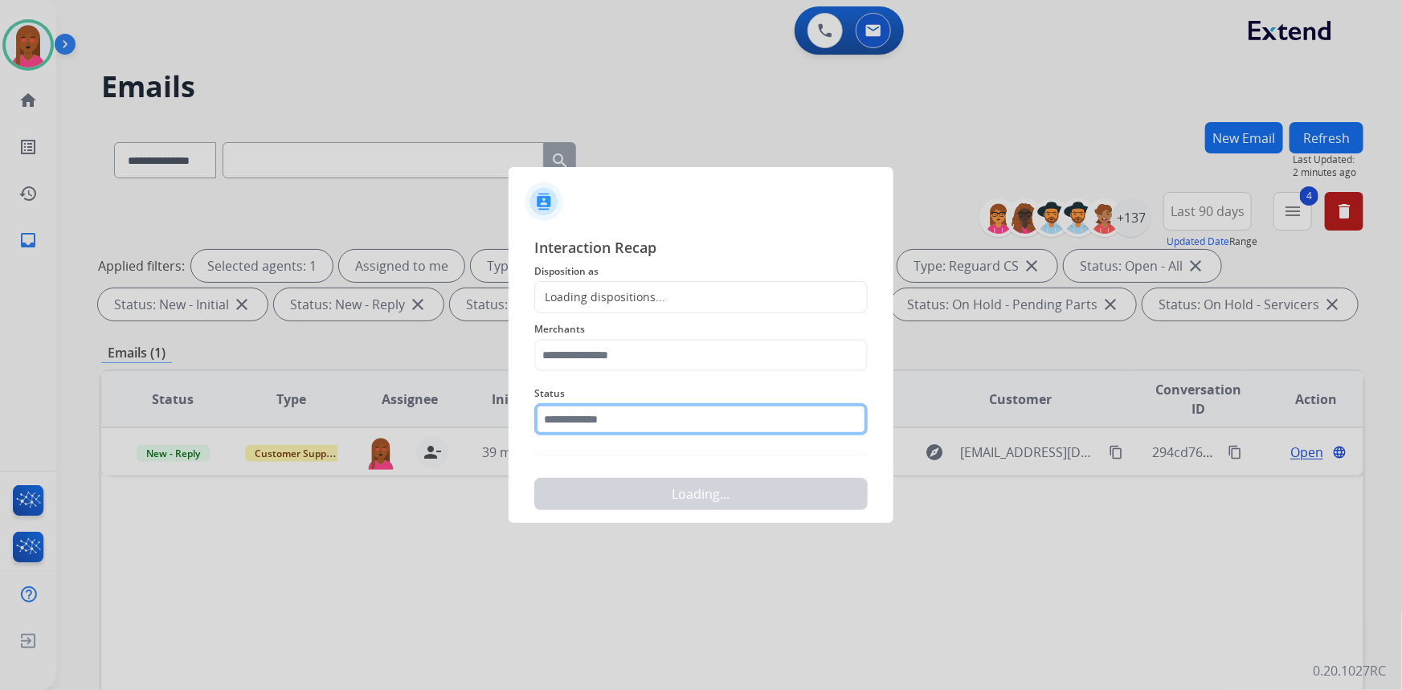
click at [665, 423] on input "text" at bounding box center [700, 419] width 333 height 32
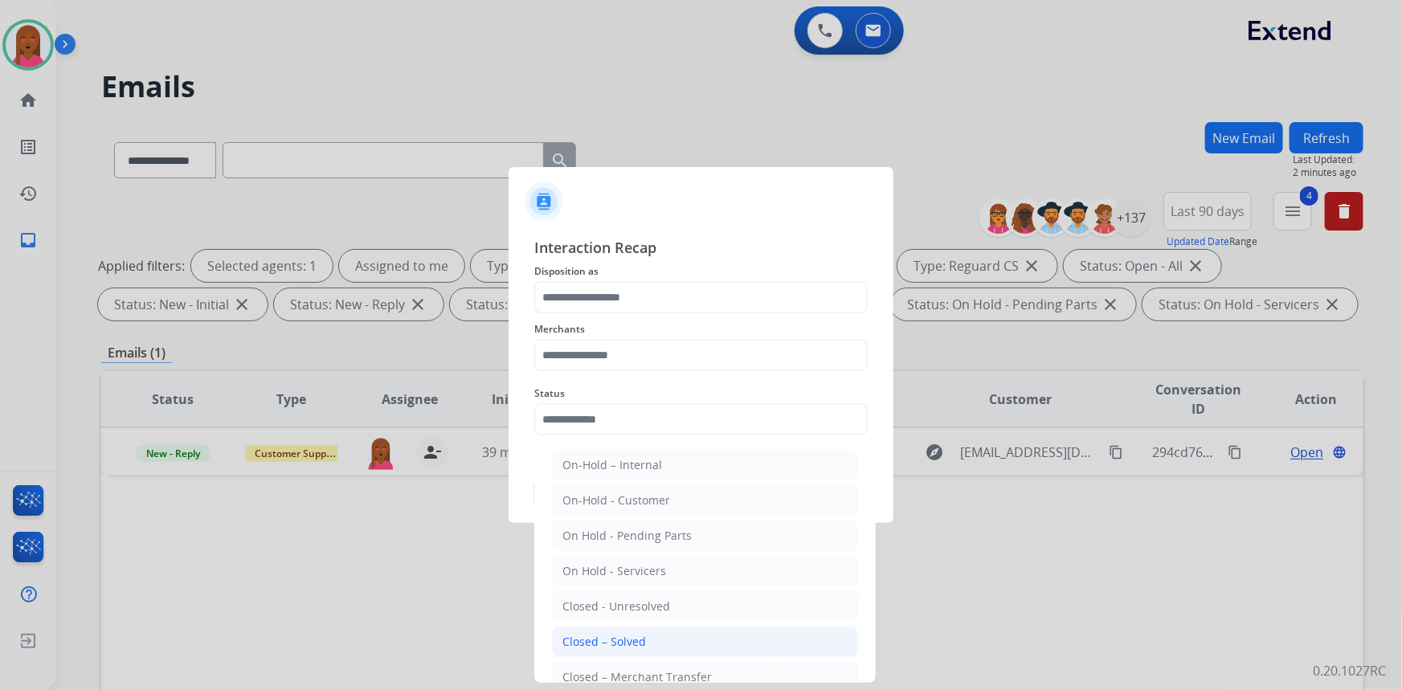
drag, startPoint x: 645, startPoint y: 638, endPoint x: 644, endPoint y: 518, distance: 119.7
click at [645, 636] on li "Closed – Solved" at bounding box center [705, 642] width 306 height 31
type input "**********"
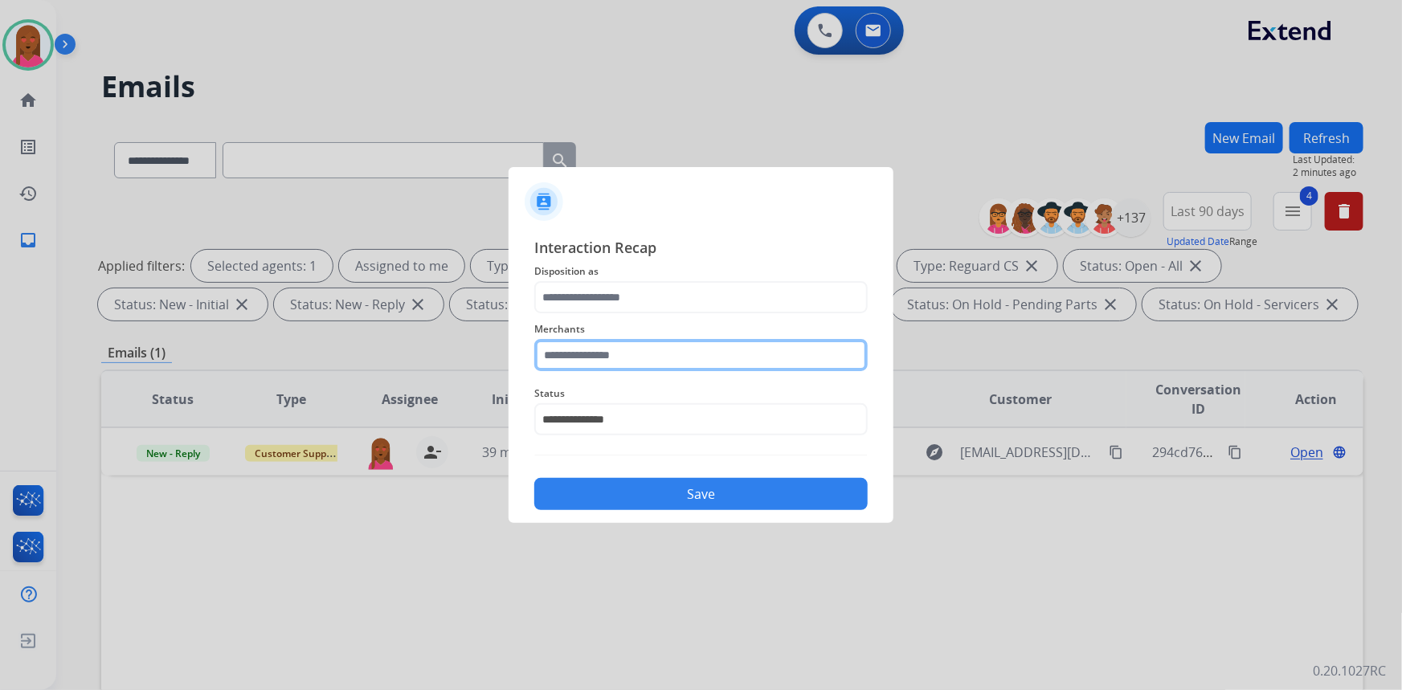
click at [684, 347] on input "text" at bounding box center [700, 355] width 333 height 32
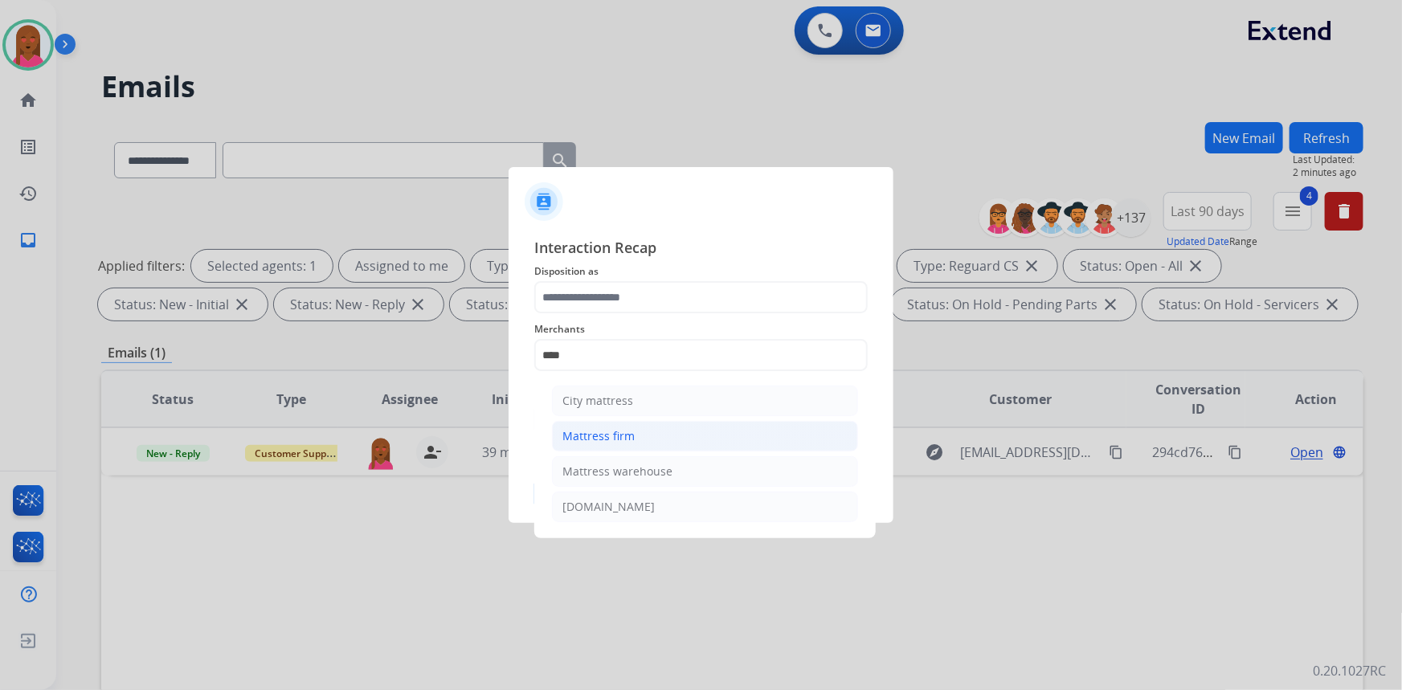
click at [719, 434] on li "Mattress firm" at bounding box center [705, 436] width 306 height 31
type input "**********"
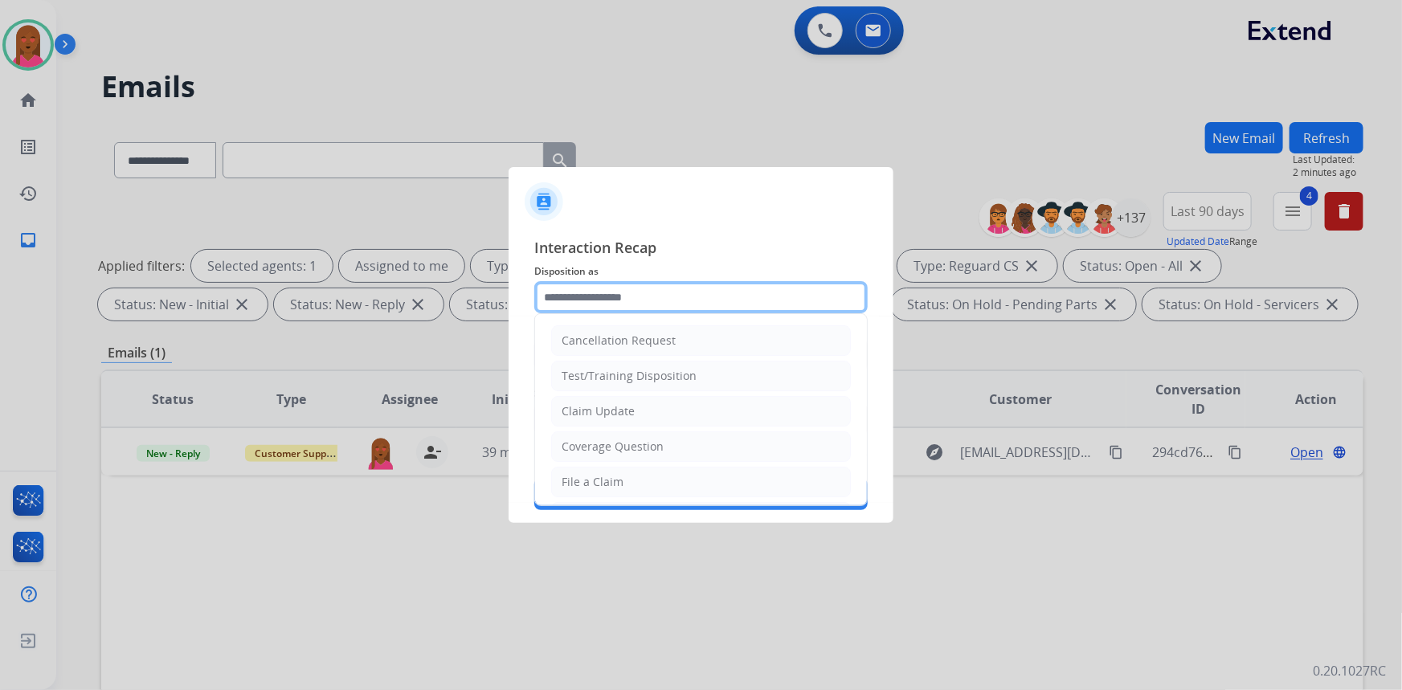
click at [714, 298] on input "text" at bounding box center [700, 297] width 333 height 32
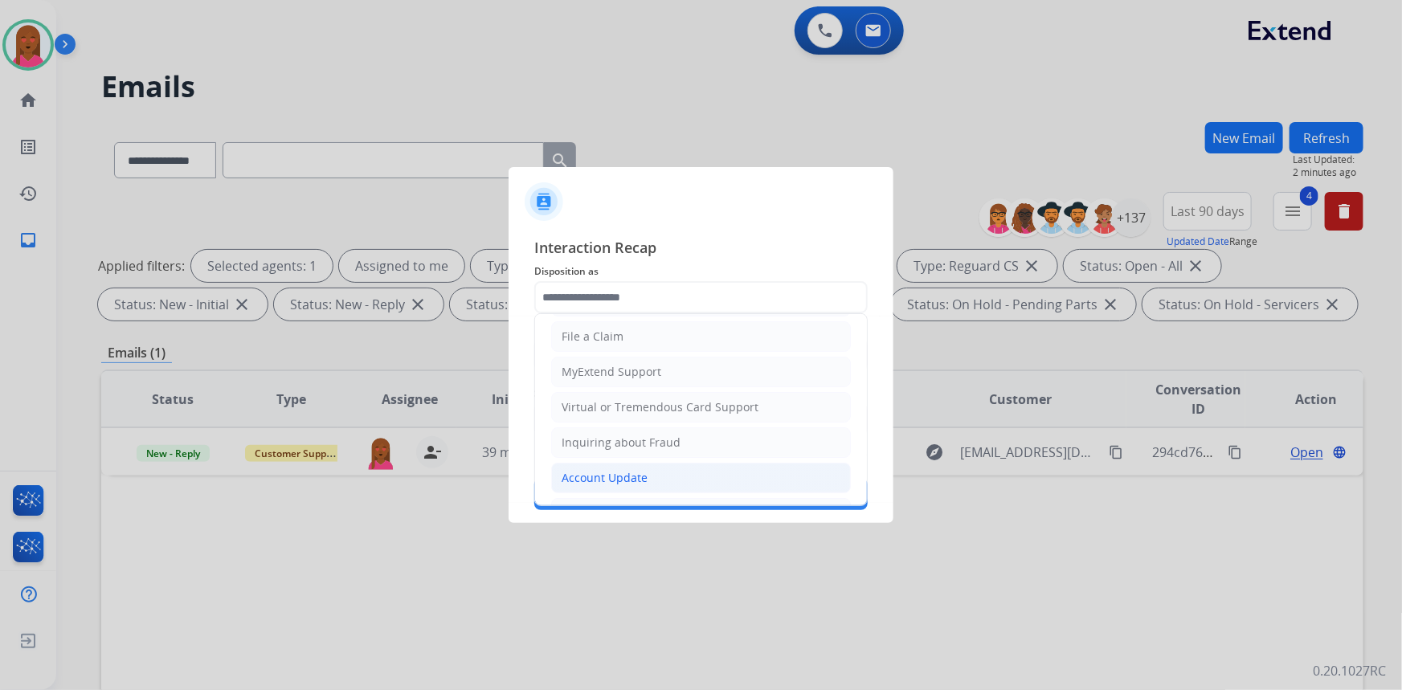
click at [648, 468] on li "Account Update" at bounding box center [701, 478] width 300 height 31
type input "**********"
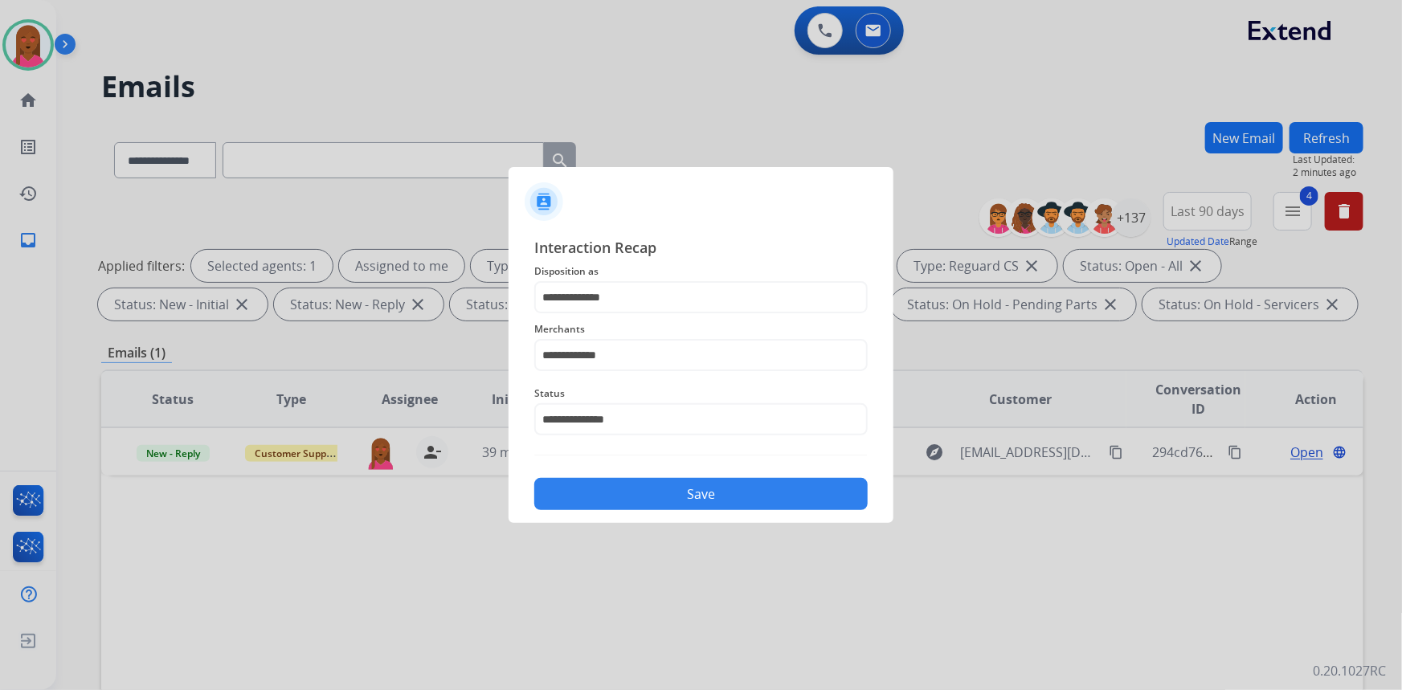
click at [672, 492] on button "Save" at bounding box center [700, 494] width 333 height 32
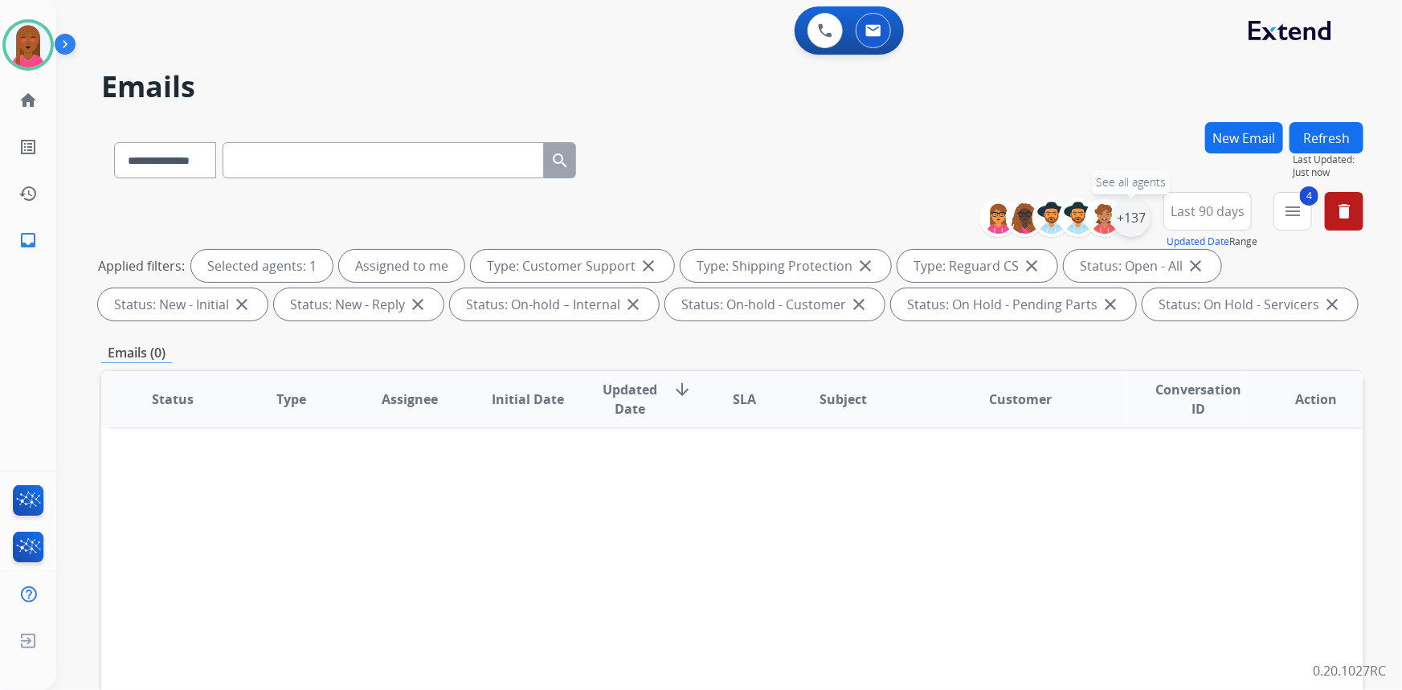
click at [1136, 212] on div "+137" at bounding box center [1131, 217] width 39 height 39
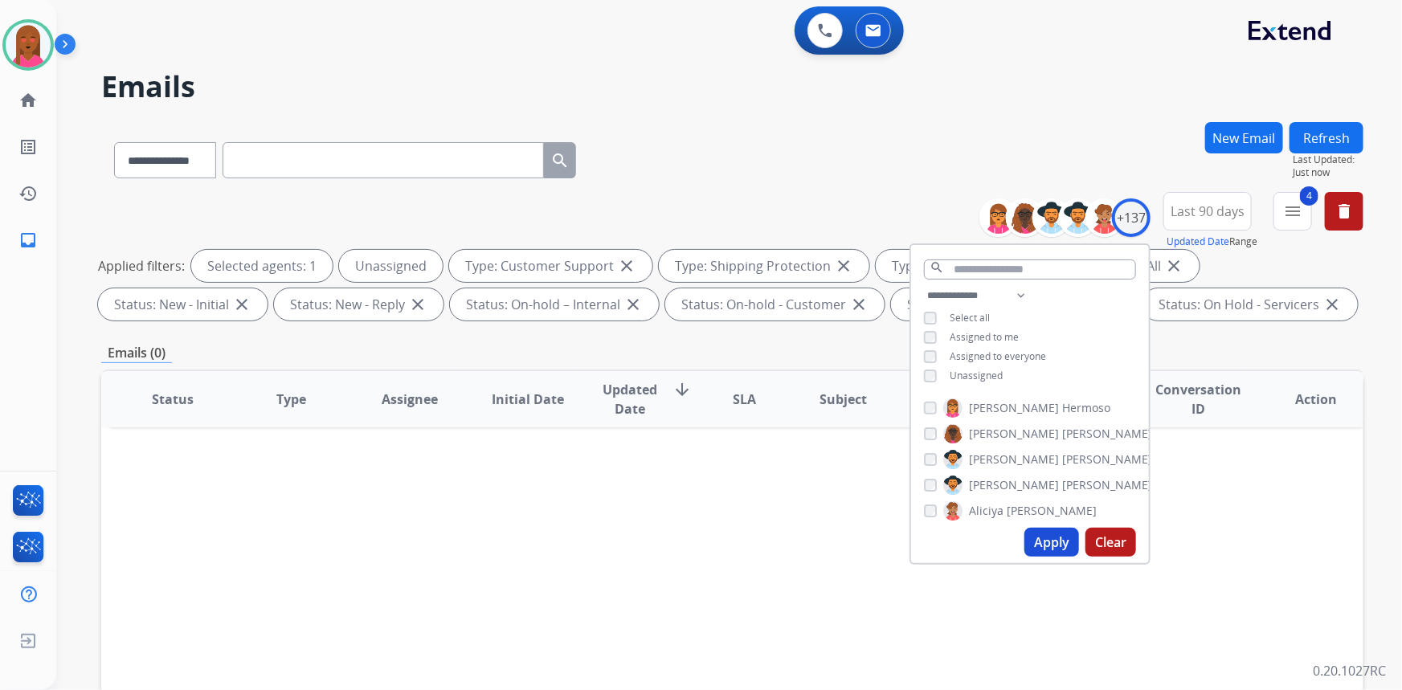
click at [1035, 542] on button "Apply" at bounding box center [1051, 542] width 55 height 29
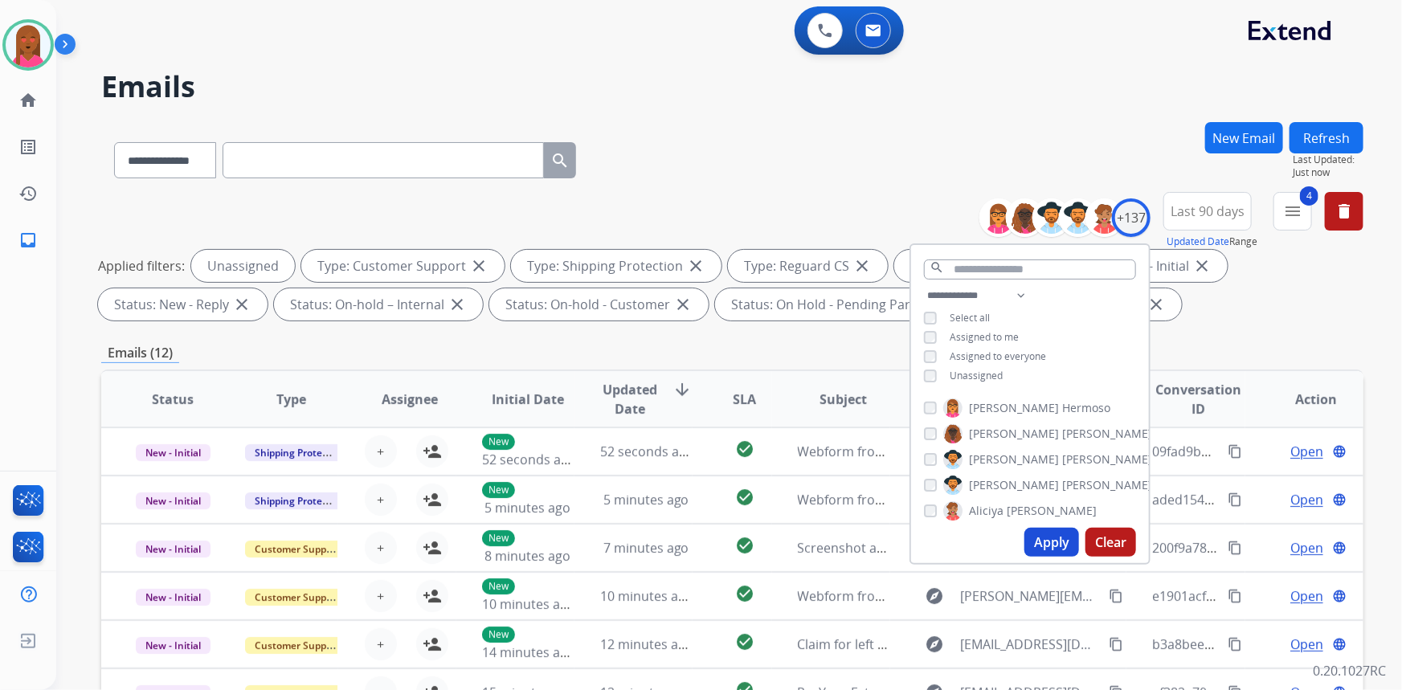
click at [733, 337] on div "**********" at bounding box center [732, 556] width 1262 height 869
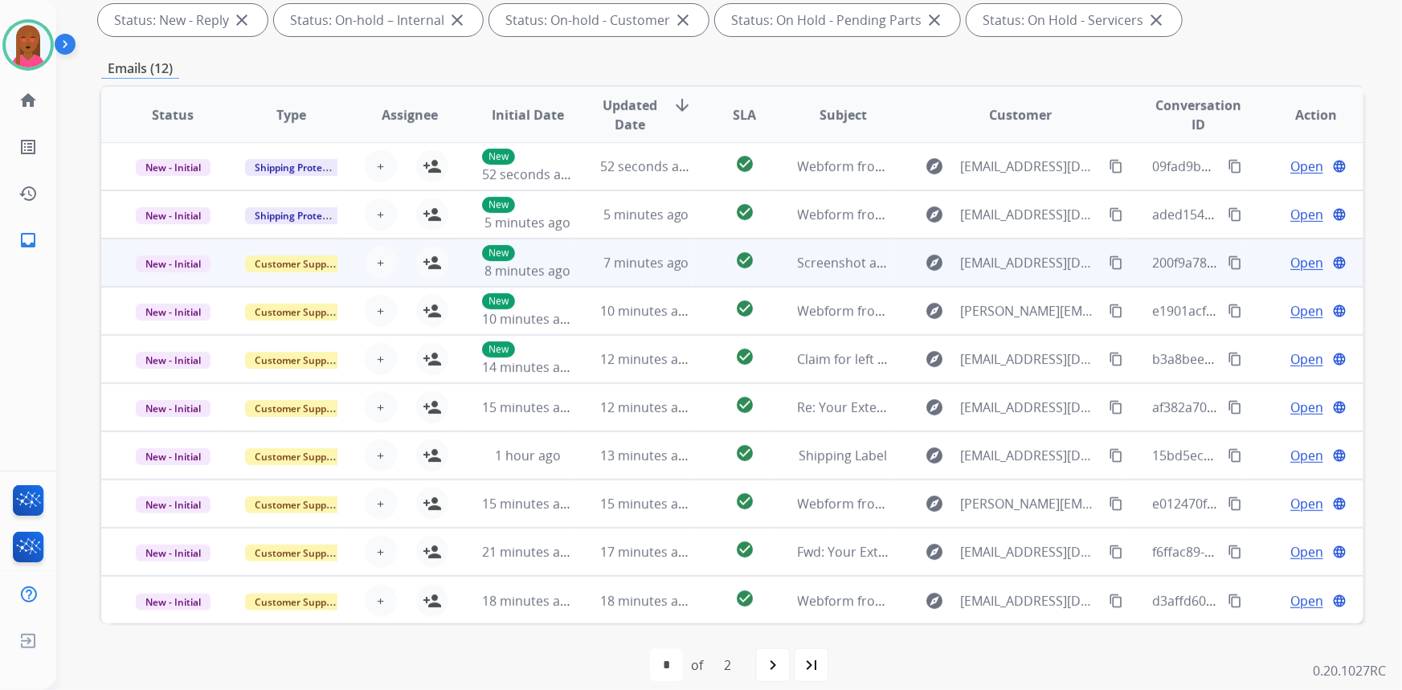
scroll to position [300, 0]
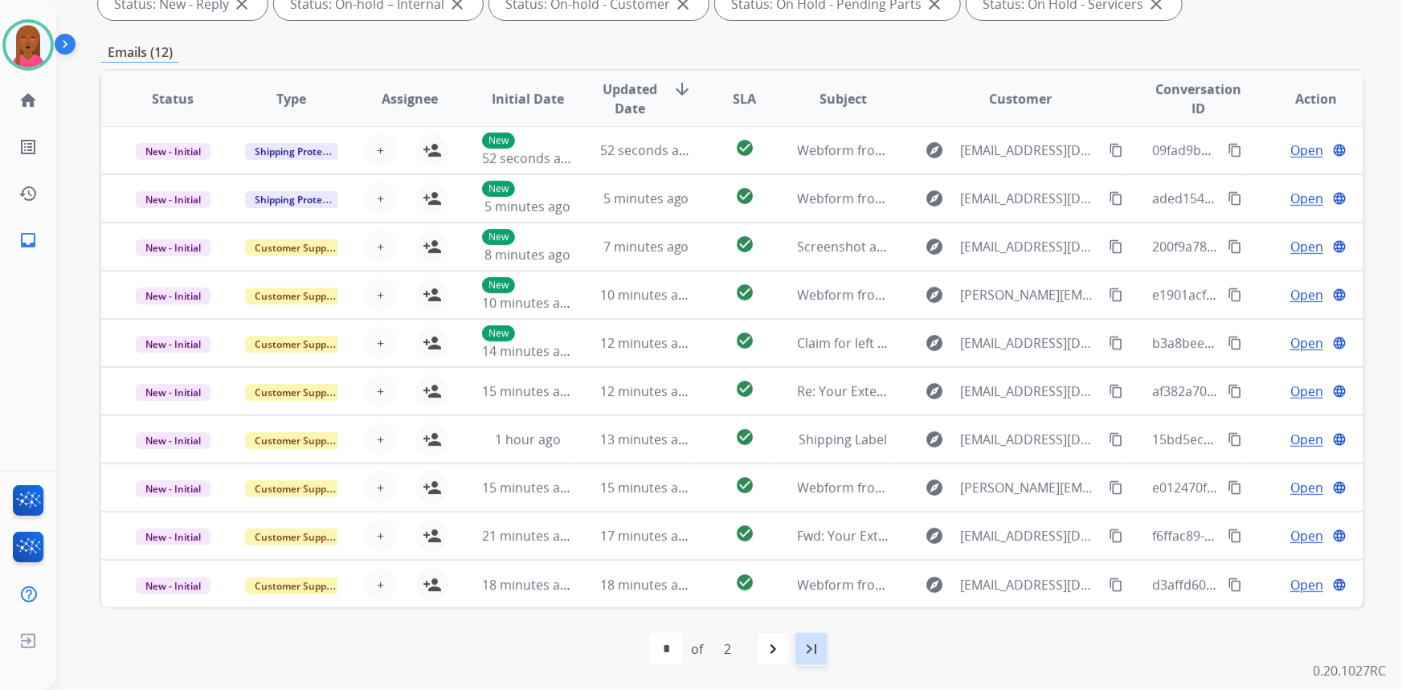
click at [819, 647] on mat-icon "last_page" at bounding box center [811, 648] width 19 height 19
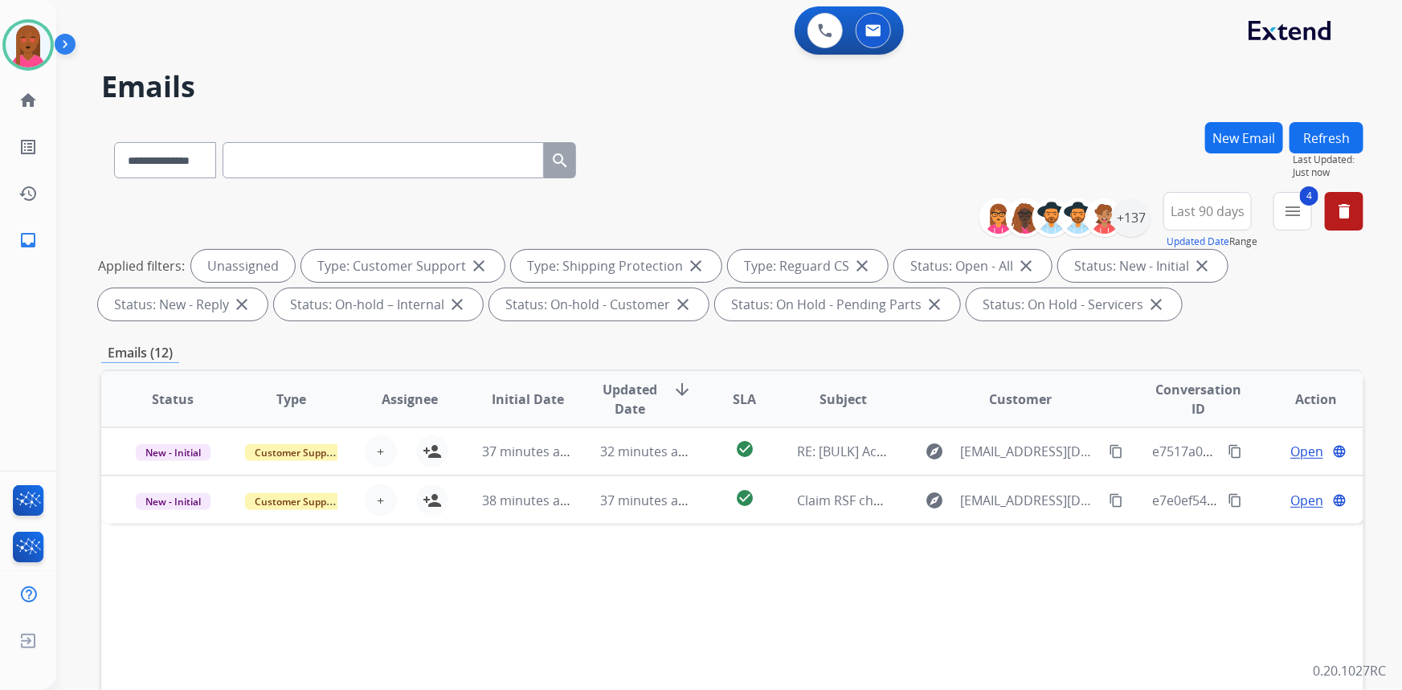
scroll to position [0, 0]
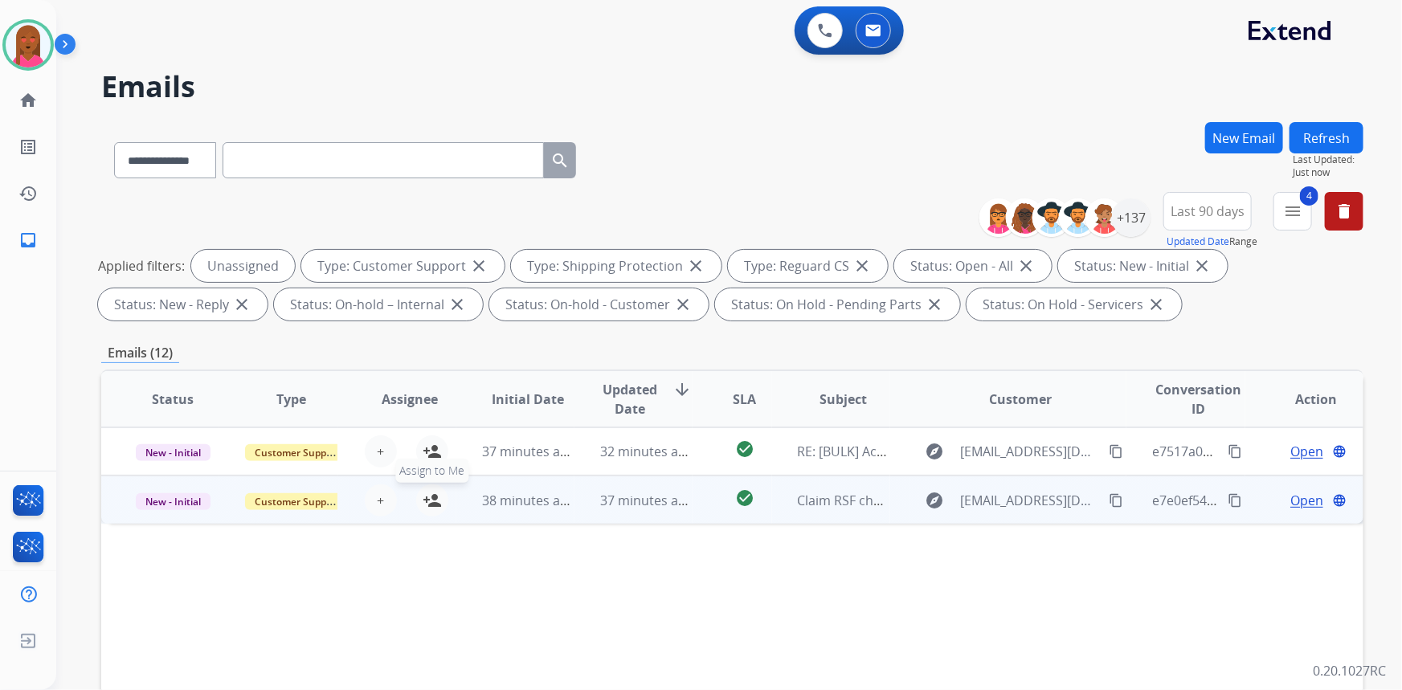
click at [429, 496] on mat-icon "person_add" at bounding box center [432, 500] width 19 height 19
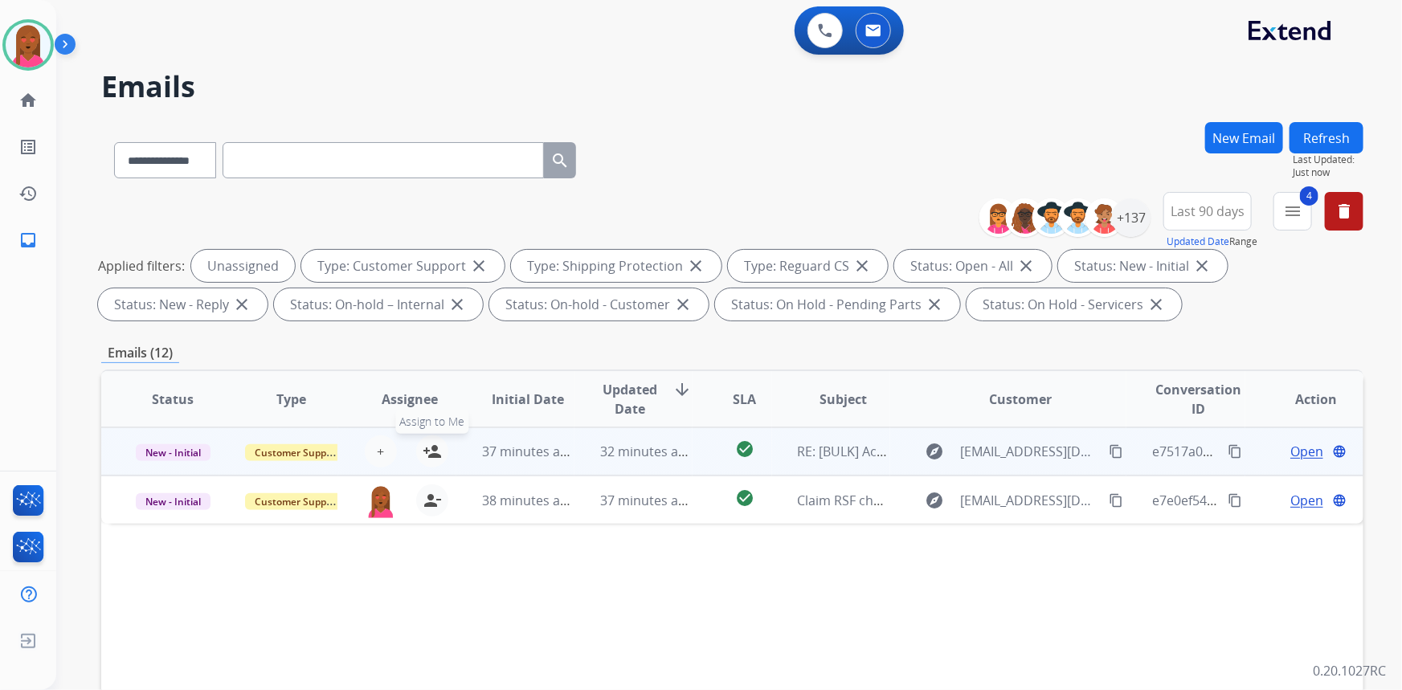
click at [423, 447] on mat-icon "person_add" at bounding box center [432, 451] width 19 height 19
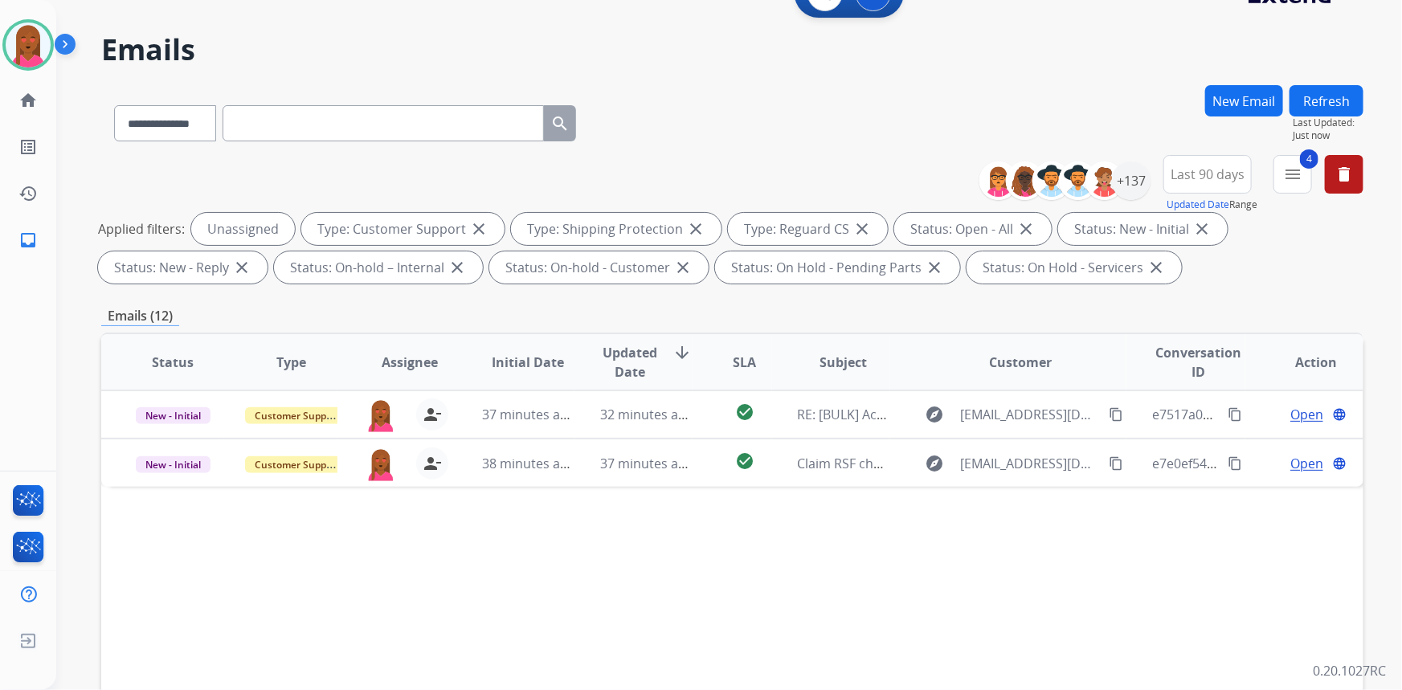
scroll to position [300, 0]
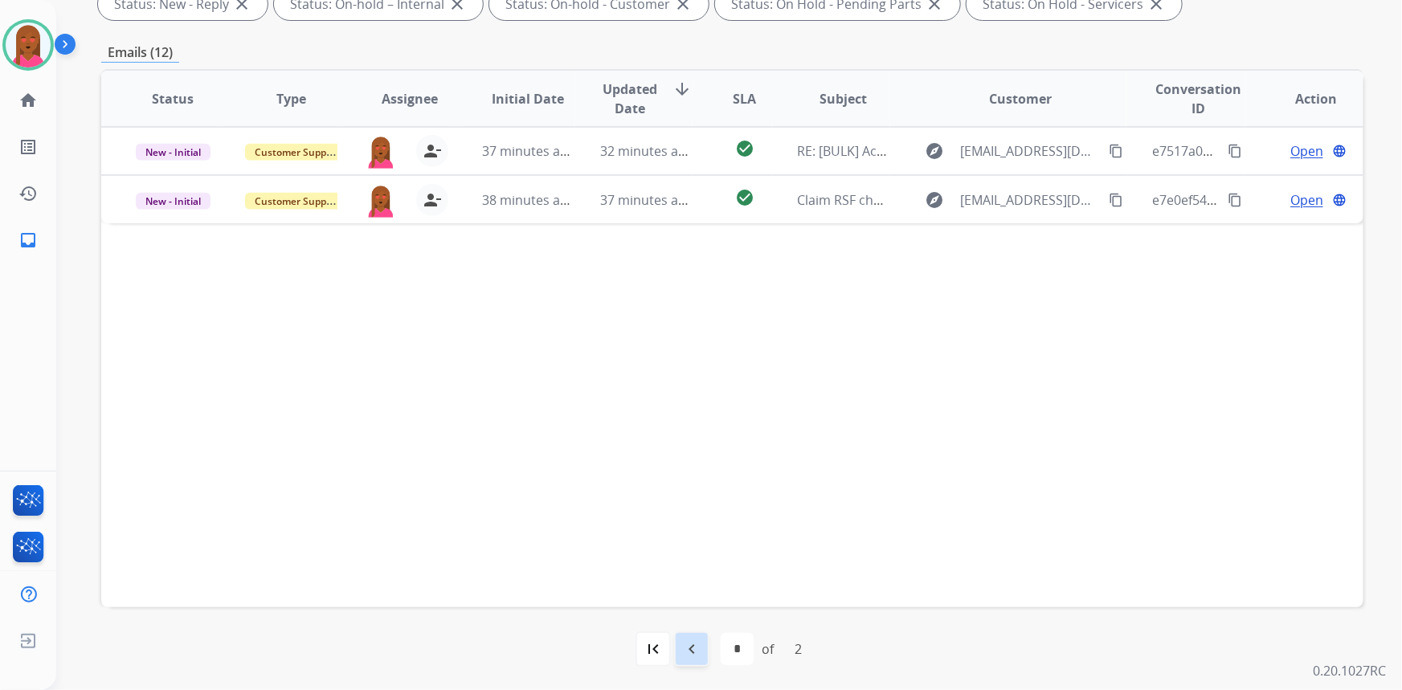
click at [692, 659] on div "navigate_before" at bounding box center [691, 648] width 35 height 35
select select "*"
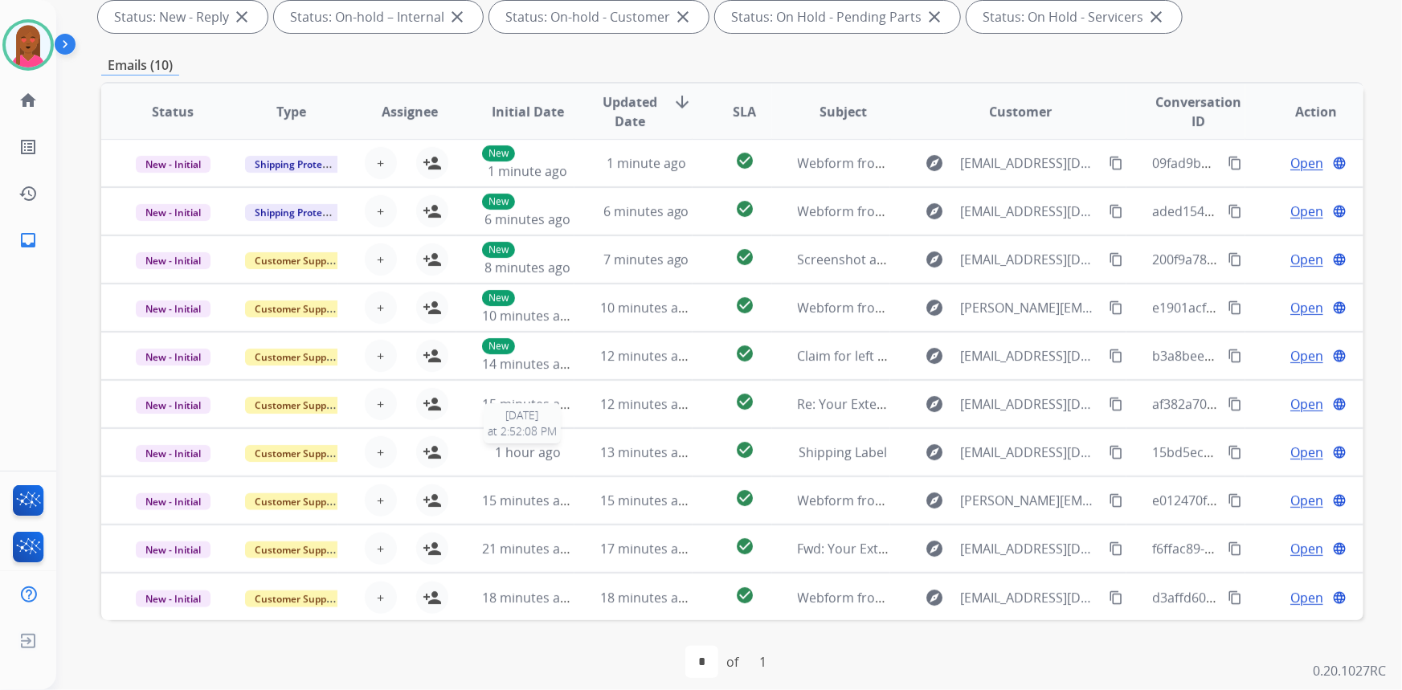
scroll to position [292, 0]
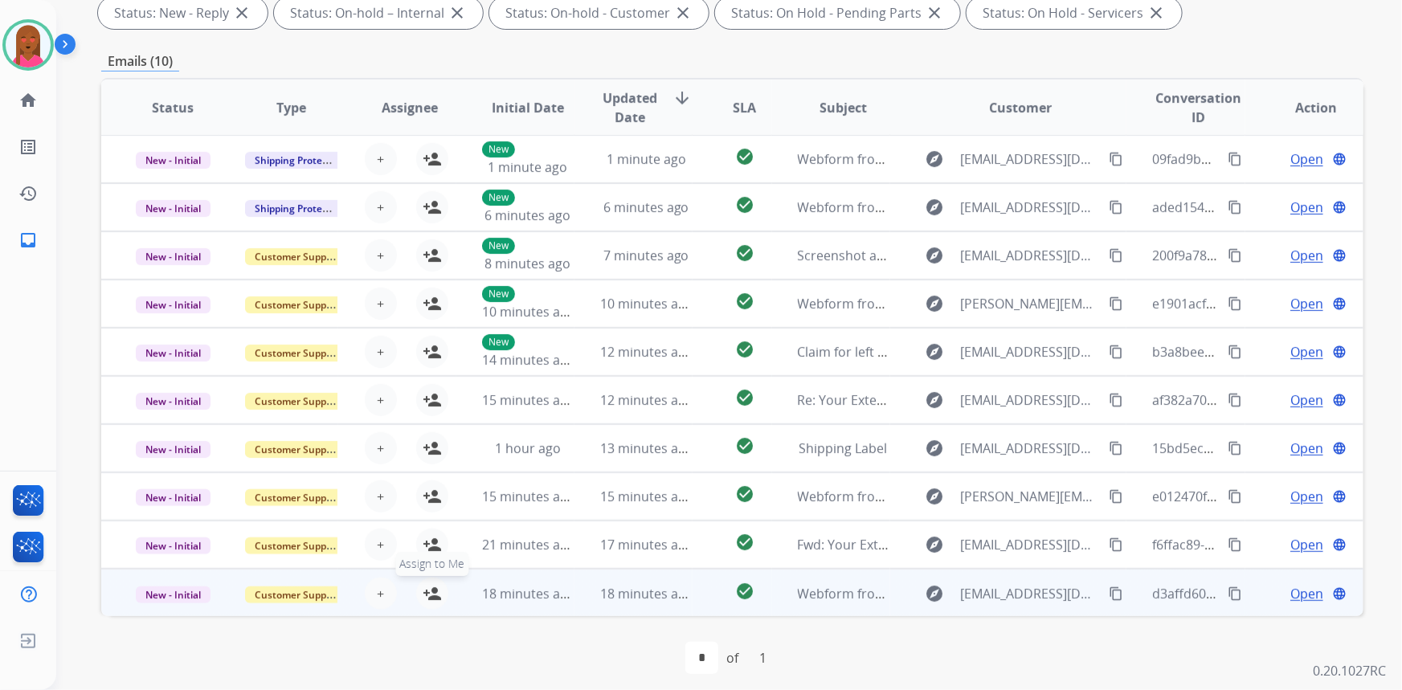
click at [431, 589] on mat-icon "person_add" at bounding box center [432, 593] width 19 height 19
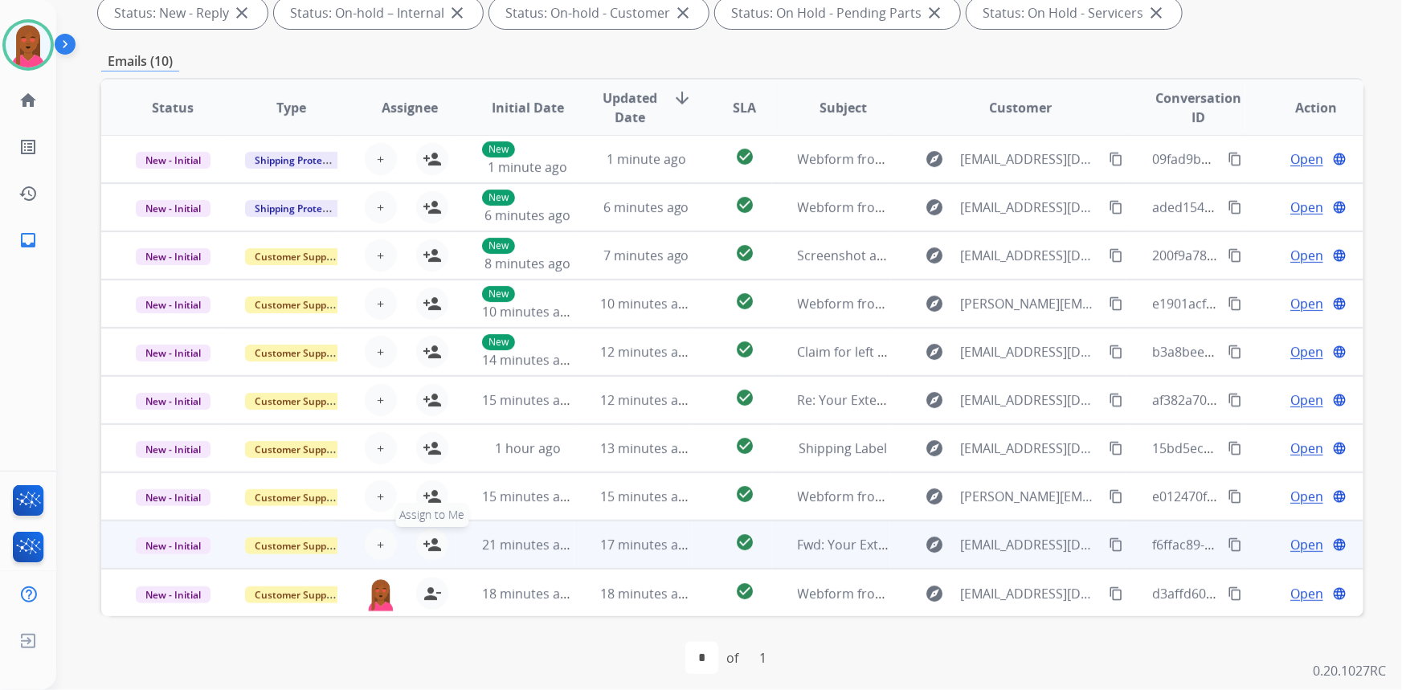
click at [427, 544] on mat-icon "person_add" at bounding box center [432, 544] width 19 height 19
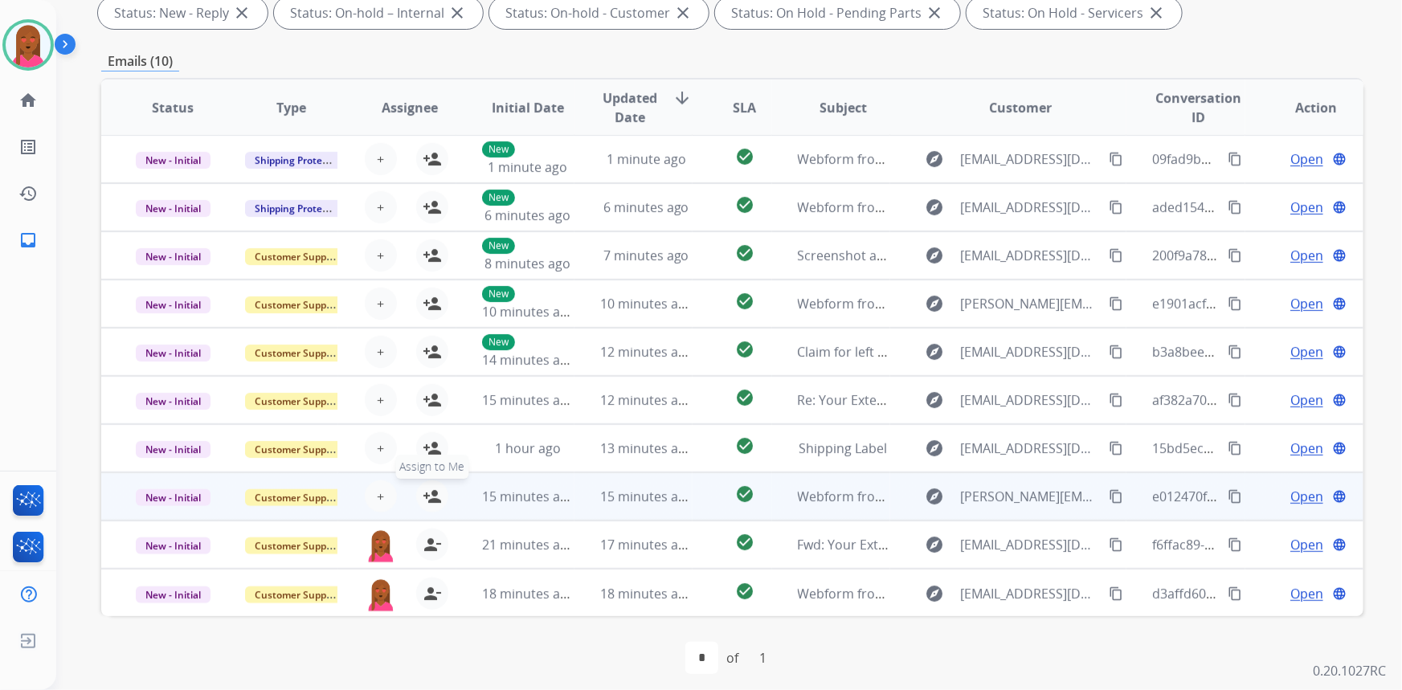
click at [431, 491] on mat-icon "person_add" at bounding box center [432, 496] width 19 height 19
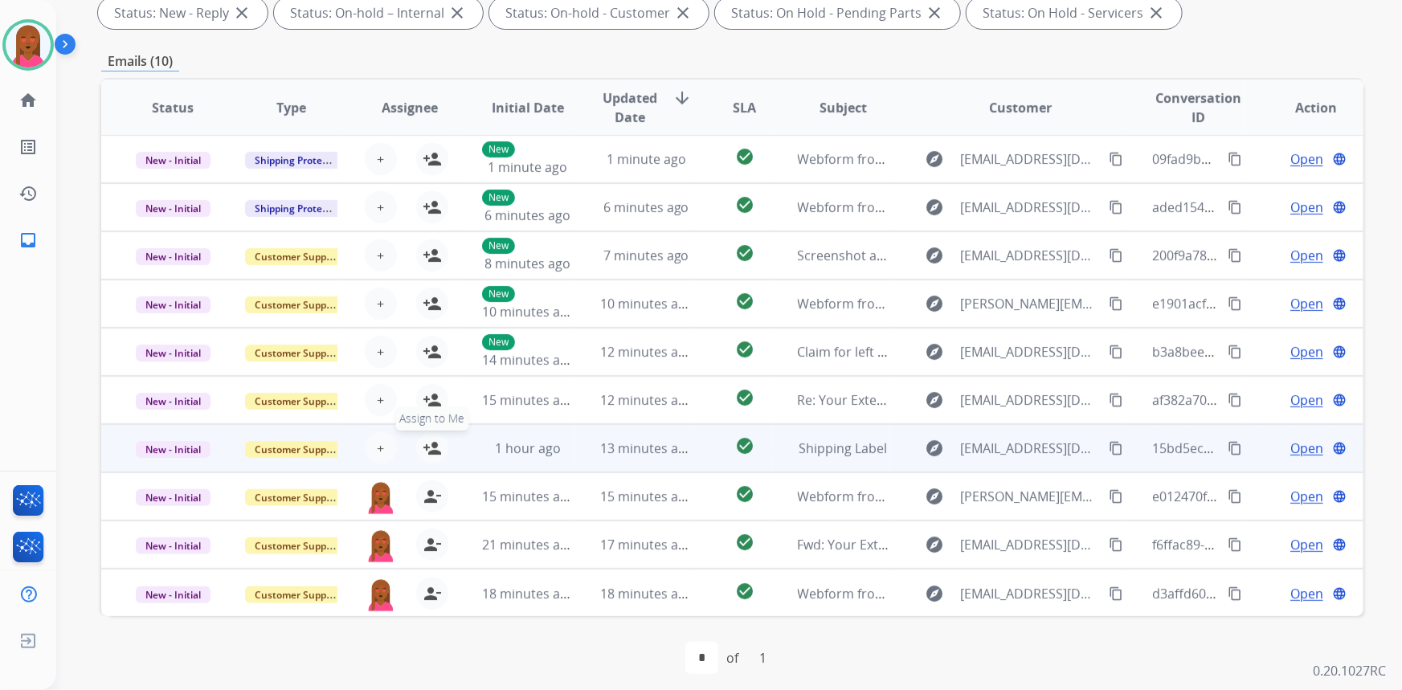
click at [431, 449] on mat-icon "person_add" at bounding box center [432, 448] width 19 height 19
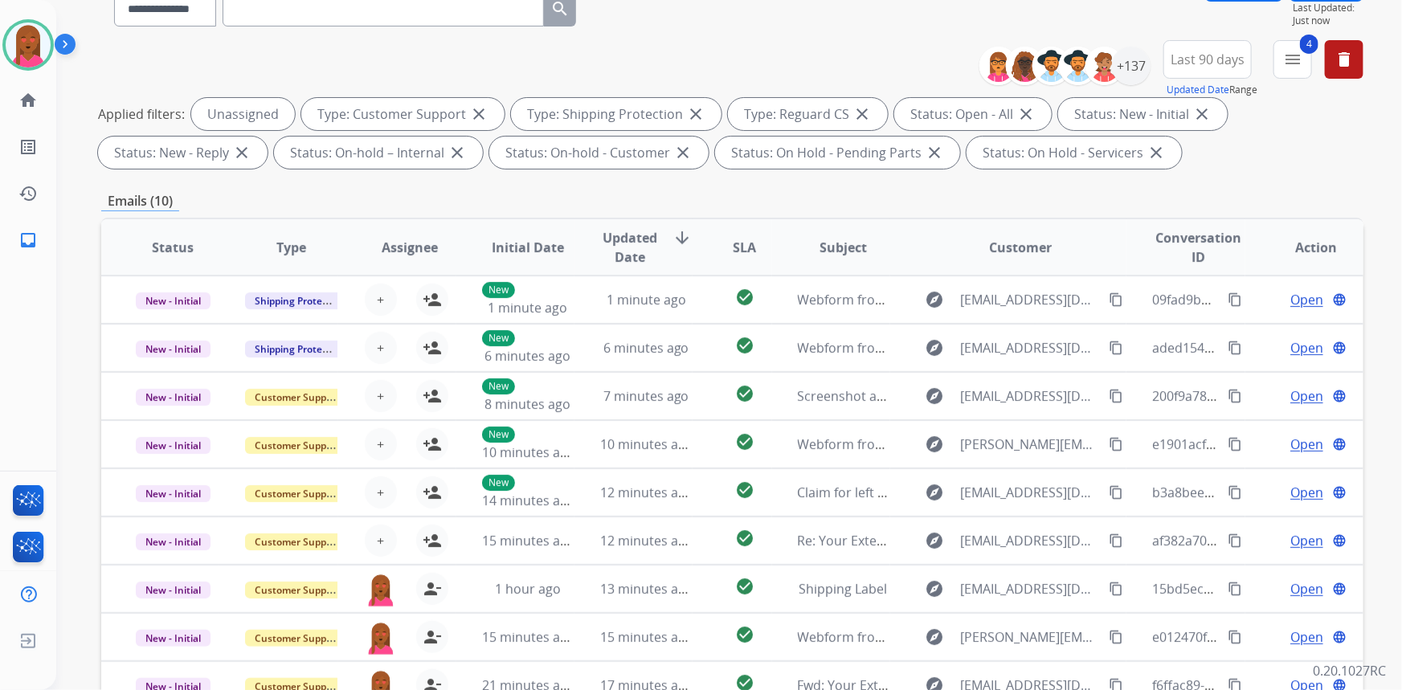
scroll to position [0, 0]
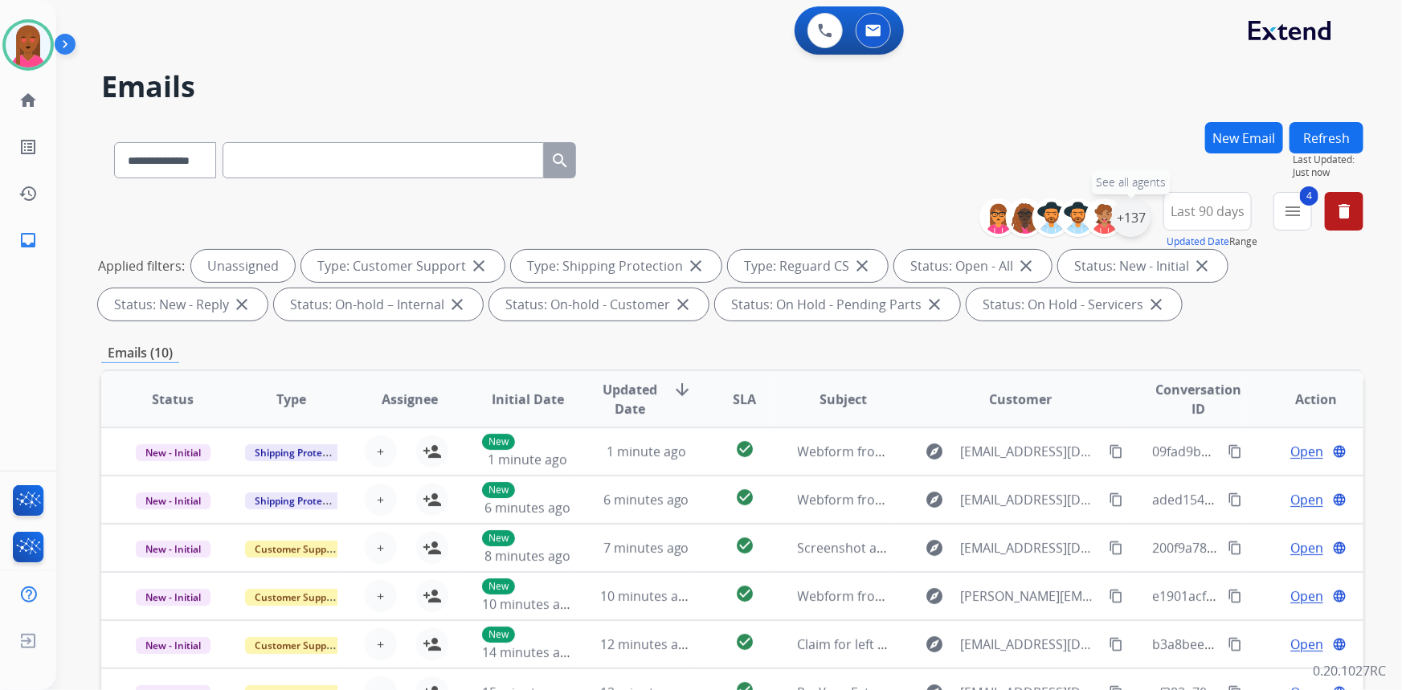
click at [1140, 225] on div "+137" at bounding box center [1131, 217] width 39 height 39
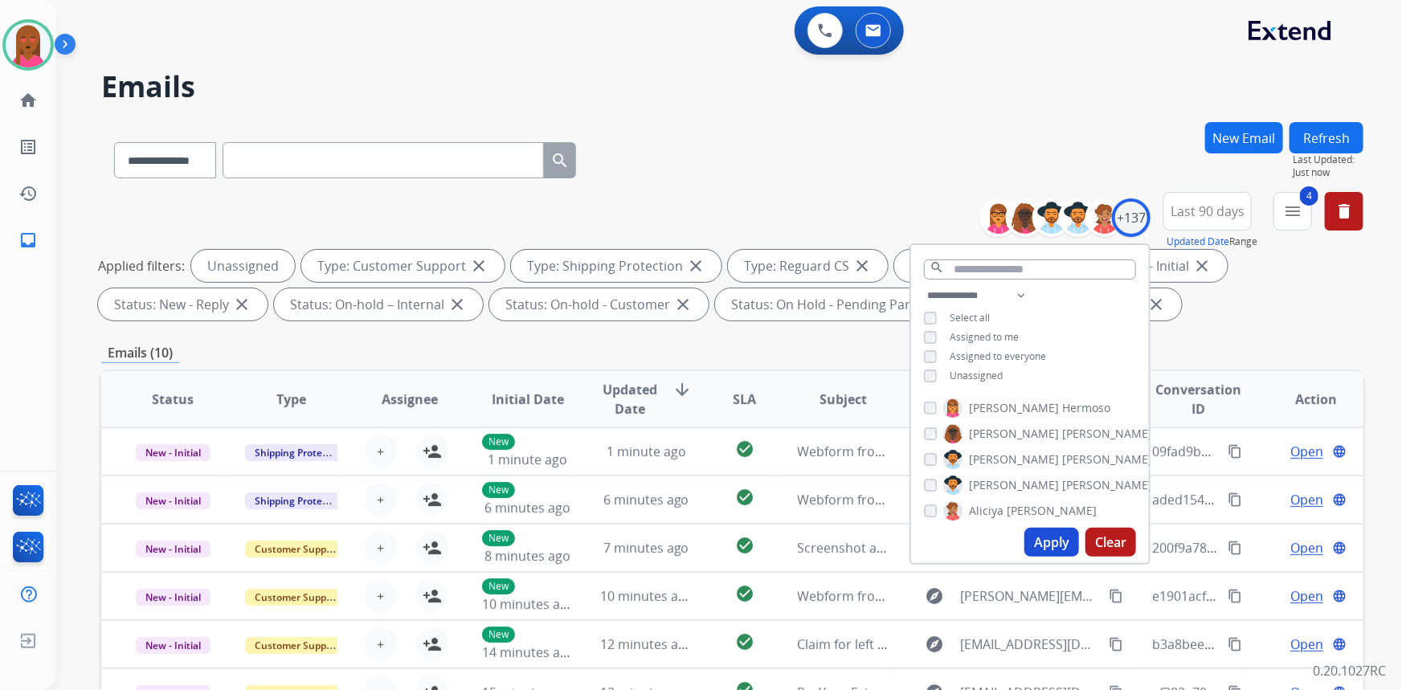
click at [973, 377] on span "Unassigned" at bounding box center [976, 376] width 53 height 14
click at [953, 333] on span "Assigned to me" at bounding box center [984, 337] width 69 height 14
click at [1052, 545] on button "Apply" at bounding box center [1051, 542] width 55 height 29
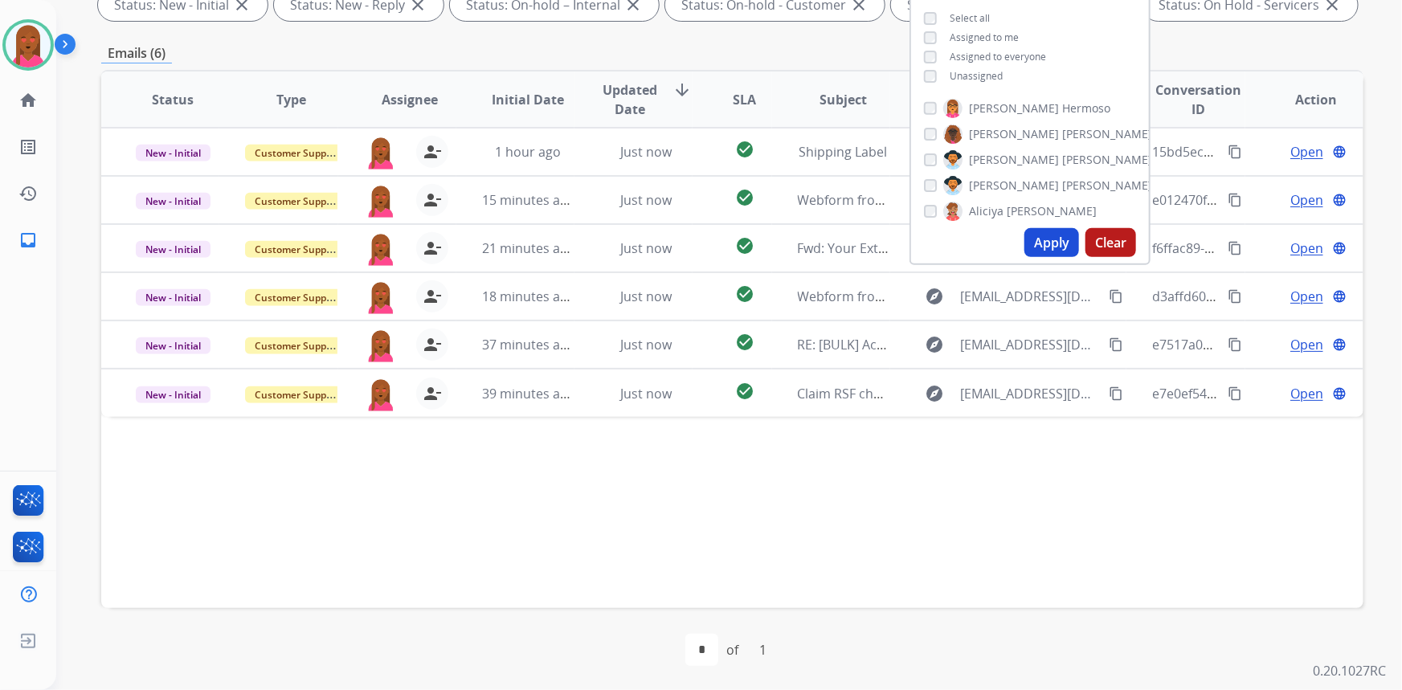
scroll to position [300, 0]
click at [942, 523] on div "Status Type Assignee Initial Date Updated Date arrow_downward SLA Subject Custo…" at bounding box center [732, 338] width 1262 height 538
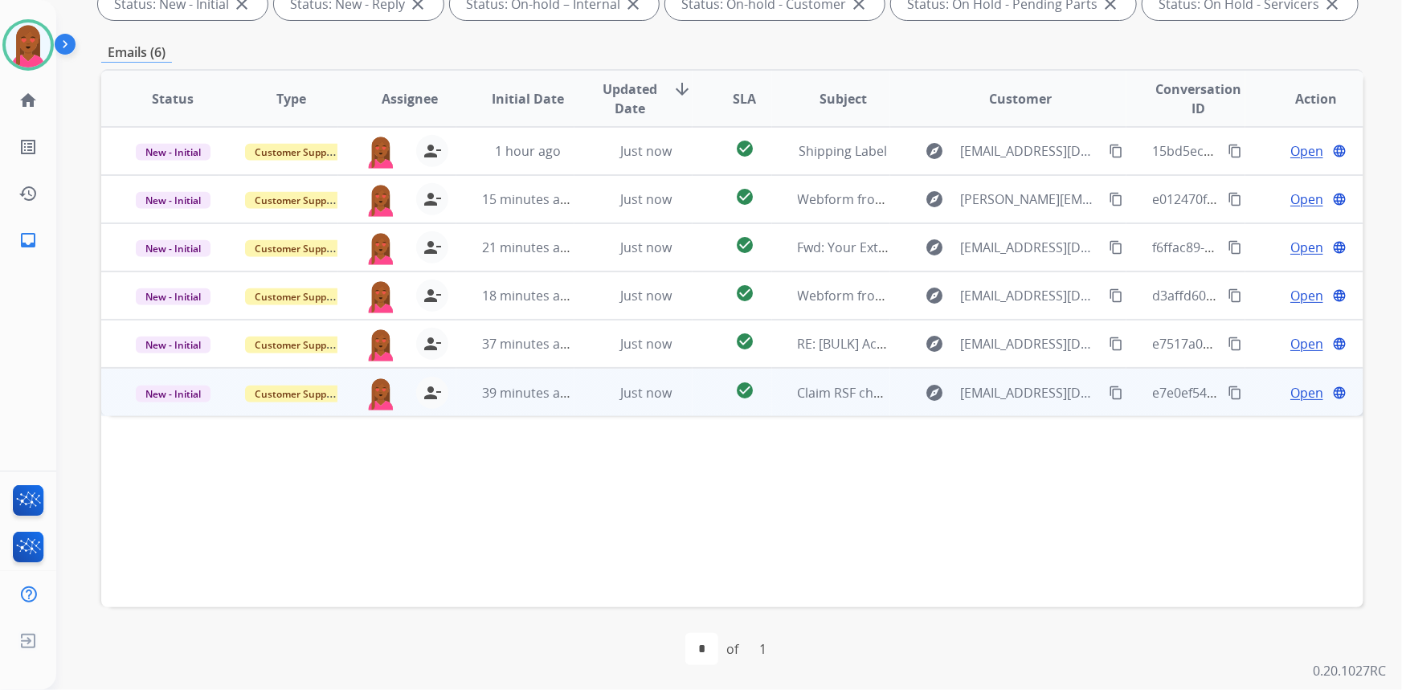
click at [1277, 394] on div "Open language" at bounding box center [1317, 392] width 92 height 19
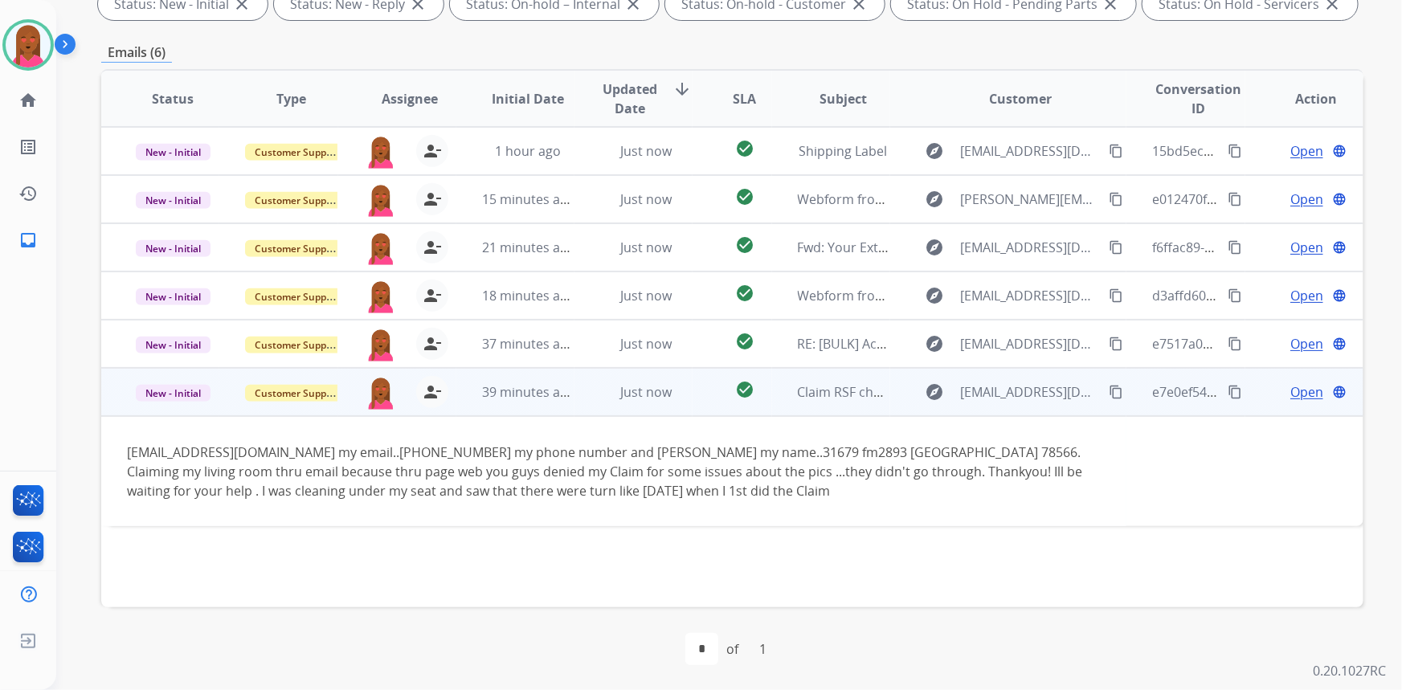
click at [1296, 394] on span "Open" at bounding box center [1306, 391] width 33 height 19
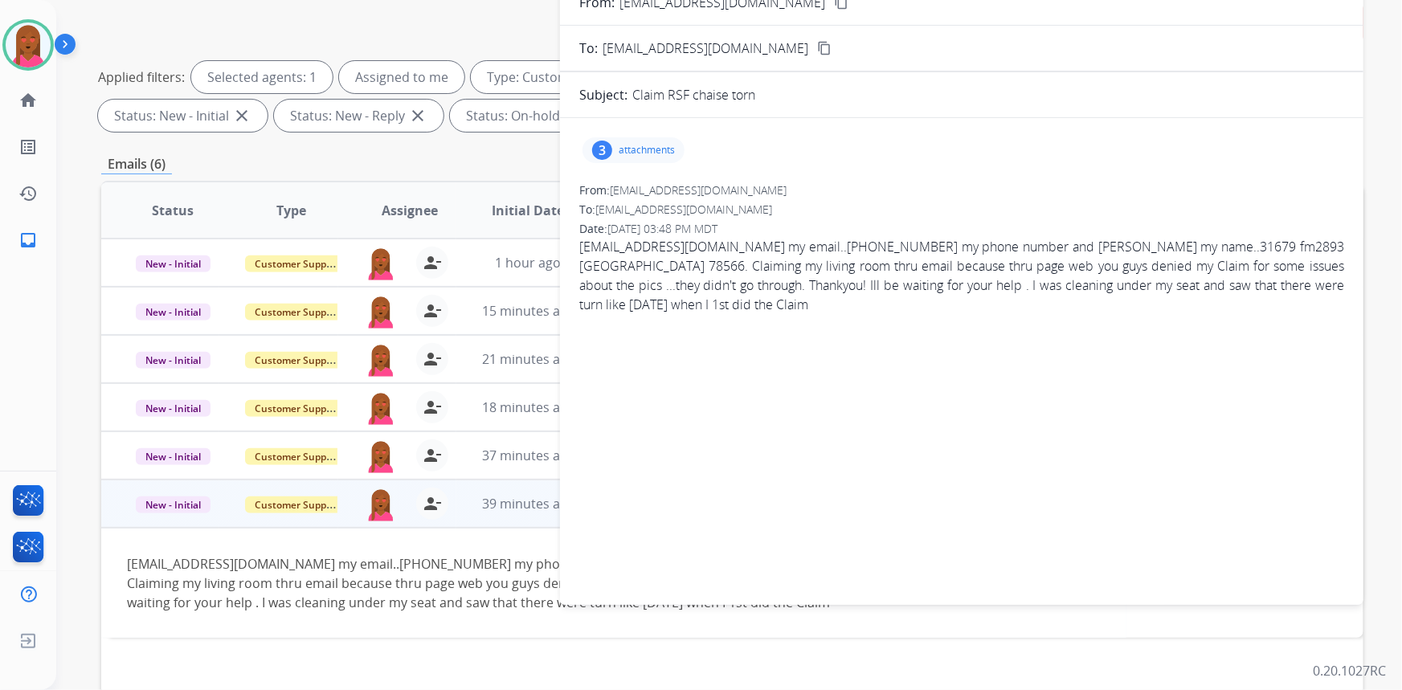
scroll to position [0, 0]
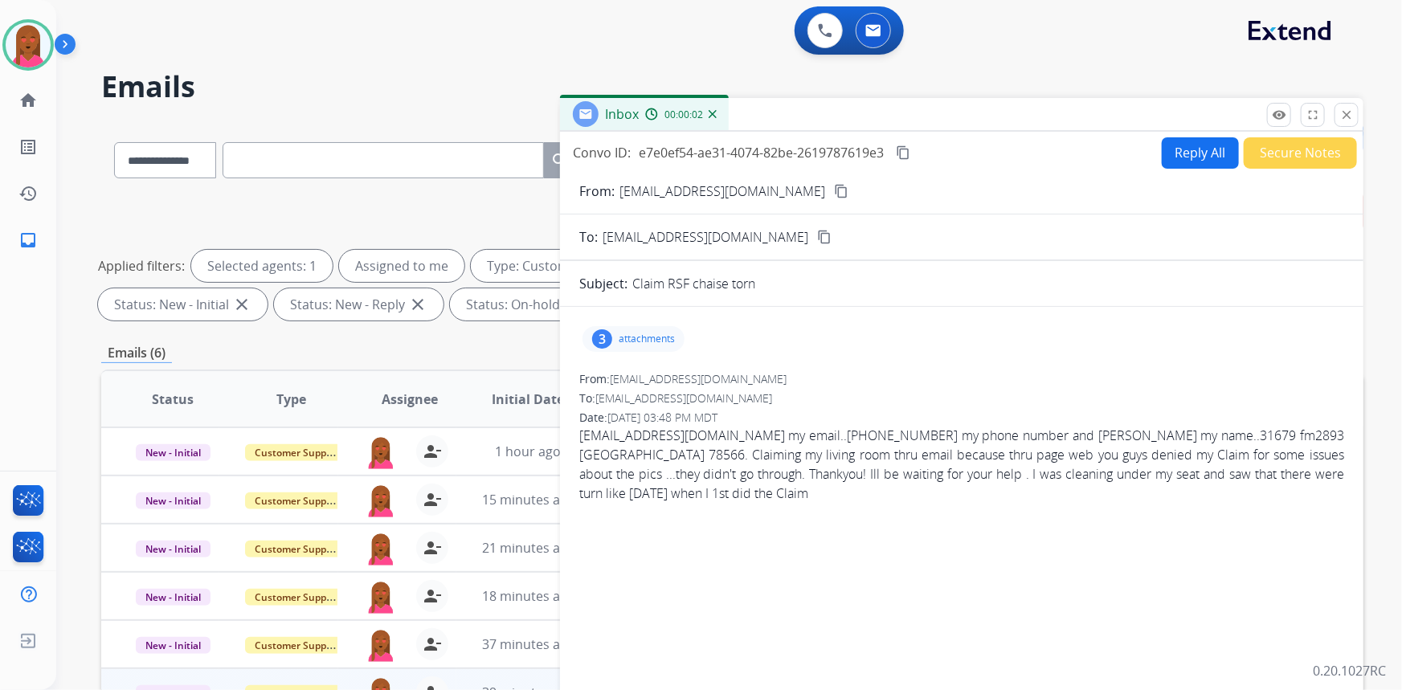
click at [834, 194] on mat-icon "content_copy" at bounding box center [841, 191] width 14 height 14
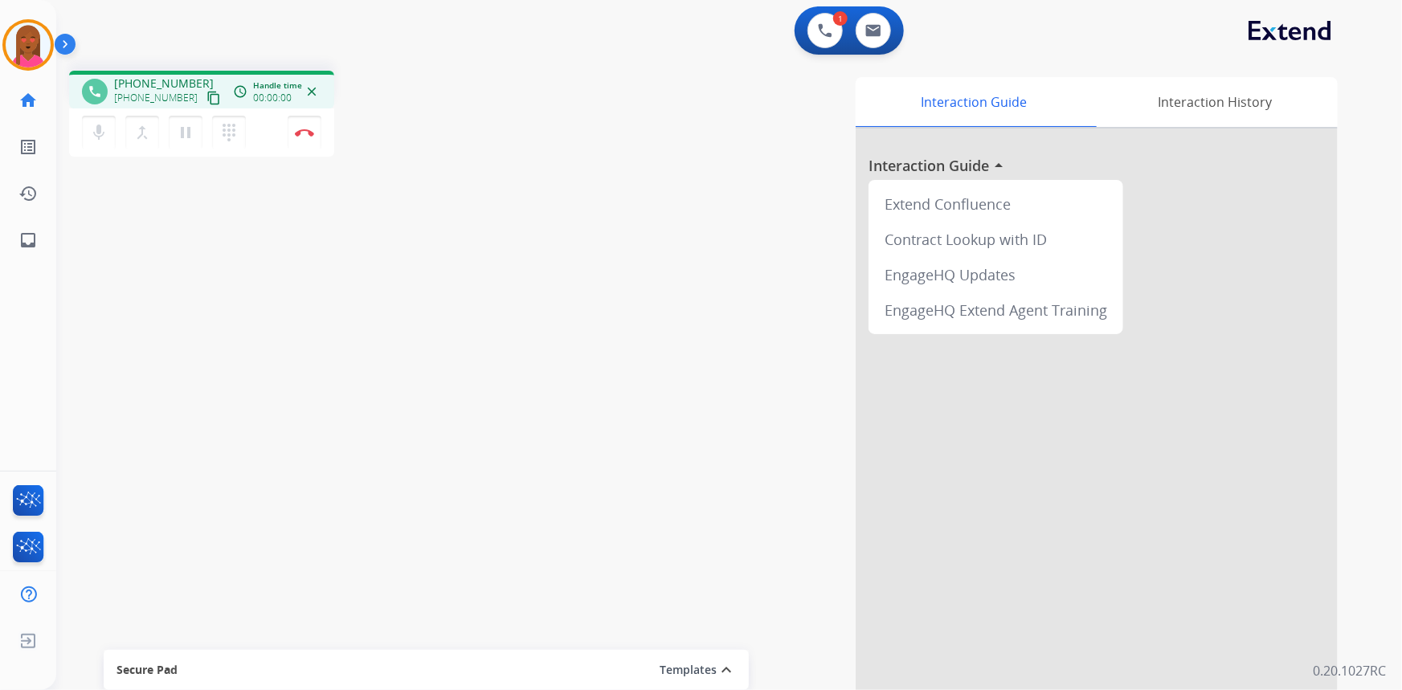
click at [206, 92] on mat-icon "content_copy" at bounding box center [213, 98] width 14 height 14
click at [349, 614] on div "phone [PHONE_NUMBER] [PHONE_NUMBER] content_copy access_time Call metrics Queue…" at bounding box center [709, 393] width 1307 height 670
click at [296, 133] on img at bounding box center [304, 133] width 19 height 8
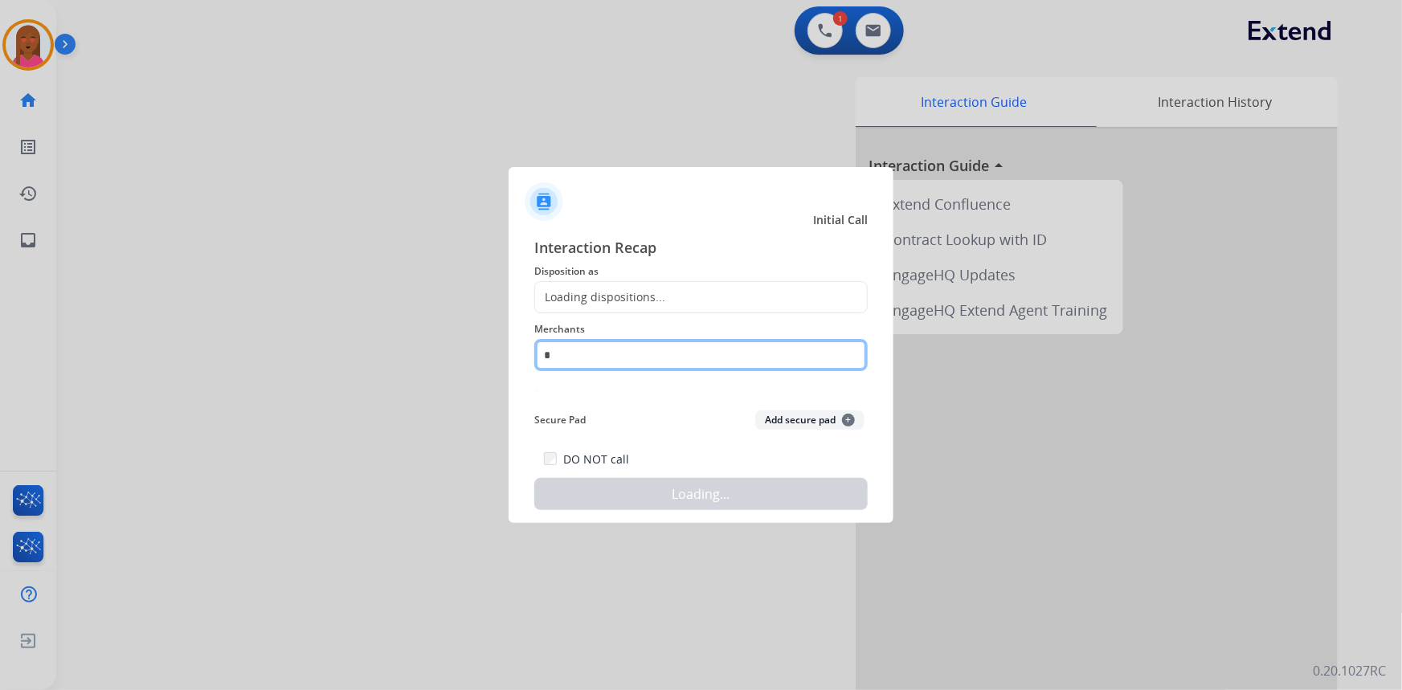
click at [711, 360] on input "*" at bounding box center [700, 355] width 333 height 32
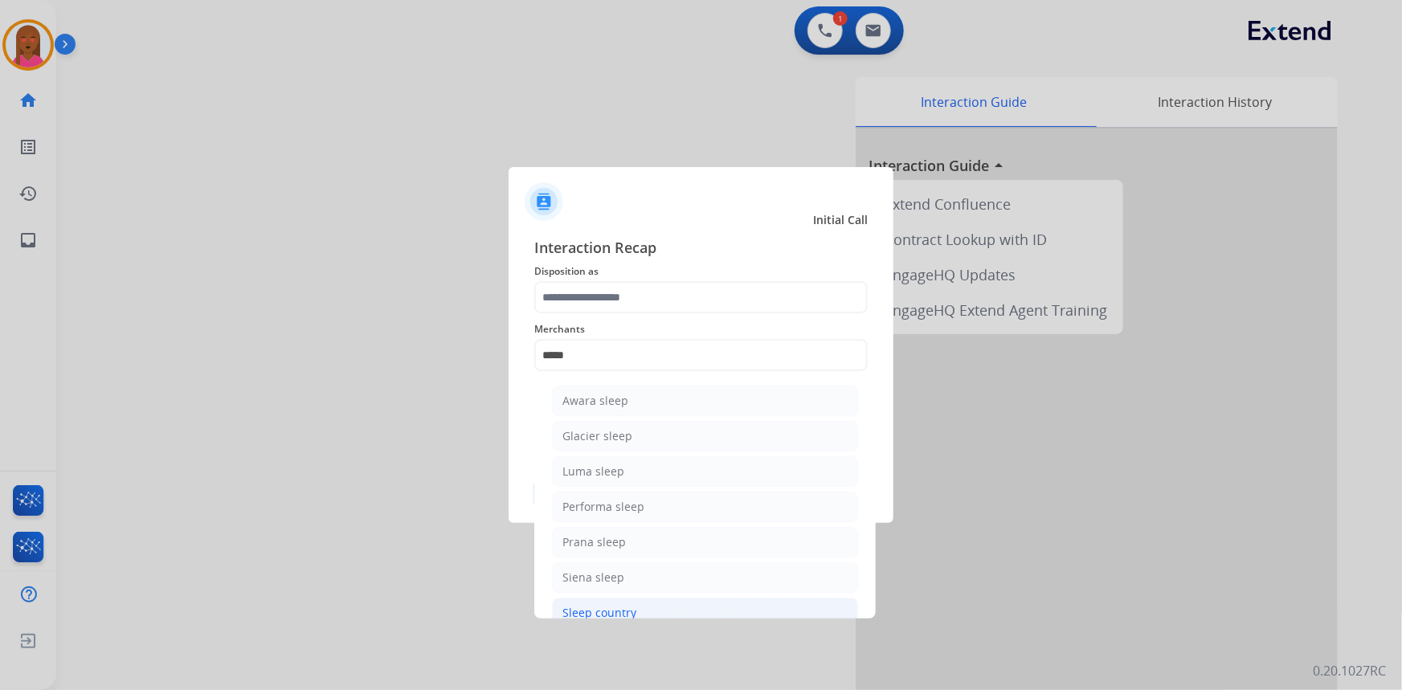
drag, startPoint x: 626, startPoint y: 607, endPoint x: 649, endPoint y: 313, distance: 294.1
click at [626, 605] on div "Sleep country" at bounding box center [599, 613] width 74 height 16
type input "**********"
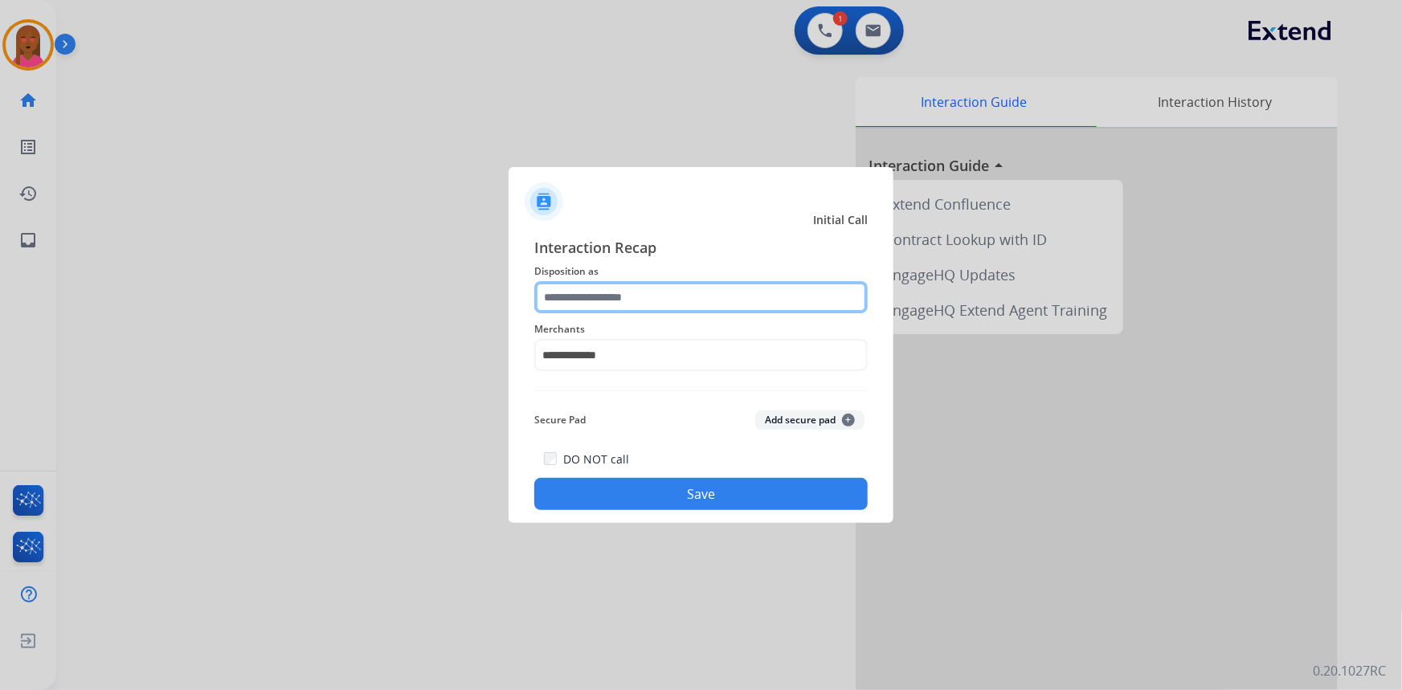
click at [668, 289] on input "text" at bounding box center [700, 297] width 333 height 32
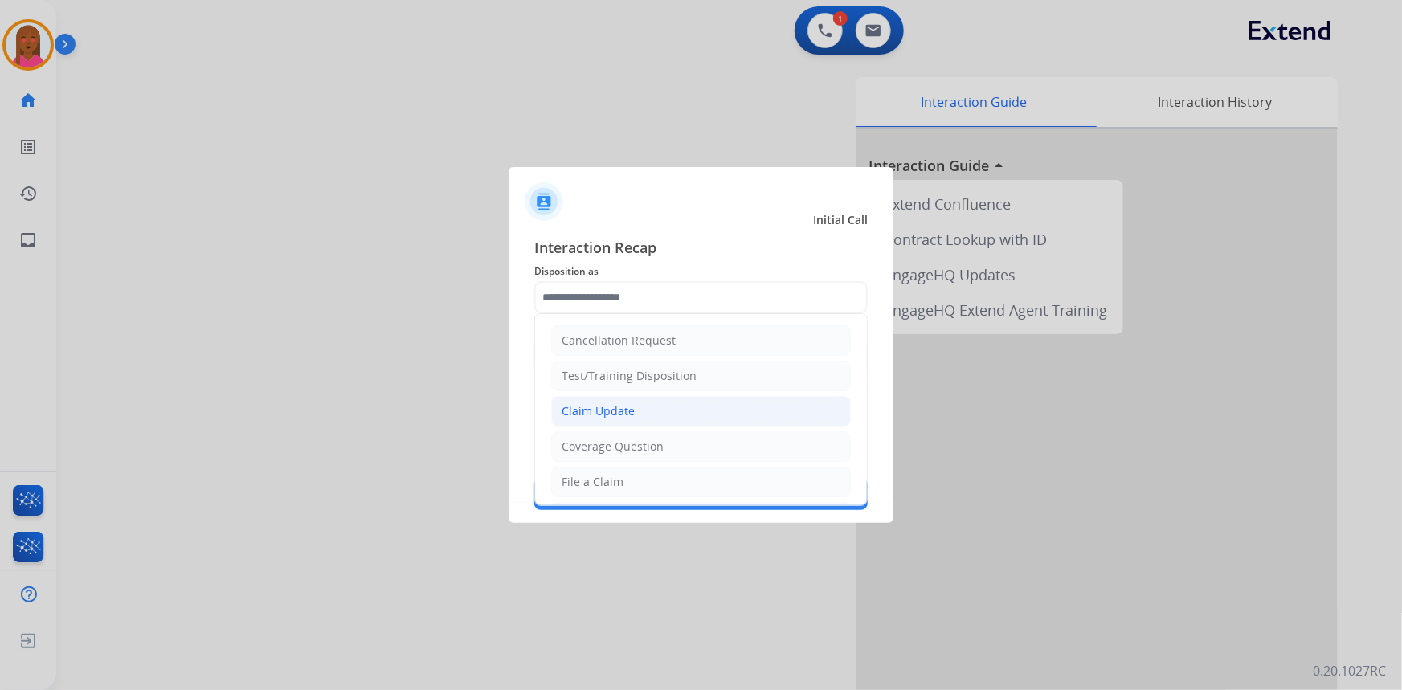
click at [654, 404] on li "Claim Update" at bounding box center [701, 411] width 300 height 31
type input "**********"
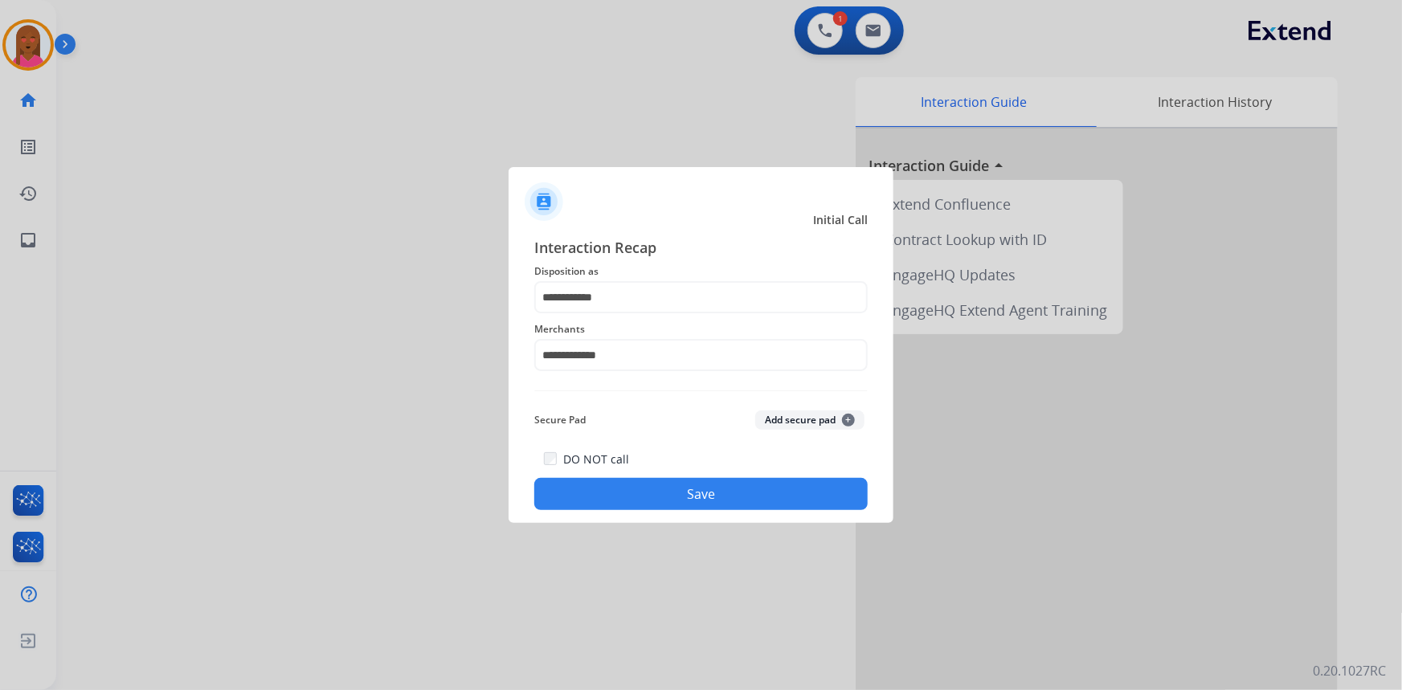
click at [714, 491] on button "Save" at bounding box center [700, 494] width 333 height 32
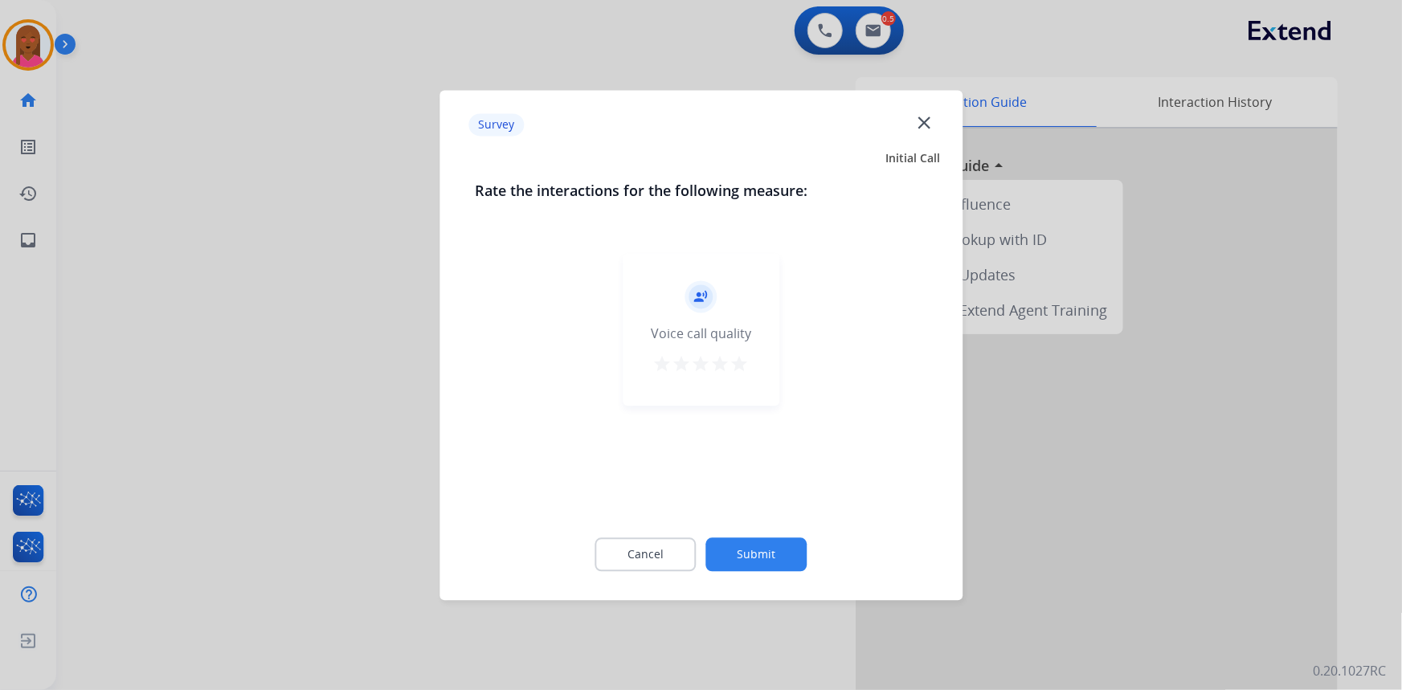
click at [920, 120] on mat-icon "close" at bounding box center [923, 122] width 21 height 21
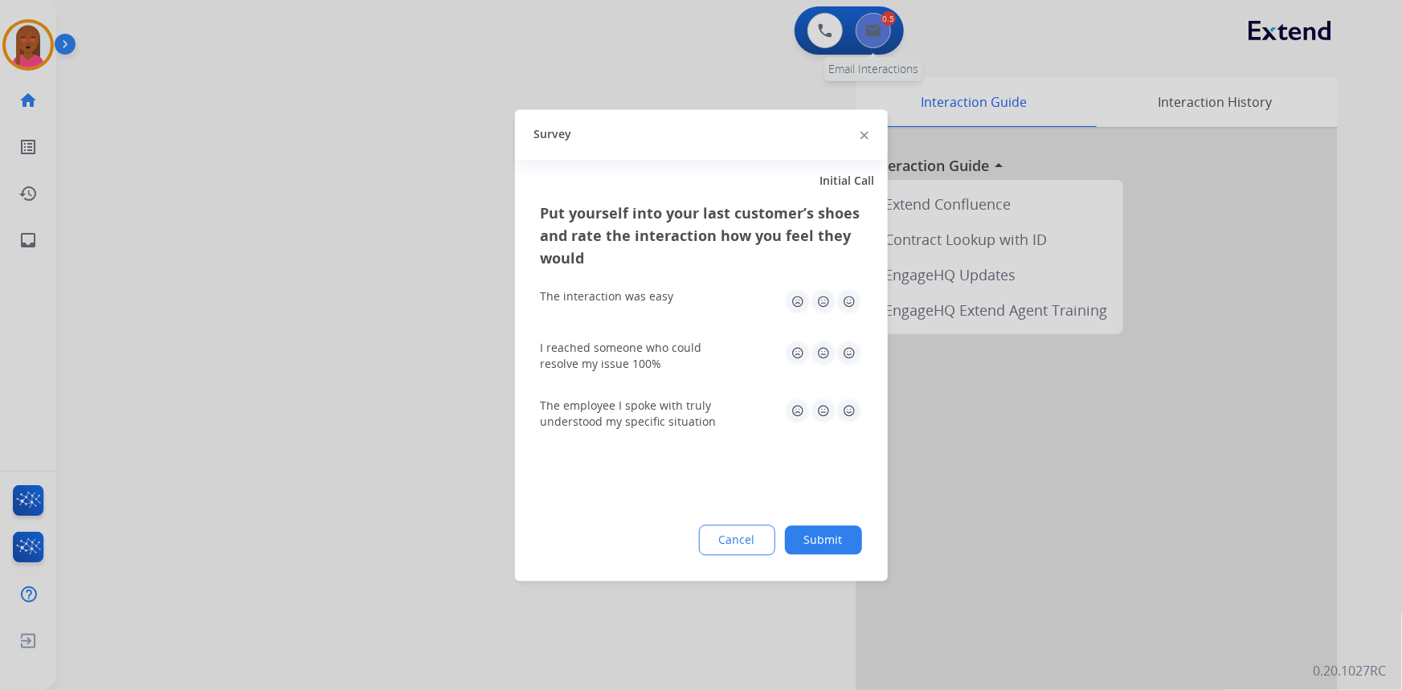
click at [875, 18] on div at bounding box center [701, 345] width 1402 height 690
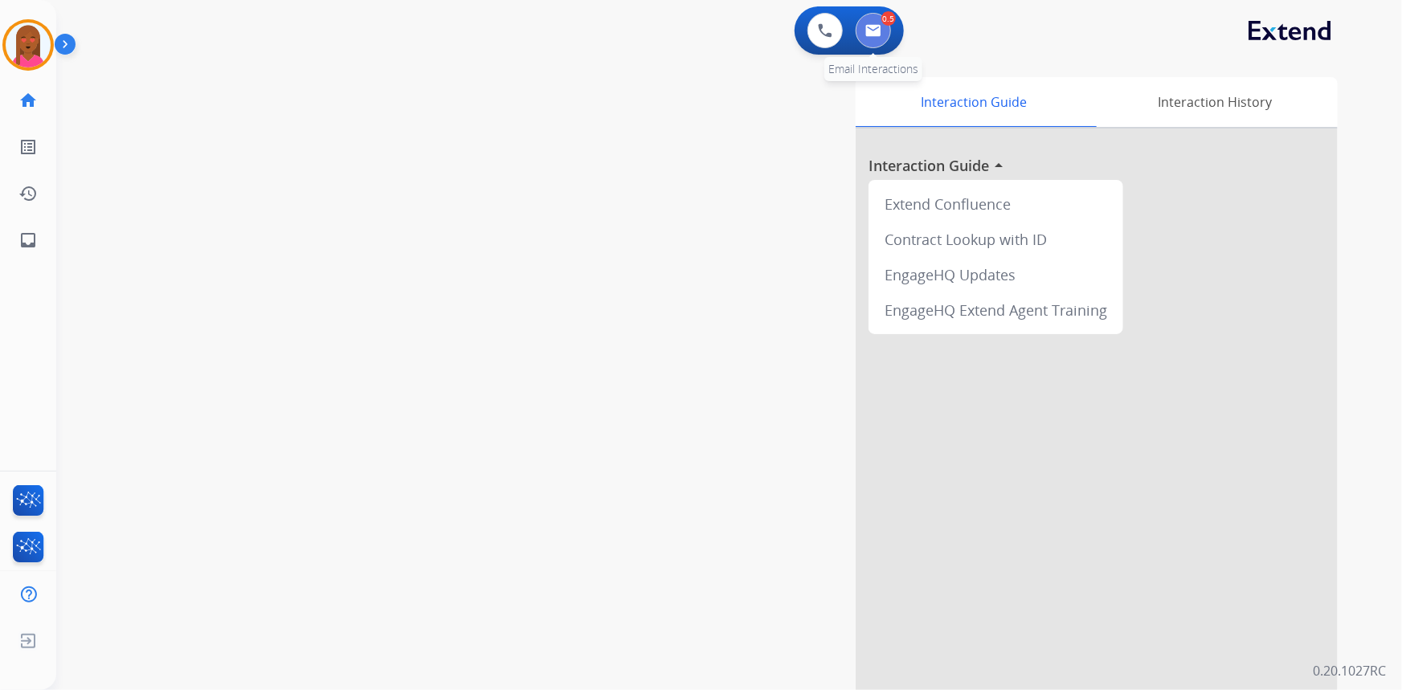
click at [873, 21] on button at bounding box center [873, 30] width 35 height 35
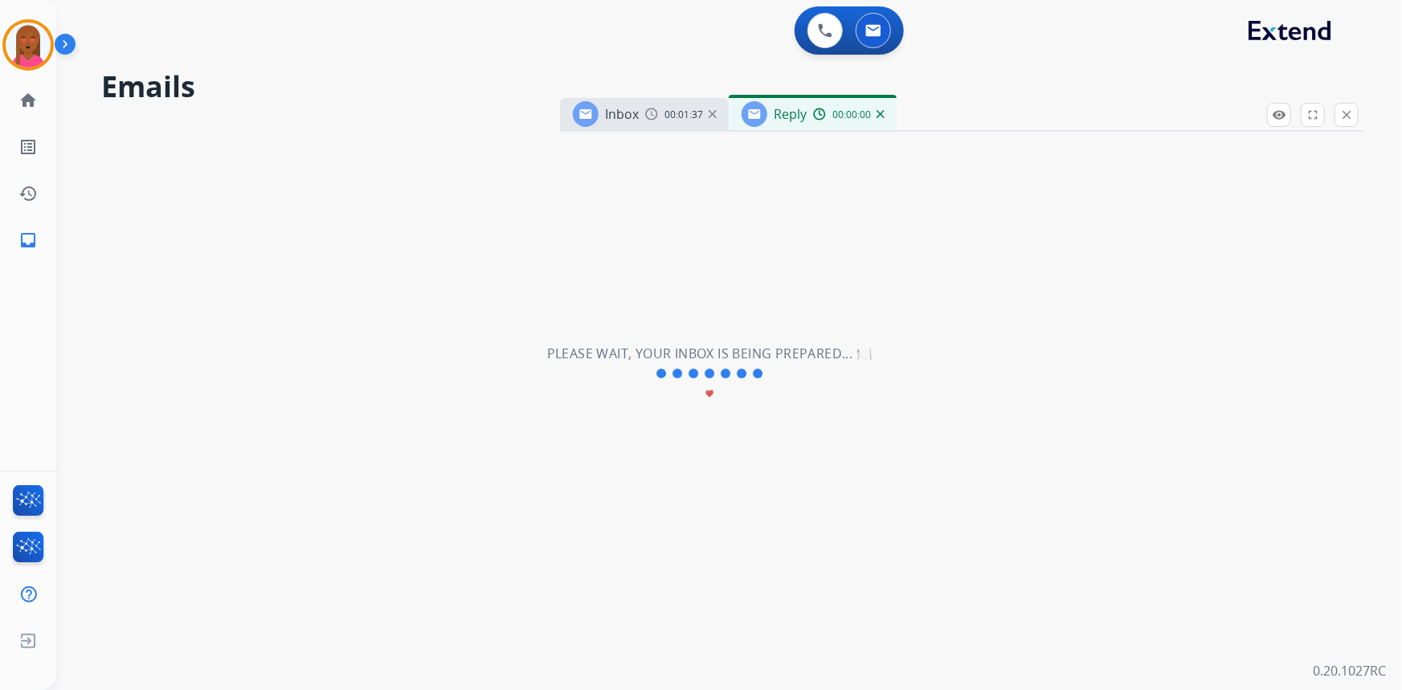
select select "**********"
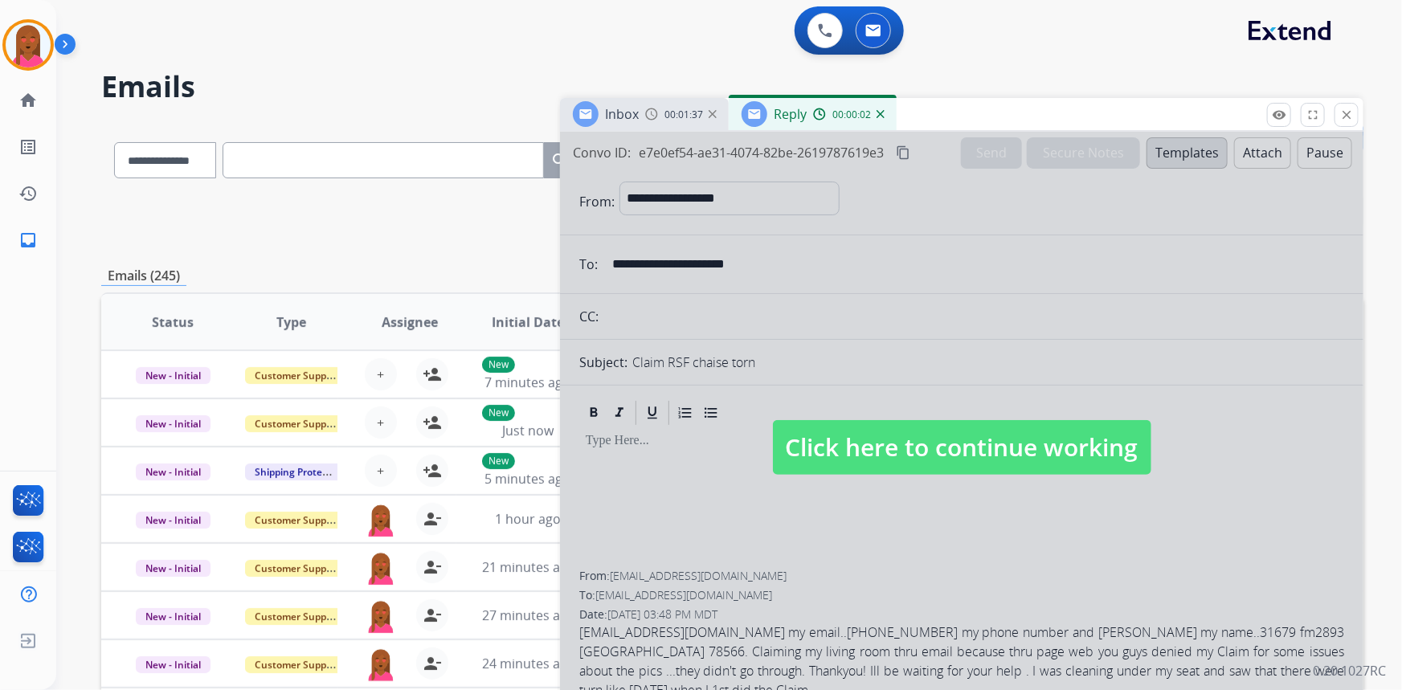
click at [948, 451] on span "Click here to continue working" at bounding box center [962, 447] width 378 height 55
select select
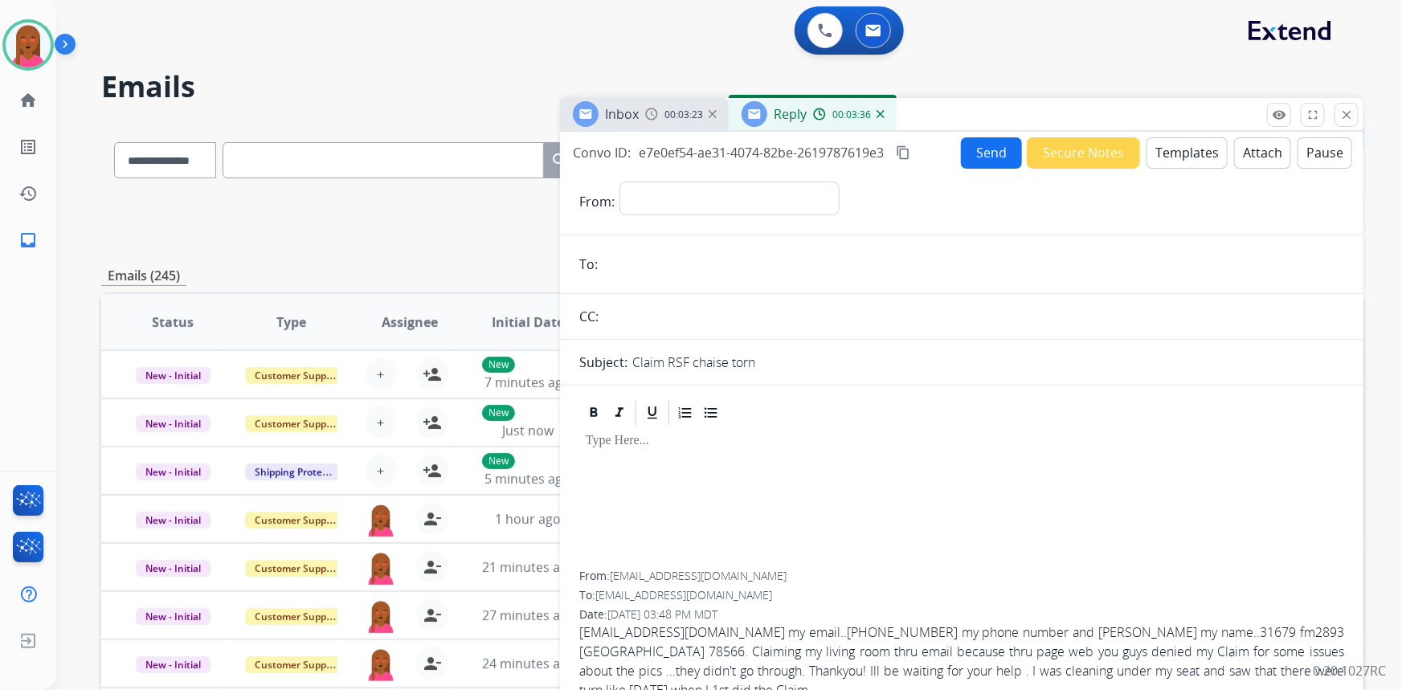
click at [1199, 153] on button "Templates" at bounding box center [1186, 152] width 81 height 31
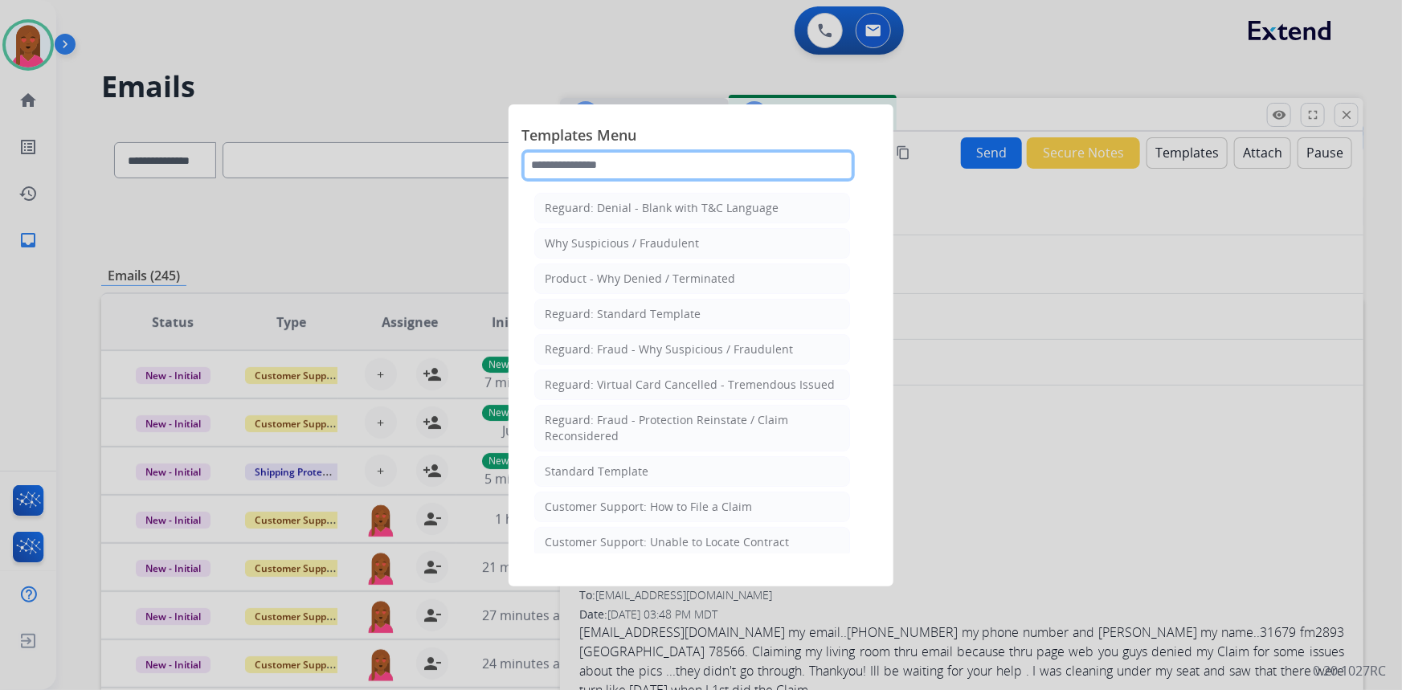
click at [733, 165] on input "text" at bounding box center [687, 165] width 333 height 32
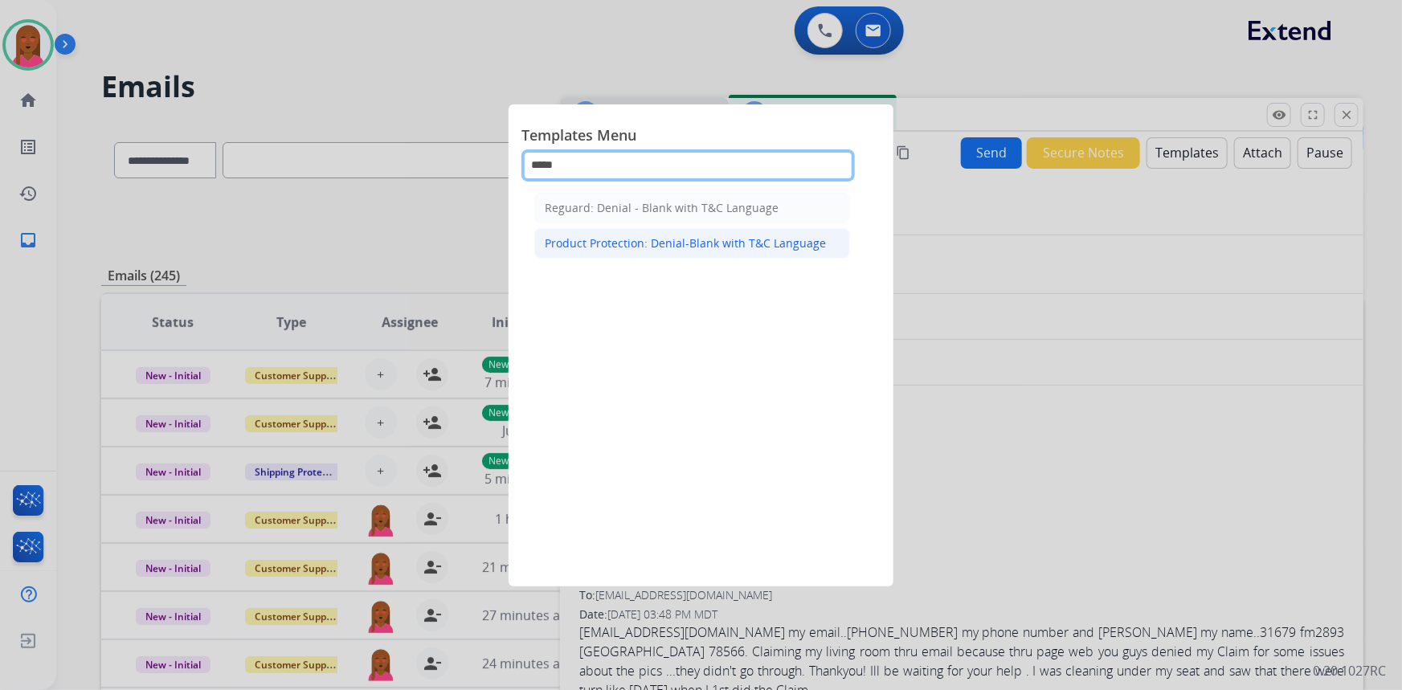
type input "*****"
click at [768, 240] on div "Product Protection: Denial-Blank with T&C Language" at bounding box center [685, 243] width 281 height 16
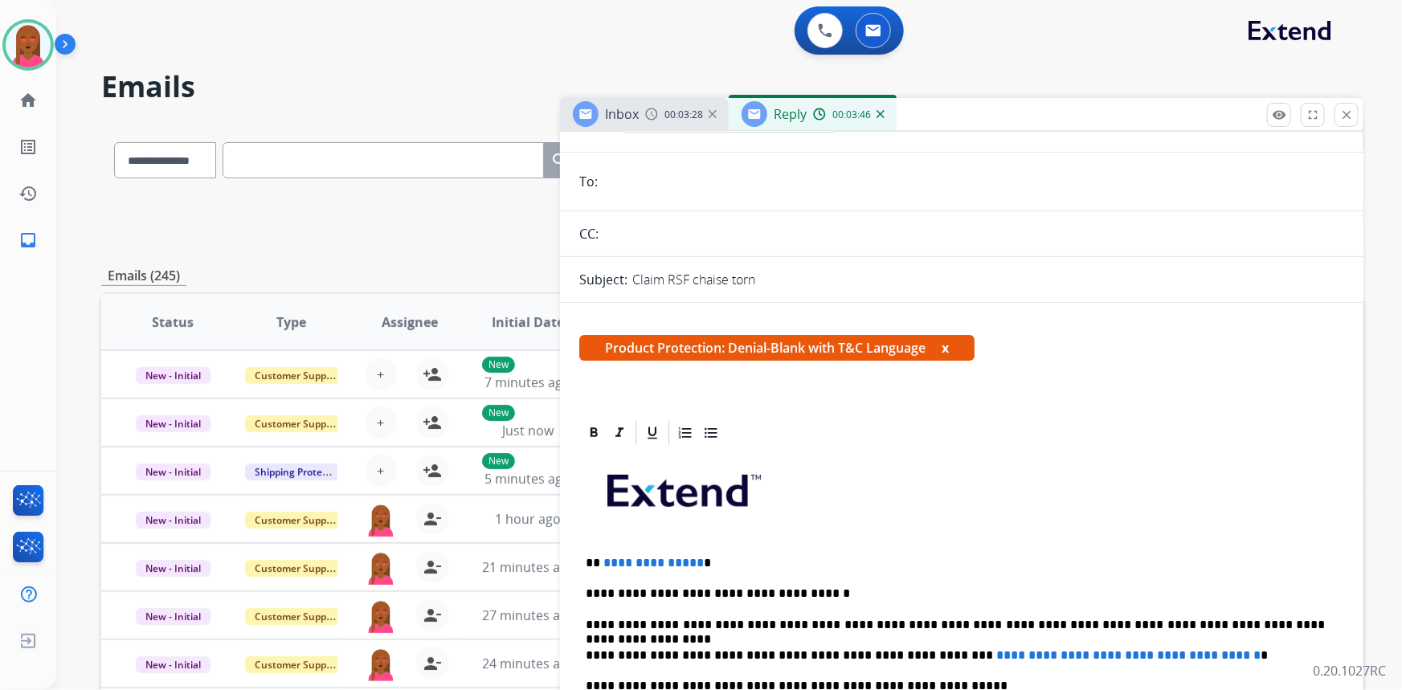
scroll to position [219, 0]
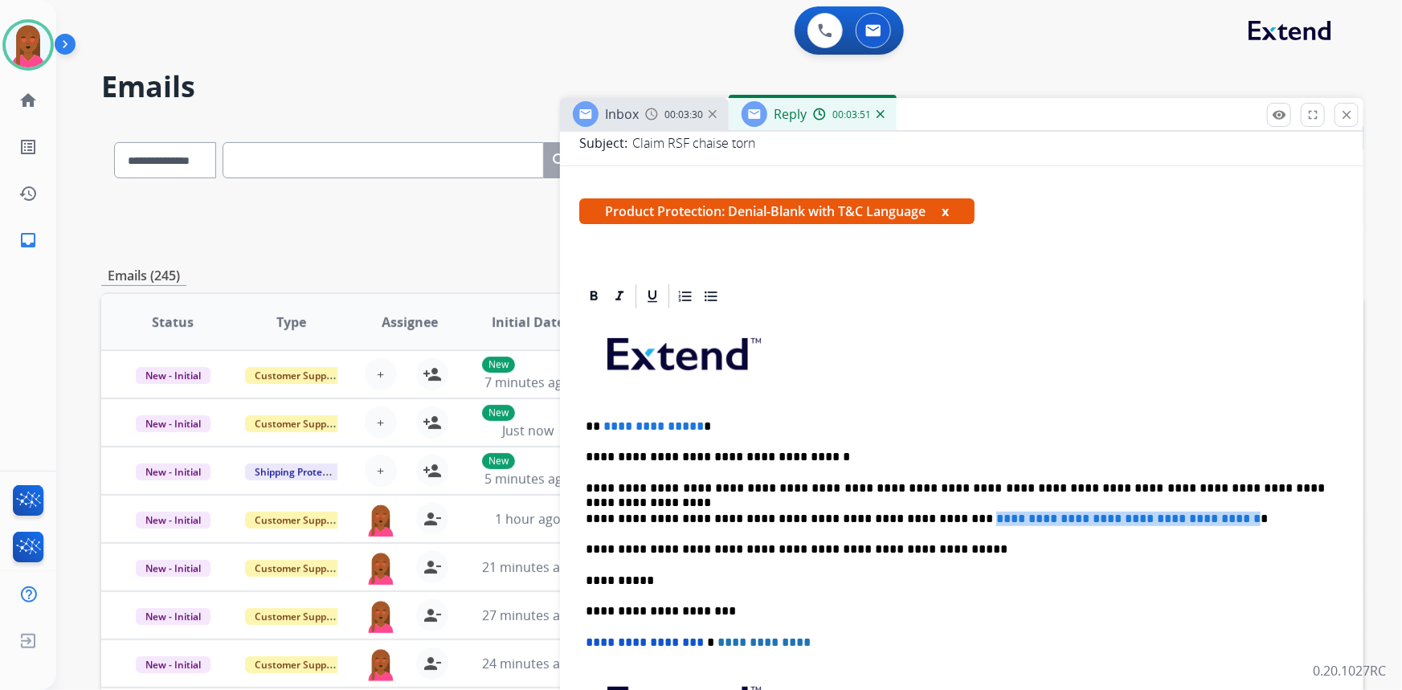
drag, startPoint x: 1229, startPoint y: 513, endPoint x: 916, endPoint y: 517, distance: 313.3
click at [996, 517] on span "**********" at bounding box center [1128, 519] width 264 height 12
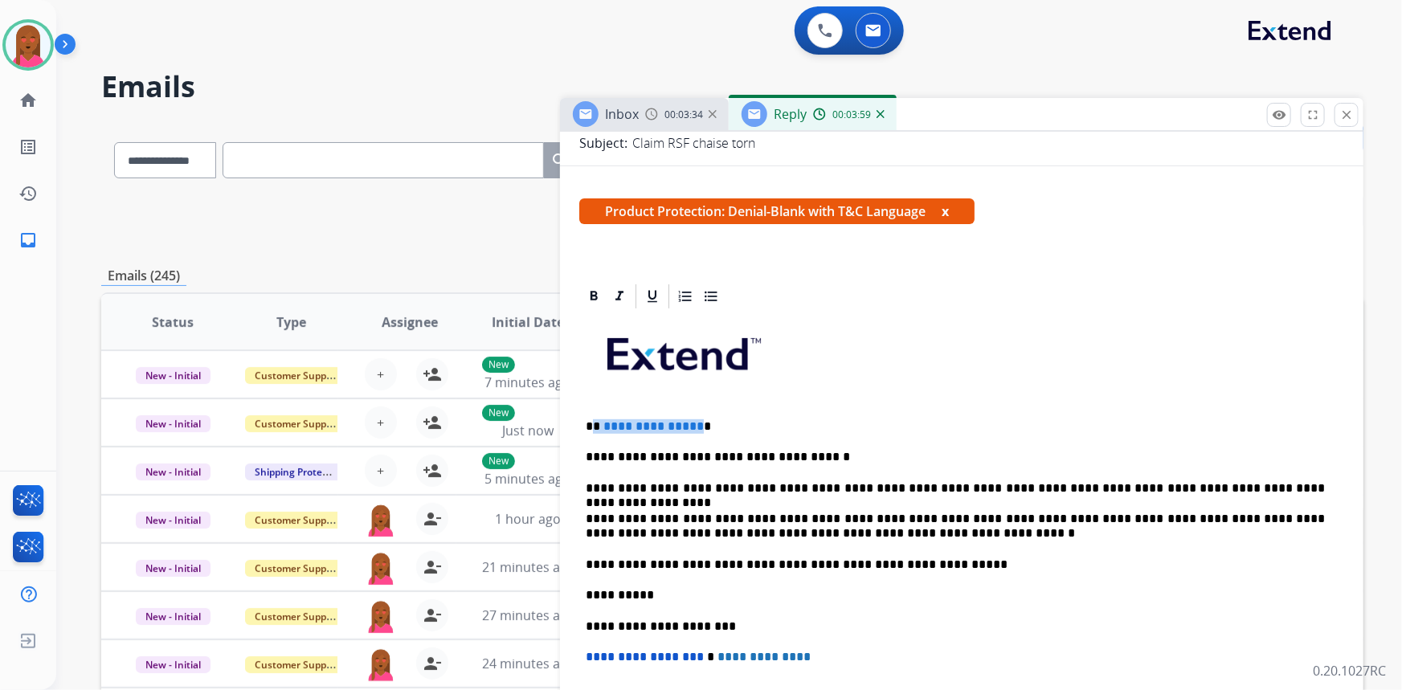
drag, startPoint x: 693, startPoint y: 420, endPoint x: 592, endPoint y: 426, distance: 101.4
click at [592, 426] on p "**********" at bounding box center [956, 426] width 740 height 14
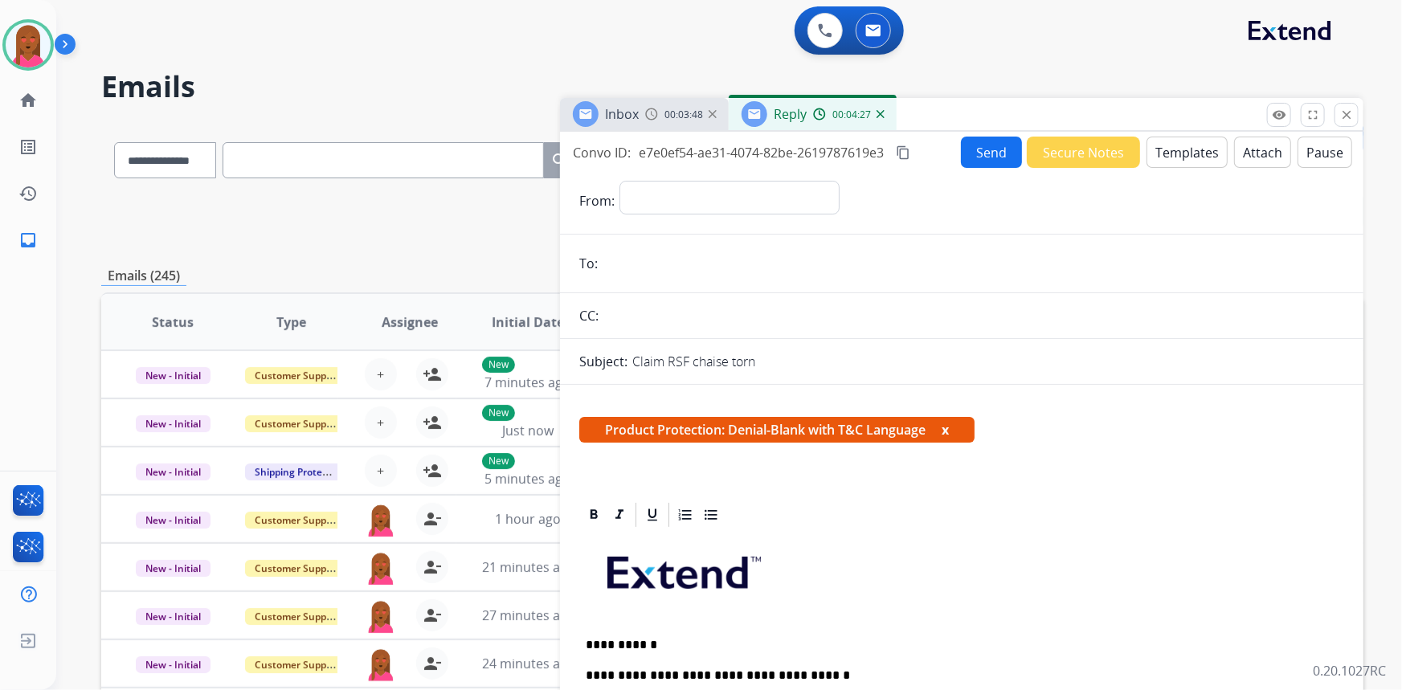
click at [1237, 153] on button "Attach" at bounding box center [1262, 152] width 57 height 31
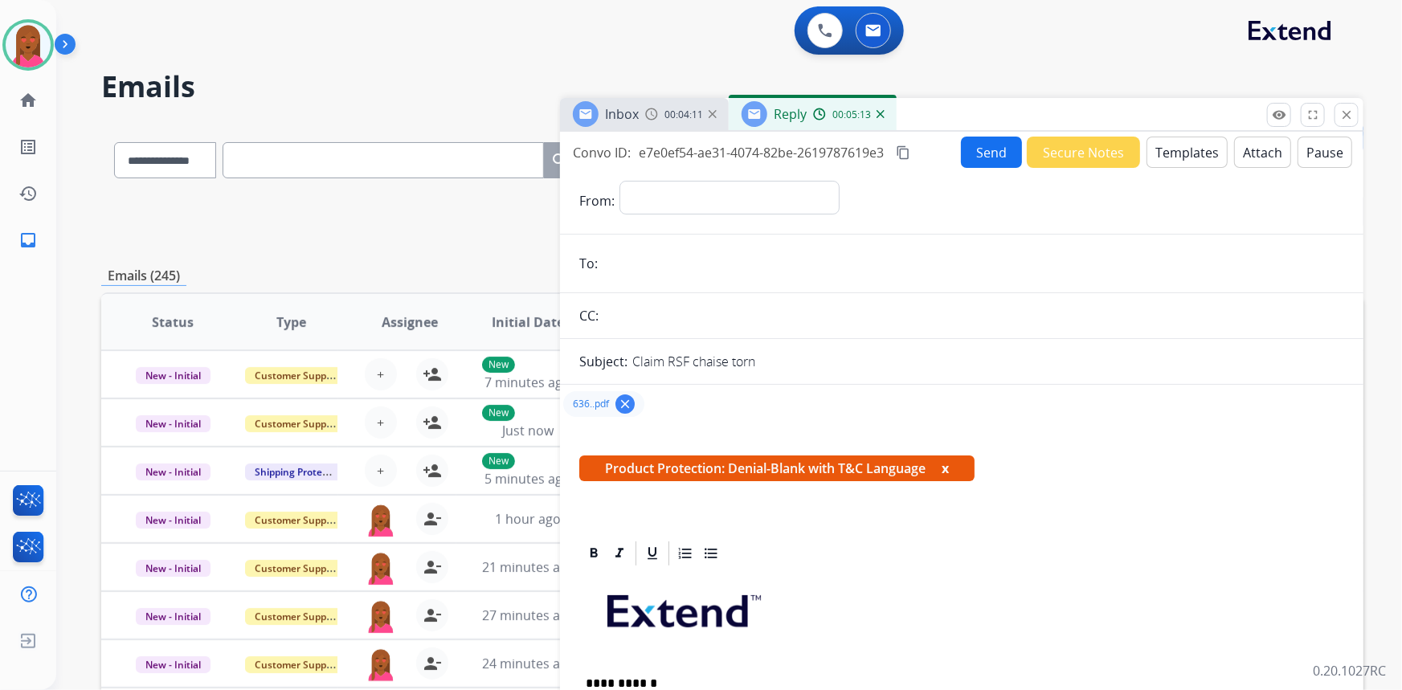
drag, startPoint x: 1333, startPoint y: 577, endPoint x: 1252, endPoint y: 557, distance: 82.8
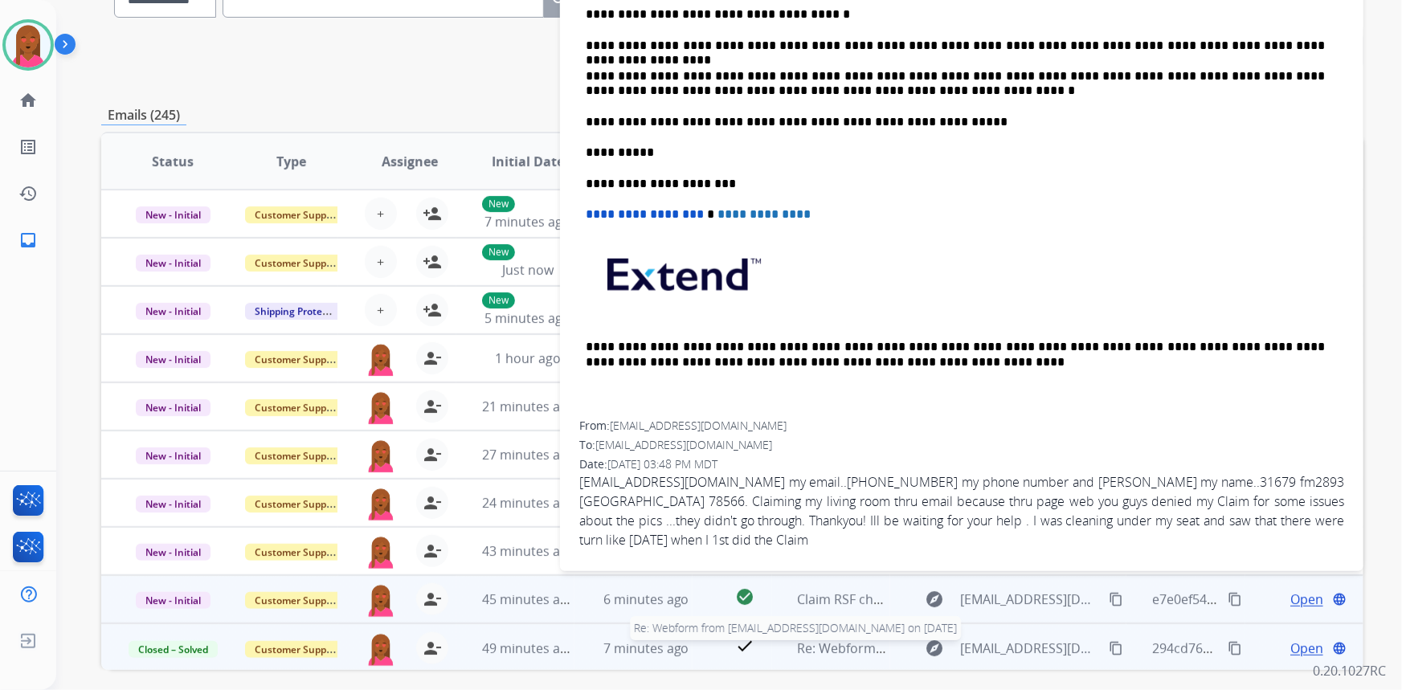
scroll to position [224, 0]
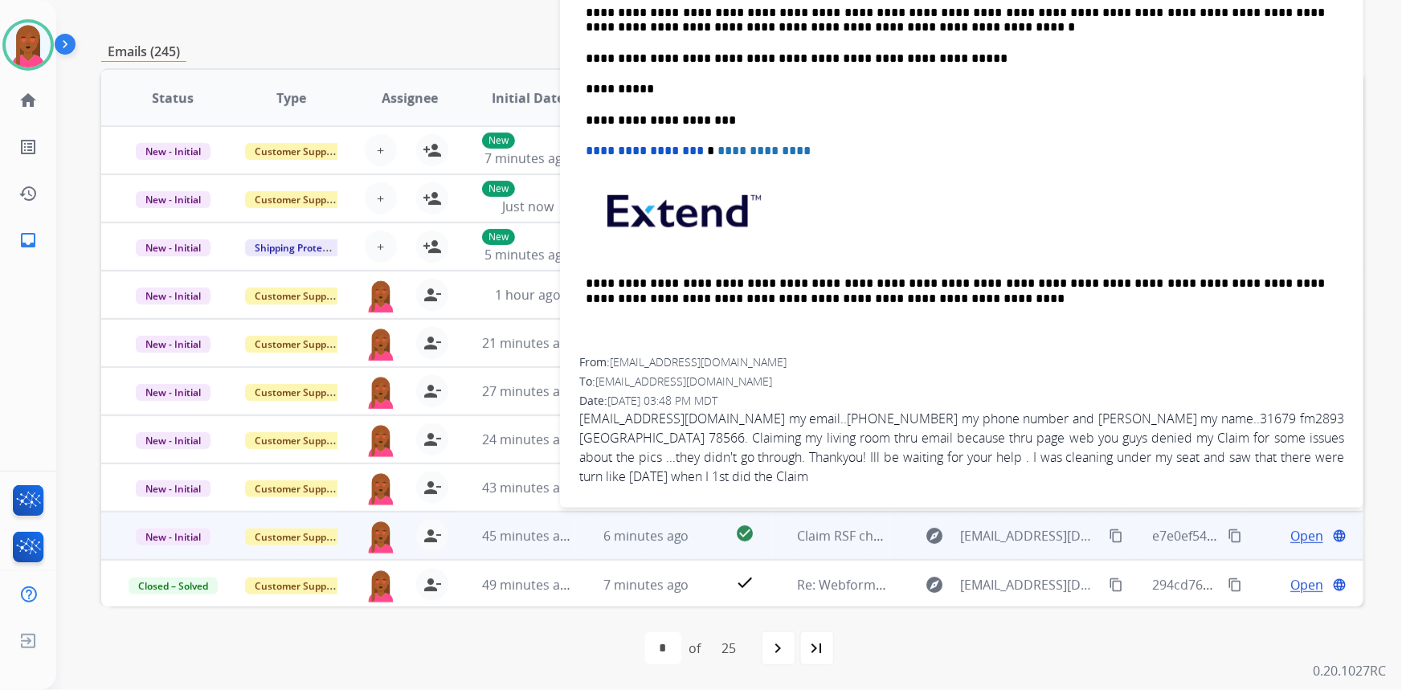
click at [799, 411] on div "[EMAIL_ADDRESS][DOMAIN_NAME] my email..[PHONE_NUMBER] my phone number and [PERS…" at bounding box center [961, 447] width 765 height 77
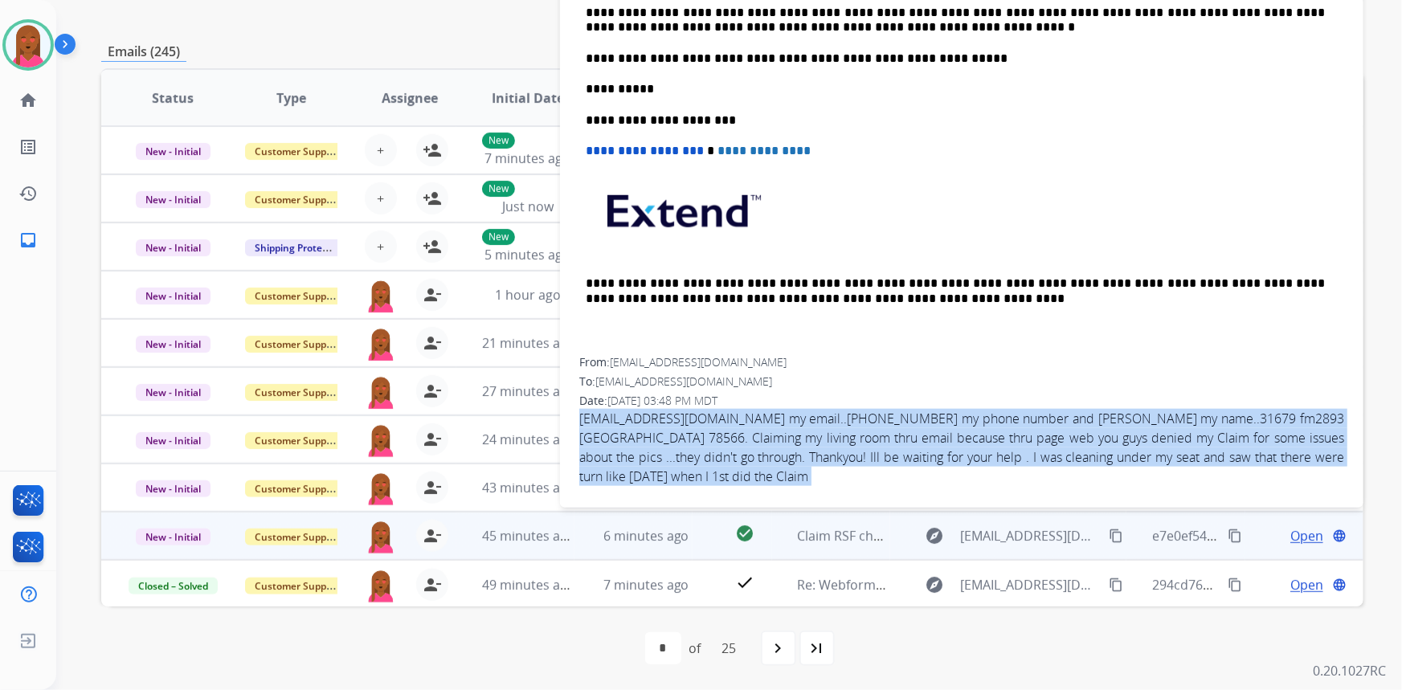
click at [799, 411] on div "[EMAIL_ADDRESS][DOMAIN_NAME] my email..[PHONE_NUMBER] my phone number and [PERS…" at bounding box center [961, 447] width 765 height 77
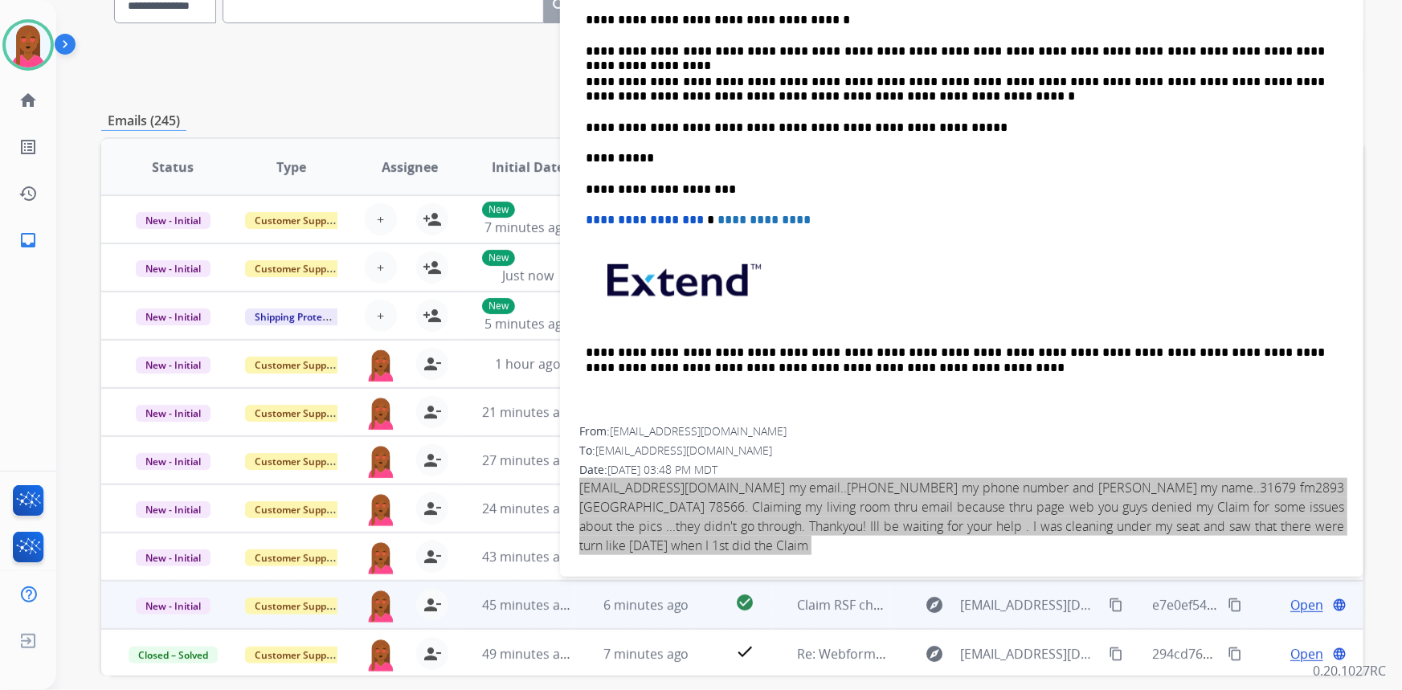
scroll to position [0, 0]
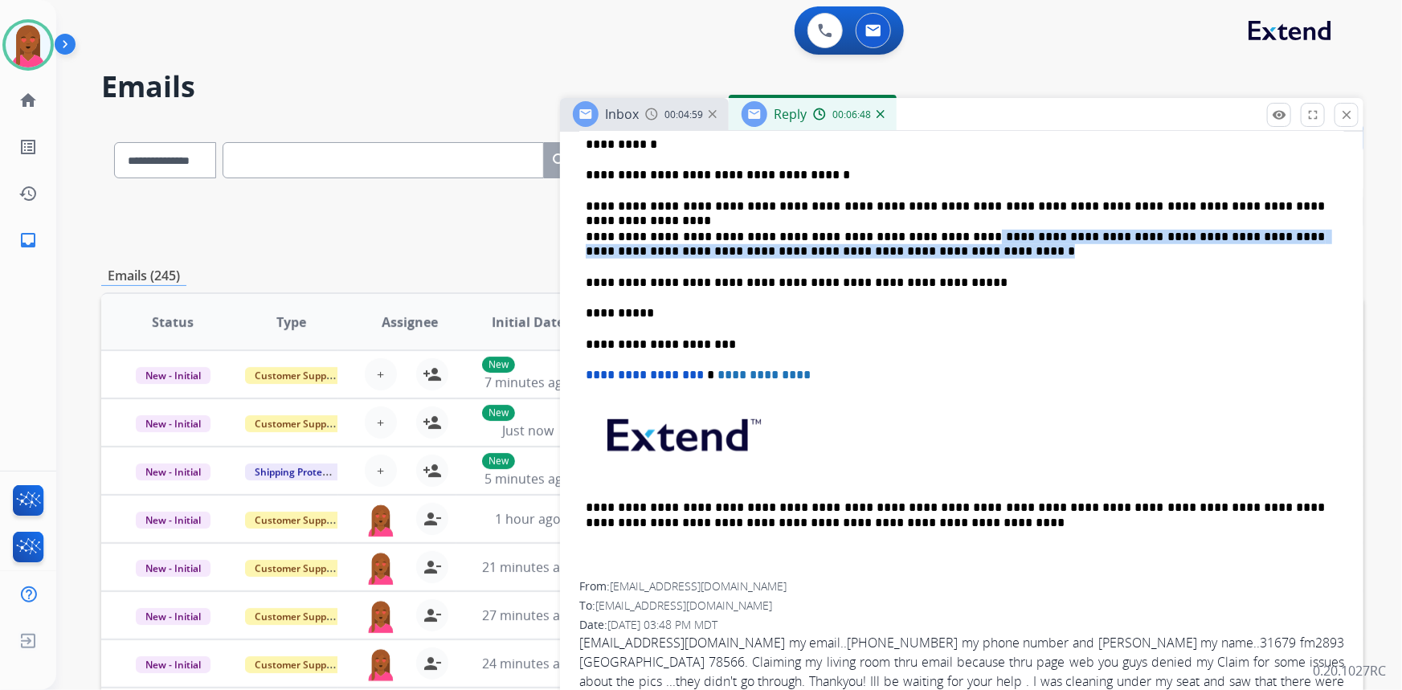
drag, startPoint x: 917, startPoint y: 233, endPoint x: 921, endPoint y: 249, distance: 16.6
click at [921, 249] on p "**********" at bounding box center [956, 245] width 740 height 30
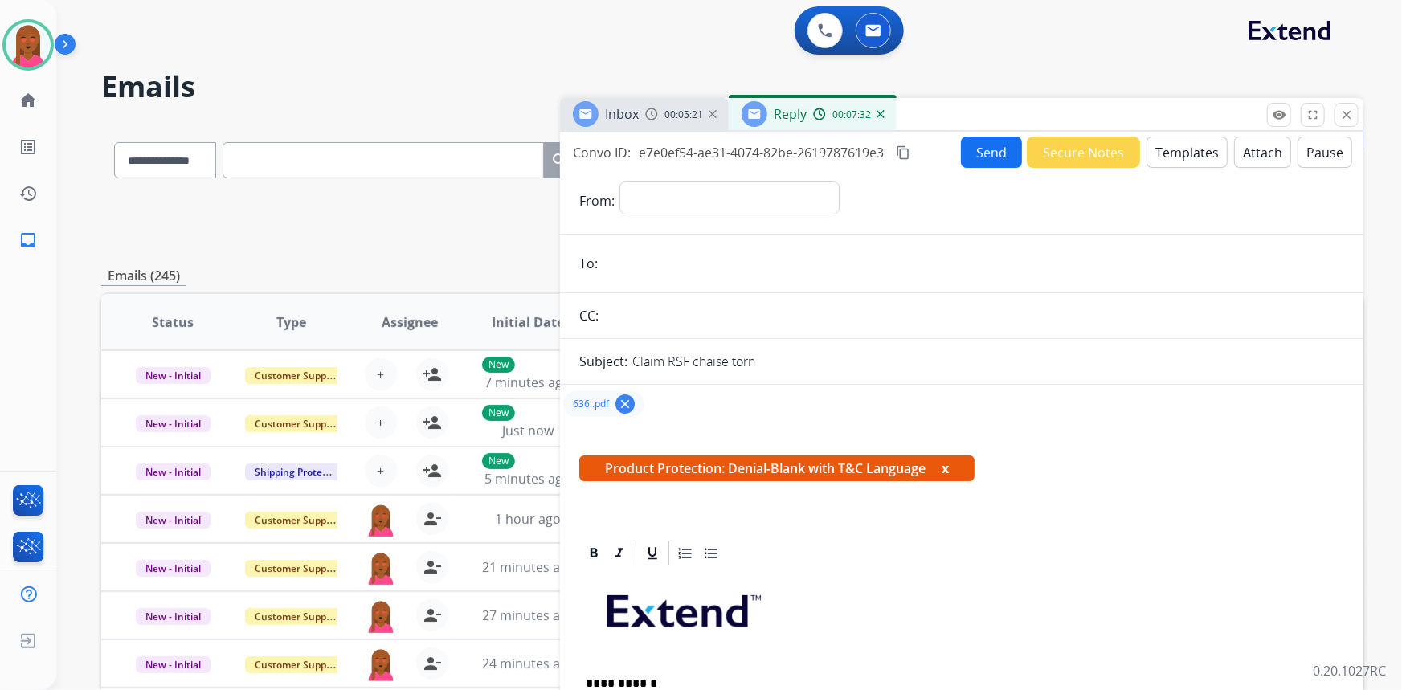
click at [906, 145] on mat-icon "content_copy" at bounding box center [903, 152] width 14 height 14
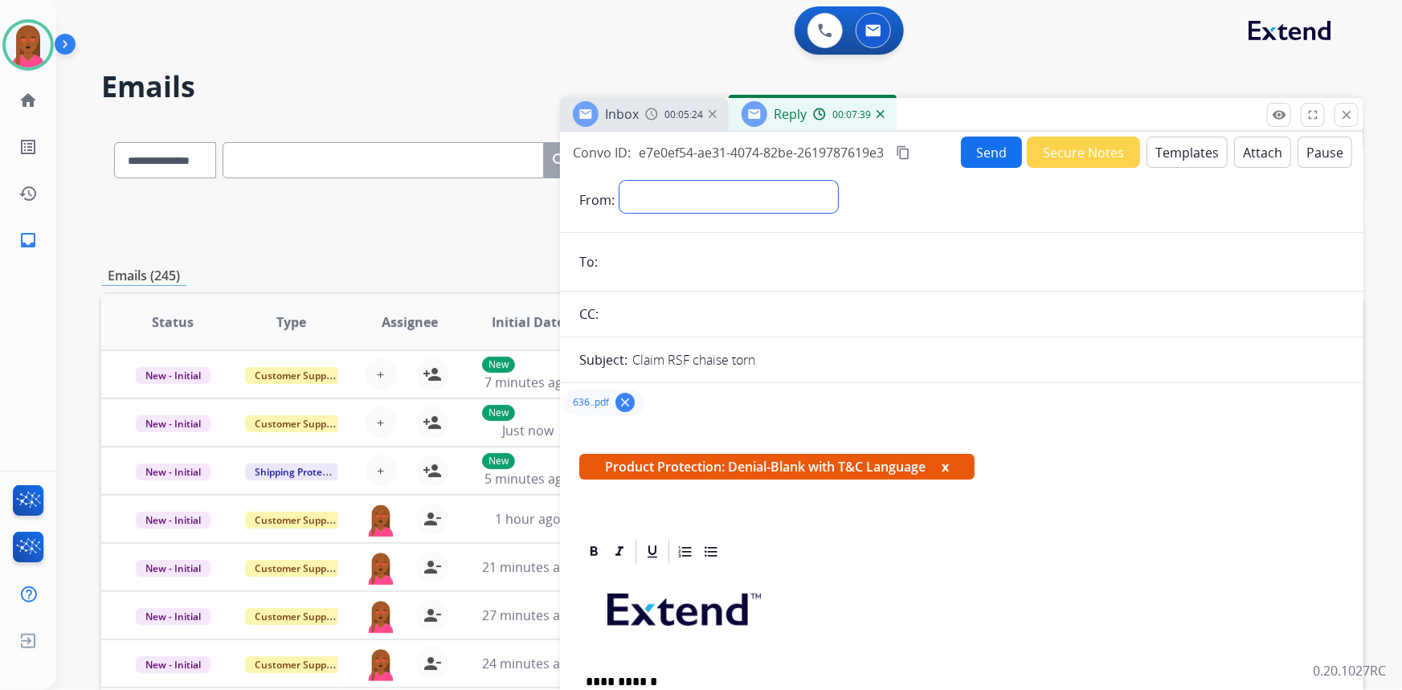
click at [812, 187] on select "**********" at bounding box center [728, 197] width 219 height 32
select select "**********"
click at [619, 181] on select "**********" at bounding box center [728, 197] width 219 height 32
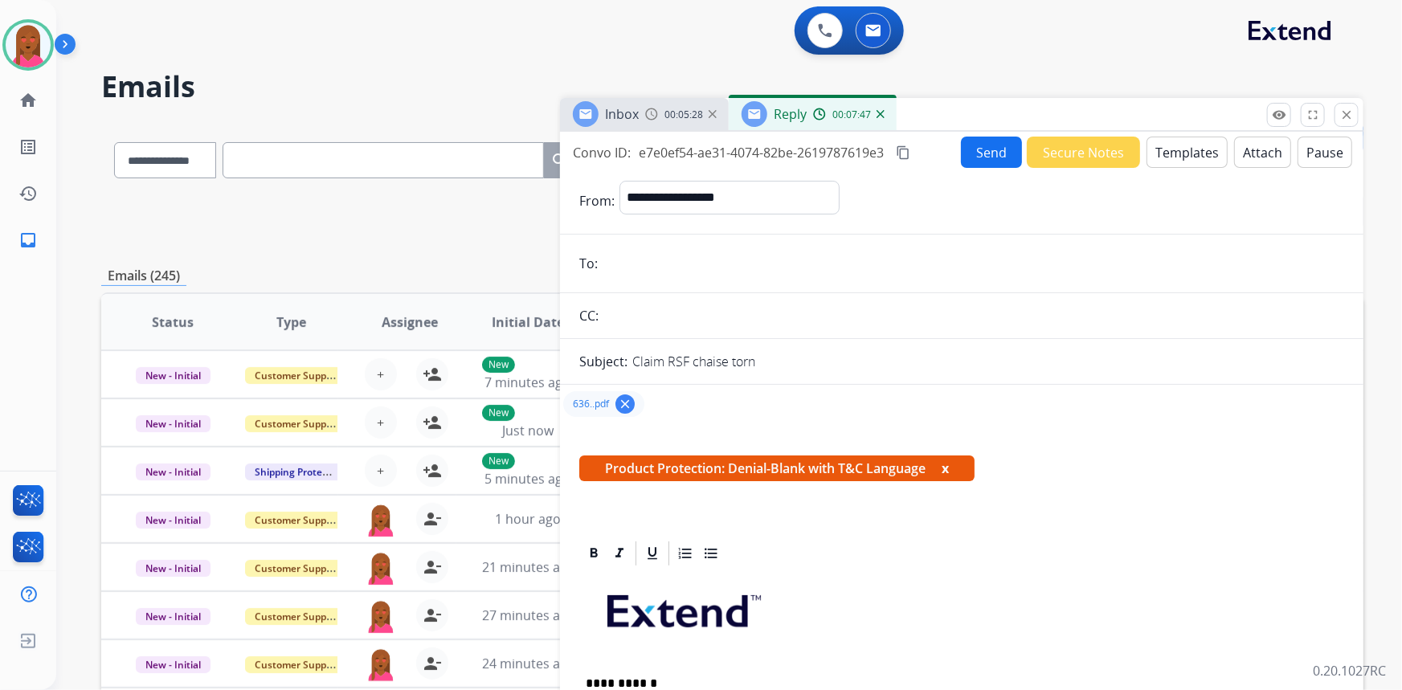
click at [766, 258] on input "email" at bounding box center [972, 263] width 741 height 32
paste input "**********"
type input "**********"
click at [972, 161] on button "Send" at bounding box center [991, 152] width 61 height 31
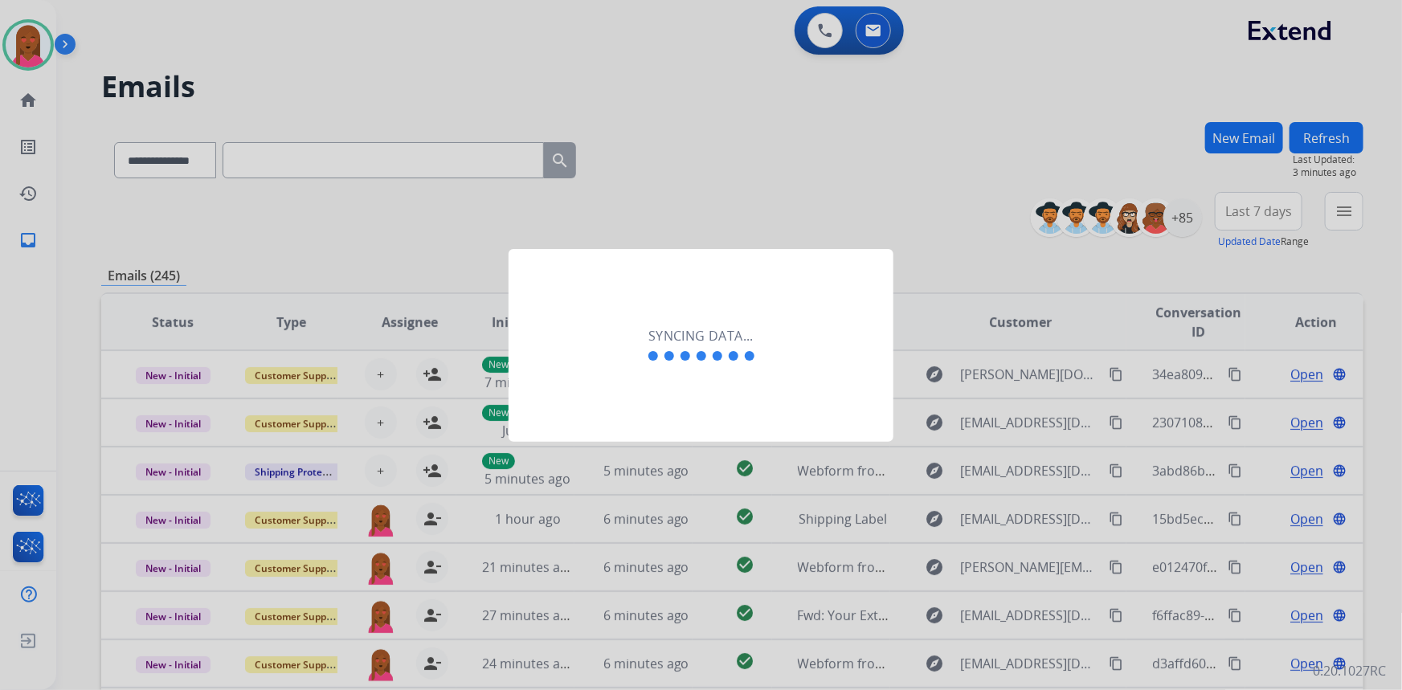
click at [698, 423] on div "Syncing data..." at bounding box center [701, 345] width 385 height 193
click at [637, 423] on div "Syncing data..." at bounding box center [701, 345] width 385 height 193
click at [627, 398] on div "Syncing data..." at bounding box center [701, 345] width 385 height 193
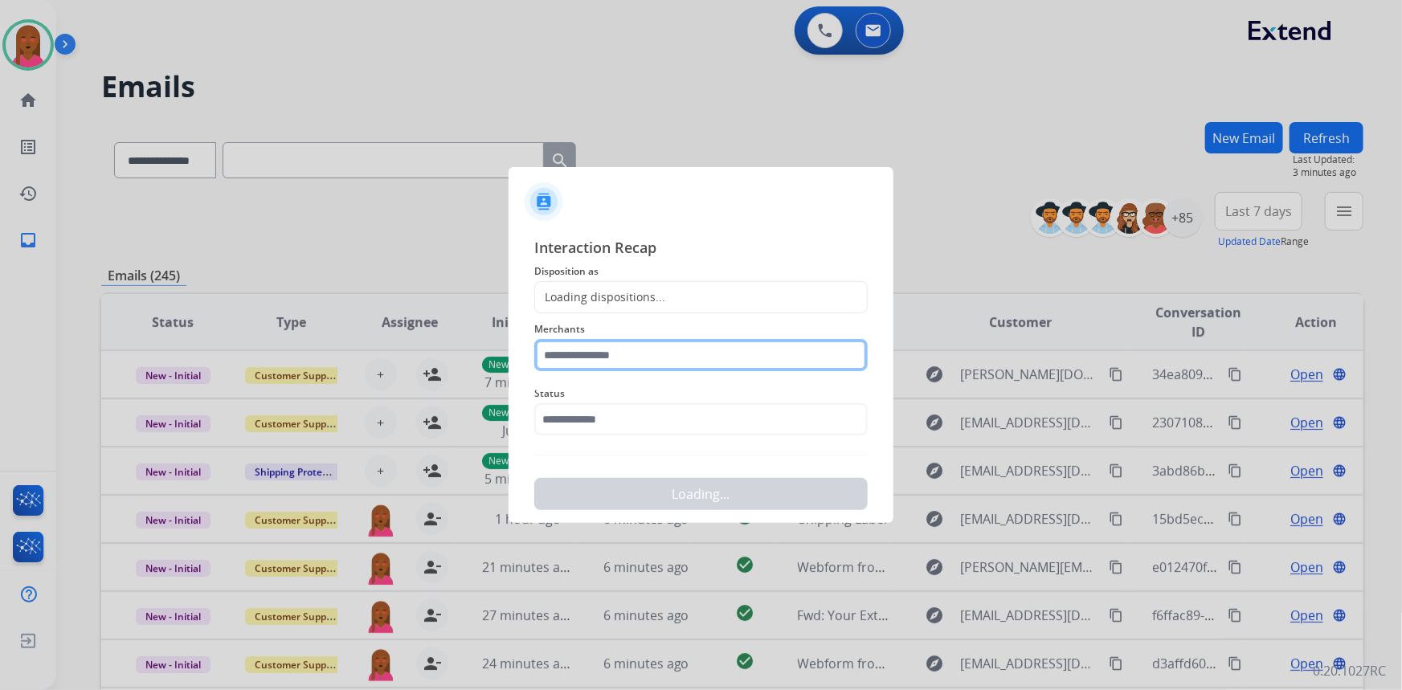
click at [623, 357] on input "text" at bounding box center [700, 355] width 333 height 32
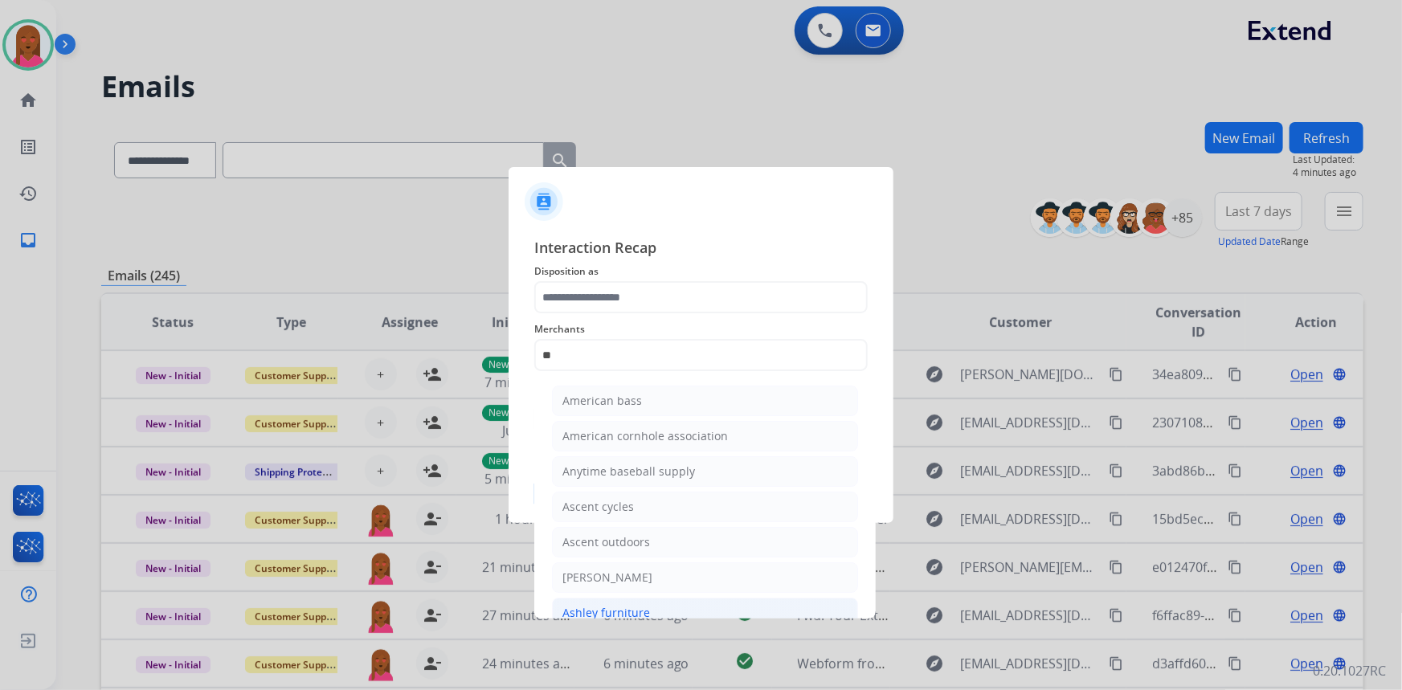
click at [623, 605] on div "Ashley furniture" at bounding box center [606, 613] width 88 height 16
type input "**********"
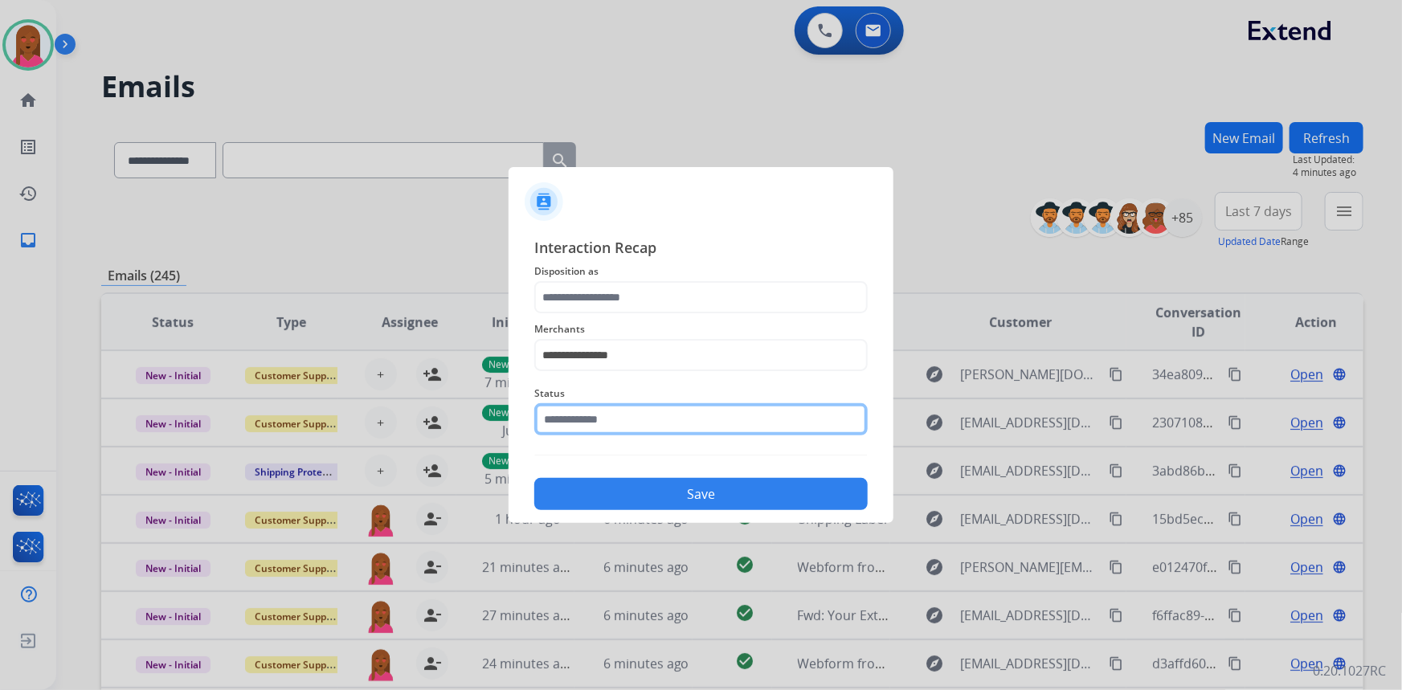
click at [615, 425] on input "text" at bounding box center [700, 419] width 333 height 32
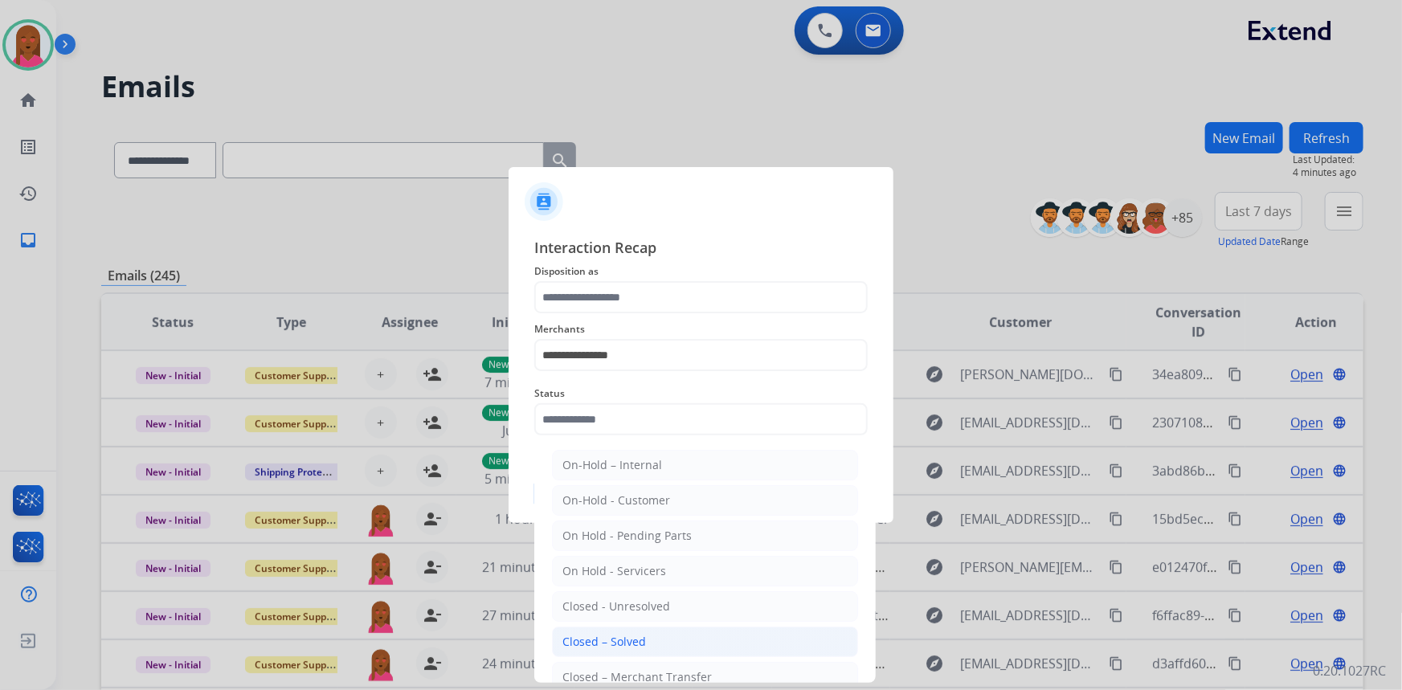
click at [646, 641] on li "Closed – Solved" at bounding box center [705, 642] width 306 height 31
type input "**********"
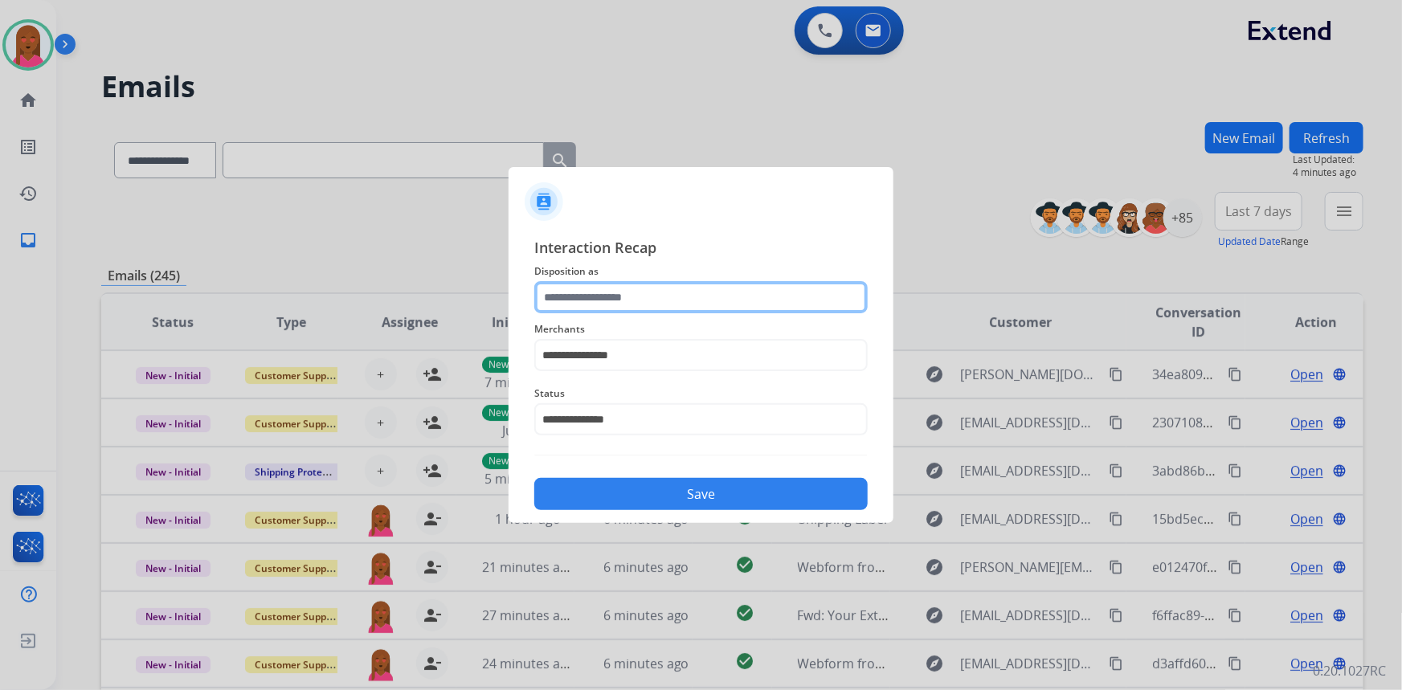
click at [659, 291] on input "text" at bounding box center [700, 297] width 333 height 32
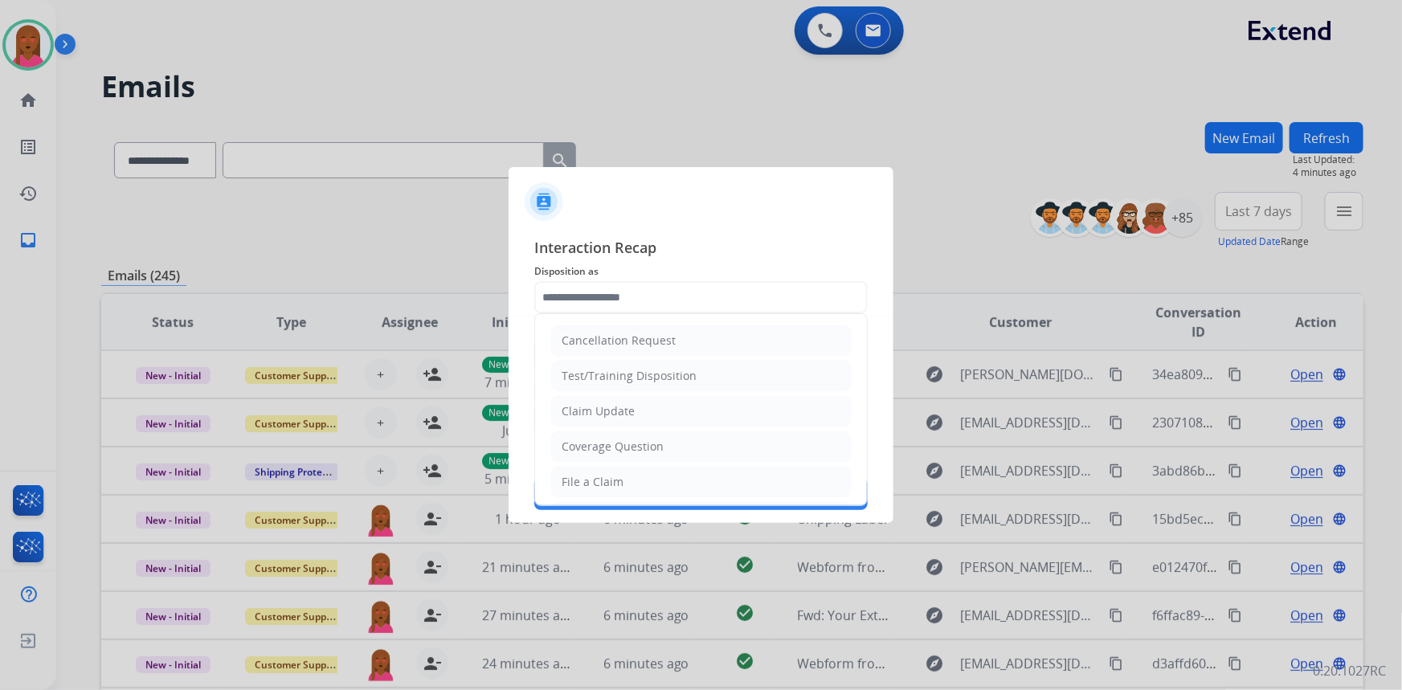
drag, startPoint x: 652, startPoint y: 408, endPoint x: 692, endPoint y: 482, distance: 84.5
click at [653, 408] on li "Claim Update" at bounding box center [701, 411] width 300 height 31
type input "**********"
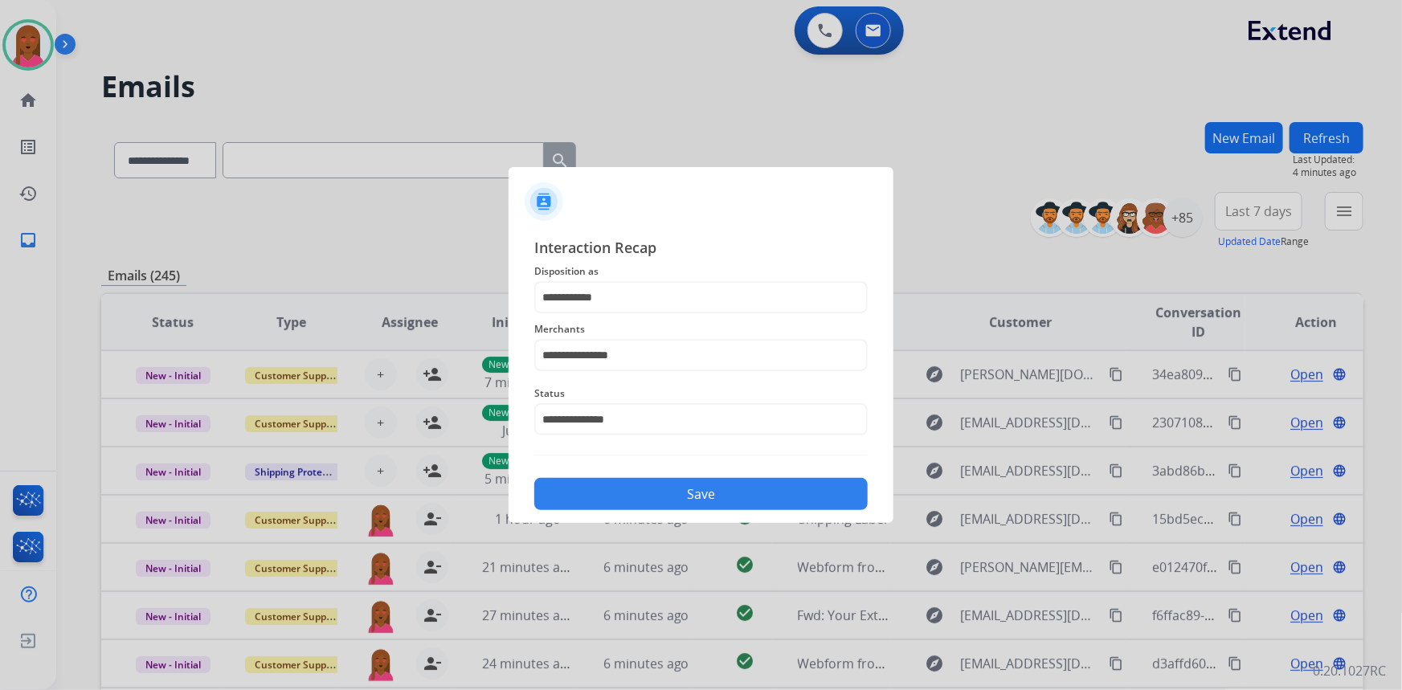
click at [693, 484] on button "Save" at bounding box center [700, 494] width 333 height 32
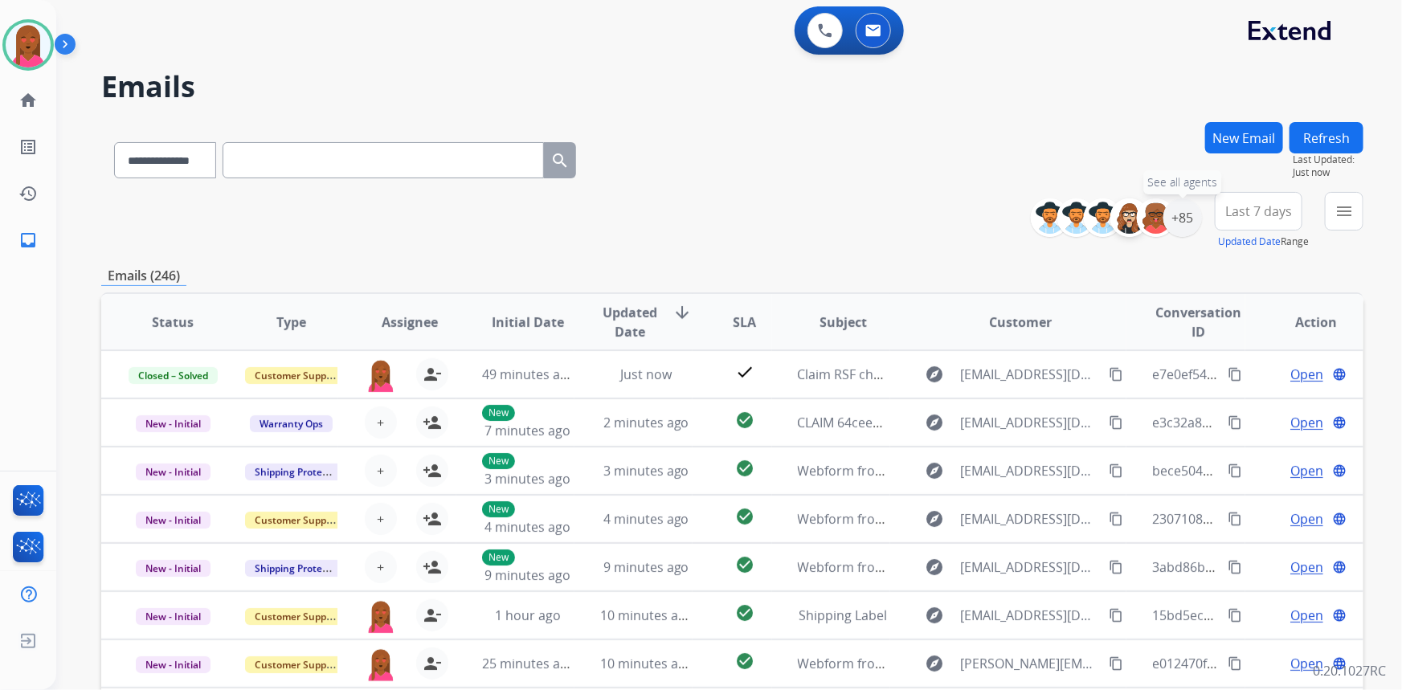
click at [1184, 219] on div "+85" at bounding box center [1182, 217] width 39 height 39
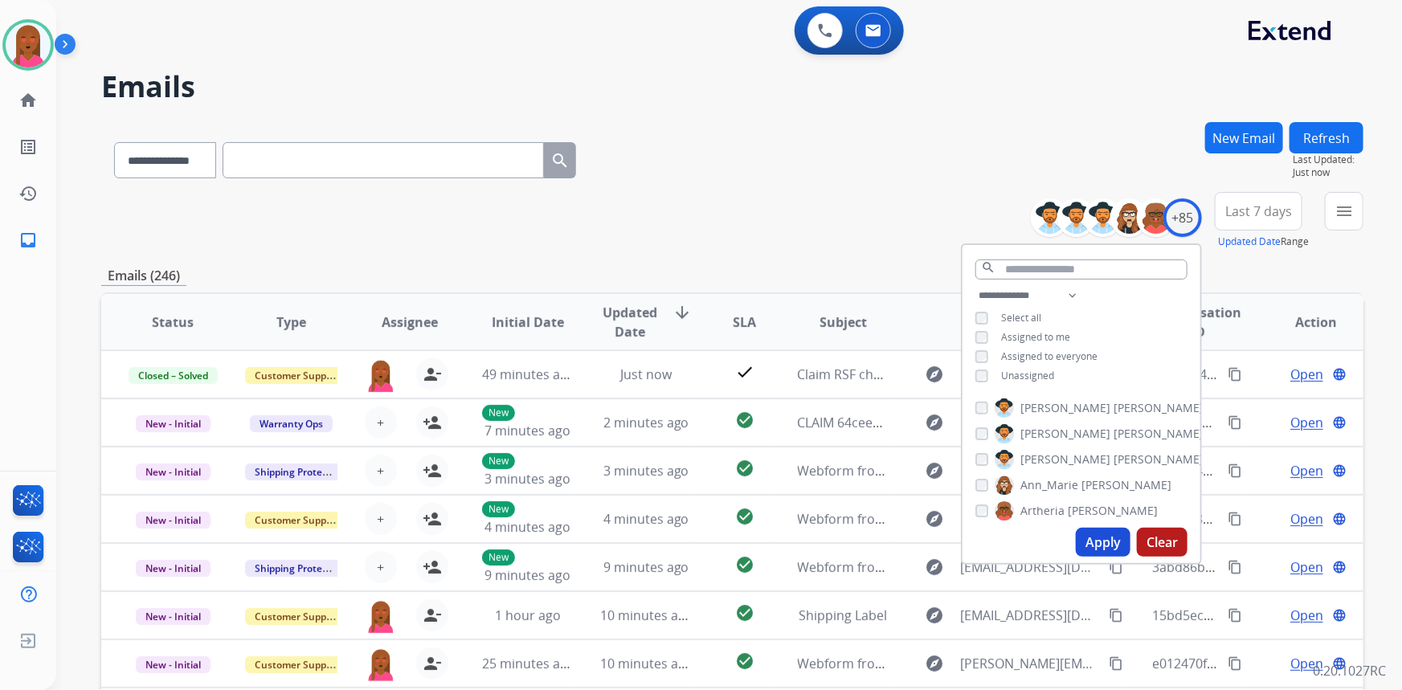
click at [1014, 373] on span "Unassigned" at bounding box center [1027, 376] width 53 height 14
click at [1113, 546] on button "Apply" at bounding box center [1103, 542] width 55 height 29
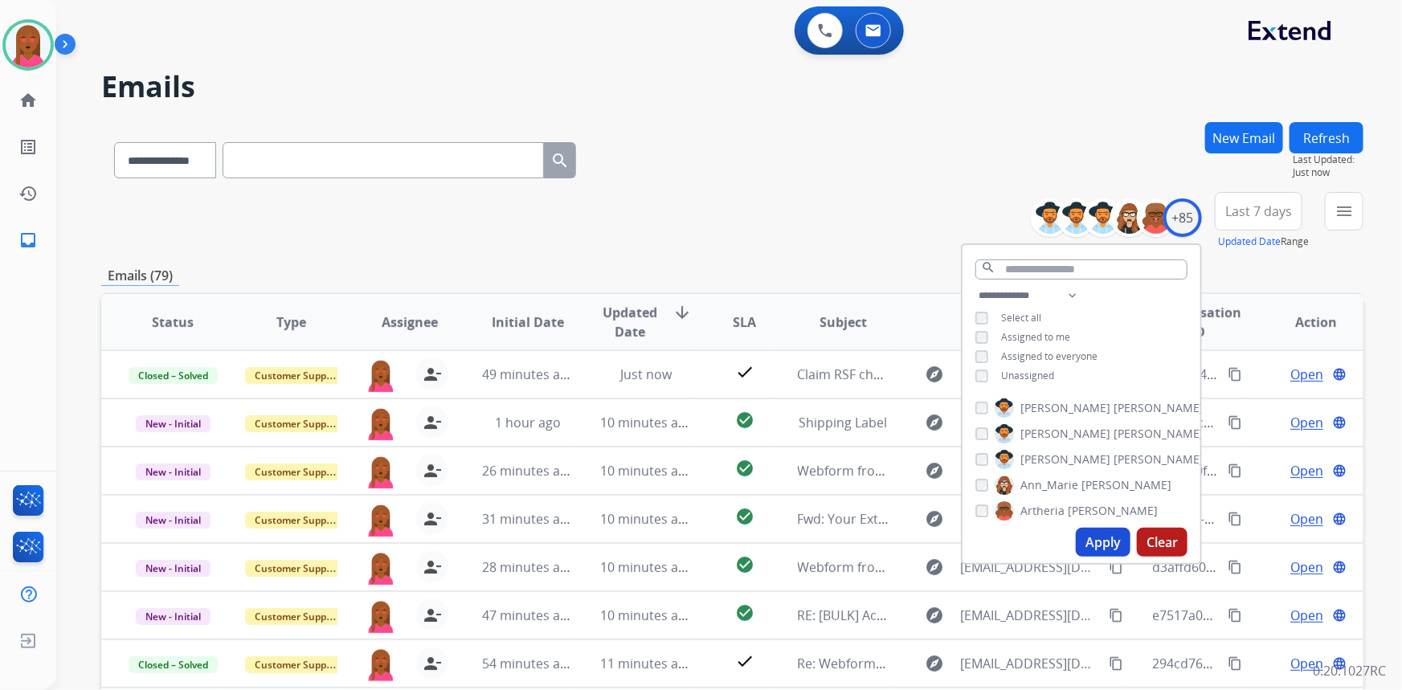
click at [1281, 210] on span "Last 7 days" at bounding box center [1258, 211] width 67 height 6
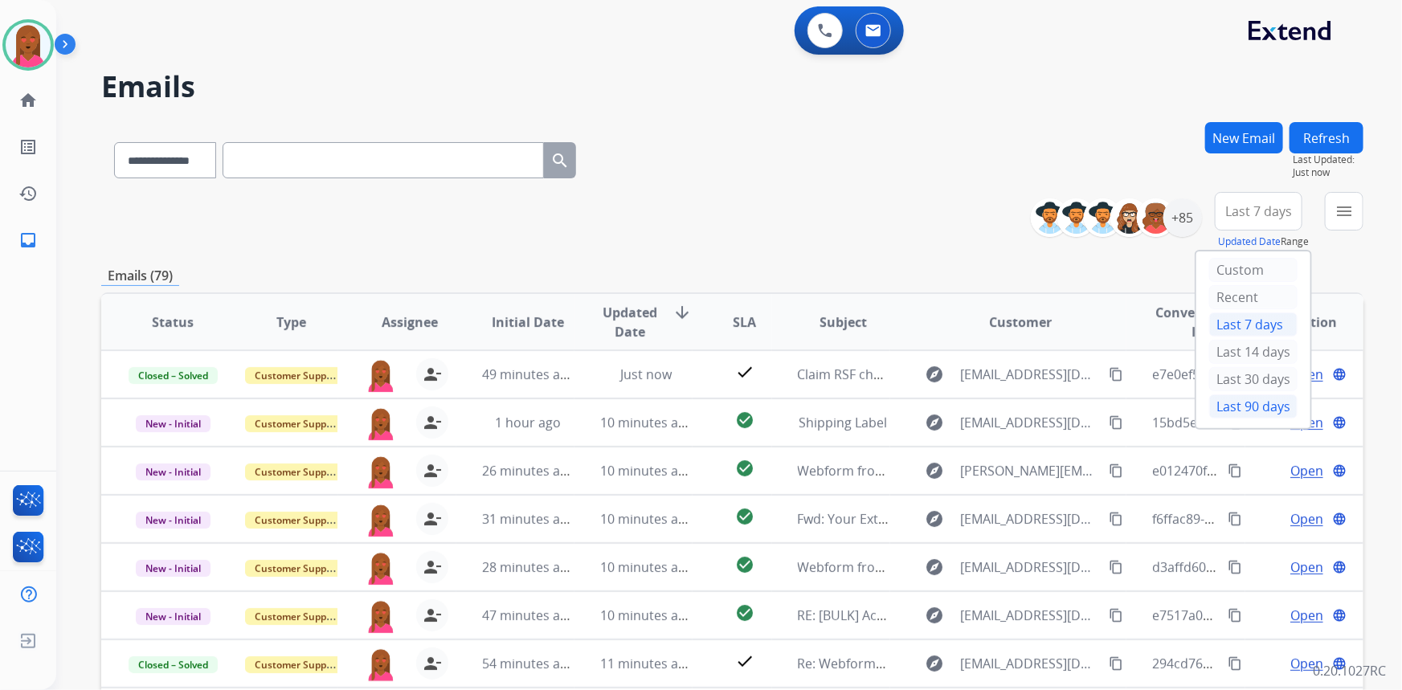
click at [1256, 401] on div "Last 90 days" at bounding box center [1253, 406] width 88 height 24
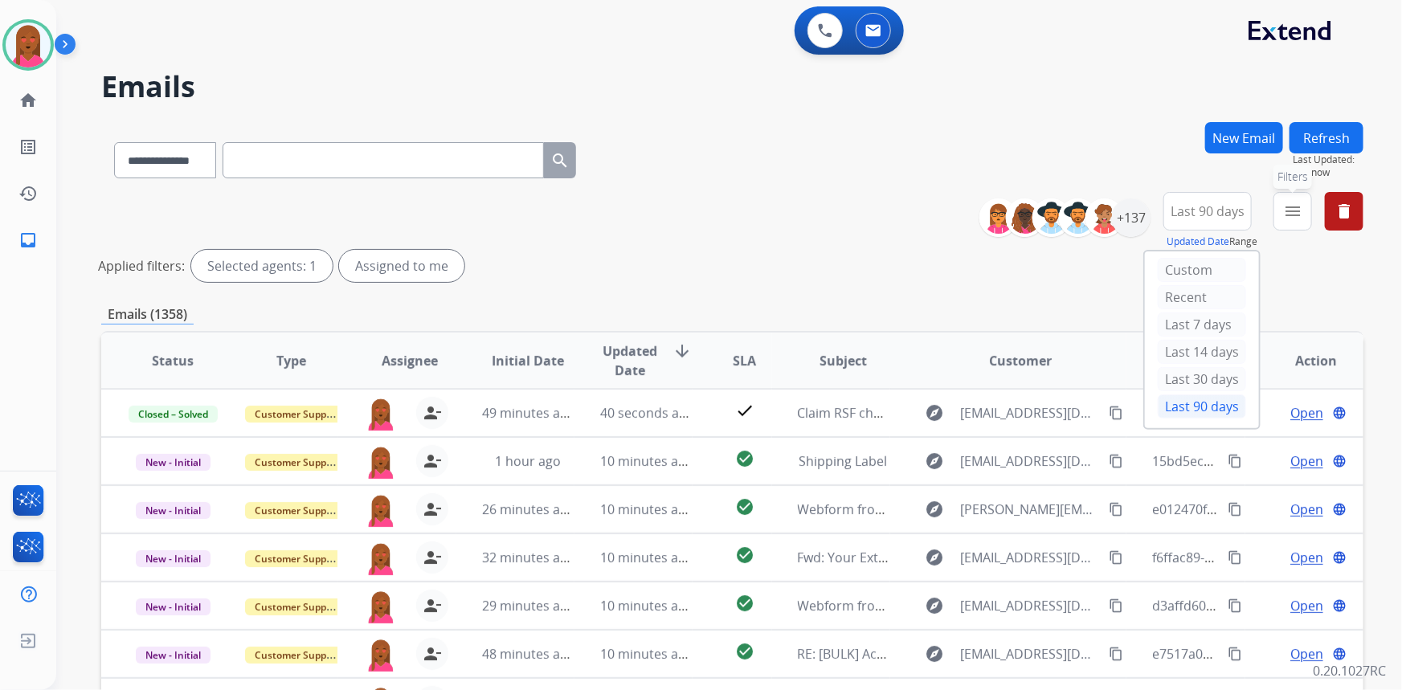
click at [1300, 210] on mat-icon "menu" at bounding box center [1292, 211] width 19 height 19
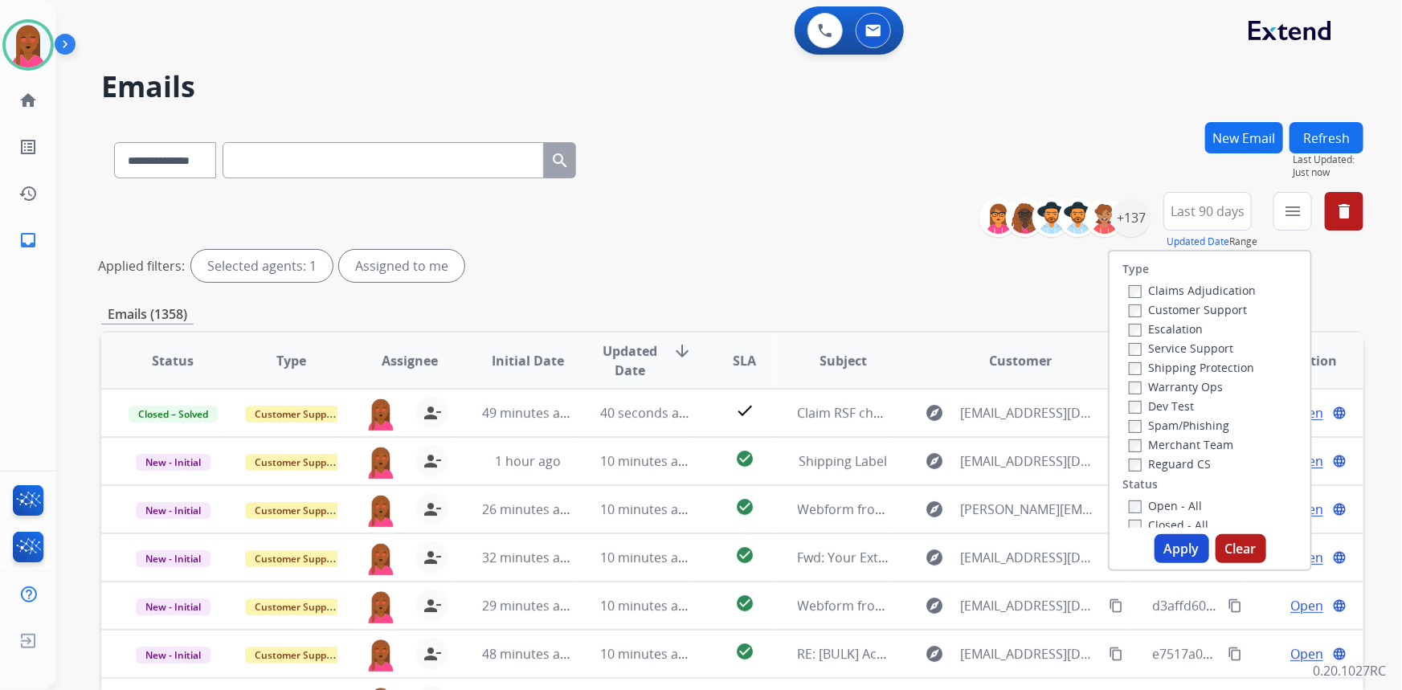
click at [1214, 307] on label "Customer Support" at bounding box center [1188, 309] width 118 height 15
click at [1210, 364] on label "Shipping Protection" at bounding box center [1191, 367] width 125 height 15
click at [1178, 462] on label "Reguard CS" at bounding box center [1170, 463] width 82 height 15
drag, startPoint x: 1170, startPoint y: 509, endPoint x: 1171, endPoint y: 565, distance: 55.5
click at [1171, 510] on label "Open - All" at bounding box center [1165, 505] width 73 height 15
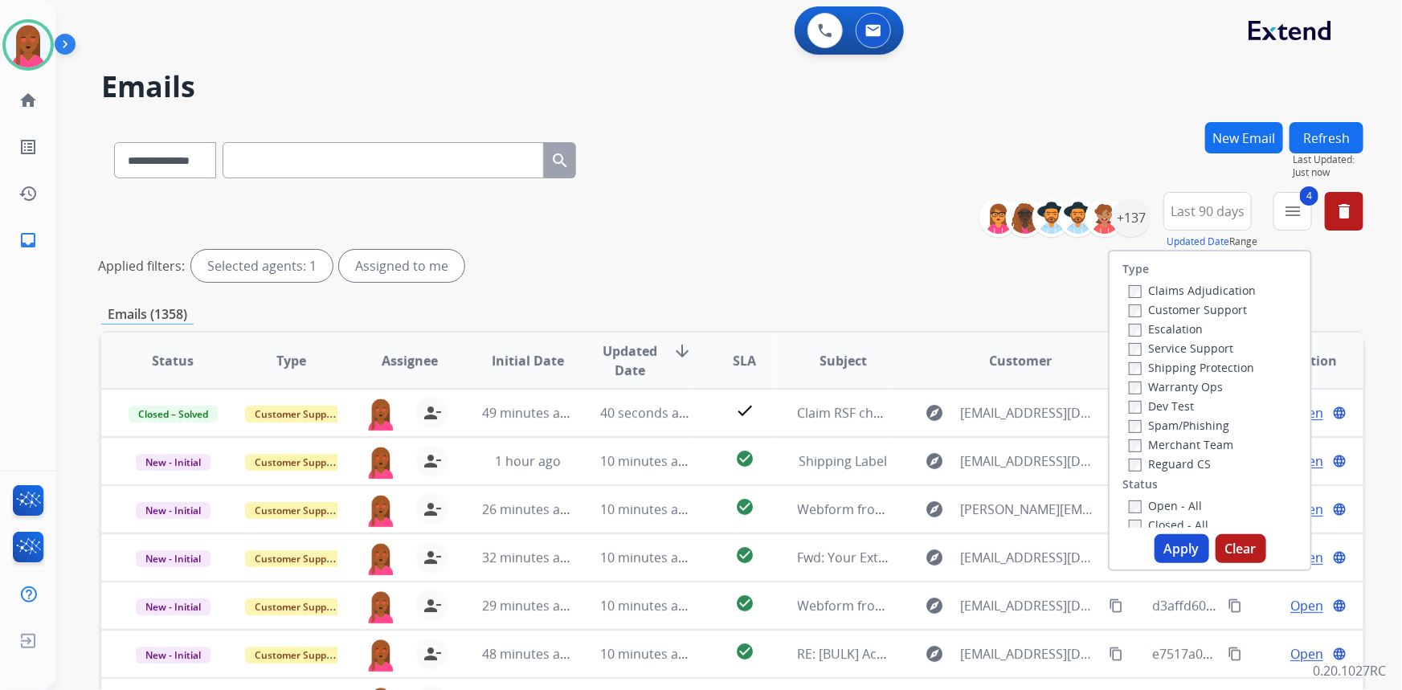
click at [1172, 558] on button "Apply" at bounding box center [1181, 548] width 55 height 29
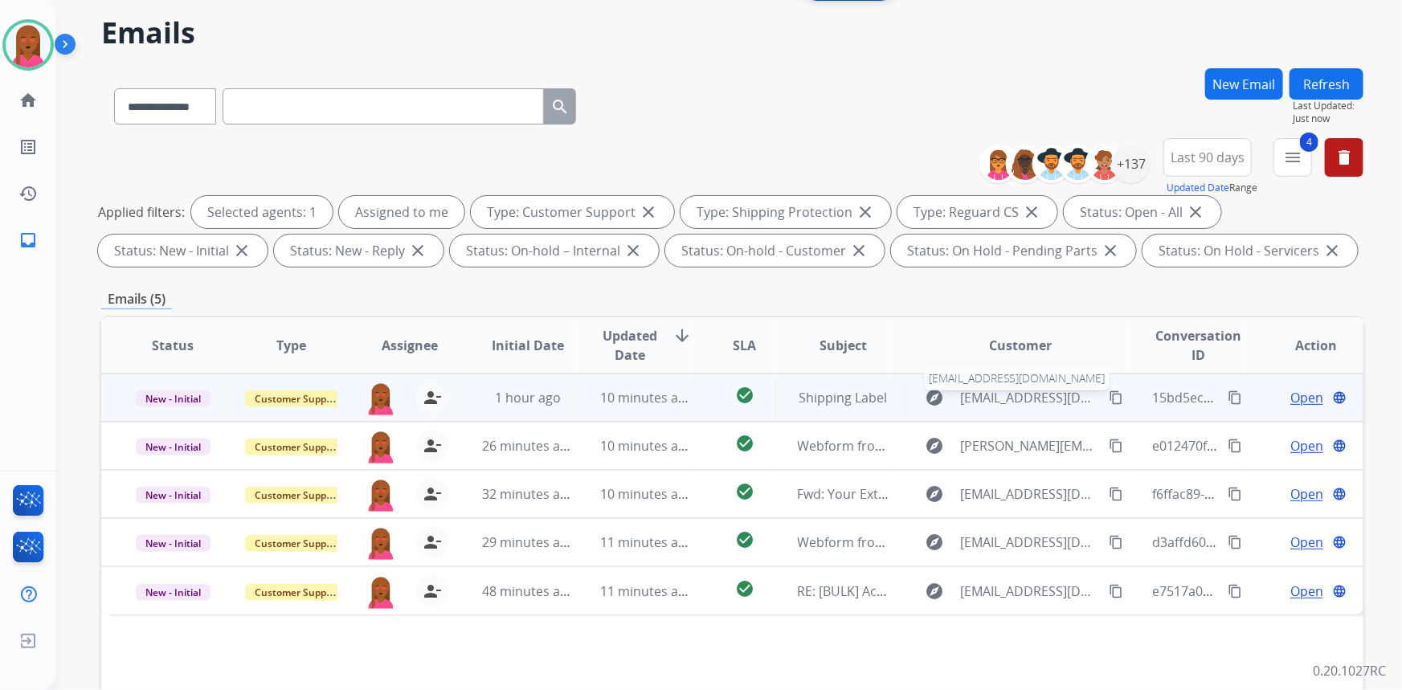
scroll to position [145, 0]
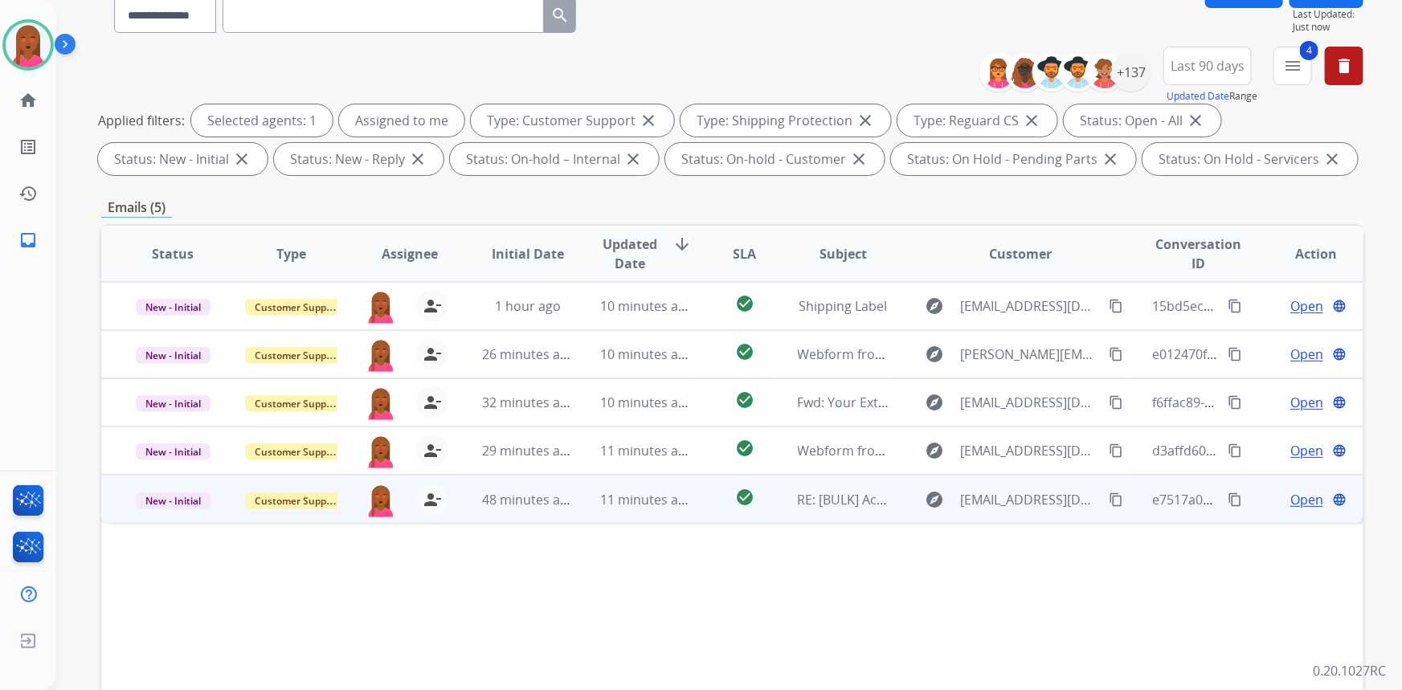
click at [1293, 496] on span "Open" at bounding box center [1306, 499] width 33 height 19
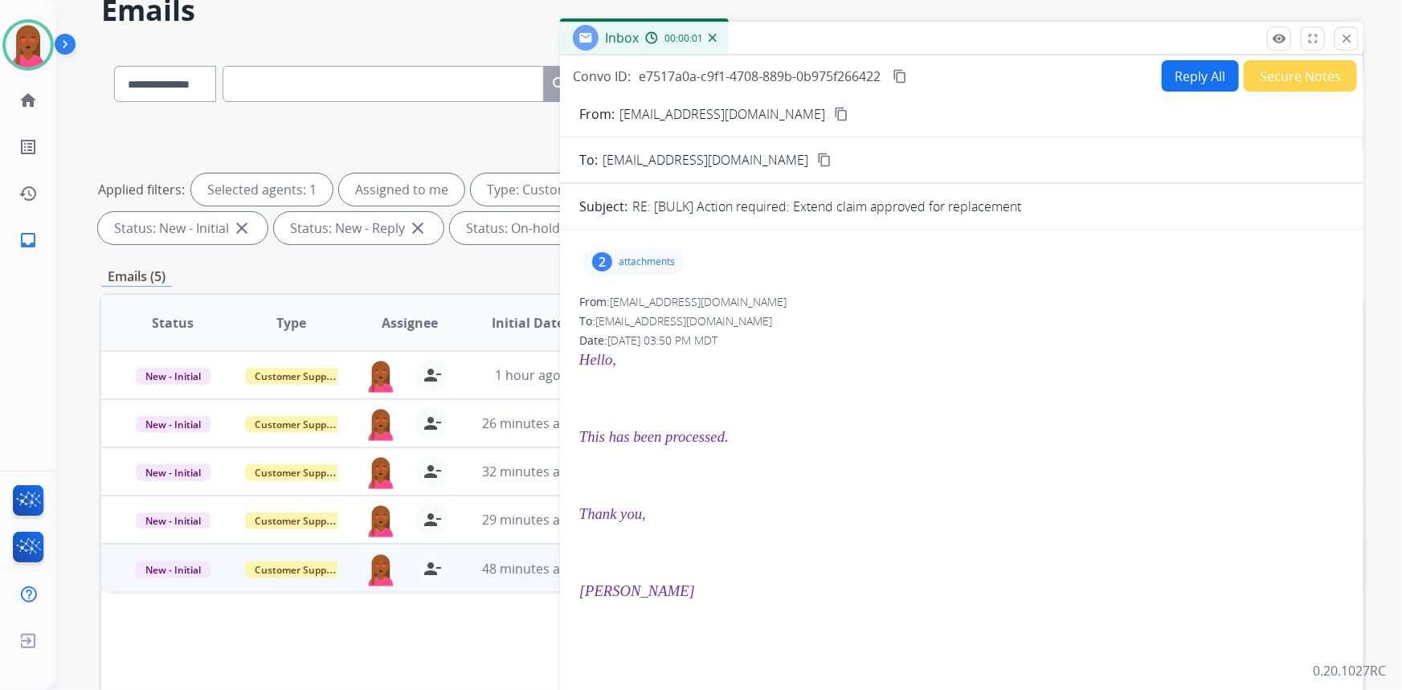
scroll to position [72, 0]
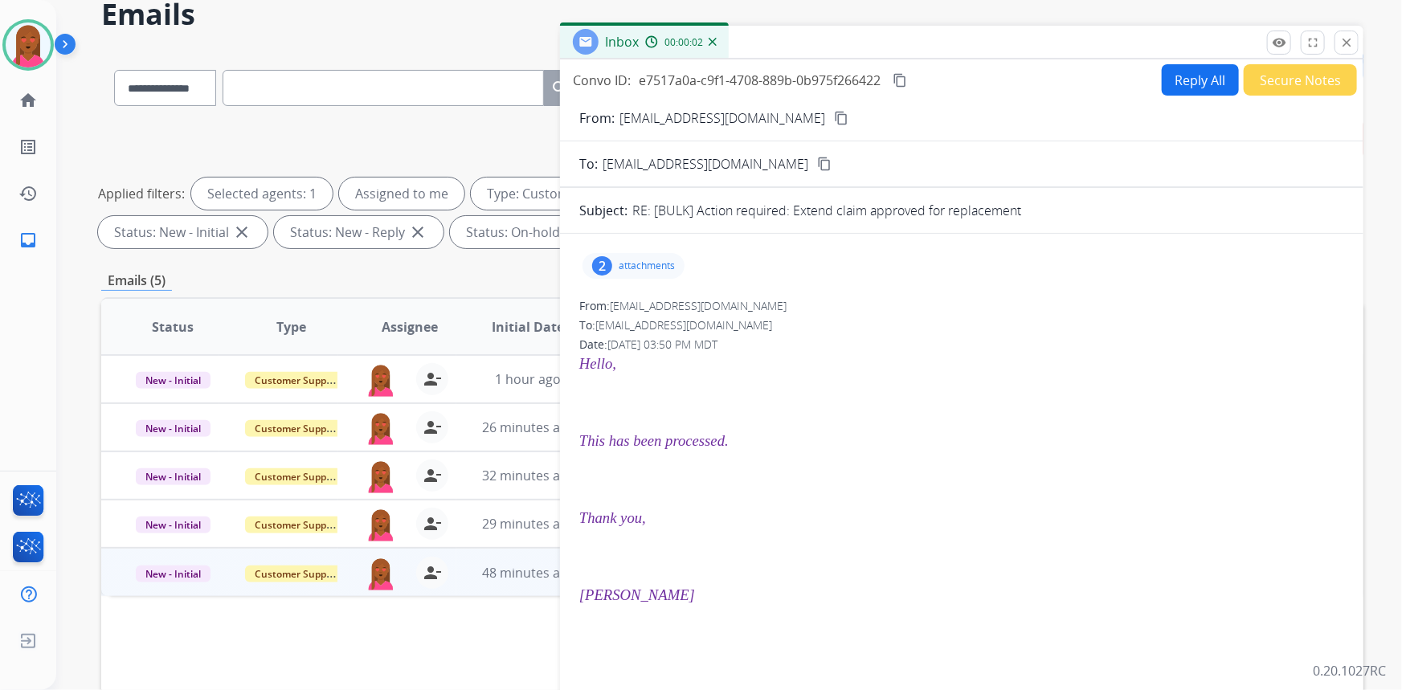
click at [1285, 73] on button "Secure Notes" at bounding box center [1300, 79] width 113 height 31
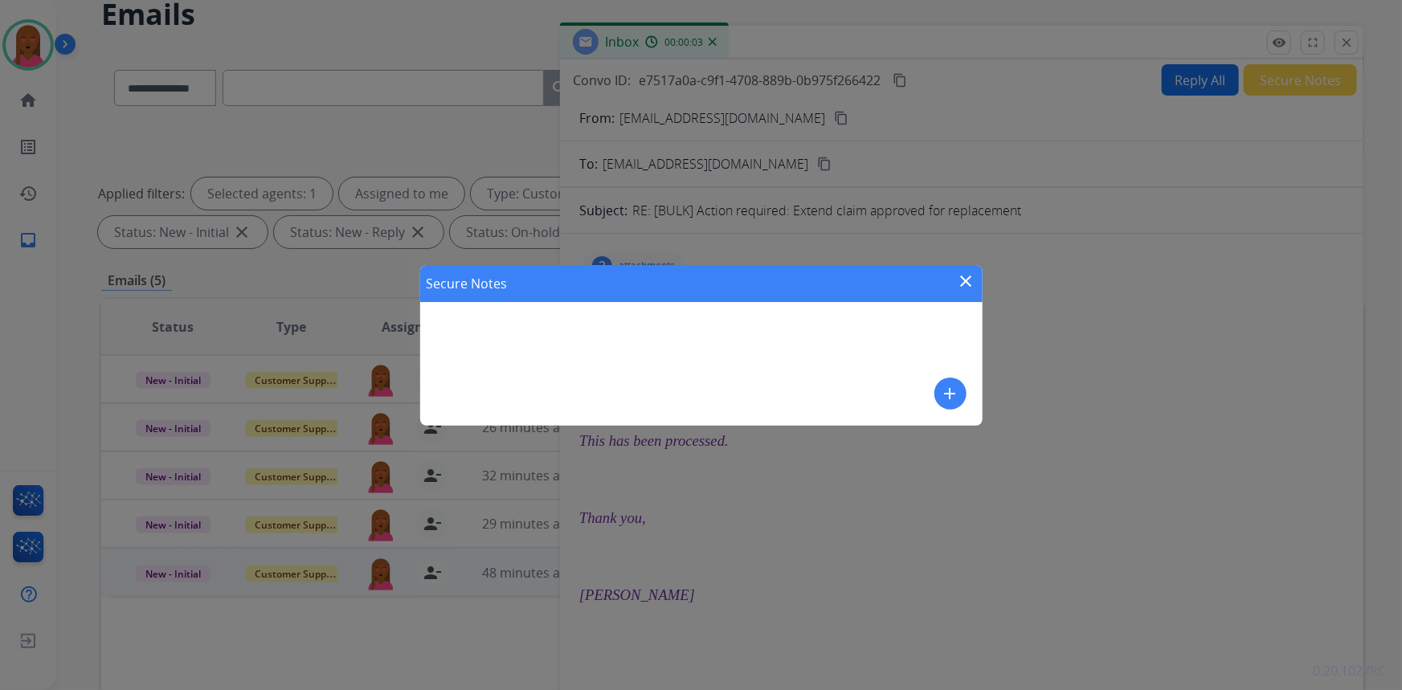
click at [952, 386] on mat-icon "add" at bounding box center [950, 393] width 19 height 19
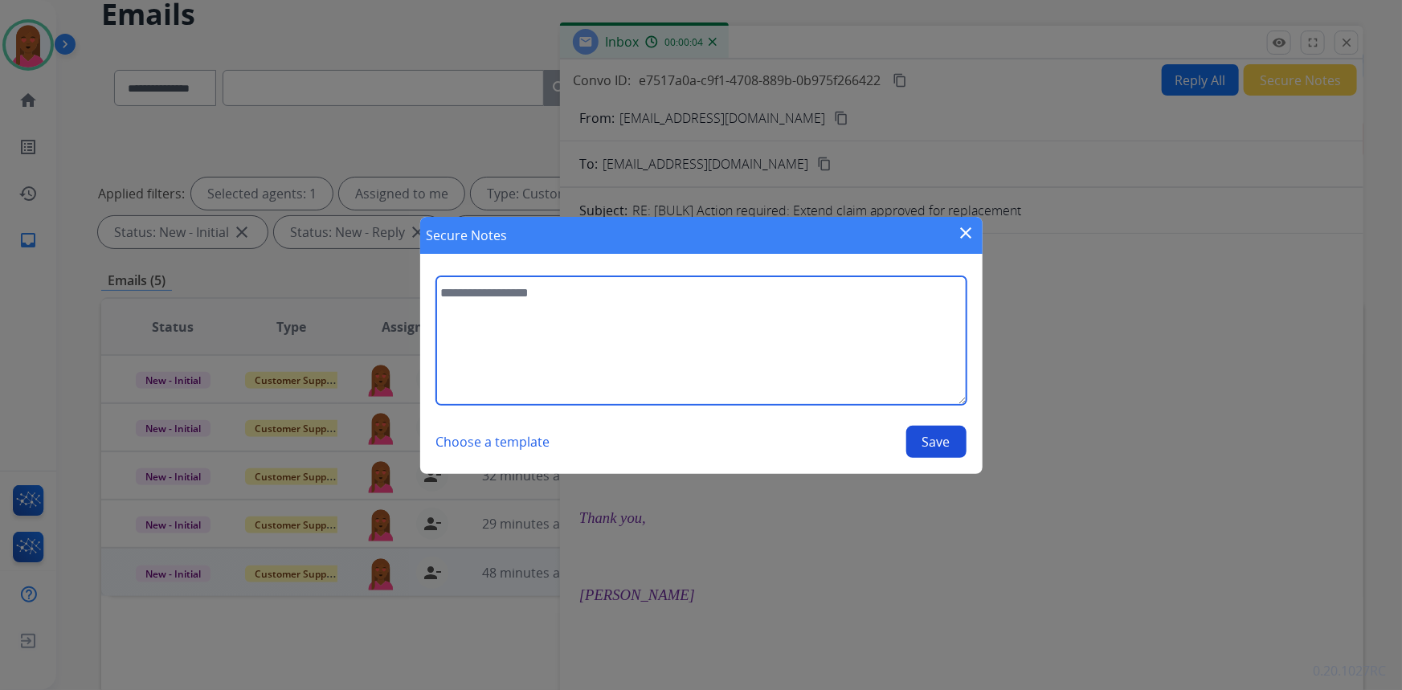
click at [765, 353] on textarea at bounding box center [701, 340] width 530 height 129
type textarea "**********"
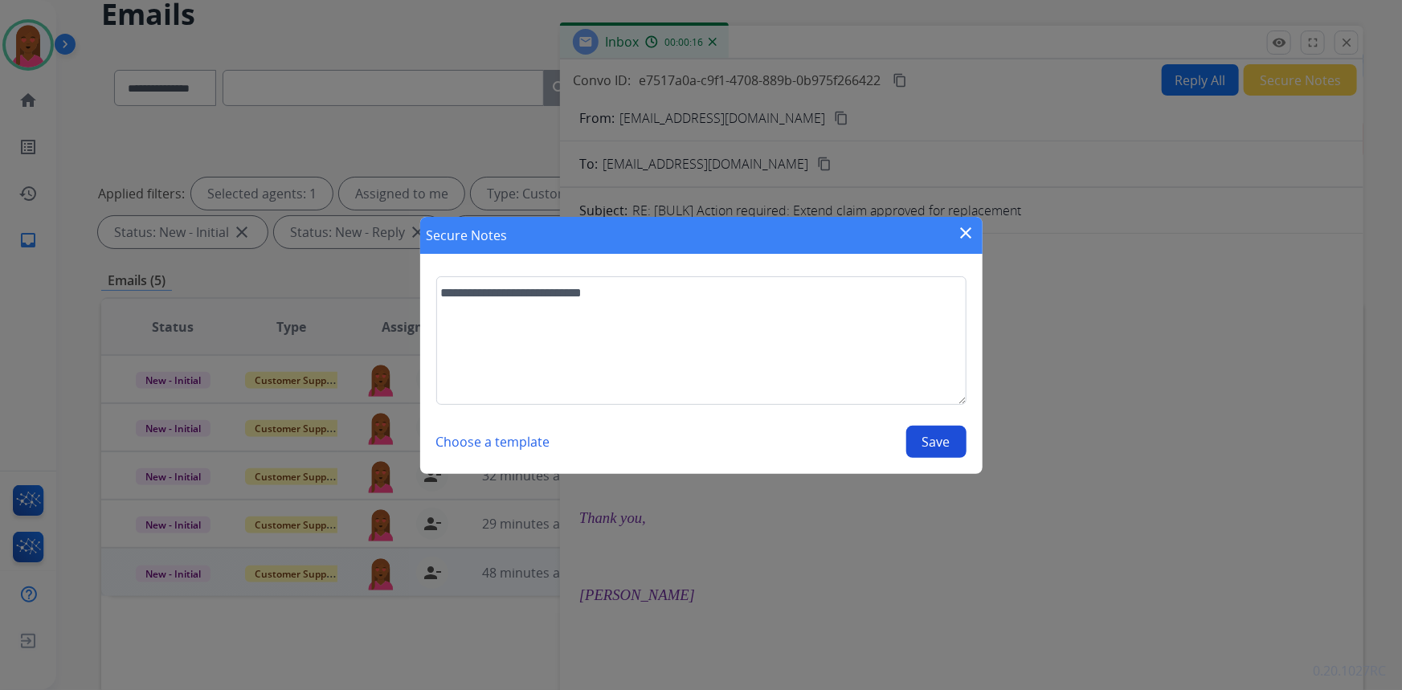
click at [949, 443] on button "Save" at bounding box center [936, 442] width 60 height 32
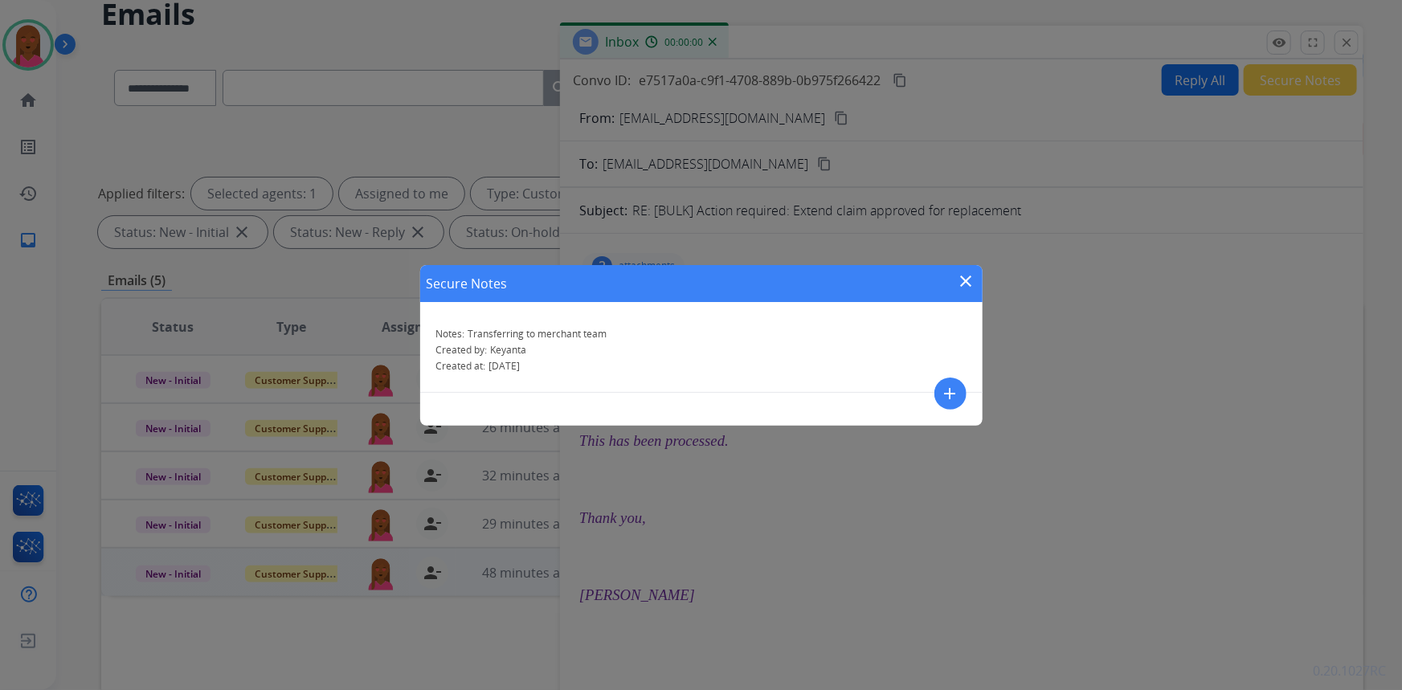
click at [966, 277] on mat-icon "close" at bounding box center [966, 281] width 19 height 19
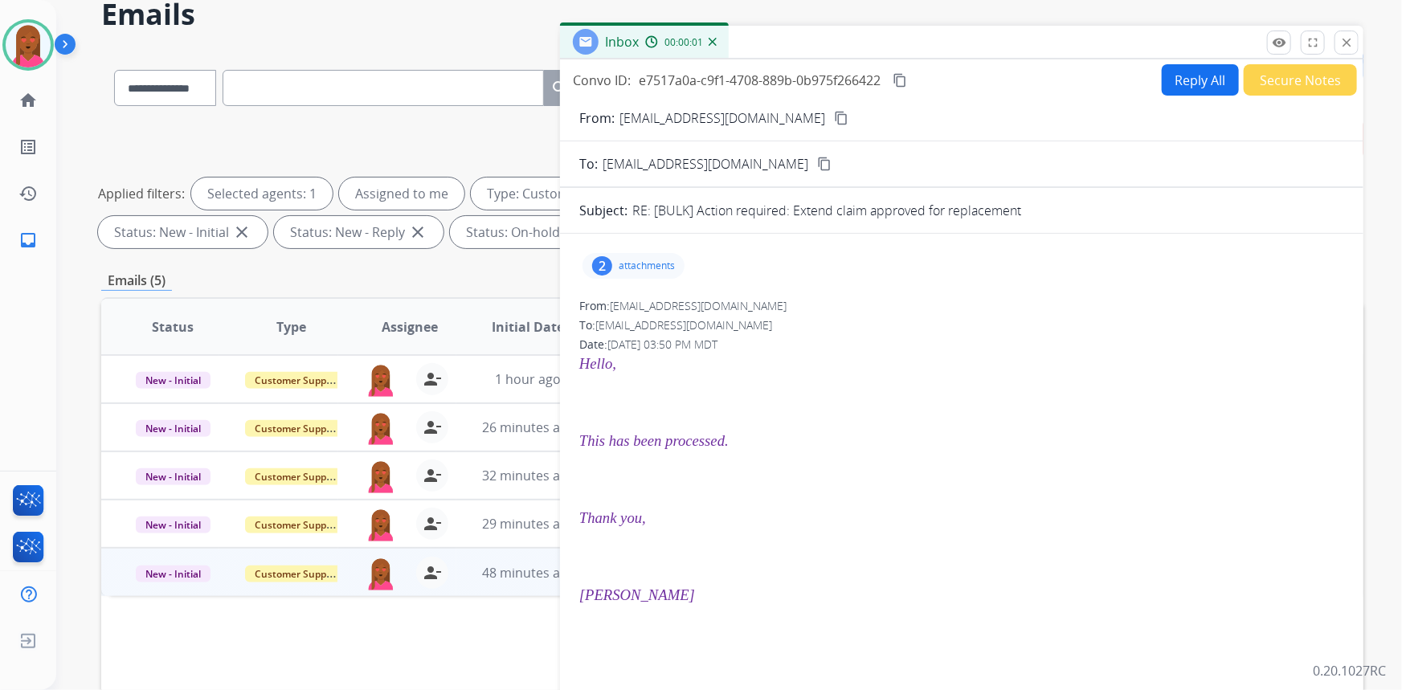
click at [1358, 42] on div "remove_red_eye Logs fullscreen Expand close Close" at bounding box center [1313, 43] width 92 height 24
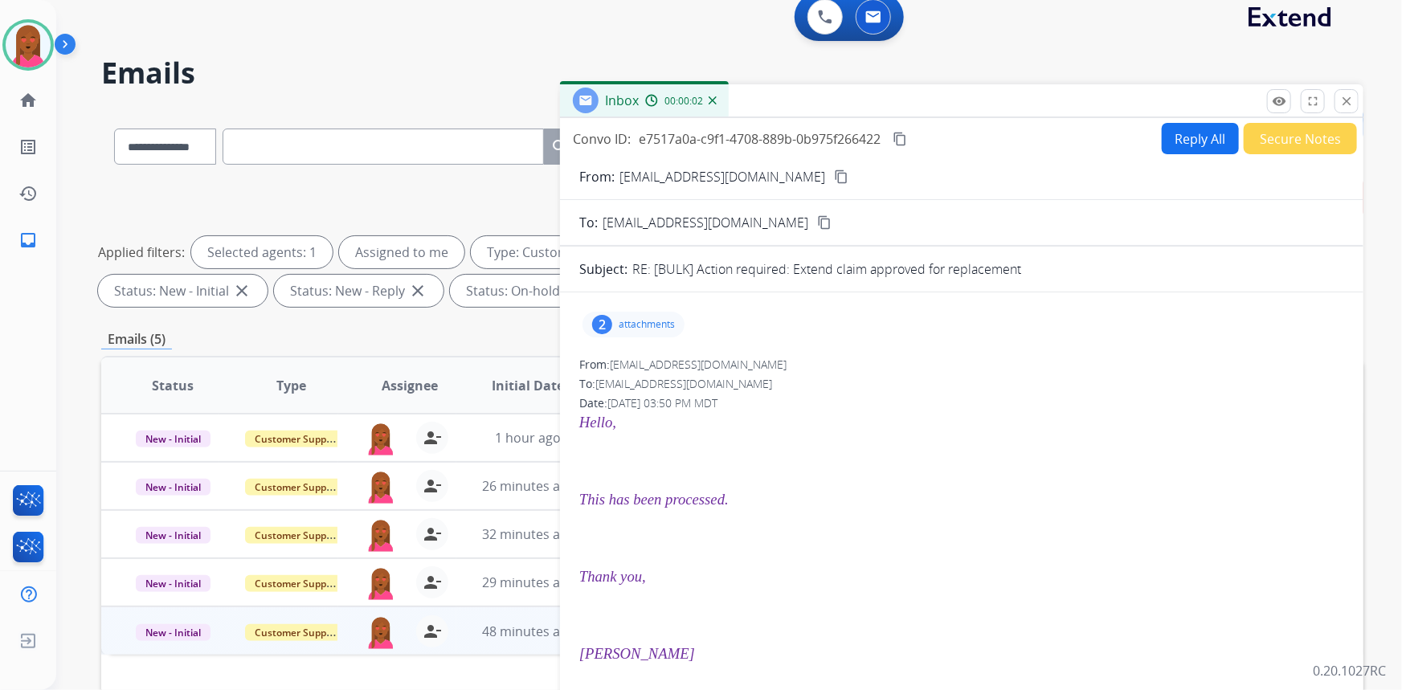
scroll to position [0, 0]
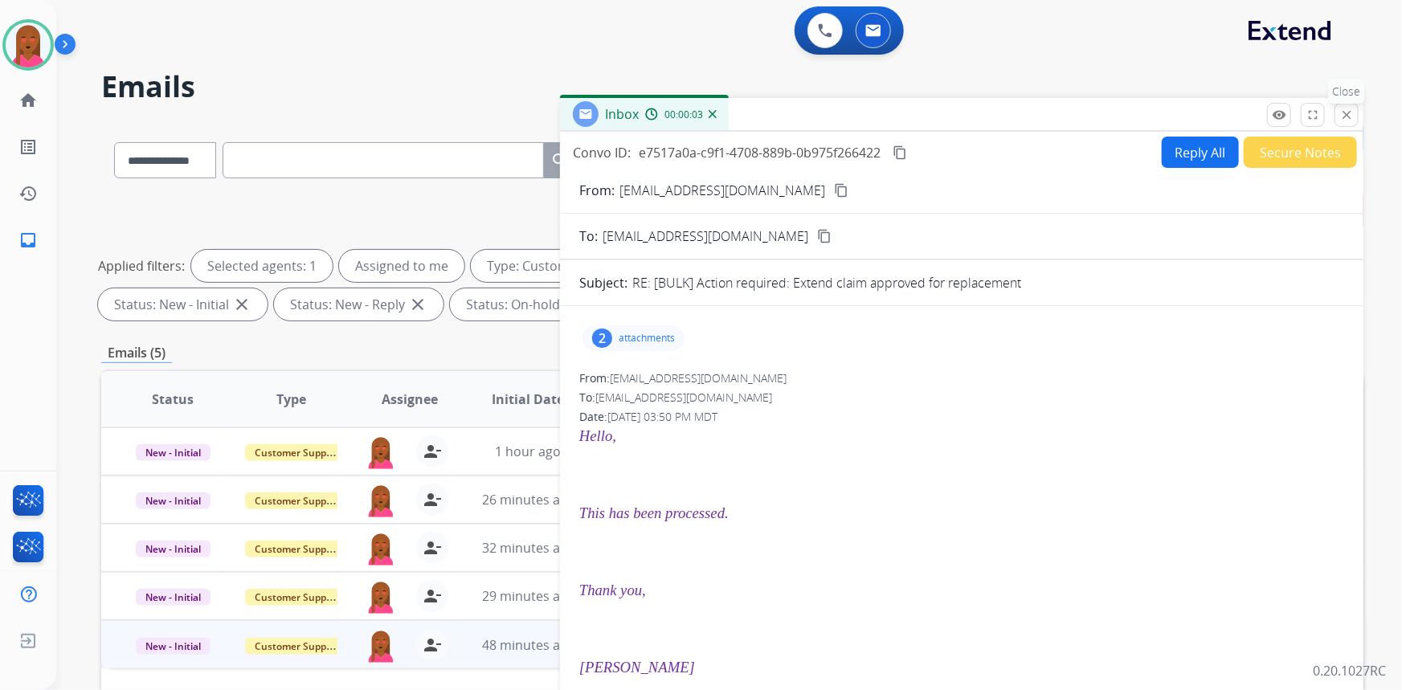
click at [1341, 115] on mat-icon "close" at bounding box center [1346, 115] width 14 height 14
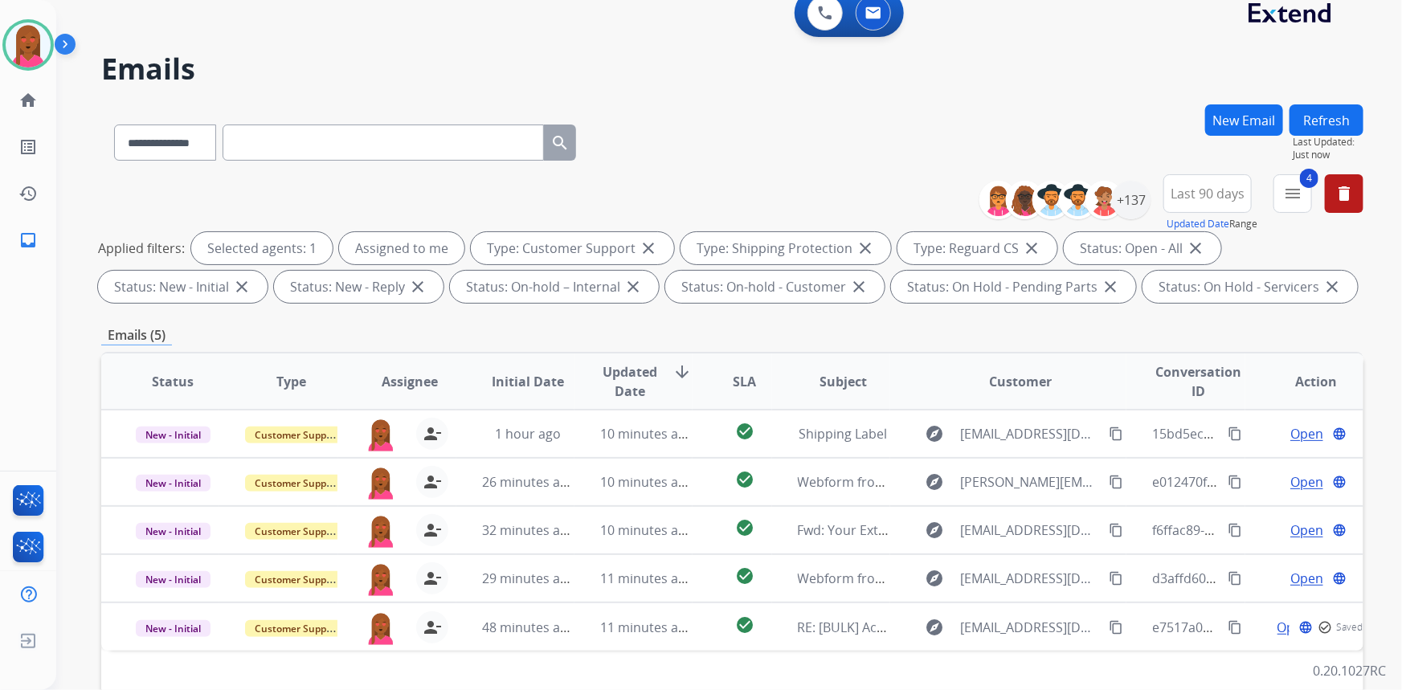
scroll to position [72, 0]
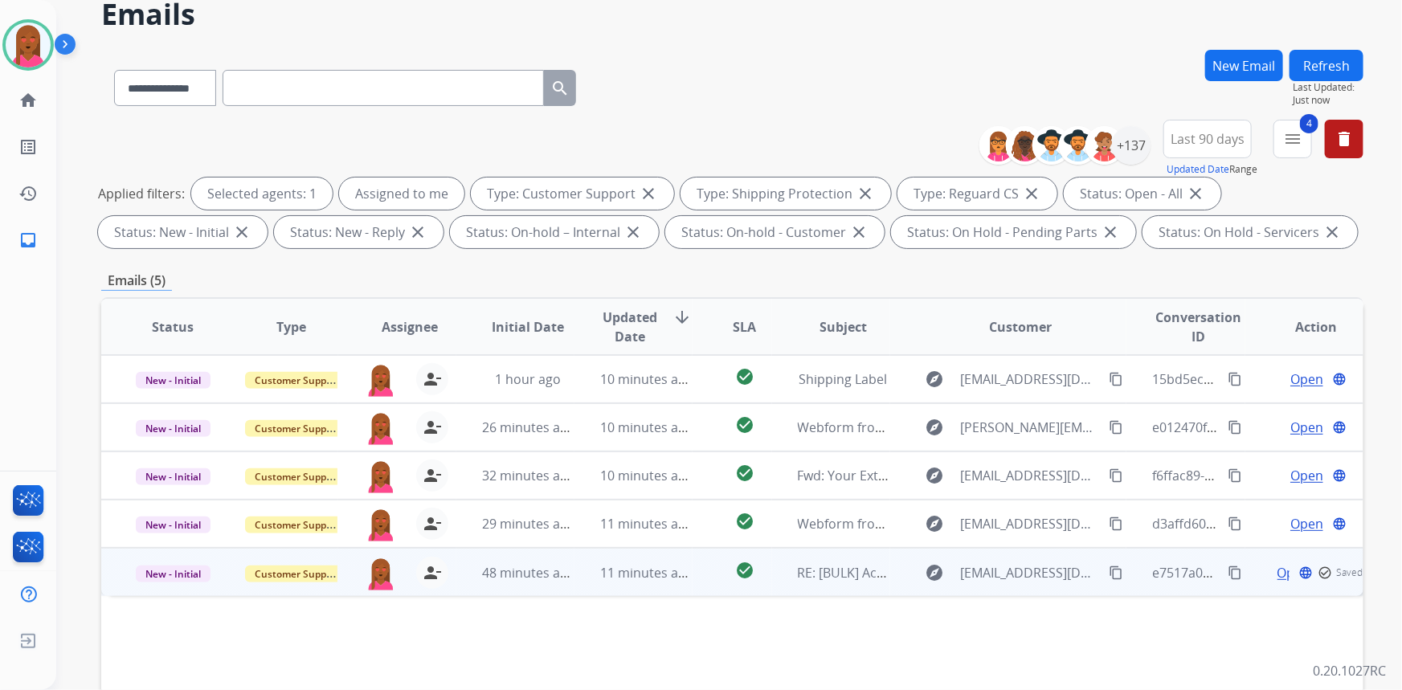
click at [416, 569] on button "person_remove [PERSON_NAME] to Me" at bounding box center [432, 573] width 32 height 32
click at [317, 578] on span "Customer Support" at bounding box center [297, 574] width 104 height 17
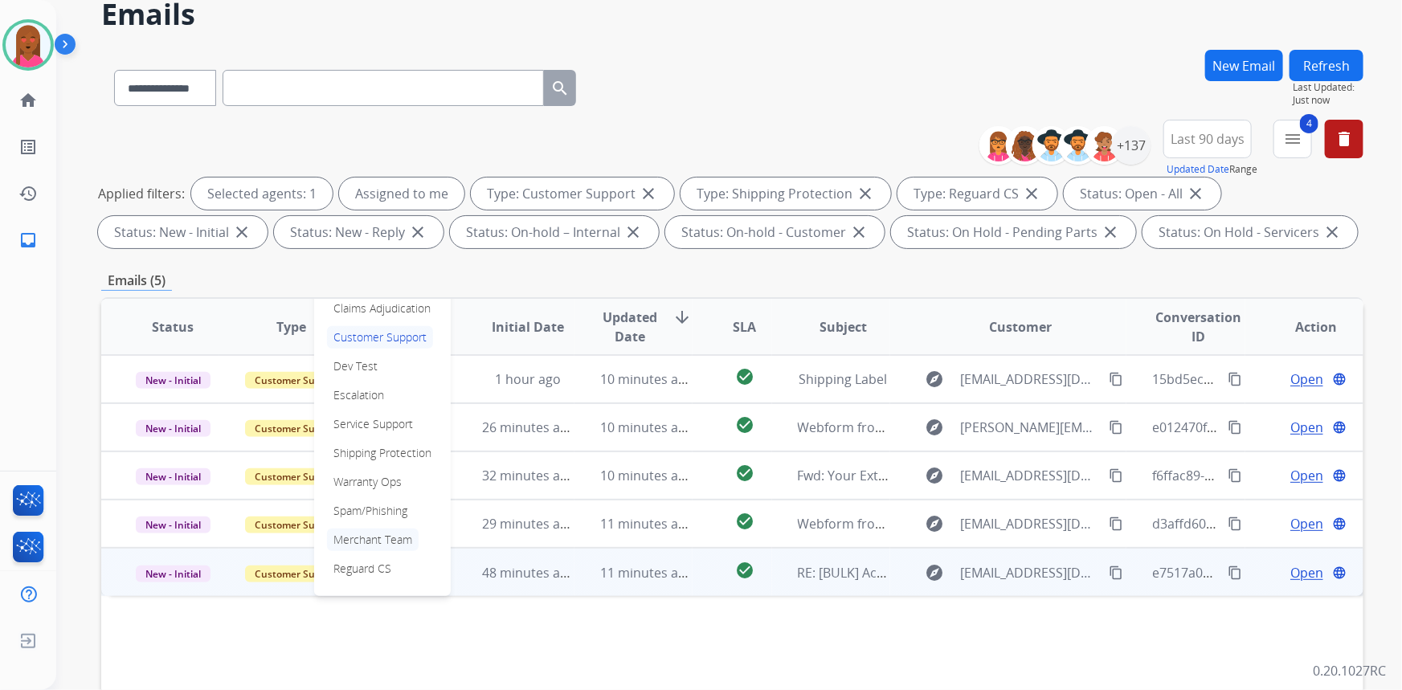
click at [393, 529] on p "Merchant Team" at bounding box center [373, 540] width 92 height 22
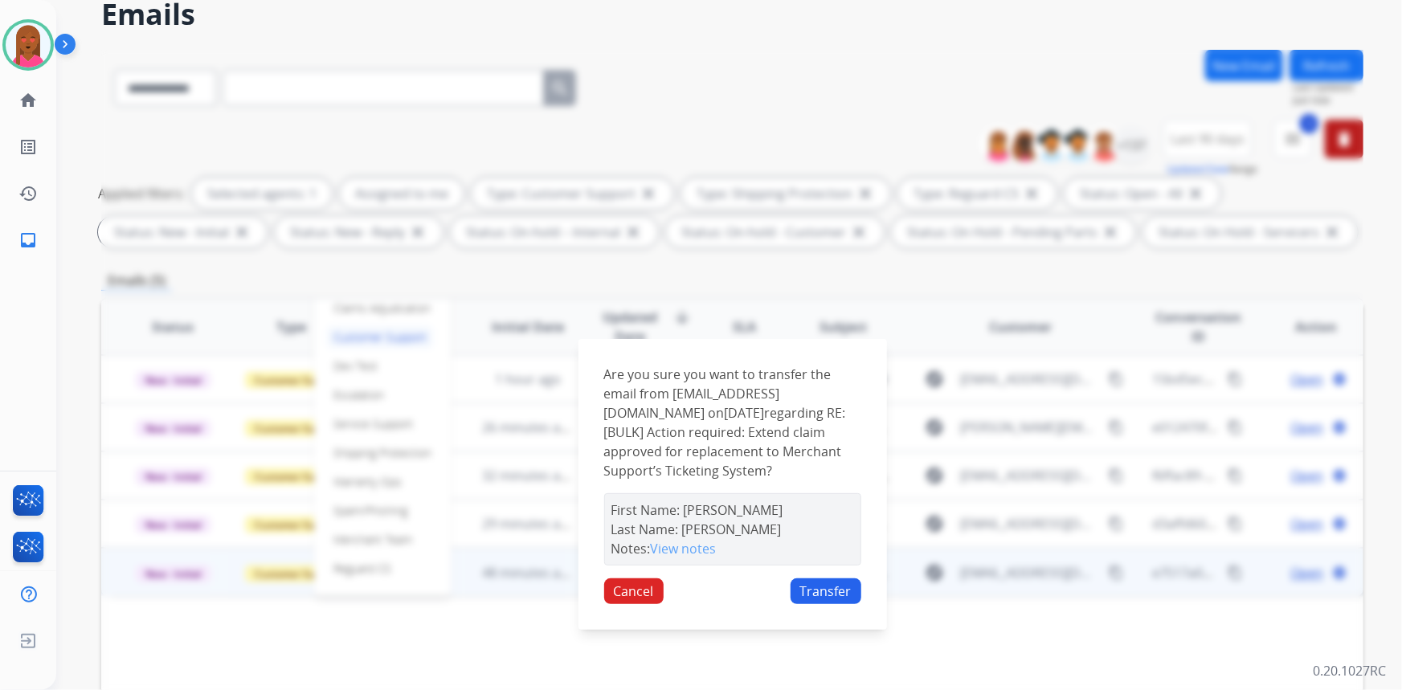
click at [832, 591] on button "Transfer" at bounding box center [825, 591] width 71 height 26
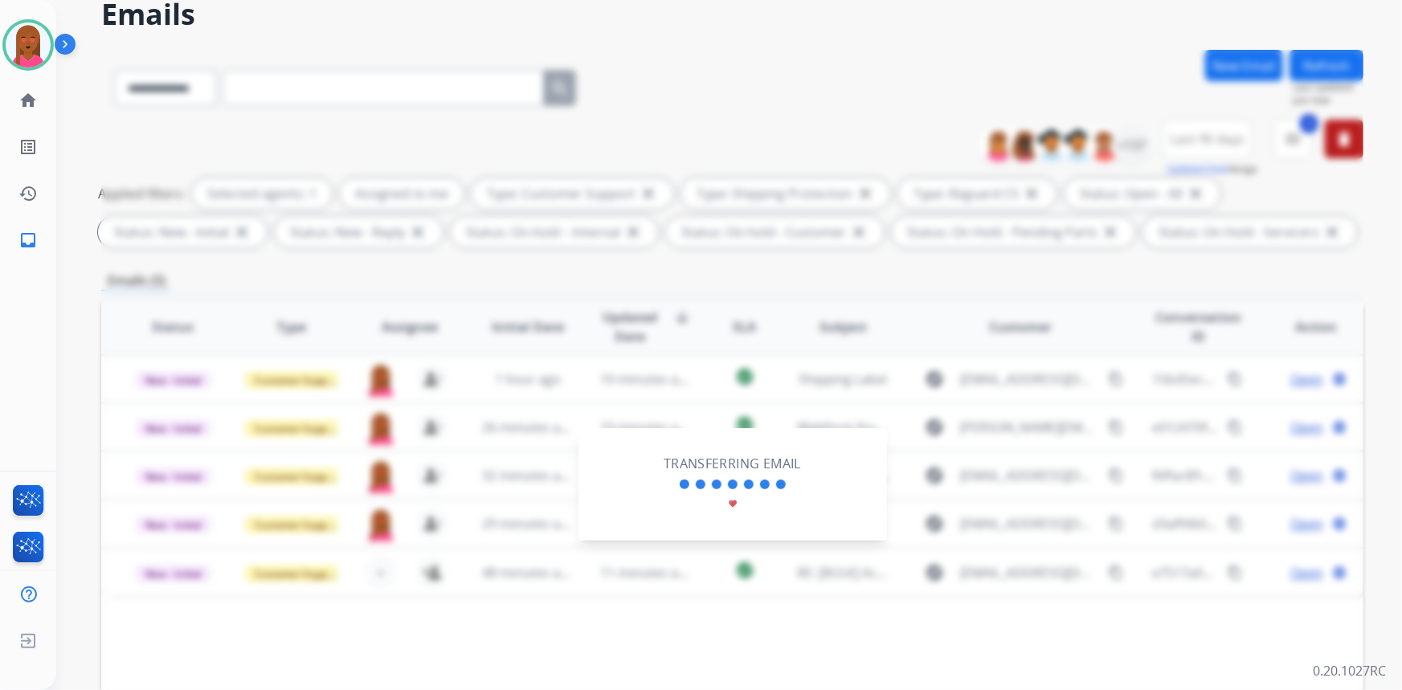
click at [672, 500] on div "Transferring Email favorite" at bounding box center [732, 484] width 257 height 61
click at [668, 507] on div "Transferring Email favorite" at bounding box center [732, 484] width 257 height 61
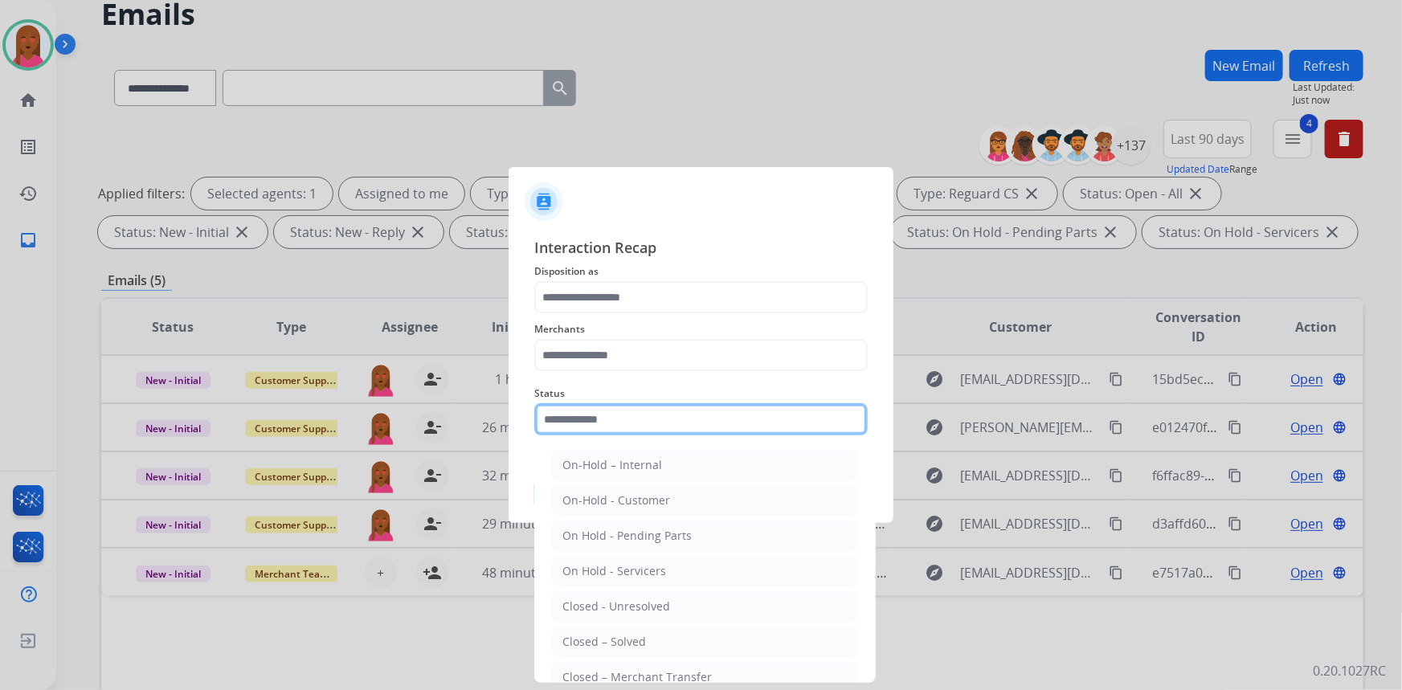
click at [590, 416] on input "text" at bounding box center [700, 419] width 333 height 32
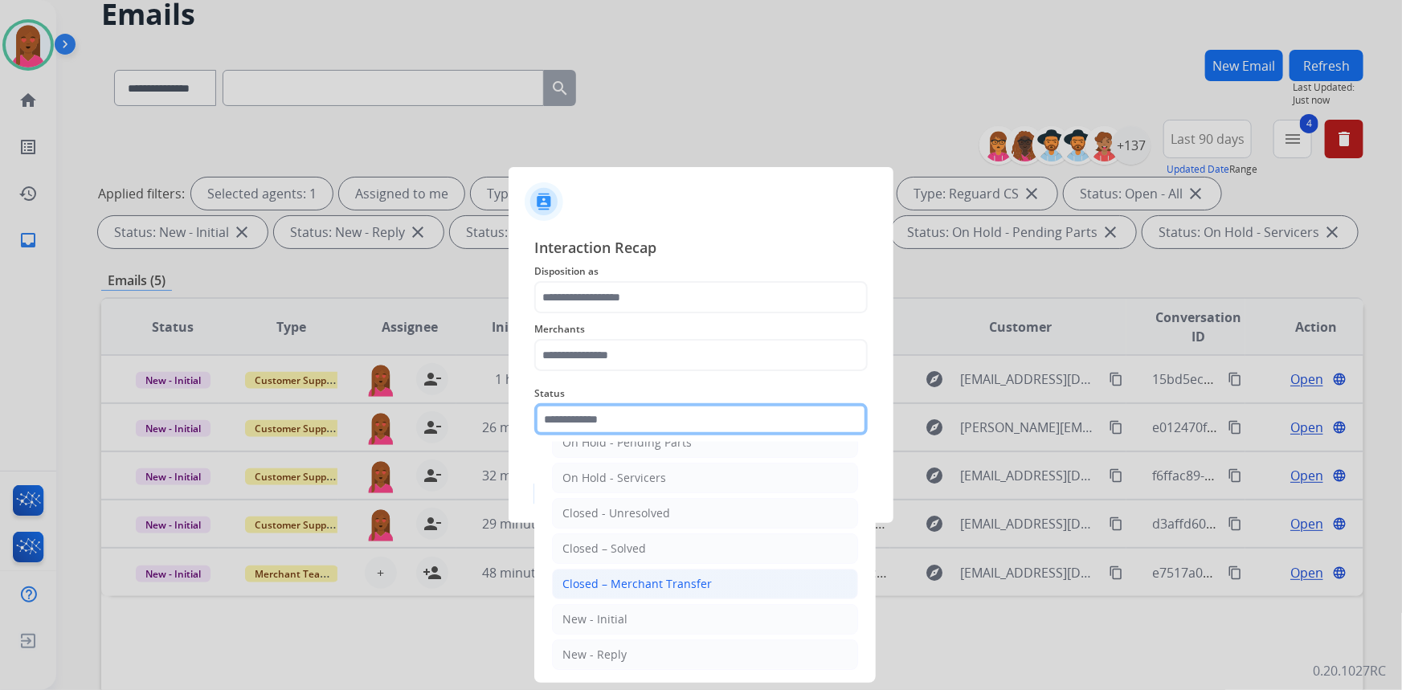
scroll to position [95, 0]
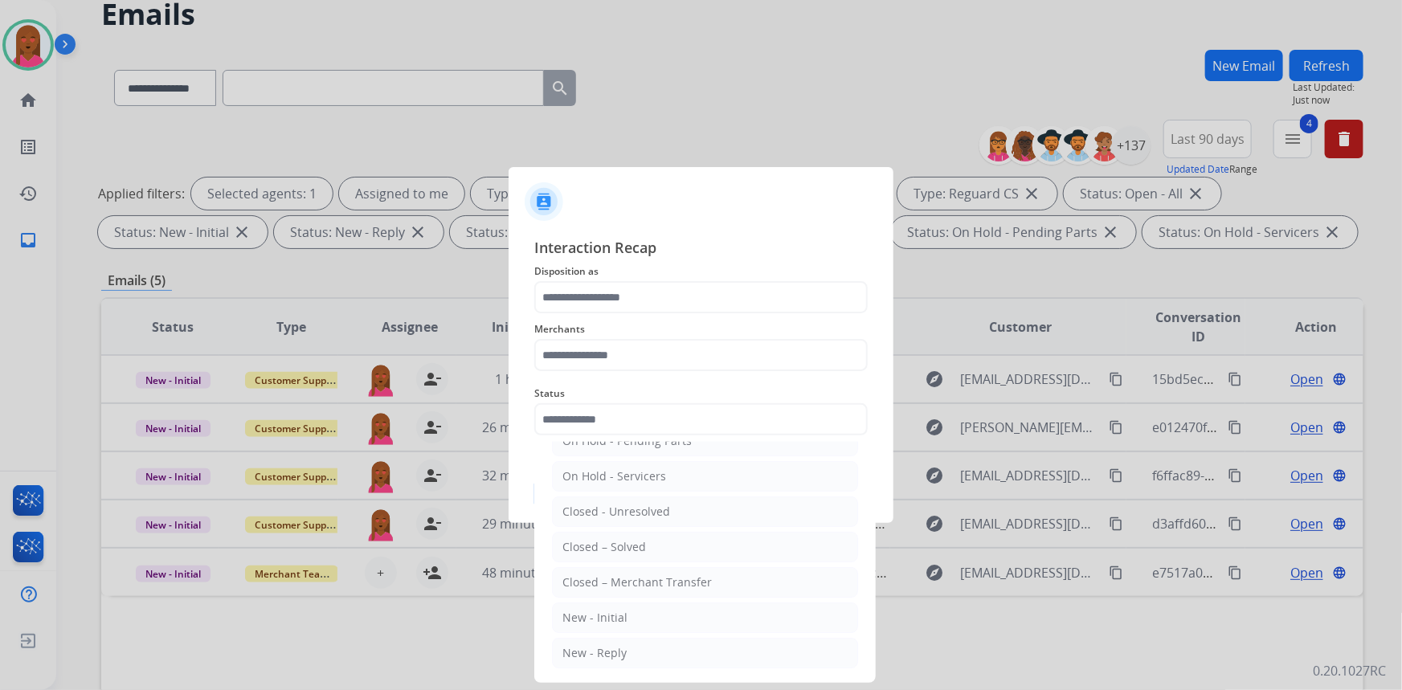
drag, startPoint x: 616, startPoint y: 581, endPoint x: 594, endPoint y: 470, distance: 113.0
click at [618, 578] on div "Closed – Merchant Transfer" at bounding box center [636, 582] width 149 height 16
type input "**********"
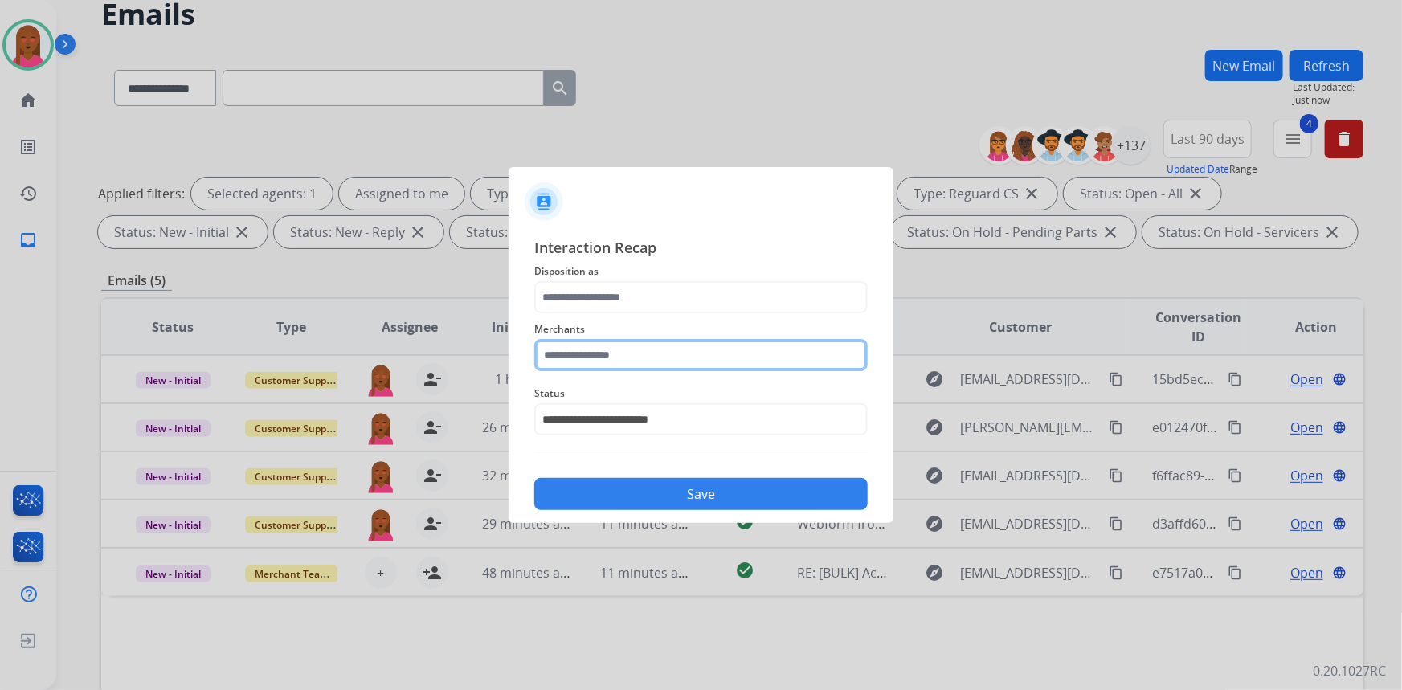
click at [600, 345] on input "text" at bounding box center [700, 355] width 333 height 32
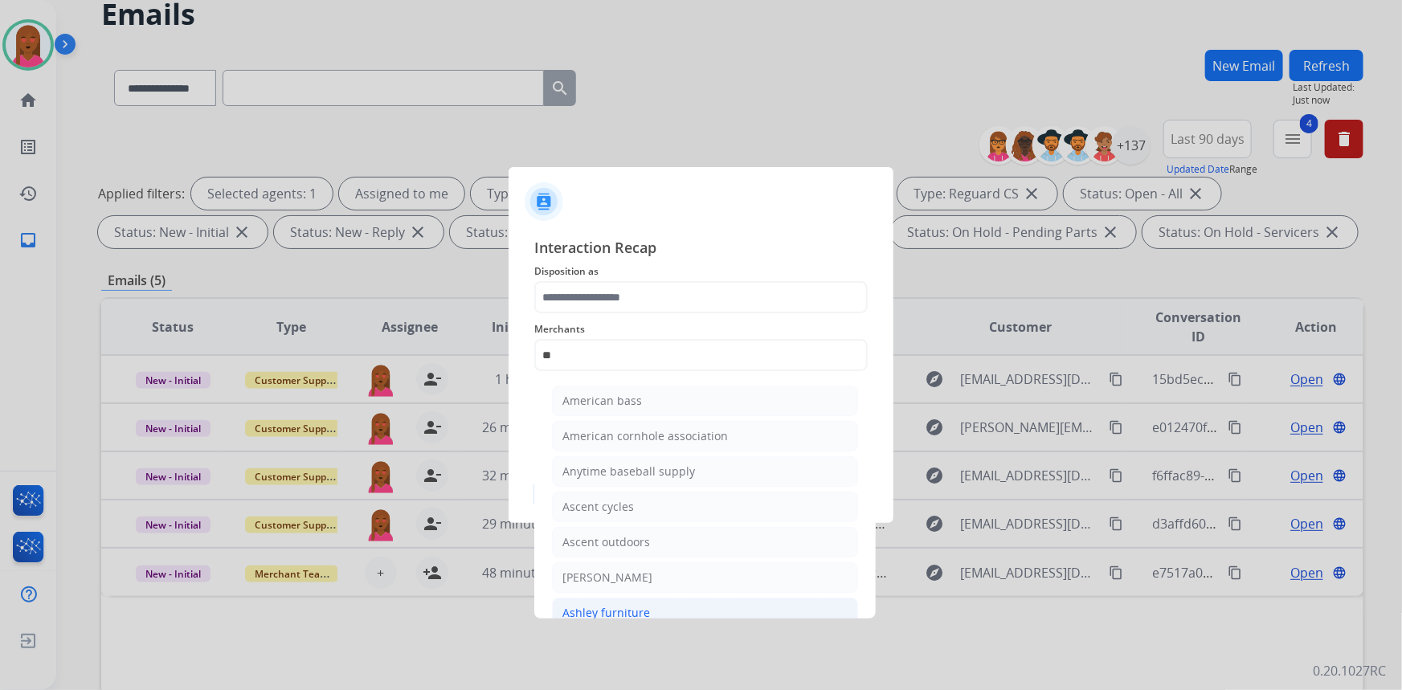
click at [639, 607] on div "Ashley furniture" at bounding box center [606, 613] width 88 height 16
type input "**********"
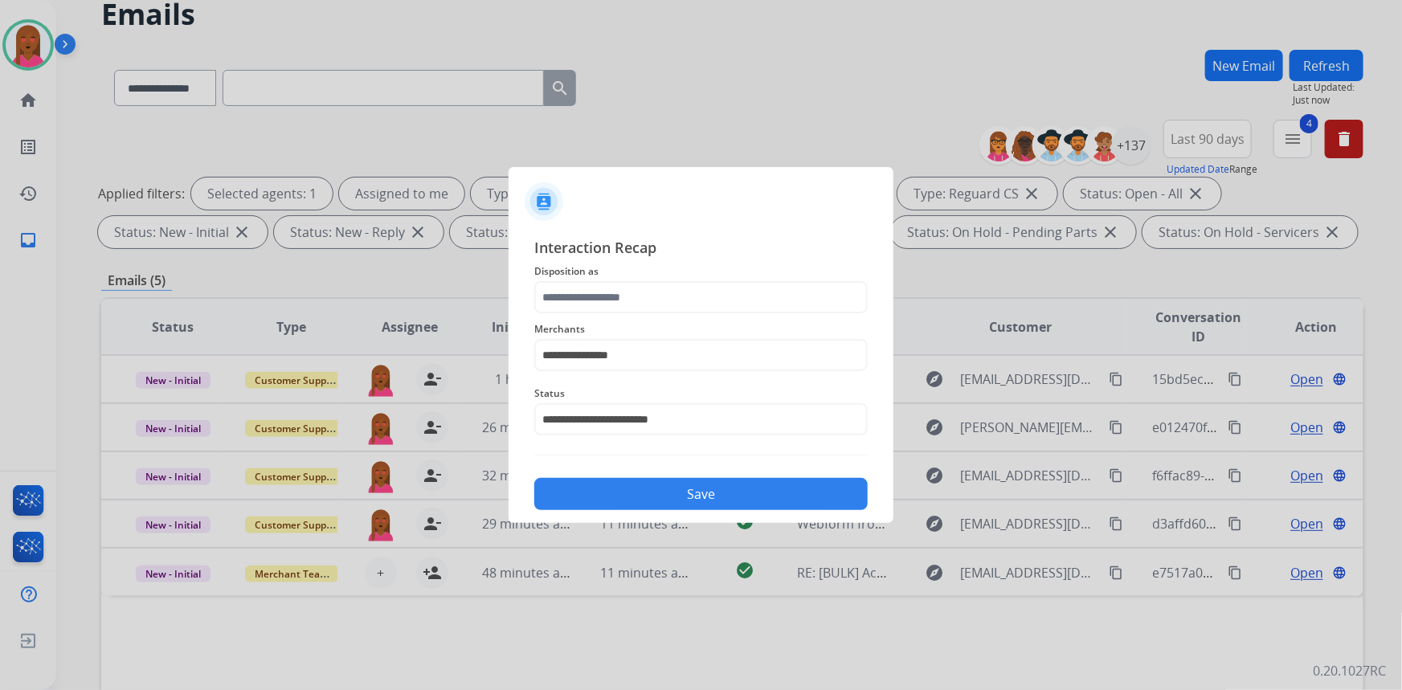
click at [704, 280] on span "Disposition as" at bounding box center [700, 271] width 333 height 19
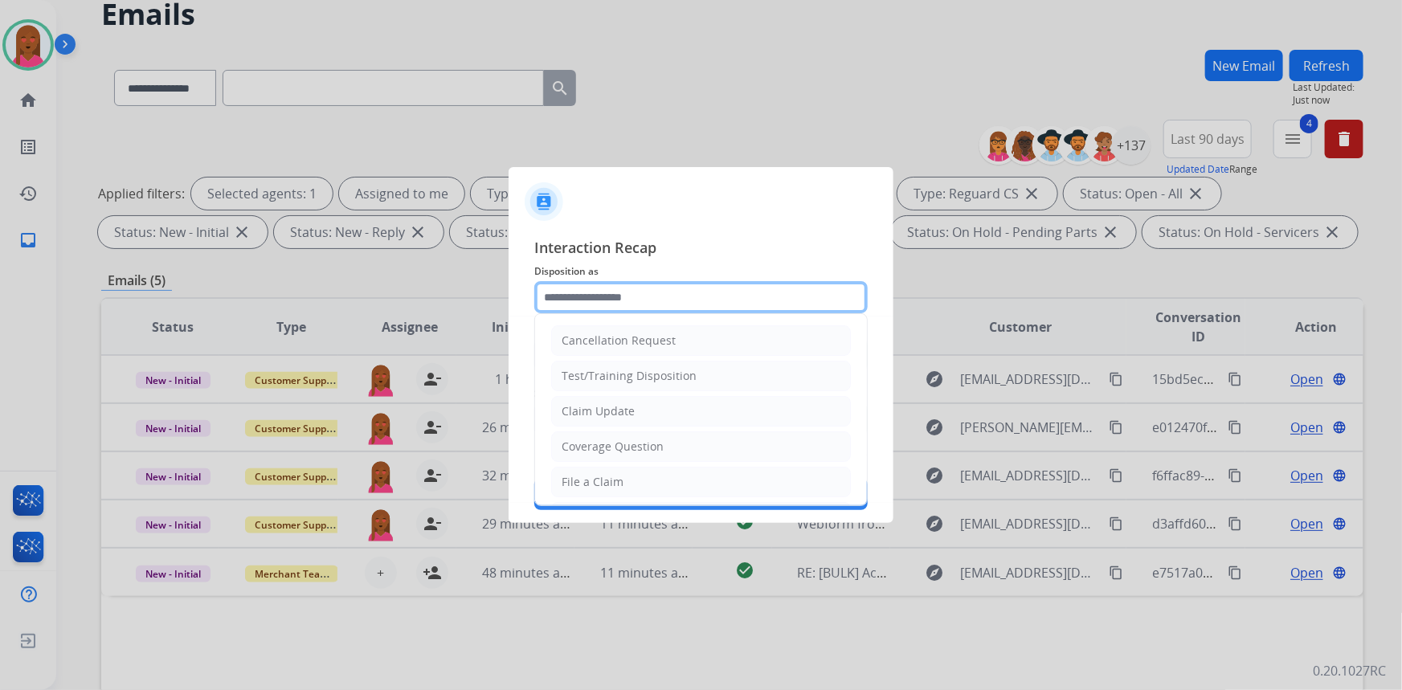
click at [692, 303] on input "text" at bounding box center [700, 297] width 333 height 32
click at [665, 418] on li "Claim Update" at bounding box center [701, 411] width 300 height 31
type input "**********"
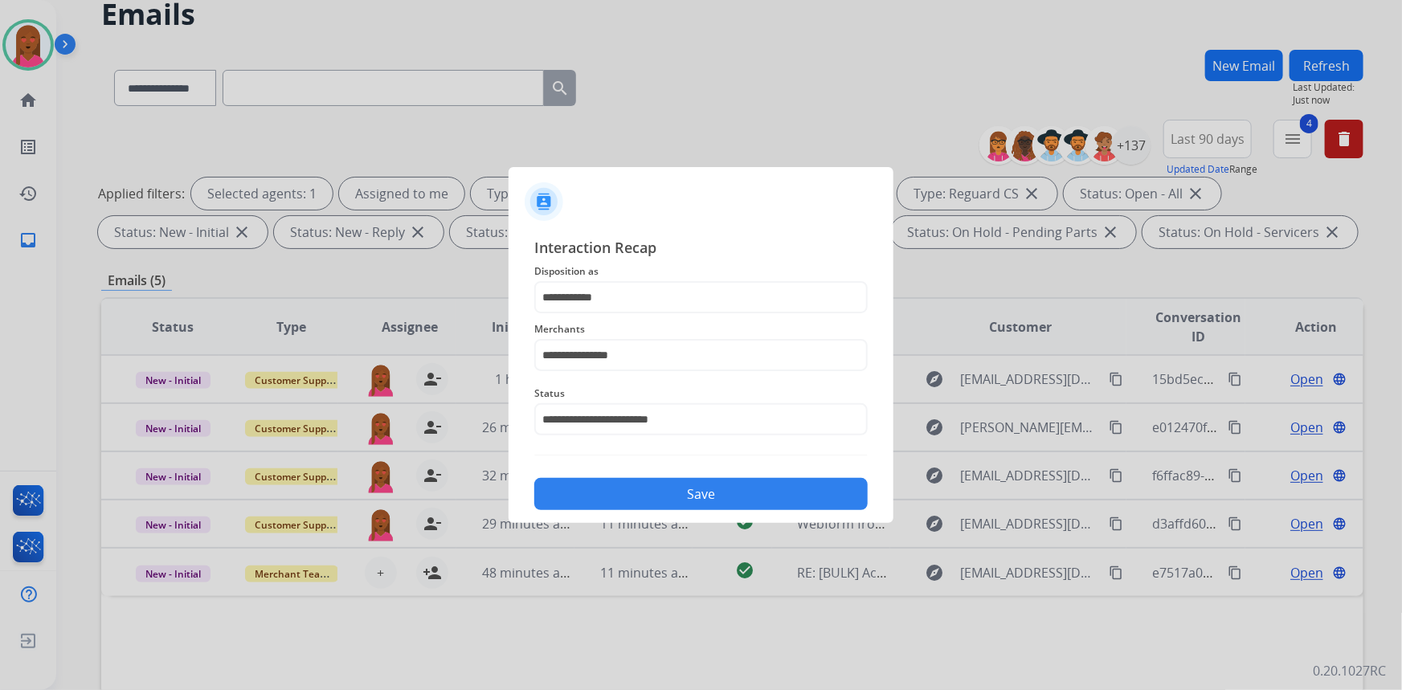
click at [715, 510] on div "**********" at bounding box center [701, 373] width 385 height 300
click at [721, 497] on button "Save" at bounding box center [700, 494] width 333 height 32
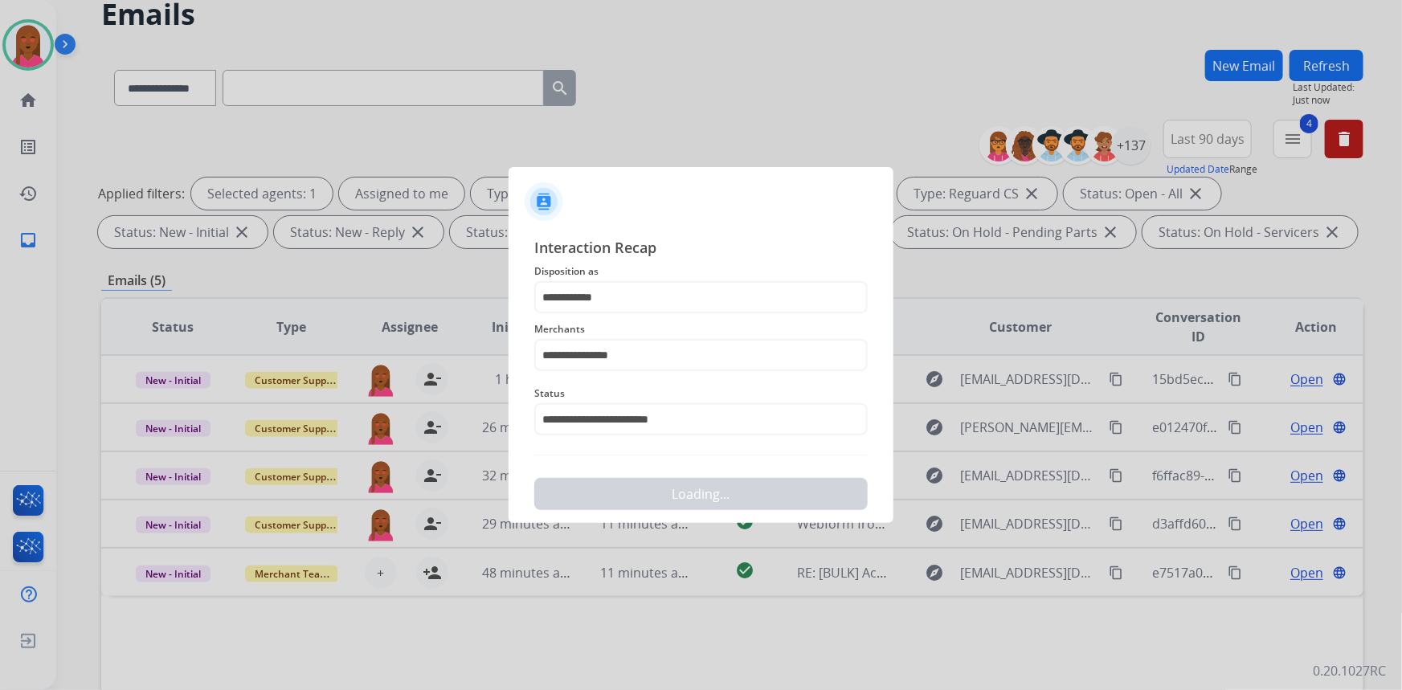
scroll to position [0, 0]
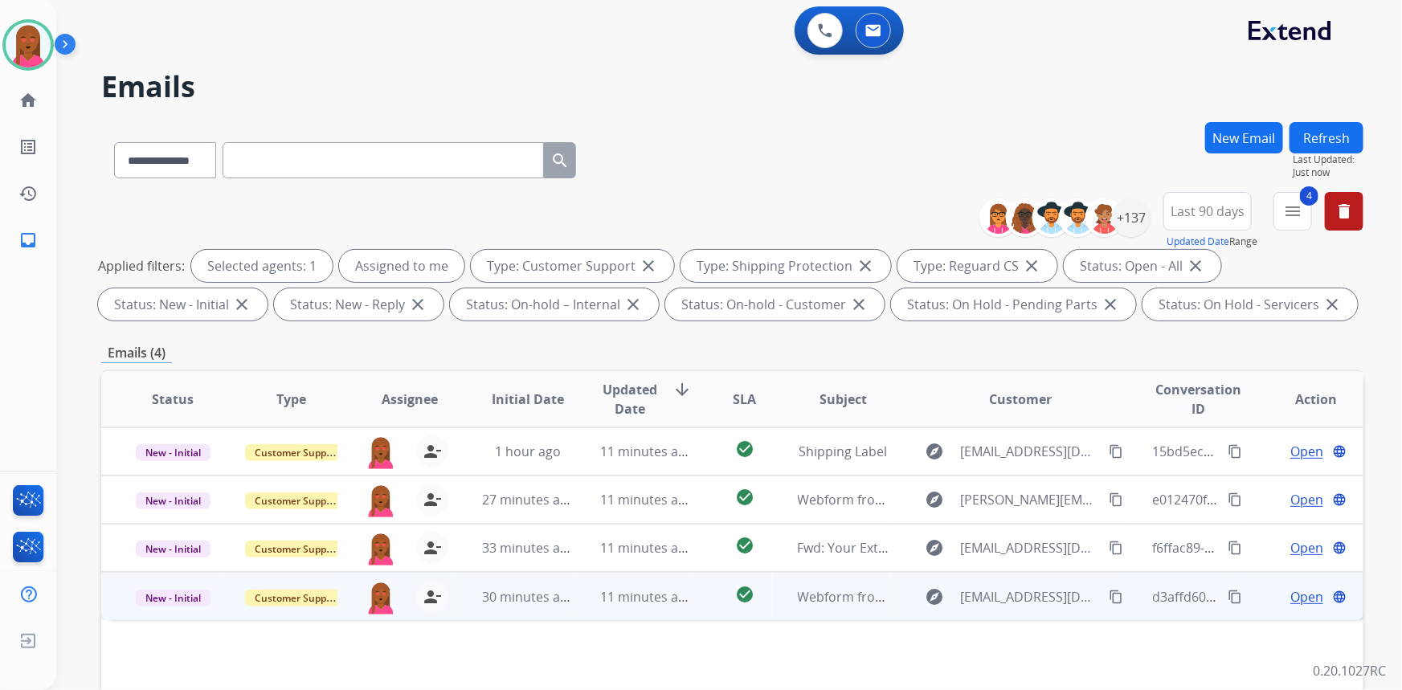
click at [1301, 597] on span "Open" at bounding box center [1306, 596] width 33 height 19
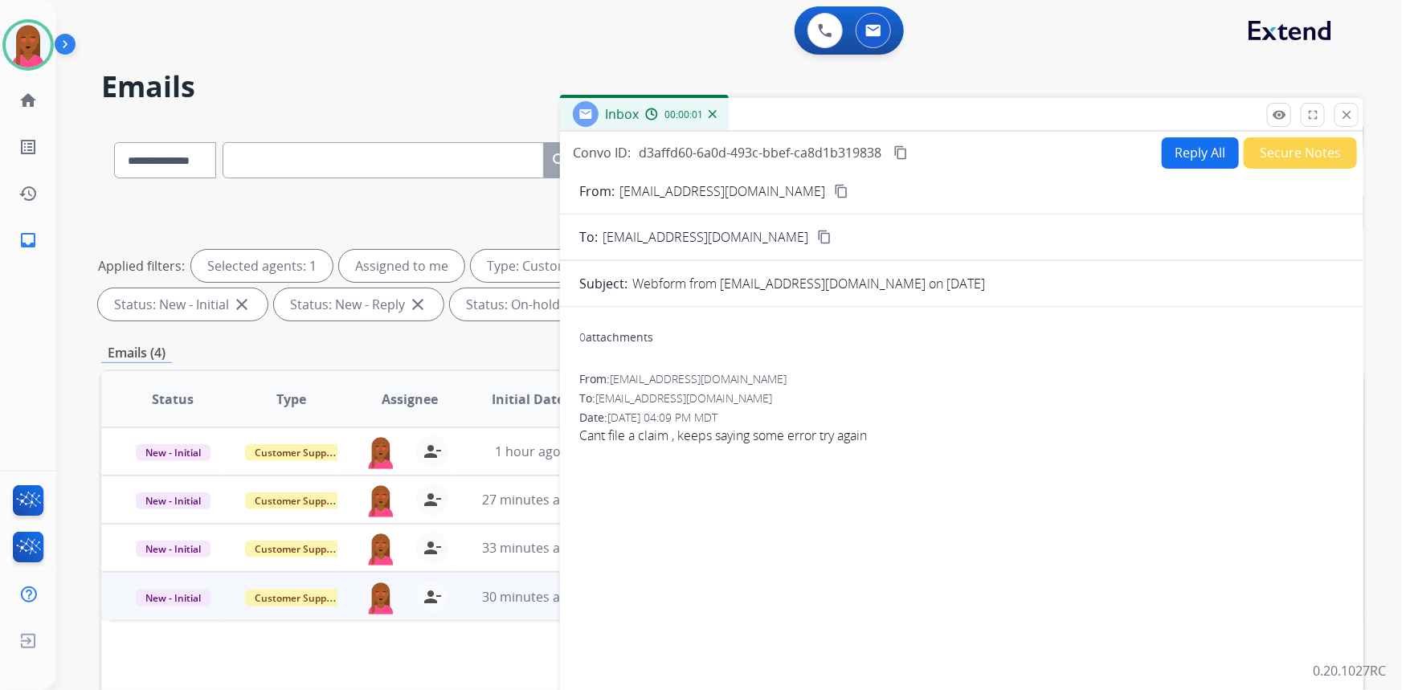
click at [834, 190] on mat-icon "content_copy" at bounding box center [841, 191] width 14 height 14
drag, startPoint x: 1253, startPoint y: 423, endPoint x: 1328, endPoint y: 265, distance: 174.3
click at [1253, 423] on div "Date: [DATE] 04:09 PM MDT" at bounding box center [961, 418] width 765 height 16
click at [1325, 146] on button "Secure Notes" at bounding box center [1300, 152] width 113 height 31
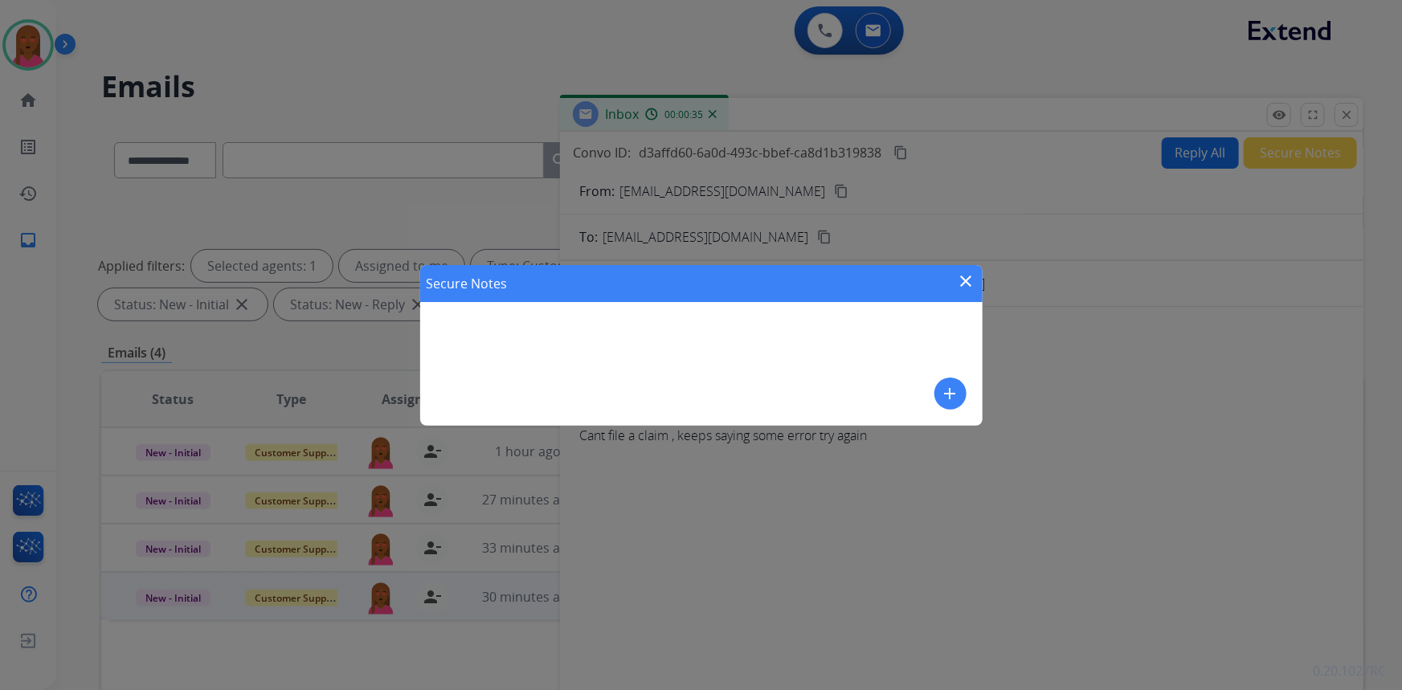
click at [966, 276] on mat-icon "close" at bounding box center [966, 281] width 19 height 19
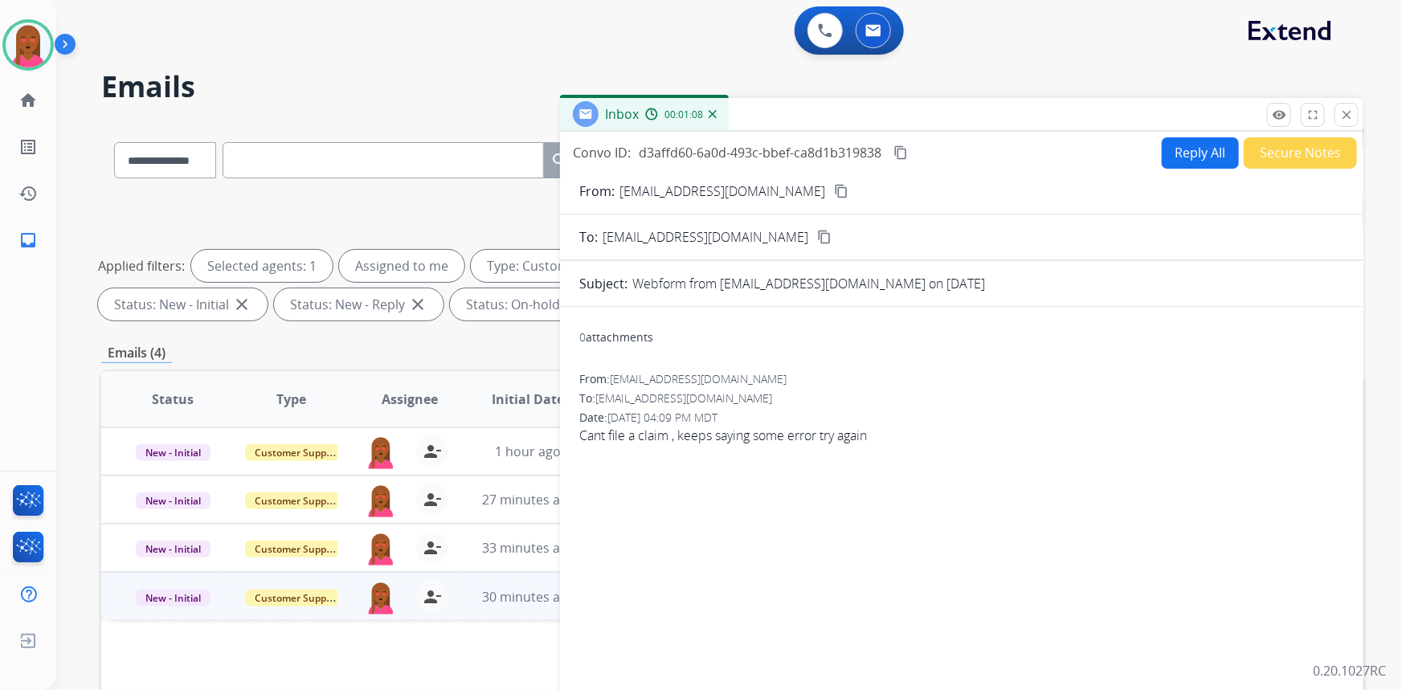
click at [1262, 161] on button "Secure Notes" at bounding box center [1300, 152] width 113 height 31
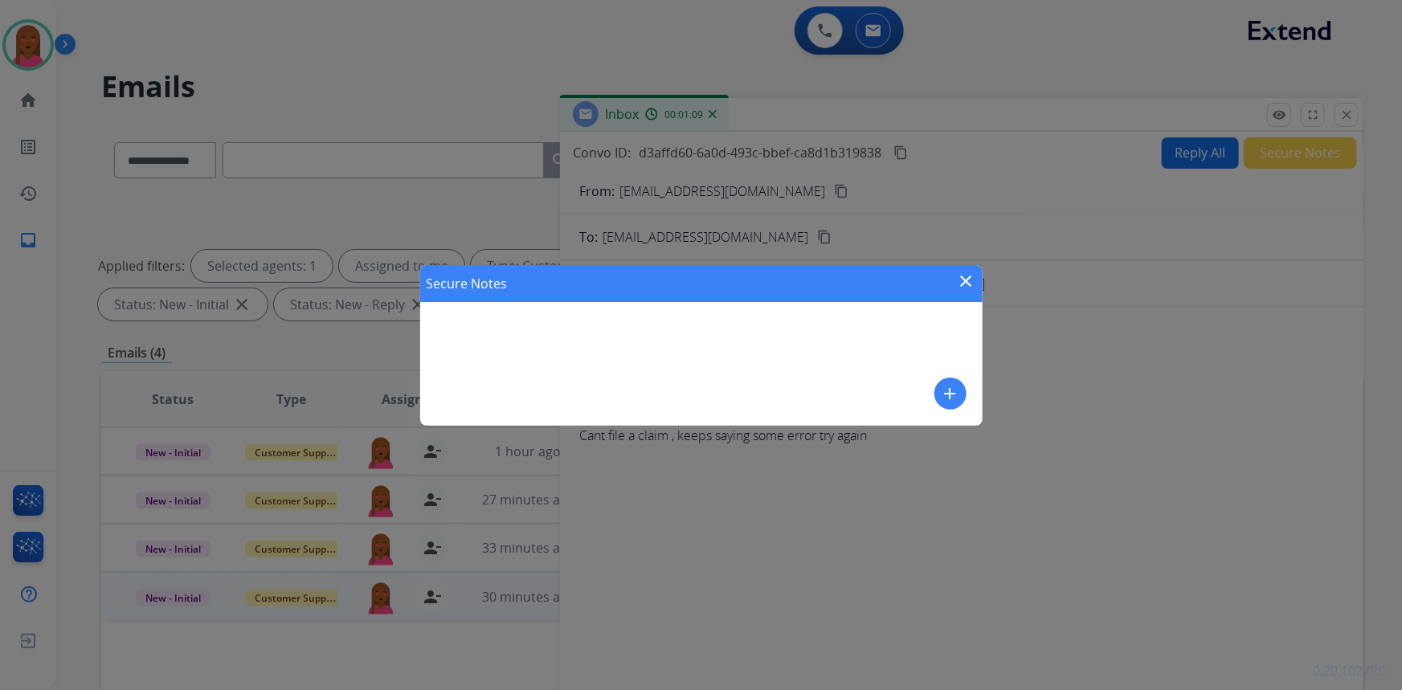
click at [944, 386] on mat-icon "add" at bounding box center [950, 393] width 19 height 19
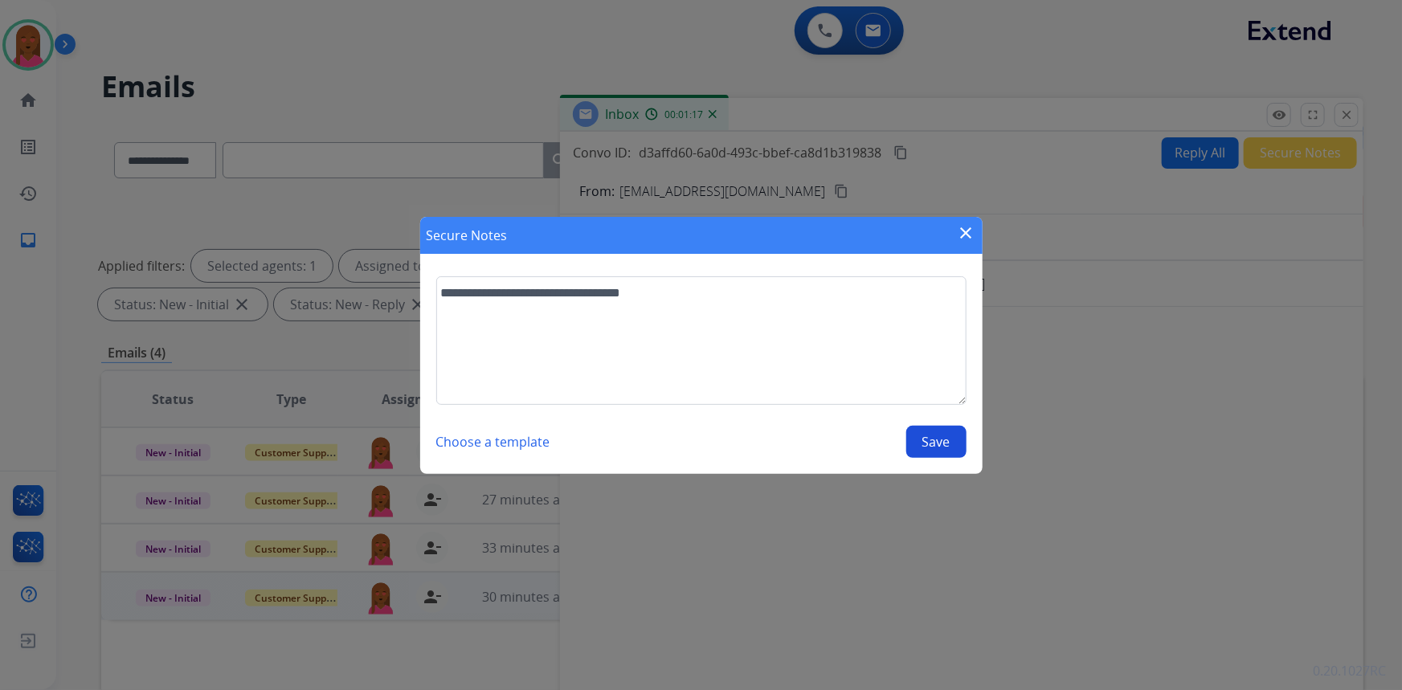
type textarea "**********"
click at [925, 426] on div "**********" at bounding box center [701, 367] width 530 height 182
click at [931, 431] on button "Save" at bounding box center [936, 442] width 60 height 32
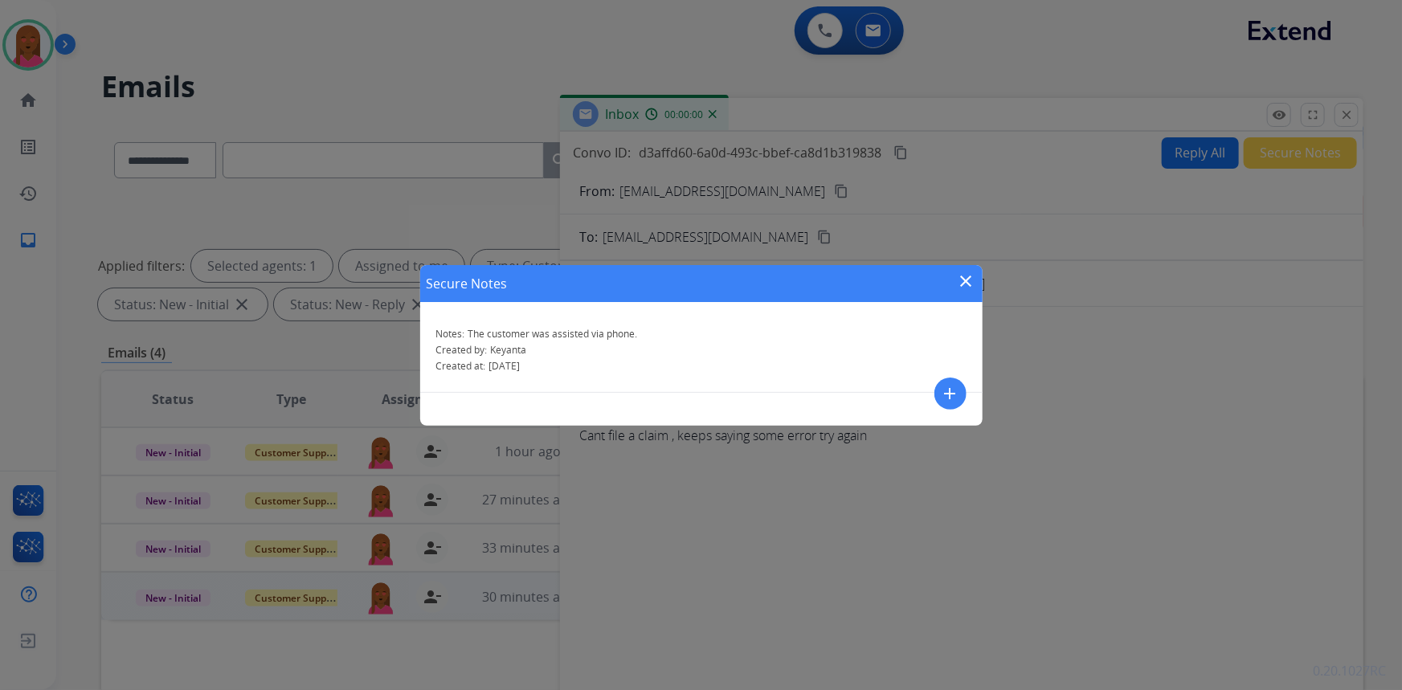
click at [974, 280] on mat-icon "close" at bounding box center [966, 281] width 19 height 19
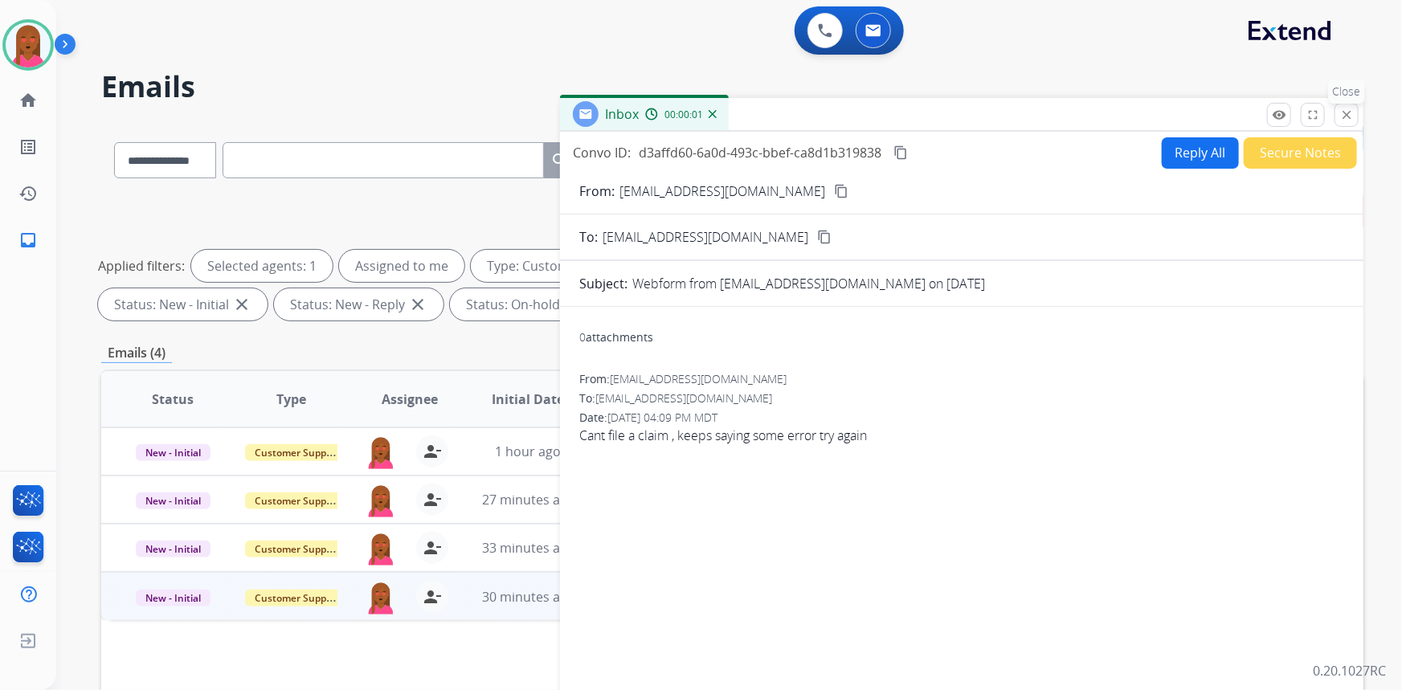
click at [1345, 112] on mat-icon "close" at bounding box center [1346, 115] width 14 height 14
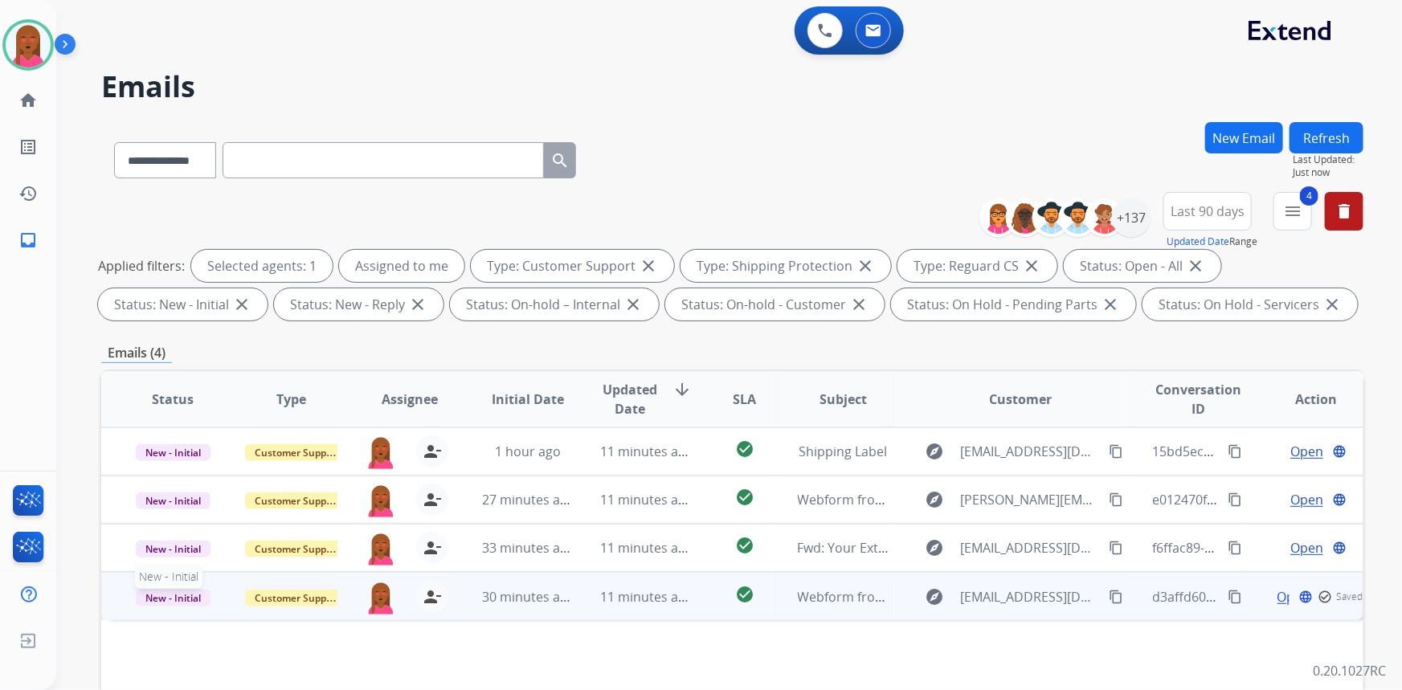
click at [156, 598] on span "New - Initial" at bounding box center [173, 598] width 75 height 17
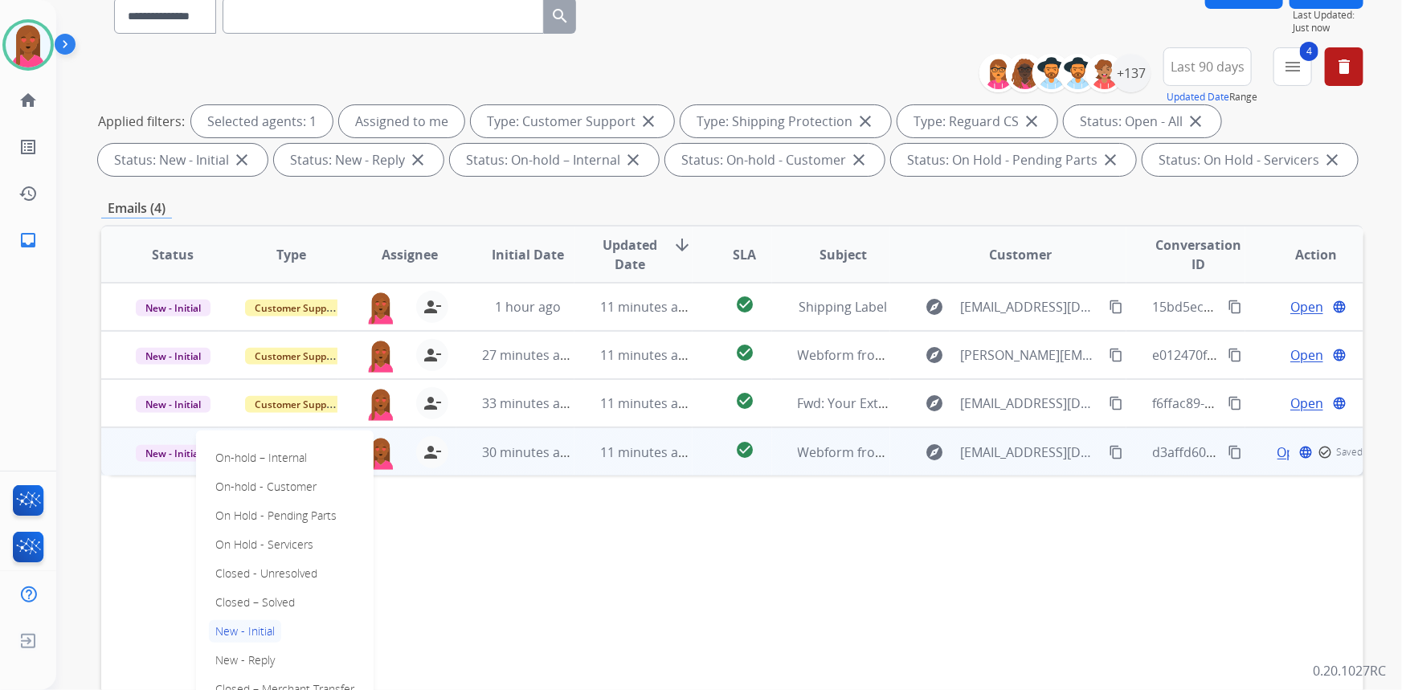
scroll to position [145, 0]
click at [285, 601] on p "Closed – Solved" at bounding box center [255, 601] width 92 height 22
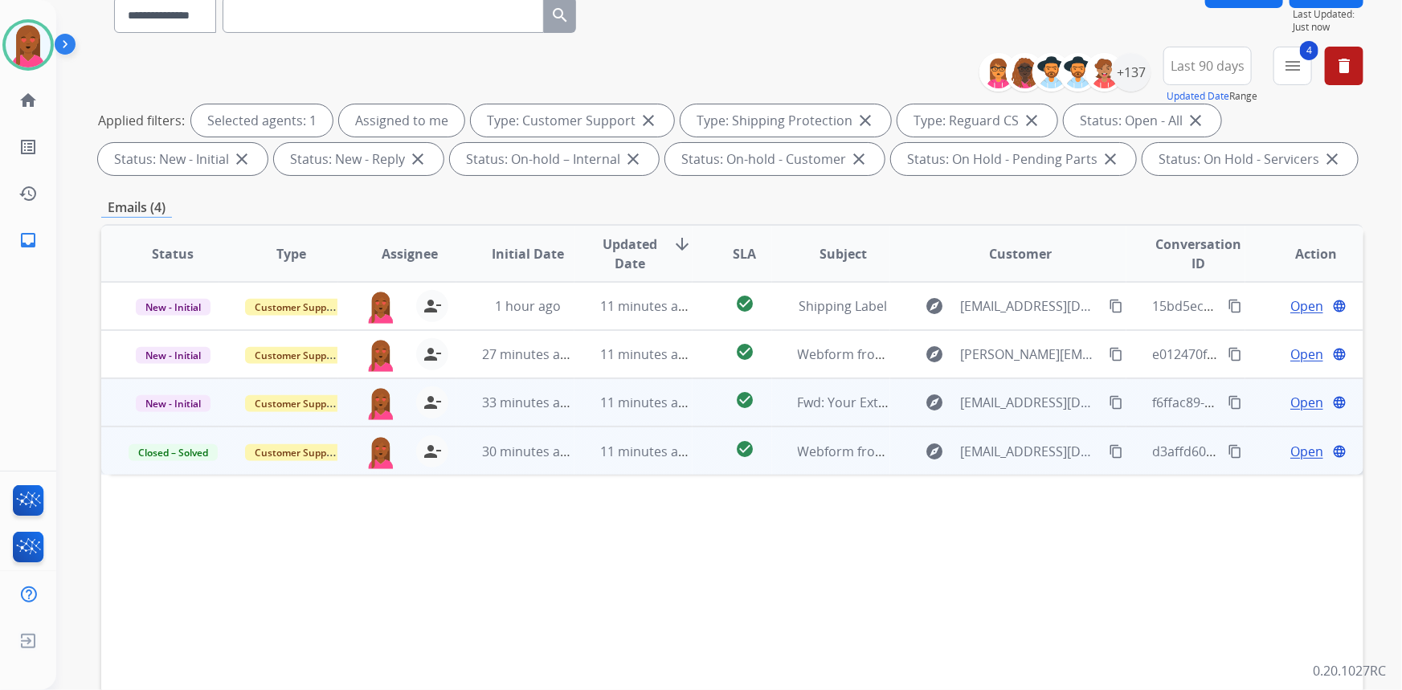
click at [1302, 407] on span "Open" at bounding box center [1306, 402] width 33 height 19
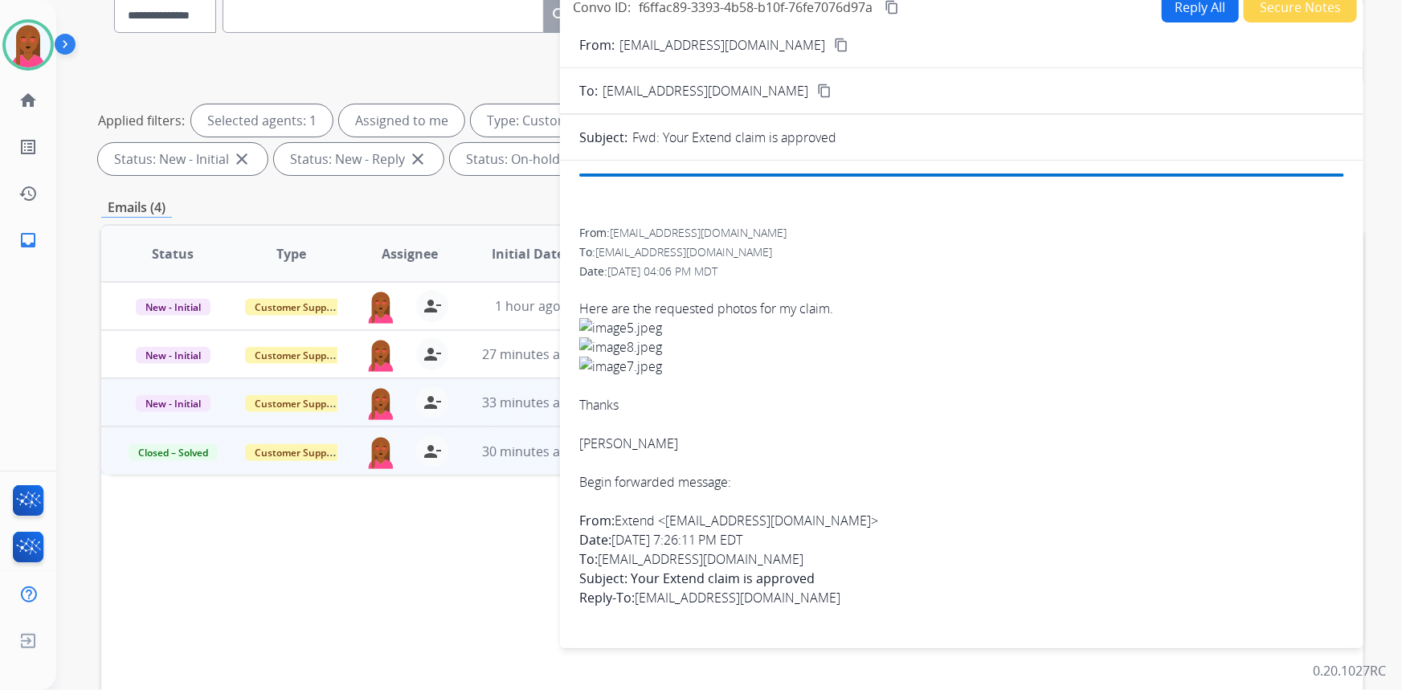
scroll to position [72, 0]
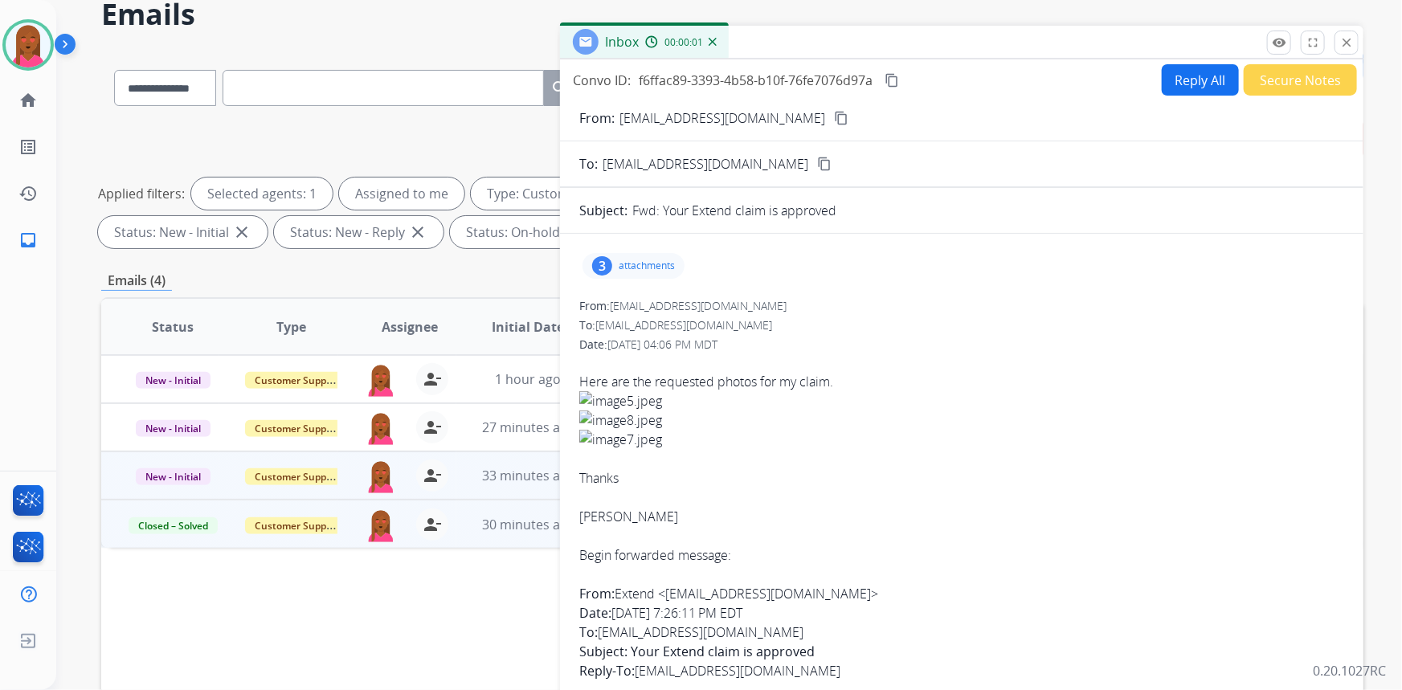
click at [834, 111] on mat-icon "content_copy" at bounding box center [841, 118] width 14 height 14
click at [616, 272] on div "3 attachments" at bounding box center [633, 266] width 102 height 26
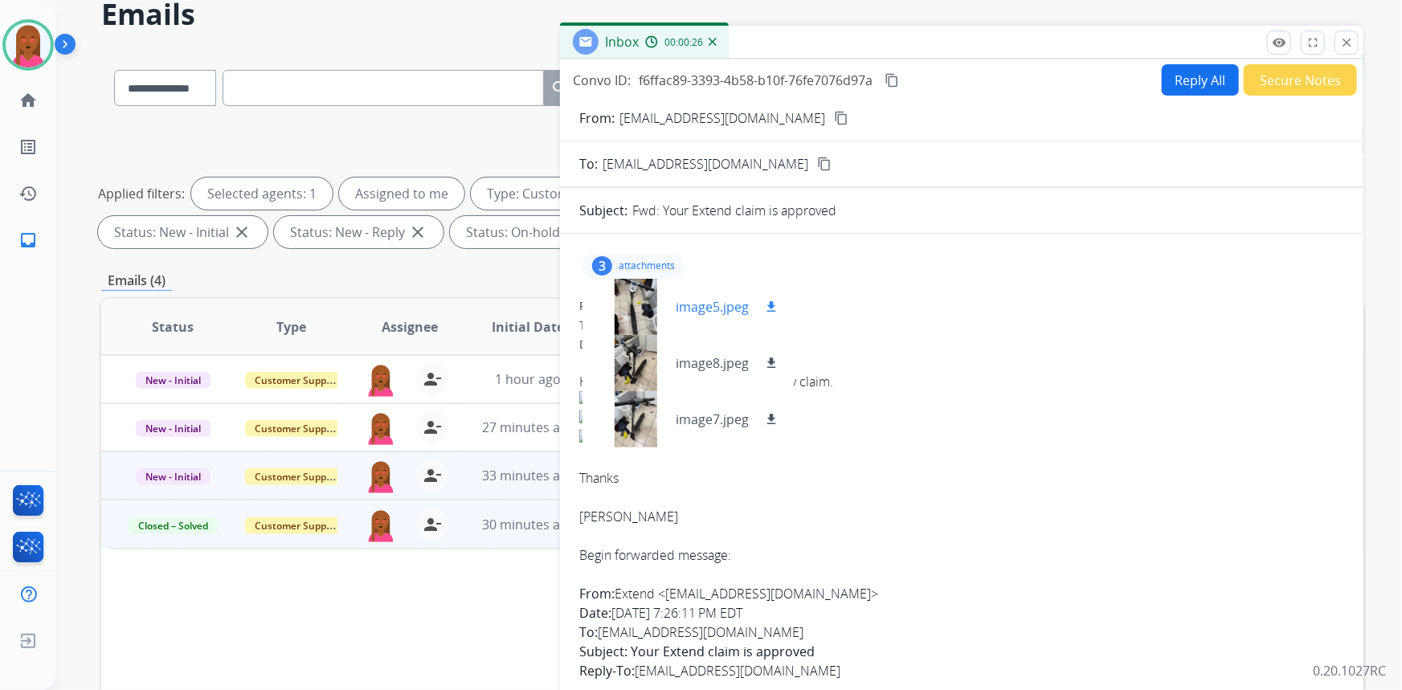
click at [627, 306] on div at bounding box center [635, 307] width 80 height 56
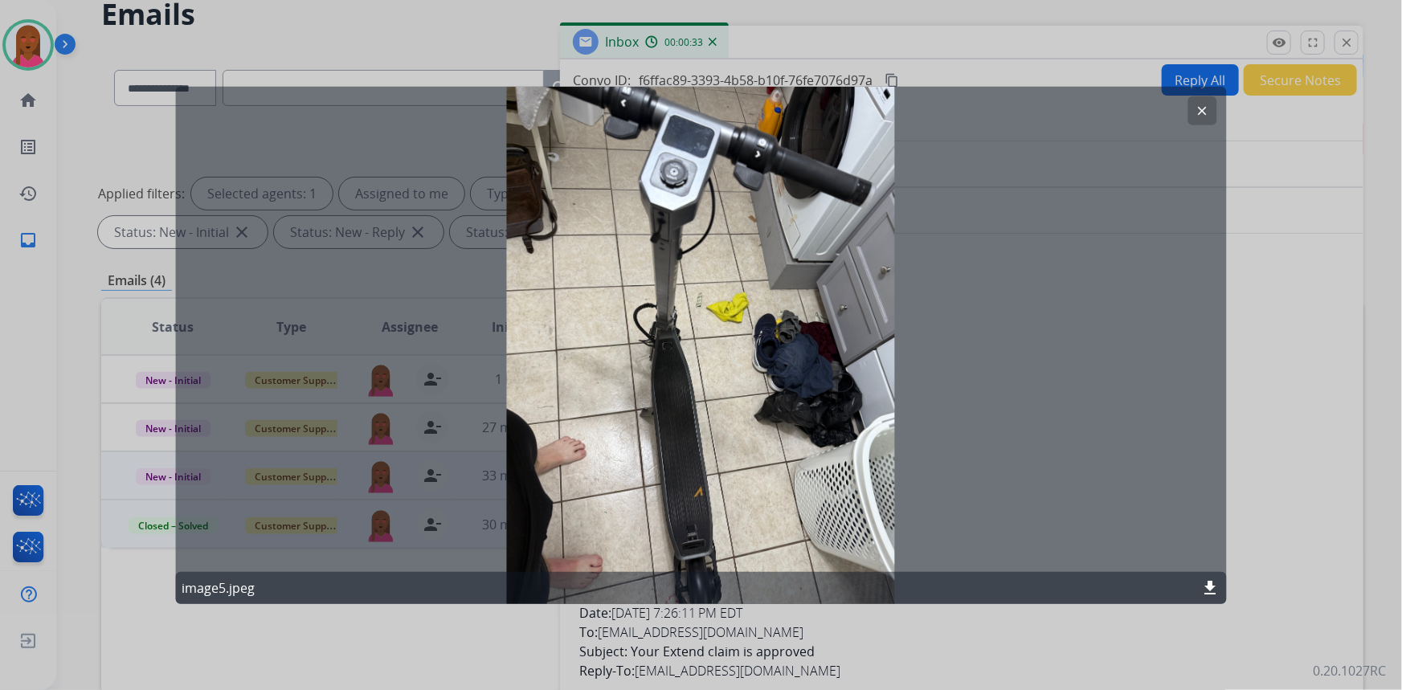
click at [1198, 108] on mat-icon "clear" at bounding box center [1202, 110] width 14 height 14
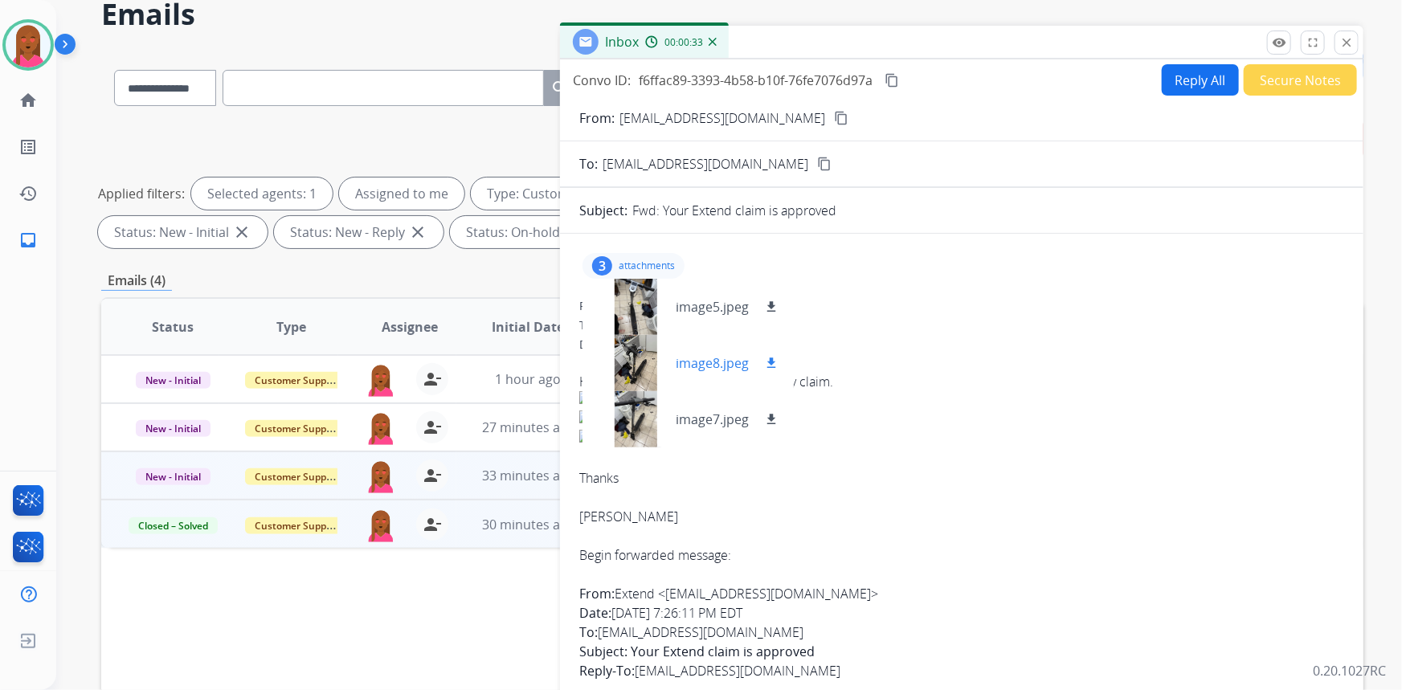
click at [634, 374] on div at bounding box center [635, 363] width 80 height 56
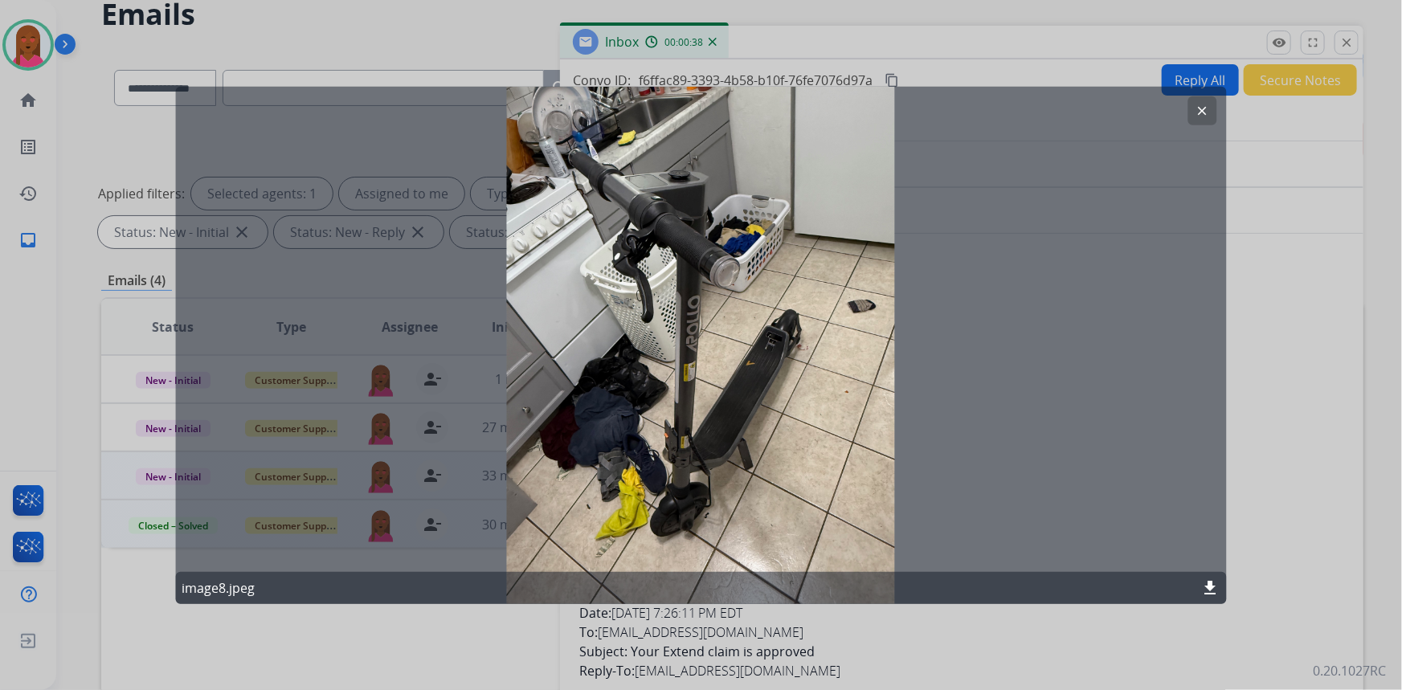
click at [1207, 107] on mat-icon "clear" at bounding box center [1202, 110] width 14 height 14
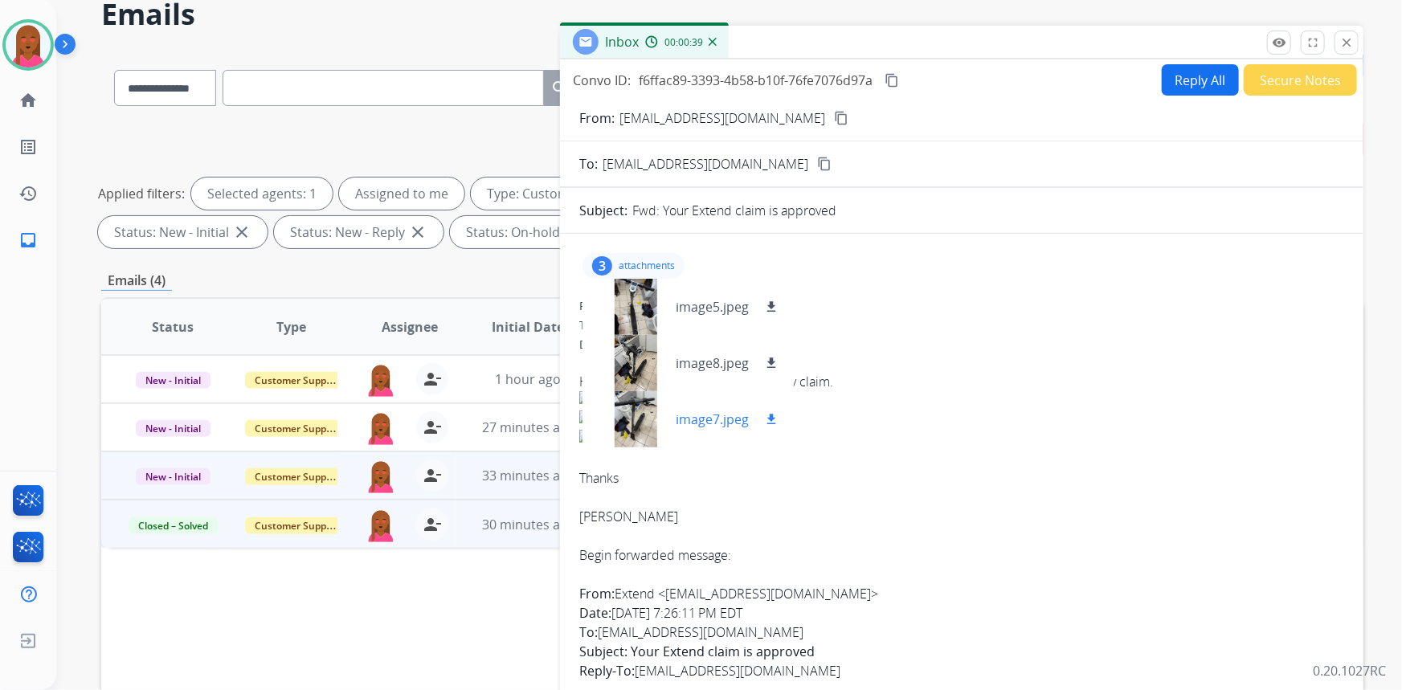
click at [651, 424] on div at bounding box center [635, 419] width 80 height 56
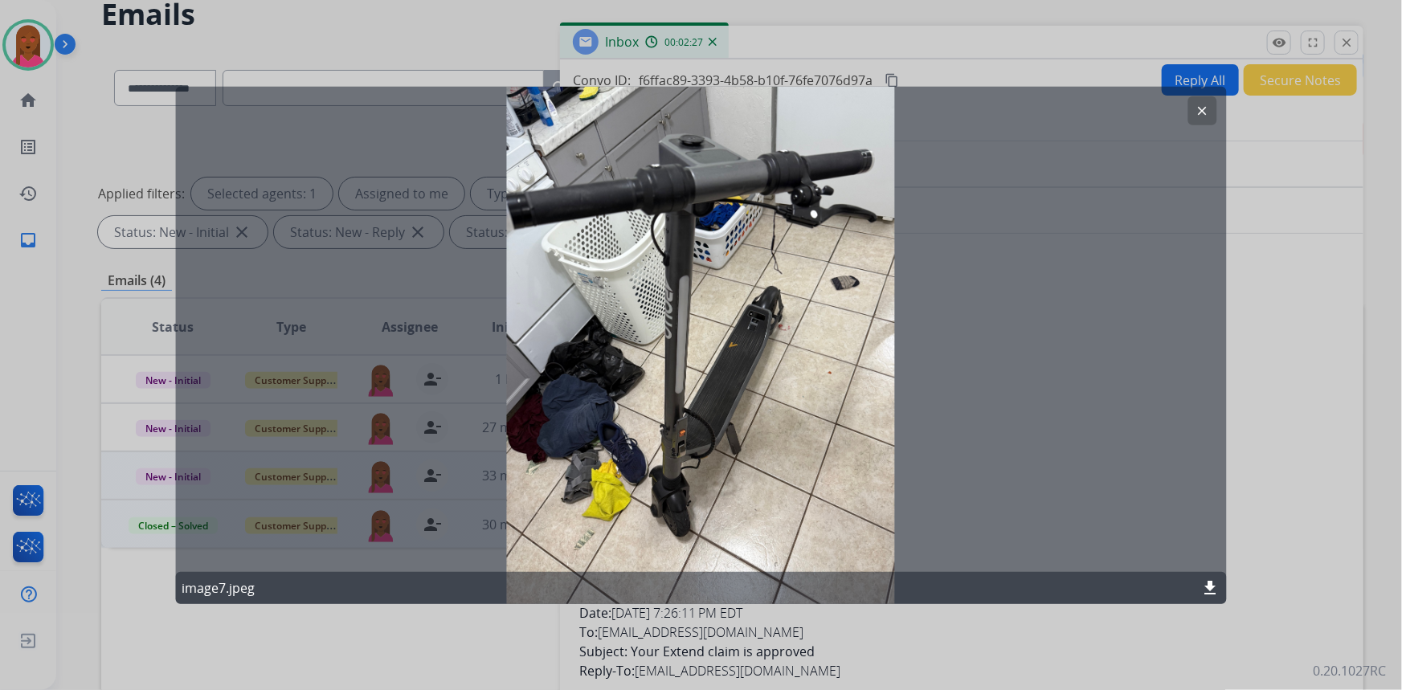
click at [1211, 103] on button "clear" at bounding box center [1202, 110] width 29 height 29
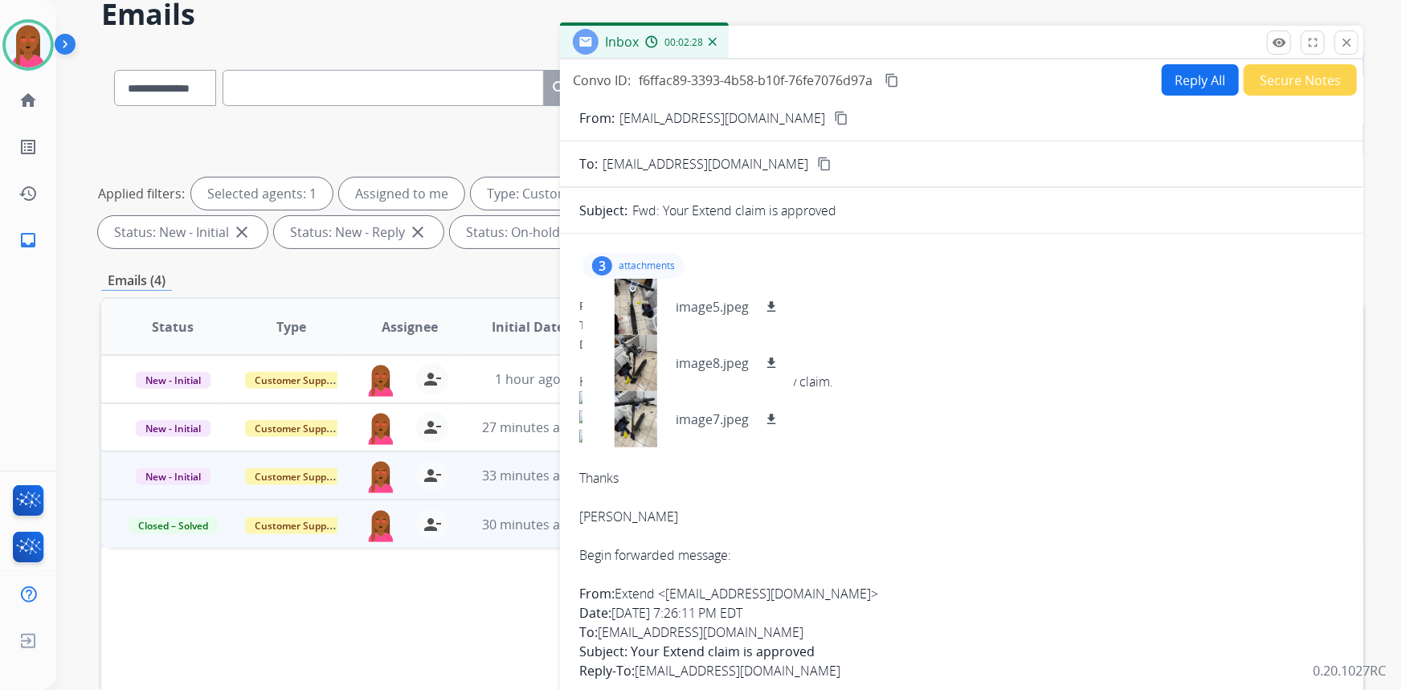
click at [1217, 86] on button "Reply All" at bounding box center [1200, 79] width 77 height 31
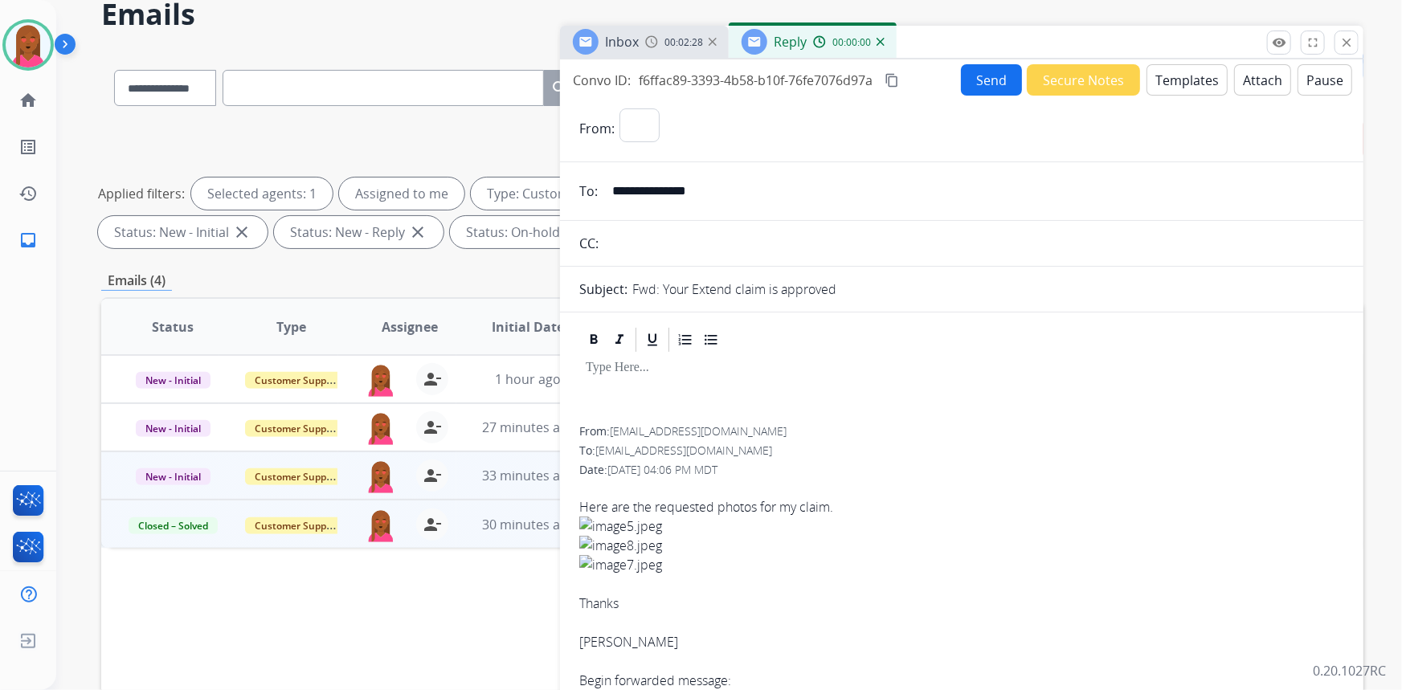
select select "**********"
click at [1182, 85] on button "Templates" at bounding box center [1186, 79] width 81 height 31
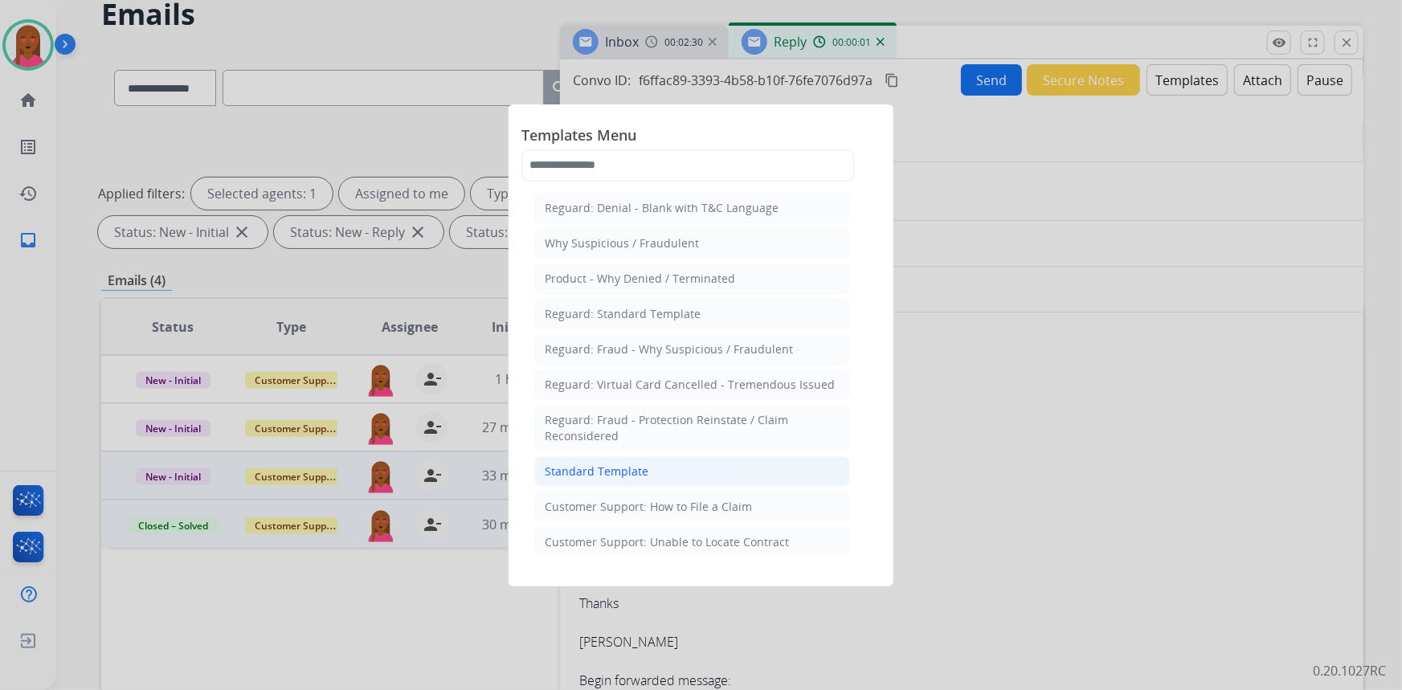
click at [611, 478] on li "Standard Template" at bounding box center [692, 471] width 316 height 31
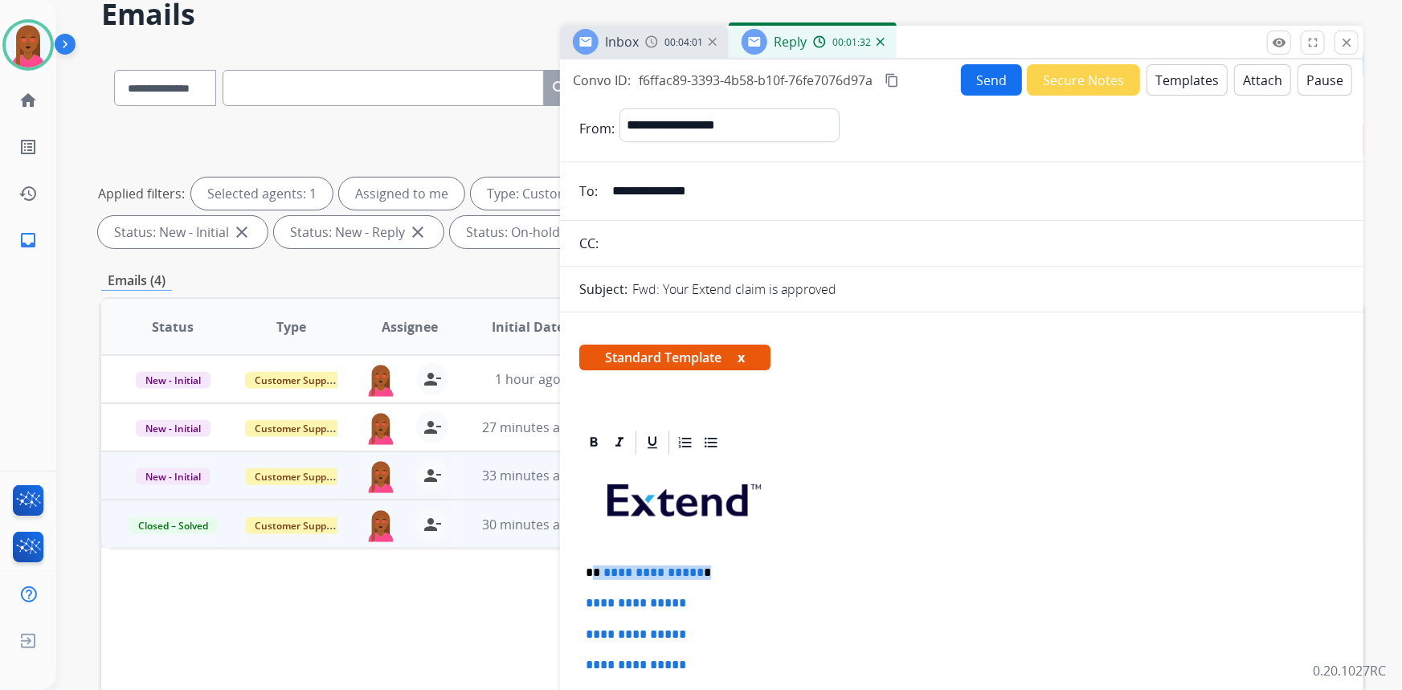
drag, startPoint x: 705, startPoint y: 564, endPoint x: 595, endPoint y: 567, distance: 109.3
click at [595, 567] on p "**********" at bounding box center [956, 573] width 740 height 14
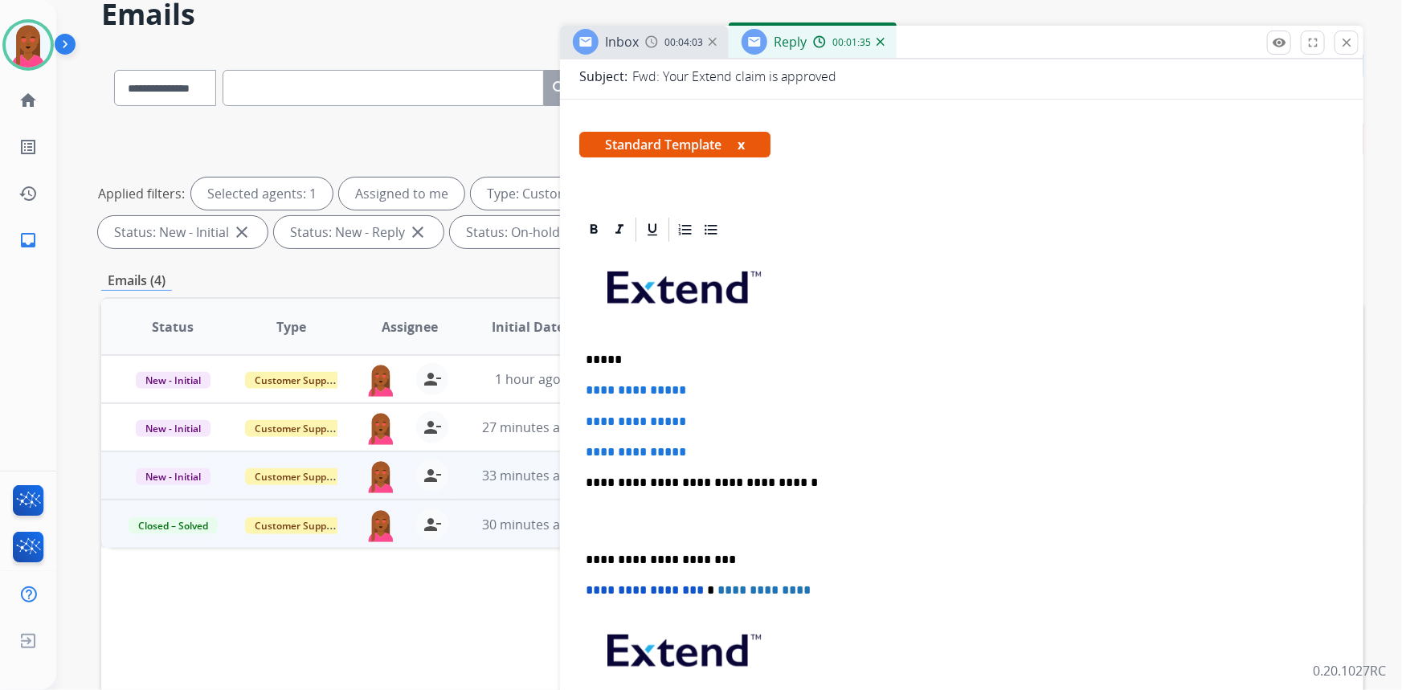
scroll to position [219, 0]
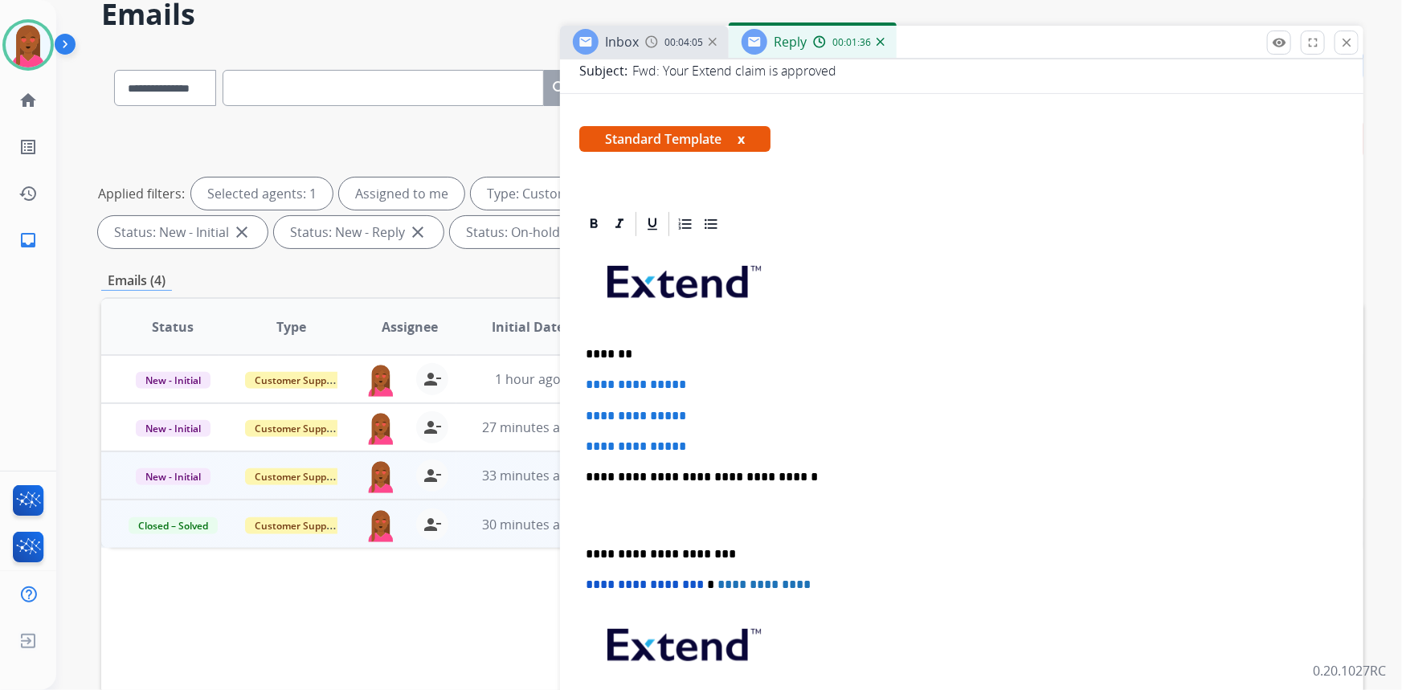
click at [620, 347] on p "*******" at bounding box center [956, 354] width 740 height 14
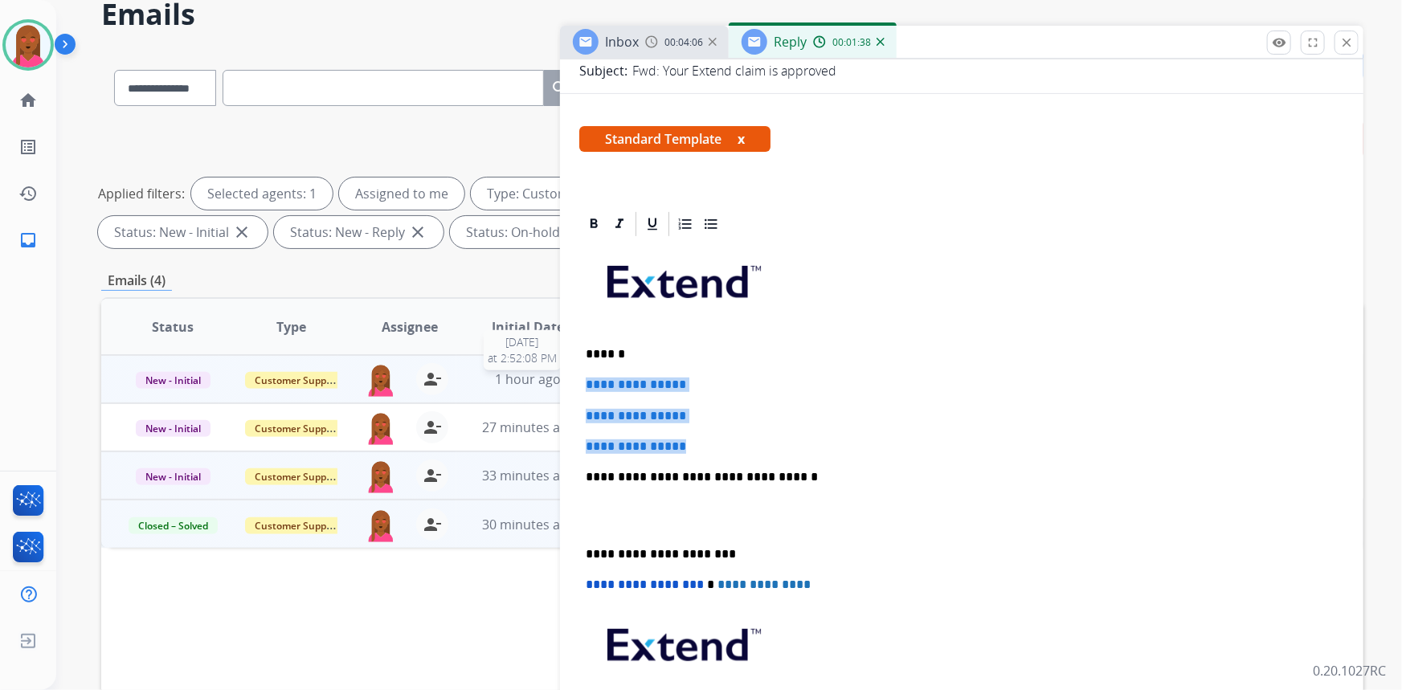
drag, startPoint x: 664, startPoint y: 423, endPoint x: 558, endPoint y: 382, distance: 113.7
click at [558, 382] on div "**********" at bounding box center [732, 484] width 1262 height 869
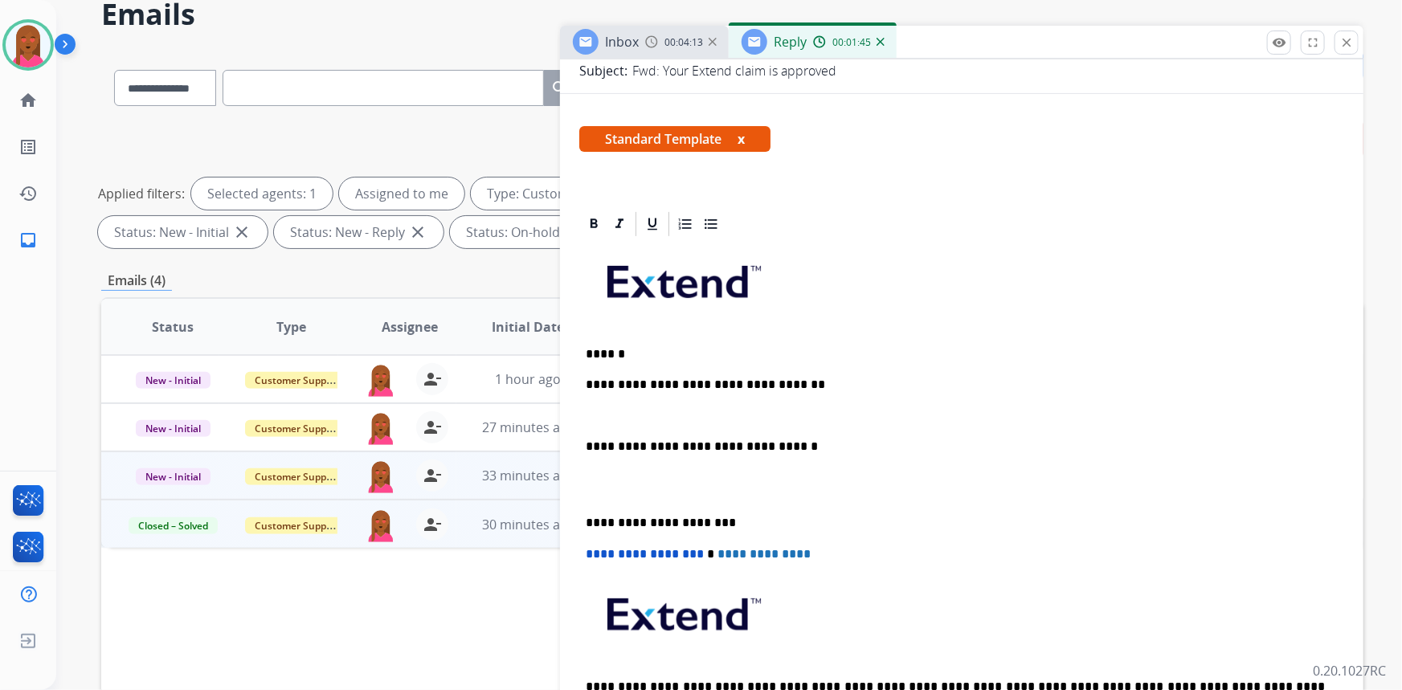
click at [631, 484] on p at bounding box center [962, 485] width 752 height 30
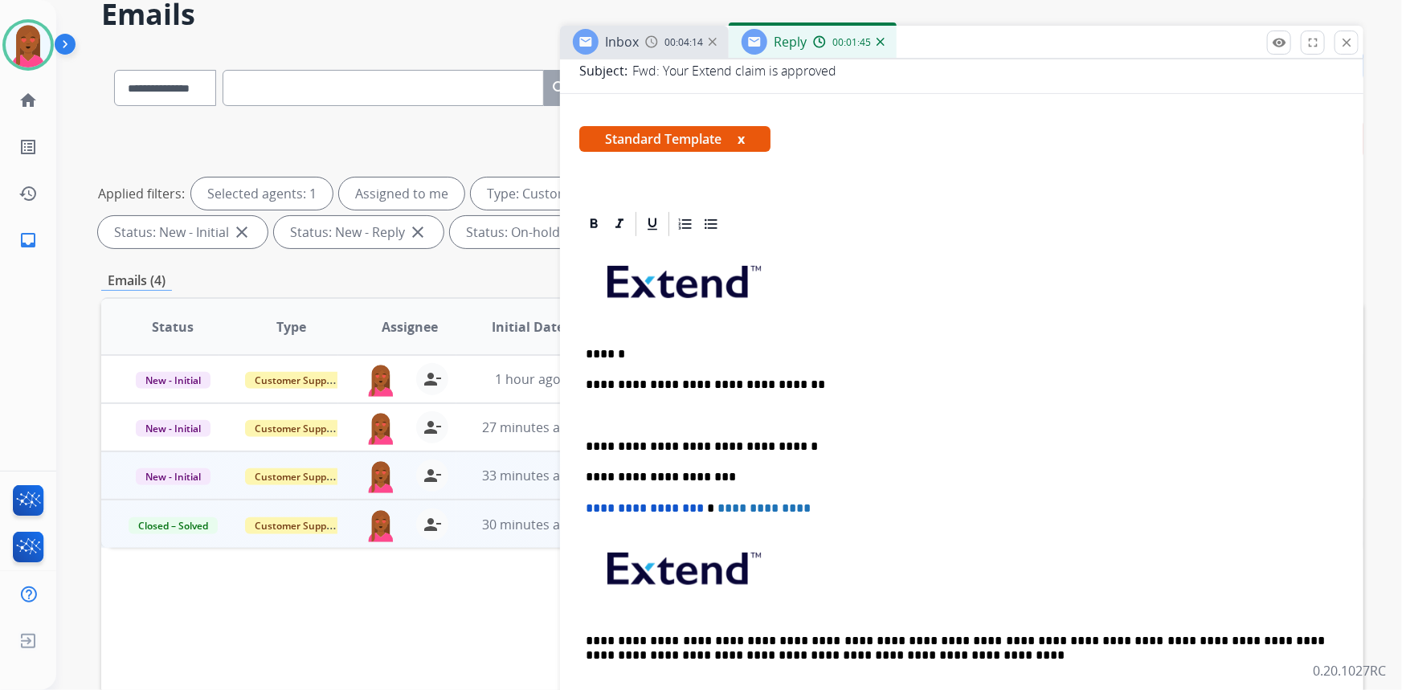
click at [631, 415] on p at bounding box center [962, 416] width 752 height 14
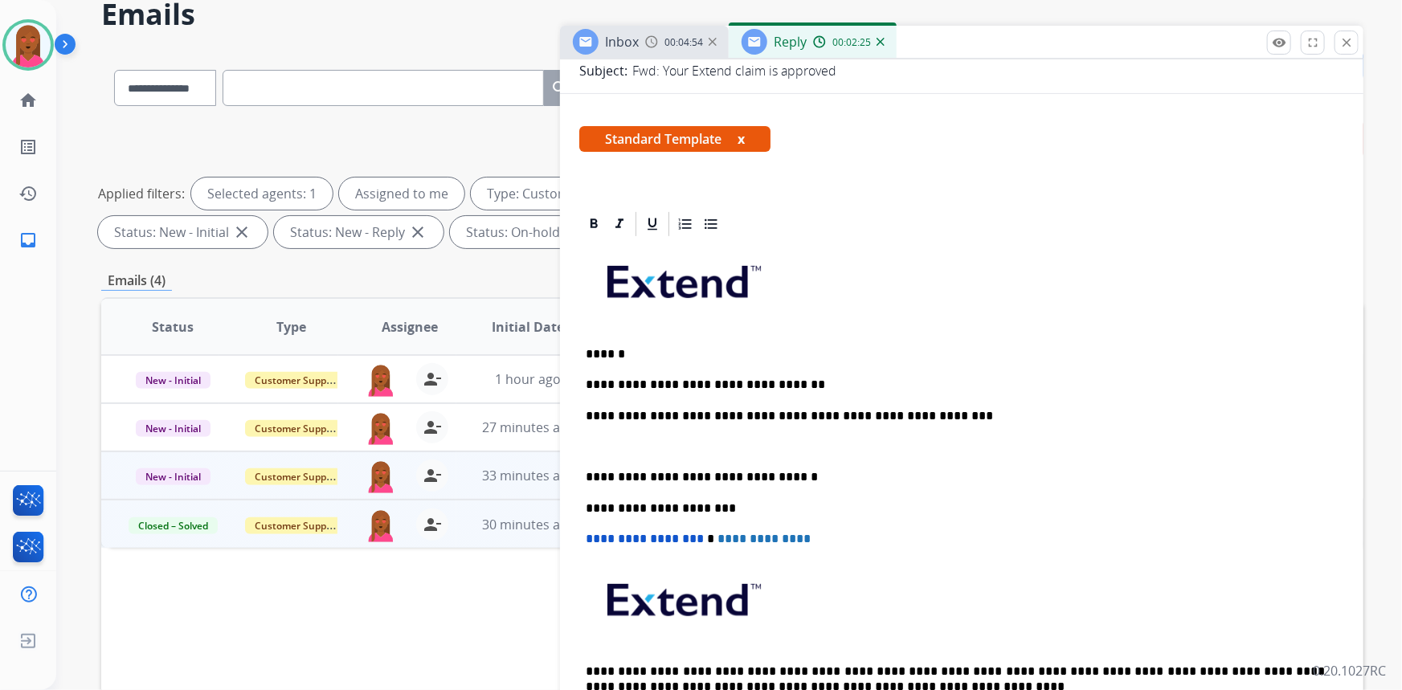
drag, startPoint x: 1032, startPoint y: 450, endPoint x: 745, endPoint y: 442, distance: 286.9
click at [1032, 450] on p at bounding box center [956, 446] width 740 height 14
click at [652, 443] on p at bounding box center [956, 446] width 740 height 14
click at [963, 492] on div "**********" at bounding box center [961, 492] width 765 height 507
click at [635, 439] on p at bounding box center [956, 446] width 740 height 14
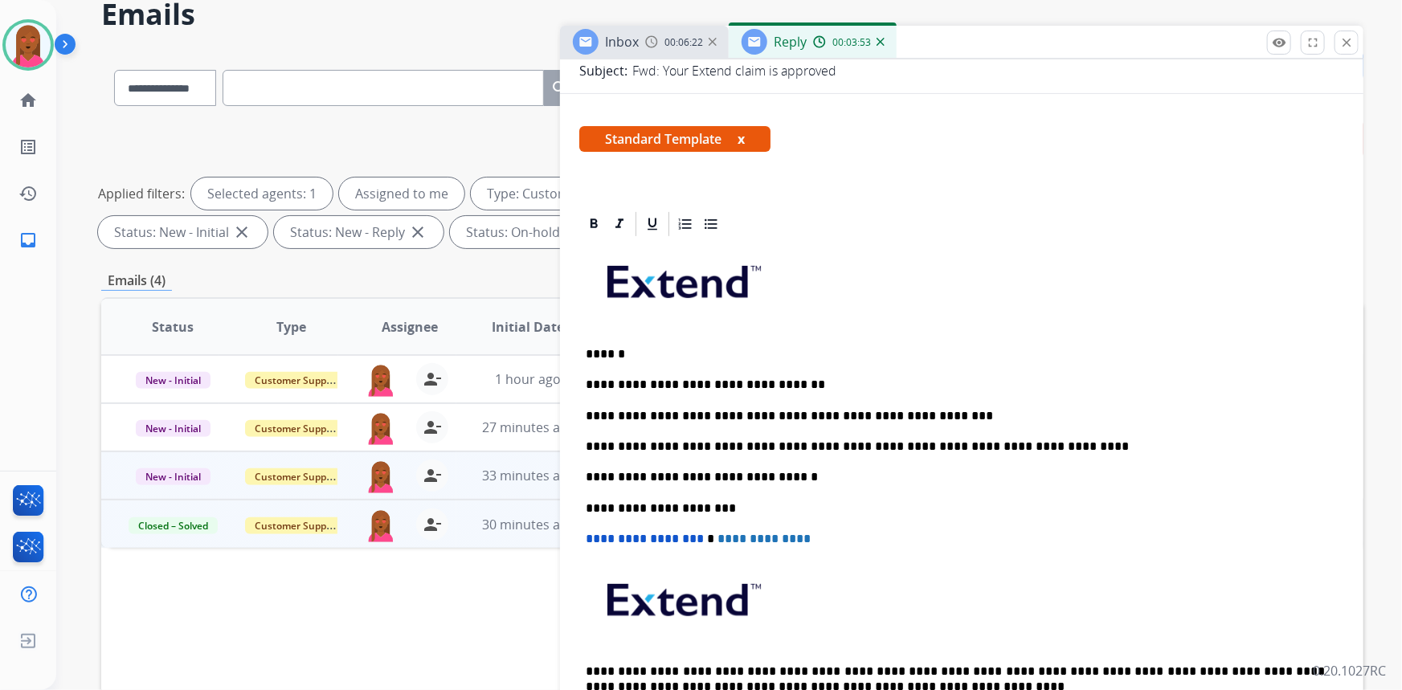
click at [1095, 439] on p "**********" at bounding box center [956, 446] width 740 height 14
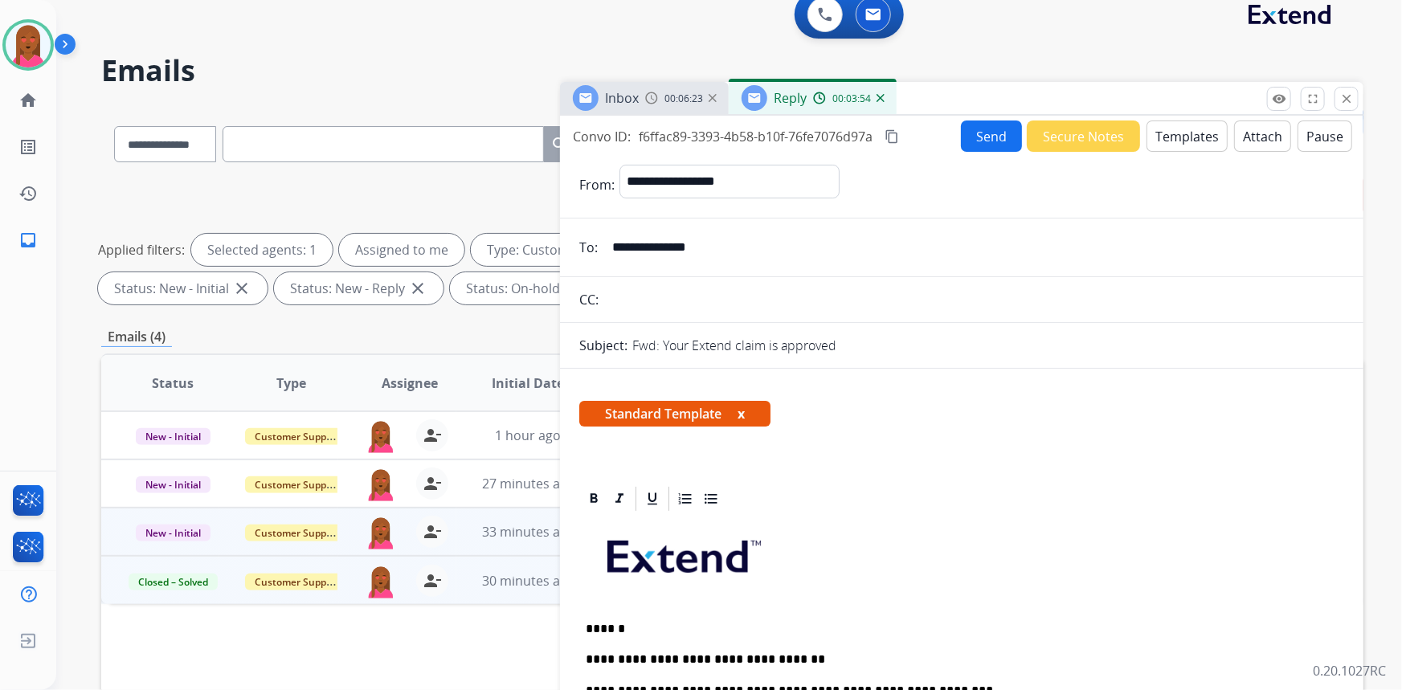
scroll to position [0, 0]
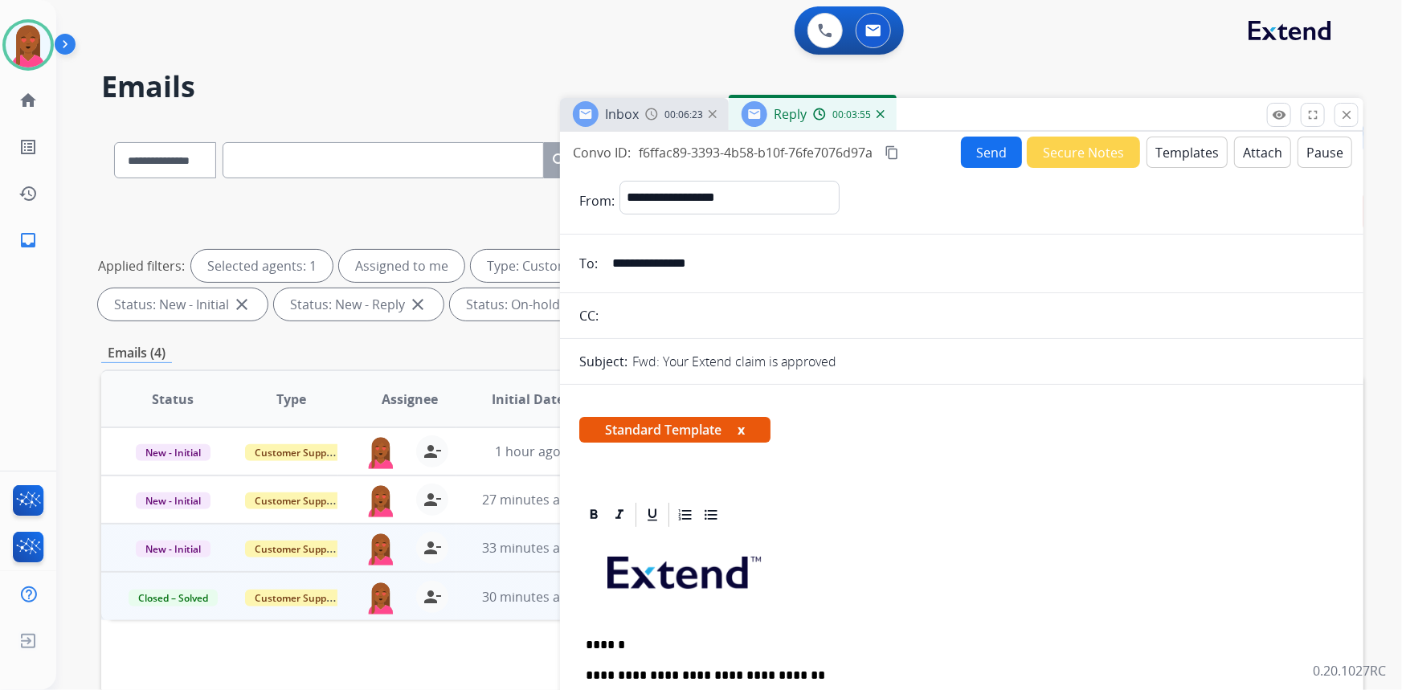
drag, startPoint x: 891, startPoint y: 149, endPoint x: 816, endPoint y: 149, distance: 74.7
click at [892, 149] on mat-icon "content_copy" at bounding box center [891, 152] width 14 height 14
click at [990, 155] on button "Send" at bounding box center [991, 152] width 61 height 31
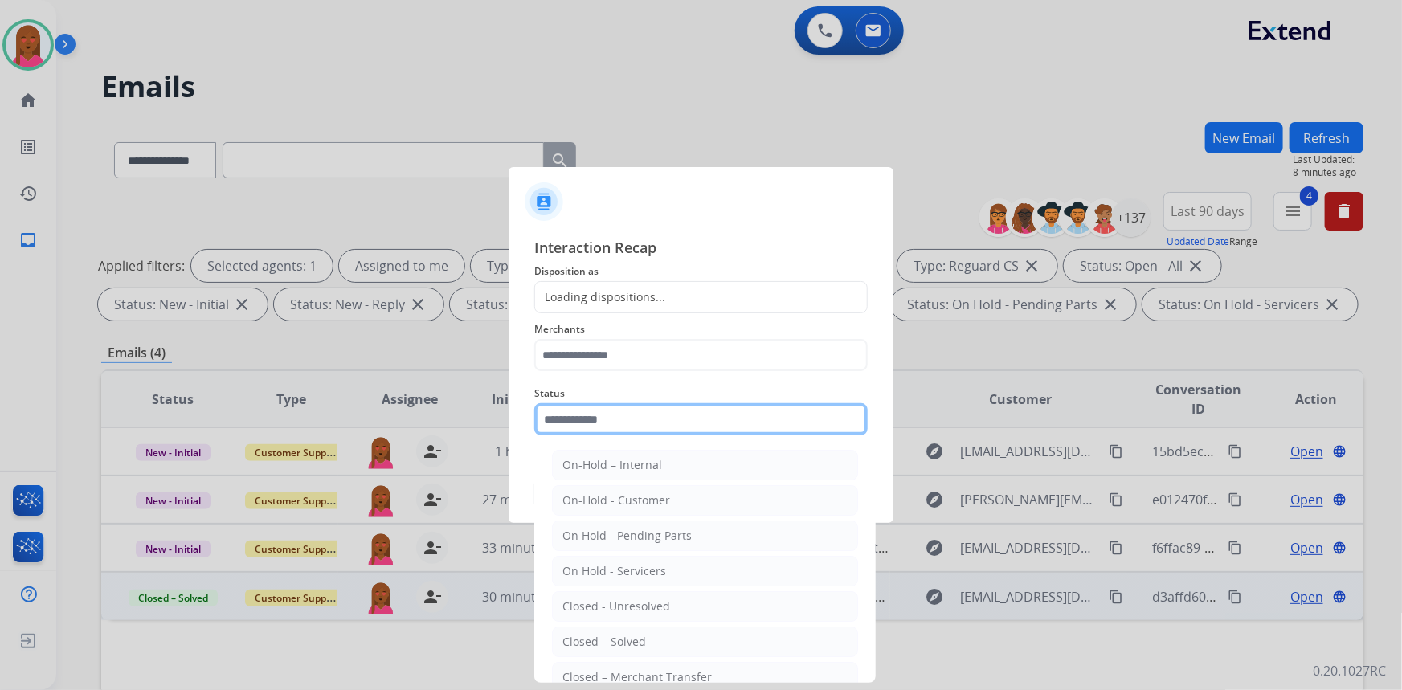
click at [627, 412] on input "text" at bounding box center [700, 419] width 333 height 32
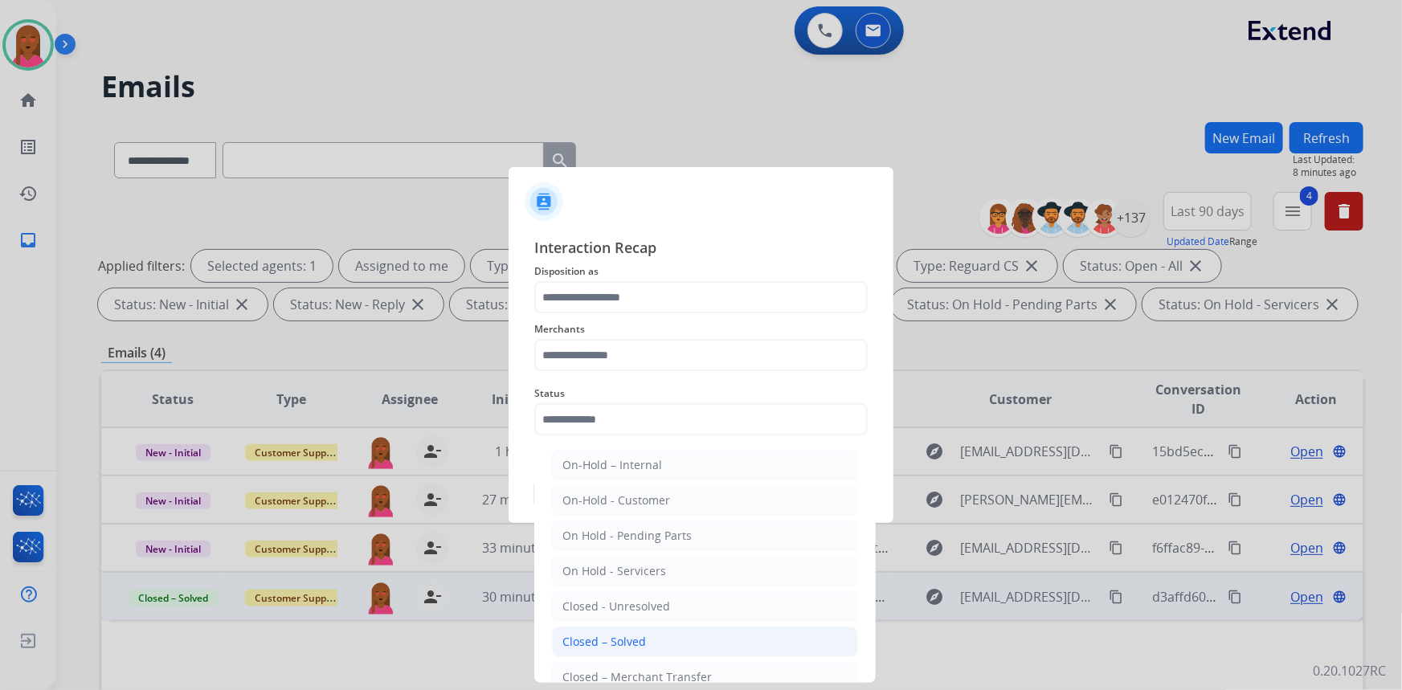
click at [643, 632] on li "Closed – Solved" at bounding box center [705, 642] width 306 height 31
type input "**********"
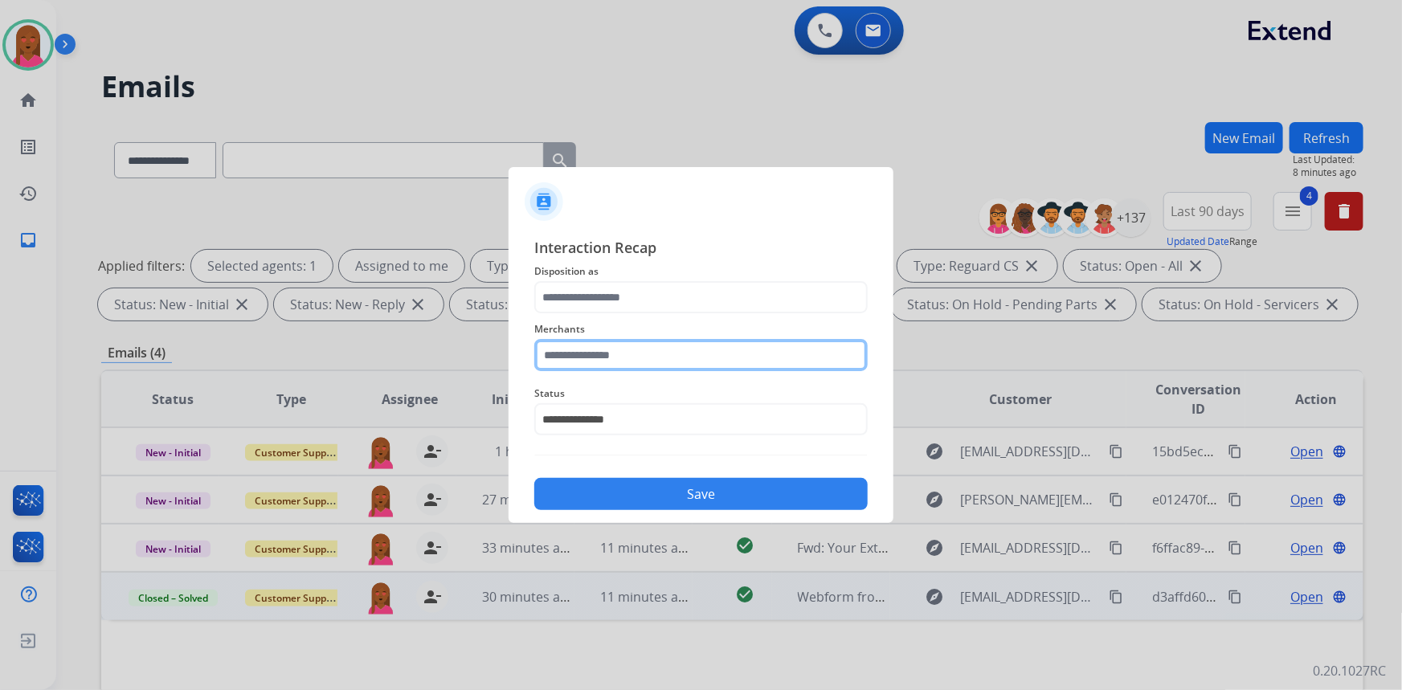
click at [660, 361] on input "text" at bounding box center [700, 355] width 333 height 32
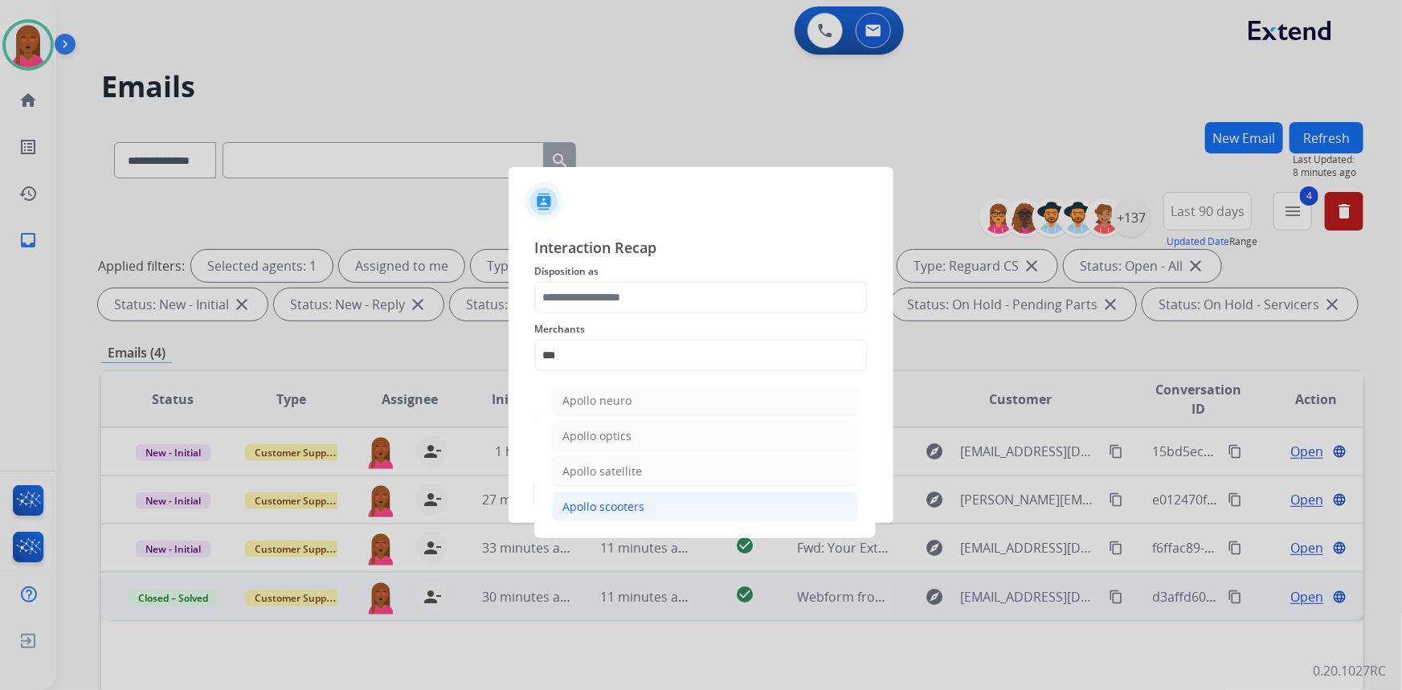
click at [643, 505] on li "Apollo scooters" at bounding box center [705, 507] width 306 height 31
type input "**********"
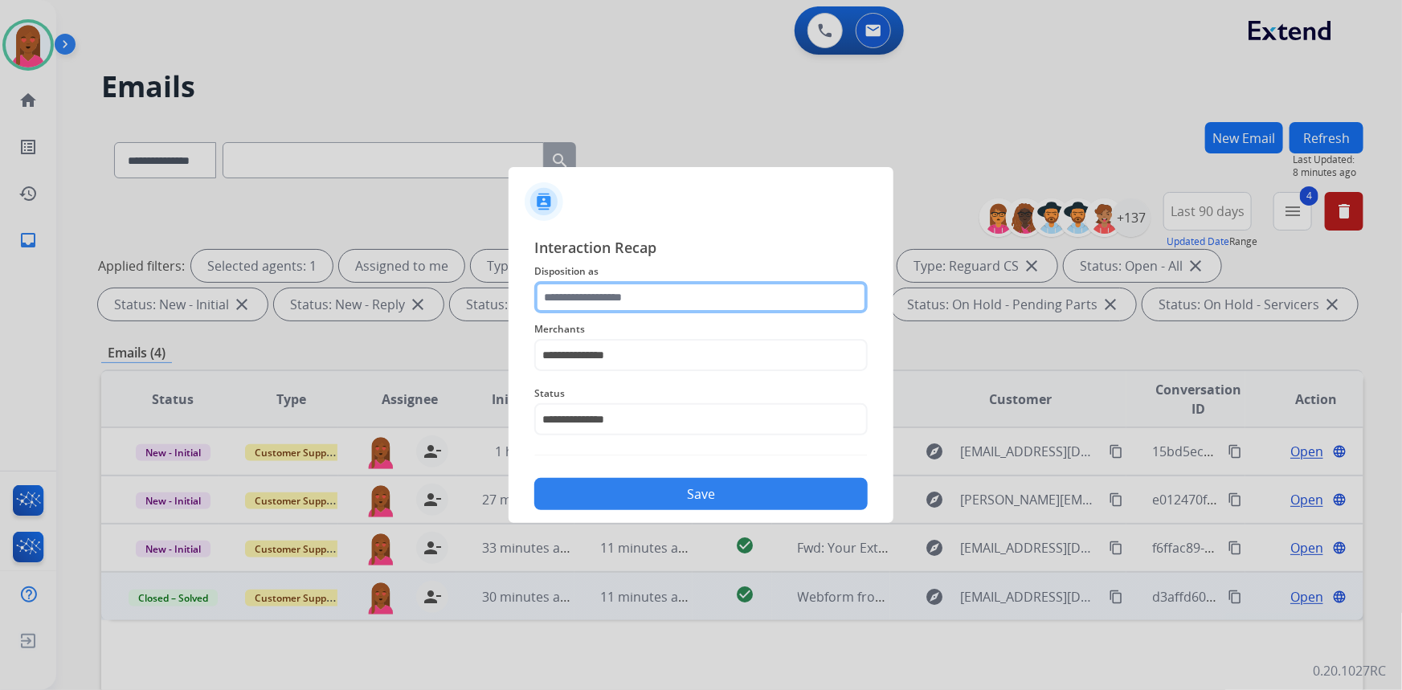
click at [659, 289] on input "text" at bounding box center [700, 297] width 333 height 32
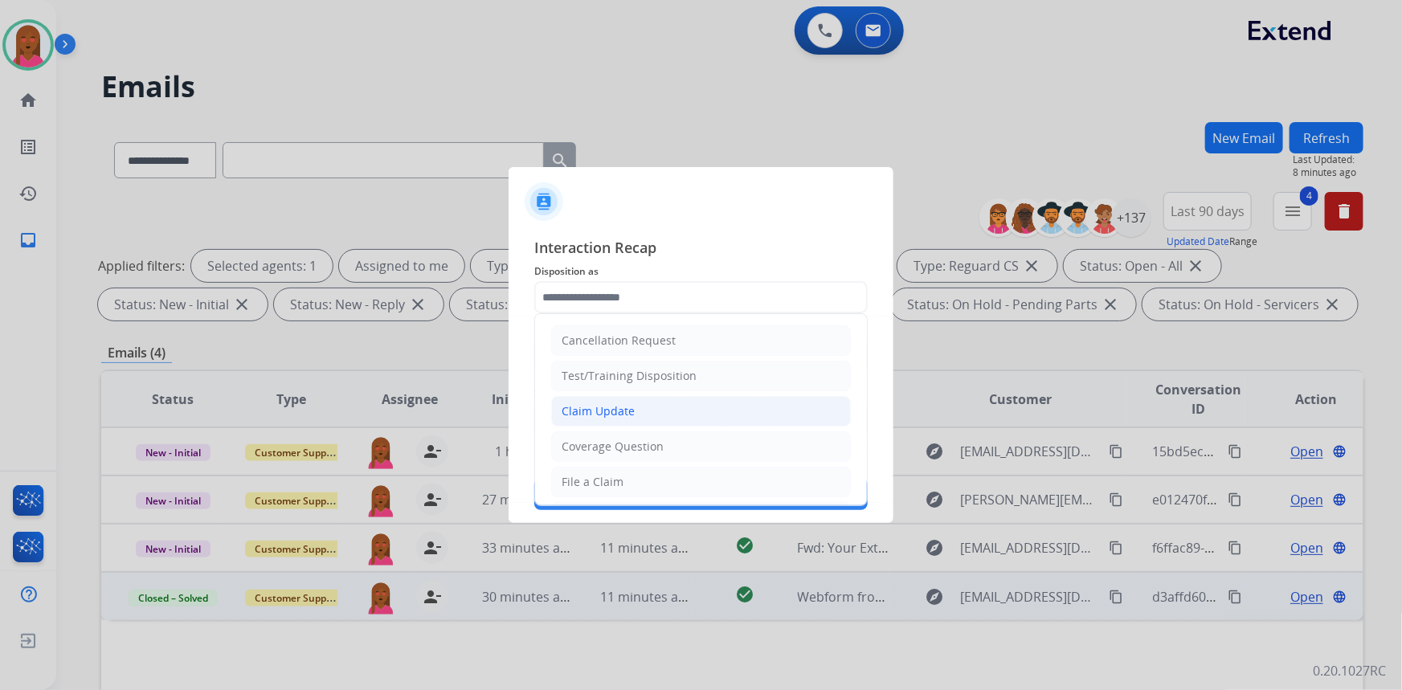
click at [648, 413] on li "Claim Update" at bounding box center [701, 411] width 300 height 31
type input "**********"
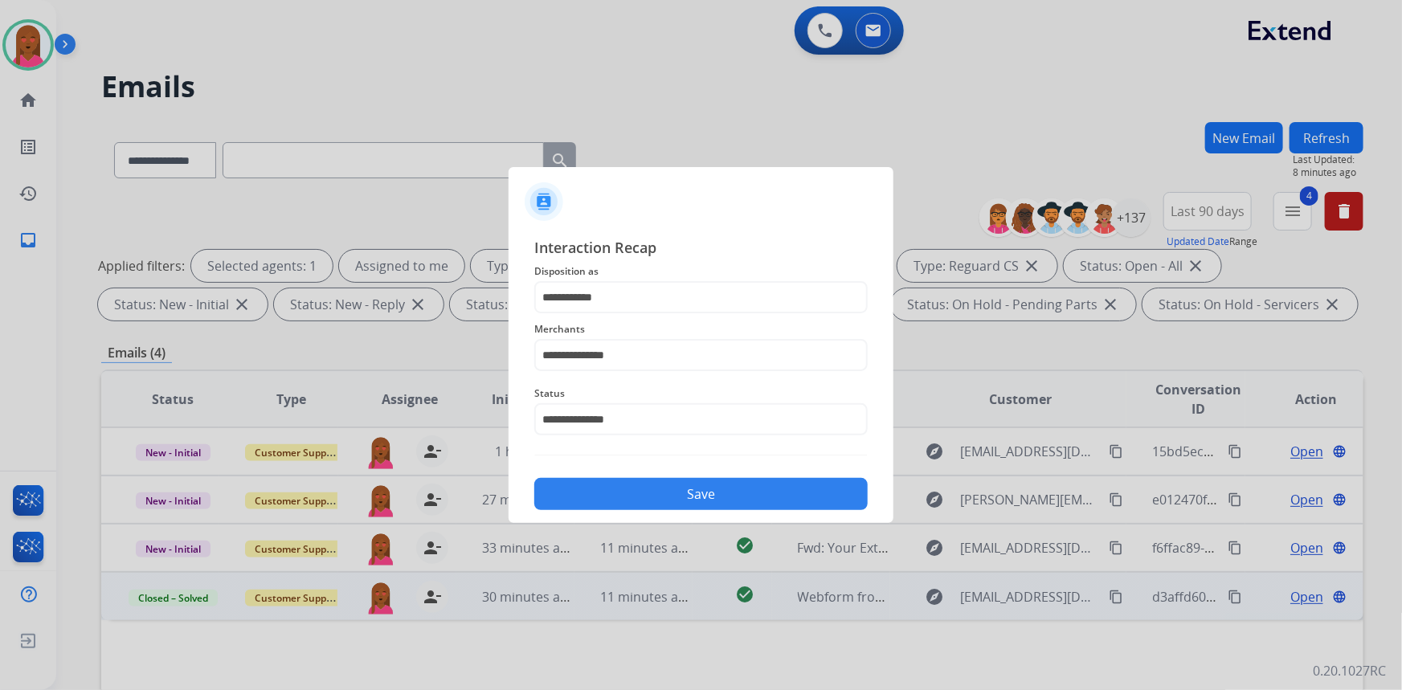
click at [675, 492] on button "Save" at bounding box center [700, 494] width 333 height 32
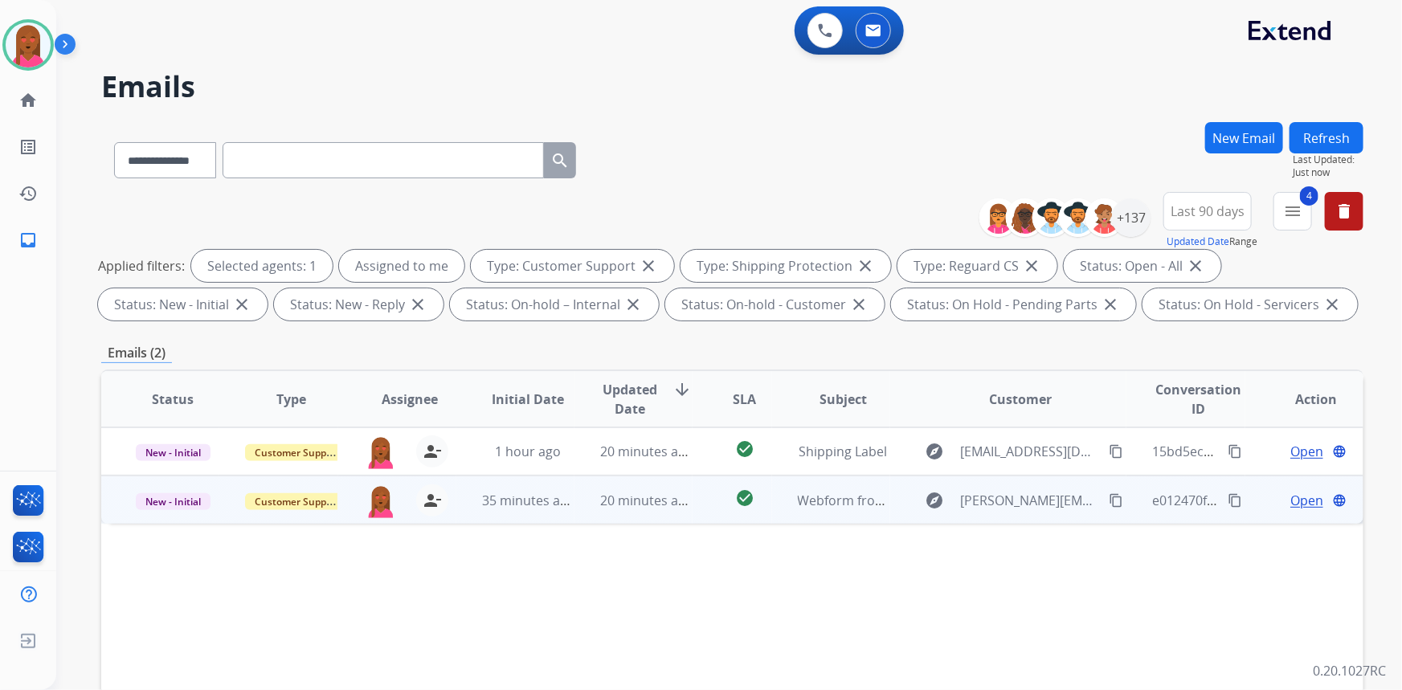
click at [1290, 498] on span "Open" at bounding box center [1306, 500] width 33 height 19
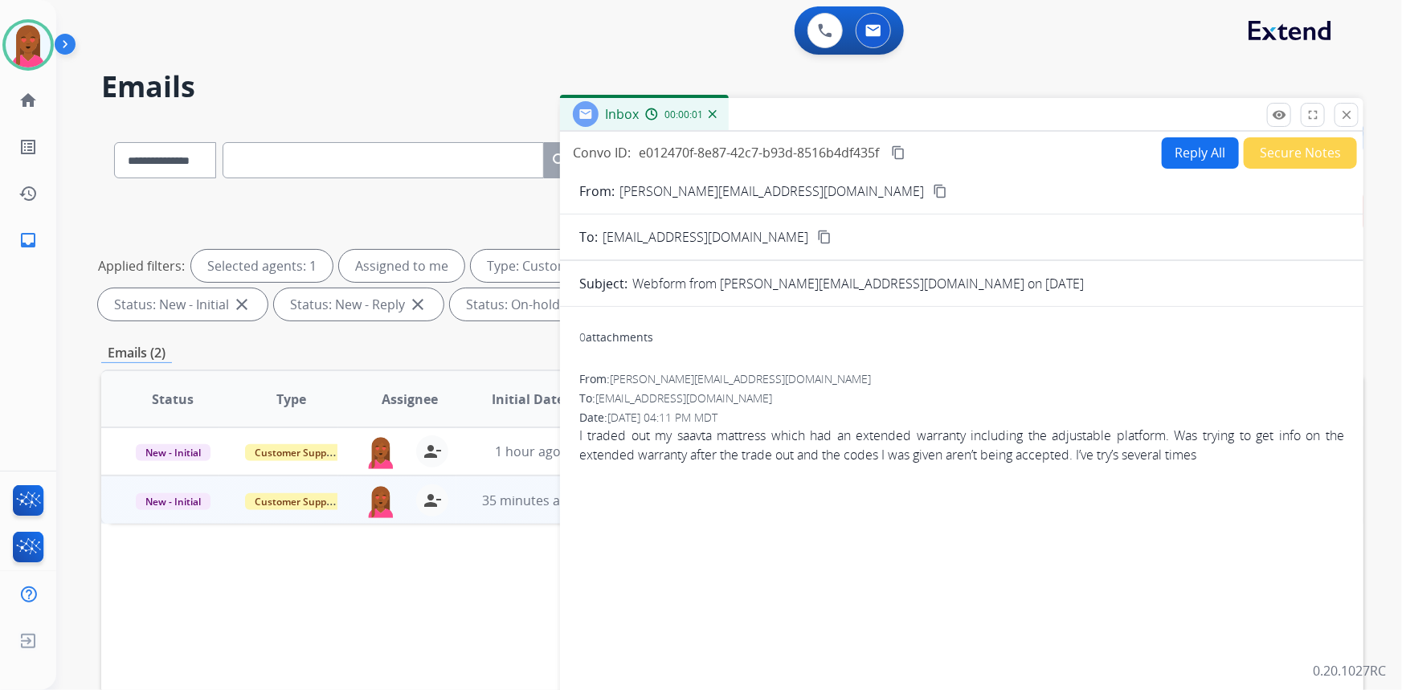
click at [933, 189] on mat-icon "content_copy" at bounding box center [940, 191] width 14 height 14
click at [979, 435] on span "I traded out my saavta mattress which had an extended warranty including the ad…" at bounding box center [961, 445] width 765 height 39
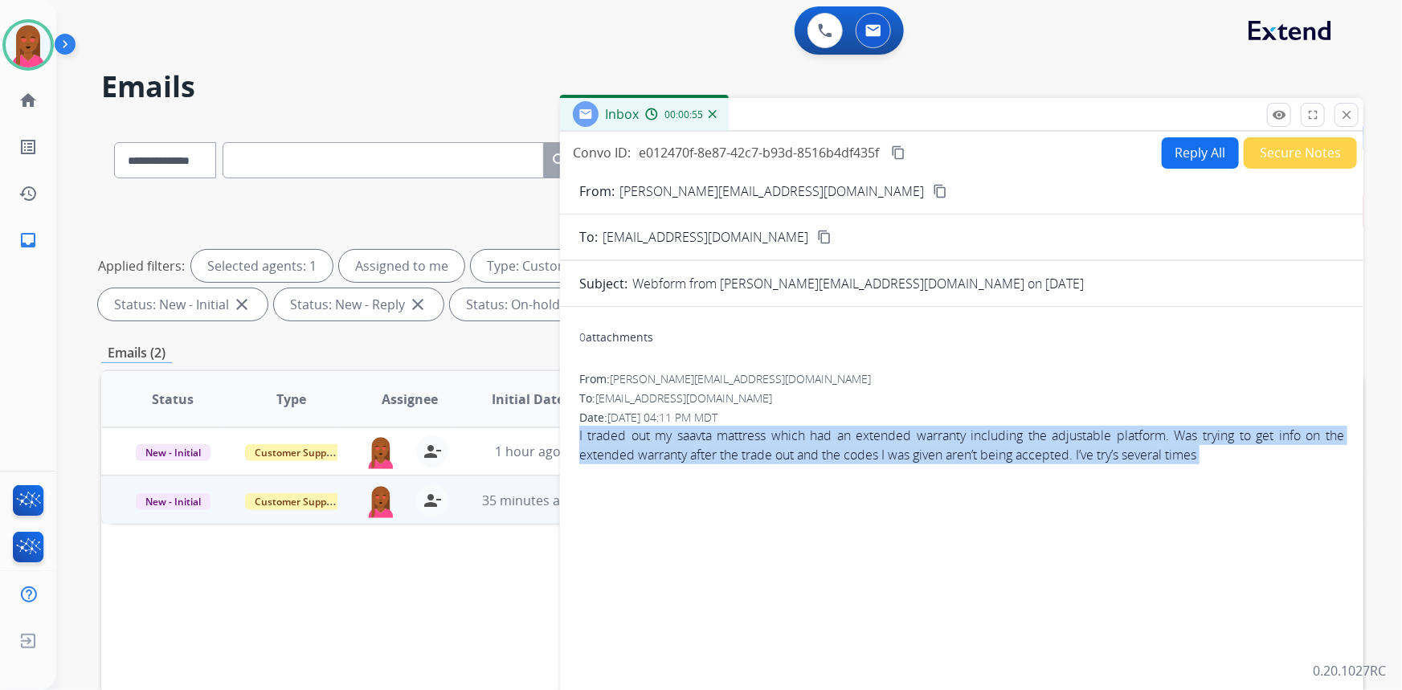
click at [979, 435] on span "I traded out my saavta mattress which had an extended warranty including the ad…" at bounding box center [961, 445] width 765 height 39
click at [900, 153] on mat-icon "content_copy" at bounding box center [898, 152] width 14 height 14
click at [1189, 153] on button "Reply All" at bounding box center [1200, 152] width 77 height 31
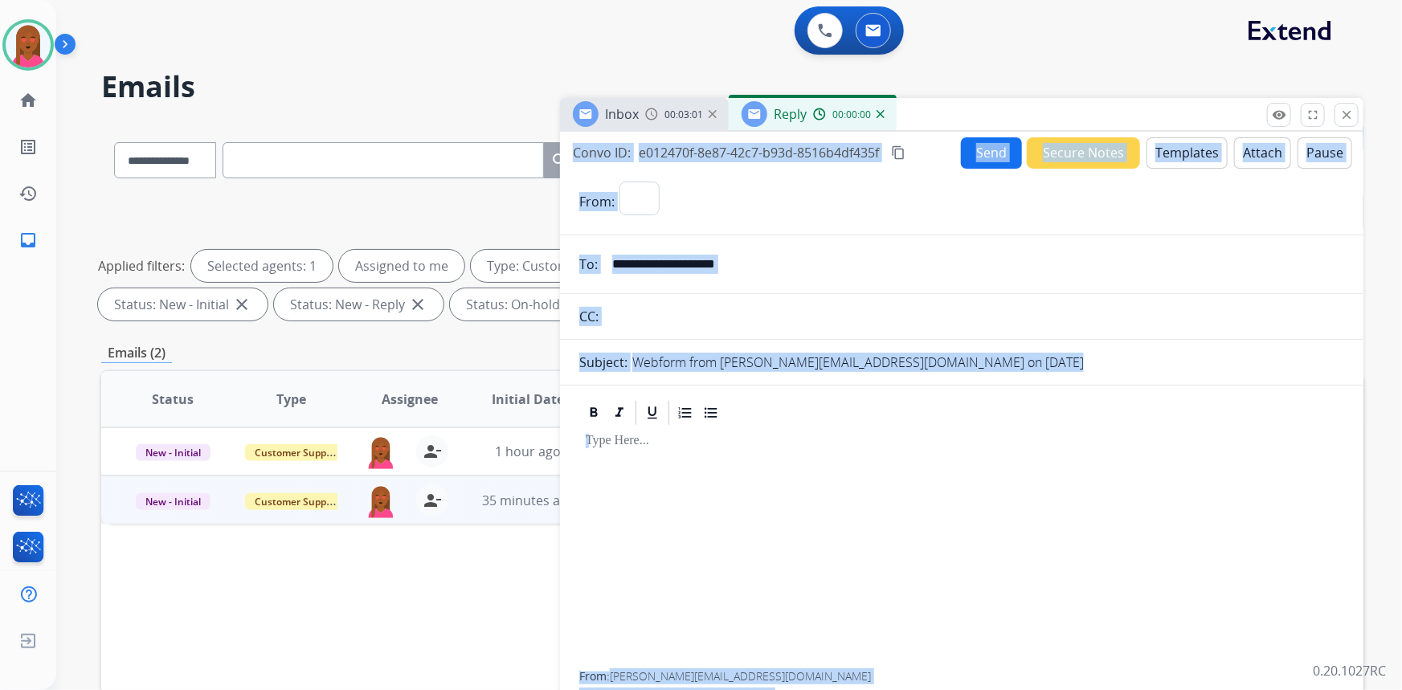
select select "**********"
click at [1162, 145] on button "Templates" at bounding box center [1186, 152] width 81 height 31
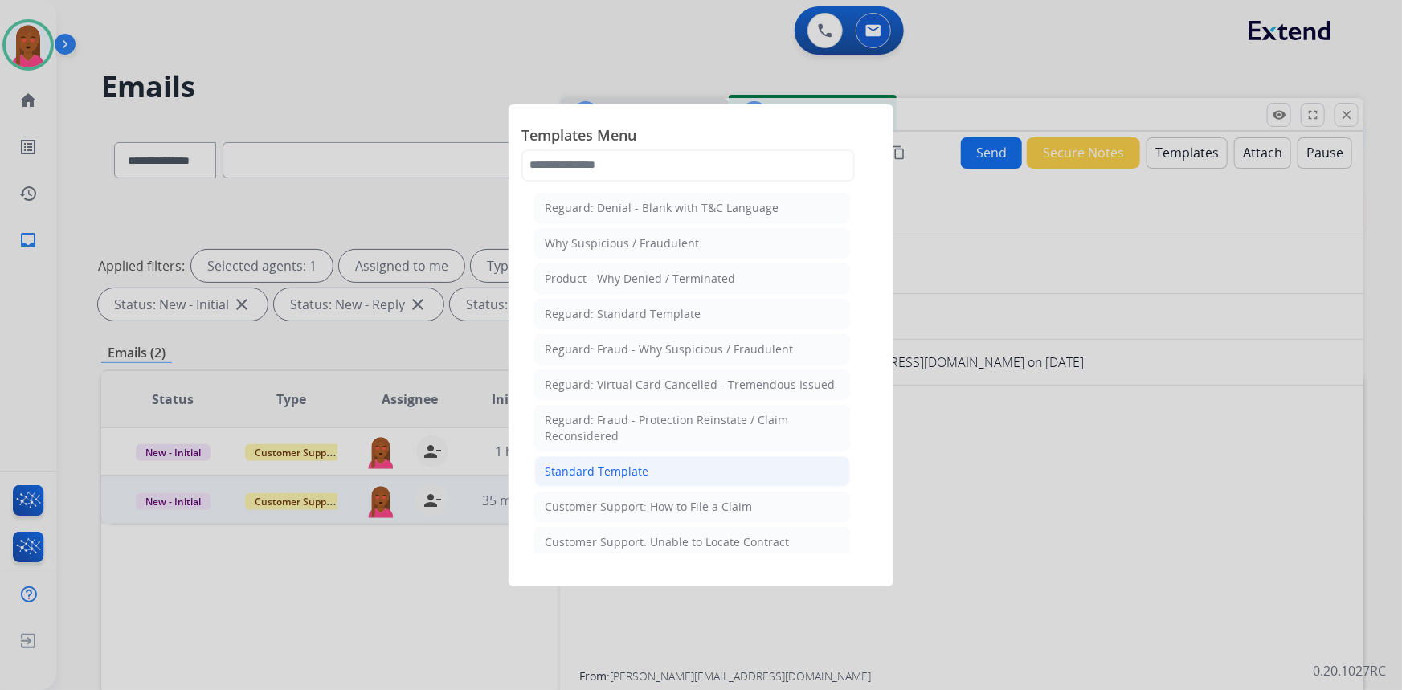
click at [609, 468] on div "Standard Template" at bounding box center [597, 472] width 104 height 16
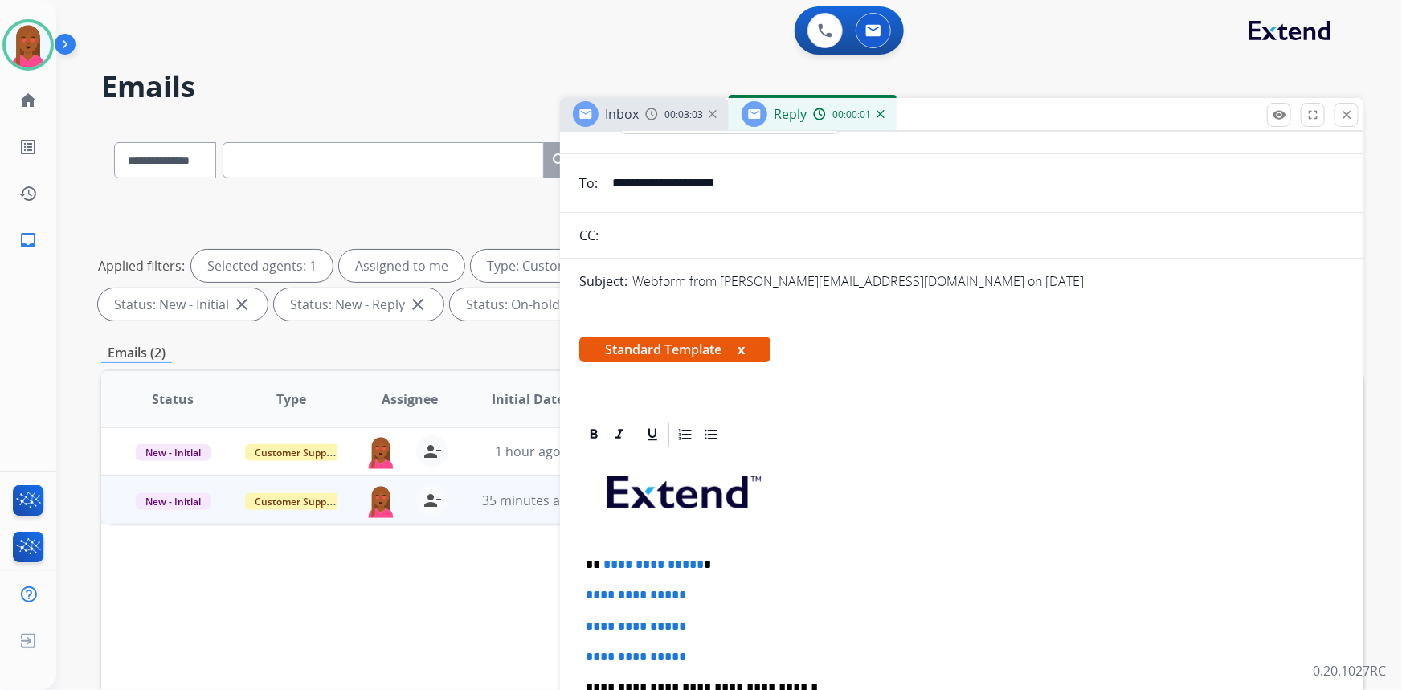
scroll to position [219, 0]
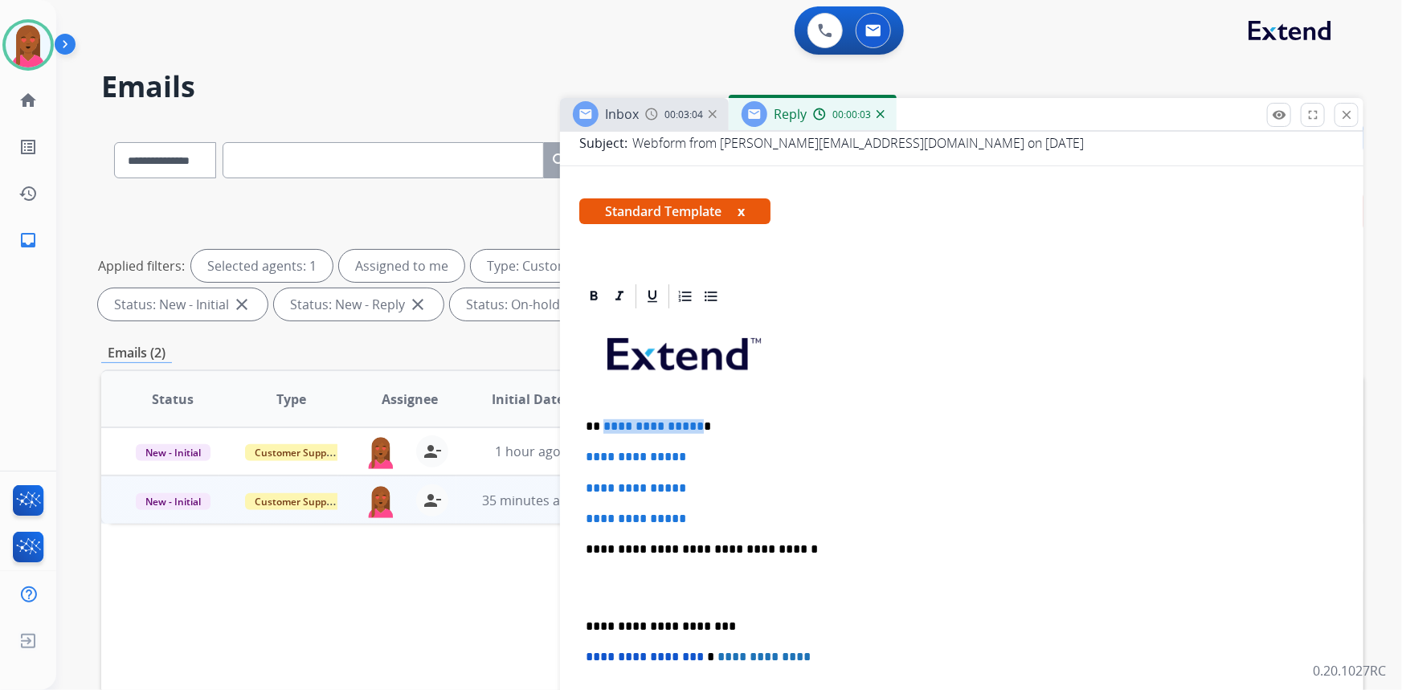
drag, startPoint x: 692, startPoint y: 423, endPoint x: 594, endPoint y: 420, distance: 98.9
click at [598, 420] on p "**********" at bounding box center [956, 426] width 740 height 14
click at [594, 420] on p "**********" at bounding box center [956, 426] width 740 height 14
drag, startPoint x: 695, startPoint y: 423, endPoint x: 594, endPoint y: 415, distance: 100.8
click at [594, 415] on div "**********" at bounding box center [961, 587] width 765 height 553
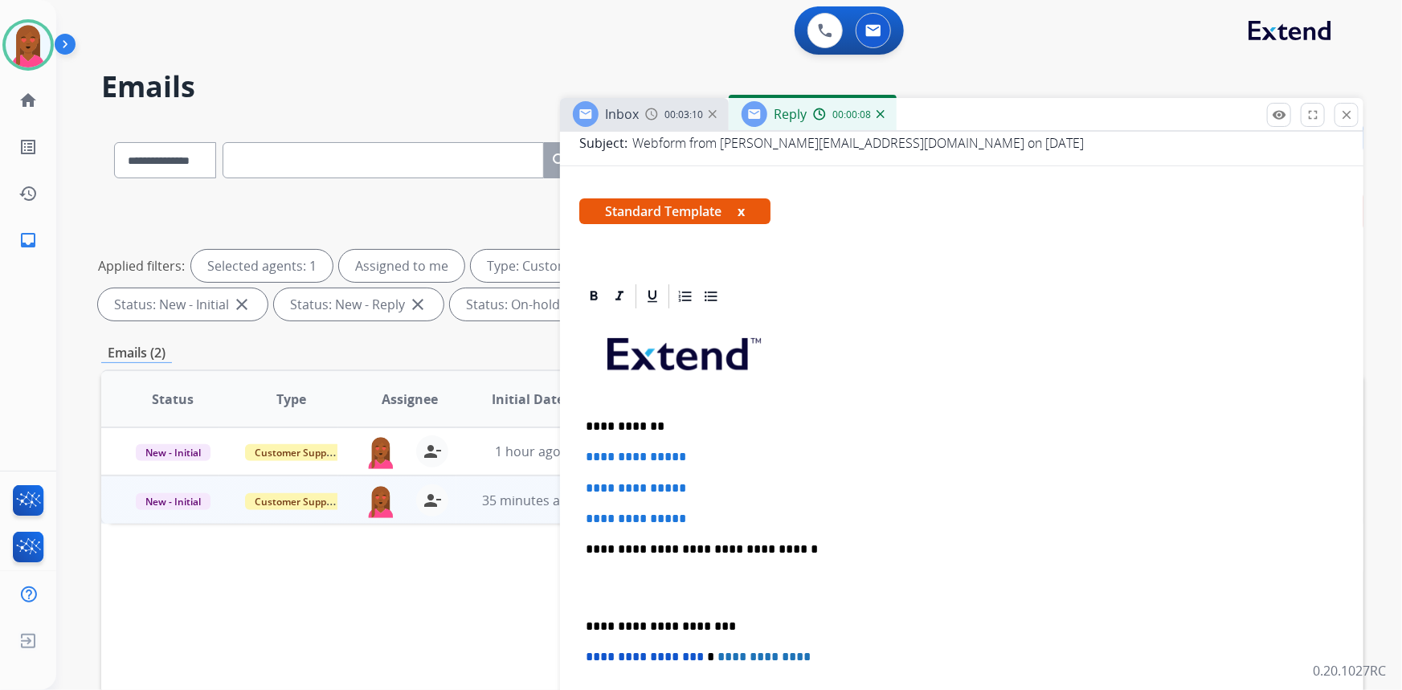
click at [622, 426] on p "**********" at bounding box center [956, 426] width 740 height 14
drag, startPoint x: 643, startPoint y: 486, endPoint x: 587, endPoint y: 451, distance: 65.7
click at [587, 451] on div "**********" at bounding box center [961, 587] width 765 height 553
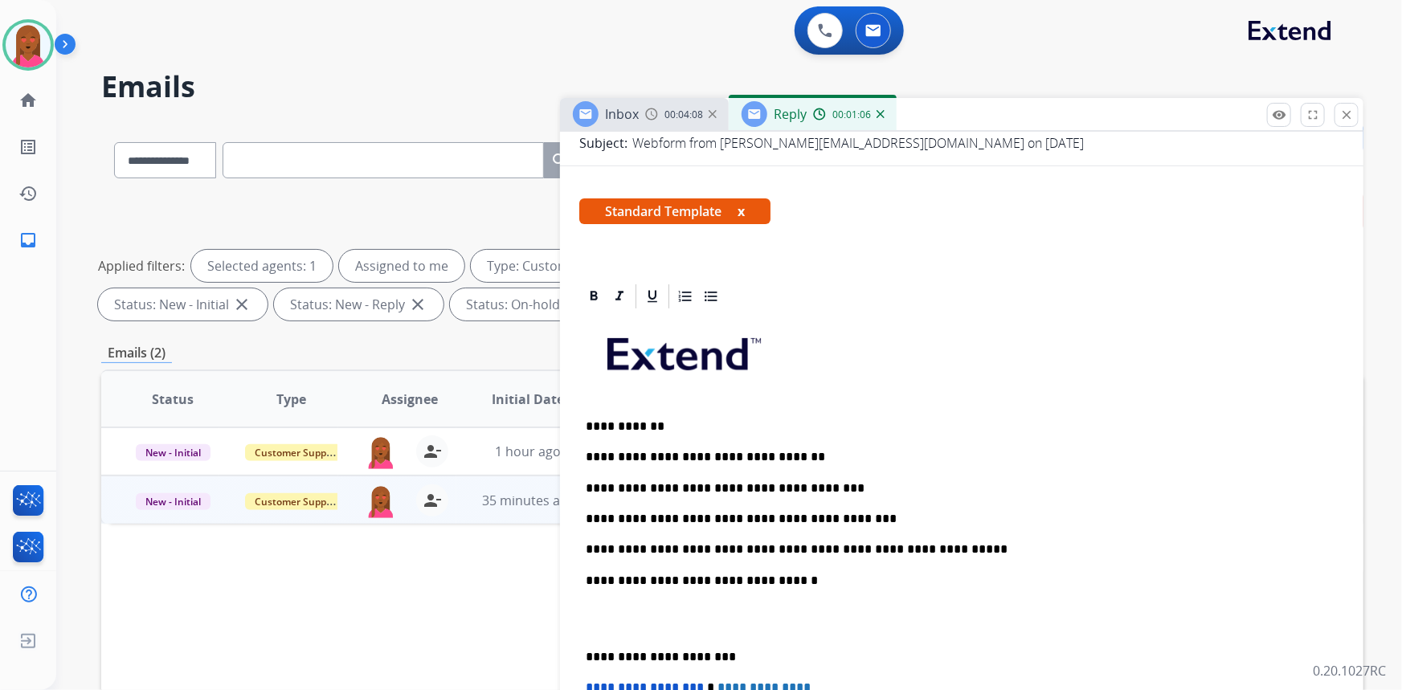
click at [680, 549] on p "**********" at bounding box center [956, 549] width 740 height 14
click at [659, 612] on p at bounding box center [962, 619] width 752 height 30
click at [599, 623] on p at bounding box center [962, 619] width 752 height 30
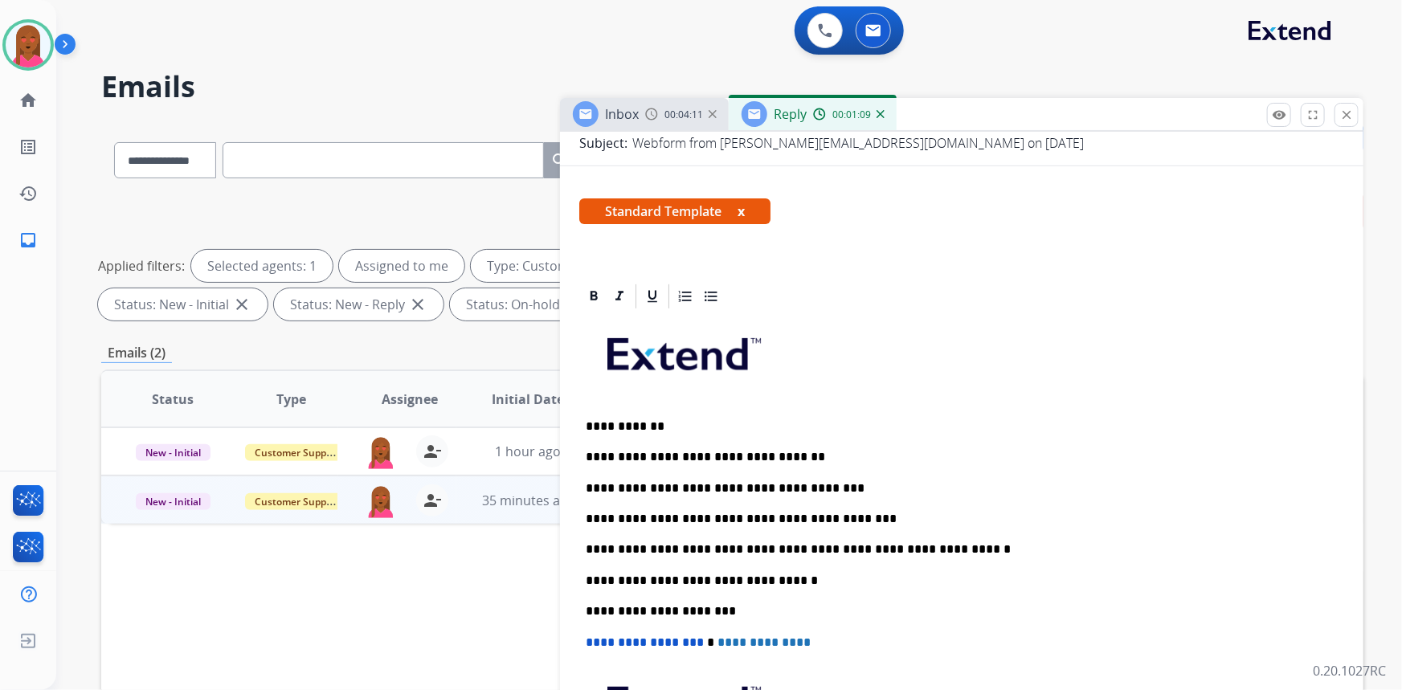
scroll to position [0, 0]
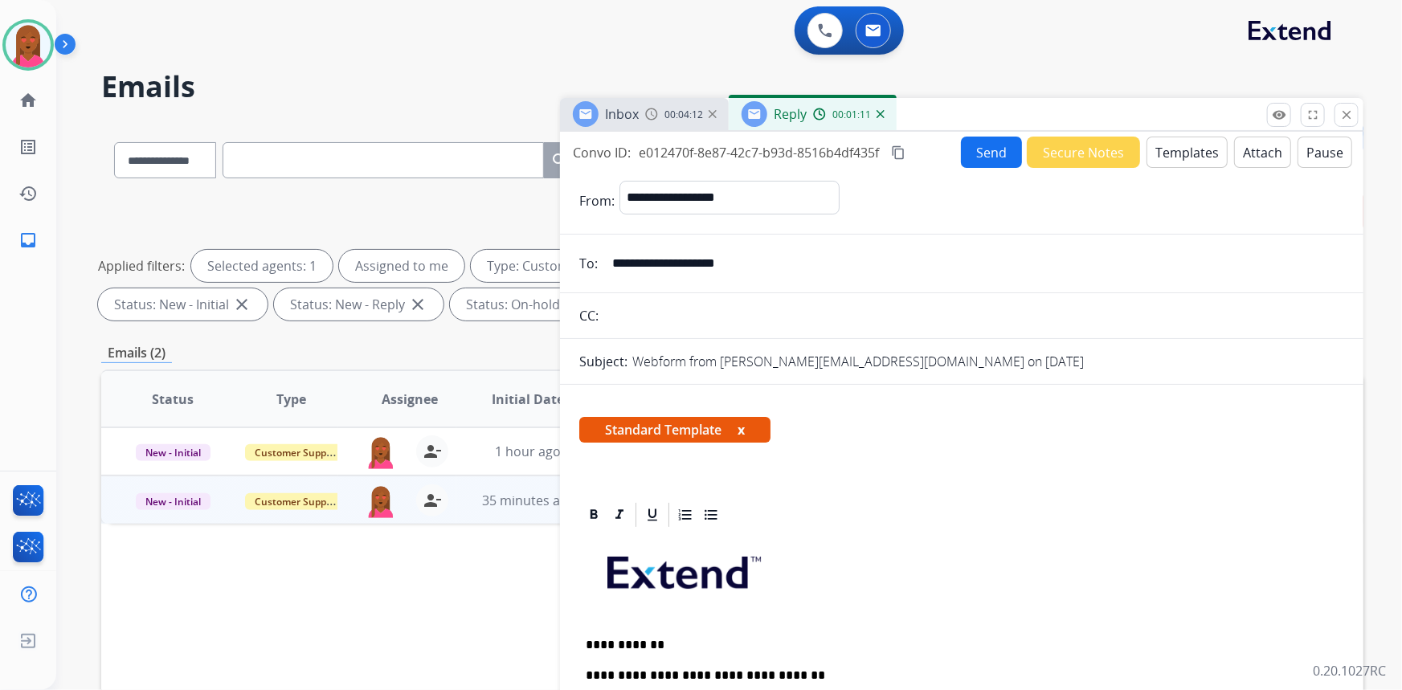
click at [975, 151] on button "Send" at bounding box center [991, 152] width 61 height 31
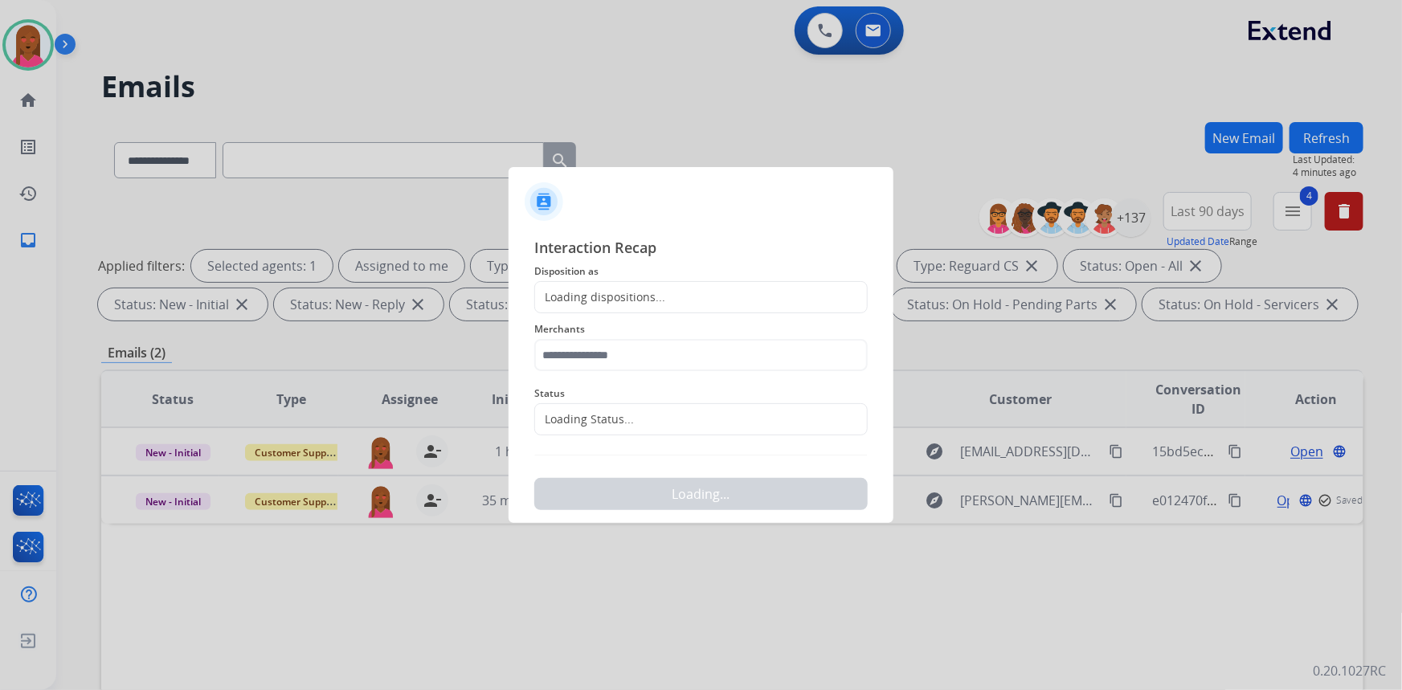
click at [658, 431] on div "Loading Status..." at bounding box center [700, 419] width 333 height 32
click at [632, 426] on input "text" at bounding box center [700, 419] width 333 height 32
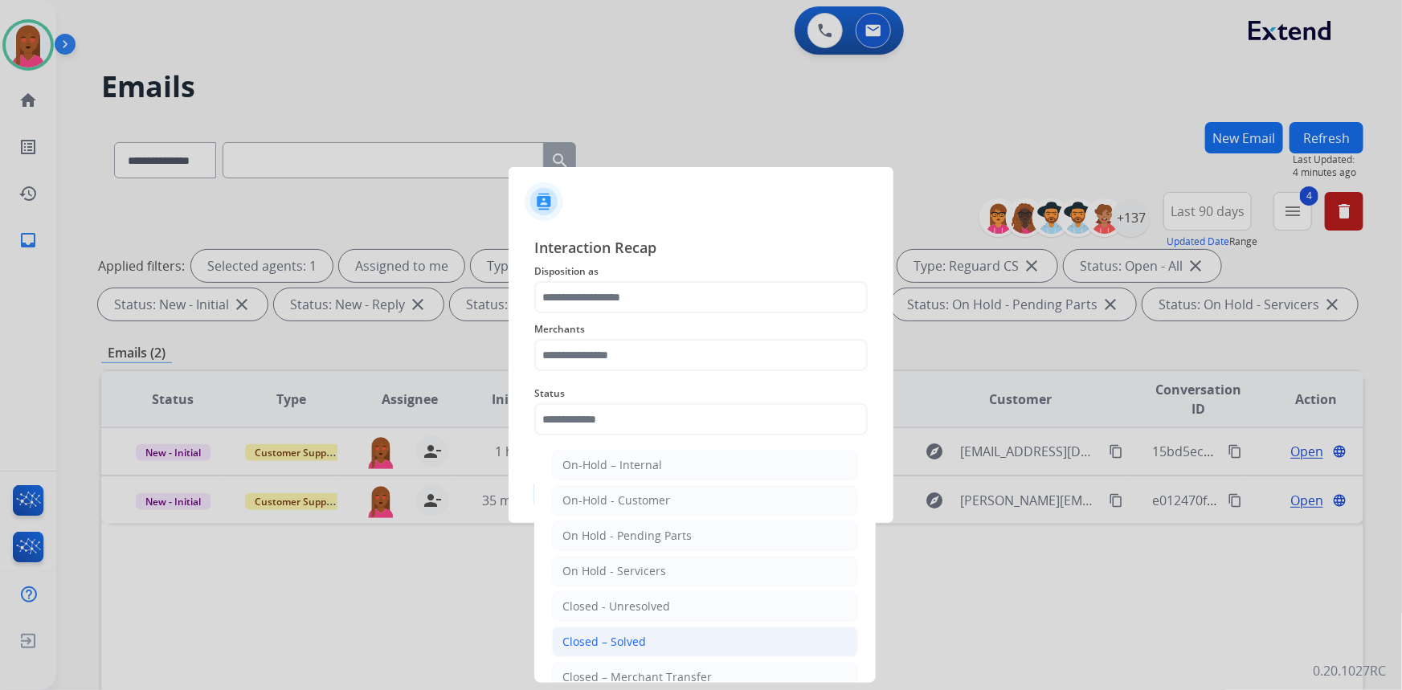
click at [660, 639] on li "Closed – Solved" at bounding box center [705, 642] width 306 height 31
type input "**********"
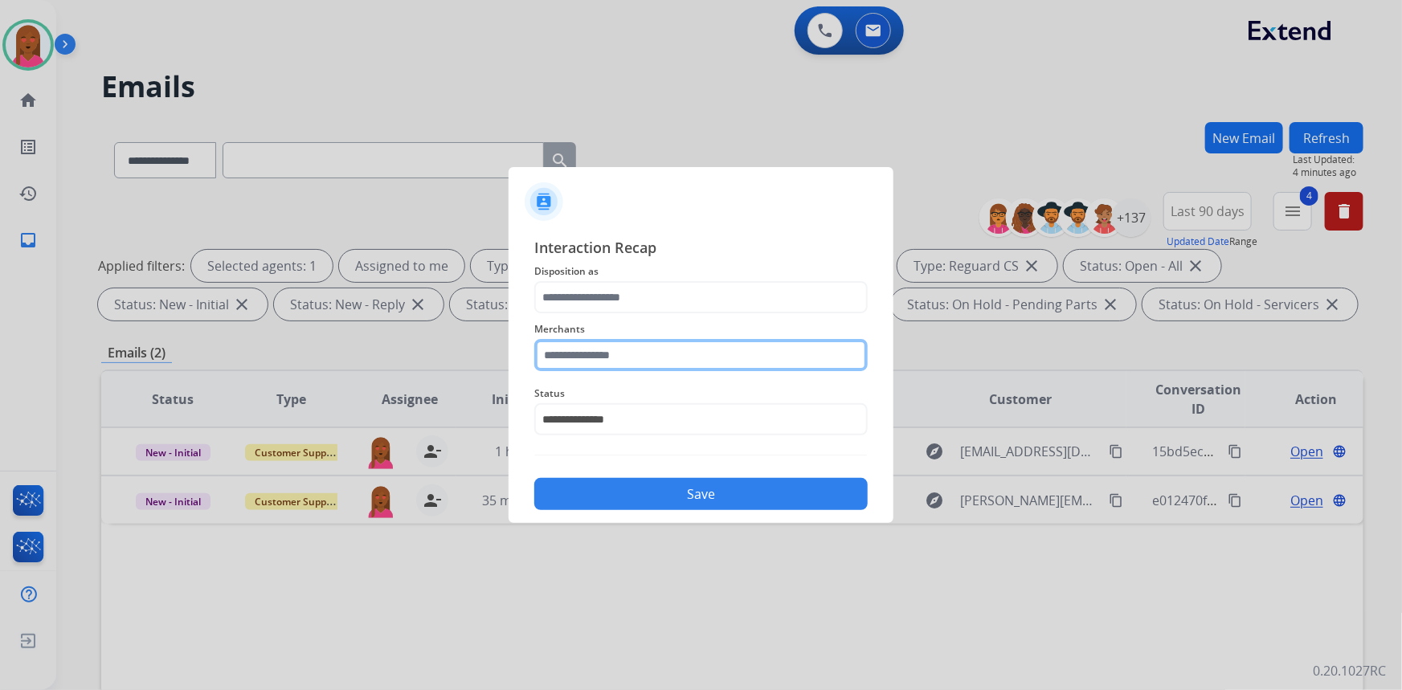
click at [607, 358] on input "text" at bounding box center [700, 355] width 333 height 32
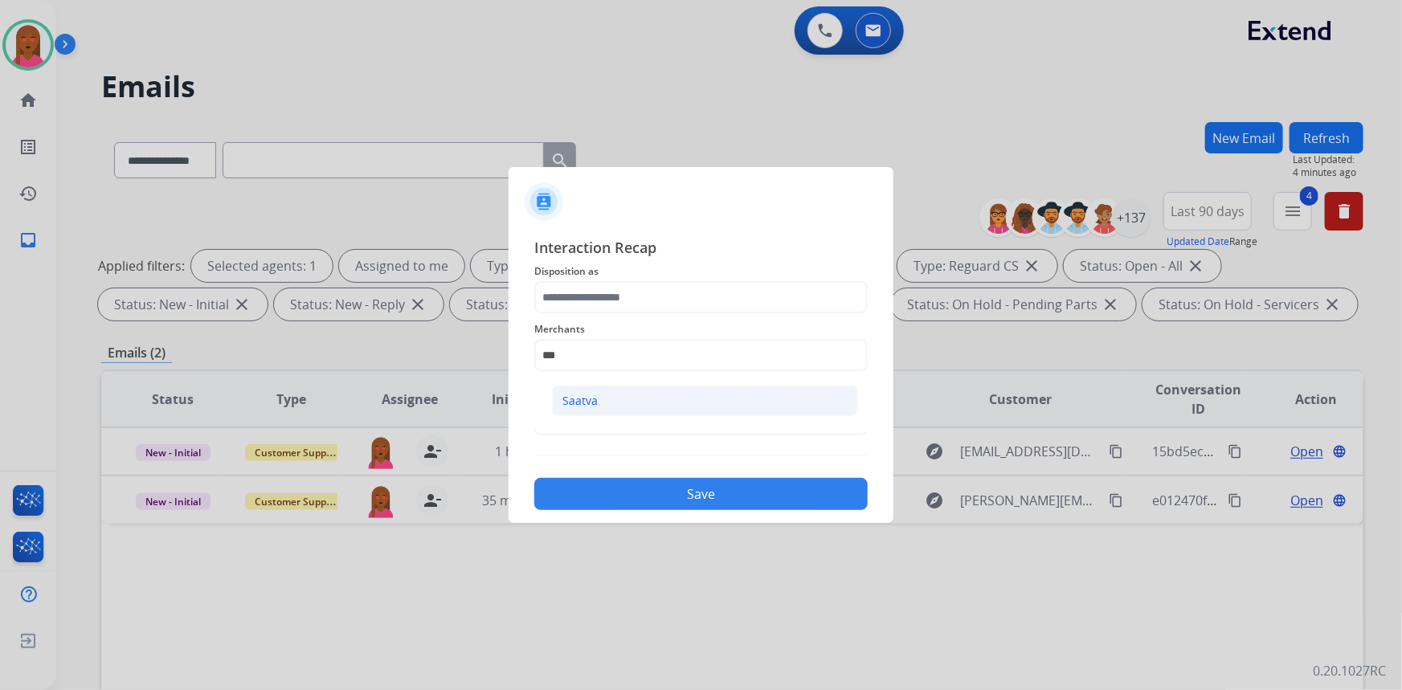
click at [601, 399] on li "Saatva" at bounding box center [705, 401] width 306 height 31
type input "******"
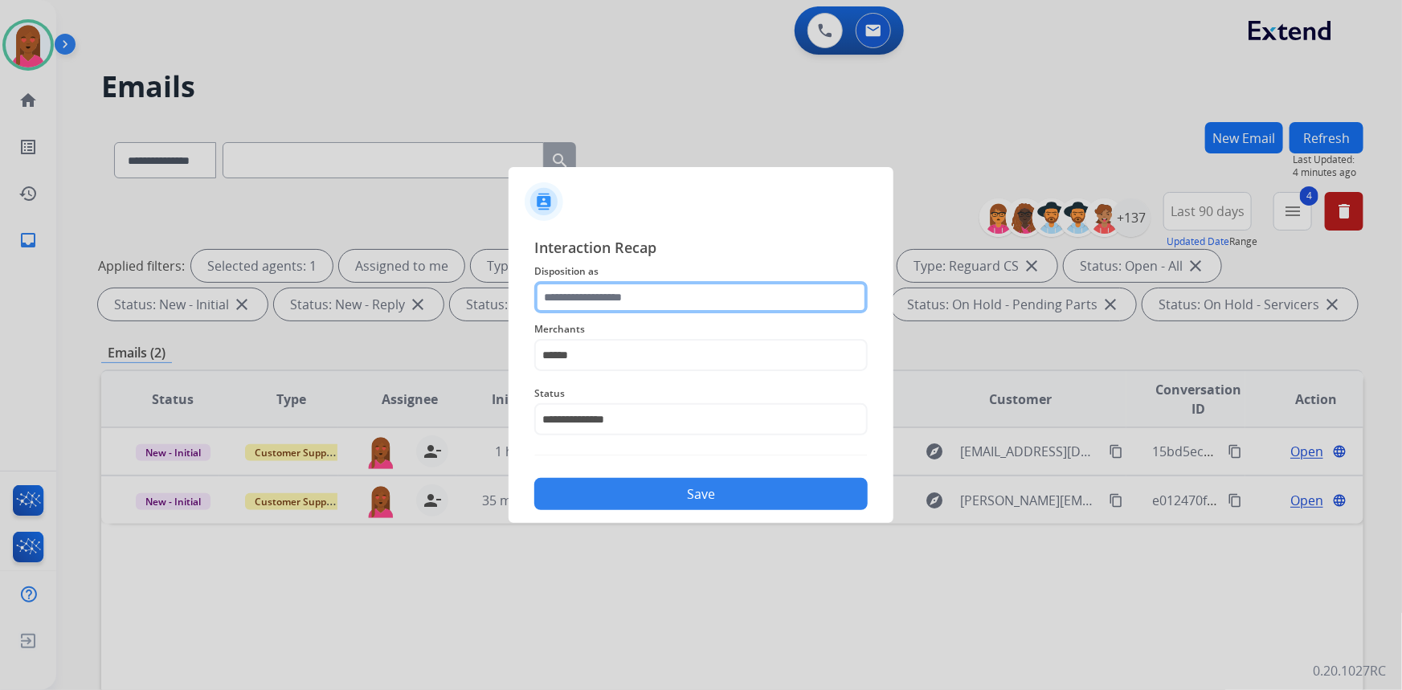
drag, startPoint x: 620, startPoint y: 291, endPoint x: 620, endPoint y: 307, distance: 16.1
click at [620, 293] on input "text" at bounding box center [700, 297] width 333 height 32
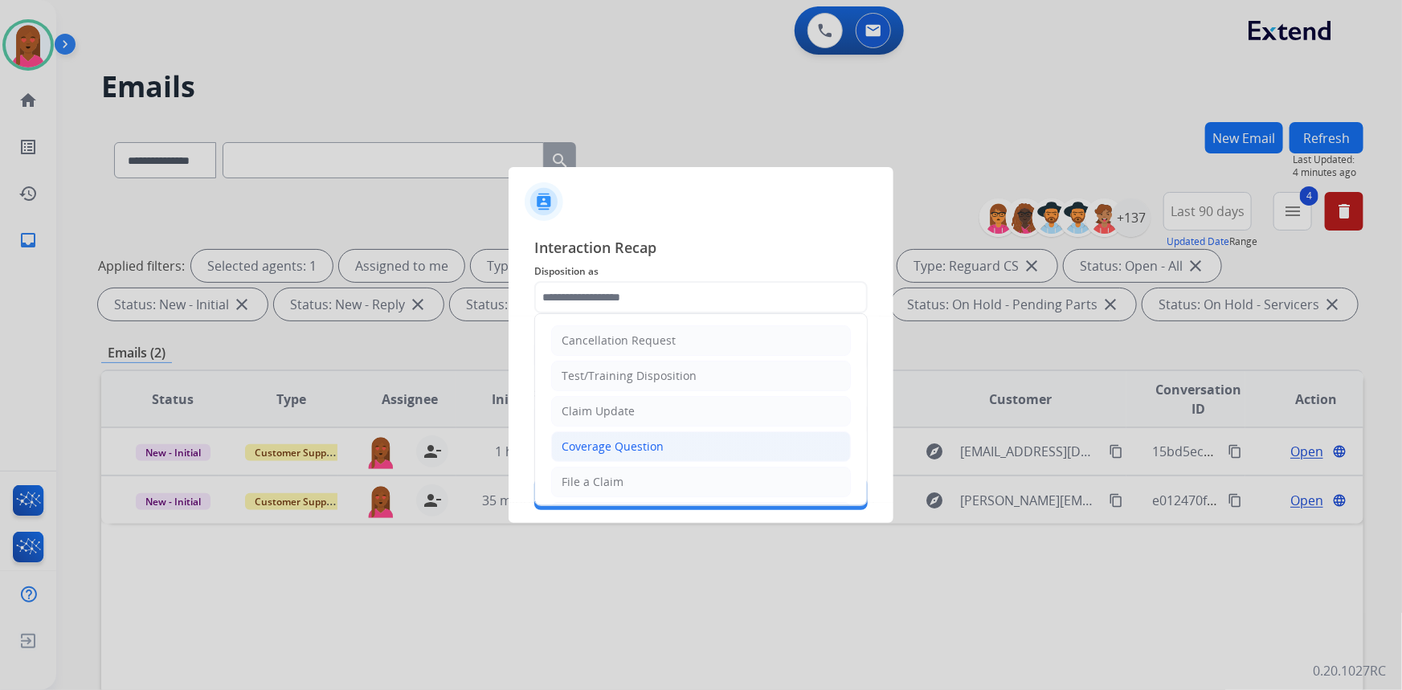
click at [637, 450] on div "Coverage Question" at bounding box center [613, 447] width 102 height 16
type input "**********"
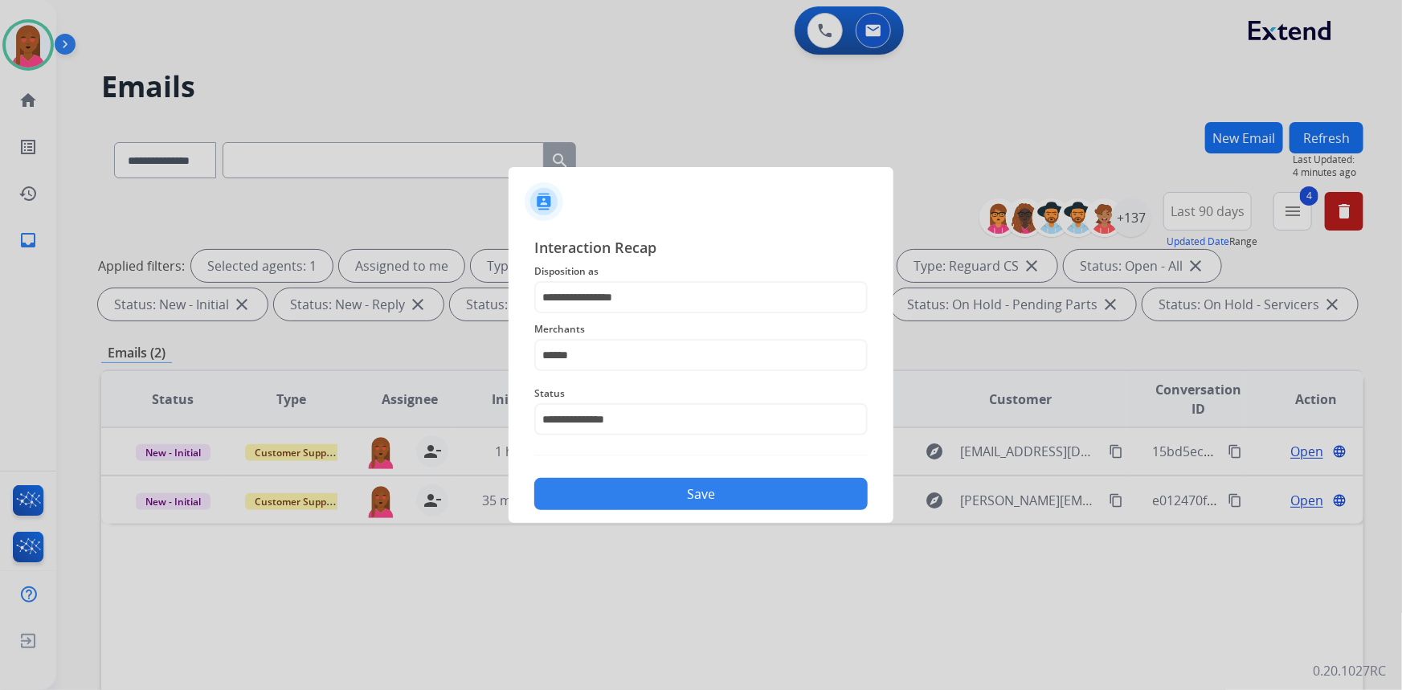
click at [676, 490] on button "Save" at bounding box center [700, 494] width 333 height 32
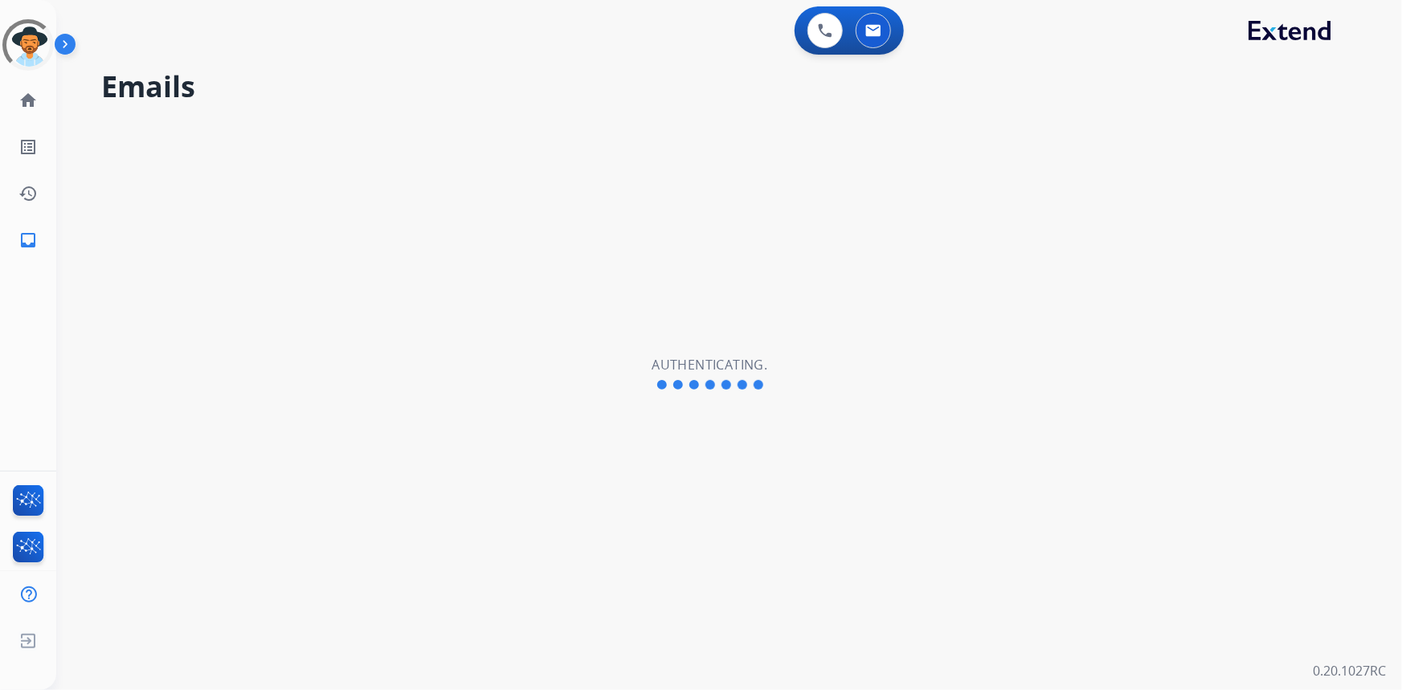
select select "**********"
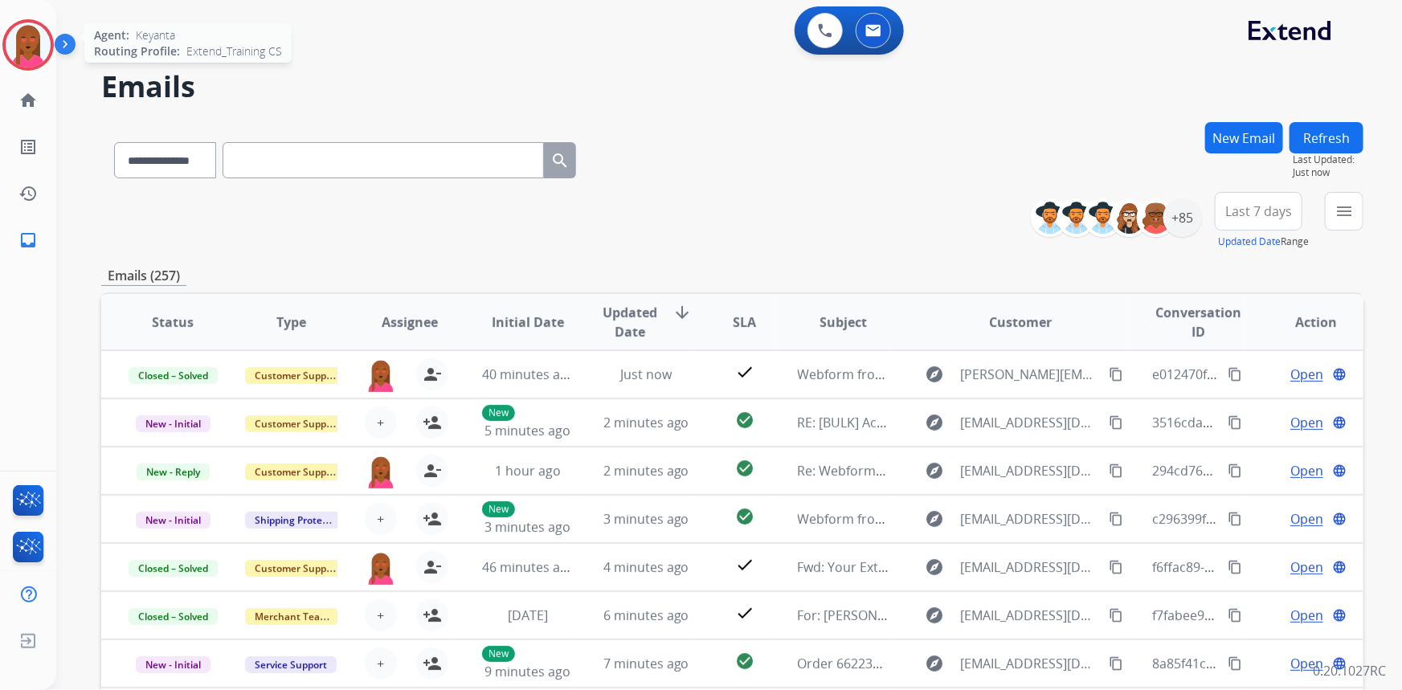
click at [46, 50] on img at bounding box center [28, 44] width 45 height 45
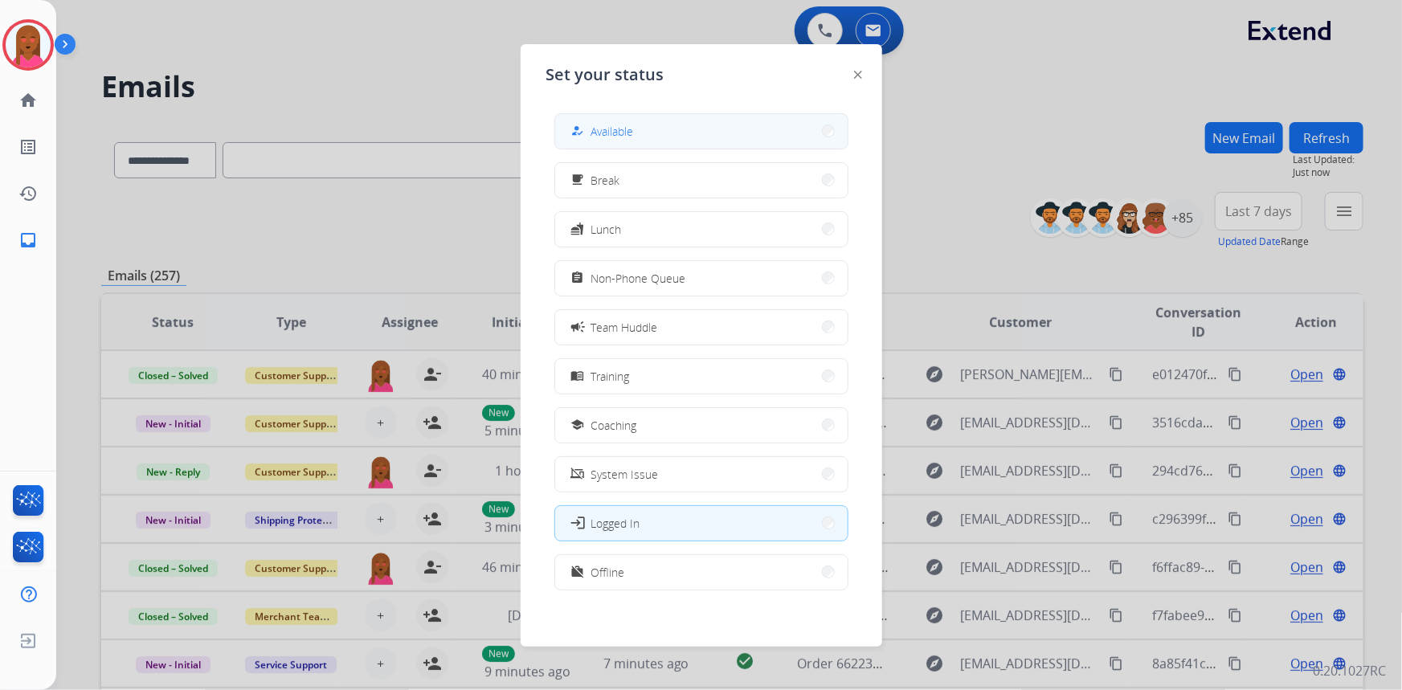
click at [688, 137] on button "how_to_reg Available" at bounding box center [701, 131] width 292 height 35
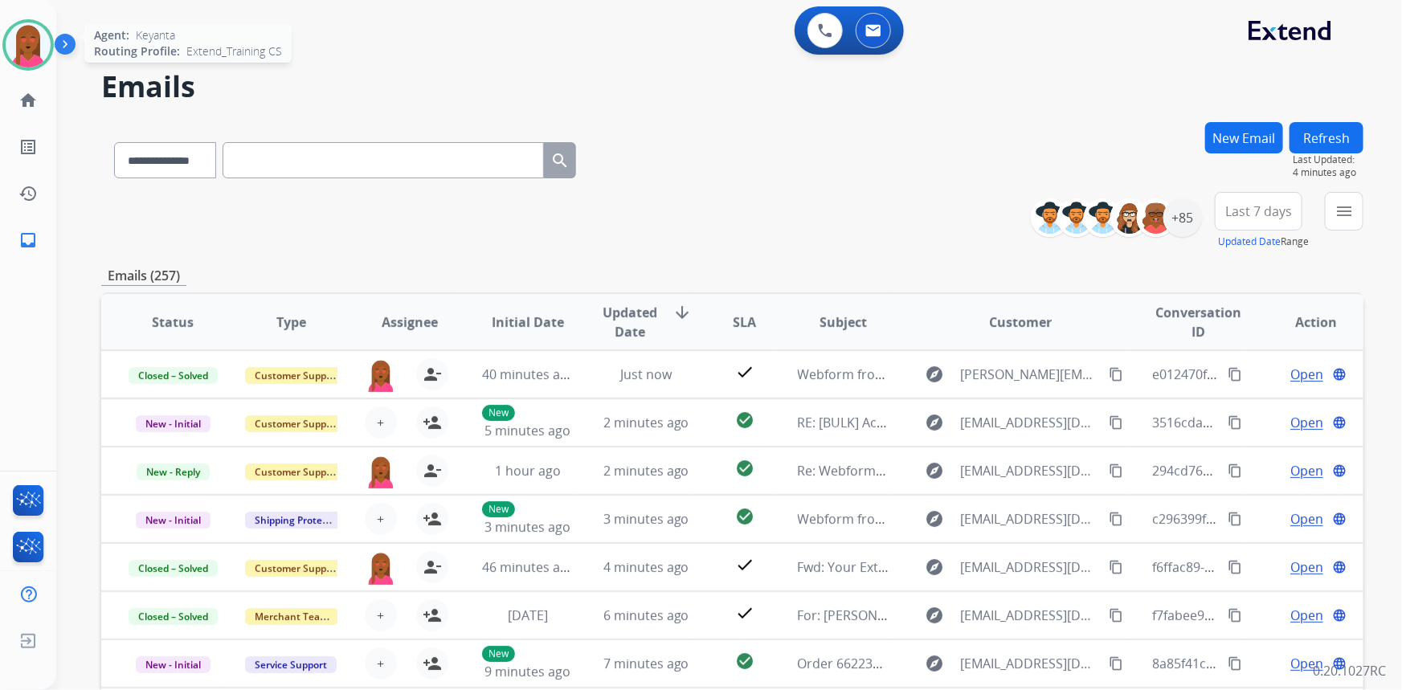
click at [30, 50] on img at bounding box center [28, 44] width 45 height 45
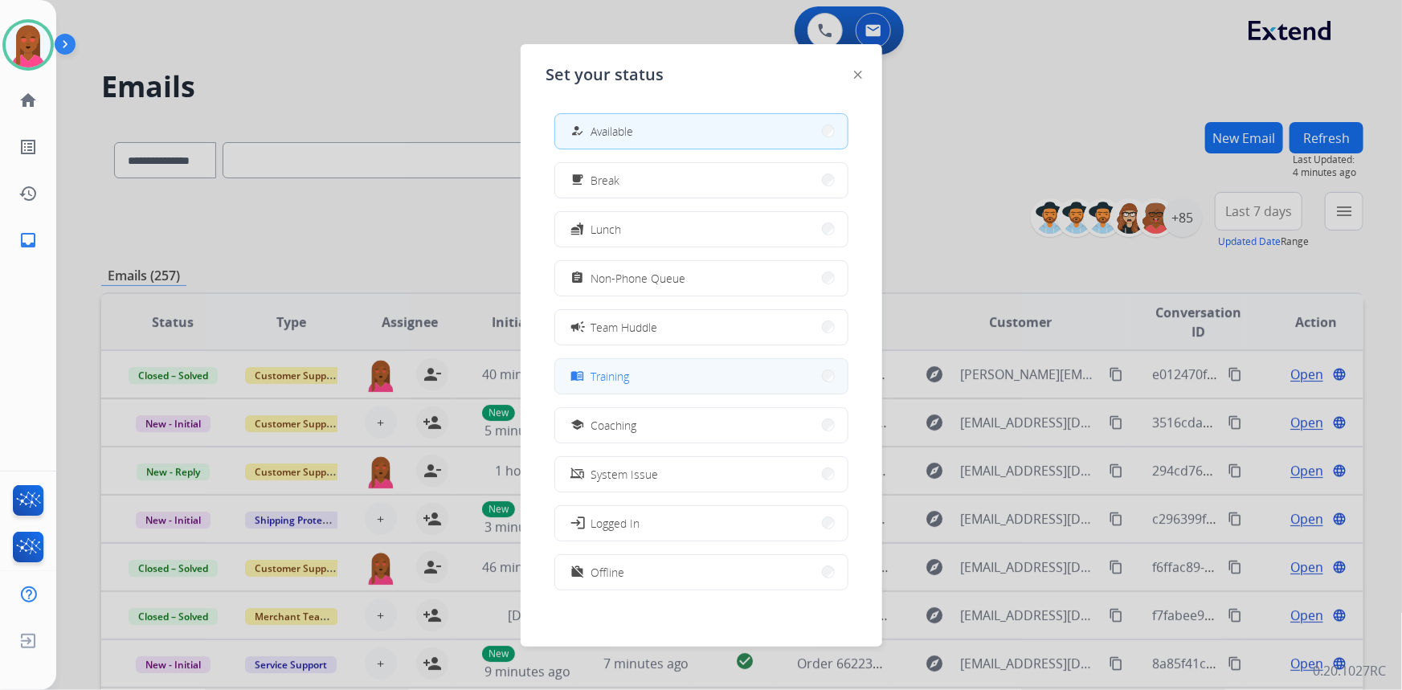
scroll to position [4, 0]
click at [613, 563] on span "Offline" at bounding box center [608, 568] width 34 height 17
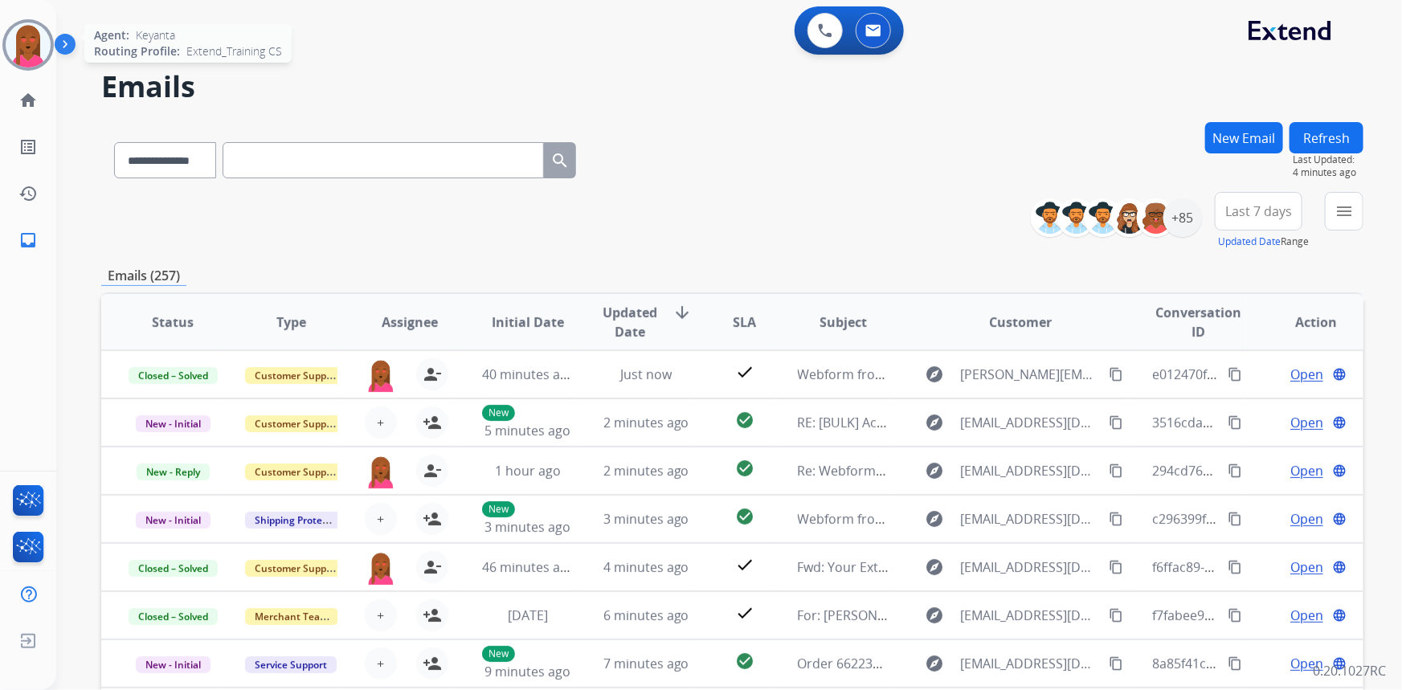
click at [39, 57] on img at bounding box center [28, 44] width 45 height 45
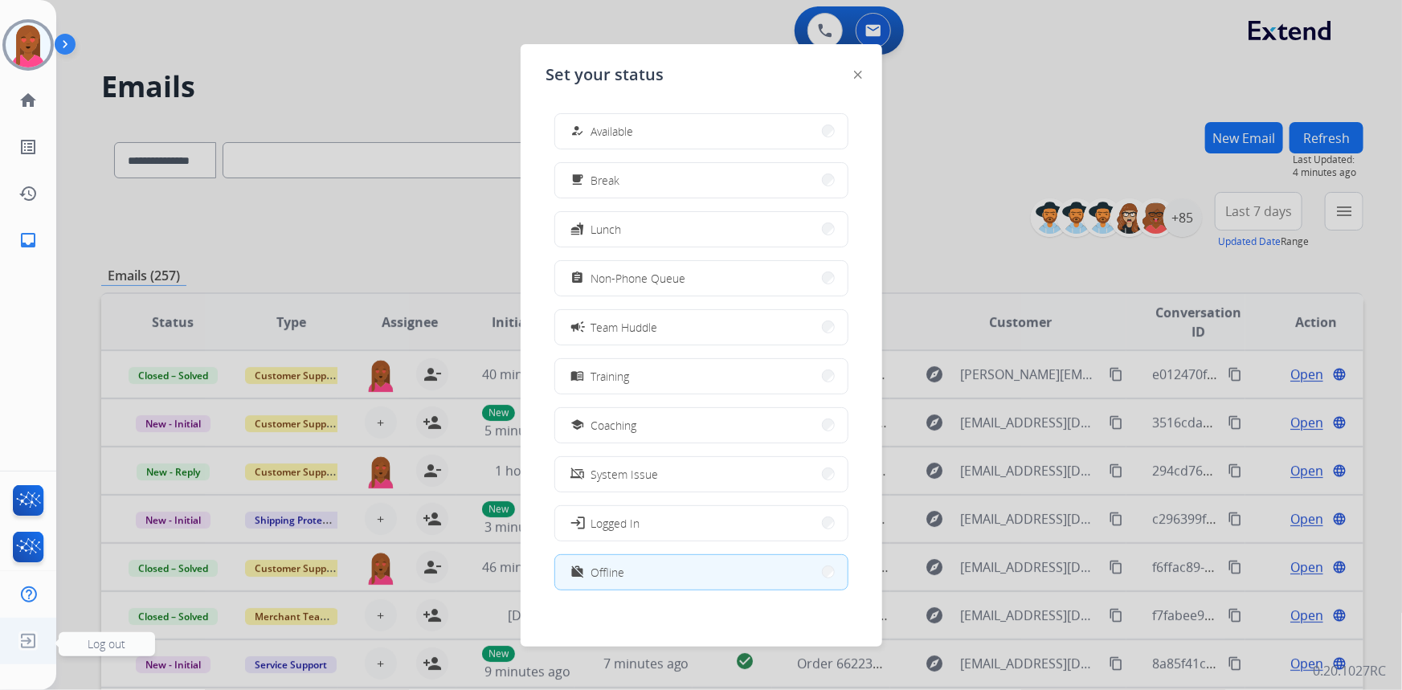
click at [18, 642] on img at bounding box center [28, 641] width 29 height 31
click at [72, 645] on span "Log out" at bounding box center [107, 644] width 96 height 24
